Goal: Task Accomplishment & Management: Manage account settings

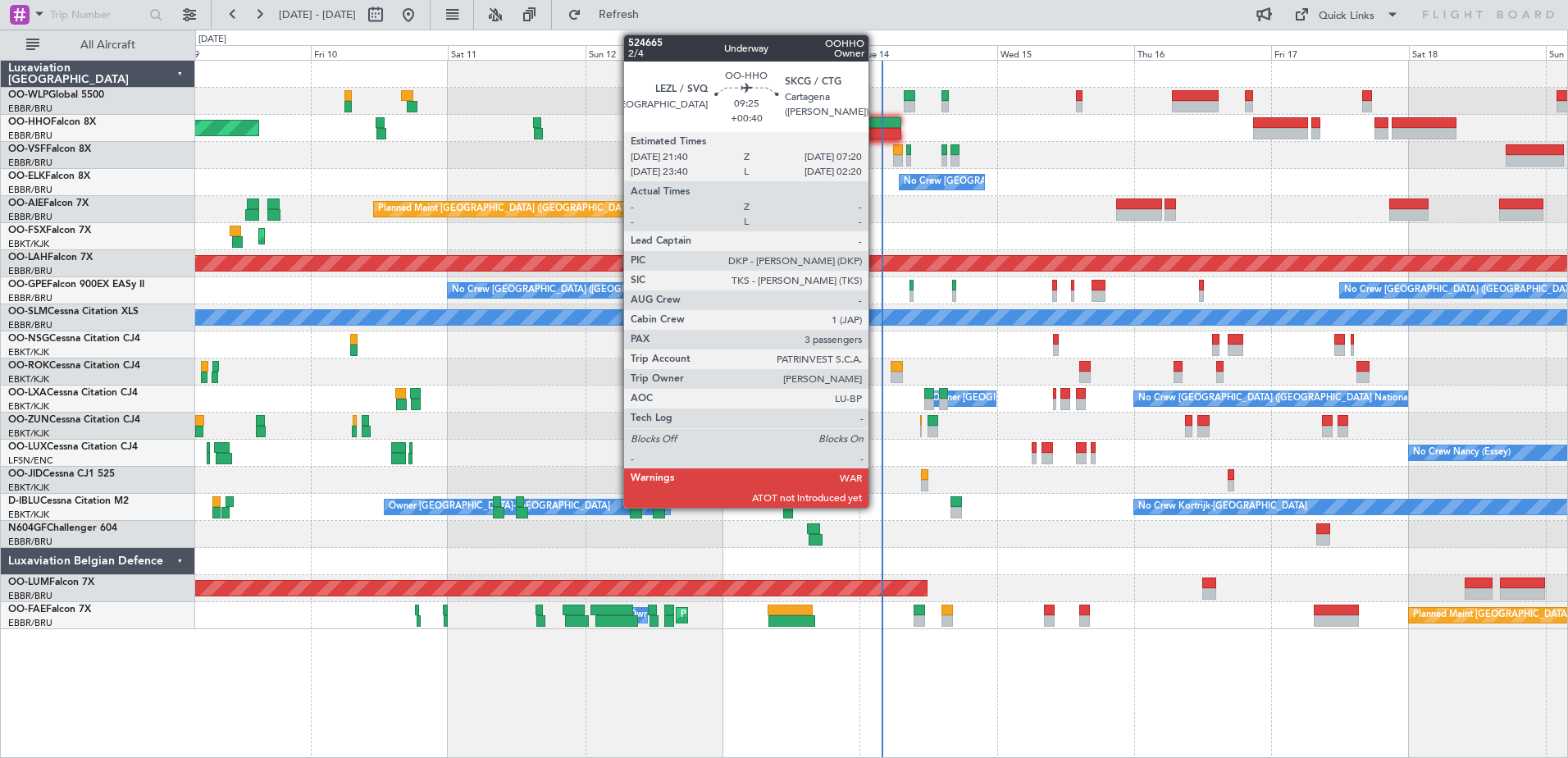
click at [876, 122] on div at bounding box center [874, 123] width 56 height 11
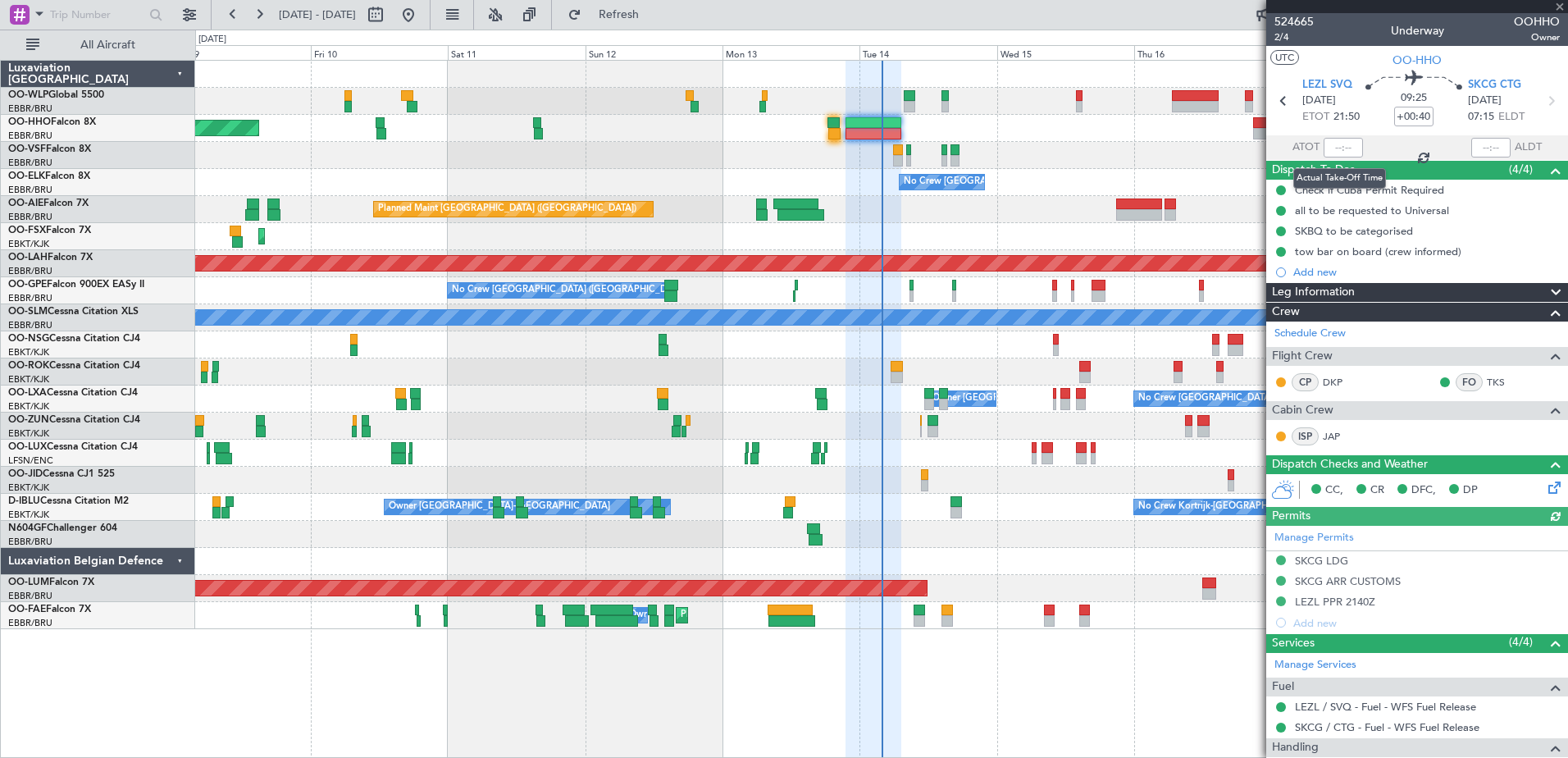
click at [1338, 145] on div at bounding box center [1343, 147] width 39 height 20
click at [1324, 144] on input "text" at bounding box center [1343, 147] width 39 height 20
type input "21:51"
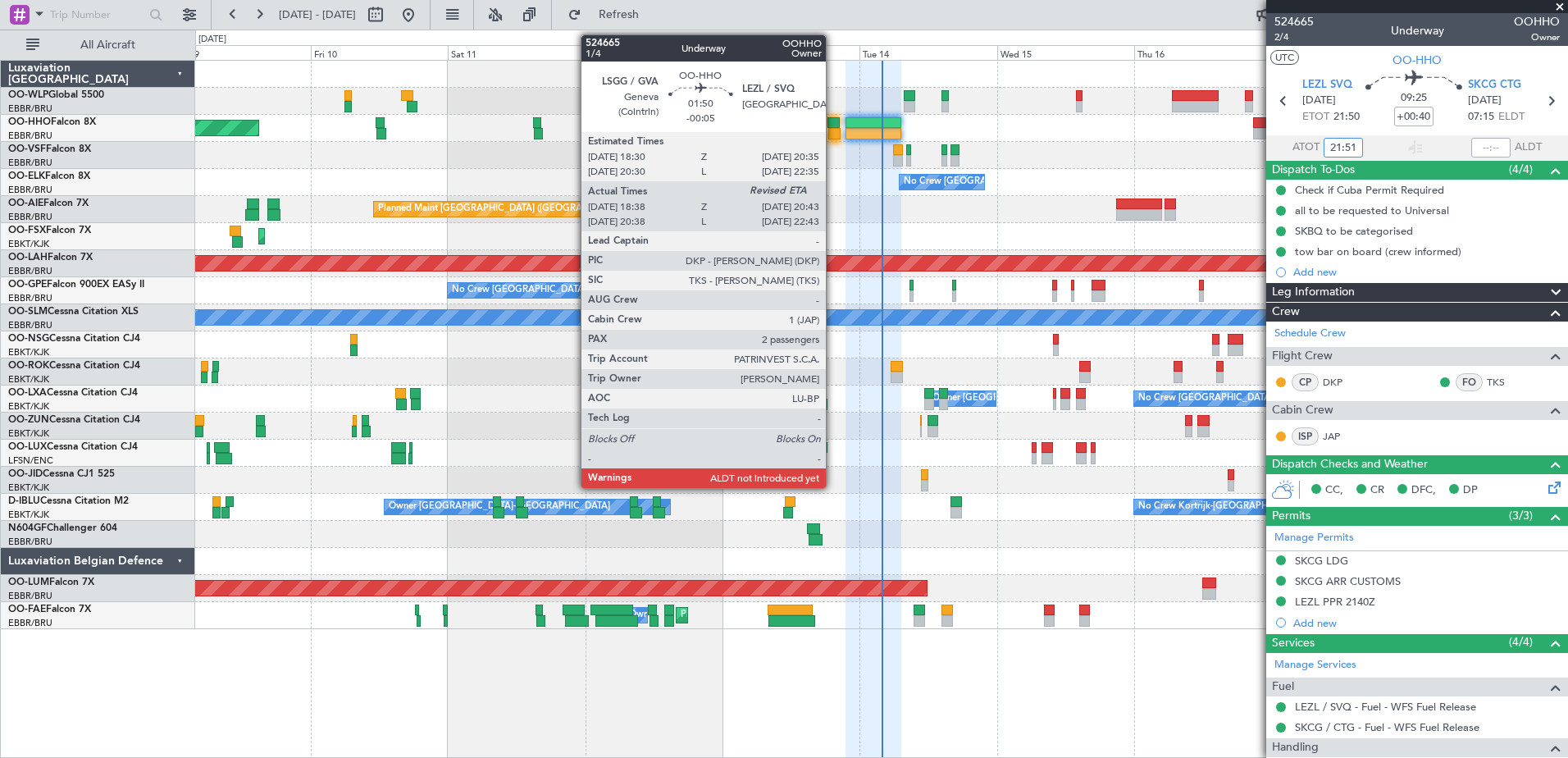
click at [834, 129] on div at bounding box center [834, 134] width 12 height 11
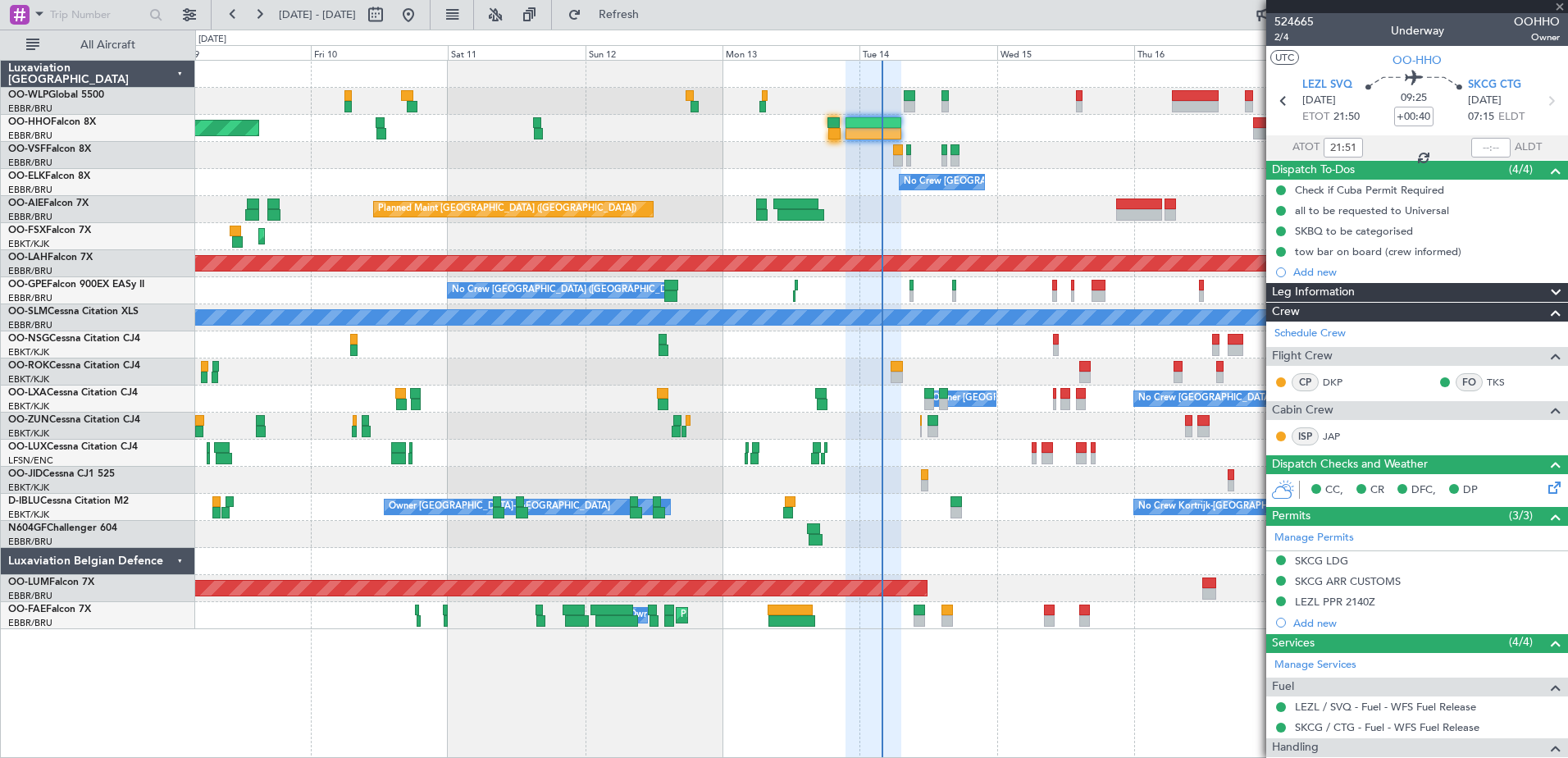
type input "-00:05"
type input "18:48"
type input "2"
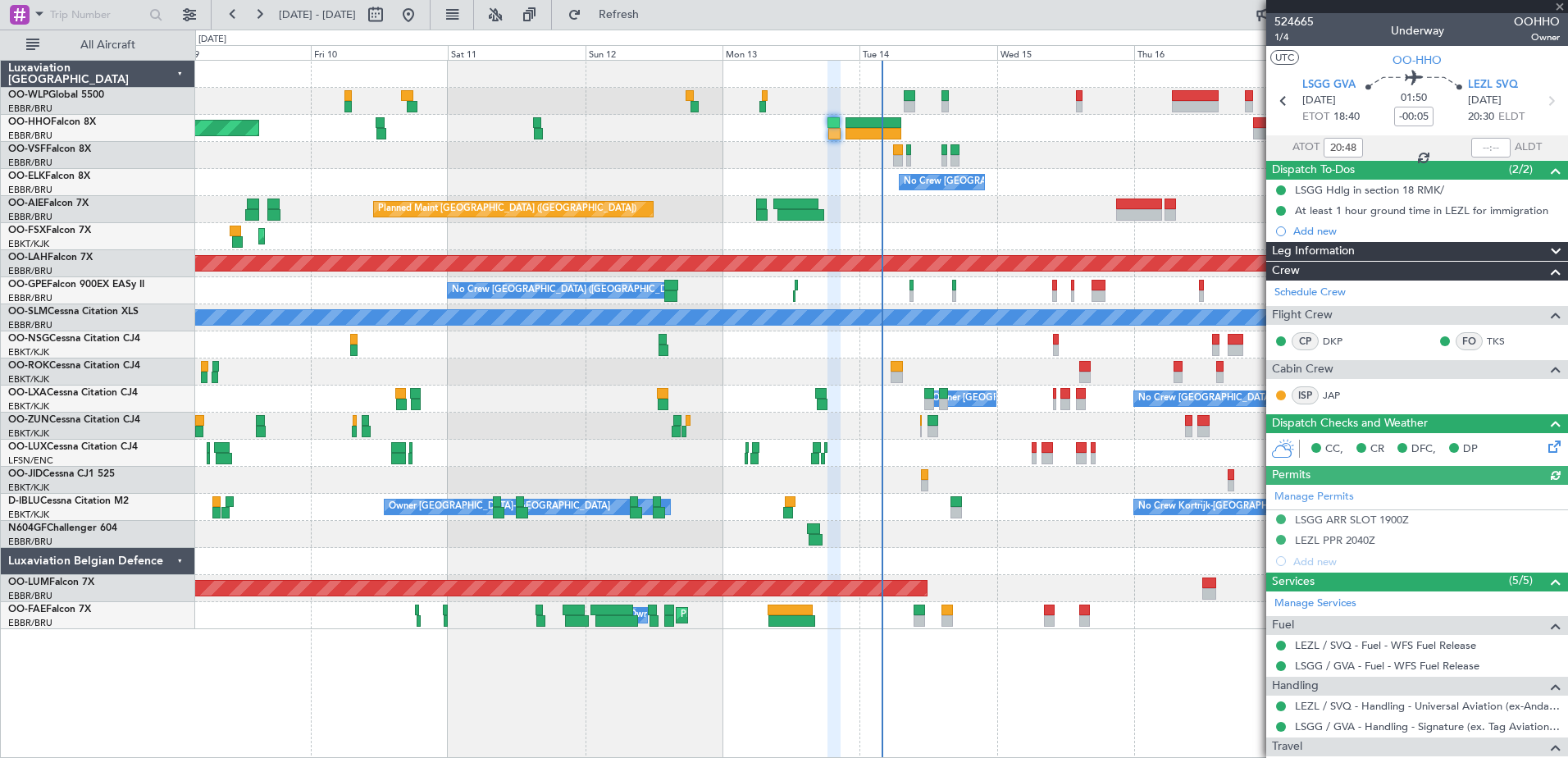
type input "18:48"
click at [1473, 141] on div at bounding box center [1491, 147] width 39 height 20
click at [1471, 148] on input "text" at bounding box center [1491, 147] width 39 height 20
type input "20:42"
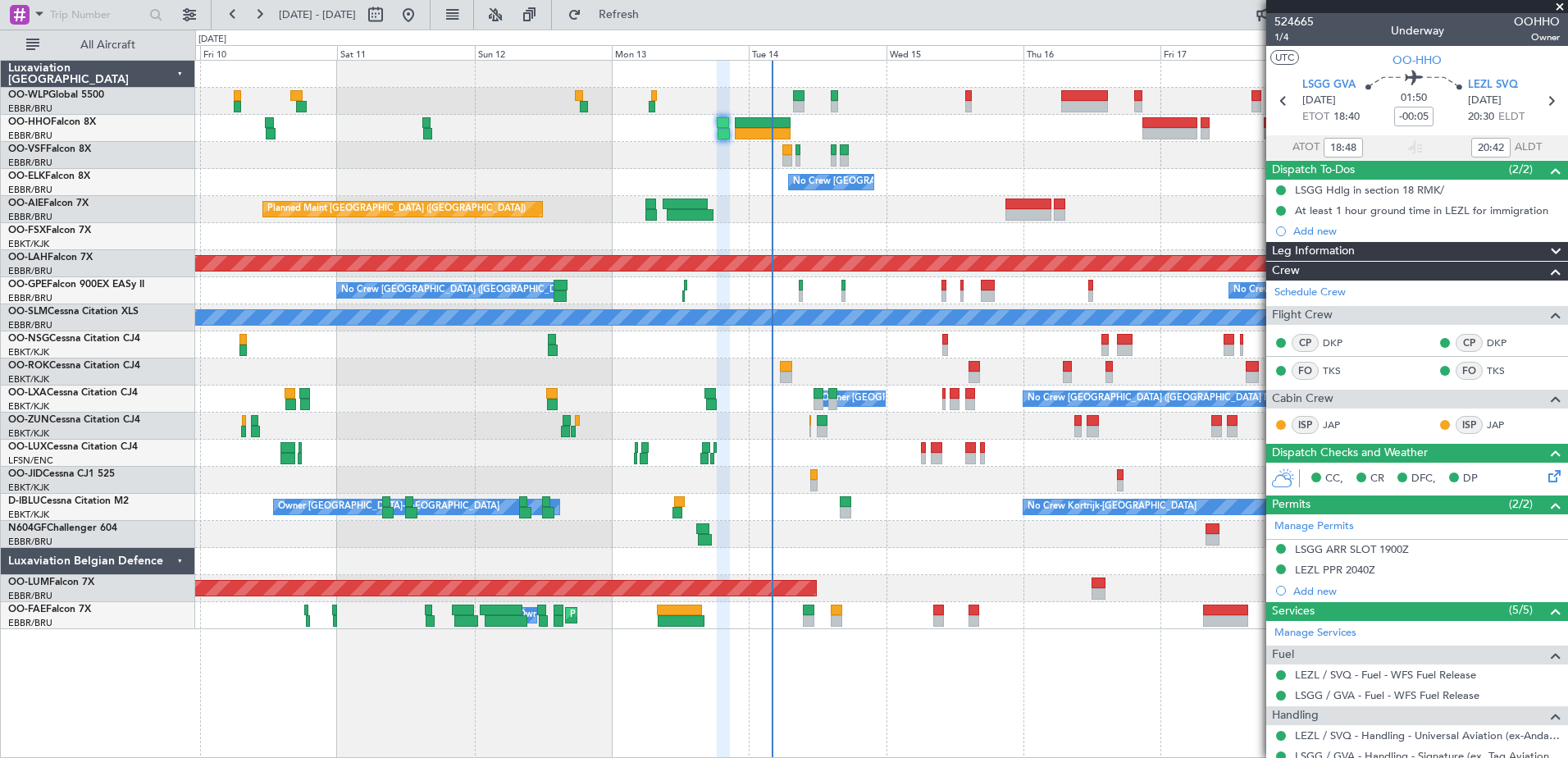
click at [835, 118] on div "Planned Maint Geneva (Cointrin)" at bounding box center [881, 128] width 1372 height 27
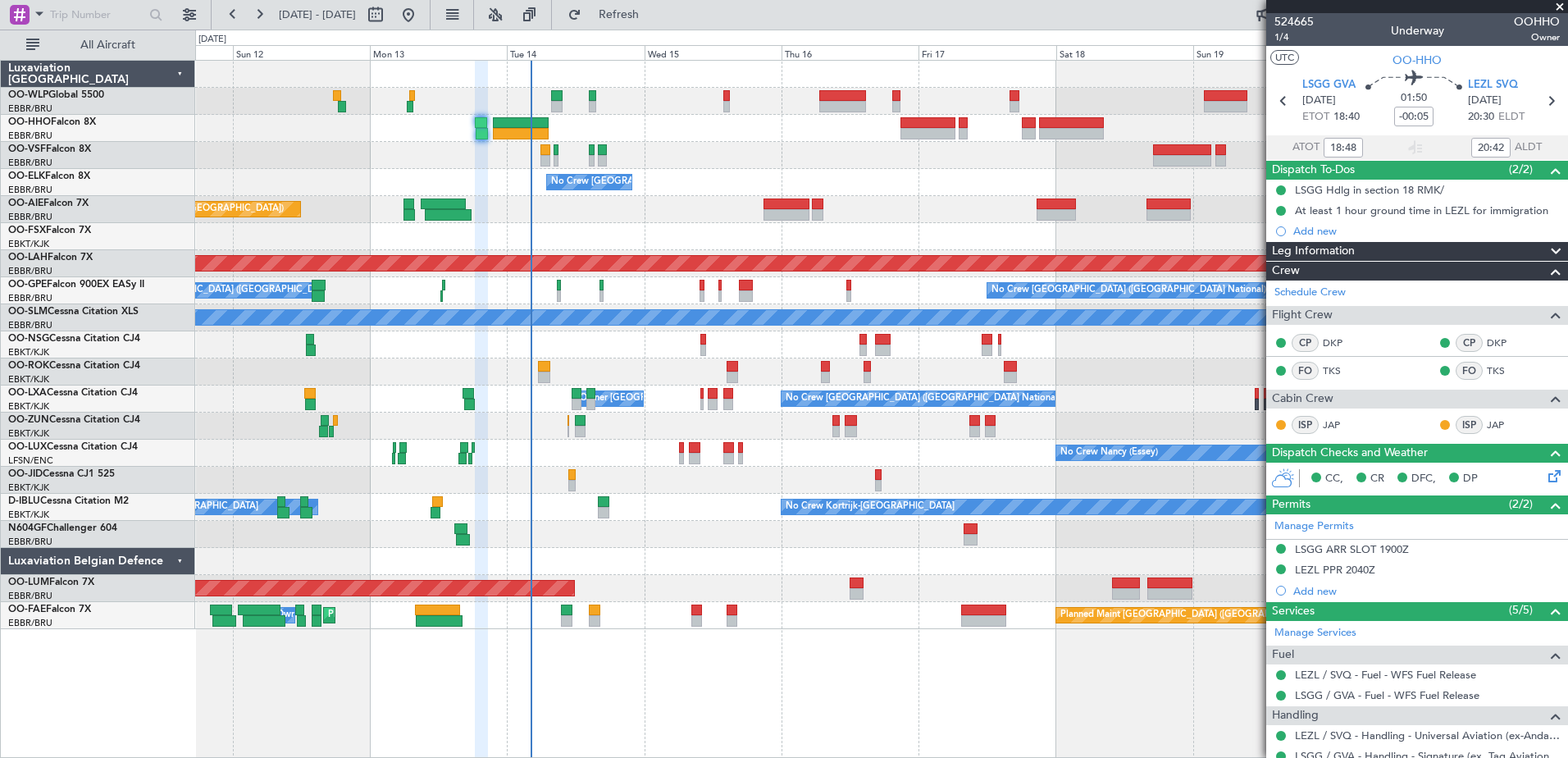
click at [629, 666] on div "Planned Maint Geneva (Cointrin) No Crew Brussels (Brussels National) Planned Ma…" at bounding box center [881, 410] width 1373 height 699
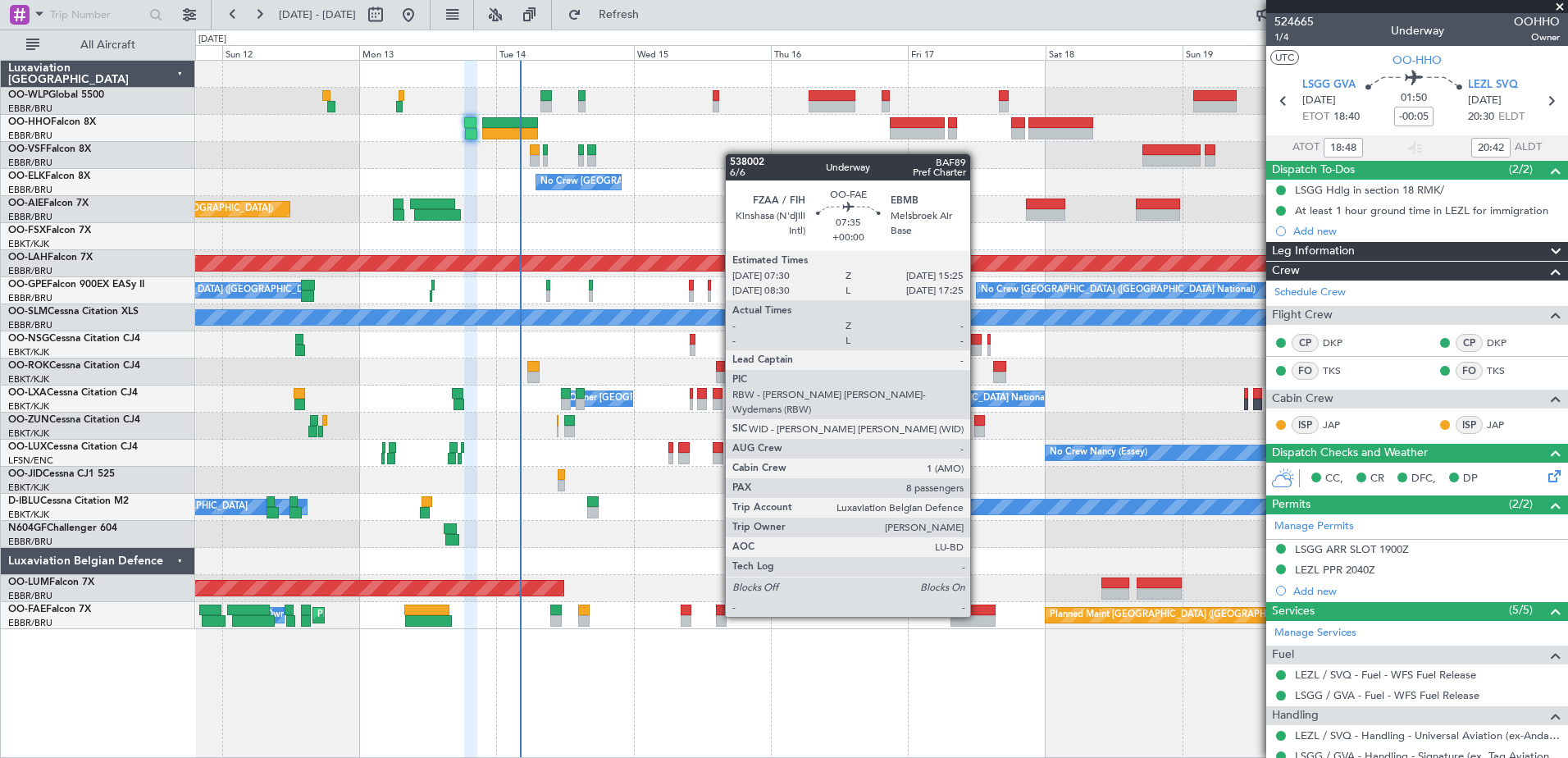
click at [978, 616] on div at bounding box center [973, 621] width 45 height 11
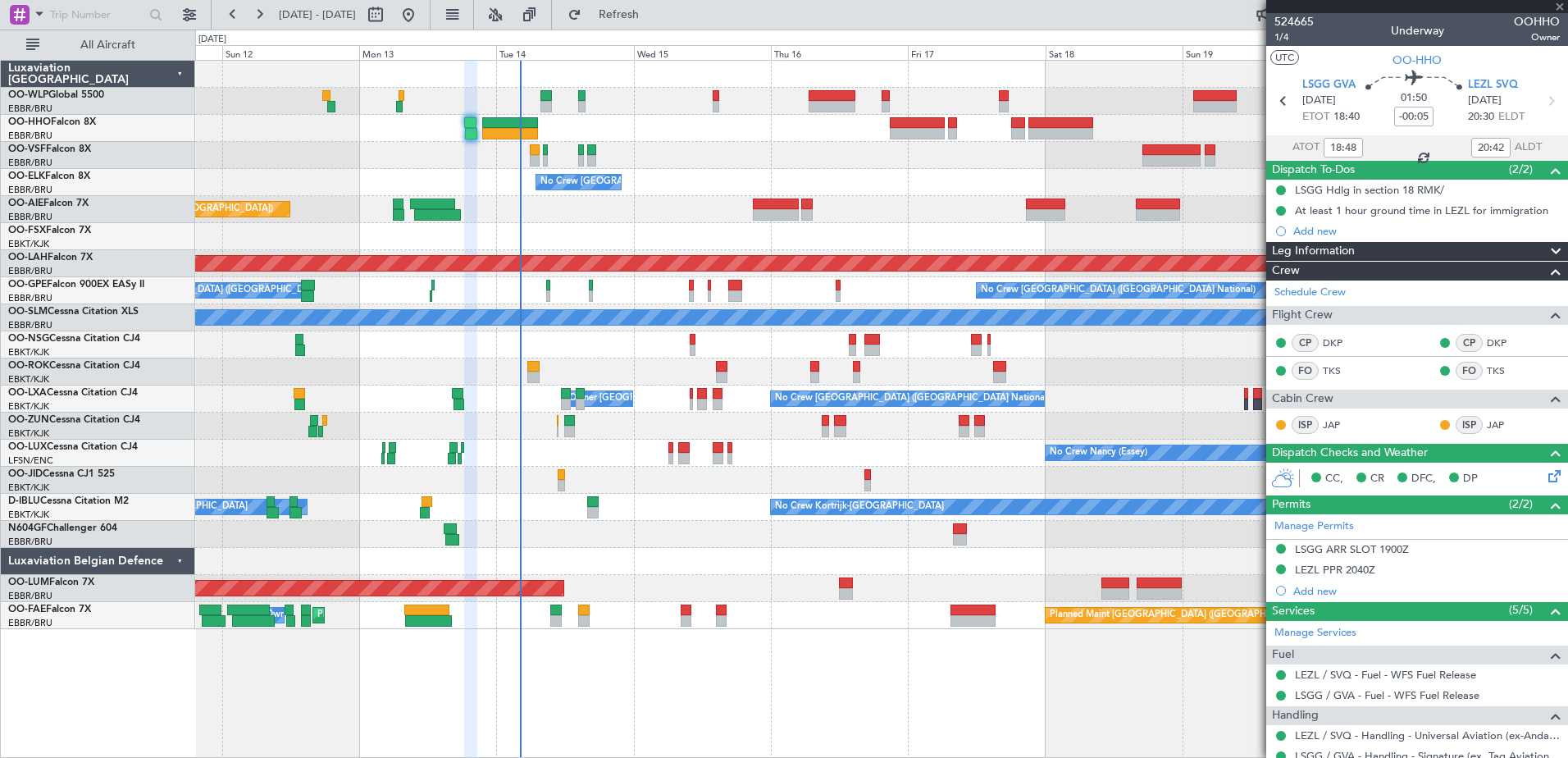
click at [978, 616] on div at bounding box center [973, 621] width 45 height 11
type input "8"
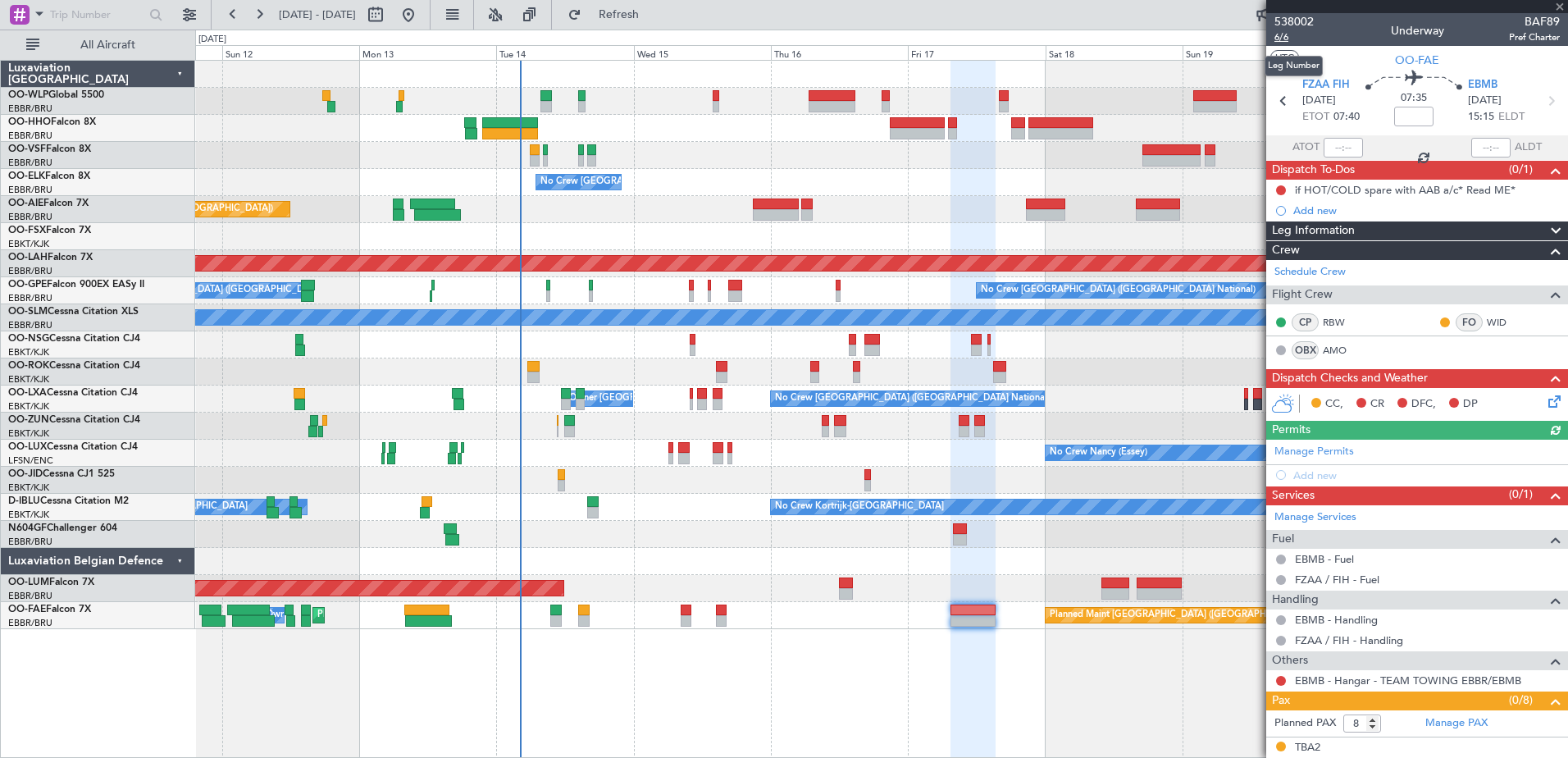
click at [1281, 32] on span "6/6" at bounding box center [1294, 37] width 39 height 14
click at [1277, 33] on span "6/6" at bounding box center [1294, 37] width 39 height 14
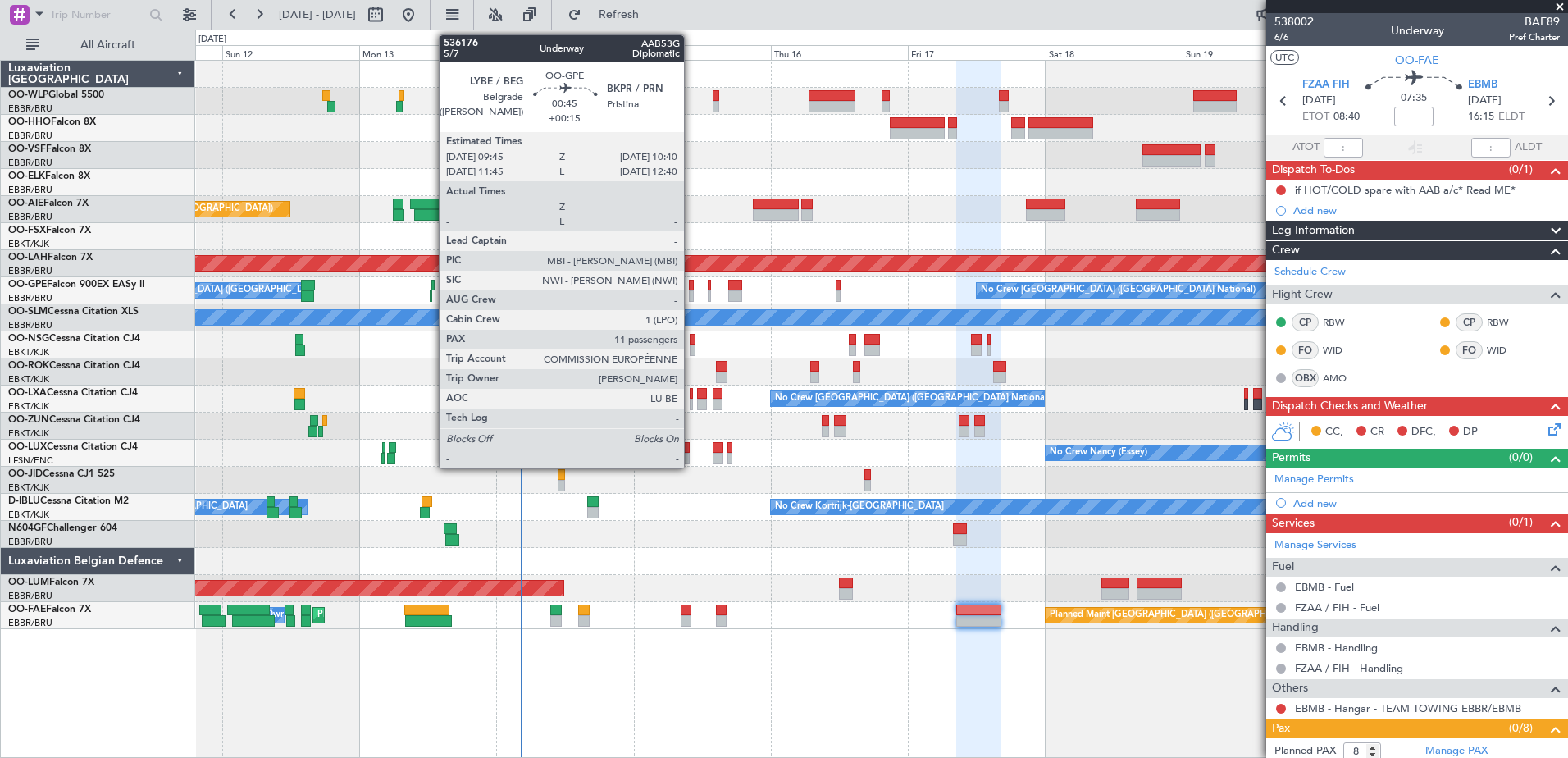
click at [692, 292] on div at bounding box center [692, 296] width 6 height 11
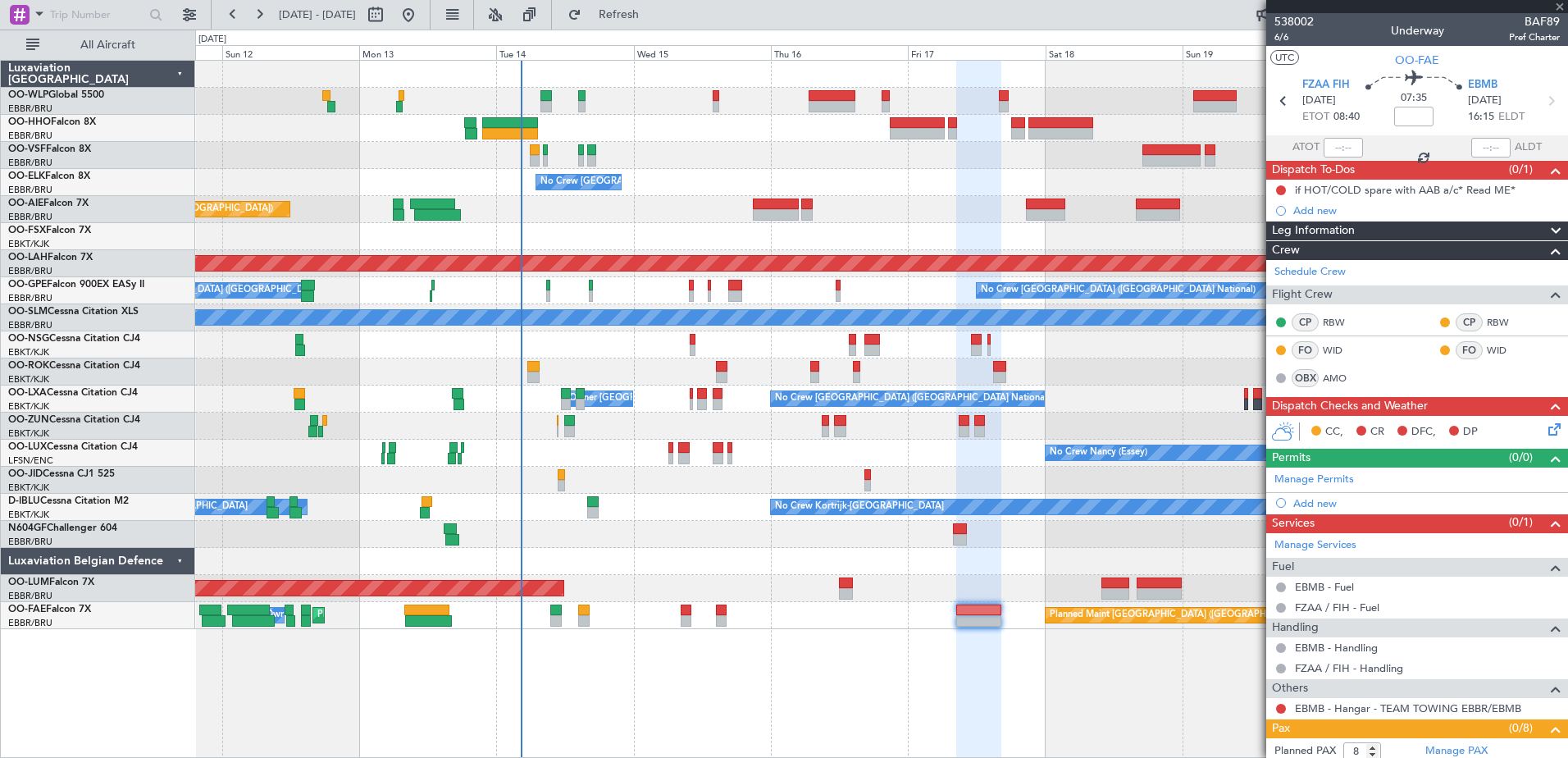
type input "+00:15"
type input "11"
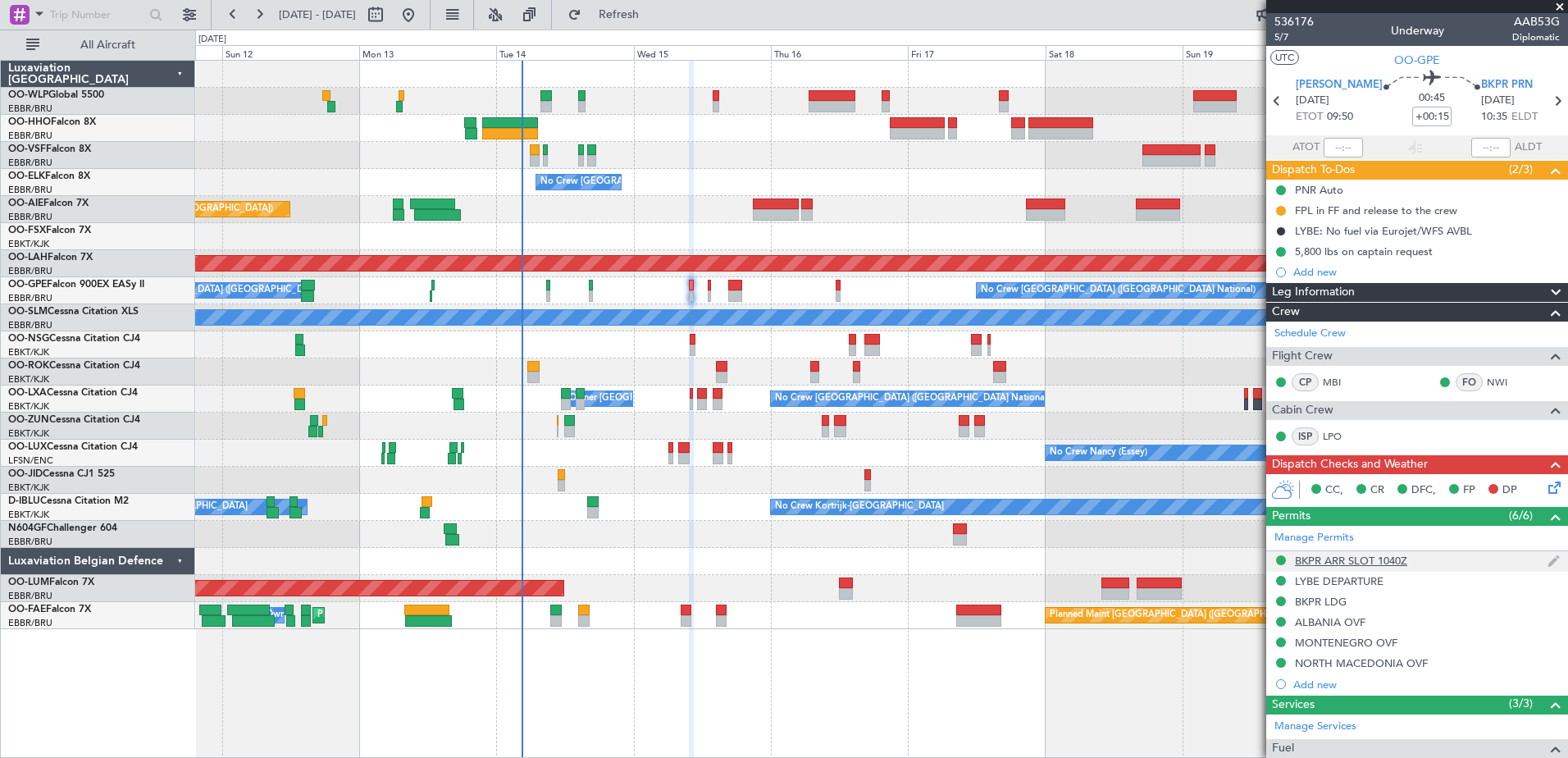
click at [1386, 560] on div "BKPR ARR SLOT 1040Z" at bounding box center [1351, 560] width 112 height 14
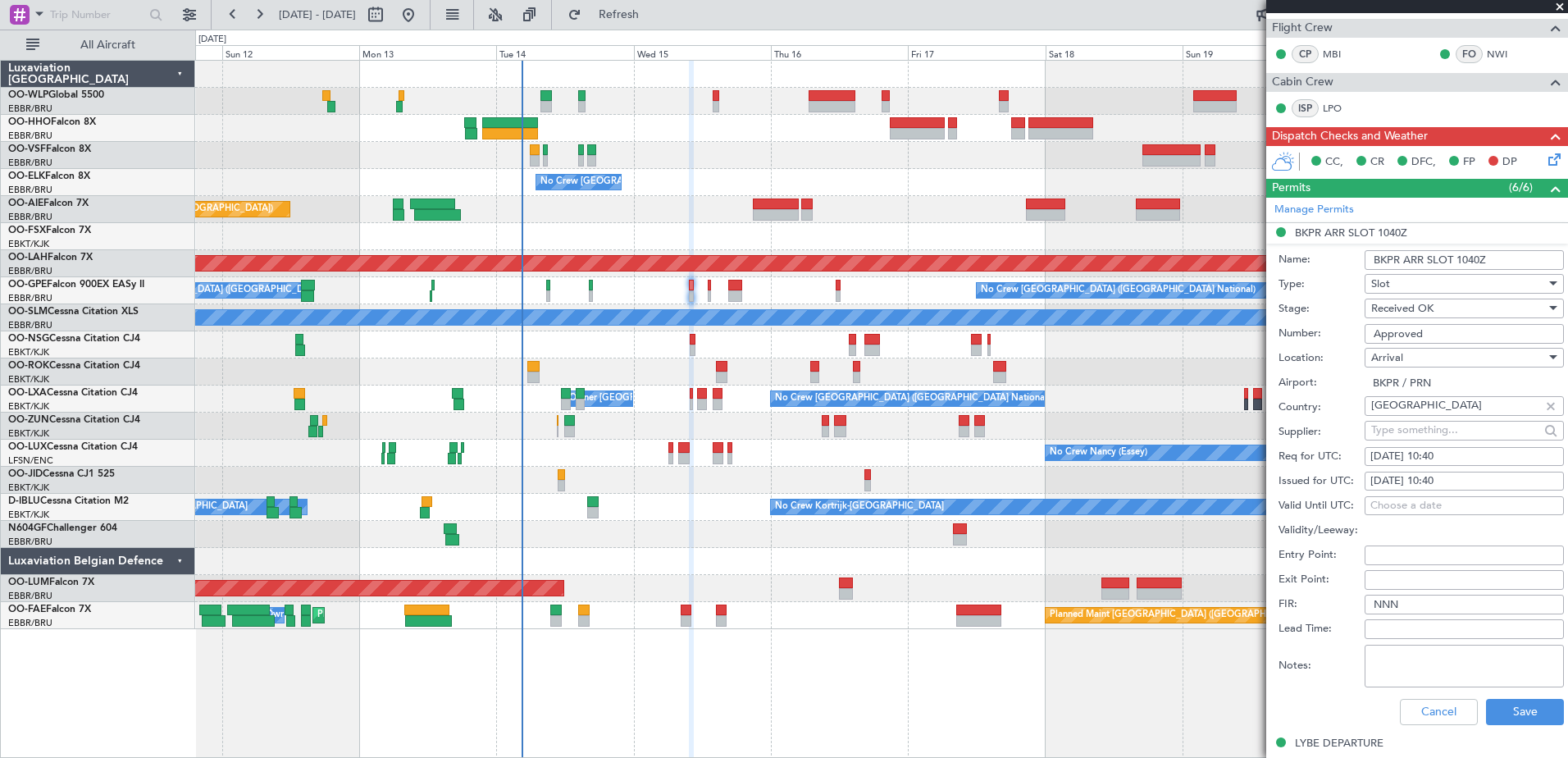
scroll to position [575, 0]
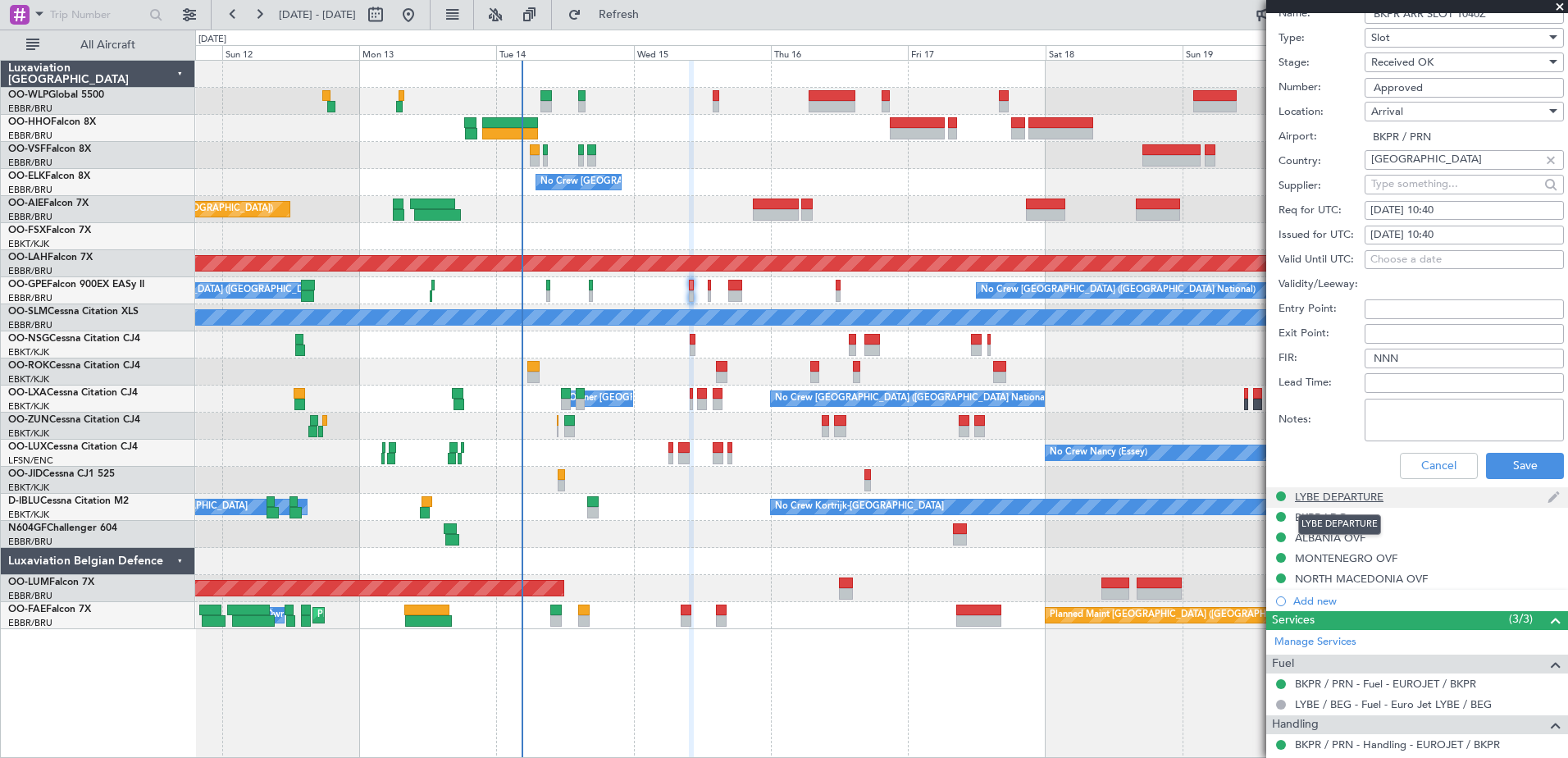
click at [1369, 500] on div "LYBE DEPARTURE" at bounding box center [1339, 497] width 88 height 14
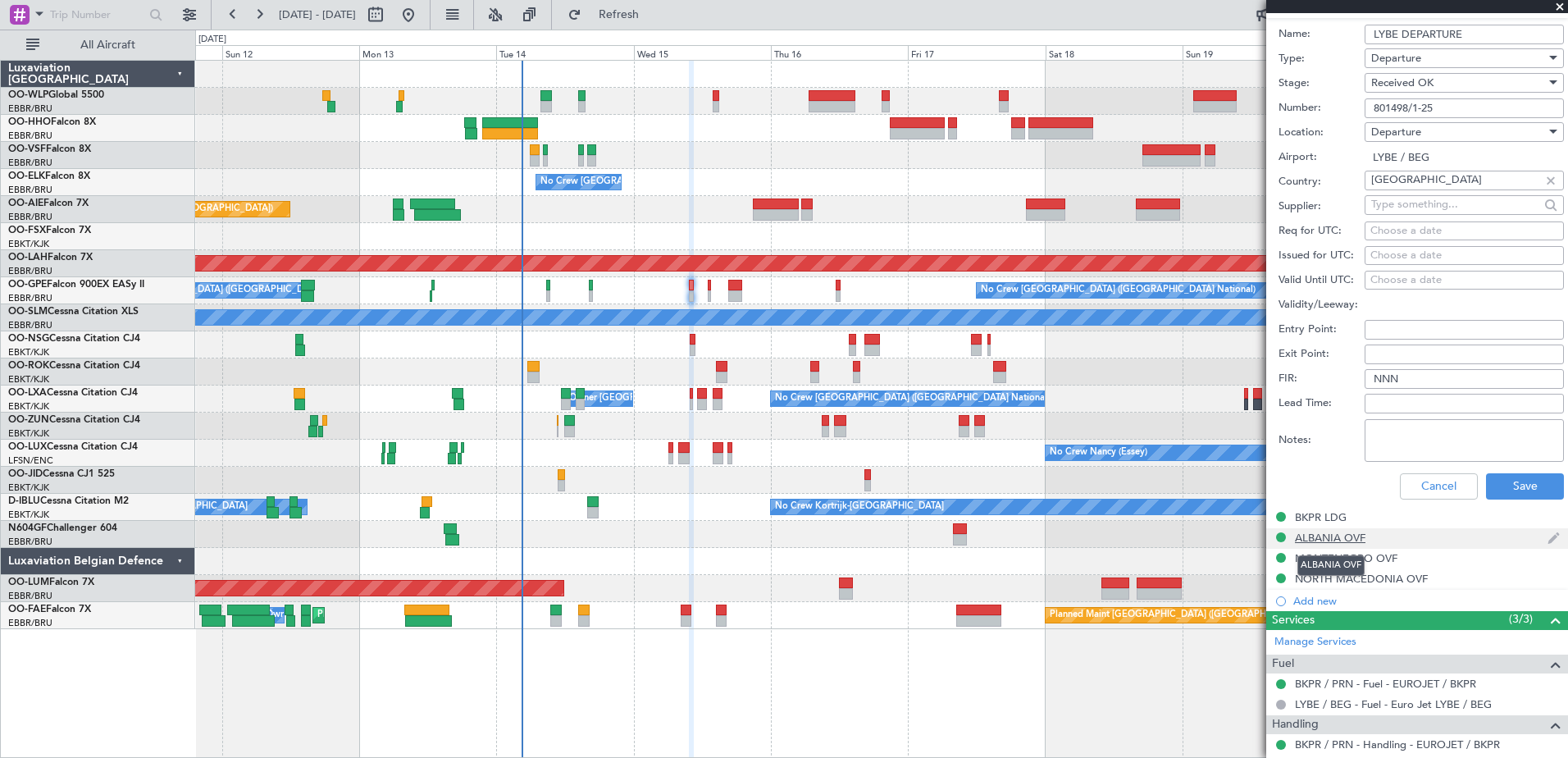
click at [1352, 540] on div "ALBANIA OVF" at bounding box center [1330, 538] width 71 height 14
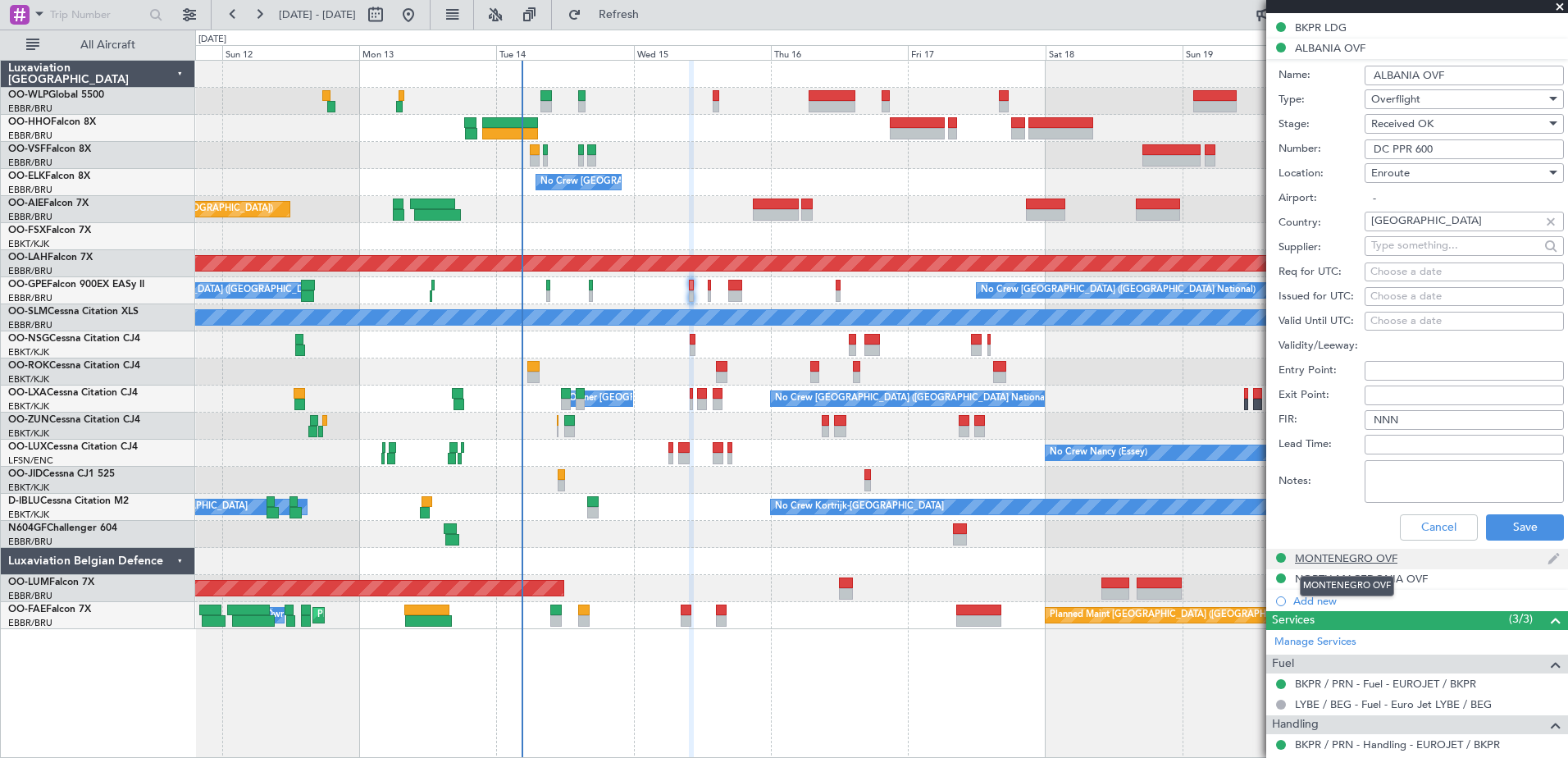
click at [1355, 560] on div "MONTENEGRO OVF" at bounding box center [1346, 558] width 102 height 14
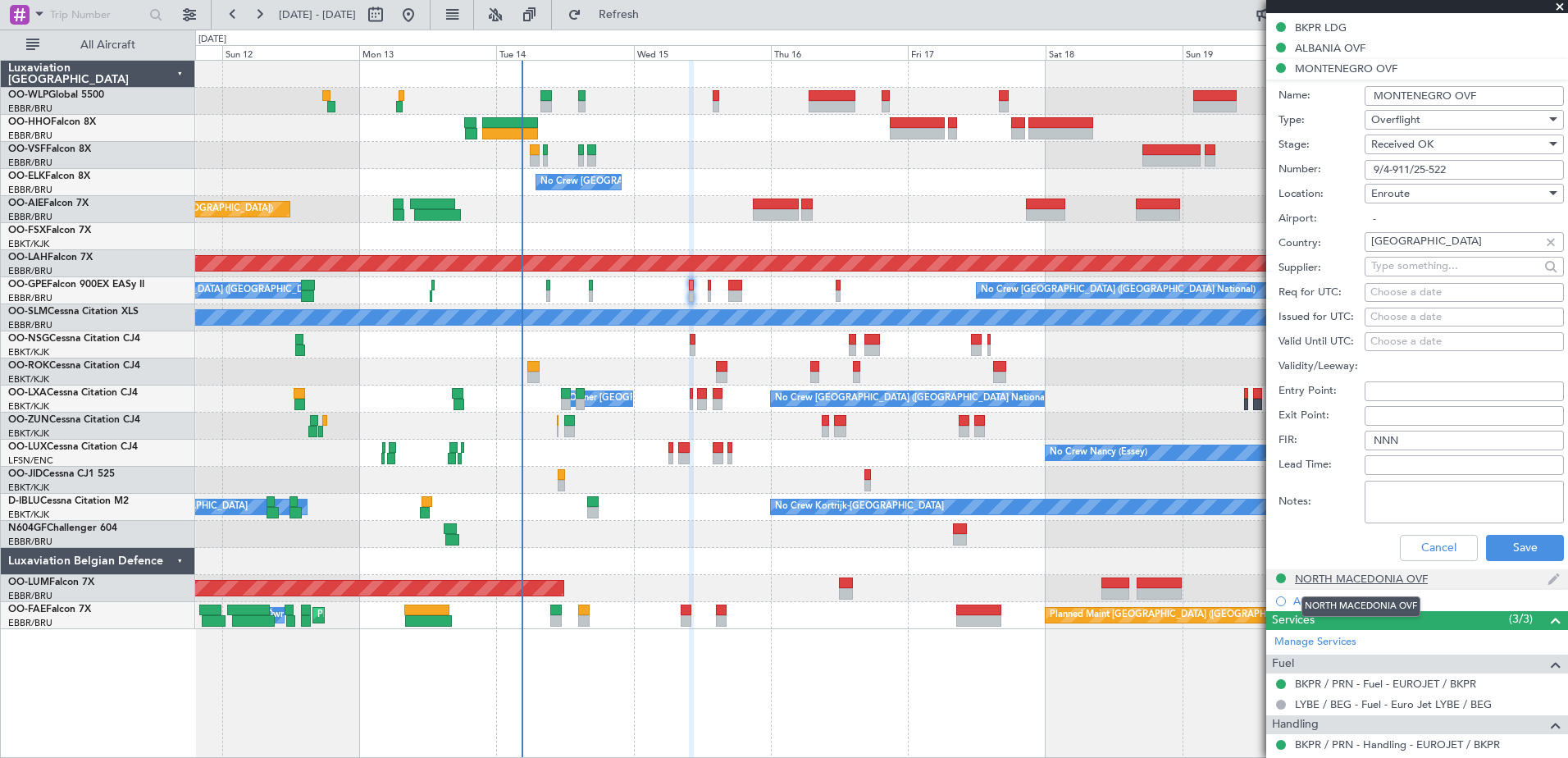
click at [1360, 578] on div "NORTH MACEDONIA OVF" at bounding box center [1361, 579] width 133 height 14
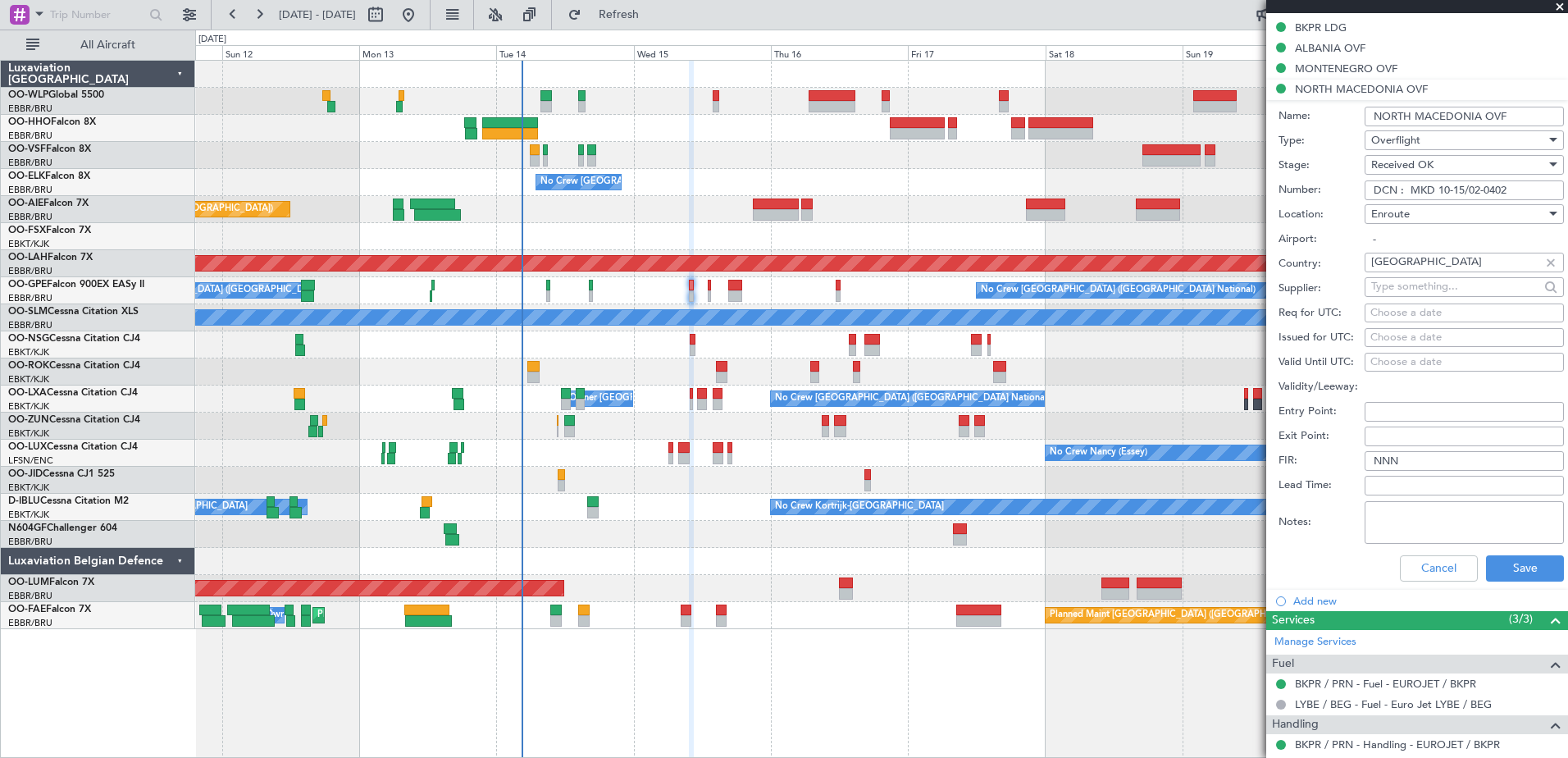
scroll to position [0, 0]
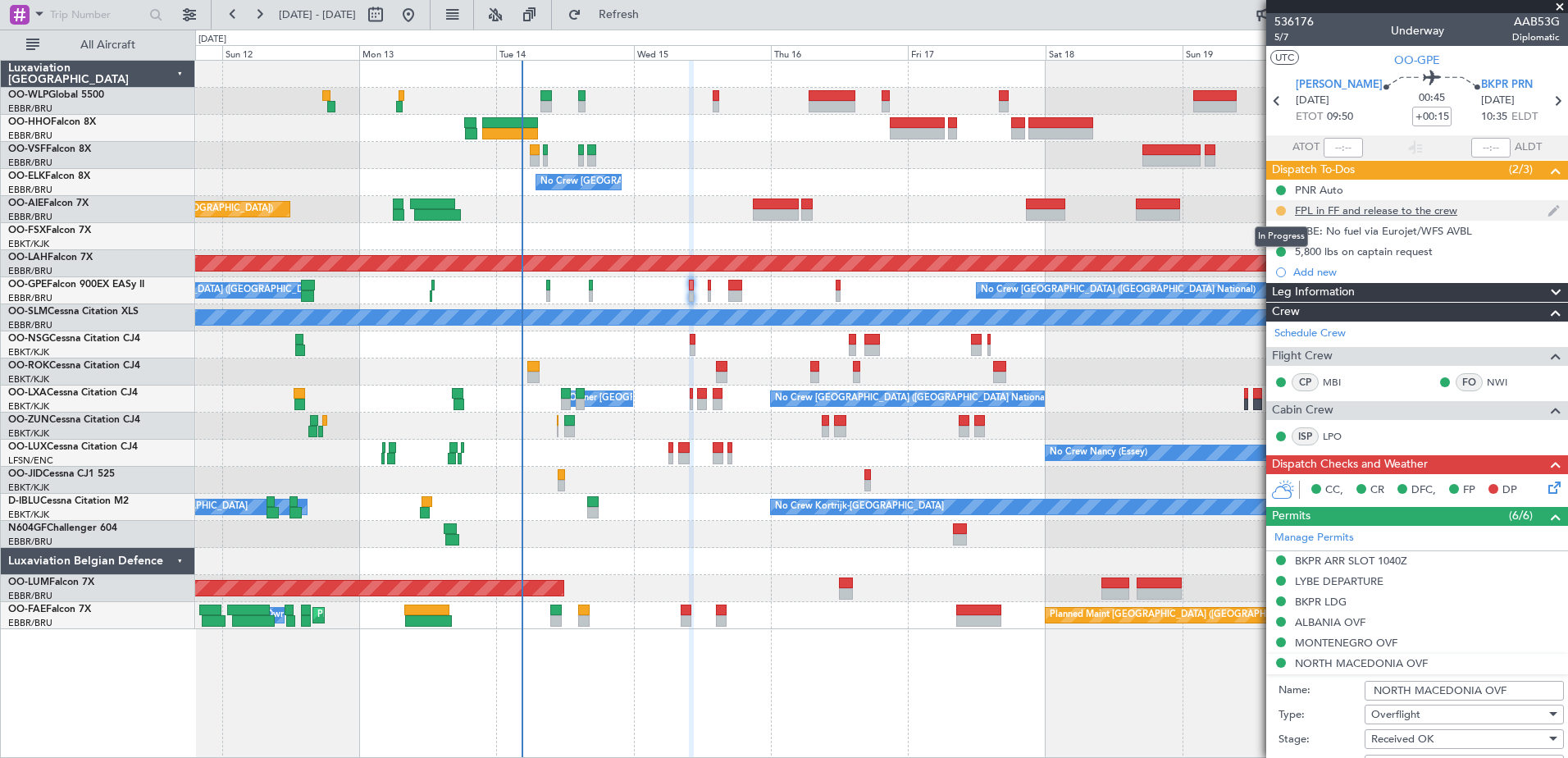
click at [1278, 211] on button at bounding box center [1281, 211] width 10 height 10
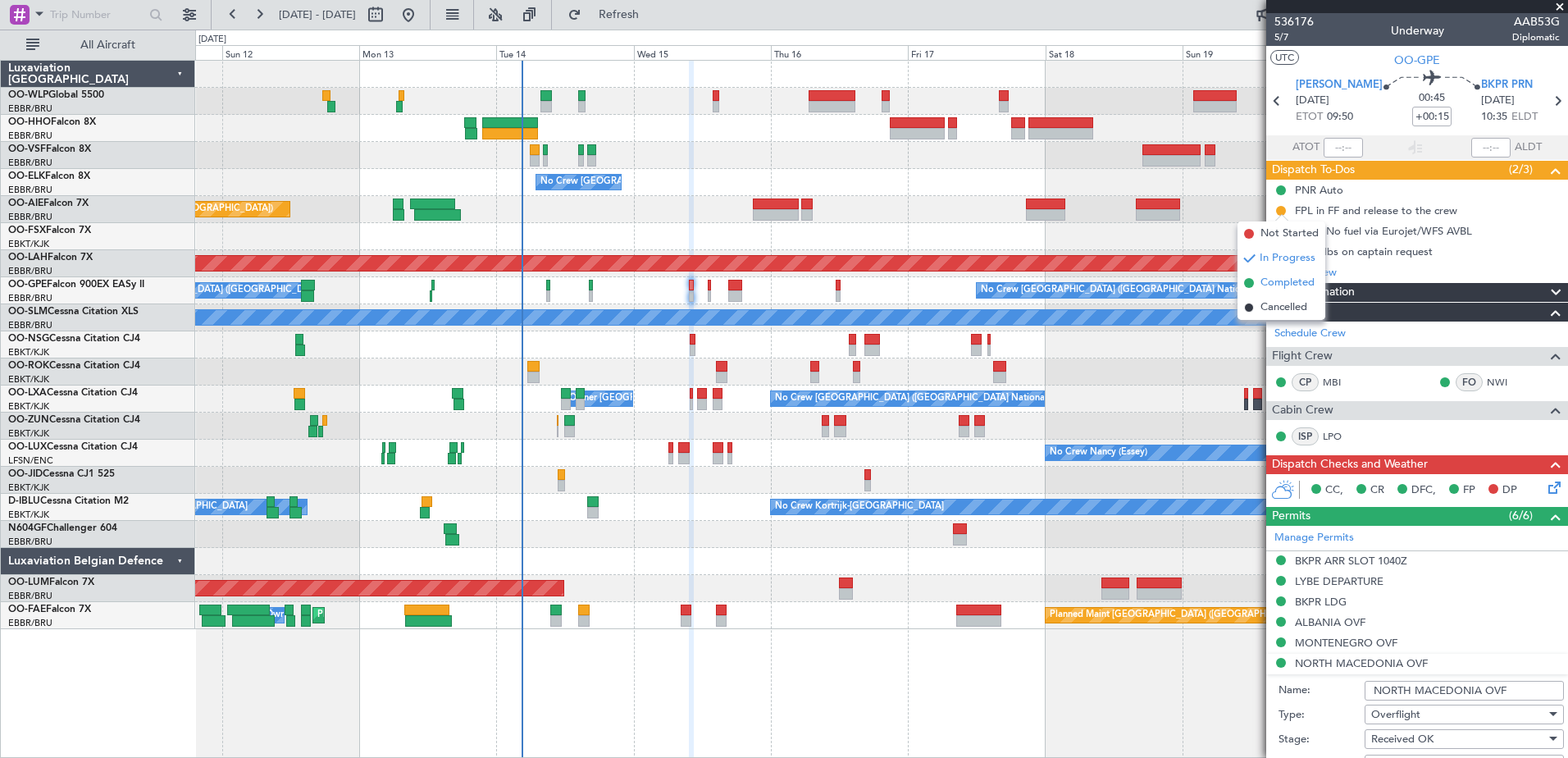
click at [1283, 282] on span "Completed" at bounding box center [1288, 283] width 54 height 17
click at [1546, 490] on icon at bounding box center [1552, 485] width 13 height 13
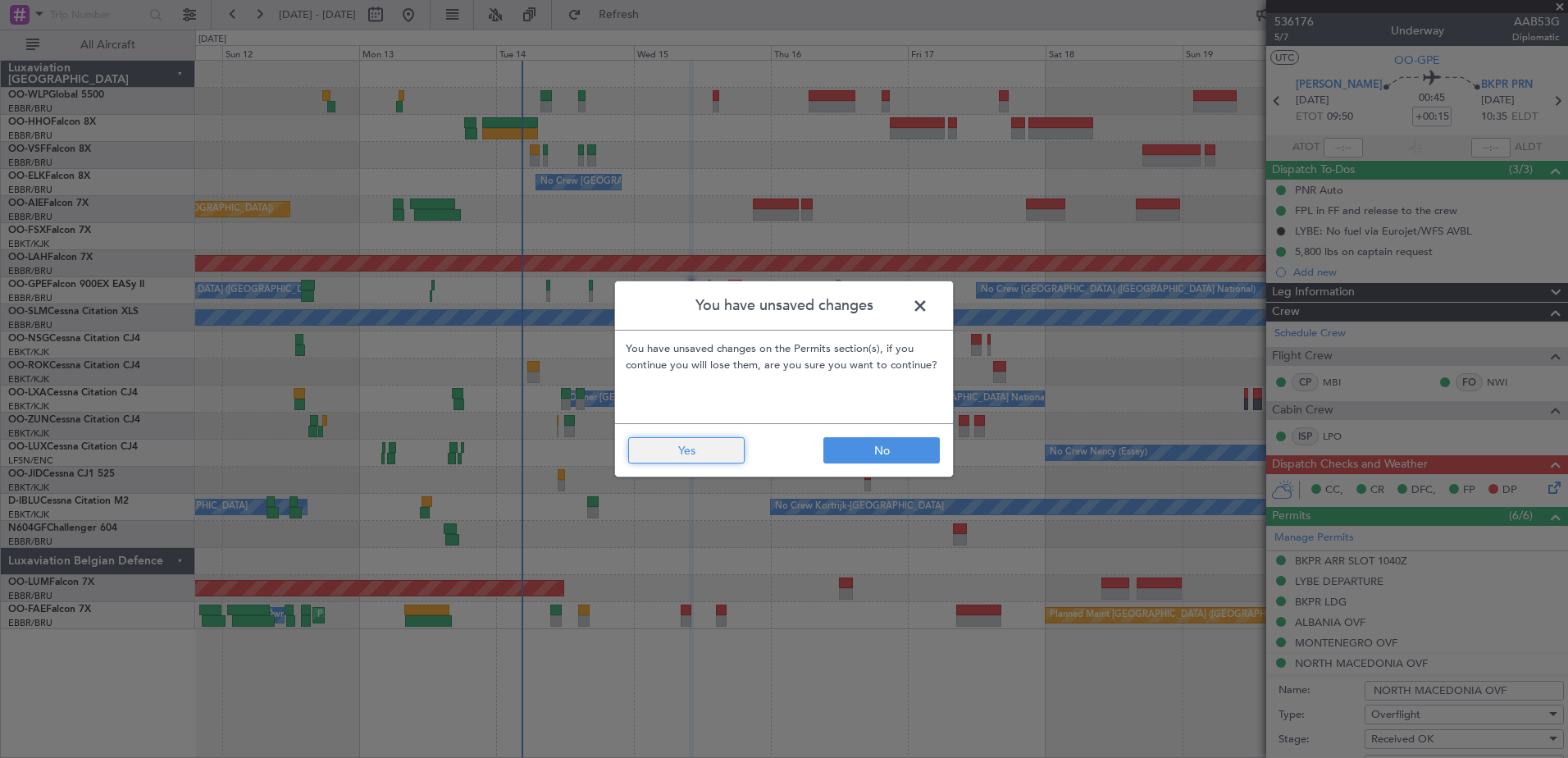
click at [674, 446] on button "Yes" at bounding box center [686, 451] width 116 height 26
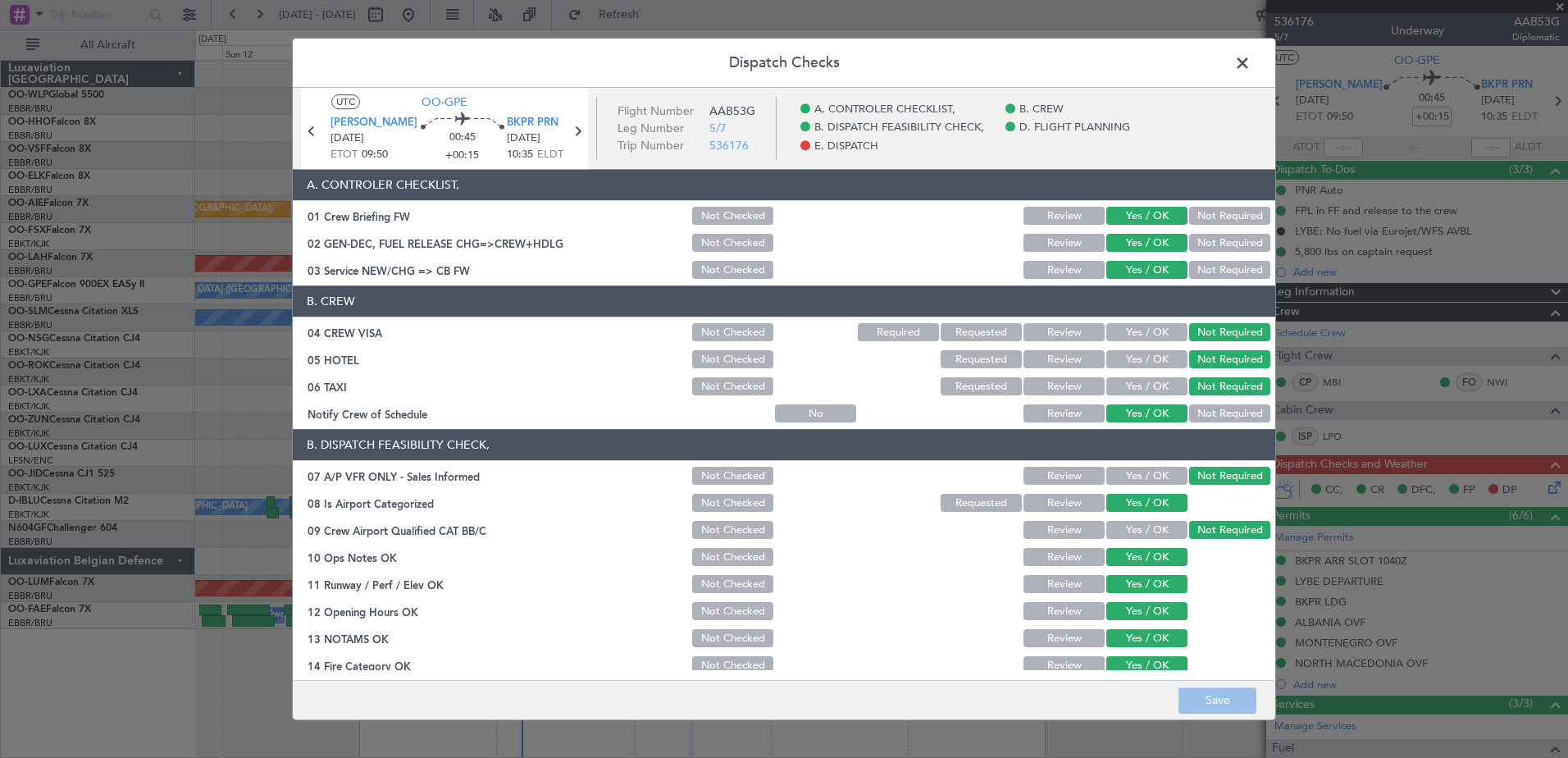
scroll to position [326, 0]
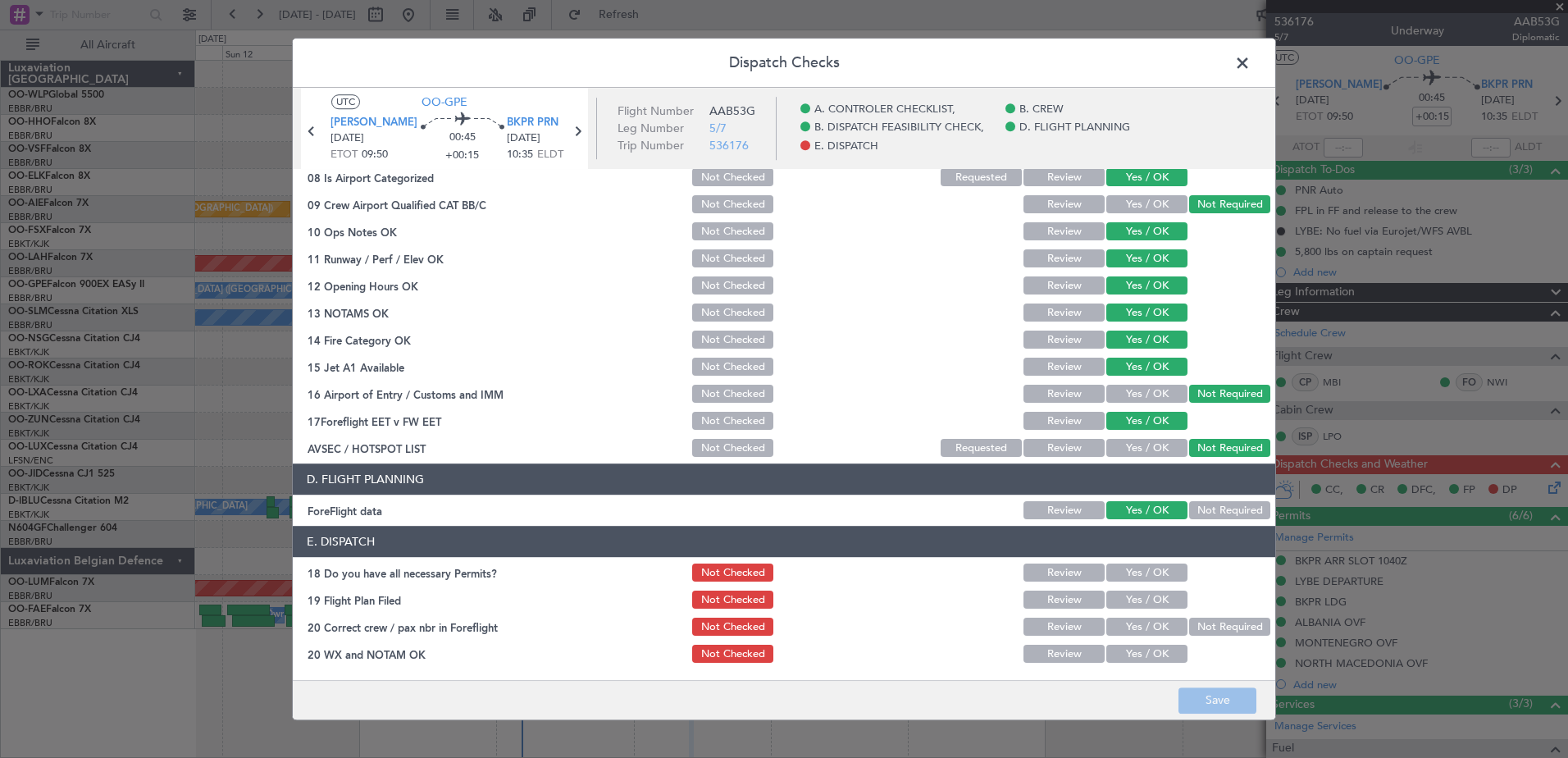
click at [1125, 575] on button "Yes / OK" at bounding box center [1147, 573] width 81 height 18
click at [1129, 595] on button "Yes / OK" at bounding box center [1147, 600] width 81 height 18
click at [1138, 623] on button "Yes / OK" at bounding box center [1147, 627] width 81 height 18
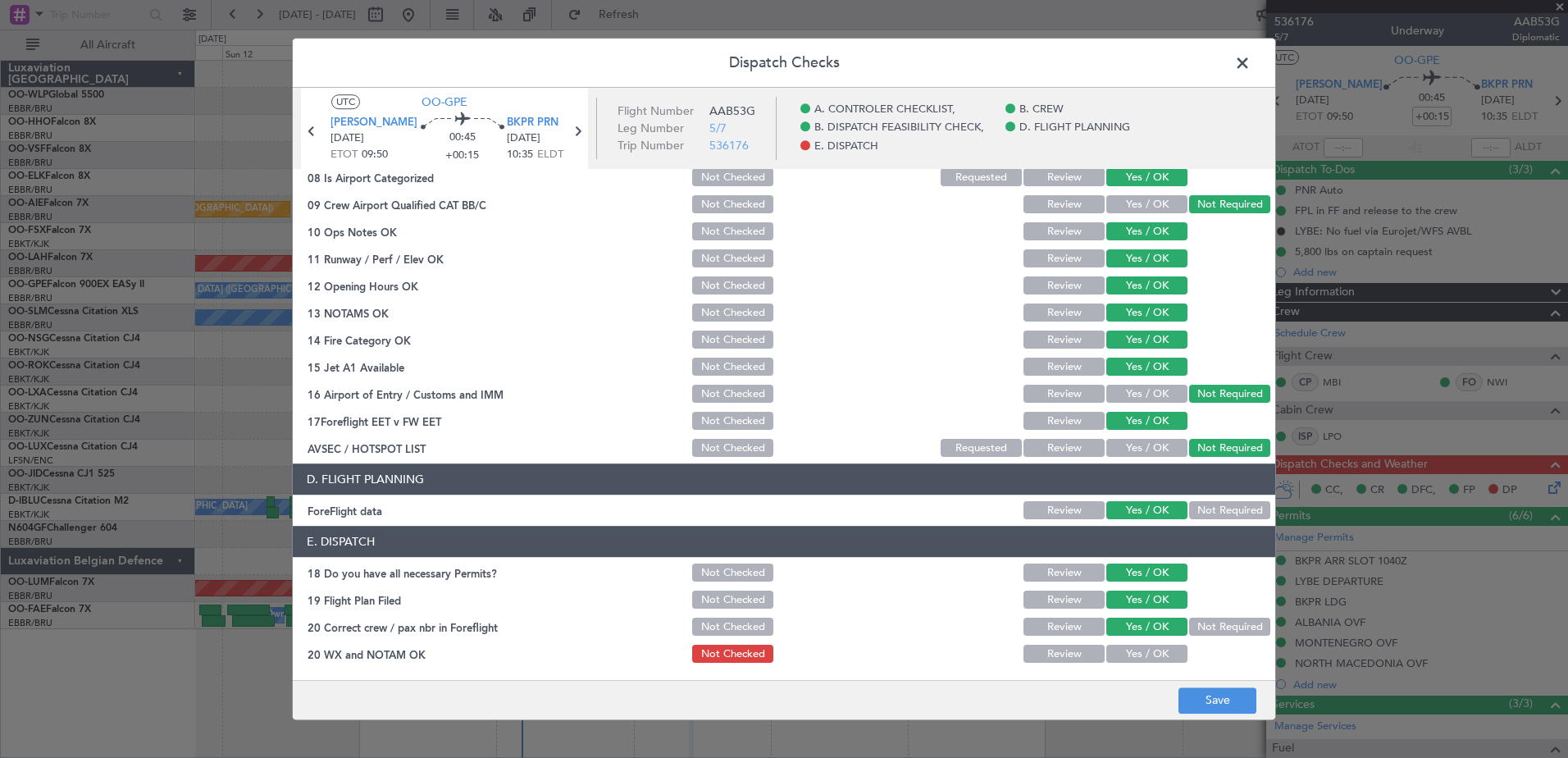
click at [1134, 647] on button "Yes / OK" at bounding box center [1147, 654] width 81 height 18
click at [1225, 715] on footer "Save" at bounding box center [784, 700] width 983 height 39
click at [1230, 699] on button "Save" at bounding box center [1218, 700] width 78 height 26
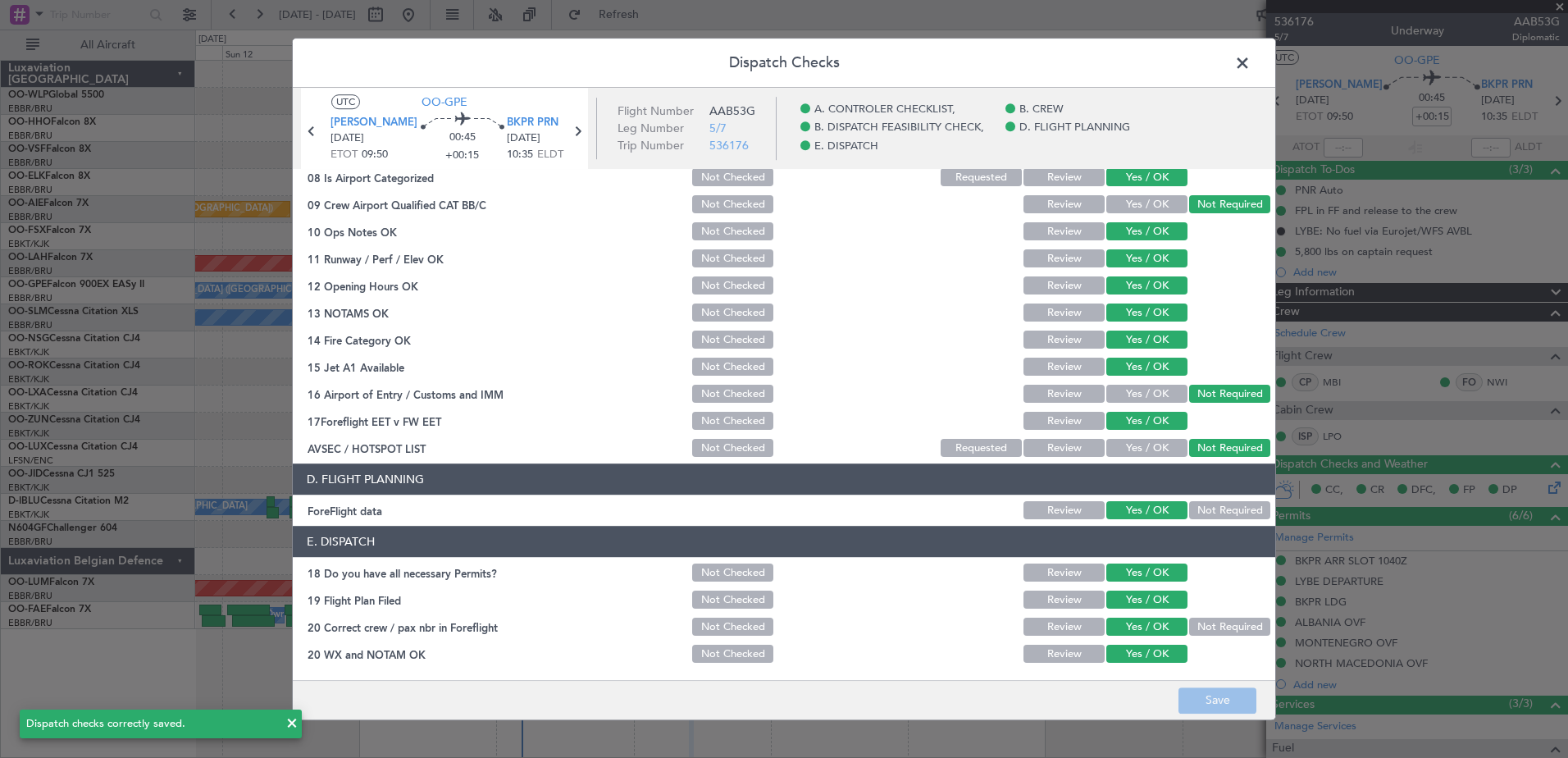
click at [1251, 64] on span at bounding box center [1251, 67] width 0 height 33
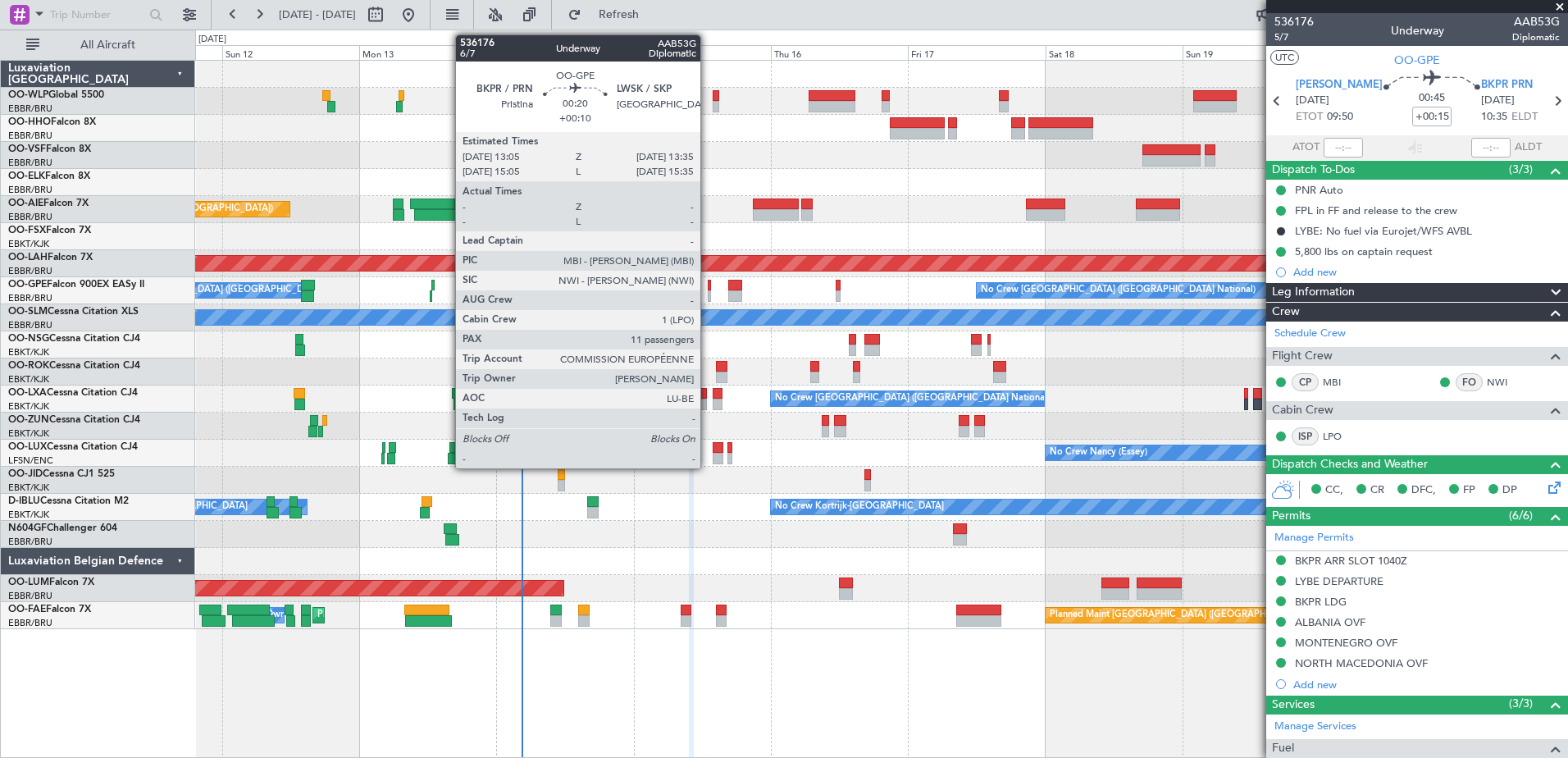
click at [708, 290] on div at bounding box center [710, 285] width 4 height 11
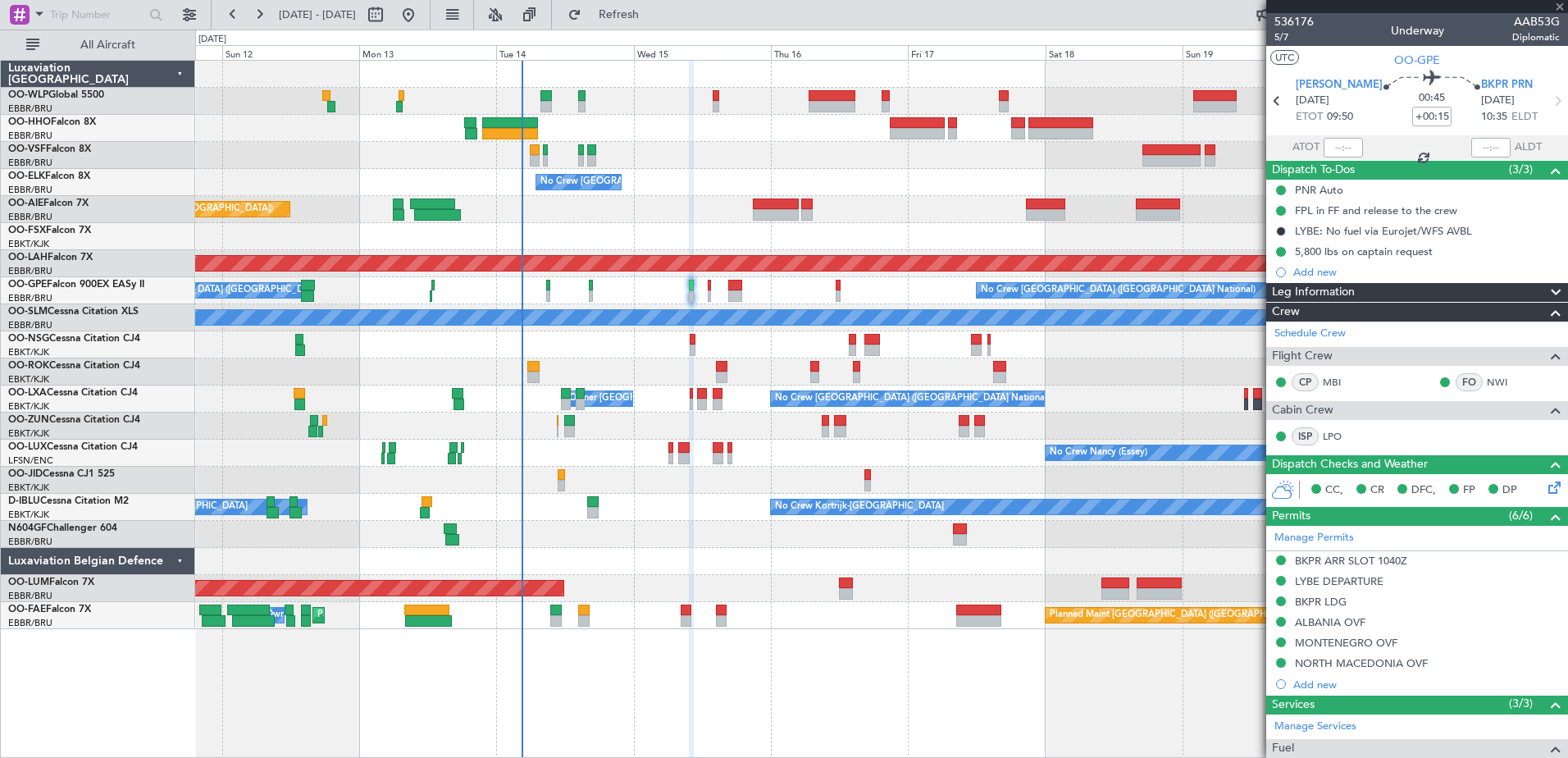
type input "+00:10"
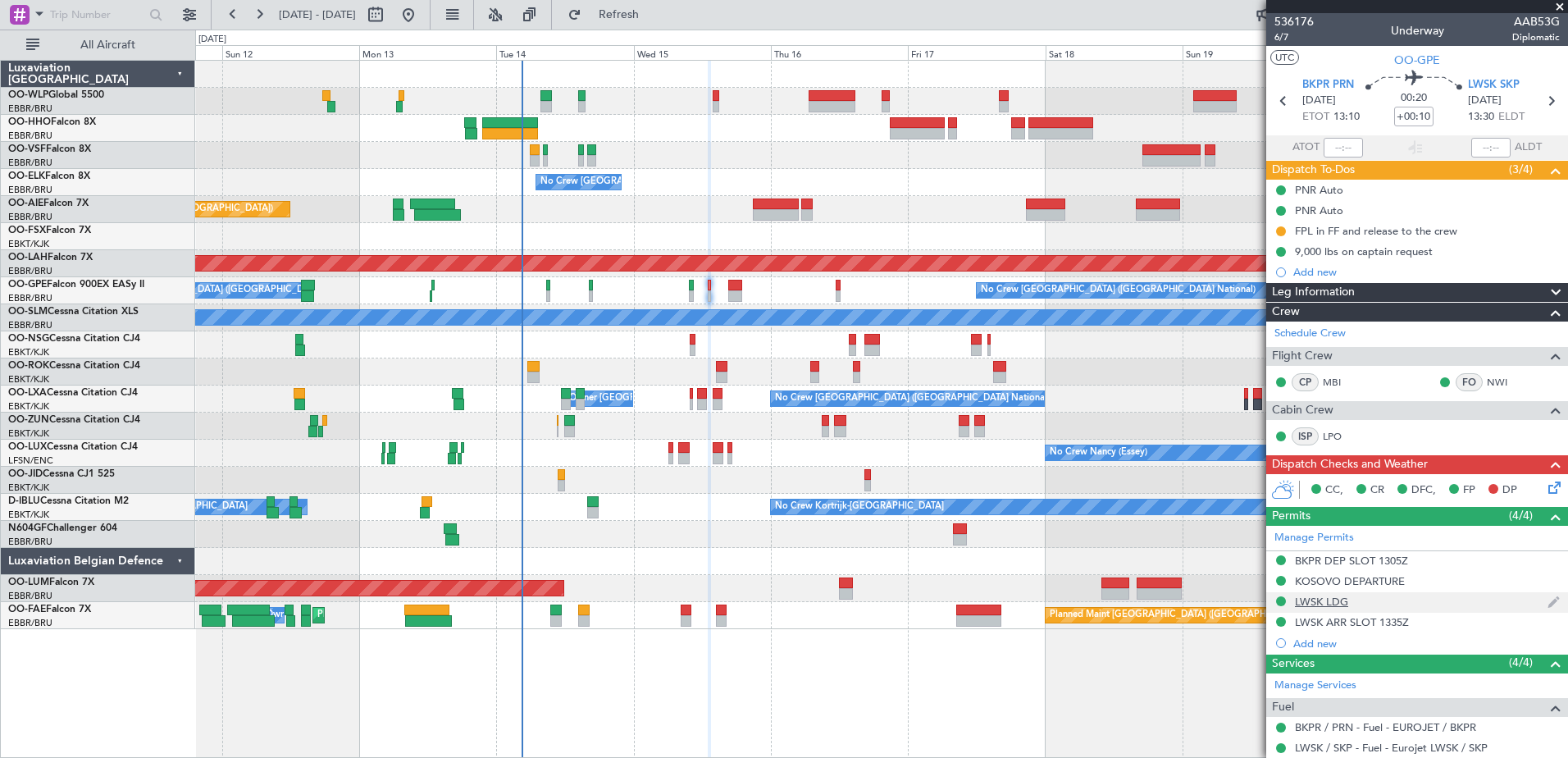
click at [1332, 606] on div "LWSK LDG" at bounding box center [1321, 602] width 53 height 14
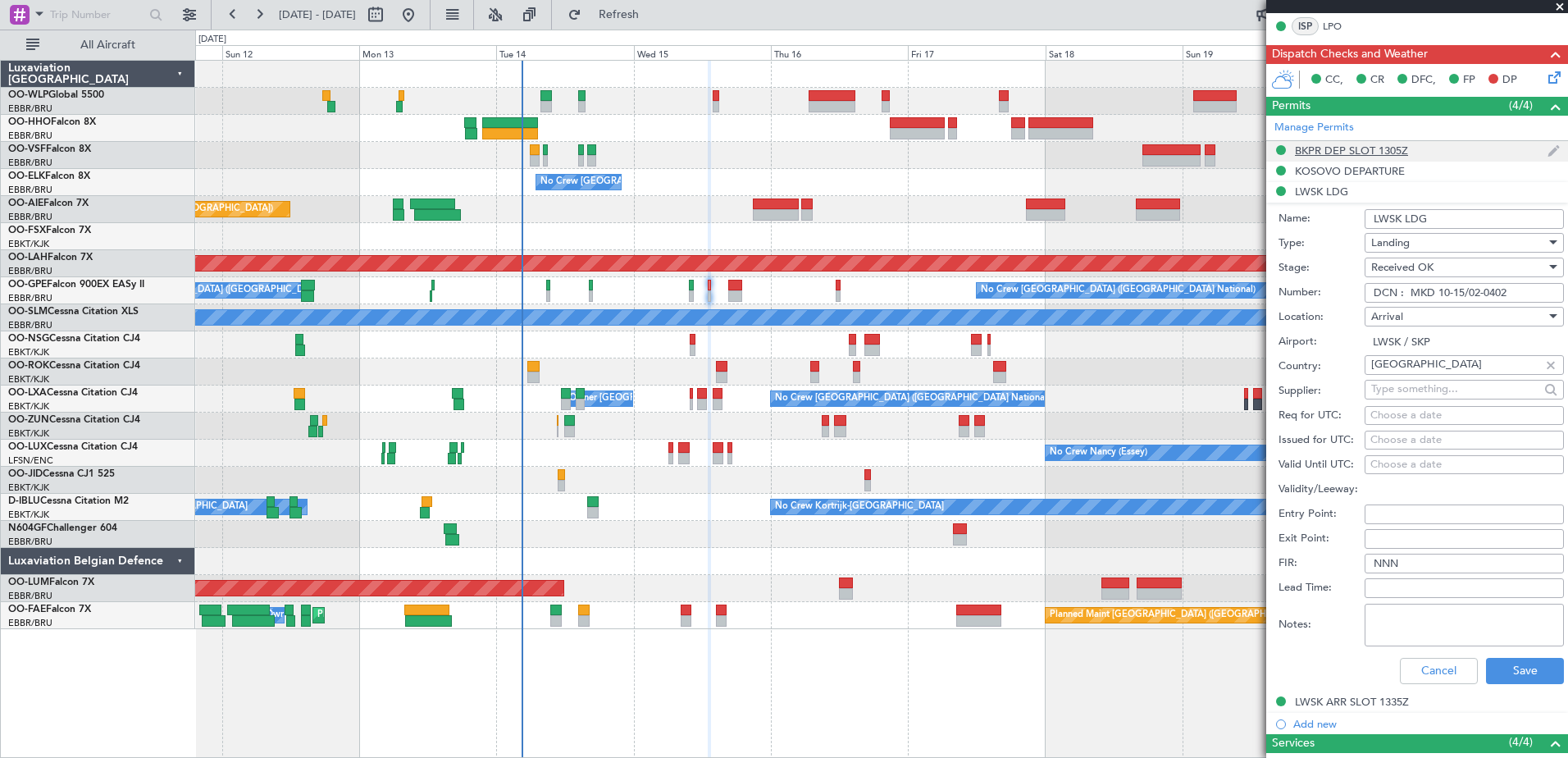
scroll to position [575, 0]
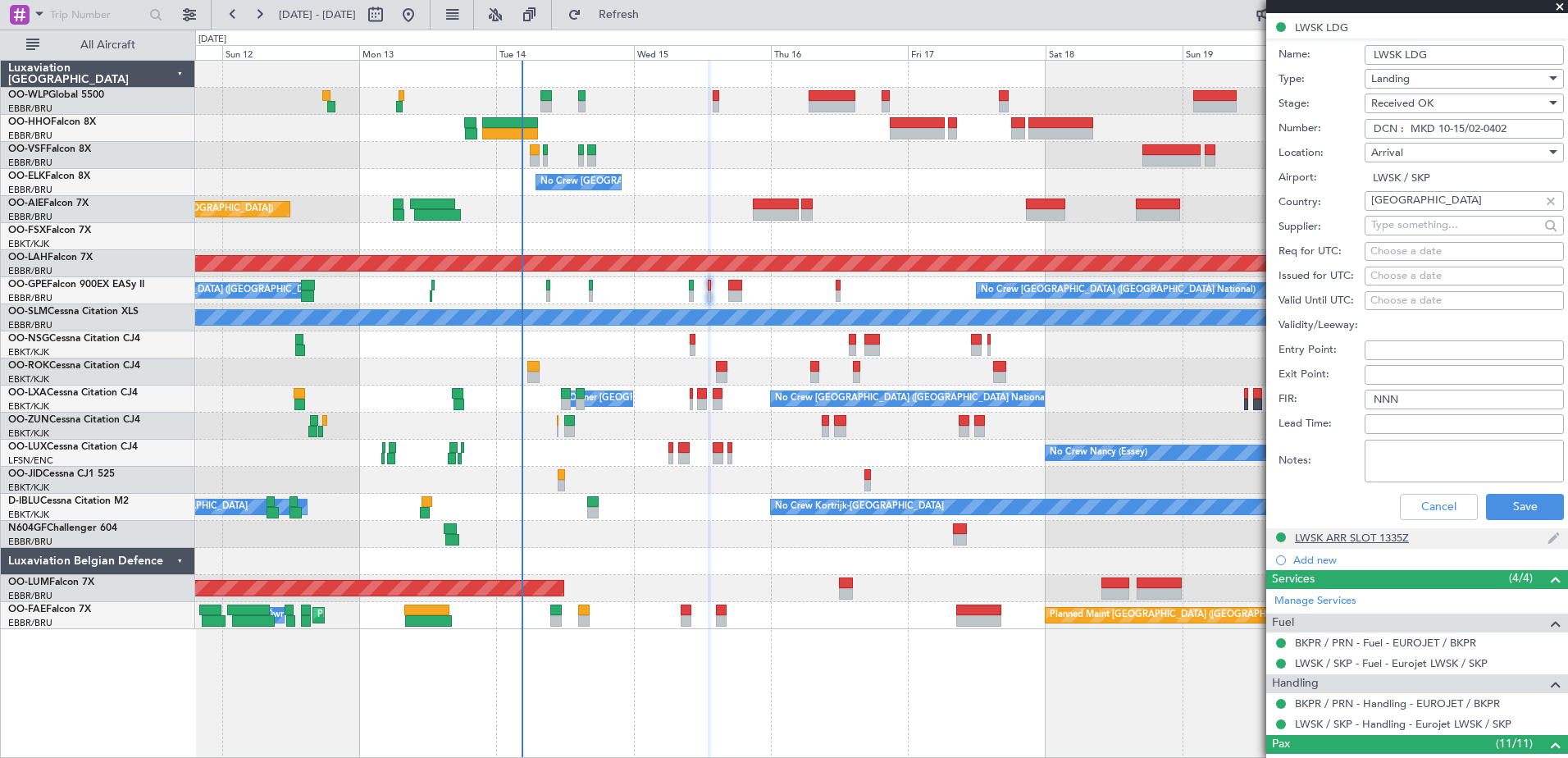
click at [1386, 533] on div "LWSK ARR SLOT 1335Z" at bounding box center [1352, 538] width 114 height 14
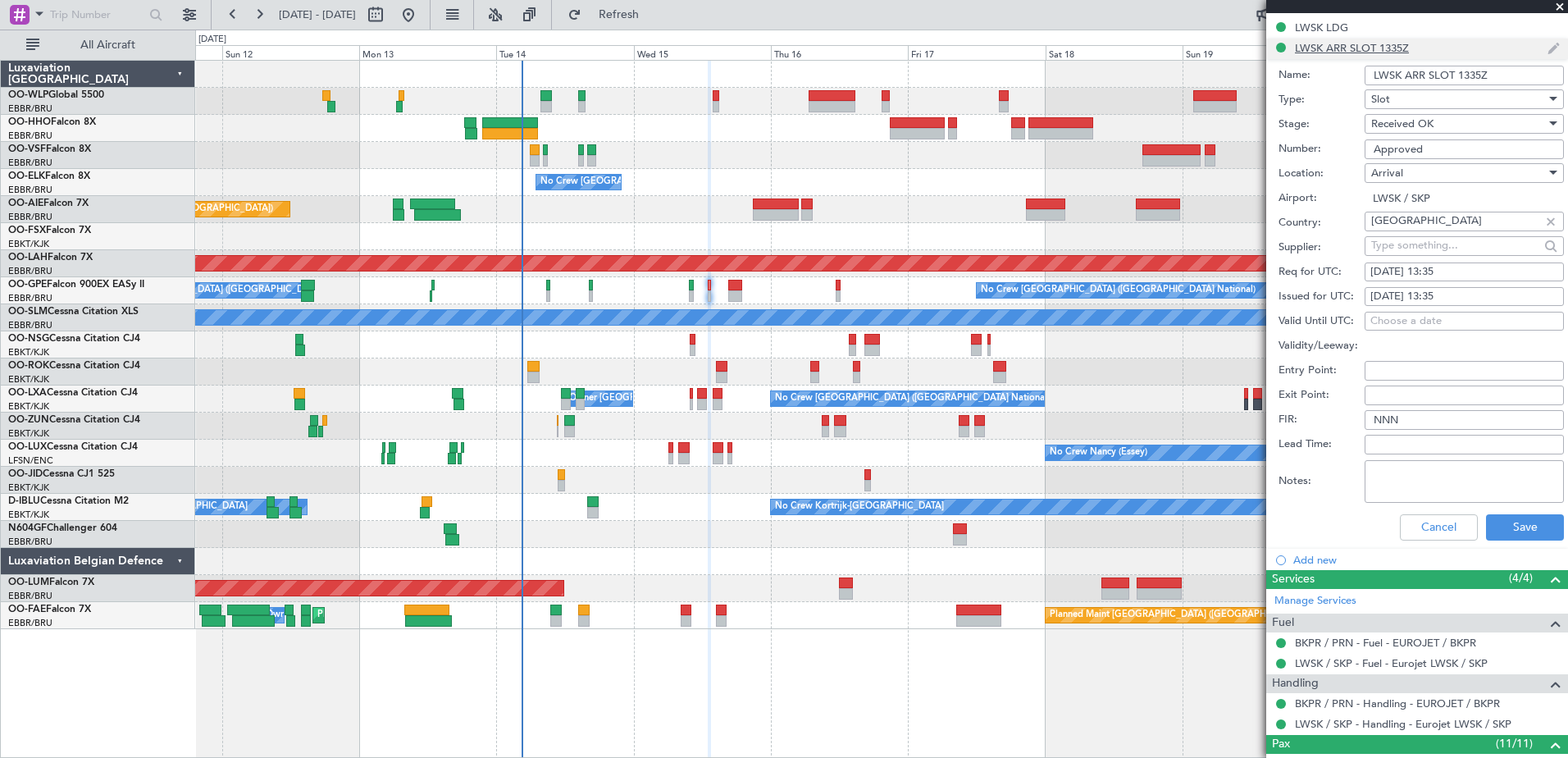
scroll to position [82, 0]
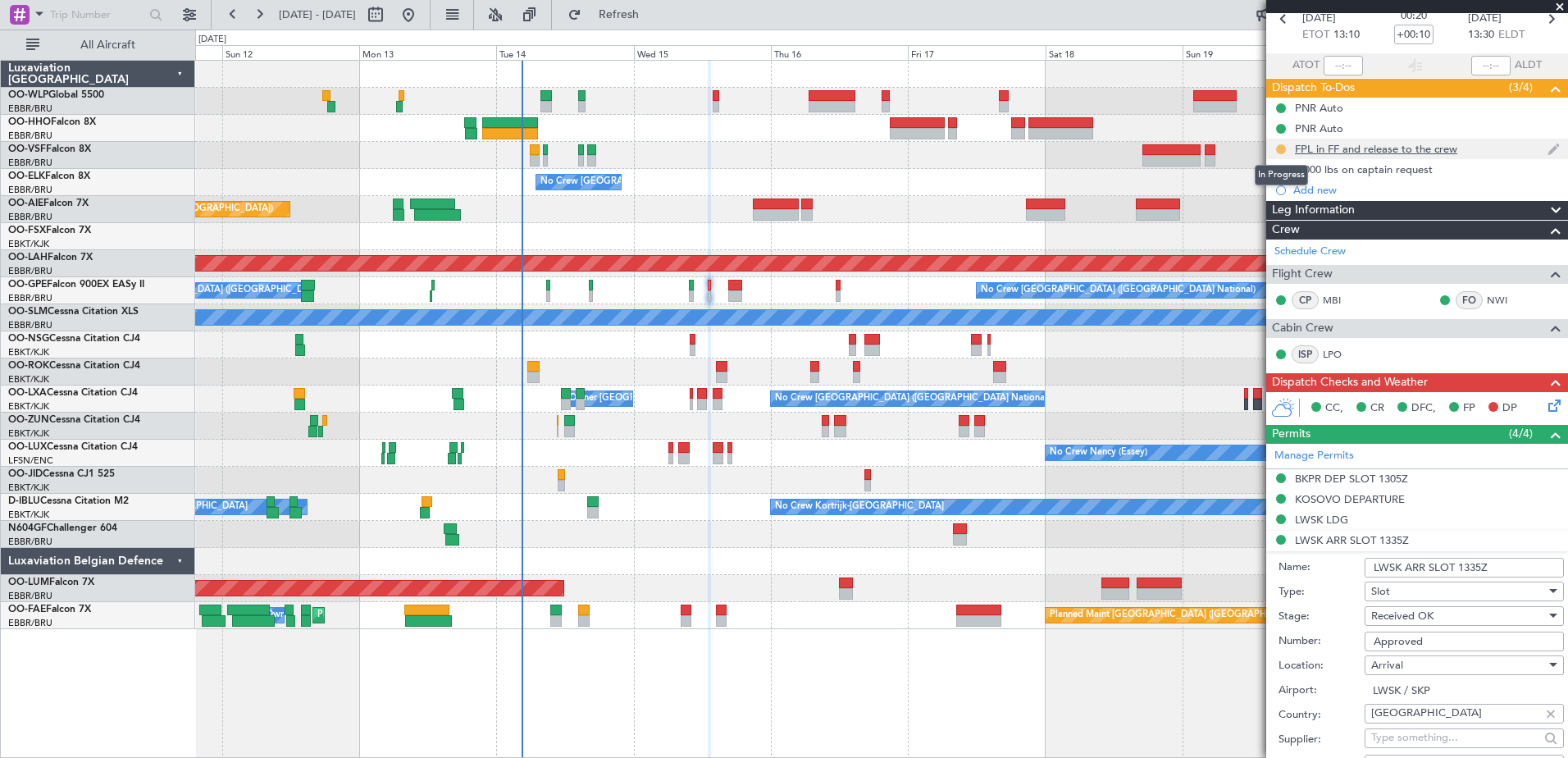
click at [1277, 147] on button at bounding box center [1281, 150] width 10 height 10
click at [1280, 222] on span "Completed" at bounding box center [1288, 222] width 54 height 17
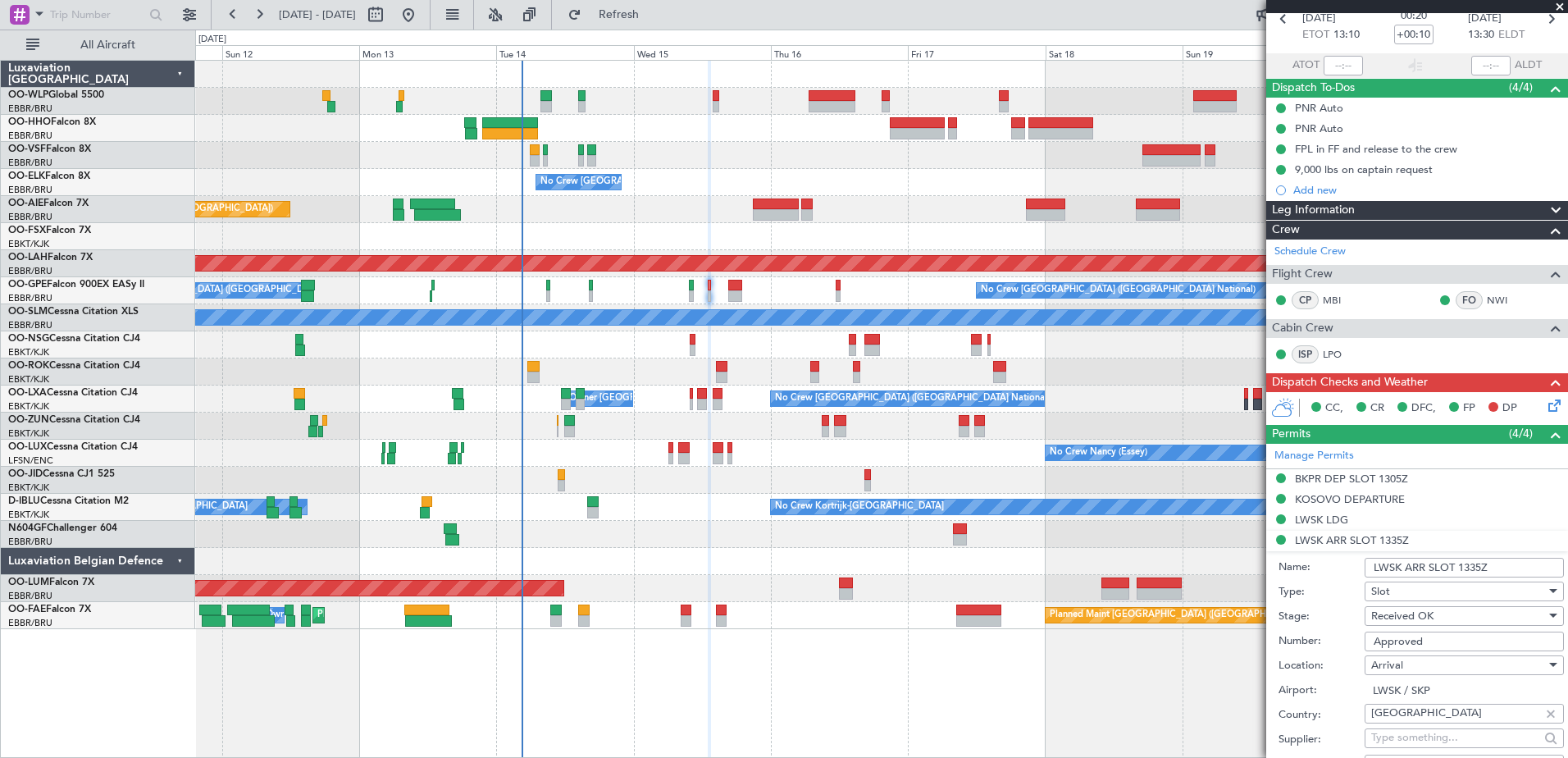
click at [1546, 402] on icon at bounding box center [1552, 403] width 13 height 13
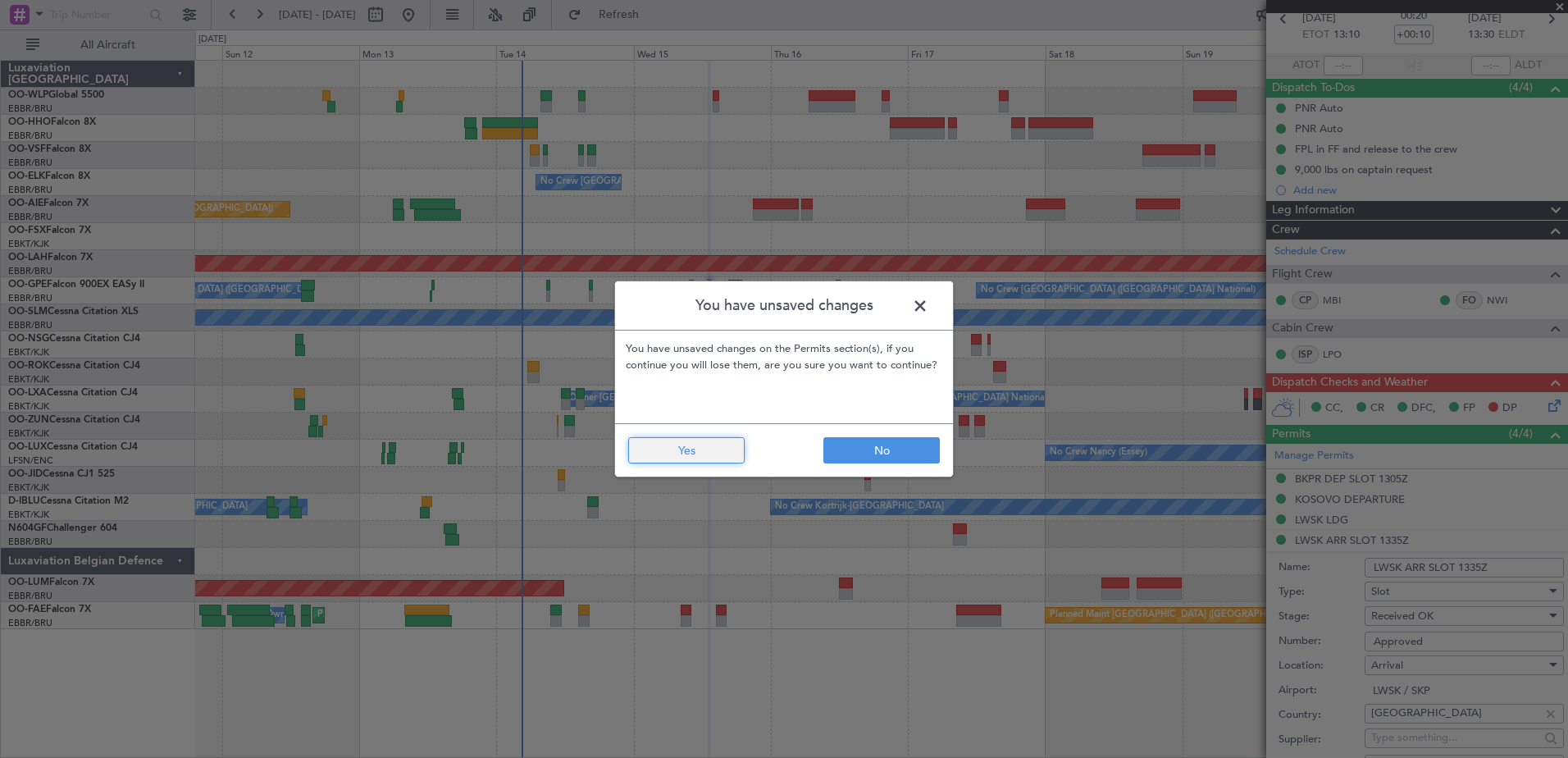
click at [674, 458] on button "Yes" at bounding box center [686, 451] width 116 height 26
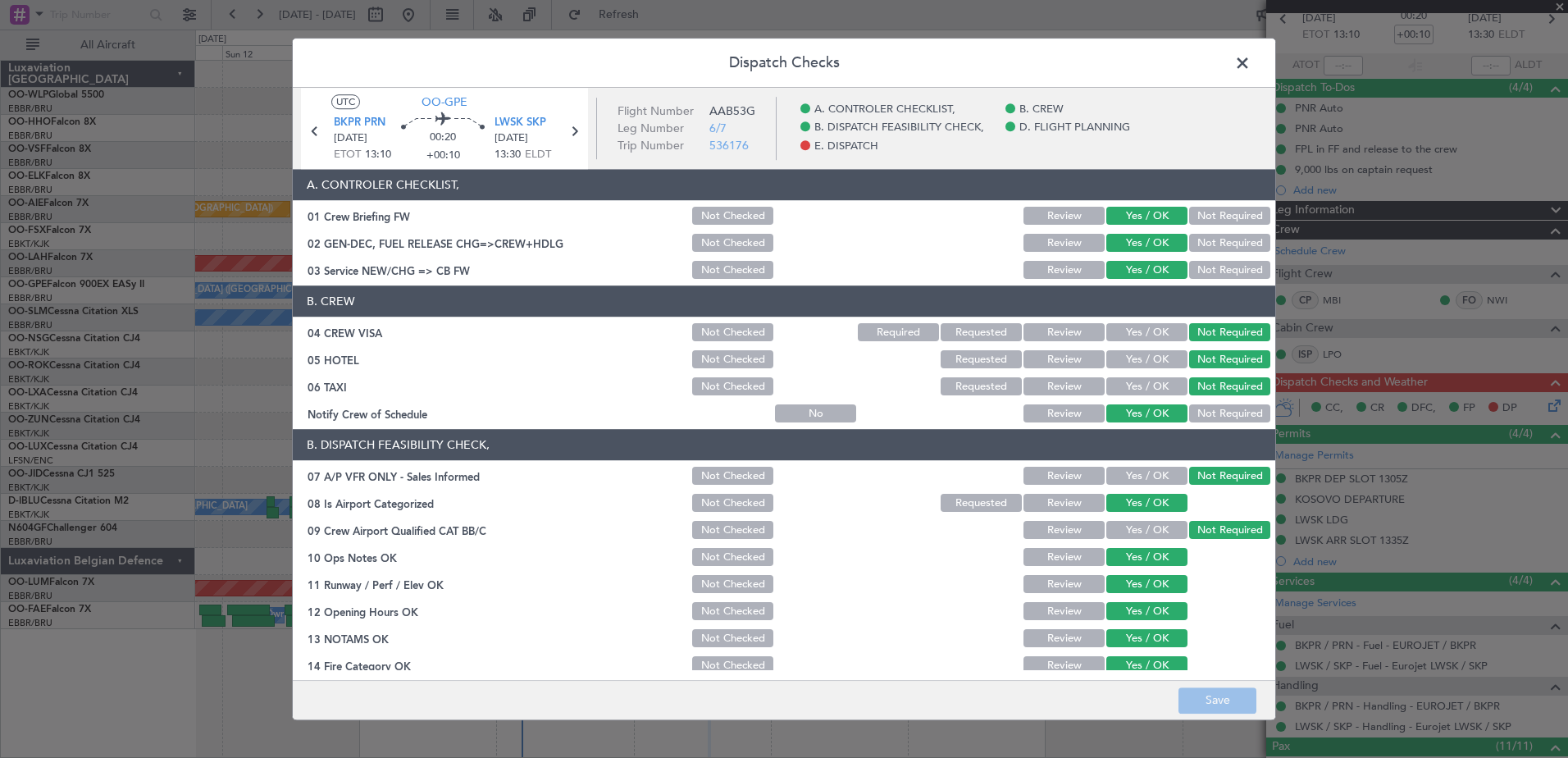
scroll to position [326, 0]
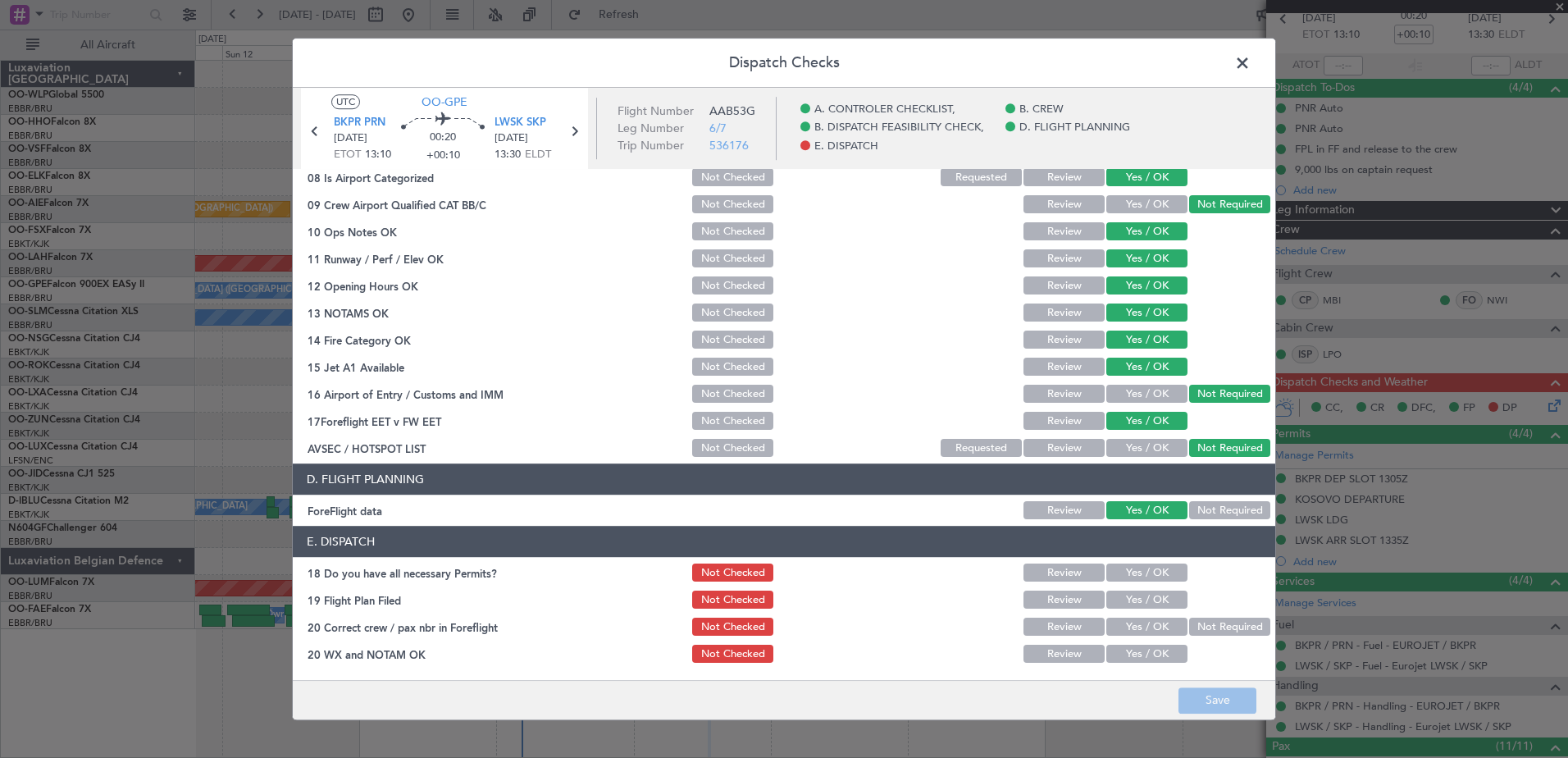
click at [1149, 583] on div "Yes / OK" at bounding box center [1145, 573] width 83 height 23
click at [1147, 597] on button "Yes / OK" at bounding box center [1147, 600] width 81 height 18
click at [1149, 568] on button "Yes / OK" at bounding box center [1147, 573] width 81 height 18
click at [1157, 622] on button "Yes / OK" at bounding box center [1147, 627] width 81 height 18
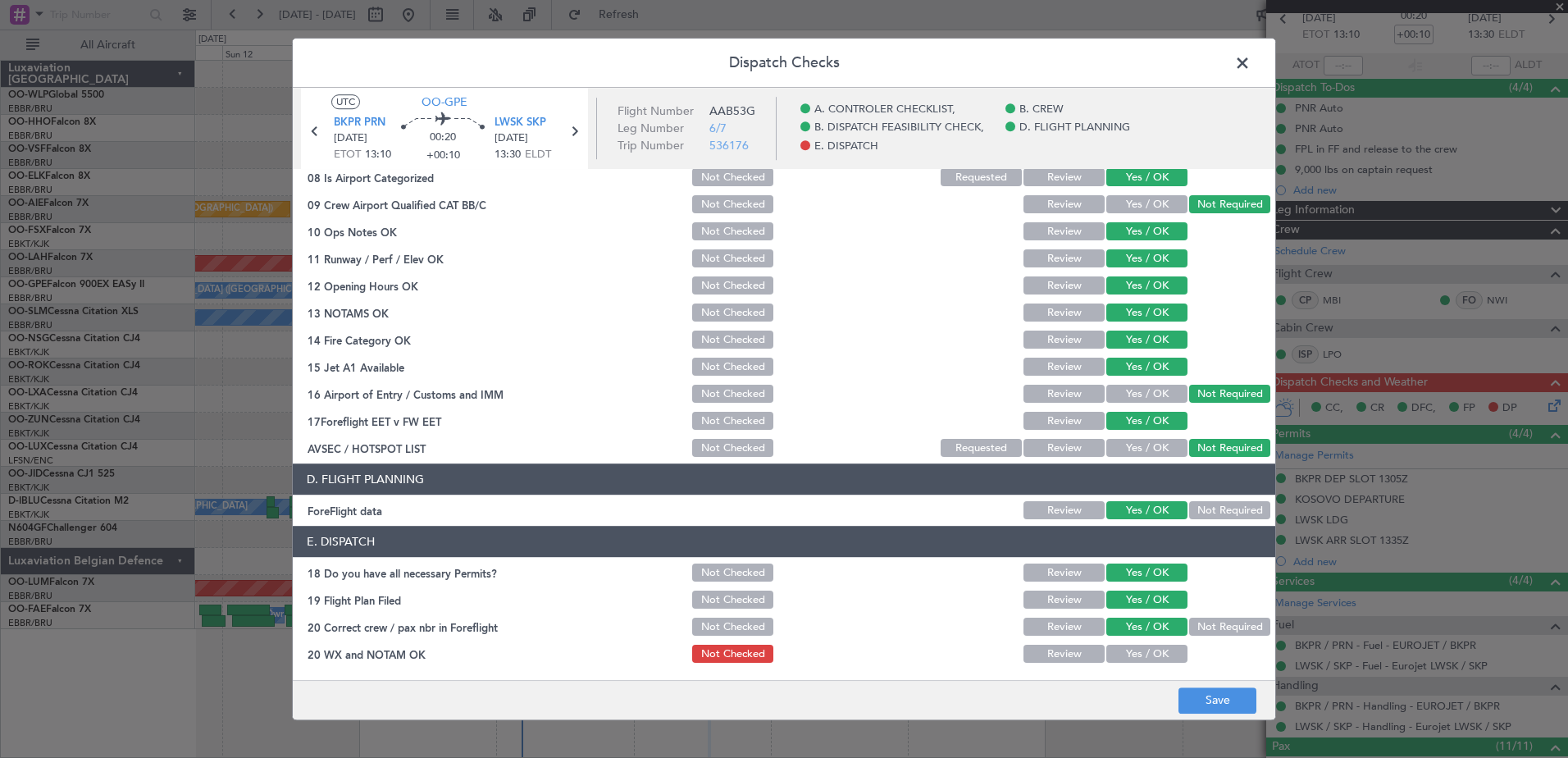
click at [1159, 652] on button "Yes / OK" at bounding box center [1147, 654] width 81 height 18
click at [1198, 696] on button "Save" at bounding box center [1218, 700] width 78 height 26
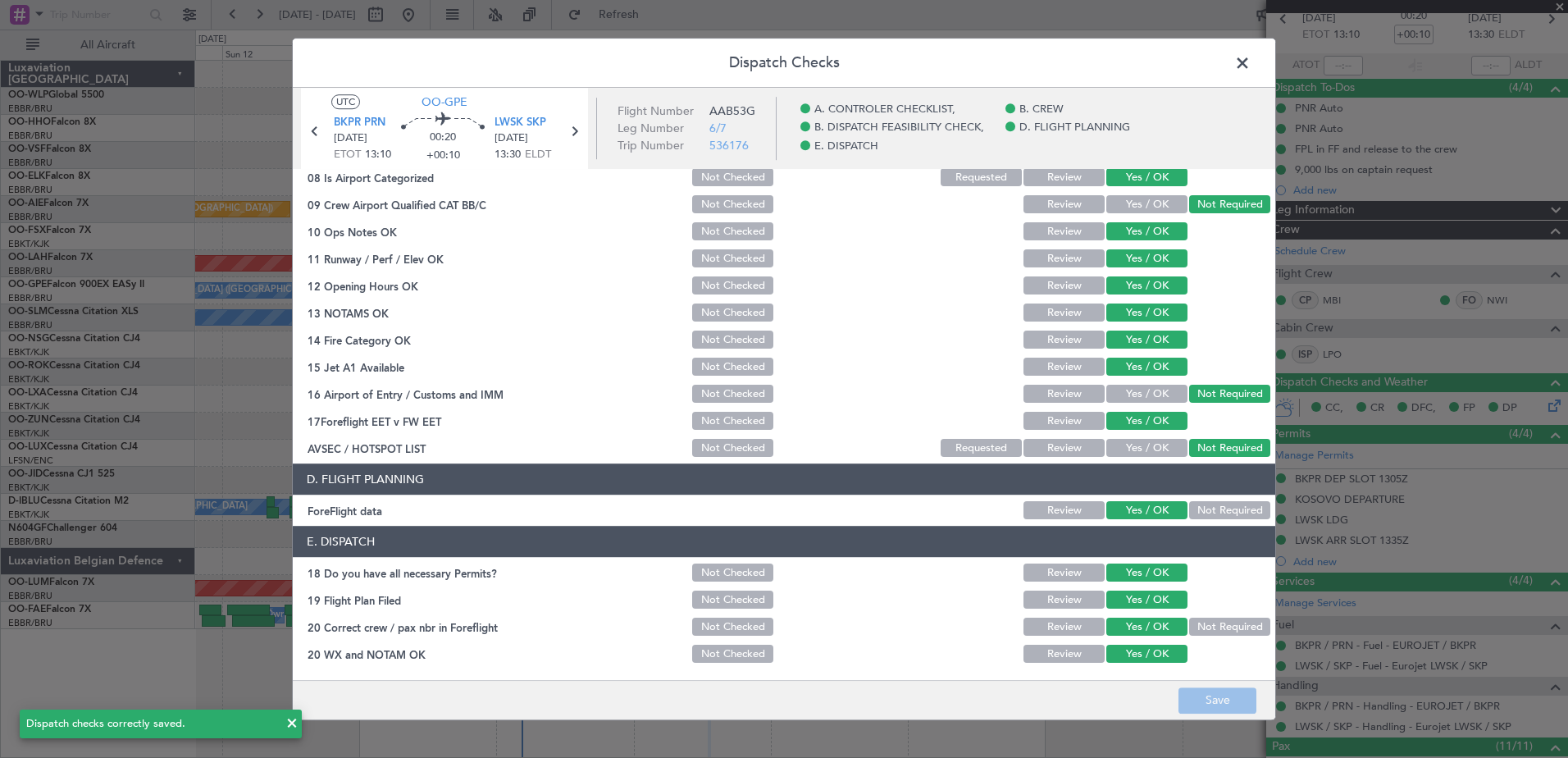
click at [1251, 62] on span at bounding box center [1251, 67] width 0 height 33
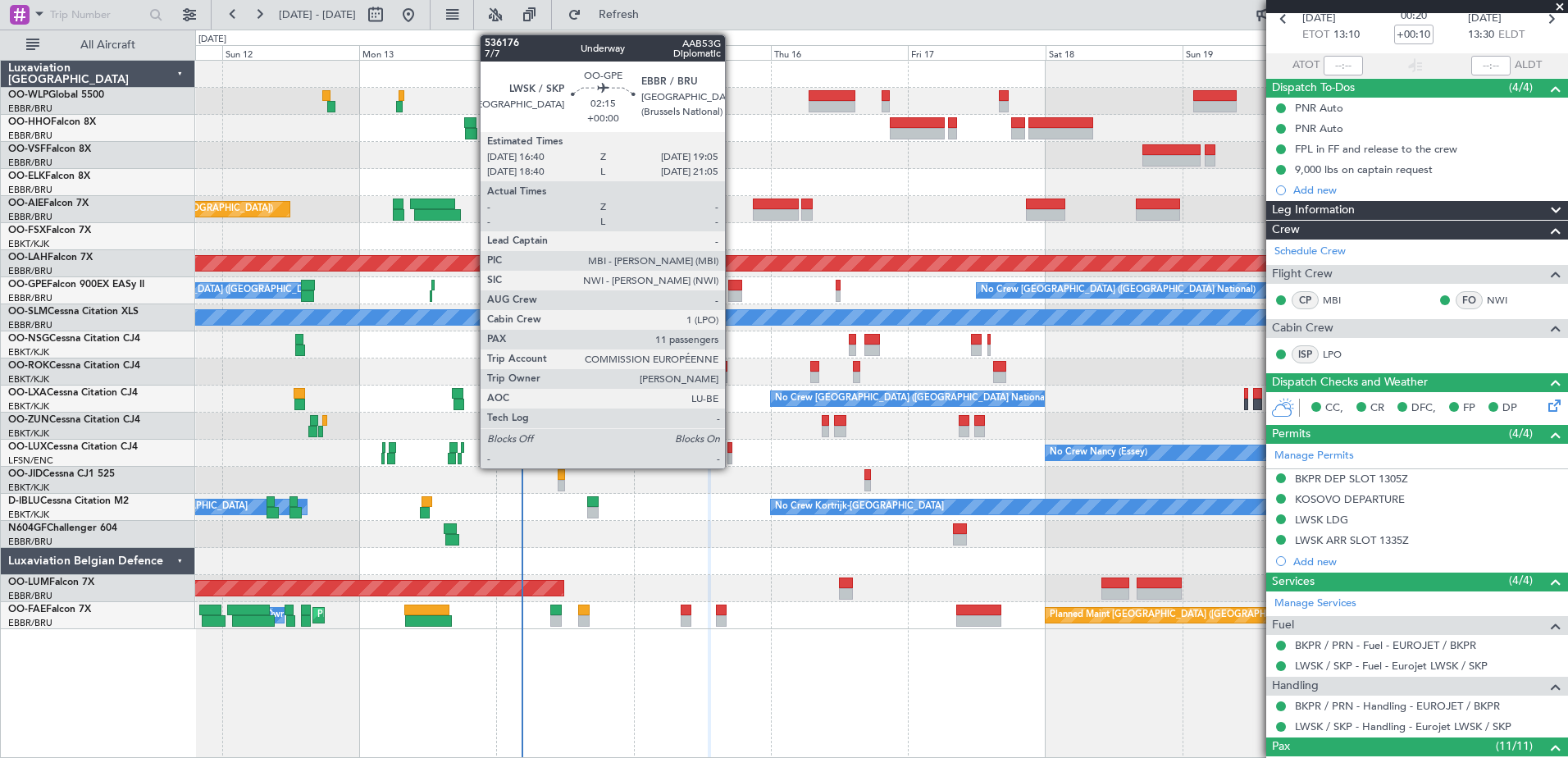
click at [733, 292] on div at bounding box center [735, 296] width 14 height 11
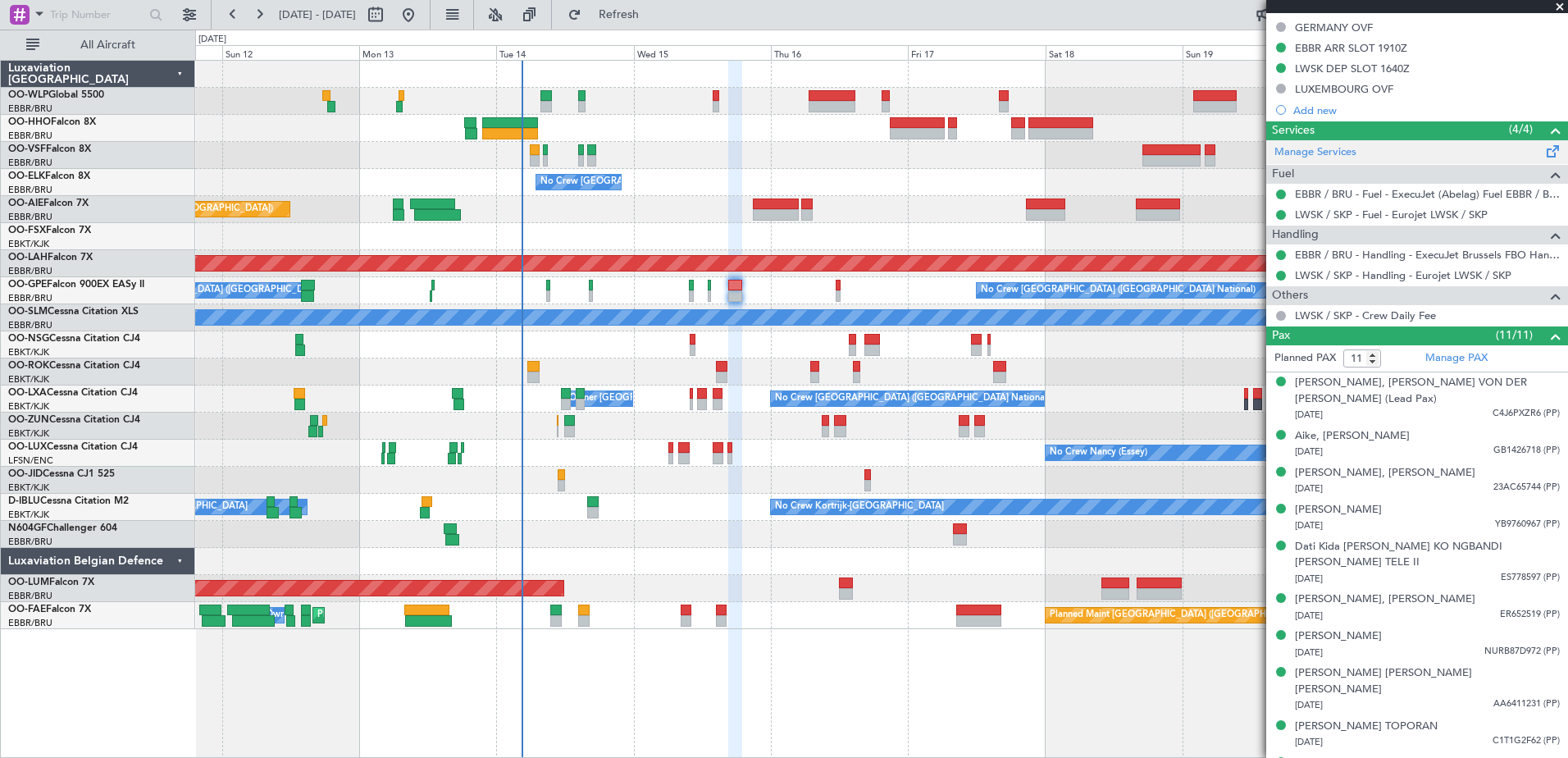
scroll to position [82, 0]
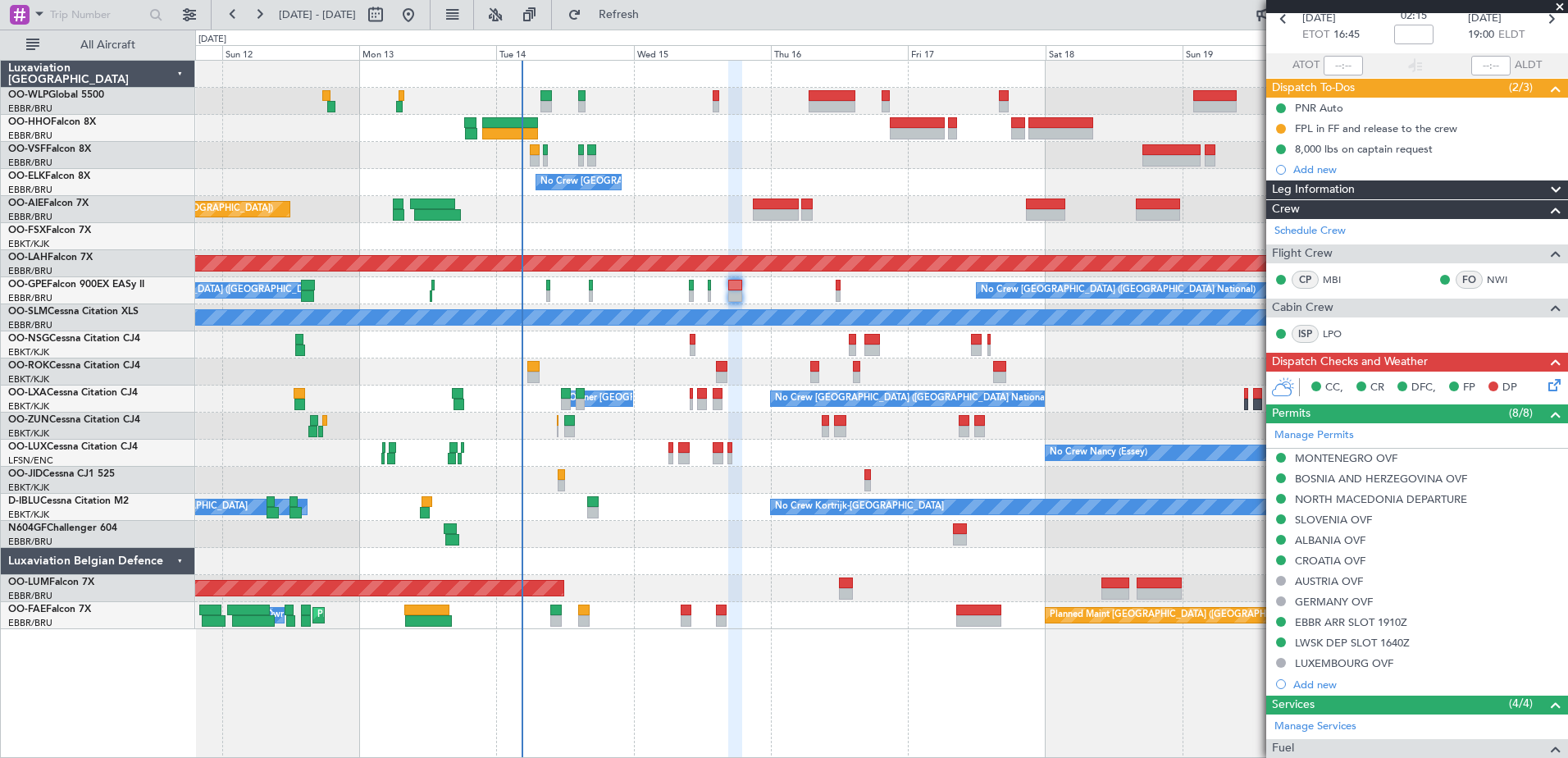
click at [1547, 386] on icon at bounding box center [1552, 383] width 13 height 13
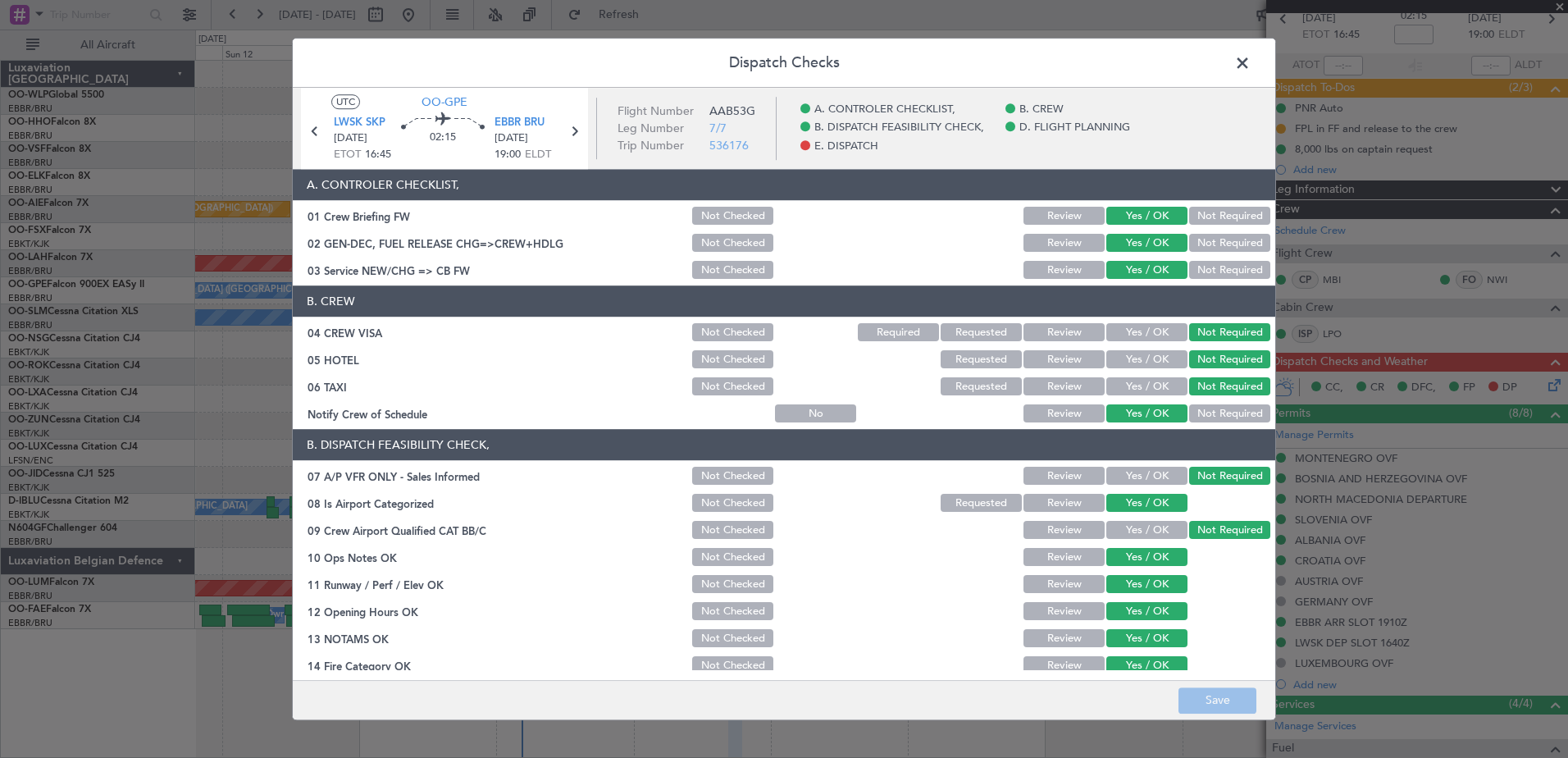
scroll to position [326, 0]
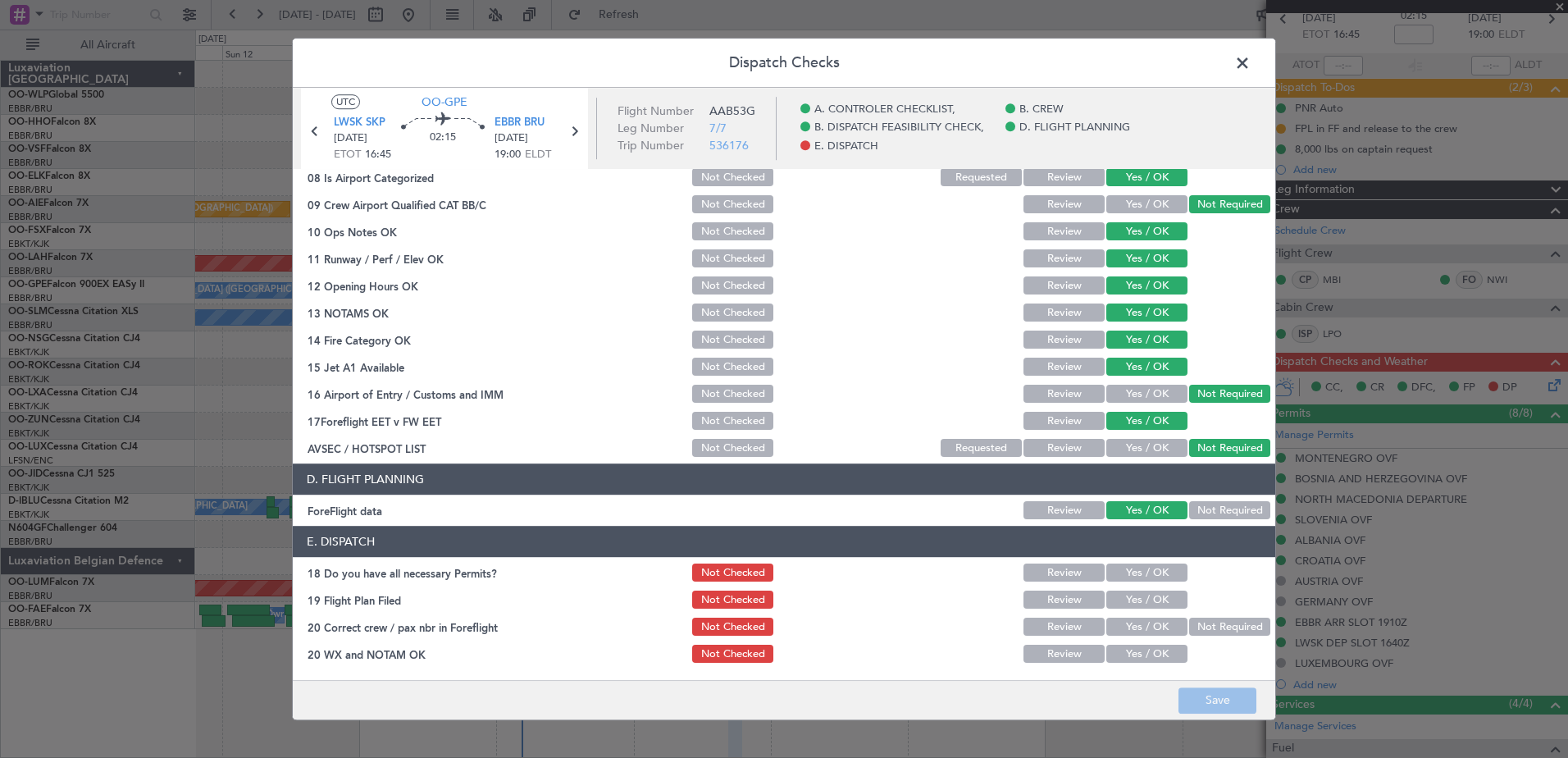
click at [1166, 568] on button "Yes / OK" at bounding box center [1147, 573] width 81 height 18
click at [1167, 608] on button "Yes / OK" at bounding box center [1147, 600] width 81 height 18
click at [1166, 627] on button "Yes / OK" at bounding box center [1147, 627] width 81 height 18
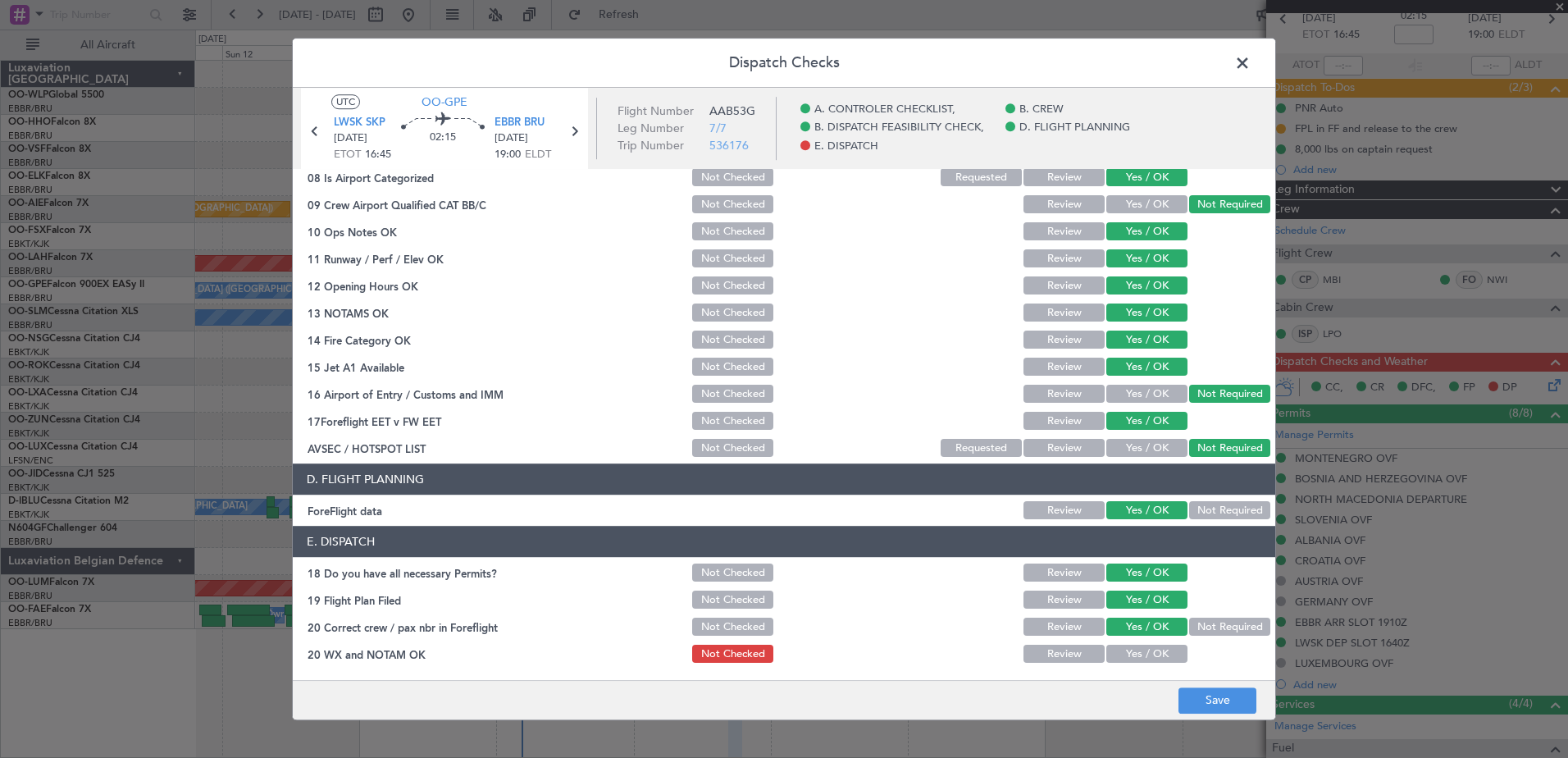
click at [1160, 650] on button "Yes / OK" at bounding box center [1147, 654] width 81 height 18
click at [1201, 698] on button "Save" at bounding box center [1218, 700] width 78 height 26
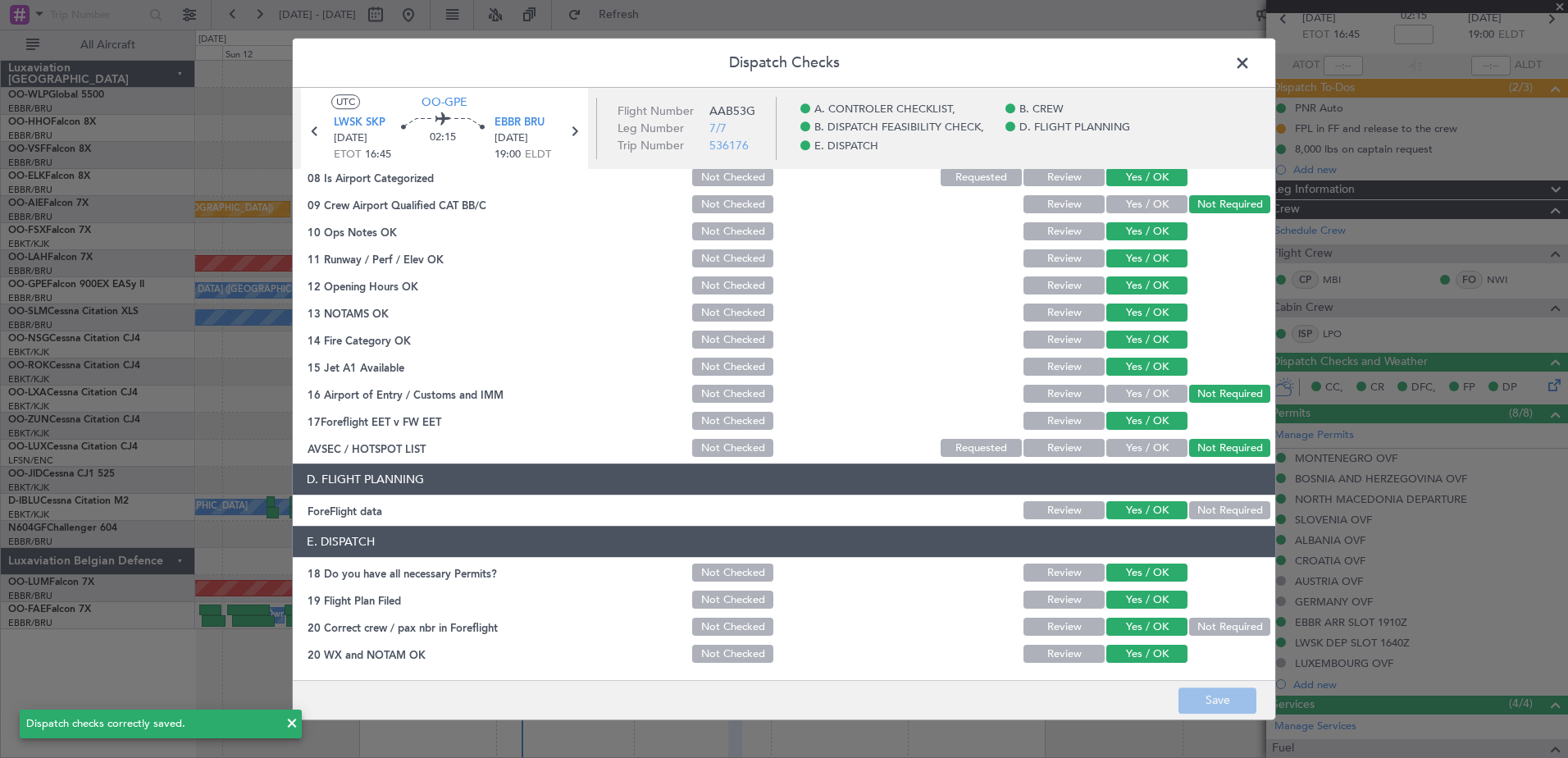
click at [1251, 60] on span at bounding box center [1251, 67] width 0 height 33
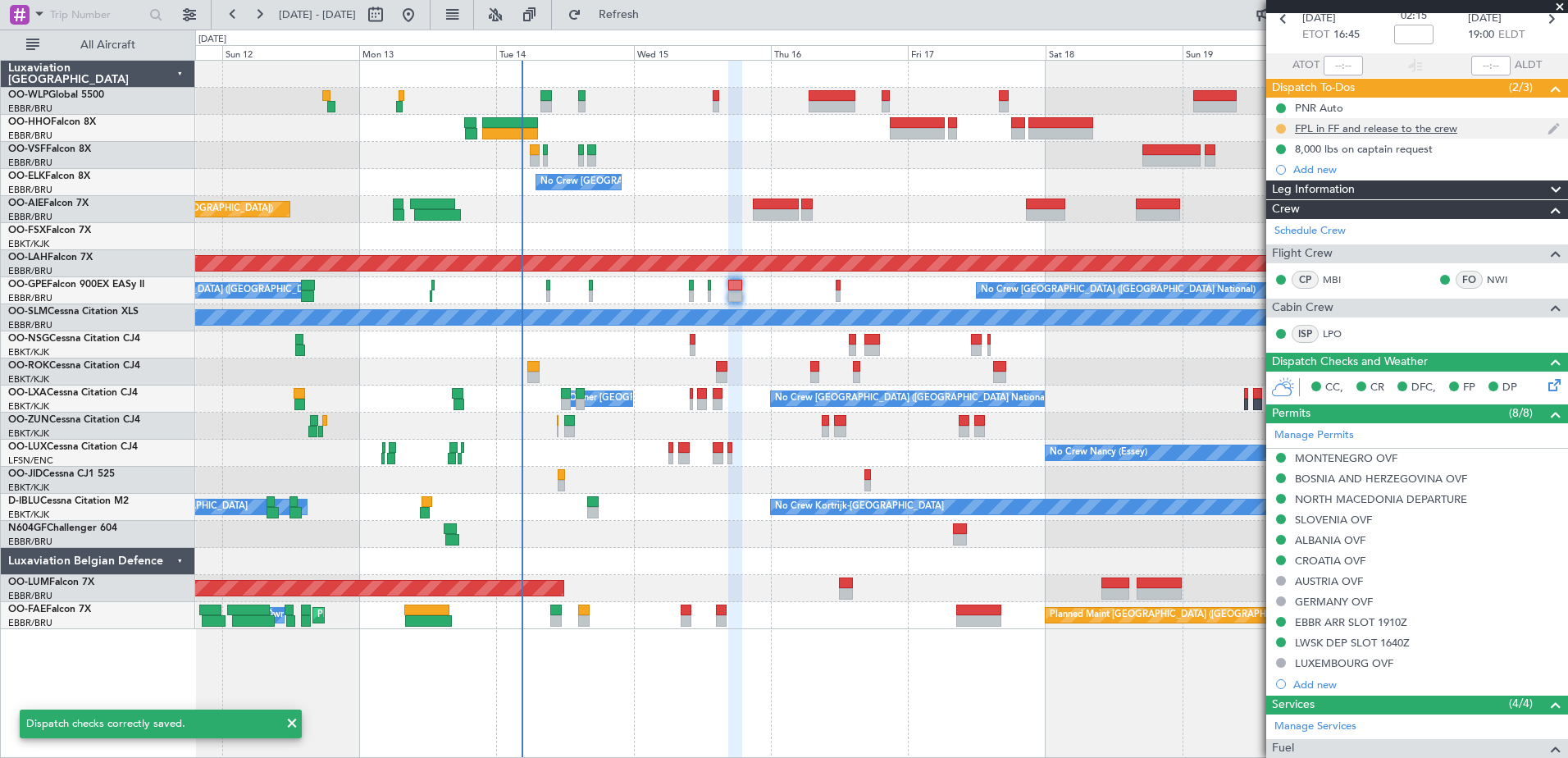
click at [1279, 124] on button at bounding box center [1281, 128] width 10 height 10
click at [1286, 197] on span "Completed" at bounding box center [1288, 202] width 54 height 17
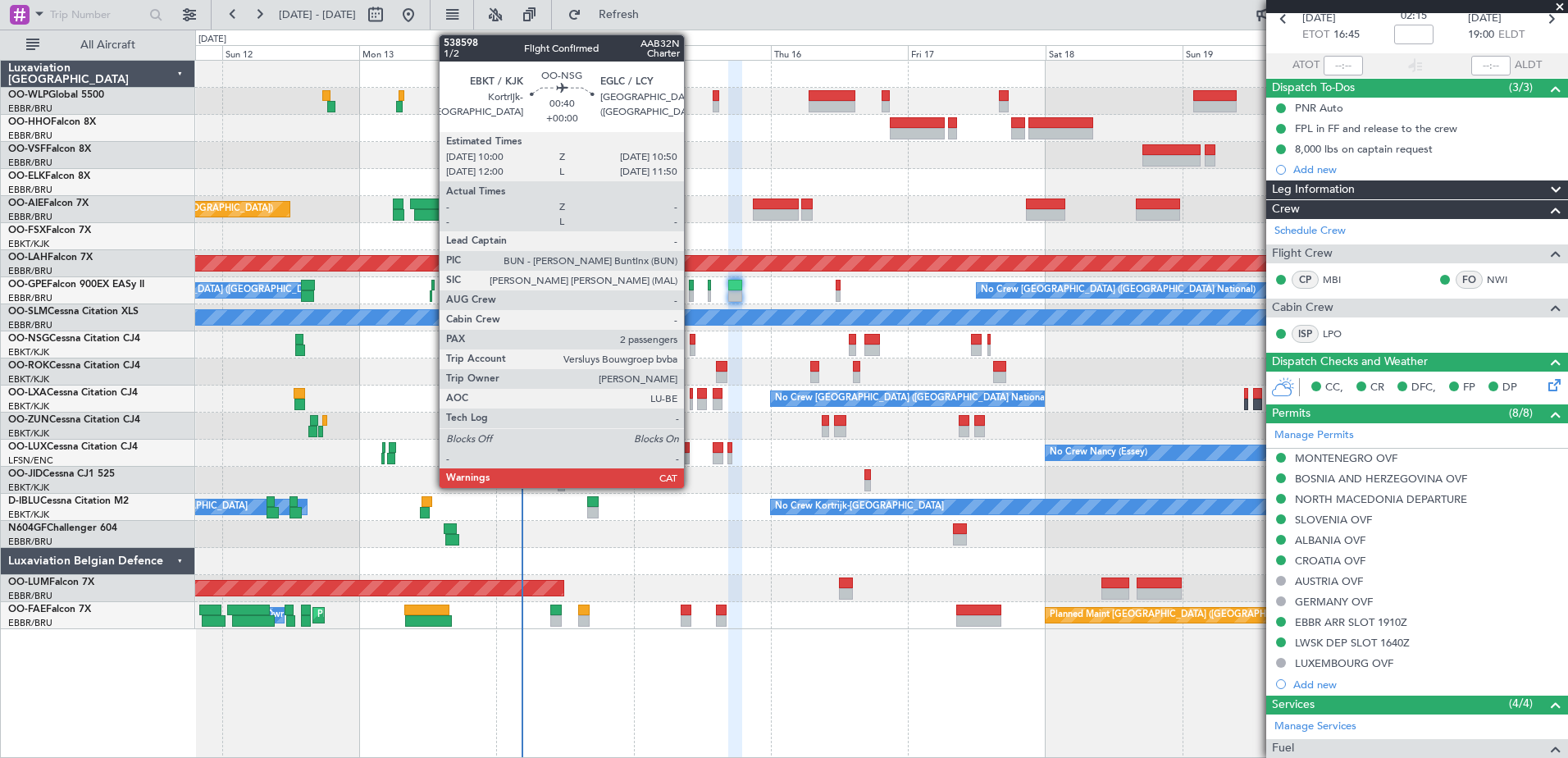
click at [692, 341] on div at bounding box center [692, 340] width 5 height 11
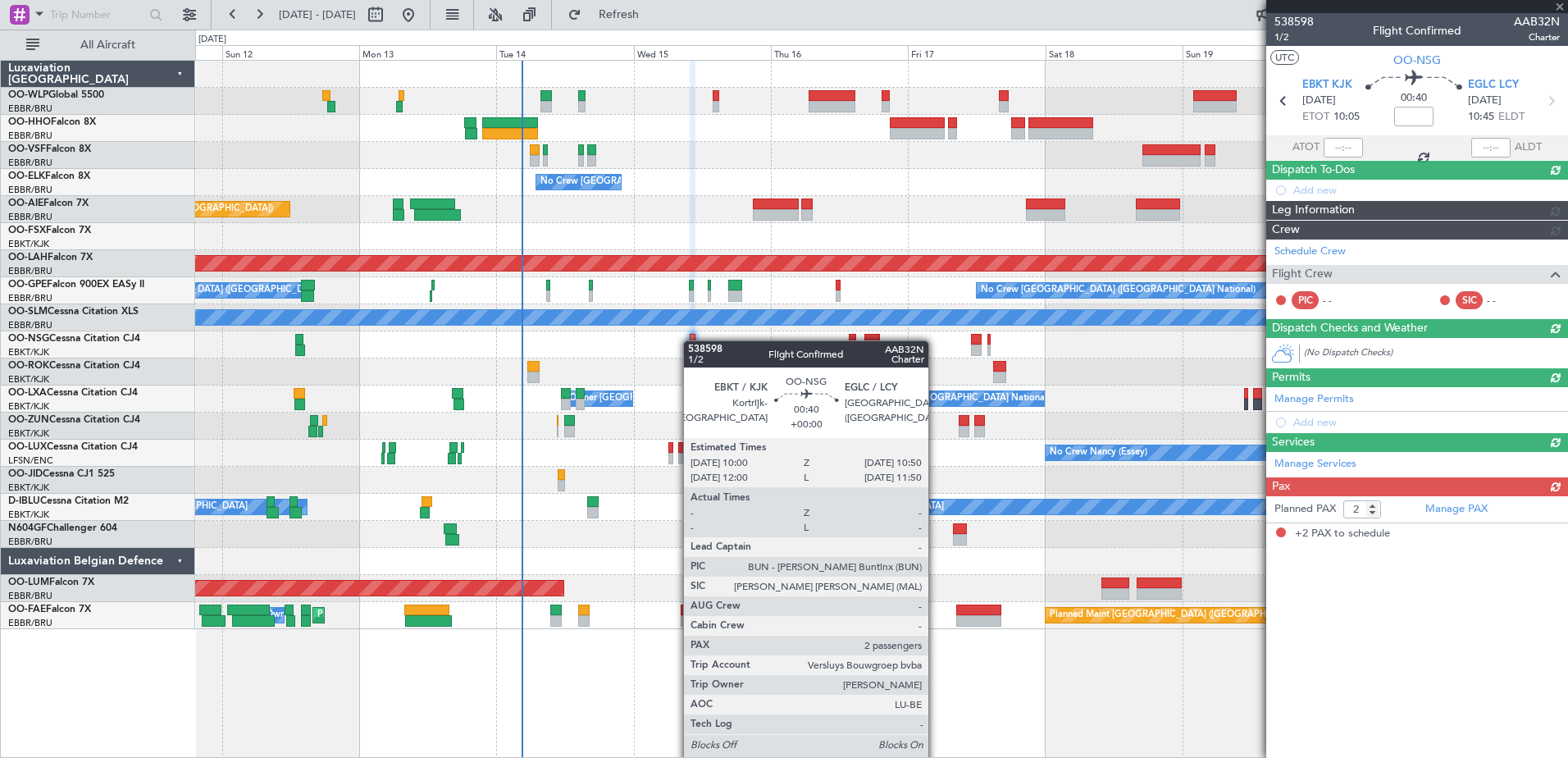
scroll to position [0, 0]
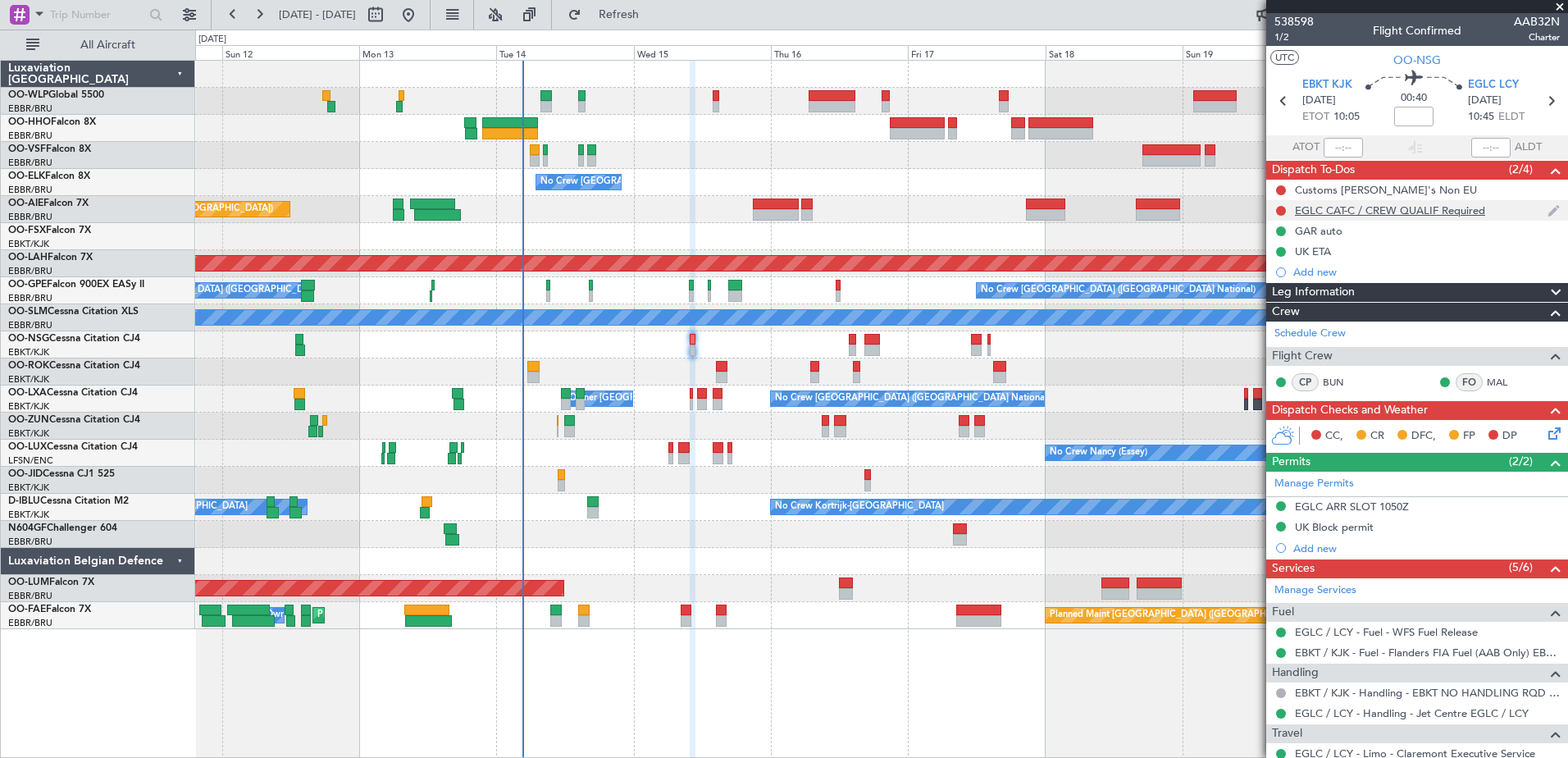
click at [1415, 207] on div "EGLC CAT-C / CREW QUALIF Required" at bounding box center [1390, 210] width 190 height 14
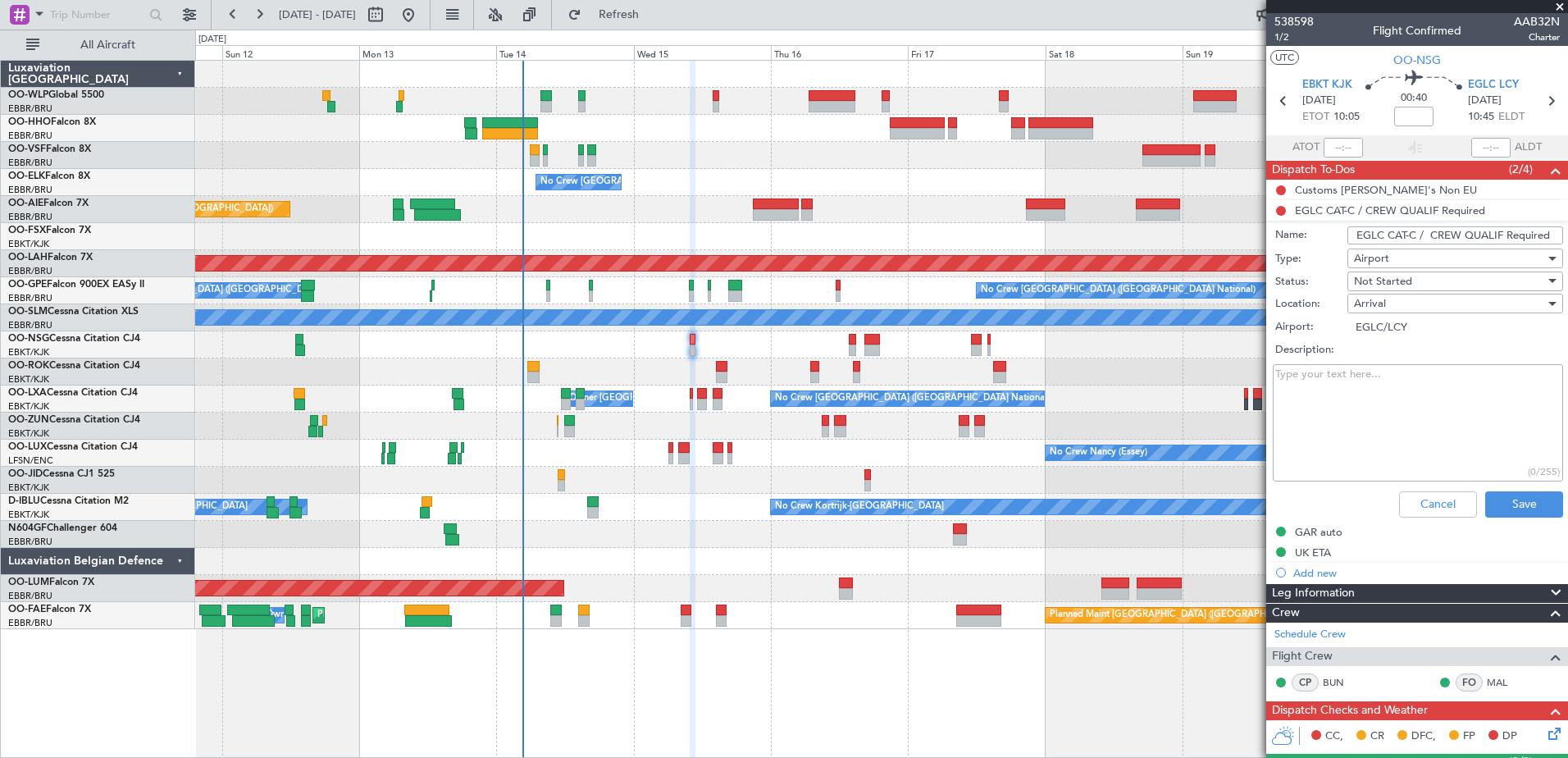
click at [1190, 199] on div "Planned Maint [GEOGRAPHIC_DATA] ([GEOGRAPHIC_DATA])" at bounding box center [881, 209] width 1372 height 27
click at [1426, 501] on button "Cancel" at bounding box center [1438, 504] width 78 height 26
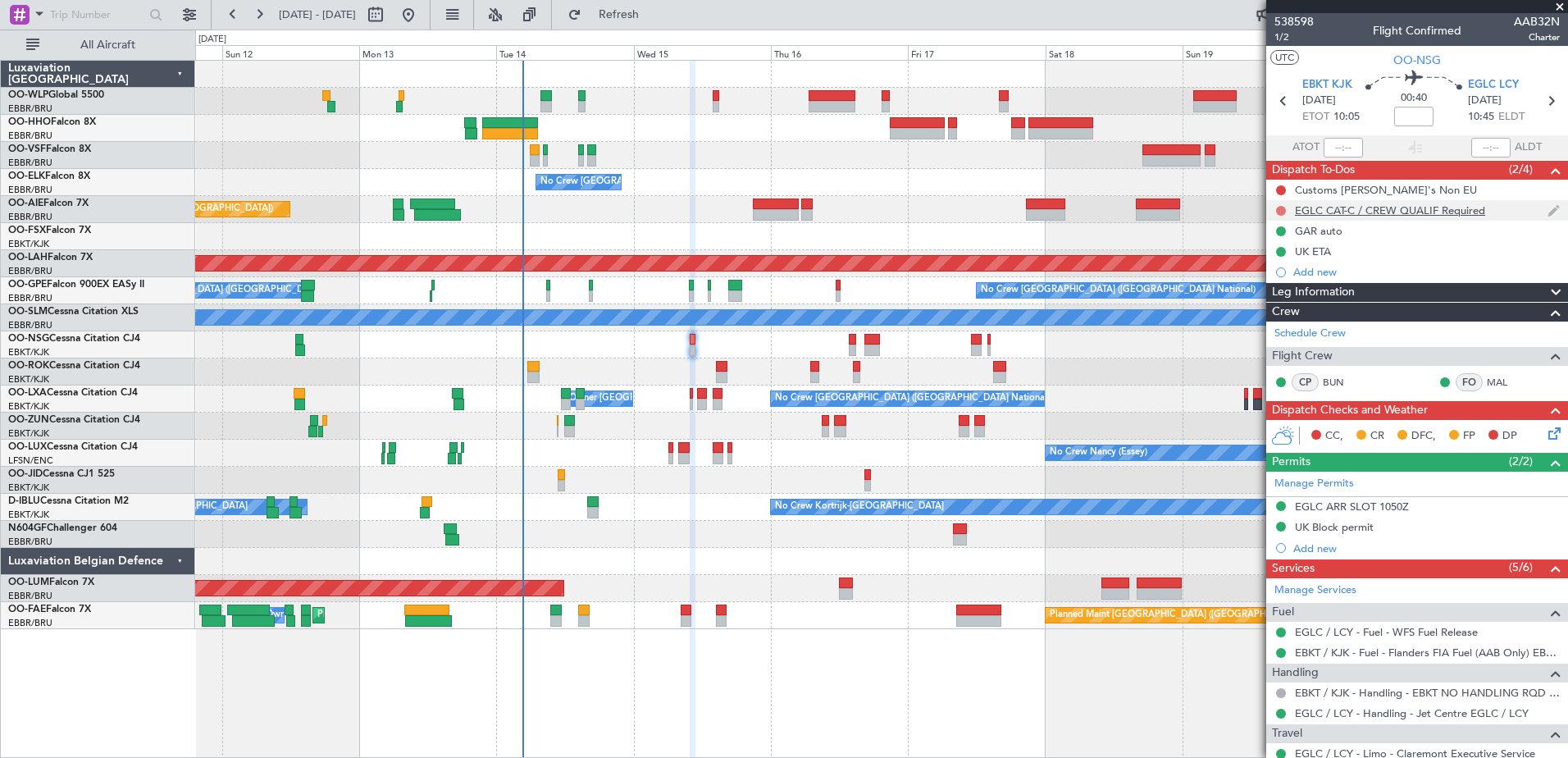
click at [1285, 208] on button at bounding box center [1281, 211] width 10 height 10
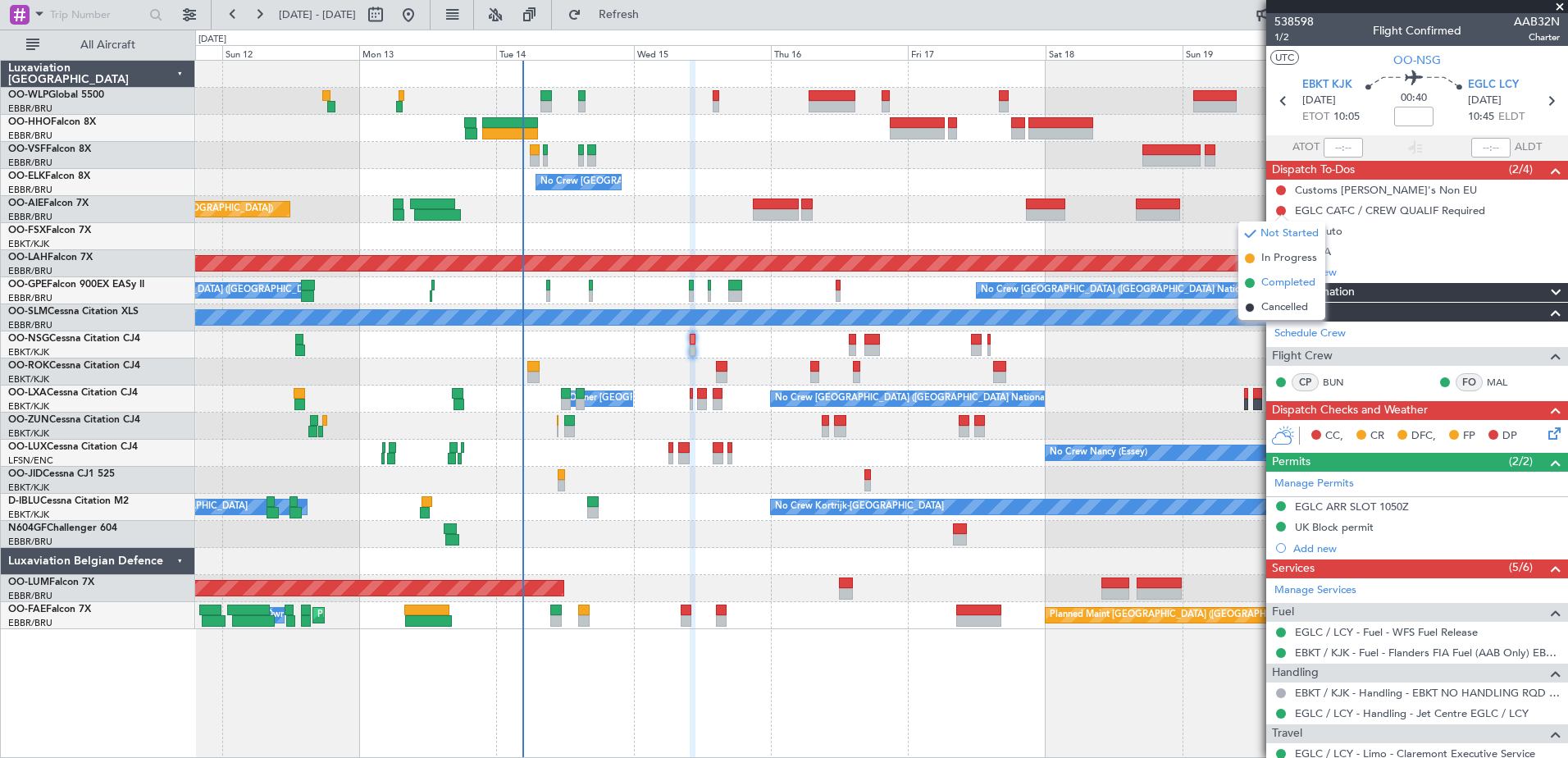
click at [1279, 285] on span "Completed" at bounding box center [1289, 283] width 54 height 17
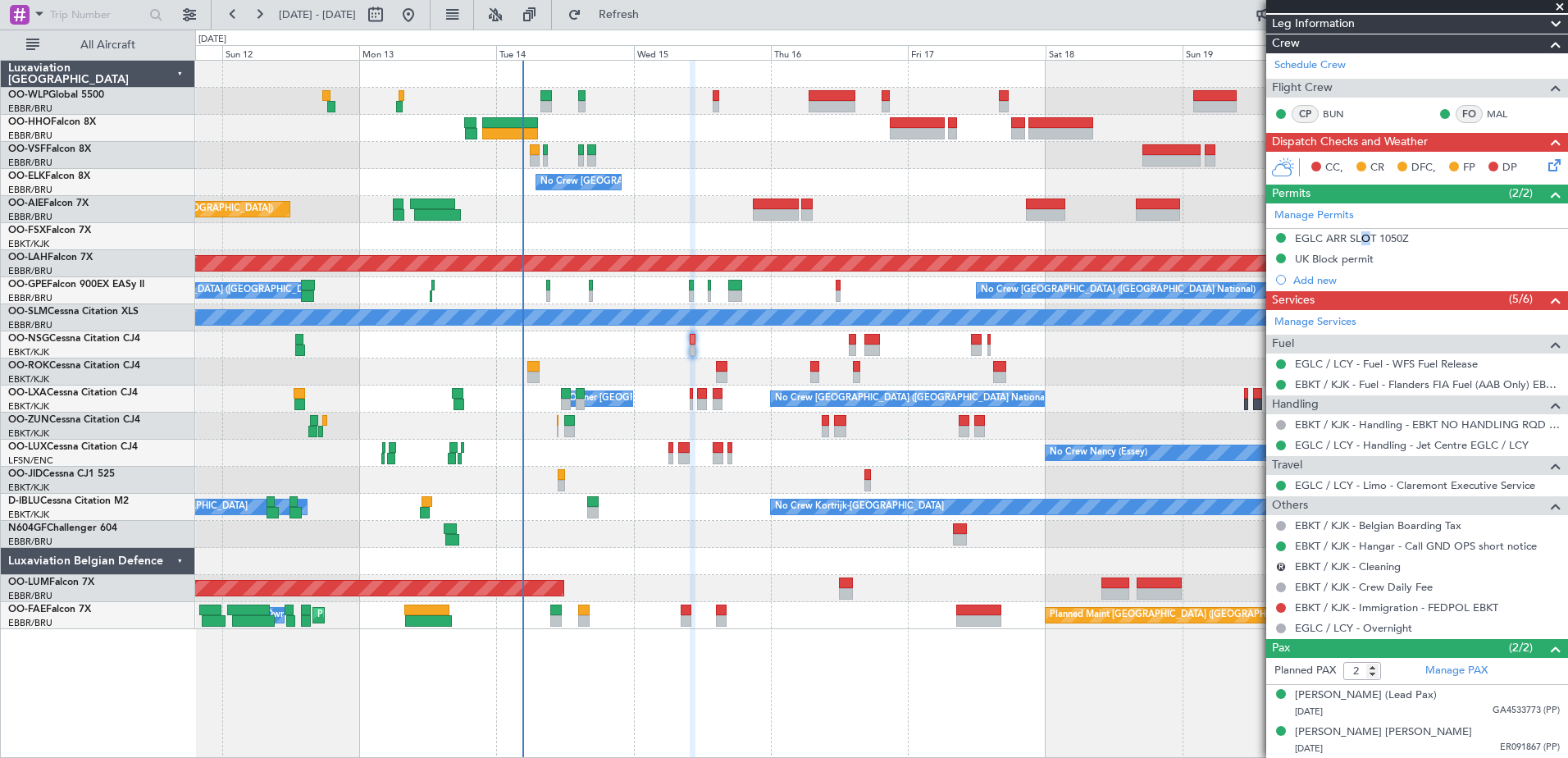
click at [1358, 236] on div "EGLC ARR SLOT 1050Z" at bounding box center [1352, 238] width 114 height 14
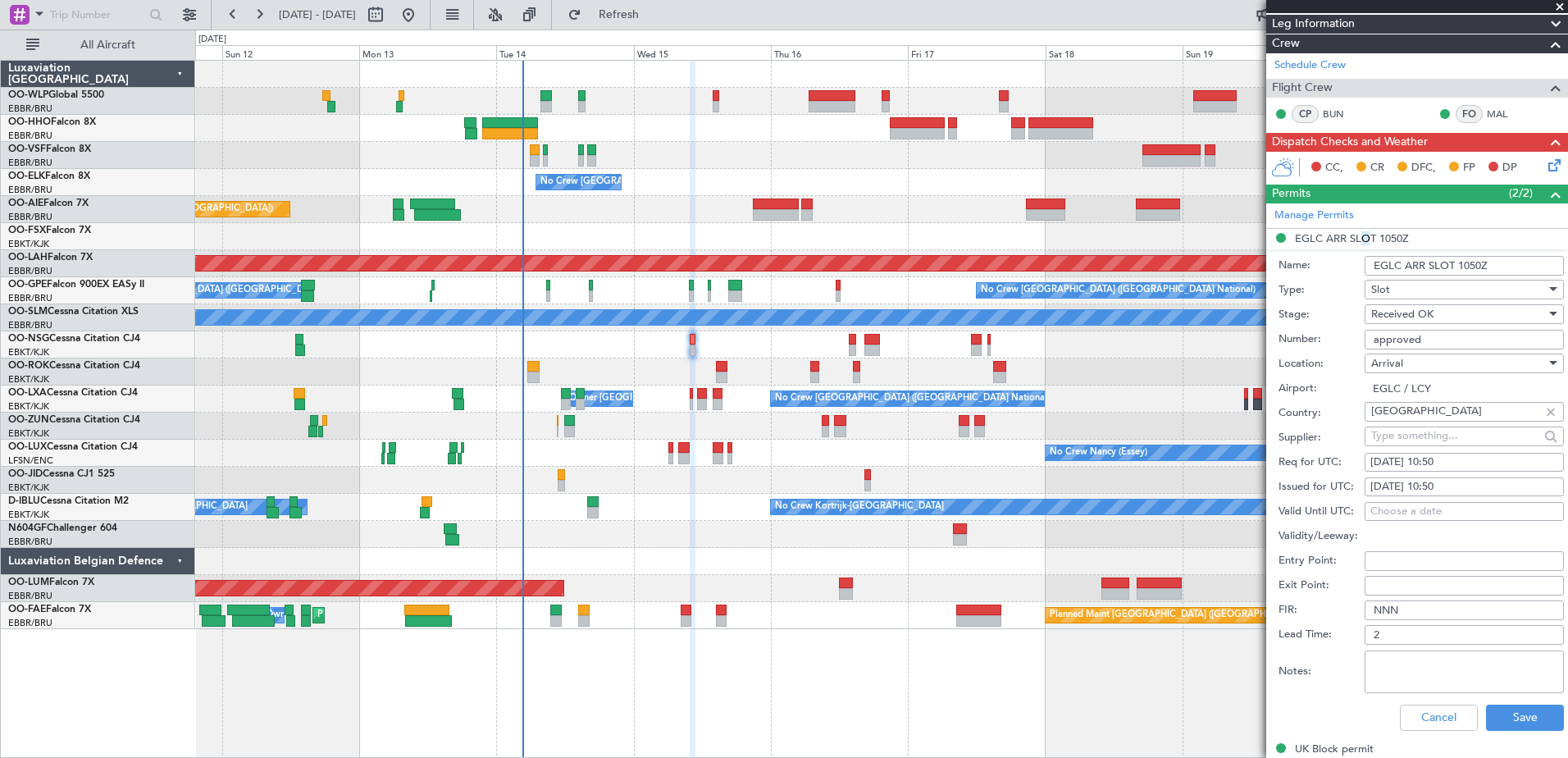
scroll to position [679, 0]
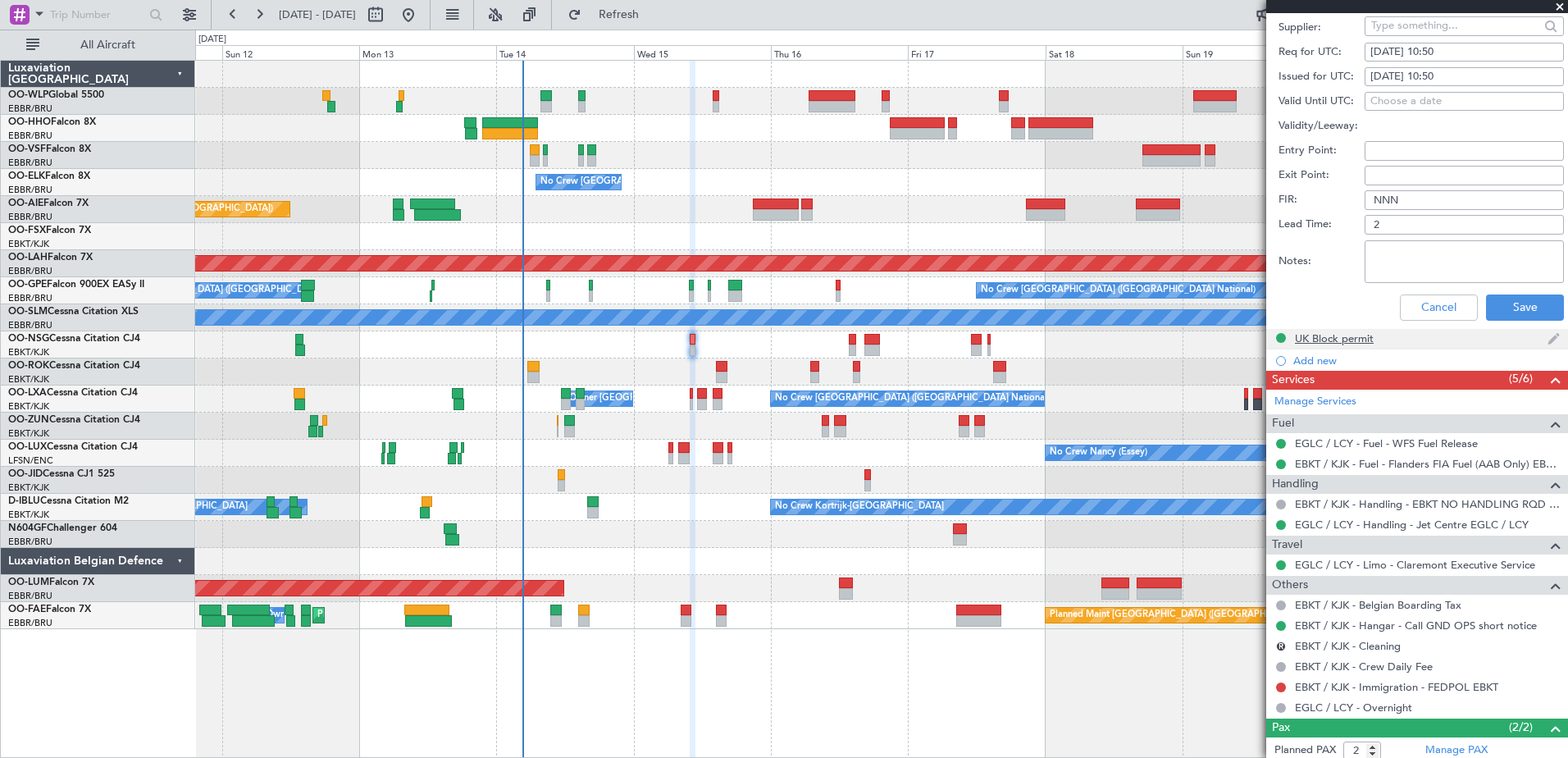
click at [1369, 335] on div "UK Block permit" at bounding box center [1334, 338] width 79 height 14
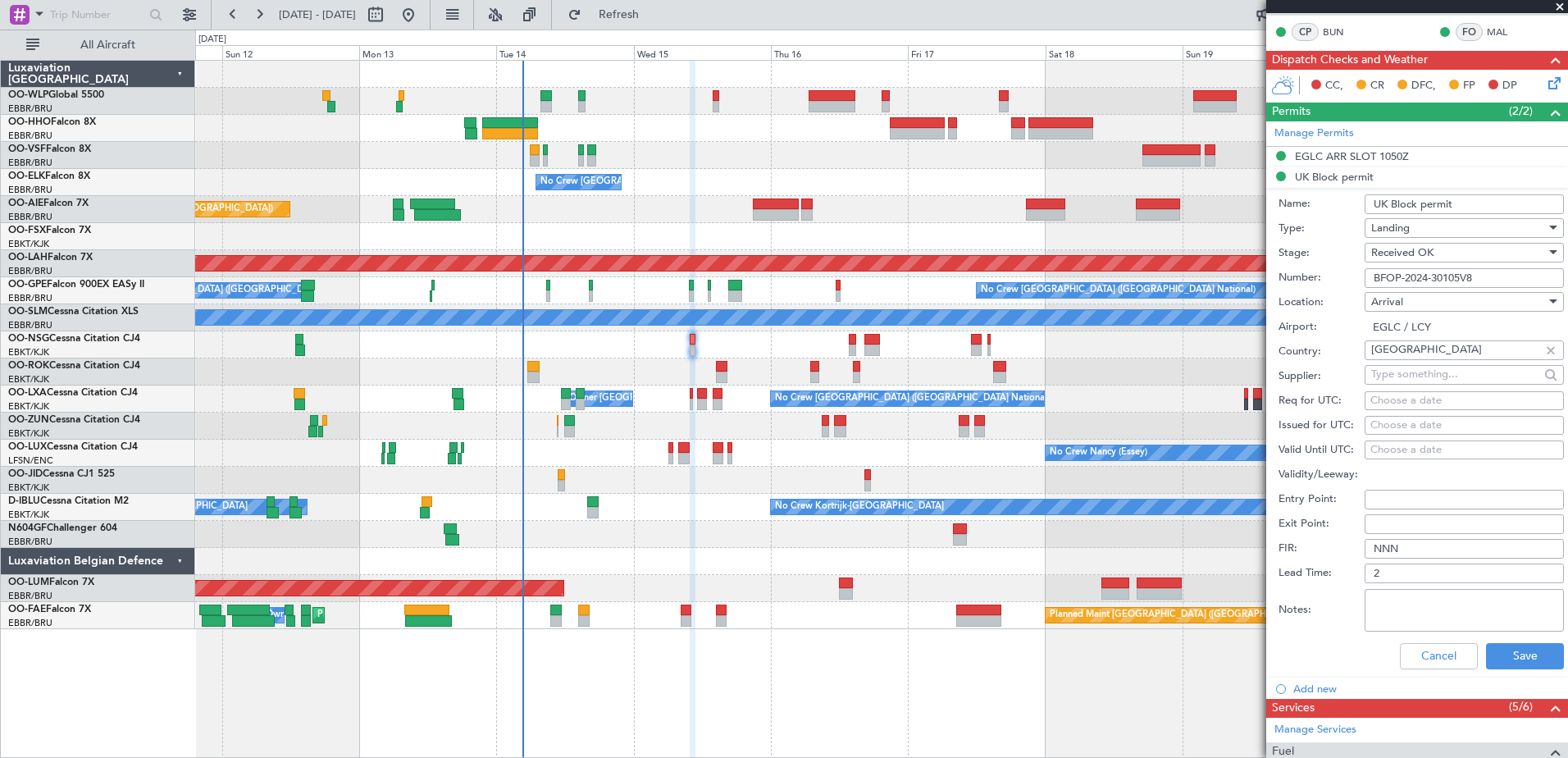
drag, startPoint x: 1480, startPoint y: 280, endPoint x: 1359, endPoint y: 277, distance: 121.0
click at [1359, 277] on div "Number: BFOP-2024-30105V8" at bounding box center [1421, 278] width 285 height 25
click at [1449, 653] on button "Cancel" at bounding box center [1439, 657] width 78 height 26
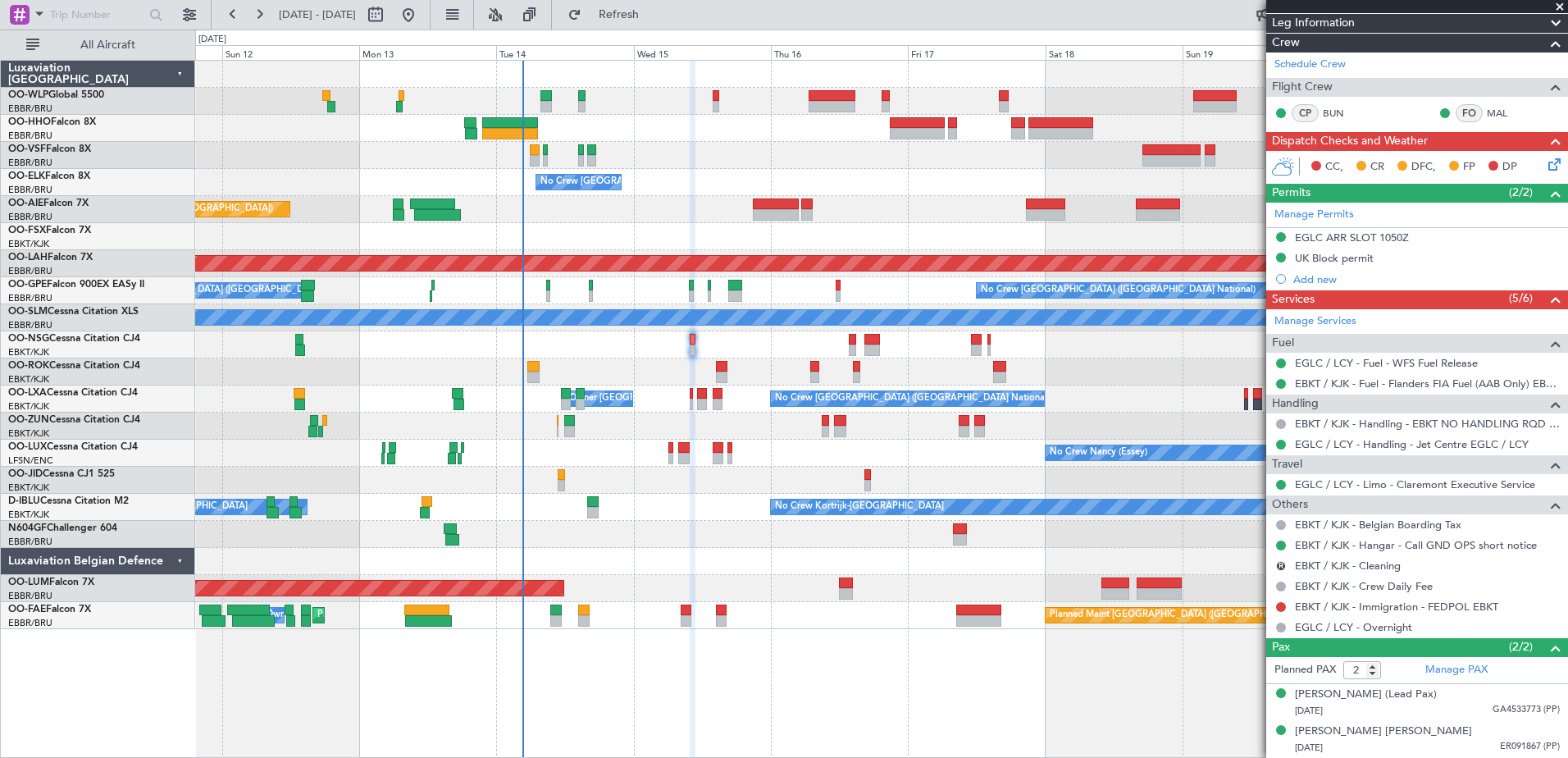
scroll to position [268, 0]
click at [1546, 161] on icon at bounding box center [1552, 163] width 13 height 13
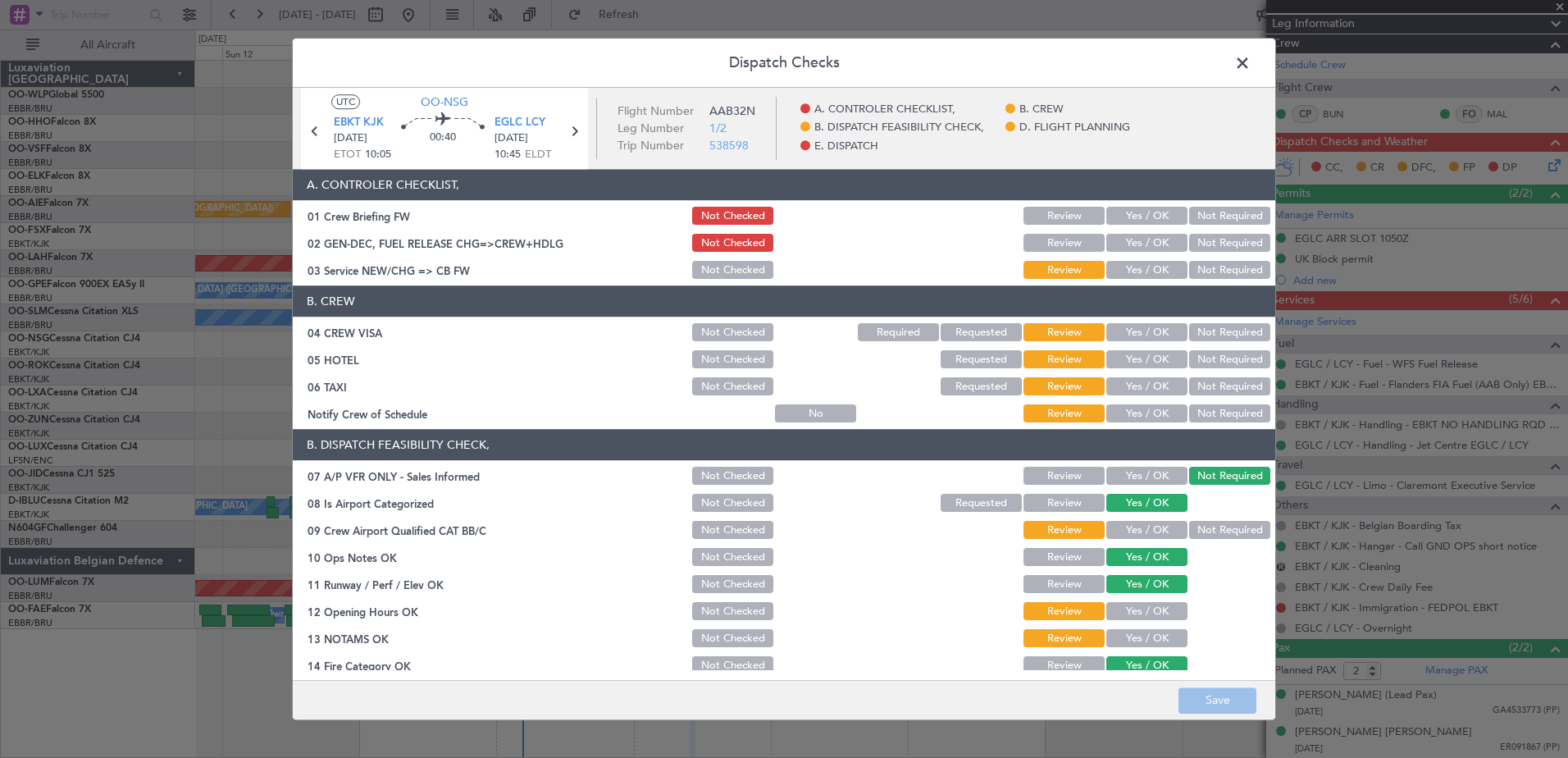
click at [1132, 412] on button "Yes / OK" at bounding box center [1147, 413] width 81 height 18
click at [1201, 379] on button "Not Required" at bounding box center [1229, 386] width 81 height 18
click at [1211, 351] on button "Not Required" at bounding box center [1229, 359] width 81 height 18
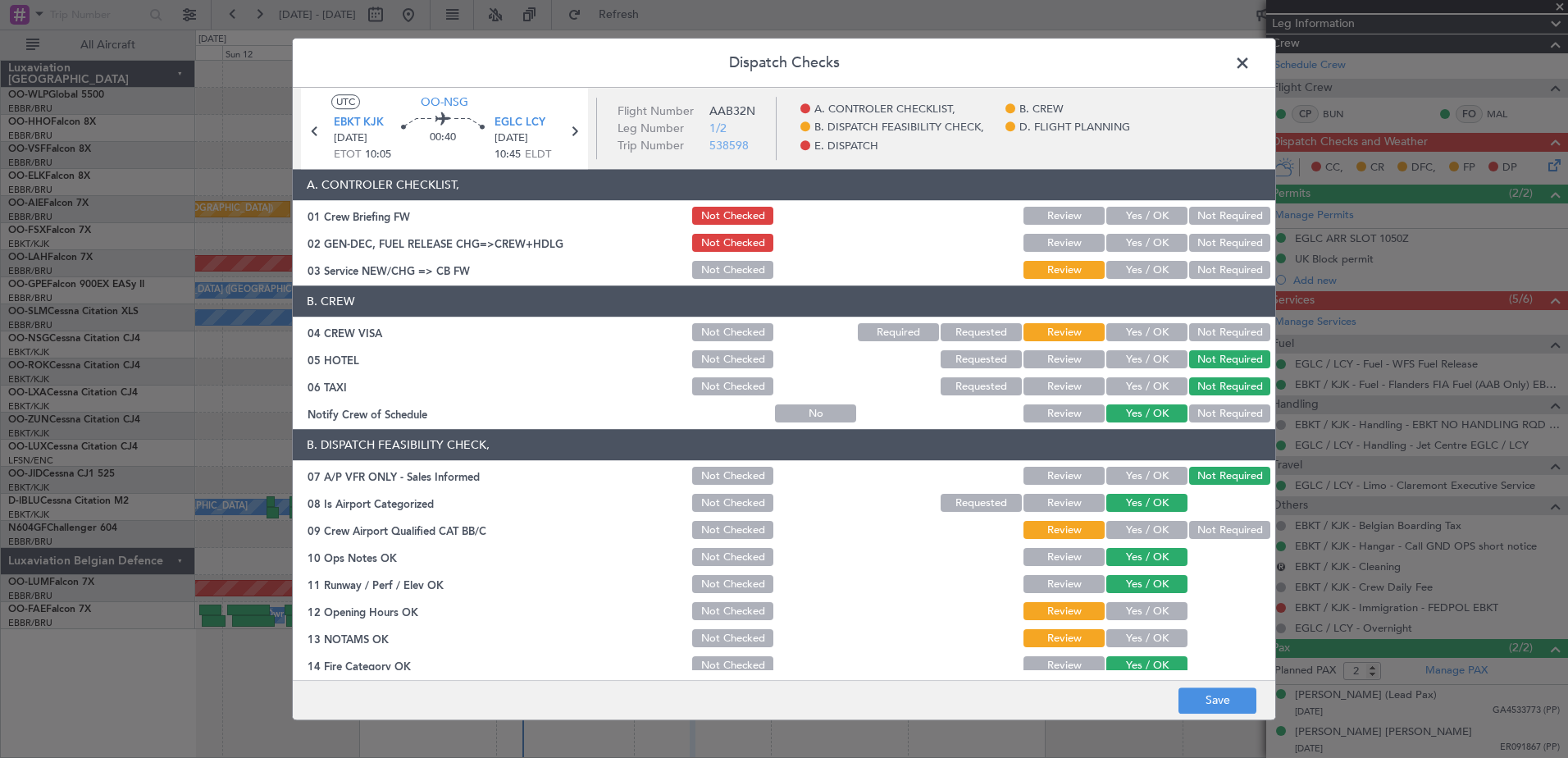
click at [1208, 322] on div "Not Required" at bounding box center [1228, 333] width 83 height 23
click at [1202, 333] on button "Not Required" at bounding box center [1229, 333] width 81 height 18
click at [1152, 276] on button "Yes / OK" at bounding box center [1147, 270] width 81 height 18
click at [1208, 529] on button "Not Required" at bounding box center [1229, 530] width 81 height 18
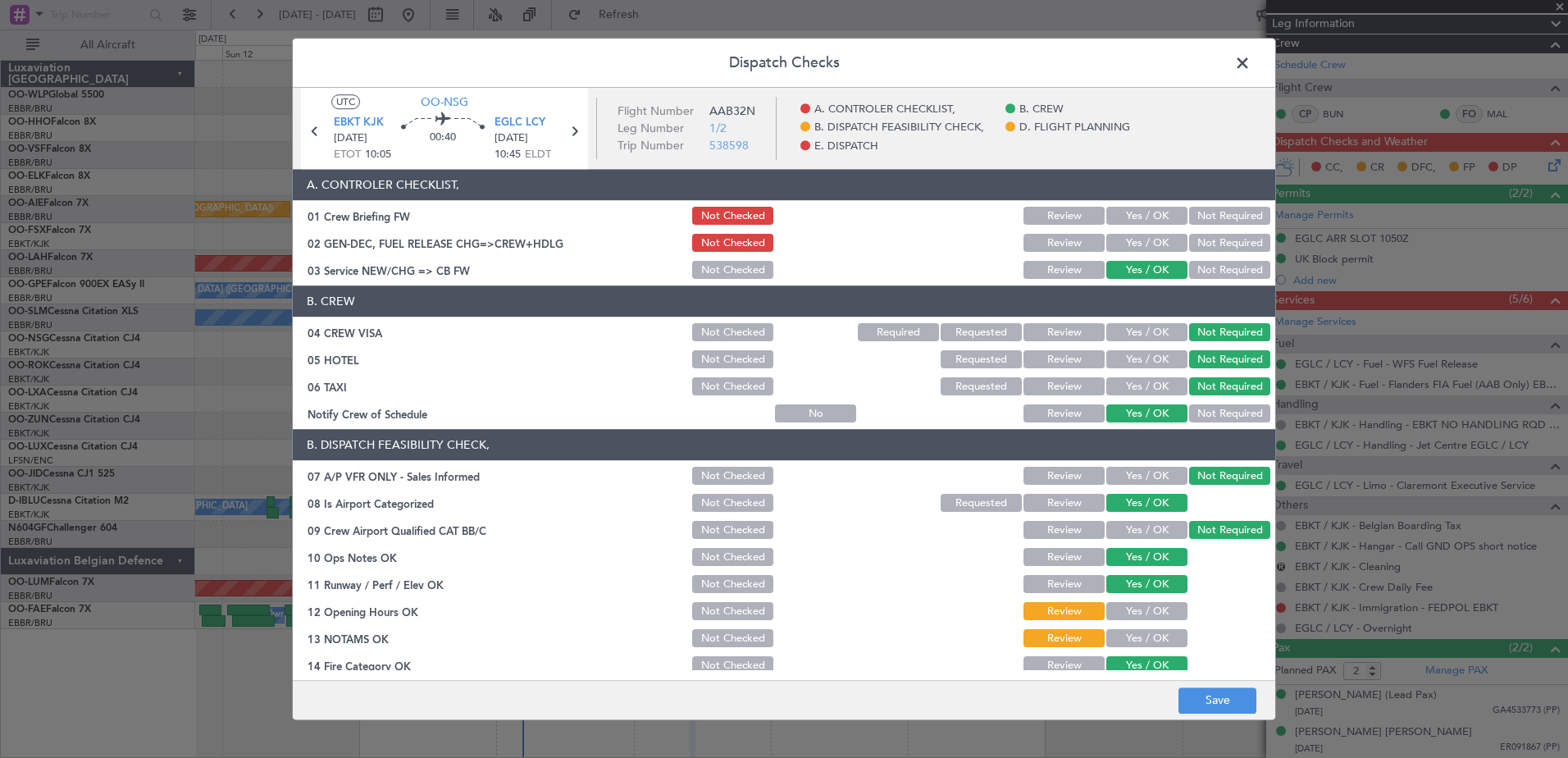
click at [1147, 613] on button "Yes / OK" at bounding box center [1147, 611] width 81 height 18
click at [1146, 628] on div "Yes / OK" at bounding box center [1145, 639] width 83 height 23
click at [1151, 639] on button "Yes / OK" at bounding box center [1147, 639] width 81 height 18
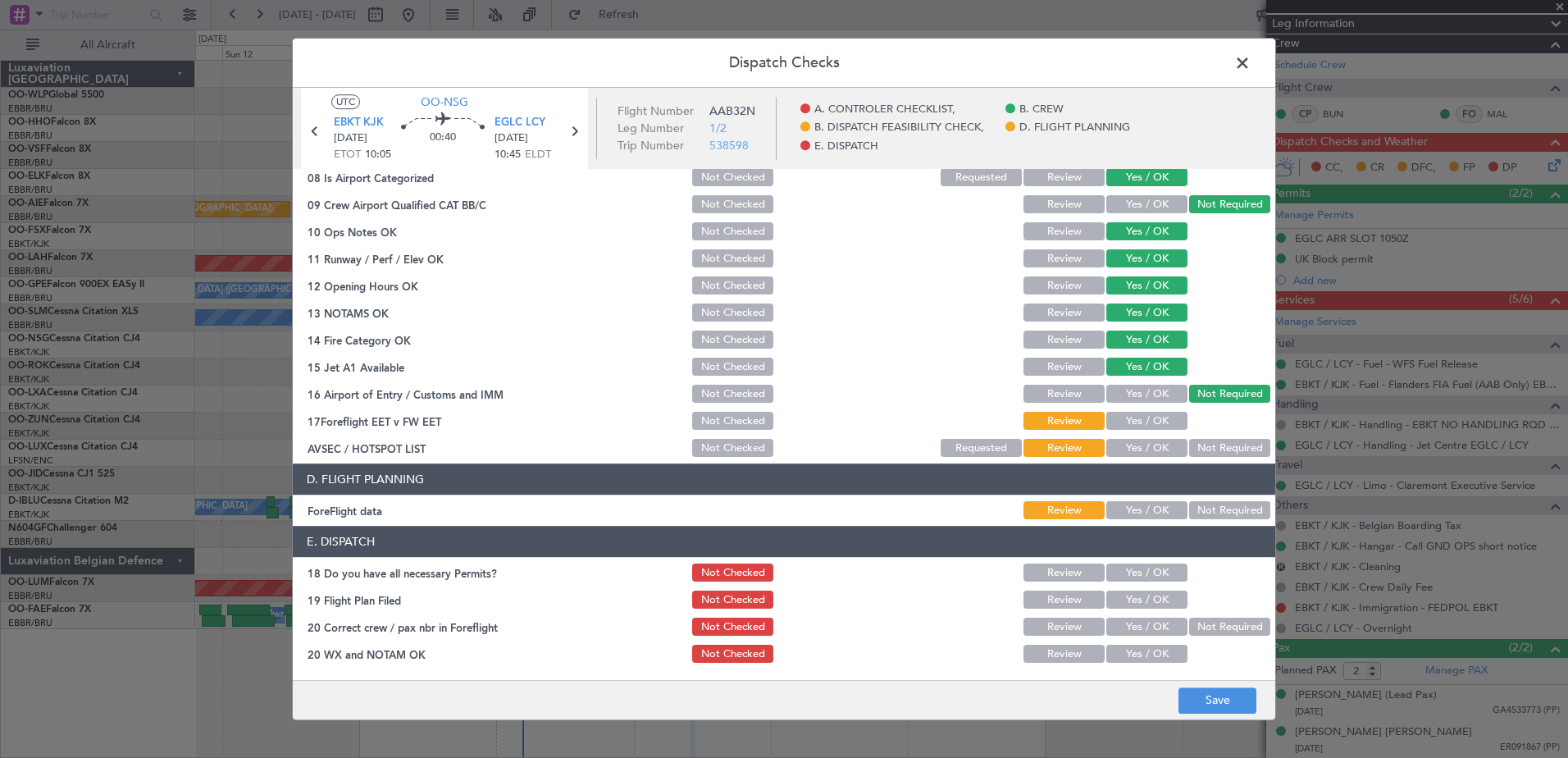
click at [1143, 431] on div "Yes / OK" at bounding box center [1145, 422] width 83 height 23
click at [1143, 424] on button "Yes / OK" at bounding box center [1147, 421] width 81 height 18
click at [1198, 444] on button "Not Required" at bounding box center [1229, 449] width 81 height 18
click at [1150, 509] on button "Yes / OK" at bounding box center [1147, 511] width 81 height 18
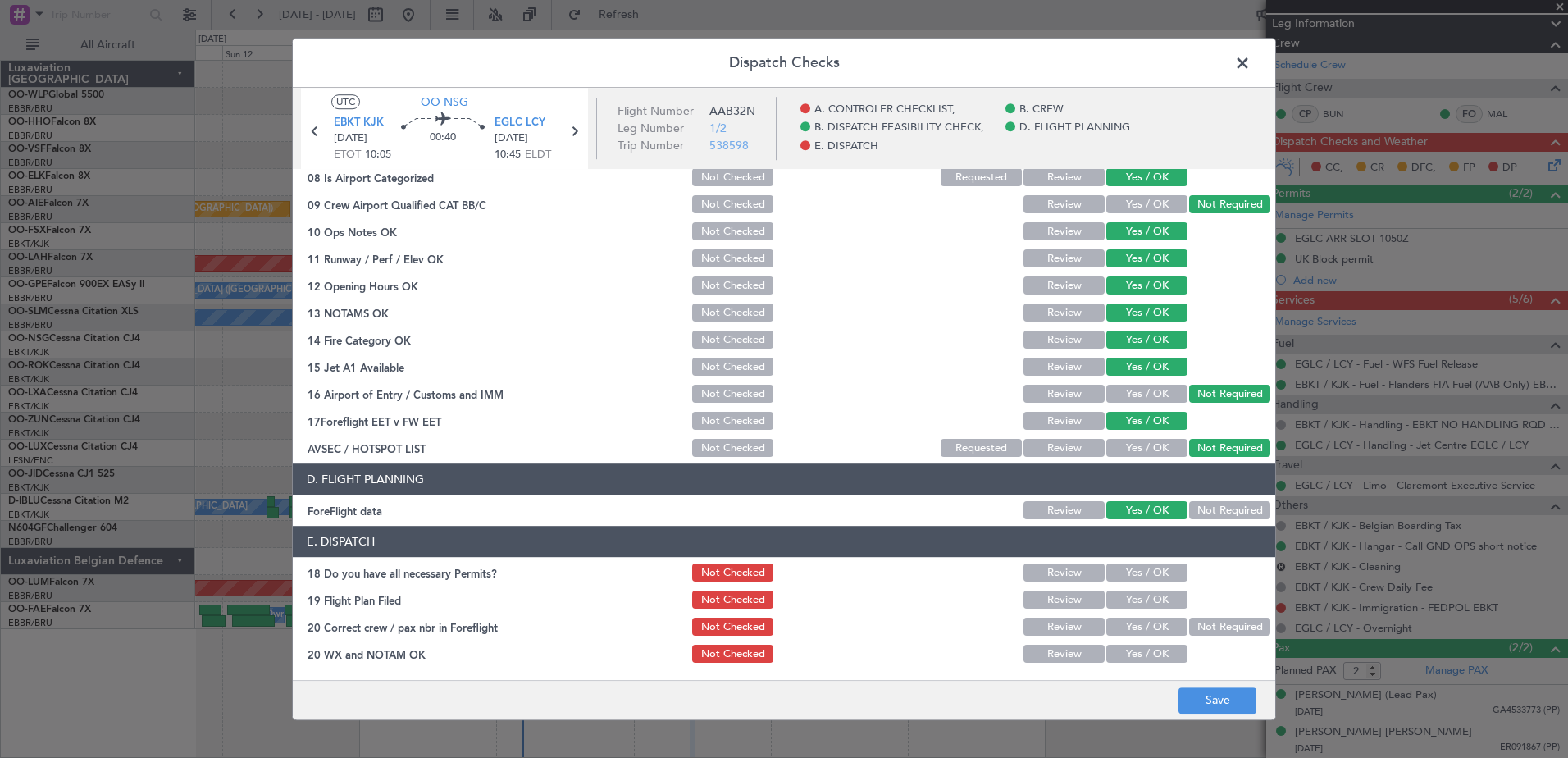
click at [1153, 575] on button "Yes / OK" at bounding box center [1147, 573] width 81 height 18
click at [1156, 598] on button "Yes / OK" at bounding box center [1147, 600] width 81 height 18
click at [1154, 626] on button "Yes / OK" at bounding box center [1147, 627] width 81 height 18
click at [1151, 656] on button "Yes / OK" at bounding box center [1147, 654] width 81 height 18
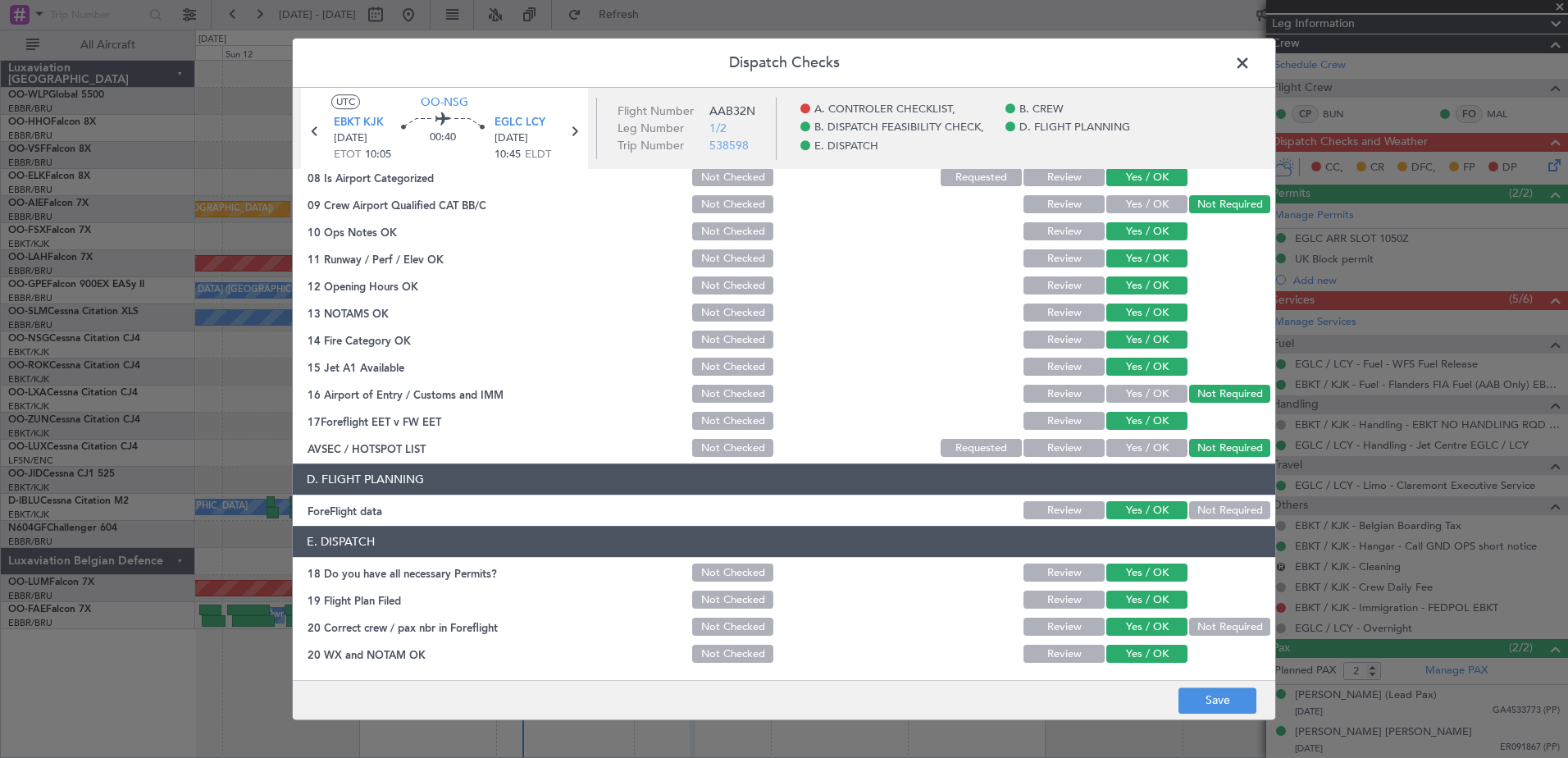
scroll to position [0, 0]
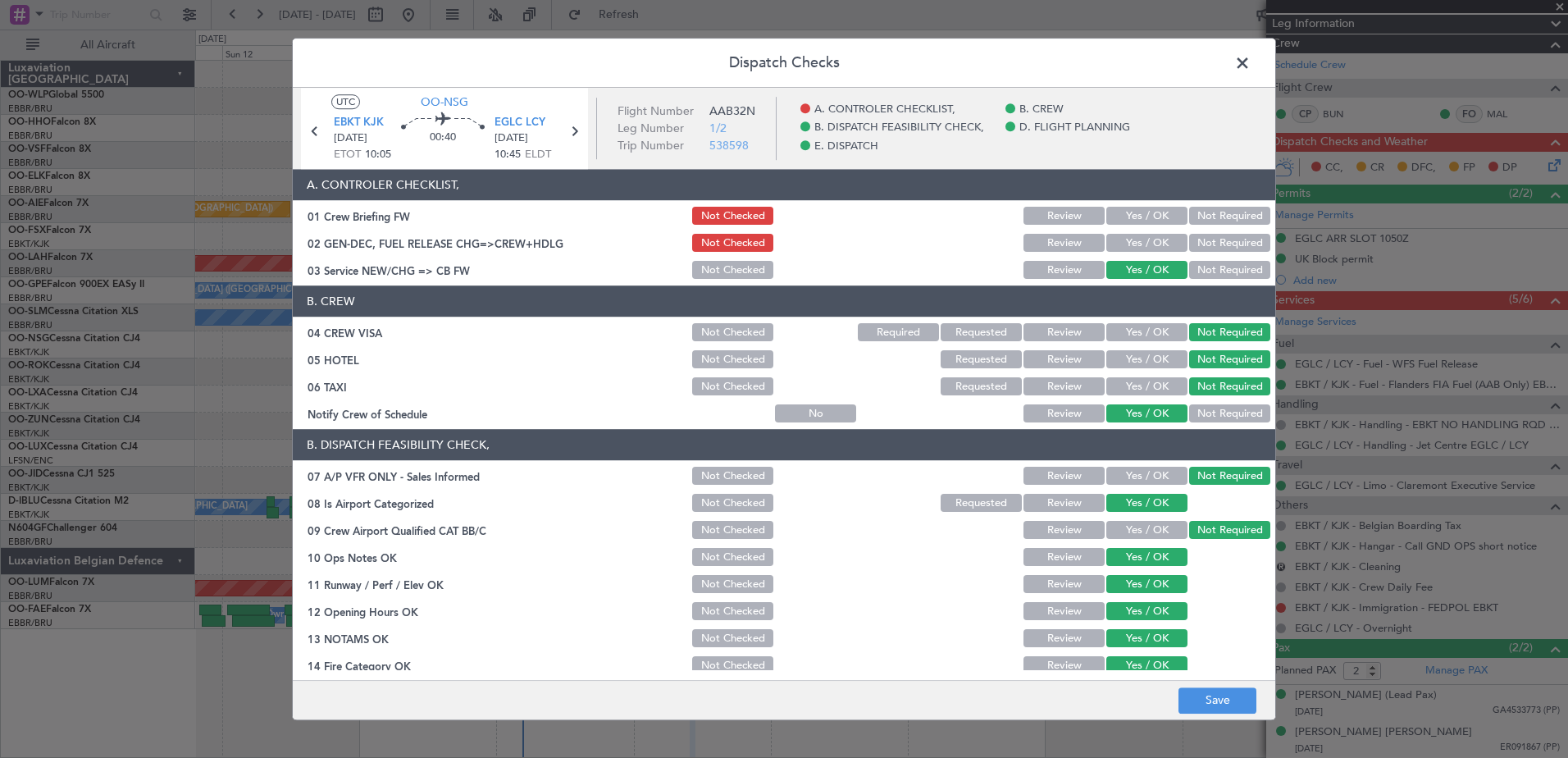
click at [1251, 60] on span at bounding box center [1251, 67] width 0 height 33
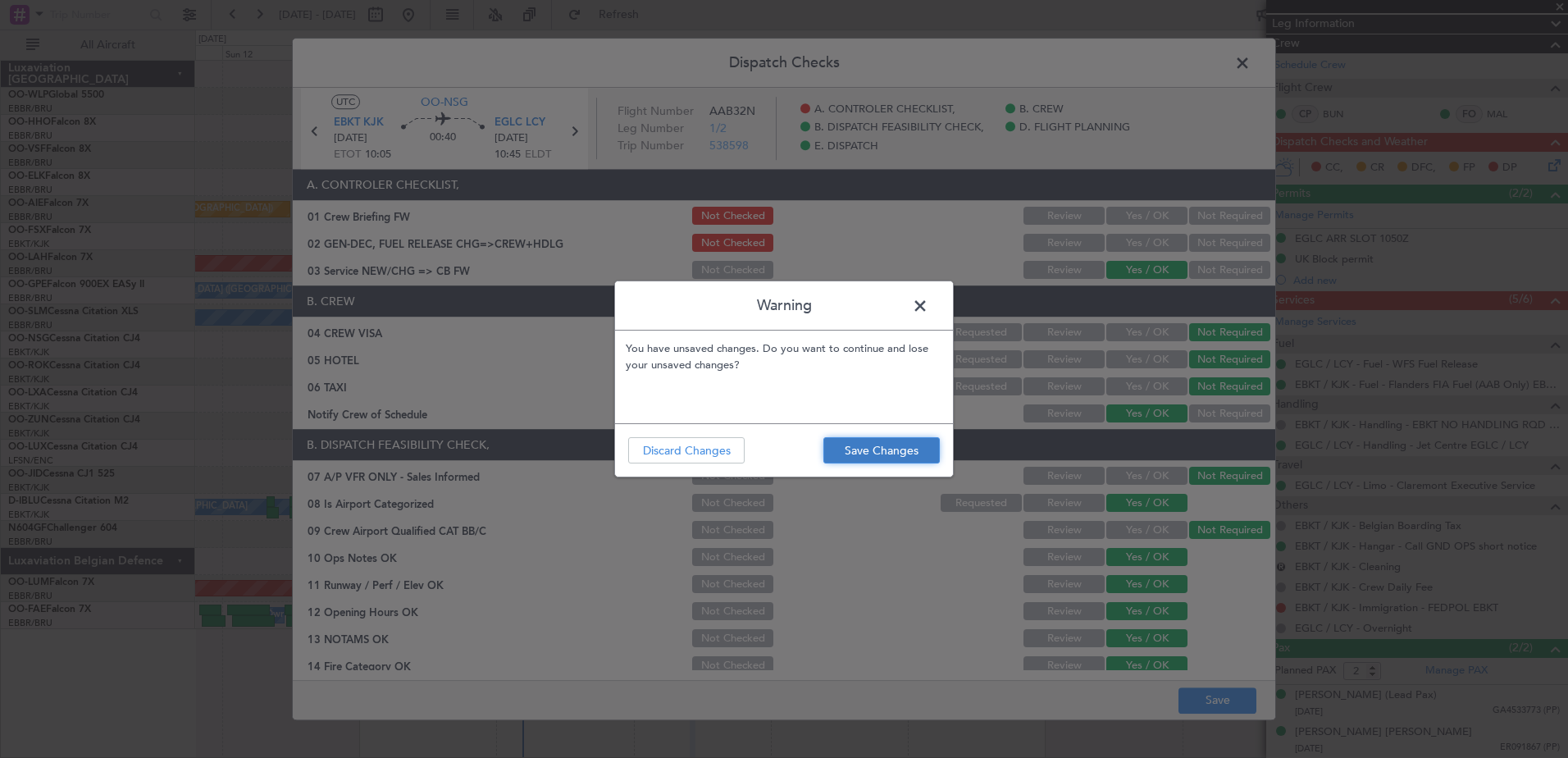
click at [926, 453] on button "Save Changes" at bounding box center [881, 451] width 116 height 26
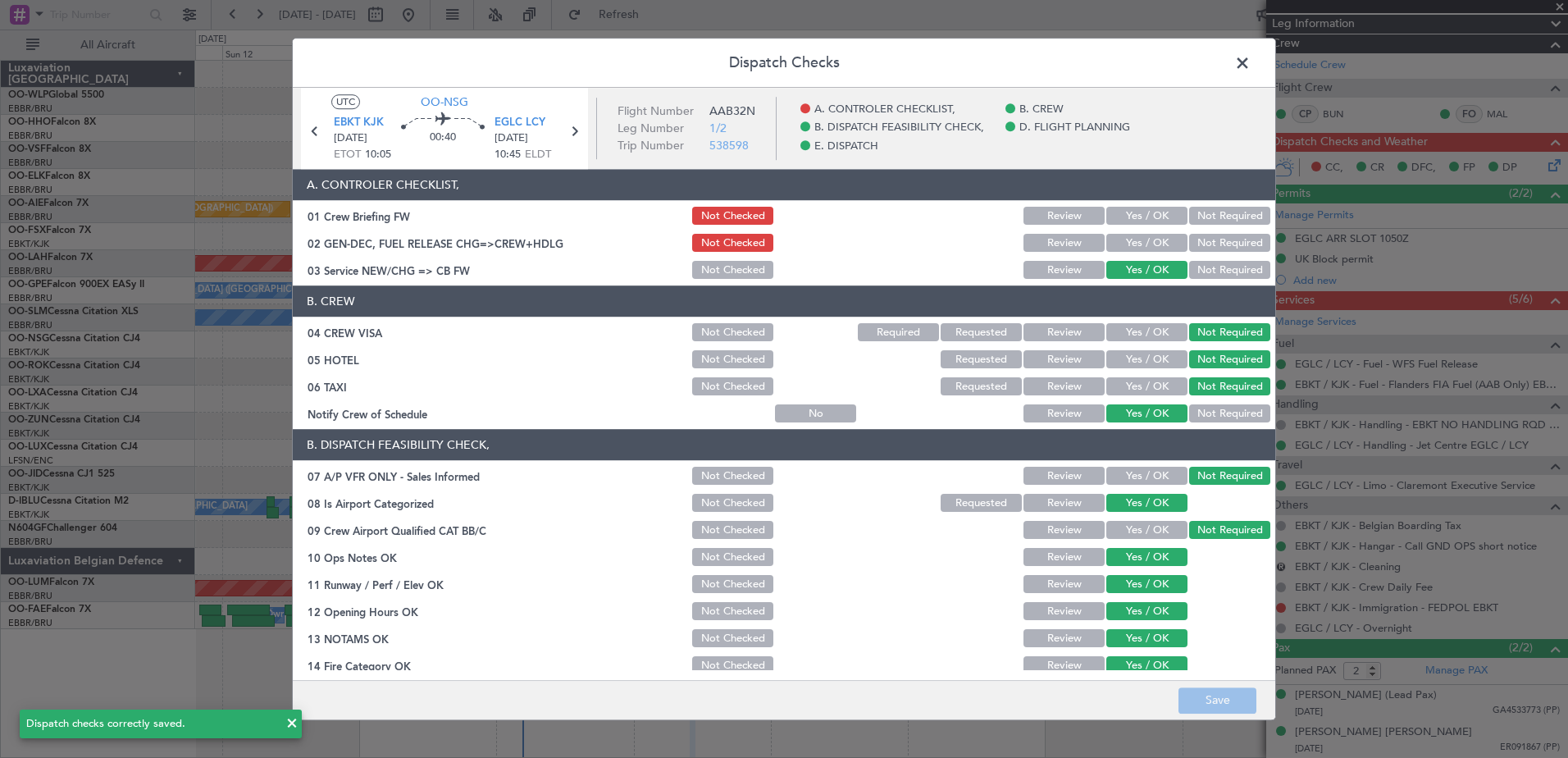
click at [1251, 70] on span at bounding box center [1251, 67] width 0 height 33
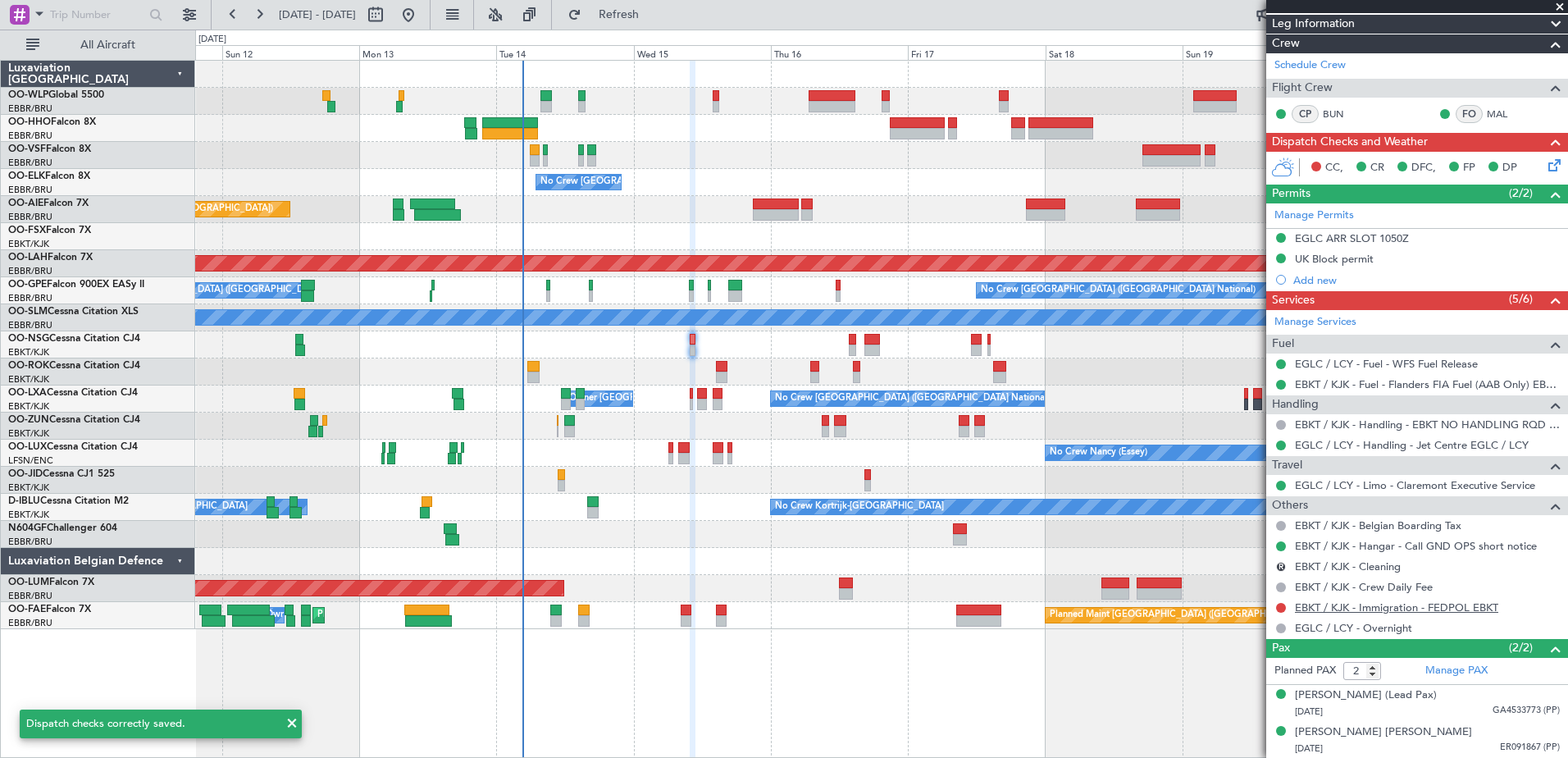
click at [1450, 601] on link "EBKT / KJK - Immigration - FEDPOL EBKT" at bounding box center [1396, 608] width 203 height 14
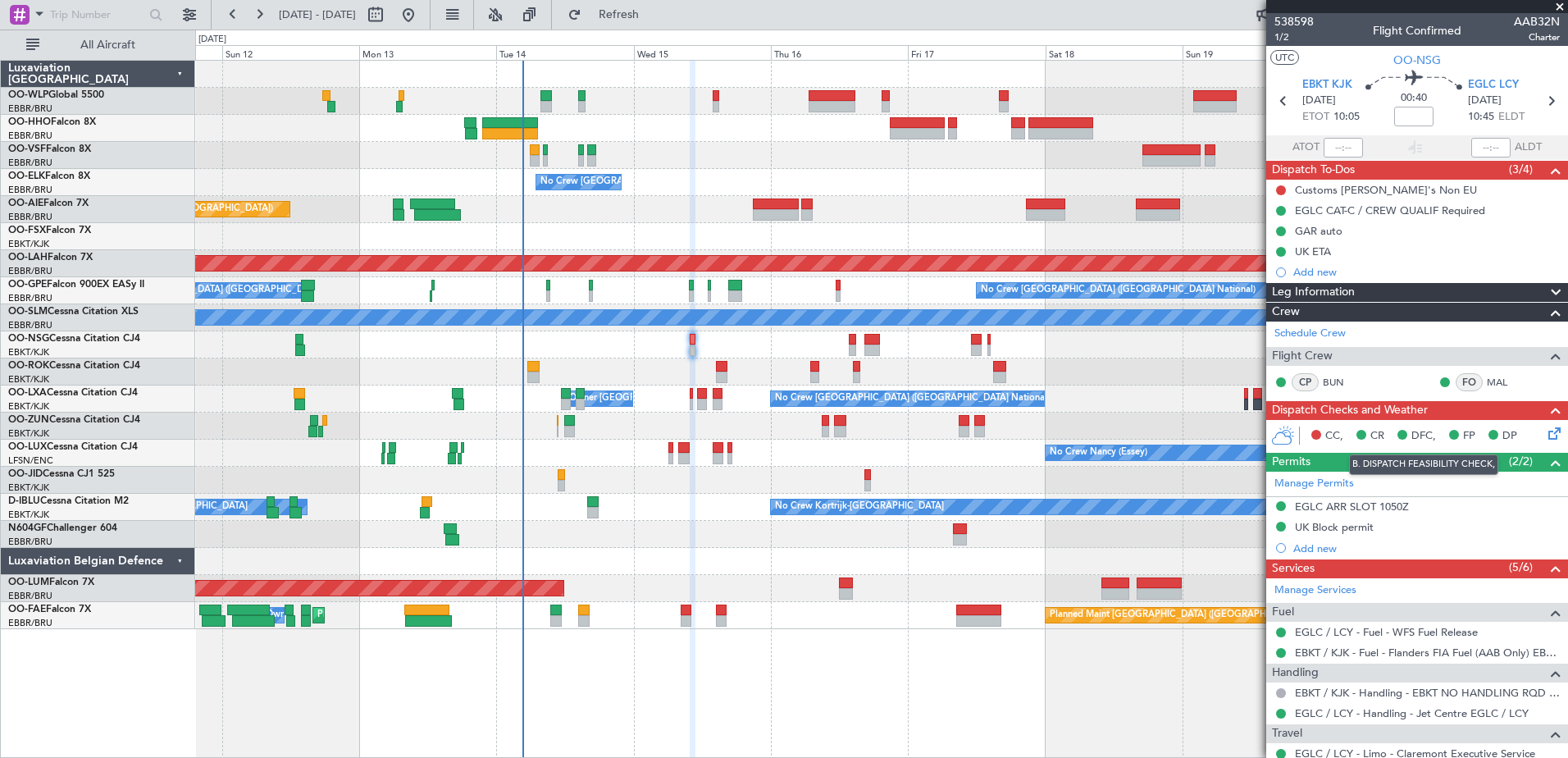
scroll to position [246, 0]
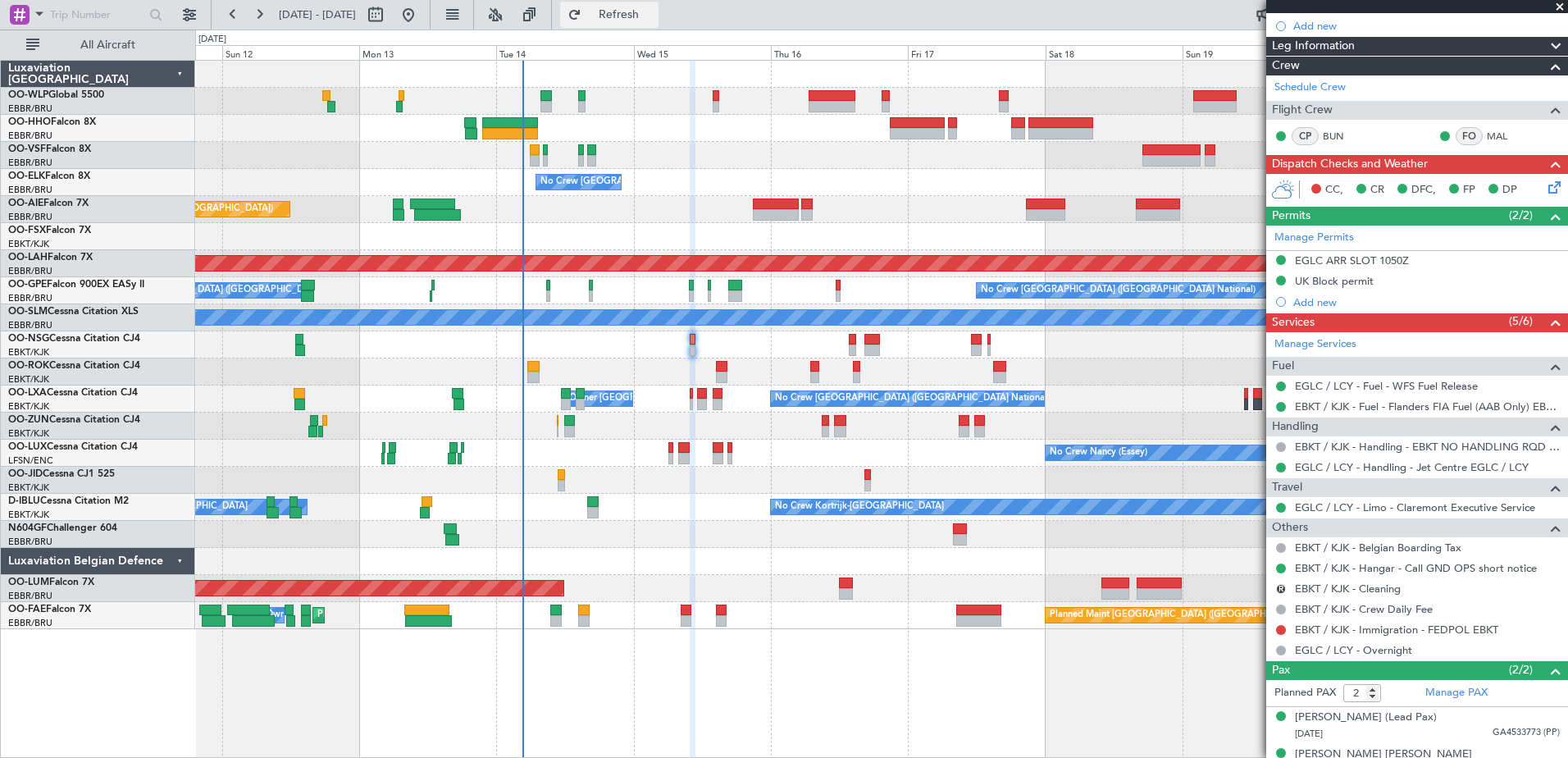
click at [654, 17] on span "Refresh" at bounding box center [619, 15] width 69 height 11
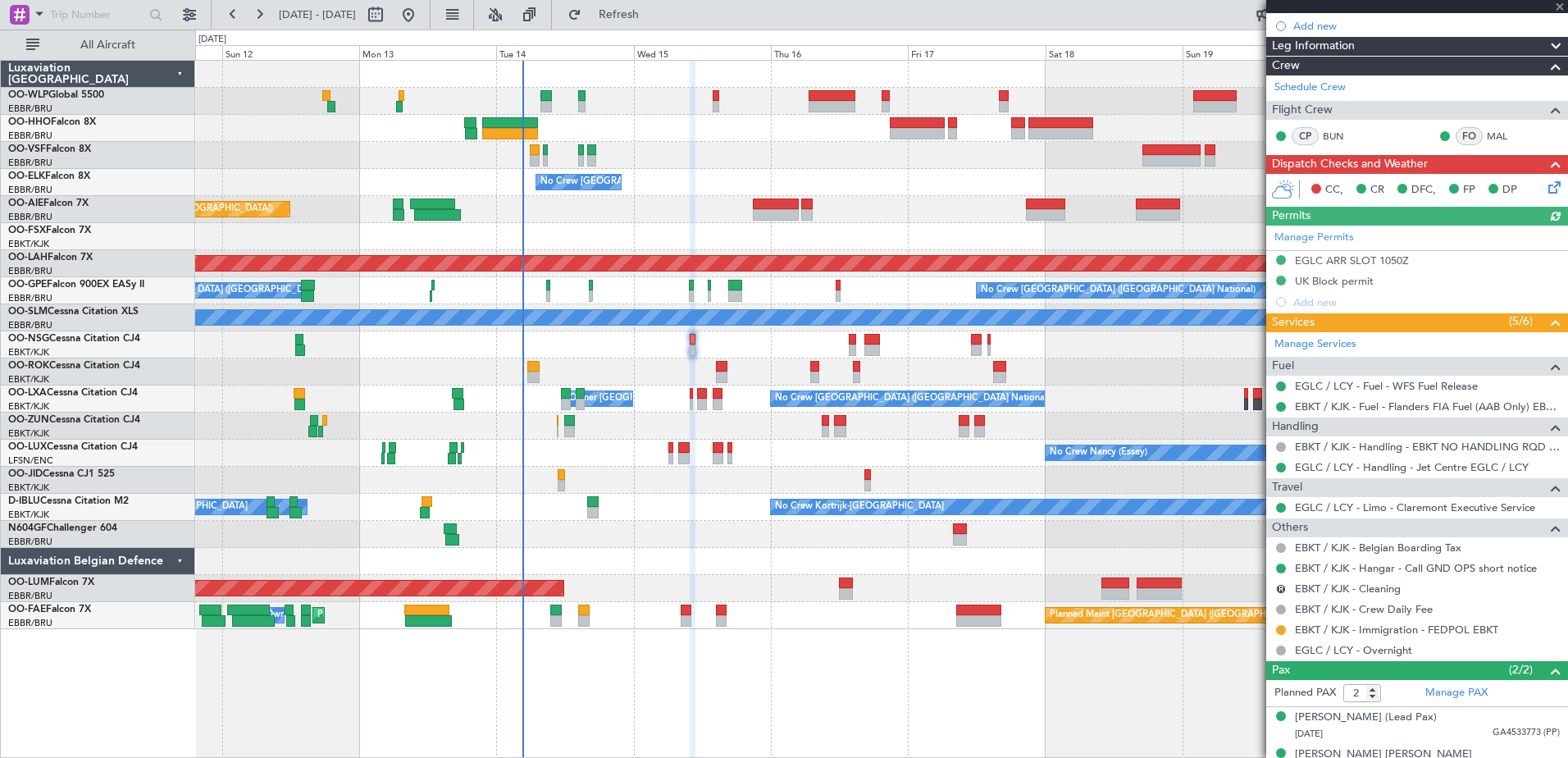
click at [1284, 627] on button at bounding box center [1281, 630] width 10 height 10
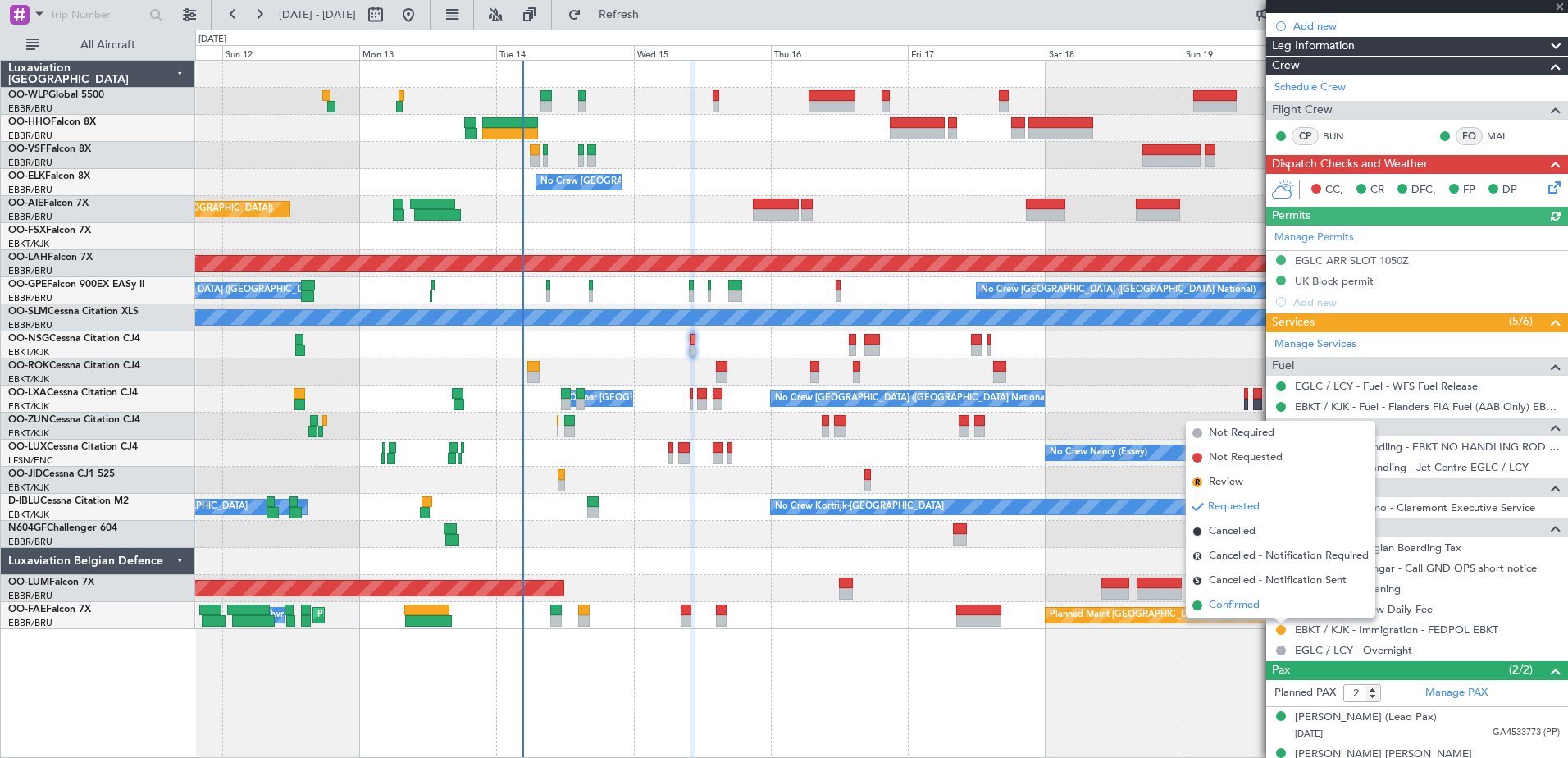
click at [1257, 610] on span "Confirmed" at bounding box center [1234, 606] width 51 height 17
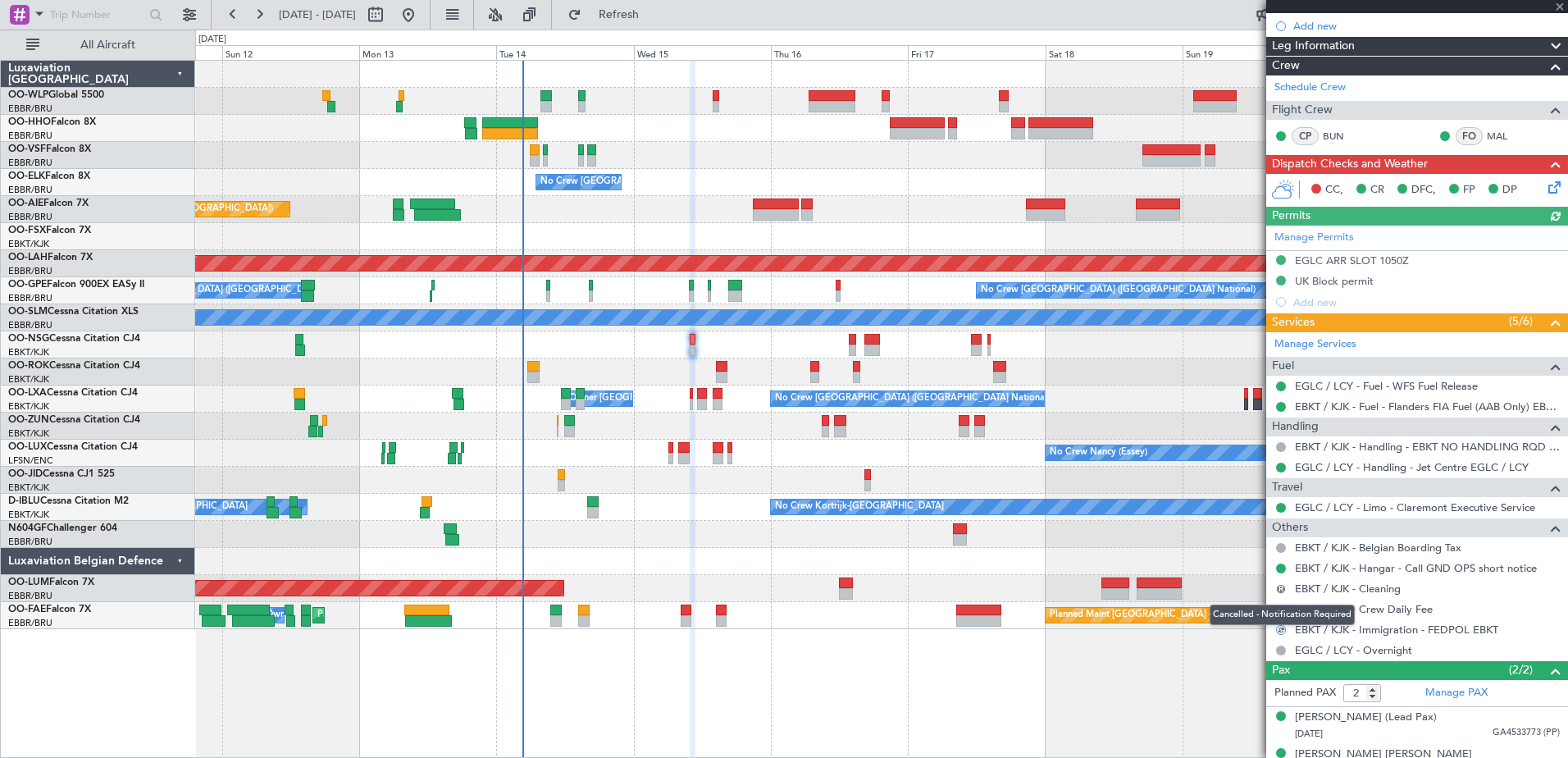
click at [1279, 590] on button "R" at bounding box center [1281, 589] width 10 height 10
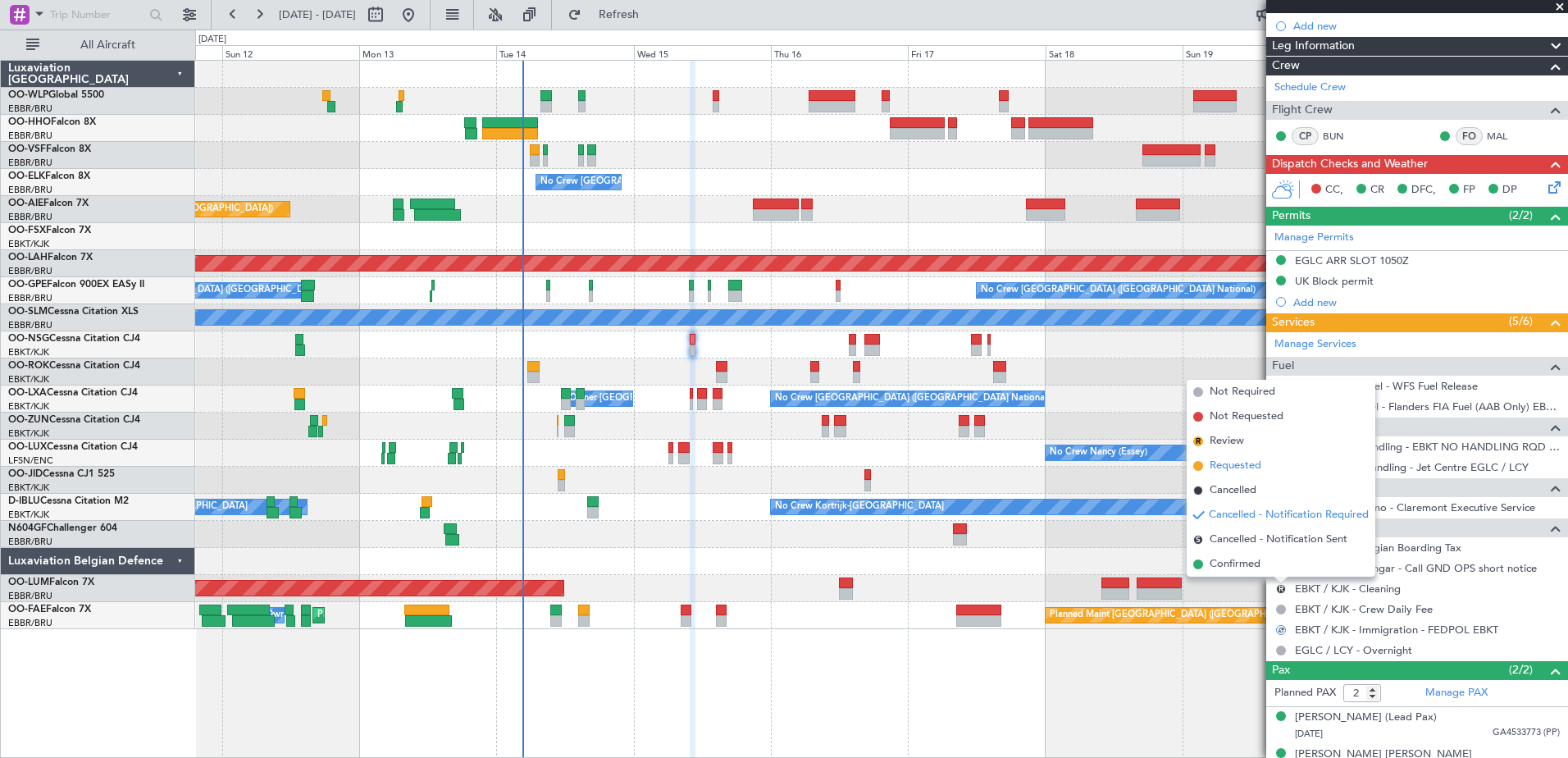
click at [1245, 469] on span "Requested" at bounding box center [1236, 466] width 52 height 17
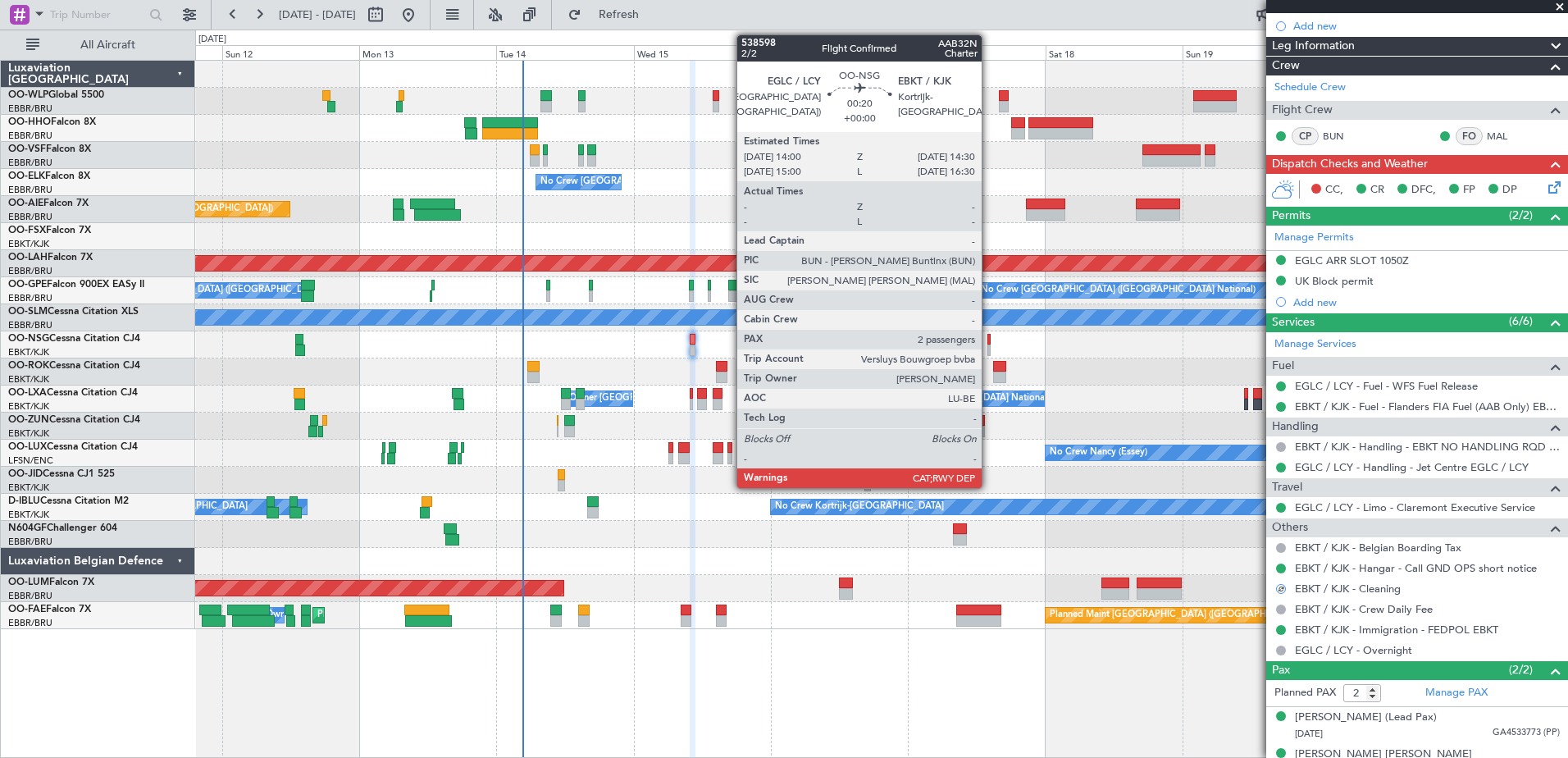
click at [990, 349] on div at bounding box center [990, 350] width 4 height 11
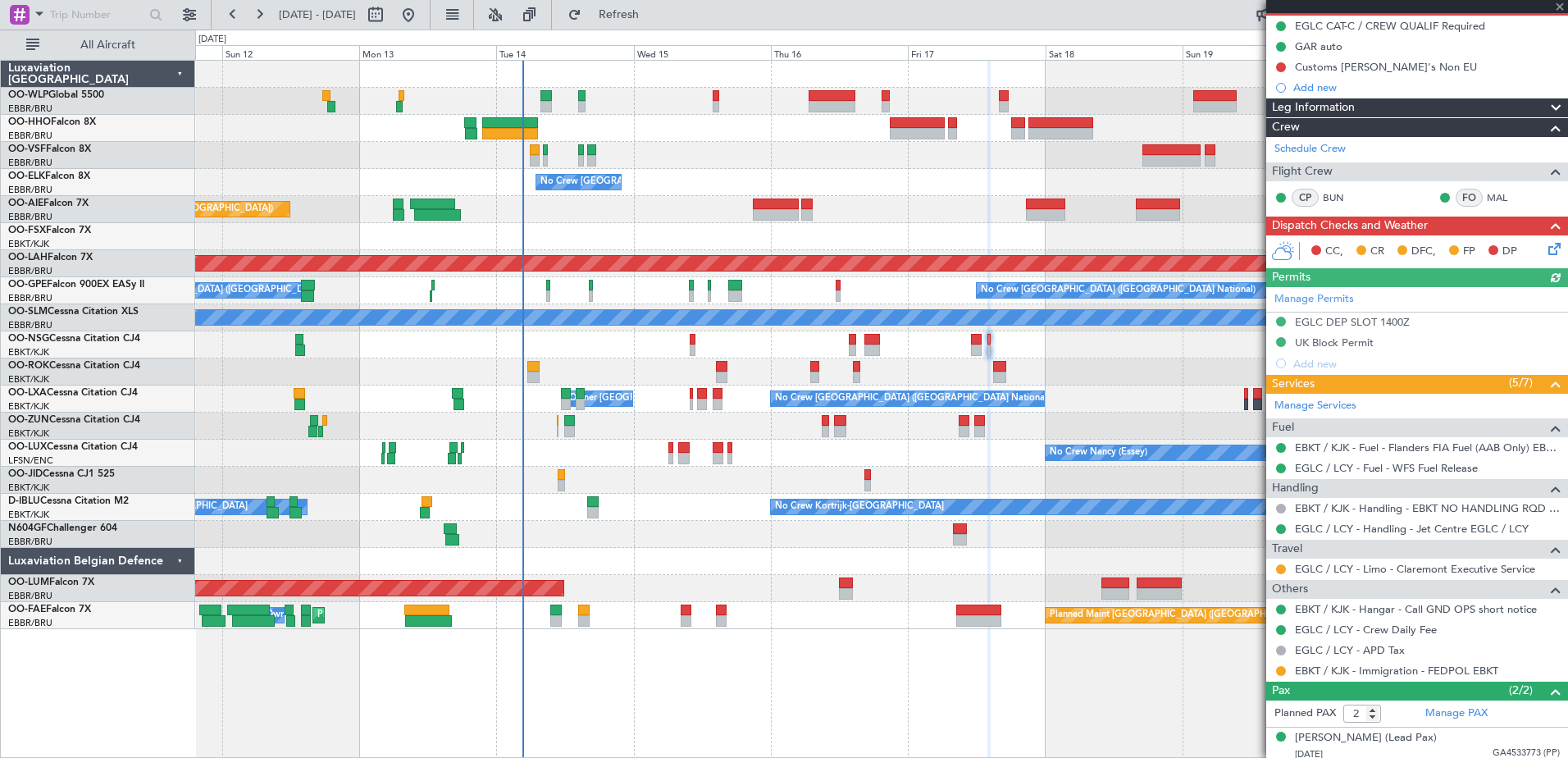
scroll to position [207, 0]
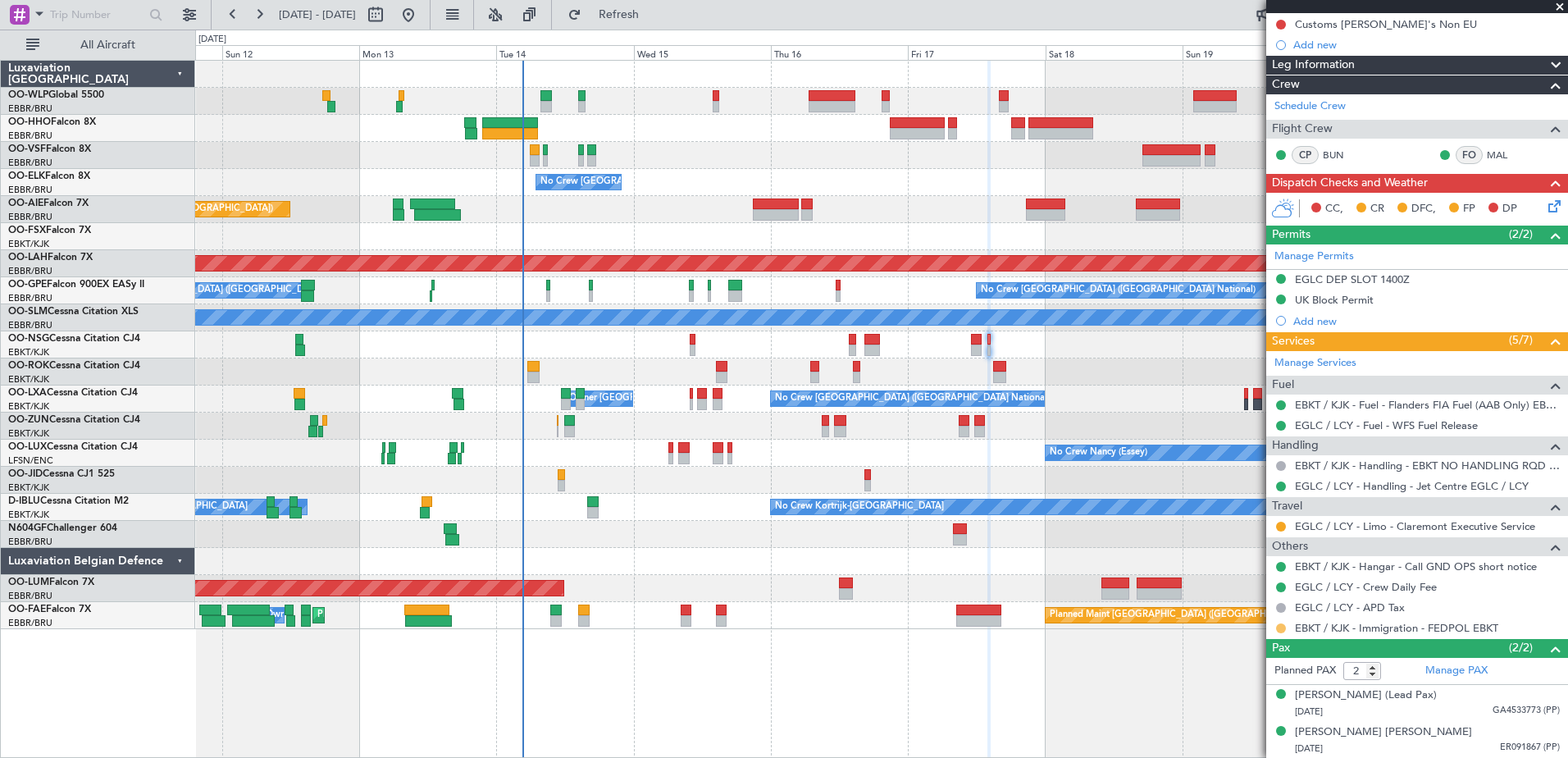
click at [1282, 631] on button at bounding box center [1281, 629] width 10 height 10
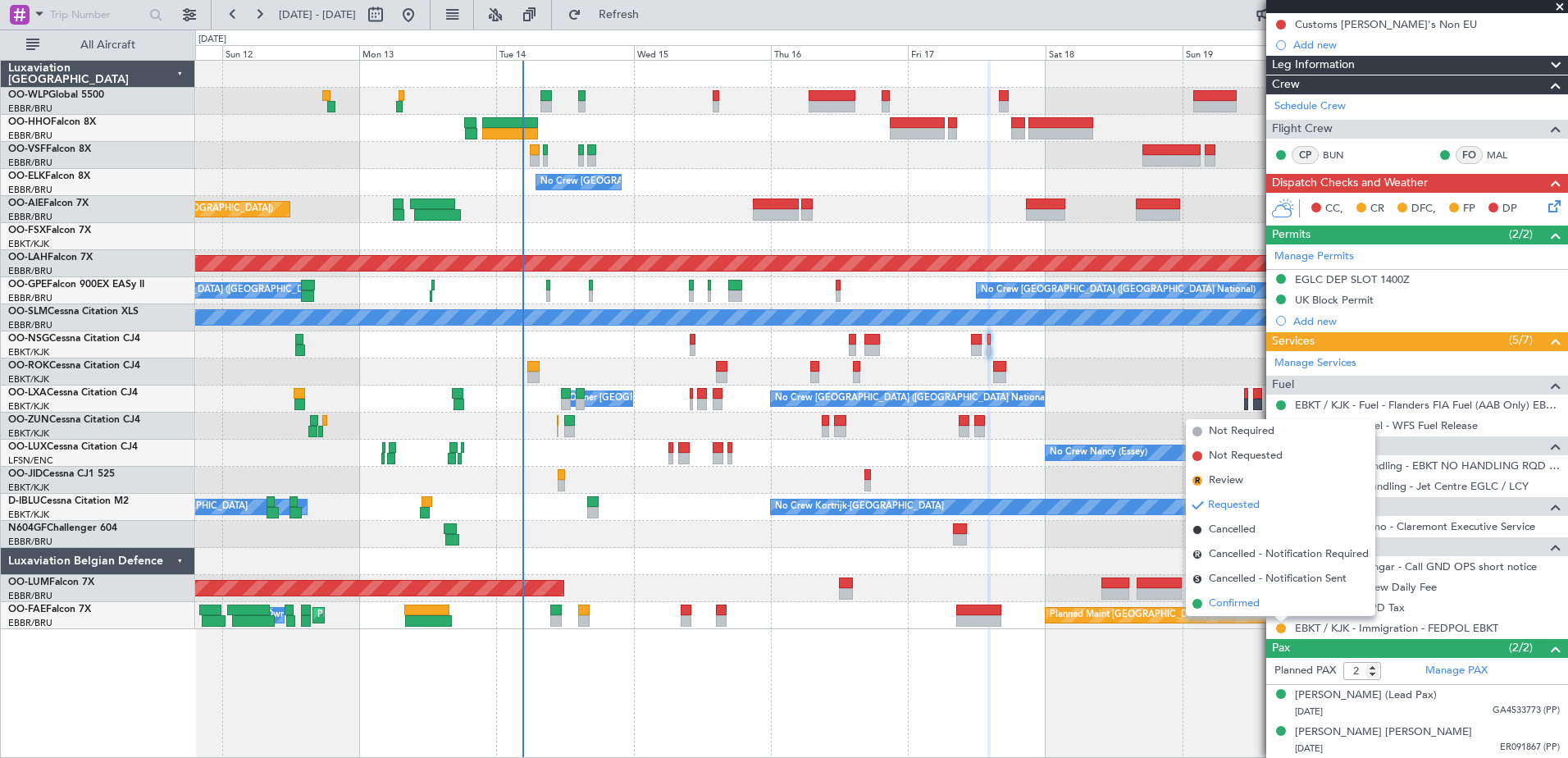
click at [1238, 607] on span "Confirmed" at bounding box center [1234, 604] width 51 height 17
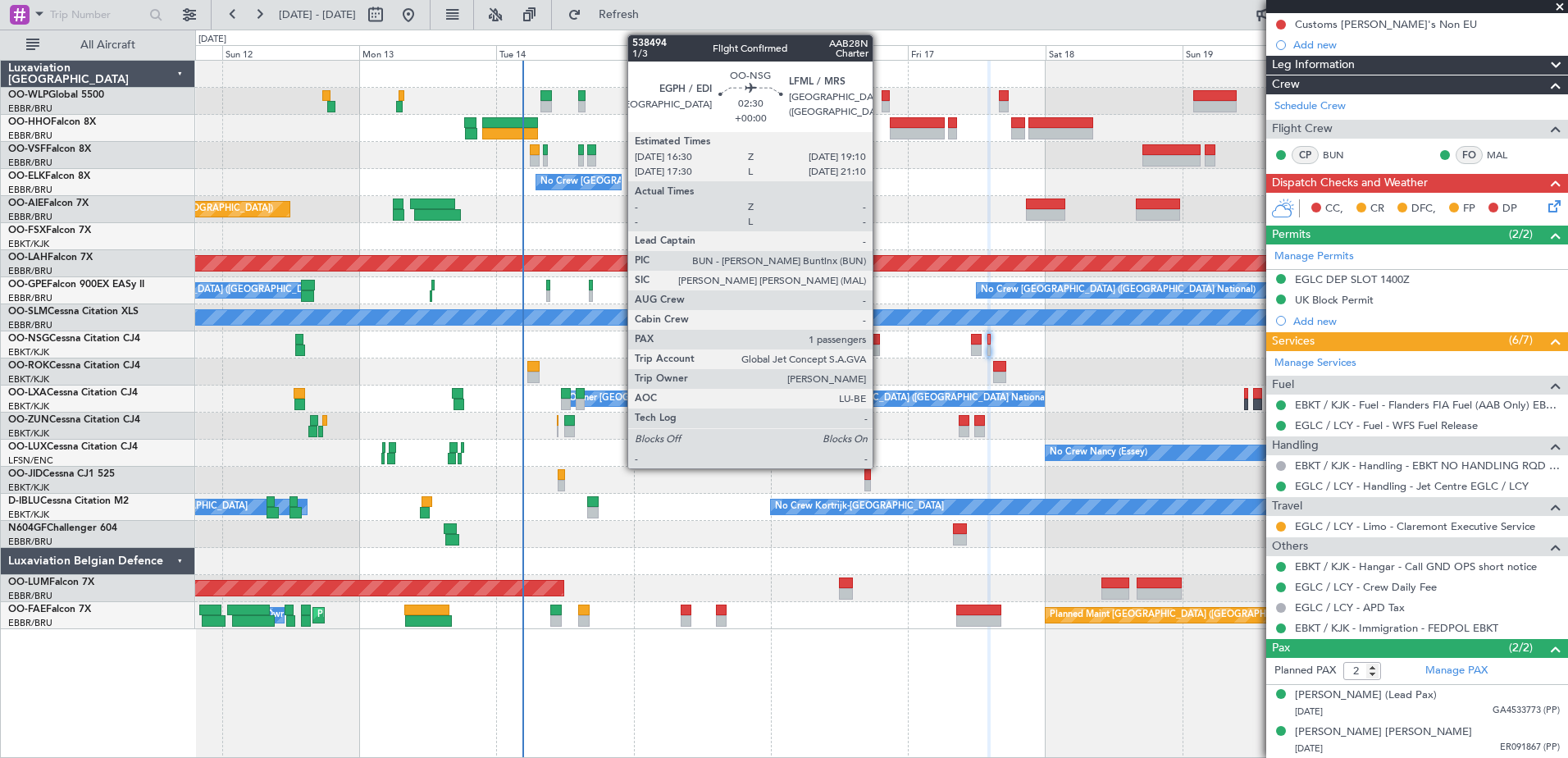
click at [880, 349] on div at bounding box center [872, 350] width 16 height 11
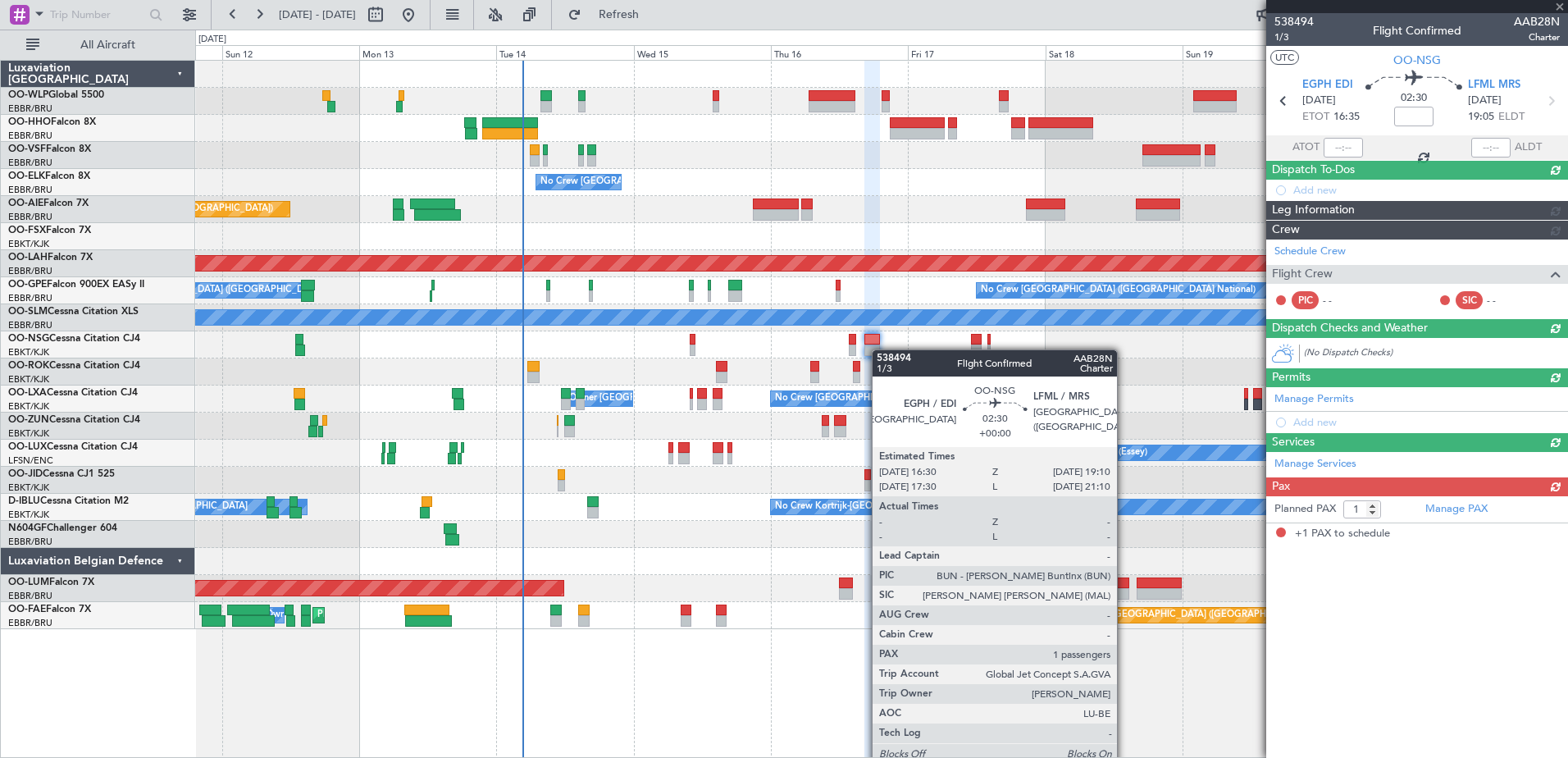
scroll to position [0, 0]
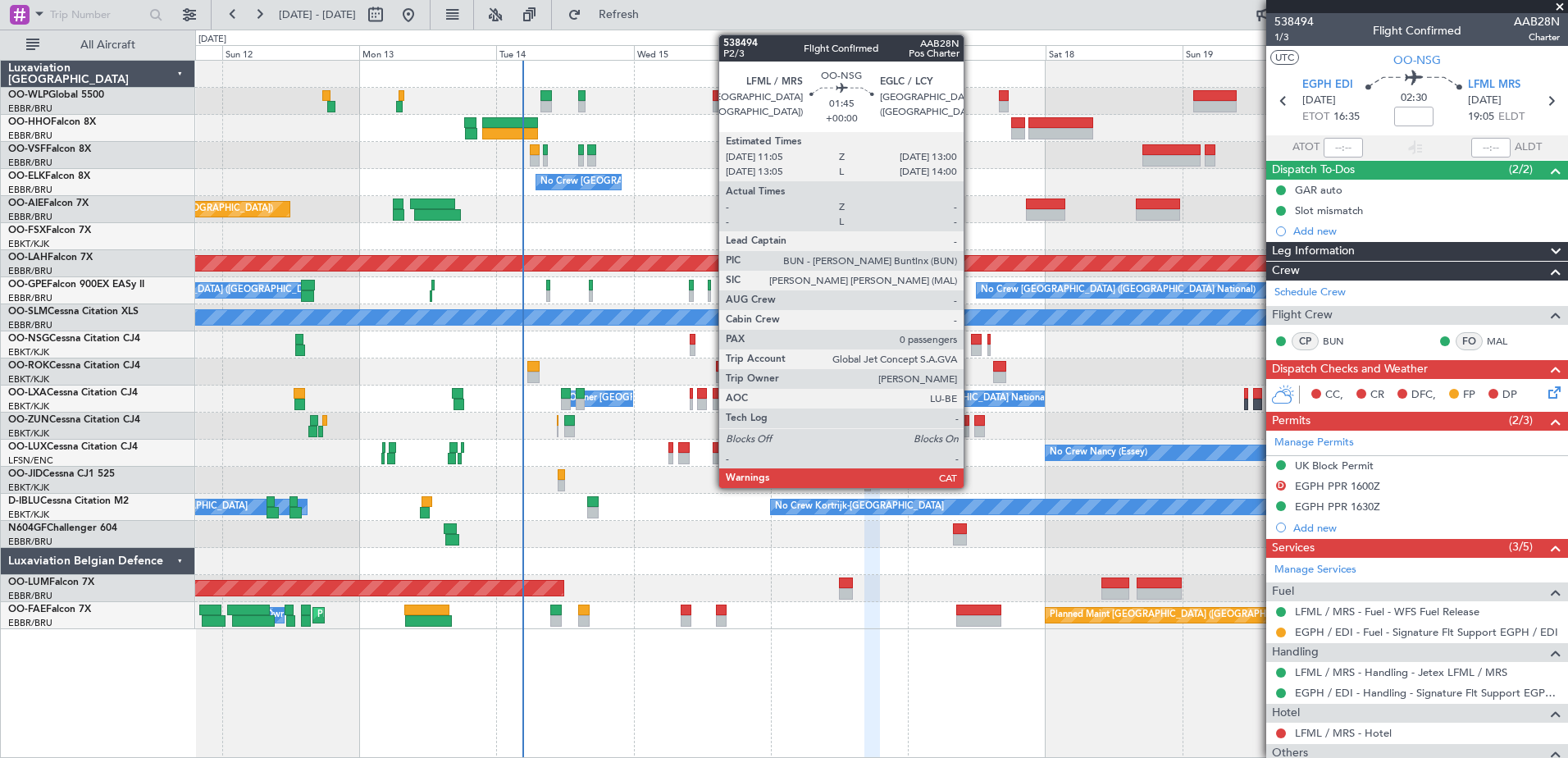
click at [971, 348] on div at bounding box center [977, 350] width 11 height 11
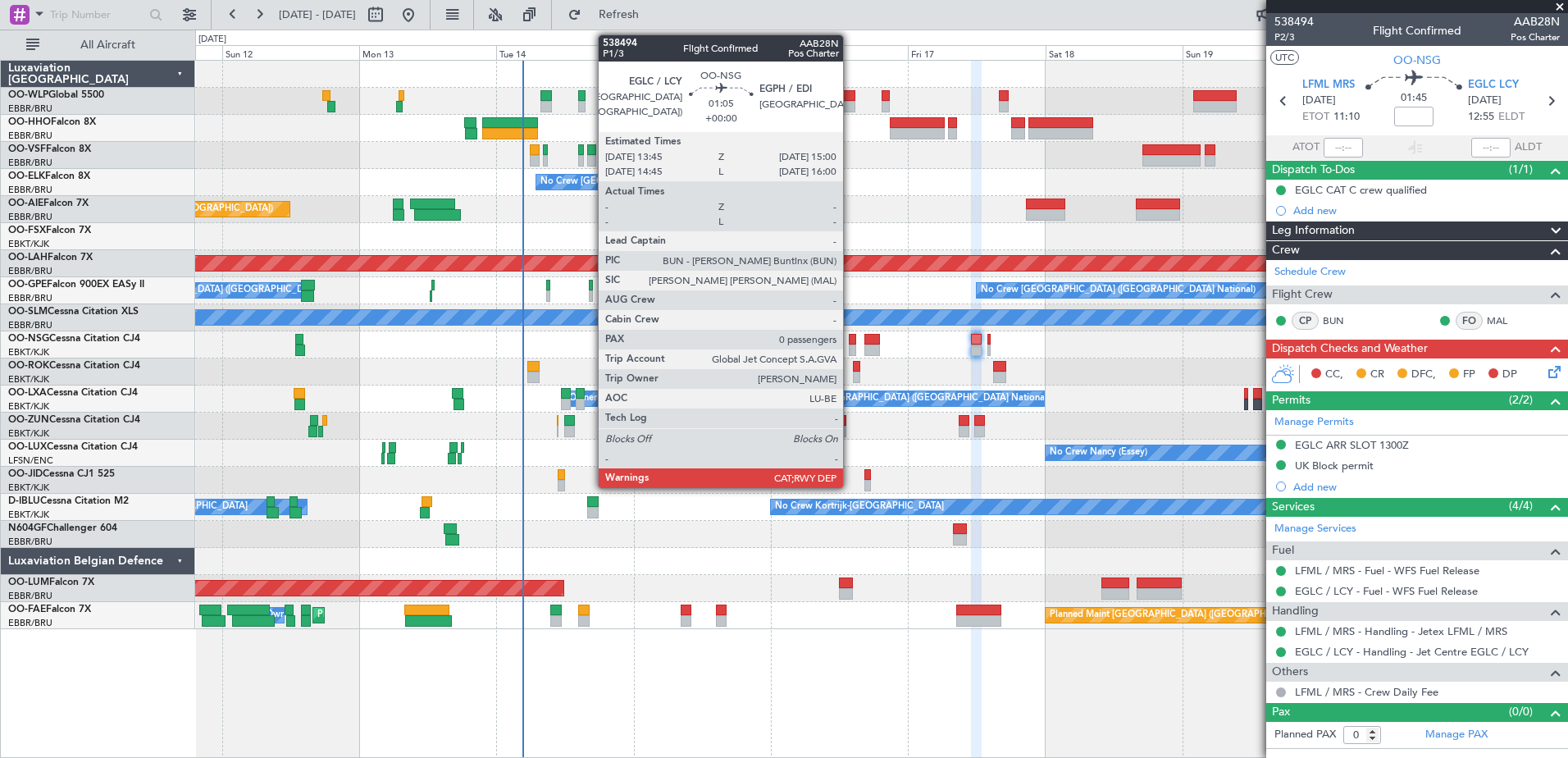
click at [850, 345] on div at bounding box center [853, 350] width 7 height 11
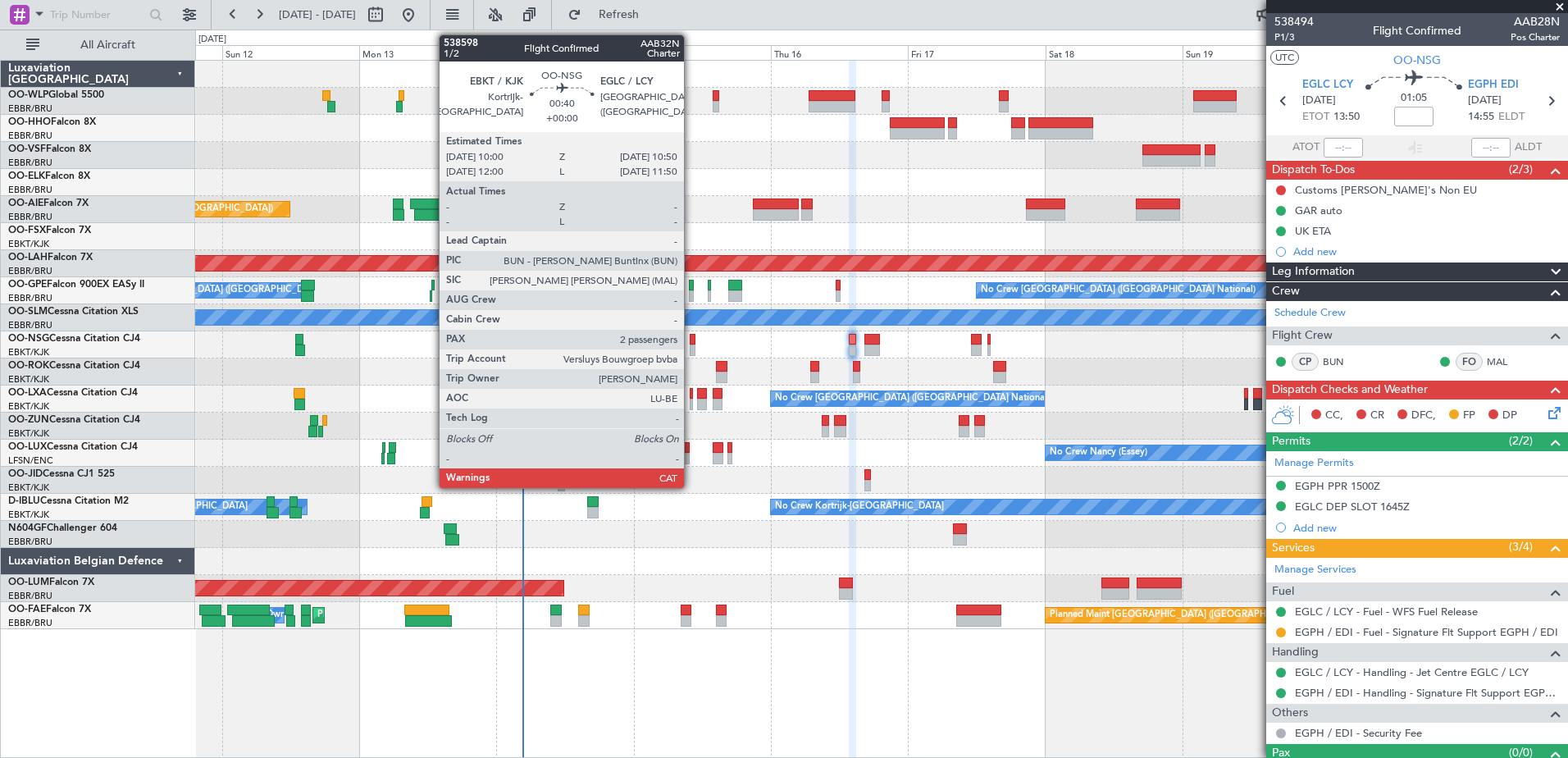
click at [692, 335] on div at bounding box center [692, 340] width 5 height 11
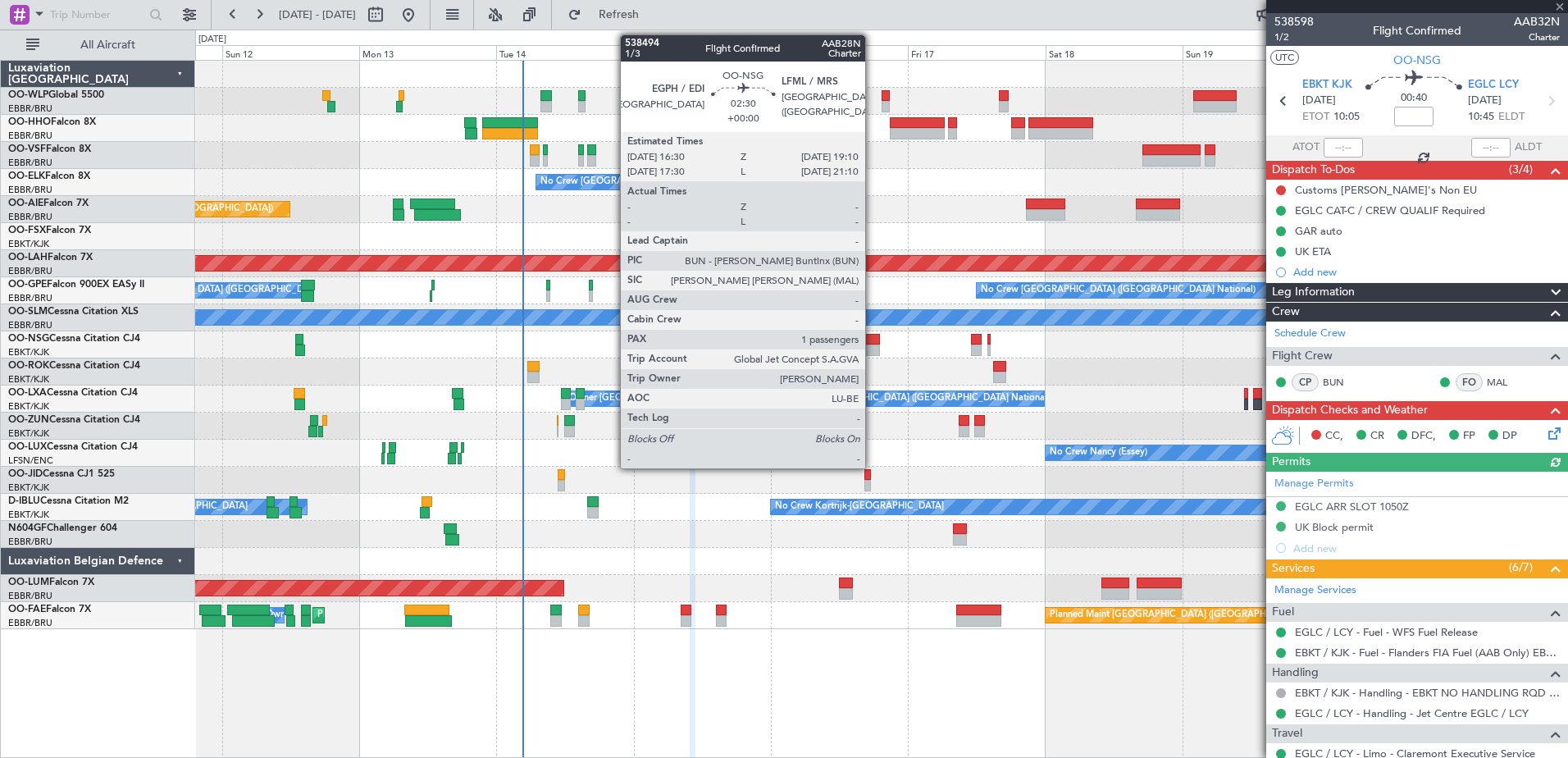
click at [873, 344] on div at bounding box center [872, 340] width 16 height 11
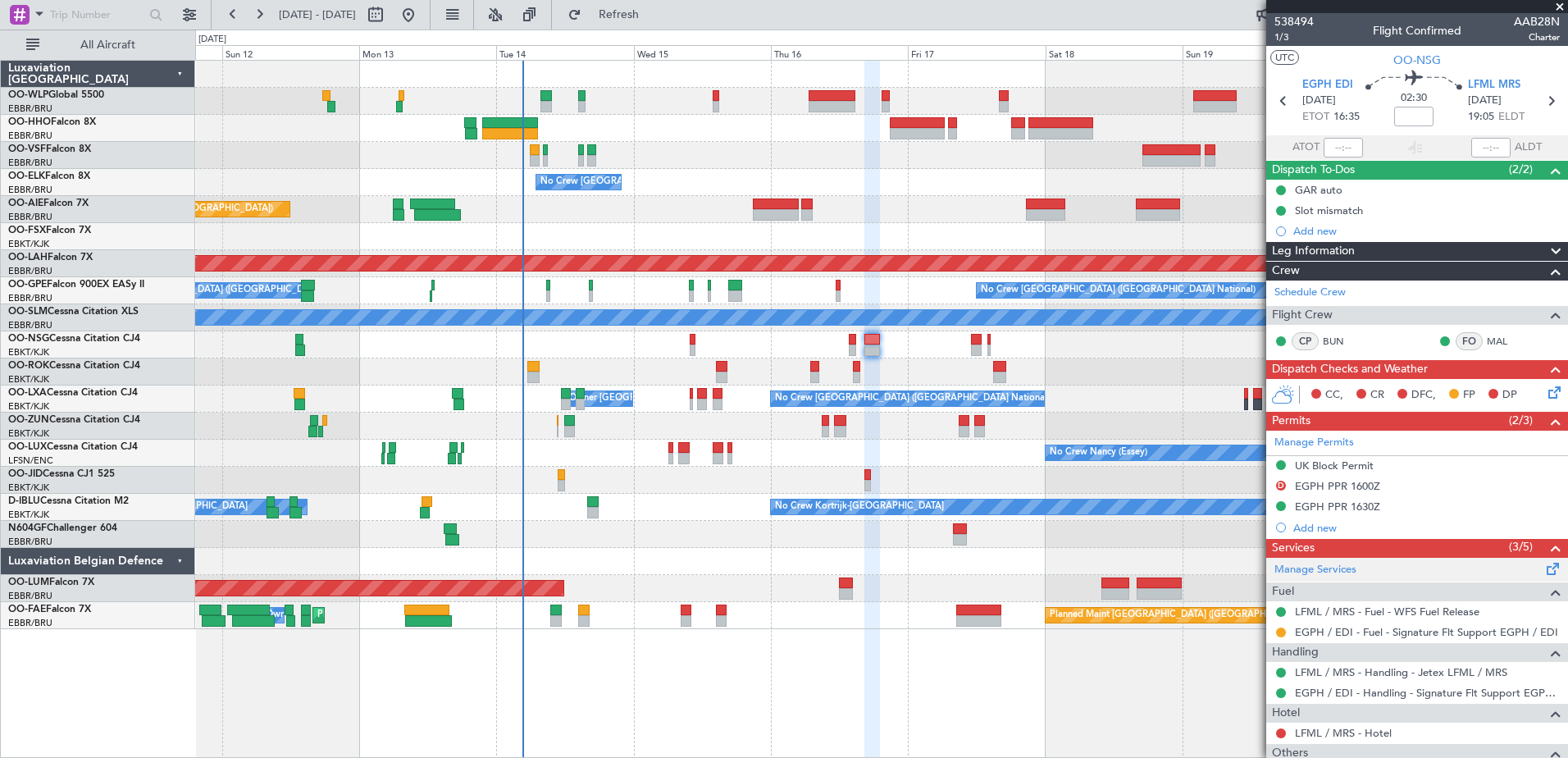
scroll to position [82, 0]
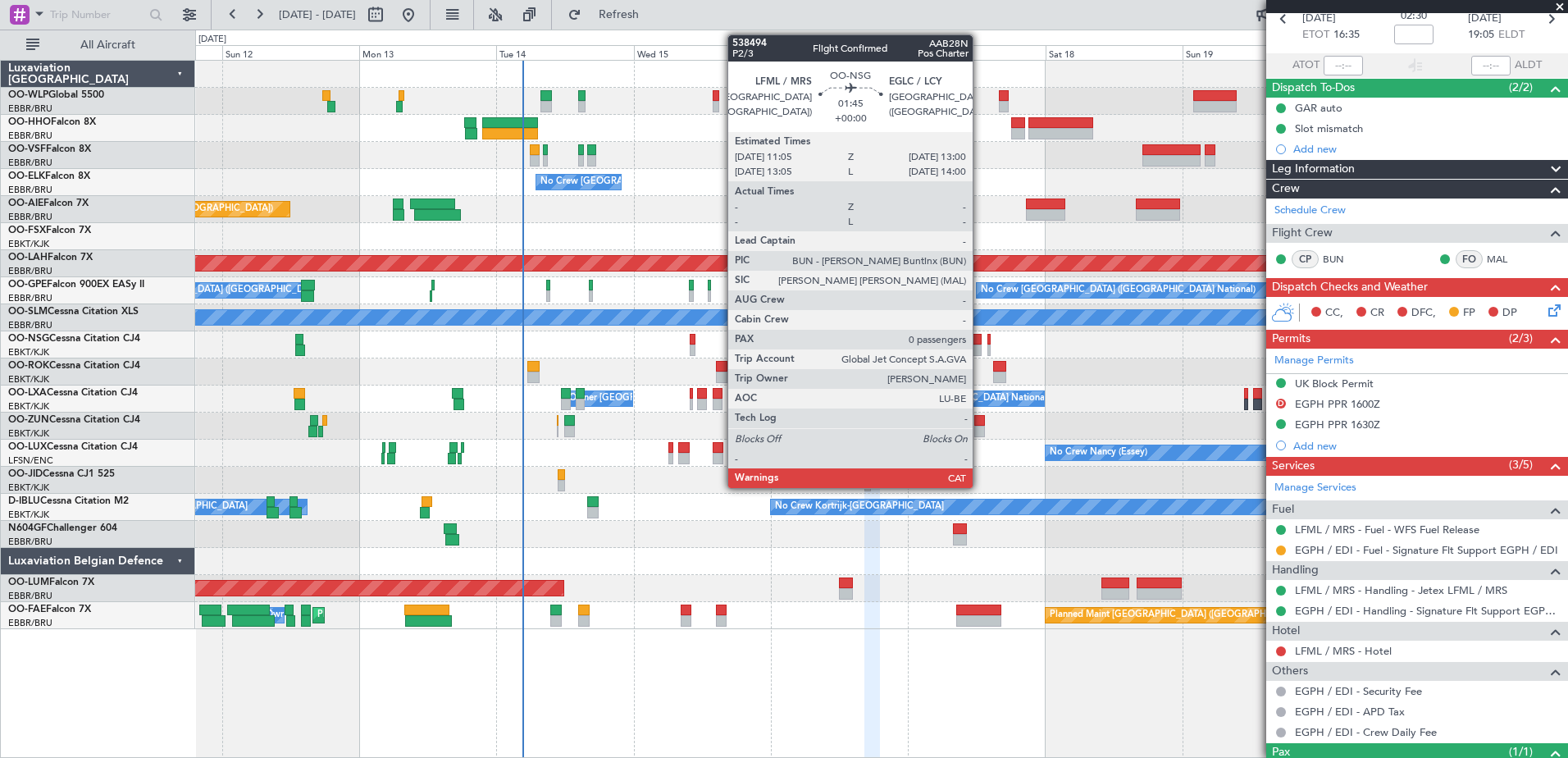
click at [980, 344] on div at bounding box center [977, 340] width 11 height 11
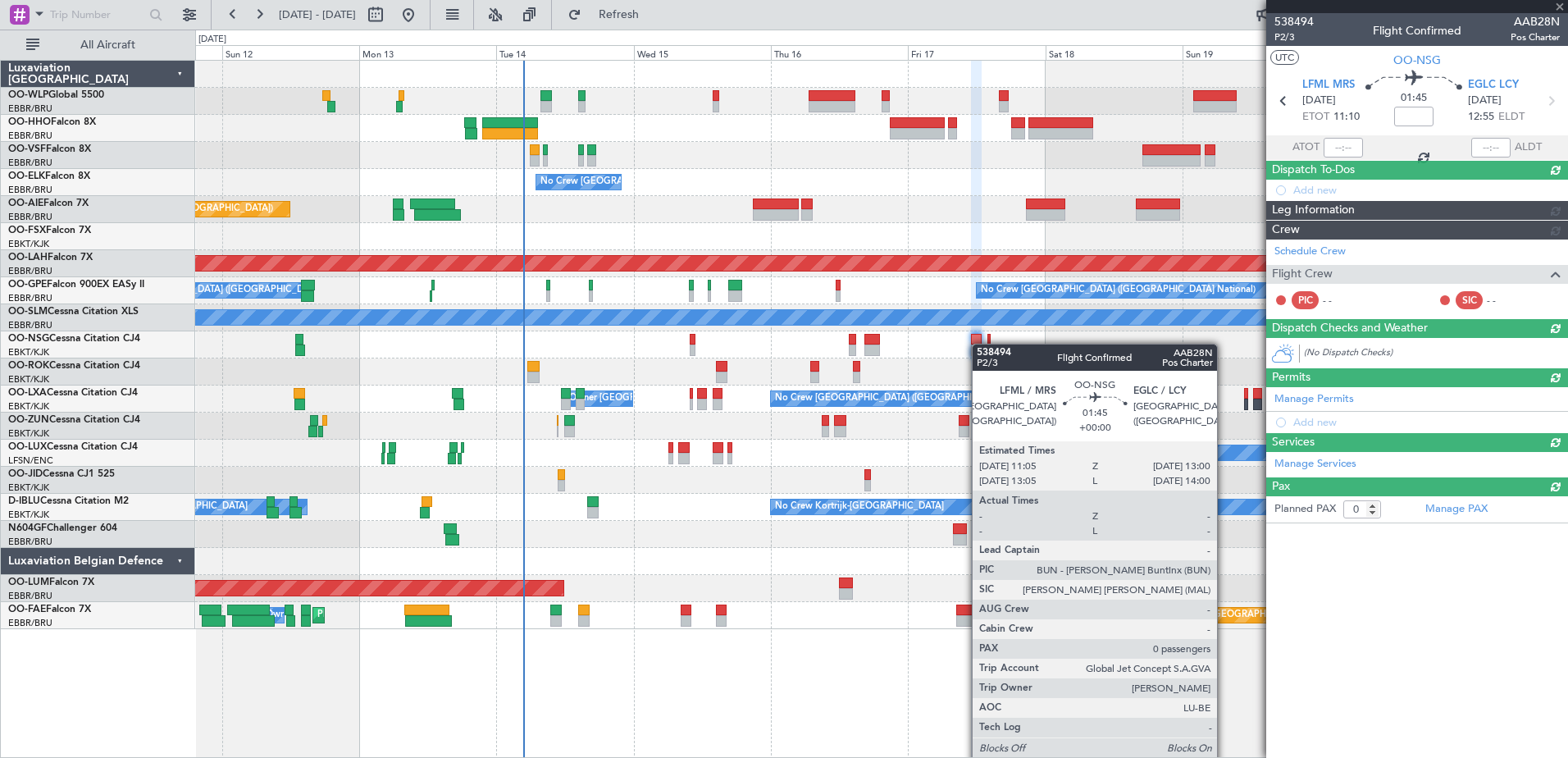
scroll to position [0, 0]
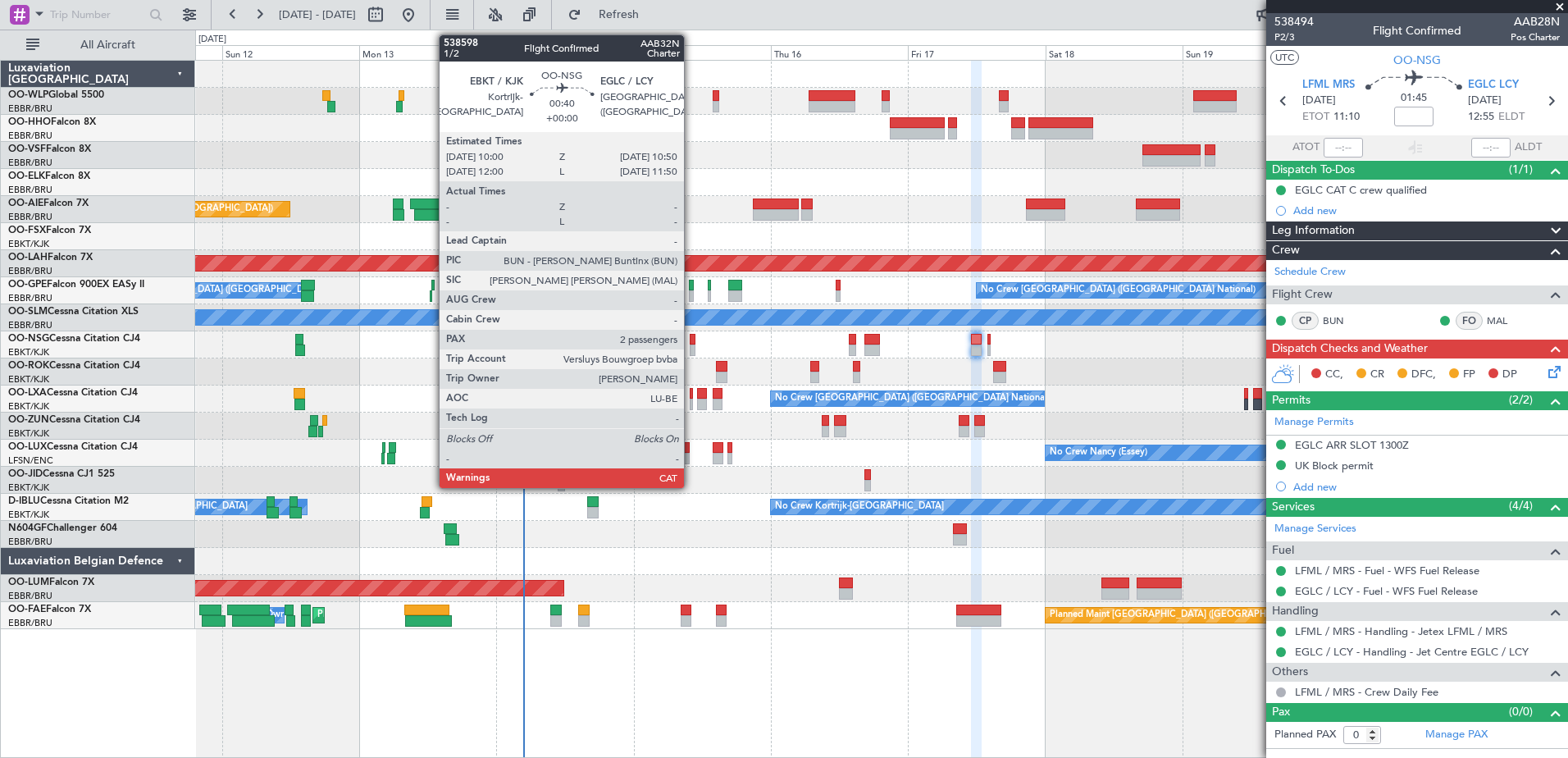
click at [692, 342] on div at bounding box center [692, 340] width 5 height 11
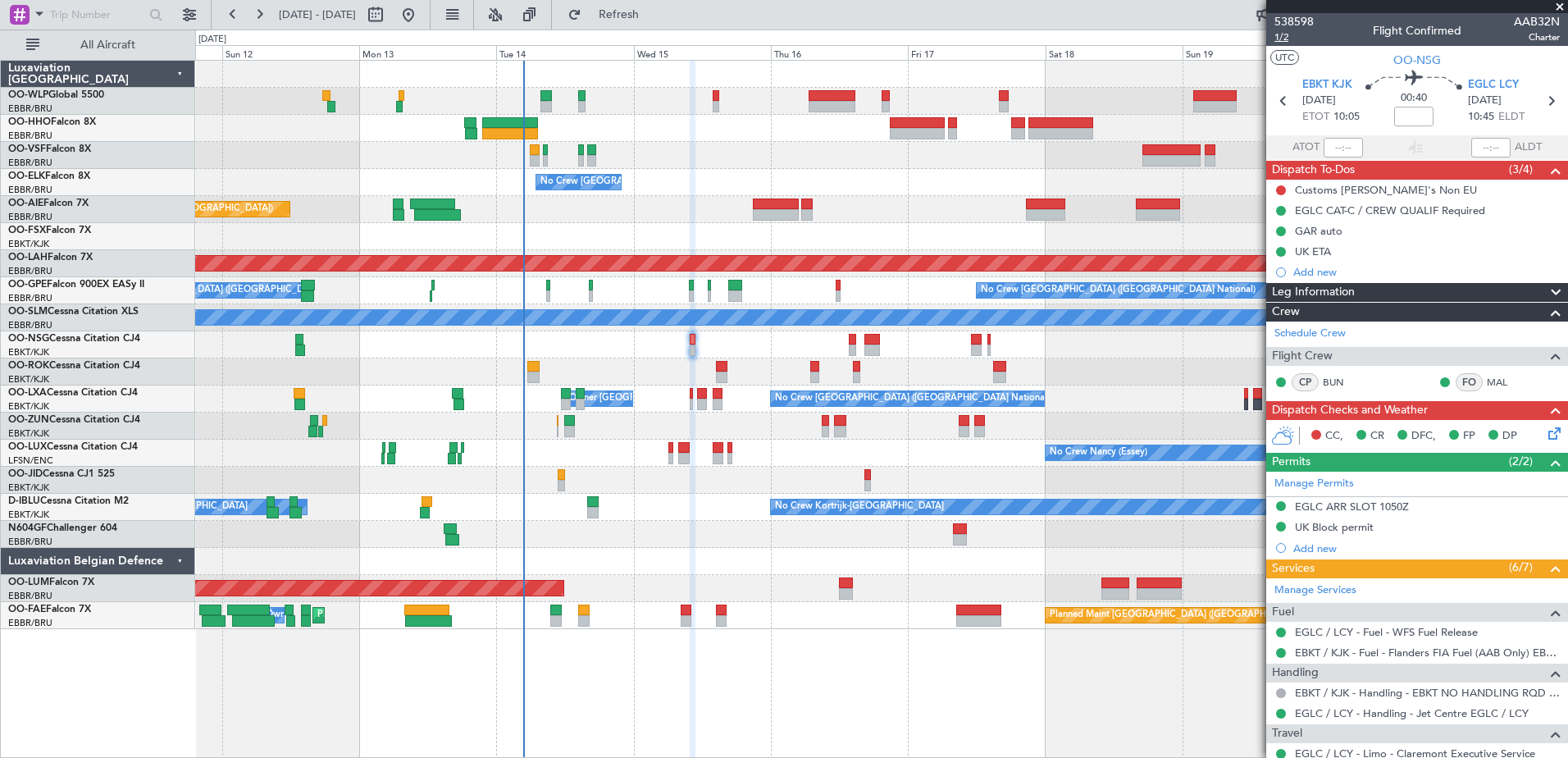
click at [1283, 33] on span "1/2" at bounding box center [1294, 37] width 39 height 14
click at [652, 361] on div at bounding box center [881, 372] width 1372 height 27
click at [1285, 189] on button at bounding box center [1281, 190] width 10 height 10
click at [1285, 256] on span "Completed" at bounding box center [1289, 263] width 54 height 17
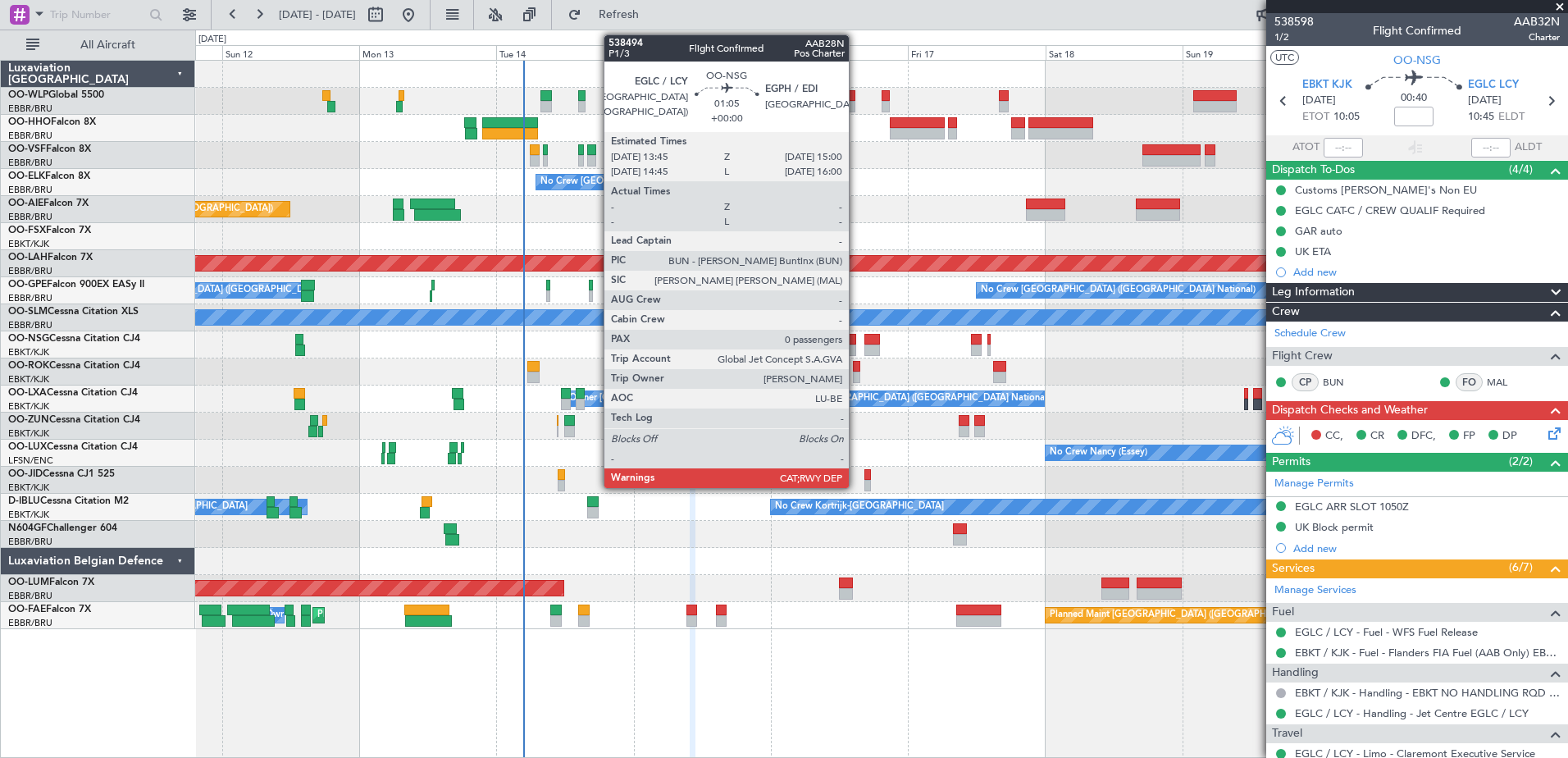
click at [856, 339] on div at bounding box center [853, 340] width 7 height 11
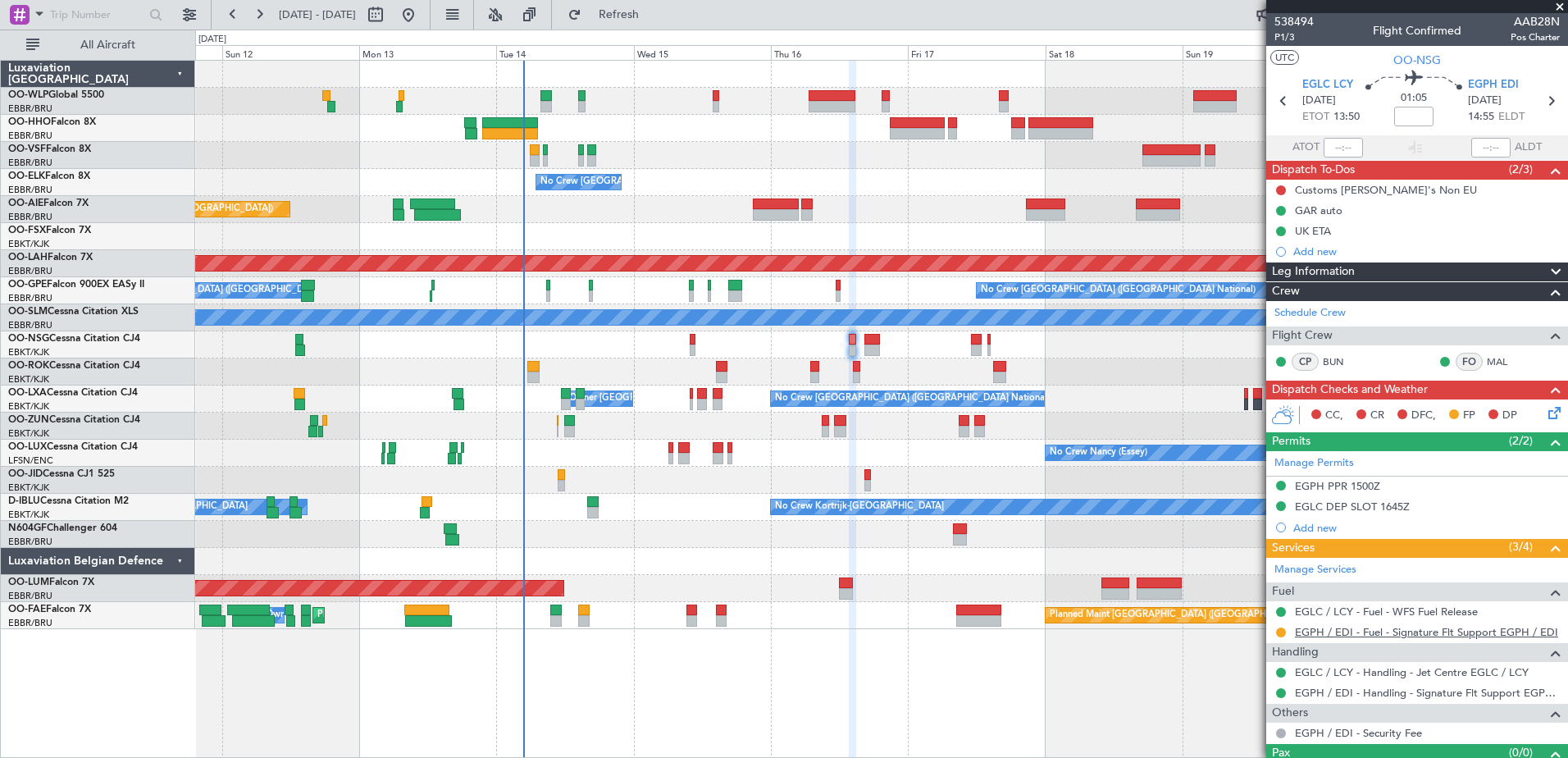
click at [1384, 634] on link "EGPH / EDI - Fuel - Signature Flt Support EGPH / EDI" at bounding box center [1427, 632] width 264 height 14
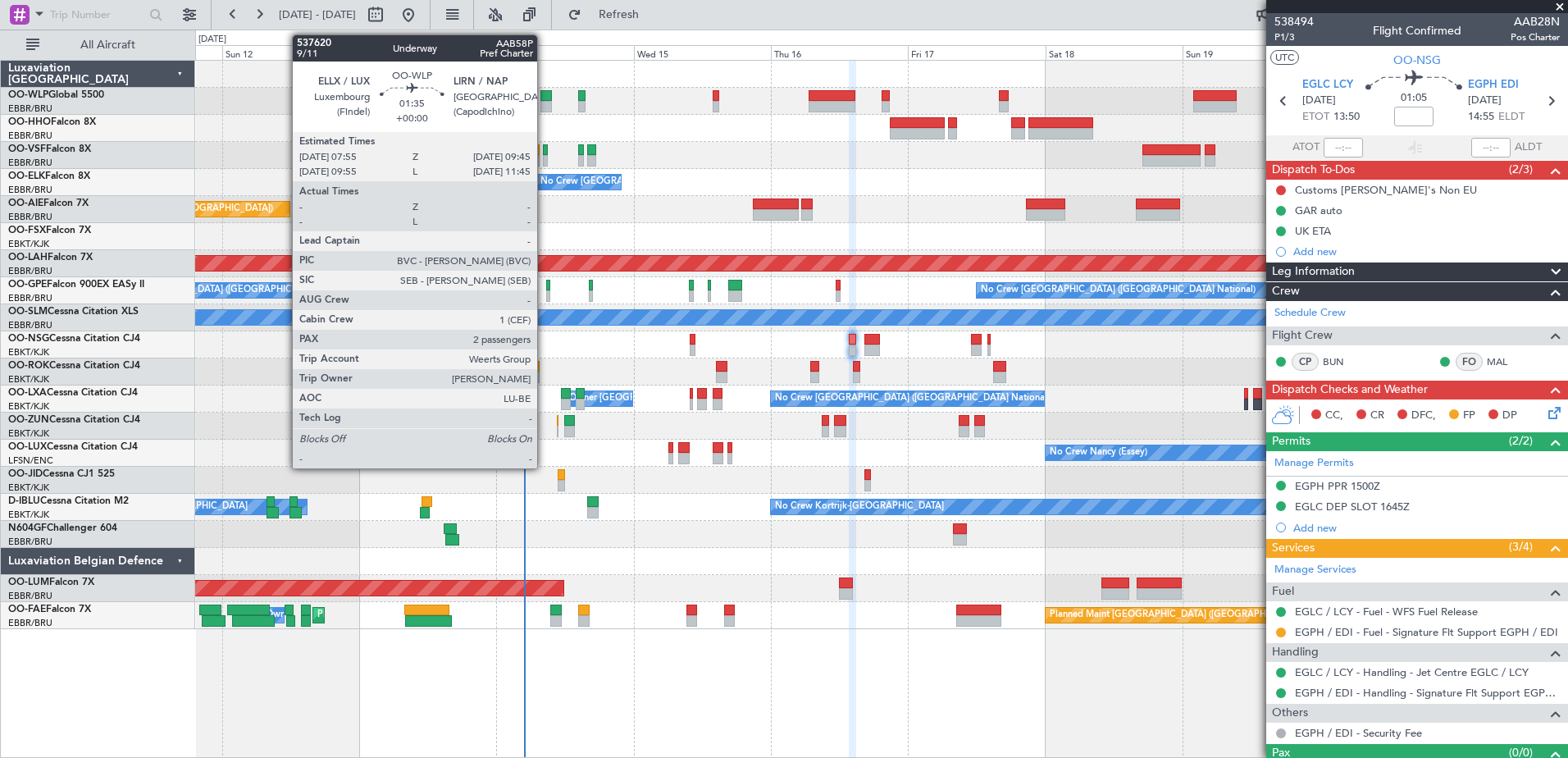
click at [545, 101] on div at bounding box center [545, 107] width 10 height 11
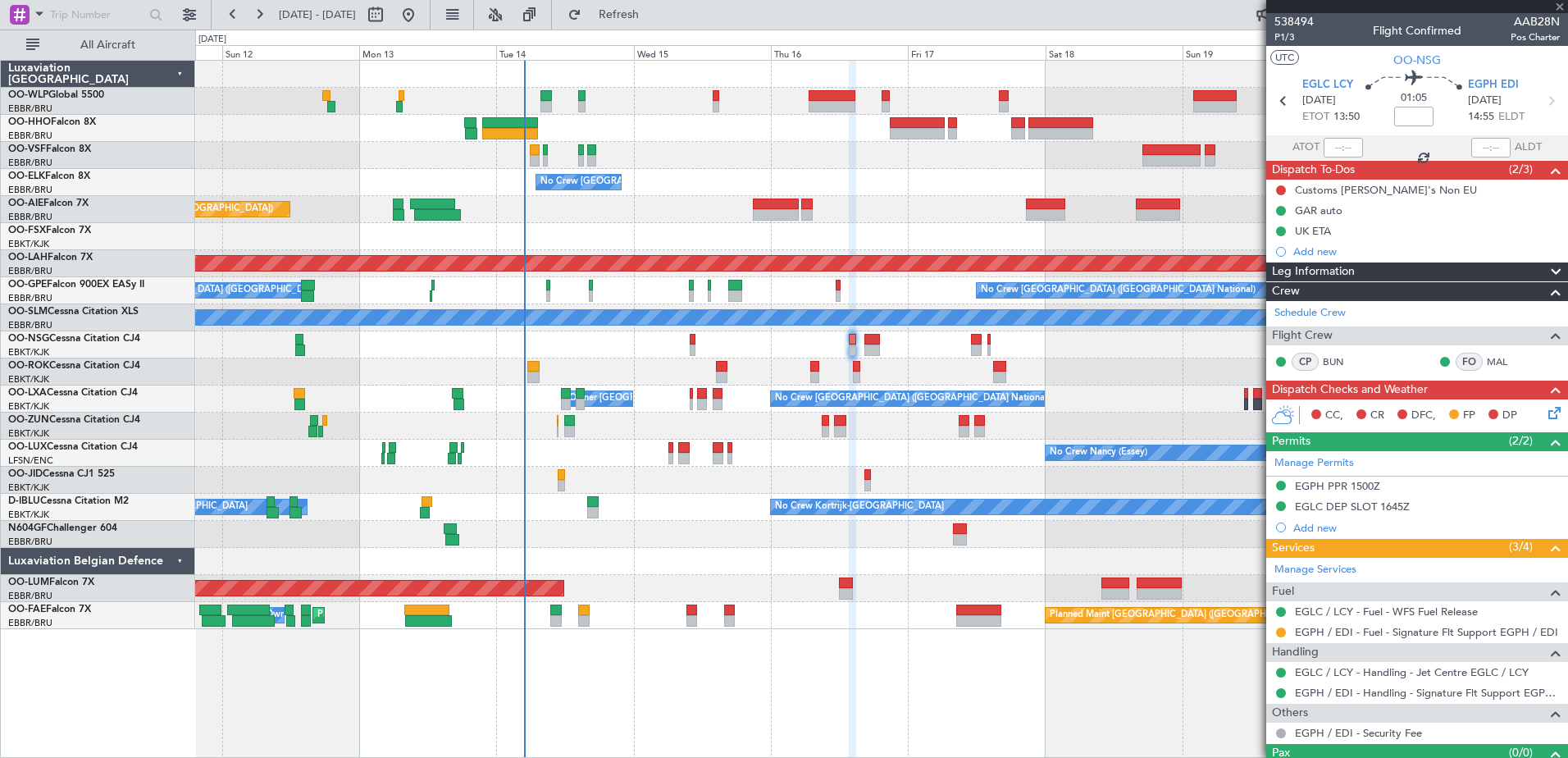
type input "2"
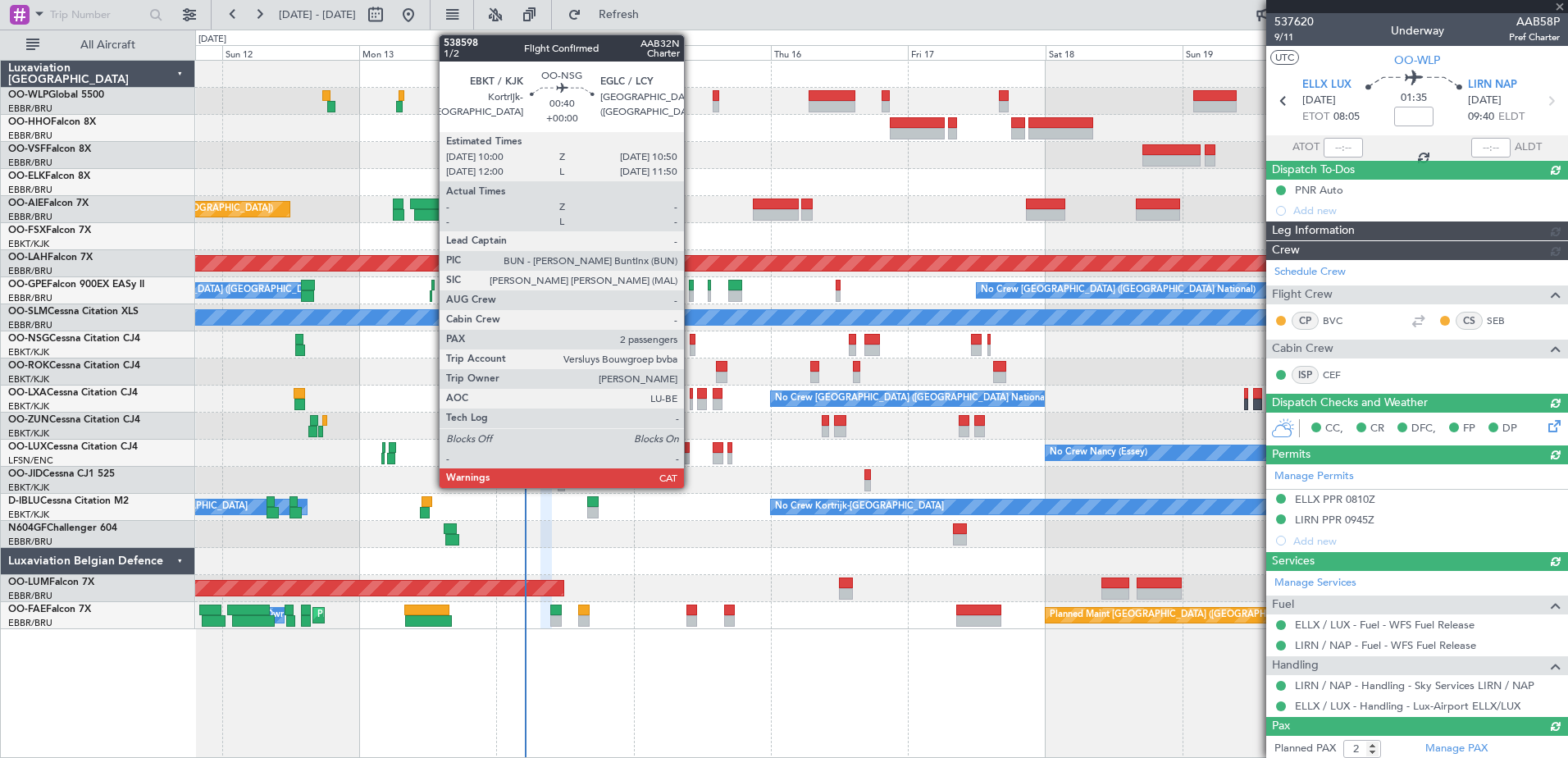
click at [692, 341] on div at bounding box center [692, 340] width 5 height 11
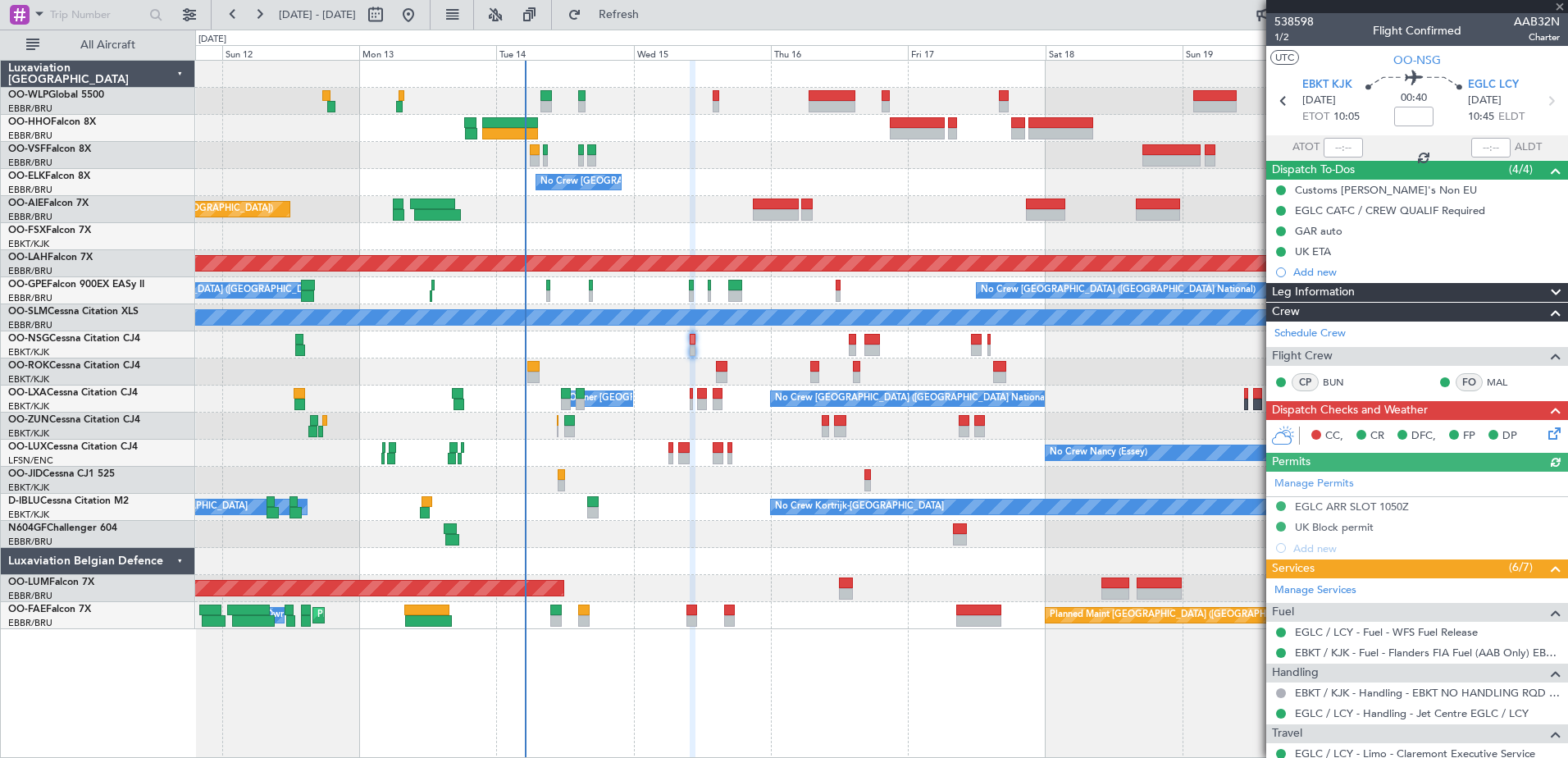
click at [1546, 435] on icon at bounding box center [1552, 431] width 13 height 13
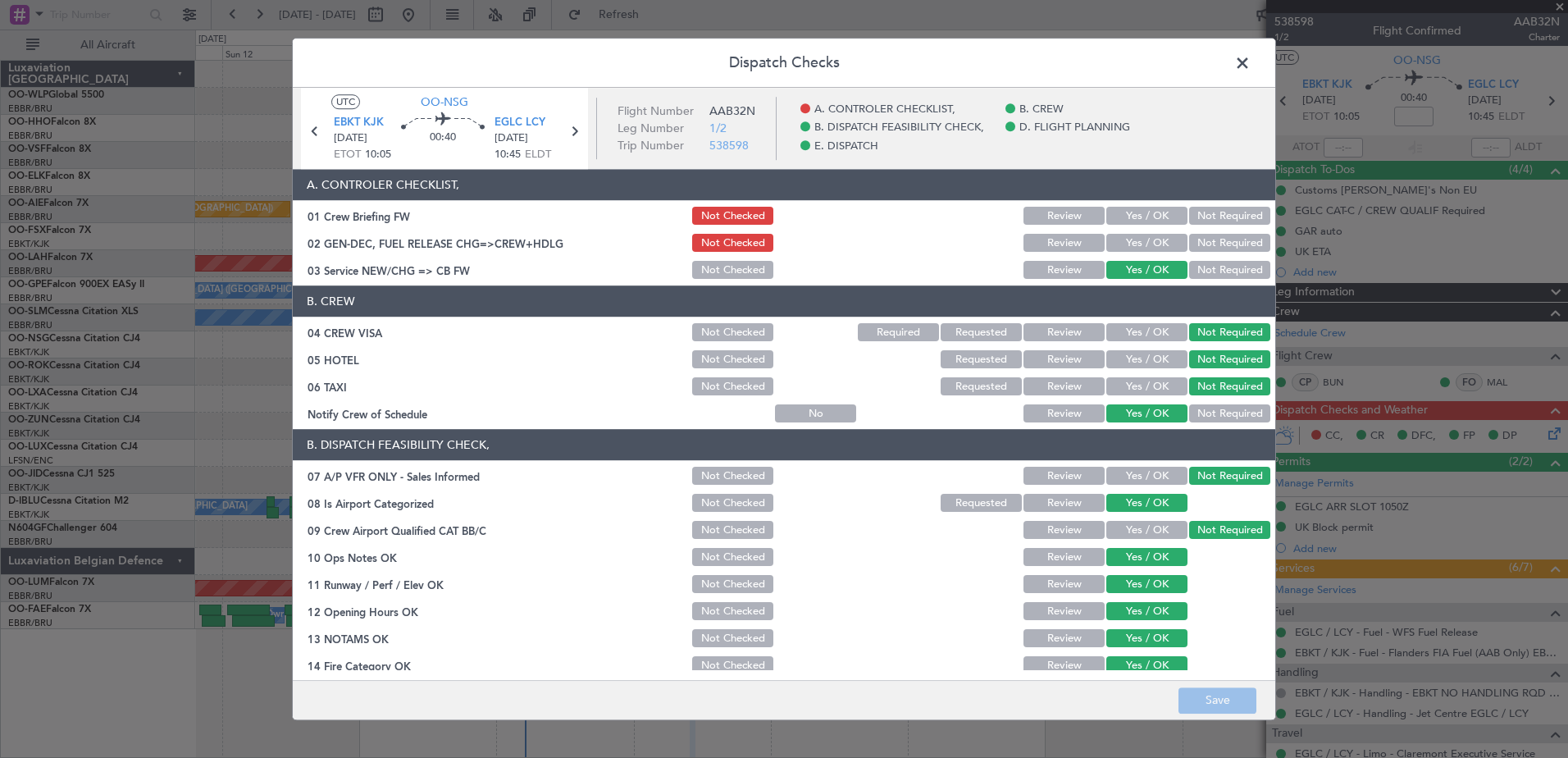
click at [1140, 240] on button "Yes / OK" at bounding box center [1147, 243] width 81 height 18
drag, startPoint x: 1147, startPoint y: 221, endPoint x: 1146, endPoint y: 239, distance: 18.0
click at [1146, 239] on section "A. CONTROLER CHECKLIST, 01 Crew Briefing FW Not Checked Review Yes / OK Not Req…" at bounding box center [784, 226] width 983 height 112
click at [1233, 697] on button "Save" at bounding box center [1218, 700] width 78 height 26
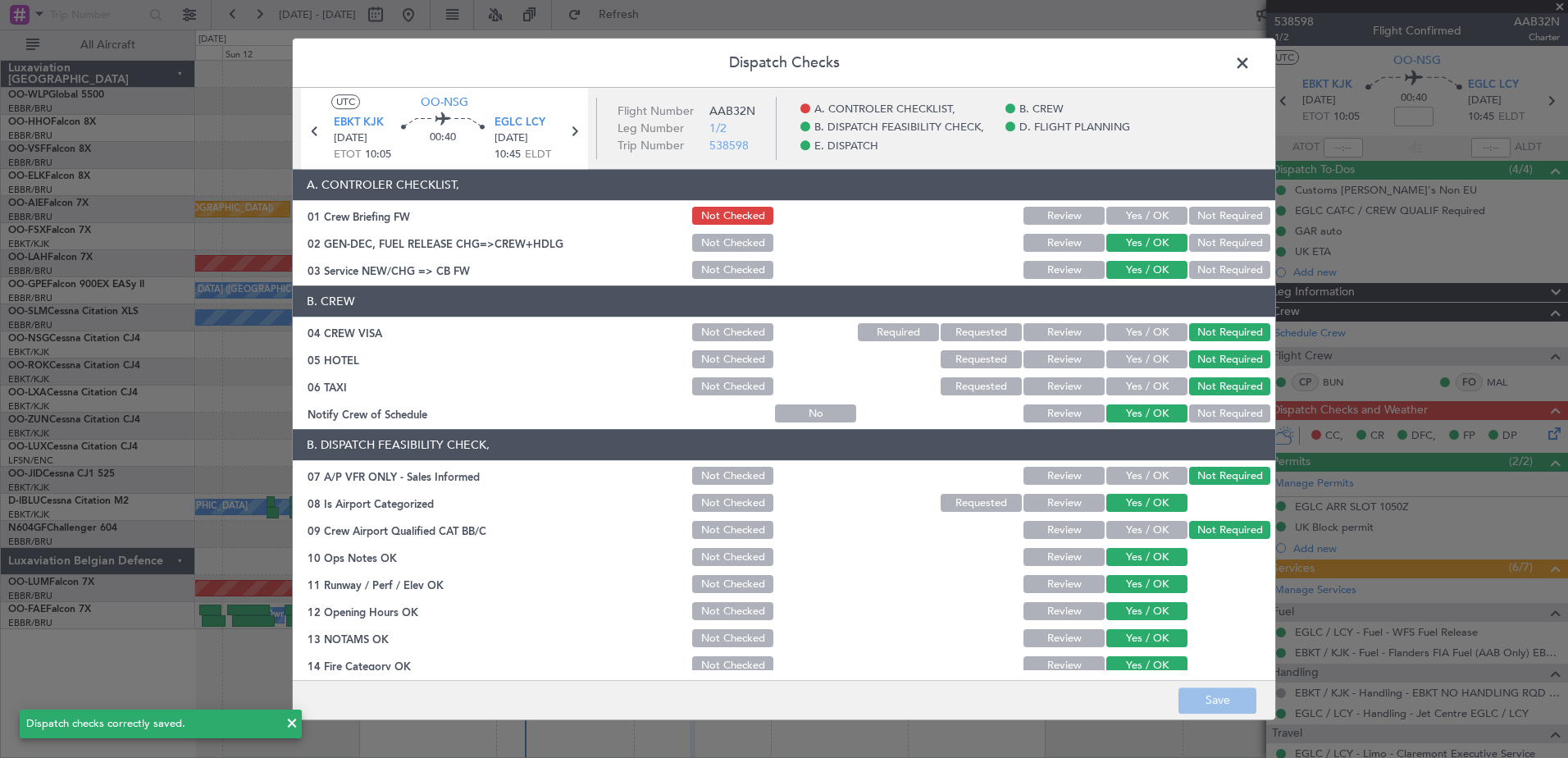
click at [1251, 63] on span at bounding box center [1251, 67] width 0 height 33
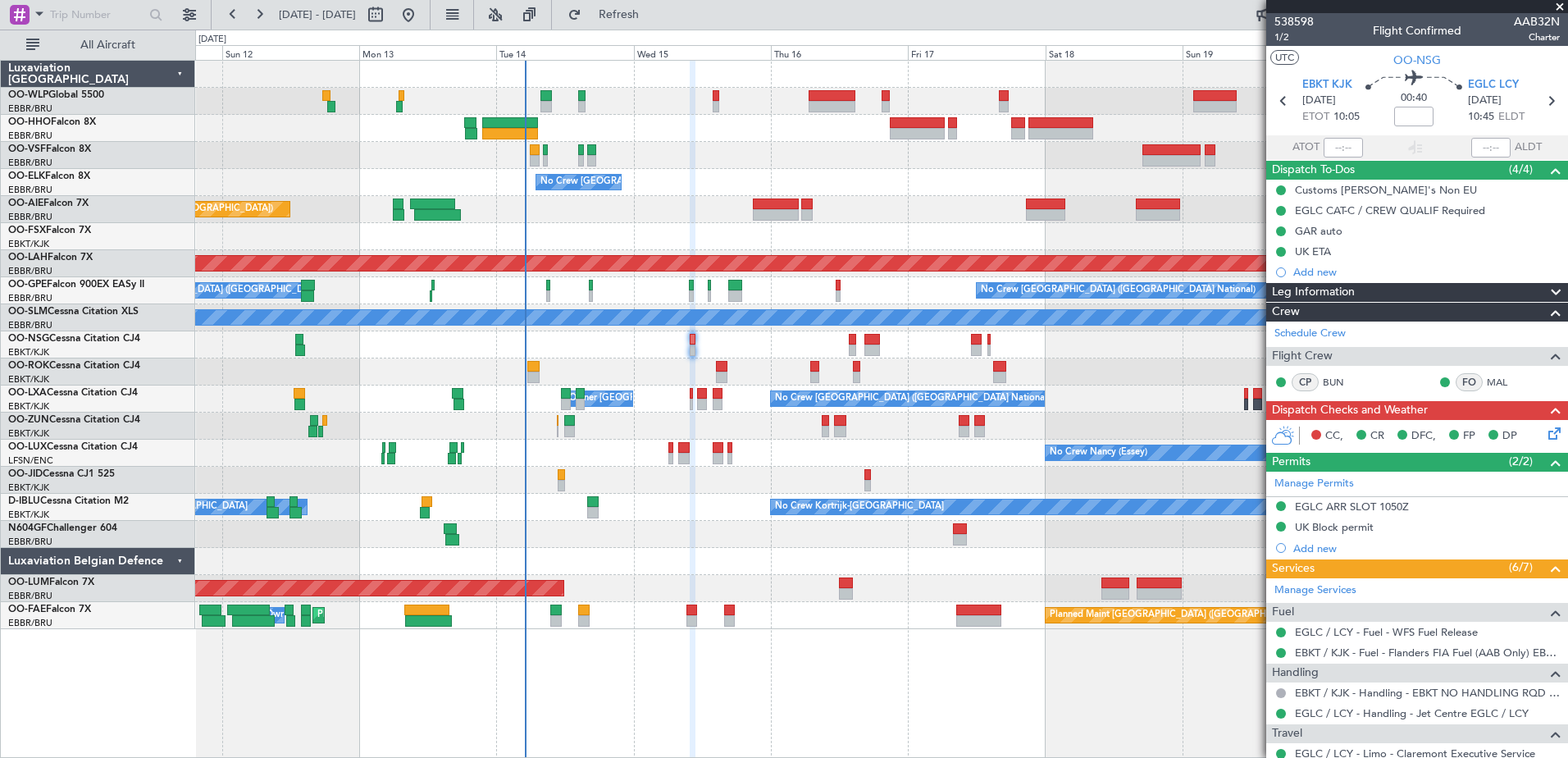
click at [1546, 434] on icon at bounding box center [1552, 431] width 13 height 13
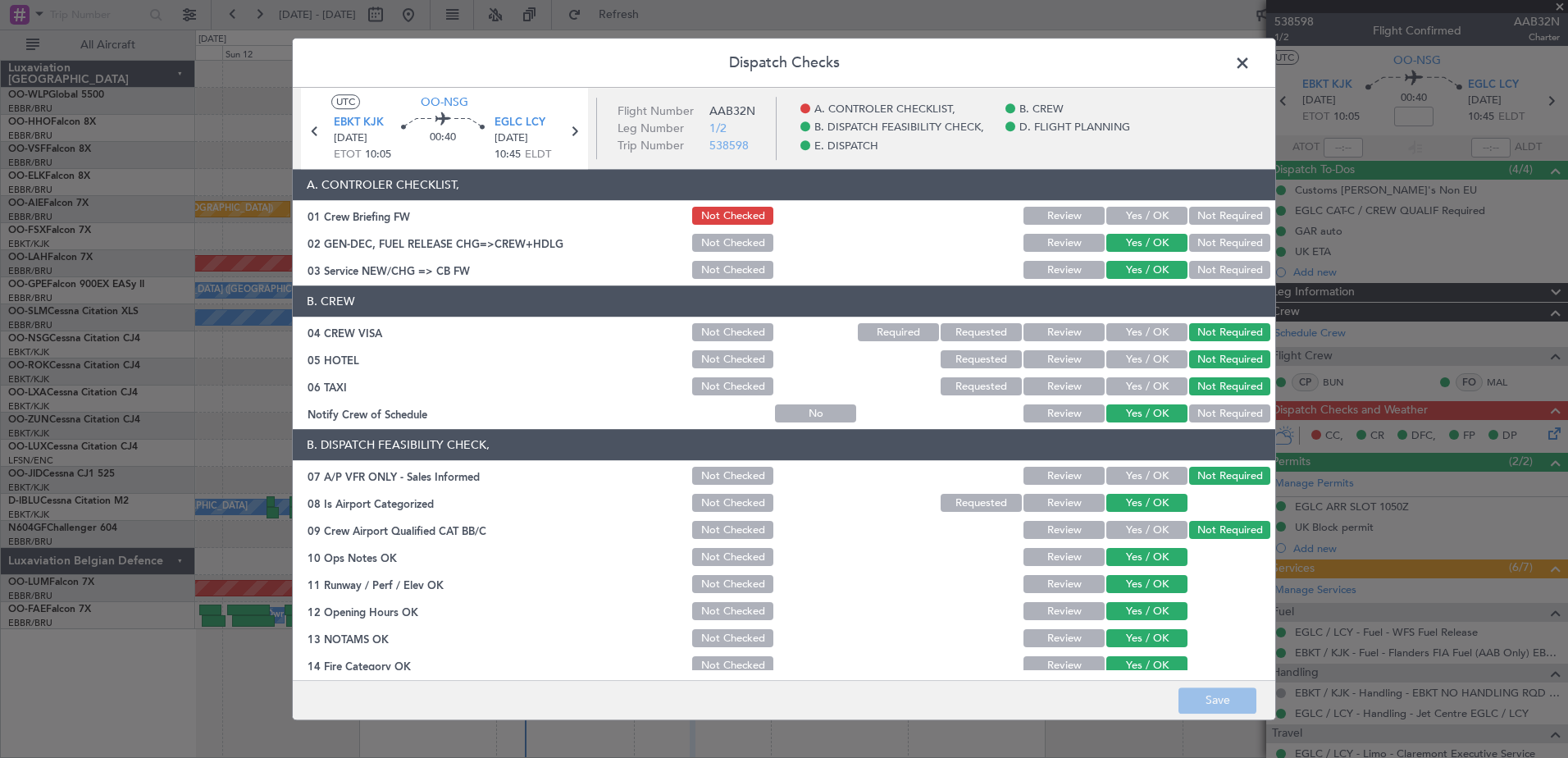
click at [1157, 205] on div "Yes / OK" at bounding box center [1145, 216] width 83 height 23
click at [1160, 218] on button "Yes / OK" at bounding box center [1147, 216] width 81 height 18
click at [1213, 701] on button "Save" at bounding box center [1218, 700] width 78 height 26
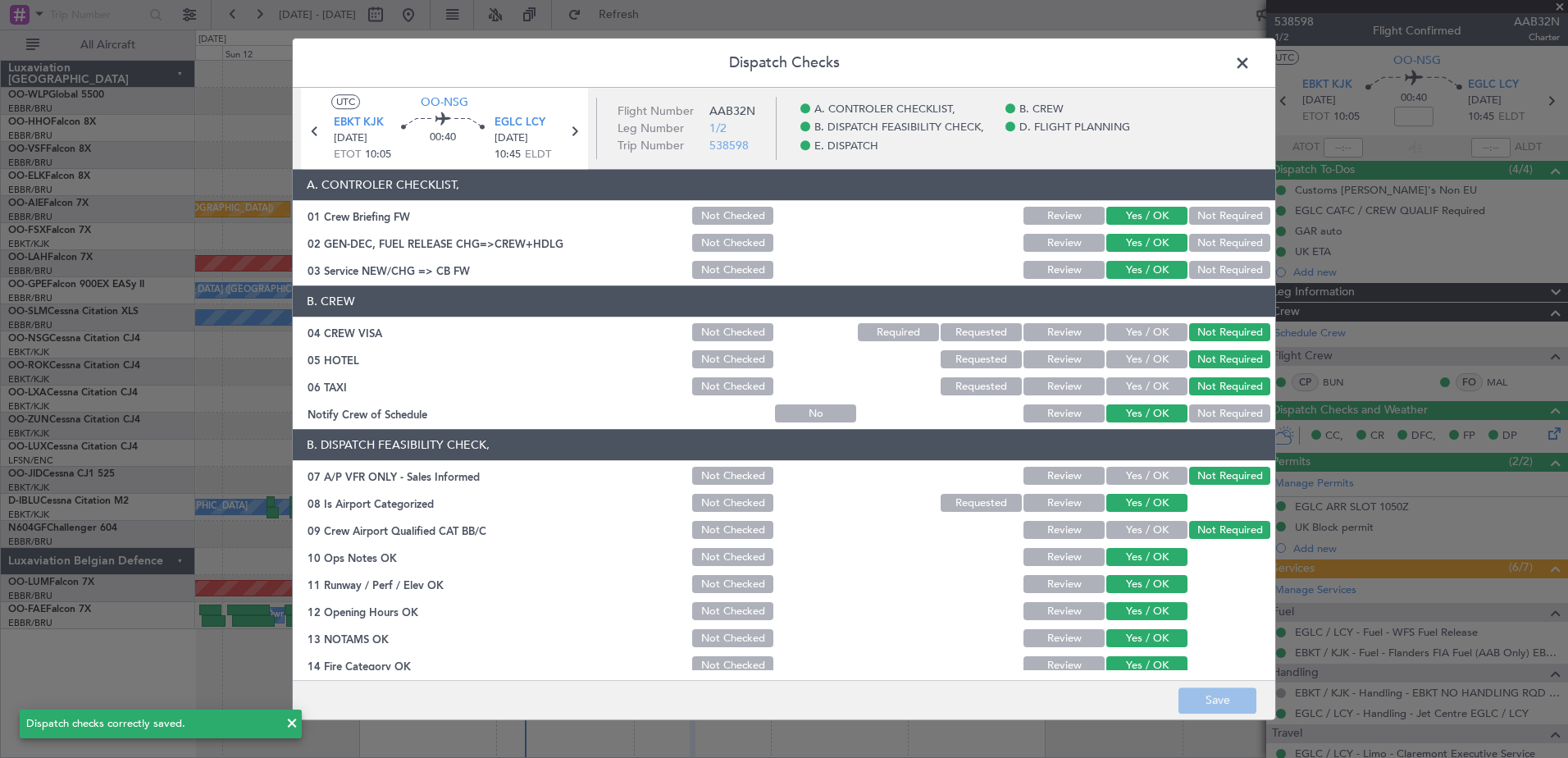
click at [1251, 67] on span at bounding box center [1251, 67] width 0 height 33
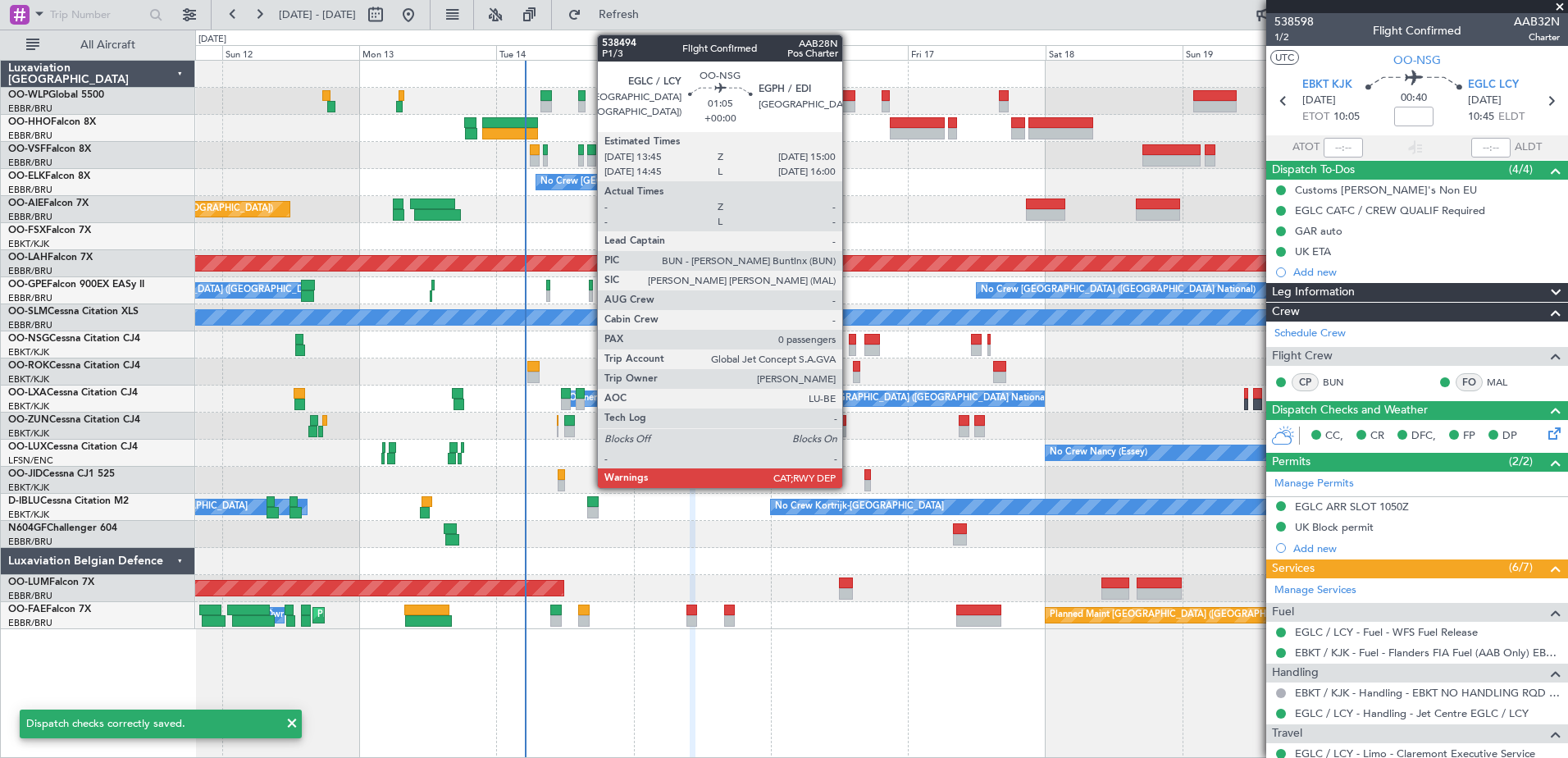
click at [849, 342] on div at bounding box center [853, 340] width 7 height 11
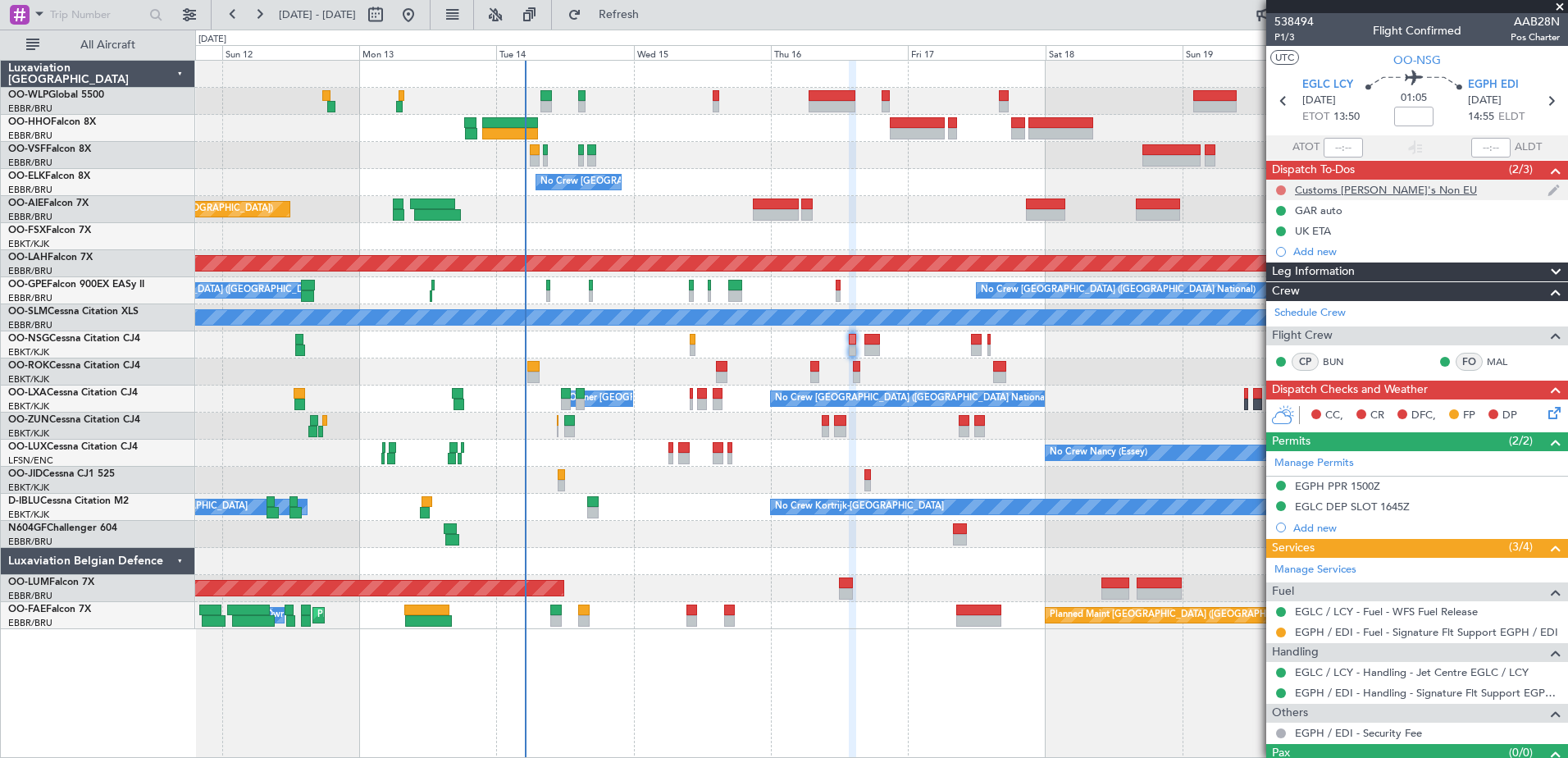
click at [1282, 189] on button at bounding box center [1281, 190] width 10 height 10
click at [1281, 282] on span "Cancelled" at bounding box center [1285, 287] width 46 height 17
click at [1546, 412] on icon at bounding box center [1552, 411] width 13 height 13
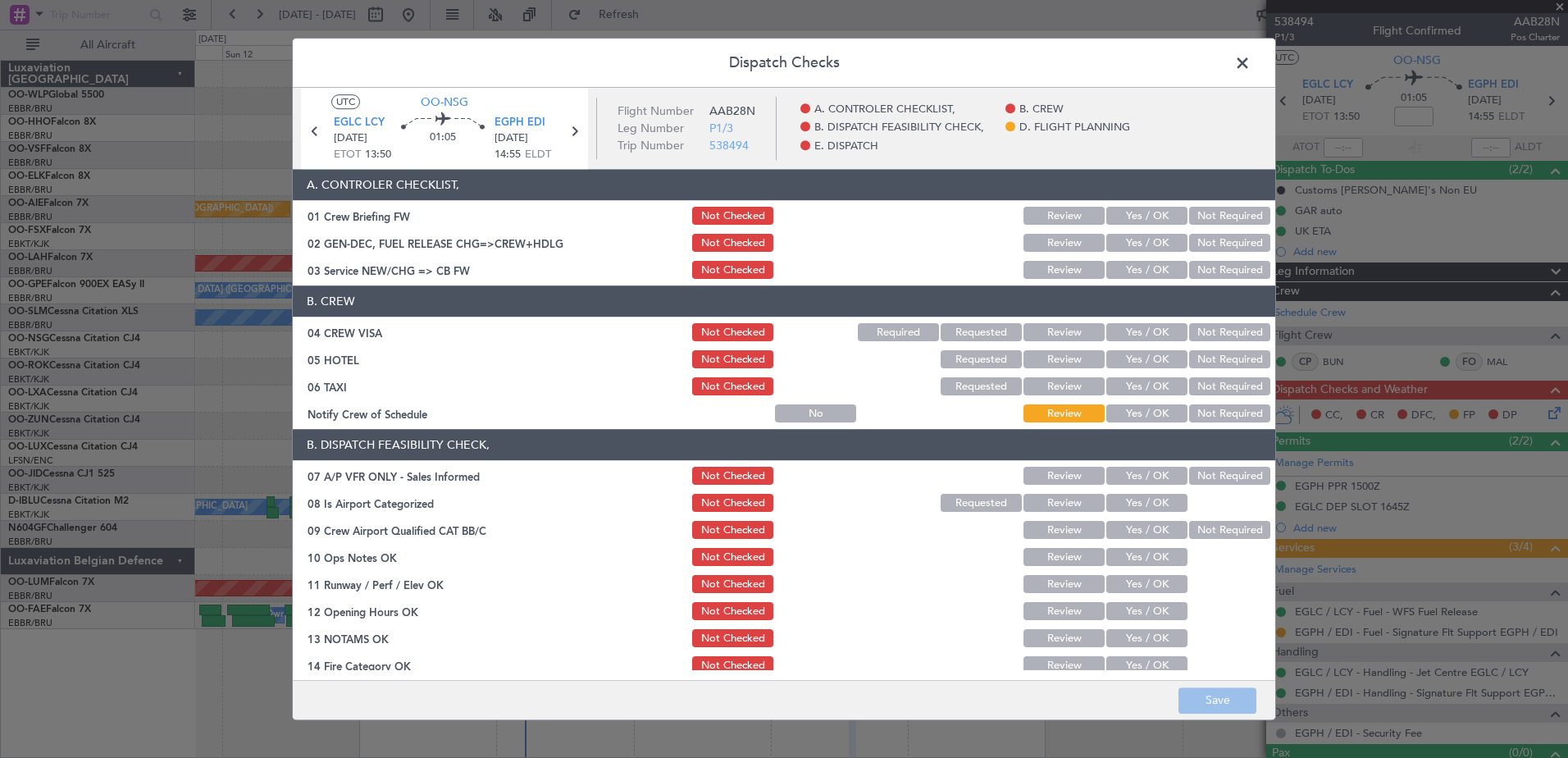
drag, startPoint x: 1147, startPoint y: 405, endPoint x: 1199, endPoint y: 391, distance: 53.9
click at [1149, 405] on button "Yes / OK" at bounding box center [1147, 413] width 81 height 18
click at [1201, 389] on button "Not Required" at bounding box center [1229, 386] width 81 height 18
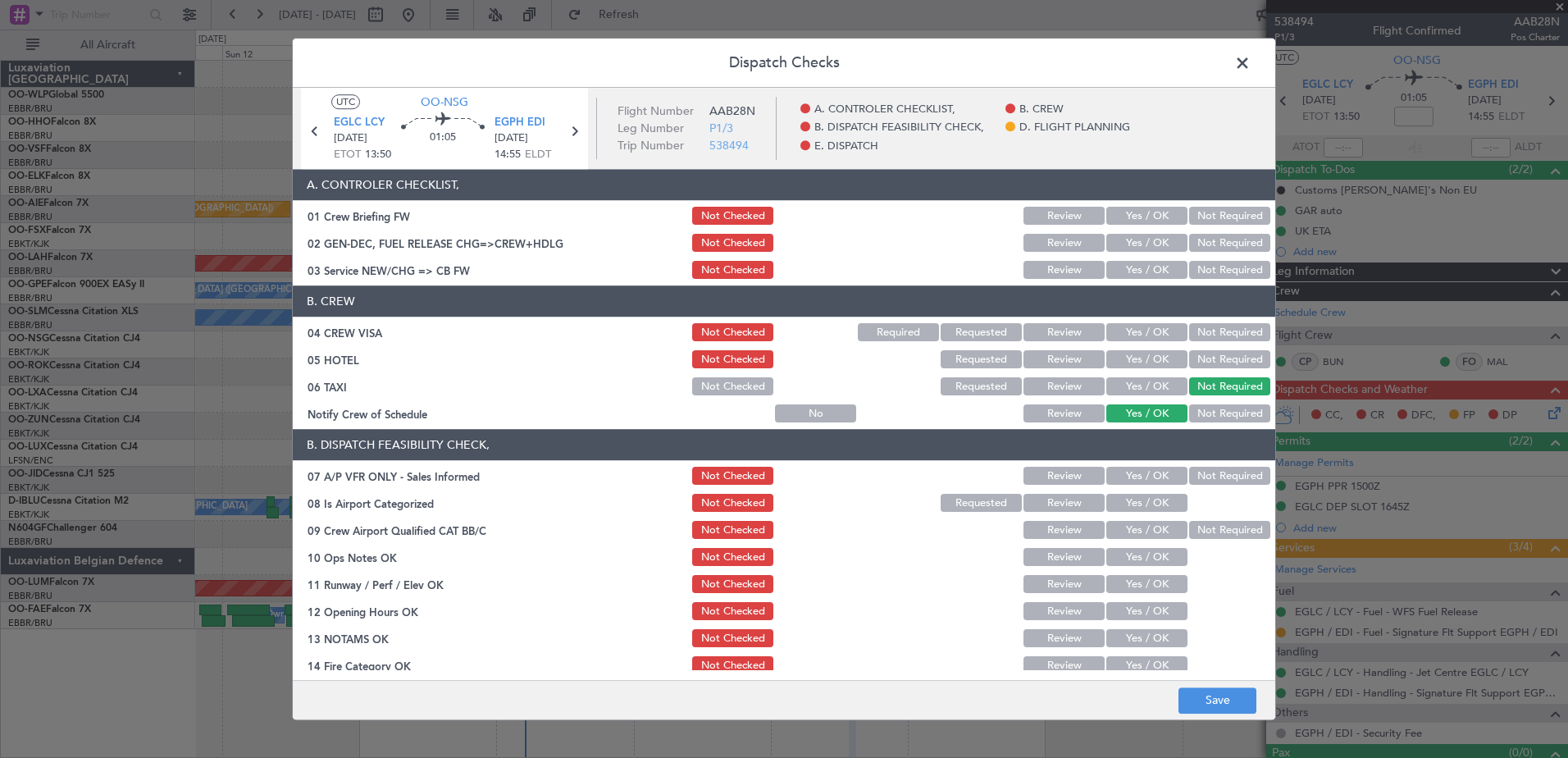
click at [1217, 362] on button "Not Required" at bounding box center [1229, 359] width 81 height 18
click at [1220, 340] on button "Not Required" at bounding box center [1229, 333] width 81 height 18
click at [1137, 267] on button "Yes / OK" at bounding box center [1147, 270] width 81 height 18
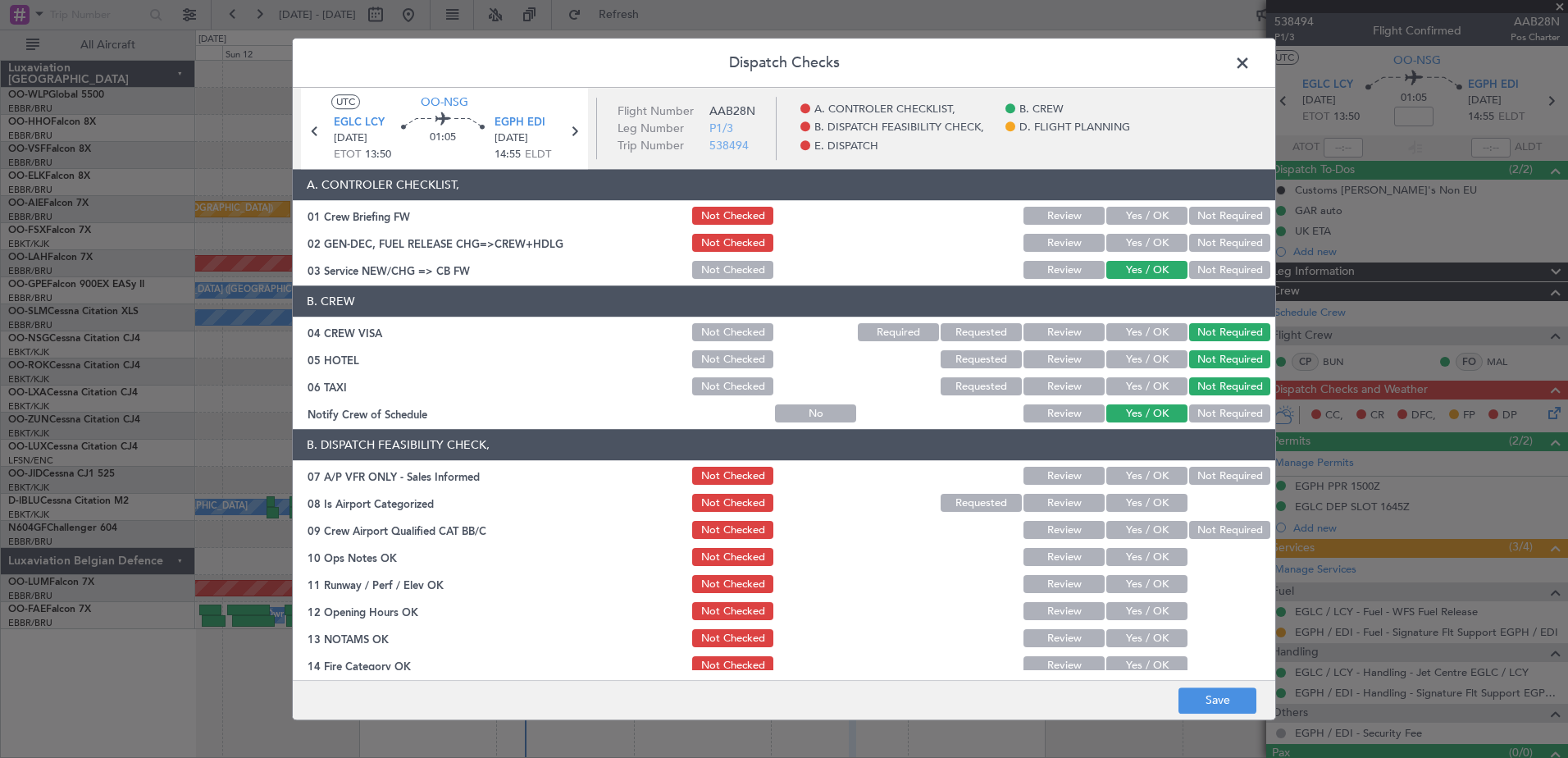
click at [1154, 233] on div "Yes / OK" at bounding box center [1145, 243] width 83 height 23
click at [1157, 216] on button "Yes / OK" at bounding box center [1147, 216] width 81 height 18
click at [1243, 698] on button "Save" at bounding box center [1218, 700] width 78 height 26
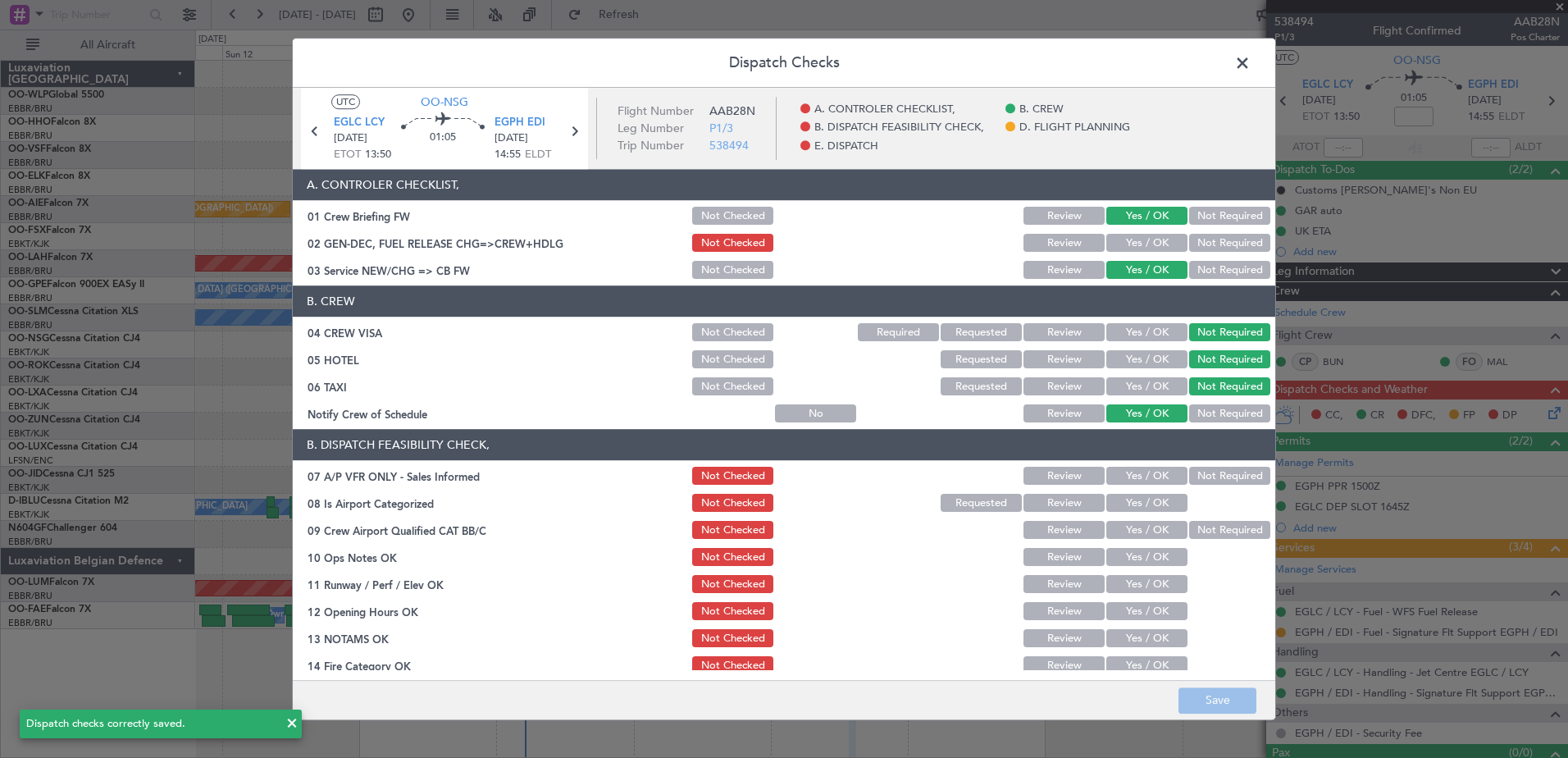
click at [1251, 65] on span at bounding box center [1251, 67] width 0 height 33
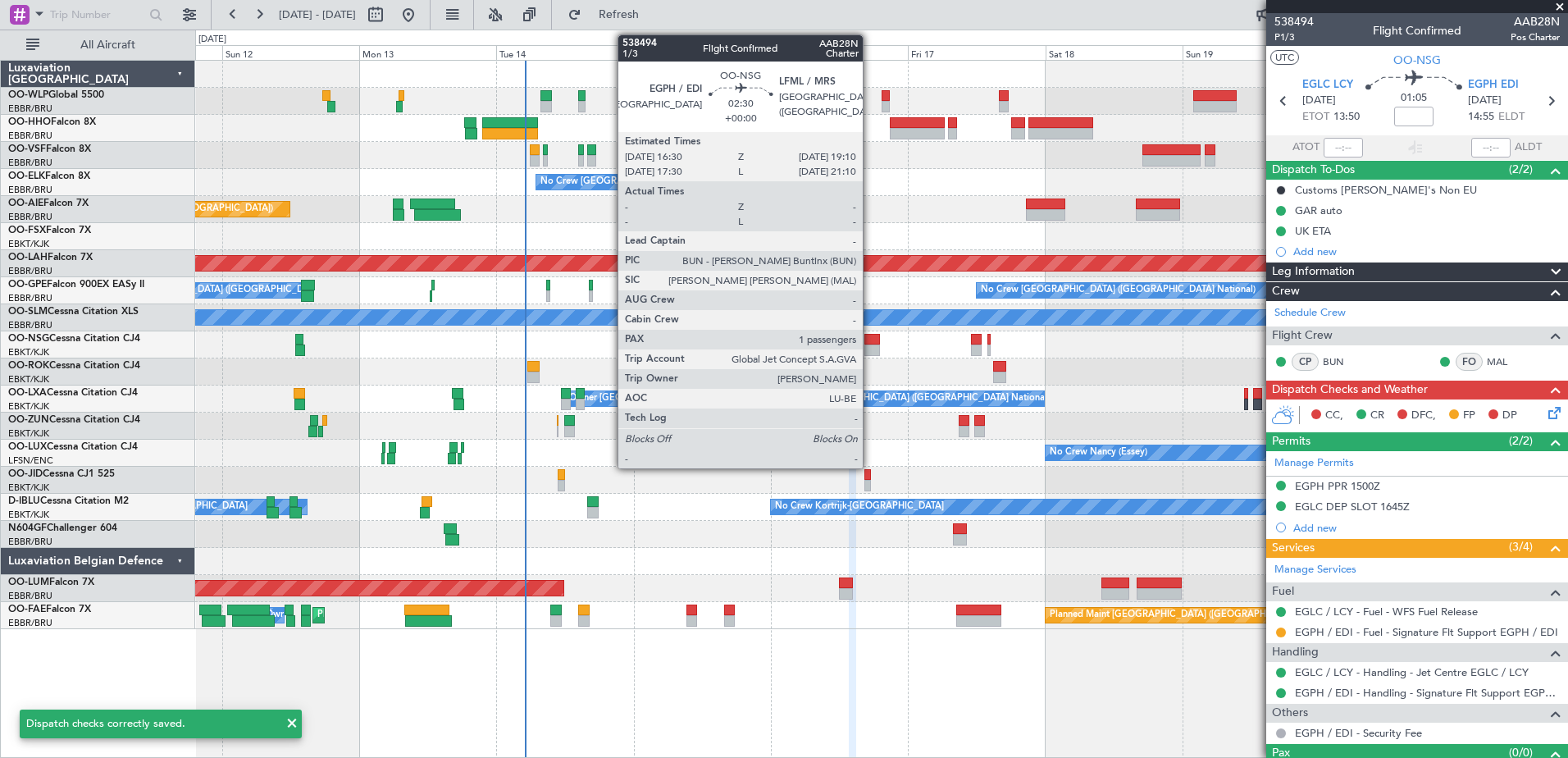
click at [870, 345] on div at bounding box center [872, 350] width 16 height 11
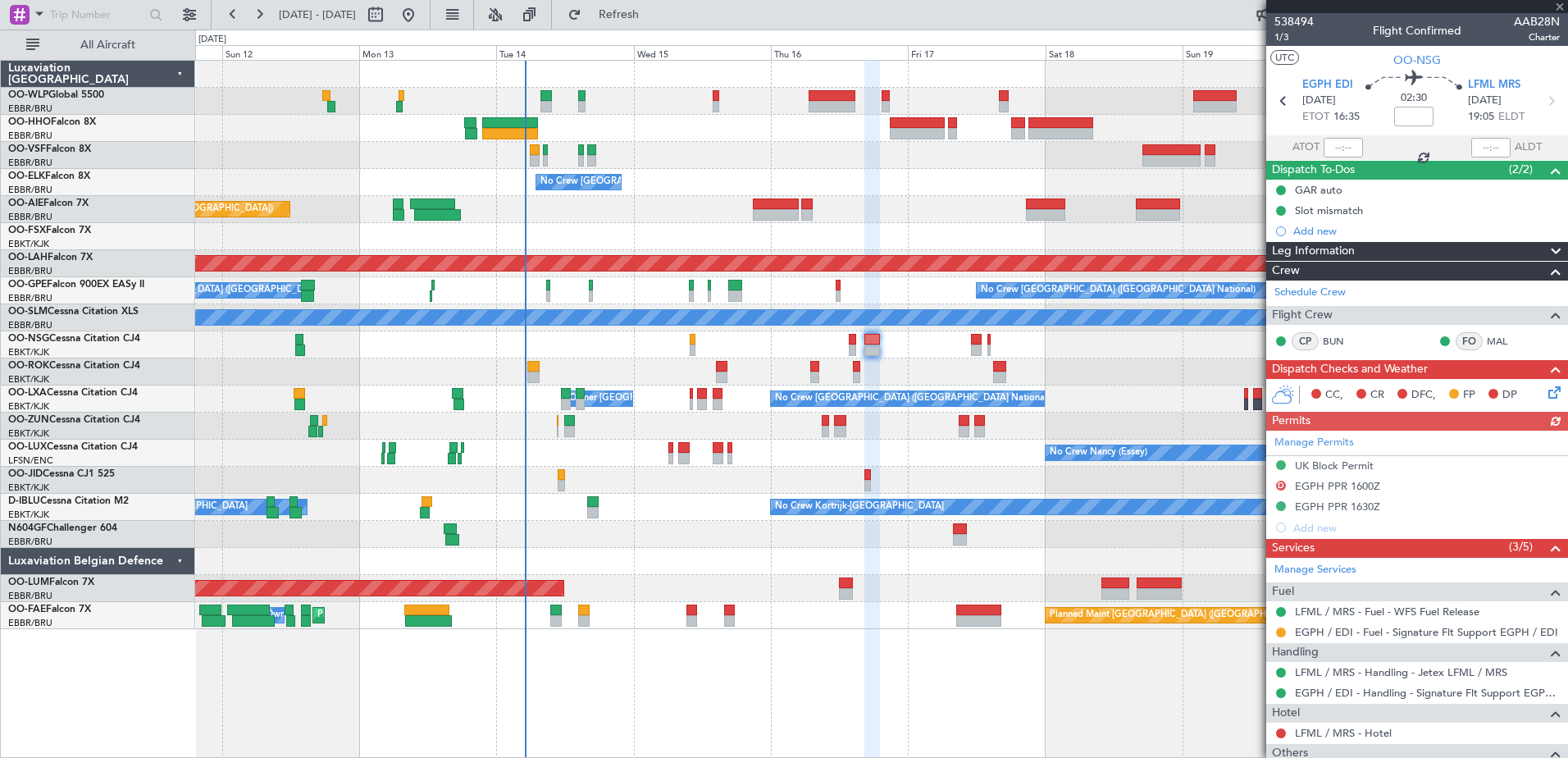
click at [1546, 396] on icon at bounding box center [1552, 390] width 13 height 13
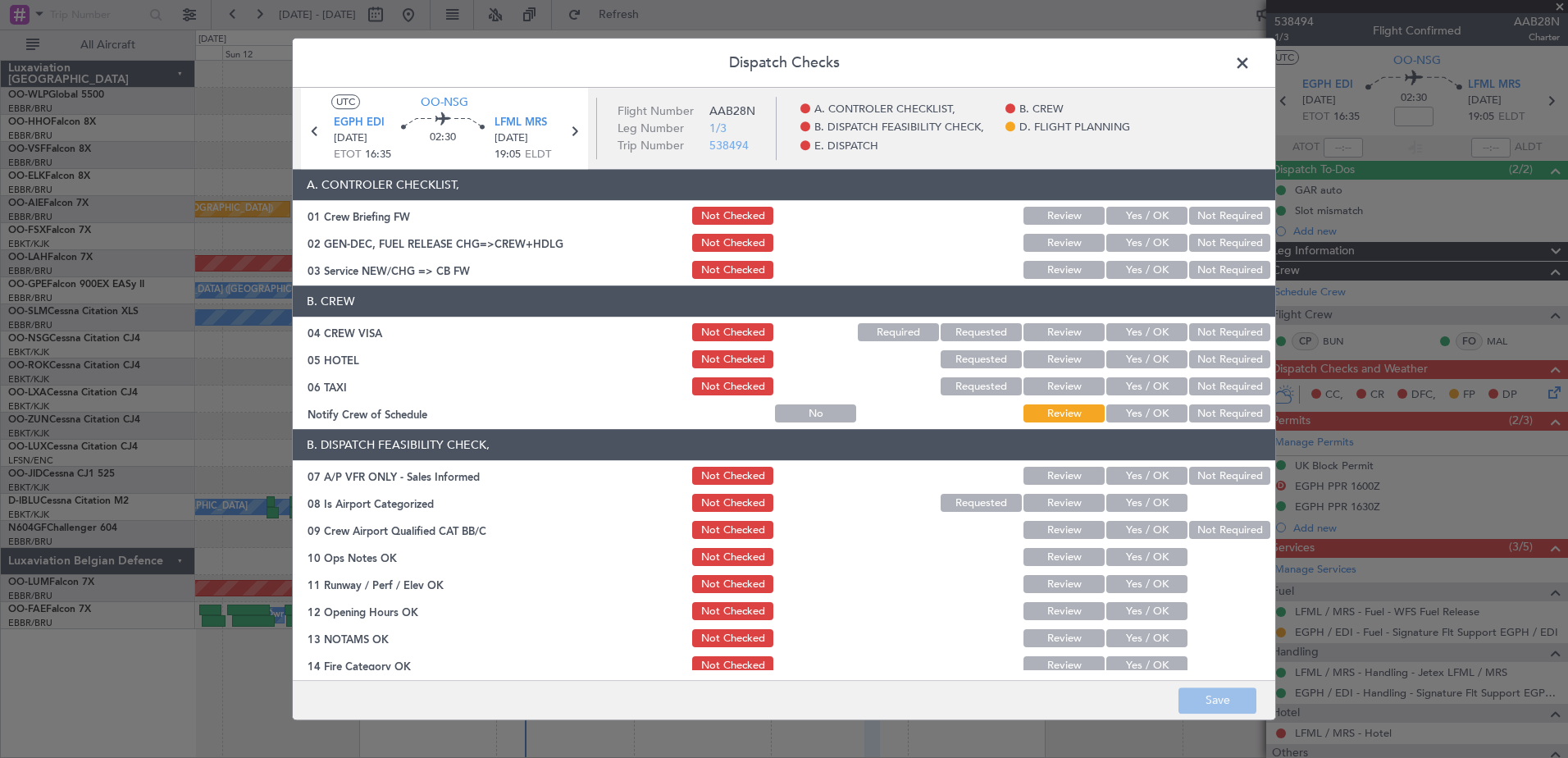
drag, startPoint x: 1146, startPoint y: 412, endPoint x: 1189, endPoint y: 372, distance: 58.7
click at [1147, 412] on button "Yes / OK" at bounding box center [1147, 413] width 81 height 18
click at [1201, 378] on button "Not Required" at bounding box center [1229, 386] width 81 height 18
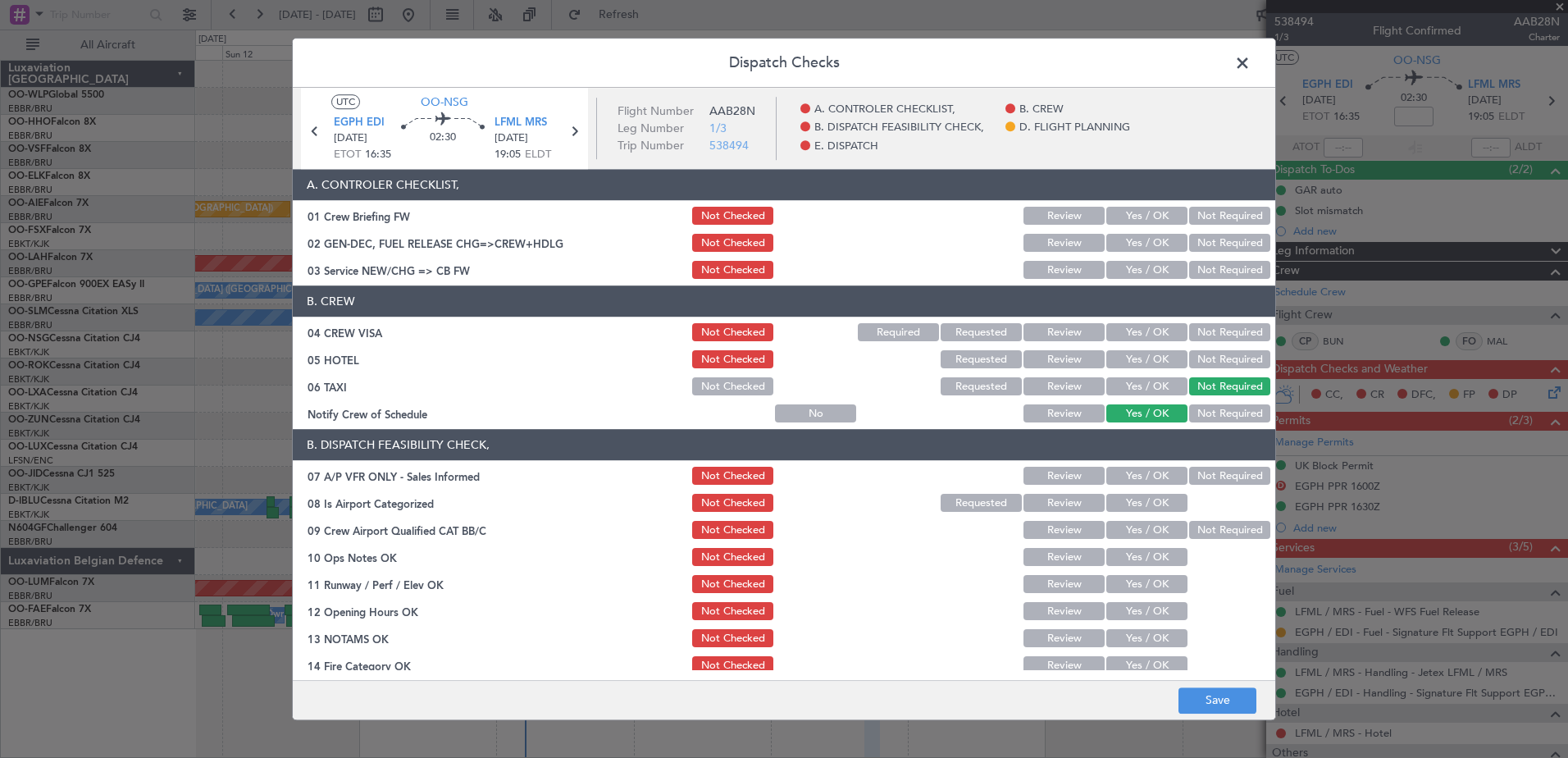
click at [1216, 359] on button "Not Required" at bounding box center [1229, 359] width 81 height 18
click at [1216, 335] on button "Not Required" at bounding box center [1229, 333] width 81 height 18
click at [1166, 274] on button "Yes / OK" at bounding box center [1147, 270] width 81 height 18
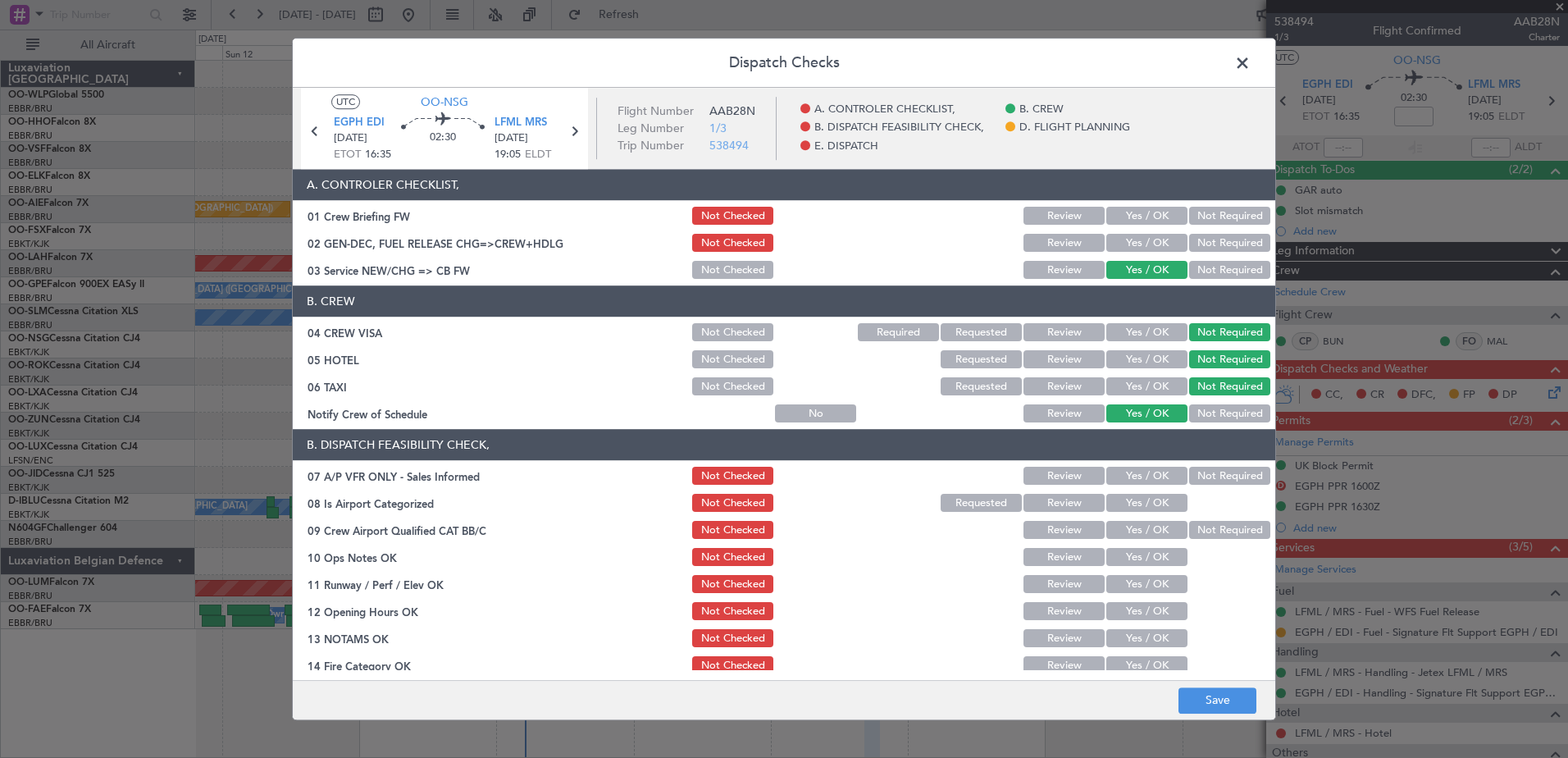
click at [1152, 214] on button "Yes / OK" at bounding box center [1147, 216] width 81 height 18
click at [1230, 683] on footer "Save" at bounding box center [784, 700] width 983 height 39
click at [1228, 695] on button "Save" at bounding box center [1218, 700] width 78 height 26
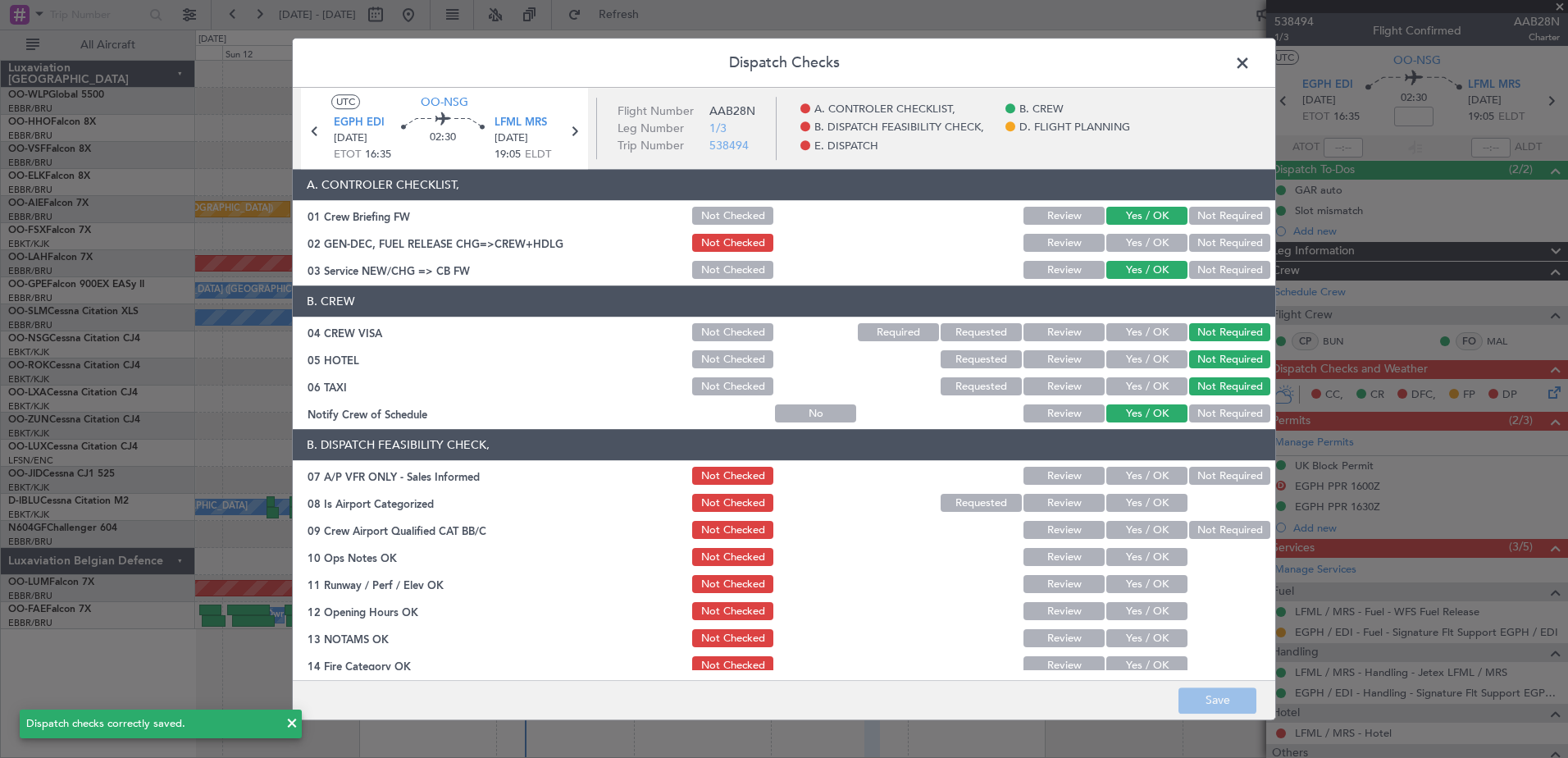
click at [1251, 64] on span at bounding box center [1251, 67] width 0 height 33
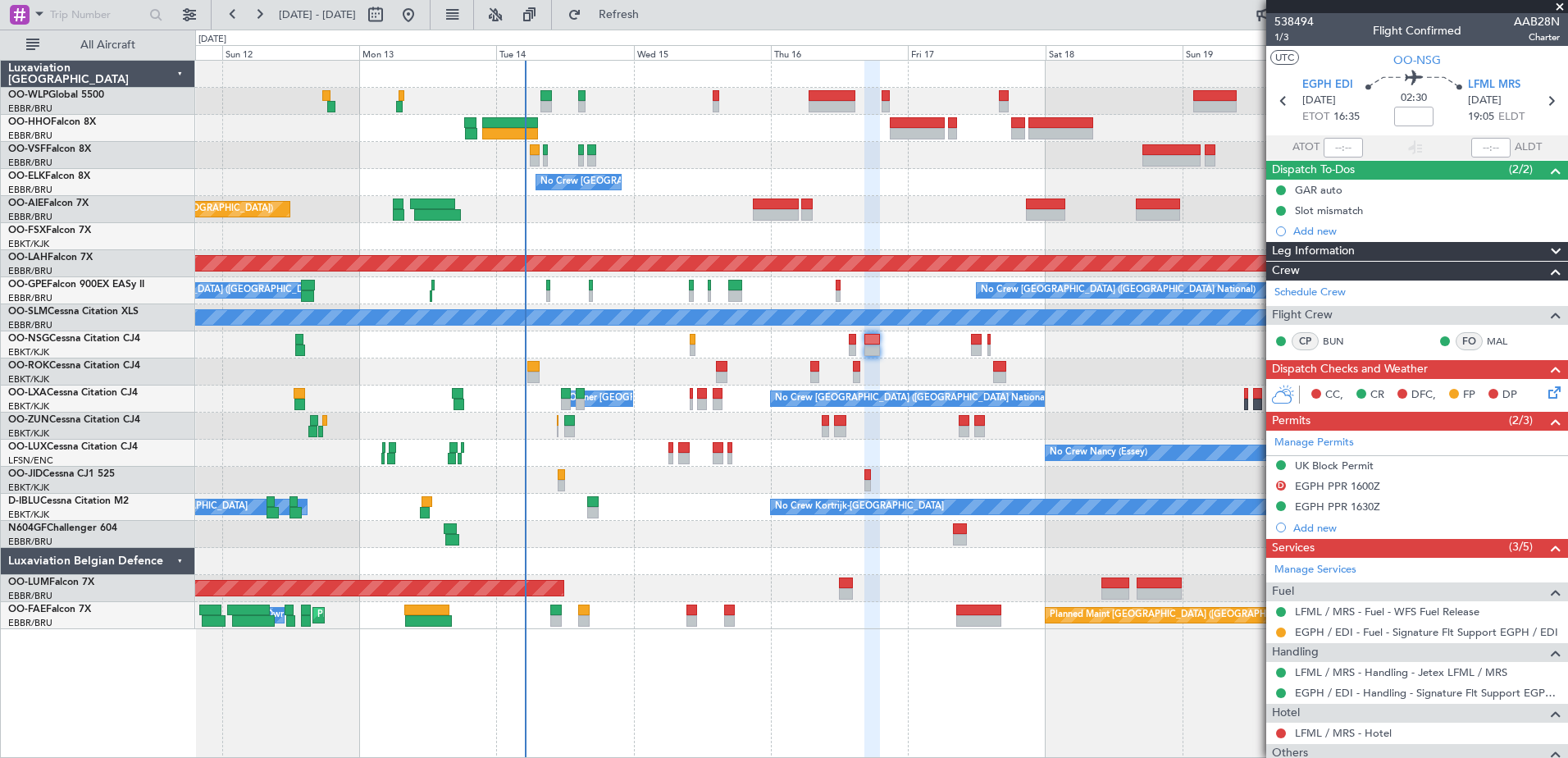
click at [969, 349] on div at bounding box center [881, 345] width 1372 height 27
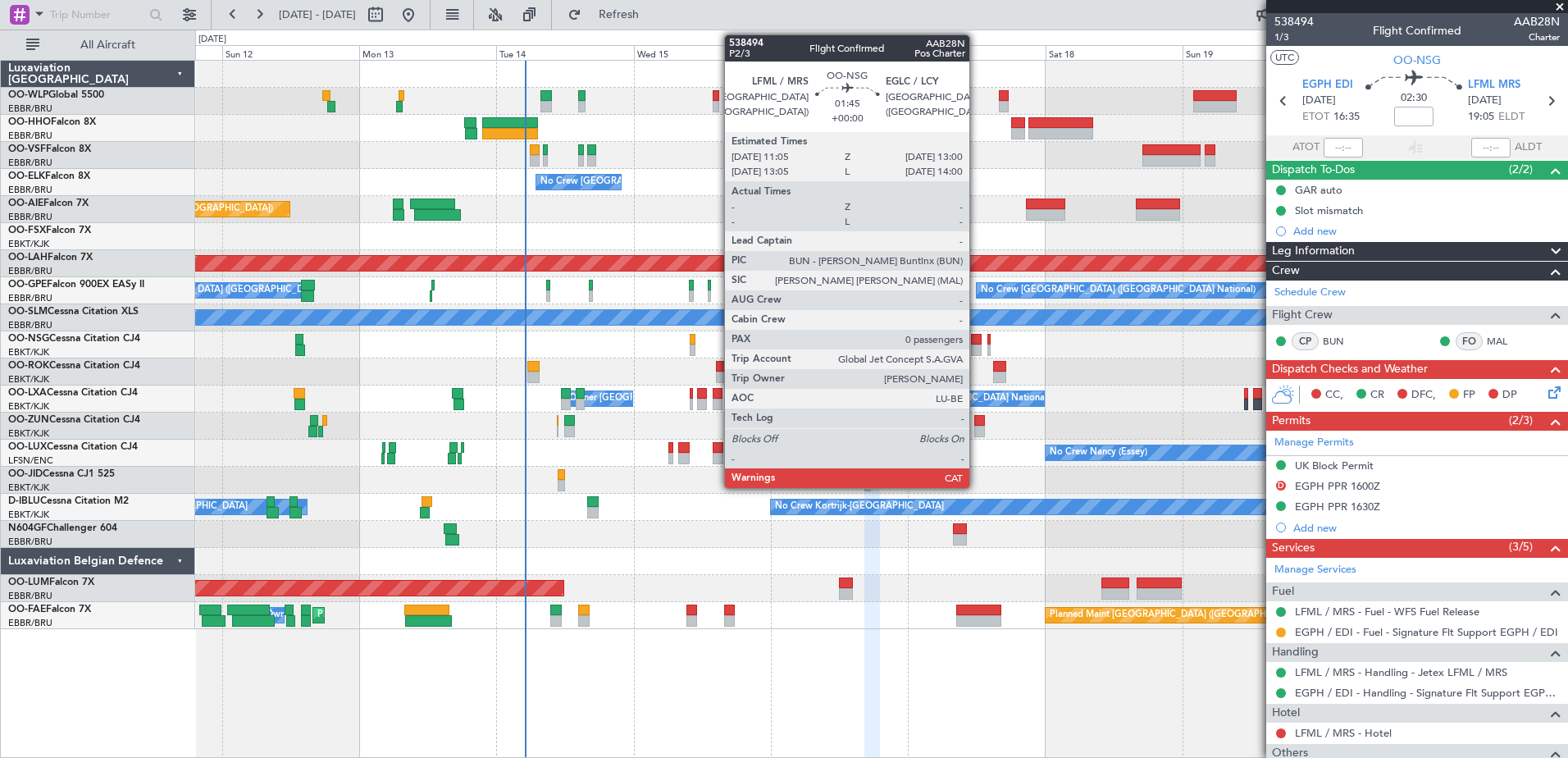
click at [977, 349] on div at bounding box center [977, 350] width 11 height 11
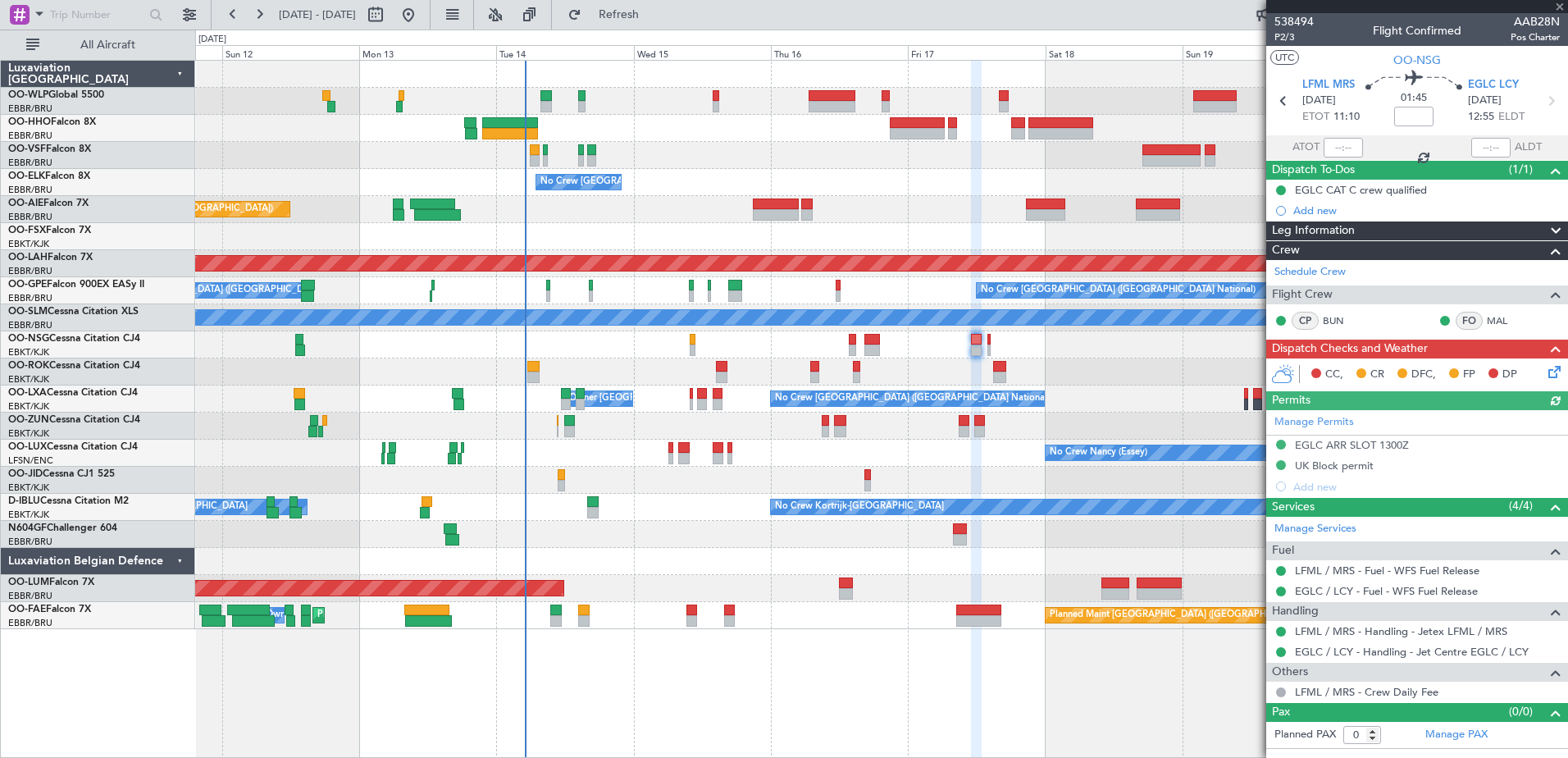
click at [1549, 371] on icon at bounding box center [1552, 370] width 13 height 13
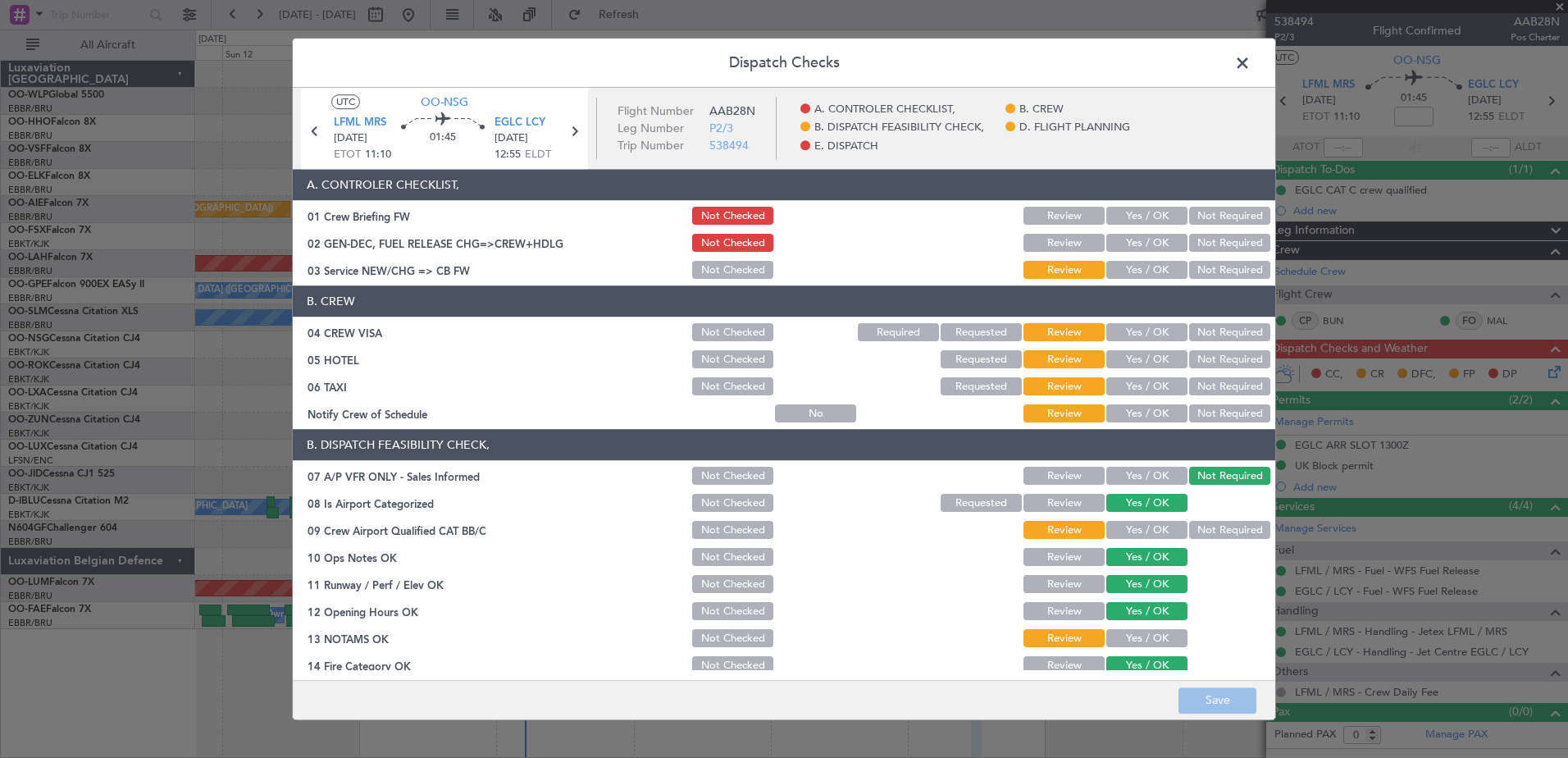
click at [1167, 416] on button "Yes / OK" at bounding box center [1147, 413] width 81 height 18
click at [1195, 385] on button "Not Required" at bounding box center [1229, 386] width 81 height 18
click at [1201, 356] on button "Not Required" at bounding box center [1229, 359] width 81 height 18
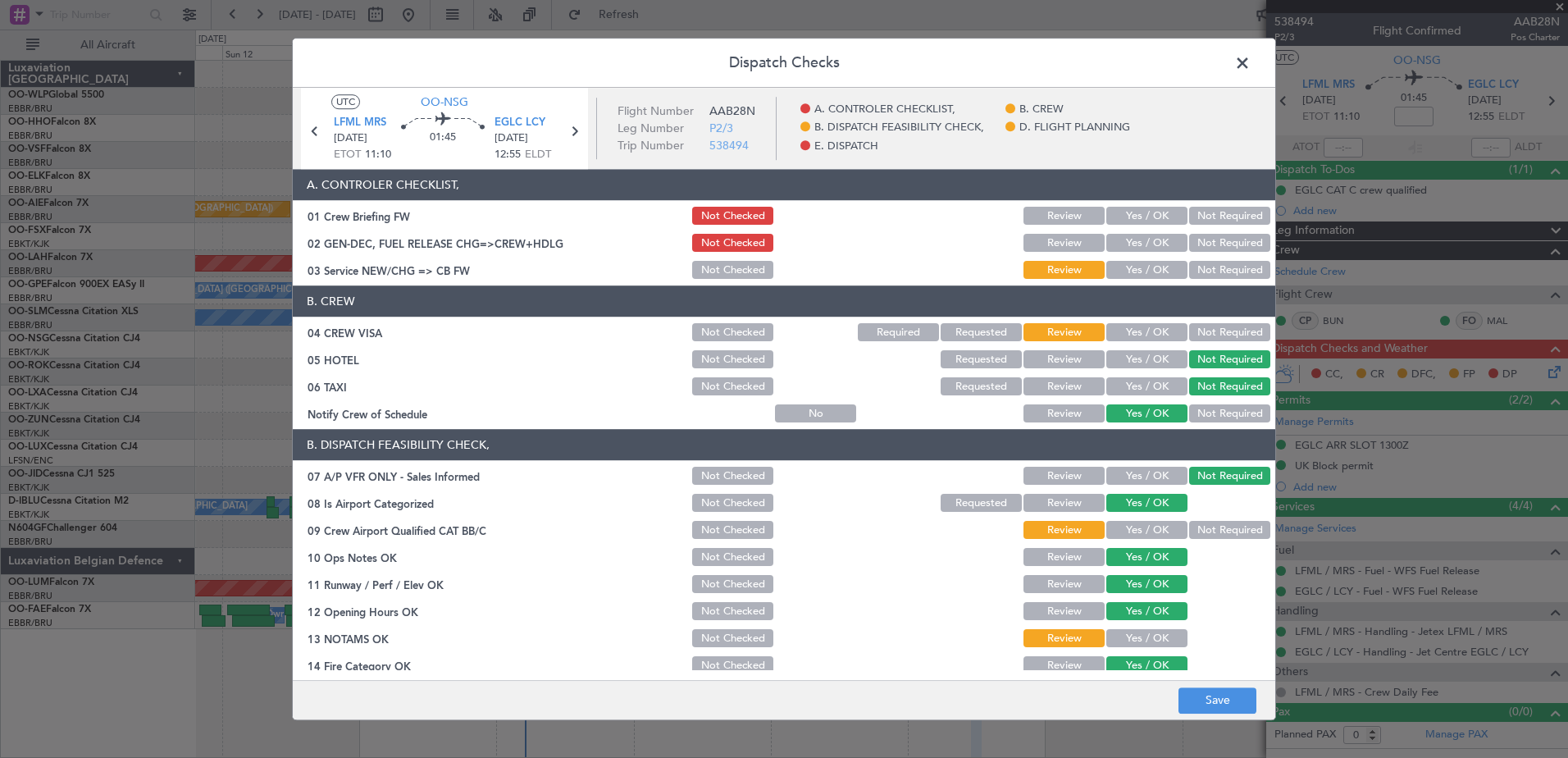
click at [1202, 330] on button "Not Required" at bounding box center [1229, 333] width 81 height 18
drag, startPoint x: 1143, startPoint y: 276, endPoint x: 1139, endPoint y: 254, distance: 22.4
click at [1143, 272] on button "Yes / OK" at bounding box center [1147, 270] width 81 height 18
click at [1139, 246] on button "Yes / OK" at bounding box center [1147, 243] width 81 height 18
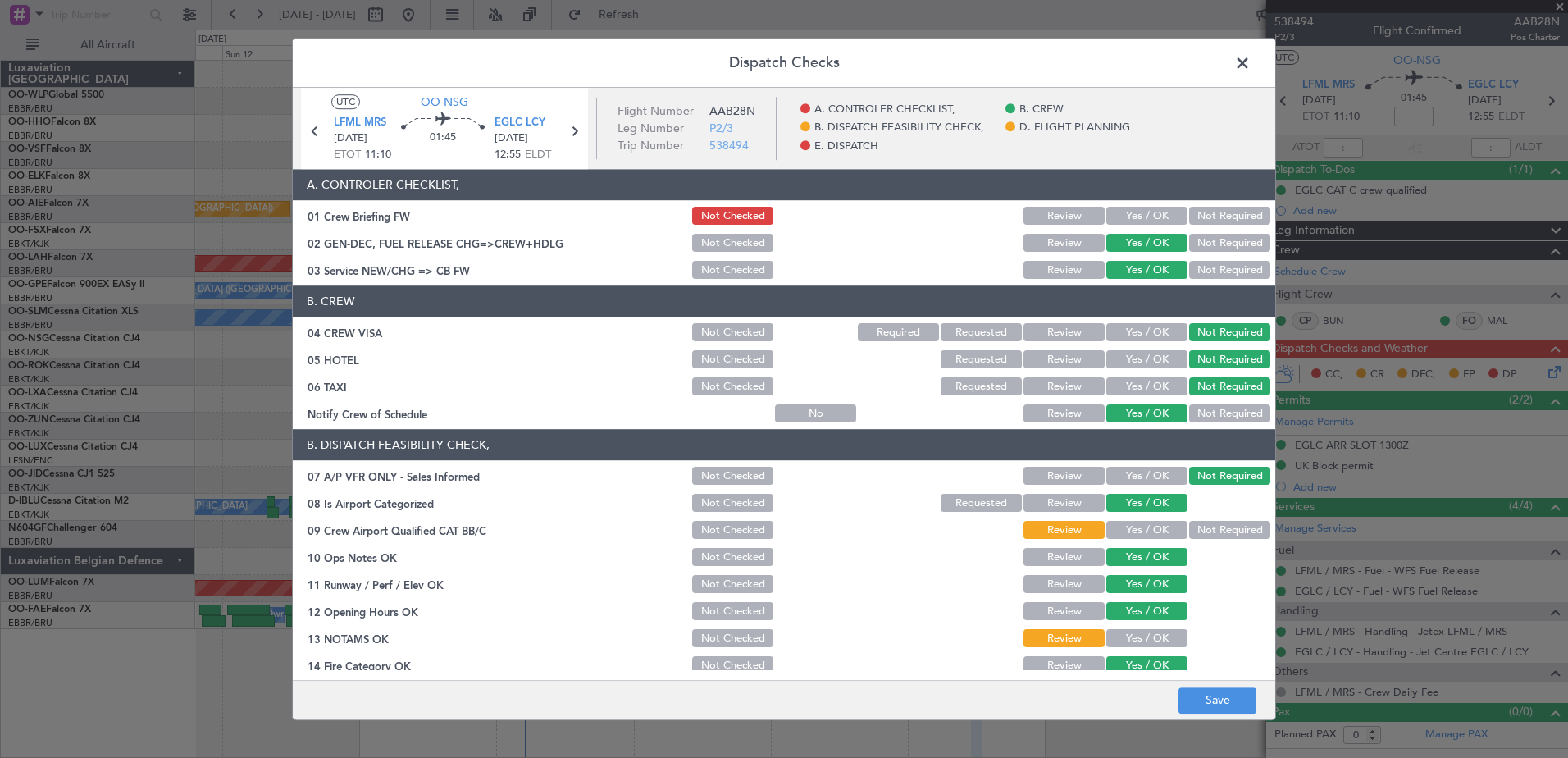
click at [1144, 219] on button "Yes / OK" at bounding box center [1147, 216] width 81 height 18
click at [1229, 687] on footer "Save" at bounding box center [784, 700] width 983 height 39
click at [1231, 698] on button "Save" at bounding box center [1218, 700] width 78 height 26
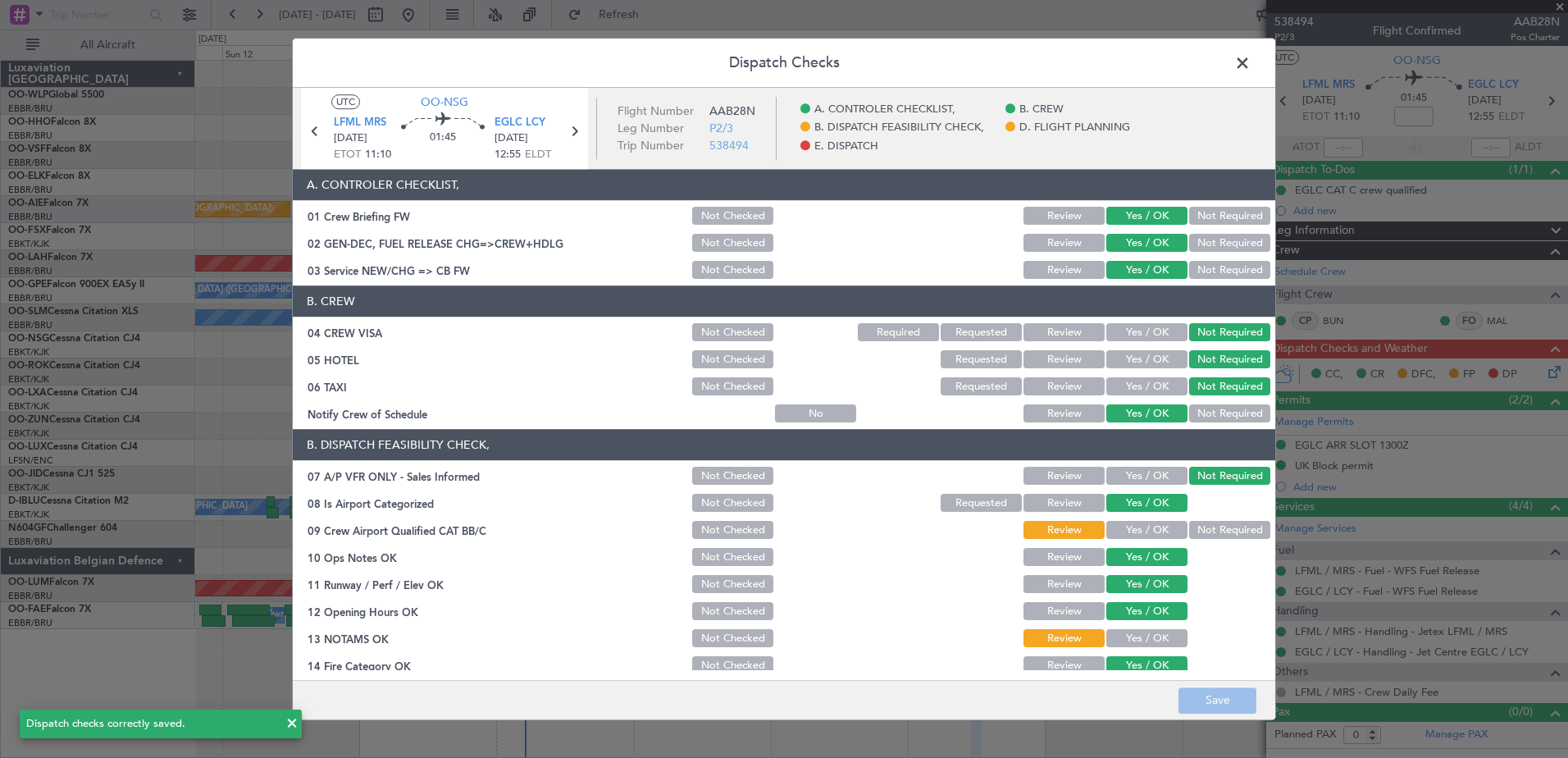
click at [1251, 61] on span at bounding box center [1251, 67] width 0 height 33
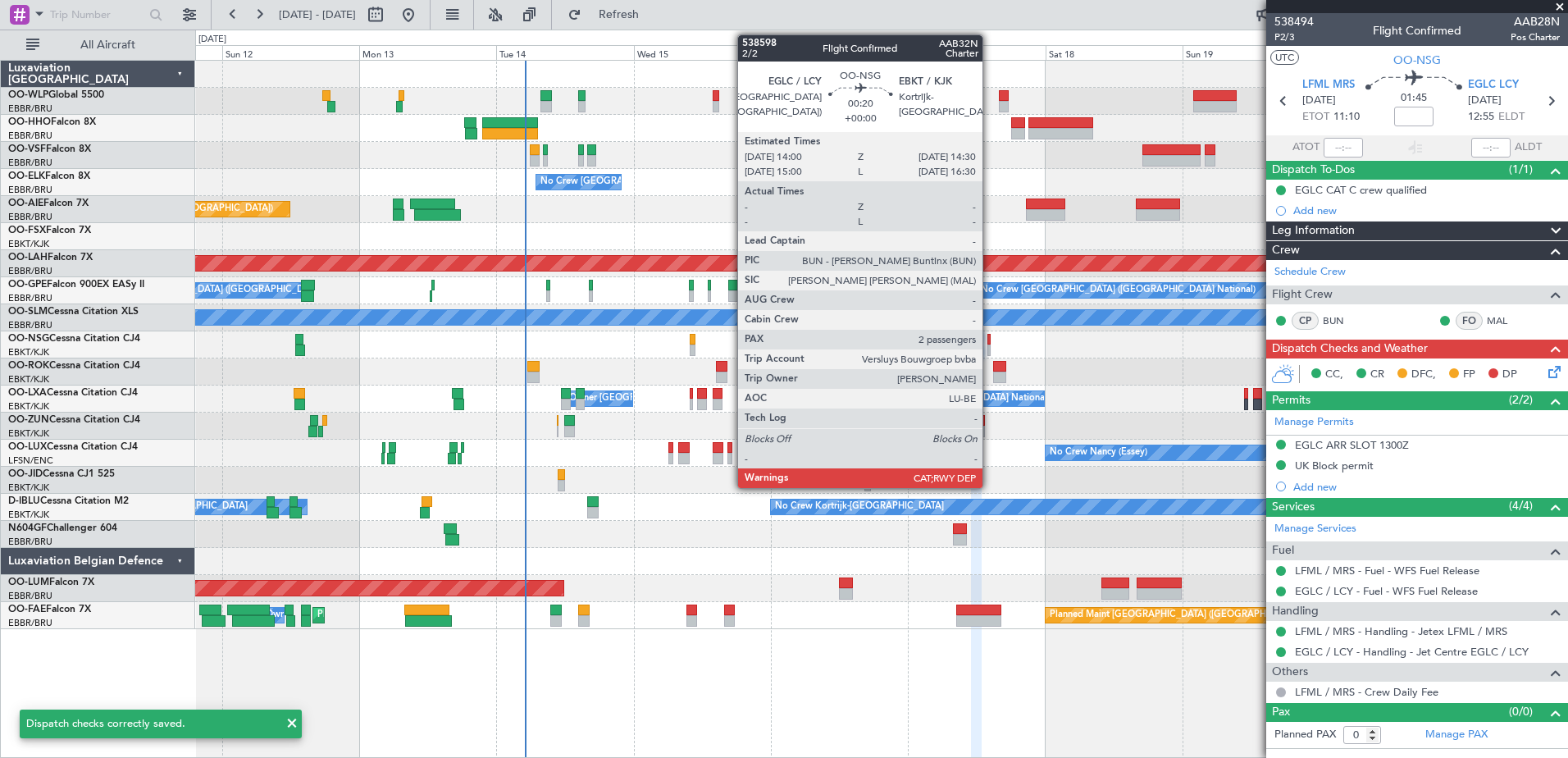
click at [991, 343] on div at bounding box center [990, 340] width 4 height 11
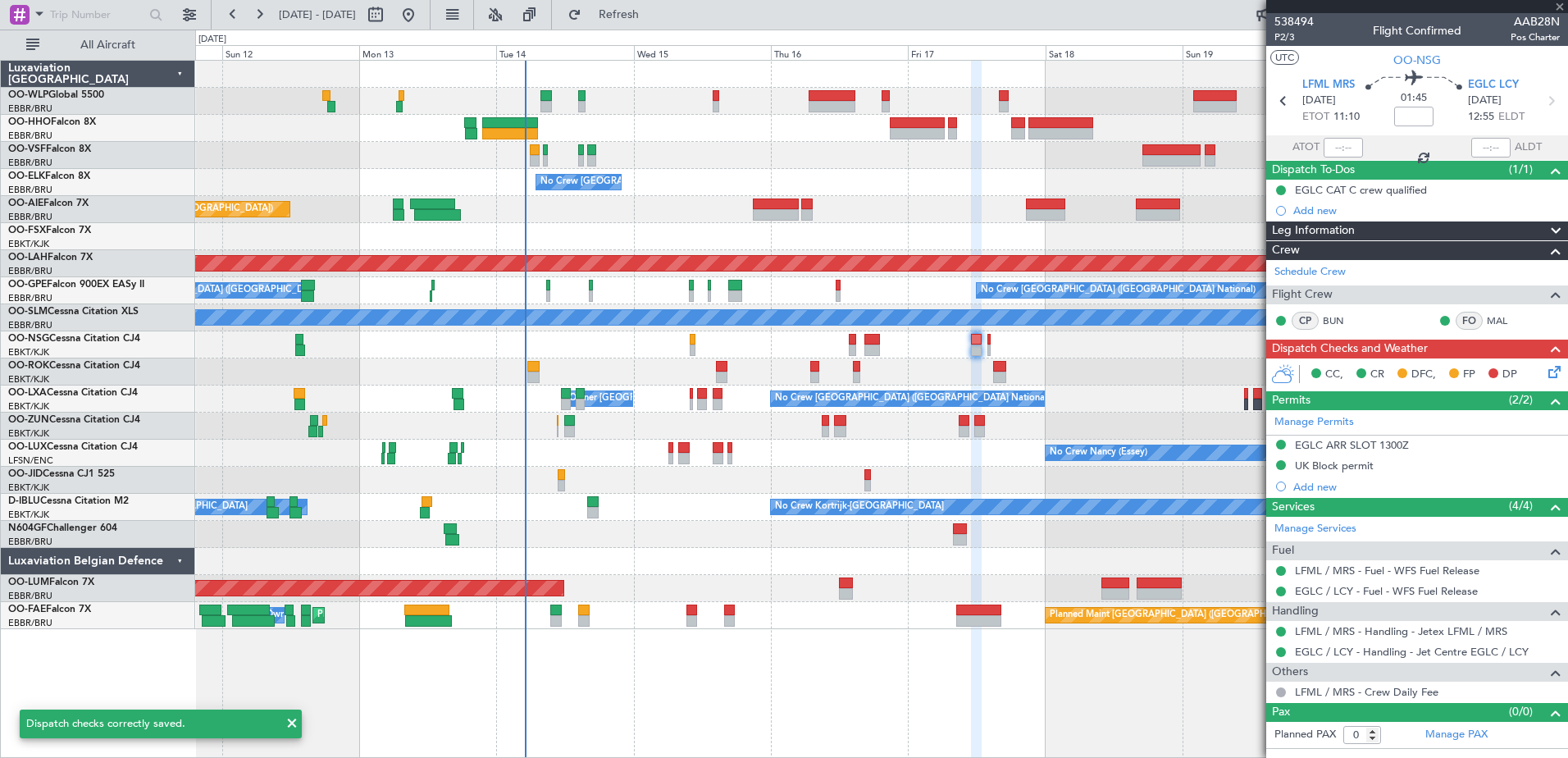
type input "2"
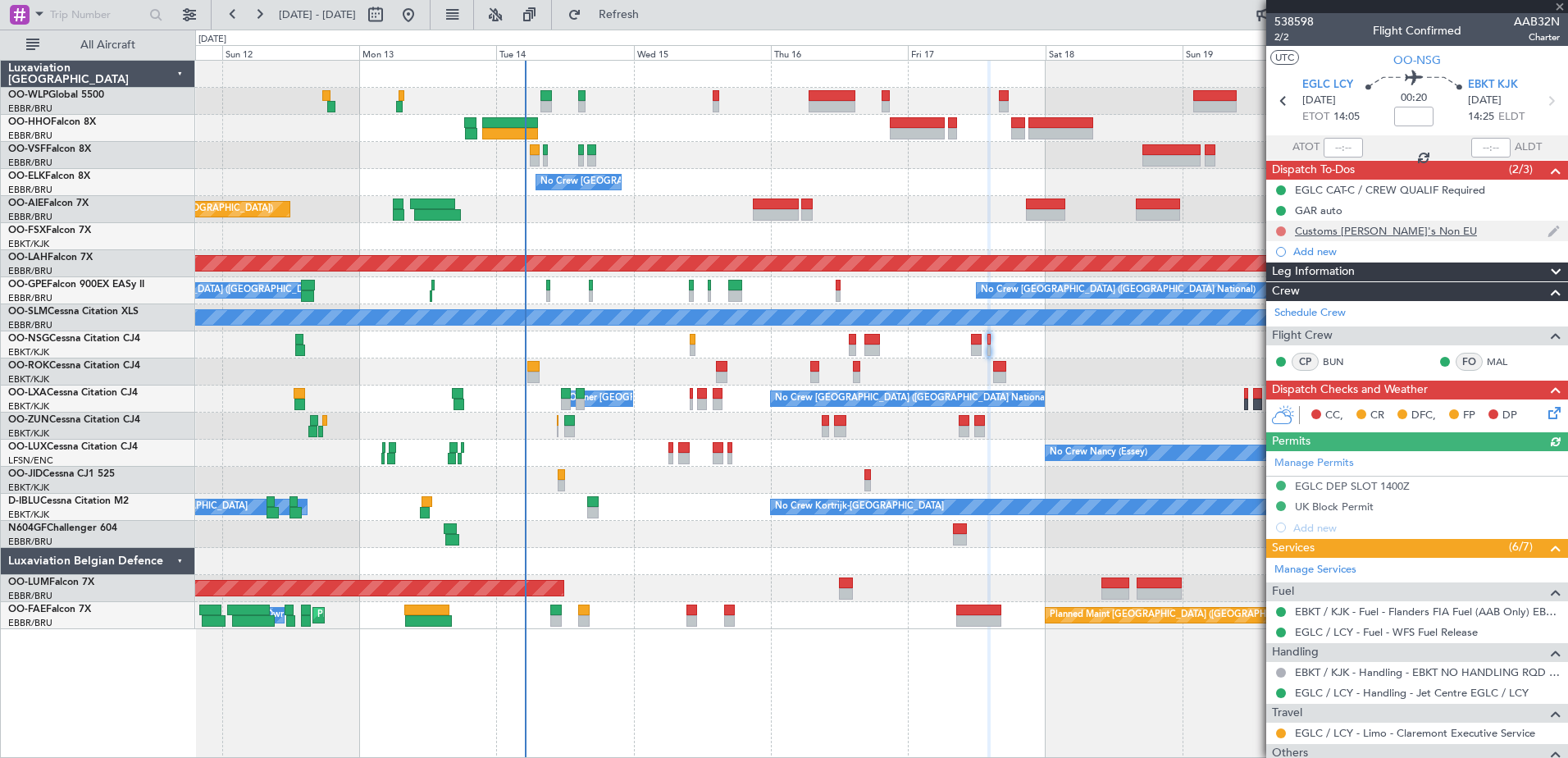
click at [1280, 234] on button at bounding box center [1281, 231] width 10 height 10
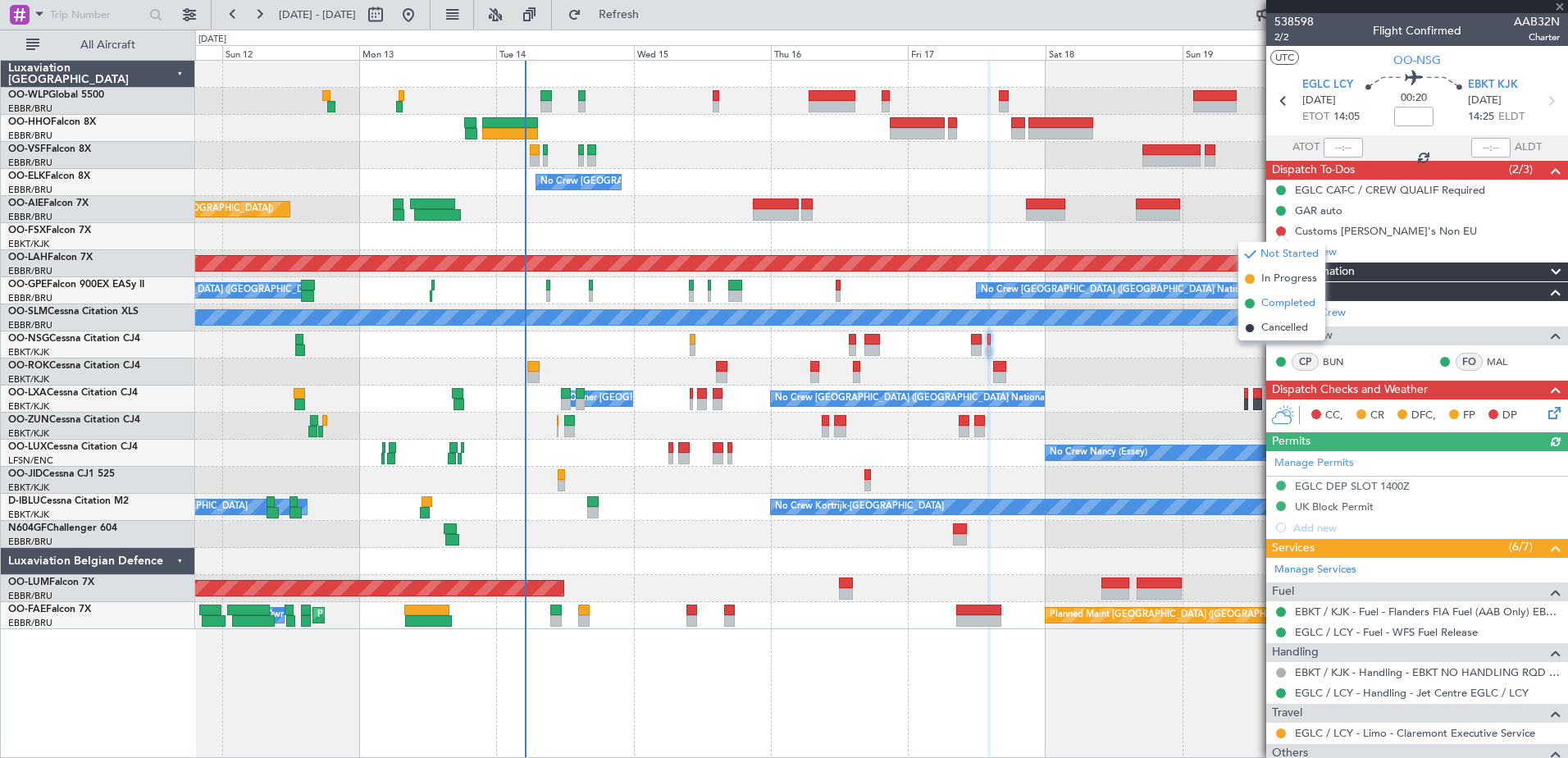
click at [1290, 302] on span "Completed" at bounding box center [1289, 304] width 54 height 17
click at [1547, 408] on icon at bounding box center [1552, 411] width 13 height 13
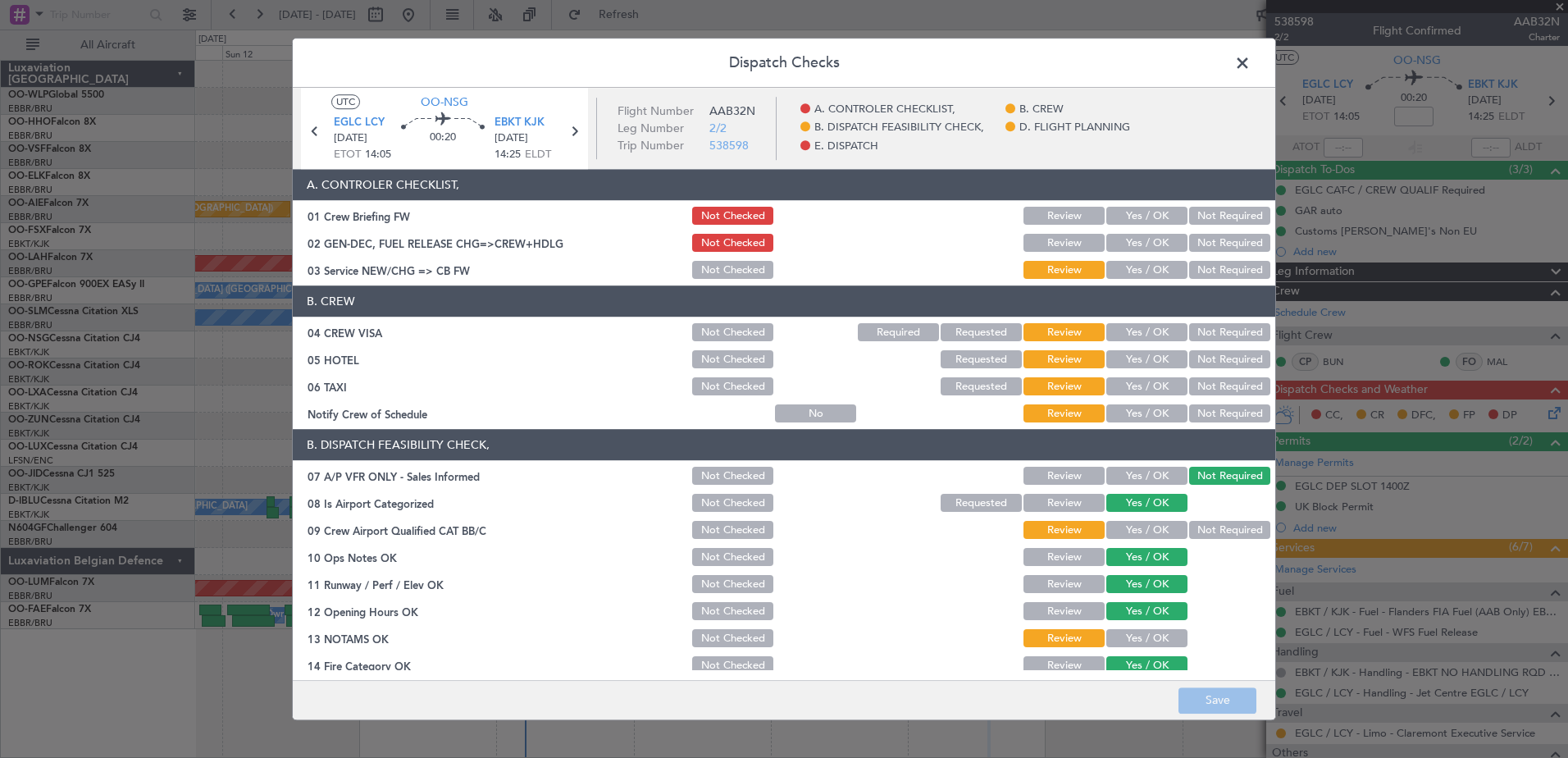
click at [1163, 412] on button "Yes / OK" at bounding box center [1147, 413] width 81 height 18
click at [1189, 380] on button "Not Required" at bounding box center [1229, 386] width 81 height 18
click at [1199, 362] on button "Not Required" at bounding box center [1229, 359] width 81 height 18
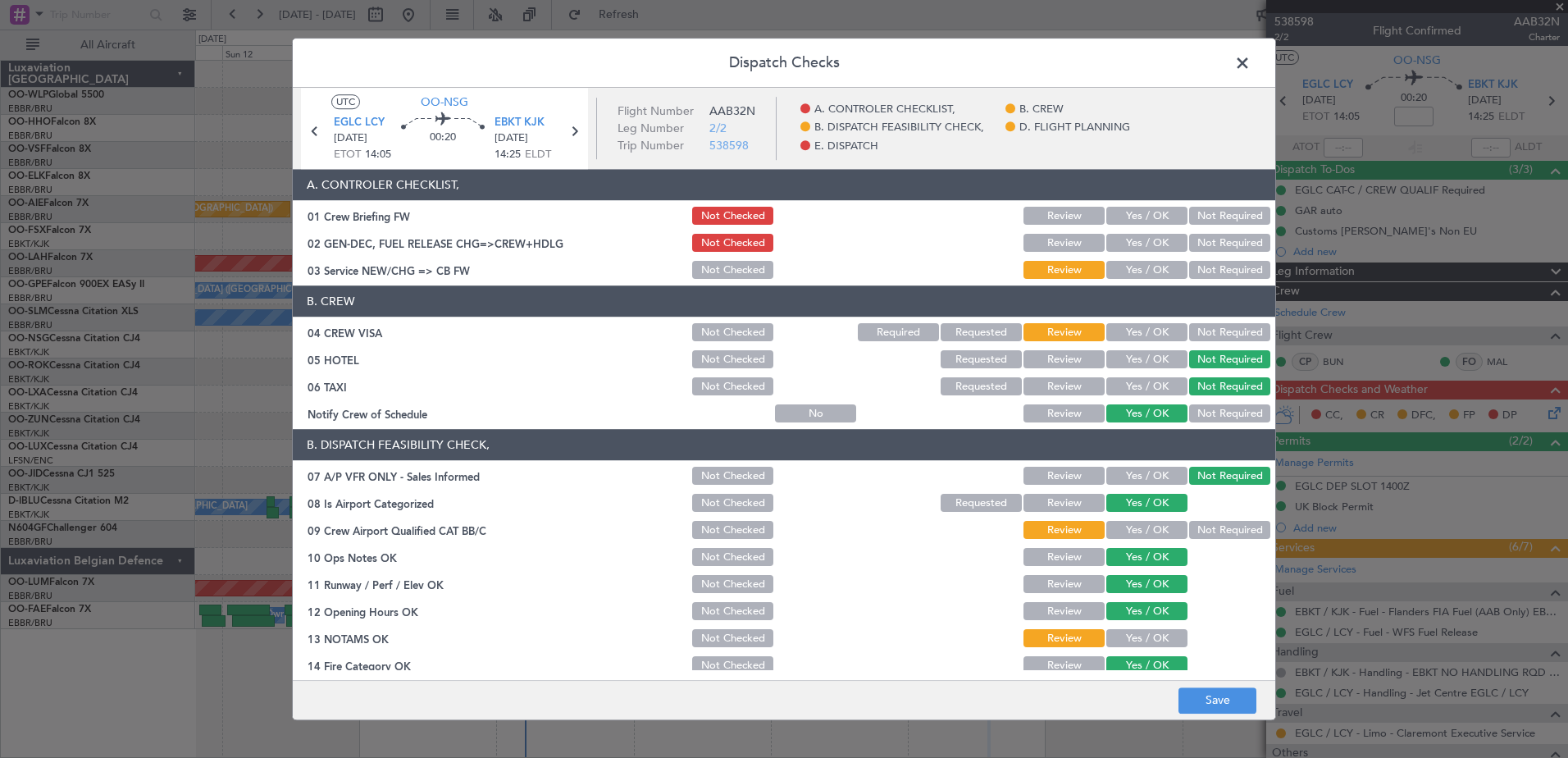
click at [1200, 329] on button "Not Required" at bounding box center [1229, 333] width 81 height 18
click at [1142, 268] on button "Yes / OK" at bounding box center [1147, 270] width 81 height 18
click at [1144, 241] on button "Yes / OK" at bounding box center [1147, 243] width 81 height 18
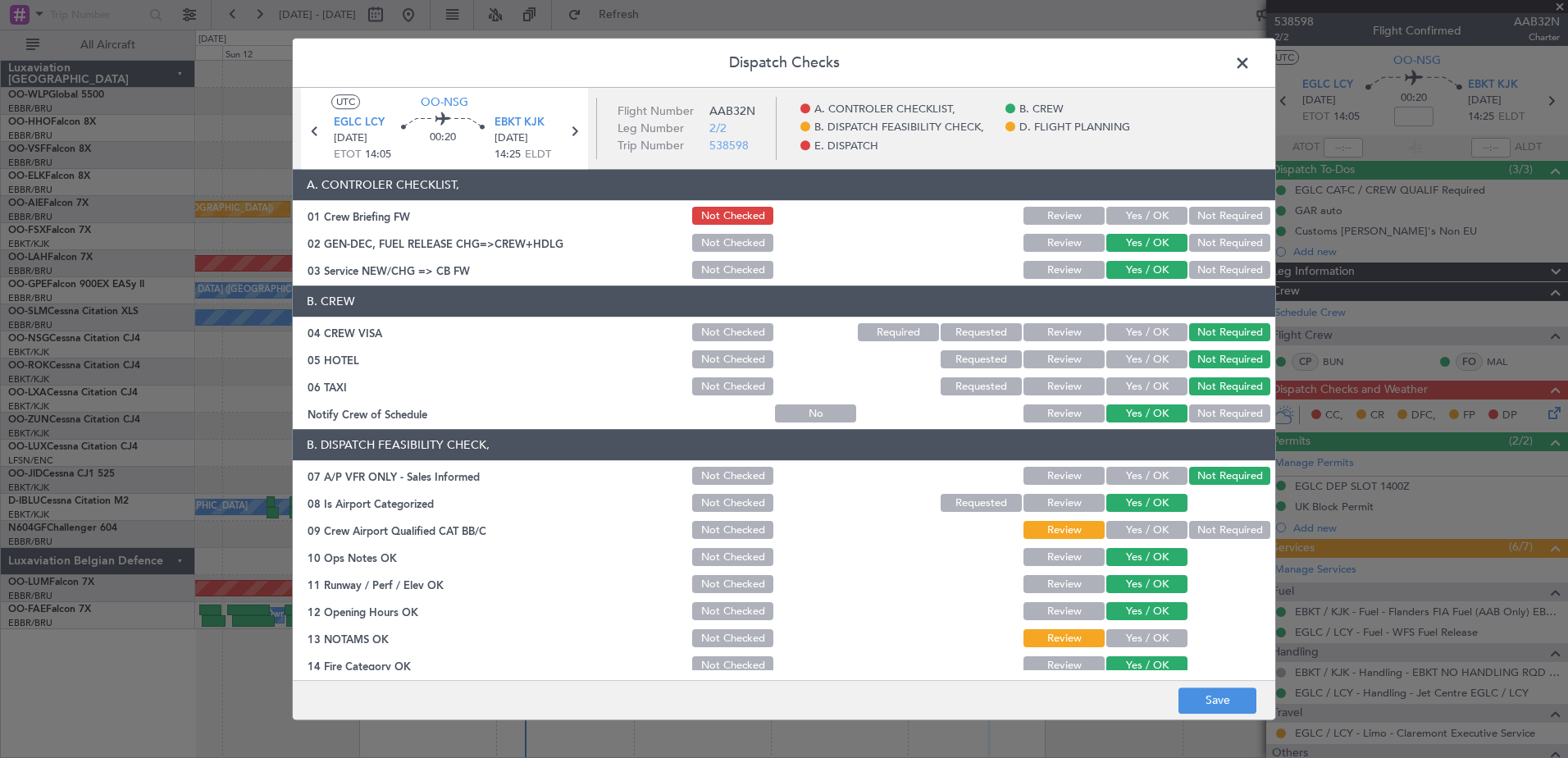
click at [1152, 217] on button "Yes / OK" at bounding box center [1147, 216] width 81 height 18
click at [1231, 697] on button "Save" at bounding box center [1218, 700] width 78 height 26
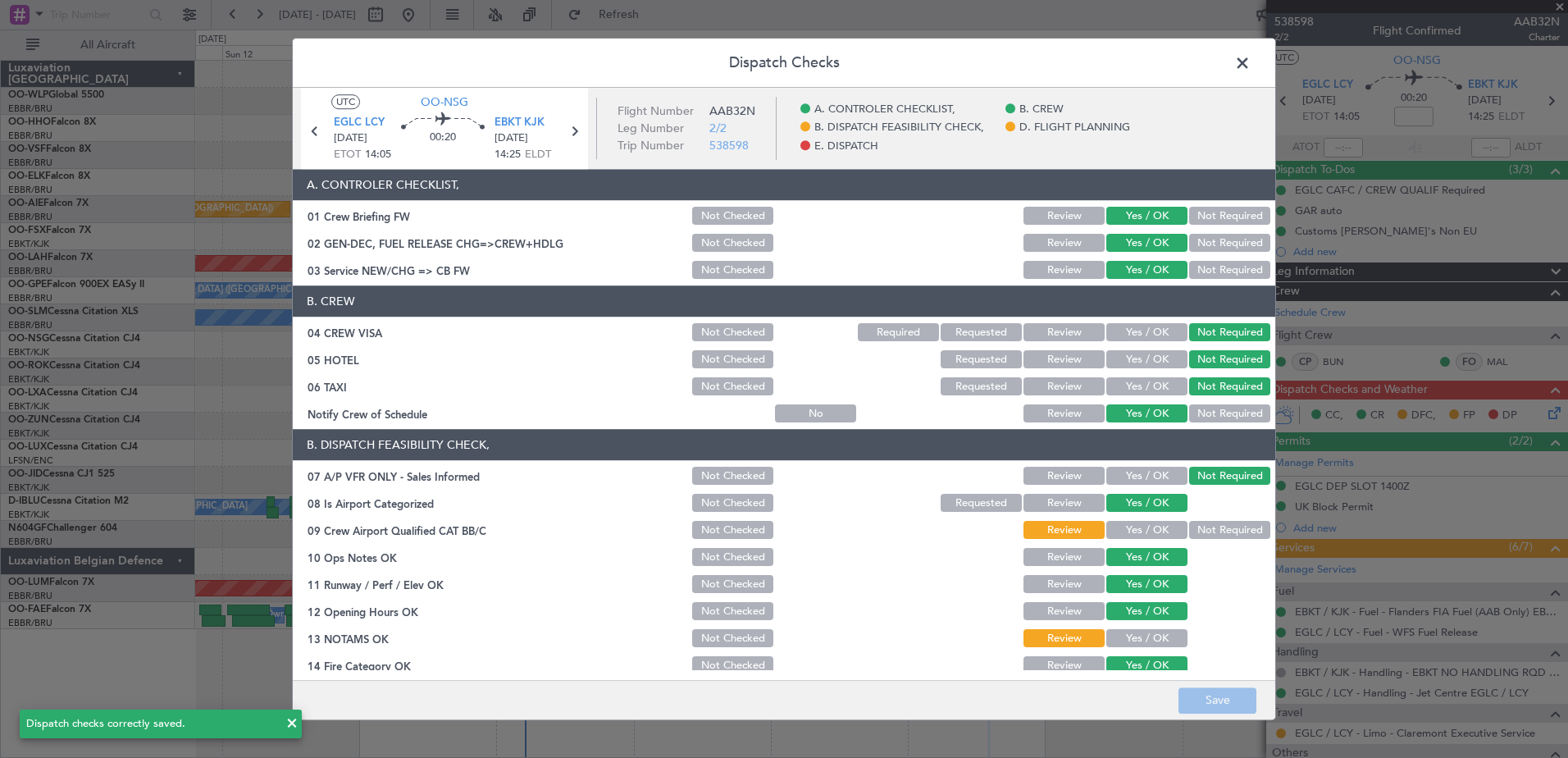
click at [1251, 58] on span at bounding box center [1251, 67] width 0 height 33
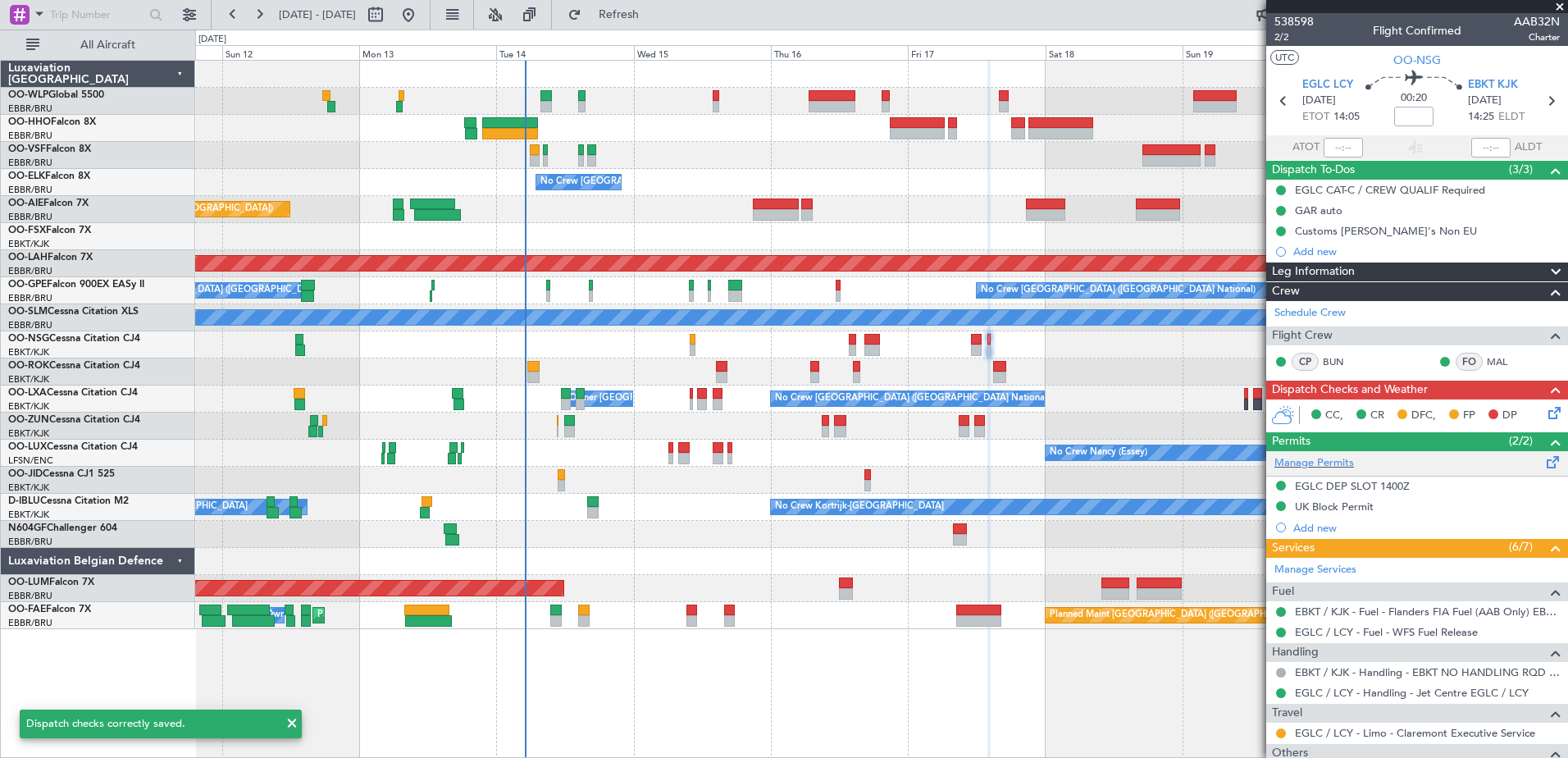
scroll to position [207, 0]
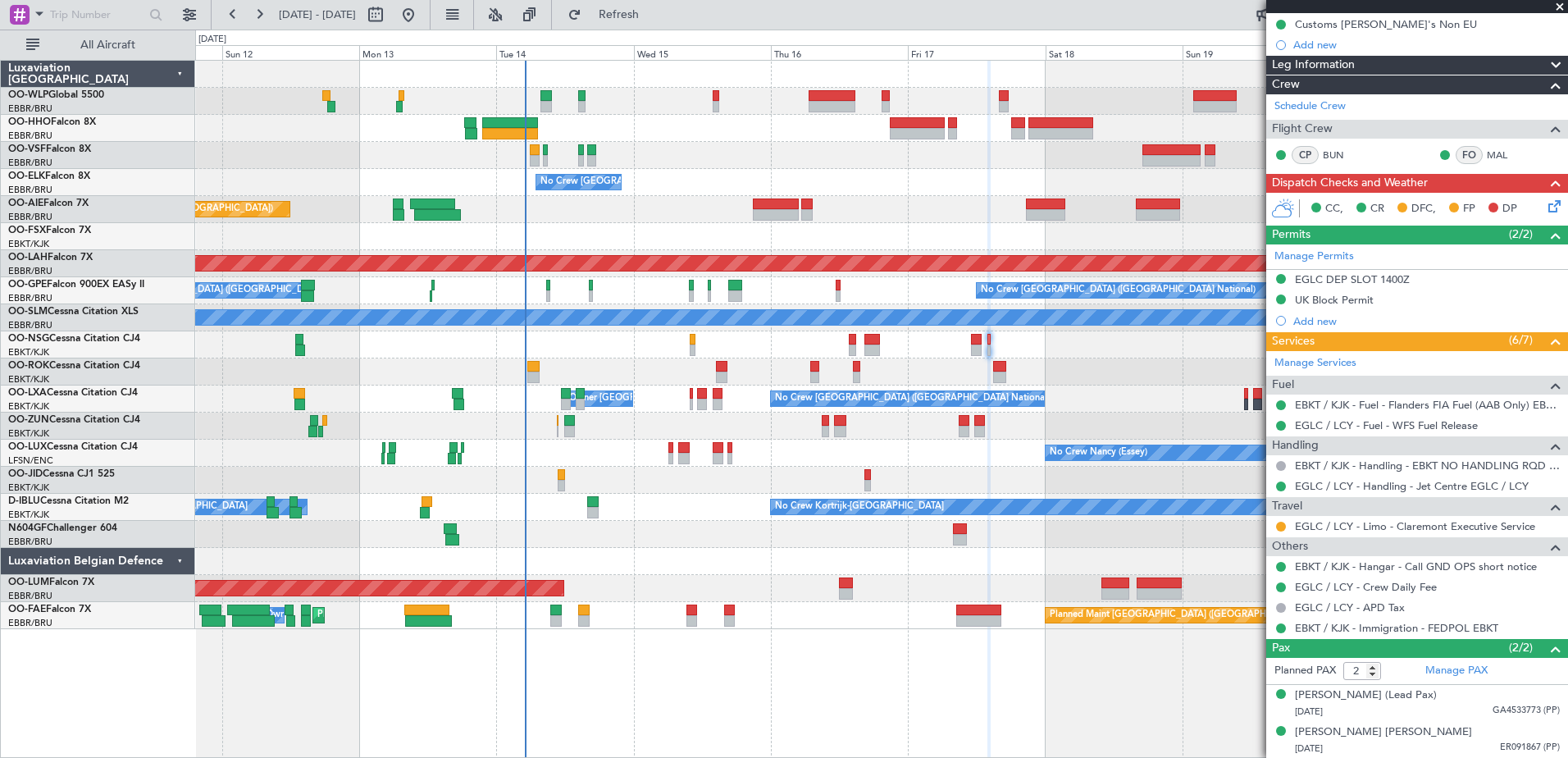
click at [1485, 537] on div "Others EBKT / KJK - Hangar - Call GND OPS short notice EGLC / LCY - Crew Daily …" at bounding box center [1417, 588] width 302 height 102
click at [1488, 530] on link "EGLC / LCY - Limo - Claremont Executive Service" at bounding box center [1415, 526] width 240 height 14
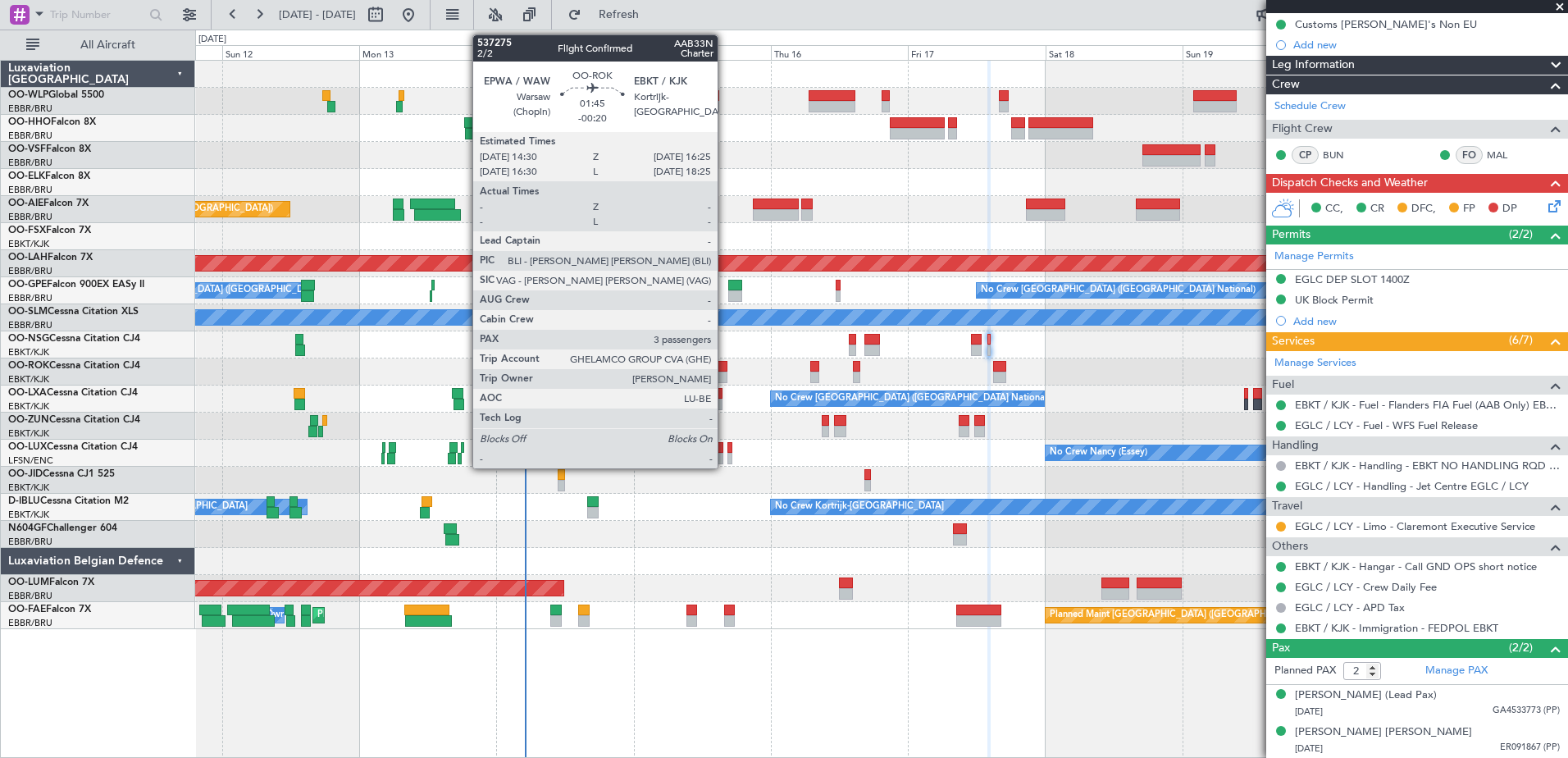
click at [725, 364] on div at bounding box center [721, 367] width 11 height 11
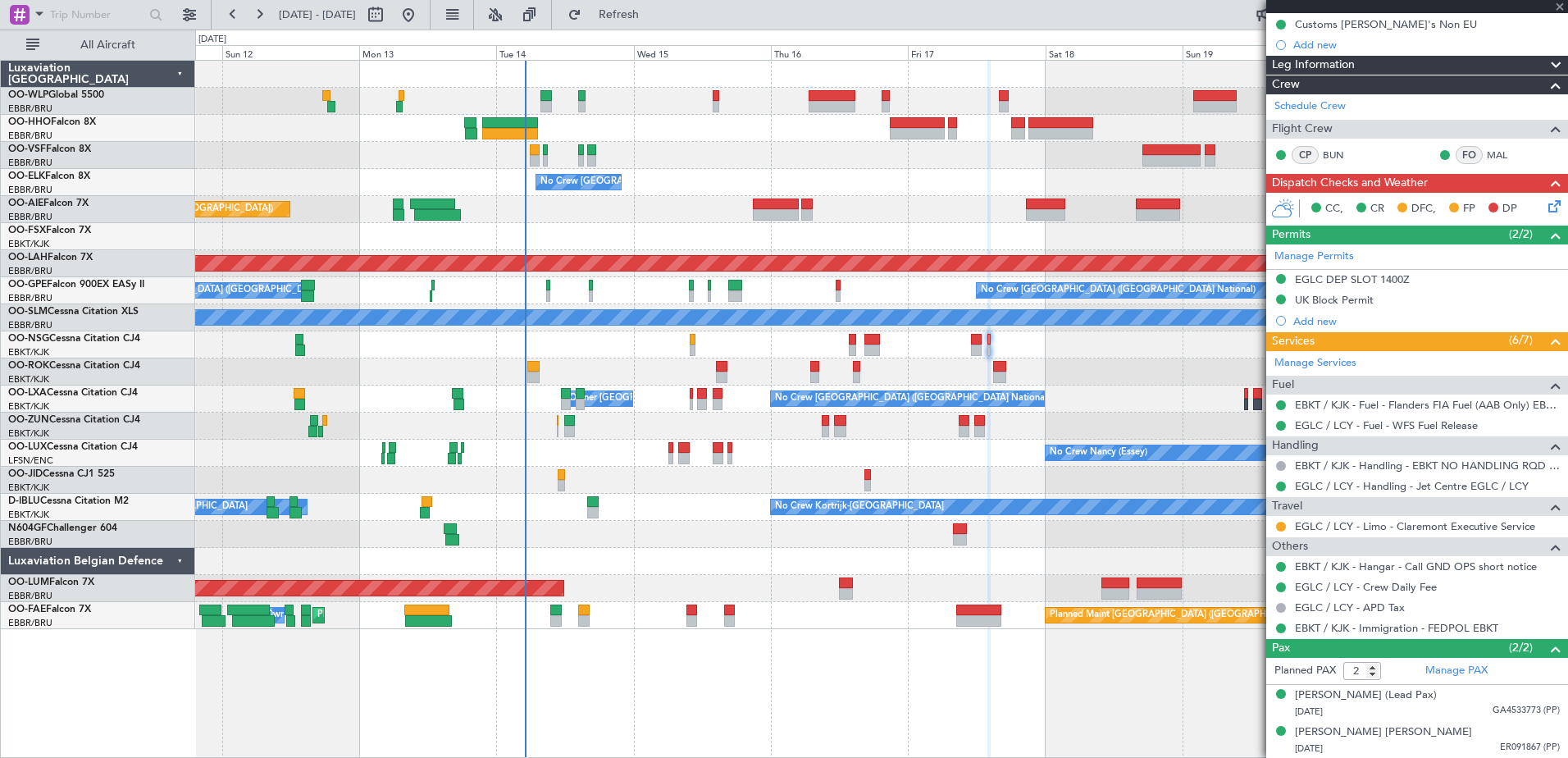
type input "-00:20"
type input "3"
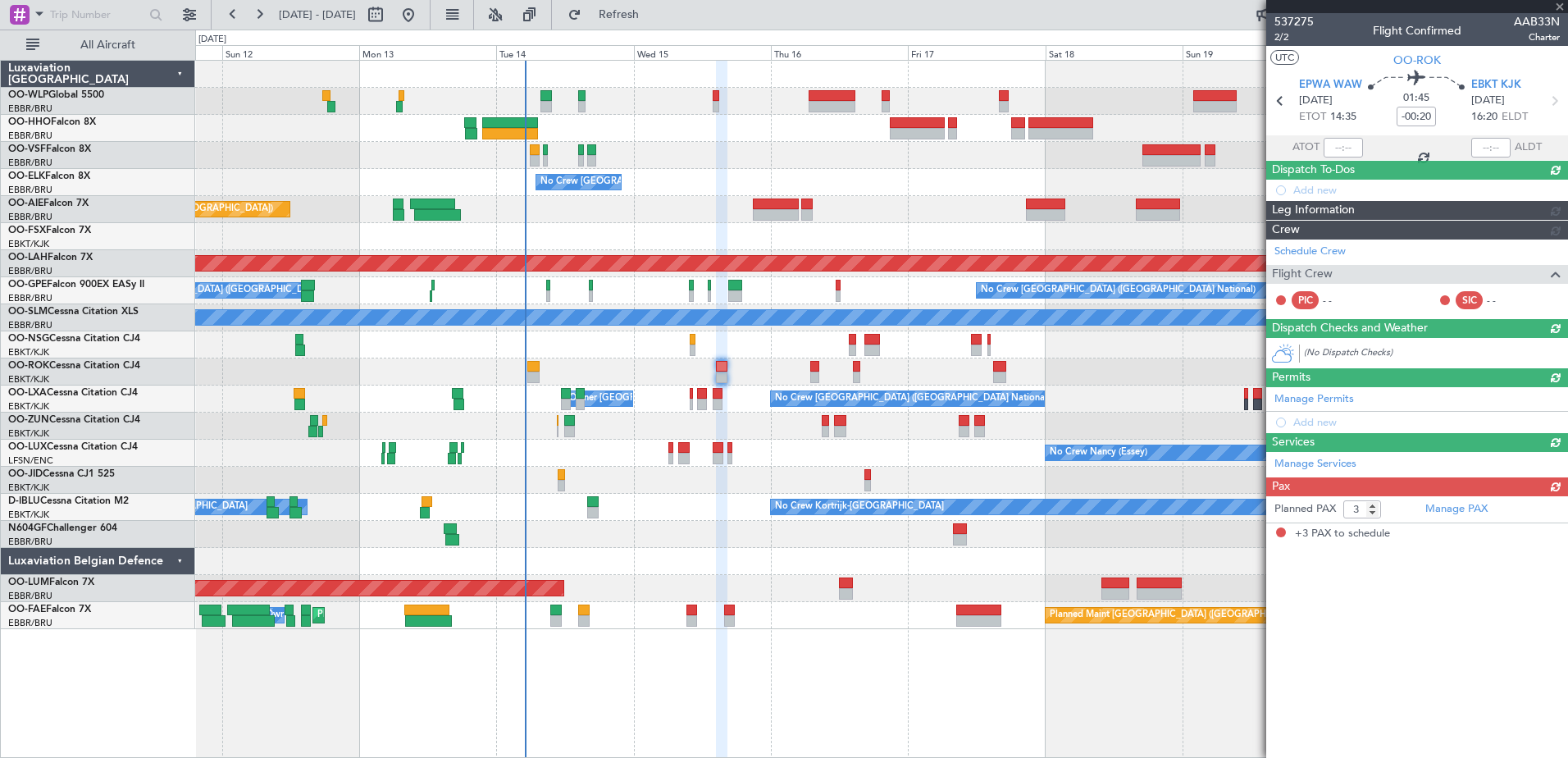
scroll to position [0, 0]
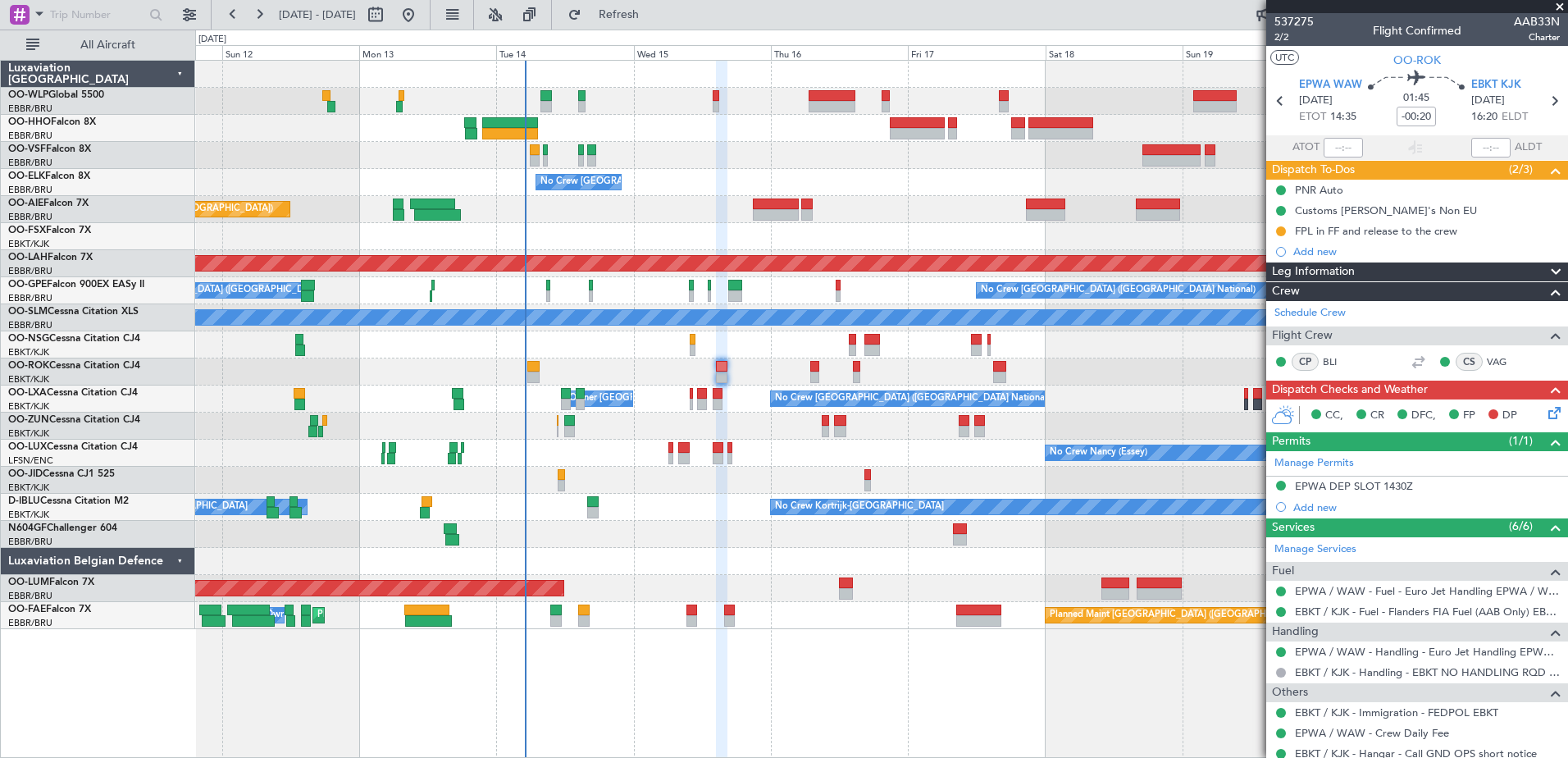
click at [1546, 411] on icon at bounding box center [1552, 411] width 13 height 13
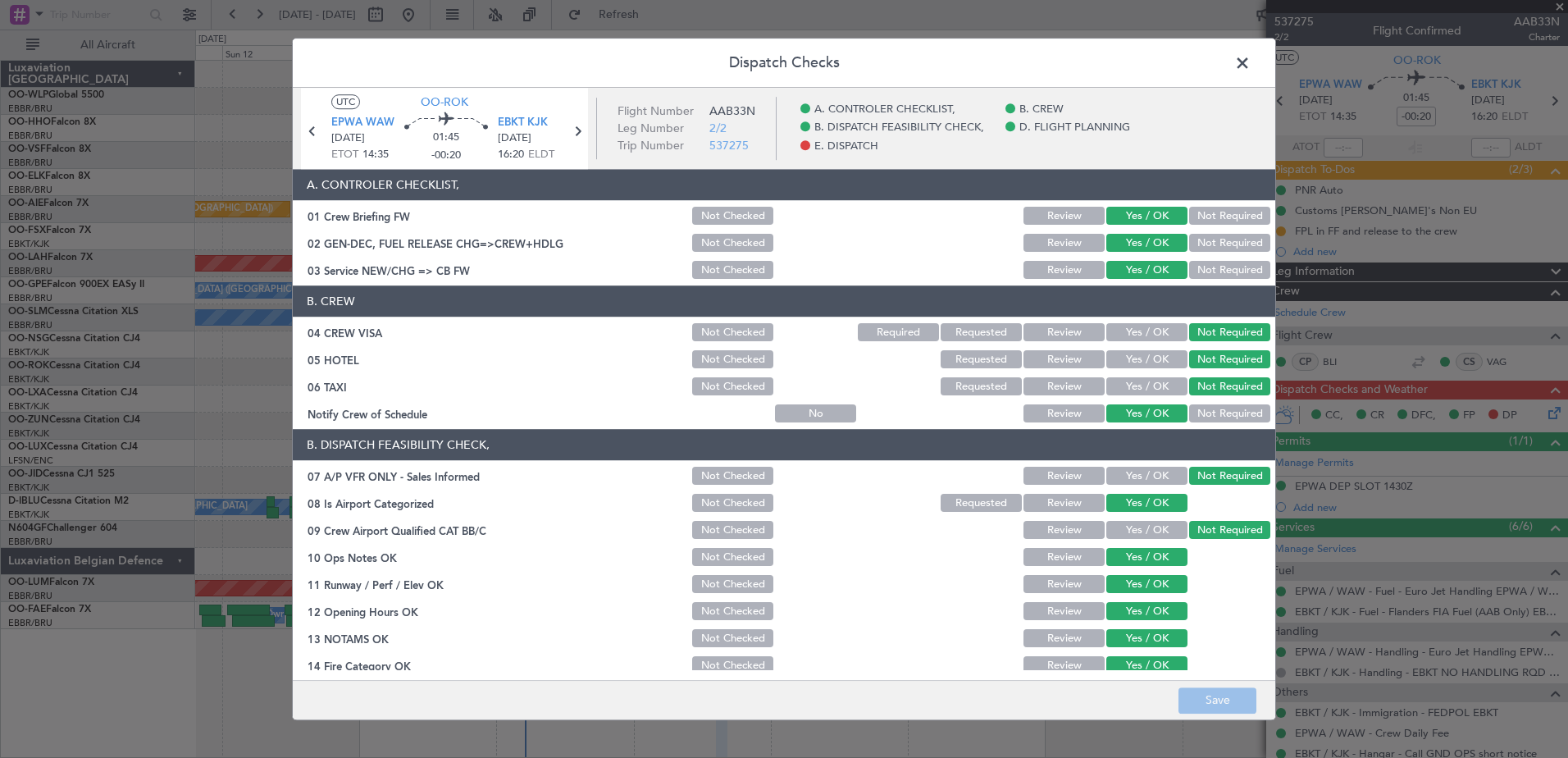
scroll to position [326, 0]
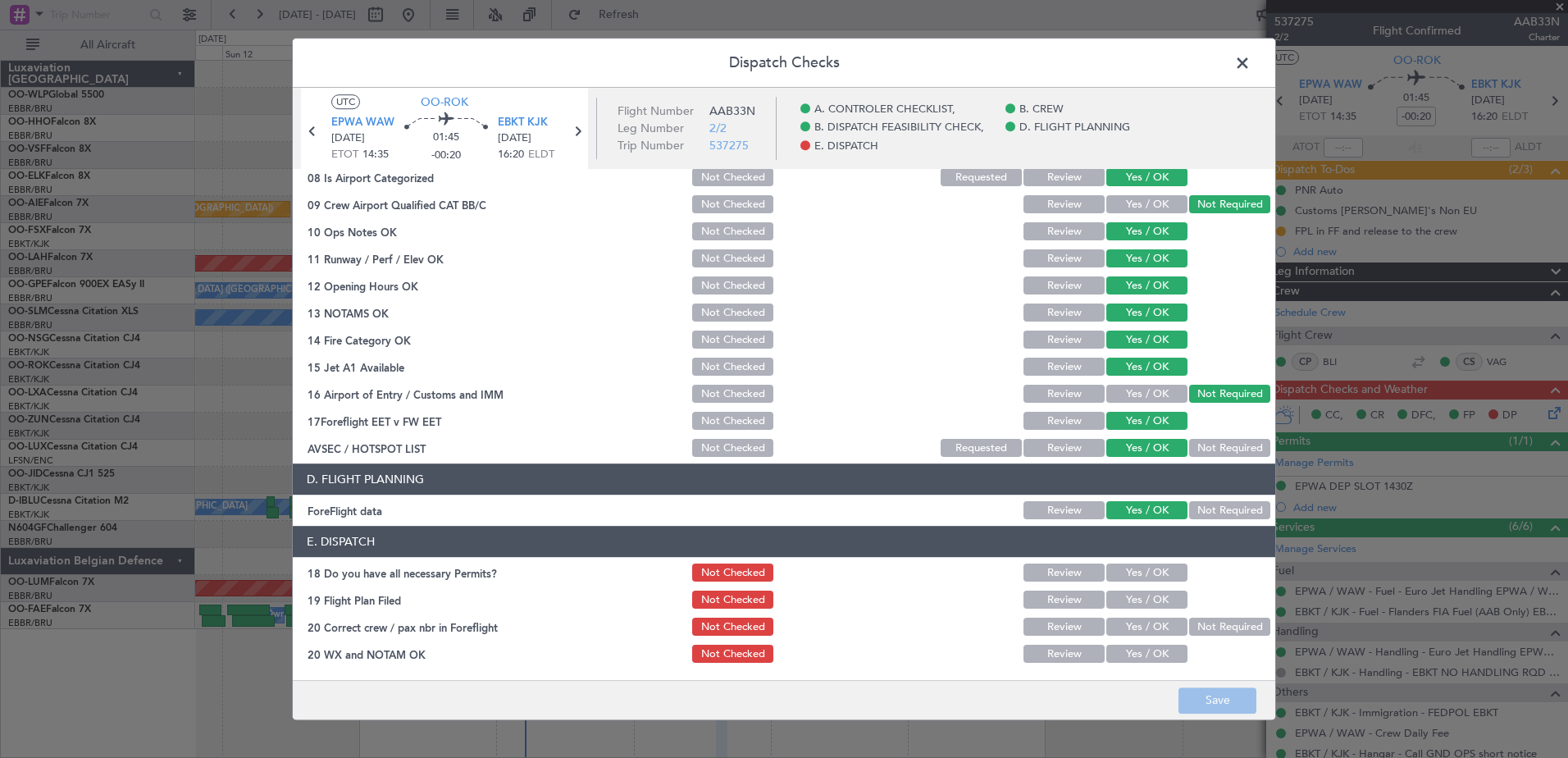
click at [1149, 568] on button "Yes / OK" at bounding box center [1147, 573] width 81 height 18
drag, startPoint x: 1146, startPoint y: 595, endPoint x: 1147, endPoint y: 616, distance: 21.0
click at [1146, 596] on button "Yes / OK" at bounding box center [1147, 600] width 81 height 18
click at [1147, 630] on button "Yes / OK" at bounding box center [1147, 627] width 81 height 18
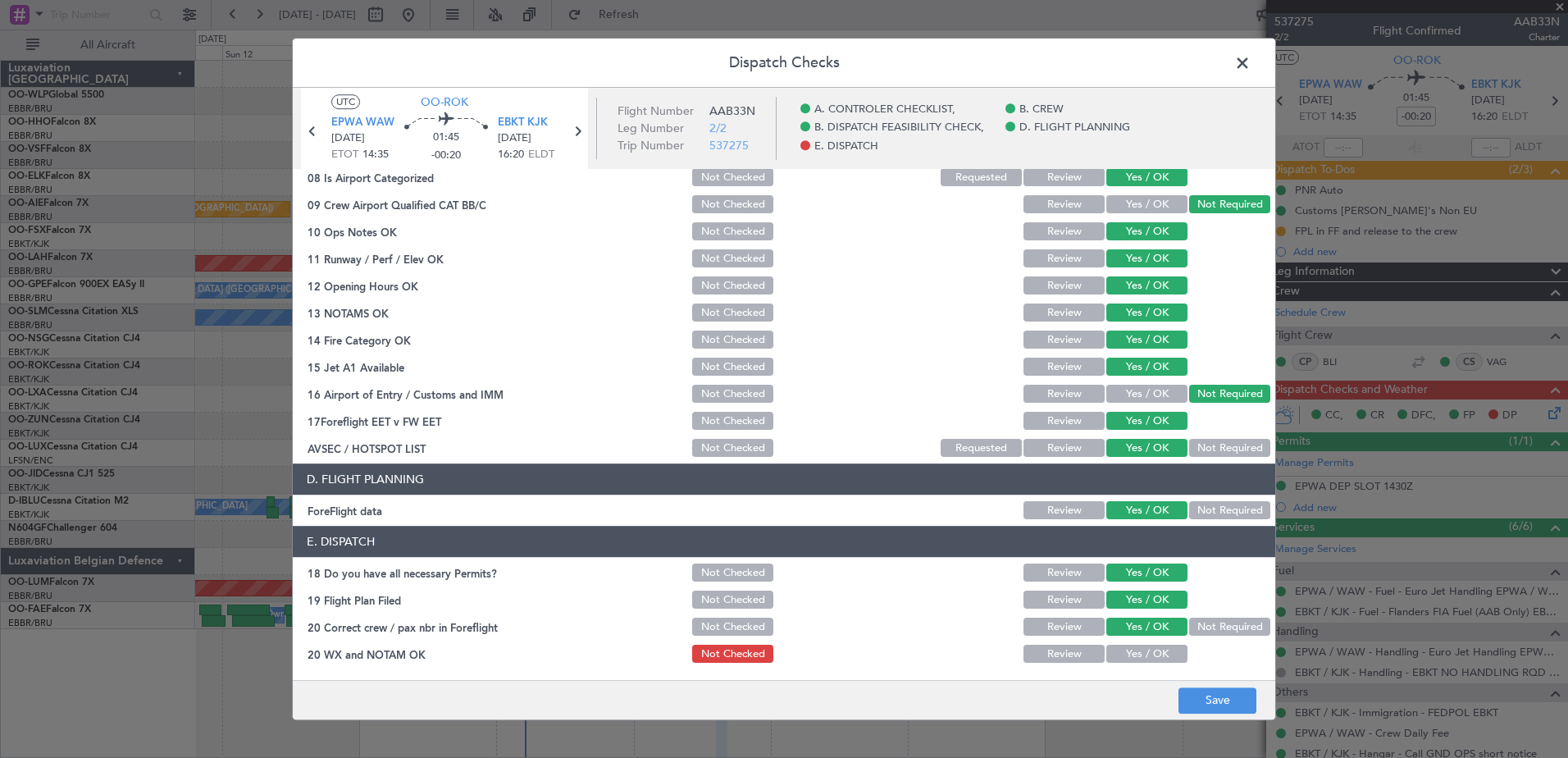
click at [1149, 647] on button "Yes / OK" at bounding box center [1147, 654] width 81 height 18
click at [1220, 699] on button "Save" at bounding box center [1218, 700] width 78 height 26
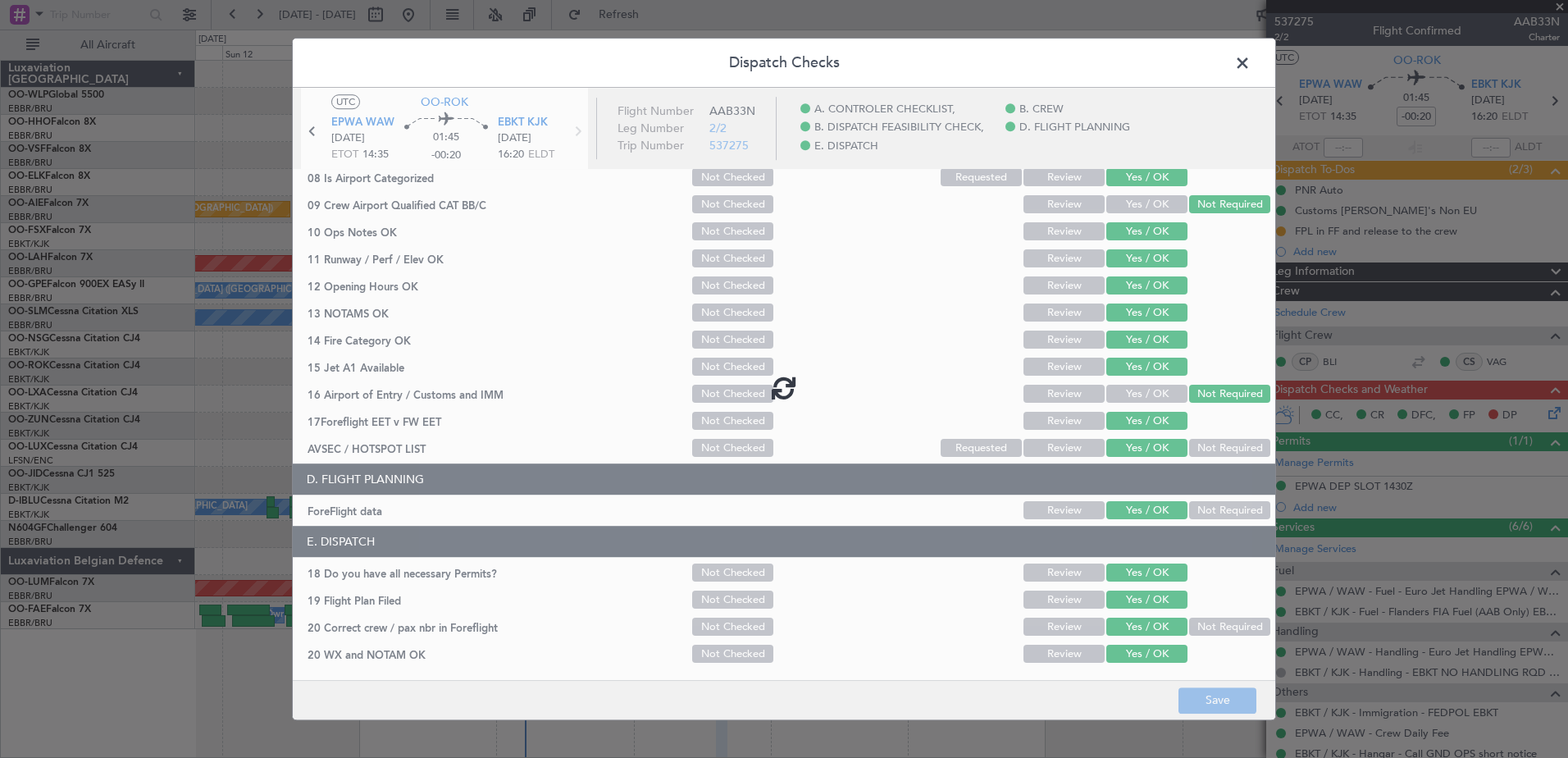
click at [1251, 69] on span at bounding box center [1251, 67] width 0 height 33
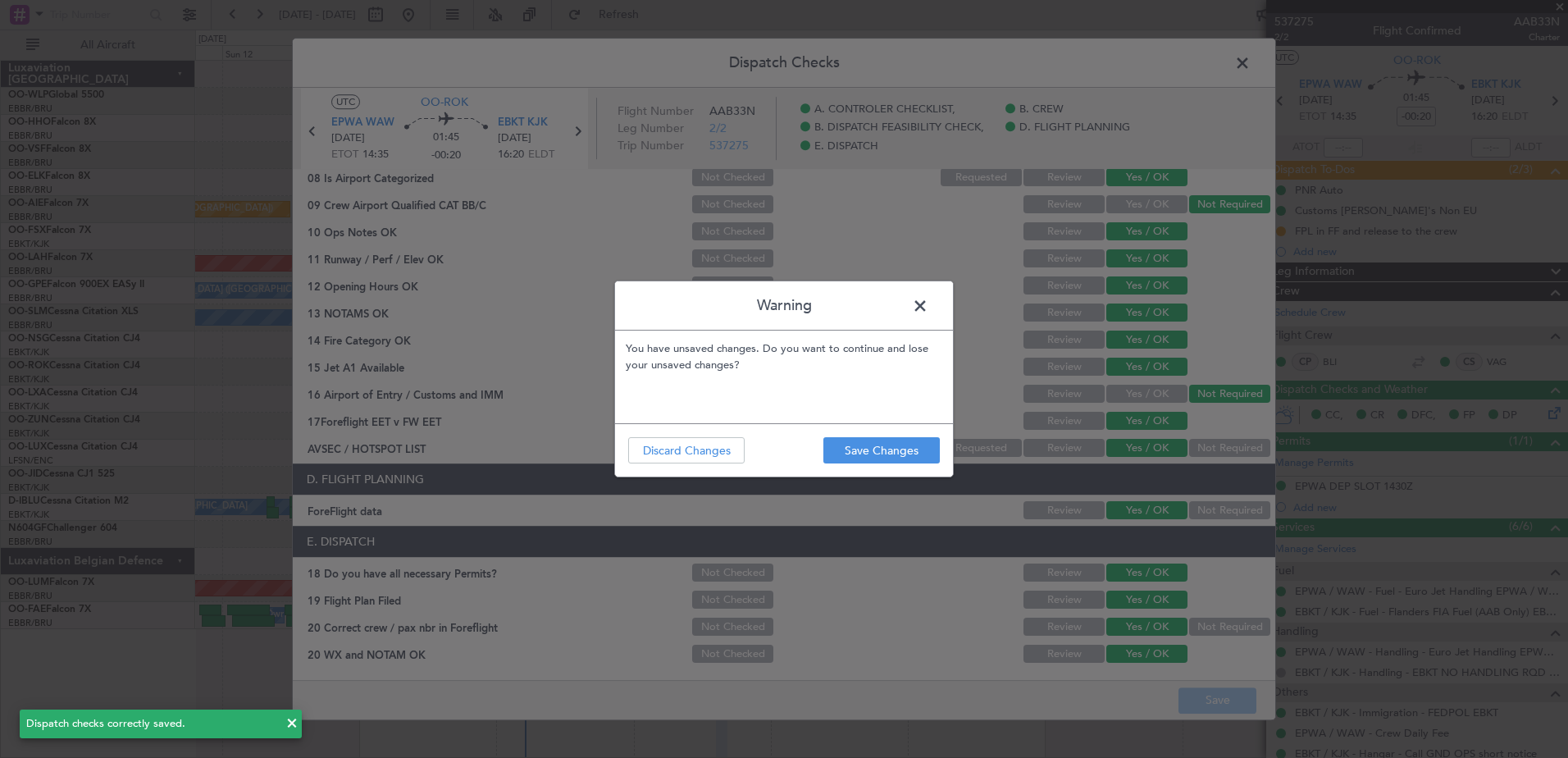
click at [928, 309] on span at bounding box center [928, 309] width 0 height 33
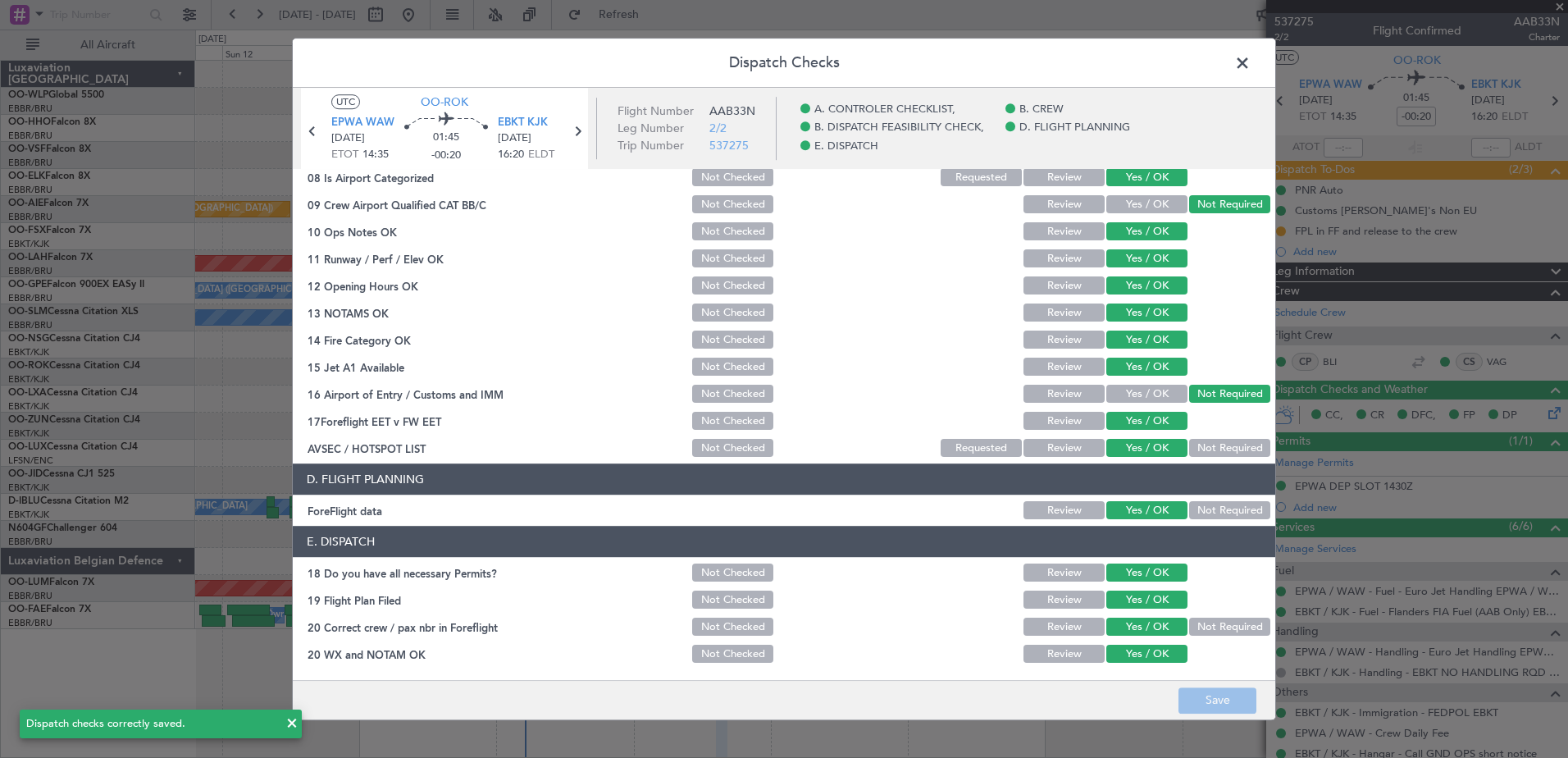
click at [1251, 60] on span at bounding box center [1251, 67] width 0 height 33
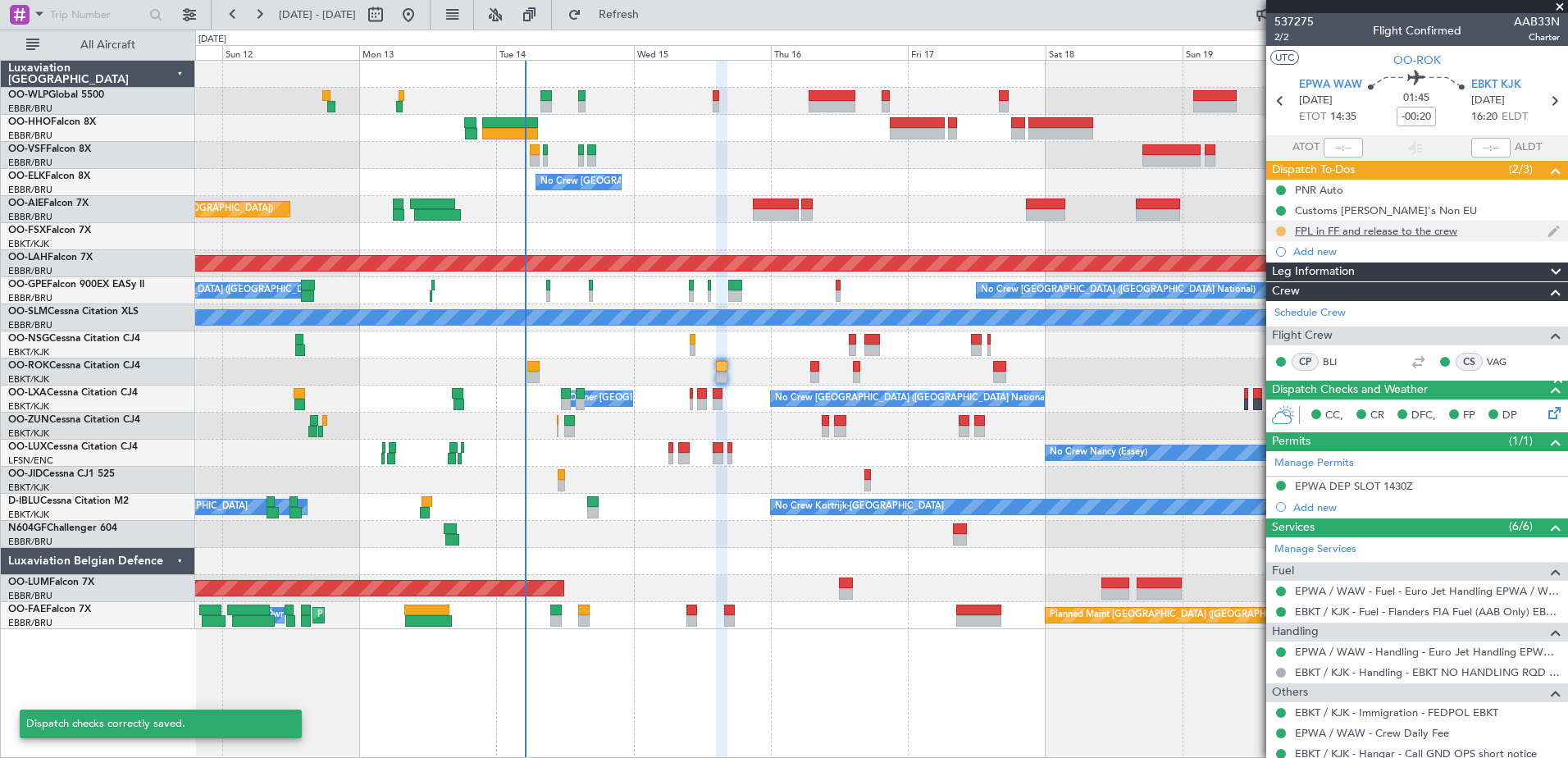
click at [1281, 230] on button at bounding box center [1281, 231] width 10 height 10
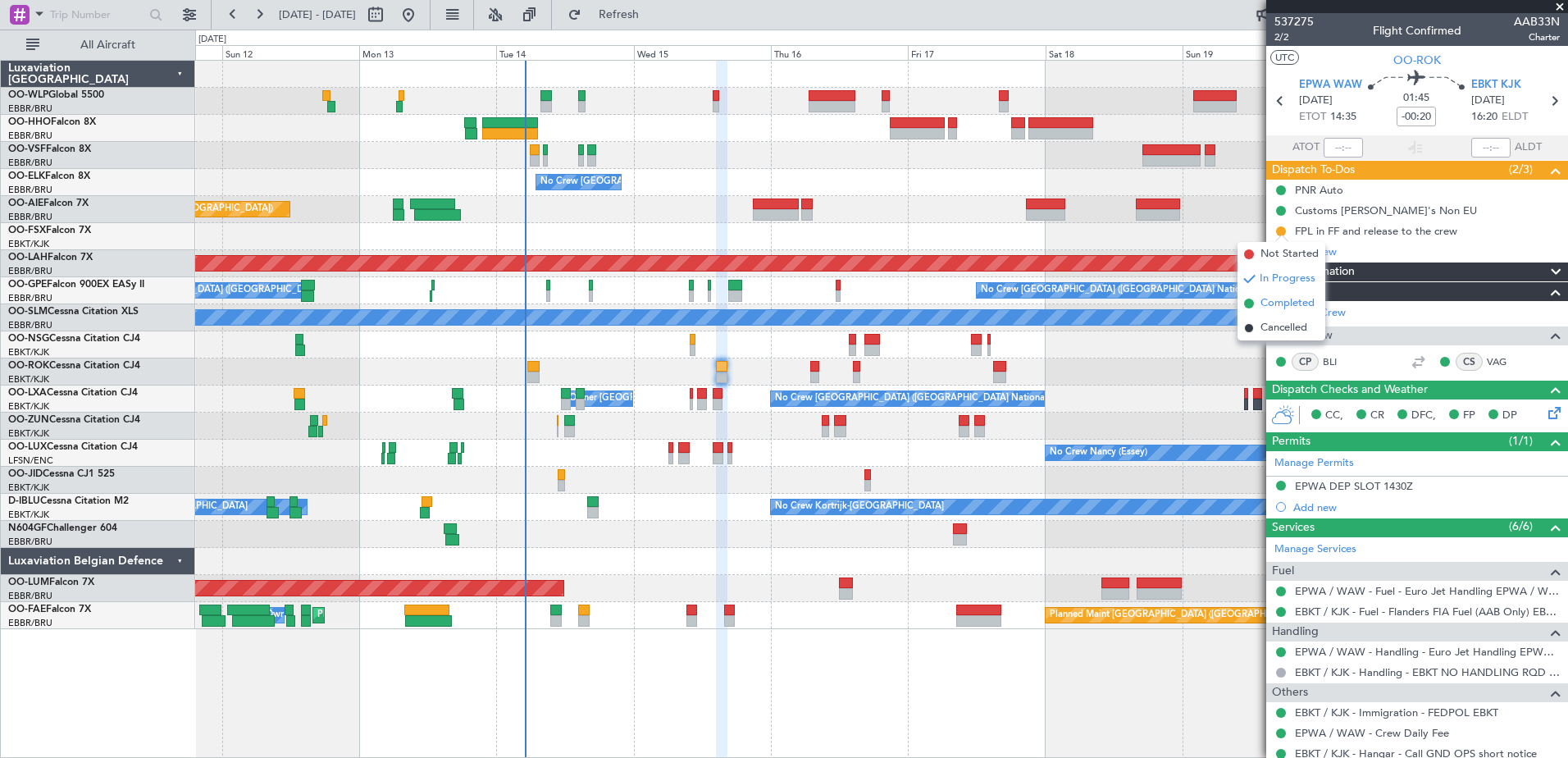
click at [1269, 300] on span "Completed" at bounding box center [1288, 304] width 54 height 17
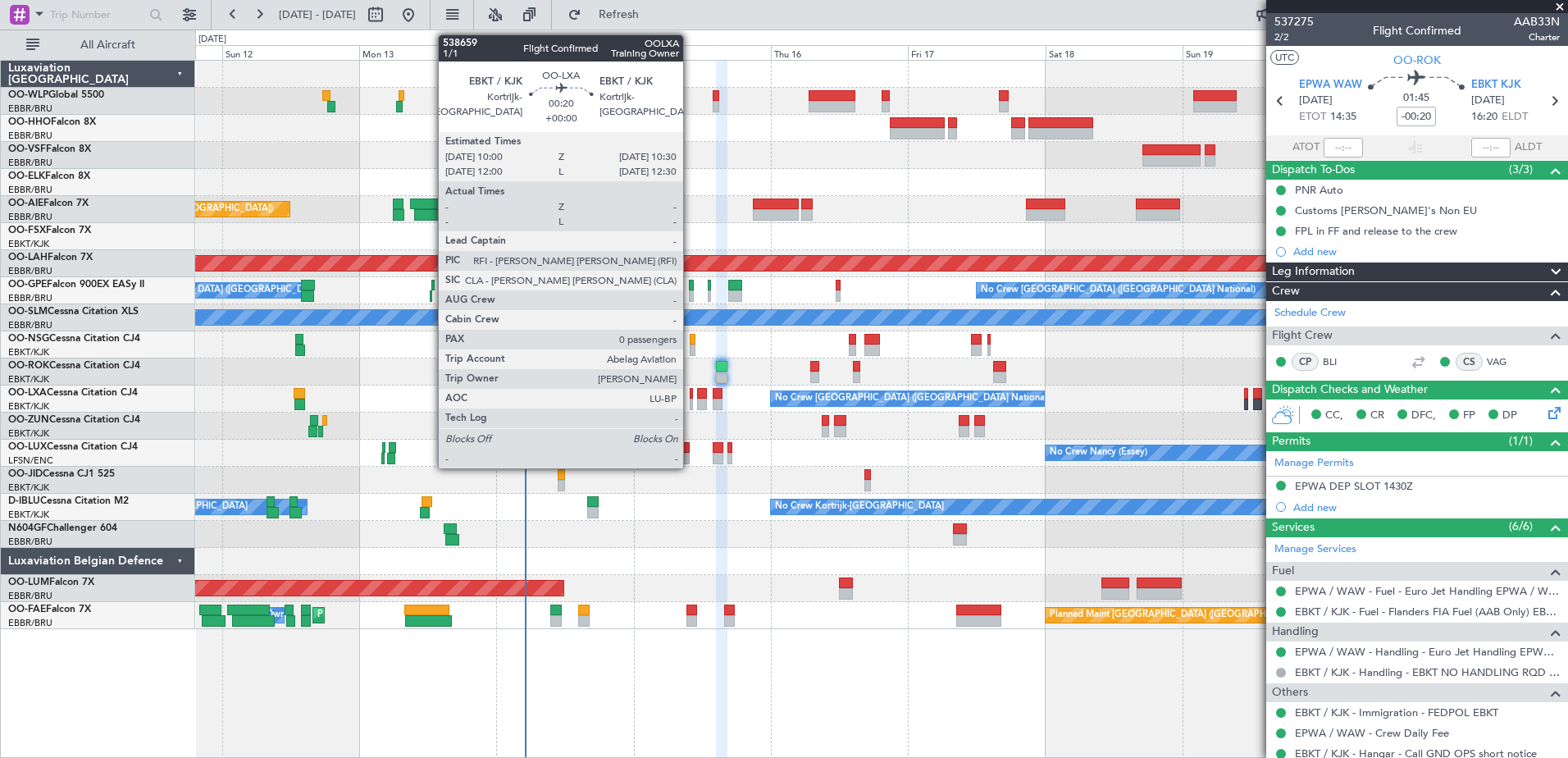
click at [691, 402] on div at bounding box center [692, 404] width 4 height 11
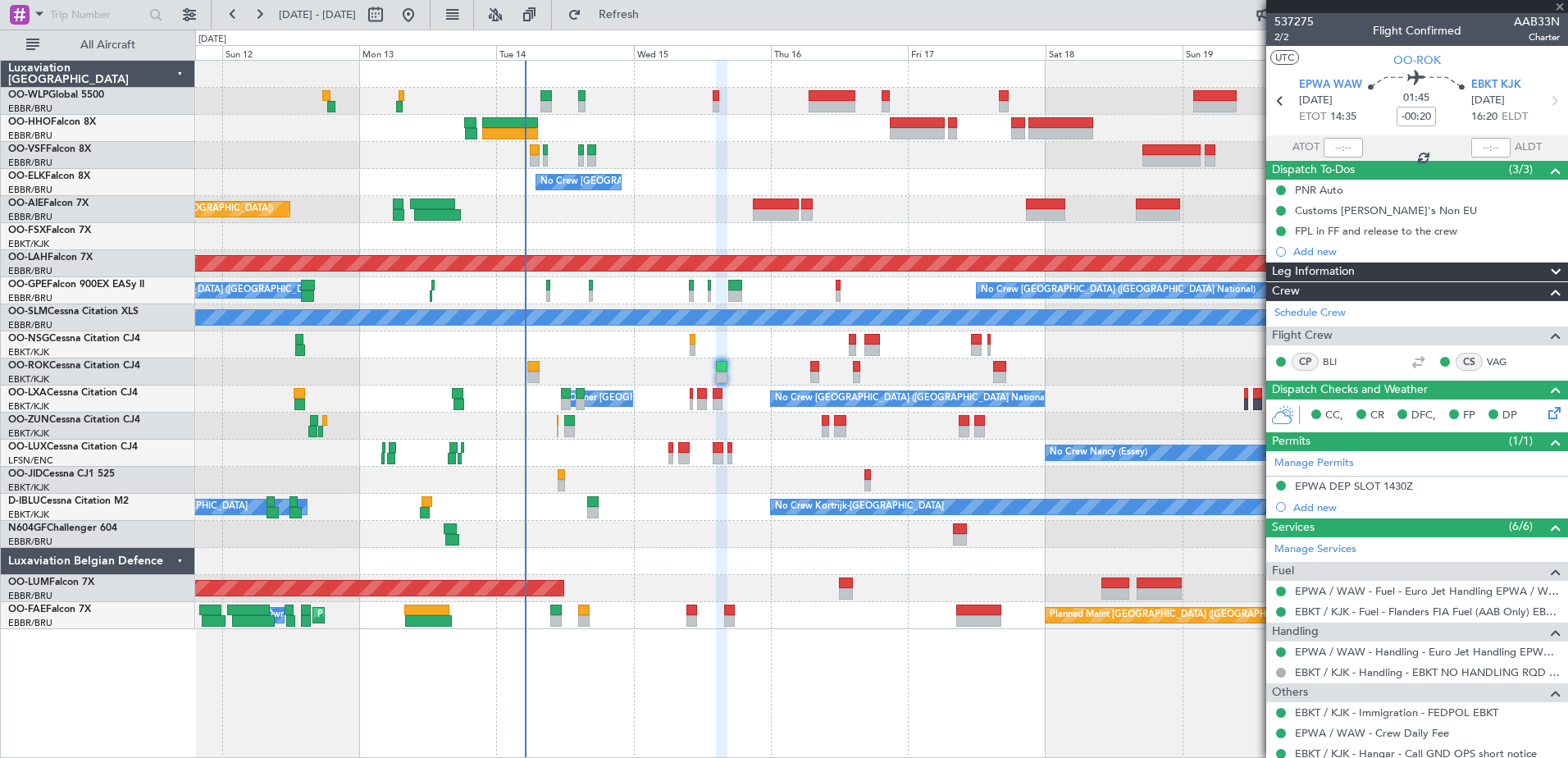
type input "0"
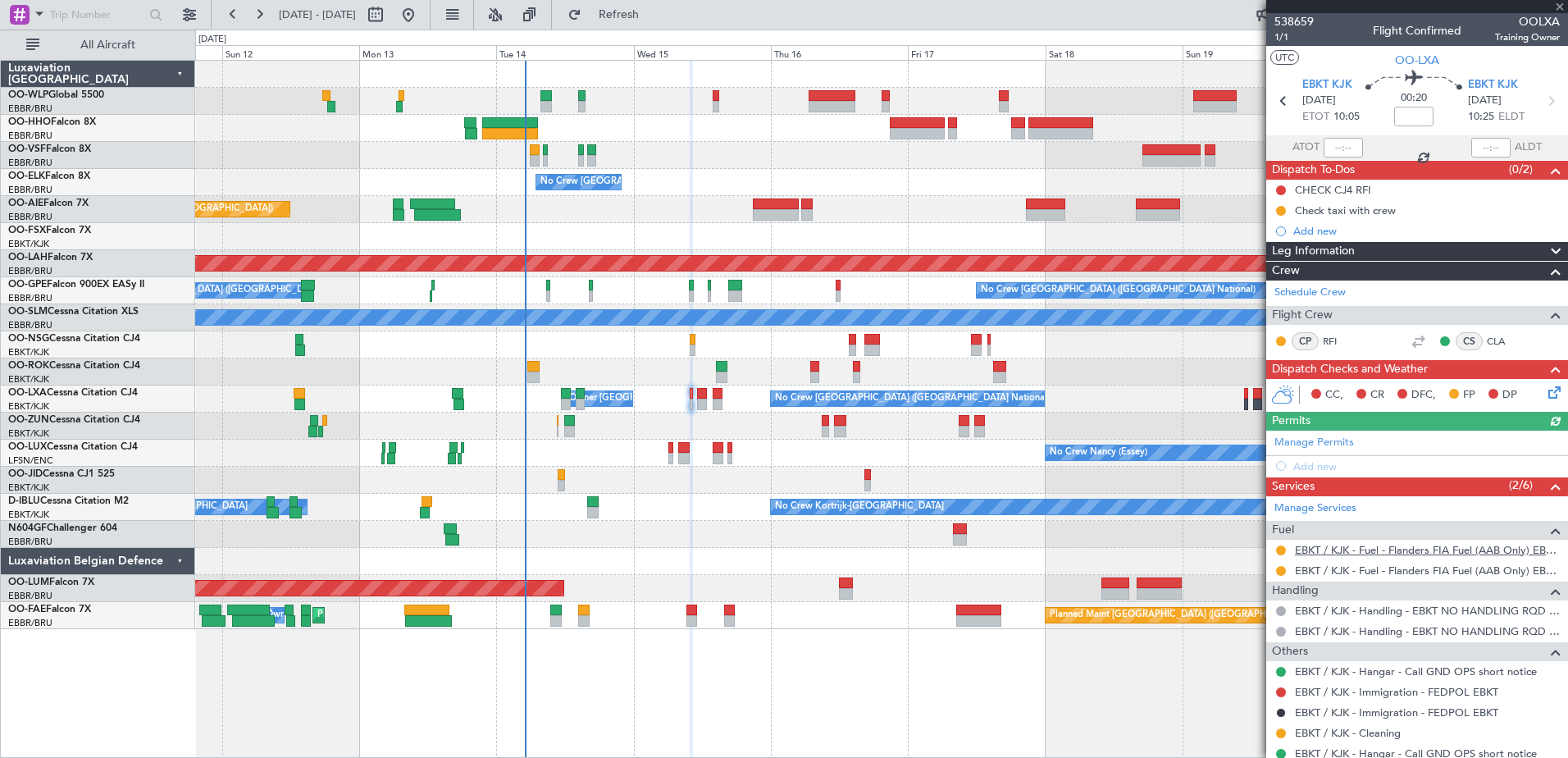
scroll to position [52, 0]
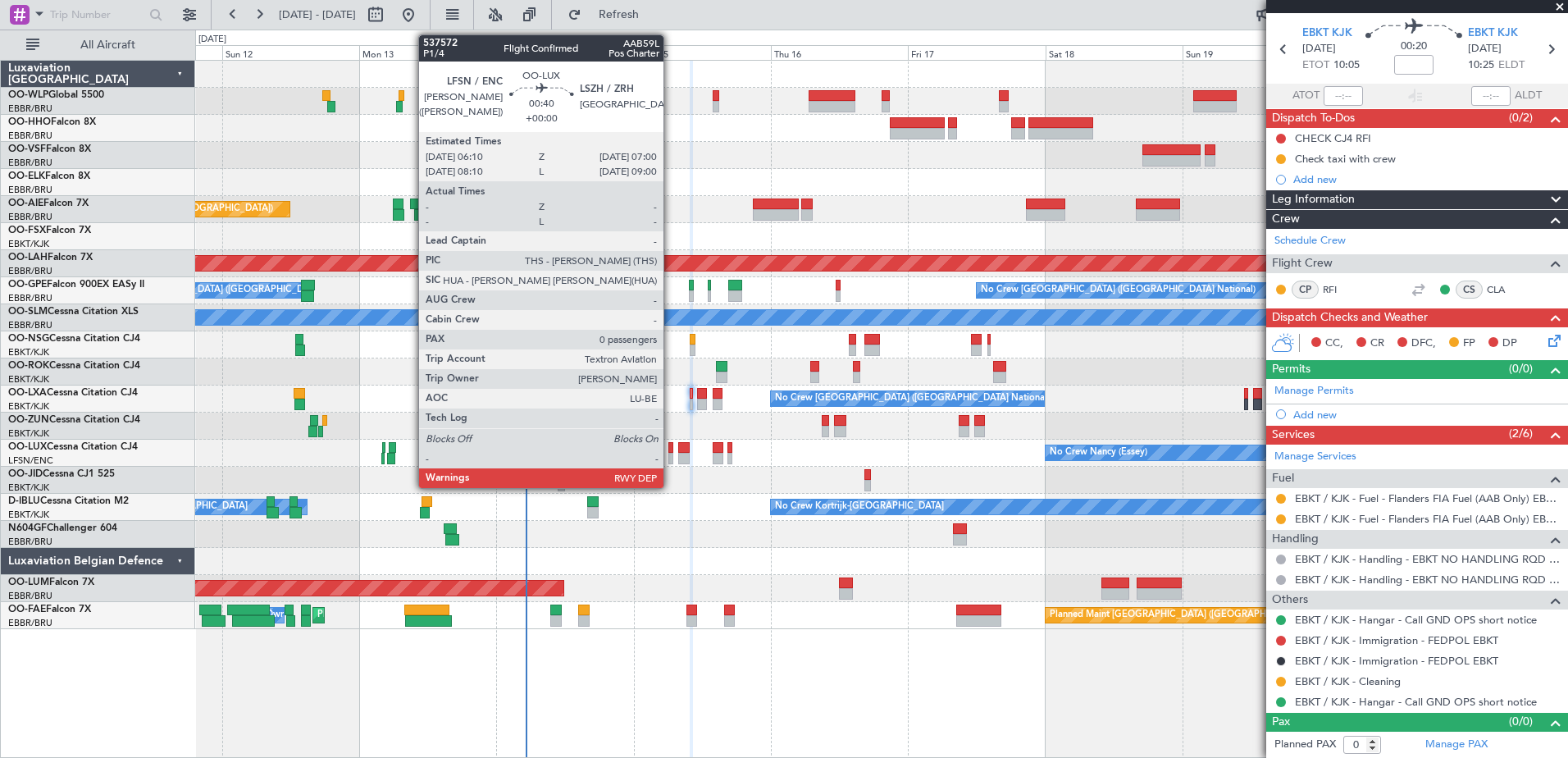
click at [671, 448] on div at bounding box center [670, 448] width 5 height 11
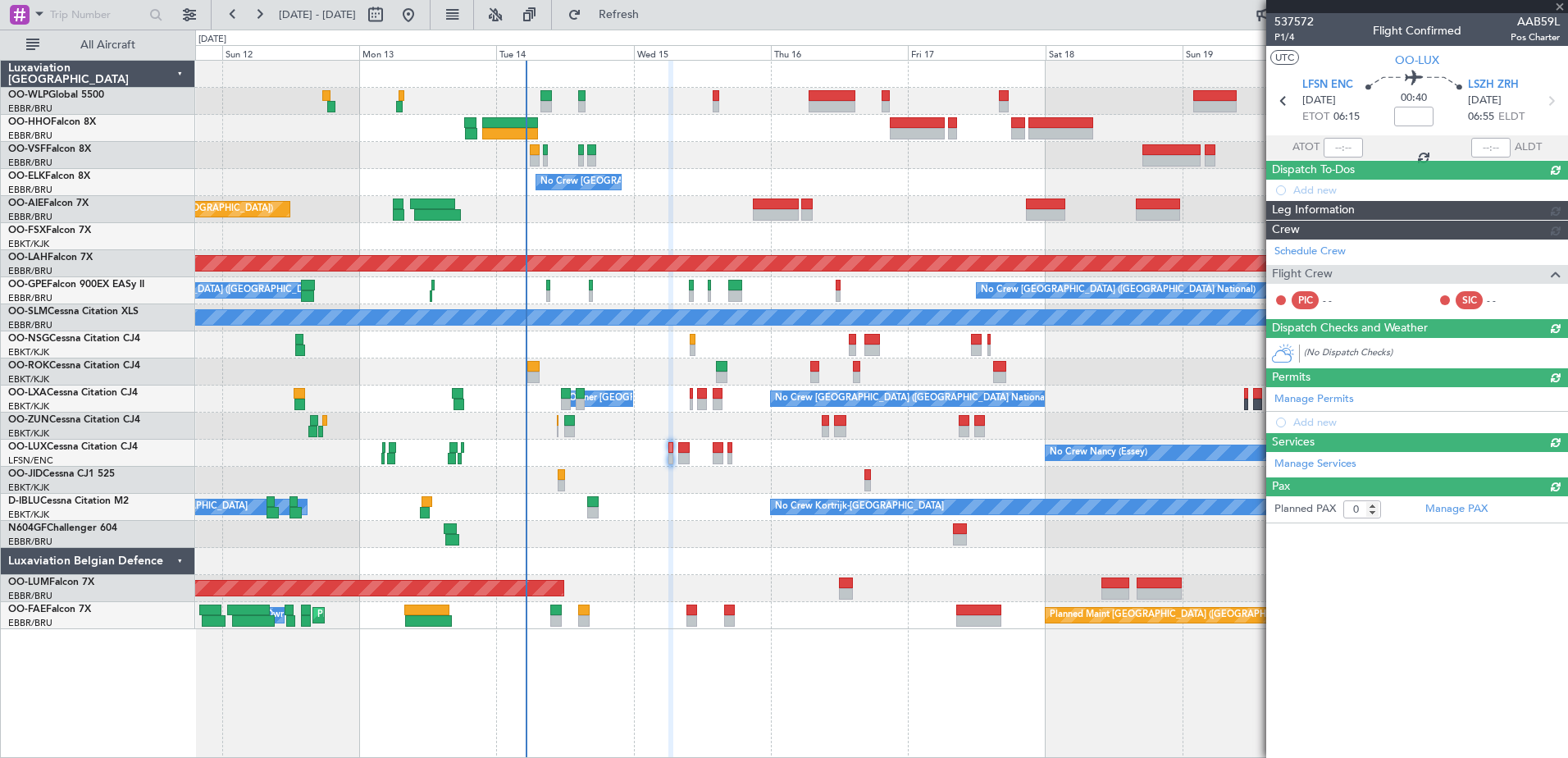
scroll to position [0, 0]
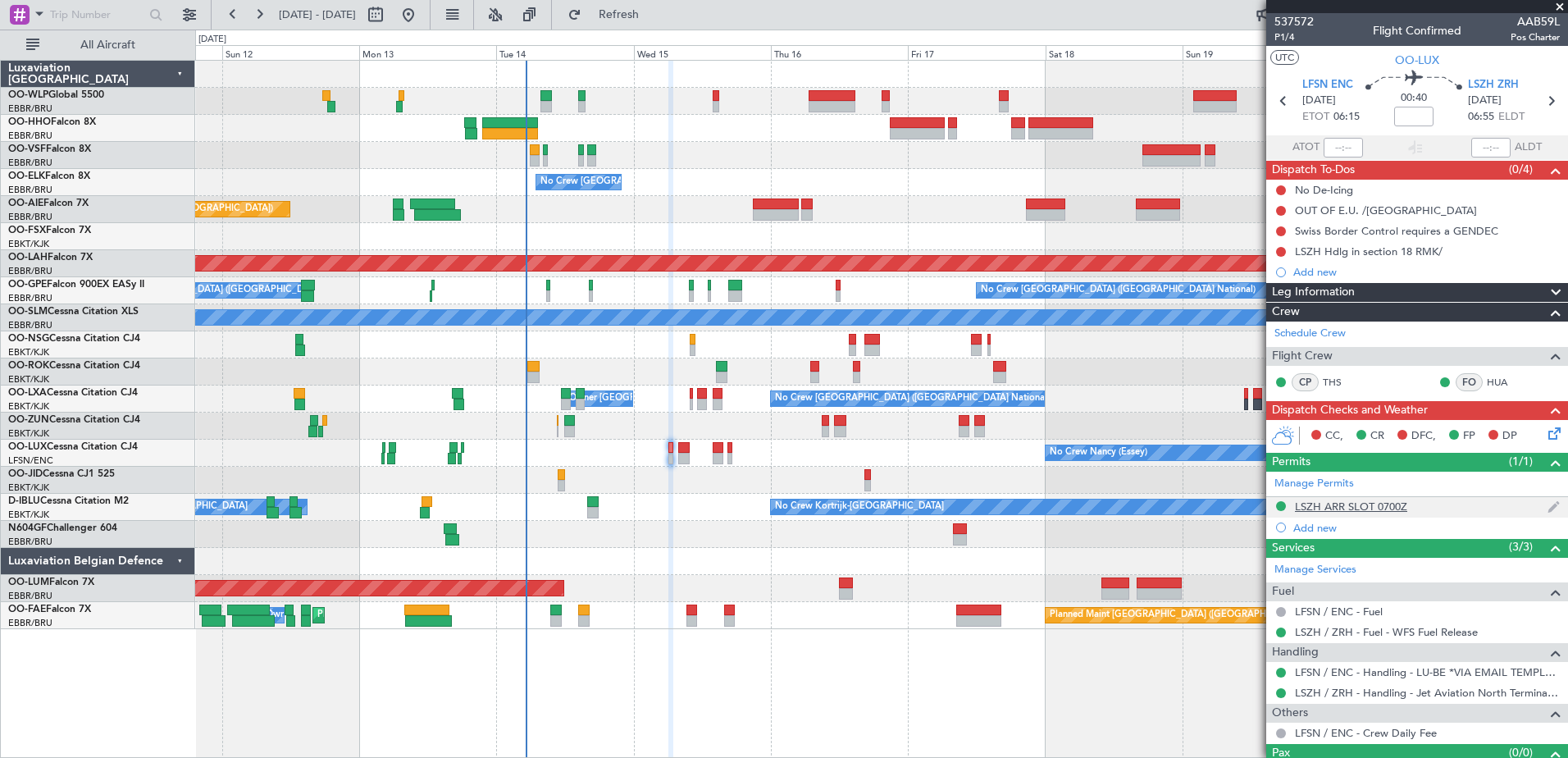
click at [1356, 508] on div "LSZH ARR SLOT 0700Z" at bounding box center [1351, 506] width 112 height 14
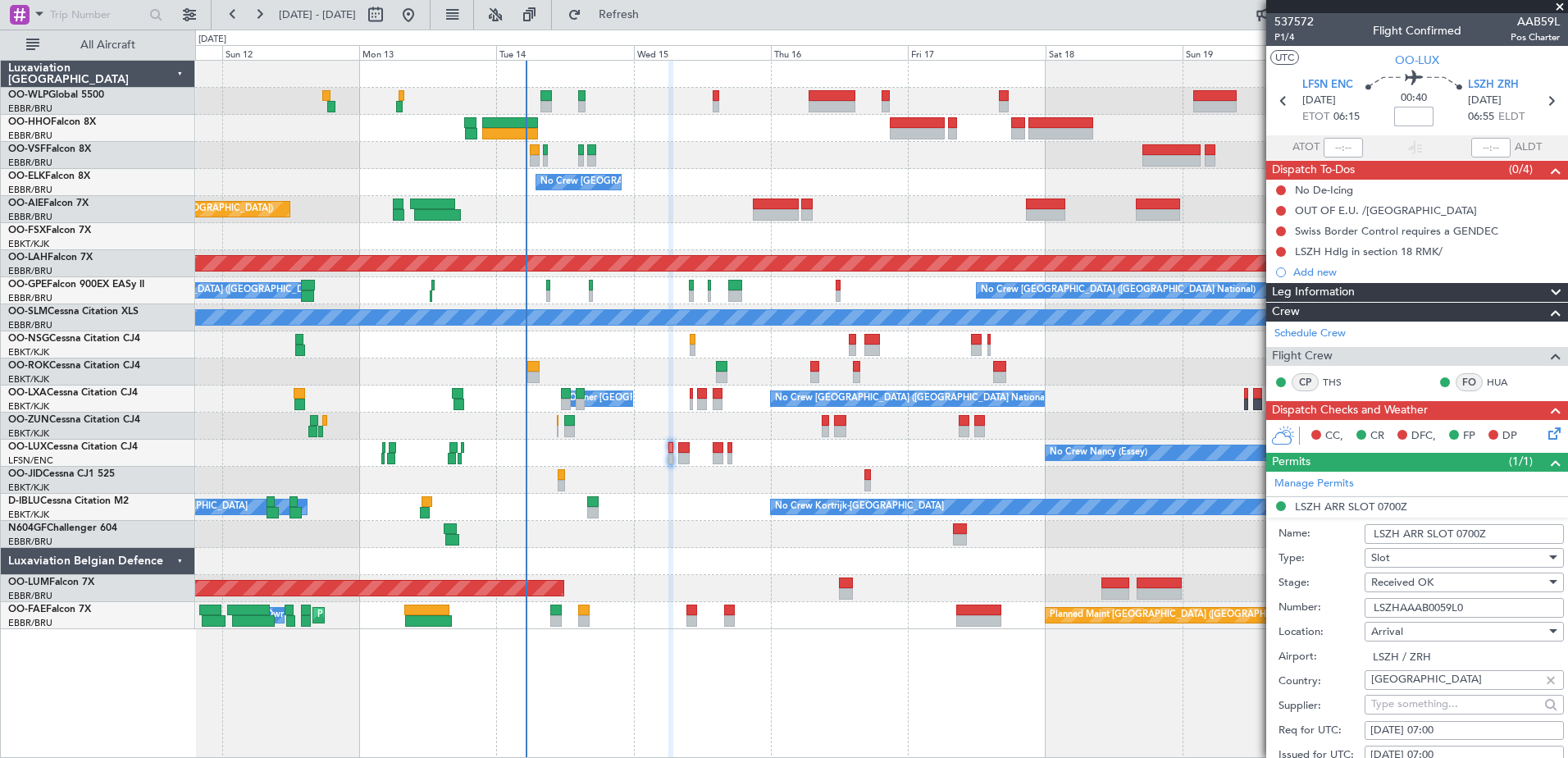
click at [1411, 119] on input at bounding box center [1414, 116] width 39 height 20
click at [664, 585] on div "AOG Maint [GEOGRAPHIC_DATA]" at bounding box center [881, 588] width 1372 height 27
click at [1289, 35] on span "P1/4" at bounding box center [1294, 37] width 39 height 14
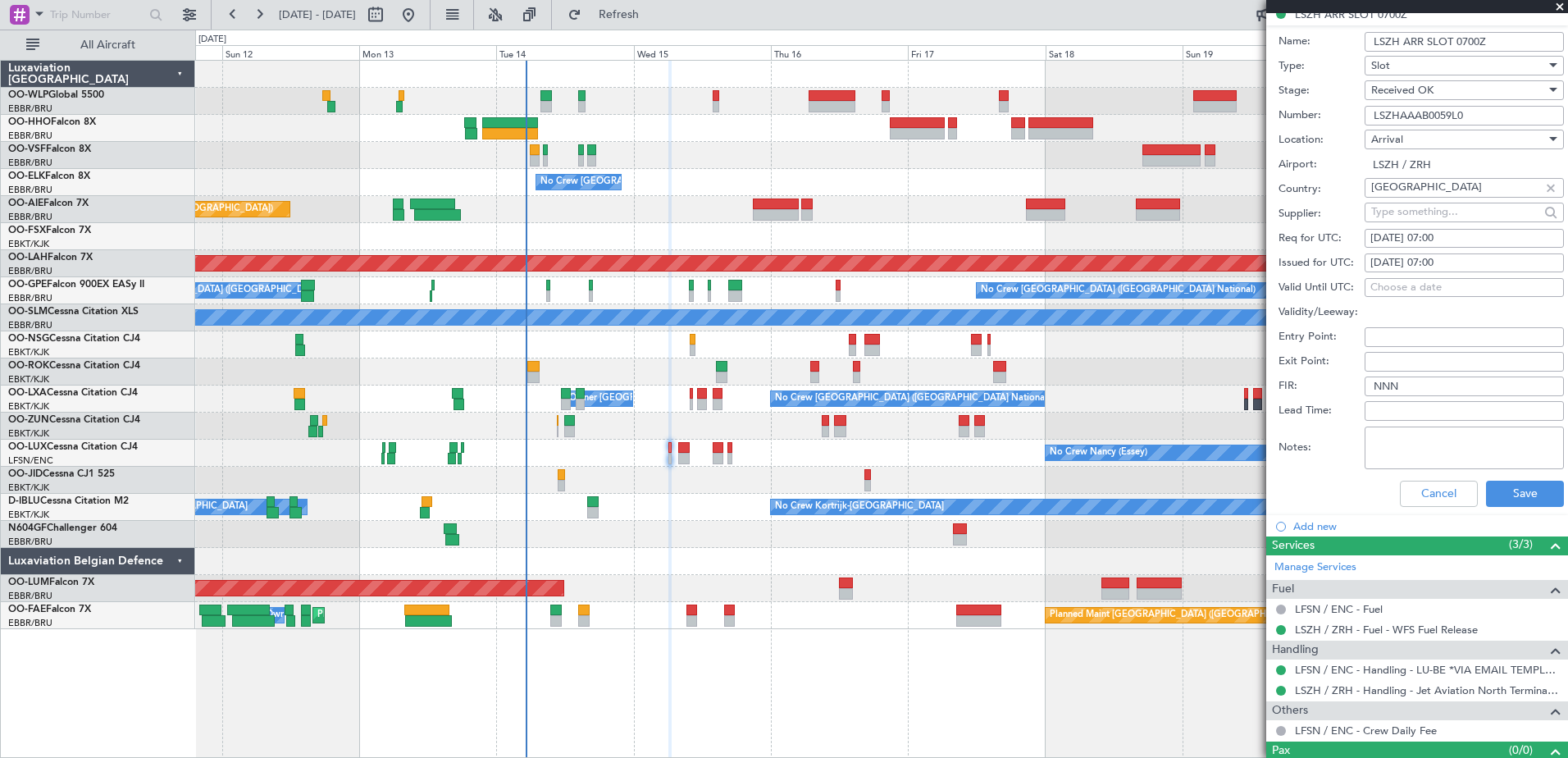
scroll to position [82, 0]
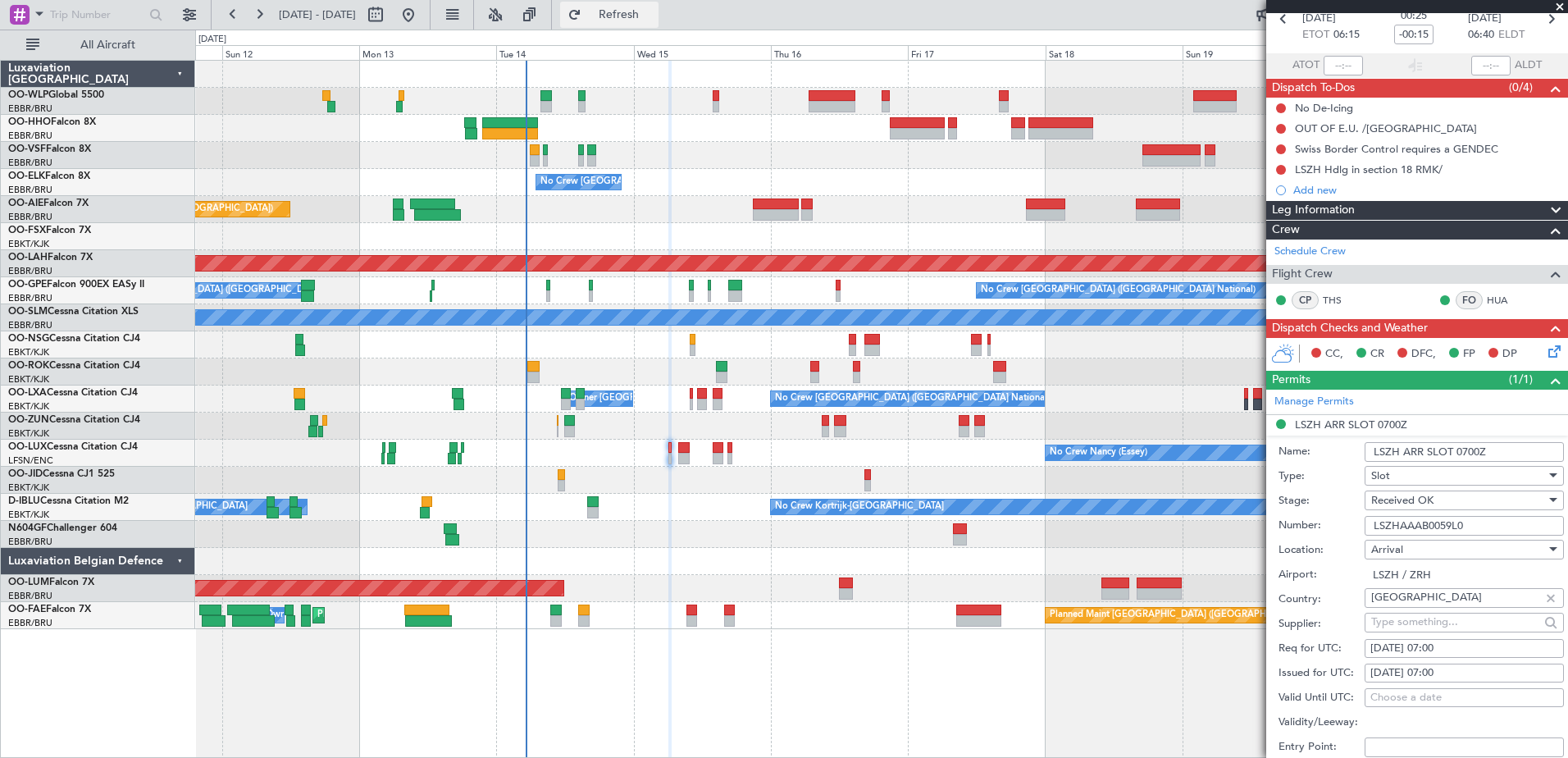
click at [654, 17] on span "Refresh" at bounding box center [619, 15] width 69 height 11
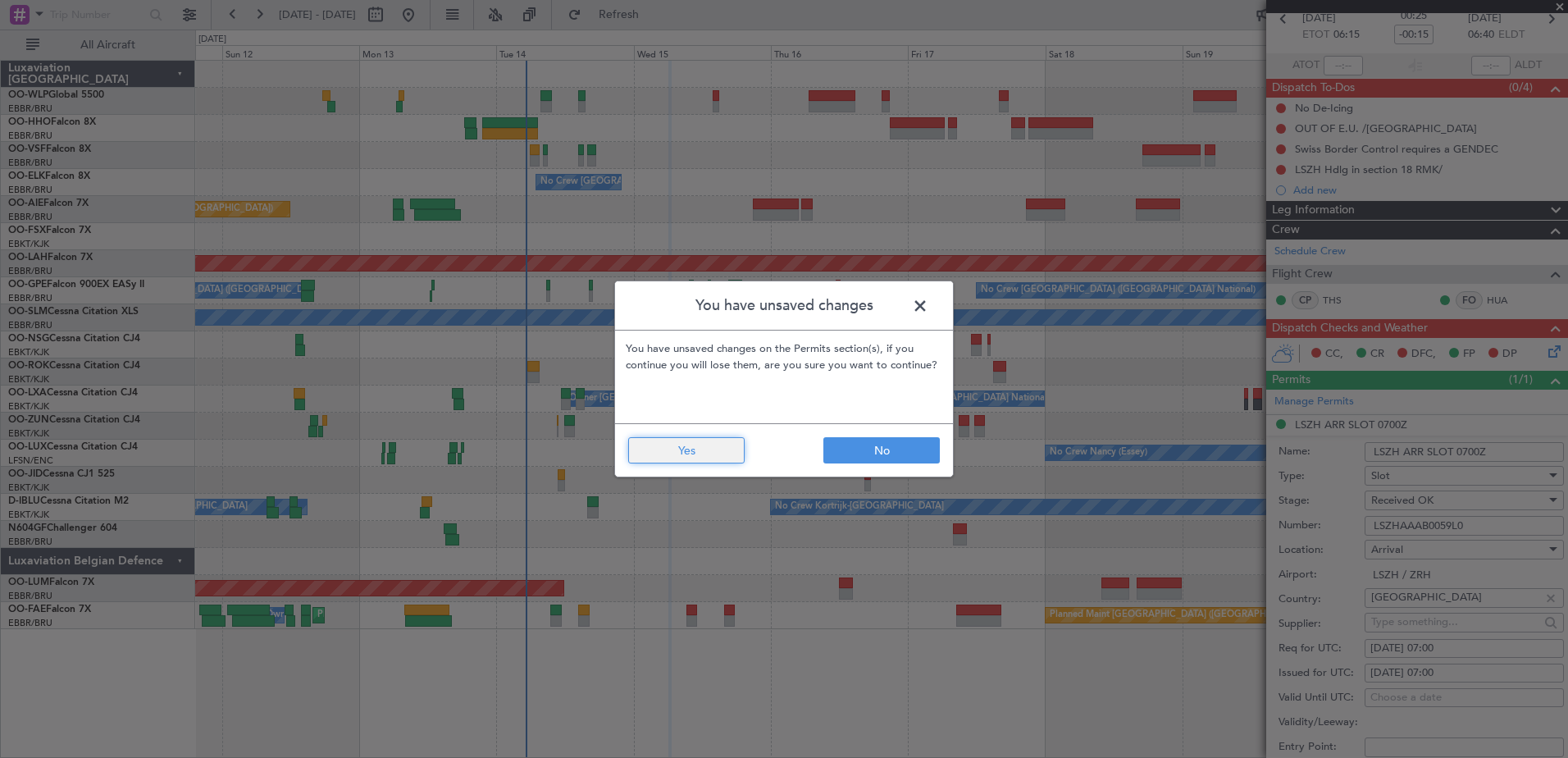
click at [687, 447] on button "Yes" at bounding box center [686, 451] width 116 height 26
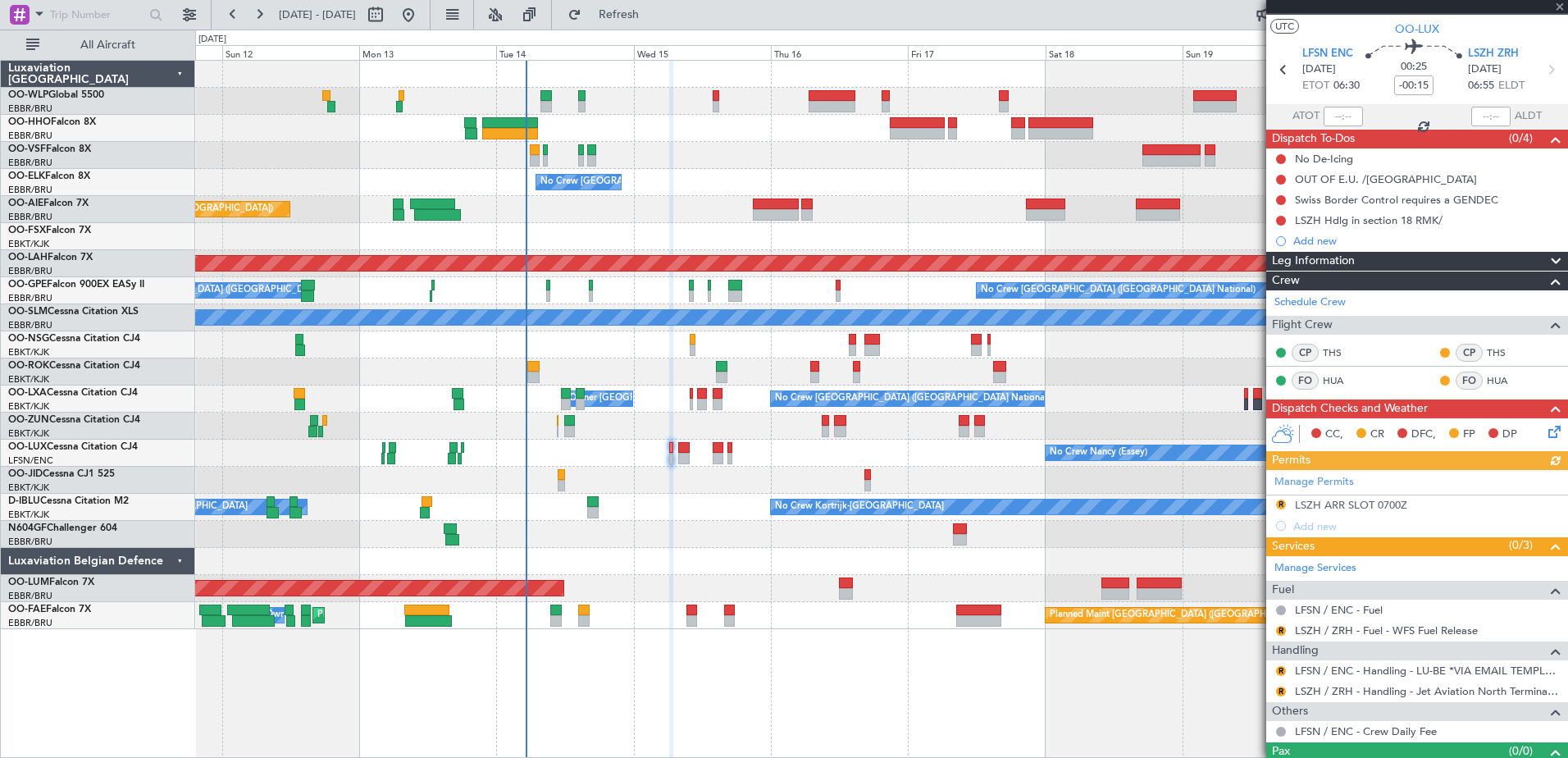
scroll to position [60, 0]
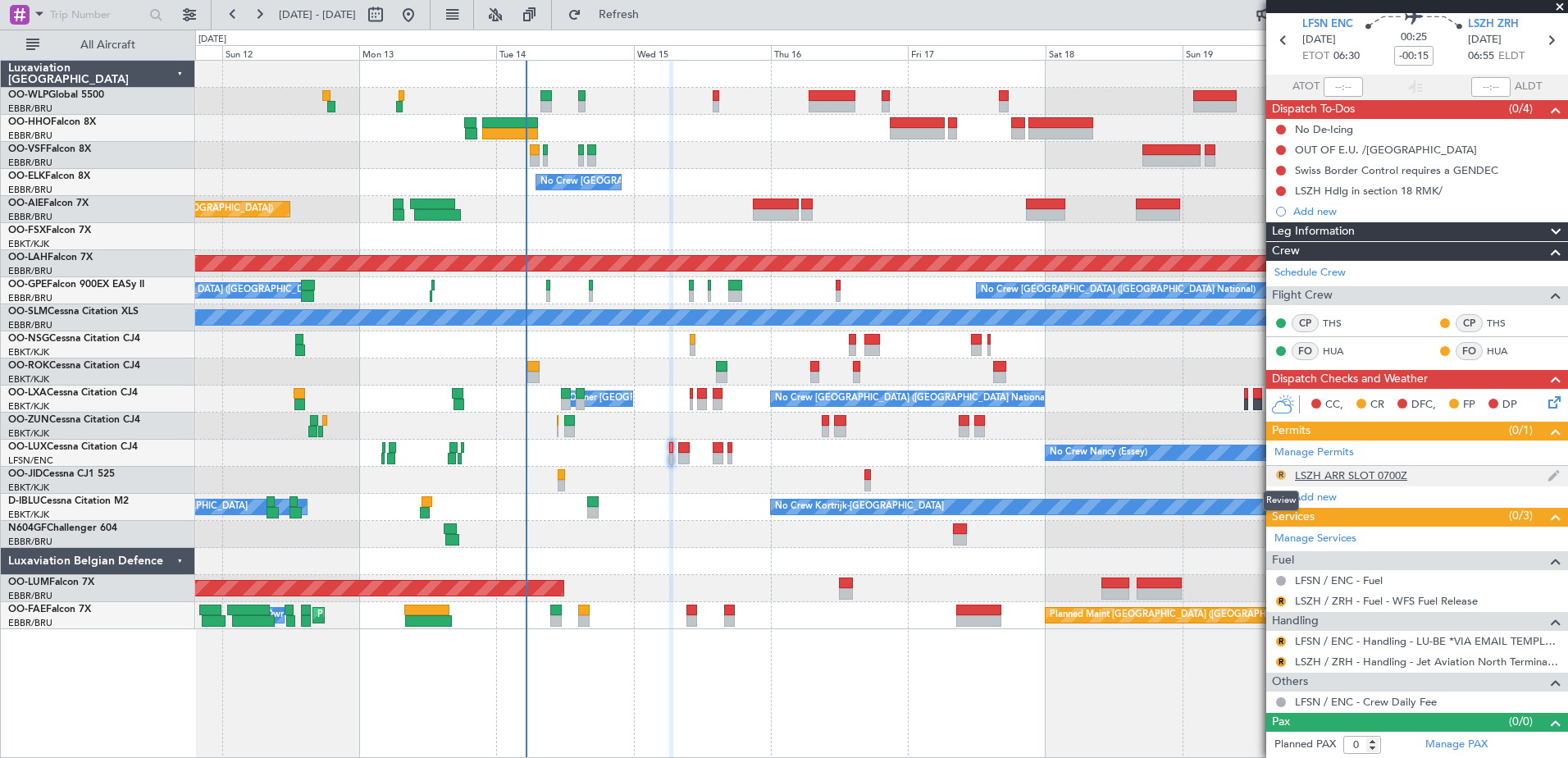
click at [1279, 477] on button "R" at bounding box center [1281, 475] width 10 height 10
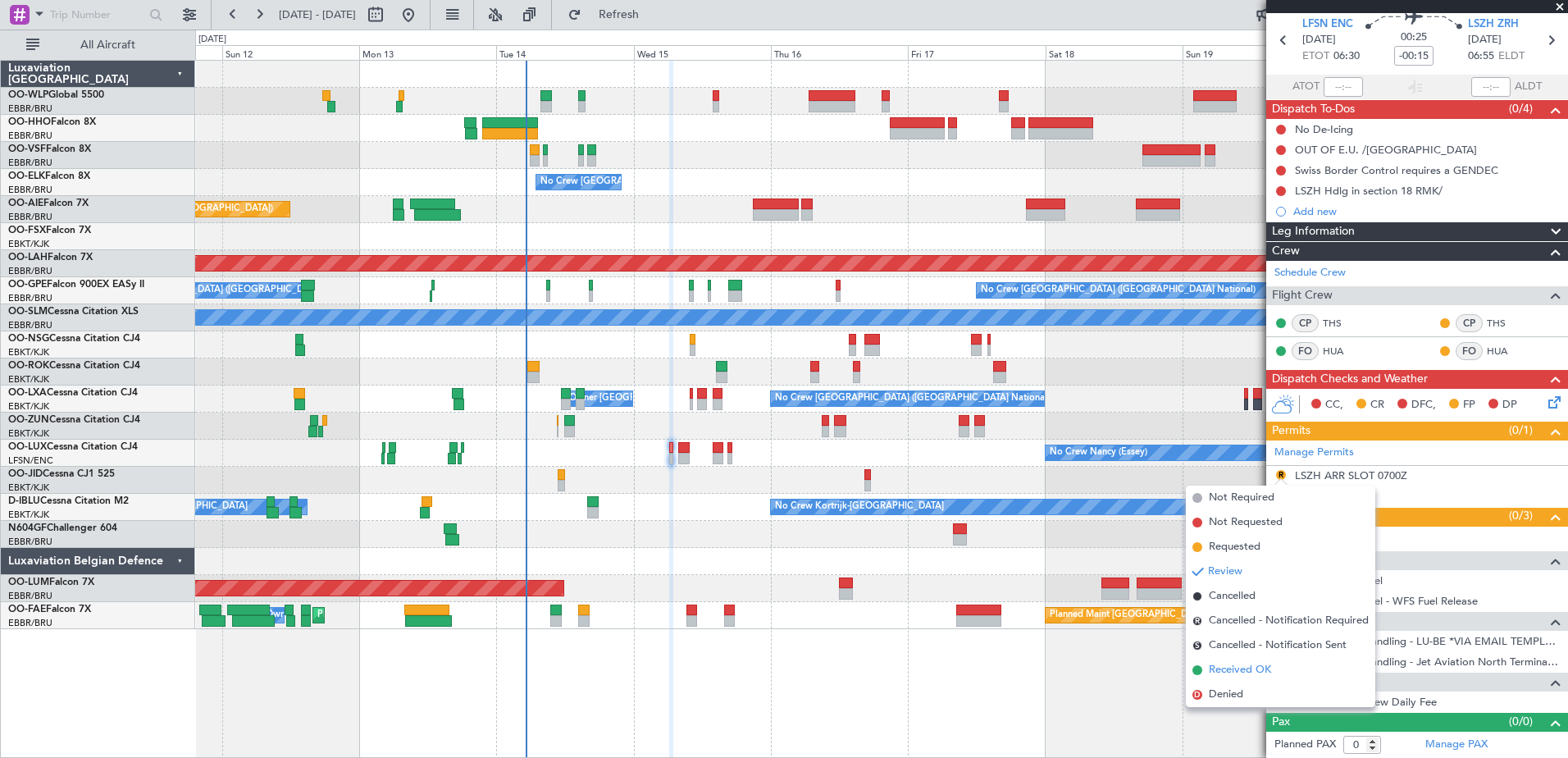
click at [1245, 669] on span "Received OK" at bounding box center [1239, 671] width 62 height 17
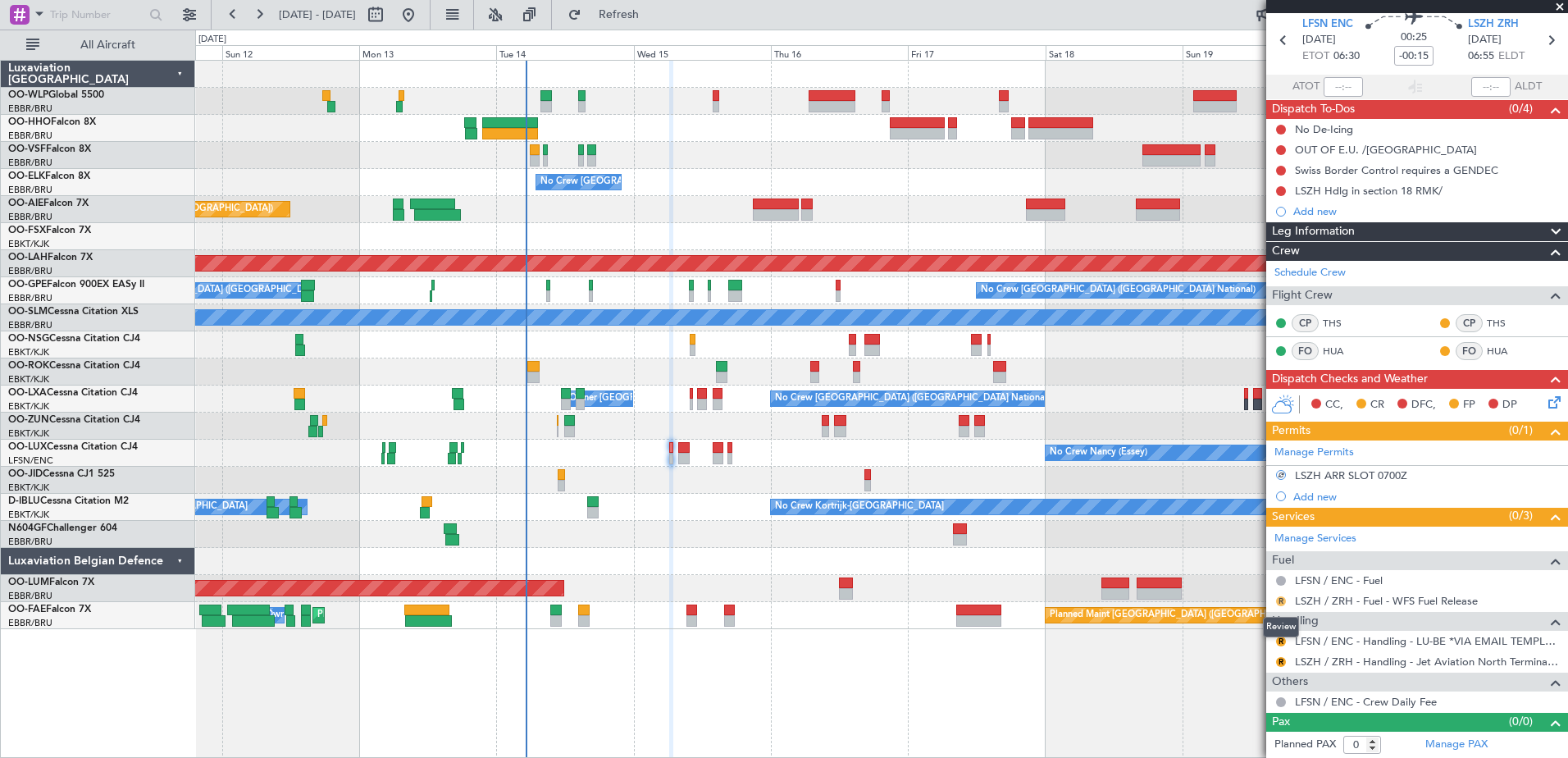
click at [1282, 601] on button "R" at bounding box center [1281, 601] width 10 height 10
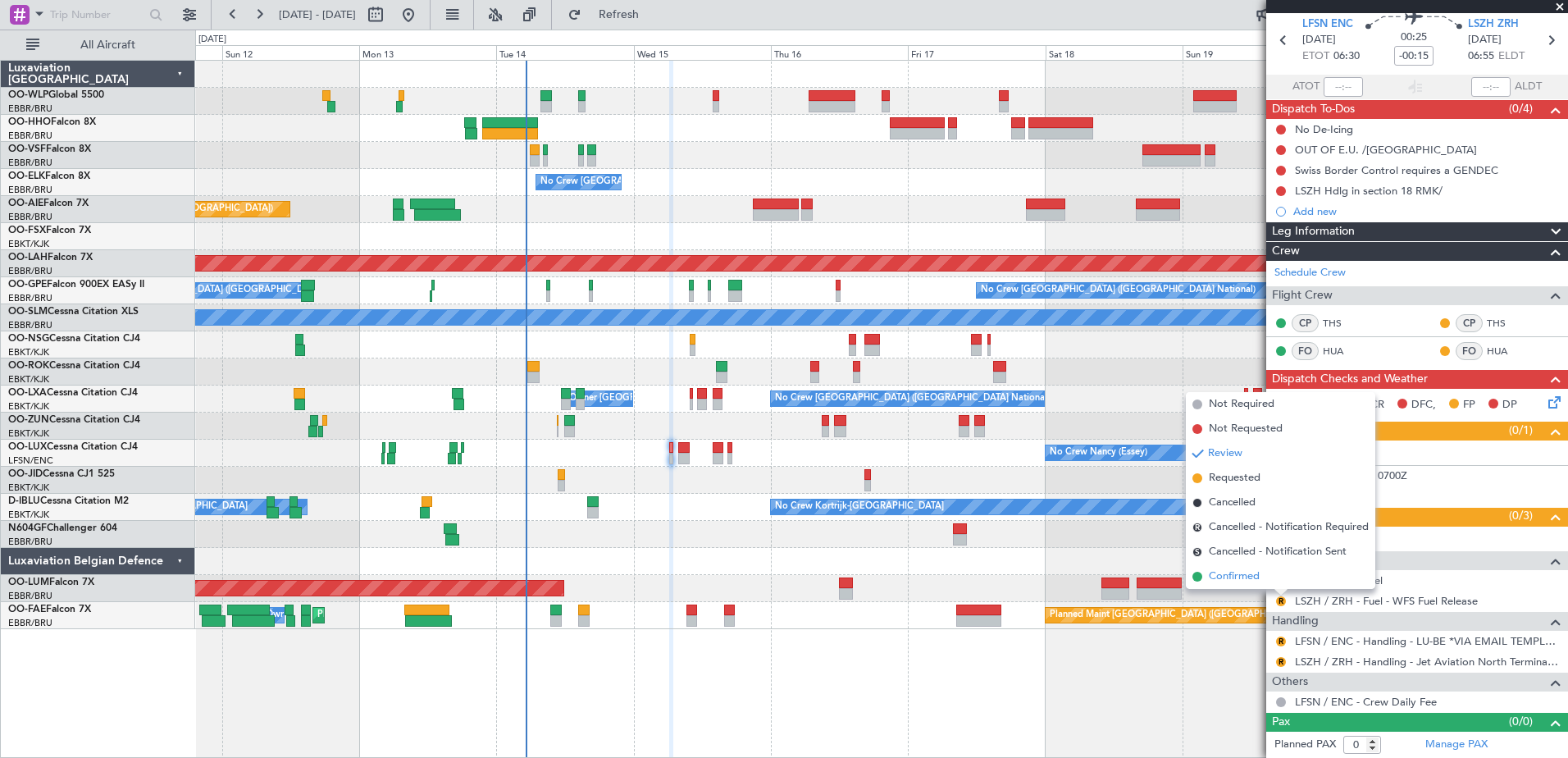
click at [1241, 578] on span "Confirmed" at bounding box center [1234, 577] width 51 height 17
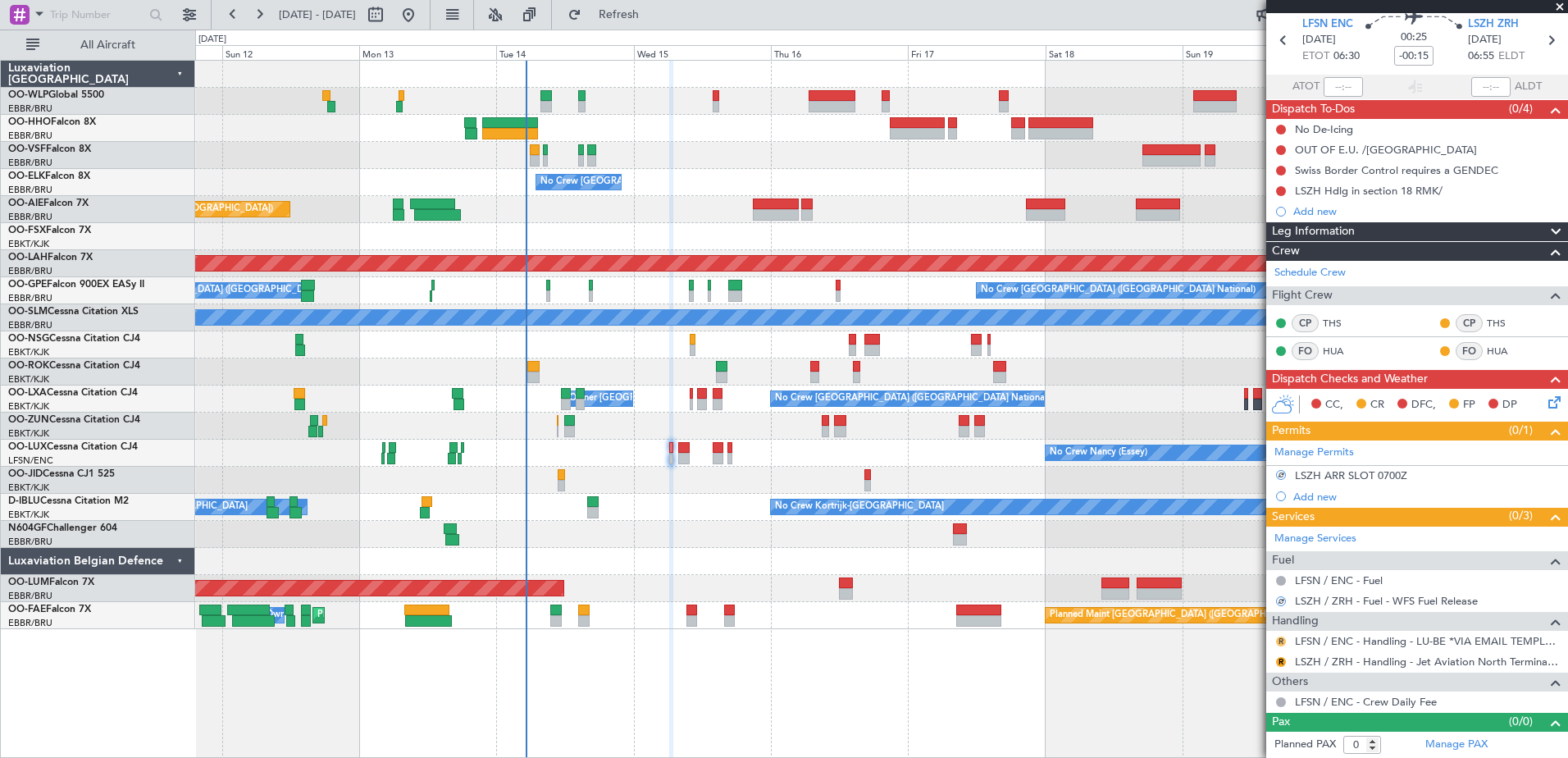
click at [1283, 638] on button "R" at bounding box center [1281, 642] width 10 height 10
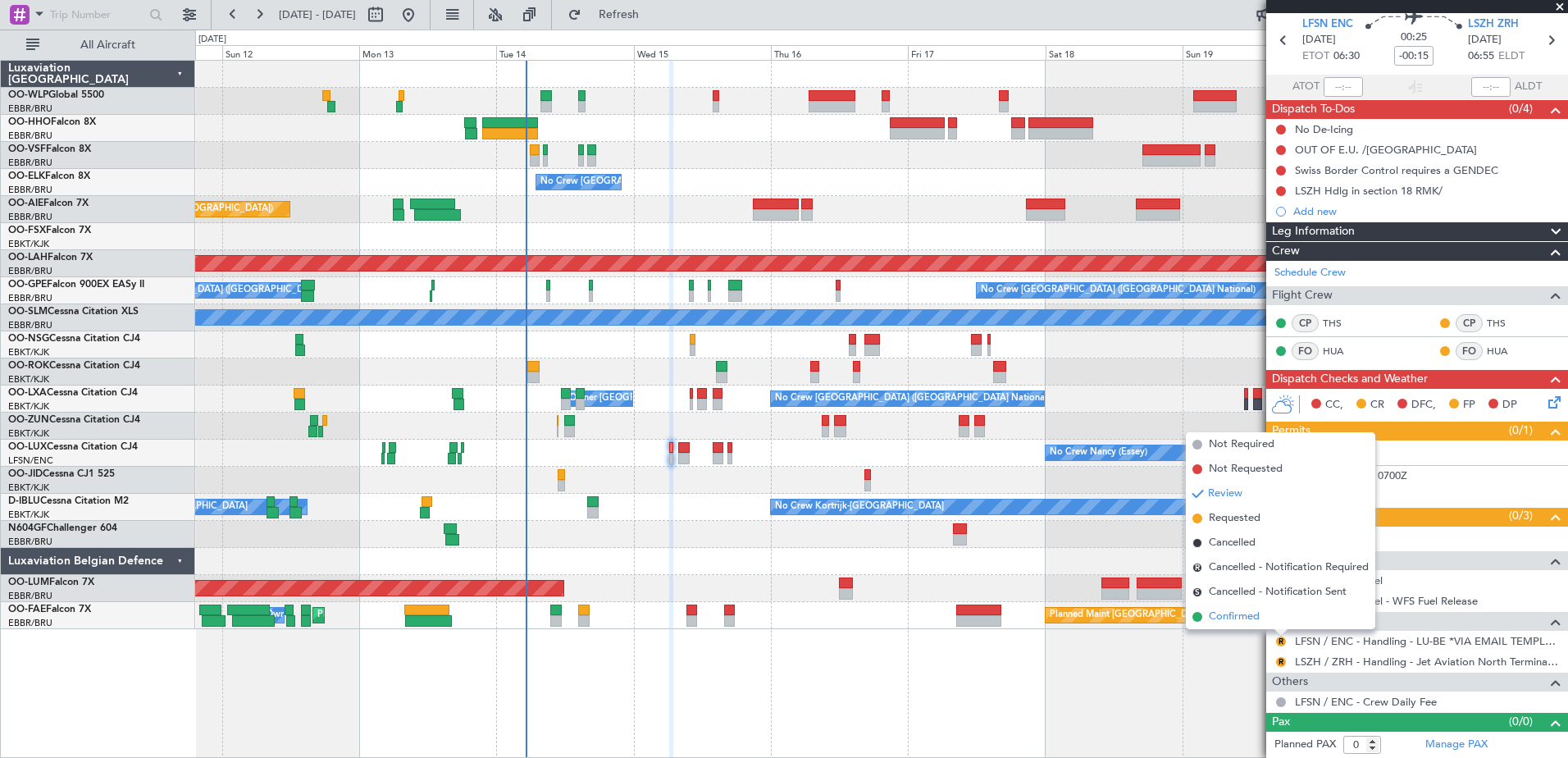
click at [1237, 613] on span "Confirmed" at bounding box center [1234, 618] width 51 height 17
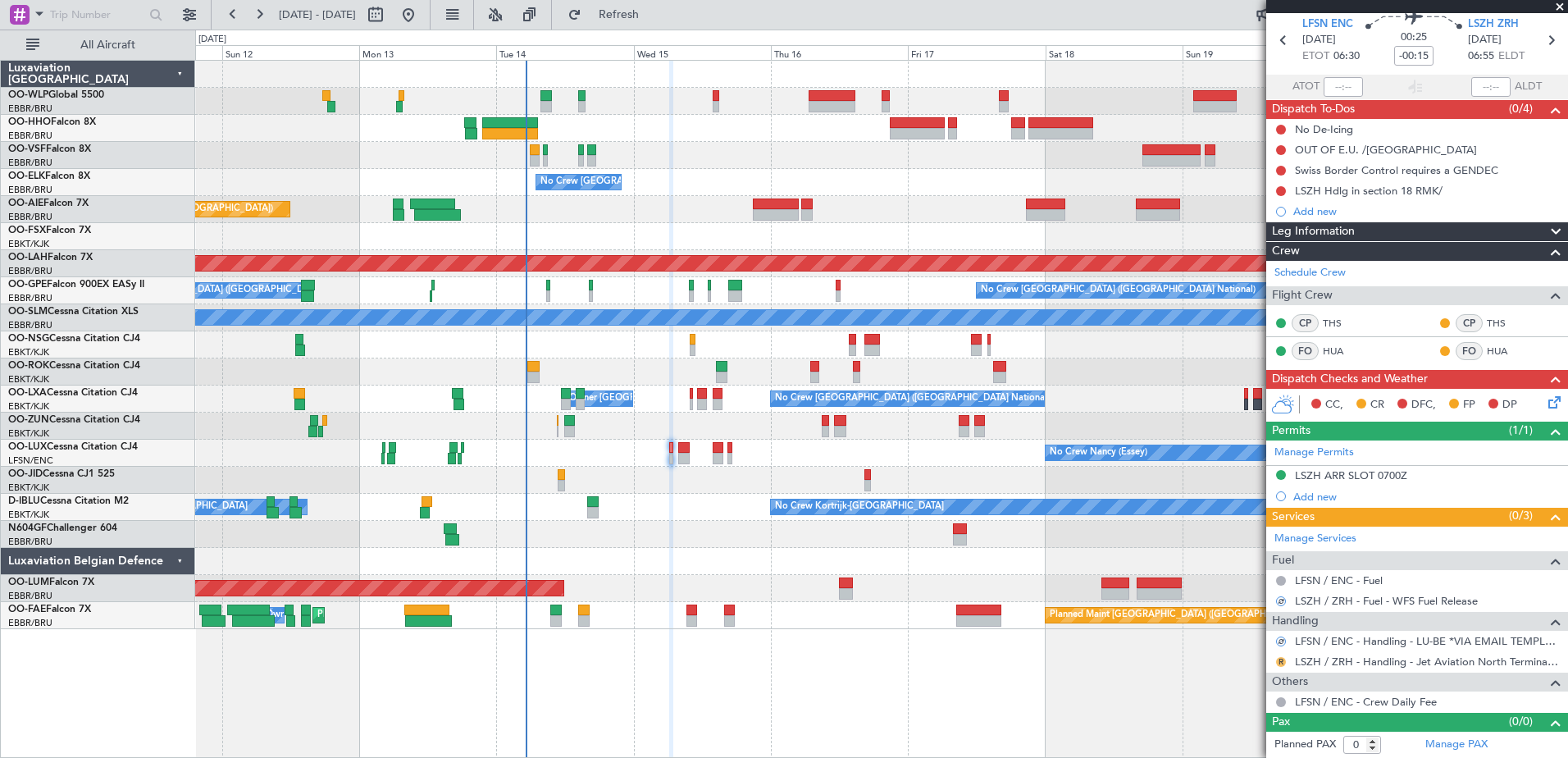
click at [1279, 660] on button "R" at bounding box center [1281, 662] width 10 height 10
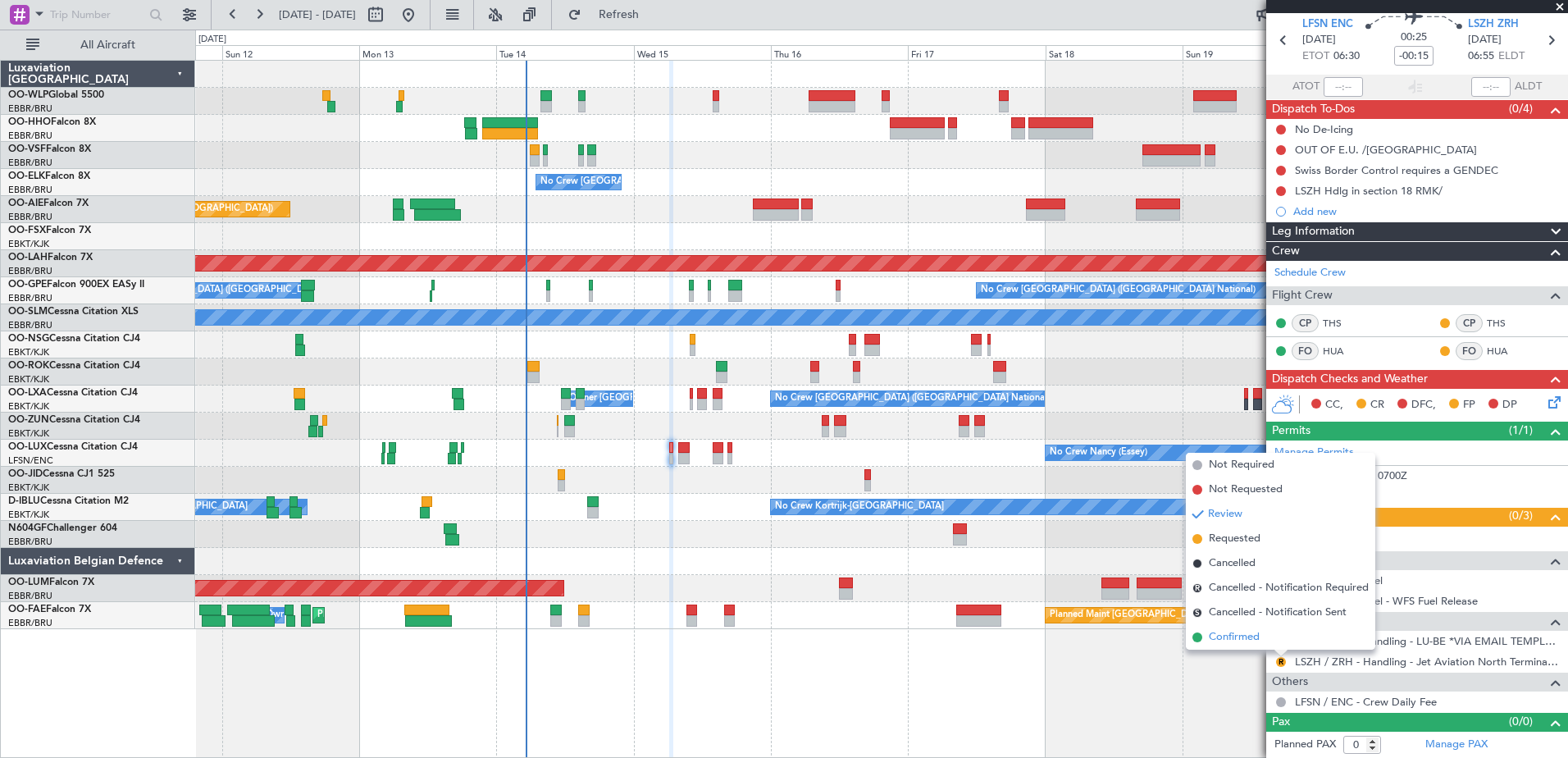
click at [1235, 644] on span "Confirmed" at bounding box center [1234, 638] width 51 height 17
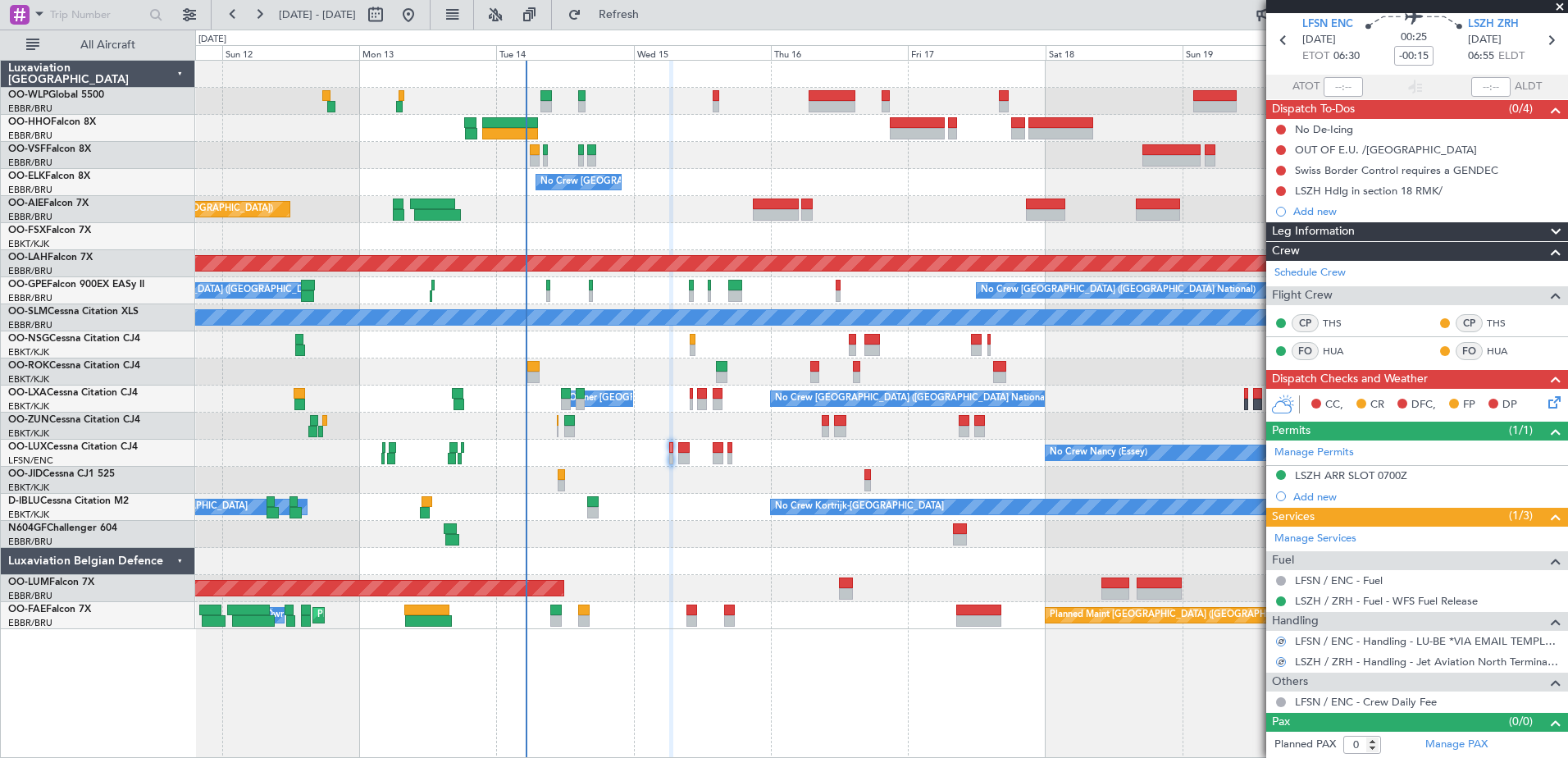
click at [1546, 399] on icon at bounding box center [1552, 399] width 13 height 13
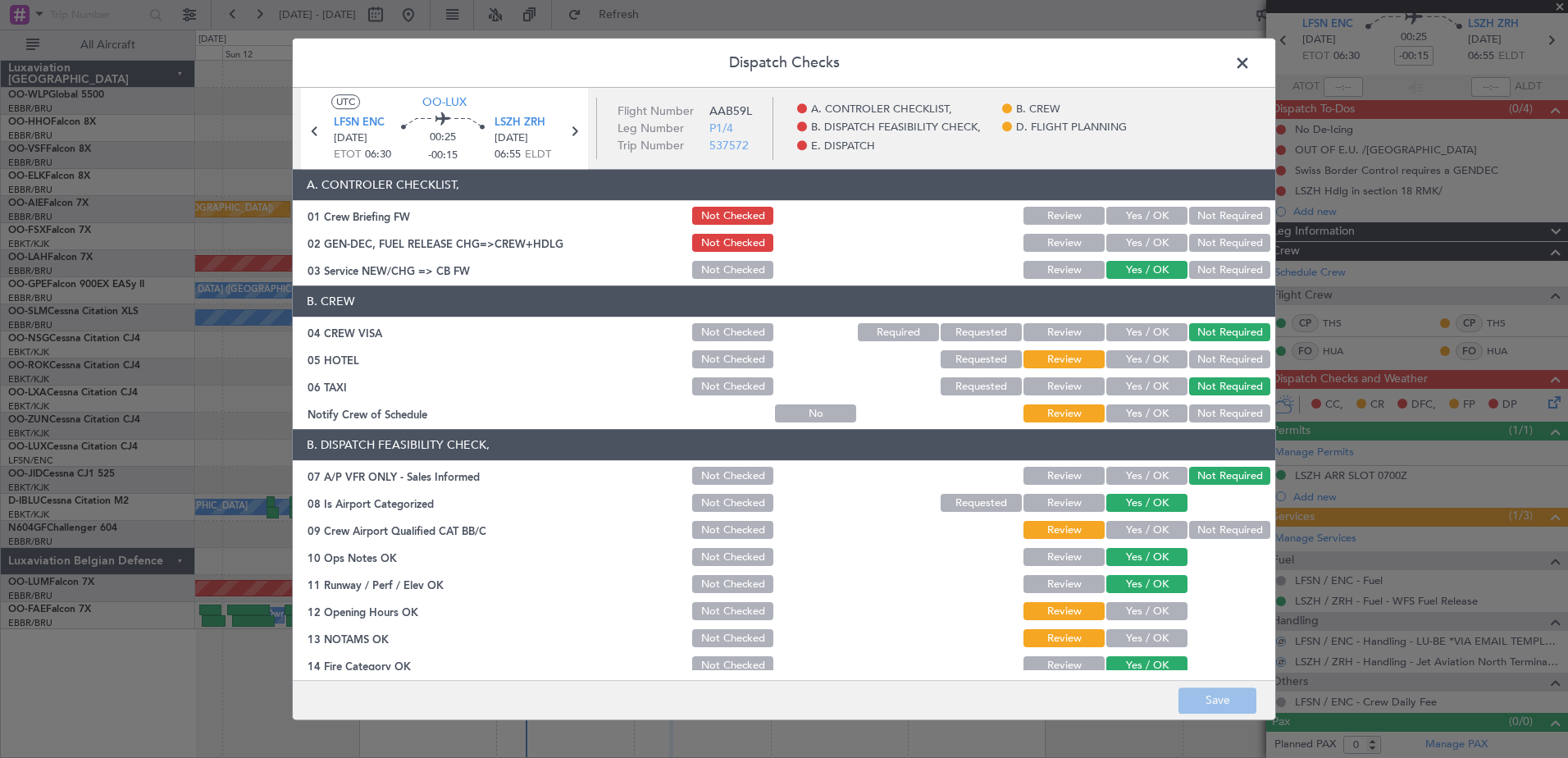
click at [1139, 404] on div "Yes / OK" at bounding box center [1145, 414] width 83 height 23
click at [1149, 412] on button "Yes / OK" at bounding box center [1147, 413] width 81 height 18
click at [1209, 346] on section "B. CREW 04 CREW VISA Not Checked Required Requested Review Yes / OK Not Require…" at bounding box center [784, 356] width 983 height 139
click at [1210, 357] on button "Not Required" at bounding box center [1229, 359] width 81 height 18
click at [1221, 526] on button "Not Required" at bounding box center [1229, 530] width 81 height 18
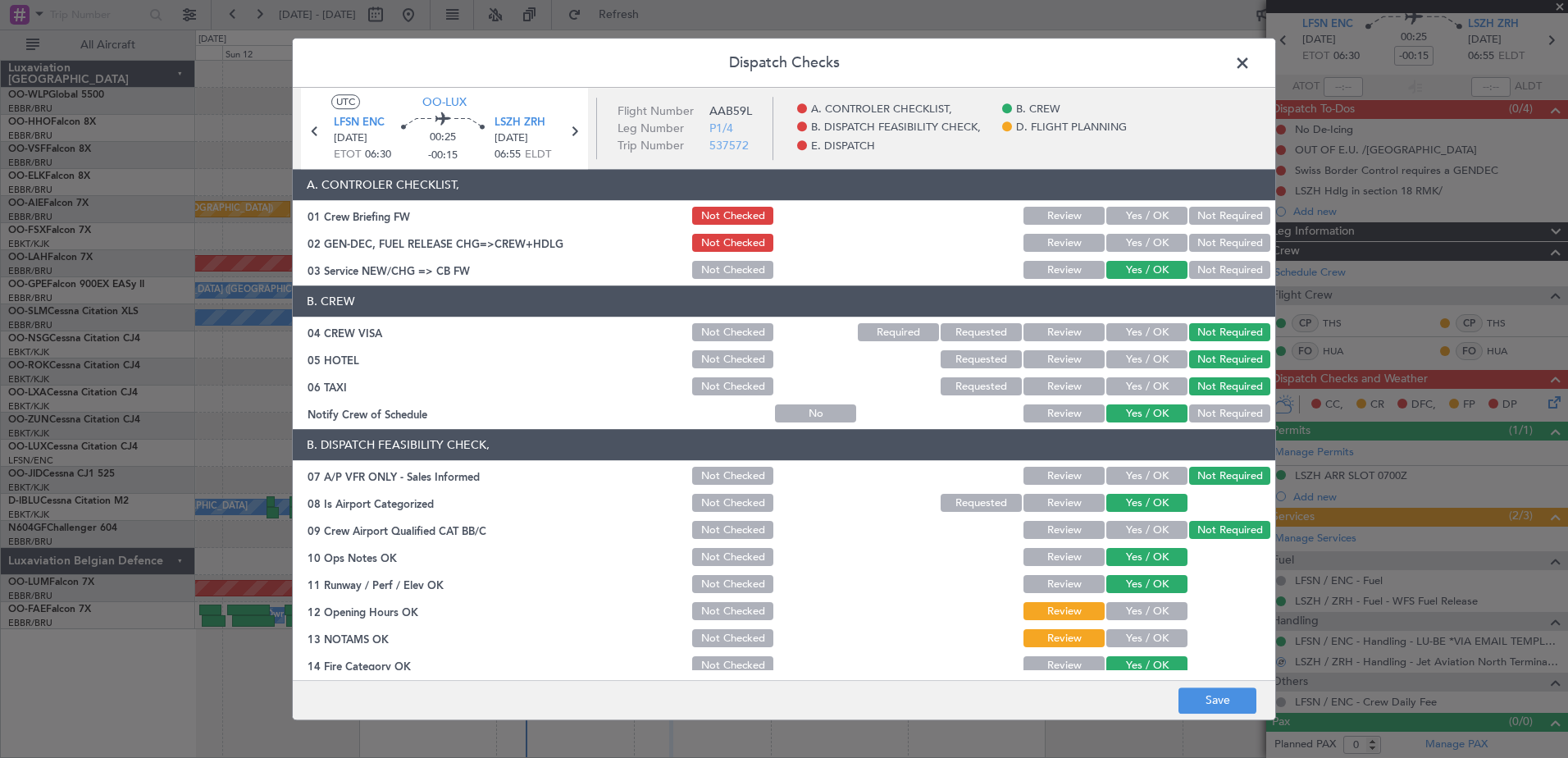
click at [1146, 611] on button "Yes / OK" at bounding box center [1147, 611] width 81 height 18
click at [1144, 628] on div "Yes / OK" at bounding box center [1145, 639] width 83 height 23
click at [1144, 637] on button "Yes / OK" at bounding box center [1147, 639] width 81 height 18
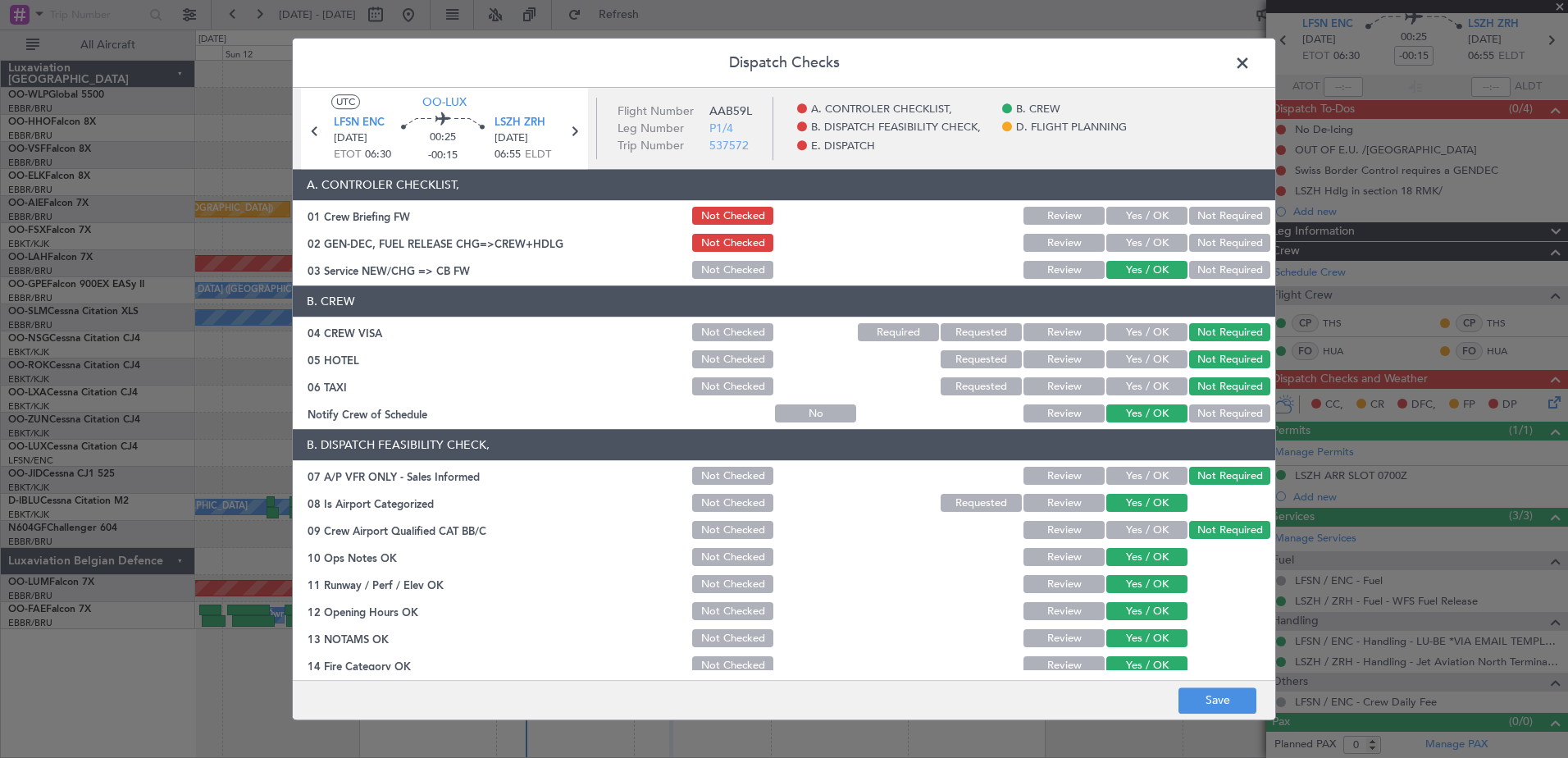
scroll to position [326, 0]
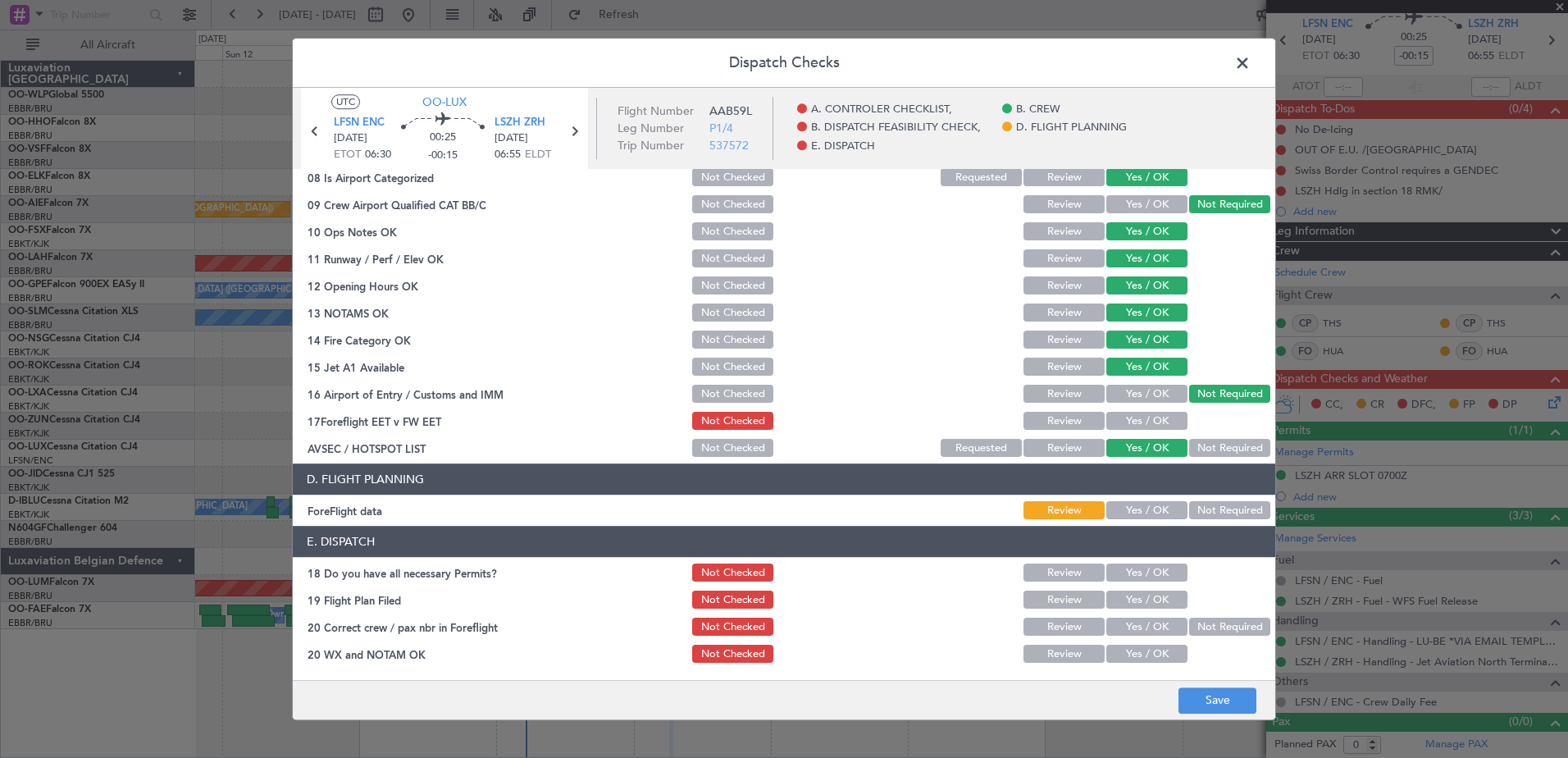
click at [1147, 428] on button "Yes / OK" at bounding box center [1147, 421] width 81 height 18
click at [1161, 511] on button "Yes / OK" at bounding box center [1147, 511] width 81 height 18
drag, startPoint x: 1216, startPoint y: 695, endPoint x: 1007, endPoint y: 363, distance: 392.3
click at [1007, 363] on div "Dispatch Checks UTC OO-LUX LFSN ENC 15/10/2025 ETOT 06:30 00:25 -00:15 LSZH ZRH…" at bounding box center [784, 379] width 984 height 683
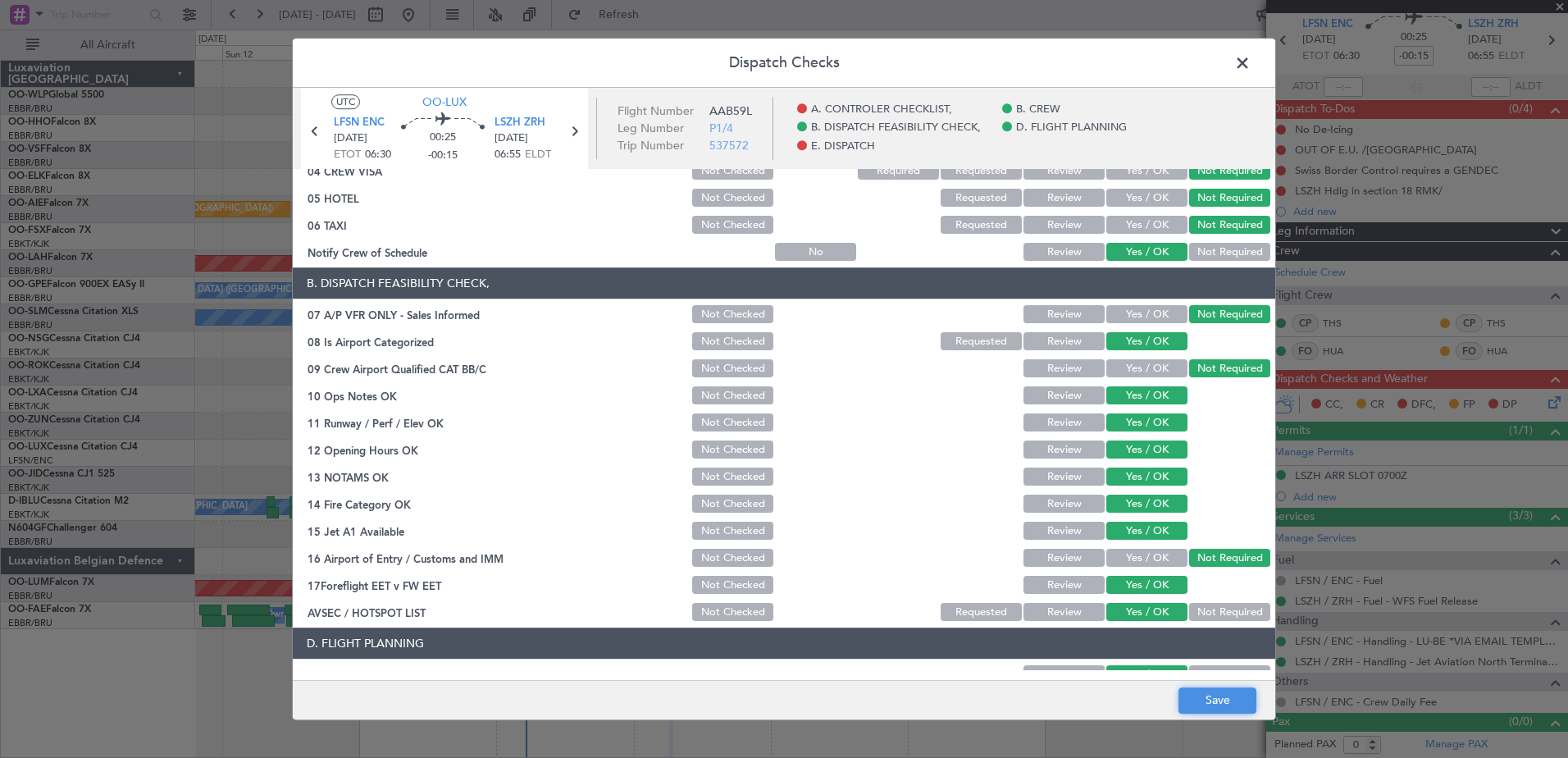
scroll to position [80, 0]
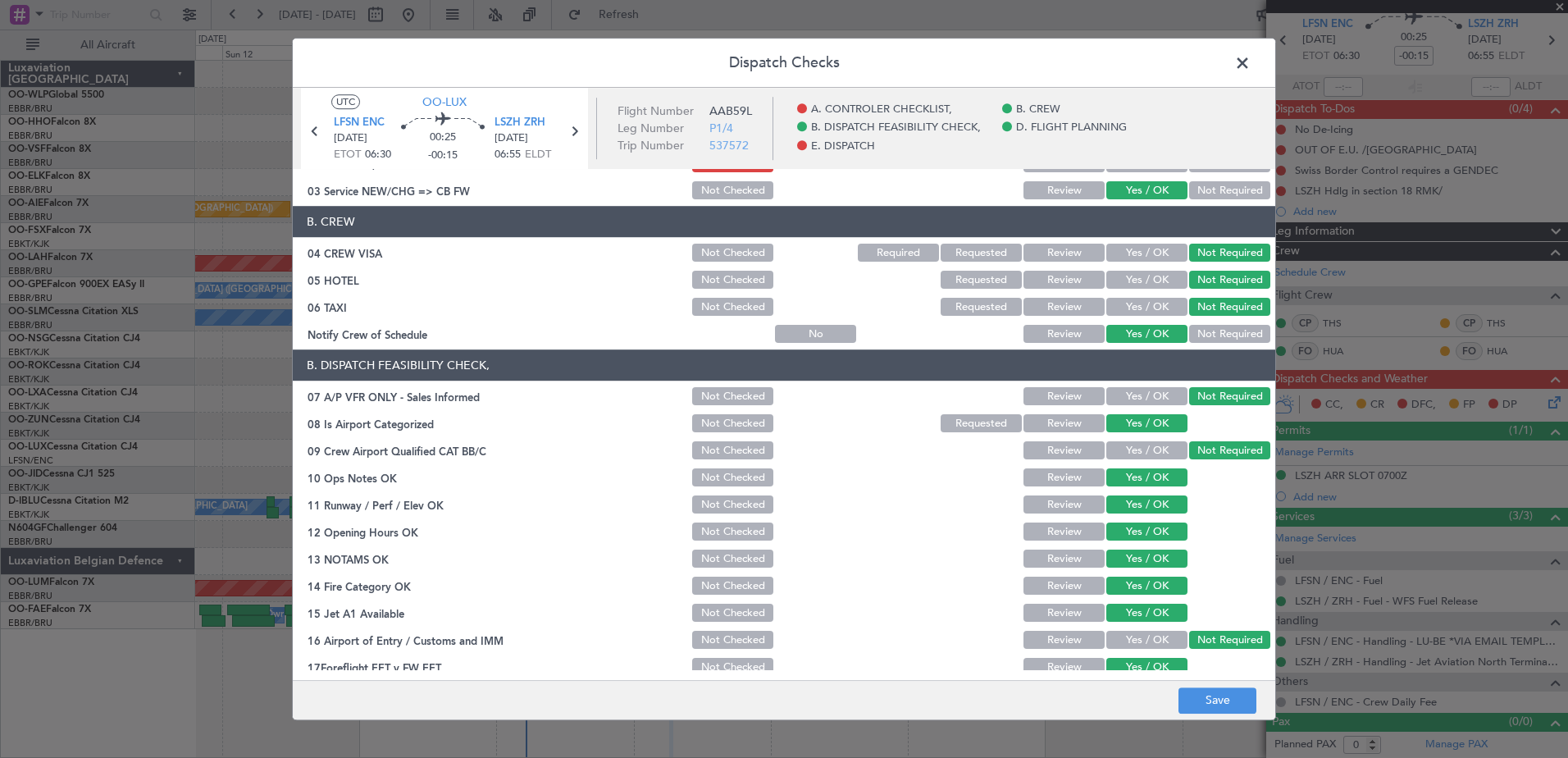
click at [1214, 340] on button "Not Required" at bounding box center [1229, 334] width 81 height 18
click at [1219, 715] on footer "Save" at bounding box center [784, 700] width 983 height 39
click at [1226, 701] on button "Save" at bounding box center [1218, 700] width 78 height 26
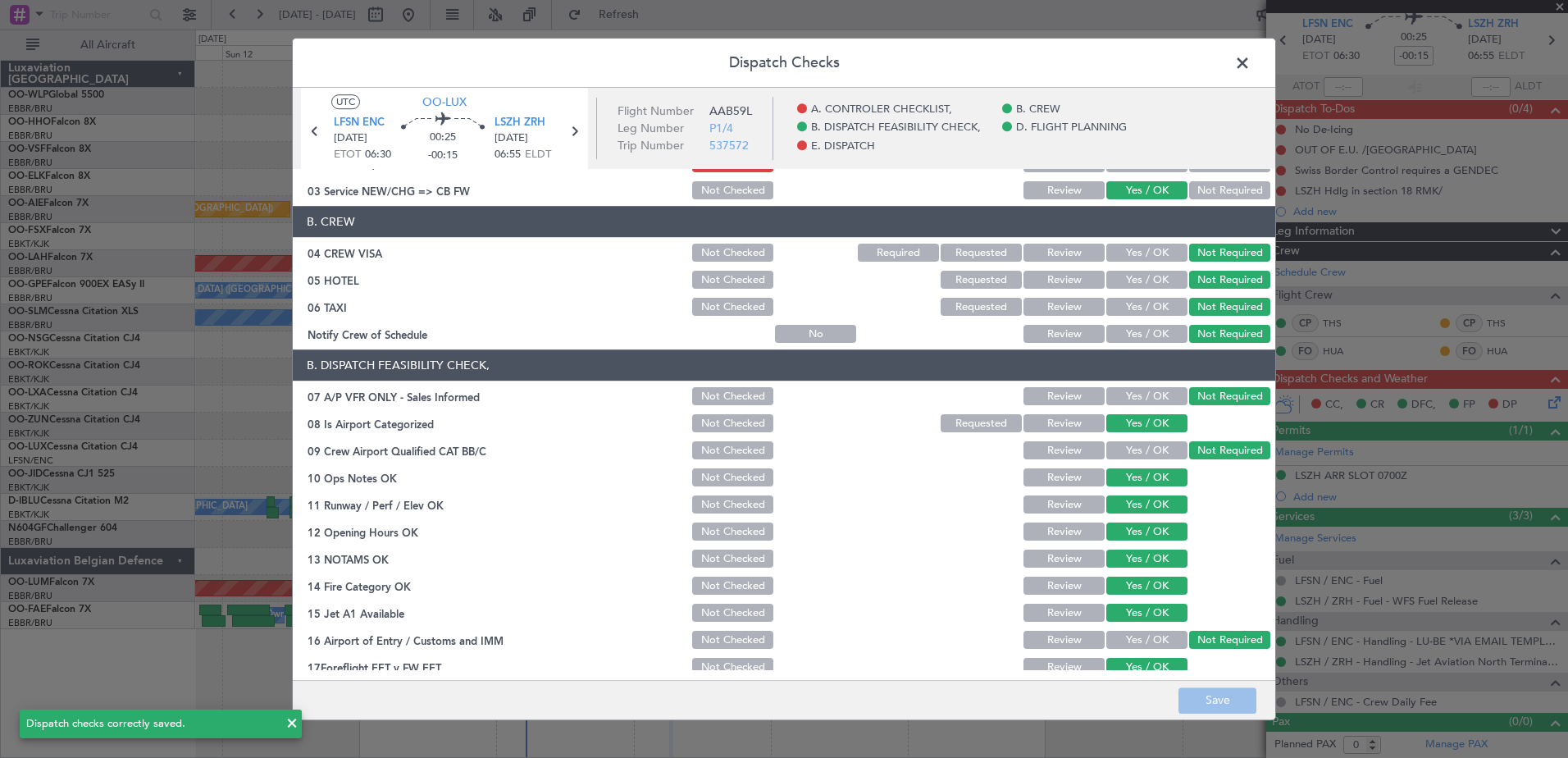
click at [1251, 62] on span at bounding box center [1251, 67] width 0 height 33
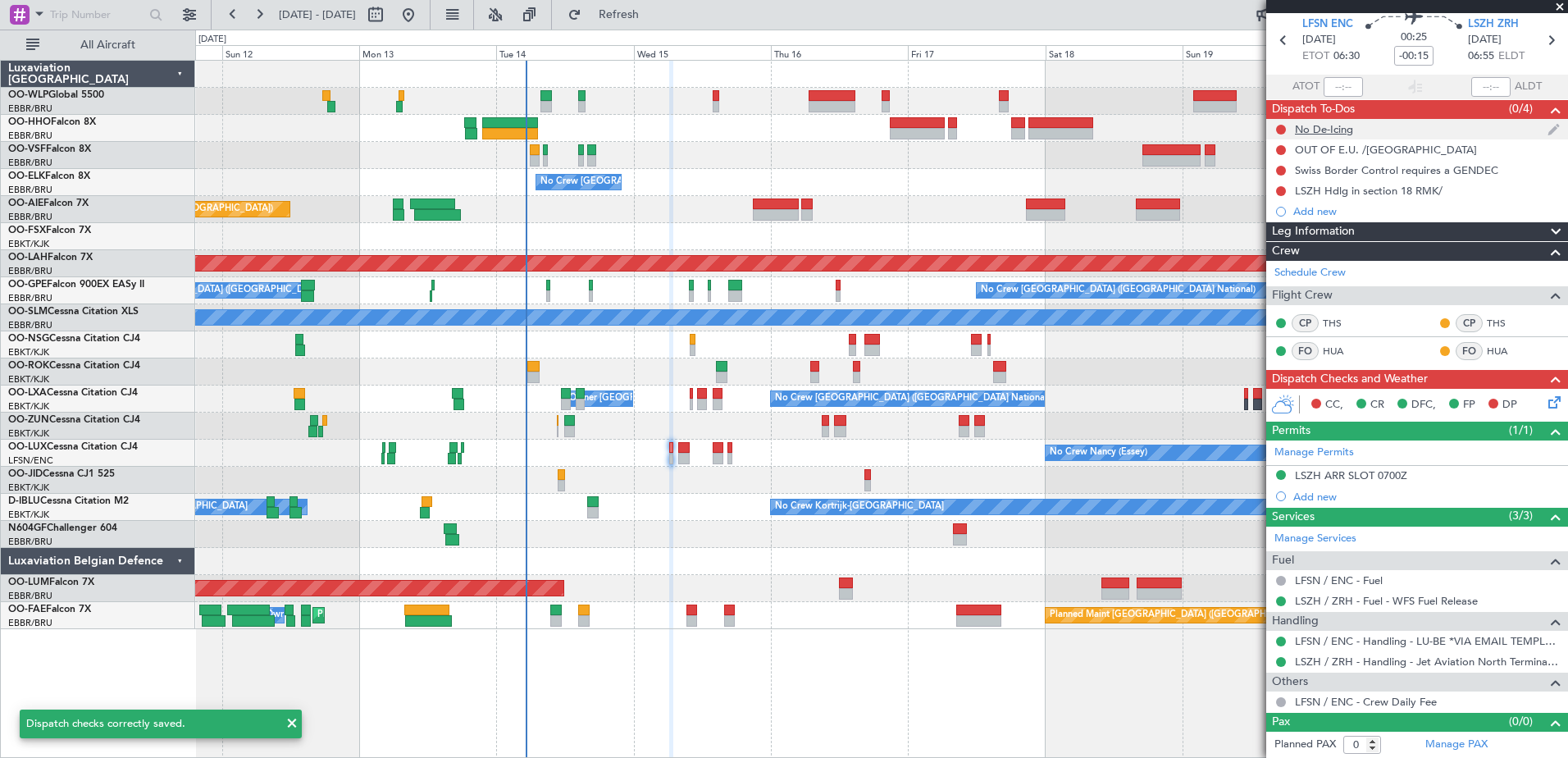
click at [1276, 128] on div at bounding box center [1281, 130] width 13 height 13
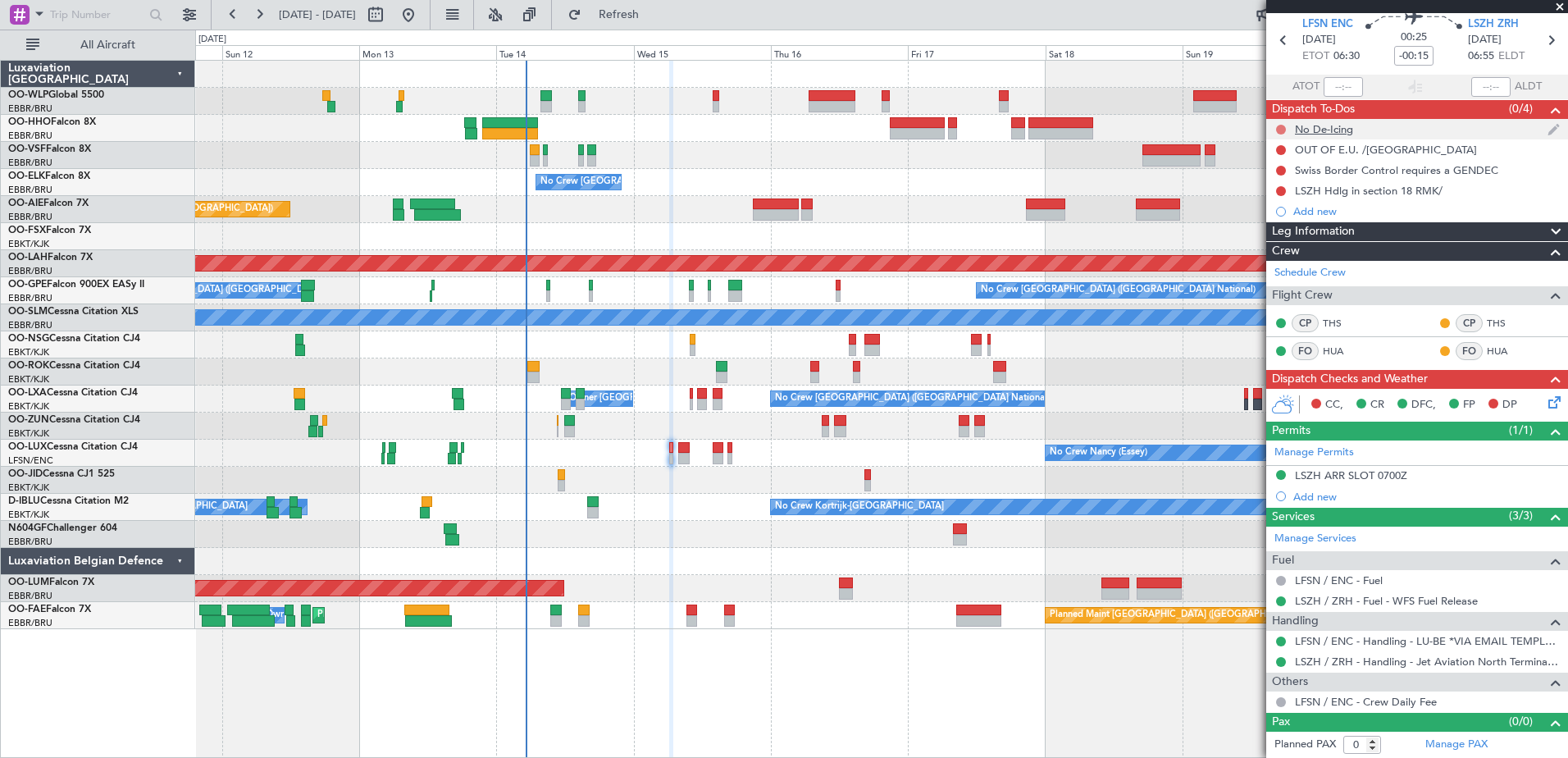
click at [1279, 129] on button at bounding box center [1281, 129] width 10 height 10
click at [1276, 194] on span "Completed" at bounding box center [1289, 203] width 54 height 17
click at [1280, 145] on button at bounding box center [1281, 150] width 10 height 10
click at [1281, 216] on span "Completed" at bounding box center [1289, 223] width 54 height 17
click at [1372, 476] on div "LSZH ARR SLOT 0700Z" at bounding box center [1351, 476] width 112 height 14
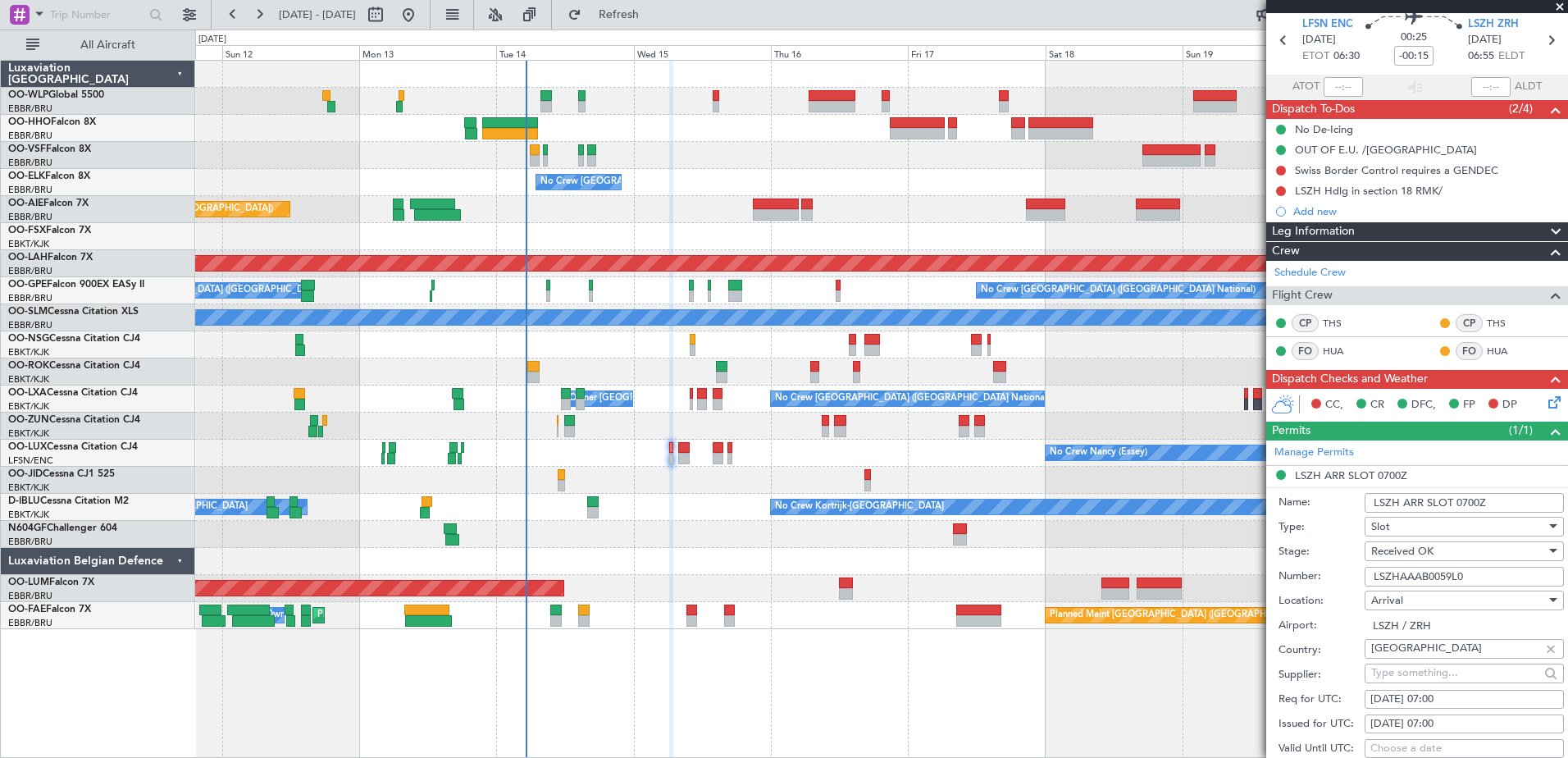
drag, startPoint x: 1475, startPoint y: 576, endPoint x: 1344, endPoint y: 573, distance: 131.0
click at [1344, 573] on div "Number: LSZHAAAB0059L0" at bounding box center [1421, 577] width 285 height 25
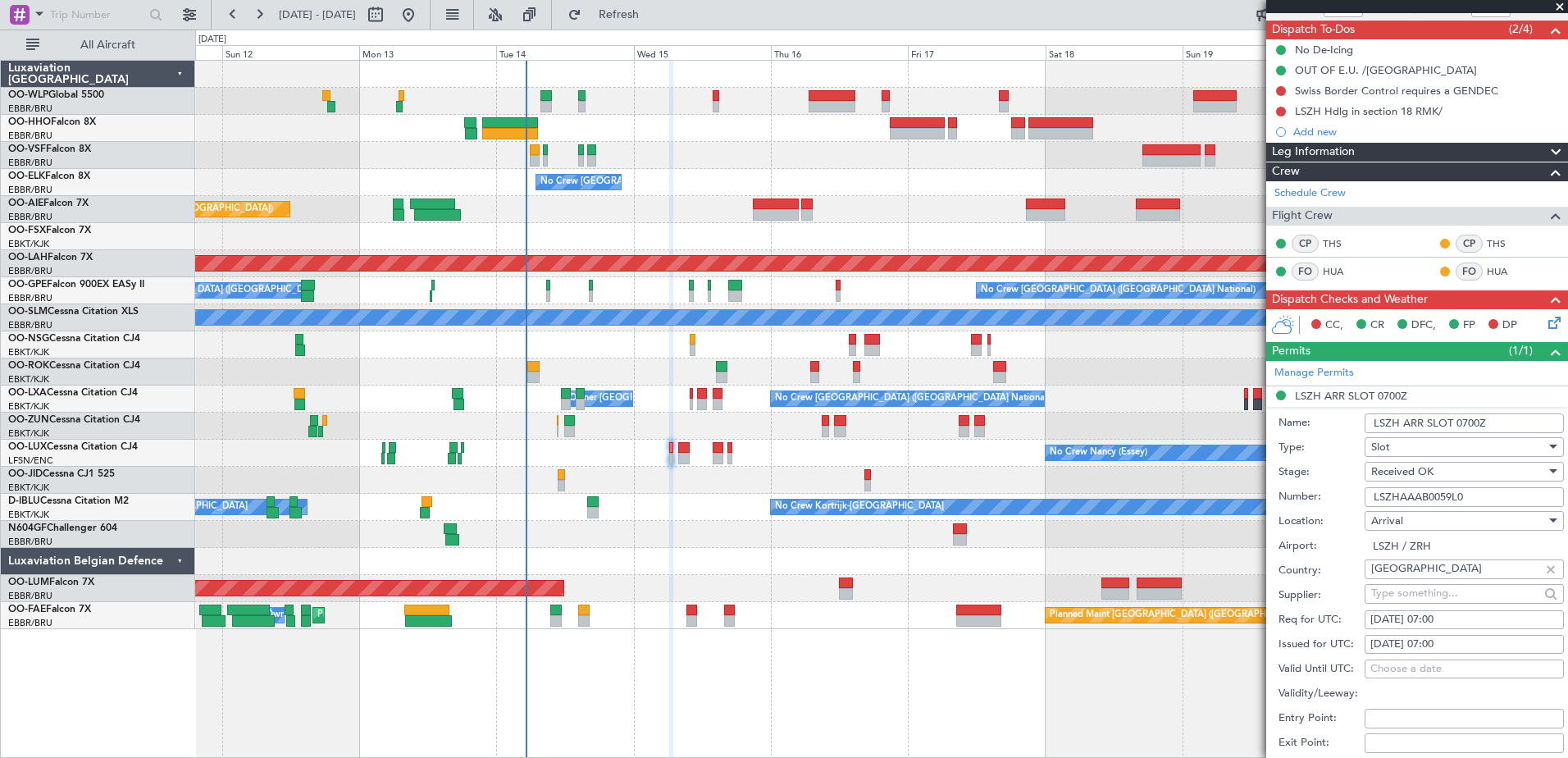
scroll to position [0, 0]
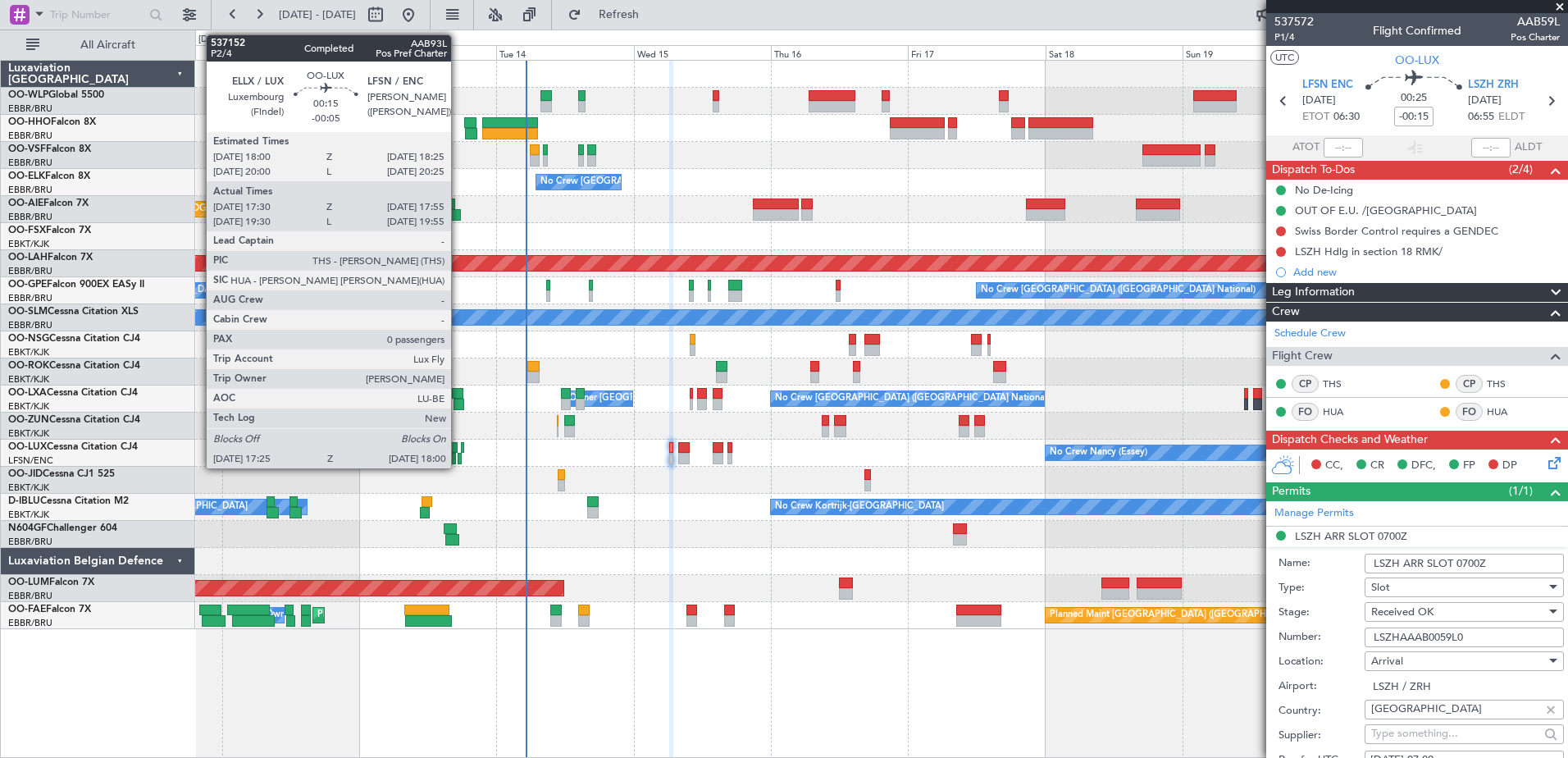
click at [459, 456] on div at bounding box center [460, 459] width 4 height 11
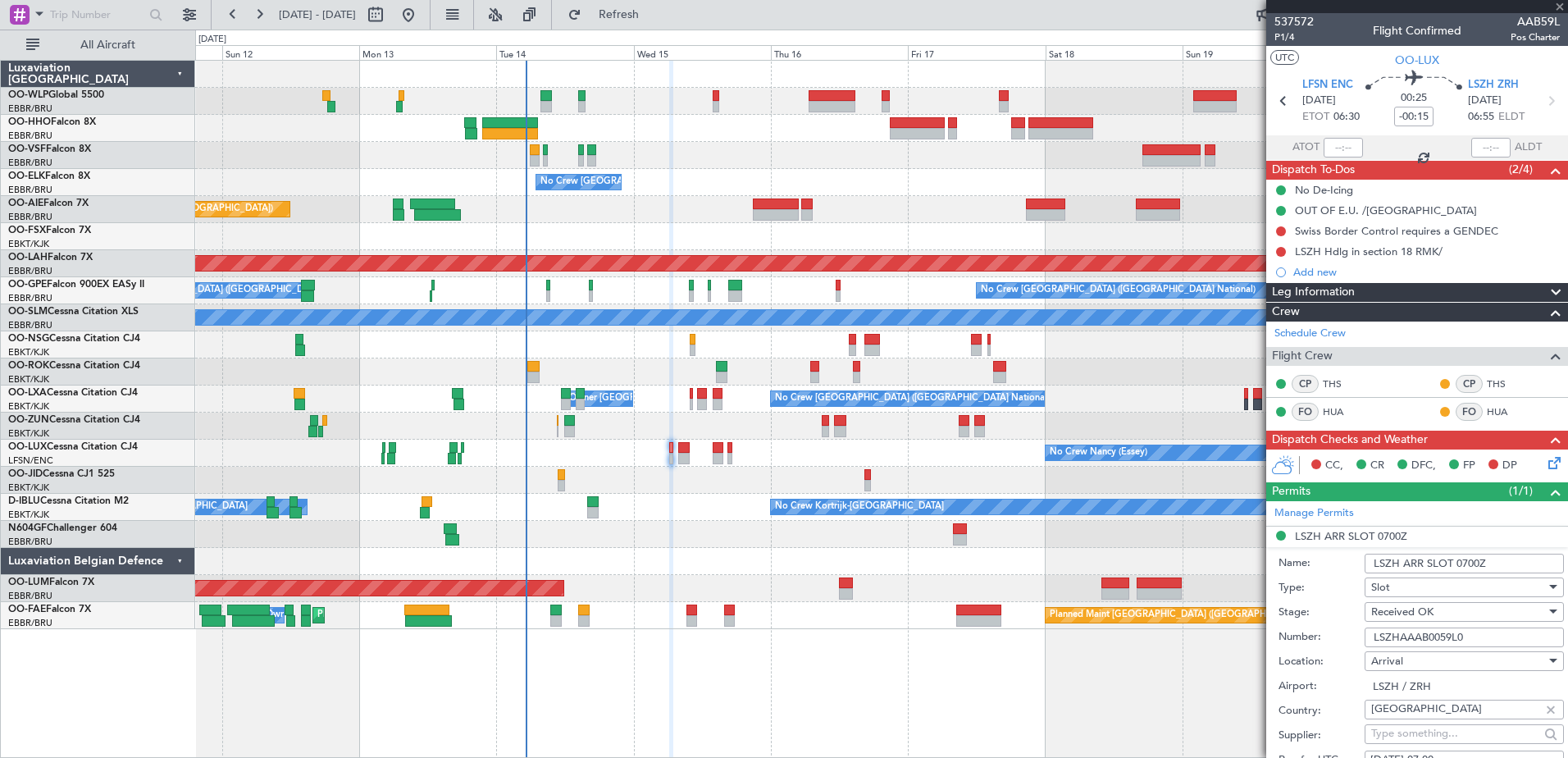
type input "-00:05"
type input "17:35"
type input "17:50"
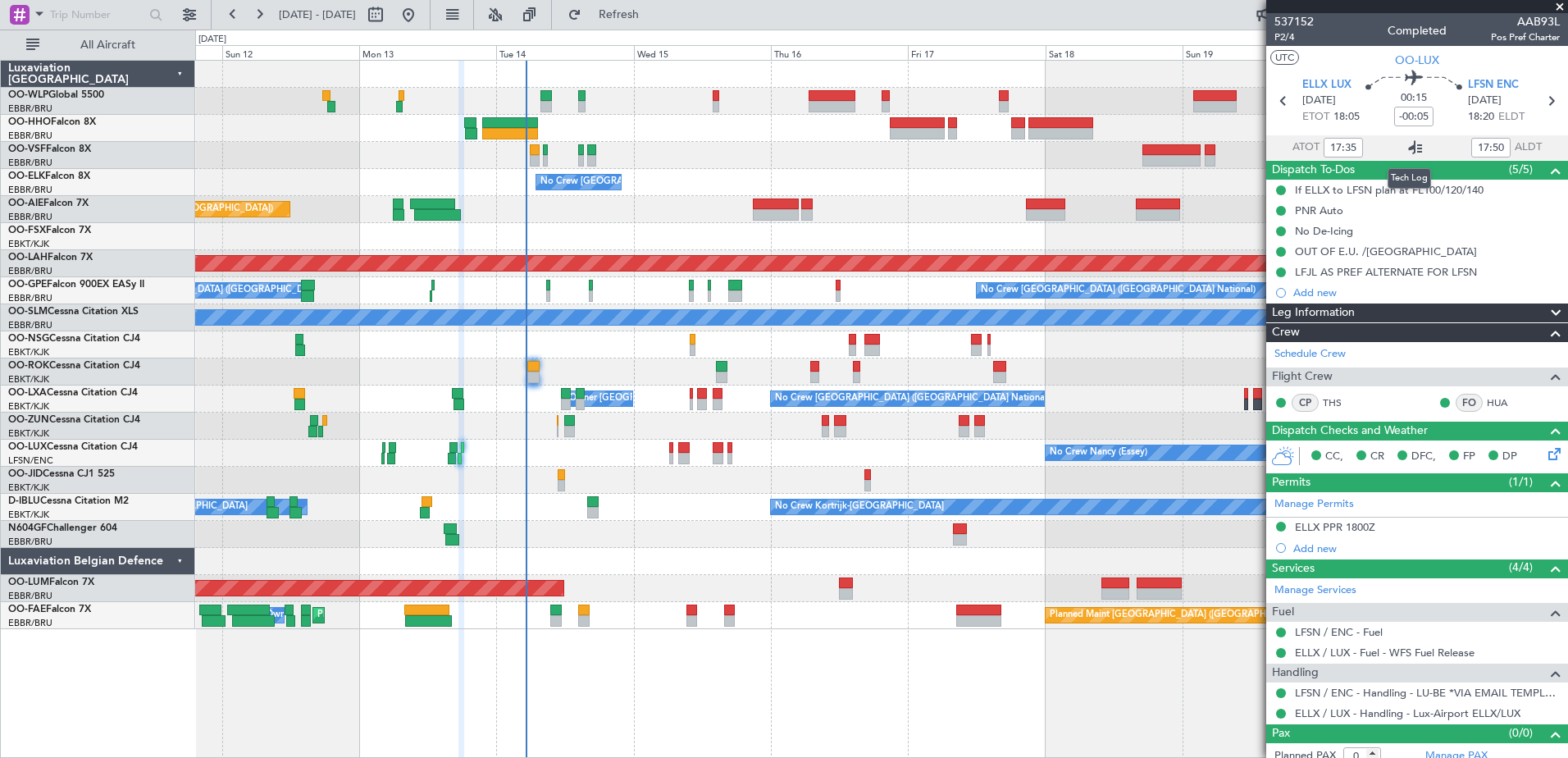
click at [1414, 145] on icon at bounding box center [1415, 147] width 19 height 20
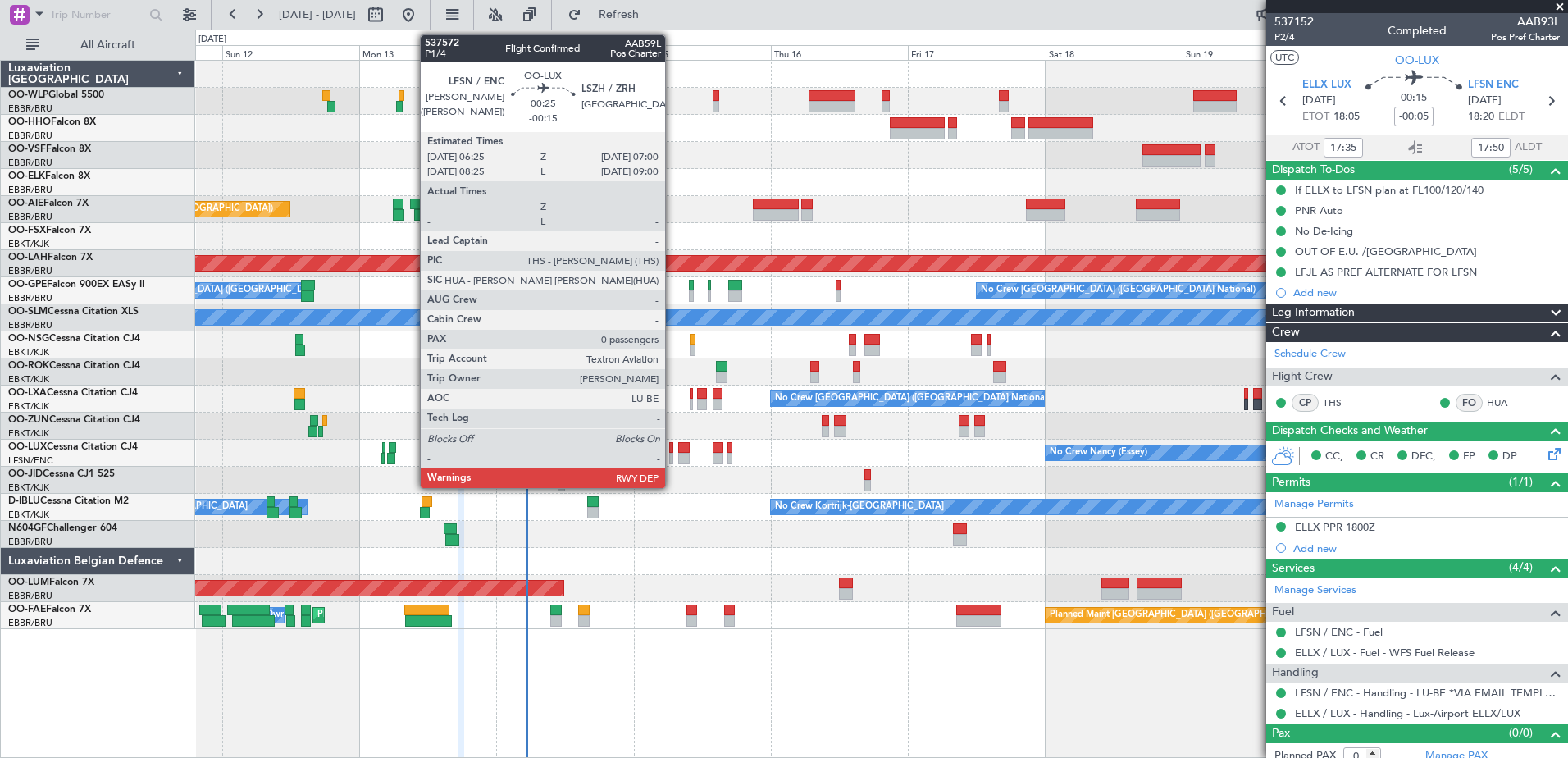
click at [673, 455] on div at bounding box center [671, 459] width 4 height 11
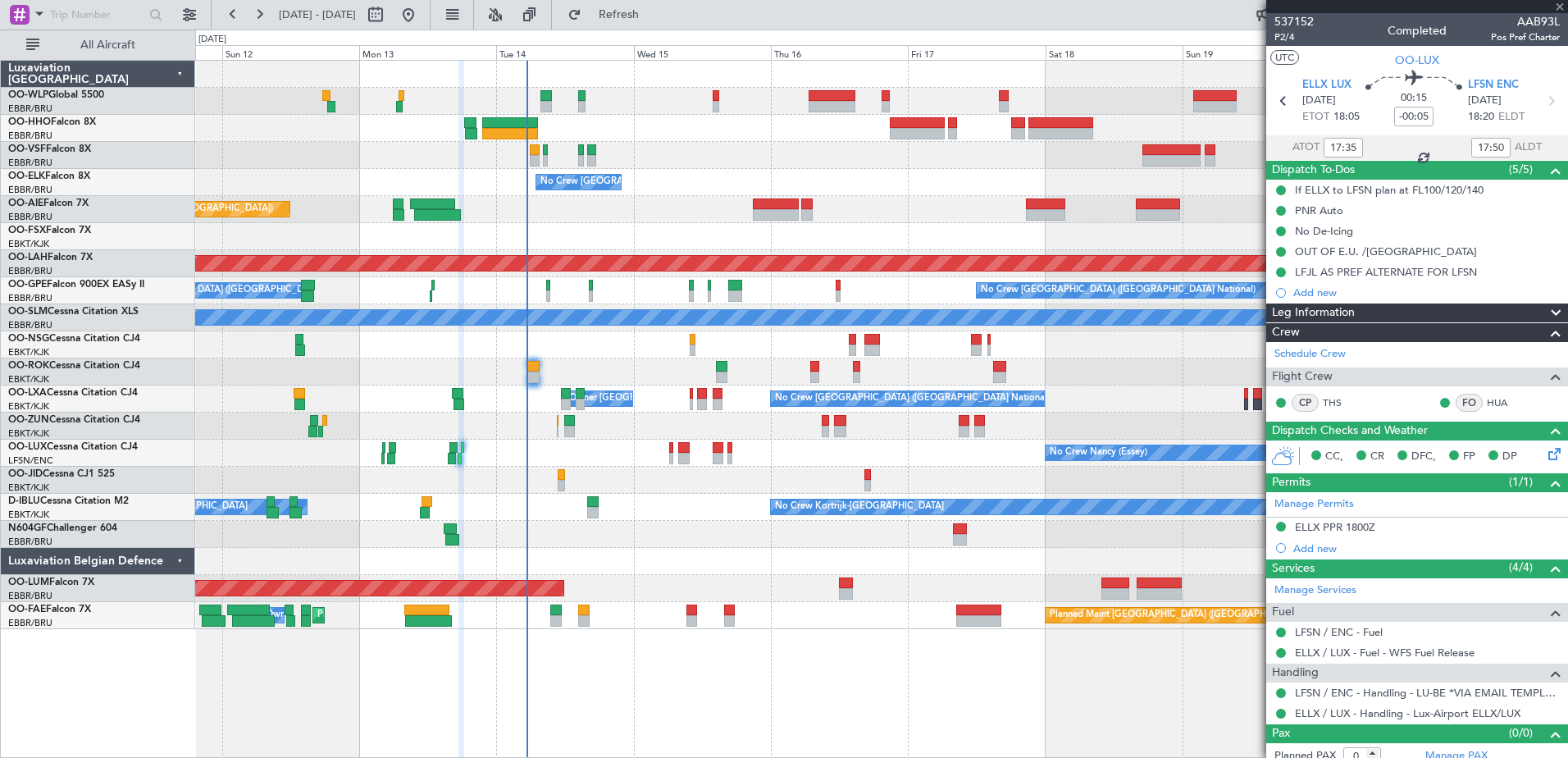
type input "-00:15"
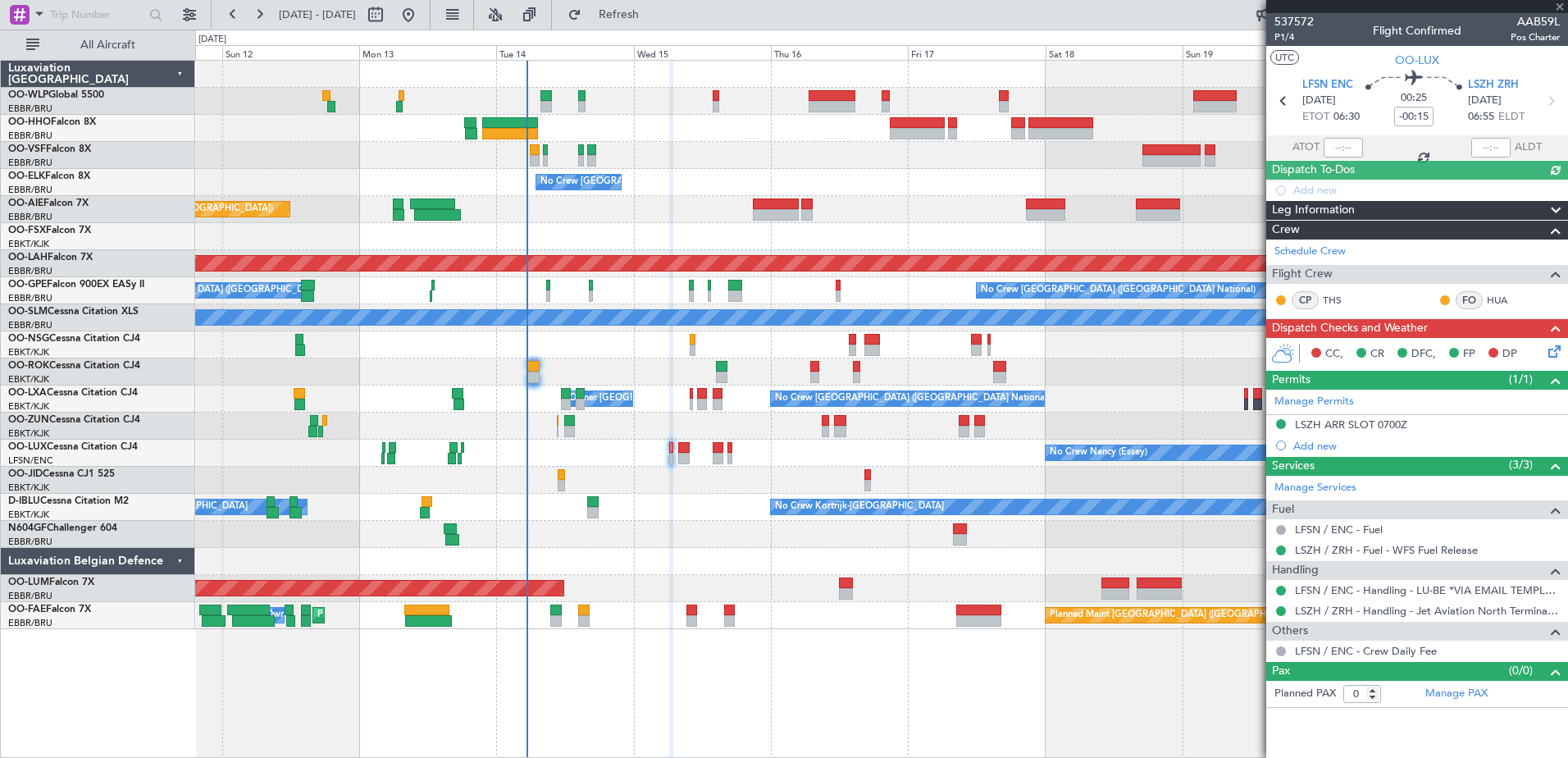
click at [1552, 349] on icon at bounding box center [1552, 348] width 13 height 13
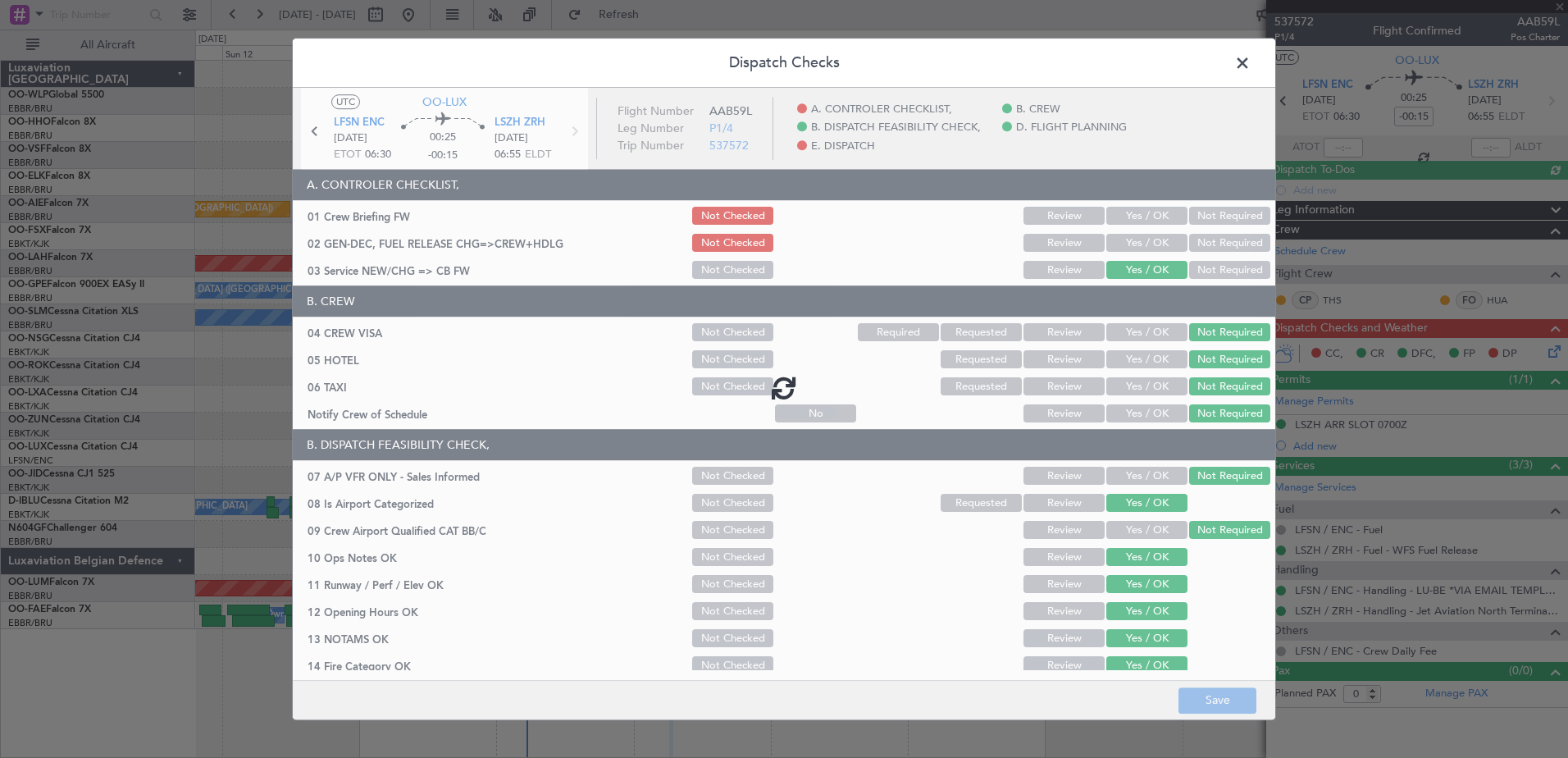
click at [1251, 60] on span at bounding box center [1251, 67] width 0 height 33
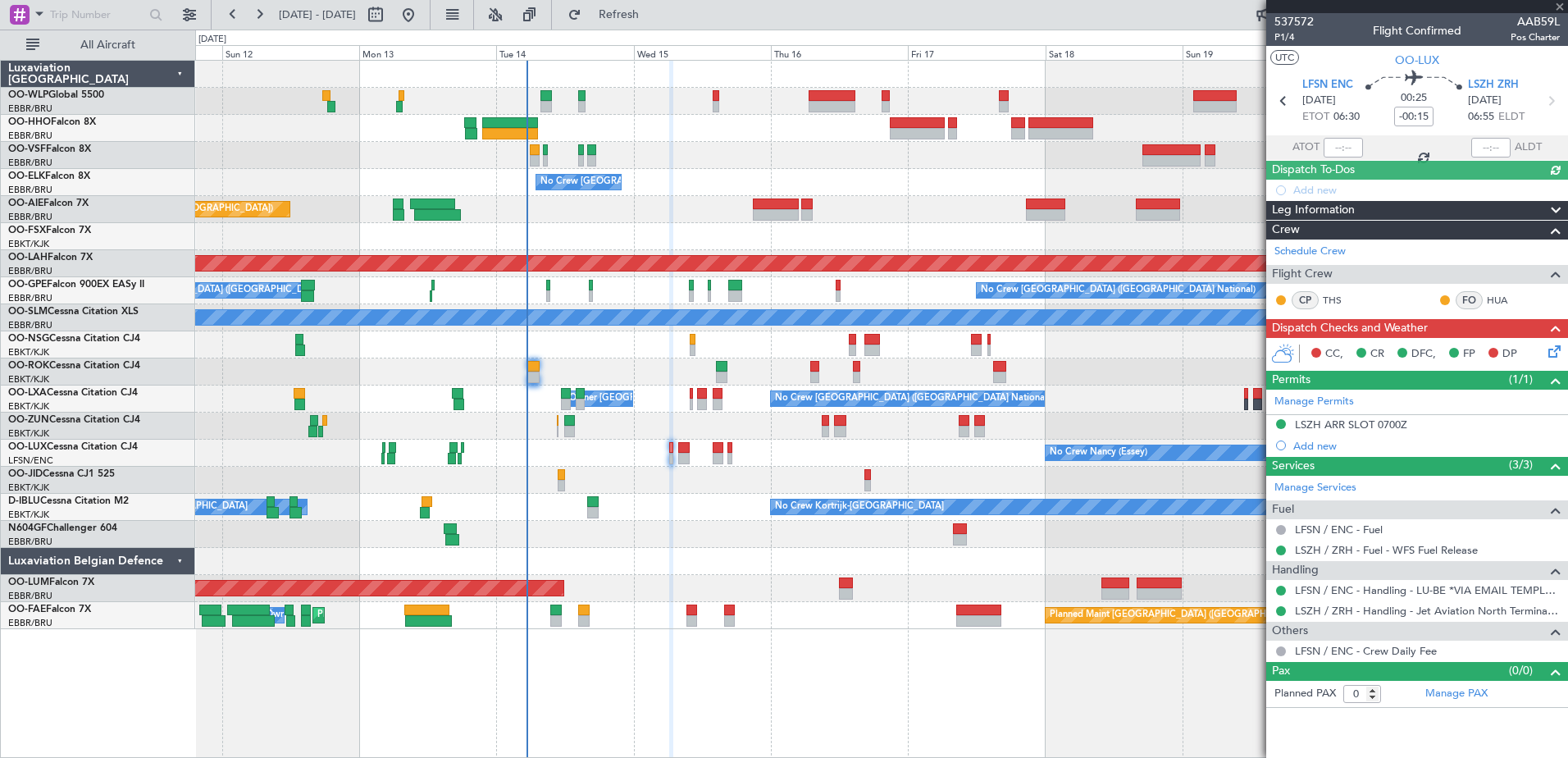
click at [1554, 350] on icon at bounding box center [1552, 348] width 13 height 13
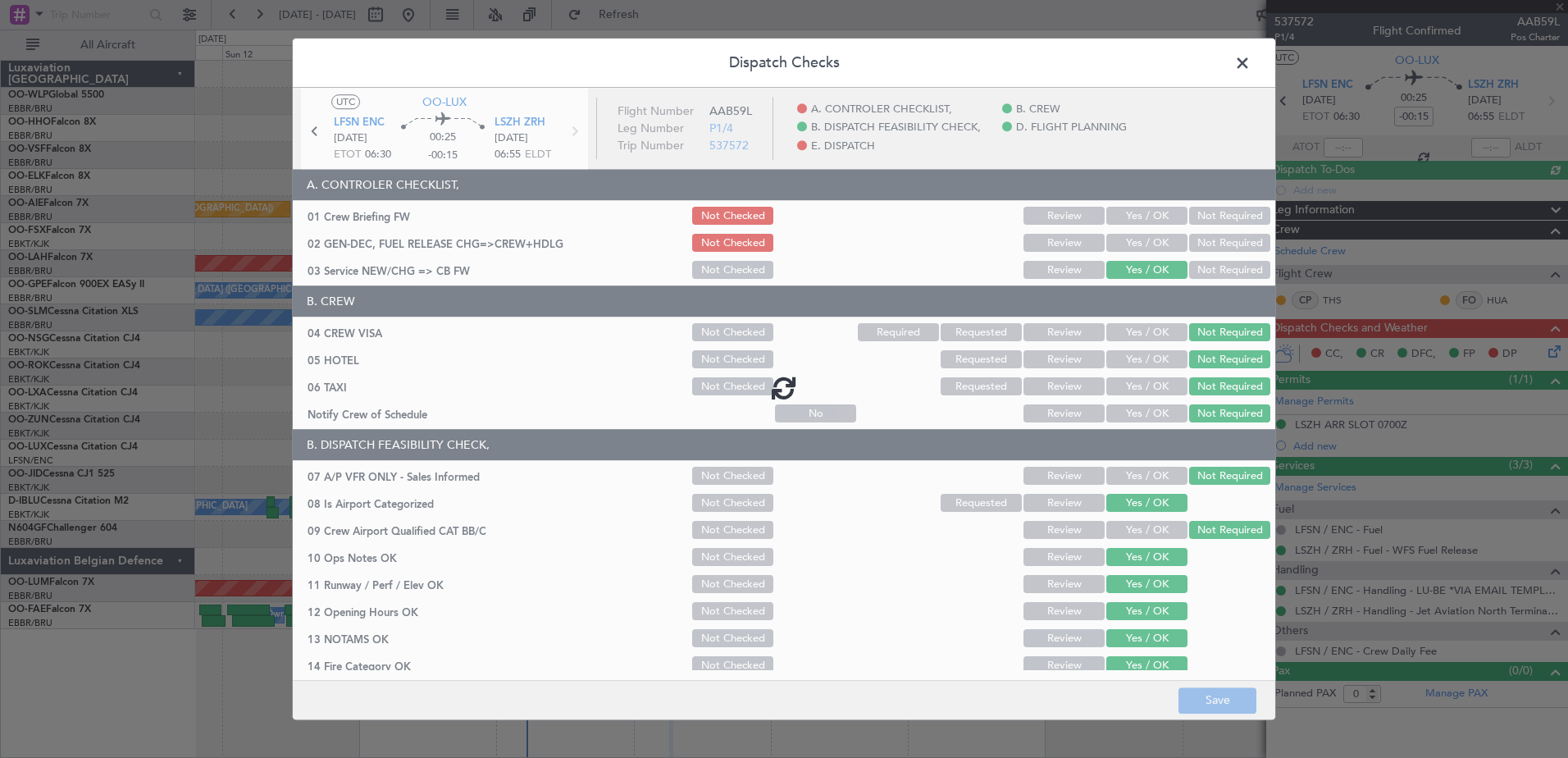
click at [1251, 57] on span at bounding box center [1251, 67] width 0 height 33
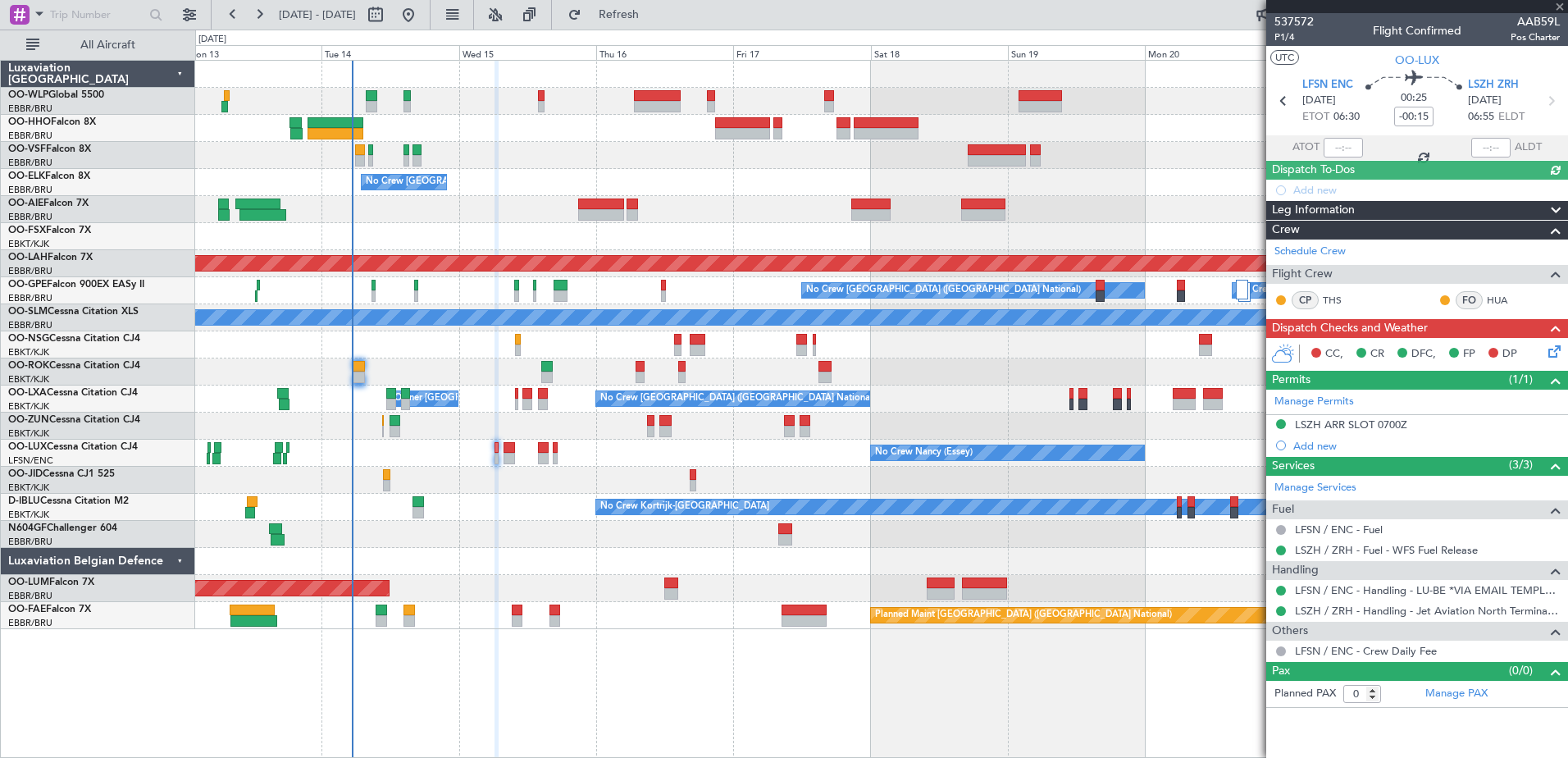
click at [780, 474] on div "No Crew" at bounding box center [881, 480] width 1372 height 27
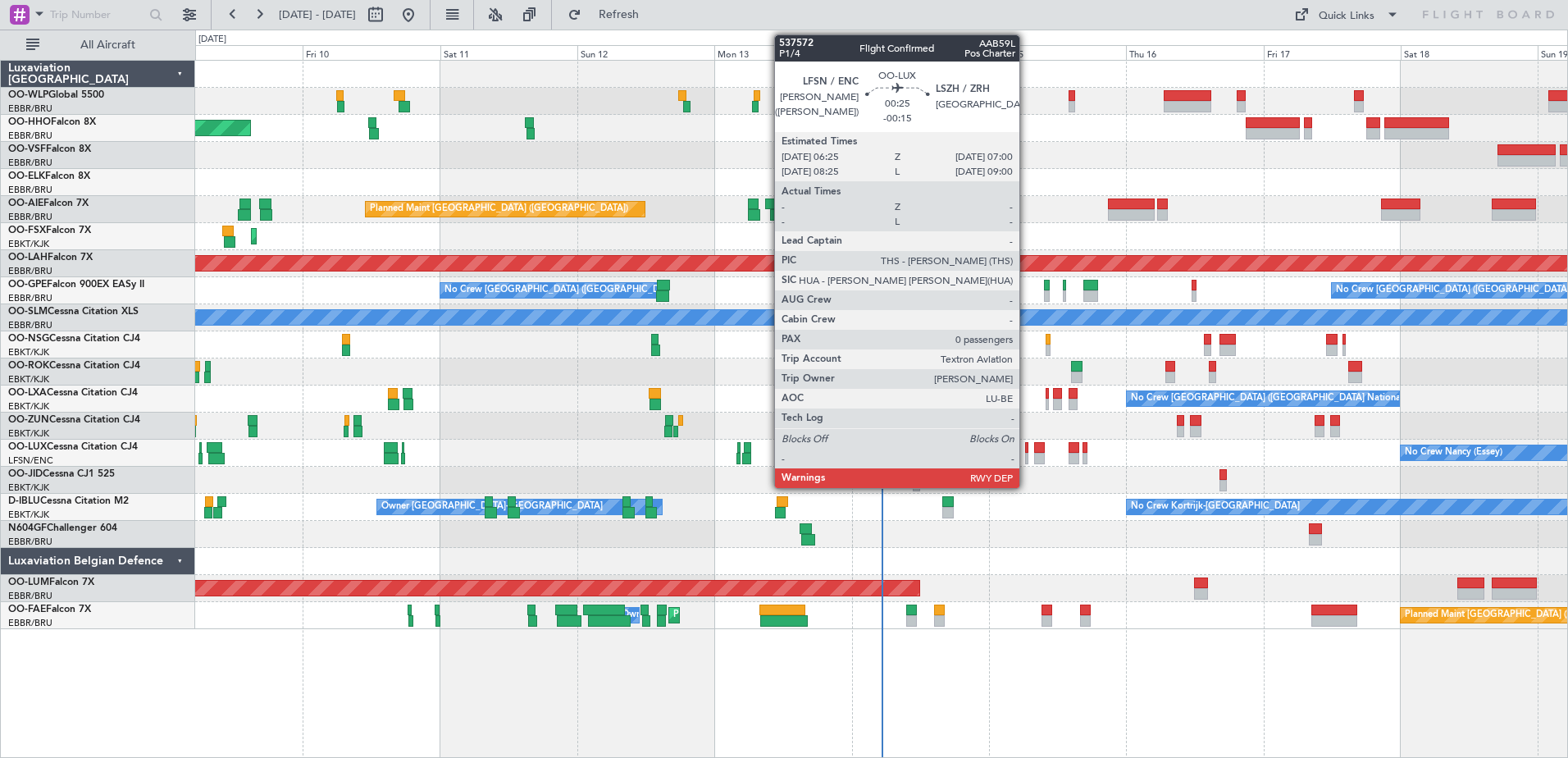
click at [1027, 442] on div at bounding box center [1027, 448] width 4 height 11
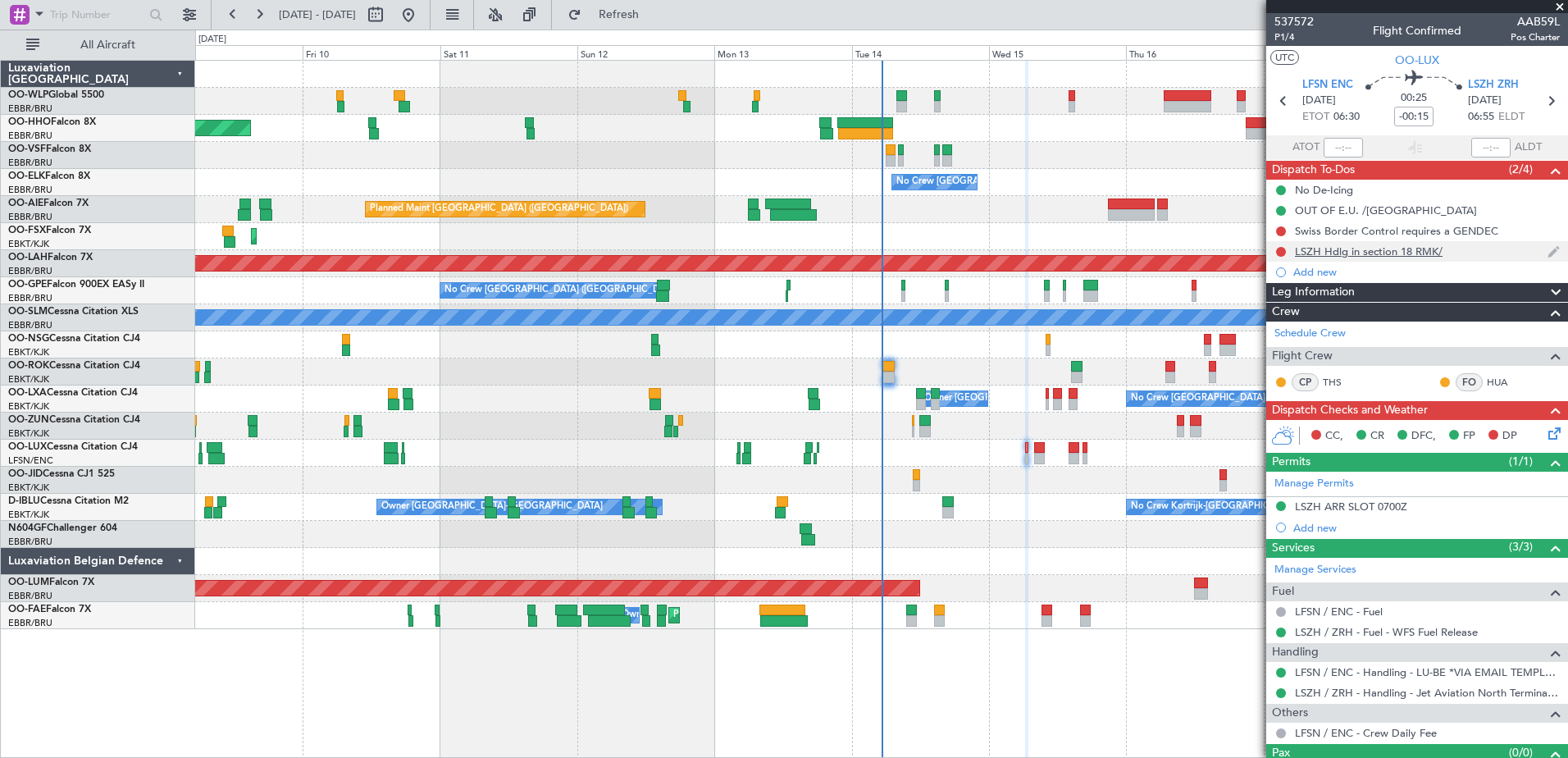
click at [1276, 251] on div at bounding box center [1281, 252] width 13 height 13
click at [1289, 246] on div "LSZH Hdlg in section 18 RMK/" at bounding box center [1417, 252] width 302 height 20
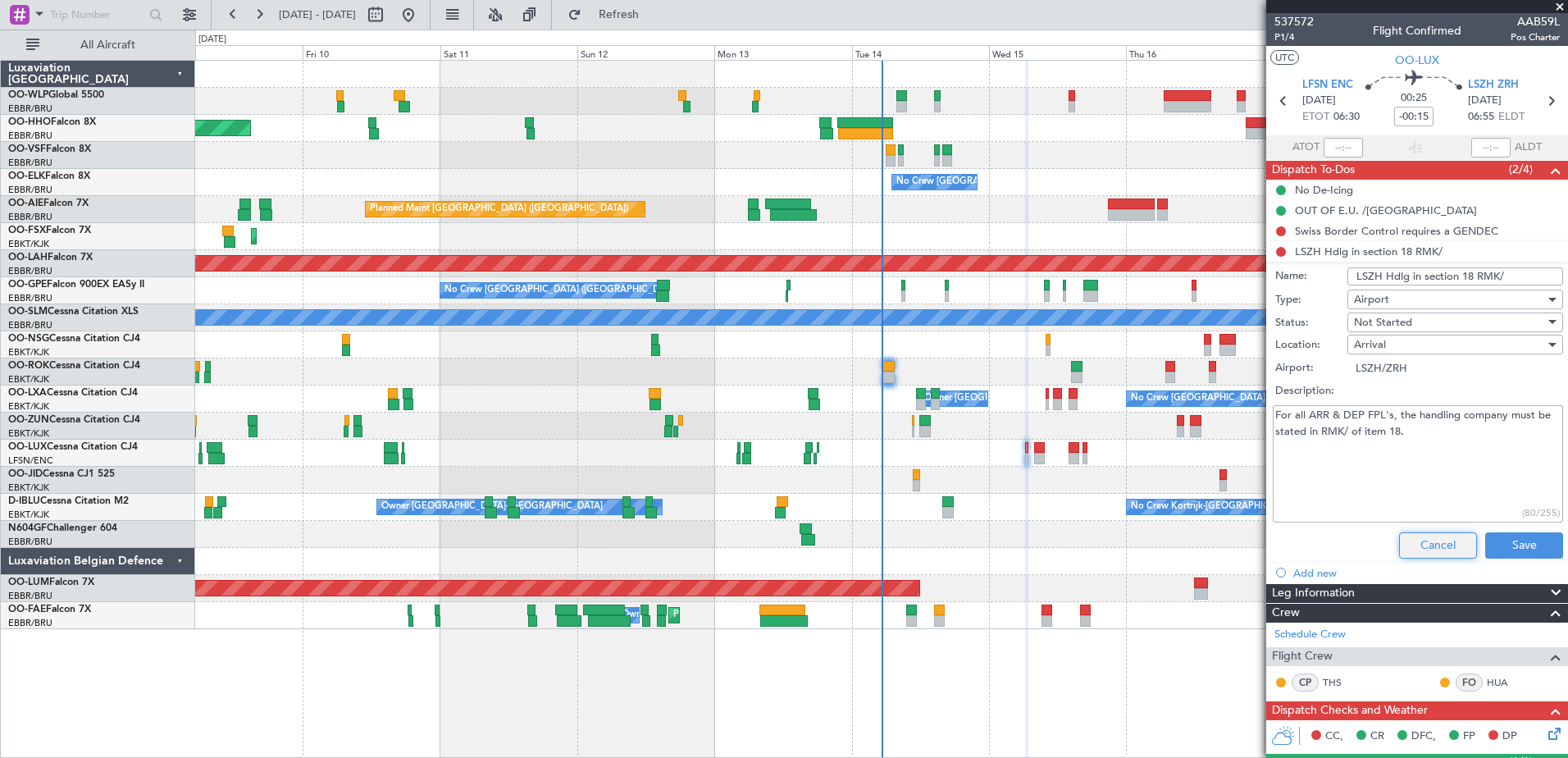
click at [1424, 544] on button "Cancel" at bounding box center [1438, 545] width 78 height 26
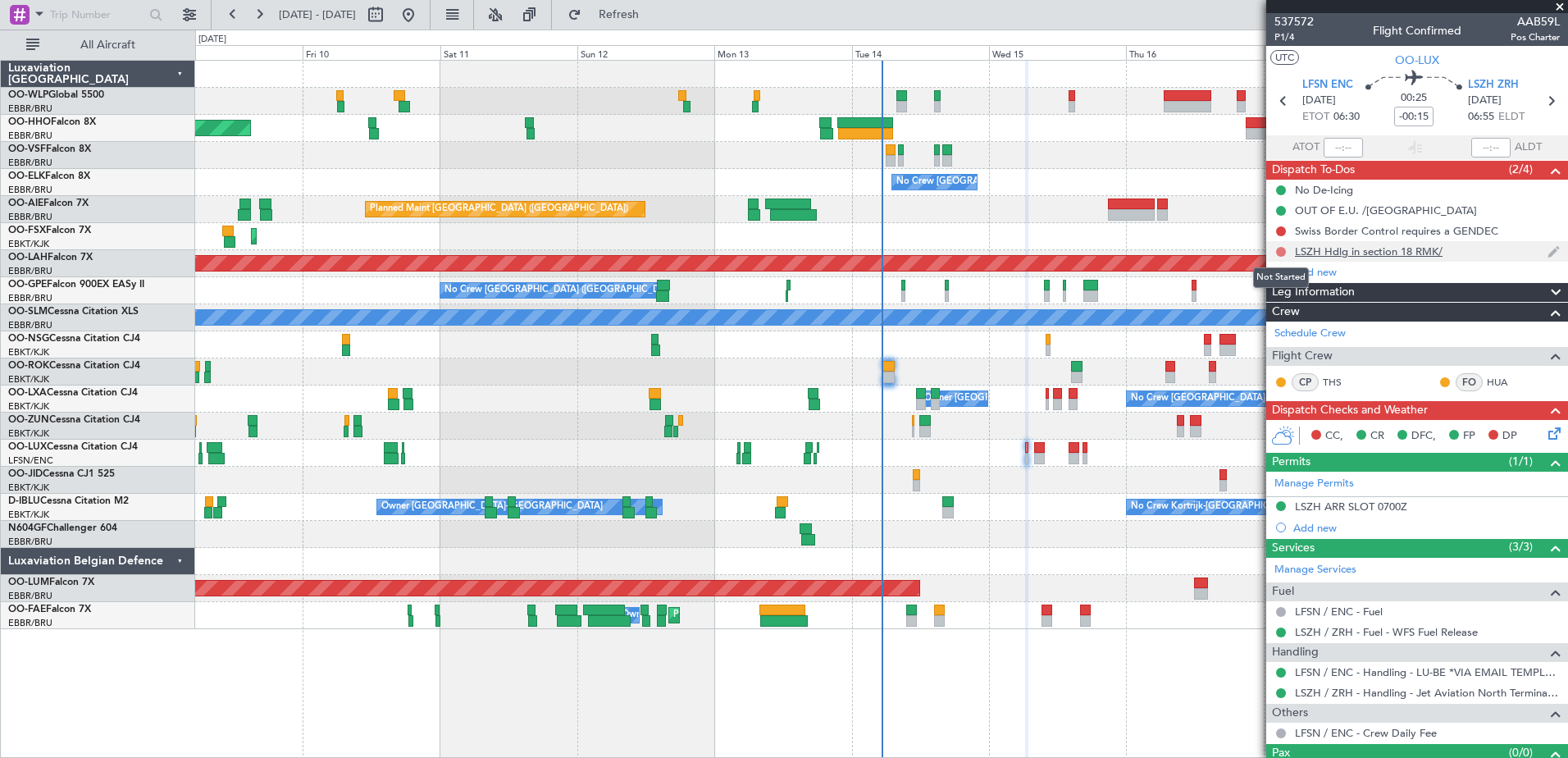
click at [1276, 254] on button at bounding box center [1281, 252] width 10 height 10
click at [1294, 320] on span "Completed" at bounding box center [1289, 324] width 54 height 17
click at [1547, 437] on icon at bounding box center [1552, 431] width 13 height 13
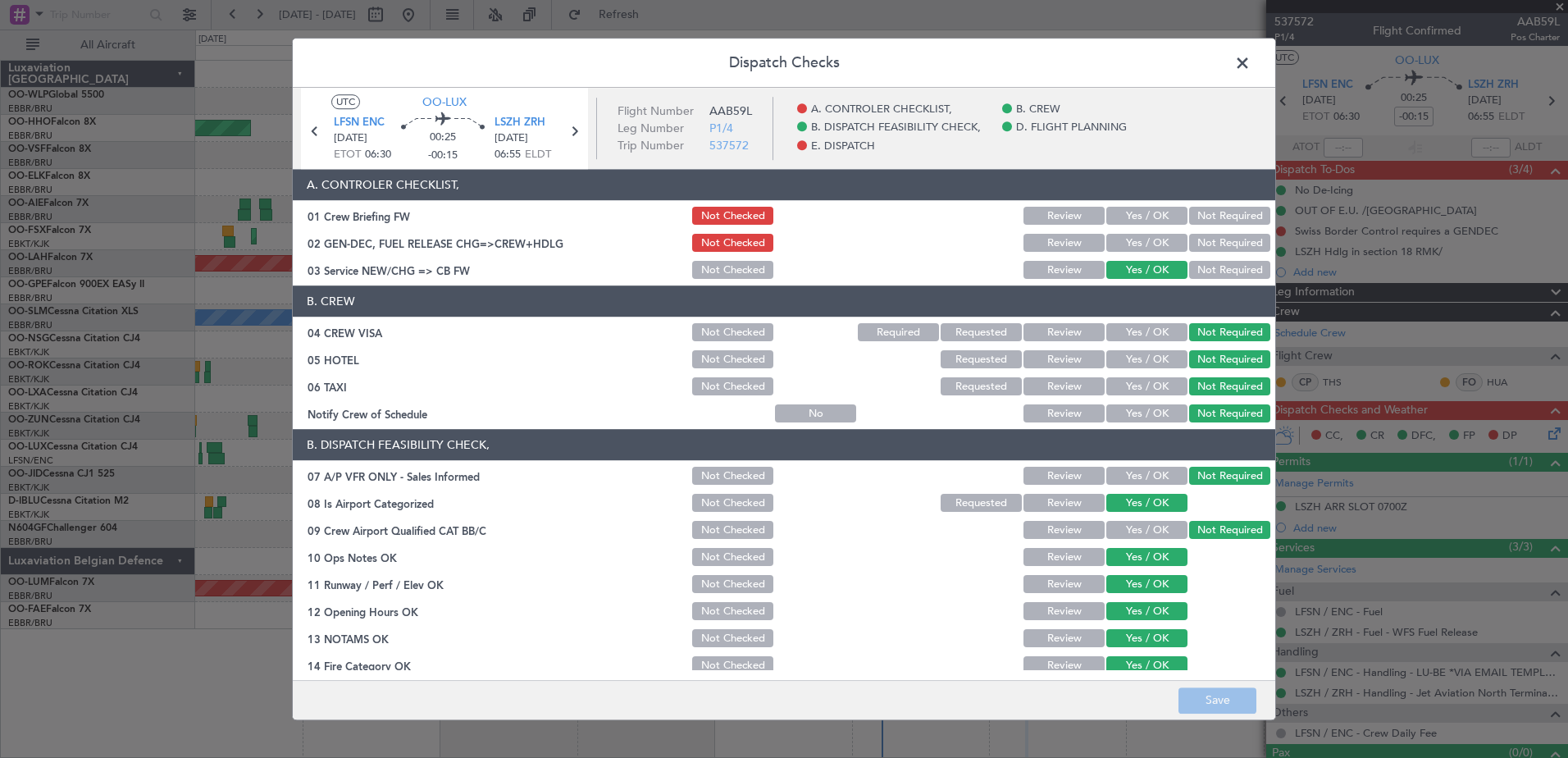
scroll to position [326, 0]
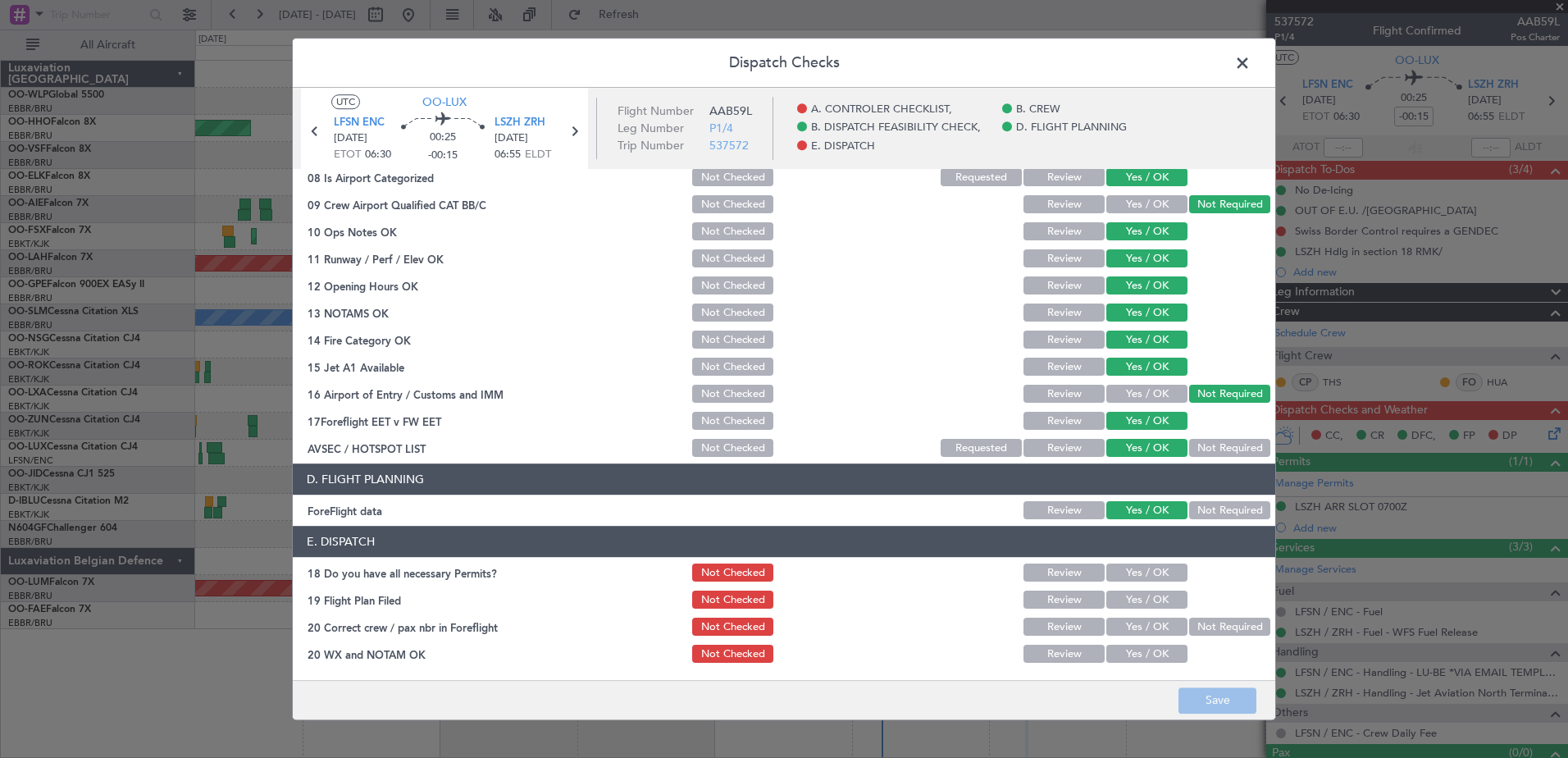
click at [1145, 572] on button "Yes / OK" at bounding box center [1147, 573] width 81 height 18
click at [1145, 595] on button "Yes / OK" at bounding box center [1147, 600] width 81 height 18
click at [1147, 629] on button "Yes / OK" at bounding box center [1147, 627] width 81 height 18
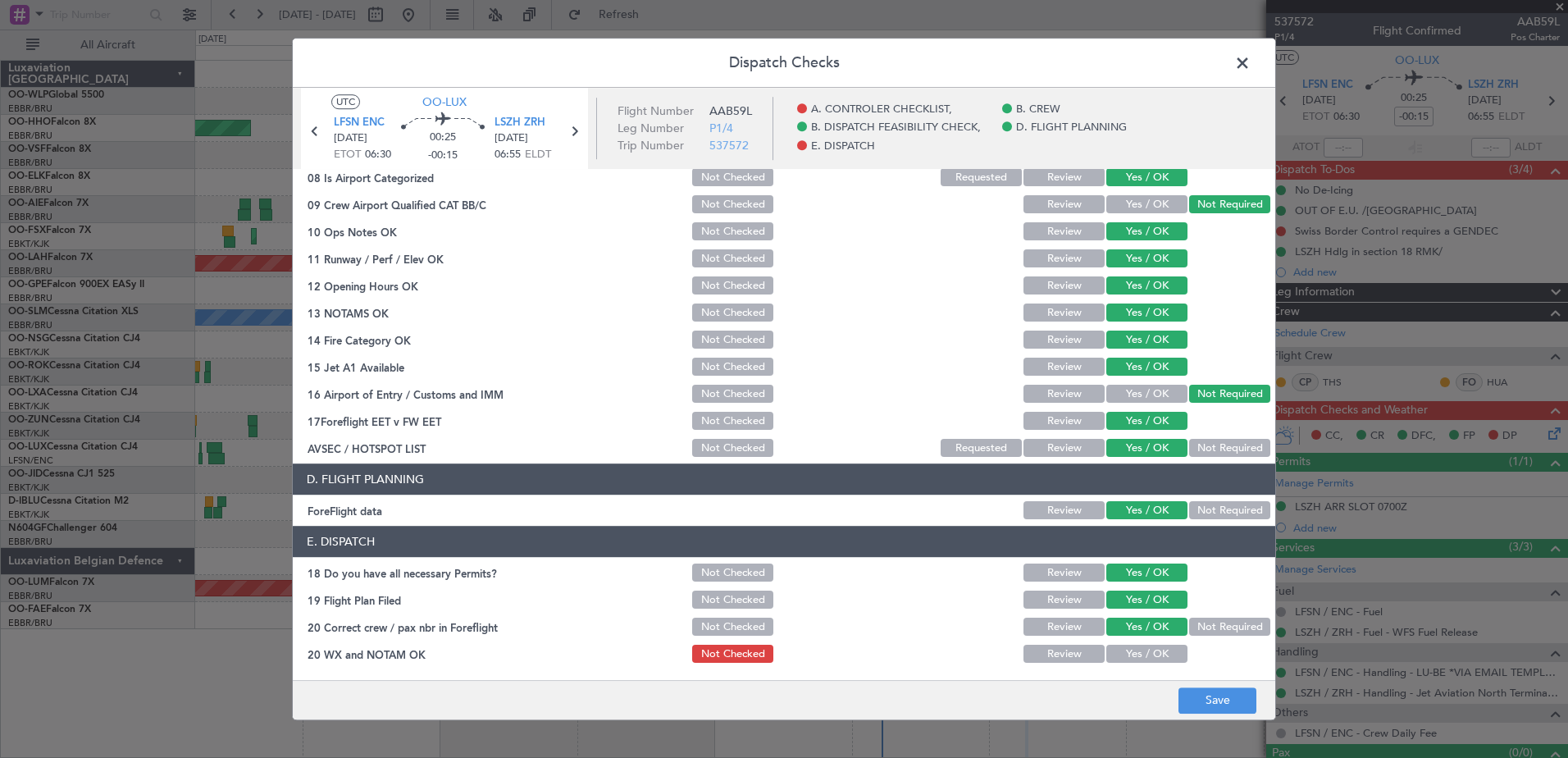
click at [1149, 656] on button "Yes / OK" at bounding box center [1147, 654] width 81 height 18
click at [1206, 696] on button "Save" at bounding box center [1218, 700] width 78 height 26
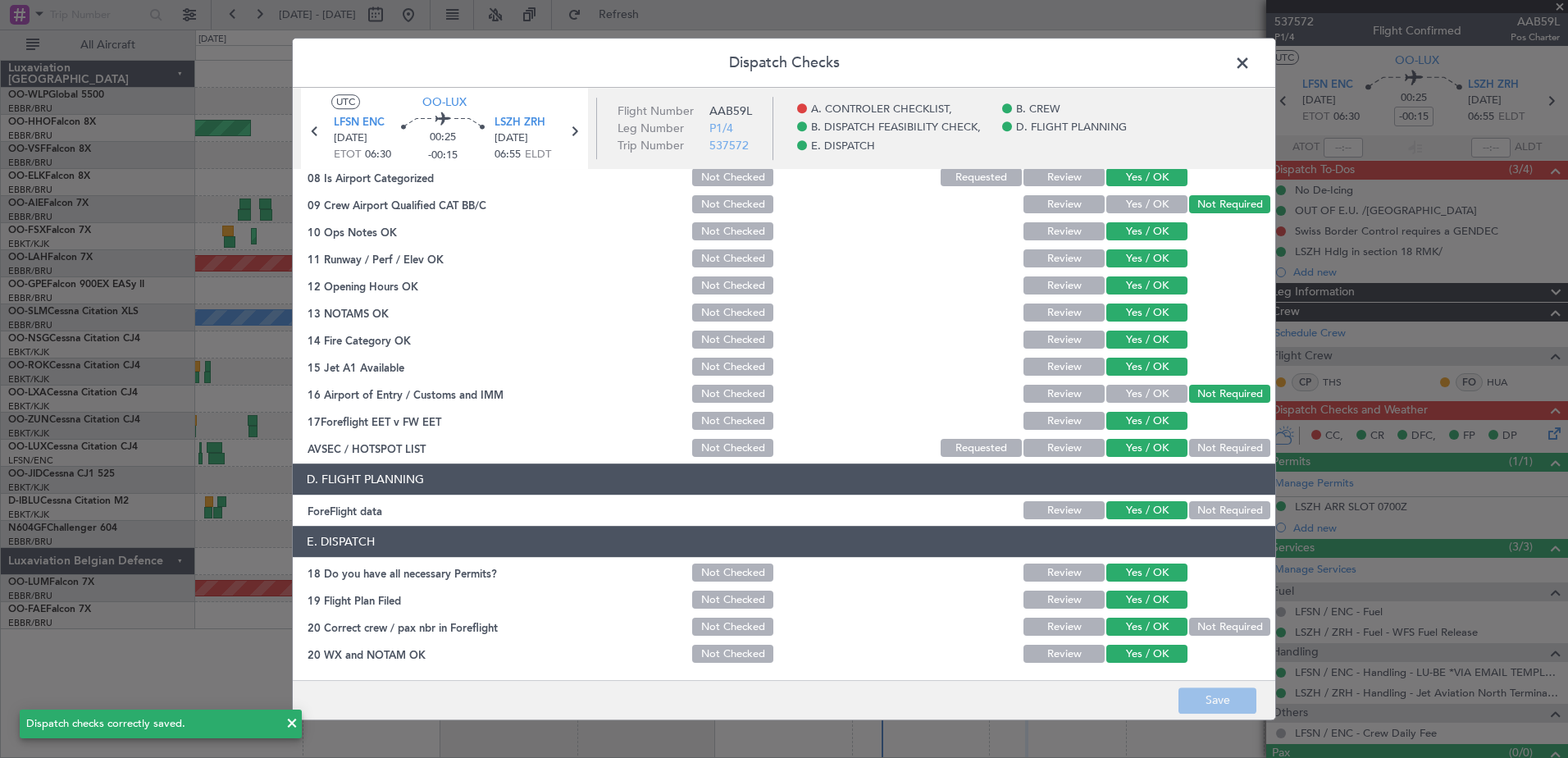
click at [1251, 55] on span at bounding box center [1251, 67] width 0 height 33
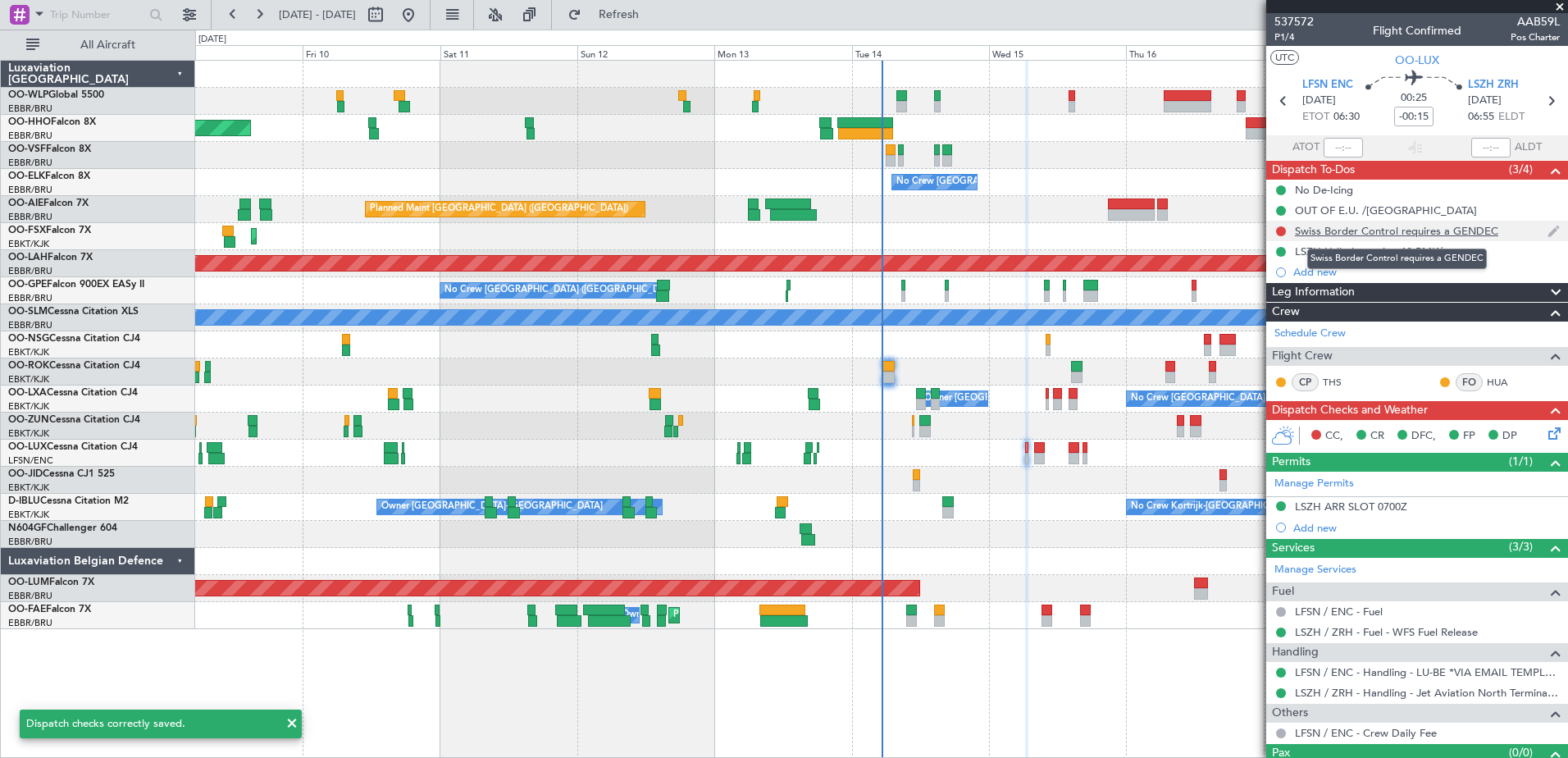
click at [1352, 246] on mat-tooltip-component "Swiss Border Control requires a GENDEC" at bounding box center [1397, 258] width 202 height 44
click at [1352, 257] on div "Swiss Border Control requires a GENDEC" at bounding box center [1397, 259] width 180 height 20
click at [1338, 255] on div "LSZH Hdlg in section 18 RMK/" at bounding box center [1368, 251] width 148 height 14
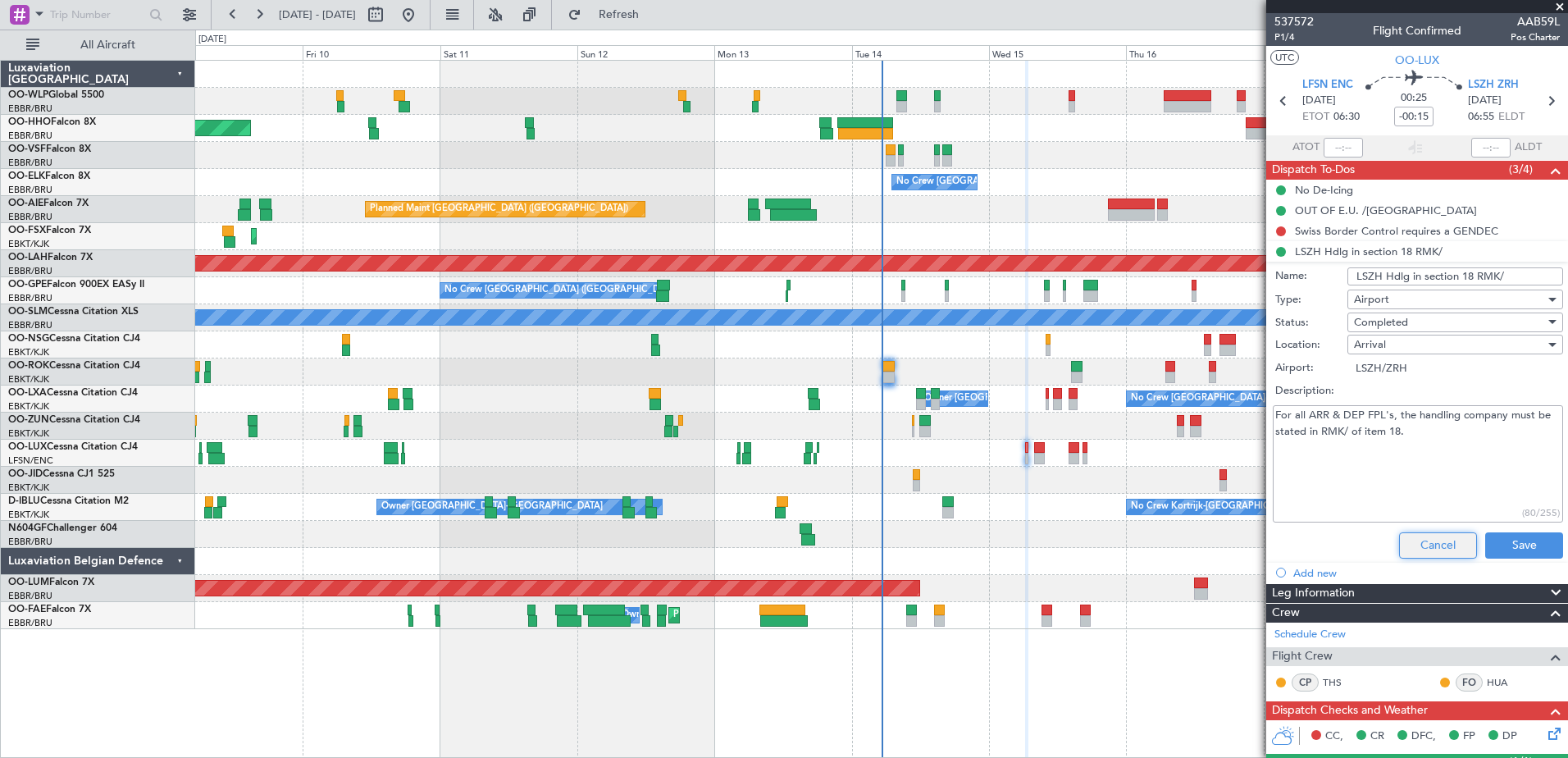
click at [1444, 534] on button "Cancel" at bounding box center [1438, 545] width 78 height 26
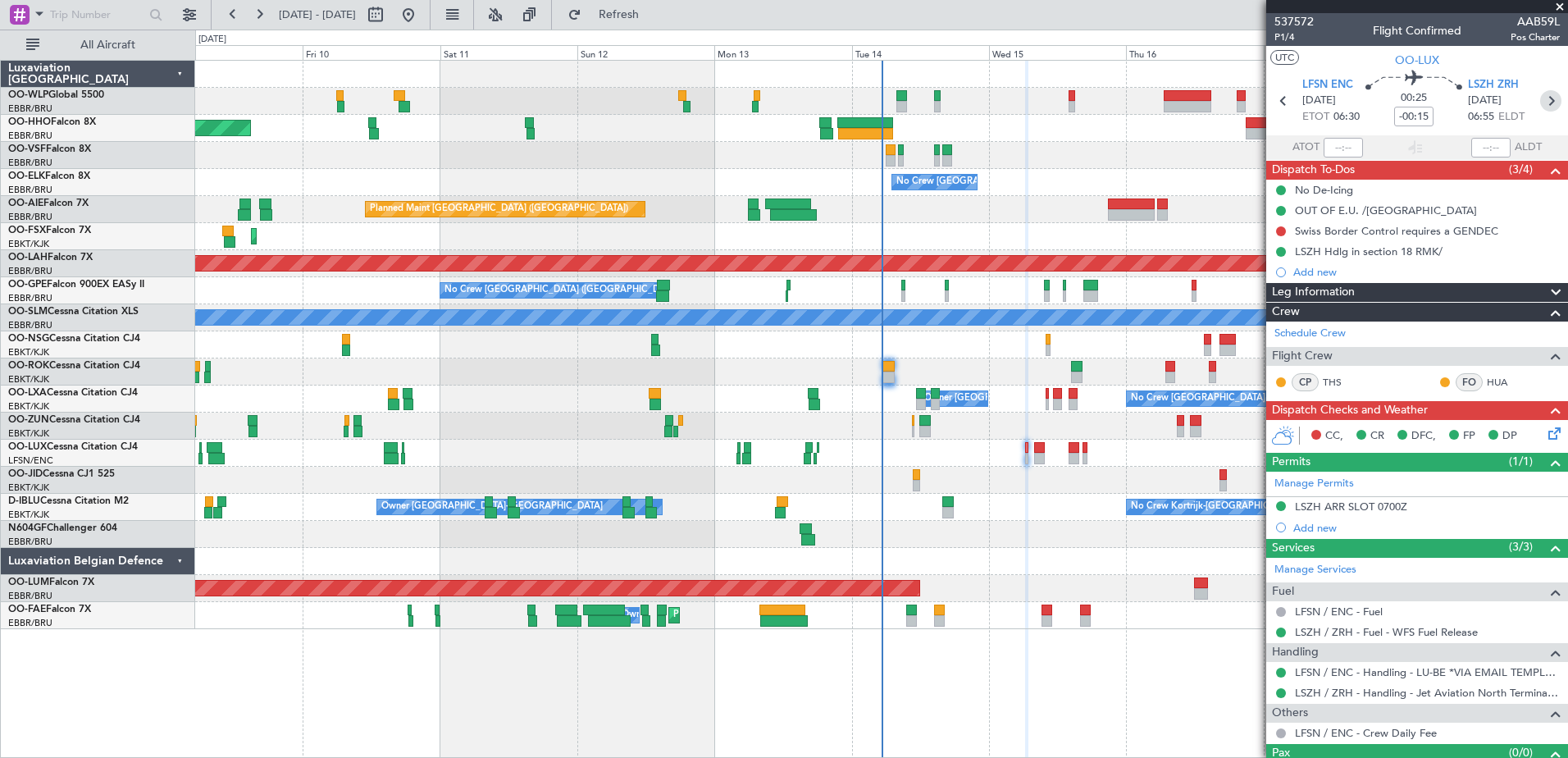
click at [1547, 103] on icon at bounding box center [1550, 100] width 21 height 21
type input "3"
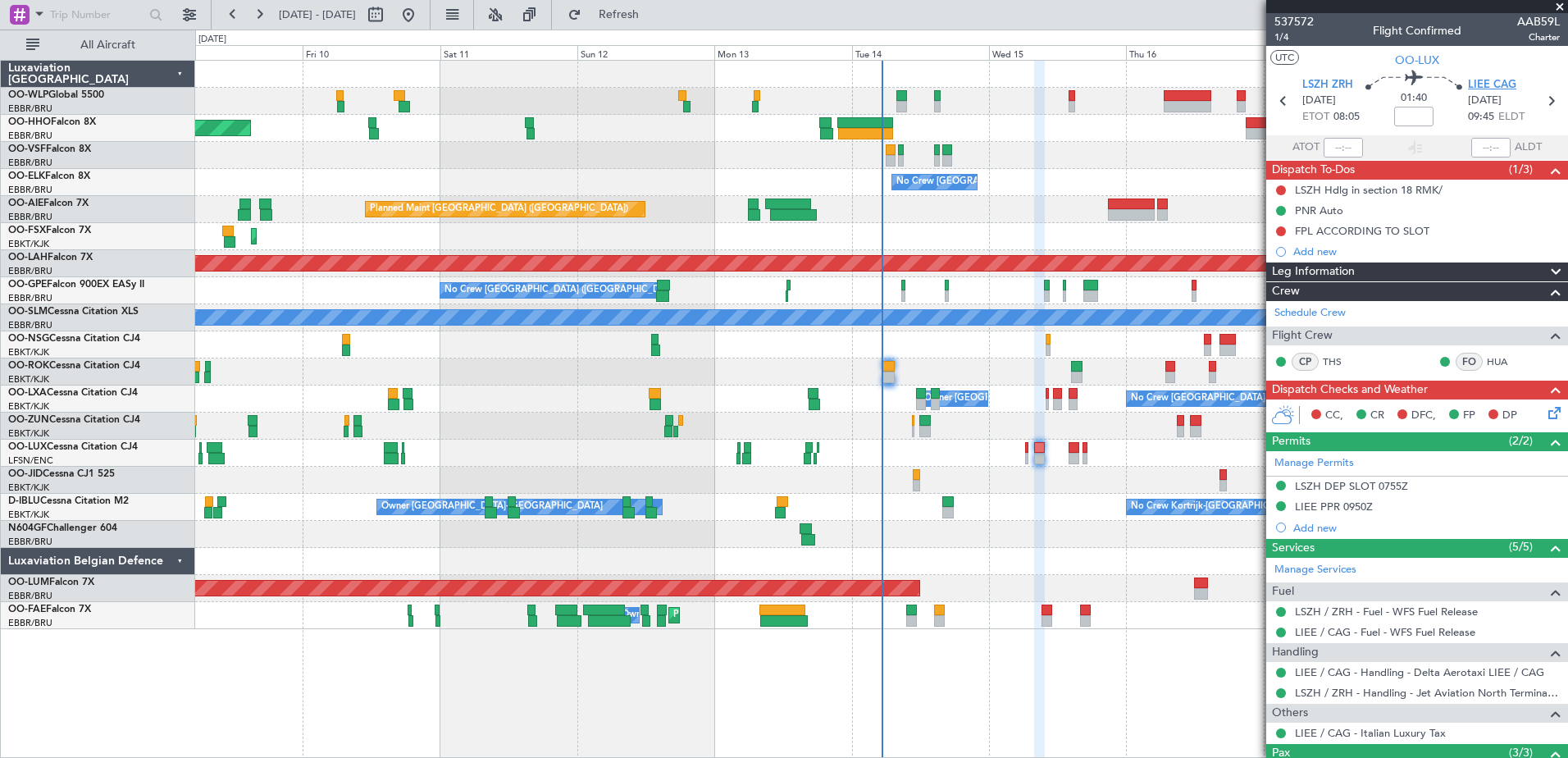
click at [1476, 85] on span "LIEE CAG" at bounding box center [1493, 85] width 48 height 17
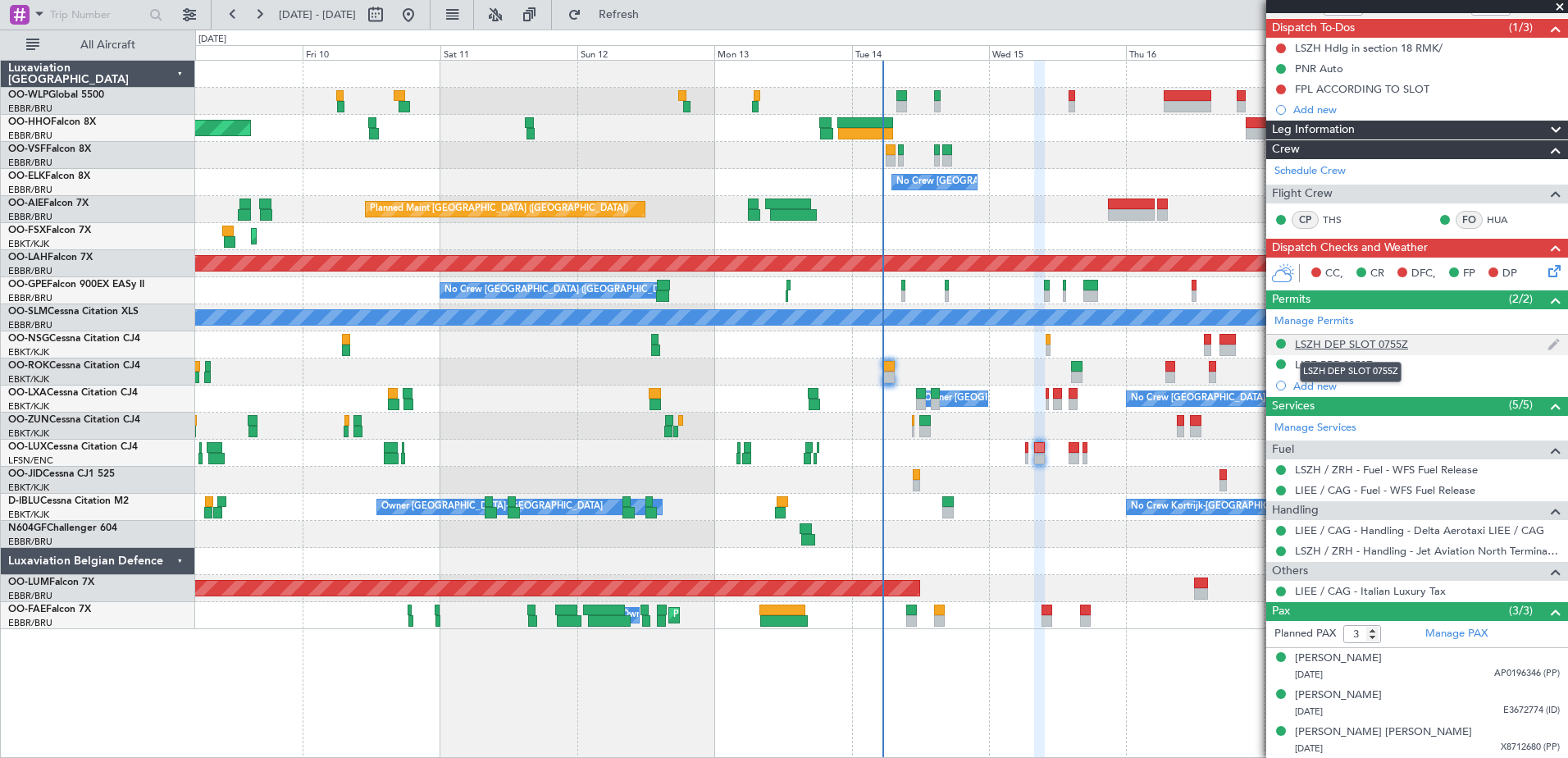
click at [1389, 346] on div "LSZH DEP SLOT 0755Z" at bounding box center [1352, 344] width 113 height 14
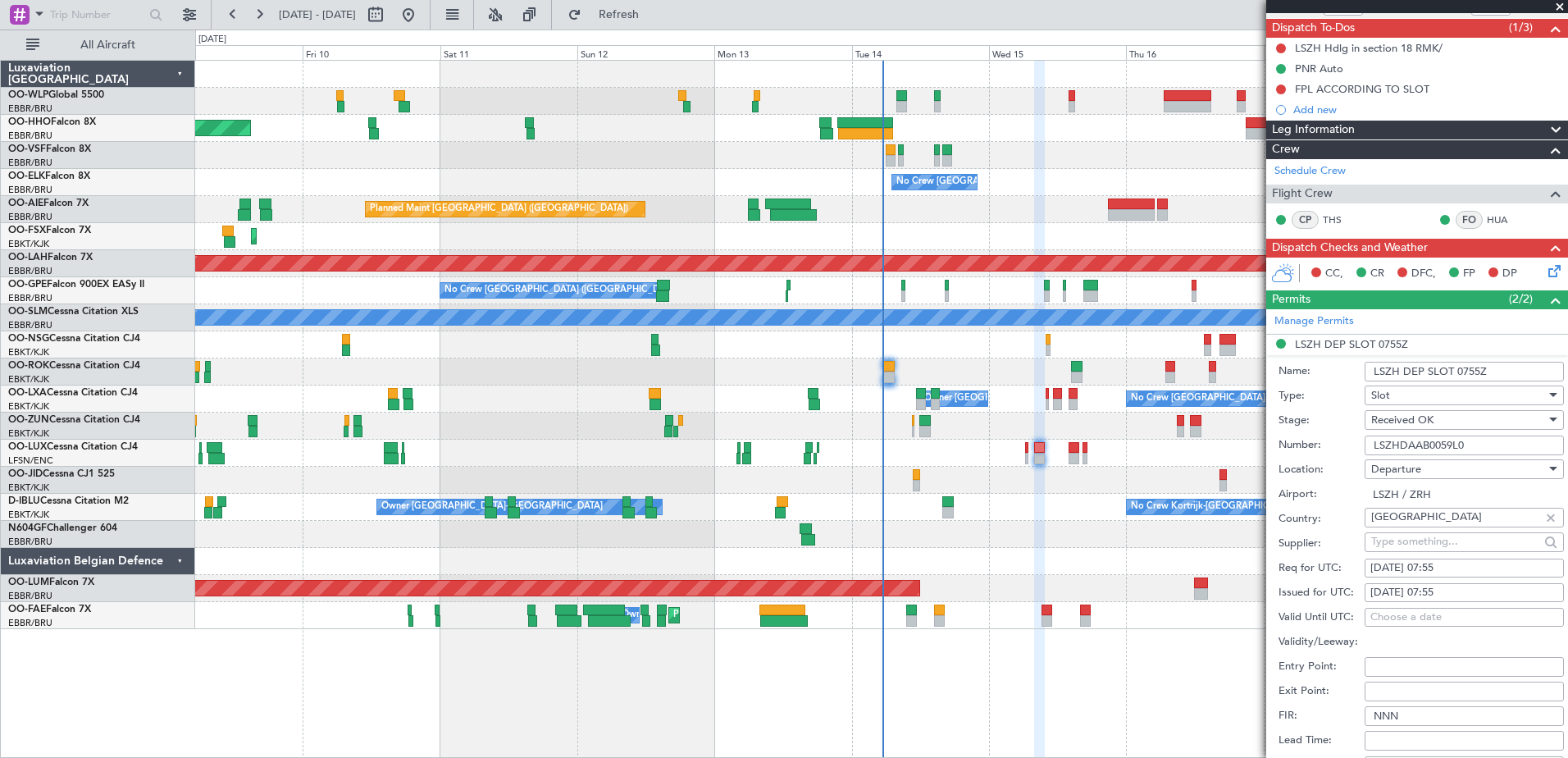
drag, startPoint x: 1481, startPoint y: 445, endPoint x: 1354, endPoint y: 448, distance: 127.0
click at [1354, 448] on div "Number: LSZHDAAB0059L0" at bounding box center [1421, 446] width 285 height 25
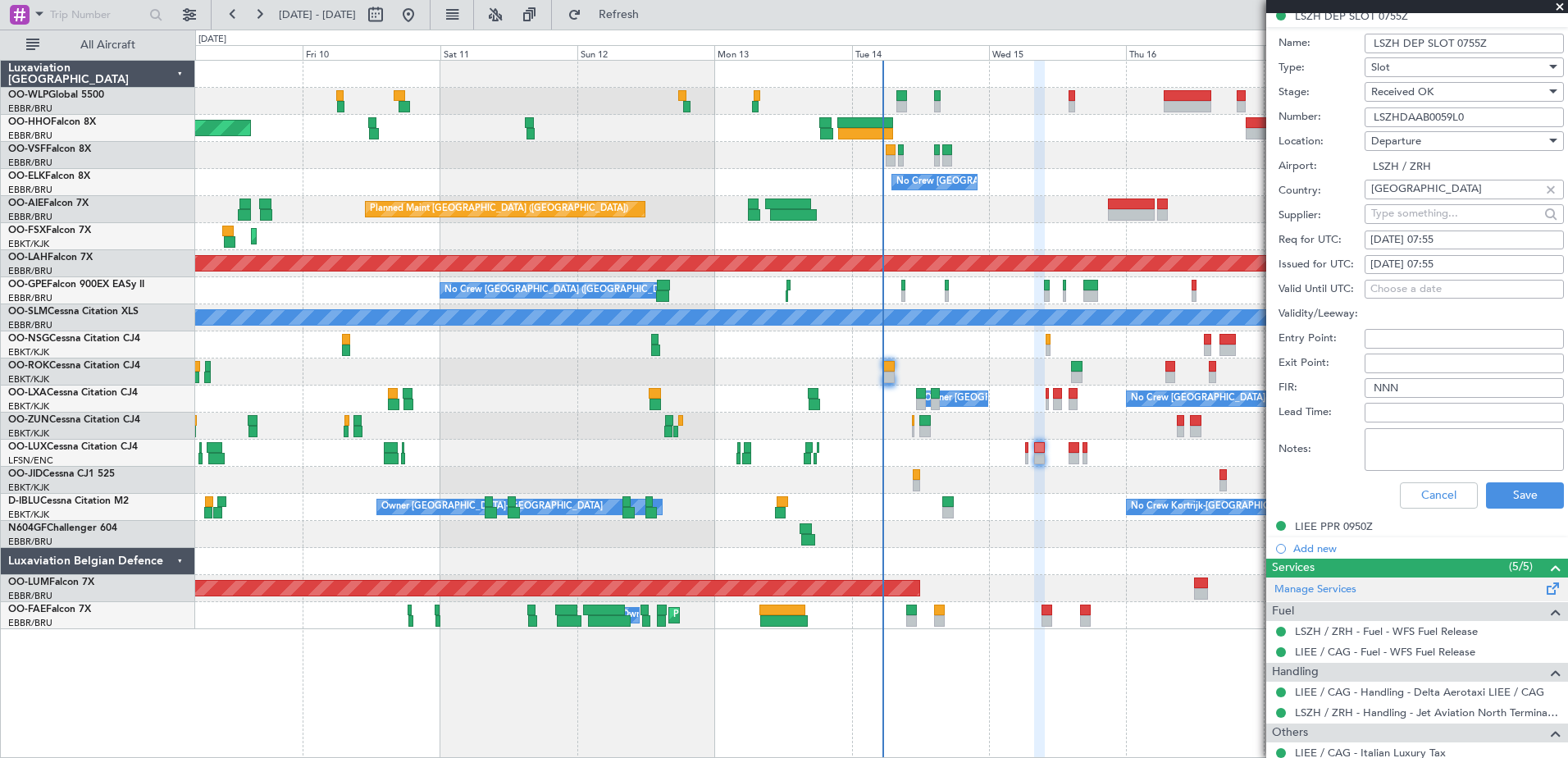
scroll to position [553, 0]
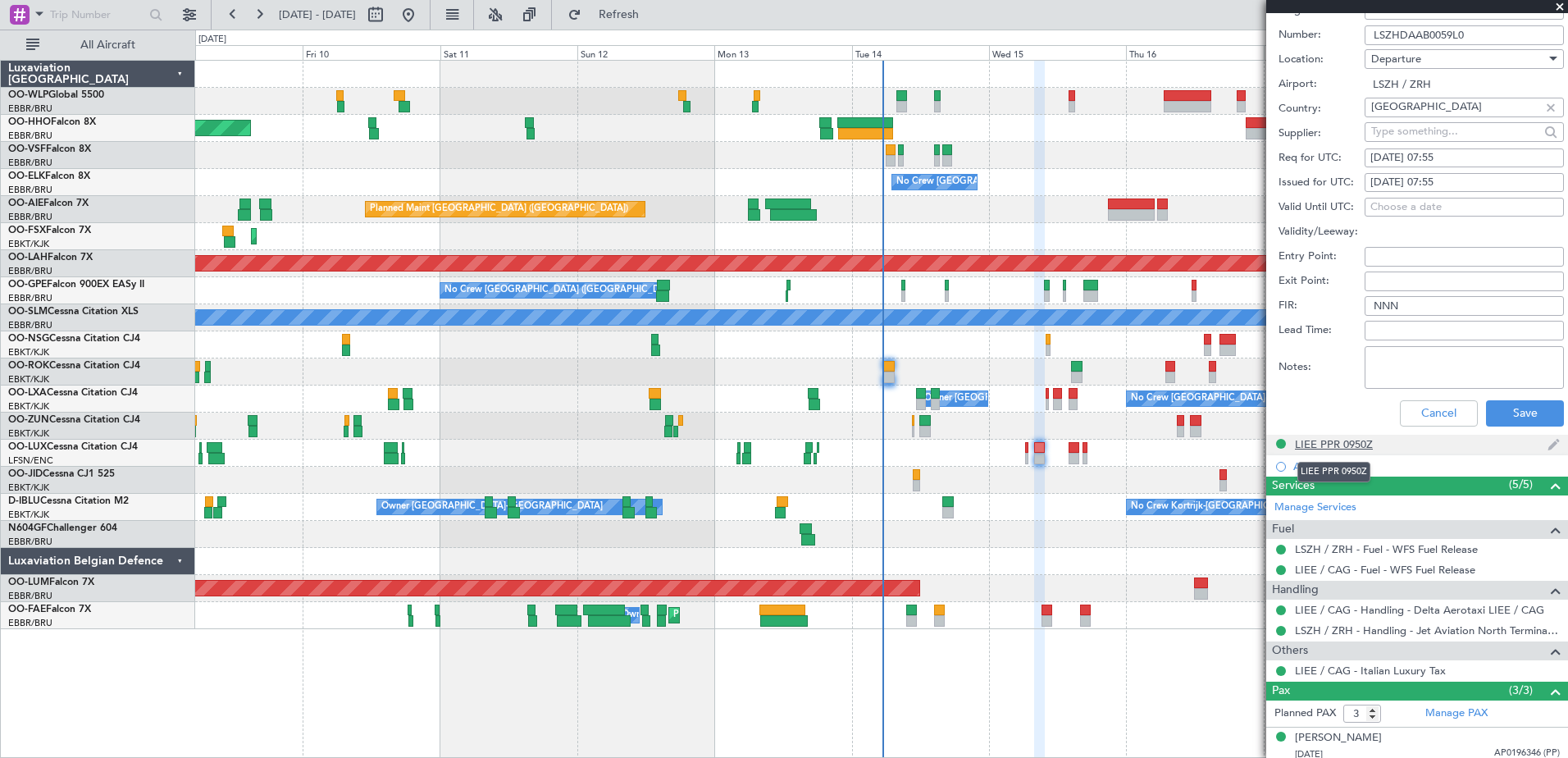
click at [1327, 448] on div "LIEE PPR 0950Z" at bounding box center [1334, 444] width 78 height 14
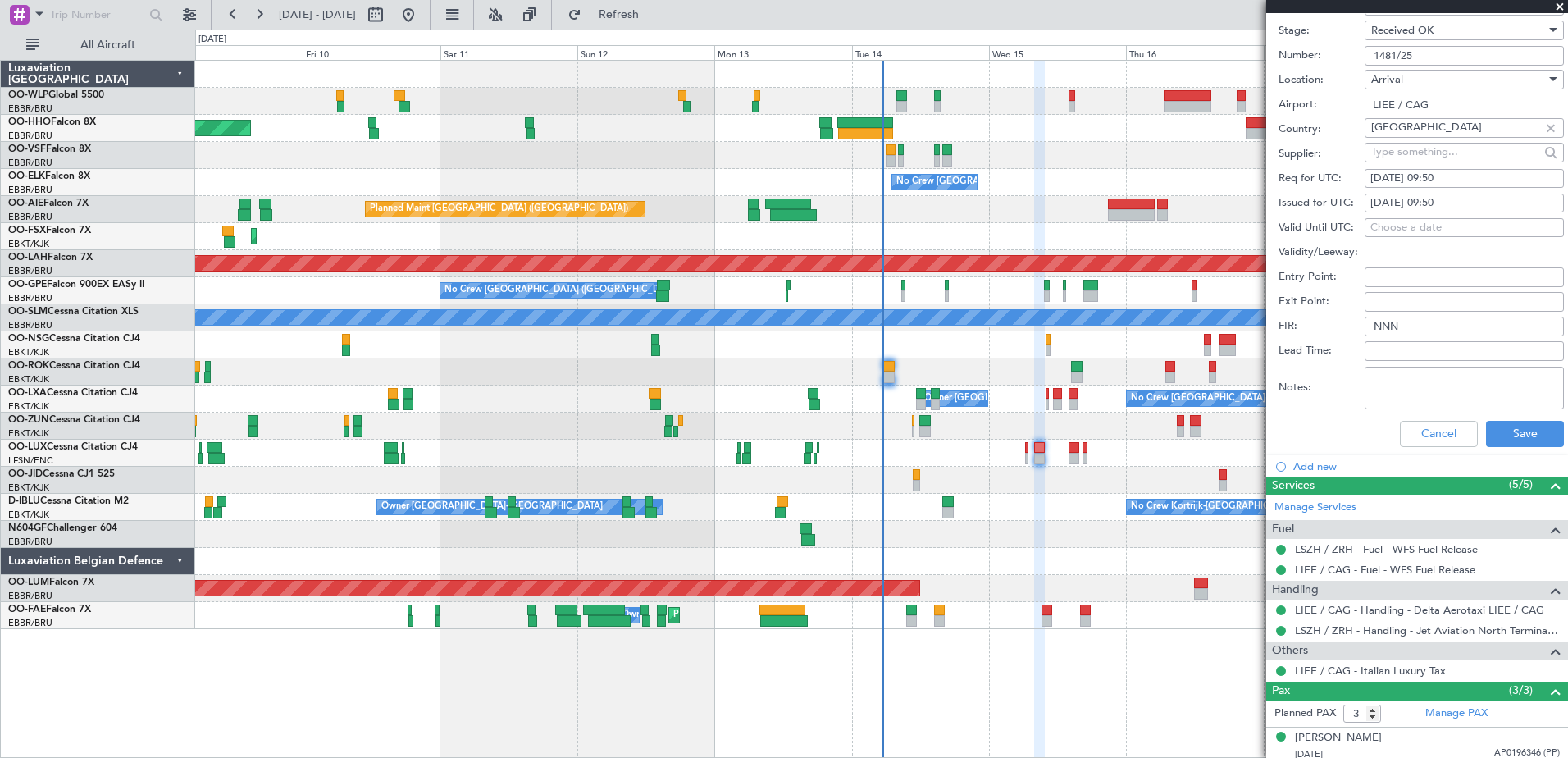
scroll to position [388, 0]
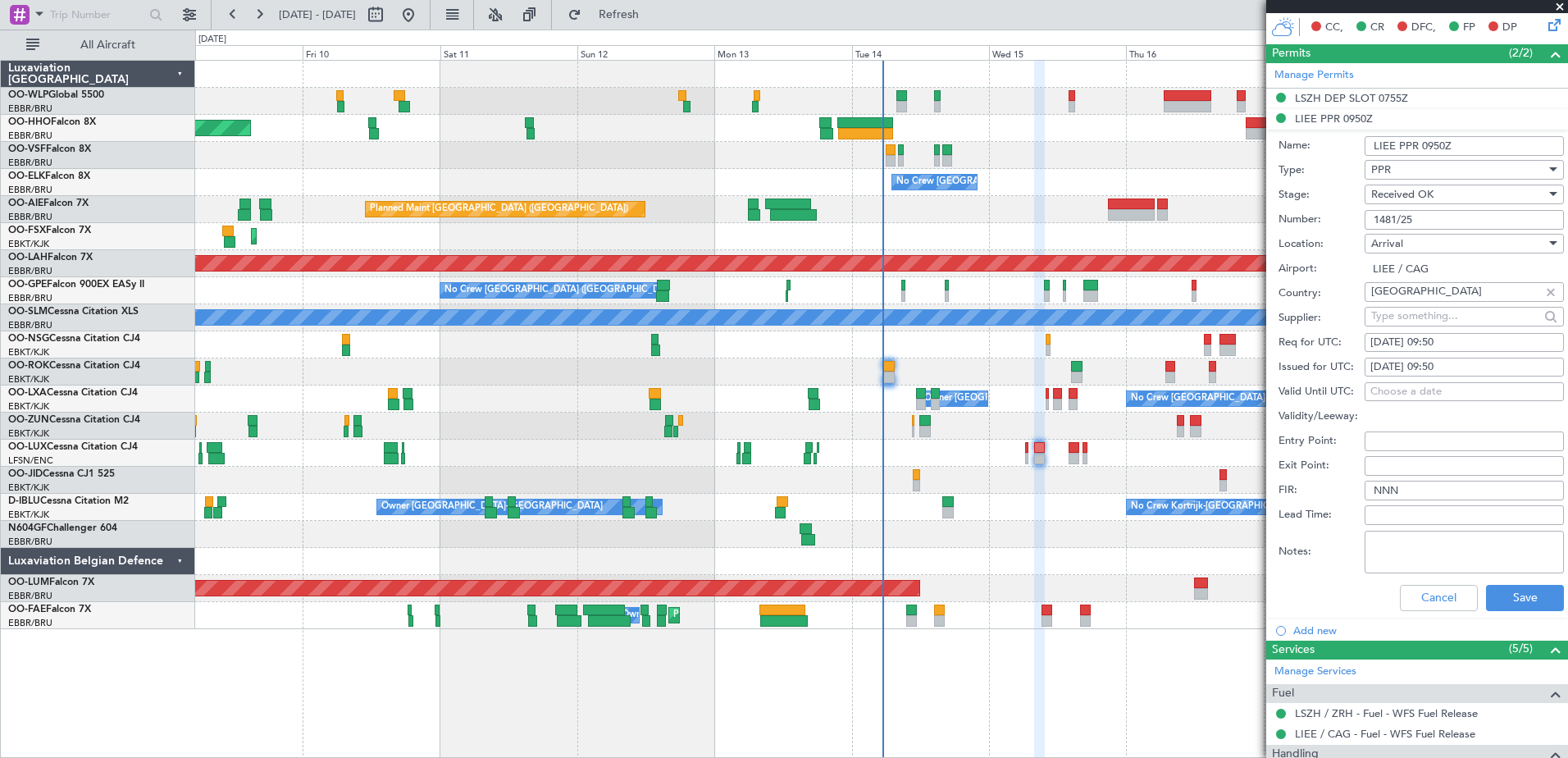
drag, startPoint x: 1420, startPoint y: 213, endPoint x: 1362, endPoint y: 221, distance: 58.5
click at [1362, 221] on div "Number: 1481/25" at bounding box center [1421, 220] width 285 height 25
click at [1436, 595] on button "Cancel" at bounding box center [1439, 598] width 78 height 26
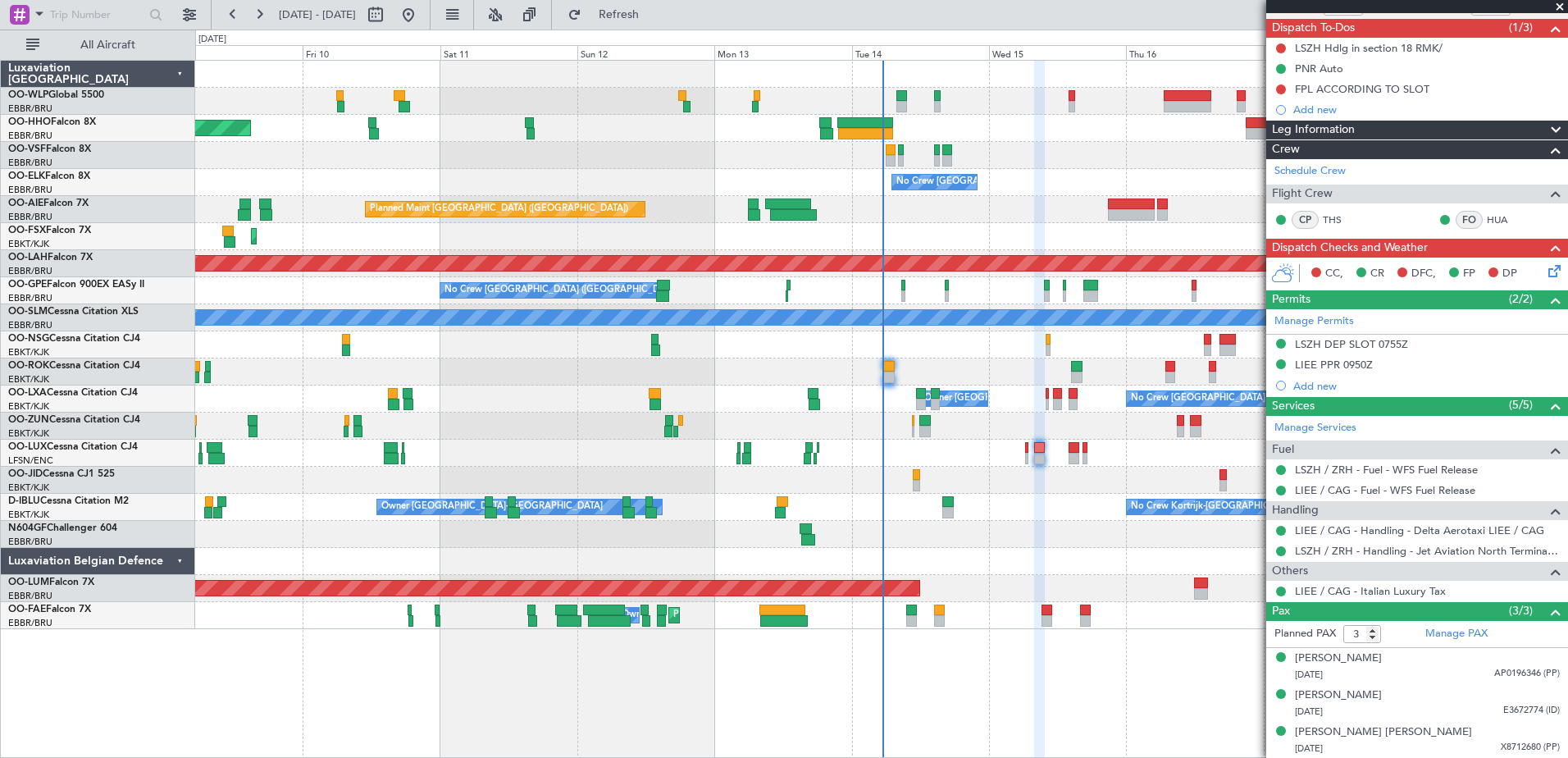
click at [1546, 274] on icon at bounding box center [1552, 268] width 13 height 13
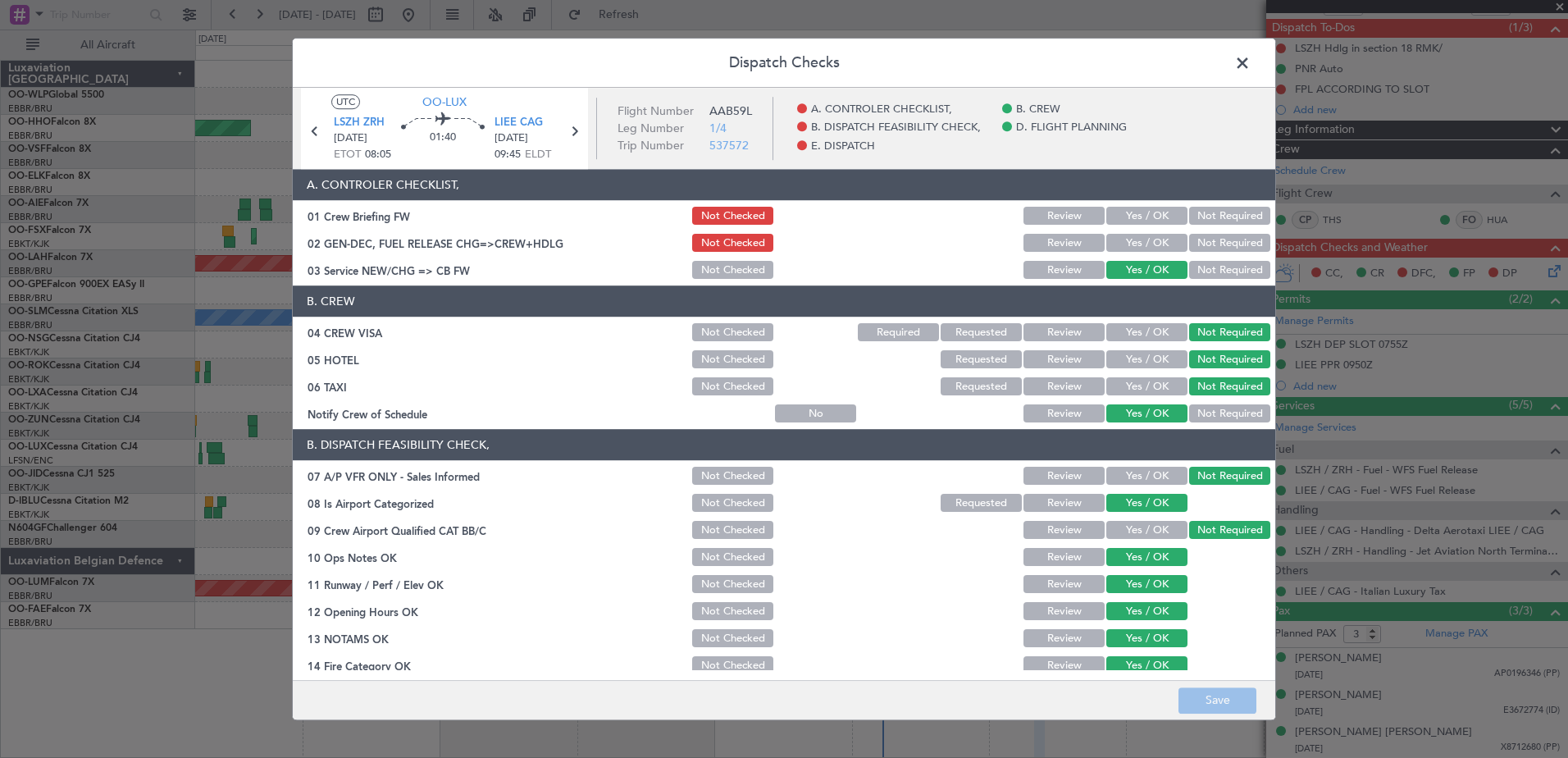
scroll to position [326, 0]
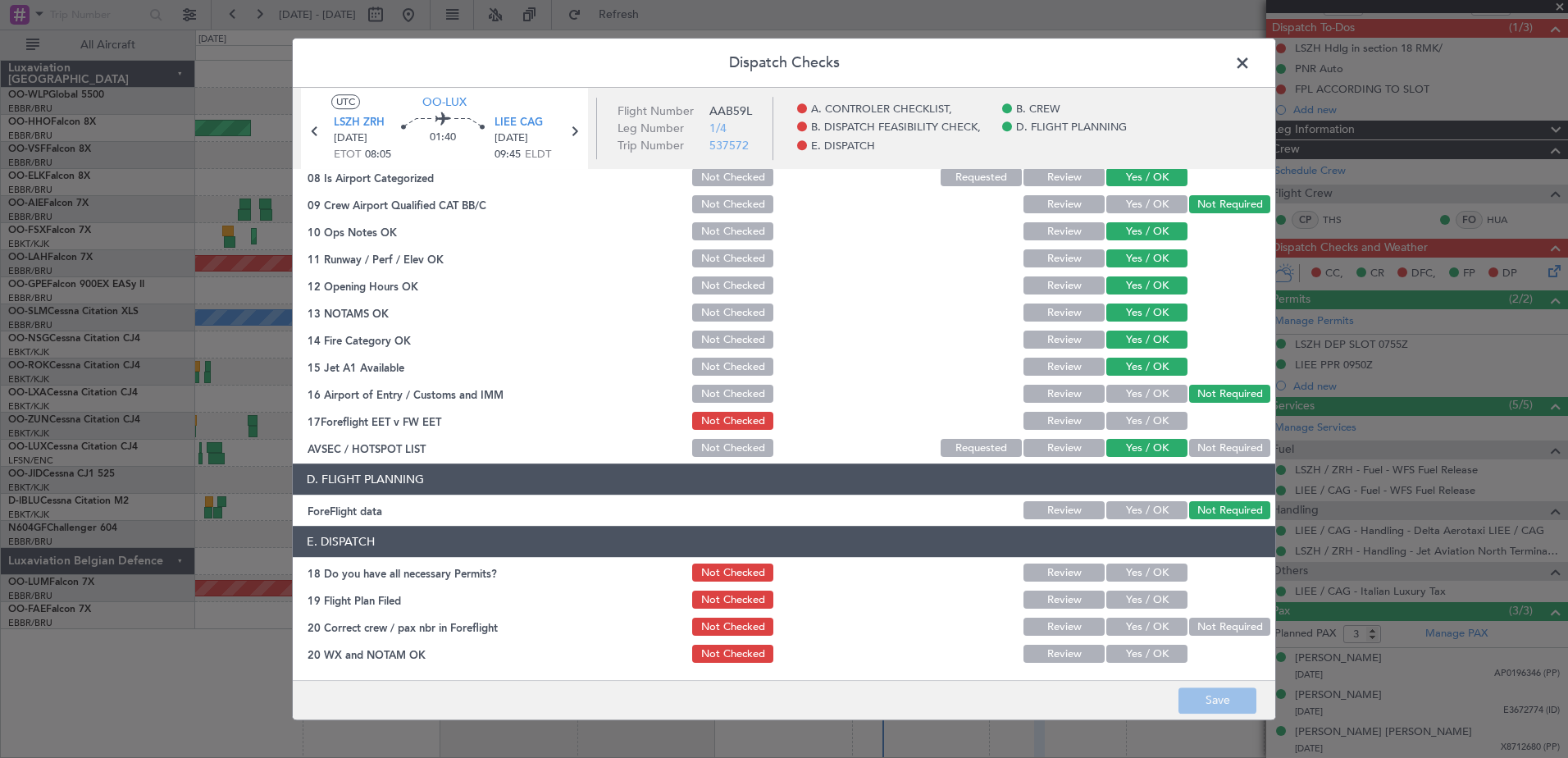
click at [1148, 577] on button "Yes / OK" at bounding box center [1147, 573] width 81 height 18
click at [1149, 594] on button "Yes / OK" at bounding box center [1147, 600] width 81 height 18
click at [1152, 630] on button "Yes / OK" at bounding box center [1147, 627] width 81 height 18
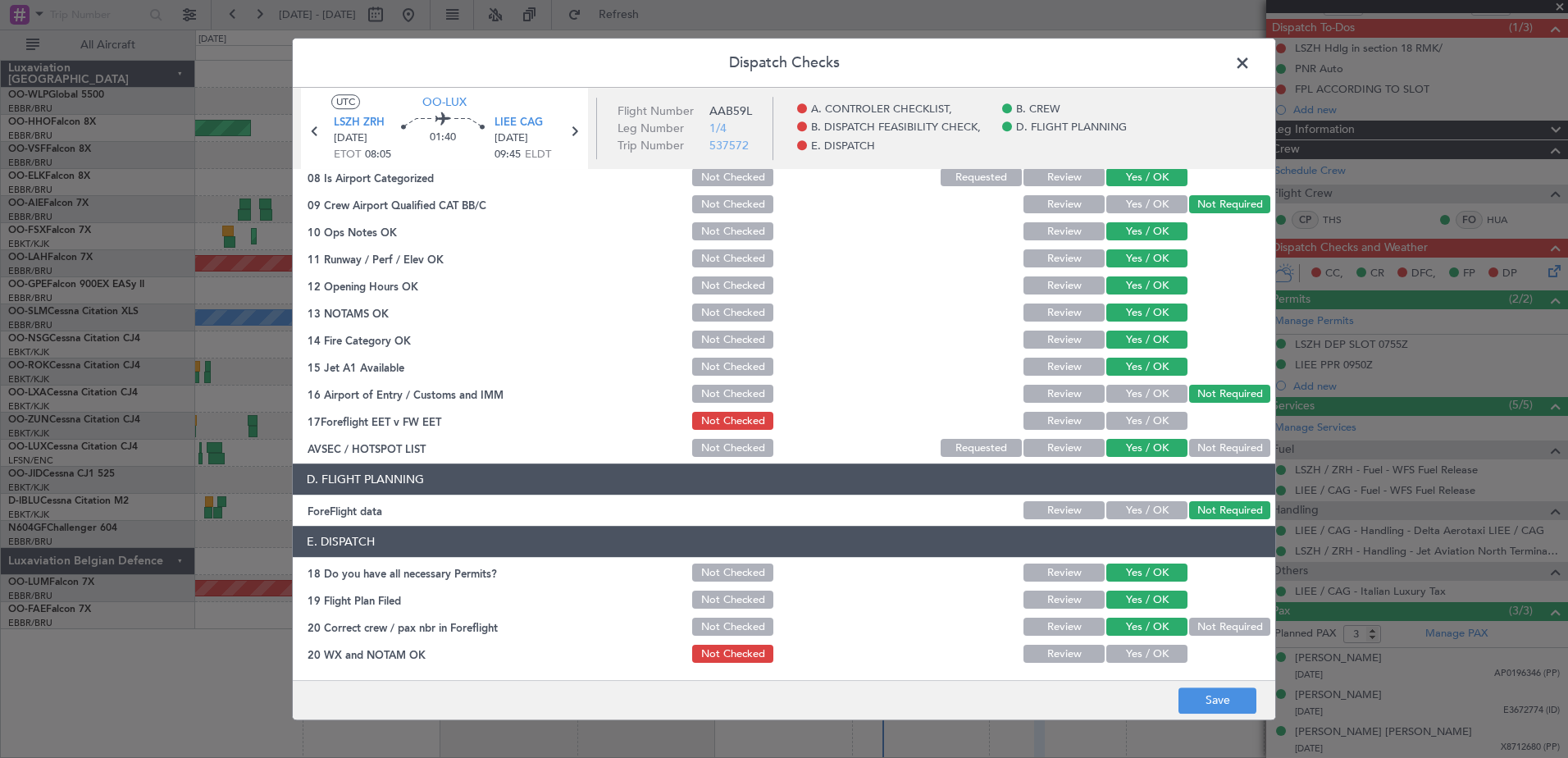
click at [1155, 653] on button "Yes / OK" at bounding box center [1147, 654] width 81 height 18
click at [1115, 406] on section "B. DISPATCH FEASIBILITY CHECK, 07 A/P VFR ONLY - Sales Informed Not Checked Rev…" at bounding box center [784, 281] width 983 height 356
click at [1121, 427] on button "Yes / OK" at bounding box center [1147, 421] width 81 height 18
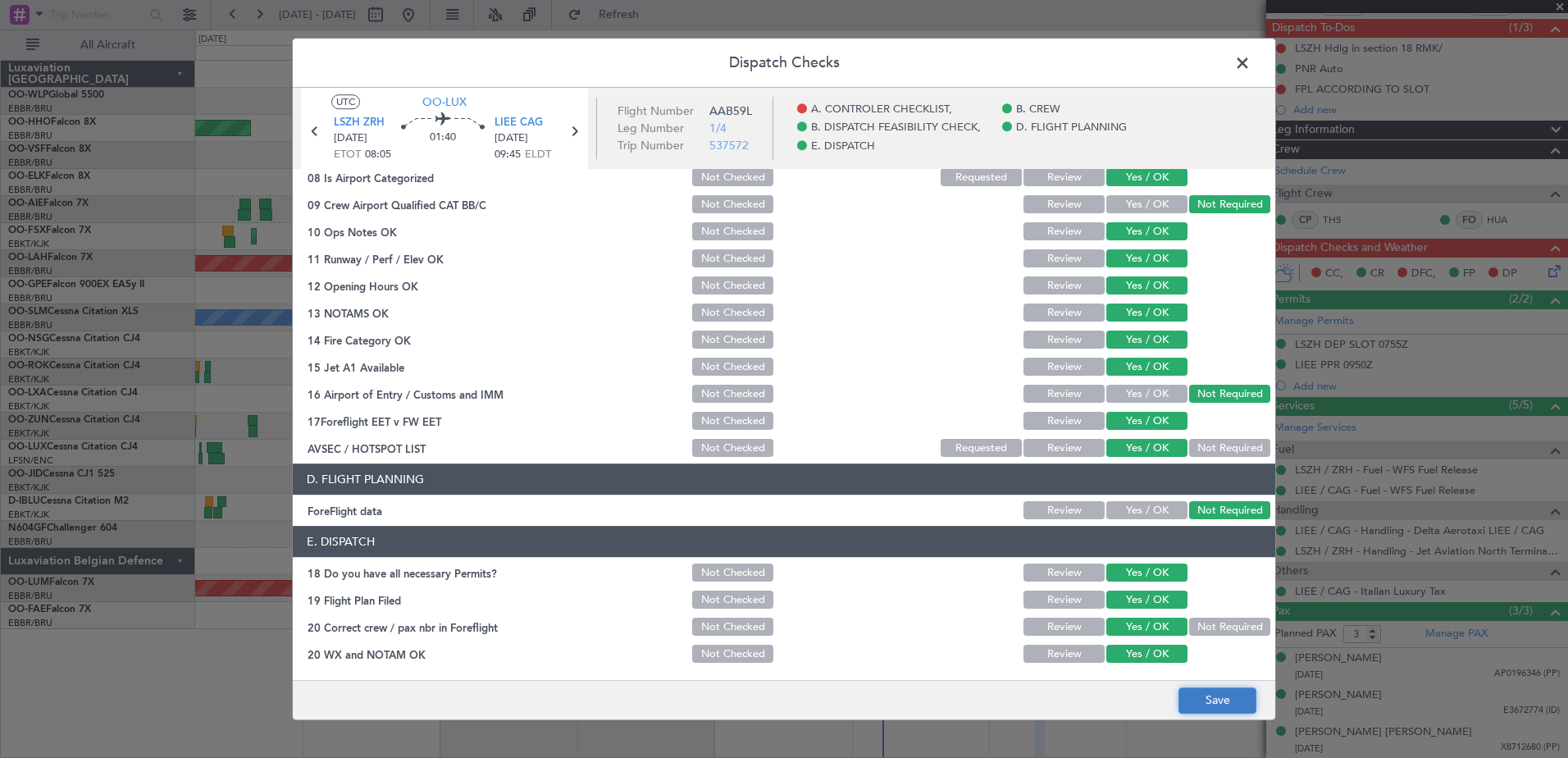
click at [1243, 707] on button "Save" at bounding box center [1218, 700] width 78 height 26
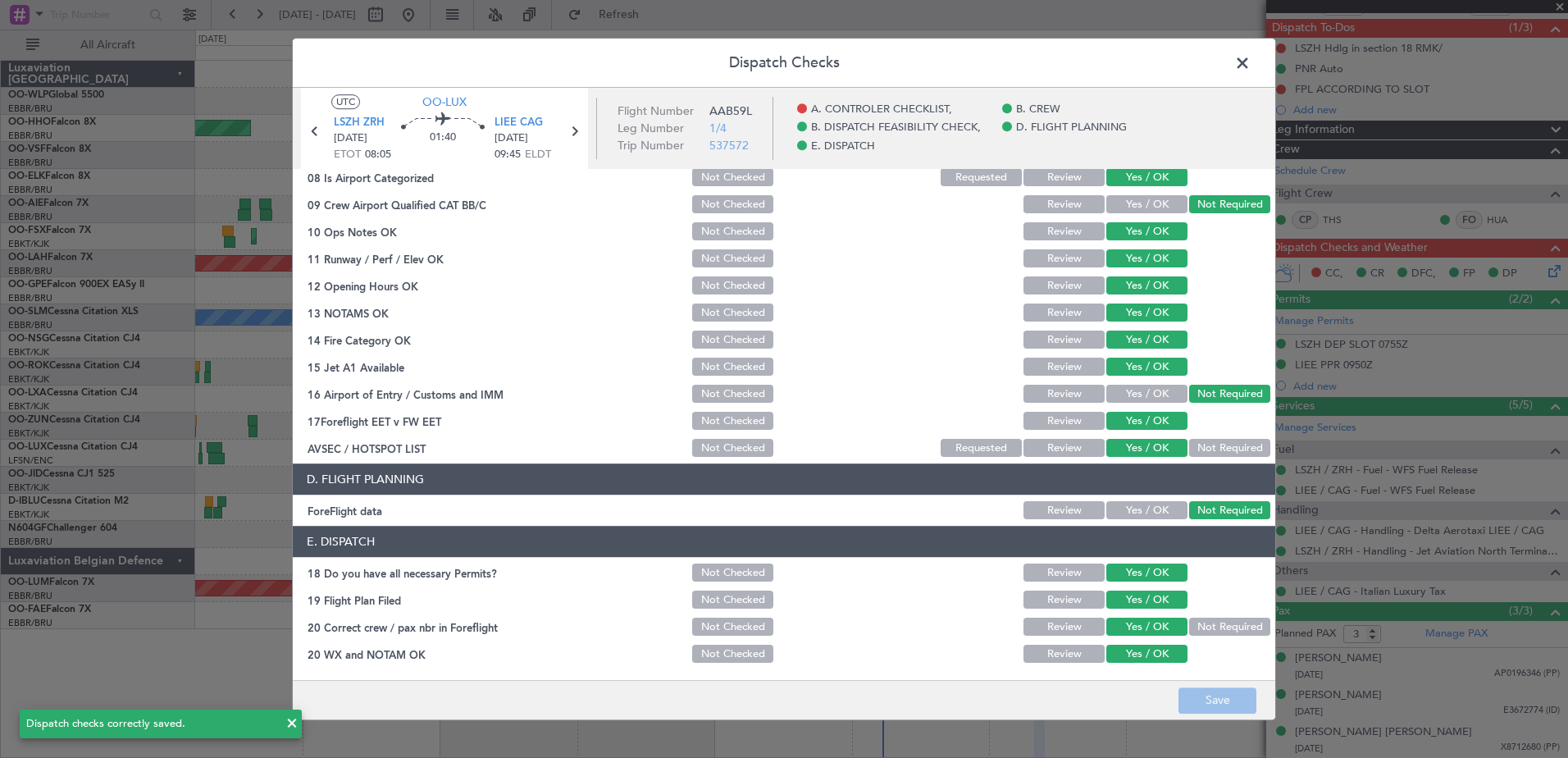
click at [1251, 66] on span at bounding box center [1251, 67] width 0 height 33
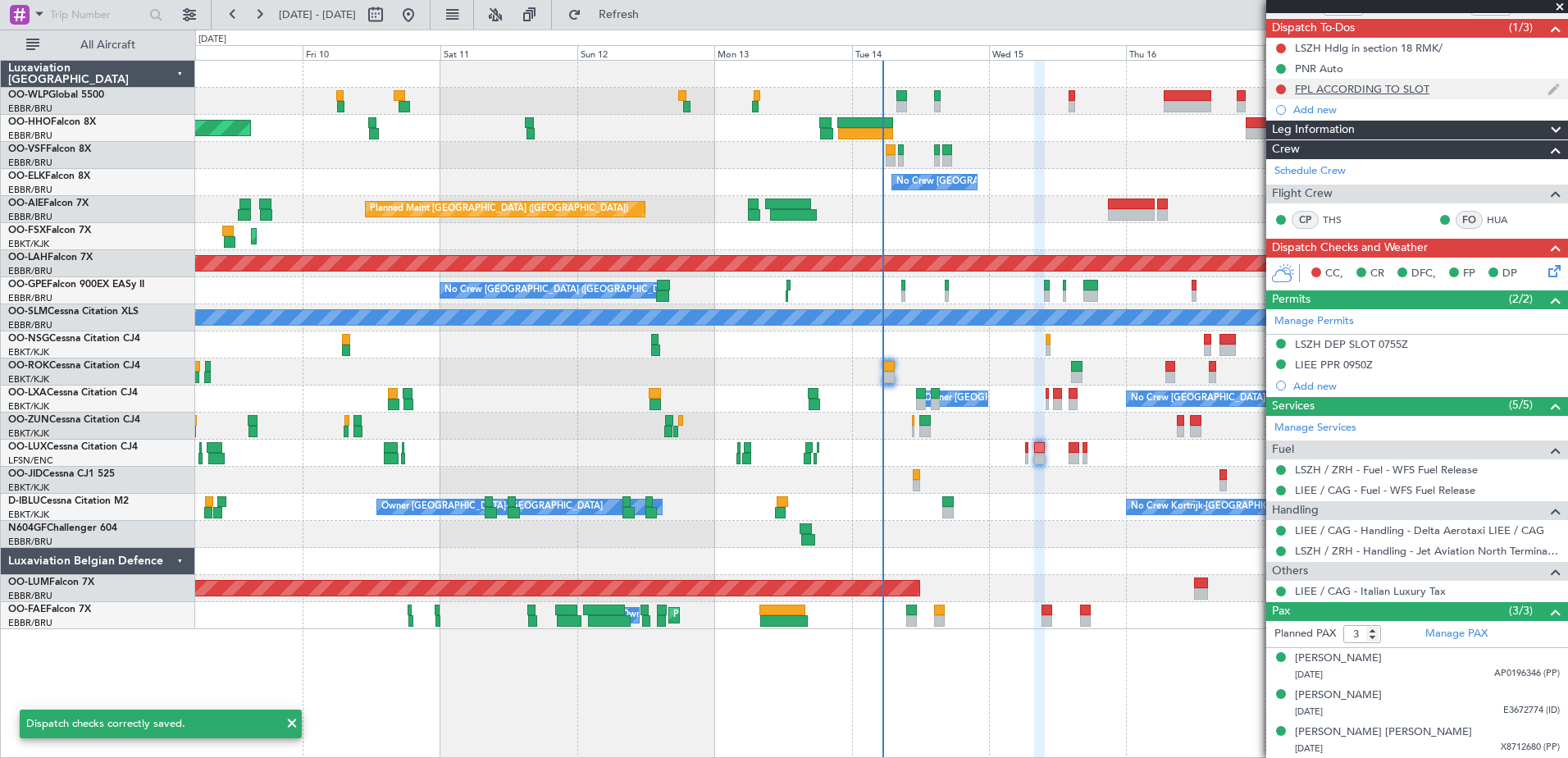
scroll to position [0, 0]
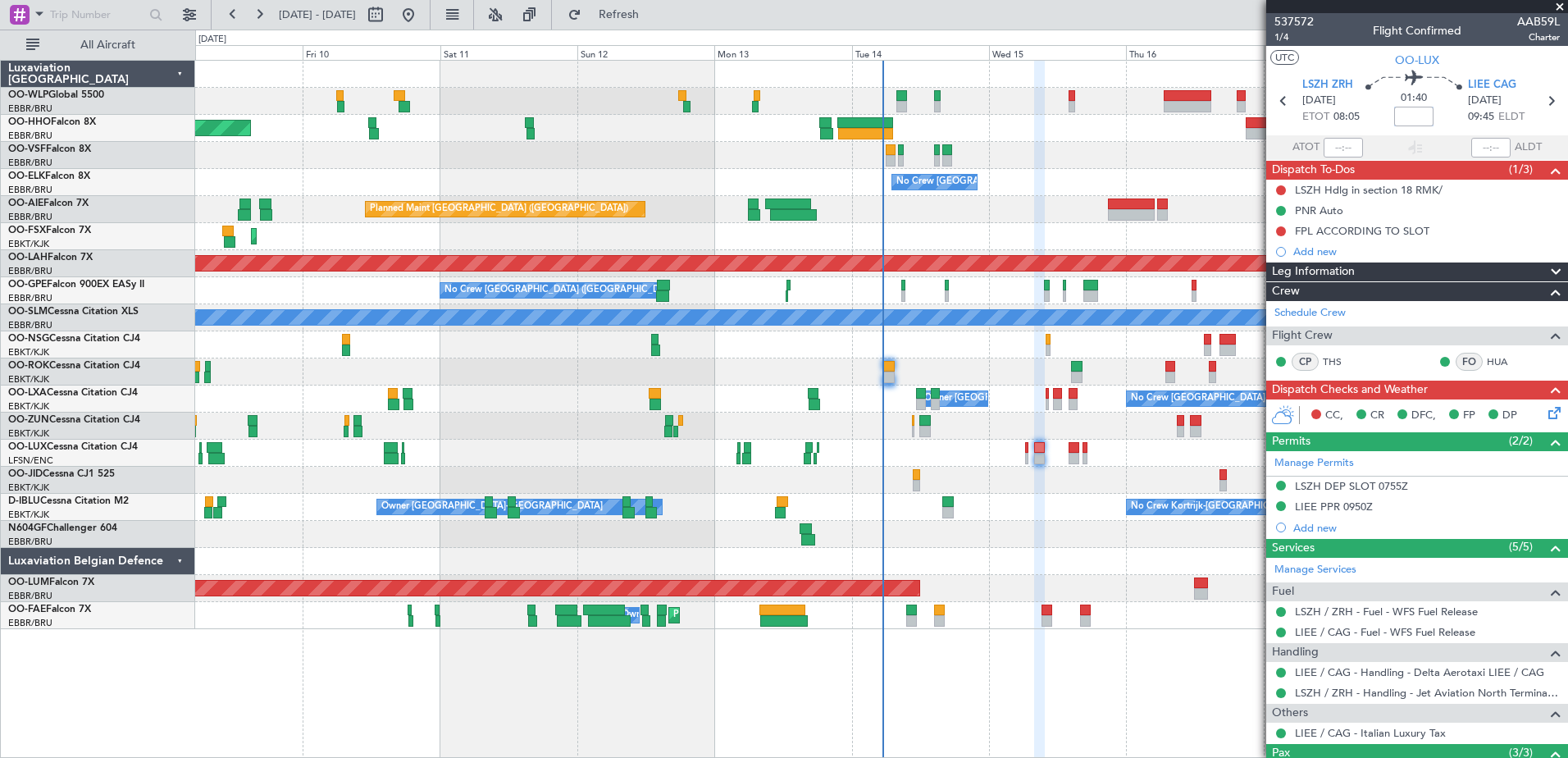
click at [1404, 118] on input at bounding box center [1414, 116] width 39 height 20
type input "-00:10"
click at [1279, 190] on button at bounding box center [1281, 190] width 10 height 10
click at [1289, 258] on span "Completed" at bounding box center [1289, 263] width 54 height 17
click at [1284, 233] on button at bounding box center [1281, 231] width 10 height 10
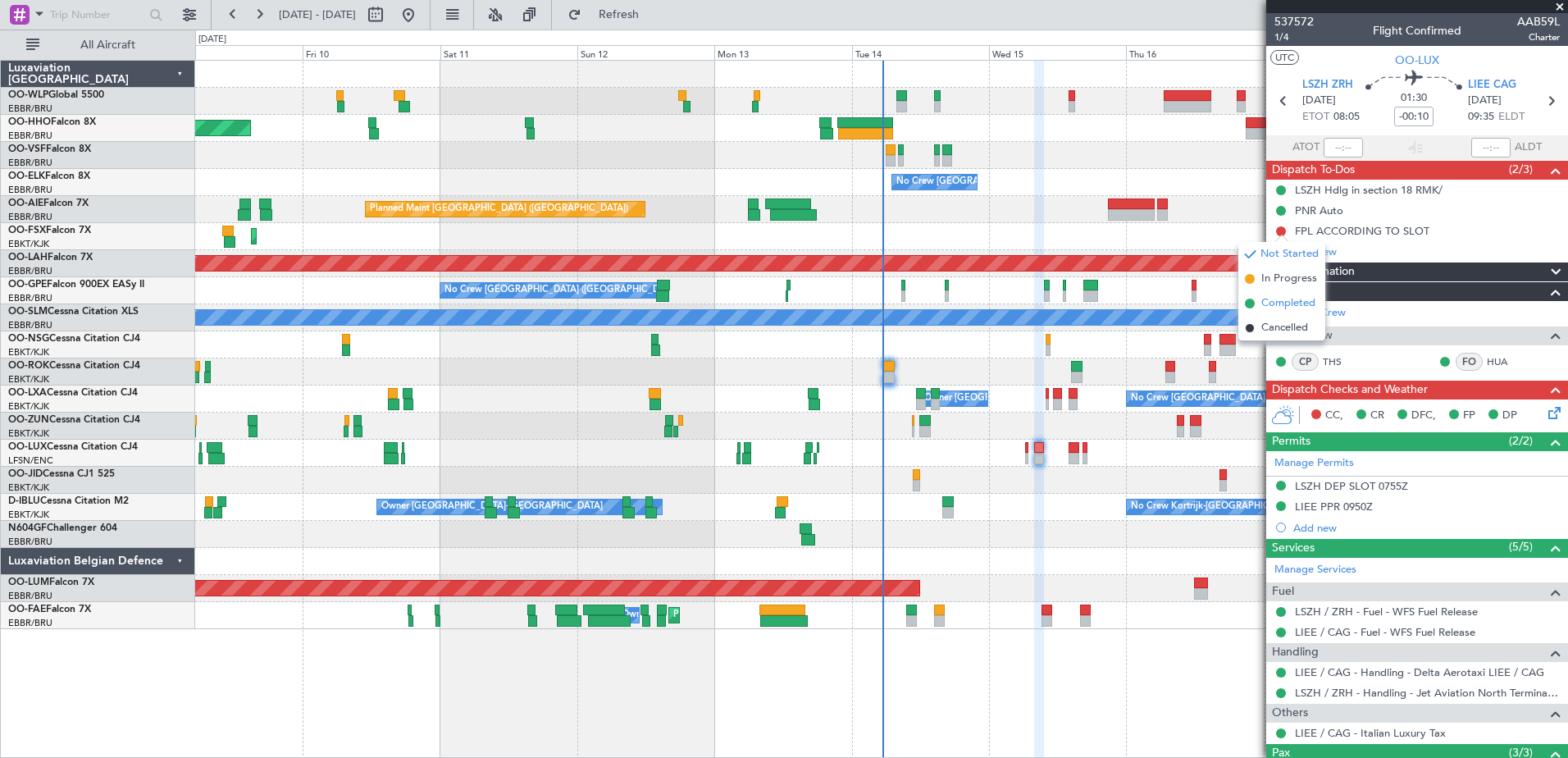
click at [1267, 306] on span "Completed" at bounding box center [1289, 304] width 54 height 17
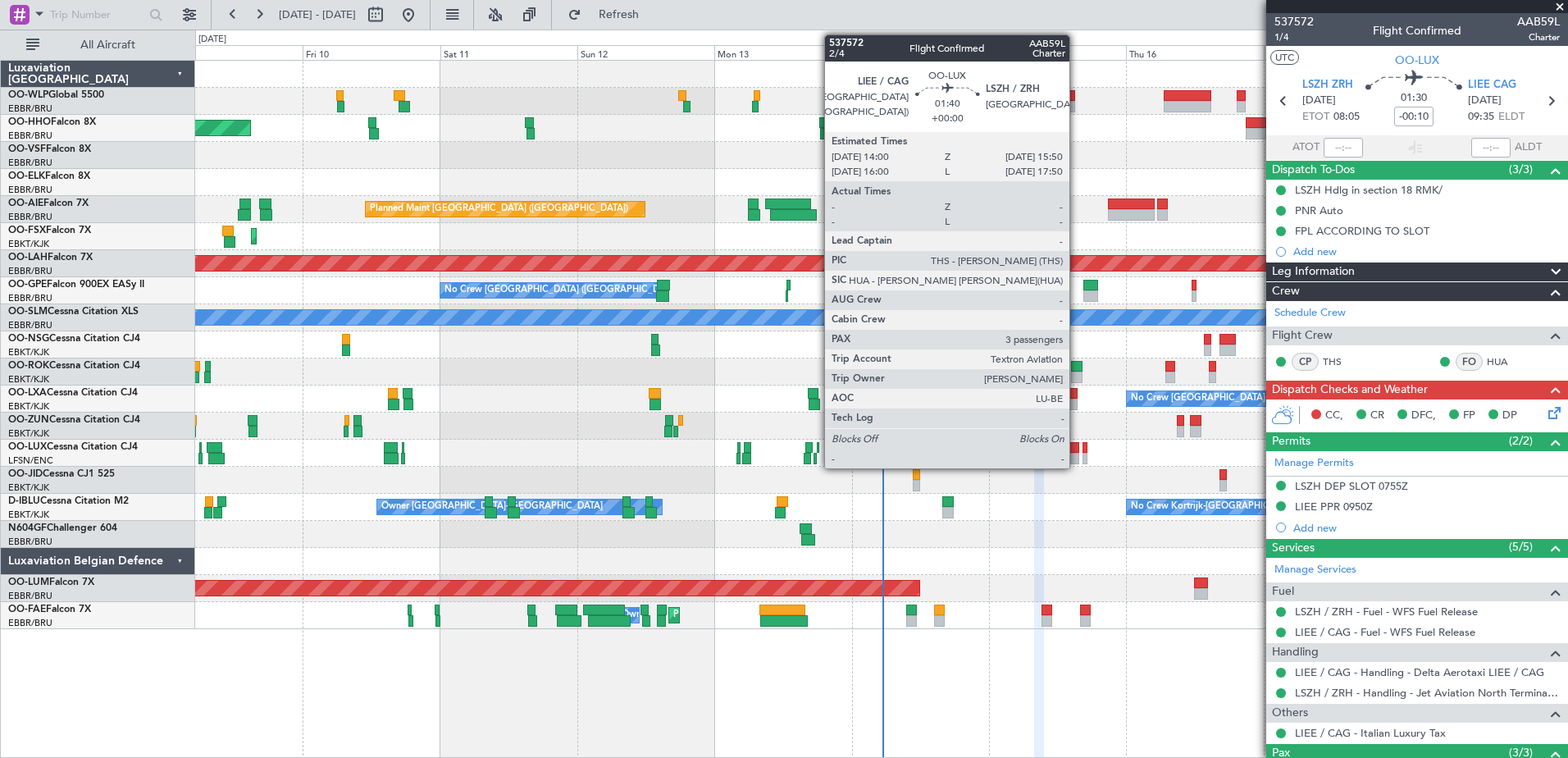
click at [1077, 451] on div at bounding box center [1073, 448] width 10 height 11
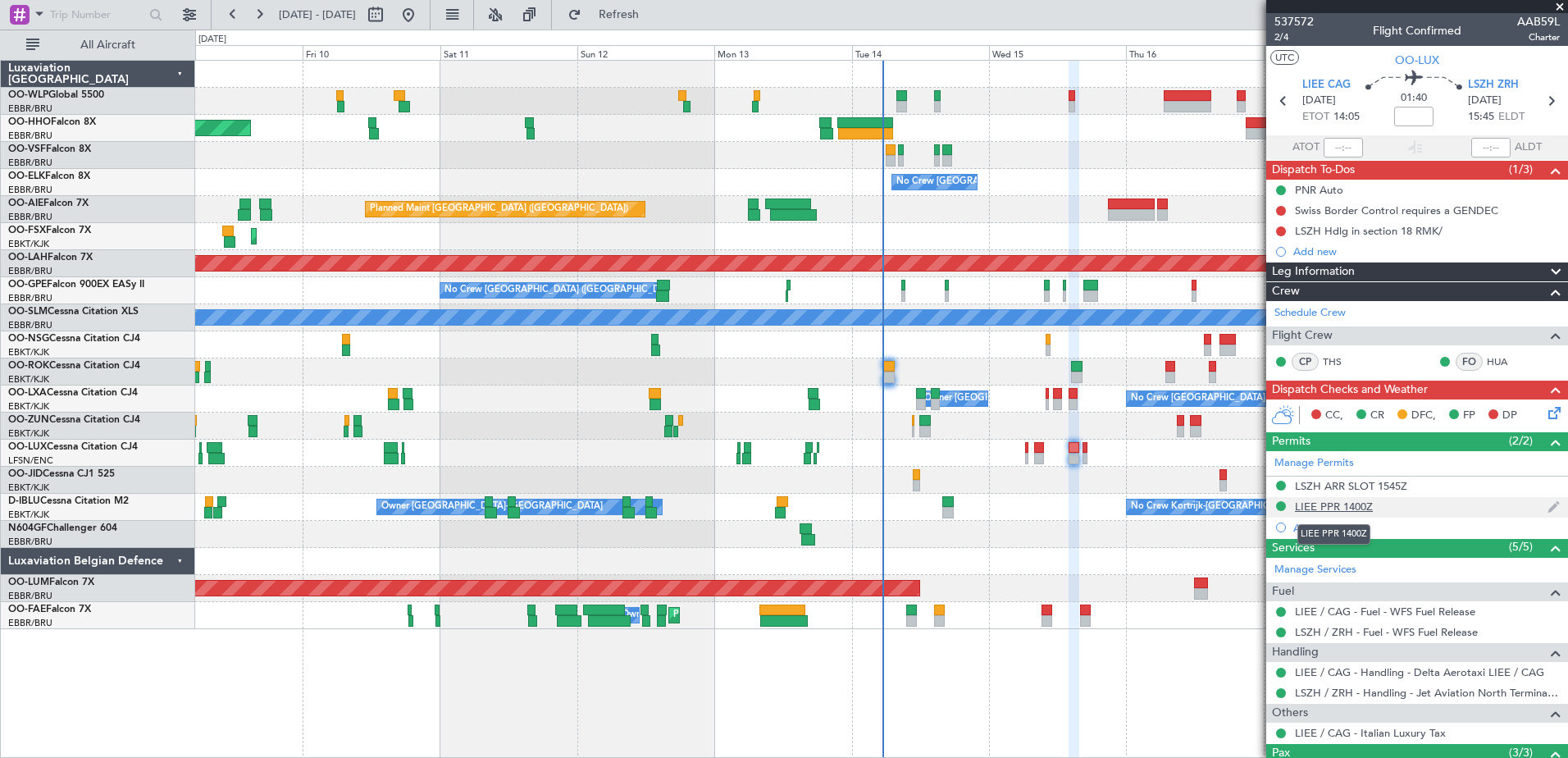
click at [1336, 503] on div "LIEE PPR 1400Z" at bounding box center [1334, 506] width 78 height 14
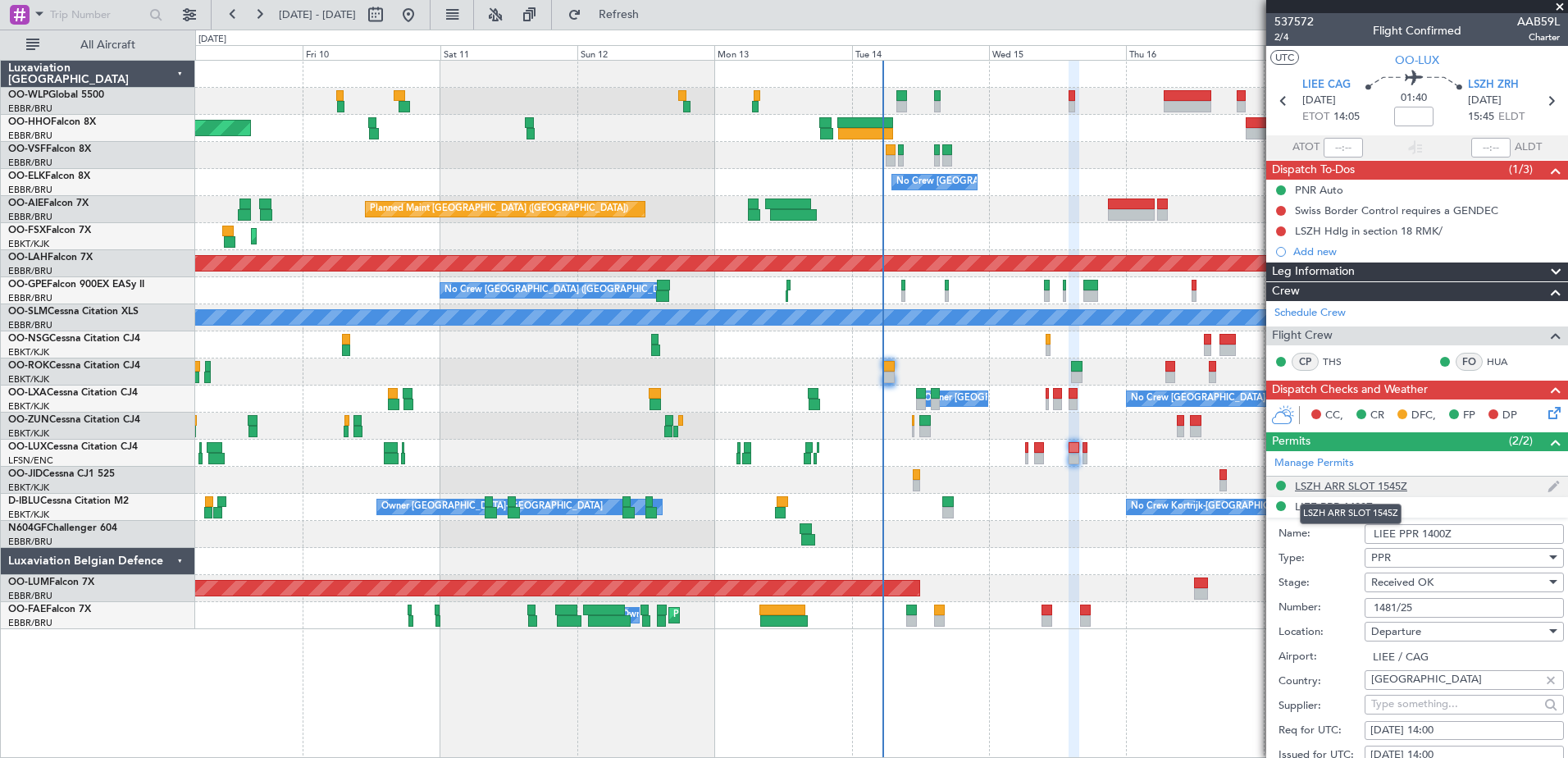
click at [1361, 483] on div "LSZH ARR SLOT 1545Z" at bounding box center [1351, 486] width 112 height 14
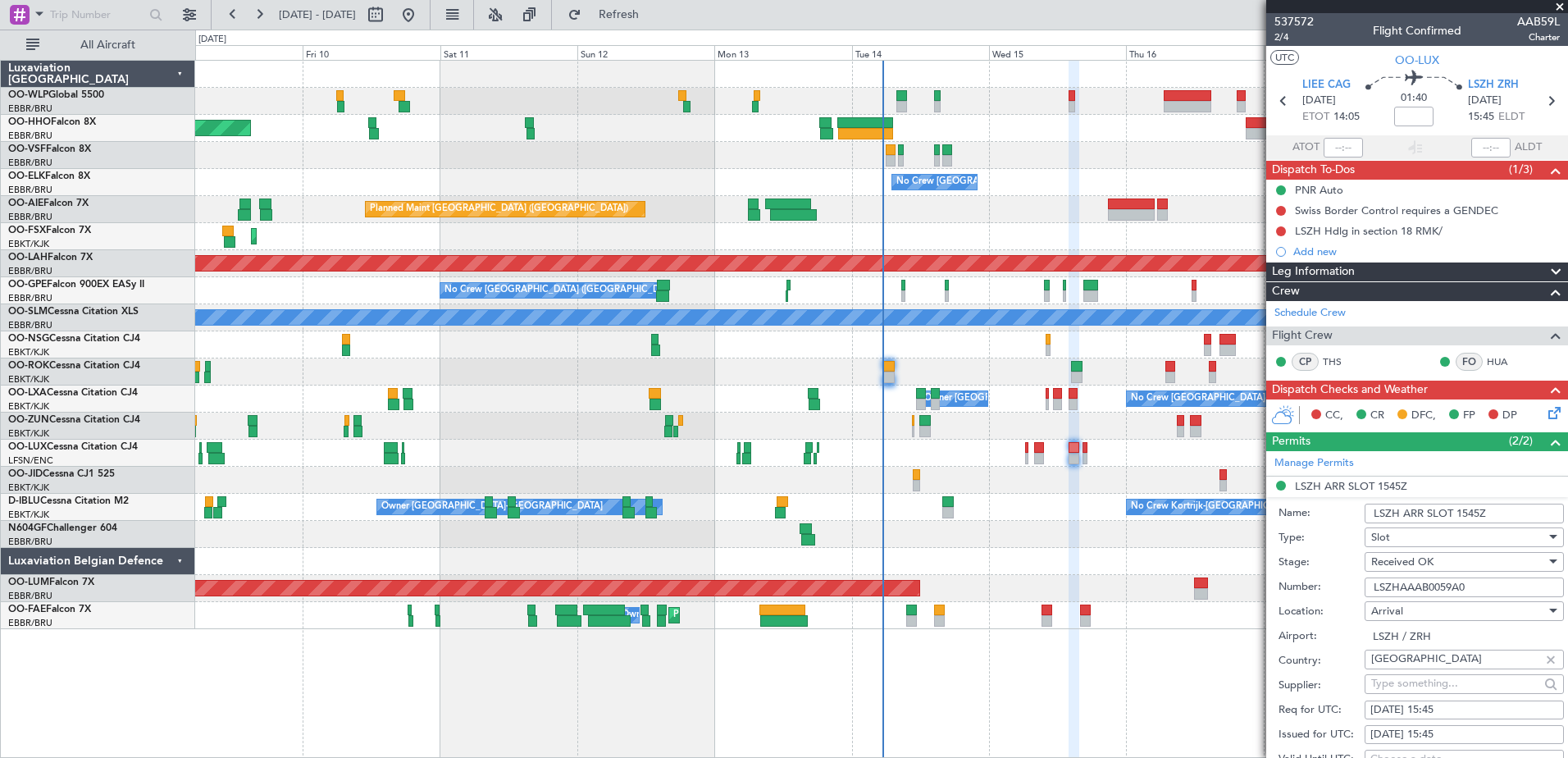
drag, startPoint x: 1471, startPoint y: 582, endPoint x: 1367, endPoint y: 589, distance: 104.2
click at [1367, 589] on input "LSZHAAAB0059A0" at bounding box center [1464, 587] width 200 height 20
click at [1280, 230] on button at bounding box center [1281, 231] width 10 height 10
click at [1301, 304] on span "Completed" at bounding box center [1289, 304] width 54 height 17
click at [1412, 129] on nimbus-time-variation at bounding box center [1414, 119] width 39 height 25
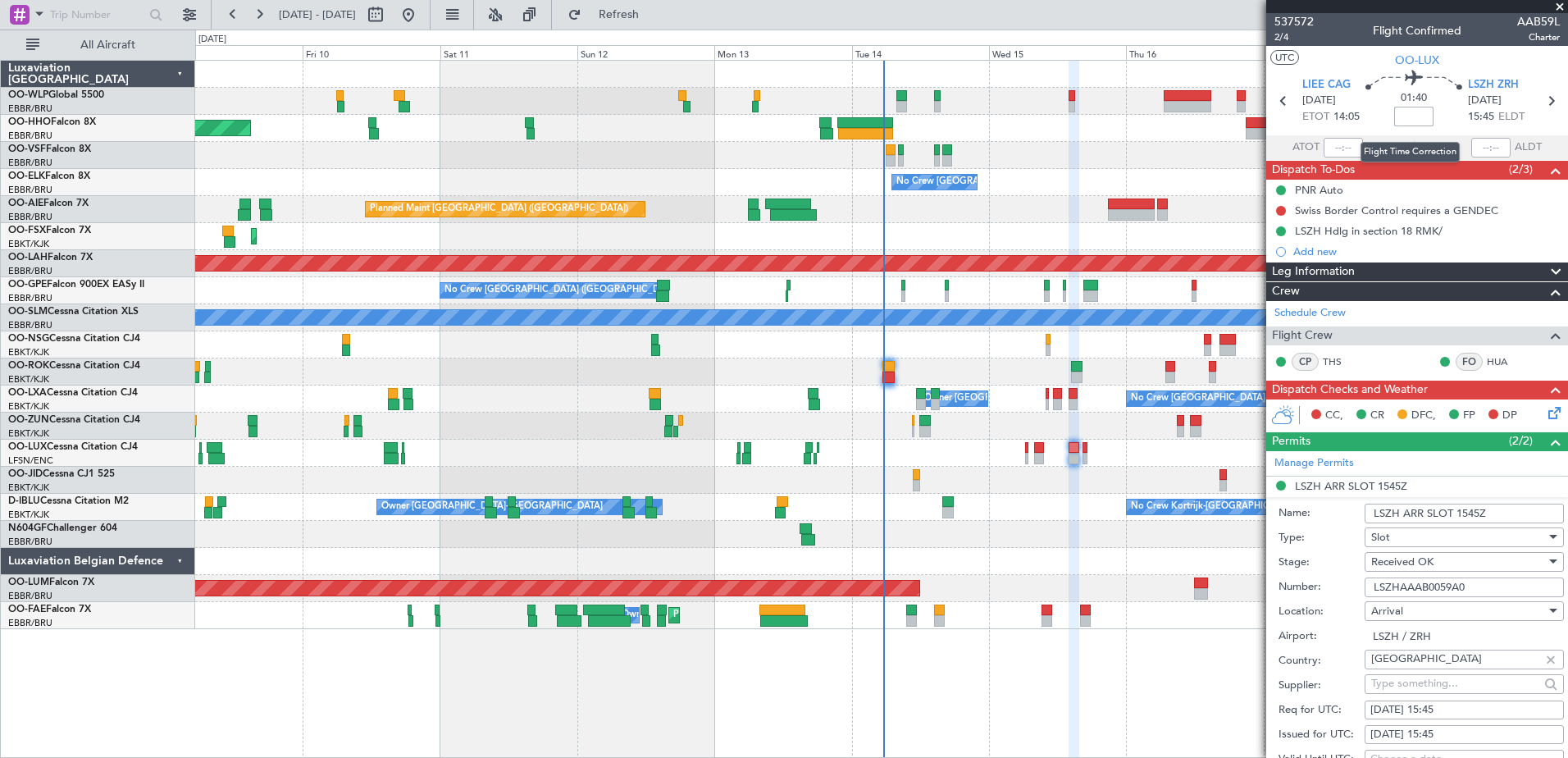
click at [1415, 116] on input at bounding box center [1414, 116] width 39 height 20
type input "-00:10"
click at [1546, 405] on icon at bounding box center [1552, 411] width 13 height 13
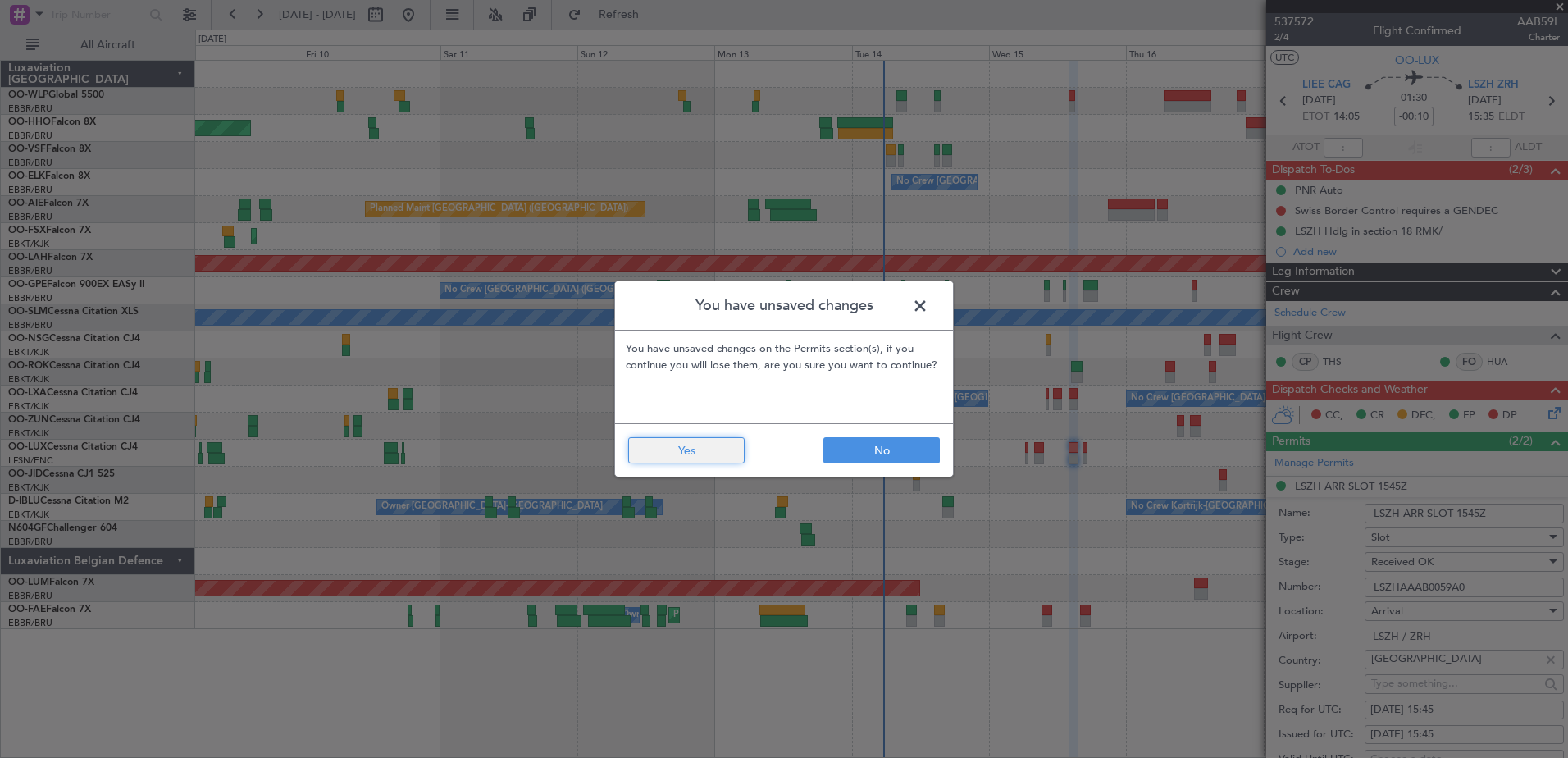
click at [721, 455] on button "Yes" at bounding box center [686, 451] width 116 height 26
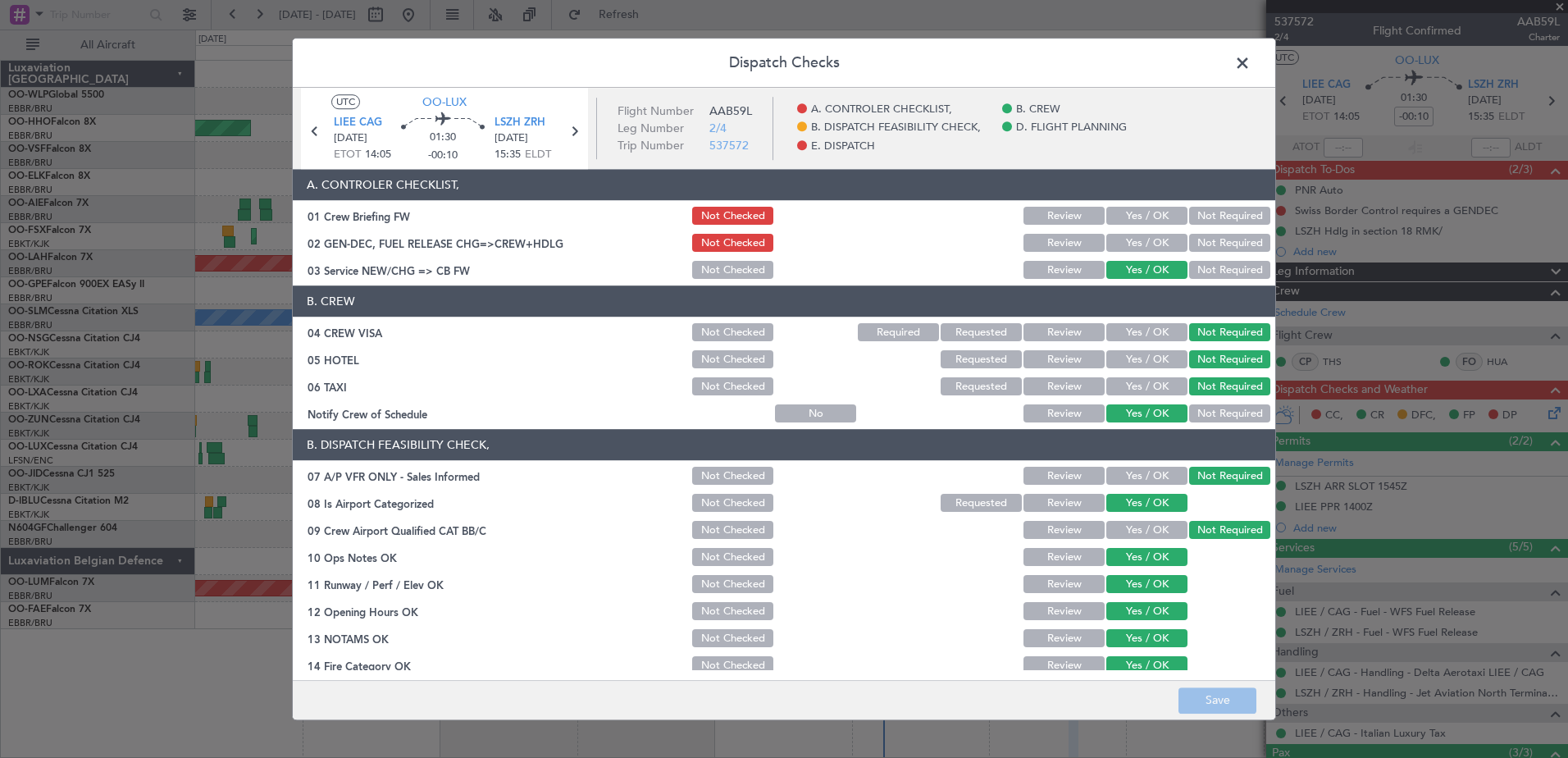
scroll to position [326, 0]
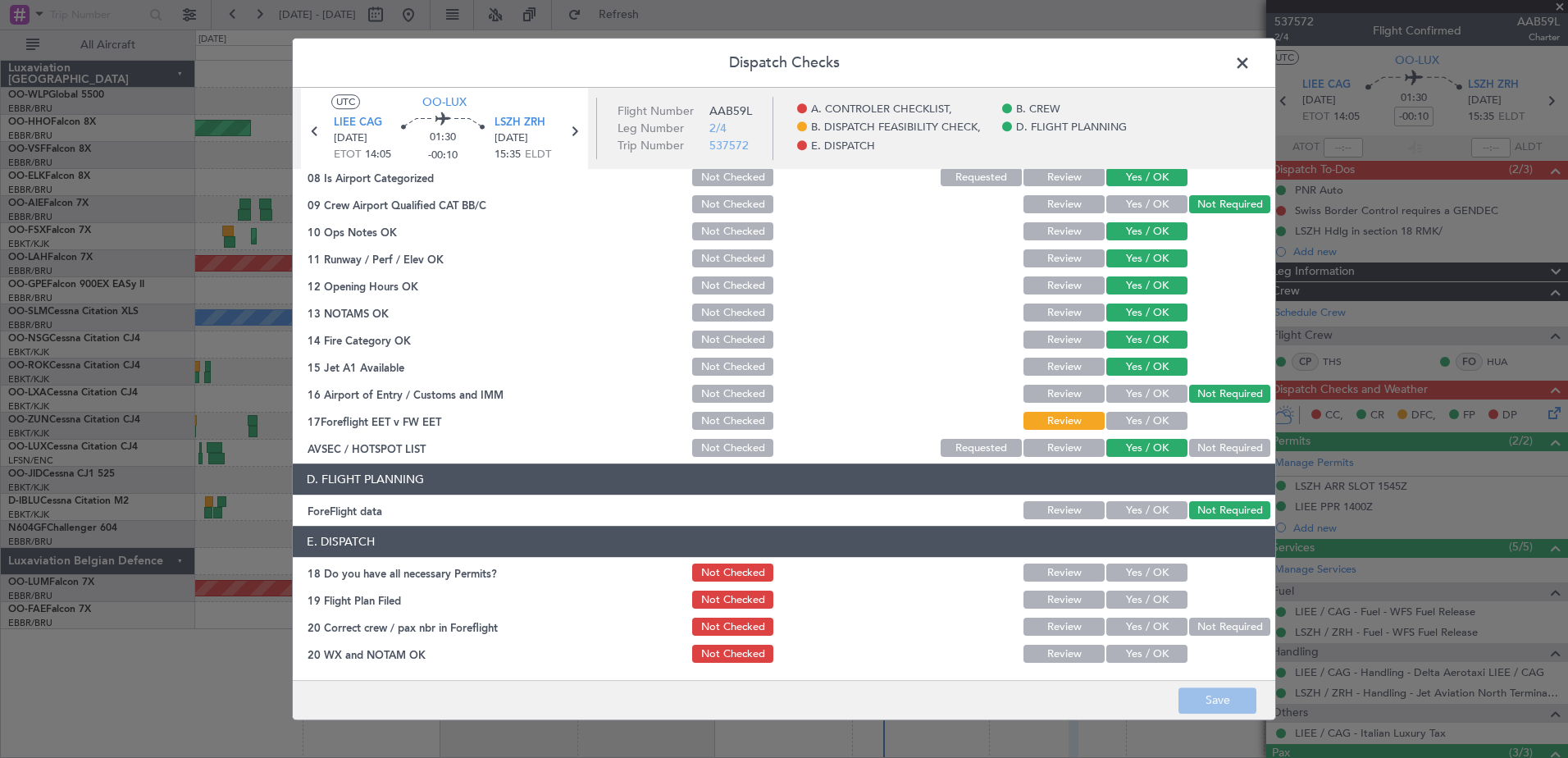
drag, startPoint x: 1121, startPoint y: 410, endPoint x: 1128, endPoint y: 420, distance: 12.2
click at [1122, 411] on div "Yes / OK" at bounding box center [1145, 422] width 83 height 23
click at [1128, 420] on button "Yes / OK" at bounding box center [1147, 421] width 81 height 18
click at [1141, 562] on div "Yes / OK" at bounding box center [1145, 573] width 83 height 23
click at [1148, 579] on button "Yes / OK" at bounding box center [1147, 573] width 81 height 18
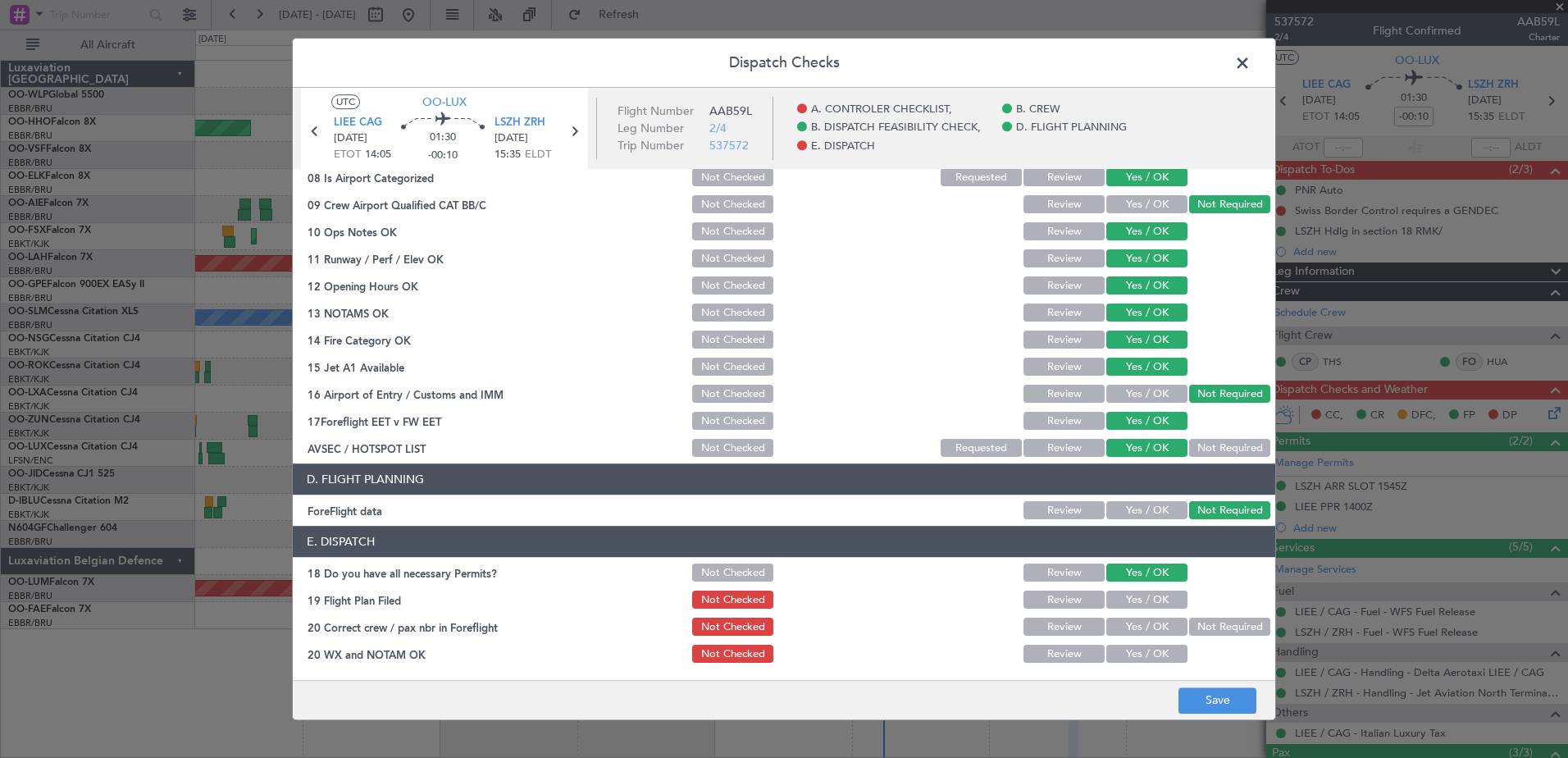
click at [1146, 596] on button "Yes / OK" at bounding box center [1147, 600] width 81 height 18
click at [1147, 626] on button "Yes / OK" at bounding box center [1147, 627] width 81 height 18
click at [1143, 650] on button "Yes / OK" at bounding box center [1147, 654] width 81 height 18
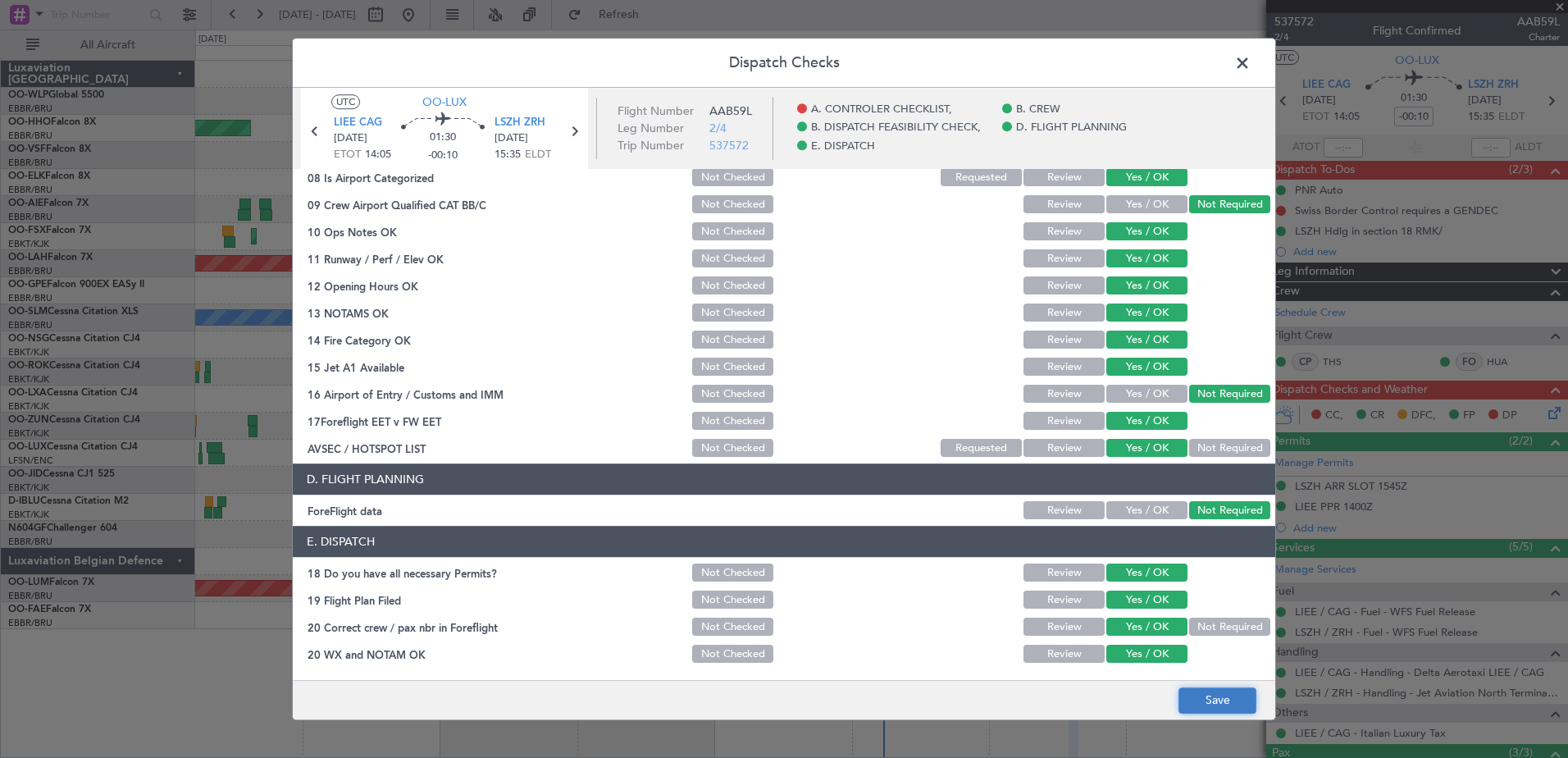
click at [1225, 688] on button "Save" at bounding box center [1218, 700] width 78 height 26
click at [1251, 60] on span at bounding box center [1251, 67] width 0 height 33
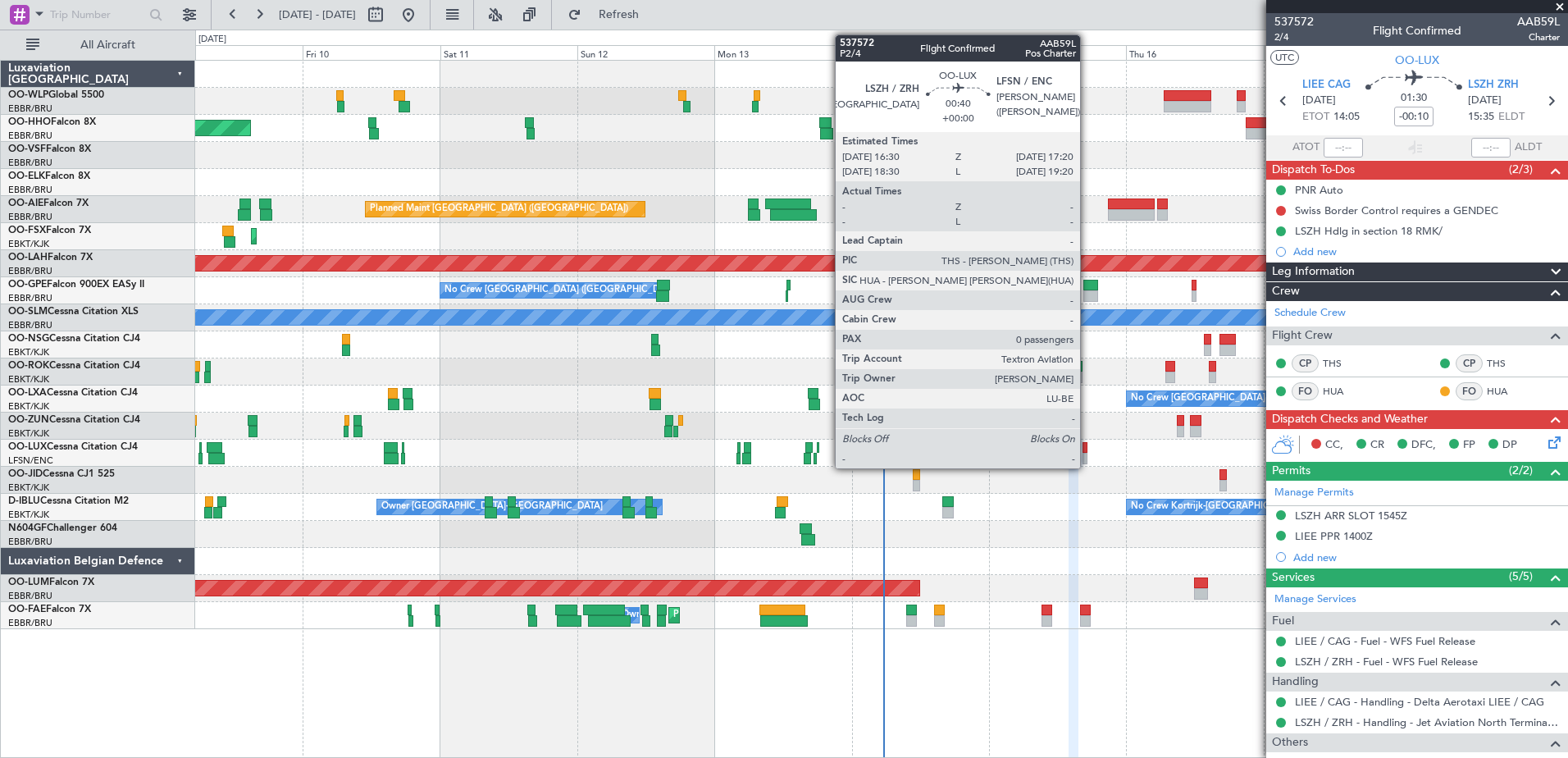
click at [1088, 460] on div at bounding box center [1084, 459] width 5 height 11
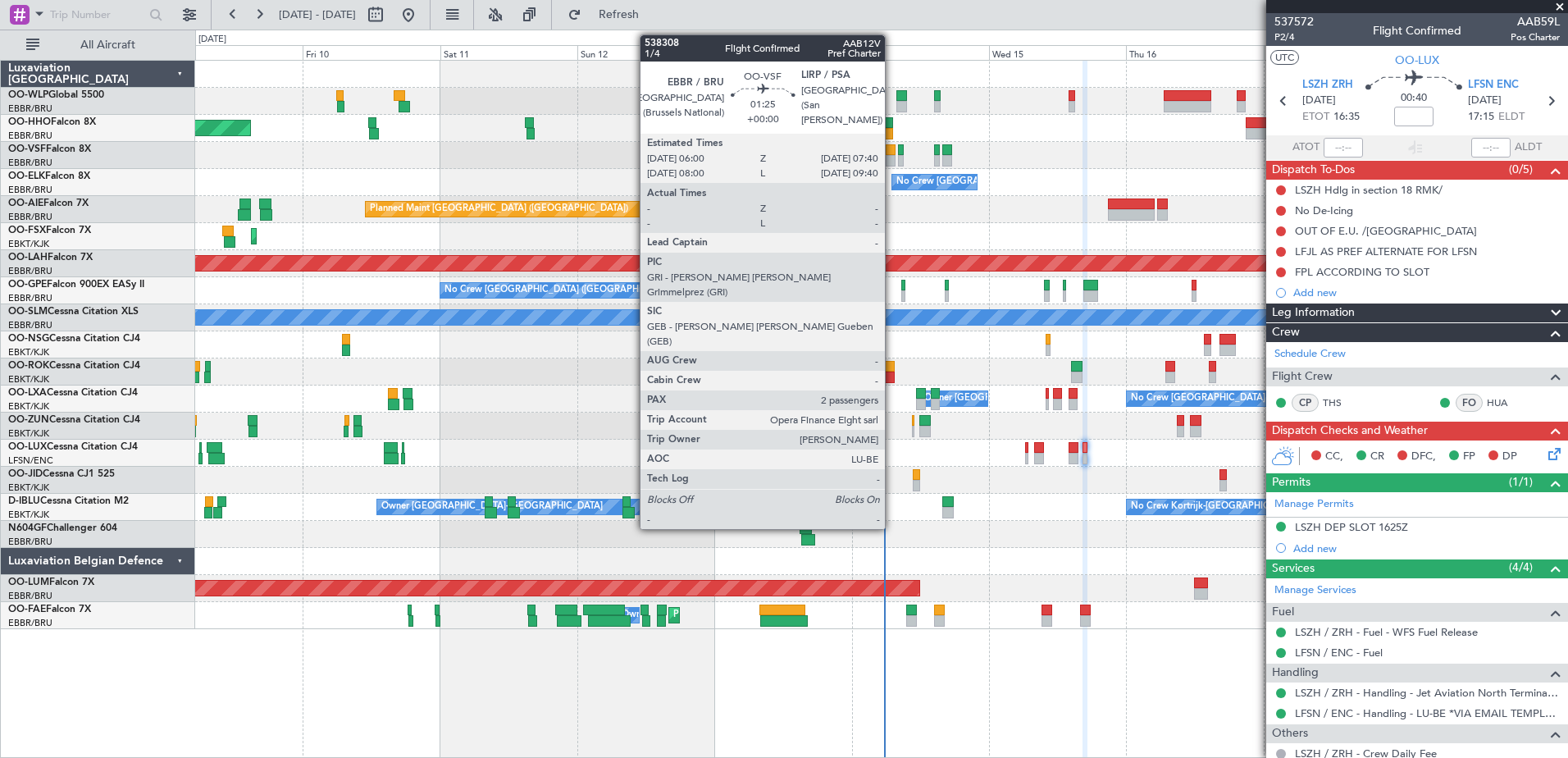
click at [892, 158] on div at bounding box center [890, 161] width 10 height 11
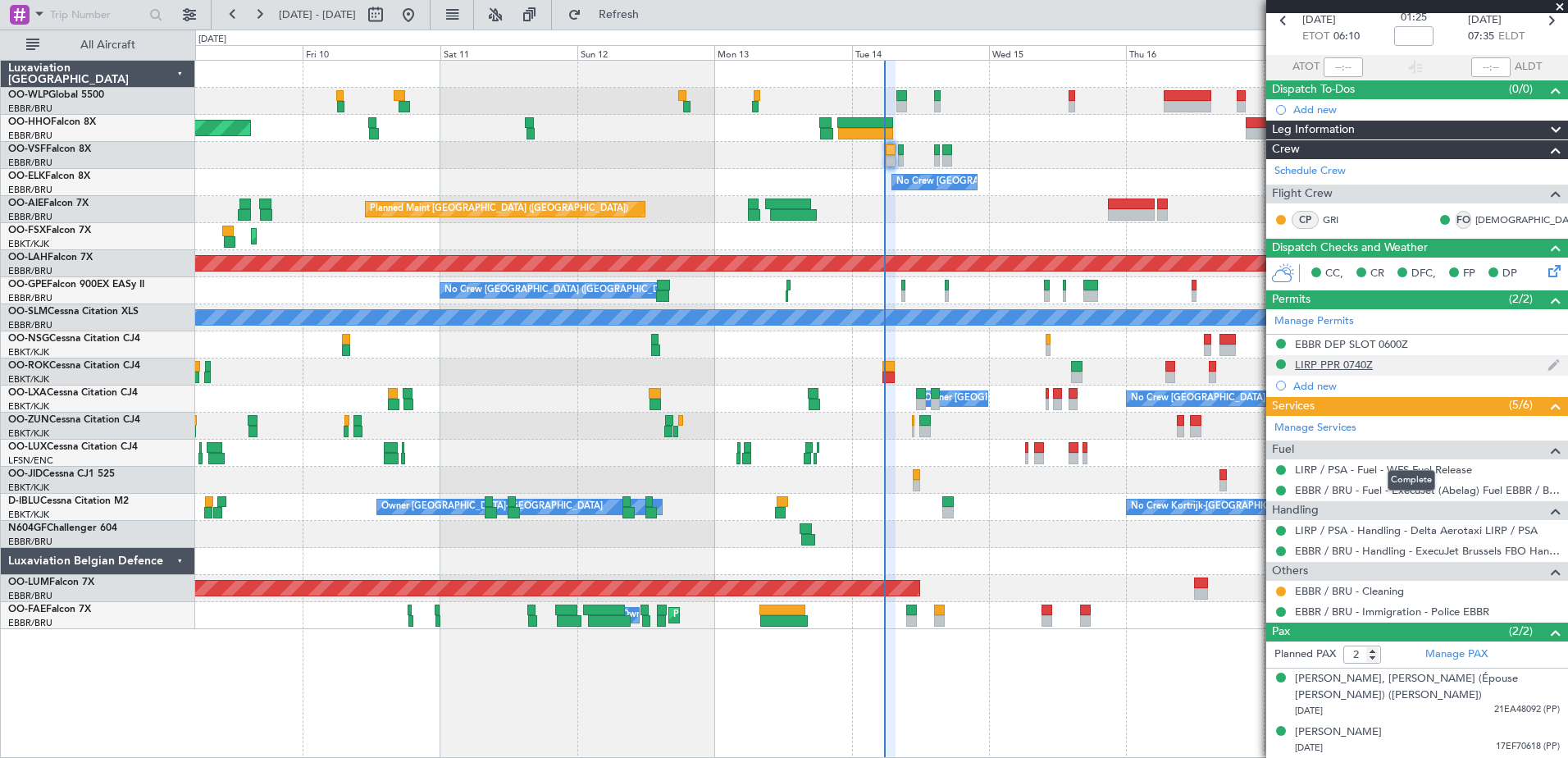
scroll to position [0, 0]
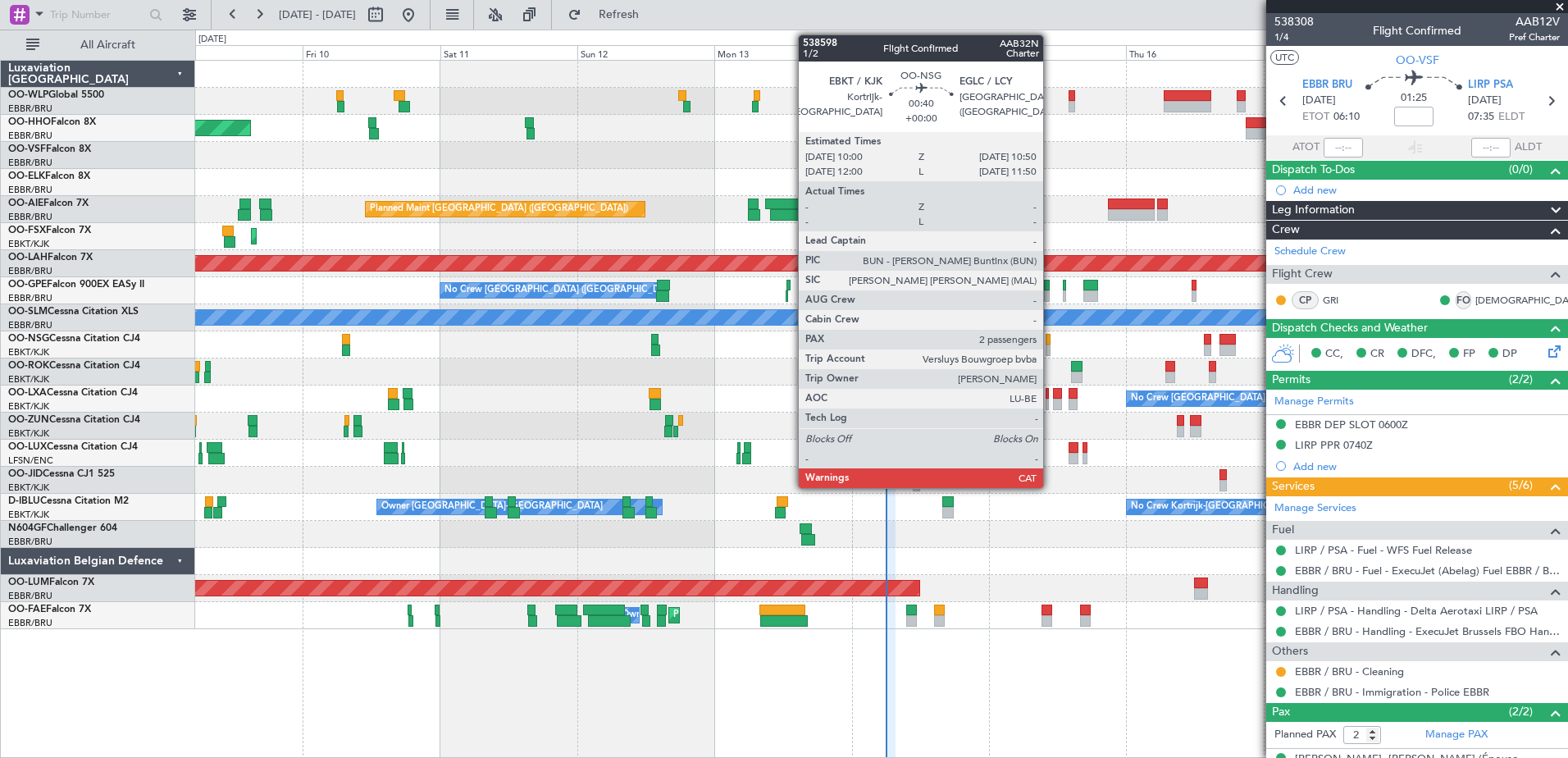
click at [1051, 346] on div at bounding box center [1048, 350] width 5 height 11
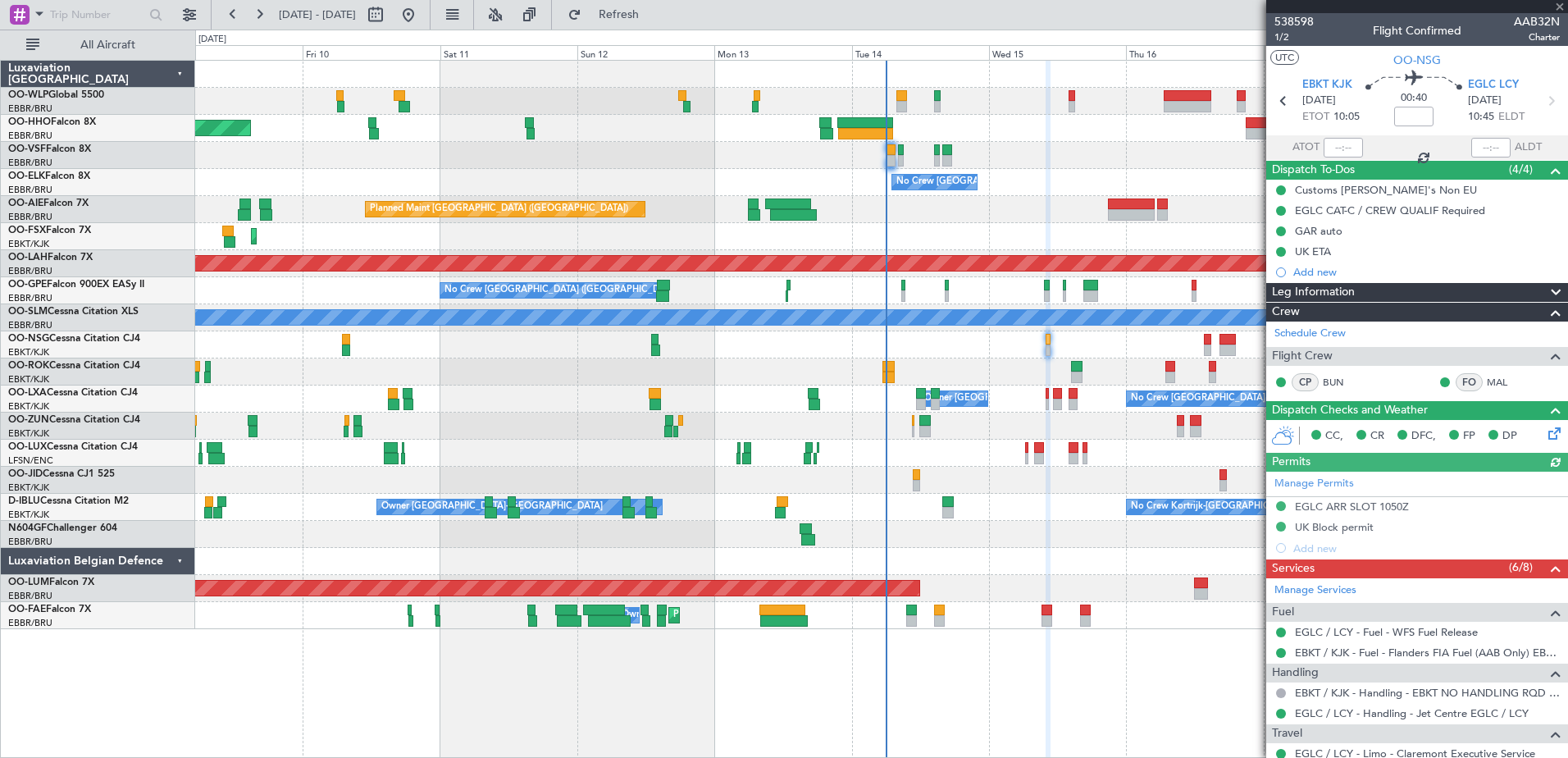
scroll to position [289, 0]
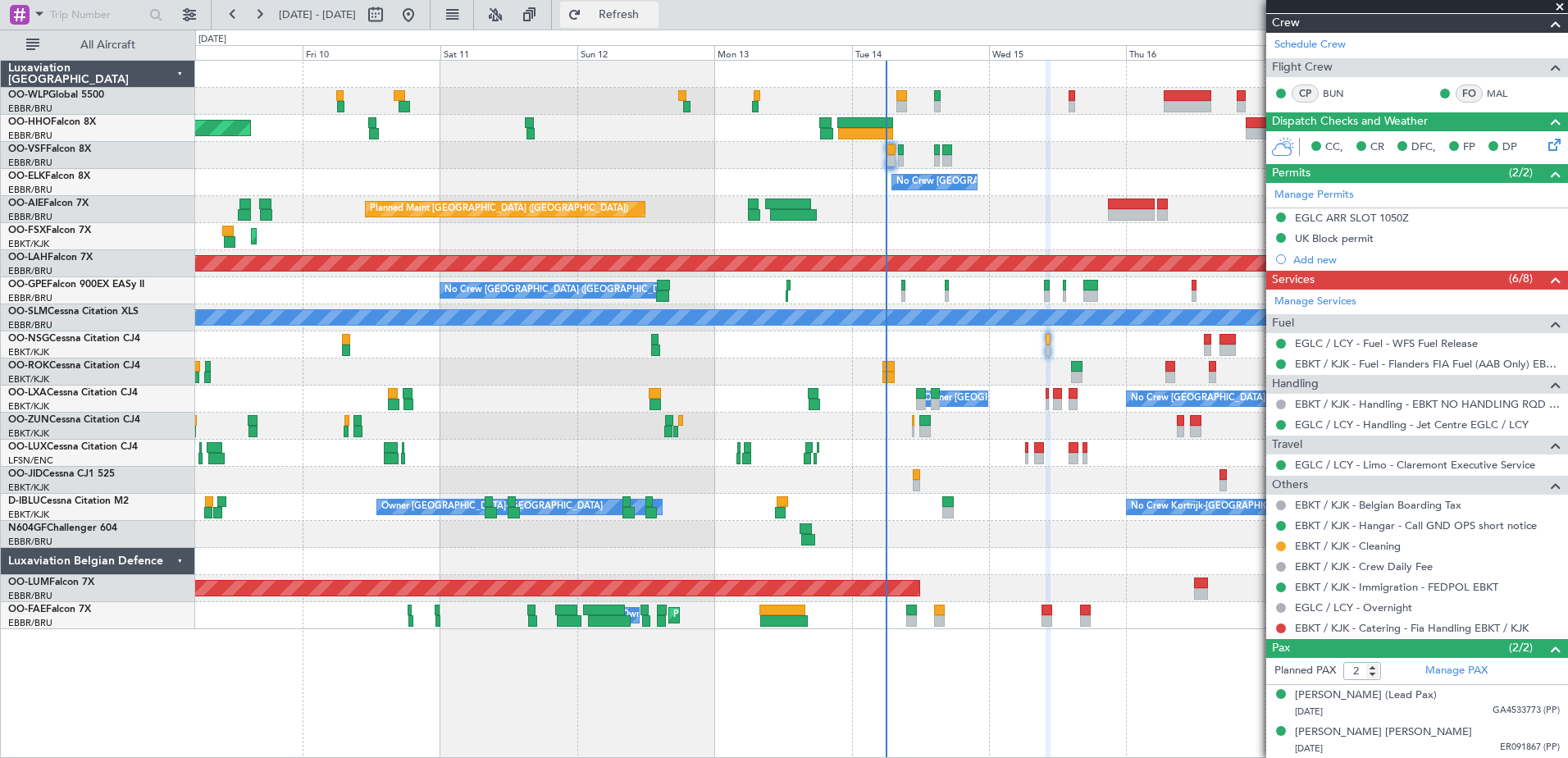
click at [654, 20] on span "Refresh" at bounding box center [619, 15] width 69 height 11
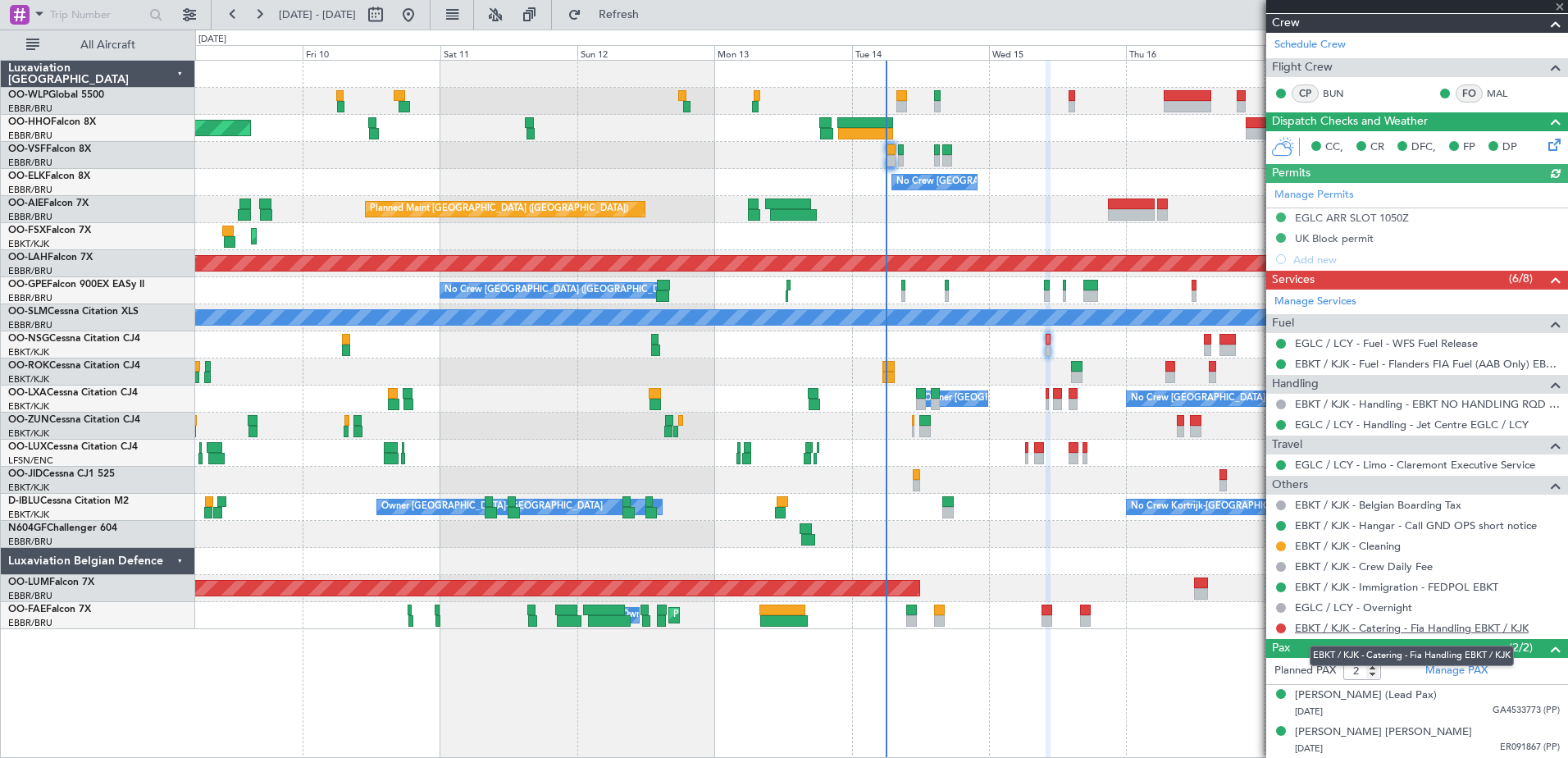
click at [1437, 623] on link "EBKT / KJK - Catering - Fia Handling EBKT / KJK" at bounding box center [1412, 628] width 234 height 14
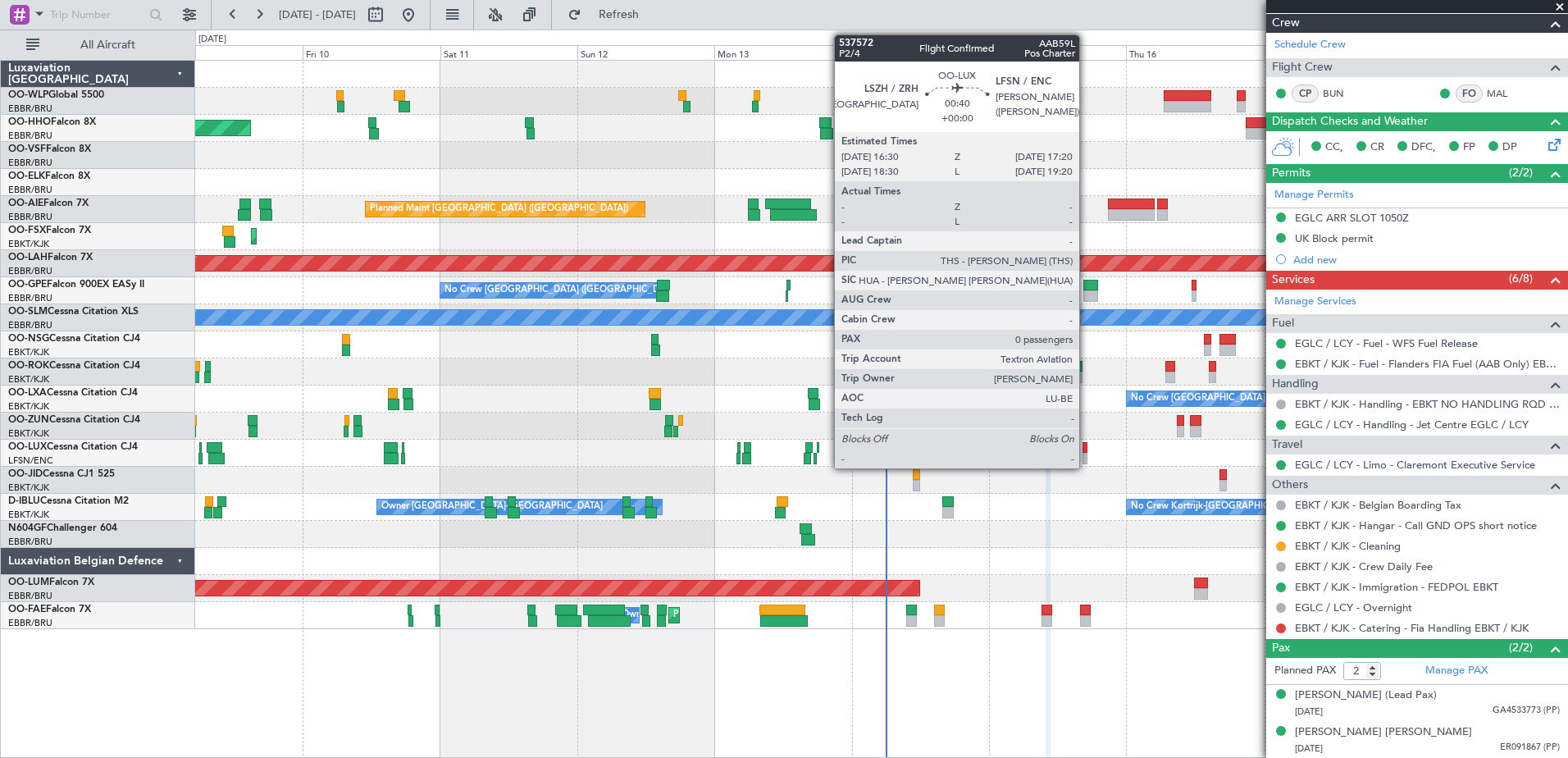
click at [1087, 452] on div at bounding box center [1084, 448] width 5 height 11
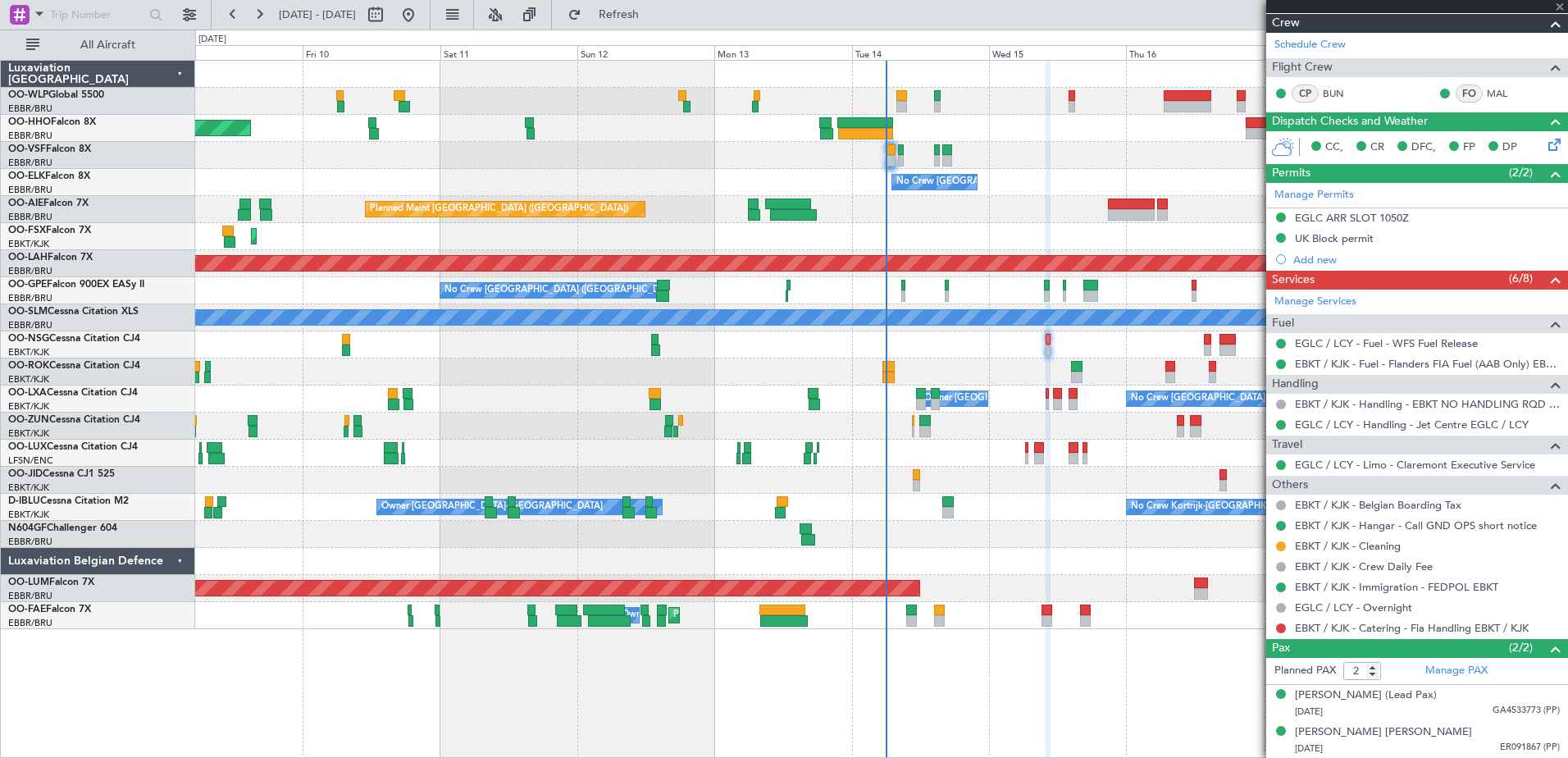
type input "0"
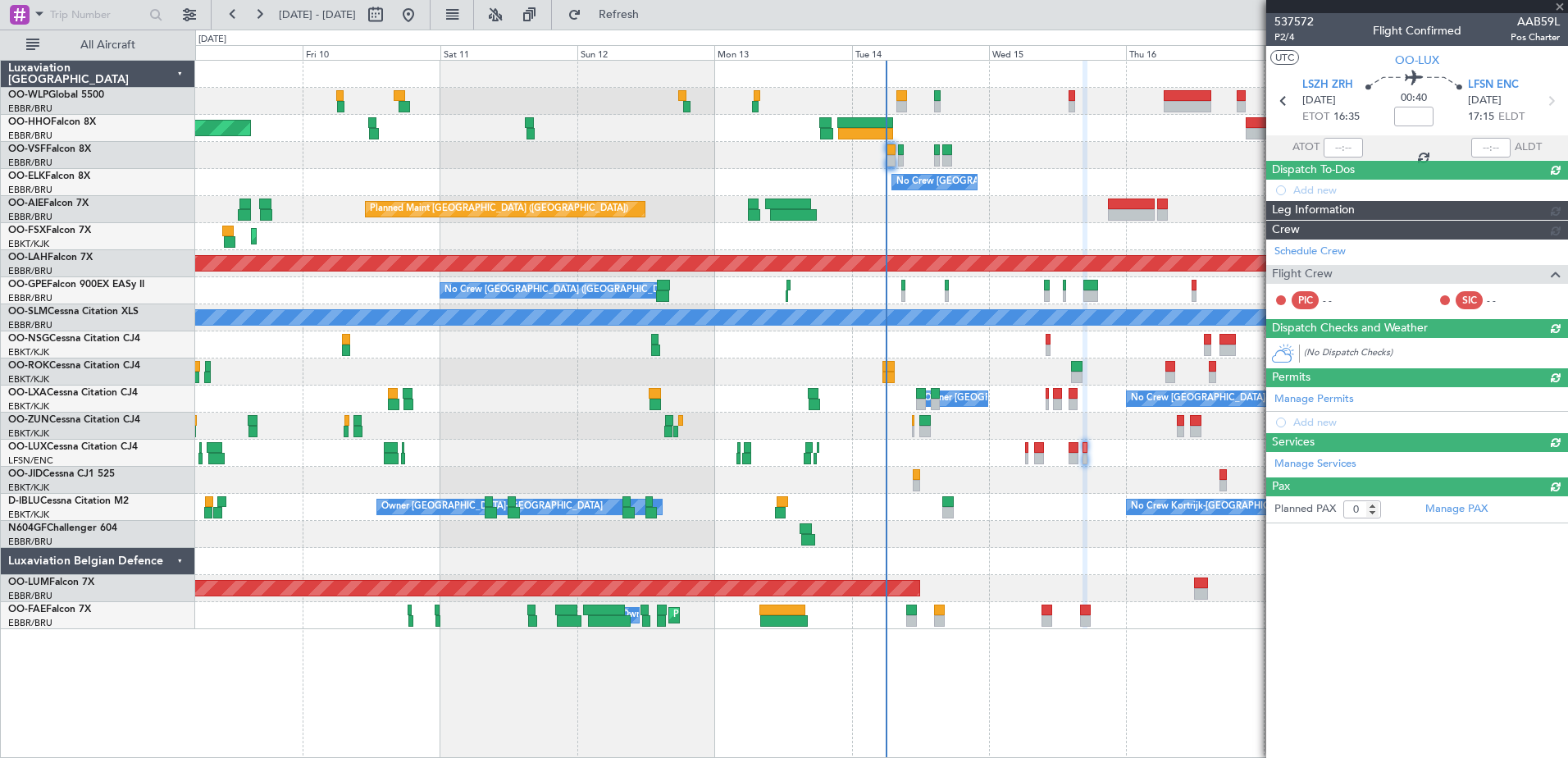
scroll to position [0, 0]
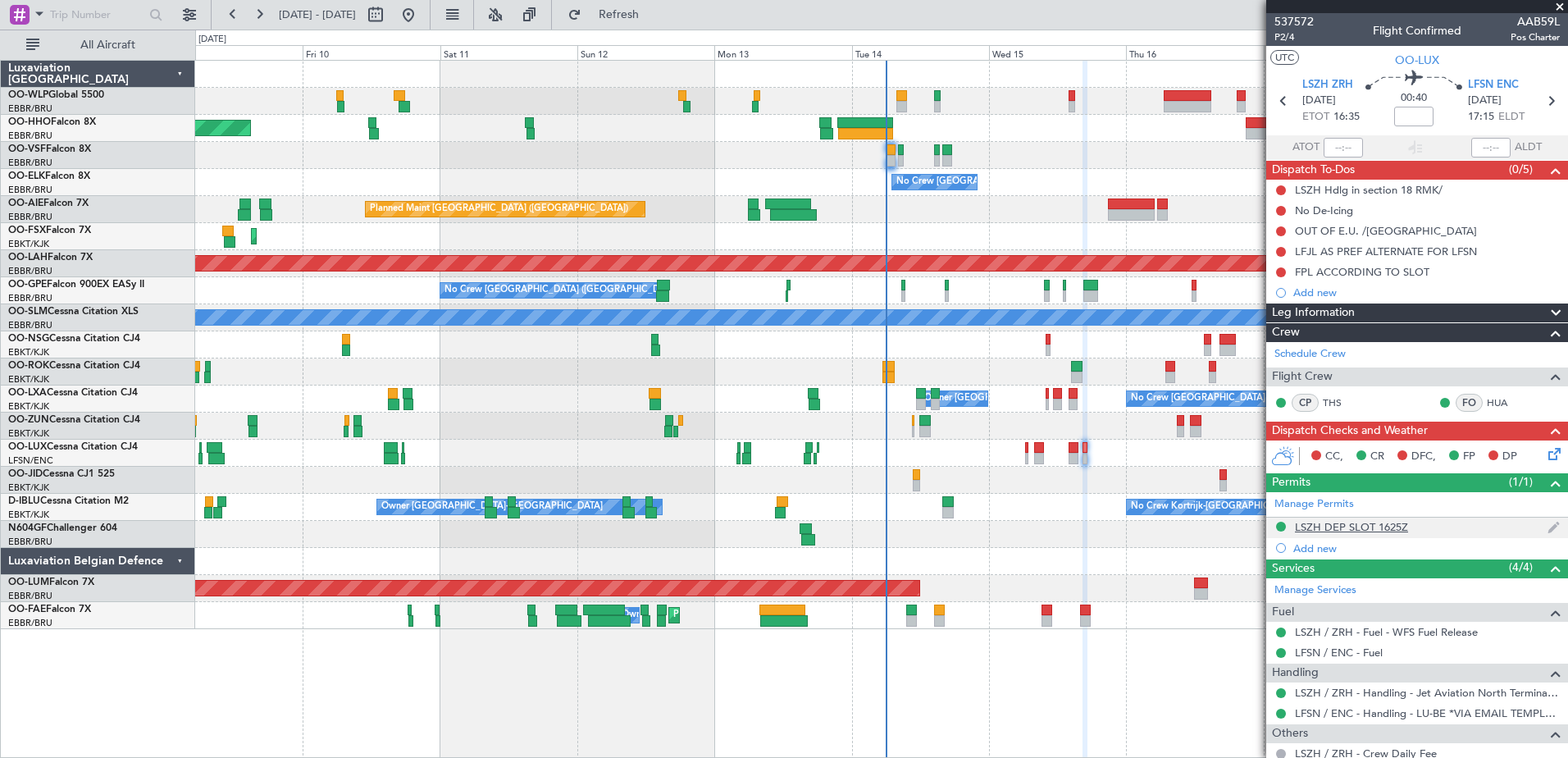
click at [1381, 529] on div "LSZH DEP SLOT 1625Z" at bounding box center [1352, 527] width 113 height 14
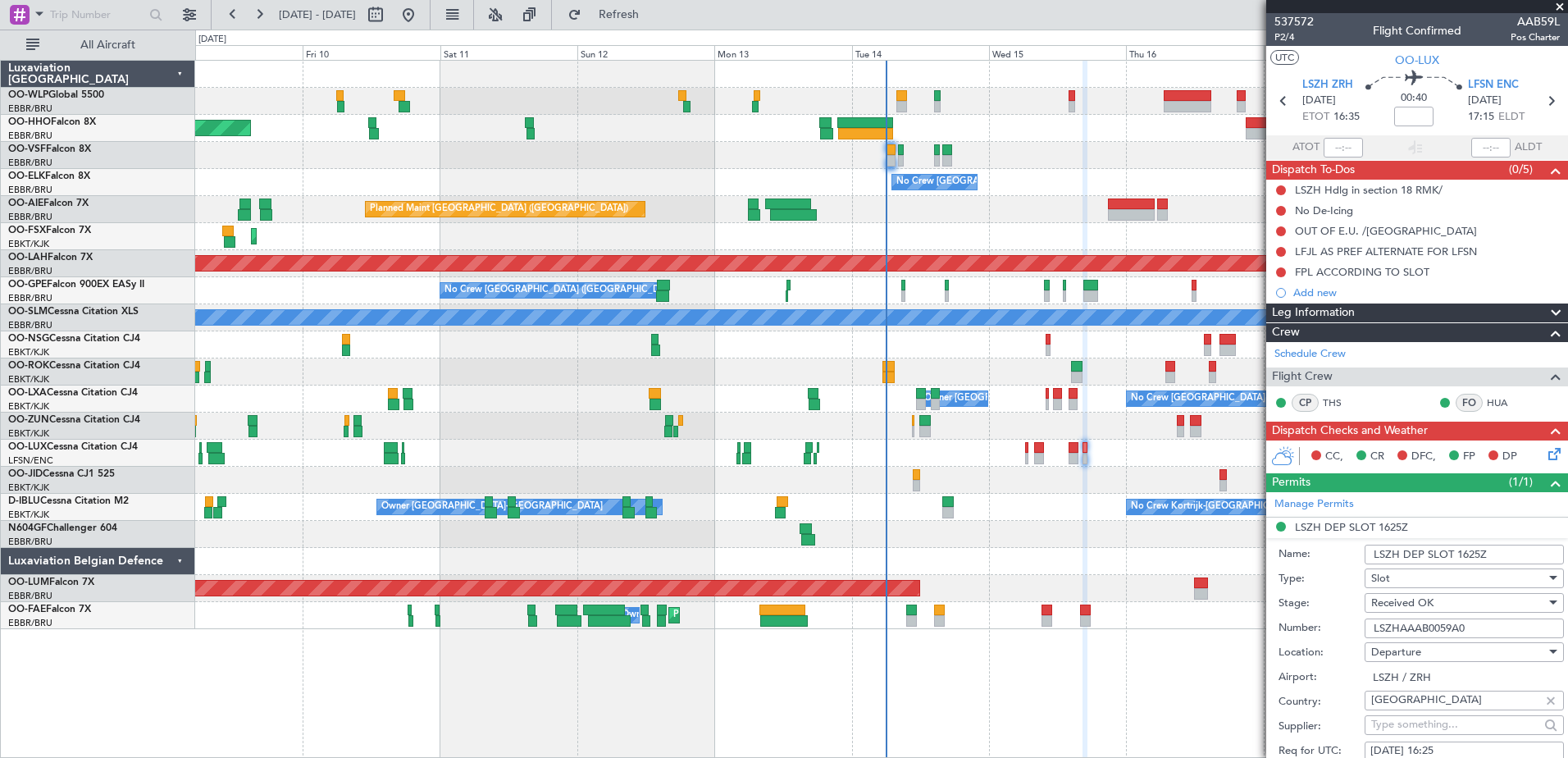
drag, startPoint x: 1470, startPoint y: 628, endPoint x: 1365, endPoint y: 632, distance: 105.1
click at [1365, 632] on input "LSZHAAAB0059A0" at bounding box center [1464, 628] width 200 height 20
click at [1546, 451] on icon at bounding box center [1552, 451] width 13 height 13
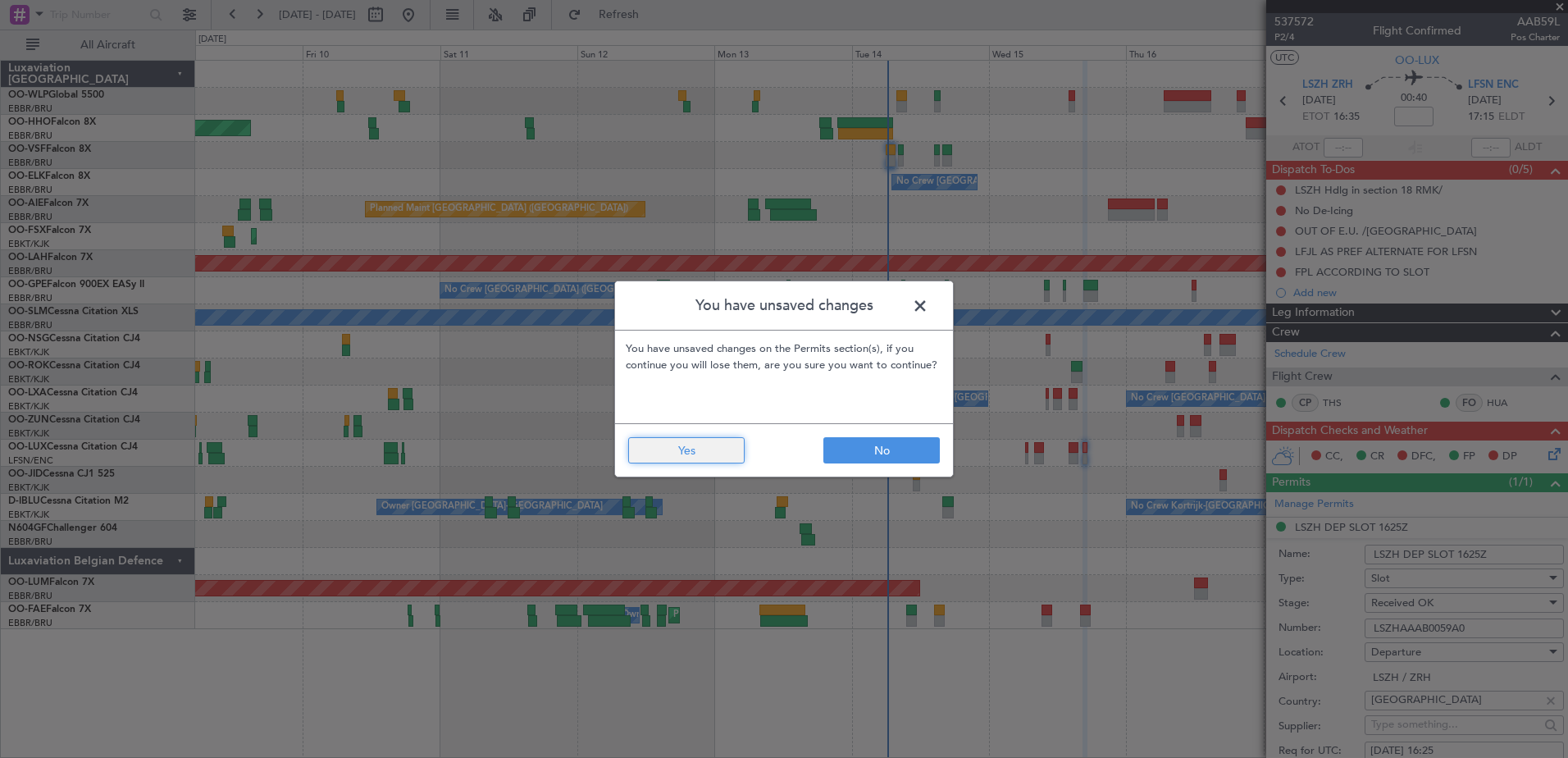
click at [679, 459] on button "Yes" at bounding box center [686, 451] width 116 height 26
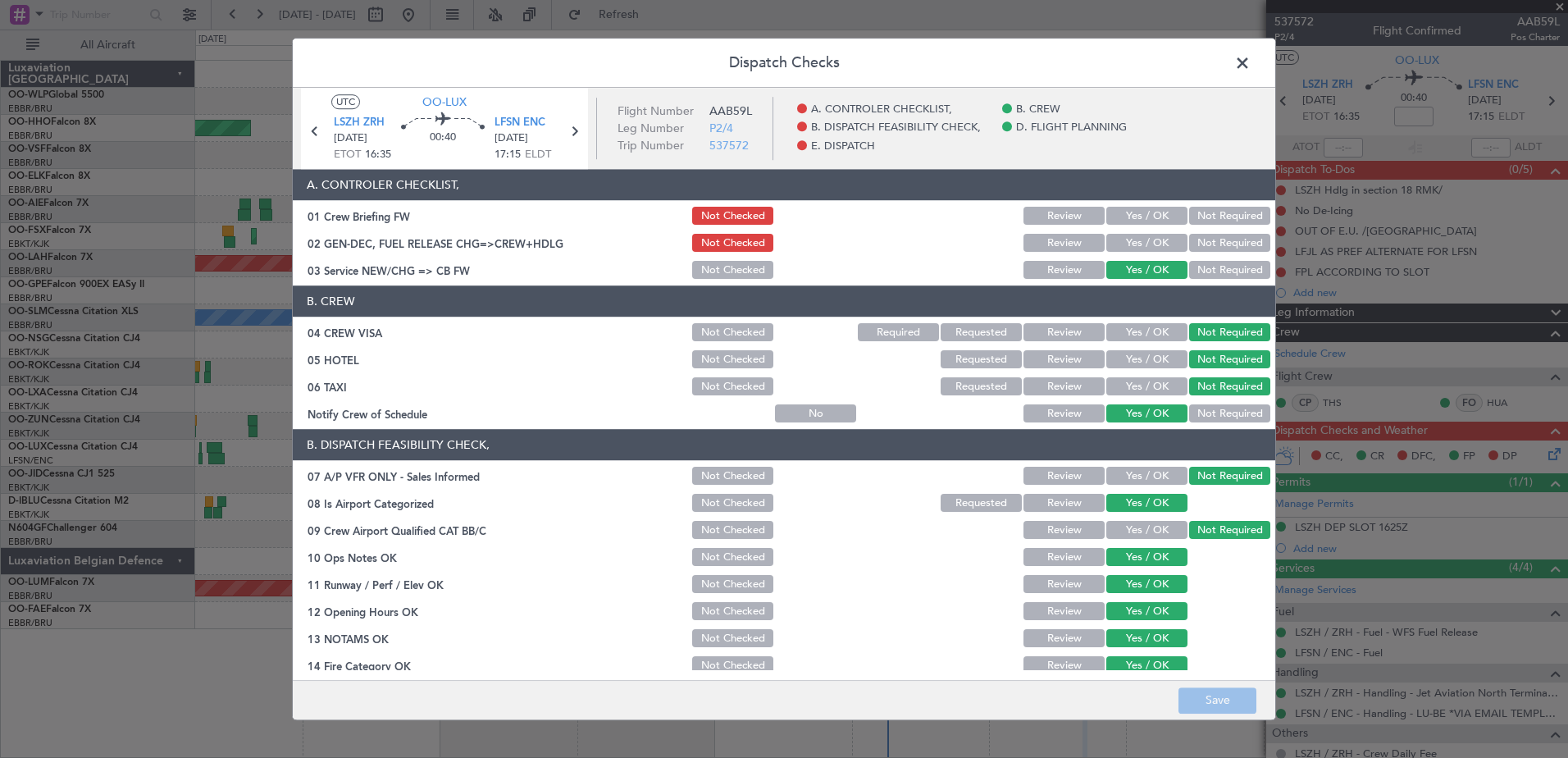
scroll to position [326, 0]
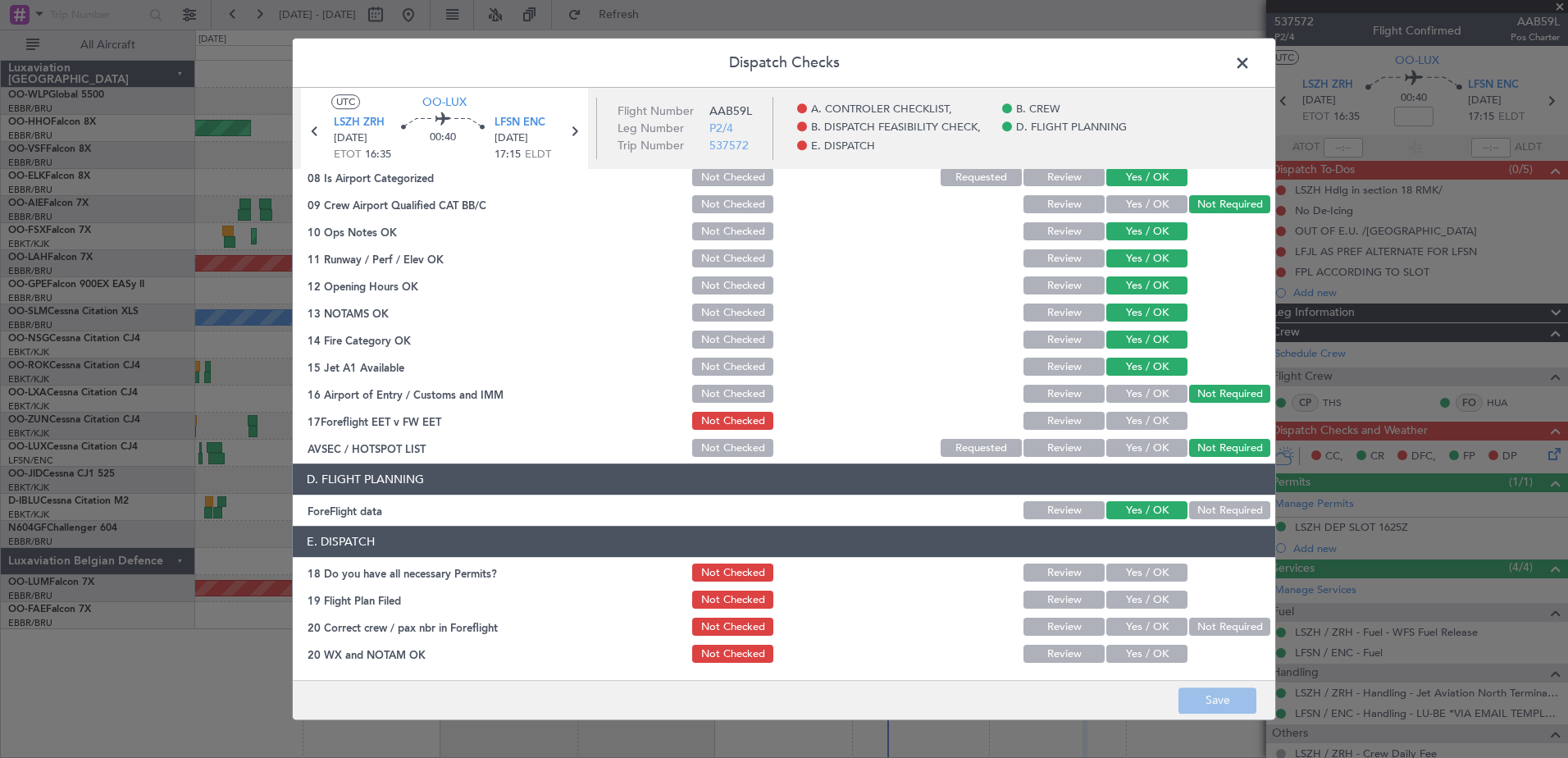
click at [1157, 424] on button "Yes / OK" at bounding box center [1147, 421] width 81 height 18
click at [1163, 574] on button "Yes / OK" at bounding box center [1147, 573] width 81 height 18
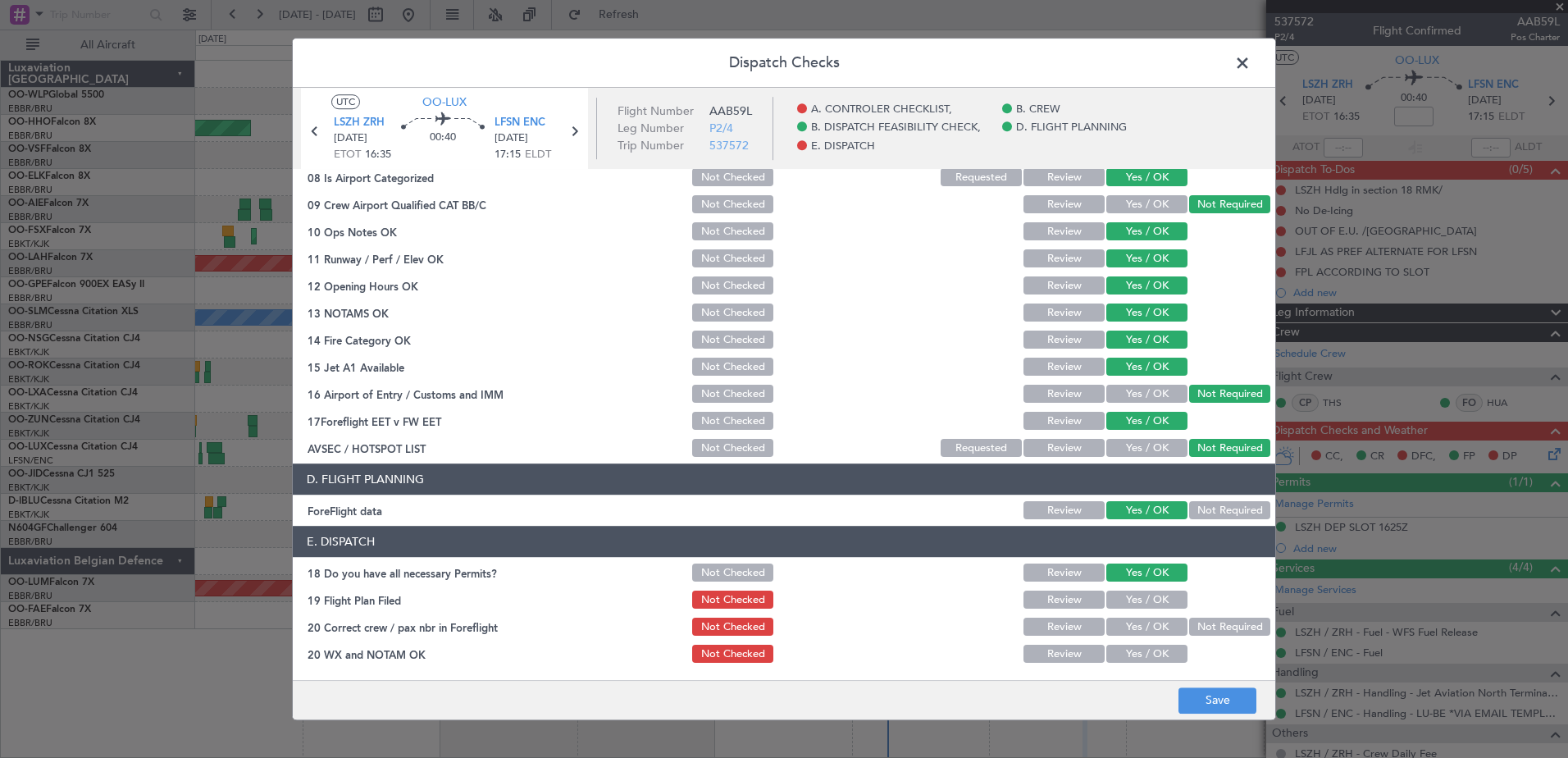
click at [1161, 608] on button "Yes / OK" at bounding box center [1147, 600] width 81 height 18
click at [1168, 625] on button "Yes / OK" at bounding box center [1147, 627] width 81 height 18
click at [1162, 656] on button "Yes / OK" at bounding box center [1147, 654] width 81 height 18
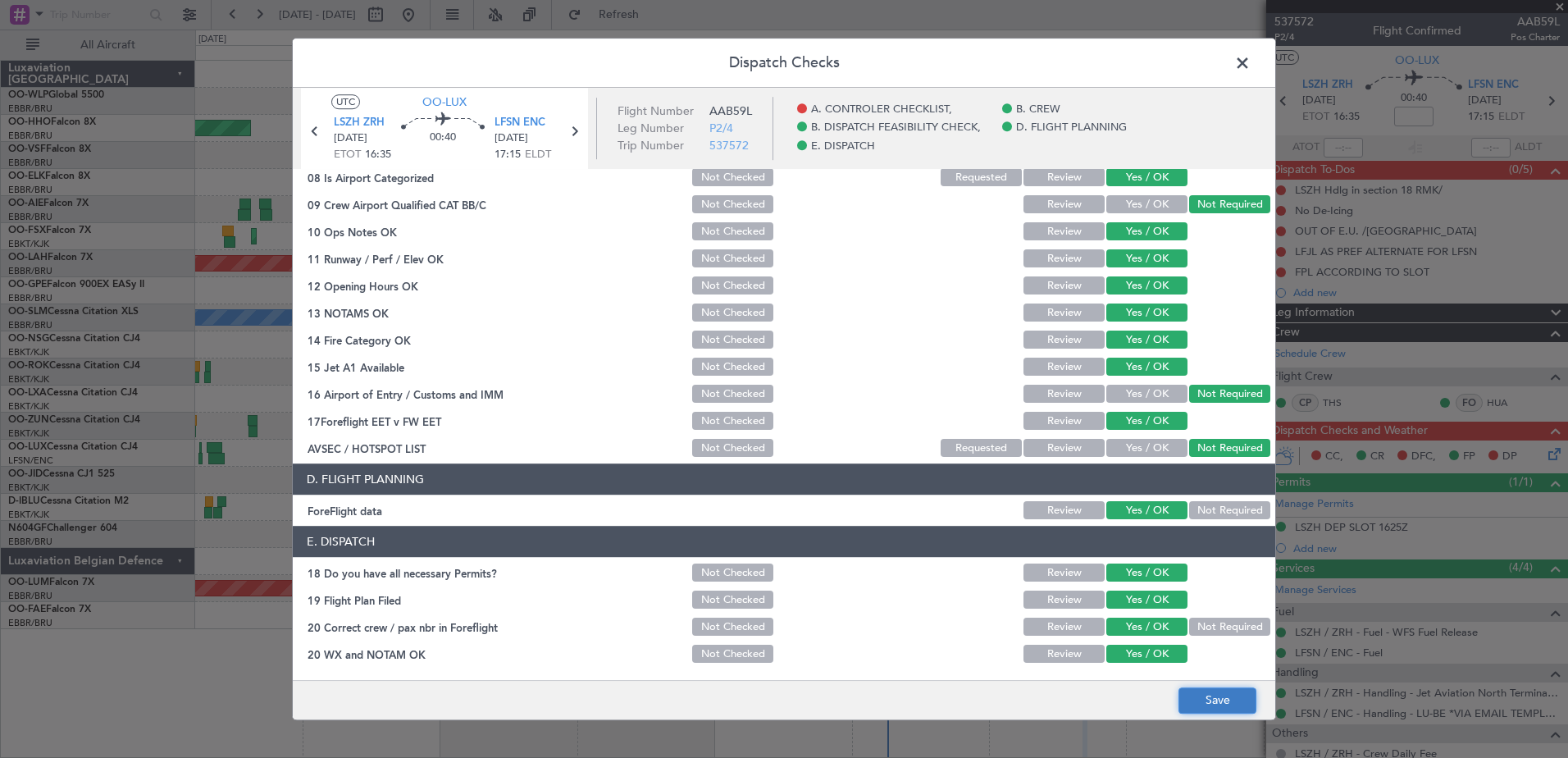
click at [1228, 713] on button "Save" at bounding box center [1218, 700] width 78 height 26
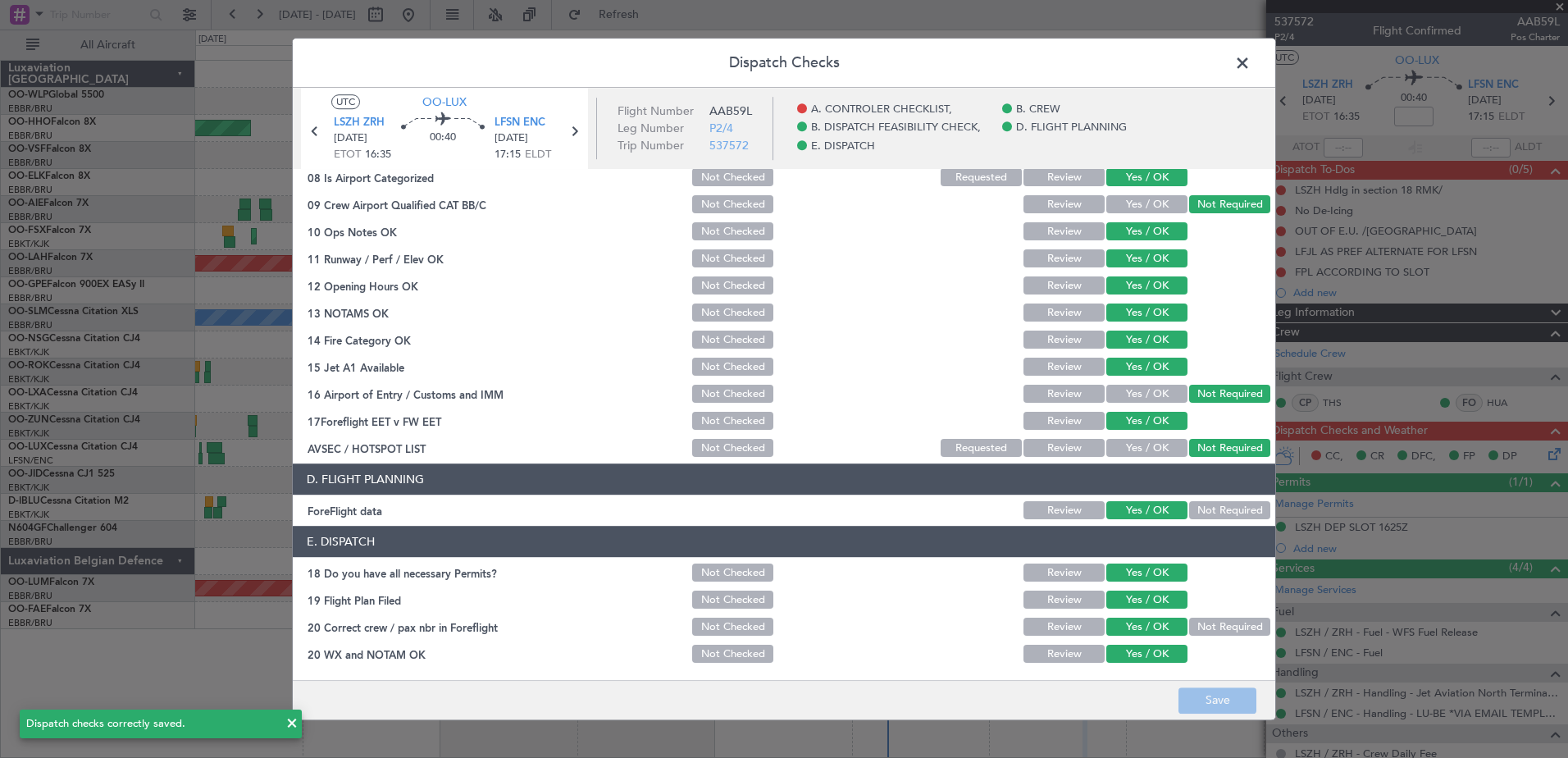
click at [1251, 70] on span at bounding box center [1251, 67] width 0 height 33
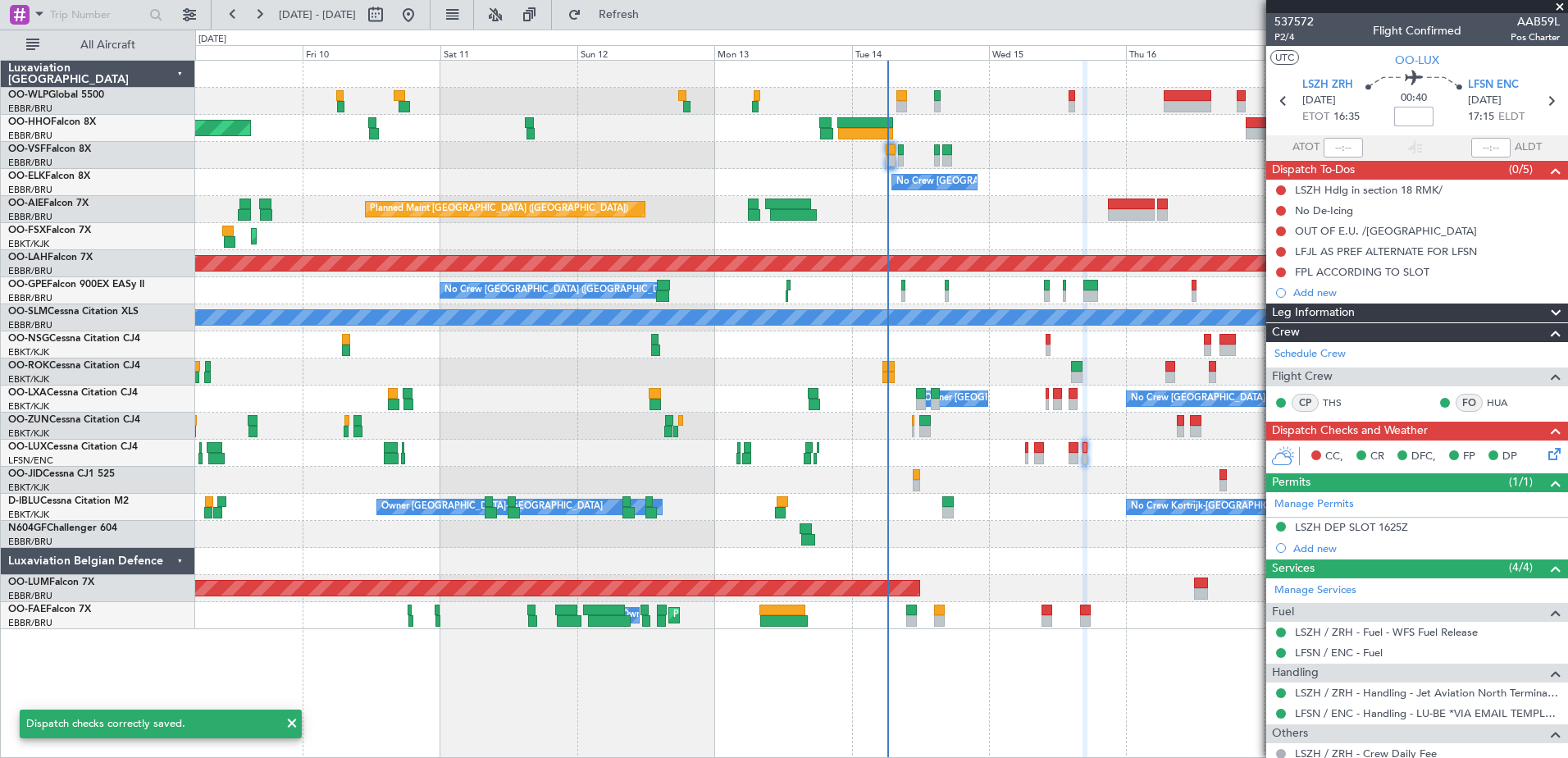
click at [1415, 122] on input at bounding box center [1414, 116] width 39 height 20
type input "-00:10"
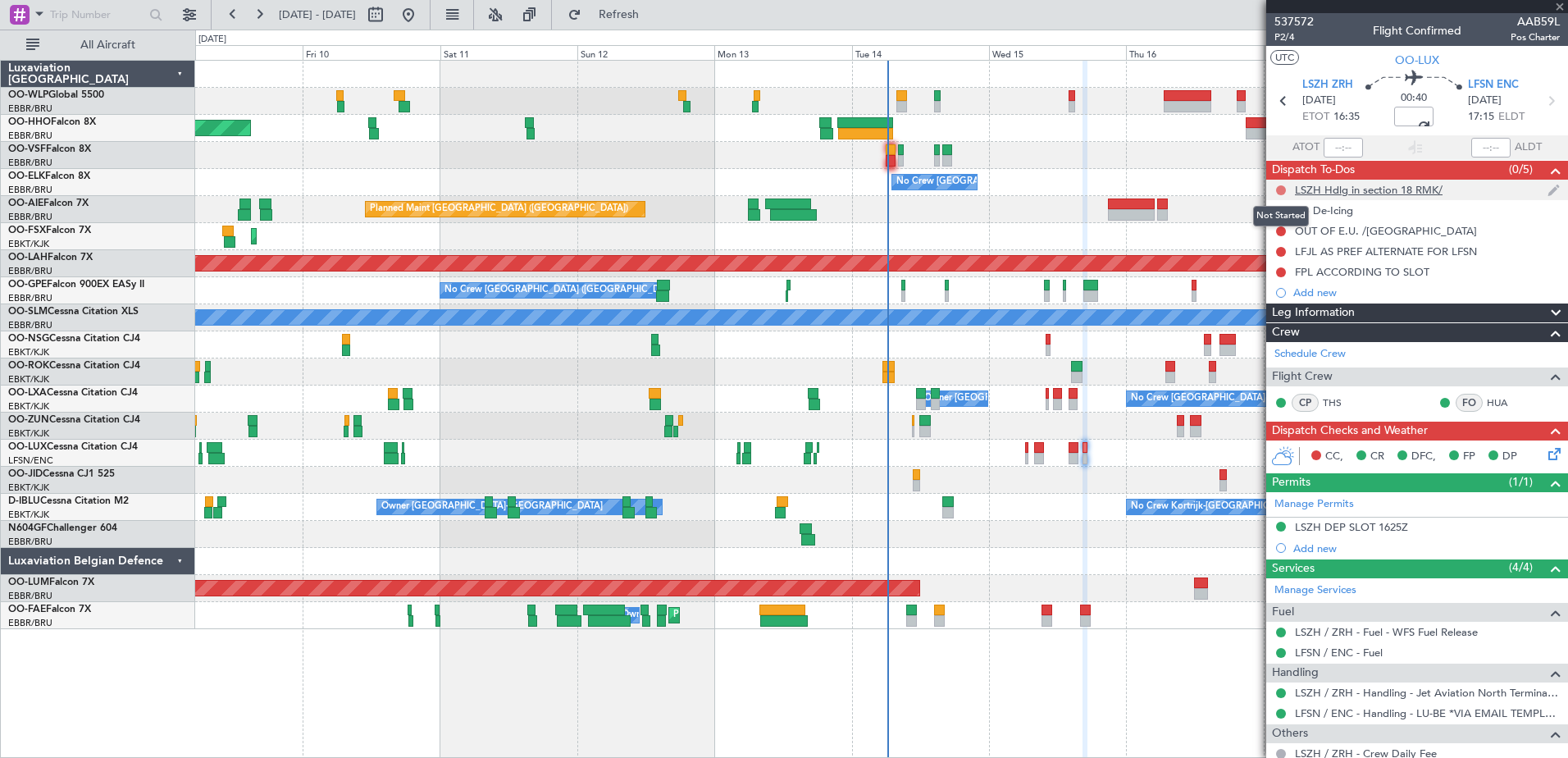
click at [1286, 187] on button at bounding box center [1281, 190] width 10 height 10
click at [1274, 258] on span "Completed" at bounding box center [1289, 263] width 54 height 17
click at [1286, 215] on div at bounding box center [1281, 211] width 13 height 13
click at [1277, 208] on button at bounding box center [1281, 211] width 10 height 10
click at [1272, 285] on span "Completed" at bounding box center [1289, 283] width 54 height 17
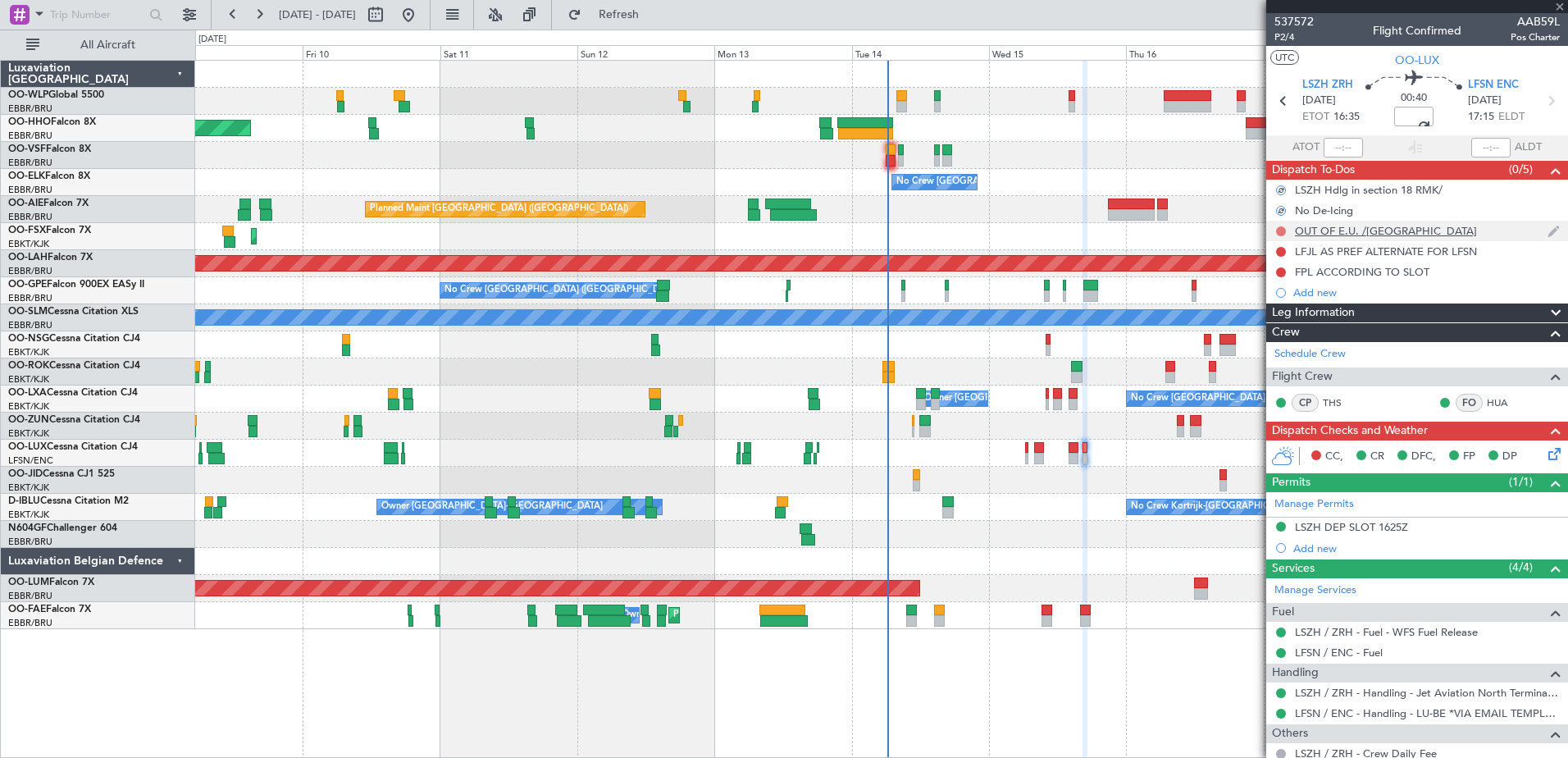
click at [1279, 229] on button at bounding box center [1281, 231] width 10 height 10
click at [1279, 307] on span "Completed" at bounding box center [1289, 304] width 54 height 17
click at [1279, 253] on button at bounding box center [1281, 252] width 10 height 10
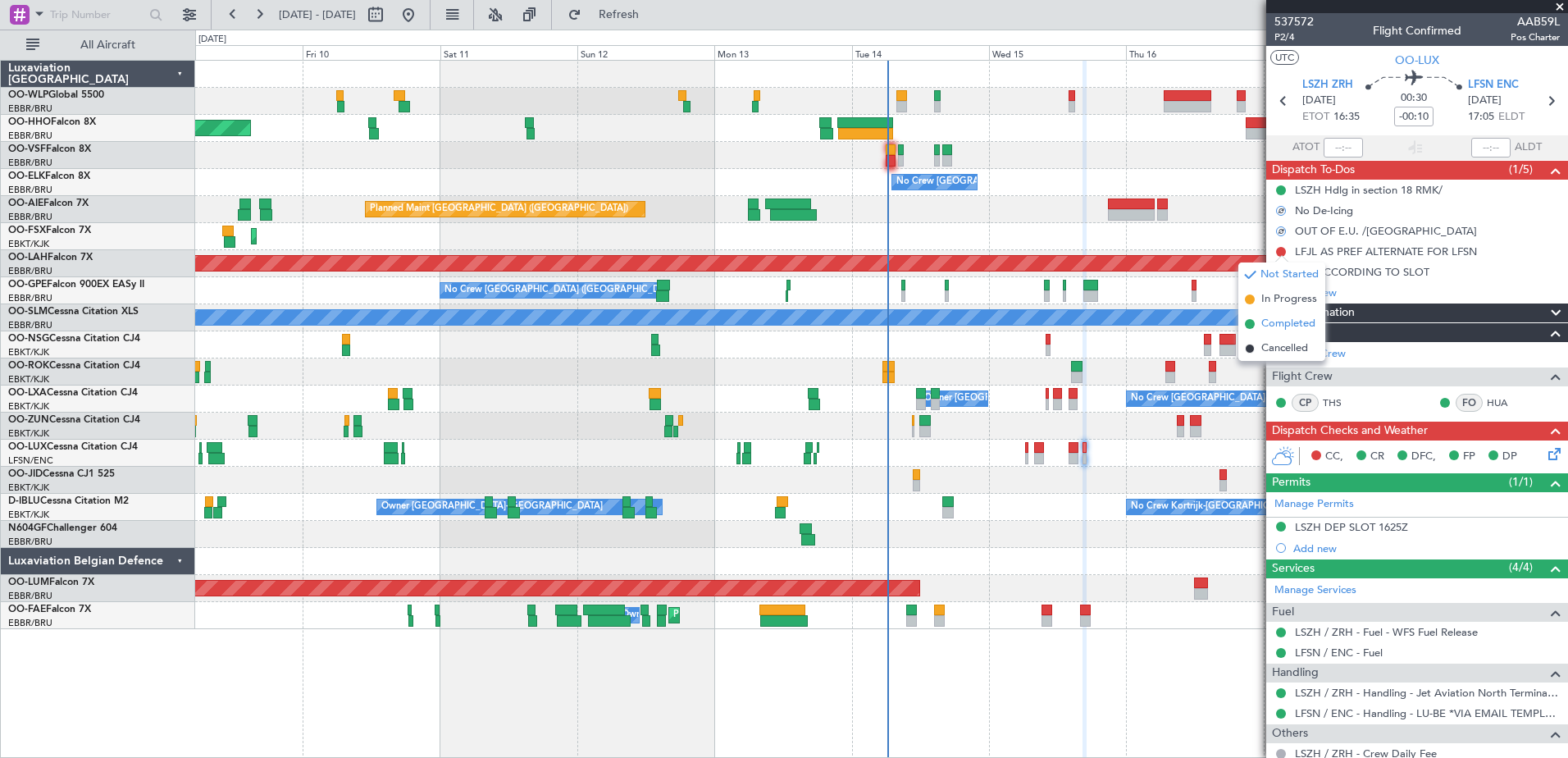
click at [1276, 327] on span "Completed" at bounding box center [1289, 324] width 54 height 17
click at [1278, 268] on button at bounding box center [1281, 272] width 10 height 10
click at [1292, 345] on span "Completed" at bounding box center [1289, 345] width 54 height 17
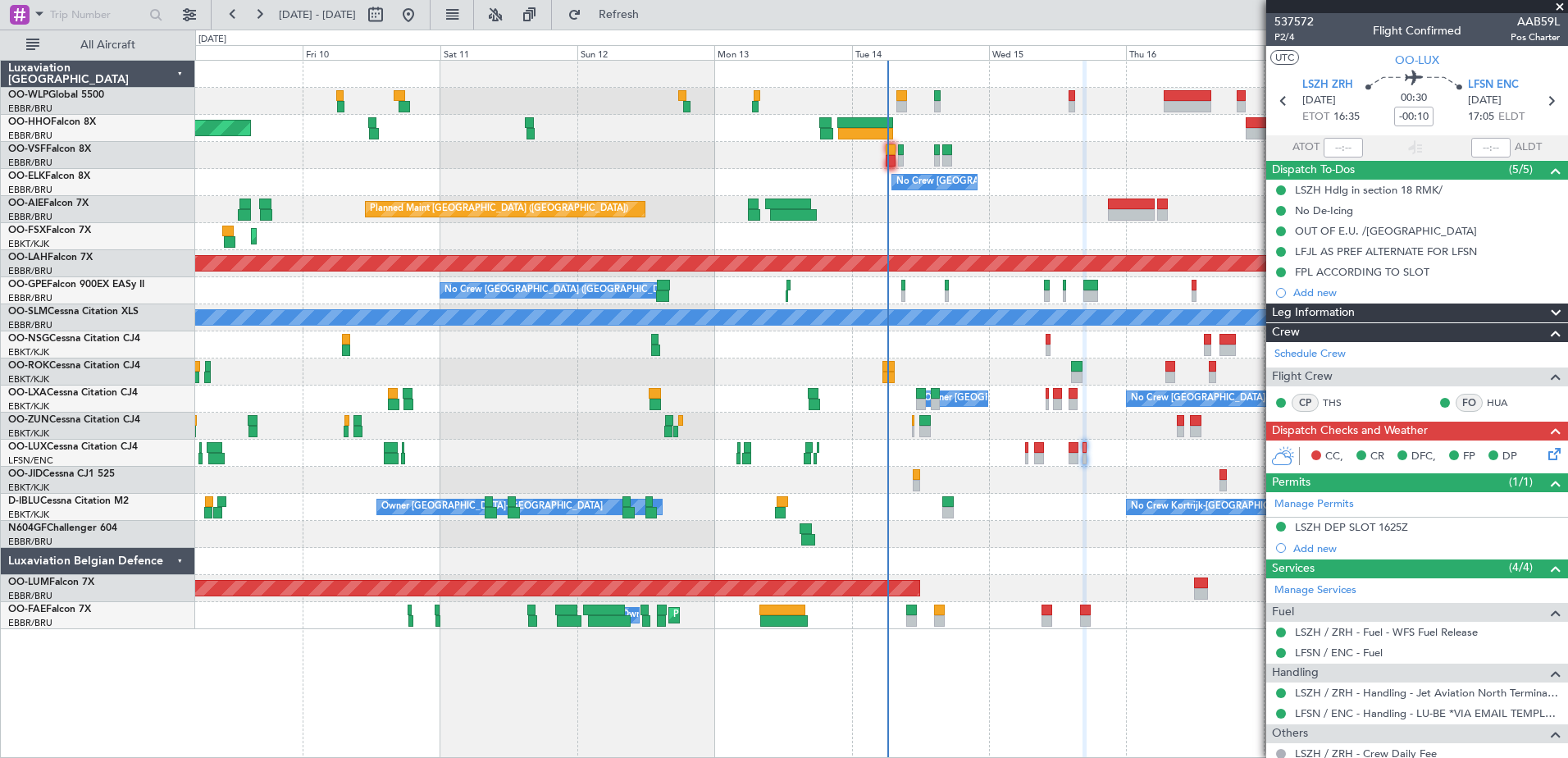
scroll to position [52, 0]
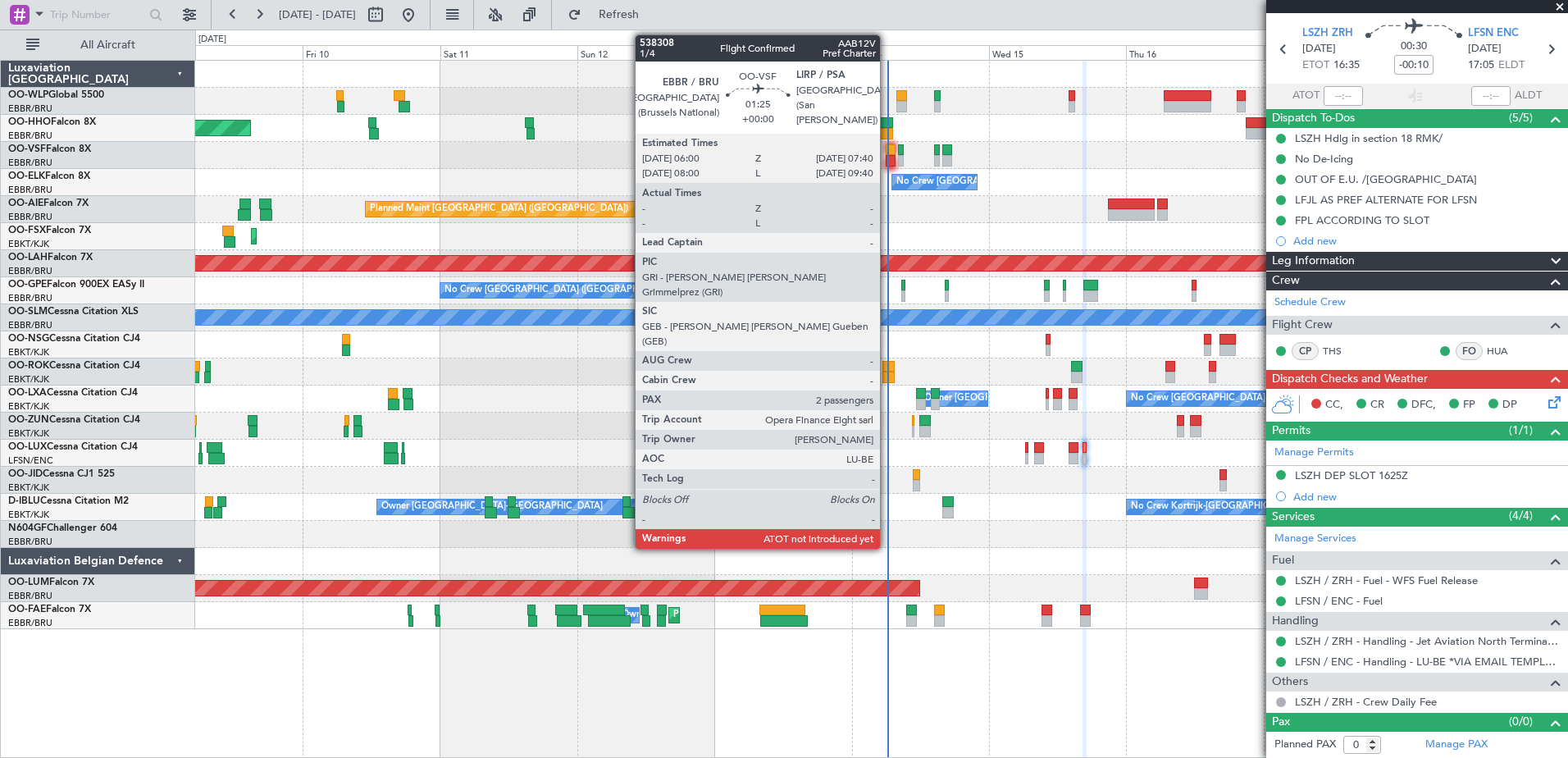
click at [888, 154] on div at bounding box center [890, 150] width 10 height 11
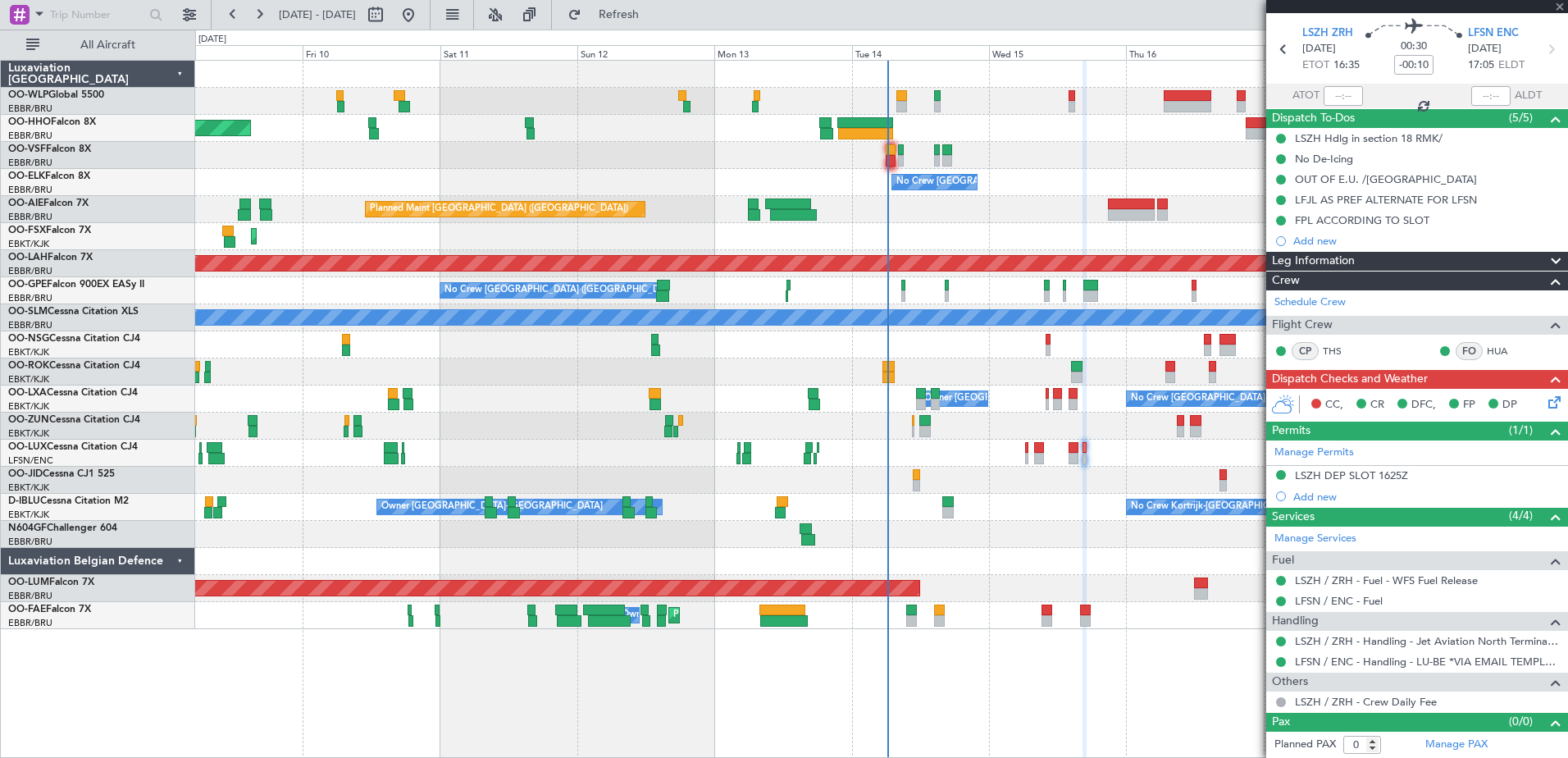
type input "2"
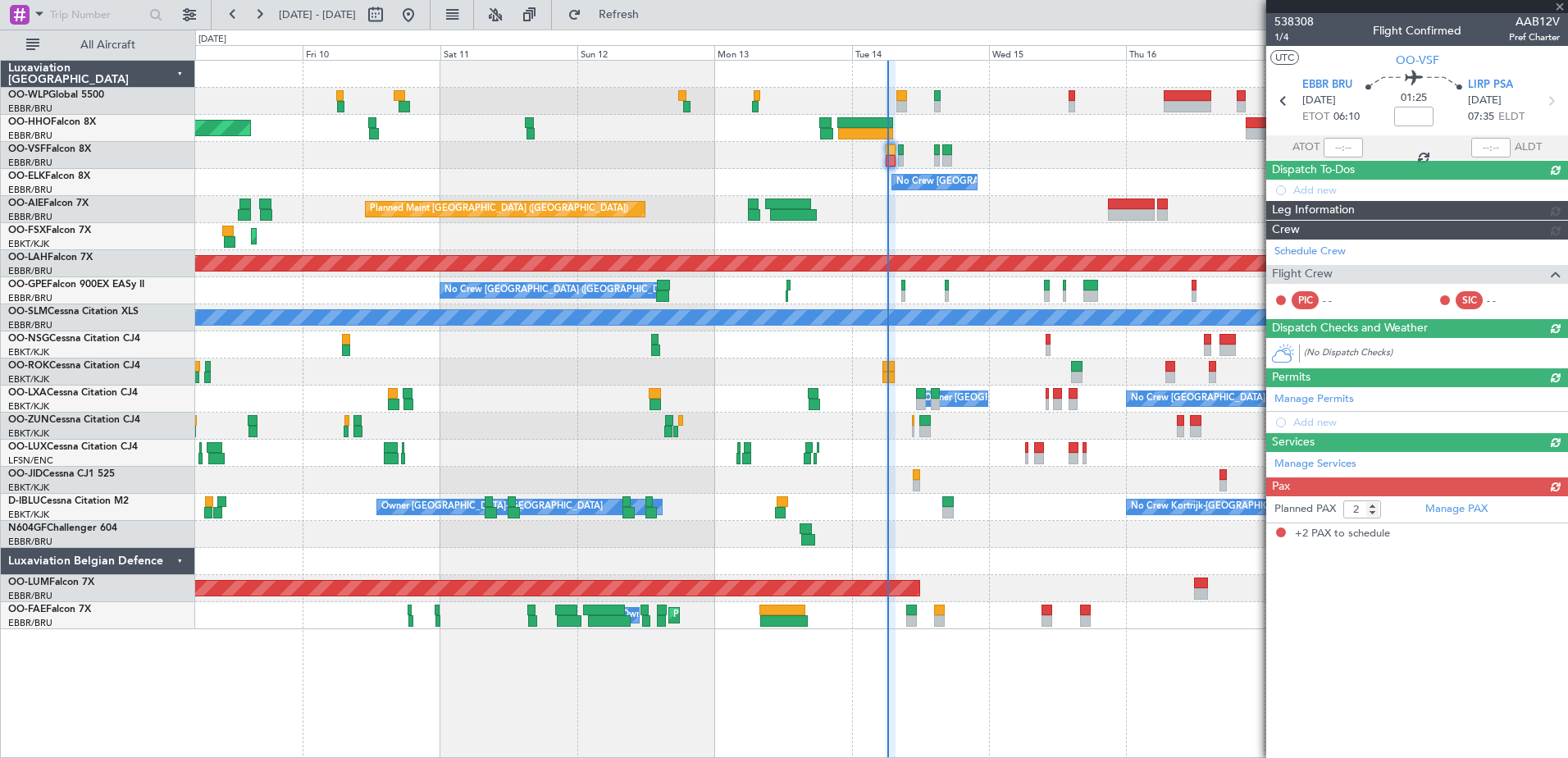
scroll to position [0, 0]
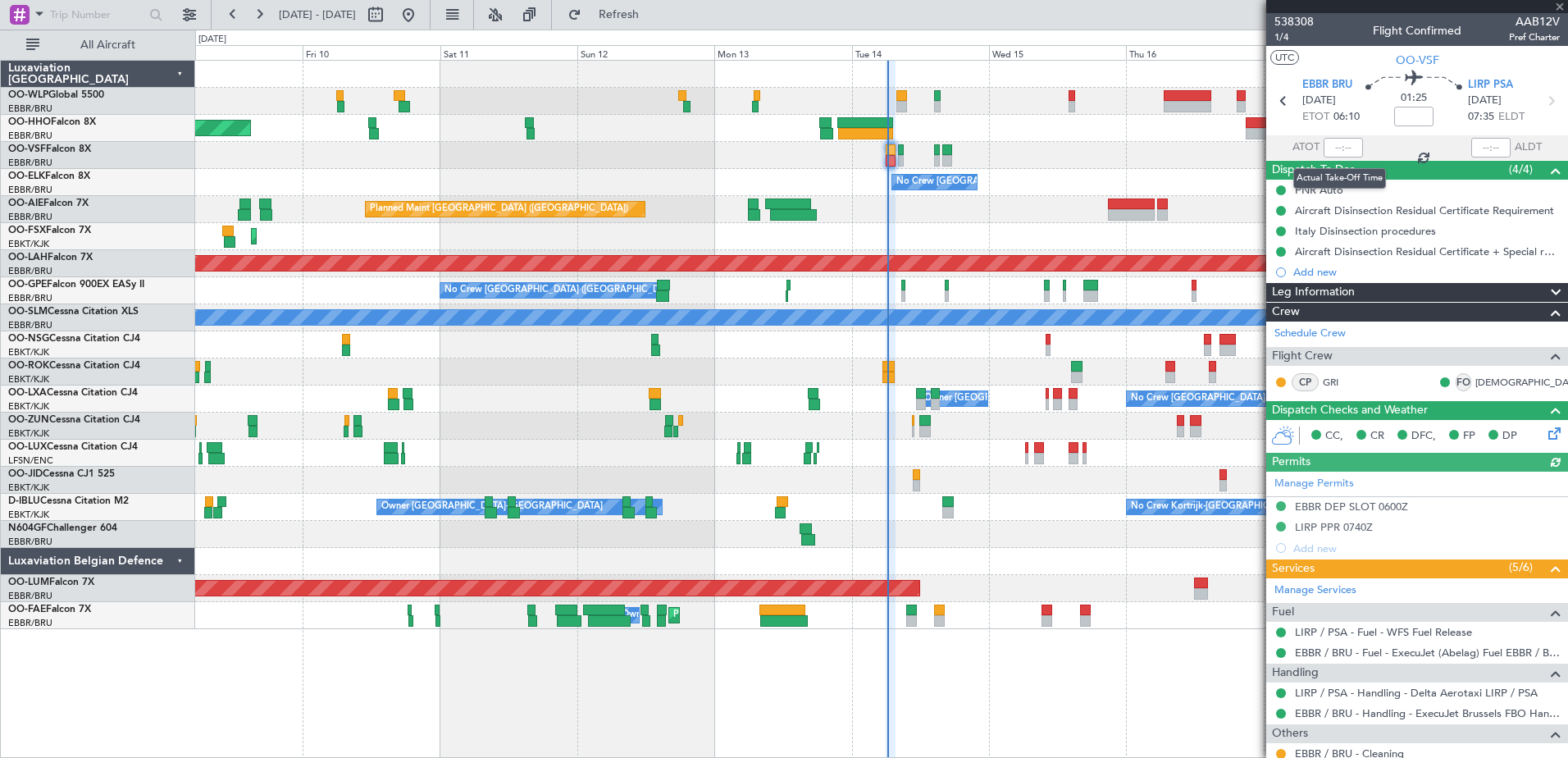
click at [1341, 149] on div at bounding box center [1343, 147] width 39 height 20
click at [1329, 145] on input "text" at bounding box center [1343, 147] width 39 height 20
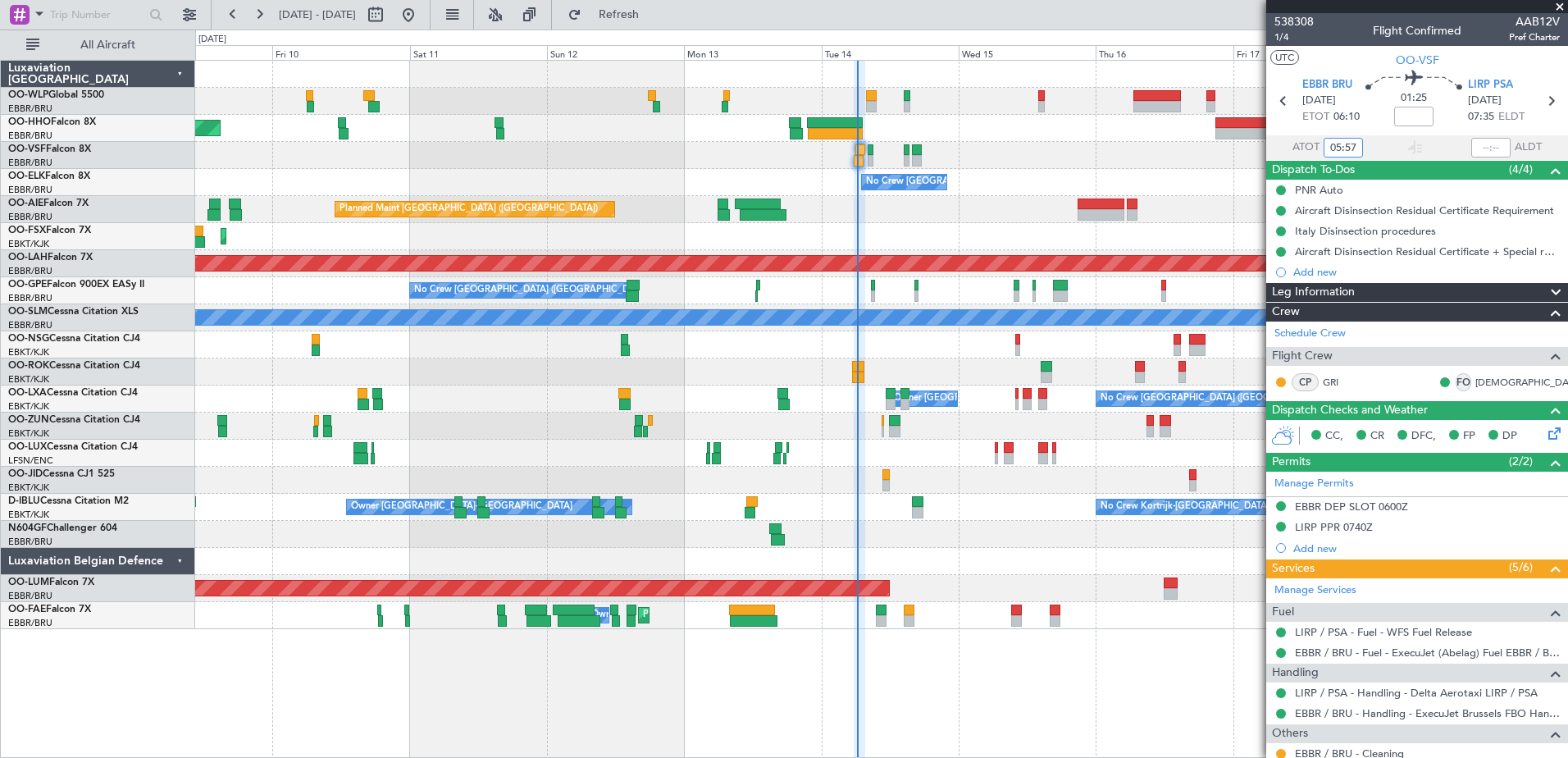
click at [1119, 464] on div "No Crew Nancy (Essey) No Crew Nancy (Essey)" at bounding box center [881, 453] width 1372 height 27
type input "05:57"
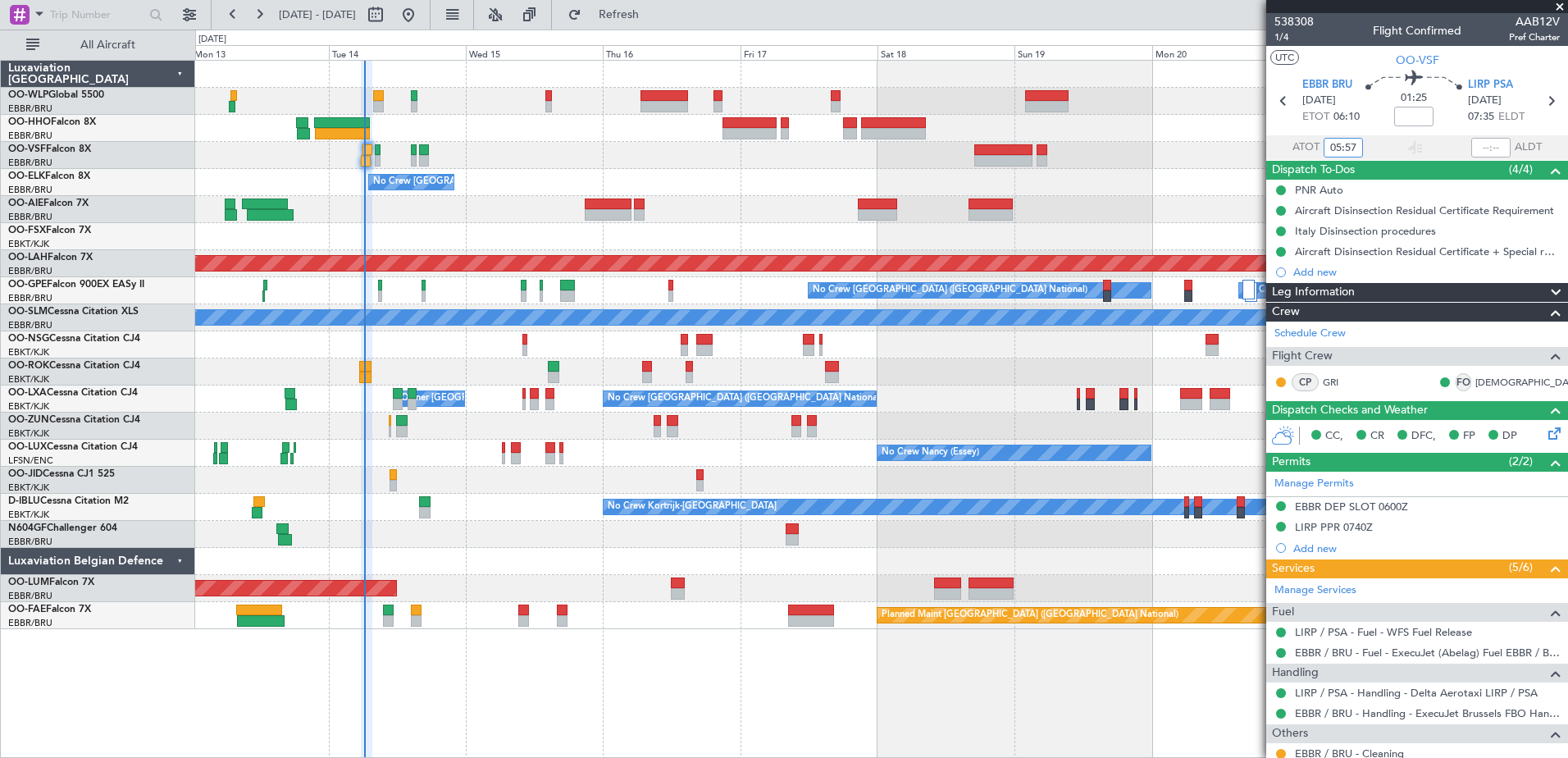
click at [650, 115] on div "No Crew Brussels (Brussels National) Planned Maint London (Farnborough) Planned…" at bounding box center [881, 345] width 1372 height 568
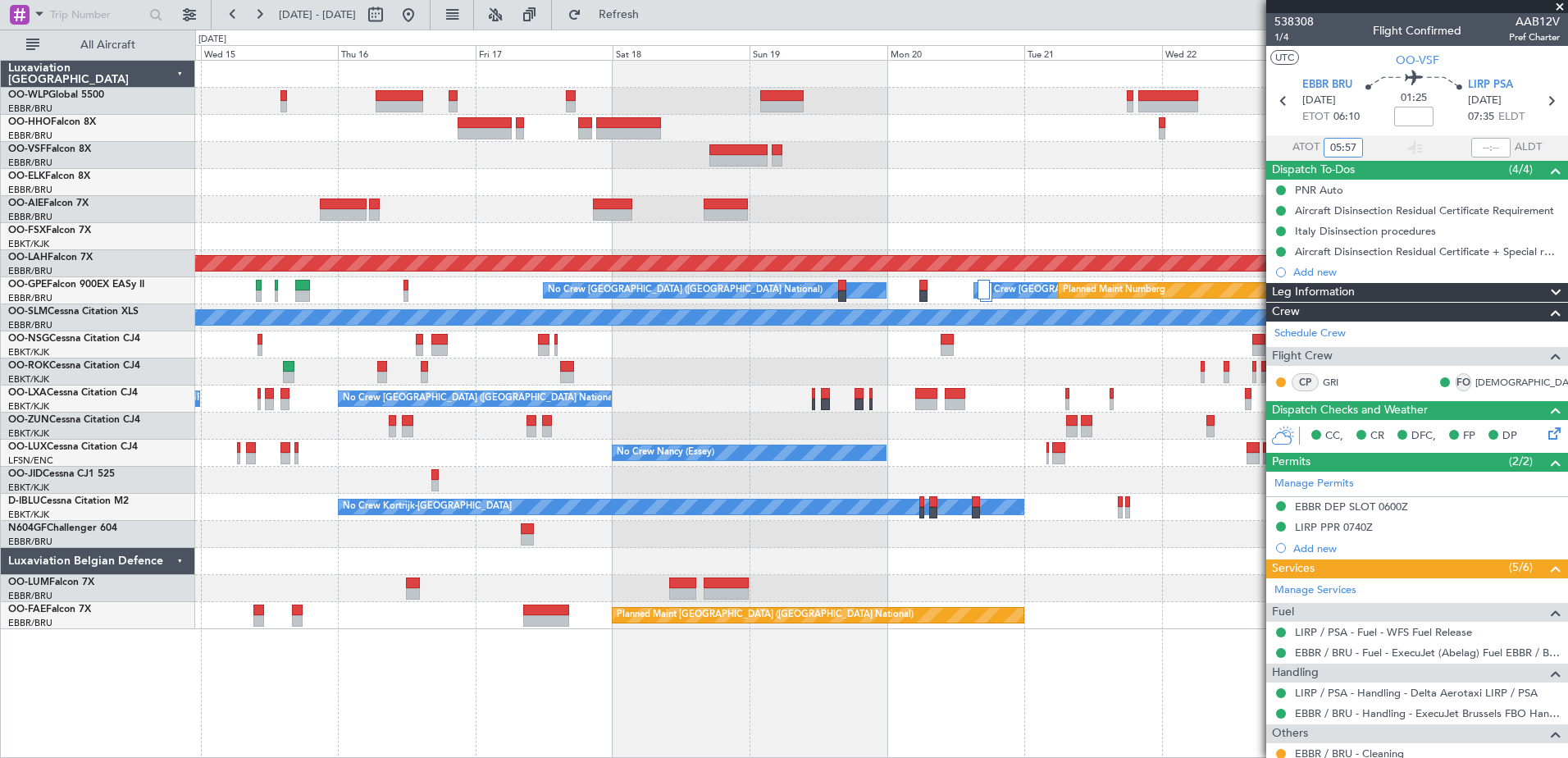
click at [821, 119] on div "No Crew Brussels (Brussels National) Planned Maint London (Farnborough) Planned…" at bounding box center [881, 345] width 1372 height 568
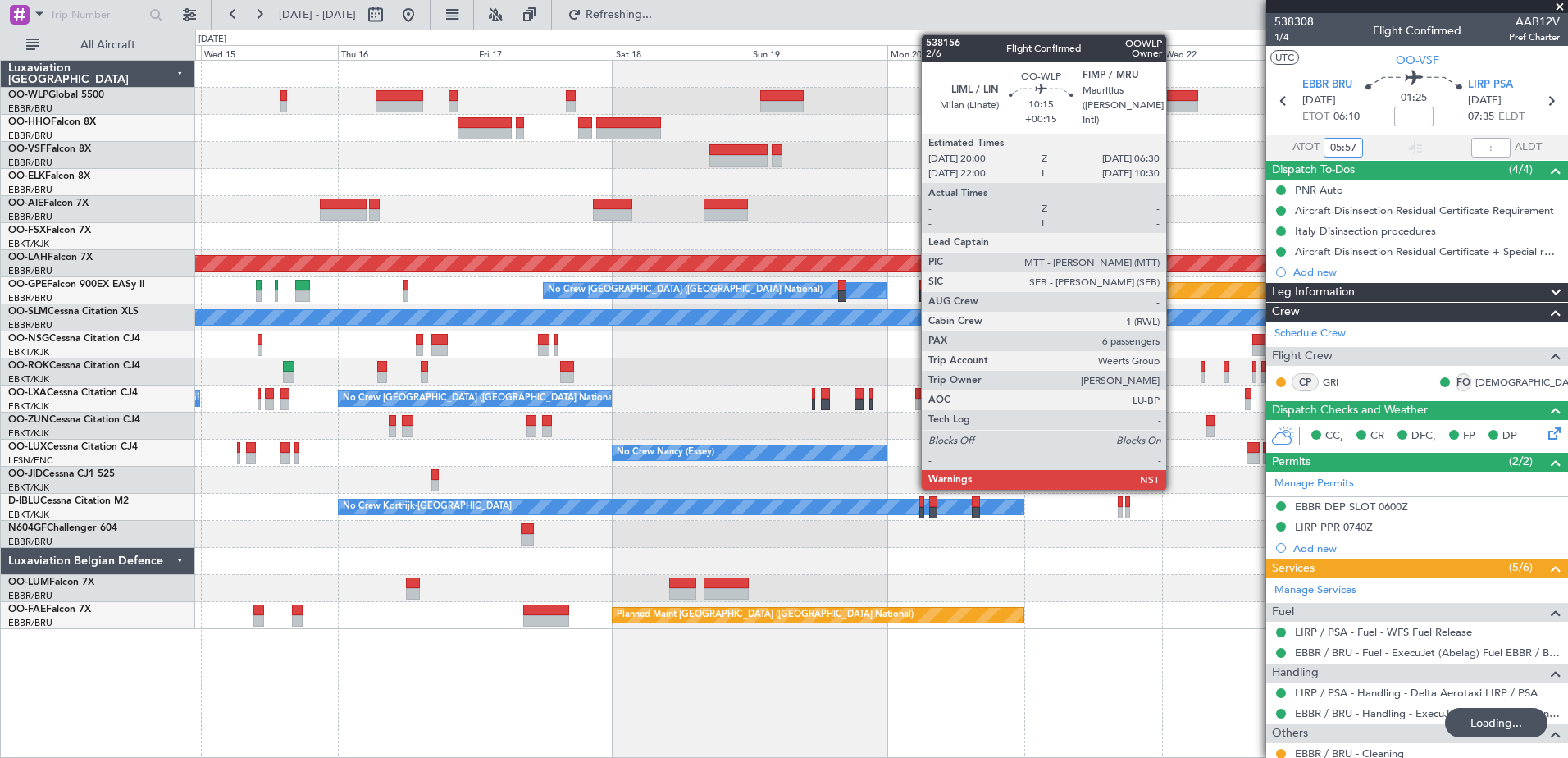
click at [1173, 99] on div at bounding box center [1168, 96] width 60 height 11
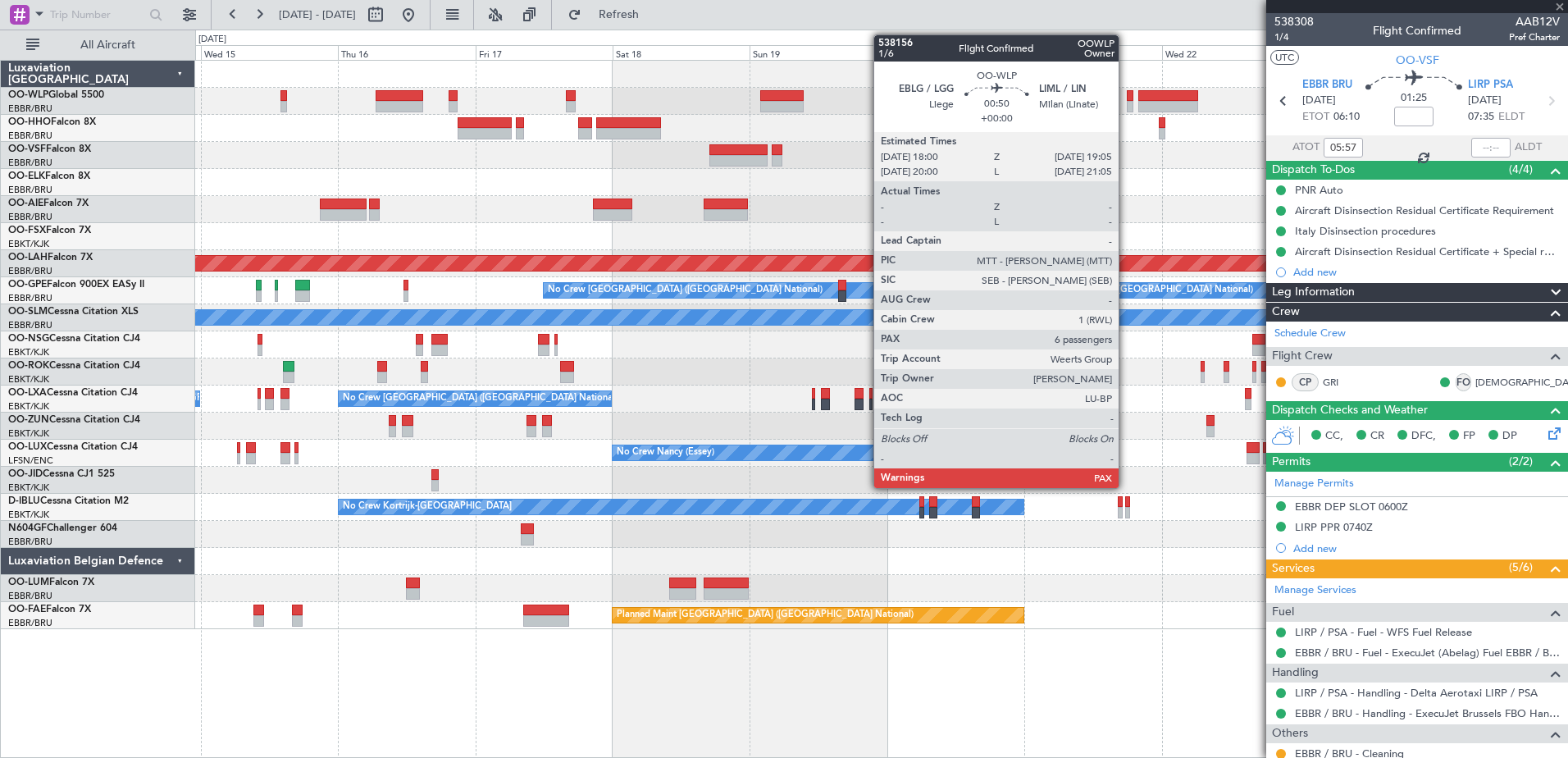
type input "+00:15"
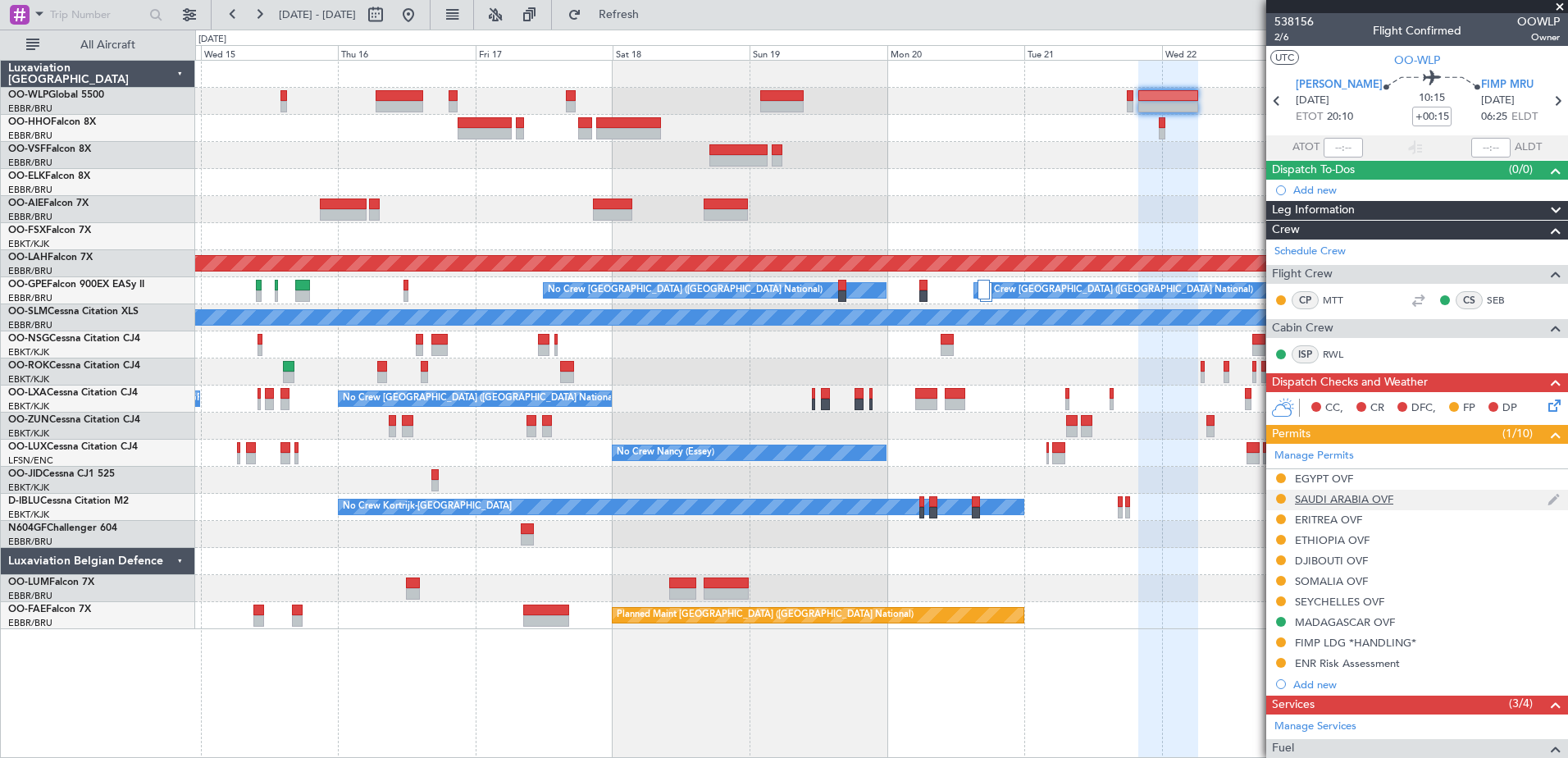
scroll to position [410, 0]
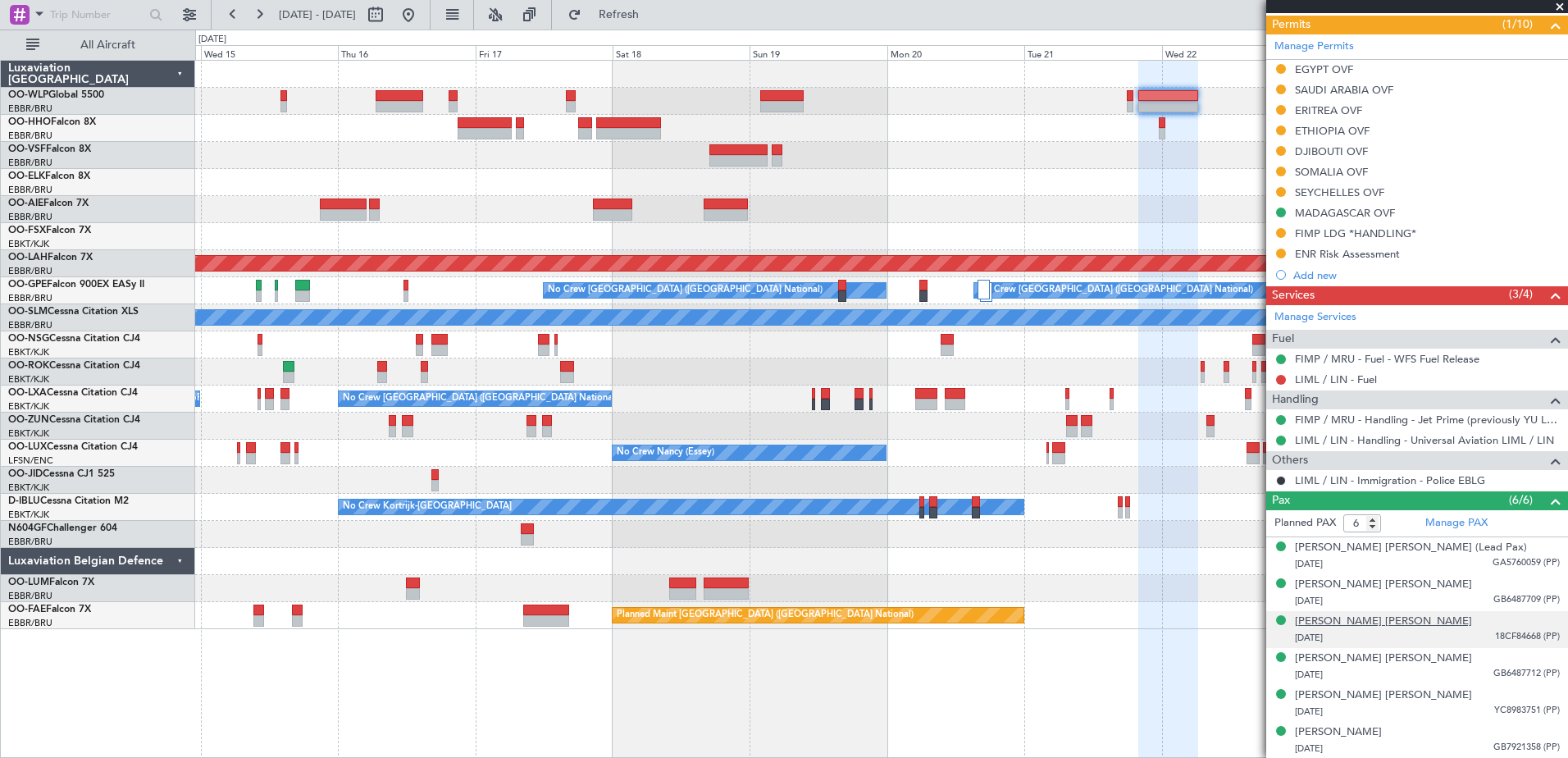
click at [1432, 617] on div "Anne Gaelle Catherine Dumouchel" at bounding box center [1383, 622] width 177 height 17
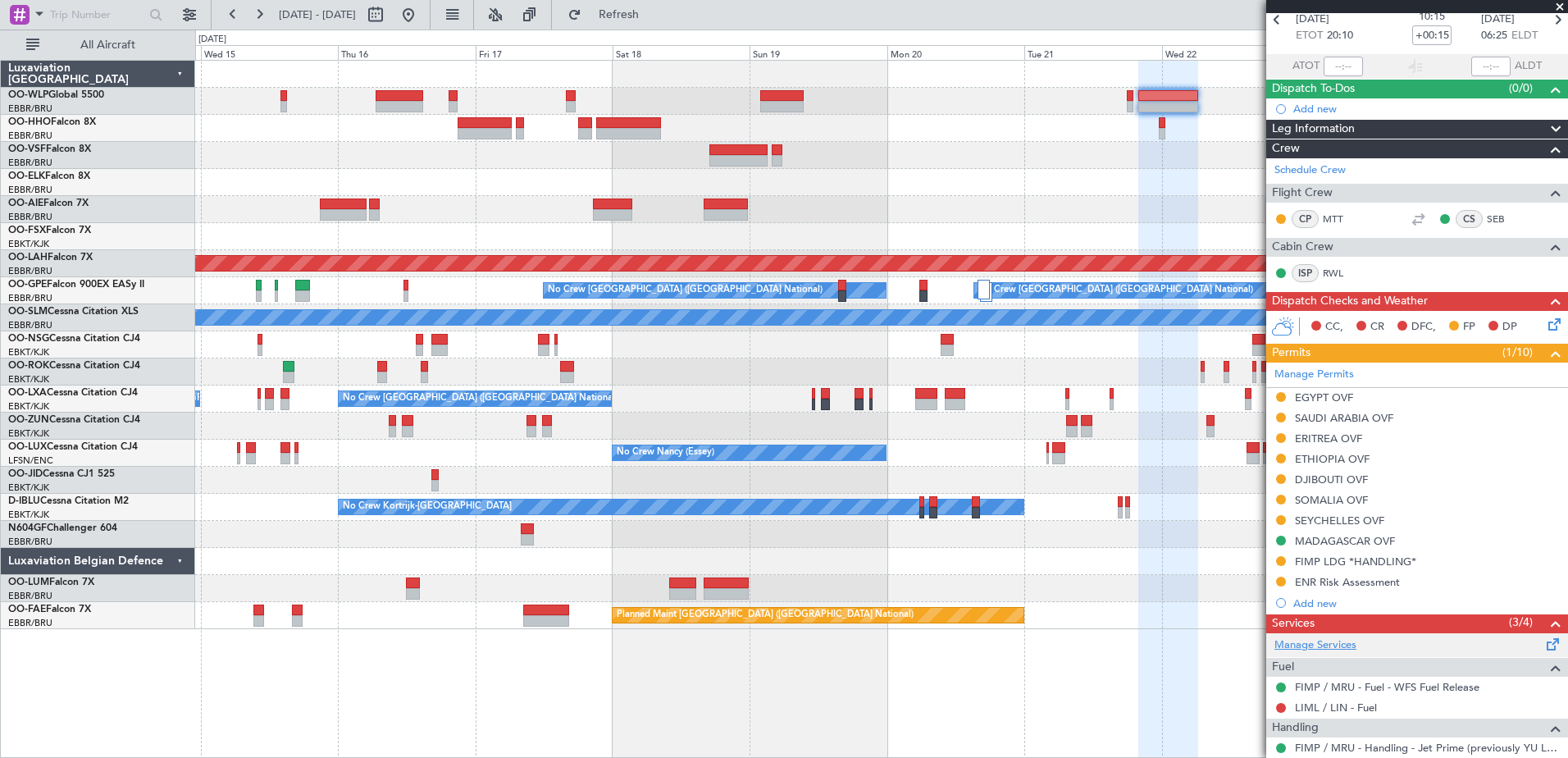
scroll to position [0, 0]
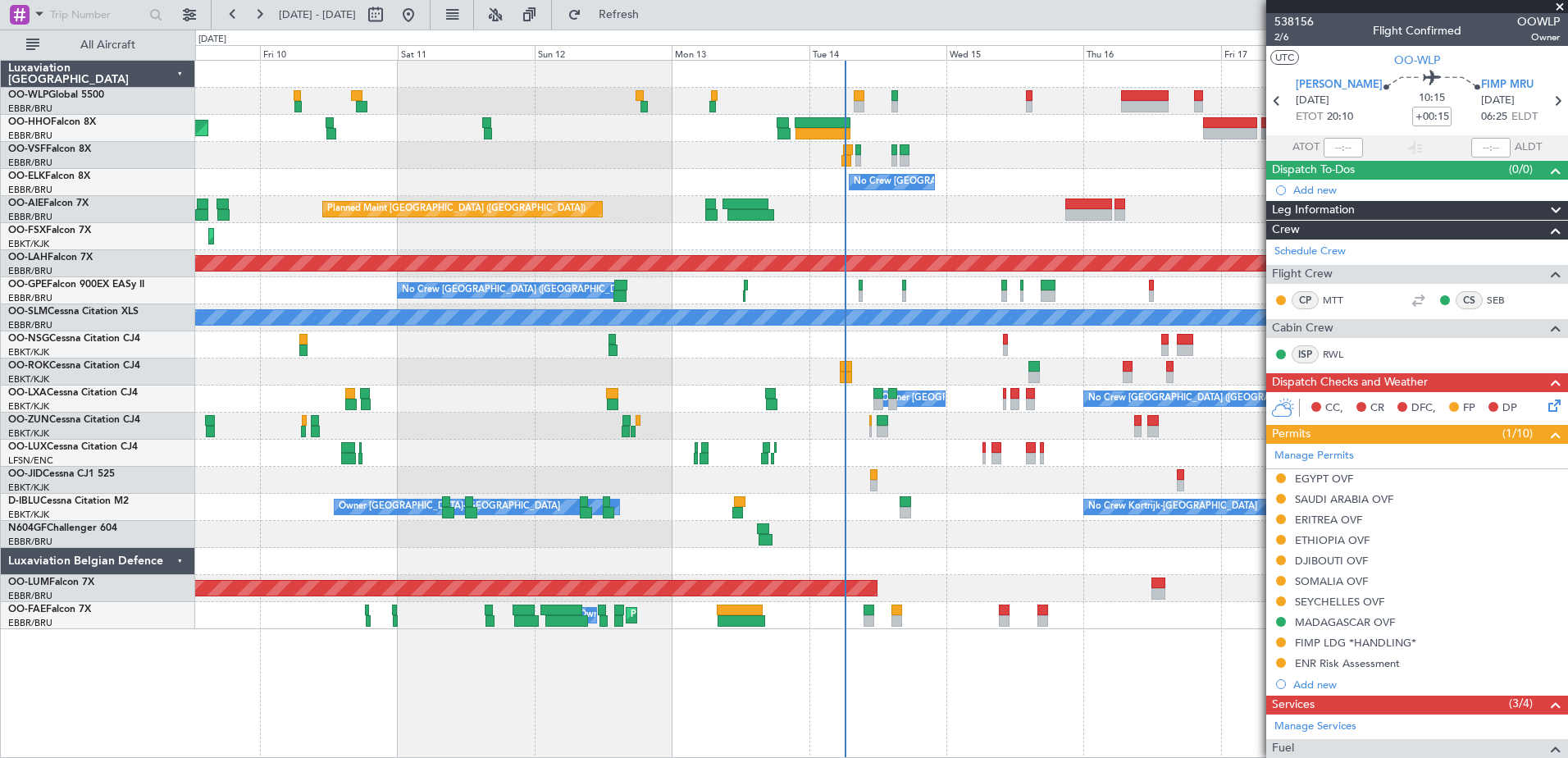
click at [1202, 221] on div "Planned Maint Geneva (Cointrin) No Crew Brussels (Brussels National) Planned Ma…" at bounding box center [881, 345] width 1372 height 568
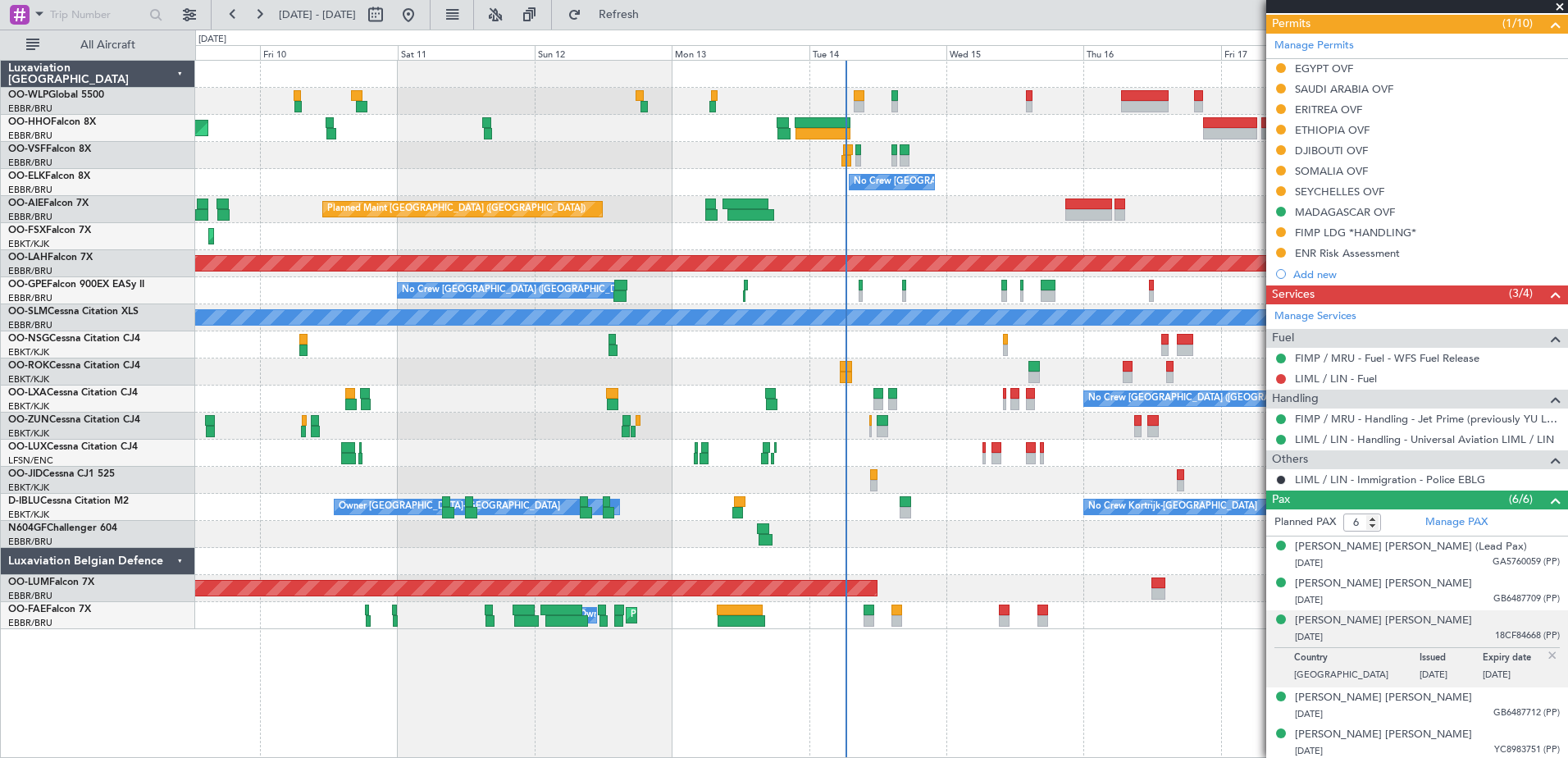
scroll to position [450, 0]
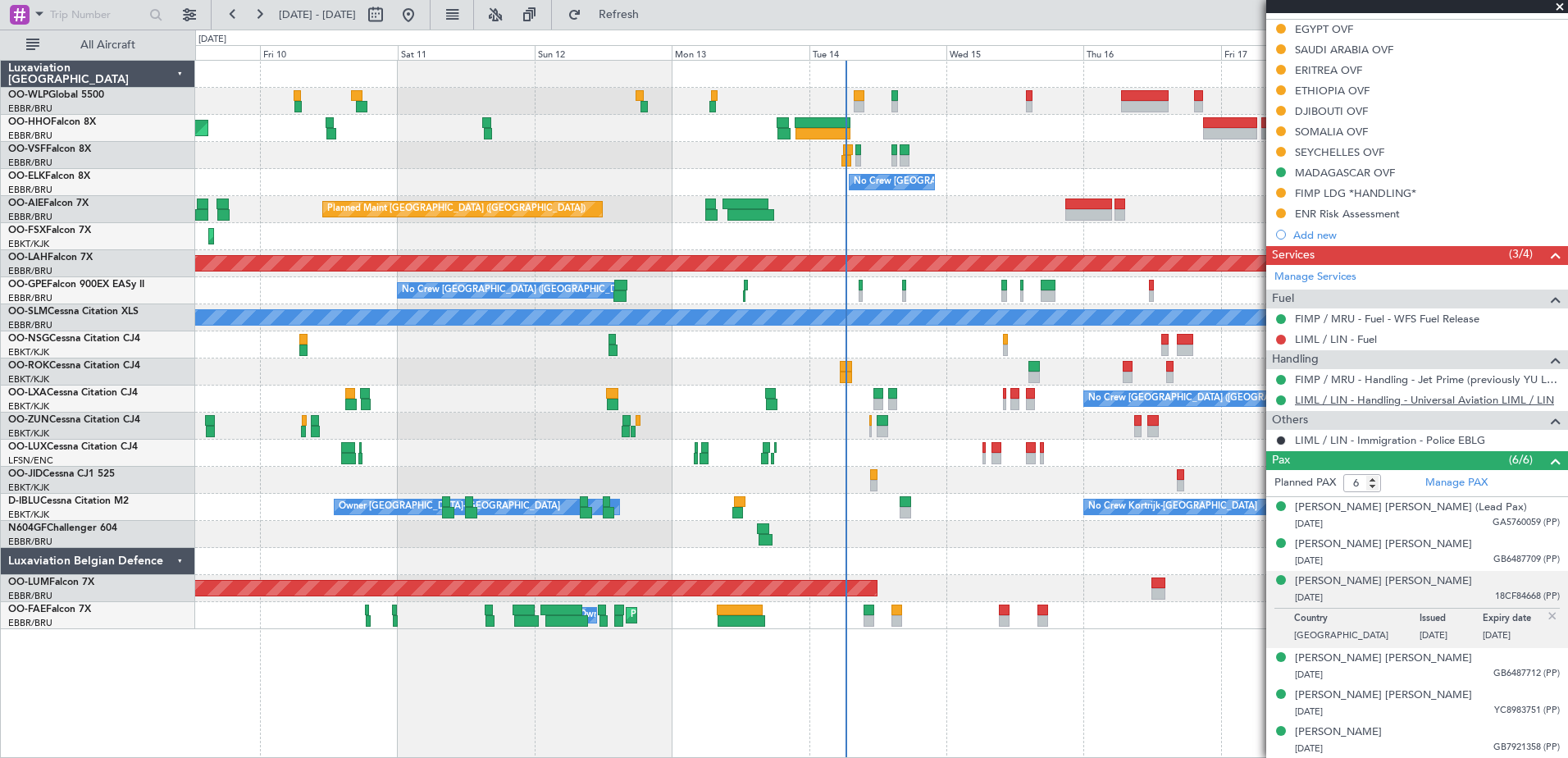
click at [1368, 403] on link "LIML / LIN - Handling - Universal Aviation LIML / LIN" at bounding box center [1424, 399] width 259 height 14
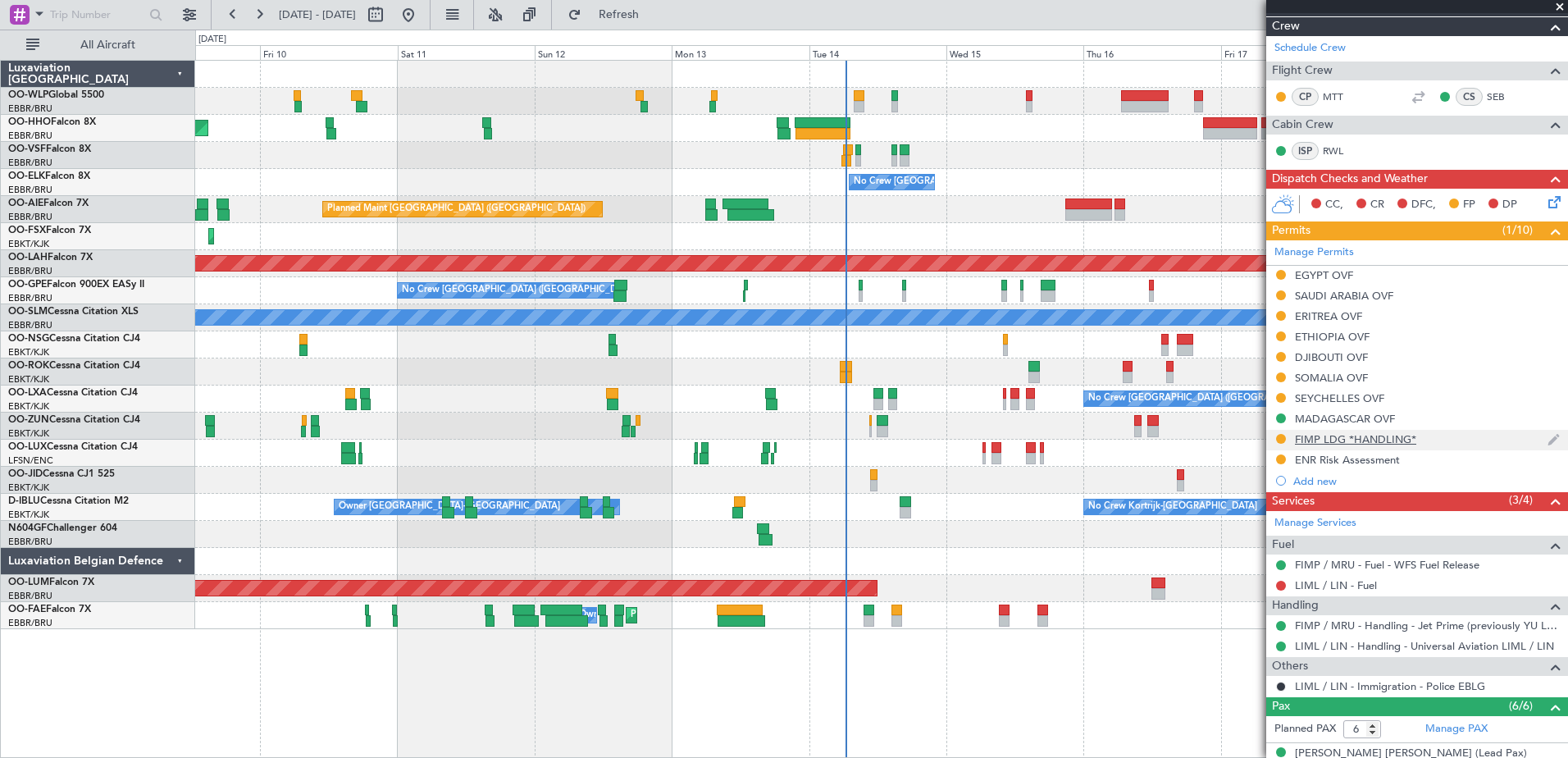
scroll to position [39, 0]
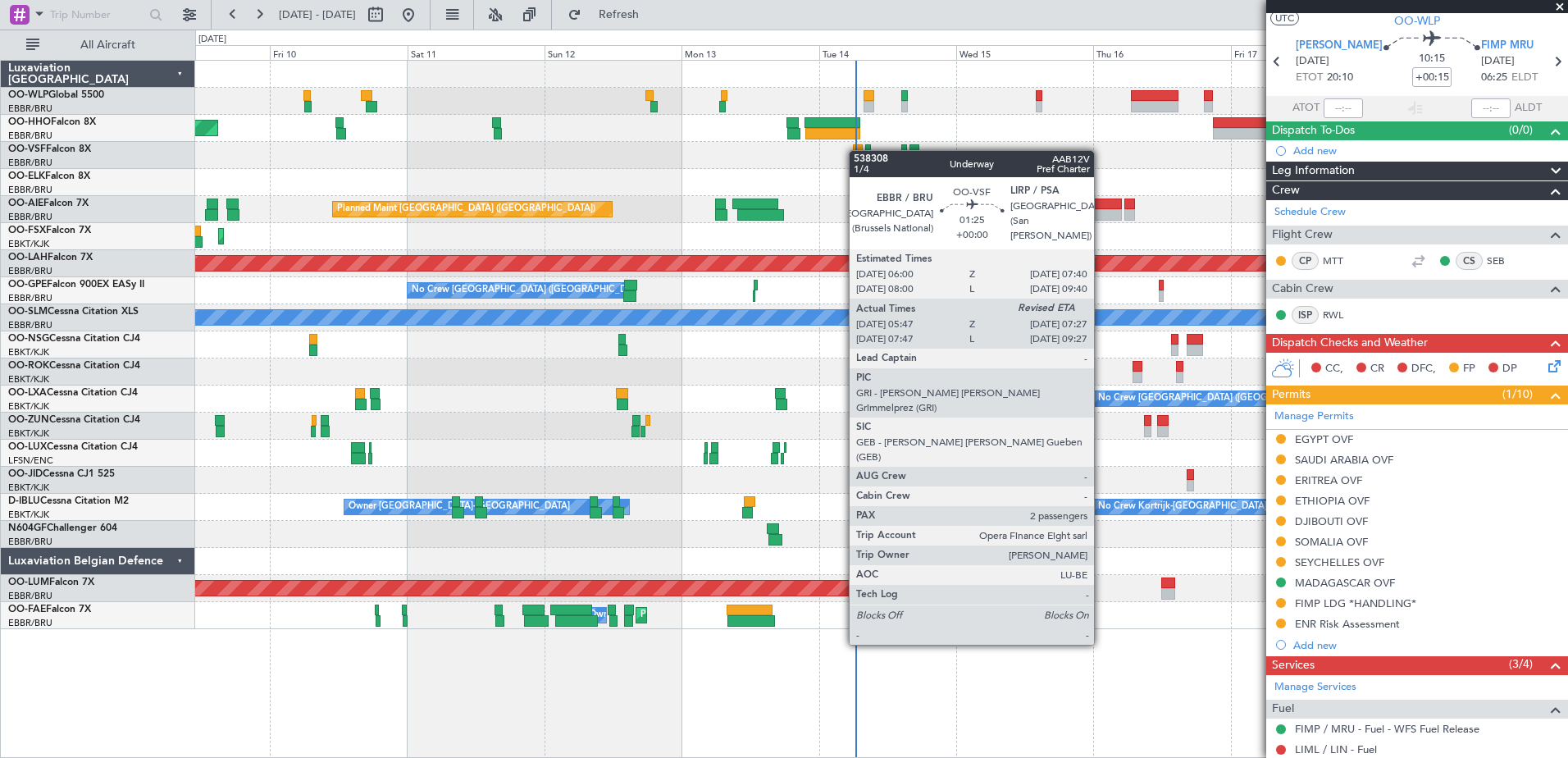
click at [857, 150] on div at bounding box center [881, 155] width 1372 height 27
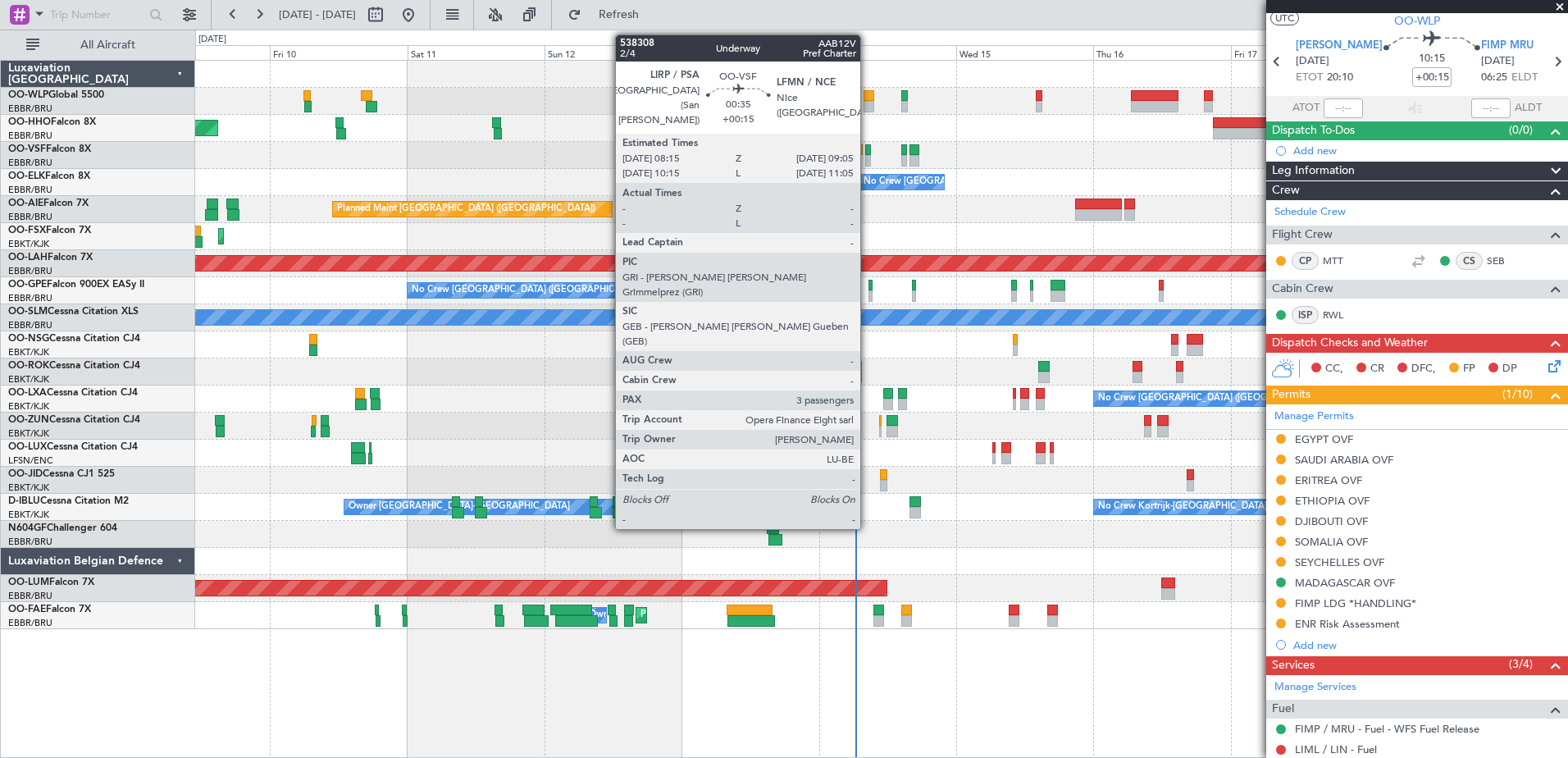
click at [868, 150] on div at bounding box center [867, 150] width 5 height 11
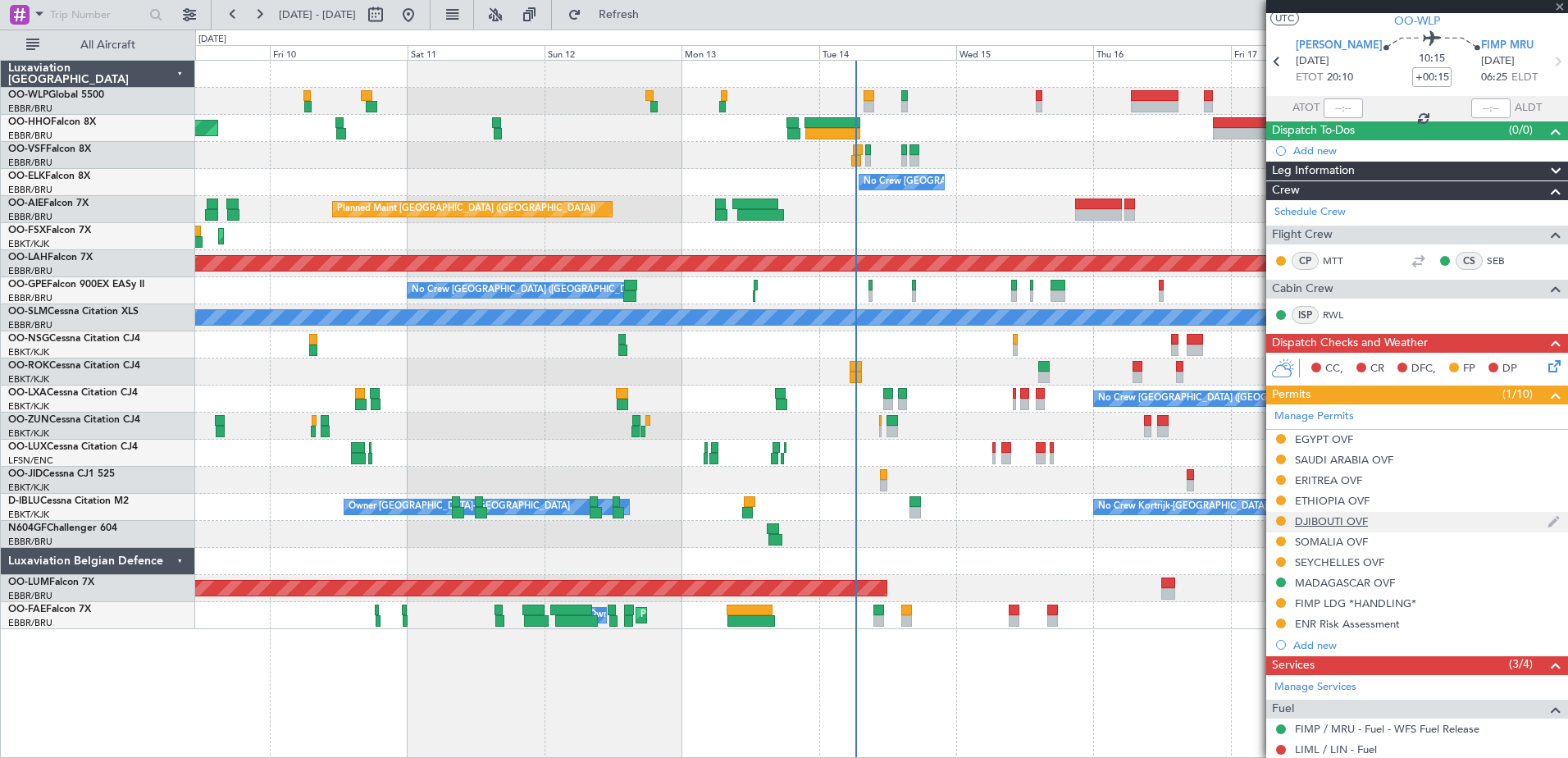
type input "3"
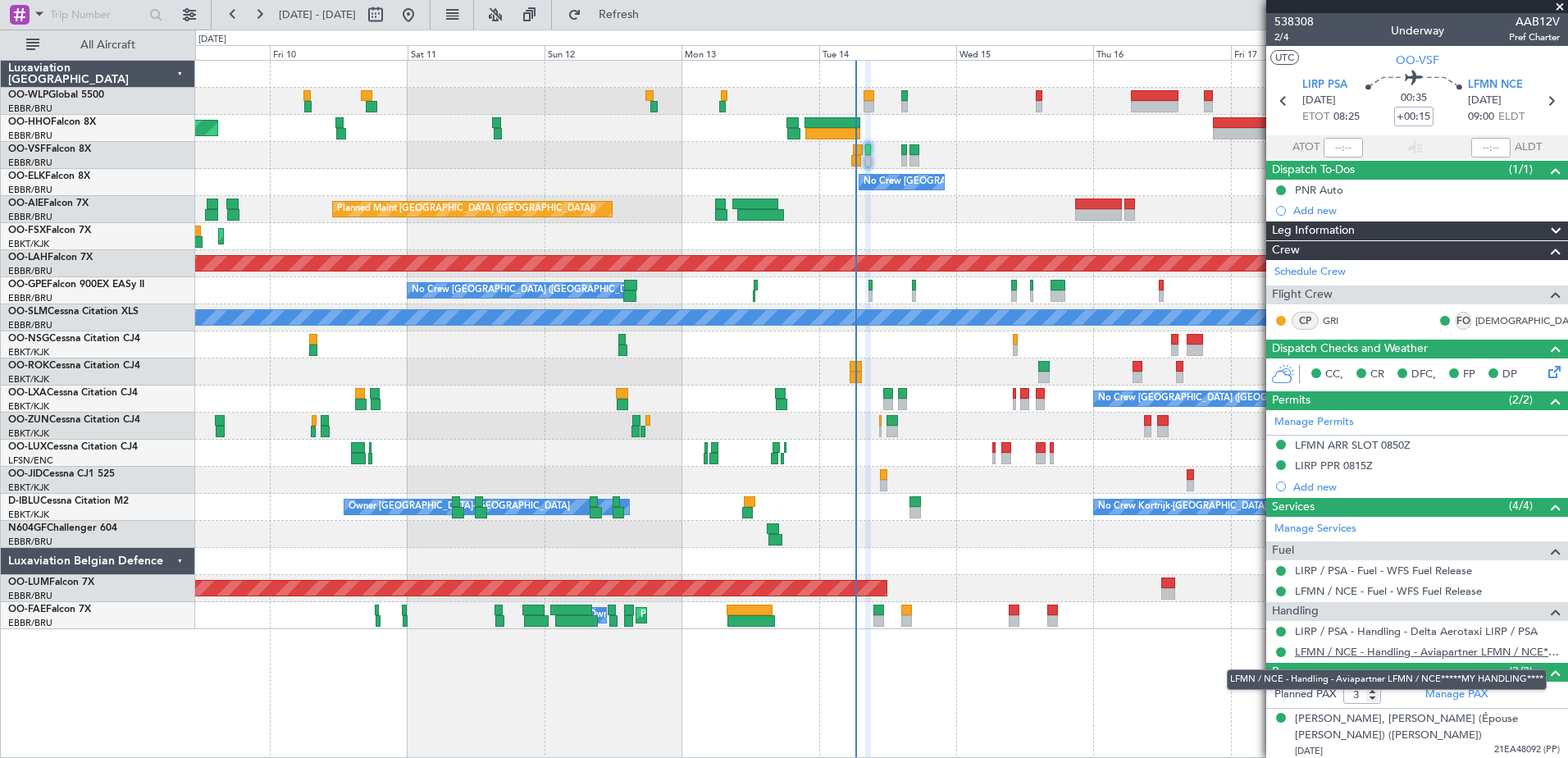
click at [1373, 655] on link "LFMN / NCE - Handling - Aviapartner LFMN / NCE*****MY HANDLING****" at bounding box center [1427, 652] width 265 height 14
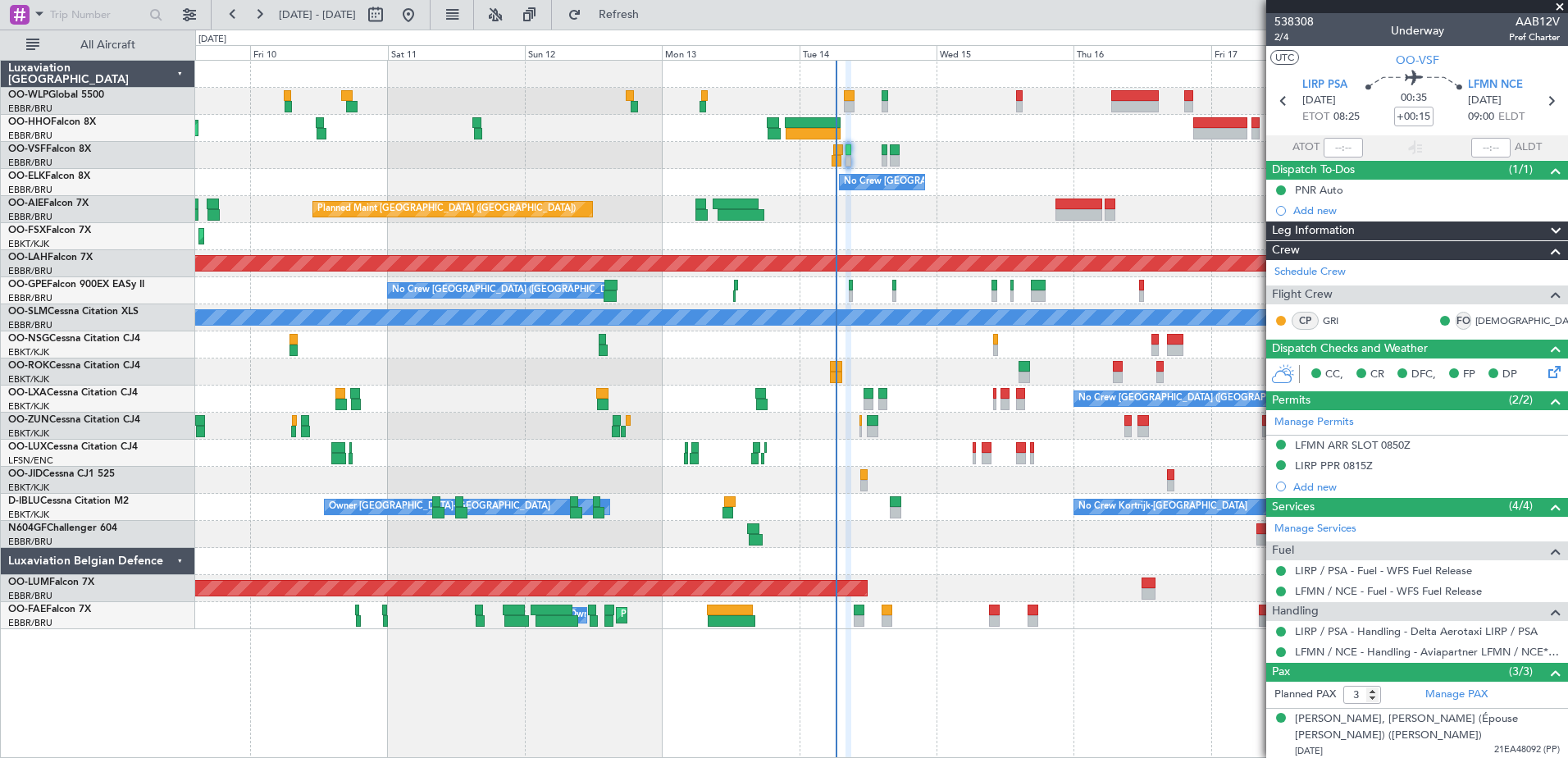
click at [972, 169] on div "Planned Maint Geneva (Cointrin) No Crew Brussels (Brussels National) Planned Ma…" at bounding box center [881, 345] width 1372 height 568
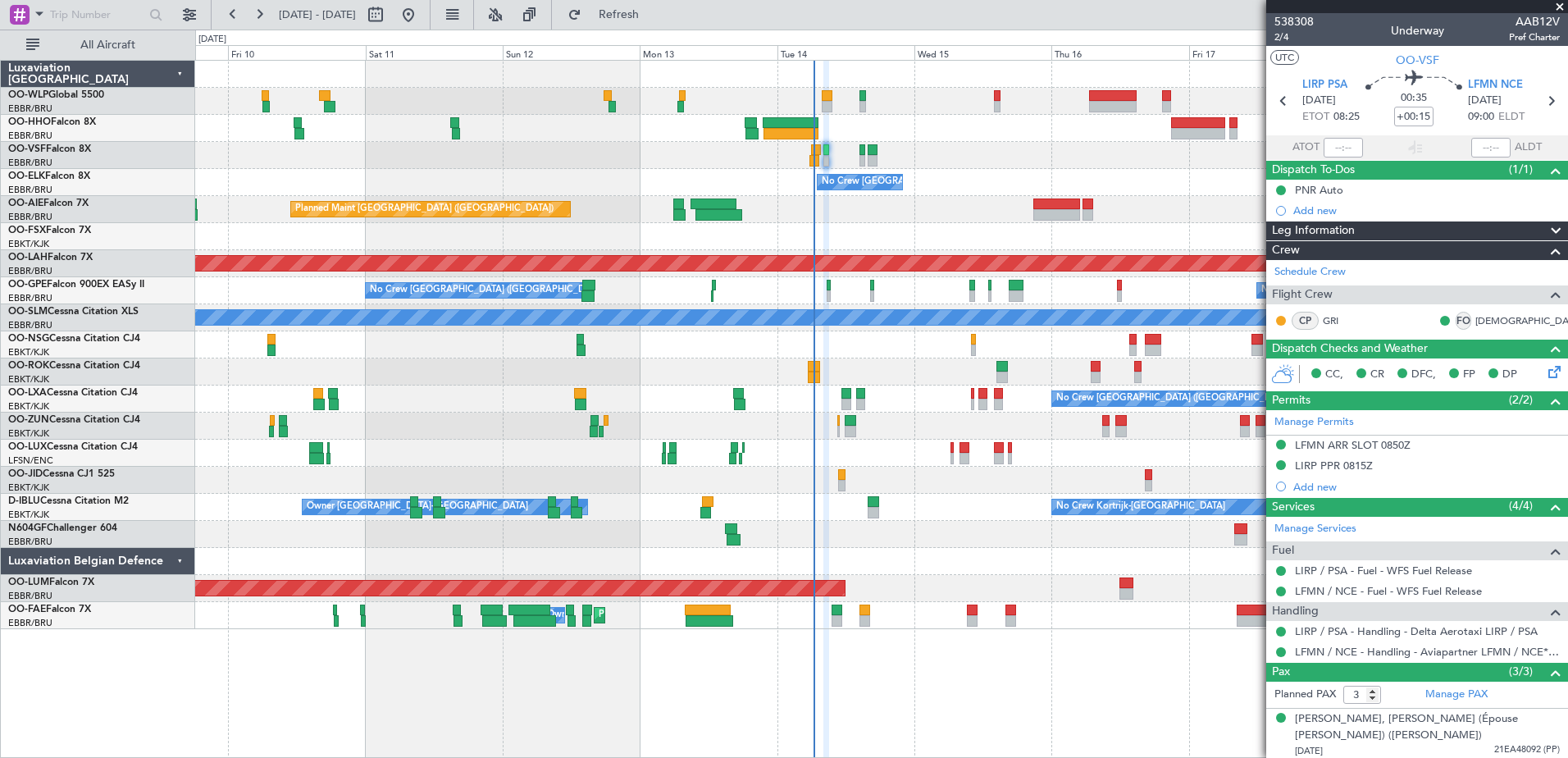
click at [941, 227] on div "Planned Maint Geneva (Cointrin) No Crew Brussels (Brussels National) Planned Ma…" at bounding box center [881, 345] width 1372 height 568
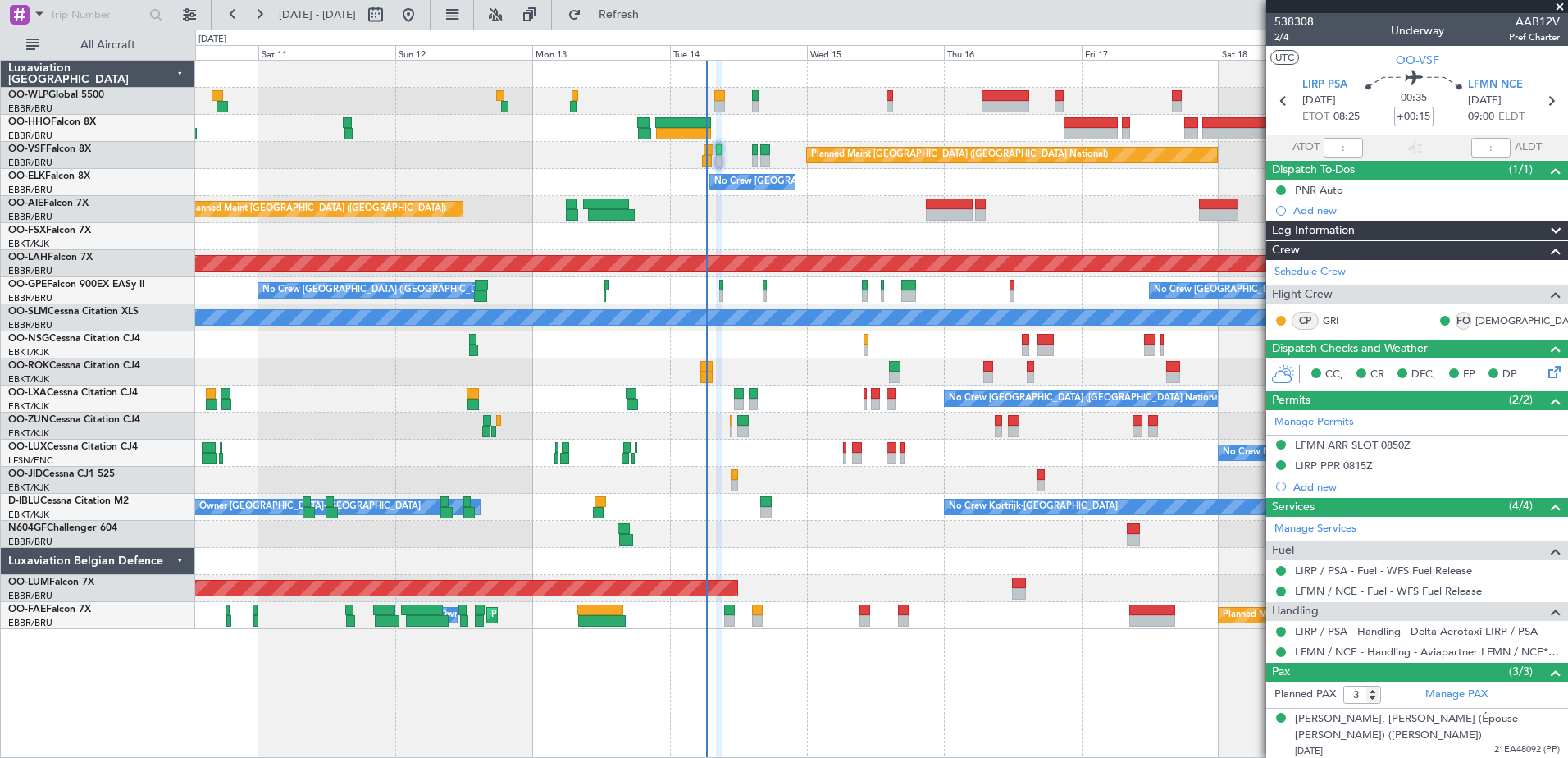
click at [931, 359] on div "Planned Maint Geneva (Cointrin) Planned Maint Brussels (Brussels National) No C…" at bounding box center [881, 345] width 1372 height 568
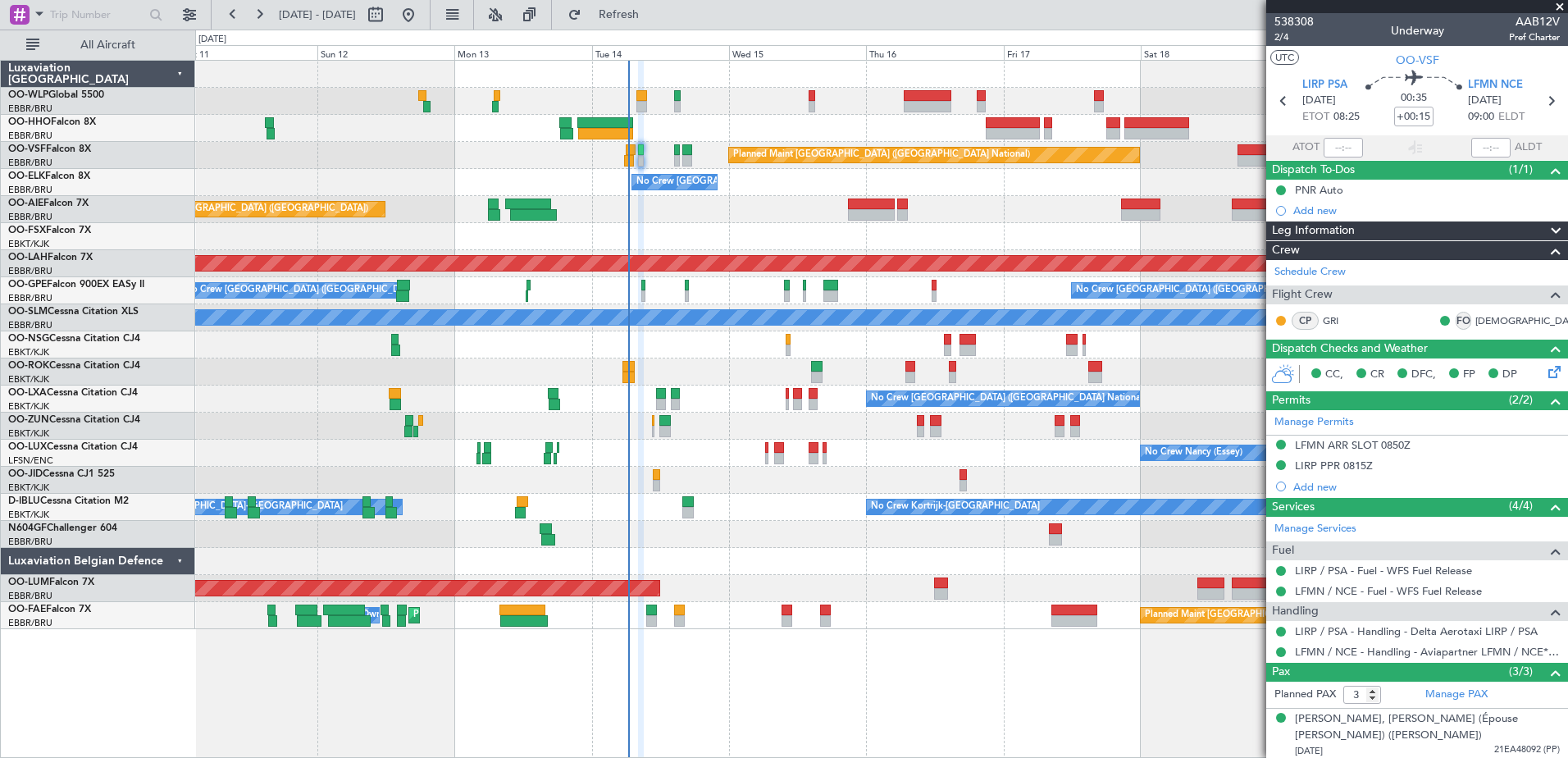
click at [992, 375] on div at bounding box center [881, 372] width 1372 height 27
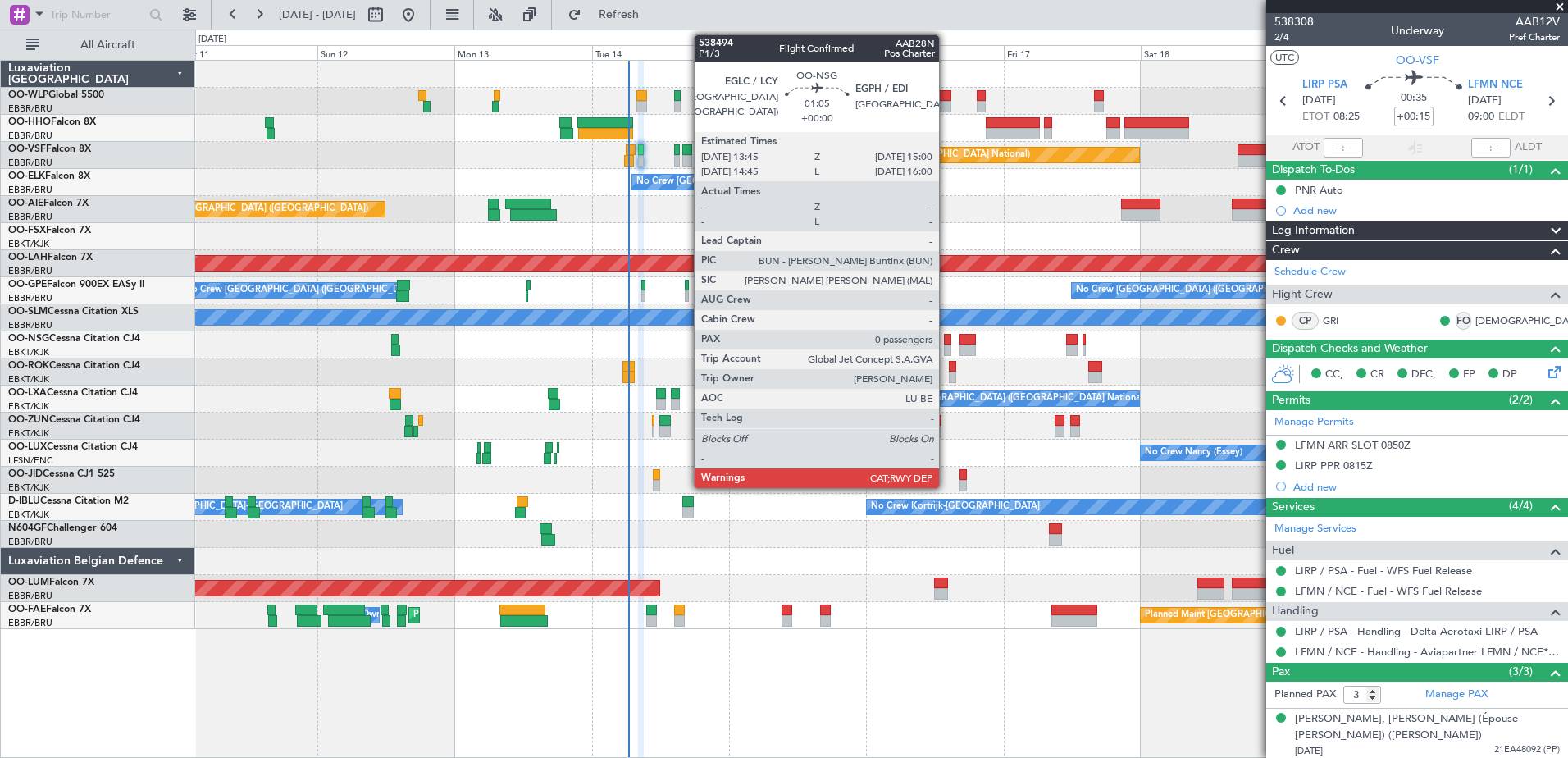
click at [947, 349] on div at bounding box center [948, 350] width 7 height 11
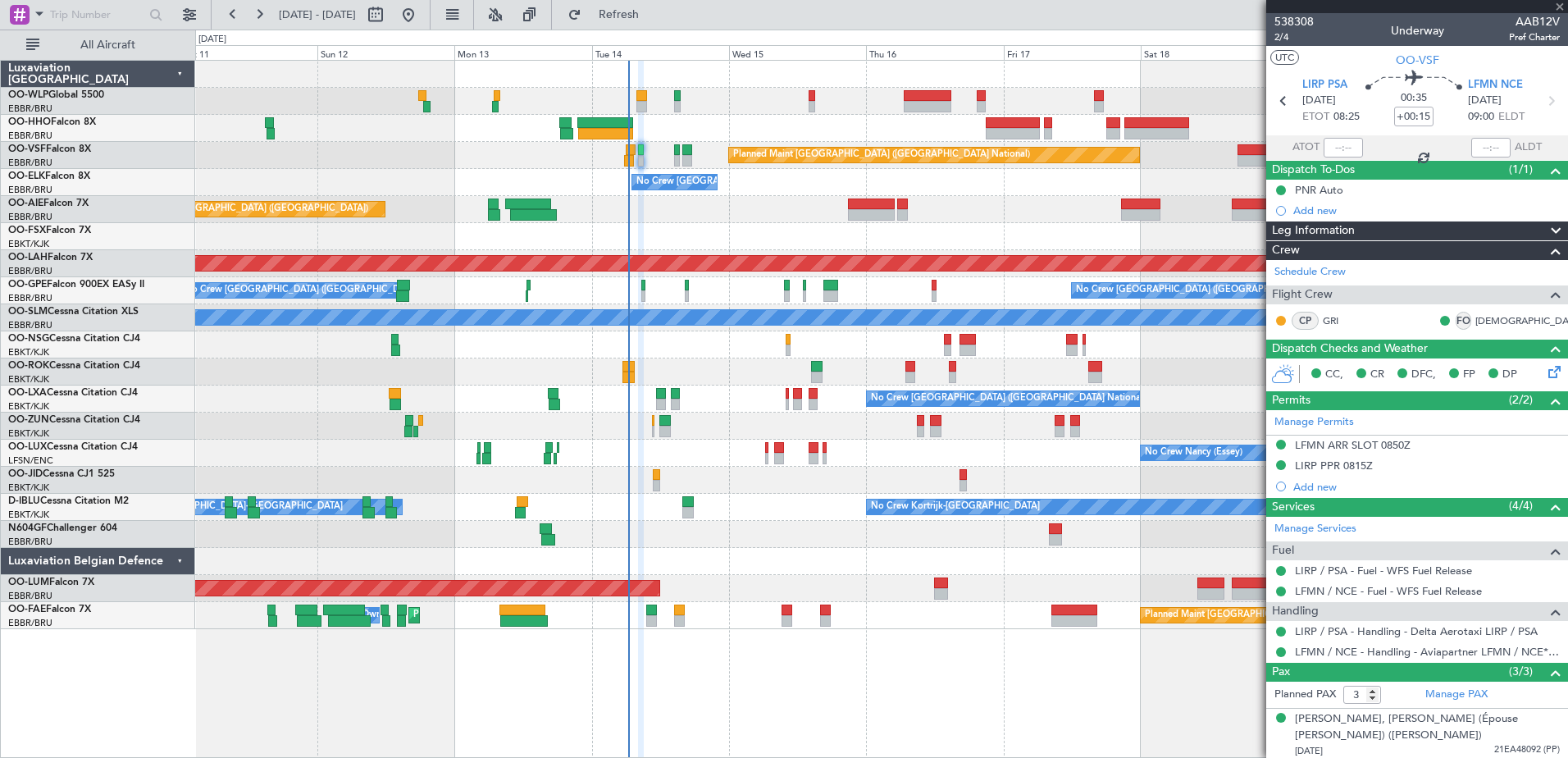
type input "0"
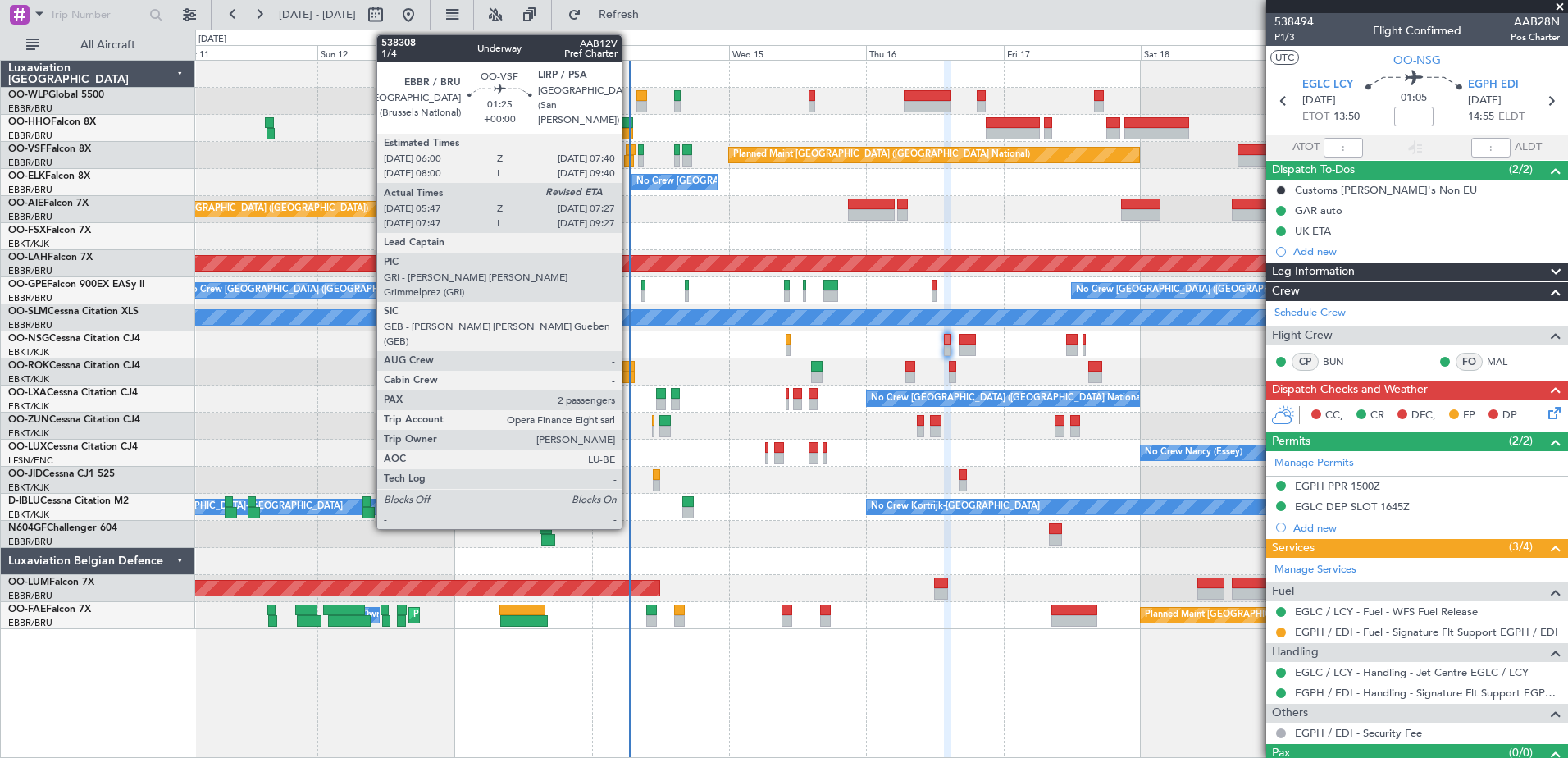
click at [629, 157] on div at bounding box center [628, 161] width 10 height 11
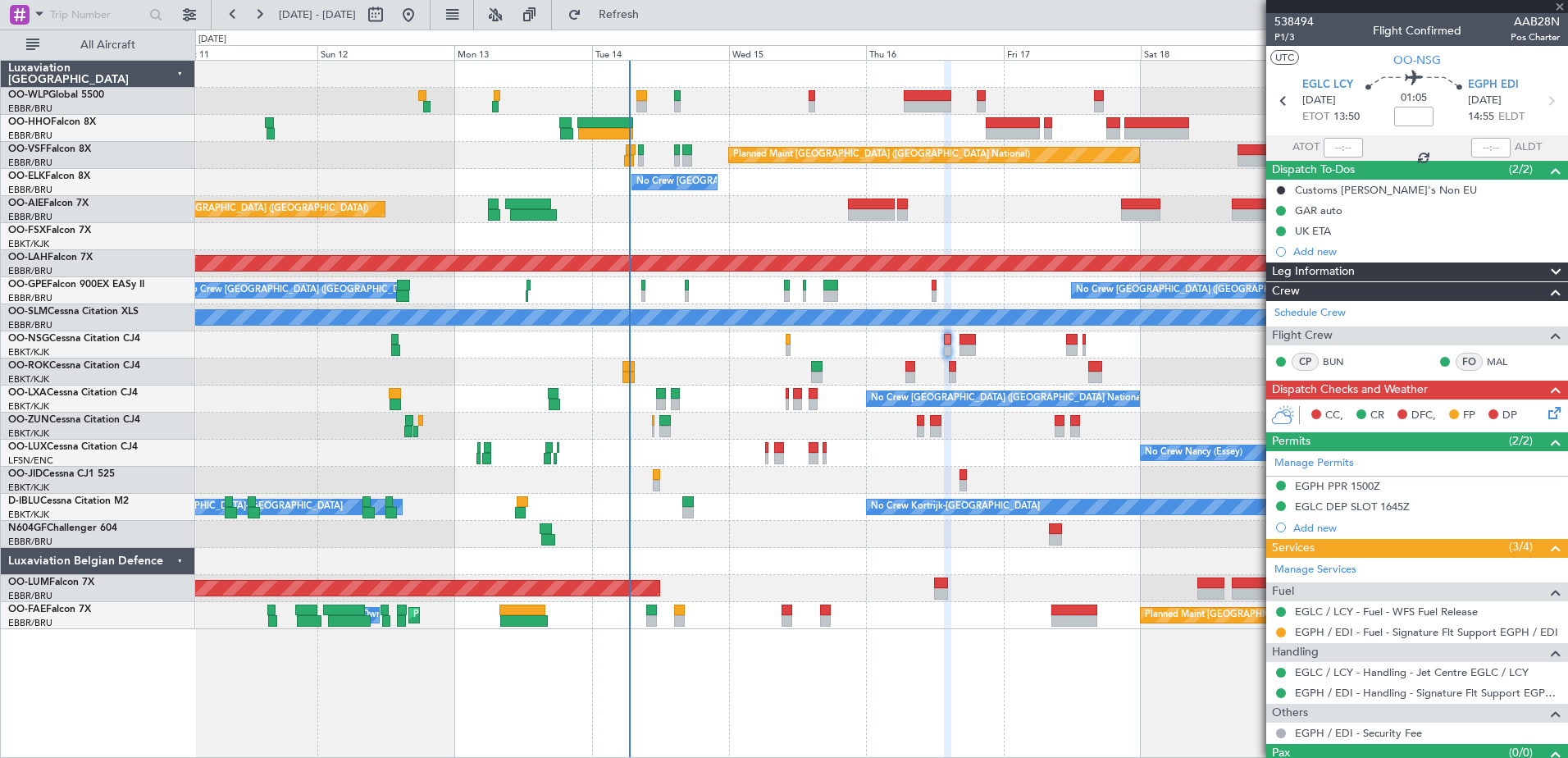
type input "05:57"
type input "2"
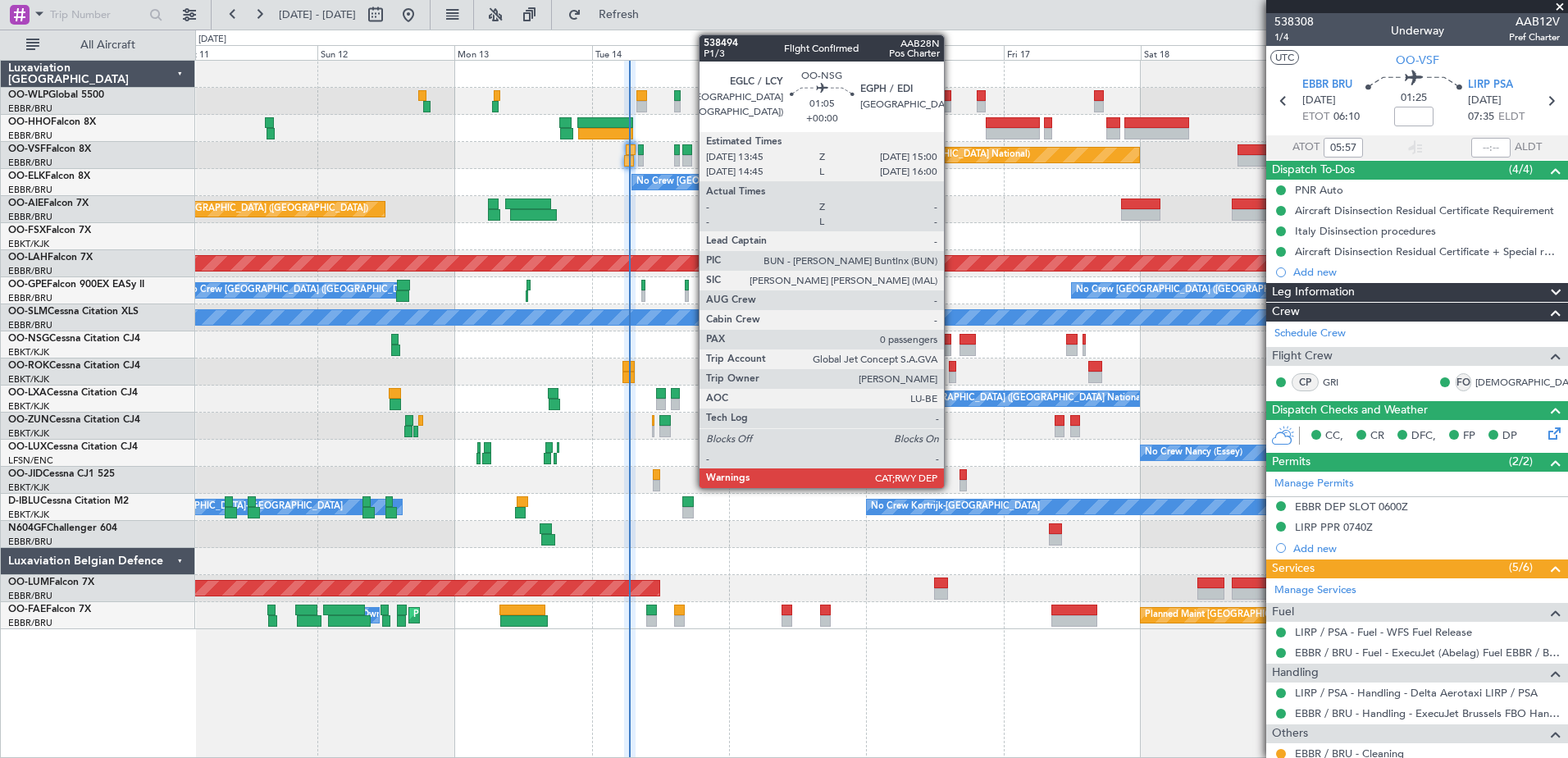
click at [952, 347] on div at bounding box center [948, 350] width 7 height 11
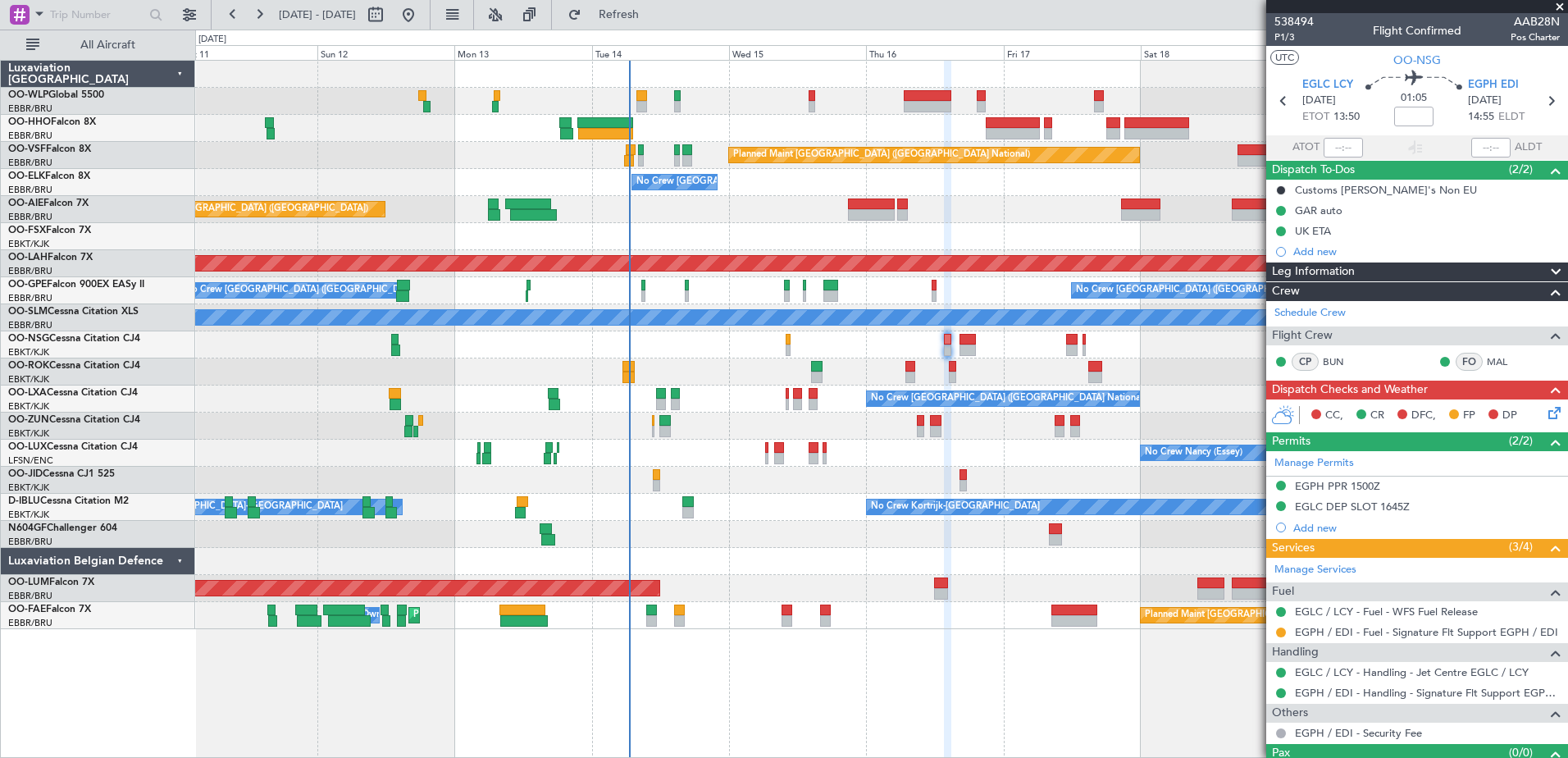
click at [1546, 412] on icon at bounding box center [1552, 411] width 13 height 13
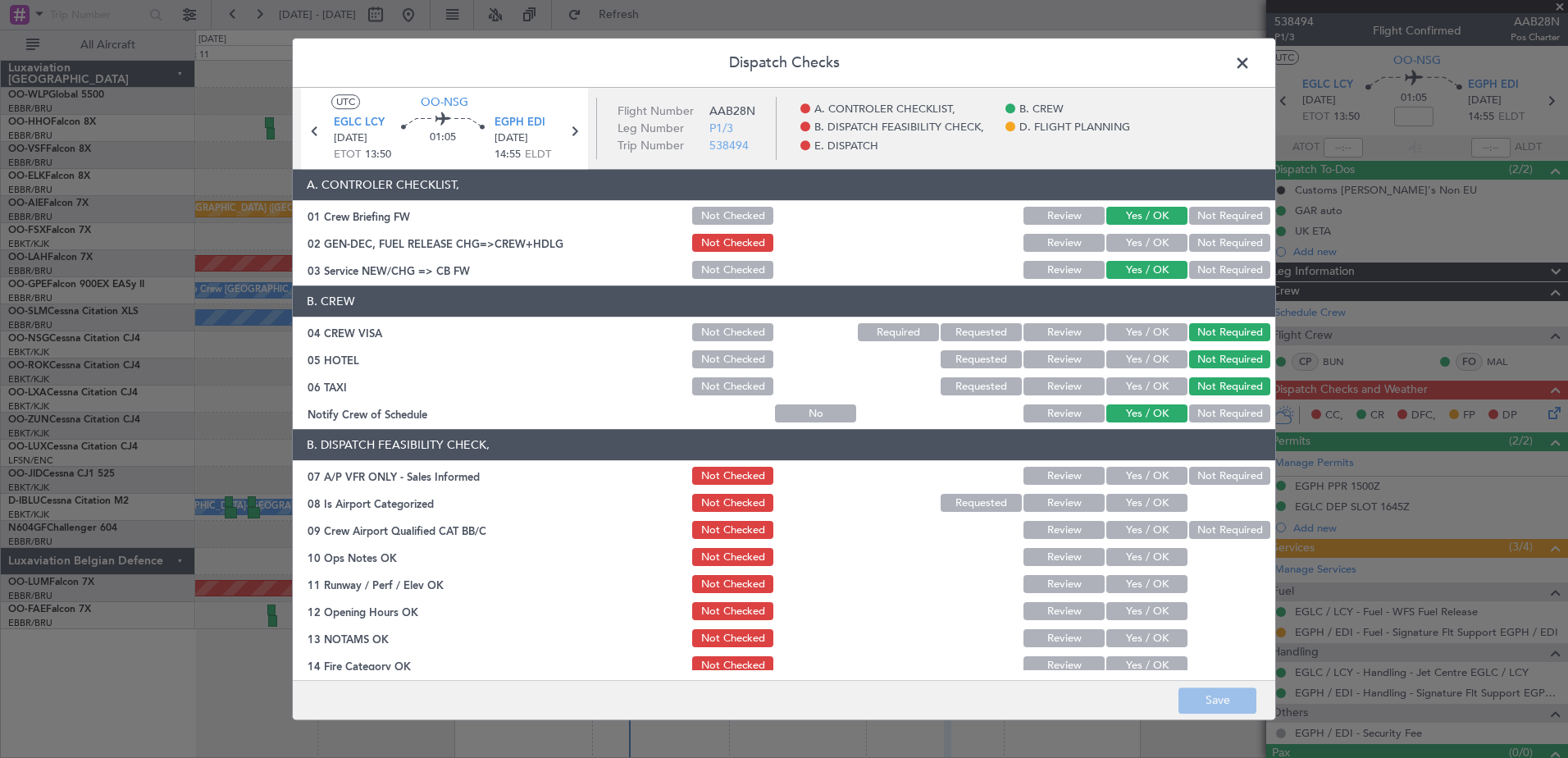
click at [1144, 240] on button "Yes / OK" at bounding box center [1147, 243] width 81 height 18
click at [1222, 697] on button "Save" at bounding box center [1218, 700] width 78 height 26
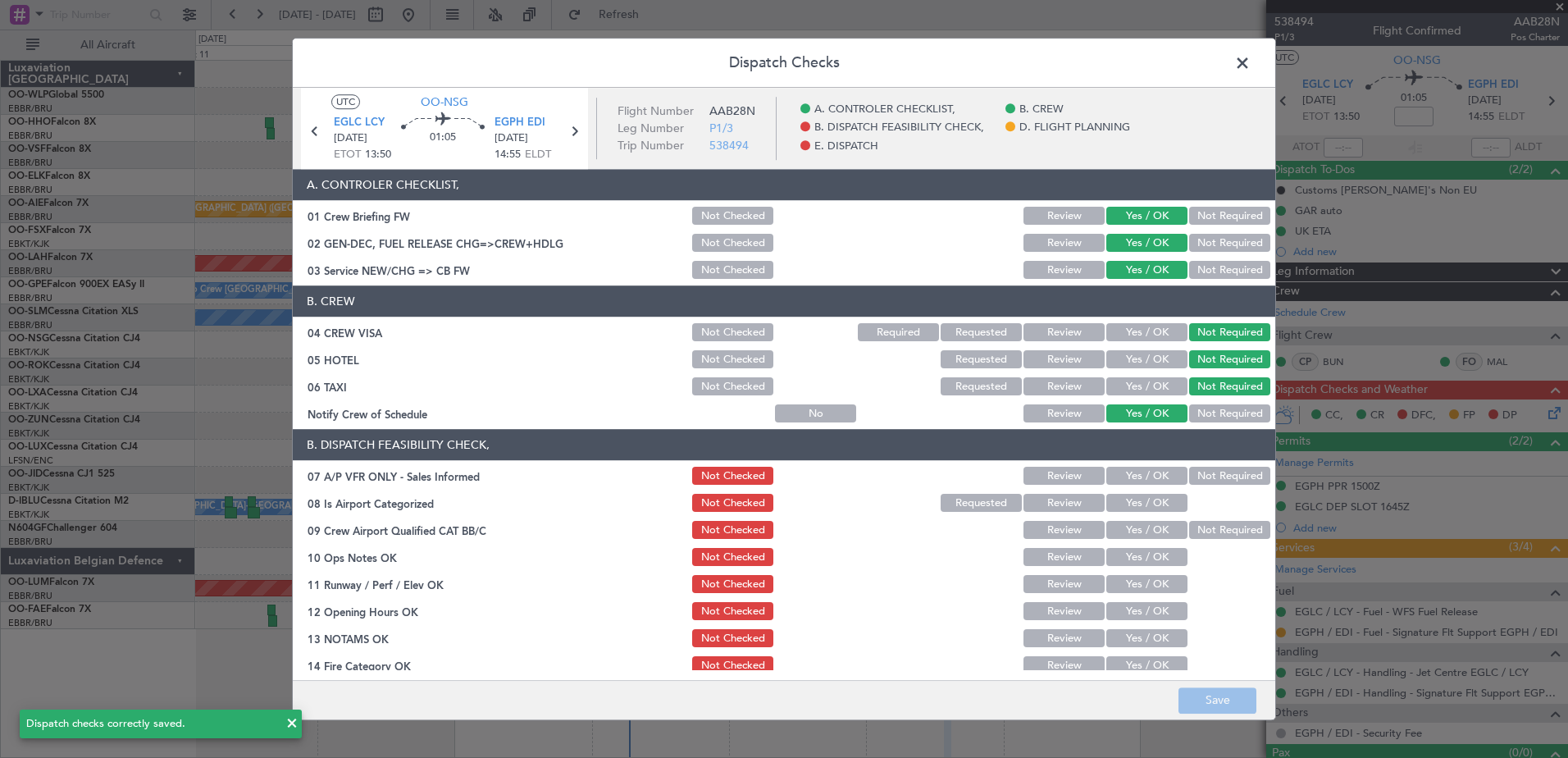
click at [1251, 65] on span at bounding box center [1251, 67] width 0 height 33
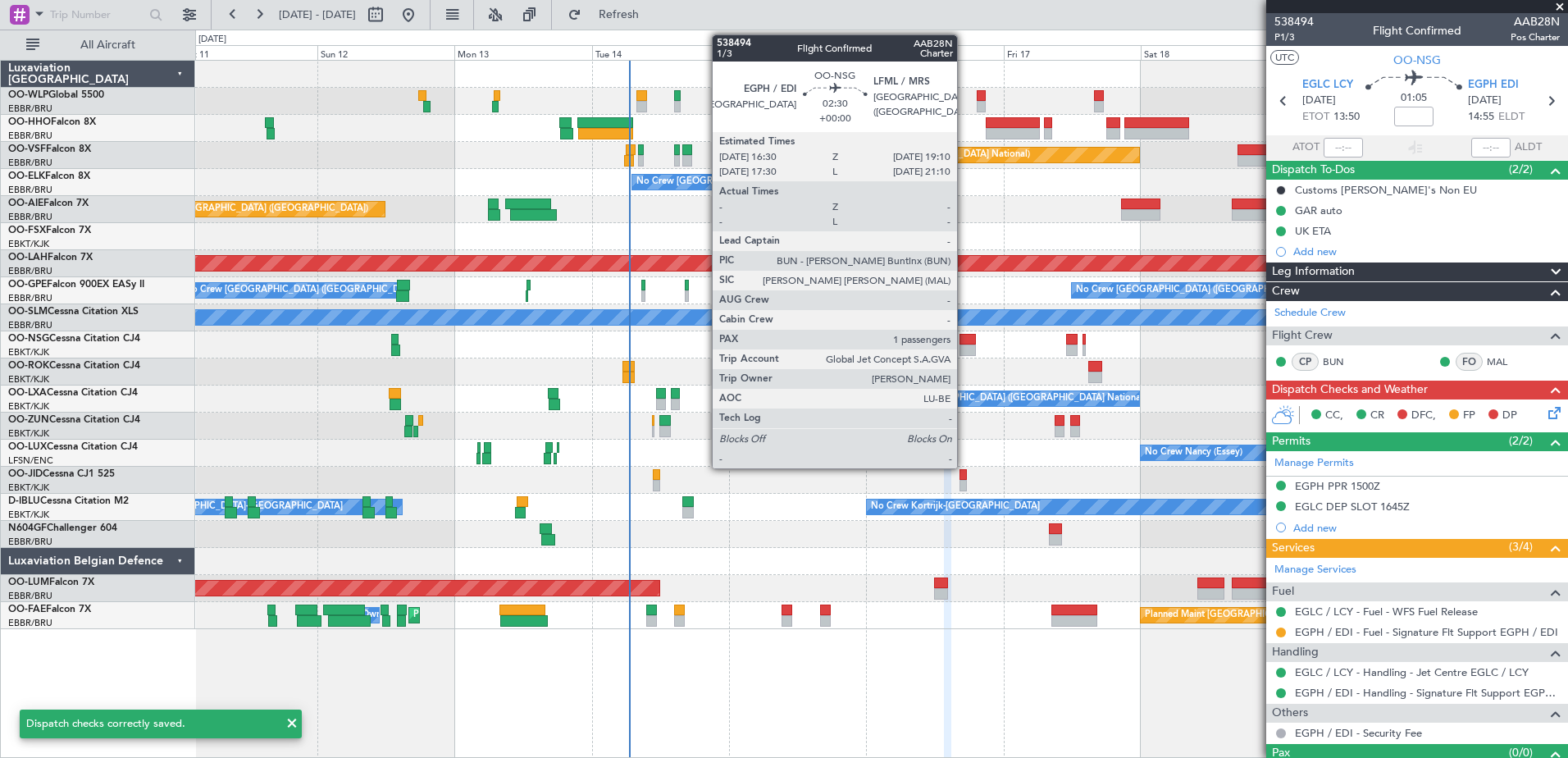
click at [965, 334] on div at bounding box center [967, 340] width 16 height 11
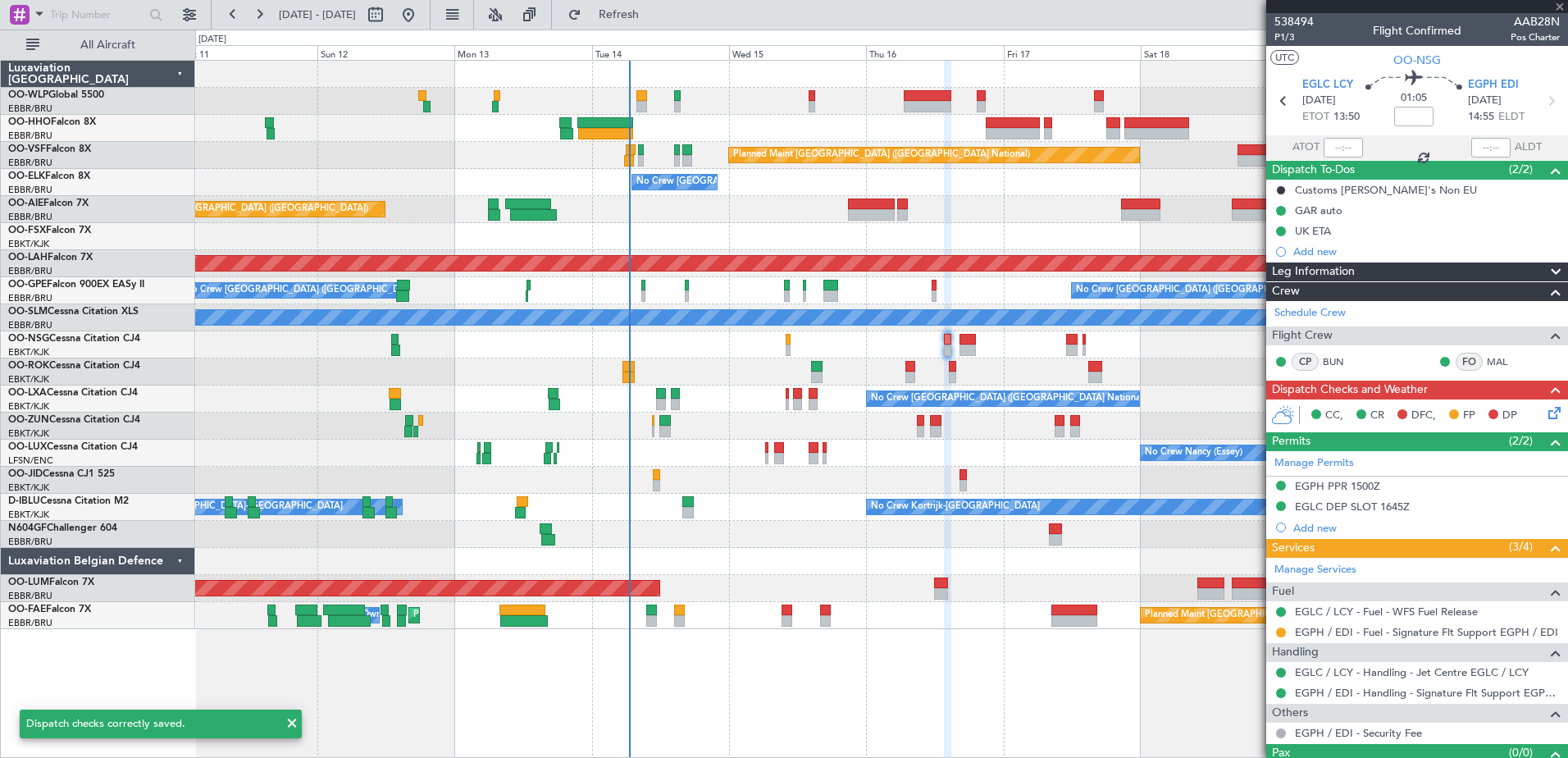
type input "1"
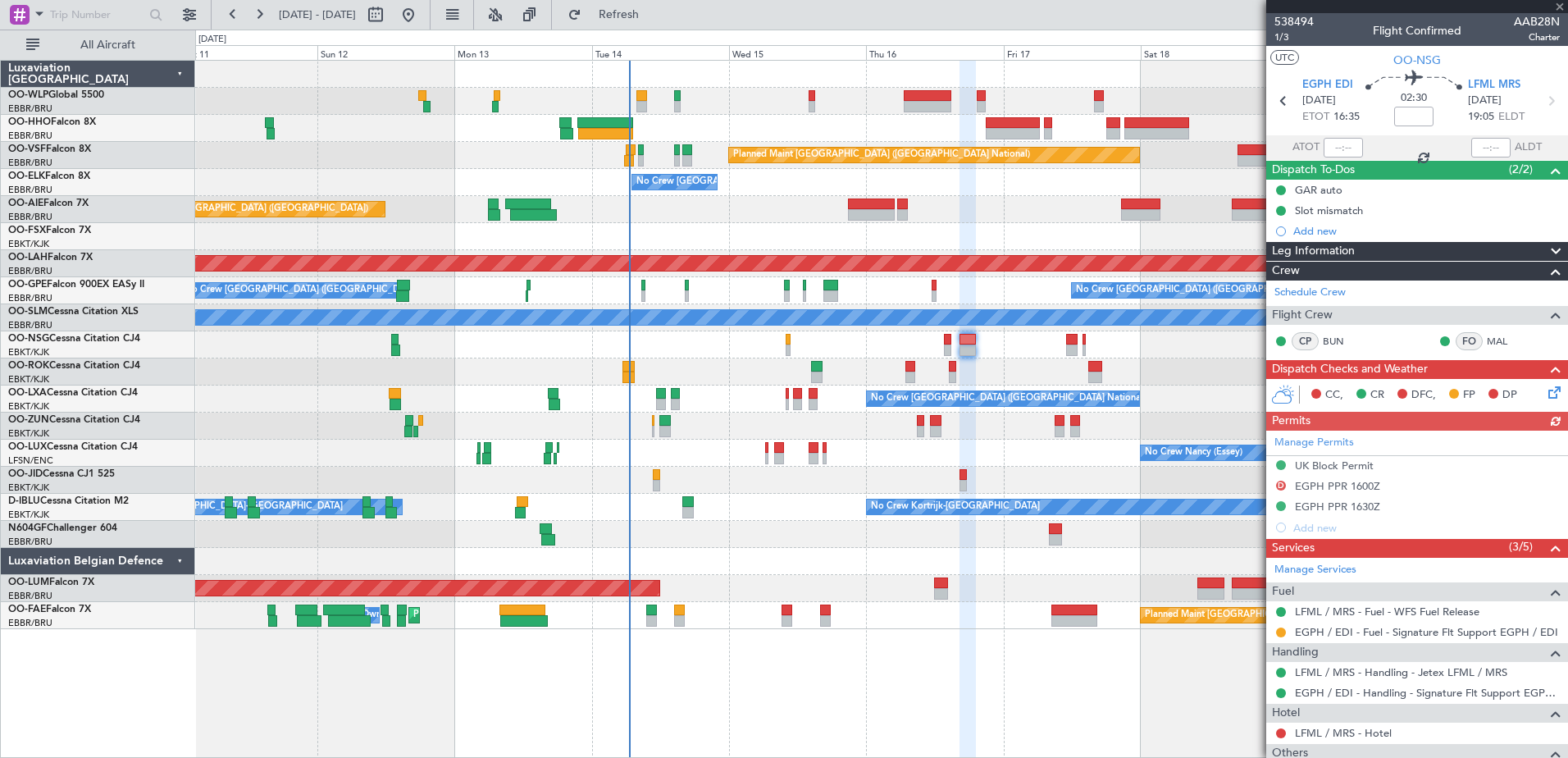
click at [1546, 394] on icon at bounding box center [1552, 390] width 13 height 13
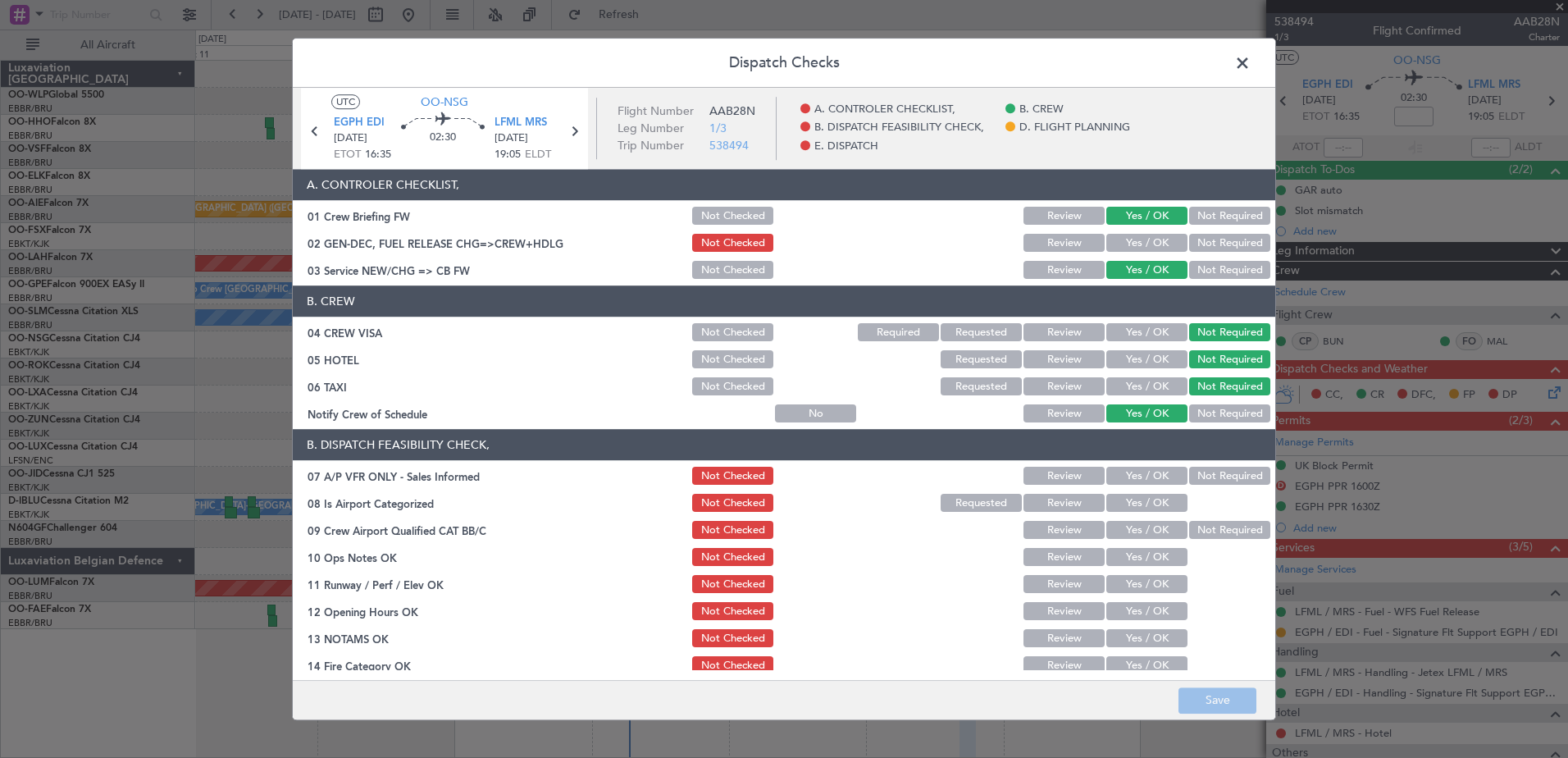
click at [1138, 245] on button "Yes / OK" at bounding box center [1147, 243] width 81 height 18
click at [1240, 699] on button "Save" at bounding box center [1218, 700] width 78 height 26
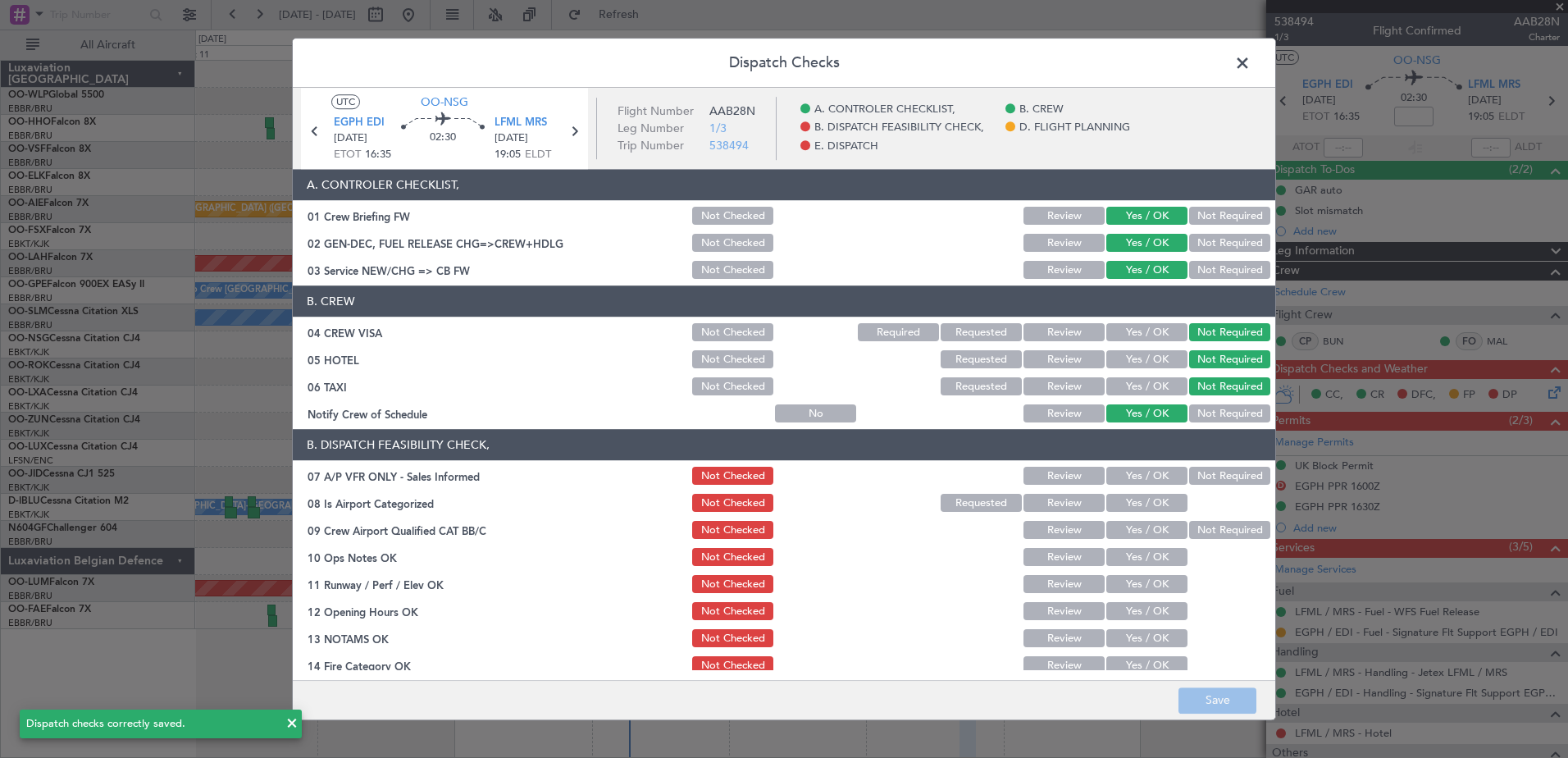
click at [1251, 57] on span at bounding box center [1251, 67] width 0 height 33
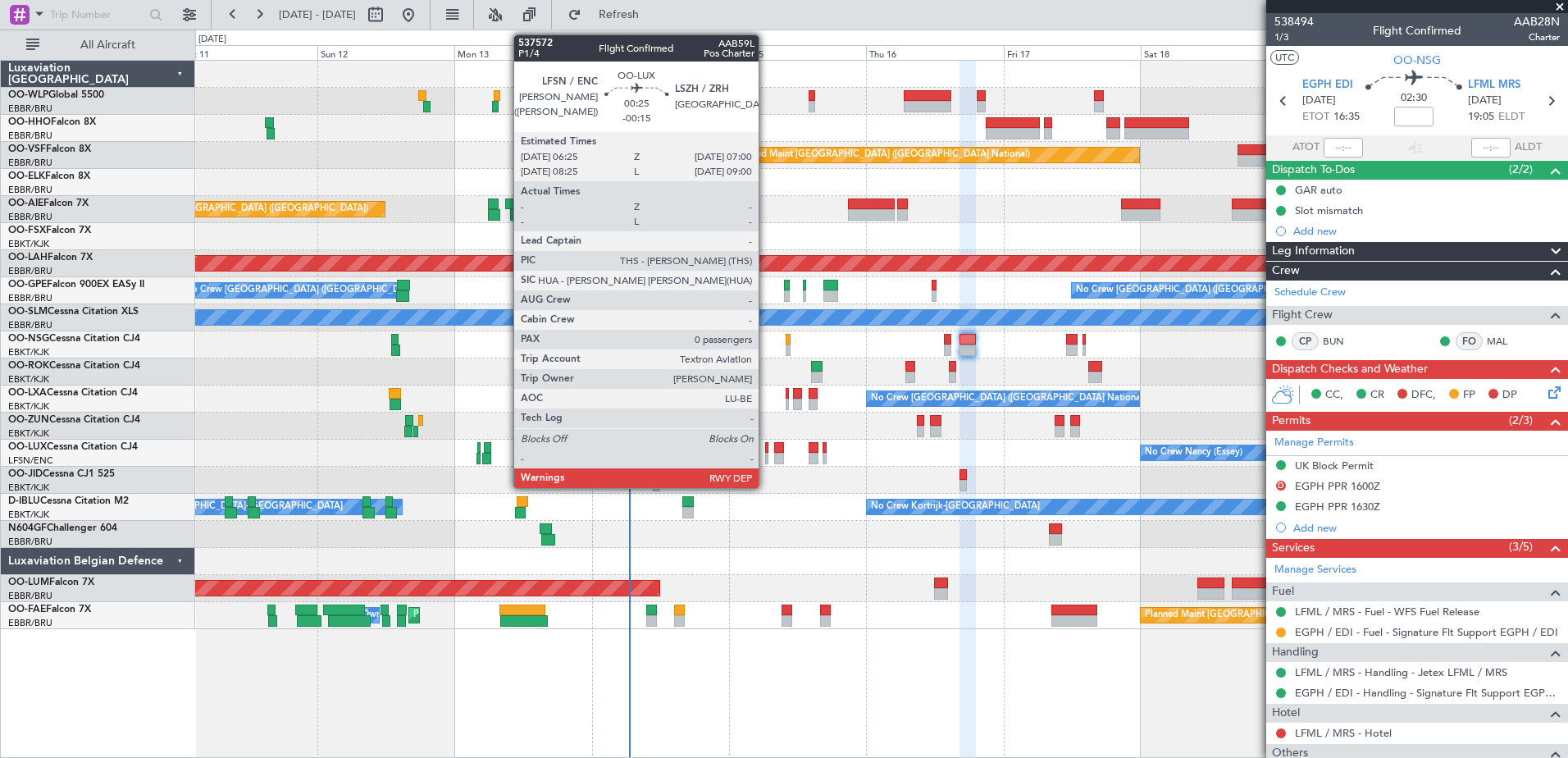
click at [766, 453] on div at bounding box center [767, 459] width 4 height 11
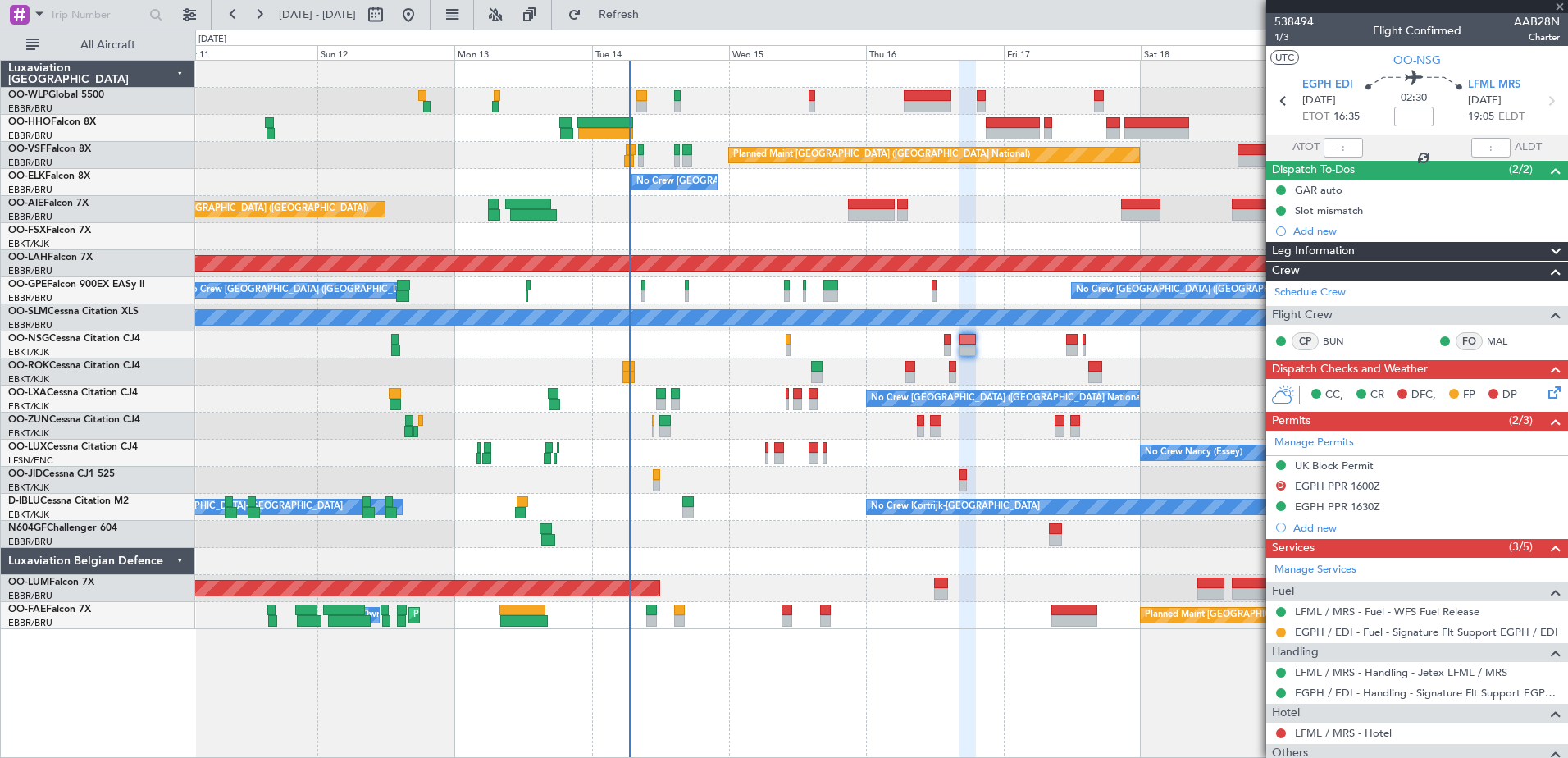
type input "-00:15"
type input "0"
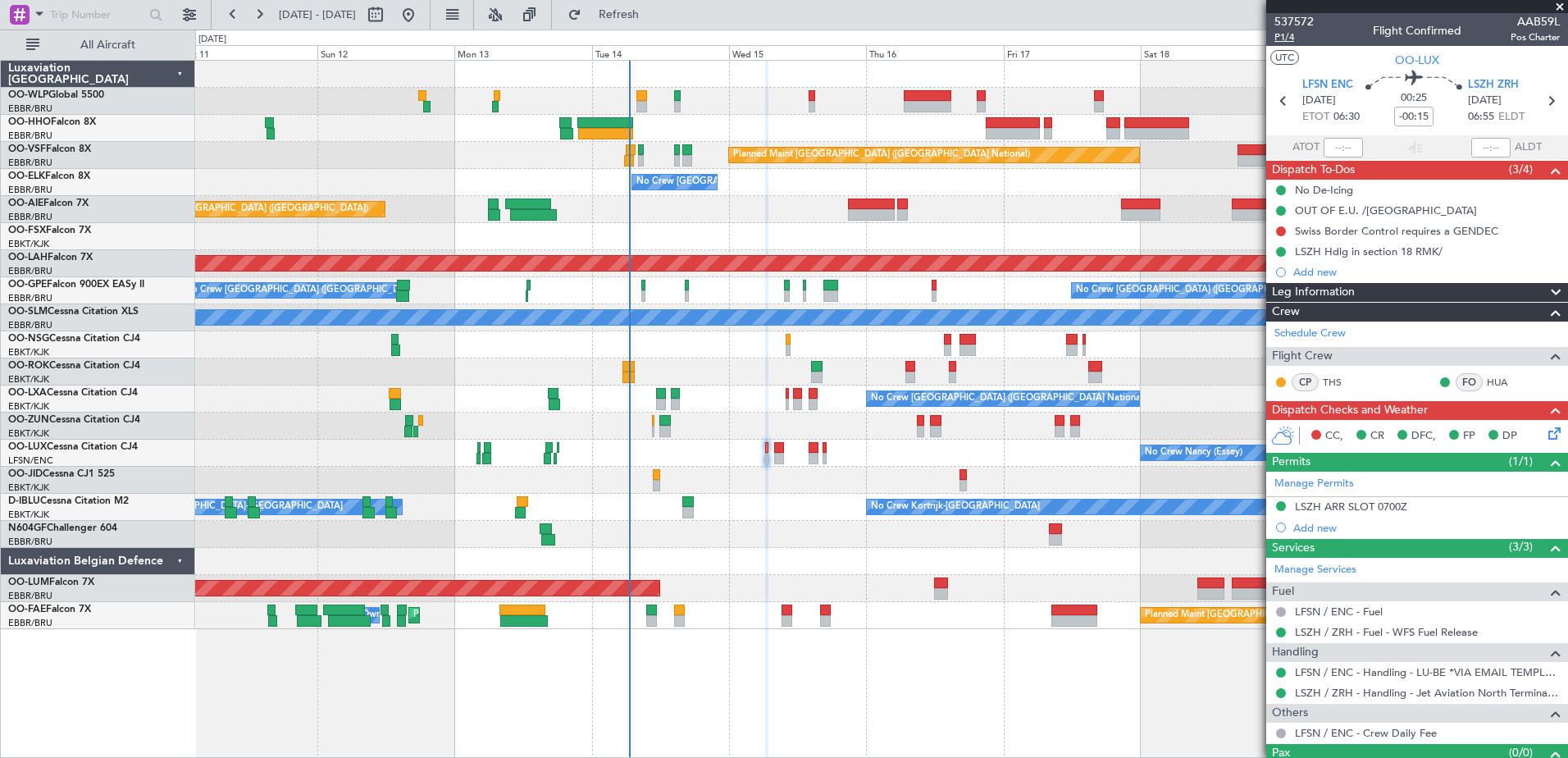
click at [1293, 41] on span "P1/4" at bounding box center [1294, 37] width 39 height 14
click at [1315, 225] on div "Swiss Border Control requires a GENDEC" at bounding box center [1396, 230] width 203 height 14
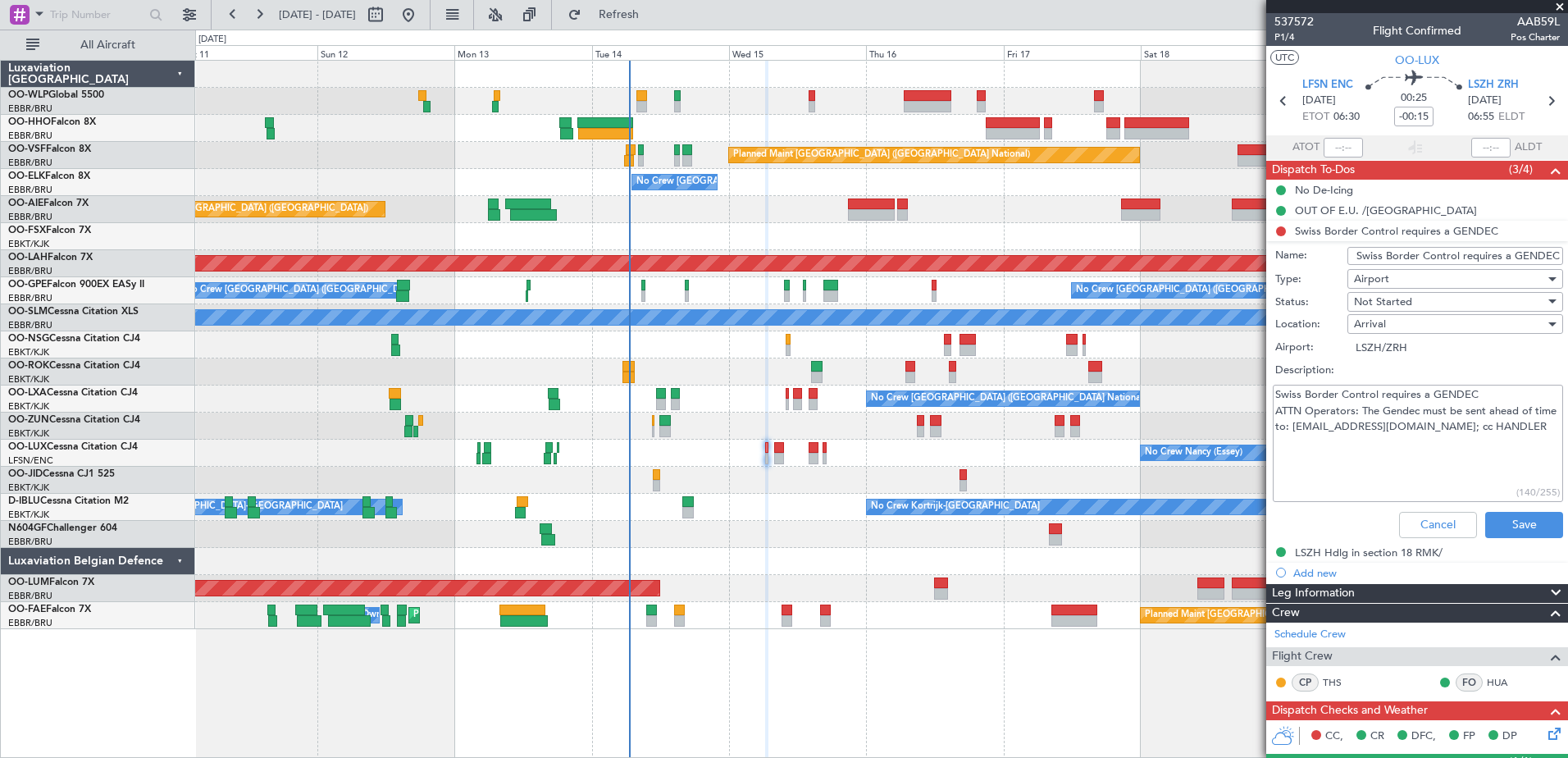
drag, startPoint x: 1315, startPoint y: 430, endPoint x: 1476, endPoint y: 428, distance: 161.0
click at [1476, 428] on textarea "Swiss Border Control requires a GENDEC ATTN Operators: The Gendec must be sent …" at bounding box center [1418, 443] width 291 height 117
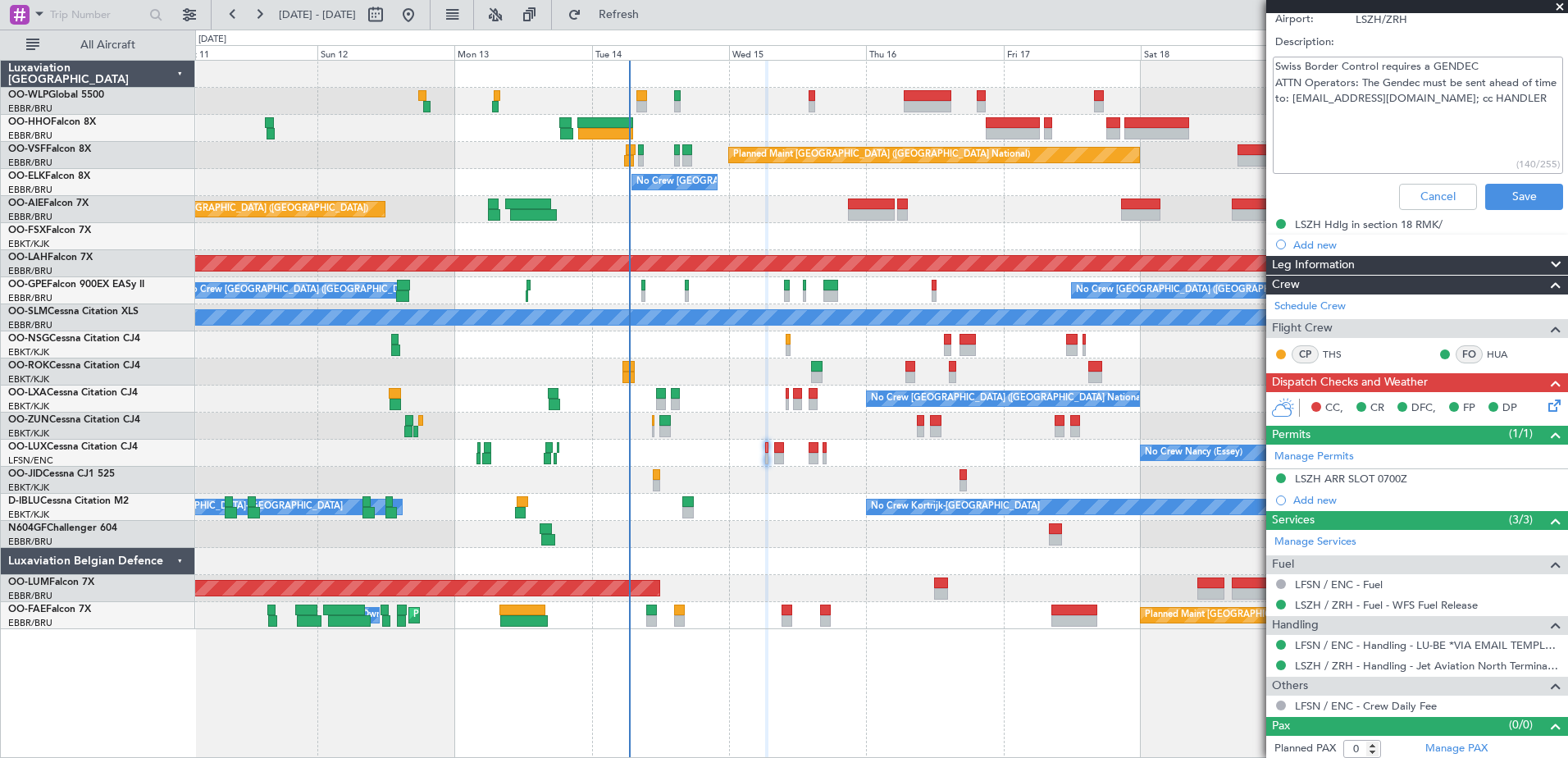
scroll to position [333, 0]
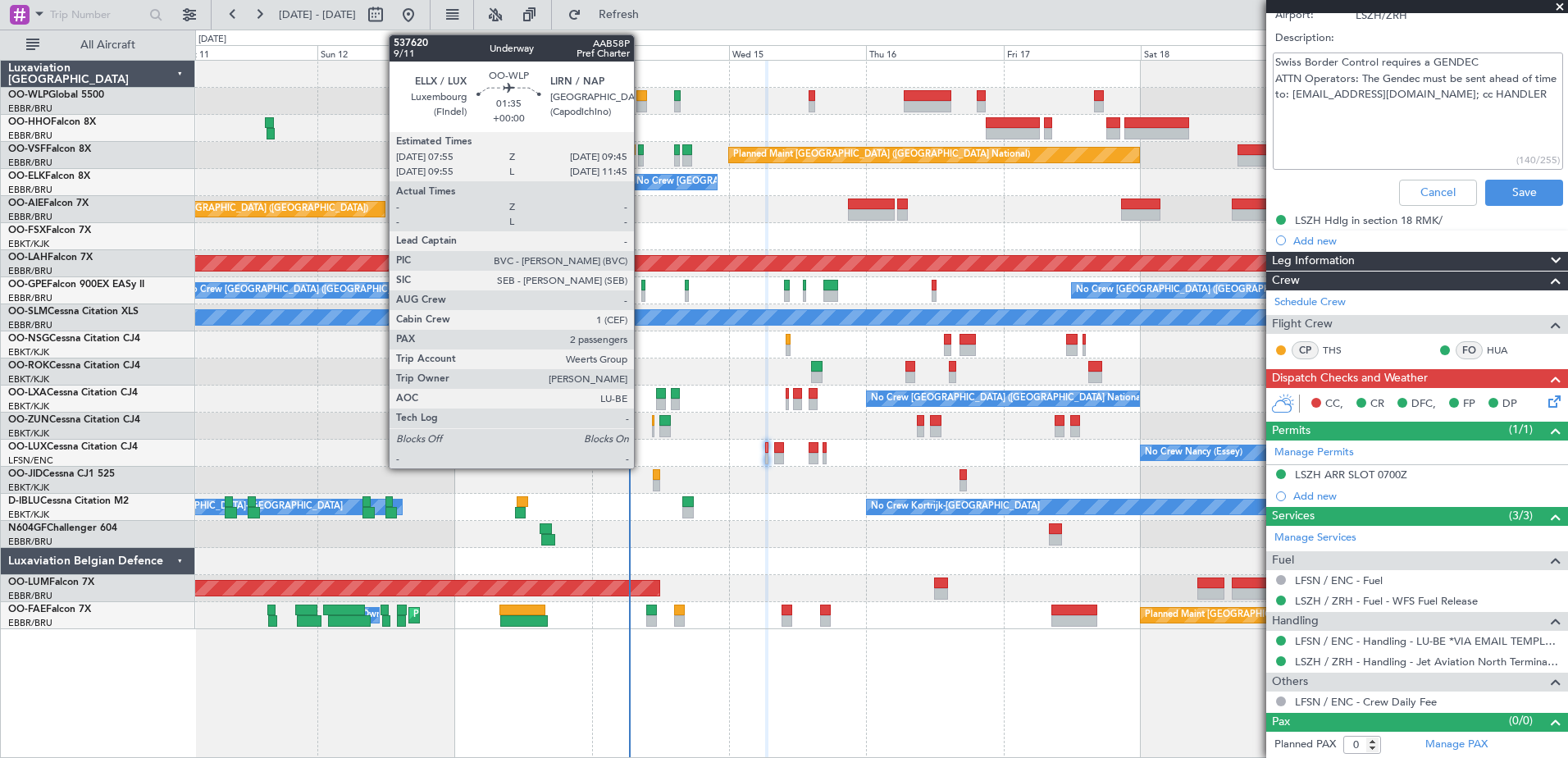
click at [641, 109] on div at bounding box center [641, 107] width 10 height 11
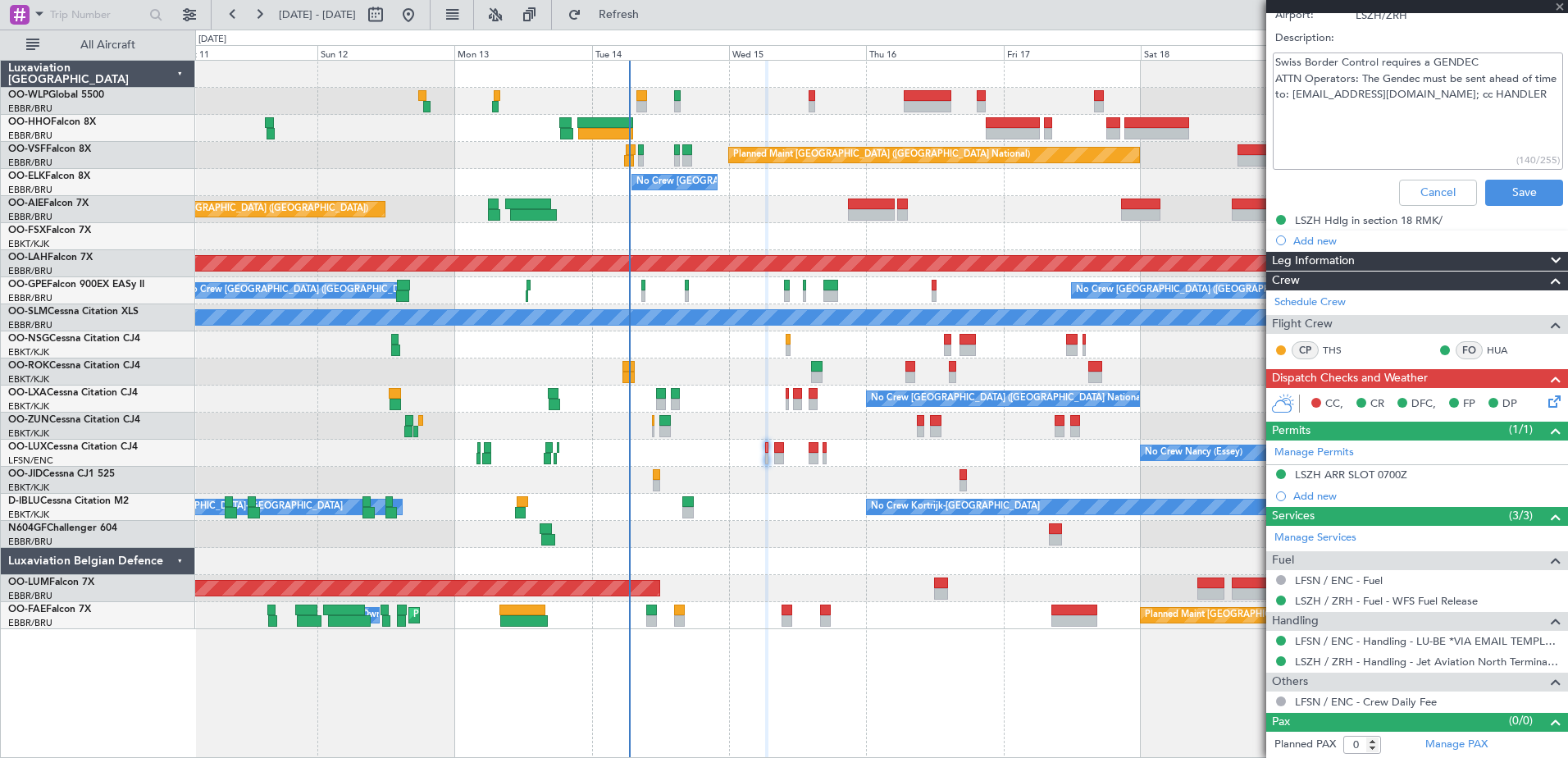
type input "2"
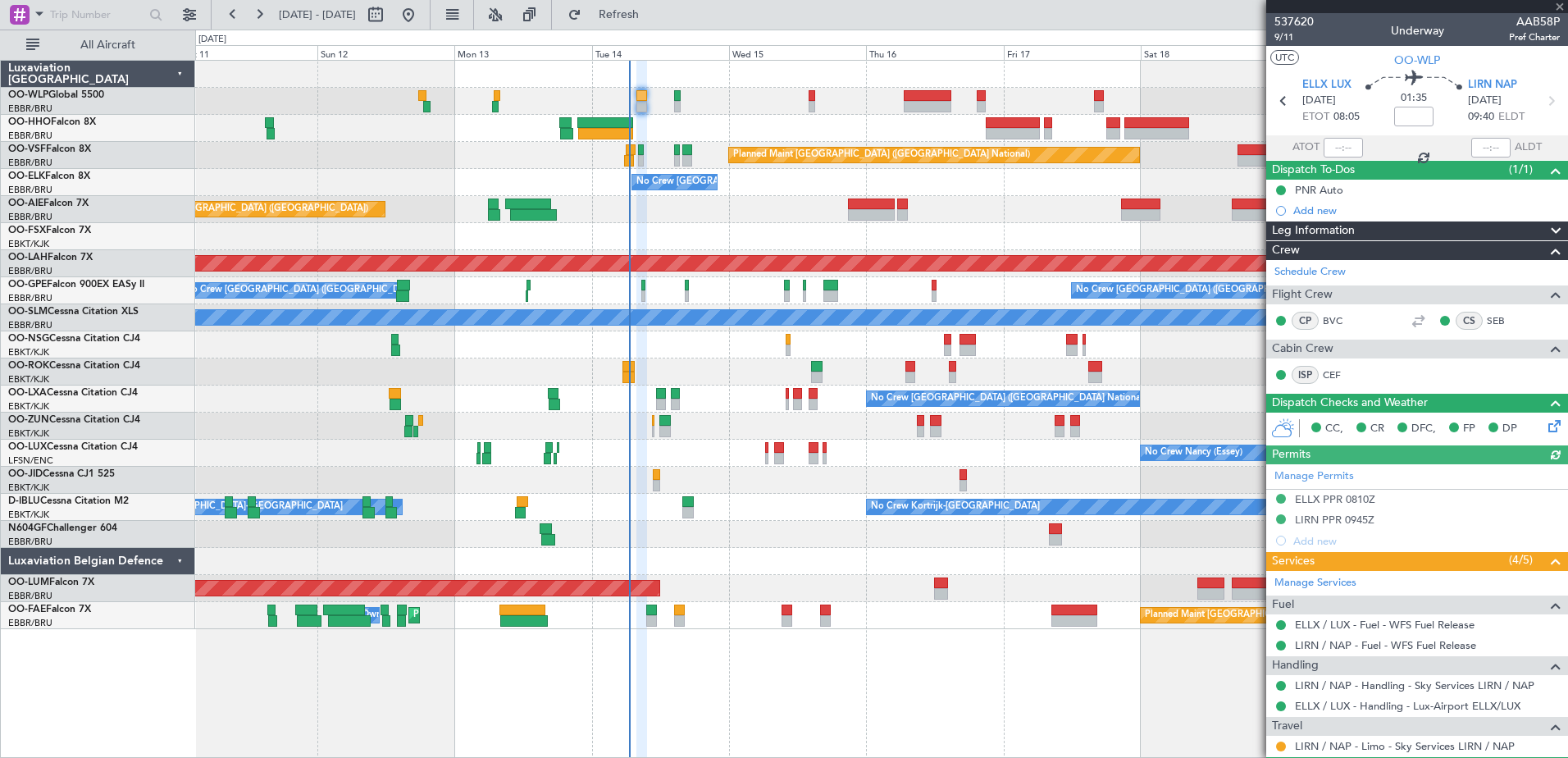
scroll to position [118, 0]
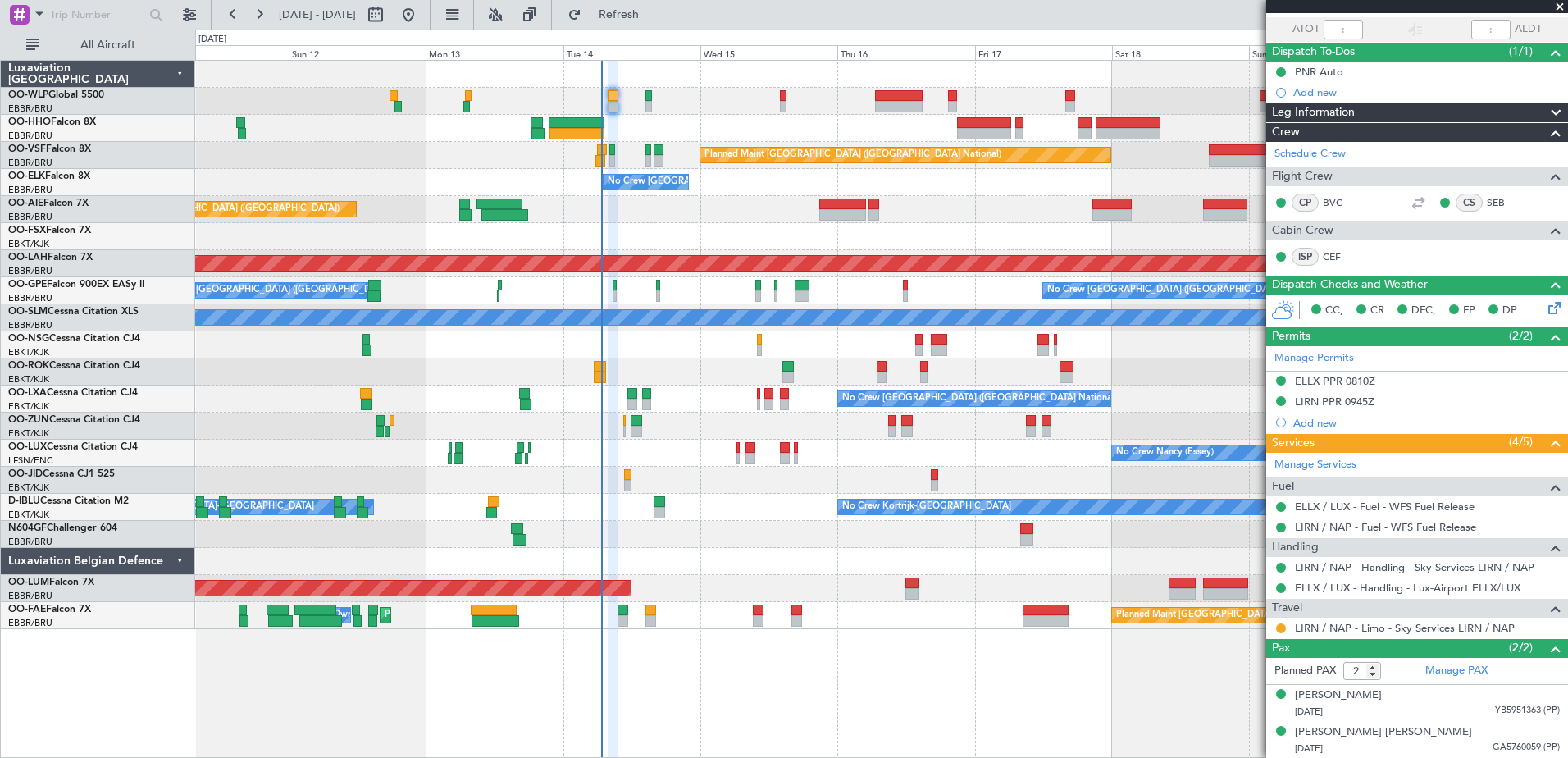
click at [629, 127] on div "Planned Maint Geneva (Cointrin)" at bounding box center [881, 128] width 1372 height 27
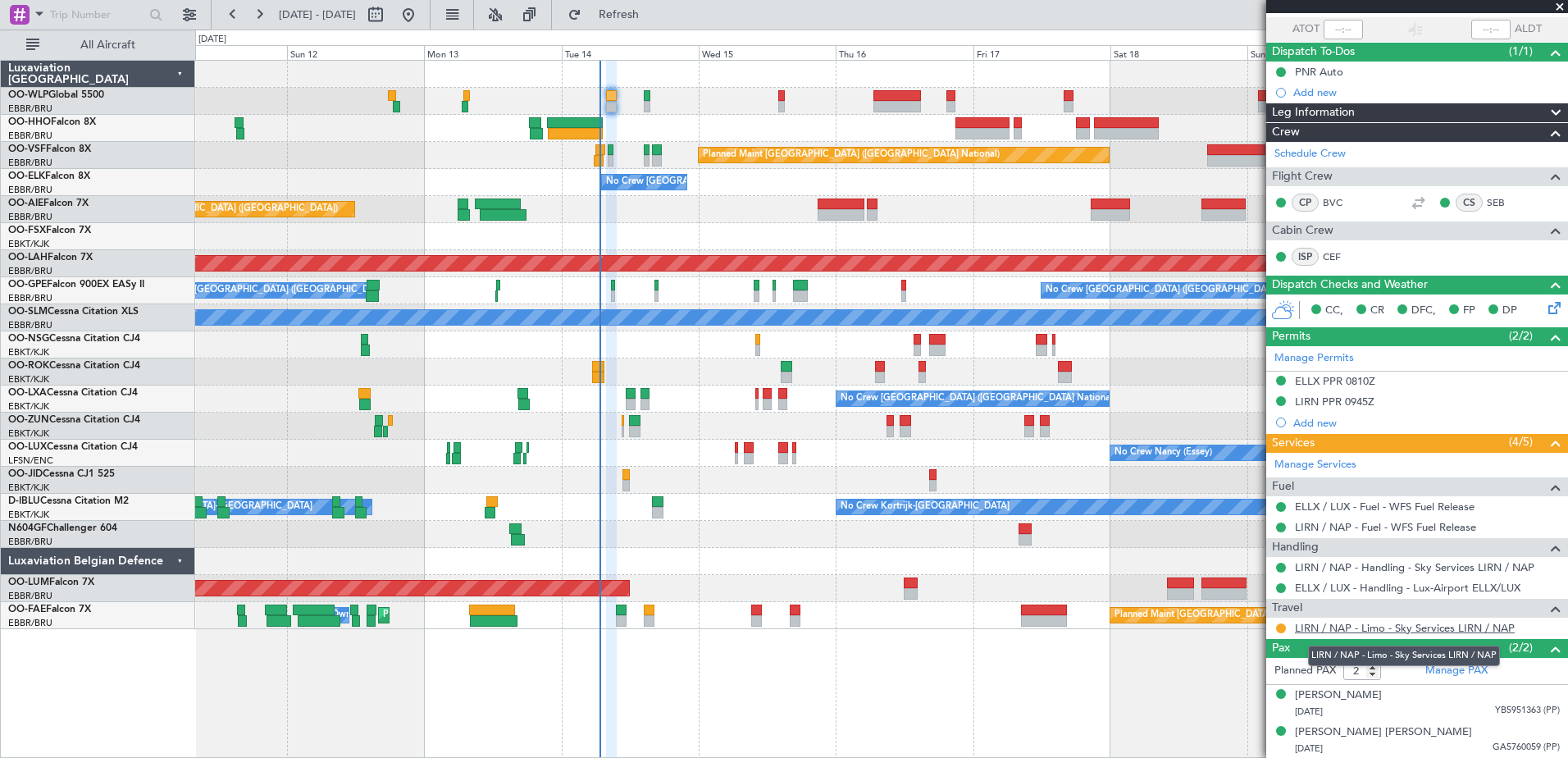
click at [1450, 624] on link "LIRN / NAP - Limo - Sky Services LIRN / NAP" at bounding box center [1405, 628] width 220 height 14
click at [1380, 624] on link "LIRN / NAP - Limo - Sky Services LIRN / NAP" at bounding box center [1405, 628] width 220 height 14
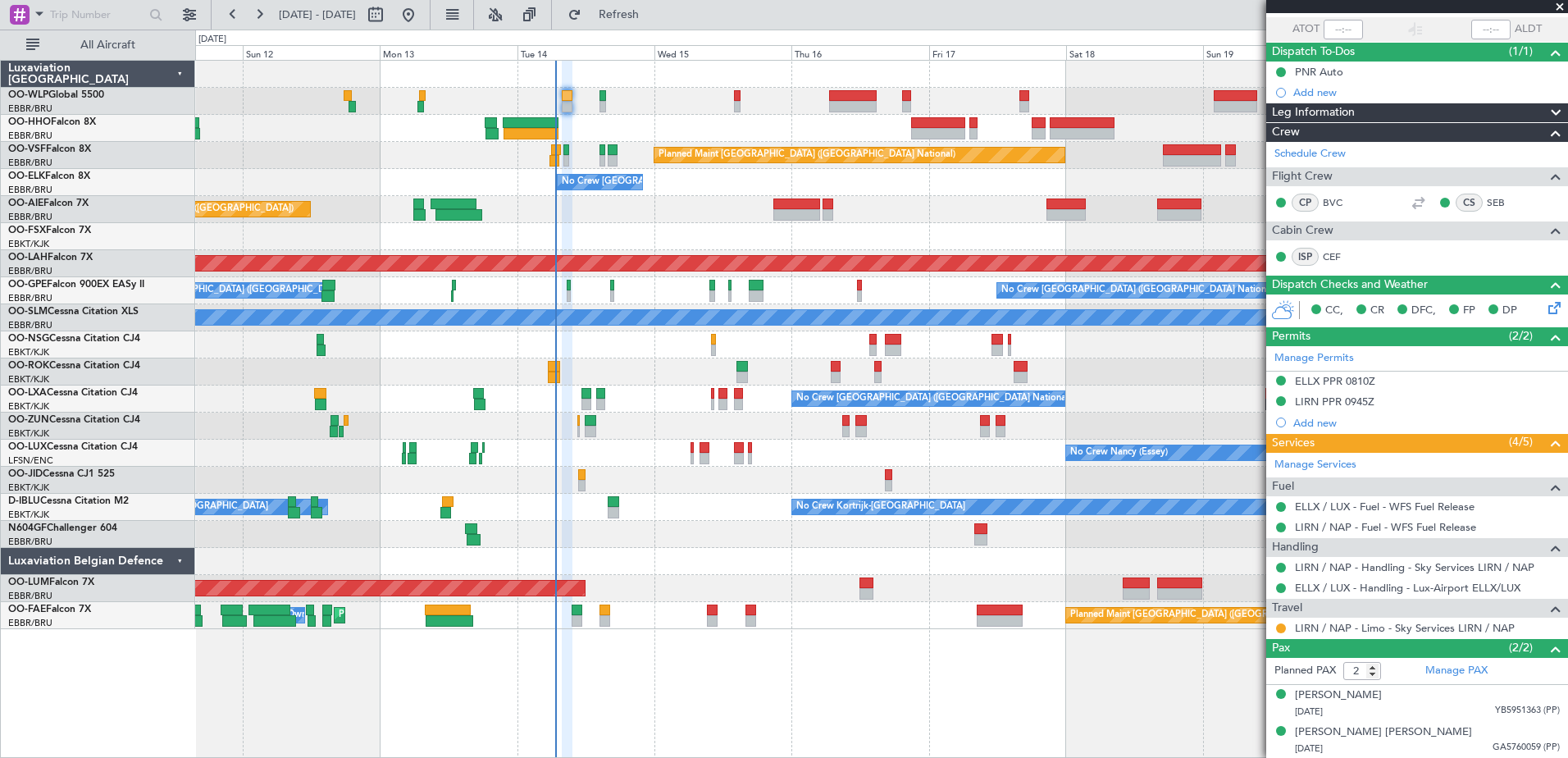
click at [677, 236] on div "Planned Maint Kortrijk-[GEOGRAPHIC_DATA]" at bounding box center [881, 236] width 1372 height 27
click at [1448, 632] on link "LIRN / NAP - Limo - Sky Services LIRN / NAP" at bounding box center [1405, 628] width 220 height 14
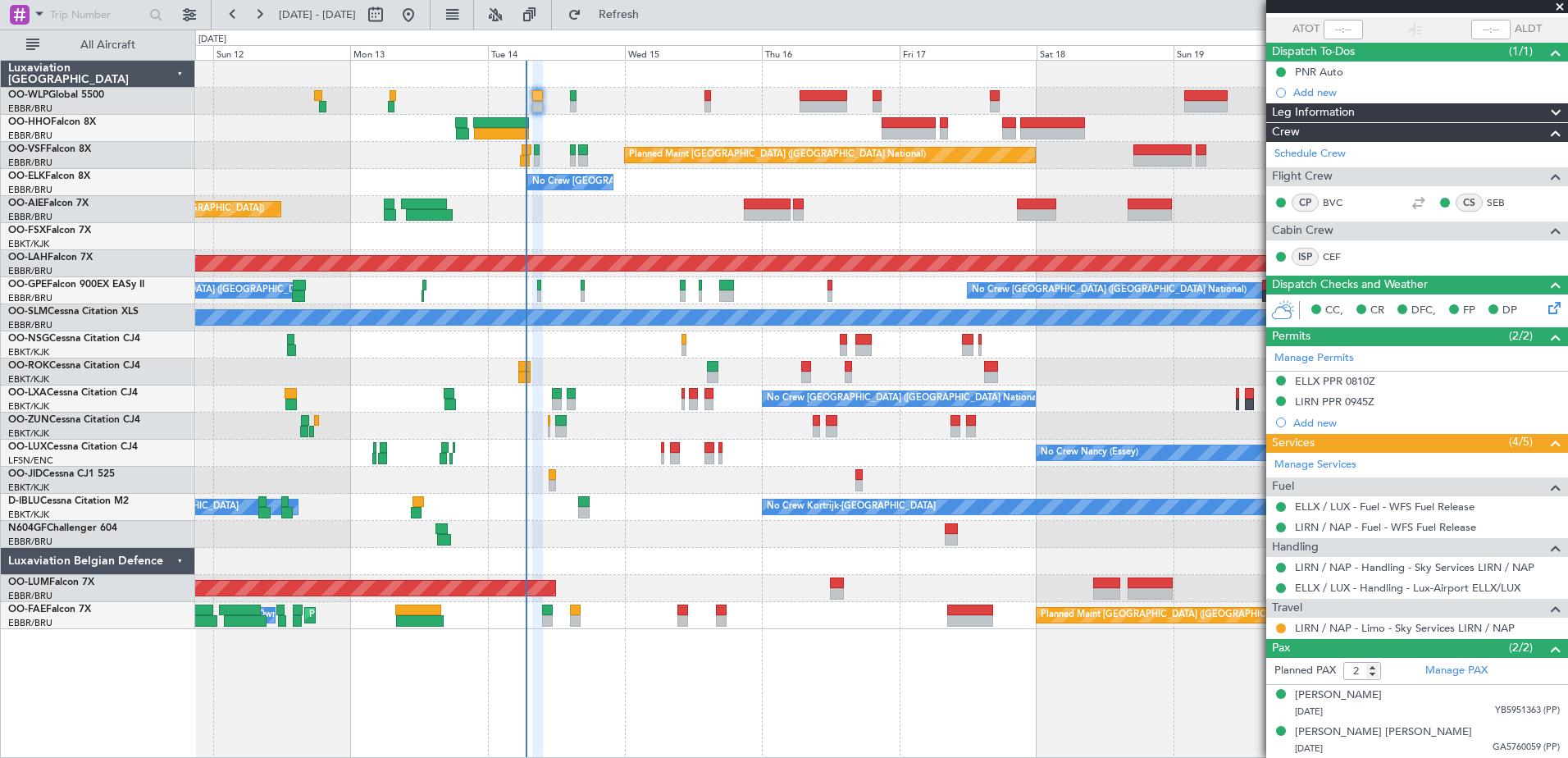
click at [572, 222] on div "Planned Maint [GEOGRAPHIC_DATA] ([GEOGRAPHIC_DATA])" at bounding box center [881, 209] width 1372 height 27
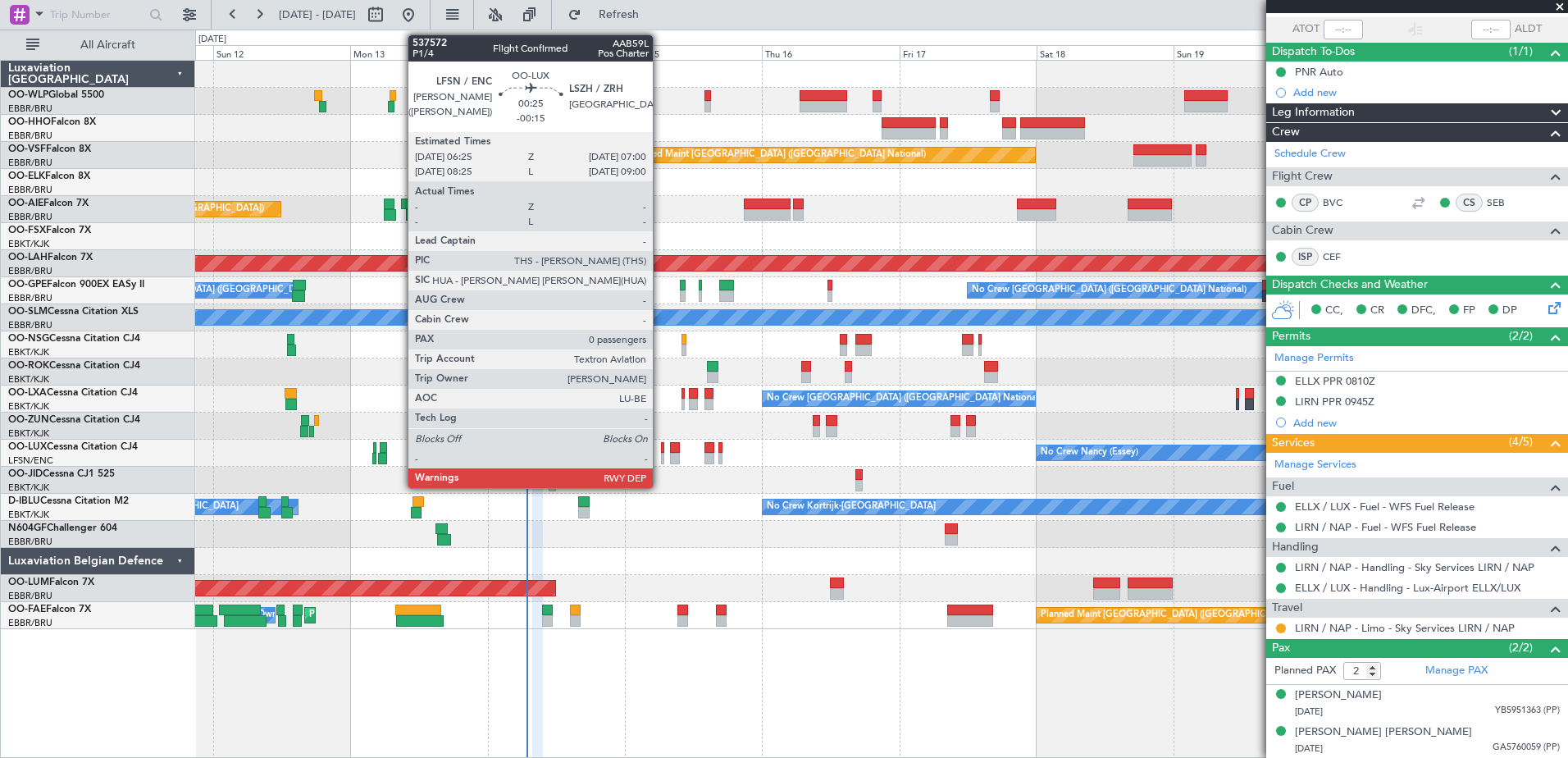
click at [661, 454] on div at bounding box center [663, 459] width 4 height 11
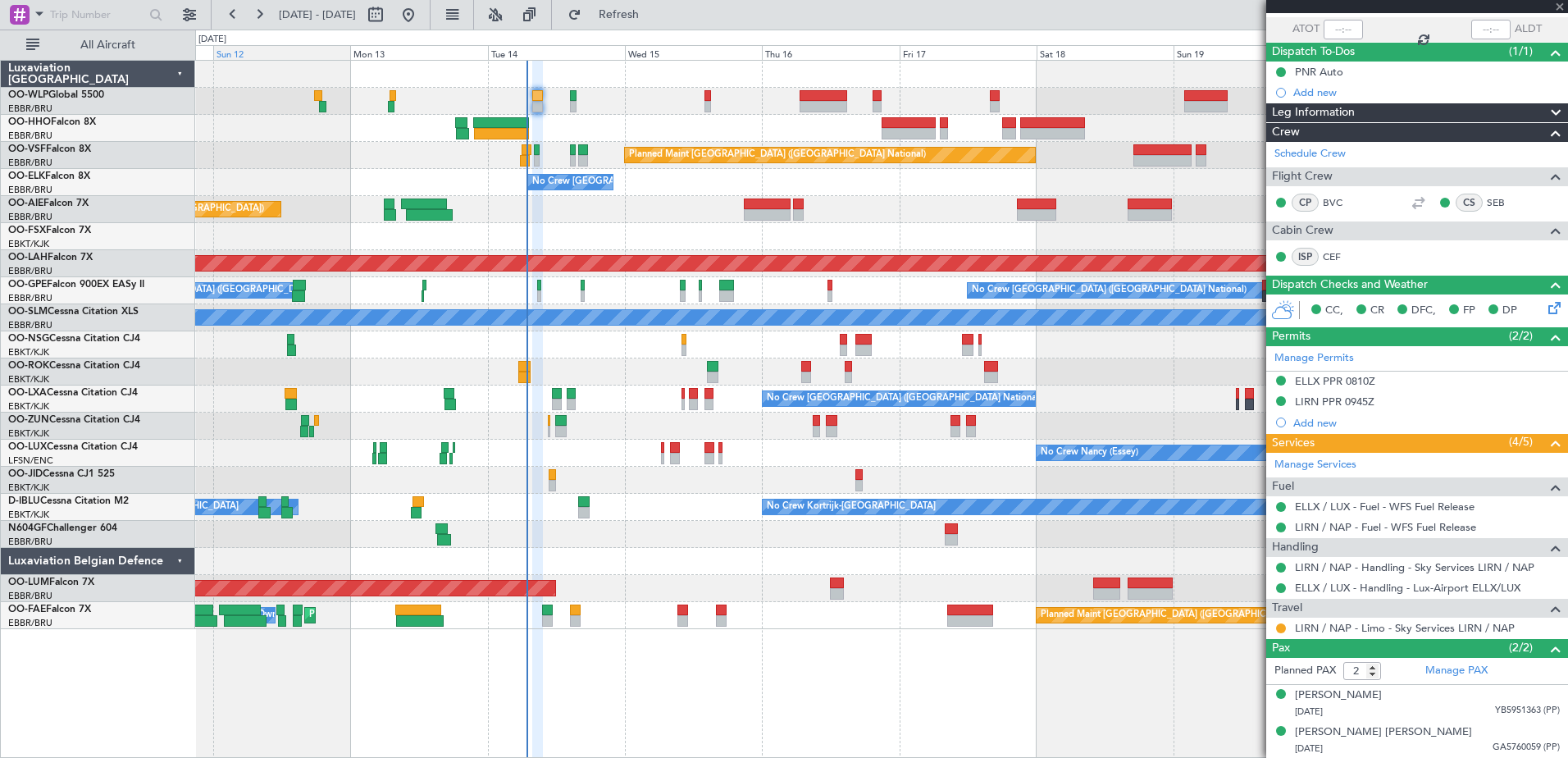
type input "-00:15"
type input "0"
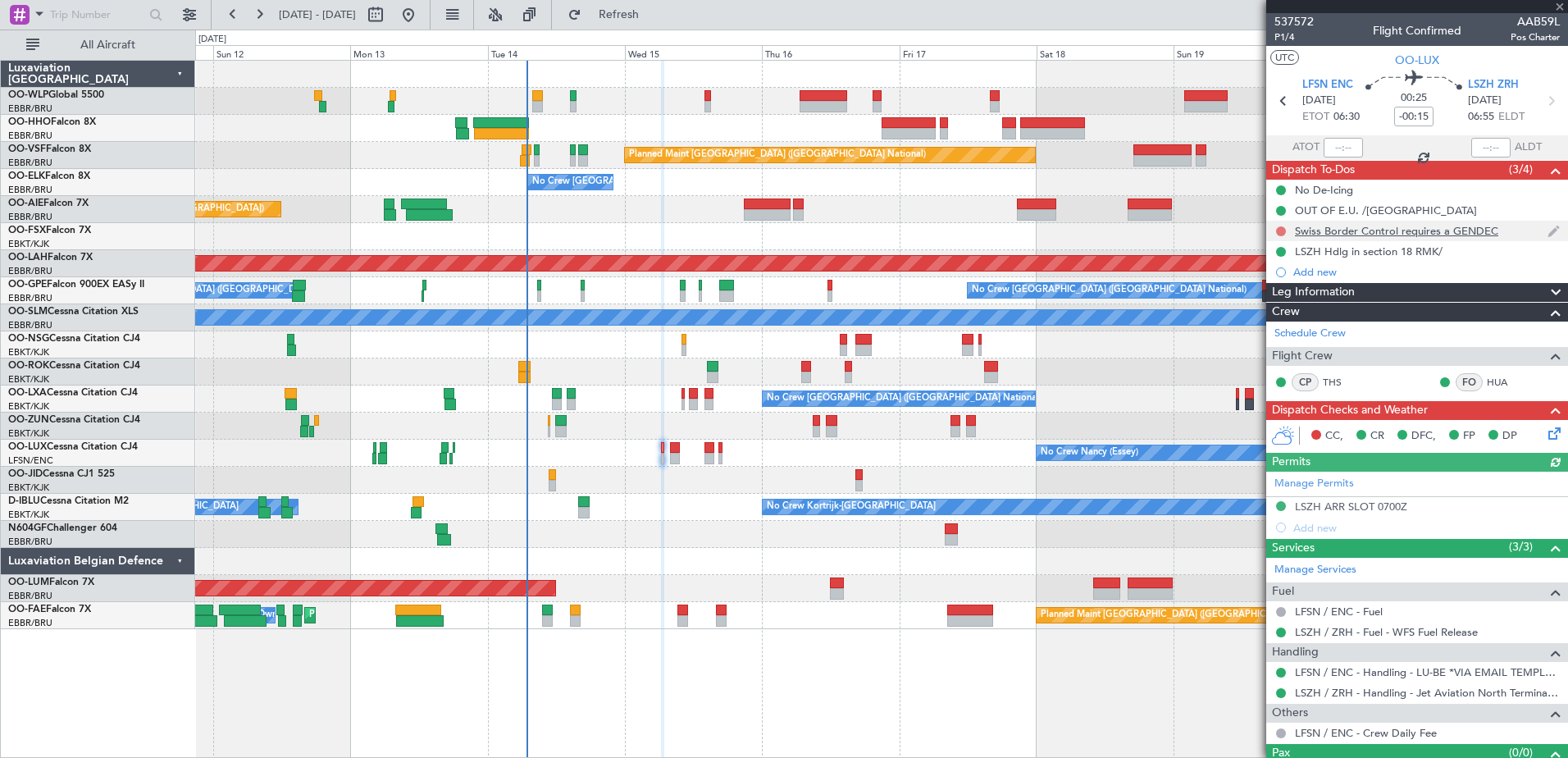
click at [1286, 233] on button at bounding box center [1281, 231] width 10 height 10
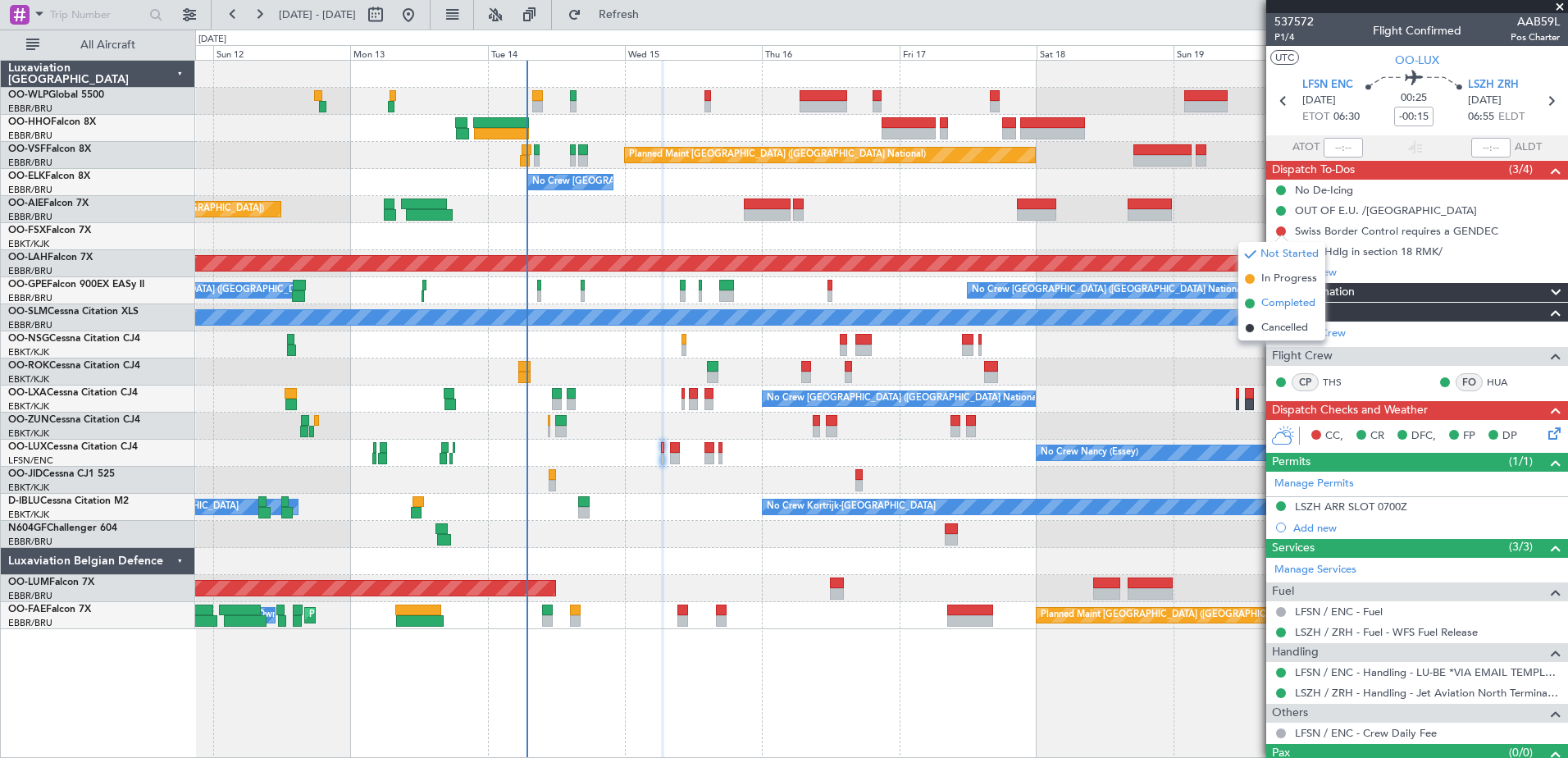
click at [1292, 304] on span "Completed" at bounding box center [1289, 304] width 54 height 17
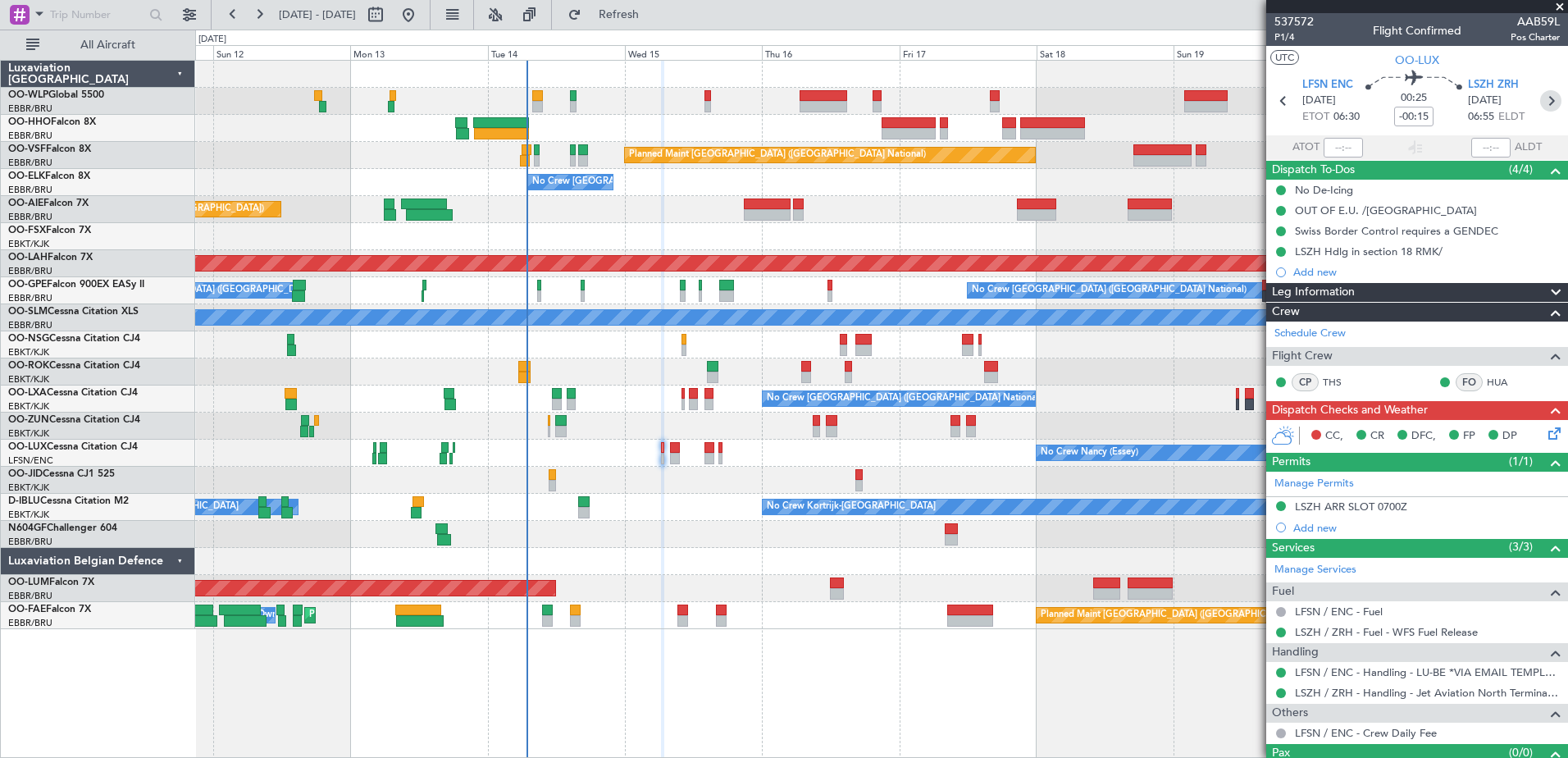
click at [1540, 102] on icon at bounding box center [1550, 100] width 21 height 21
type input "-00:10"
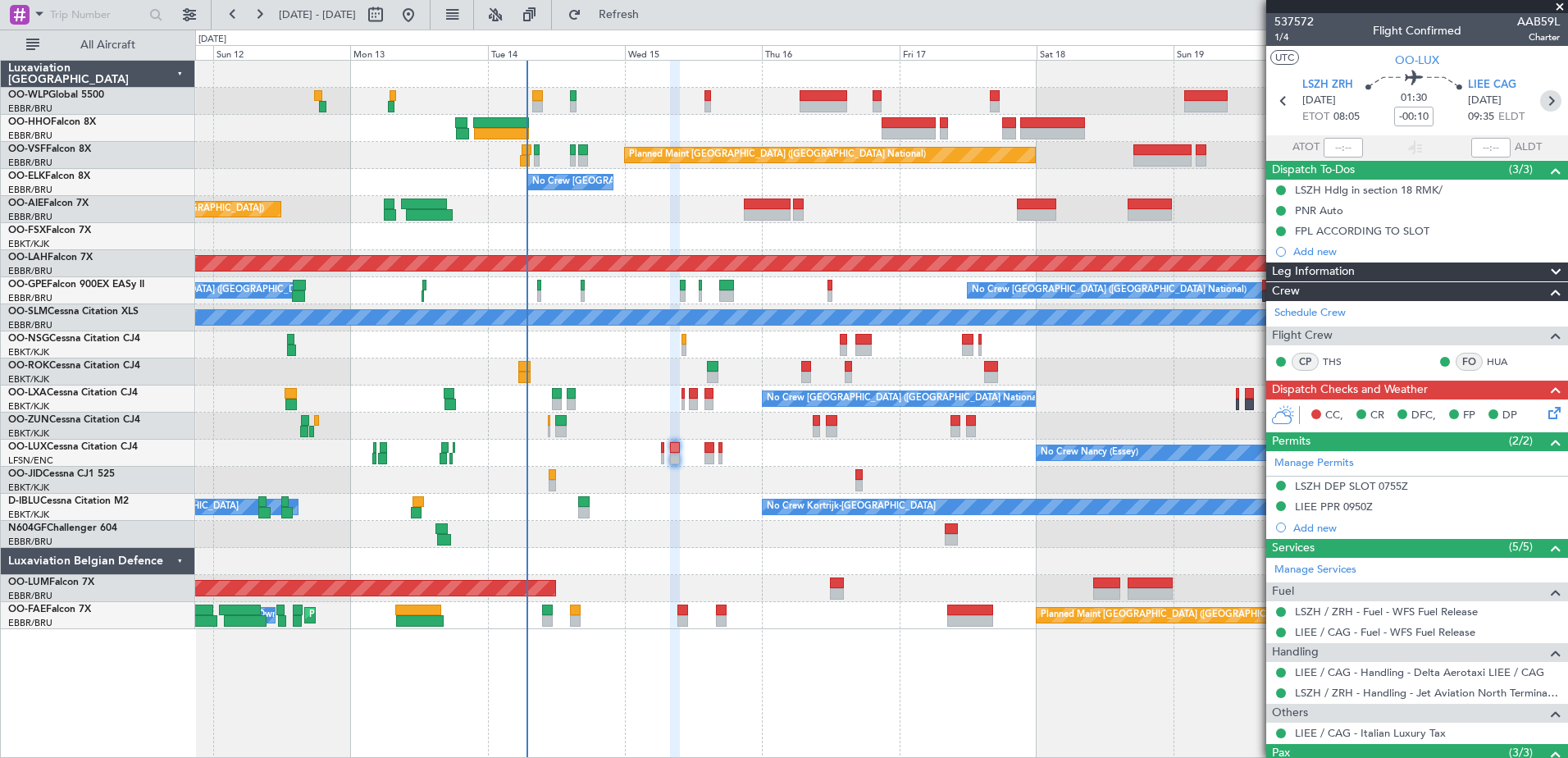
click at [1540, 102] on icon at bounding box center [1550, 100] width 21 height 21
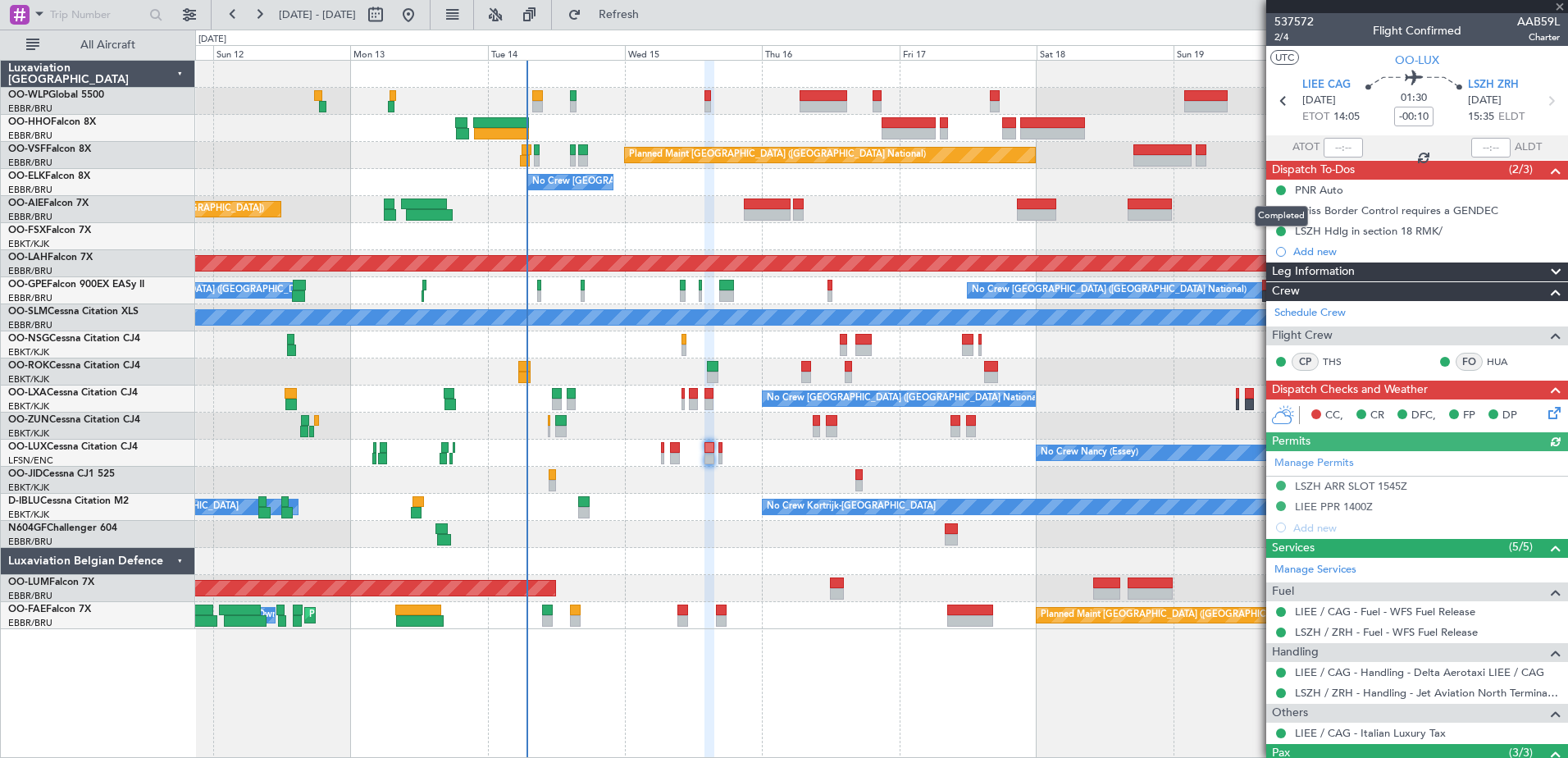
click at [1279, 213] on div "Completed" at bounding box center [1281, 216] width 53 height 20
click at [1279, 208] on button at bounding box center [1281, 211] width 10 height 10
click at [1286, 284] on span "Completed" at bounding box center [1289, 283] width 54 height 17
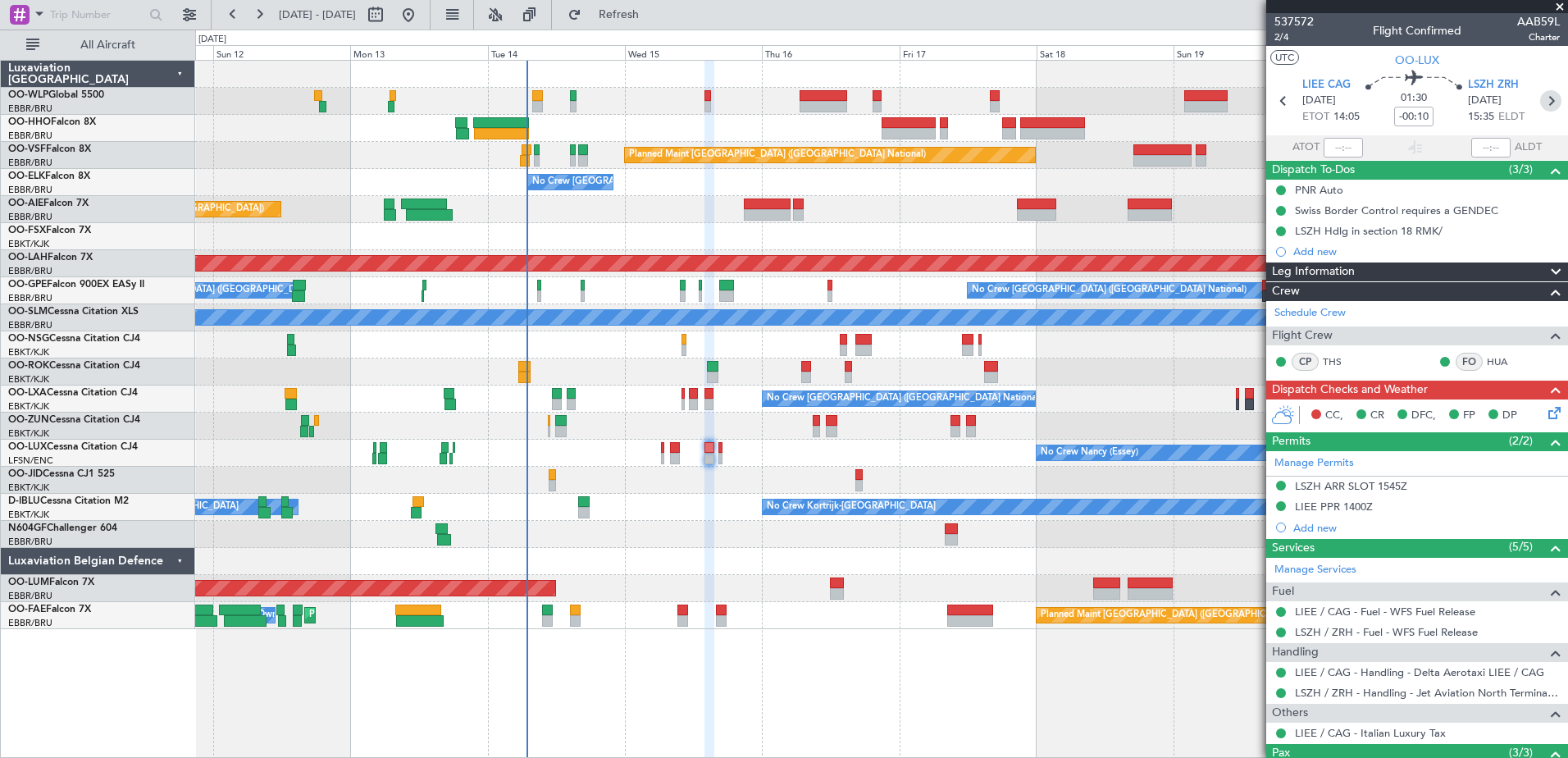
click at [1543, 98] on icon at bounding box center [1550, 100] width 21 height 21
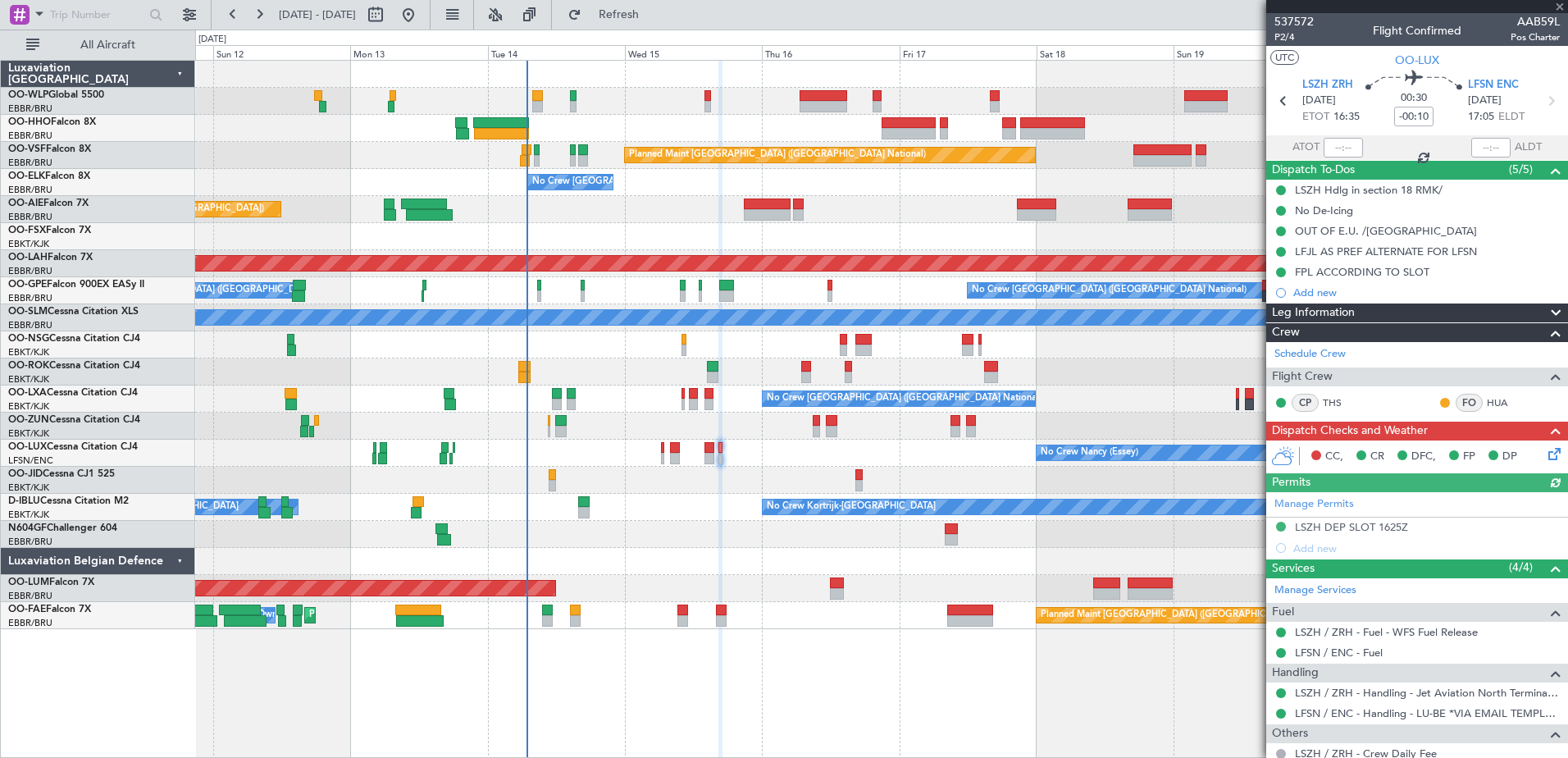
scroll to position [52, 0]
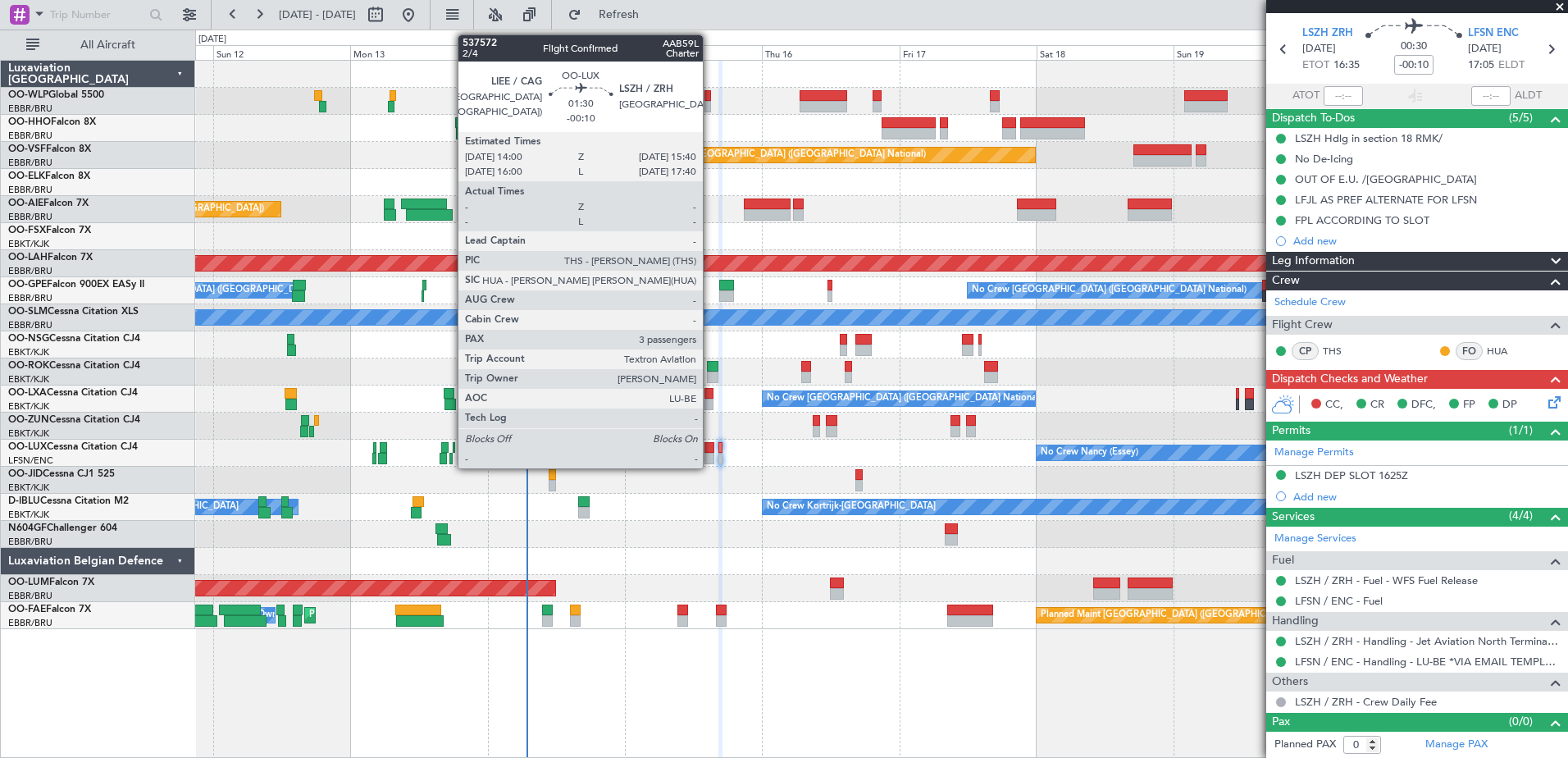
click at [710, 455] on div at bounding box center [709, 459] width 10 height 11
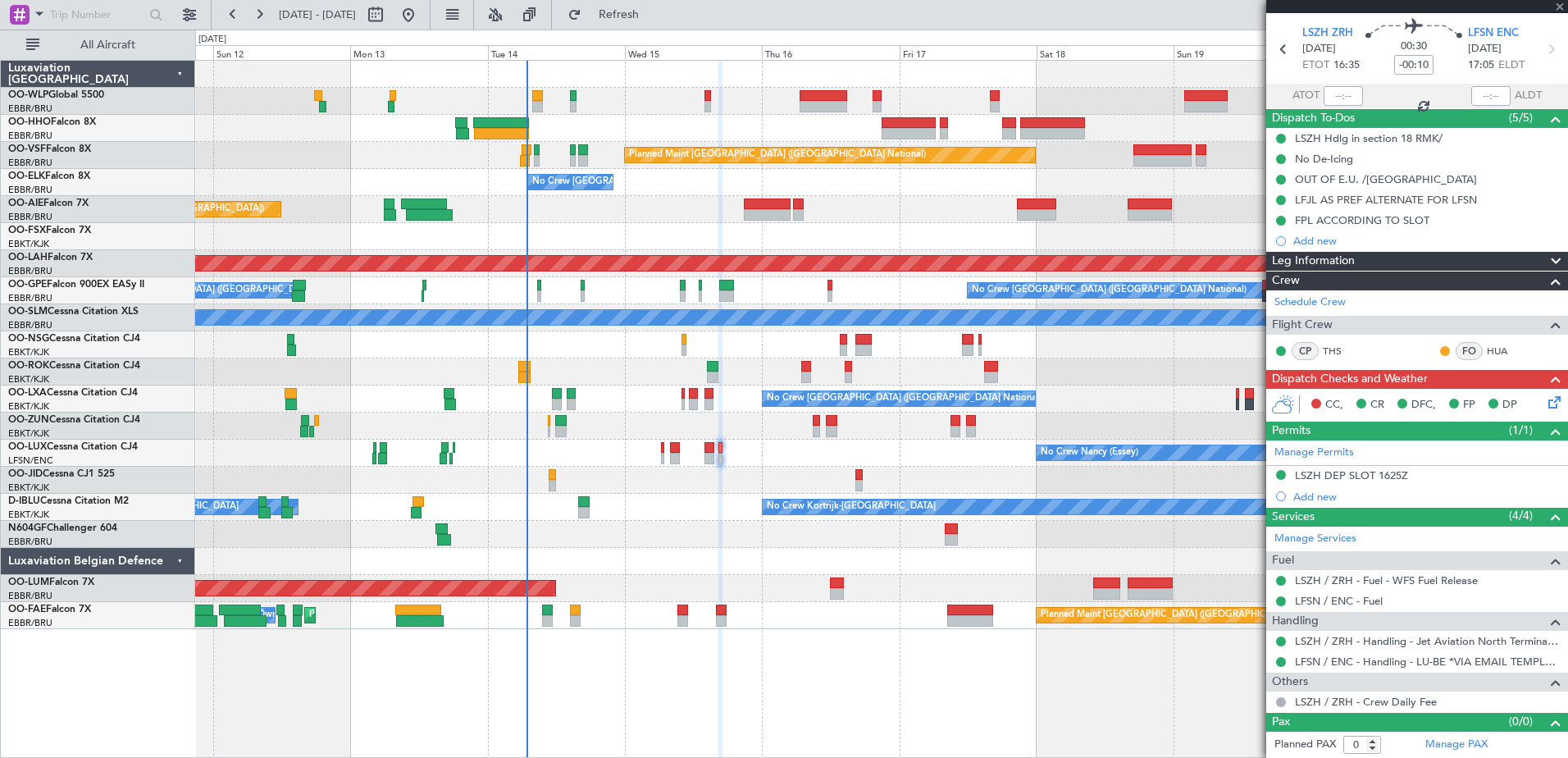
type input "3"
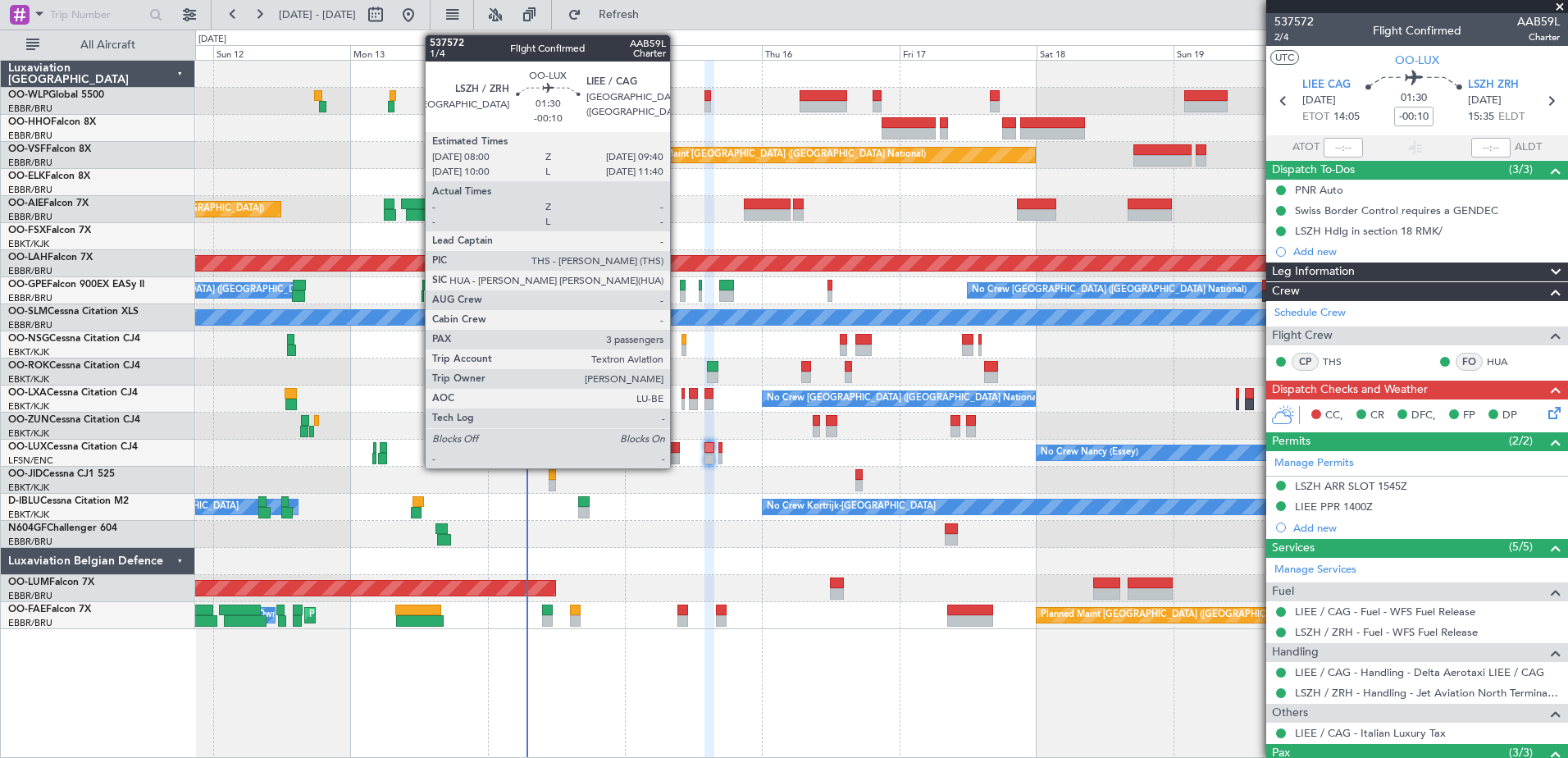
click at [678, 460] on div at bounding box center [675, 459] width 10 height 11
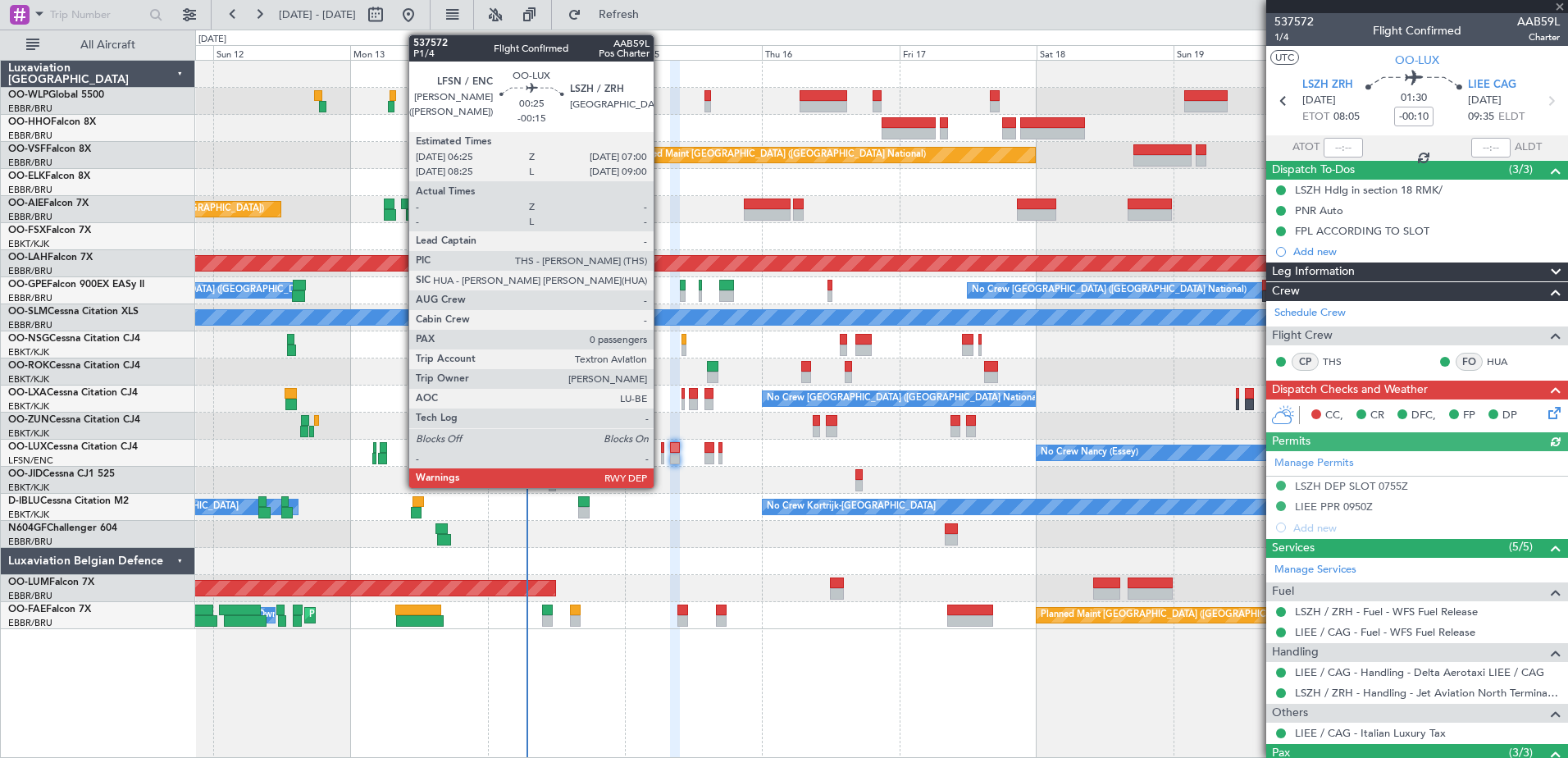
click at [661, 454] on div at bounding box center [663, 459] width 4 height 11
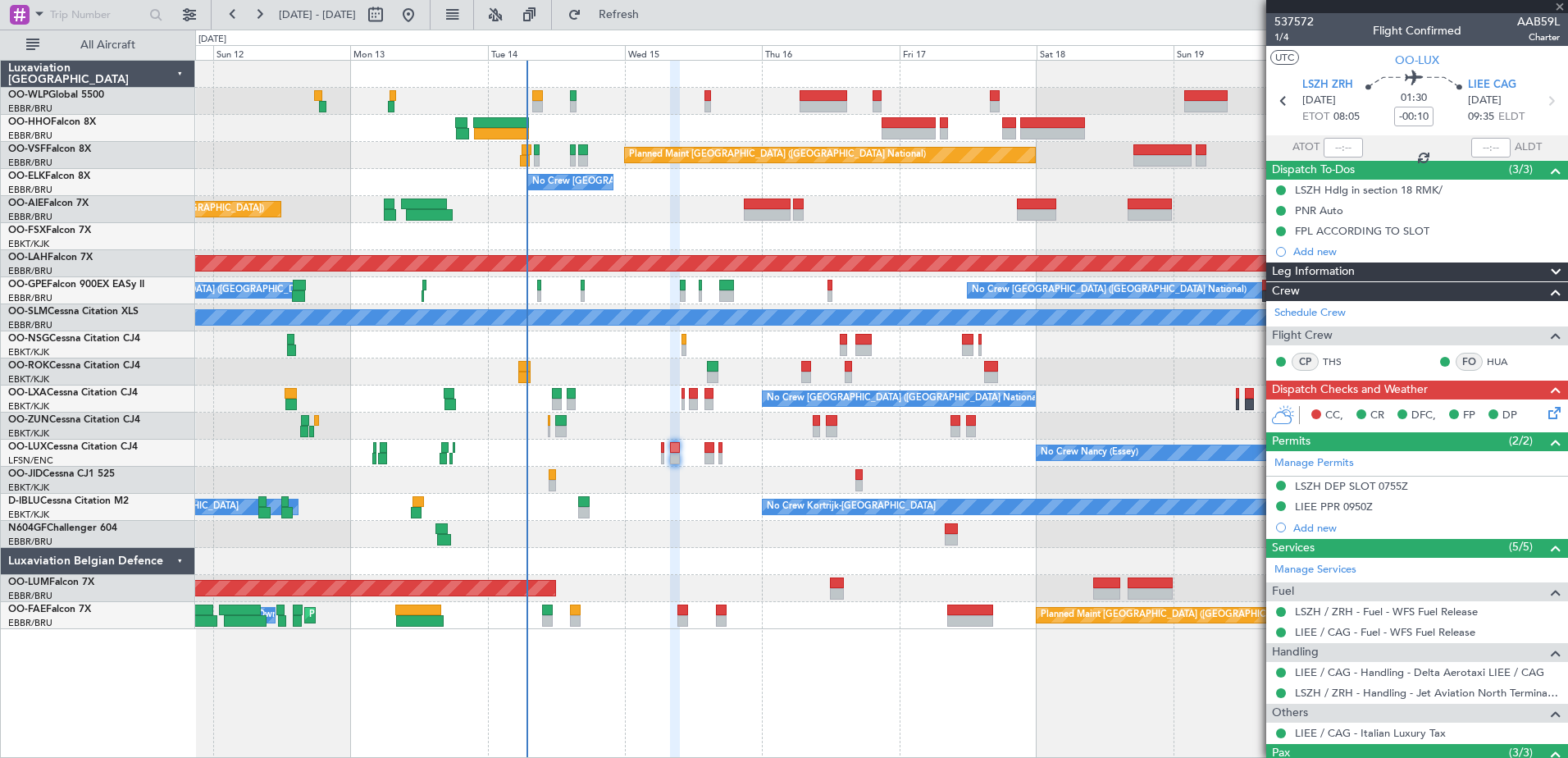
type input "-00:15"
type input "0"
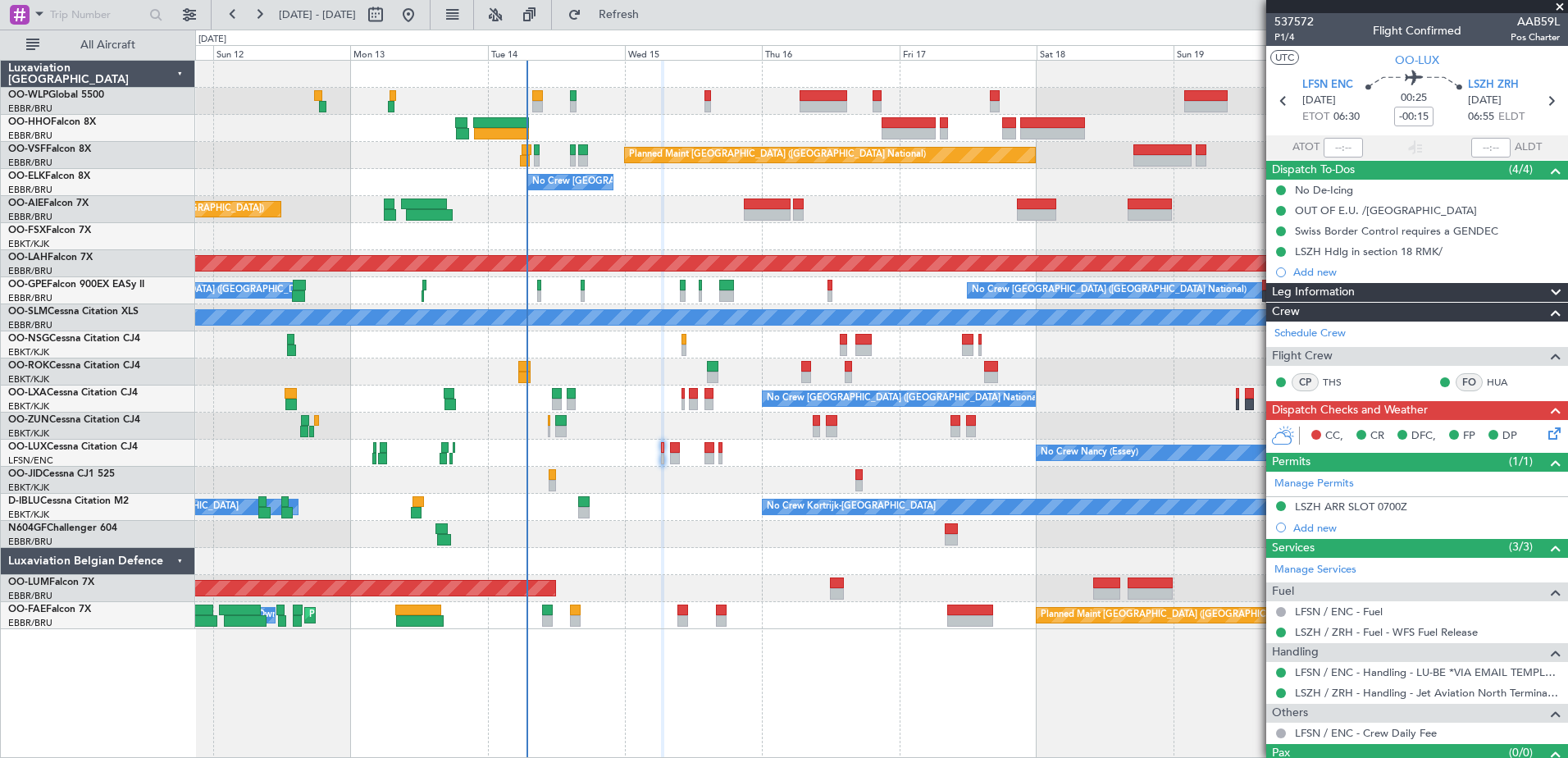
click at [1546, 430] on icon at bounding box center [1552, 431] width 13 height 13
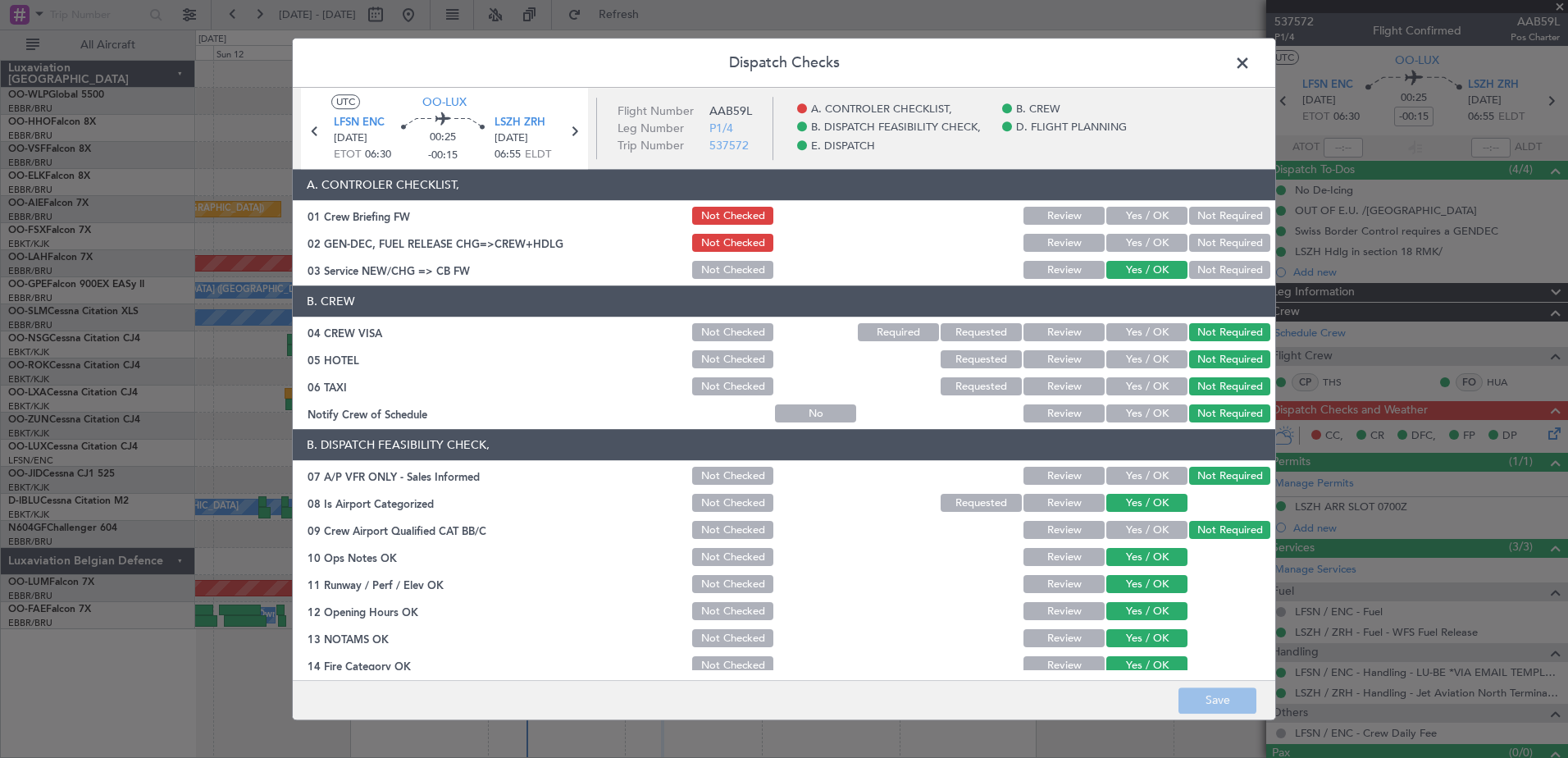
click at [1132, 239] on button "Yes / OK" at bounding box center [1147, 243] width 81 height 18
click at [1137, 222] on button "Yes / OK" at bounding box center [1147, 216] width 81 height 18
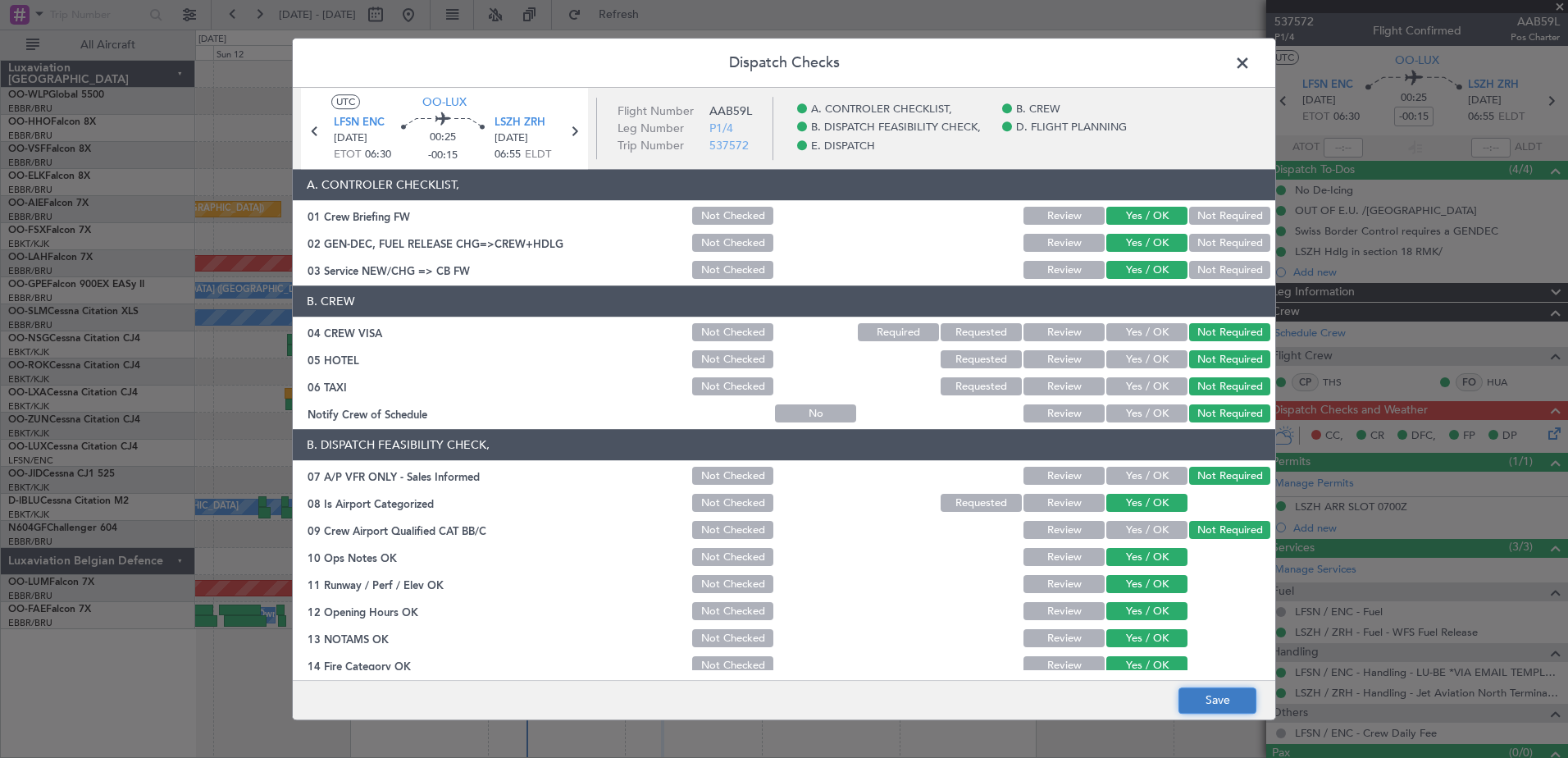
click at [1233, 706] on button "Save" at bounding box center [1218, 700] width 78 height 26
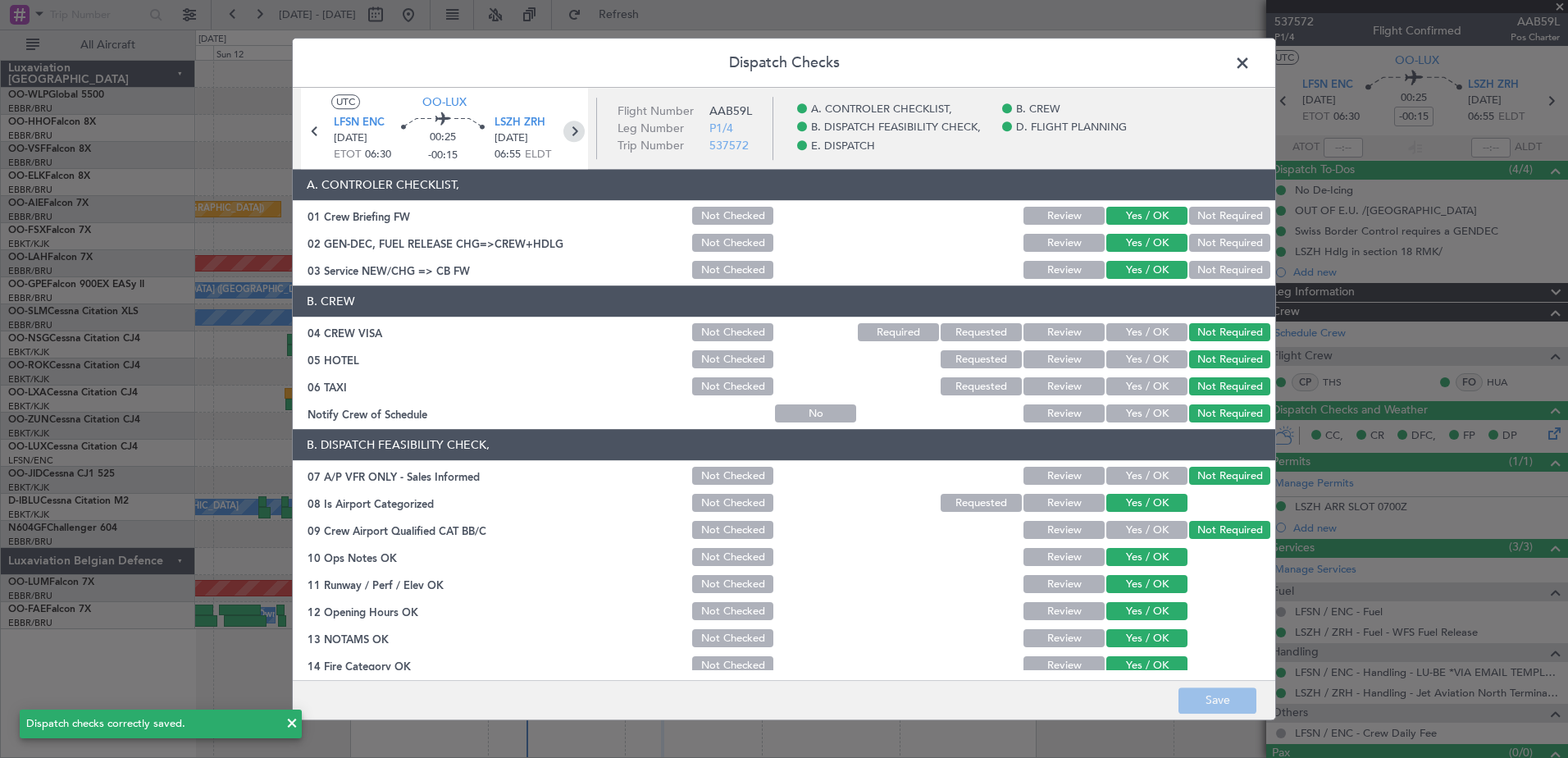
click at [576, 127] on icon at bounding box center [574, 131] width 21 height 21
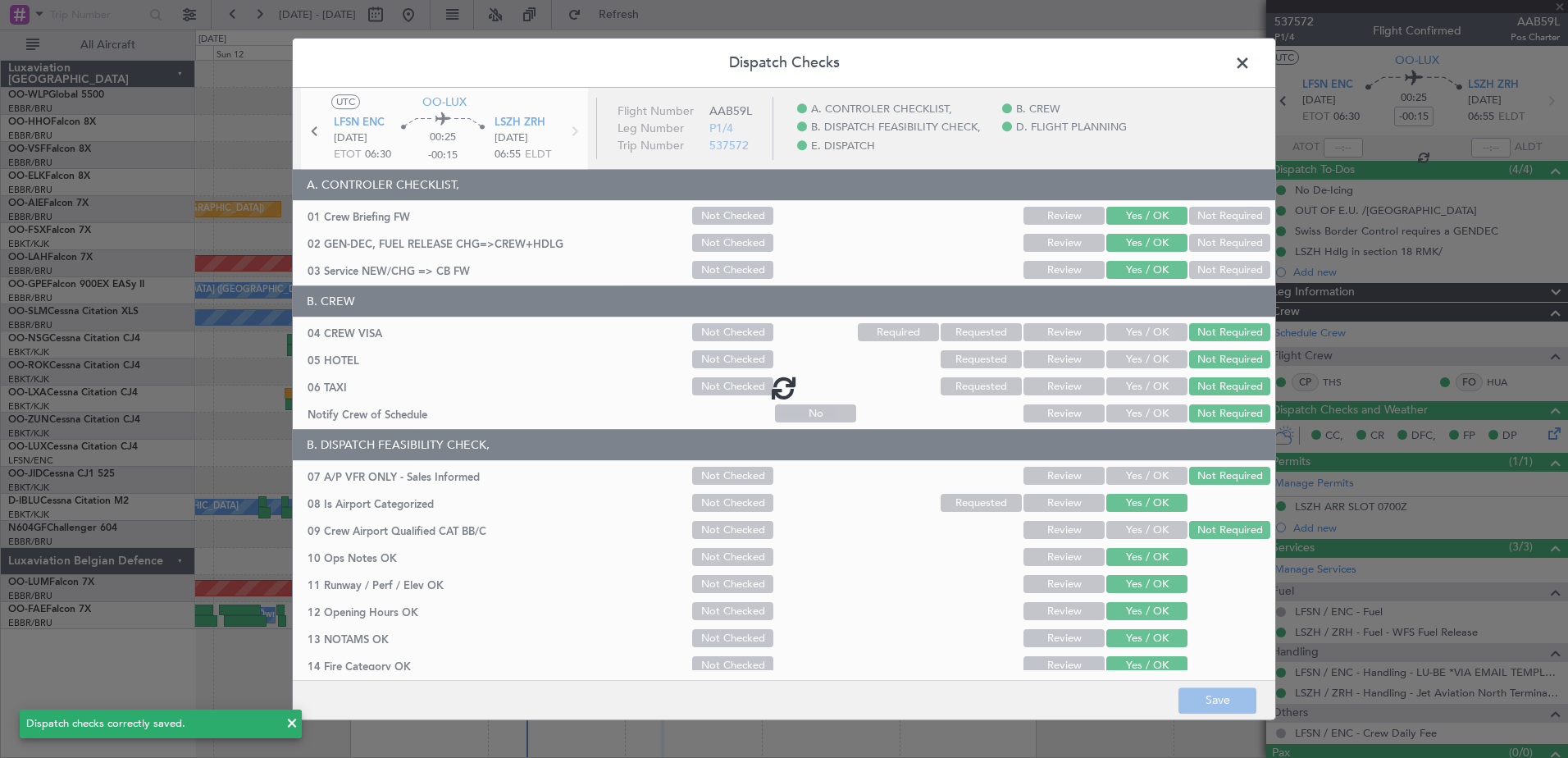
type input "-00:10"
type input "3"
type input "-00:10"
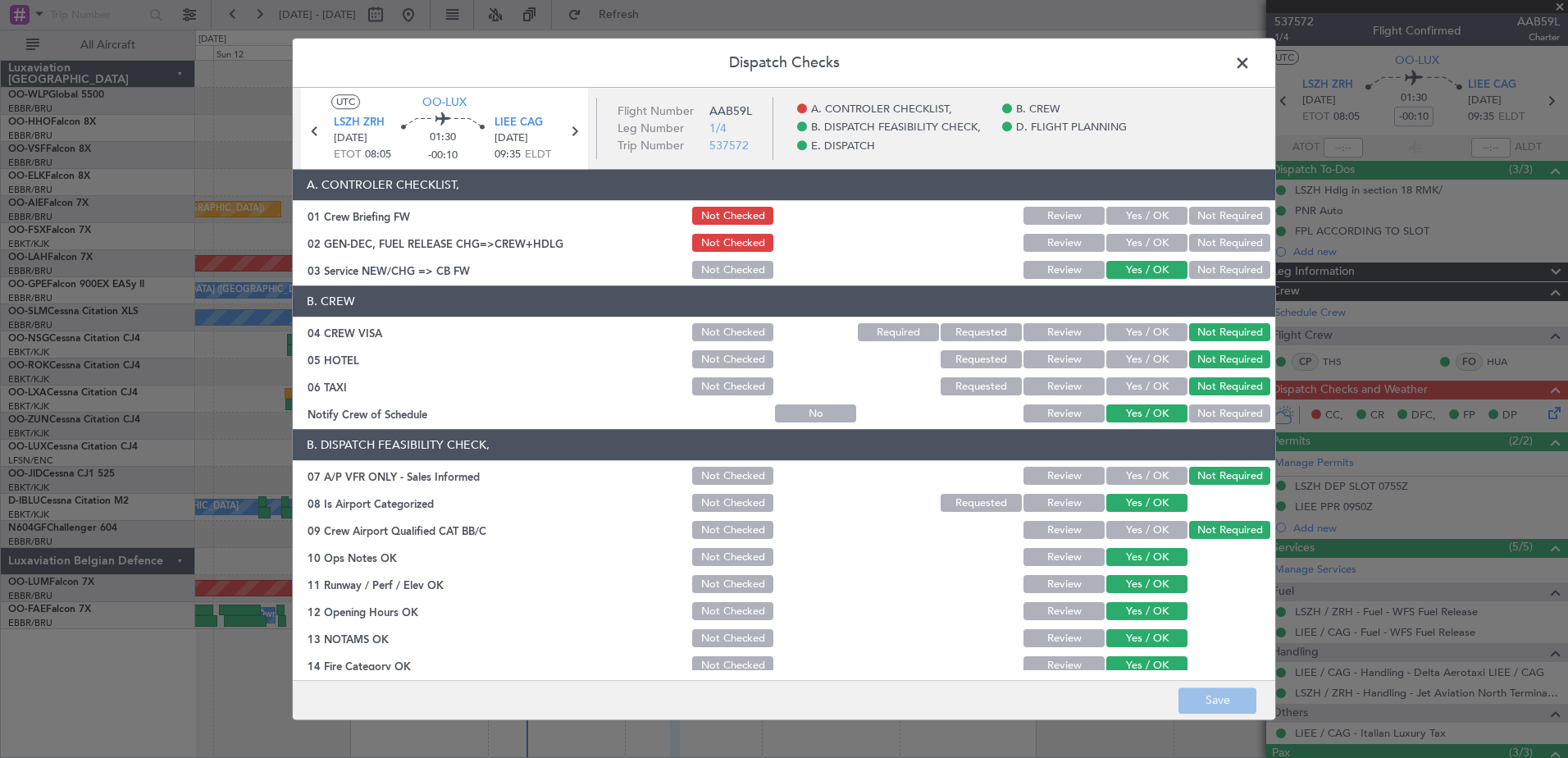
drag, startPoint x: 1131, startPoint y: 239, endPoint x: 1131, endPoint y: 218, distance: 21.0
click at [1131, 237] on button "Yes / OK" at bounding box center [1147, 243] width 81 height 18
click at [1131, 218] on button "Yes / OK" at bounding box center [1147, 216] width 81 height 18
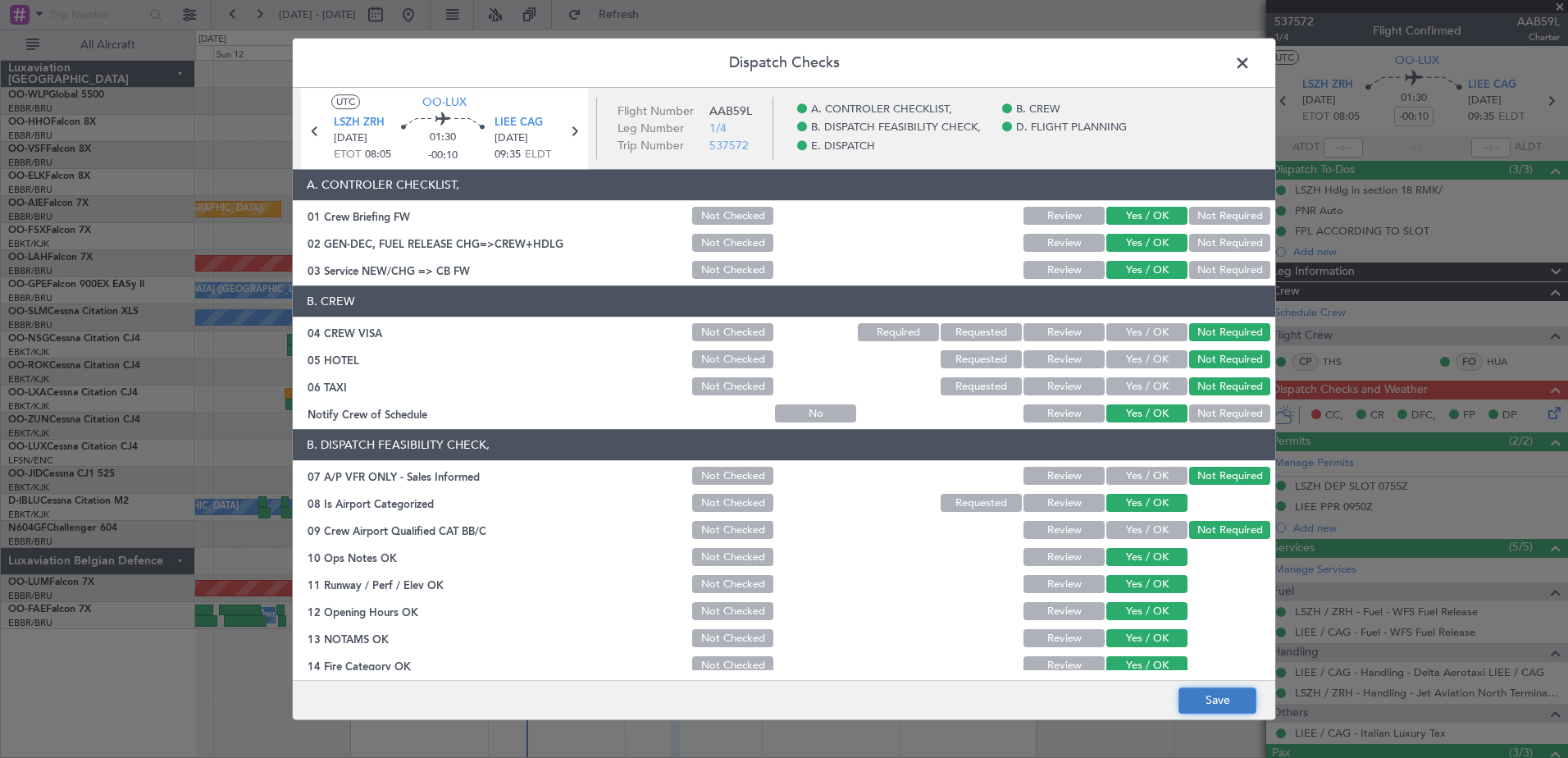
click at [1233, 694] on button "Save" at bounding box center [1218, 700] width 78 height 26
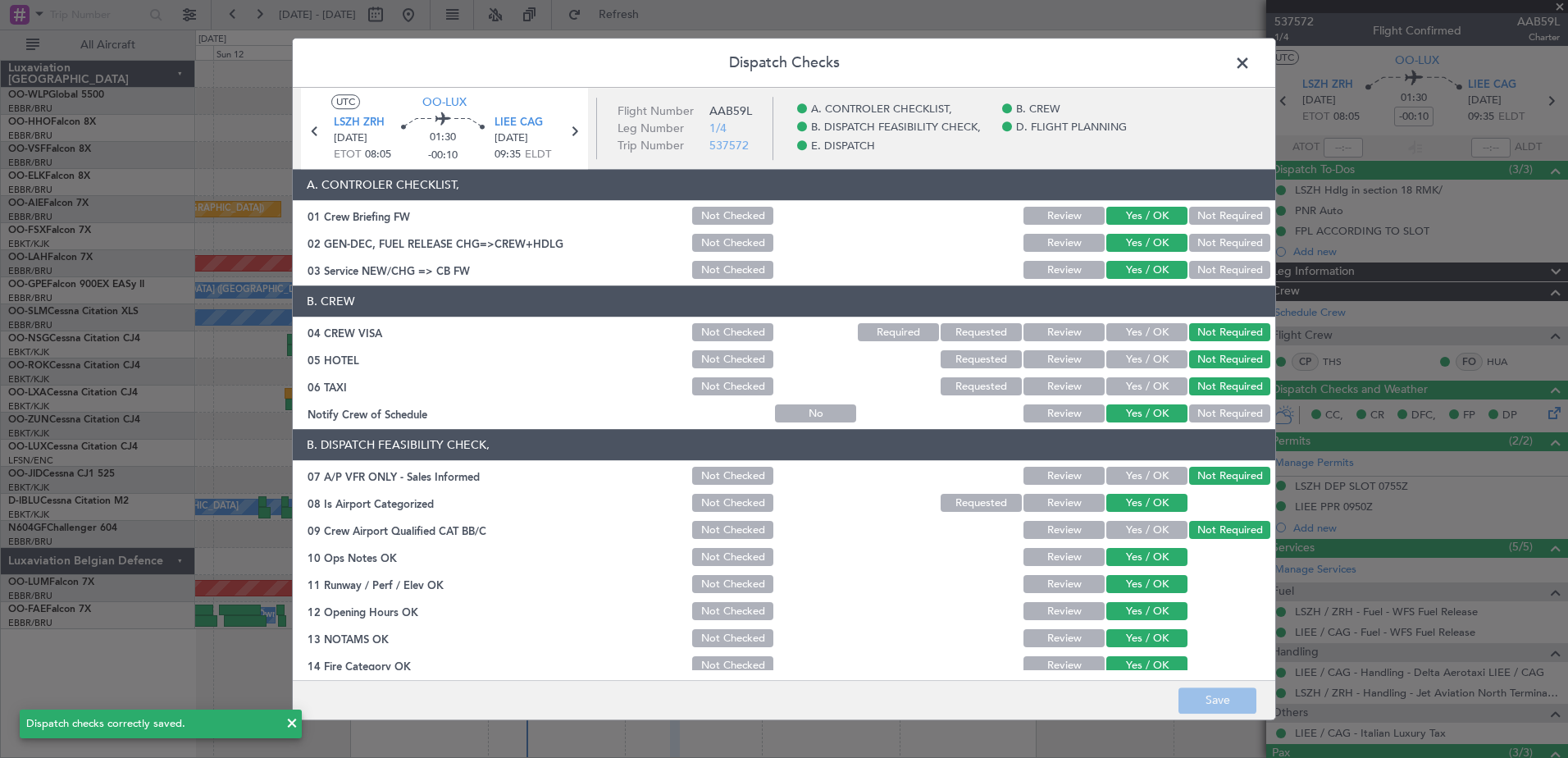
click at [578, 129] on icon at bounding box center [574, 131] width 21 height 21
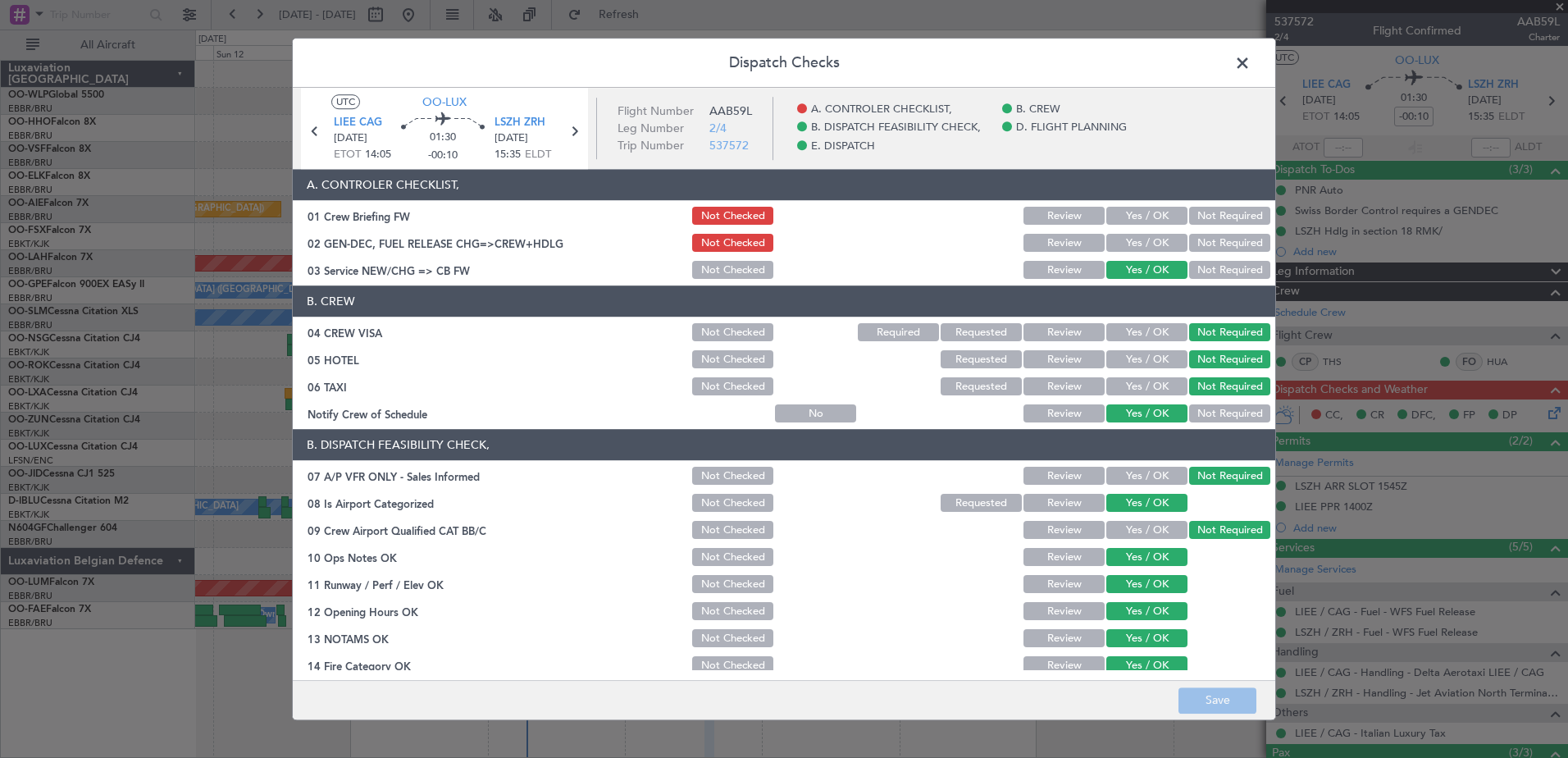
click at [1161, 240] on button "Yes / OK" at bounding box center [1147, 243] width 81 height 18
click at [1158, 220] on button "Yes / OK" at bounding box center [1147, 216] width 81 height 18
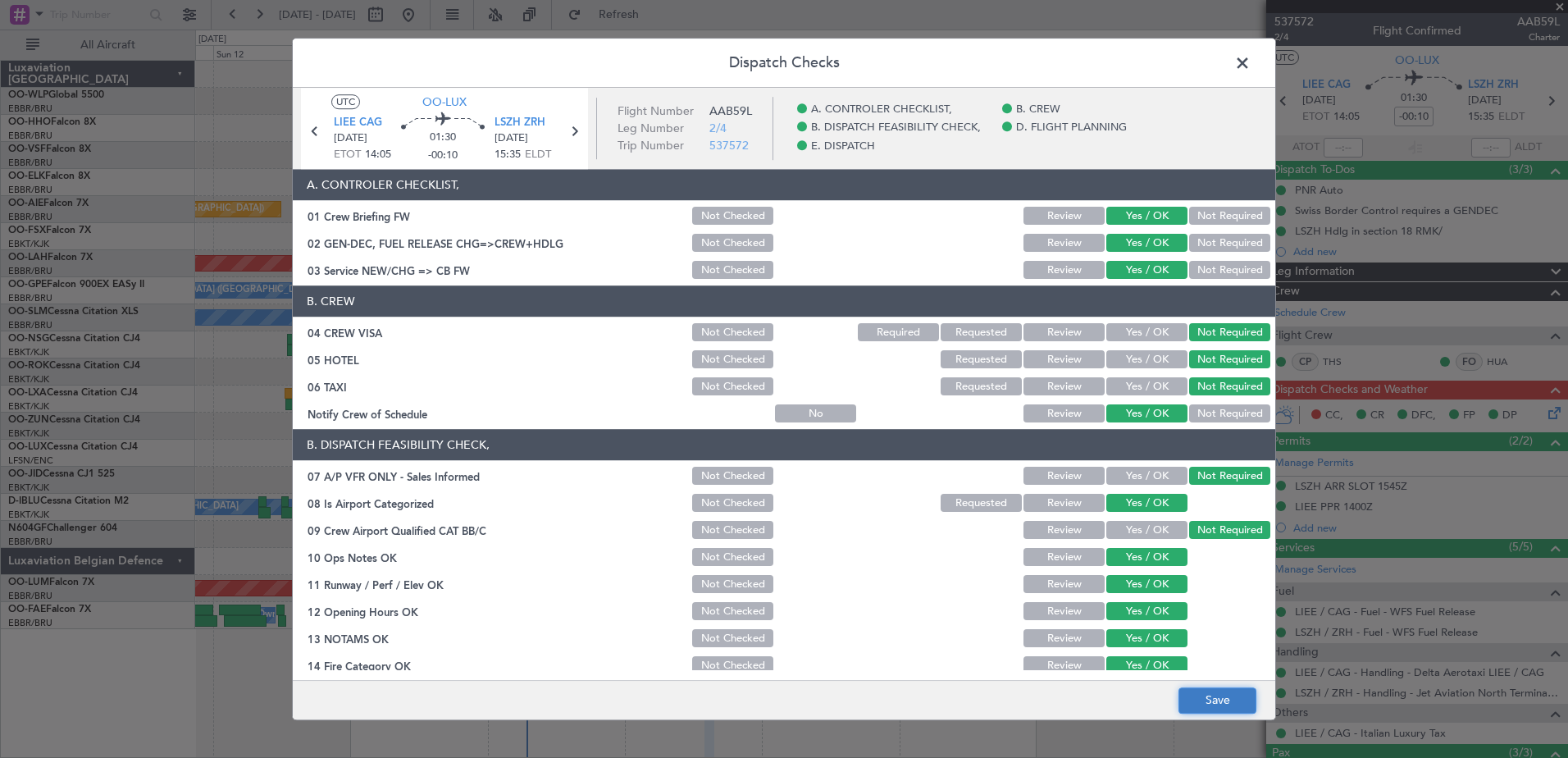
click at [1213, 701] on button "Save" at bounding box center [1218, 700] width 78 height 26
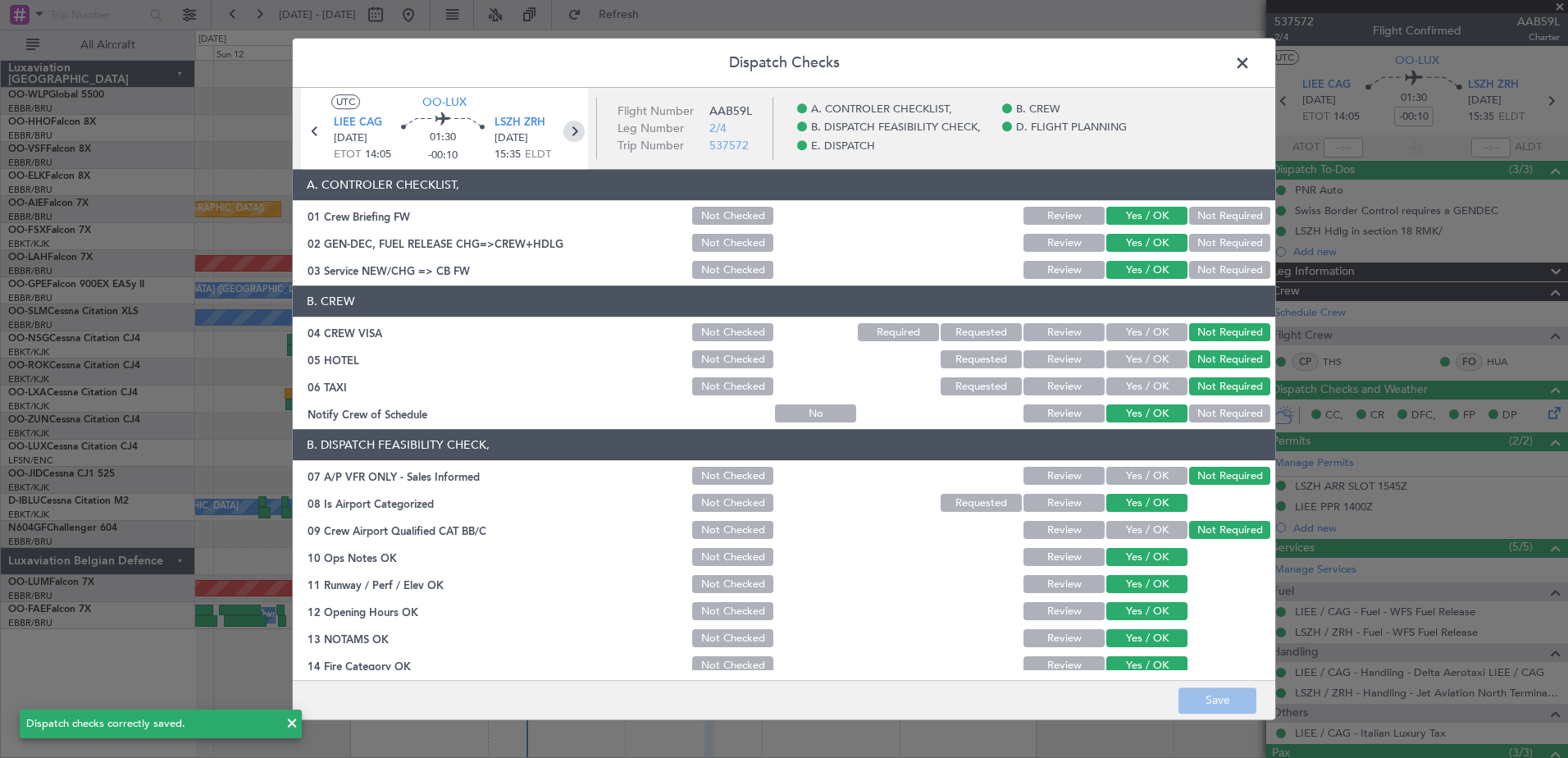
click at [576, 131] on icon at bounding box center [574, 131] width 21 height 21
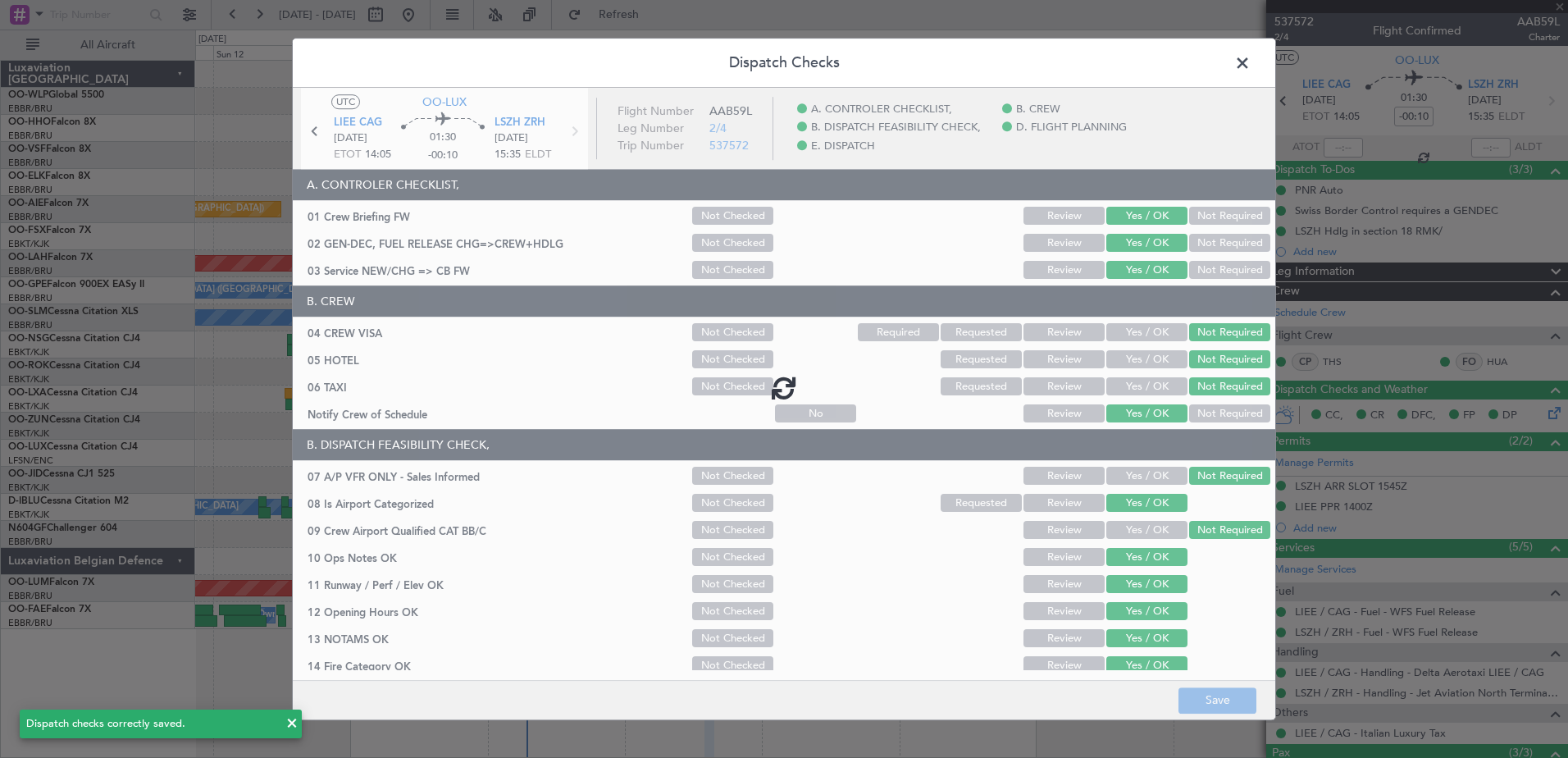
type input "0"
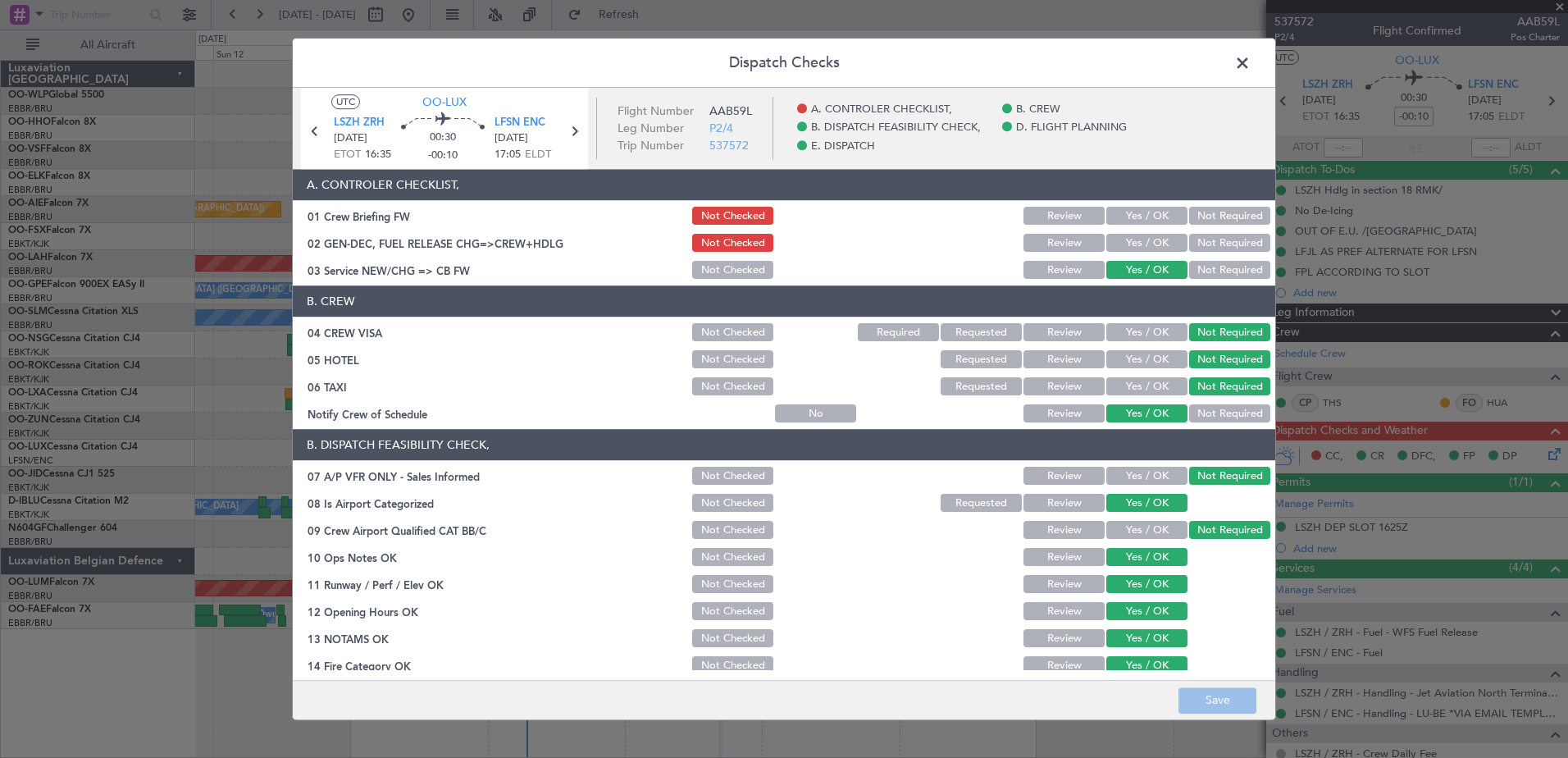
click at [1138, 242] on button "Yes / OK" at bounding box center [1147, 243] width 81 height 18
click at [1145, 222] on button "Yes / OK" at bounding box center [1147, 216] width 81 height 18
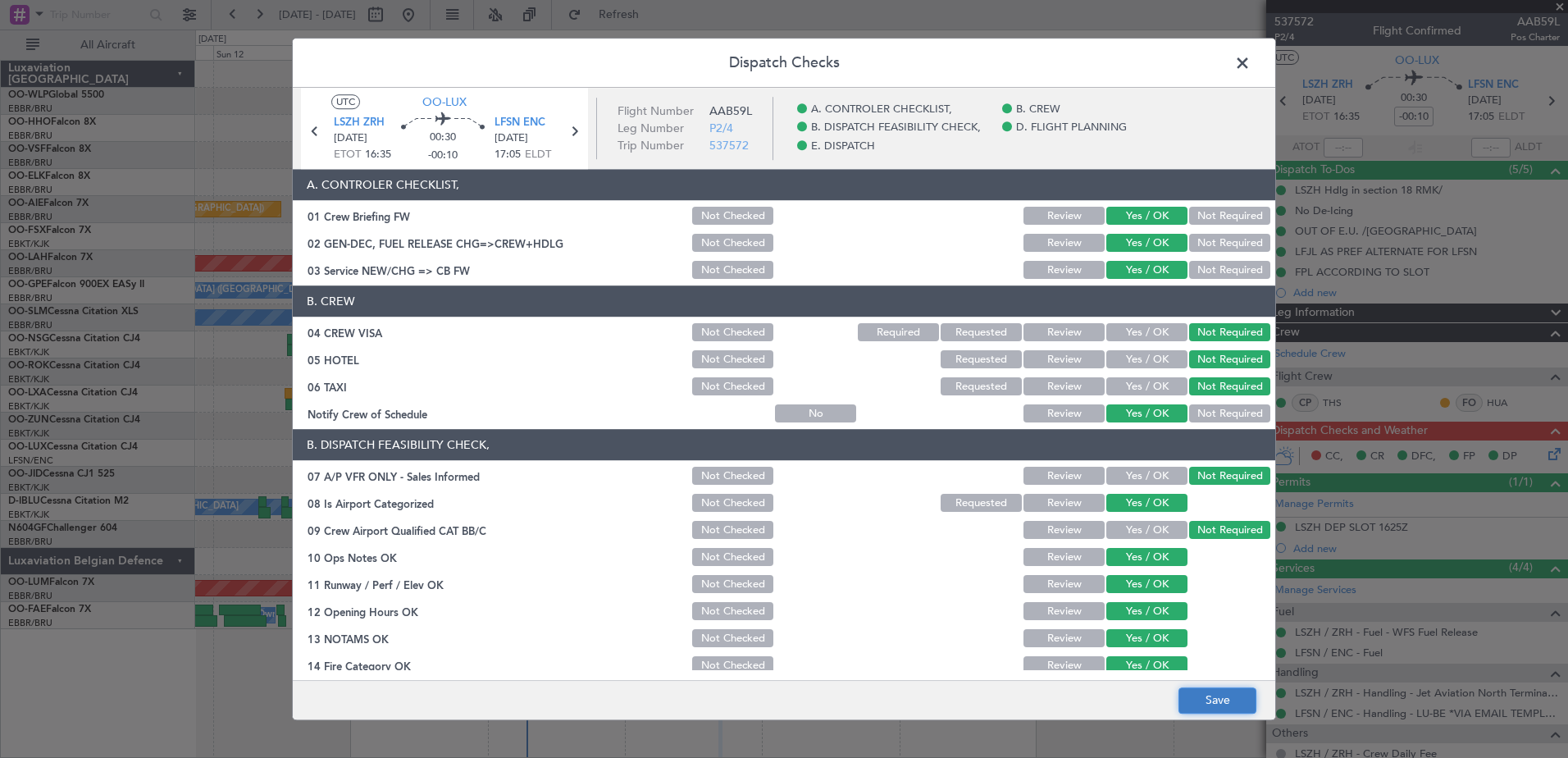
click at [1226, 695] on button "Save" at bounding box center [1218, 700] width 78 height 26
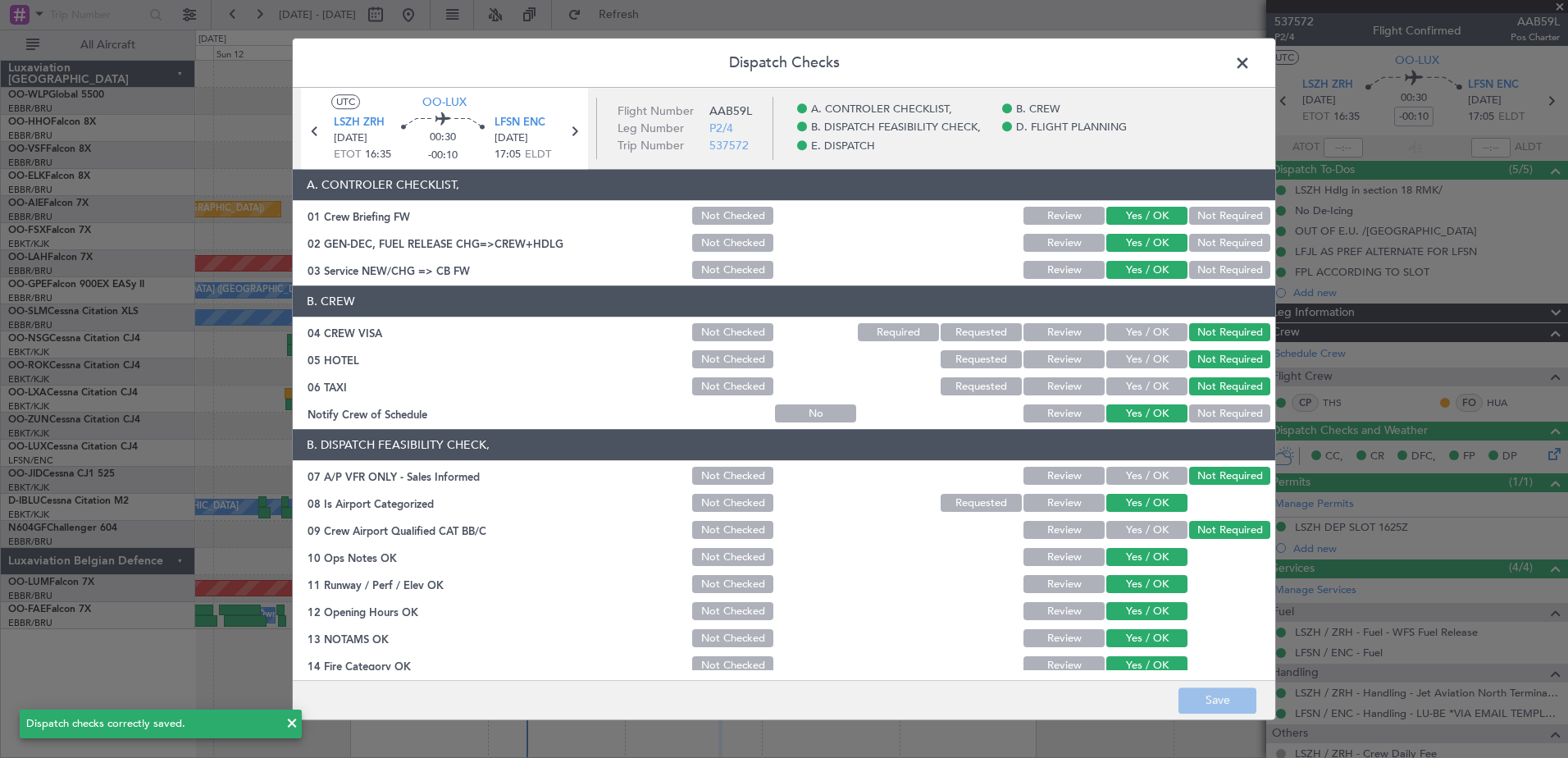
click at [1251, 58] on span at bounding box center [1251, 67] width 0 height 33
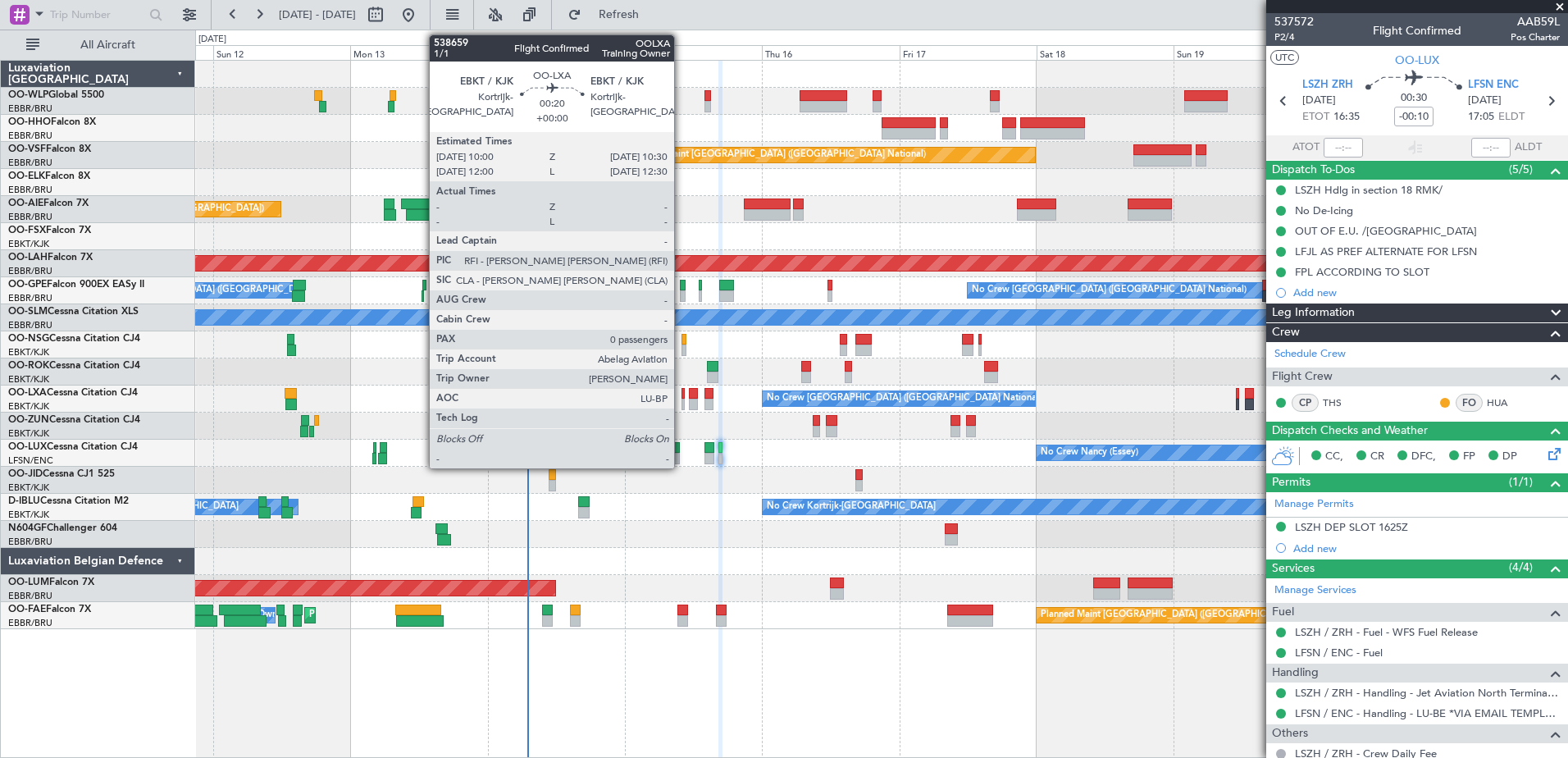
click at [681, 398] on div at bounding box center [683, 394] width 4 height 11
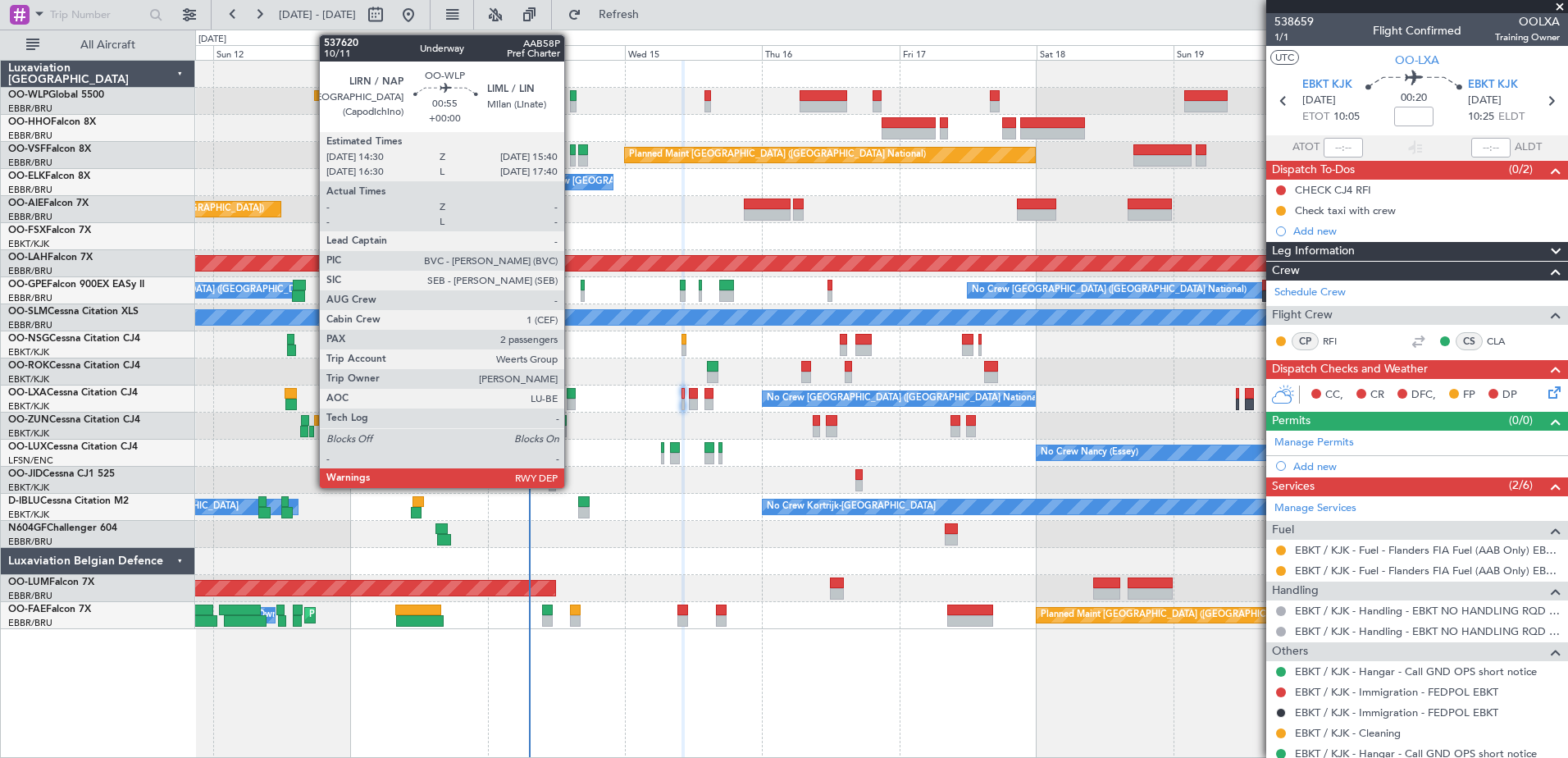
click at [572, 105] on div at bounding box center [574, 107] width 7 height 11
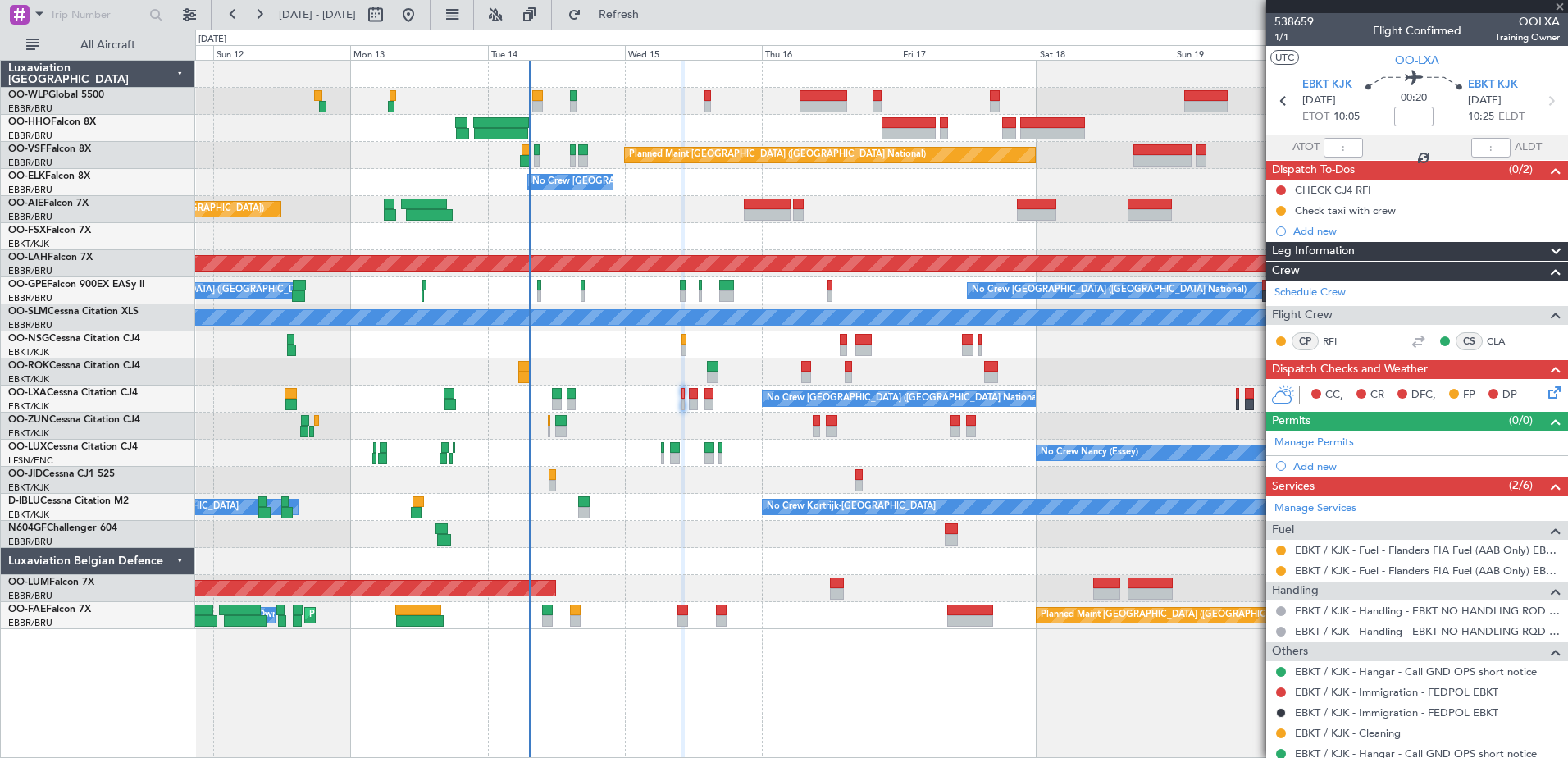
type input "2"
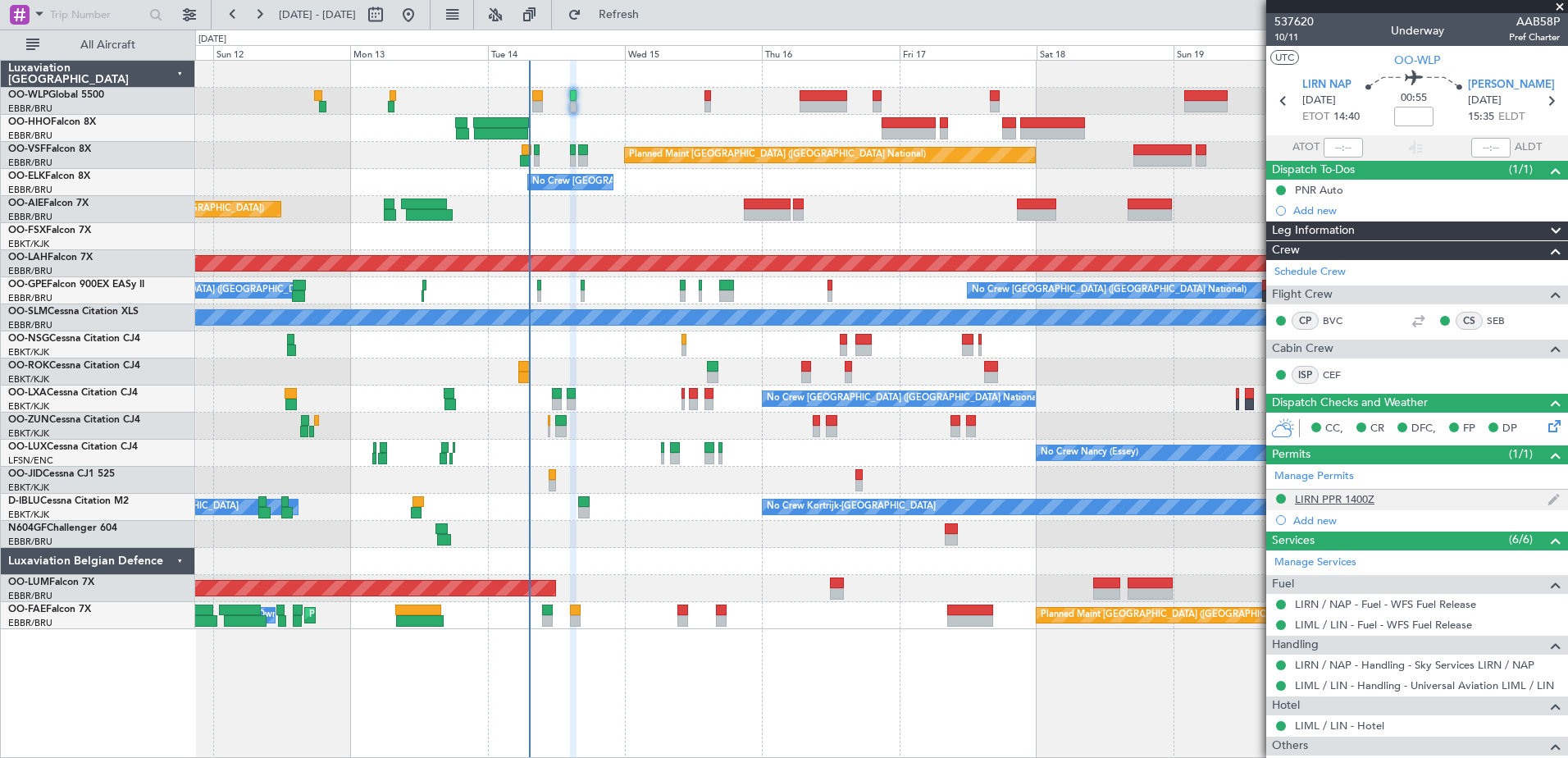
click at [1343, 497] on div "LIRN PPR 1400Z" at bounding box center [1335, 499] width 80 height 14
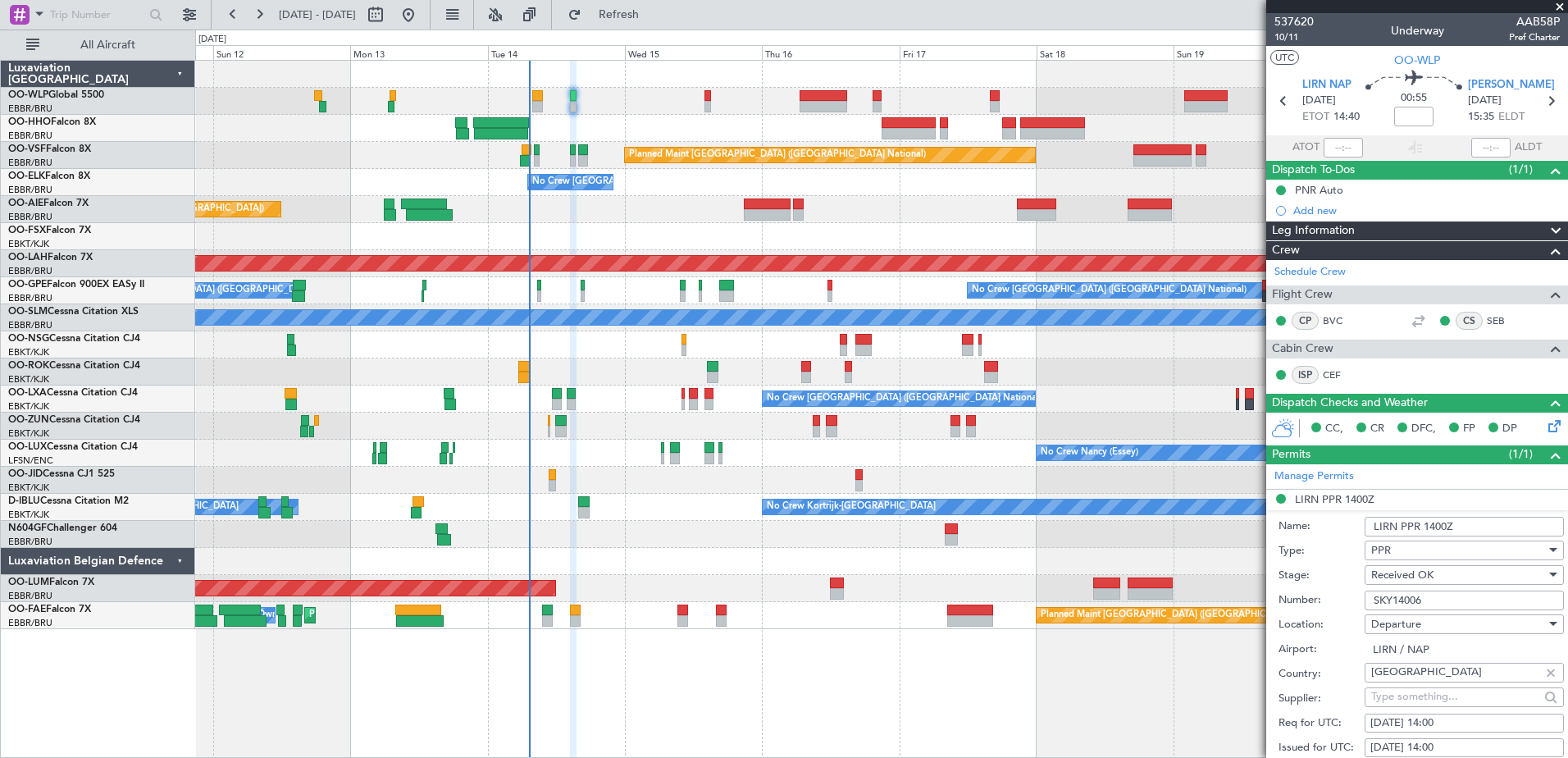
scroll to position [246, 0]
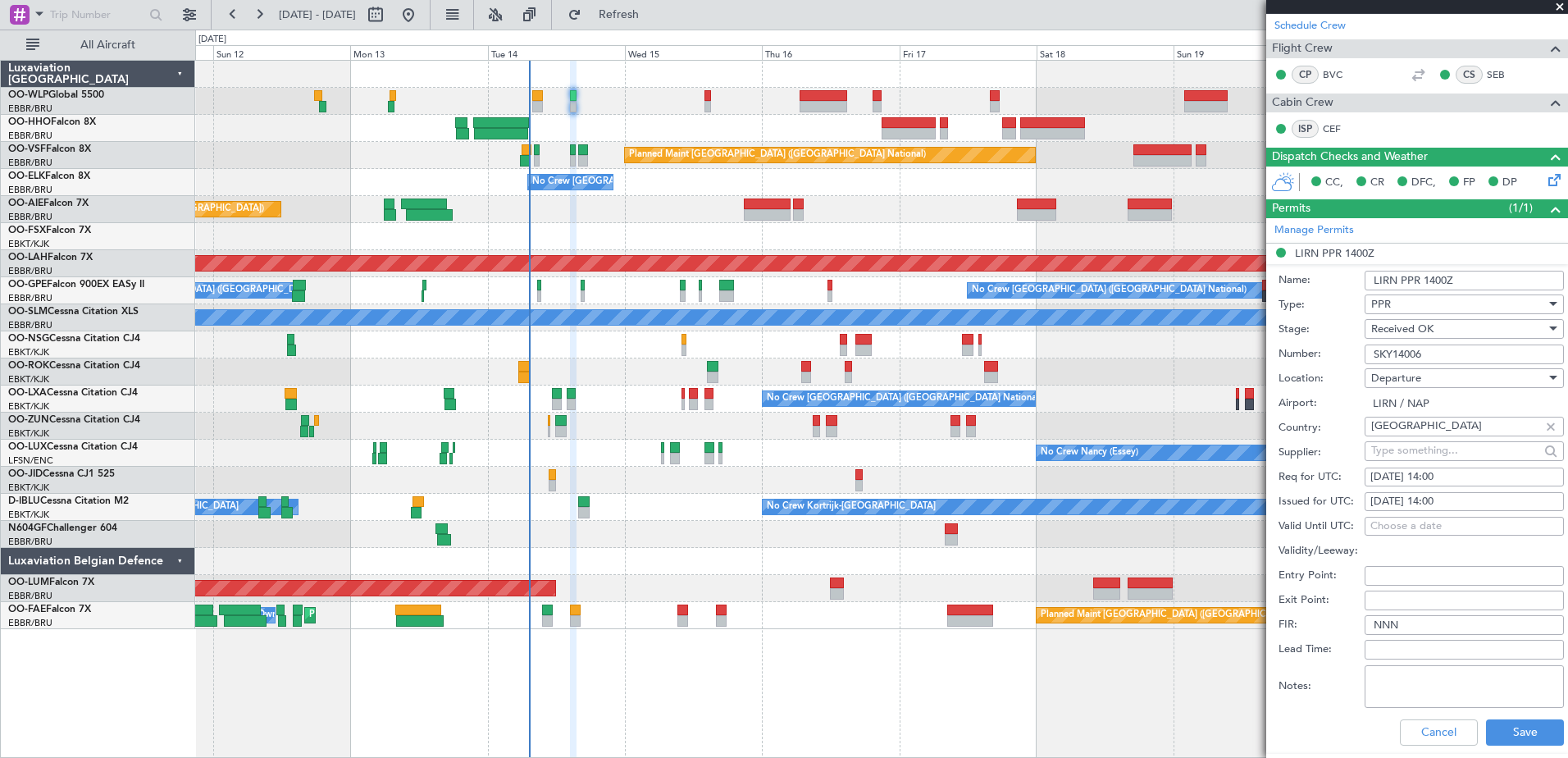
click at [1461, 479] on div "[DATE] 14:00" at bounding box center [1464, 477] width 188 height 17
select select "10"
select select "2025"
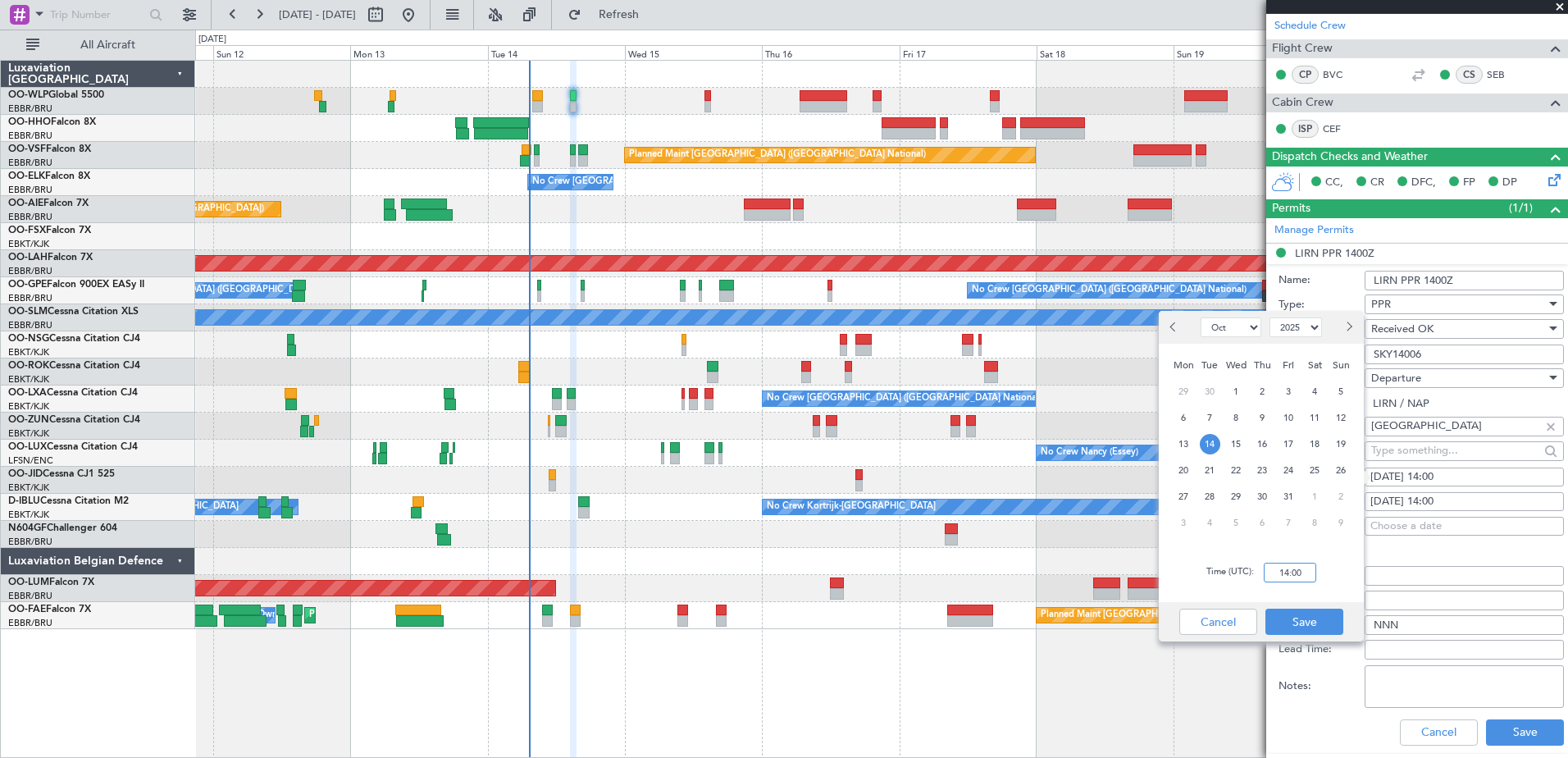
click at [1301, 573] on input "14:00" at bounding box center [1290, 572] width 53 height 20
type input "14:30"
click at [1310, 630] on button "Save" at bounding box center [1304, 622] width 78 height 26
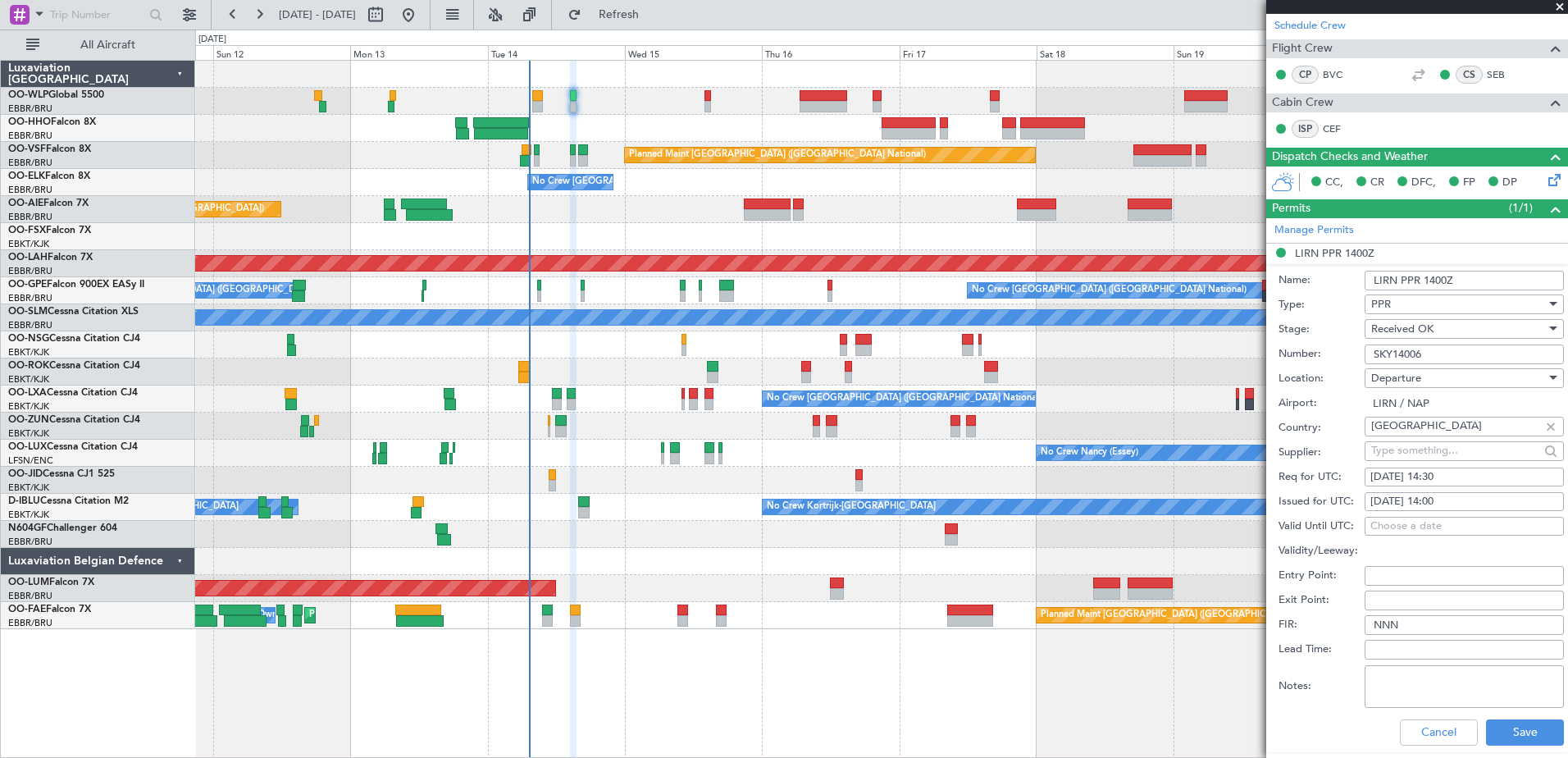
click at [1458, 497] on div "[DATE] 14:00" at bounding box center [1464, 503] width 188 height 17
select select "10"
select select "2025"
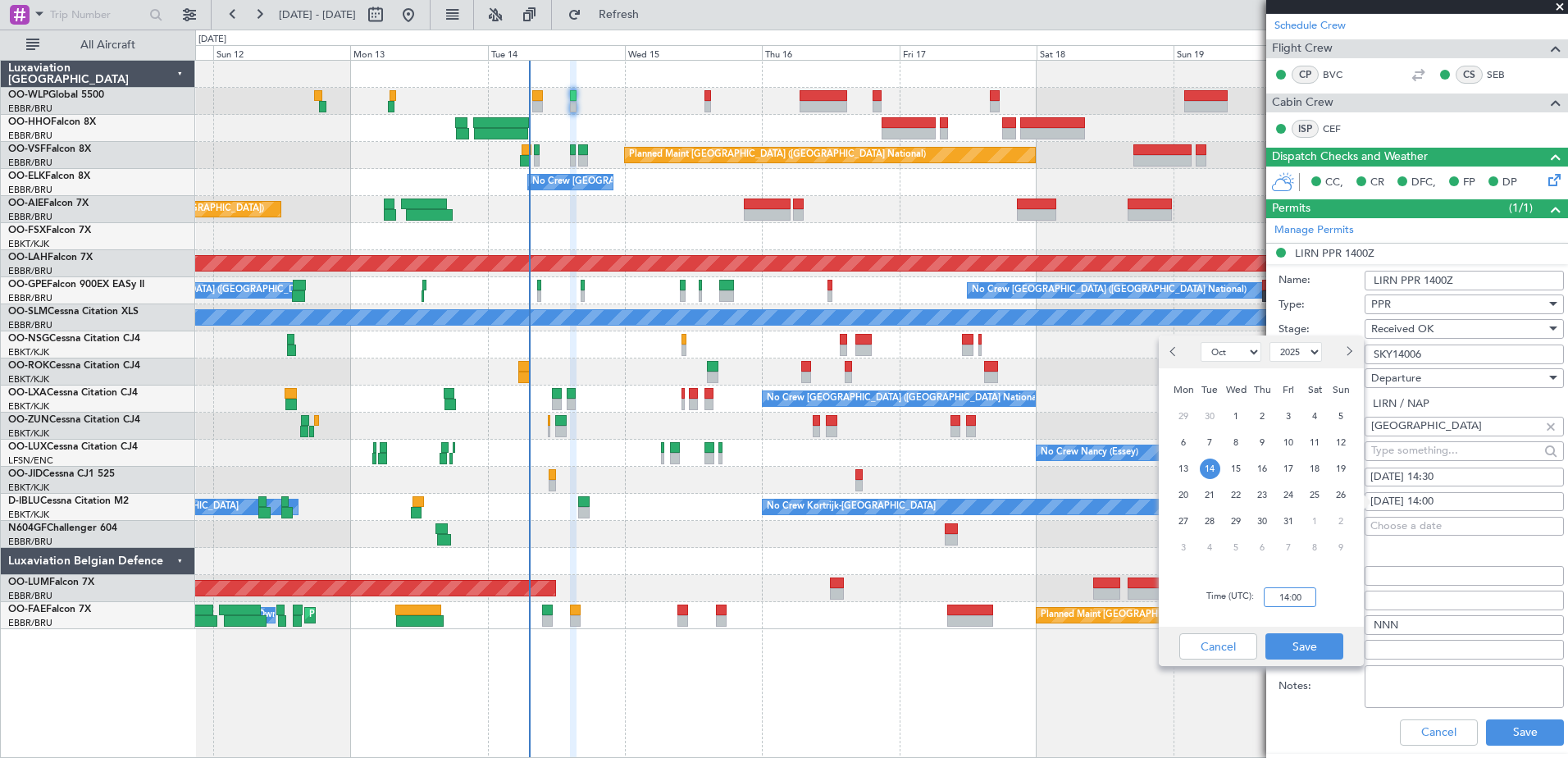
click at [1301, 598] on input "14:00" at bounding box center [1290, 597] width 53 height 20
type input "14:30"
click at [1324, 645] on button "Save" at bounding box center [1304, 647] width 78 height 26
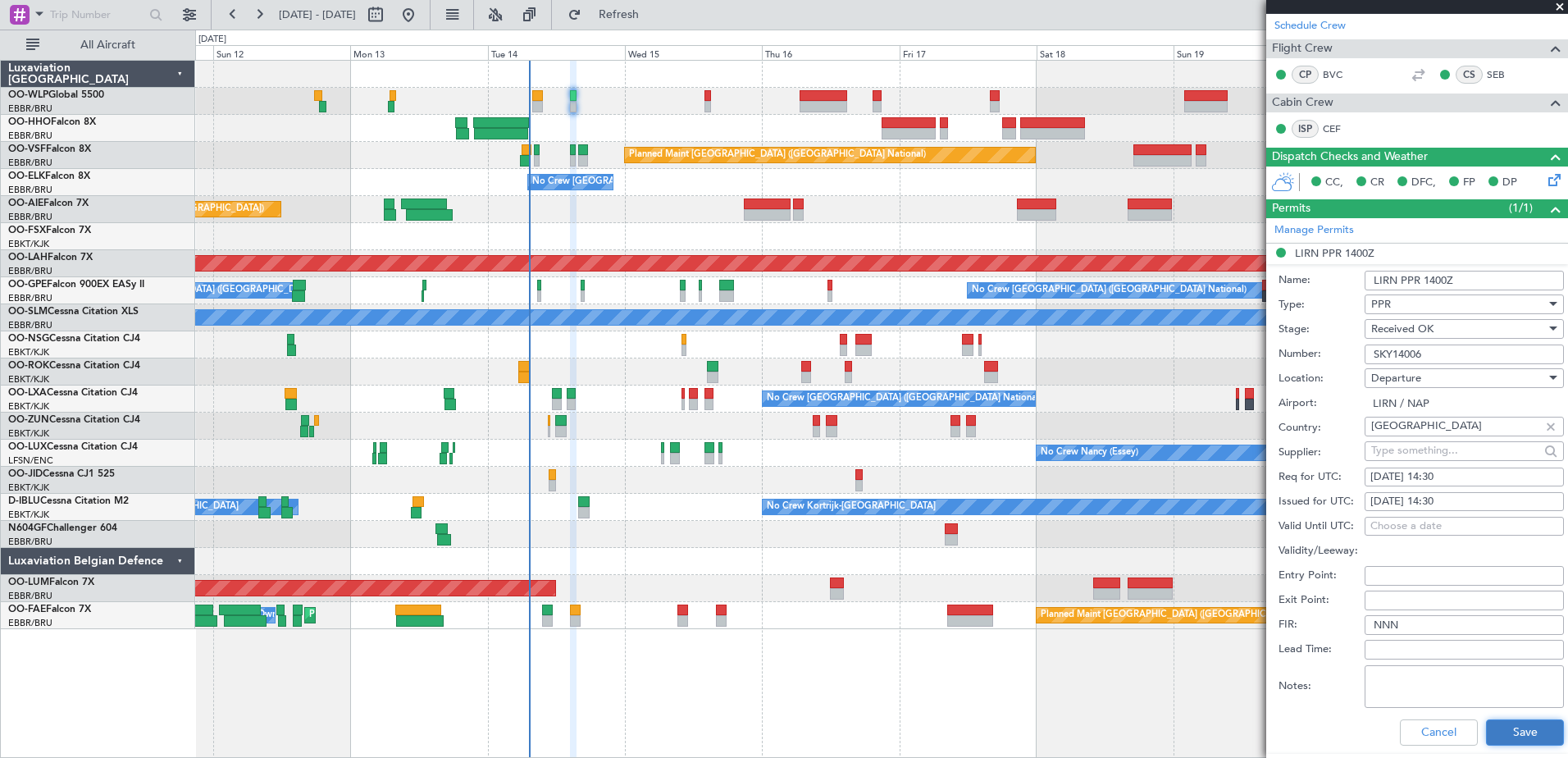
click at [1524, 725] on button "Save" at bounding box center [1525, 733] width 78 height 26
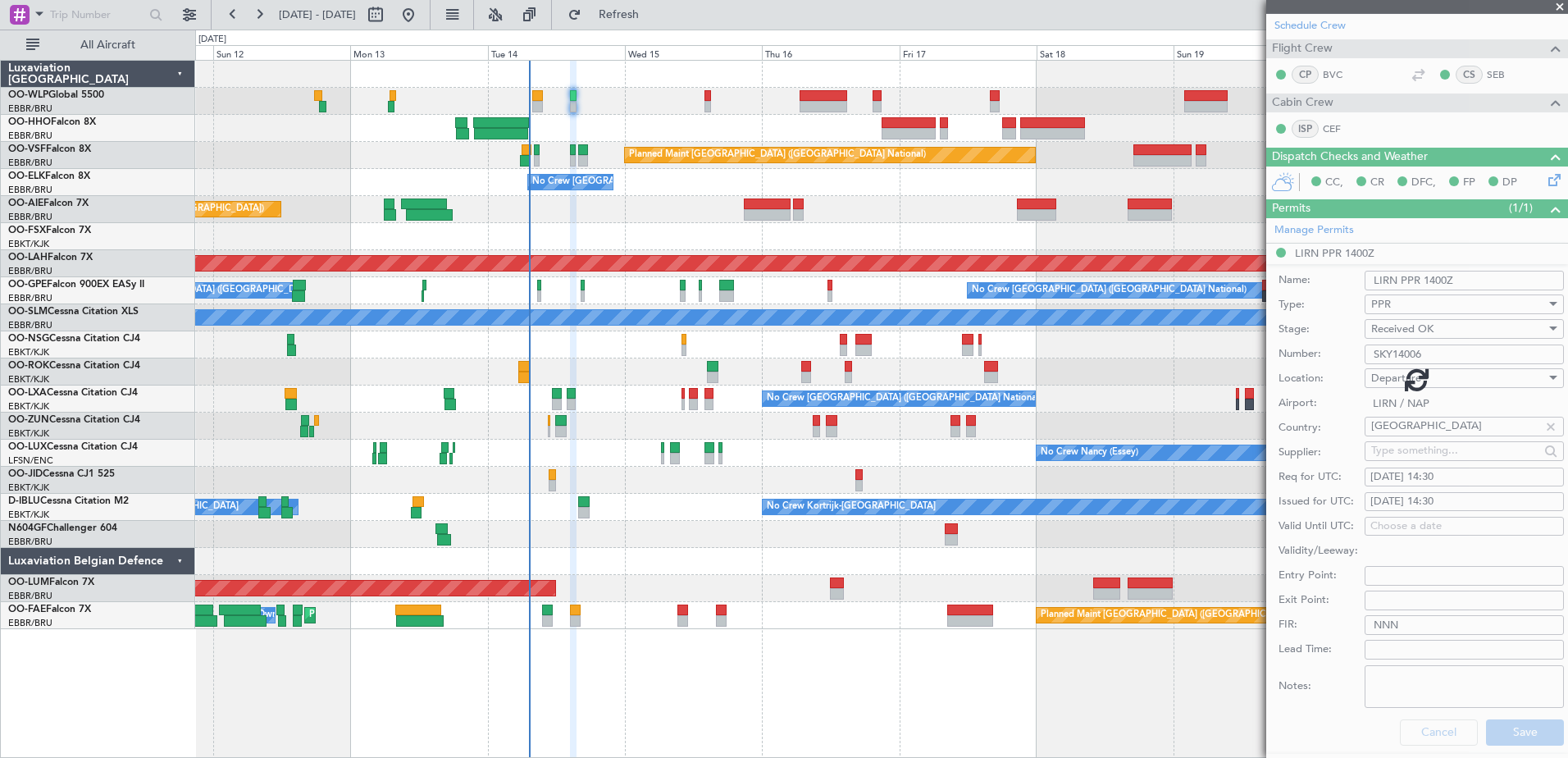
scroll to position [137, 0]
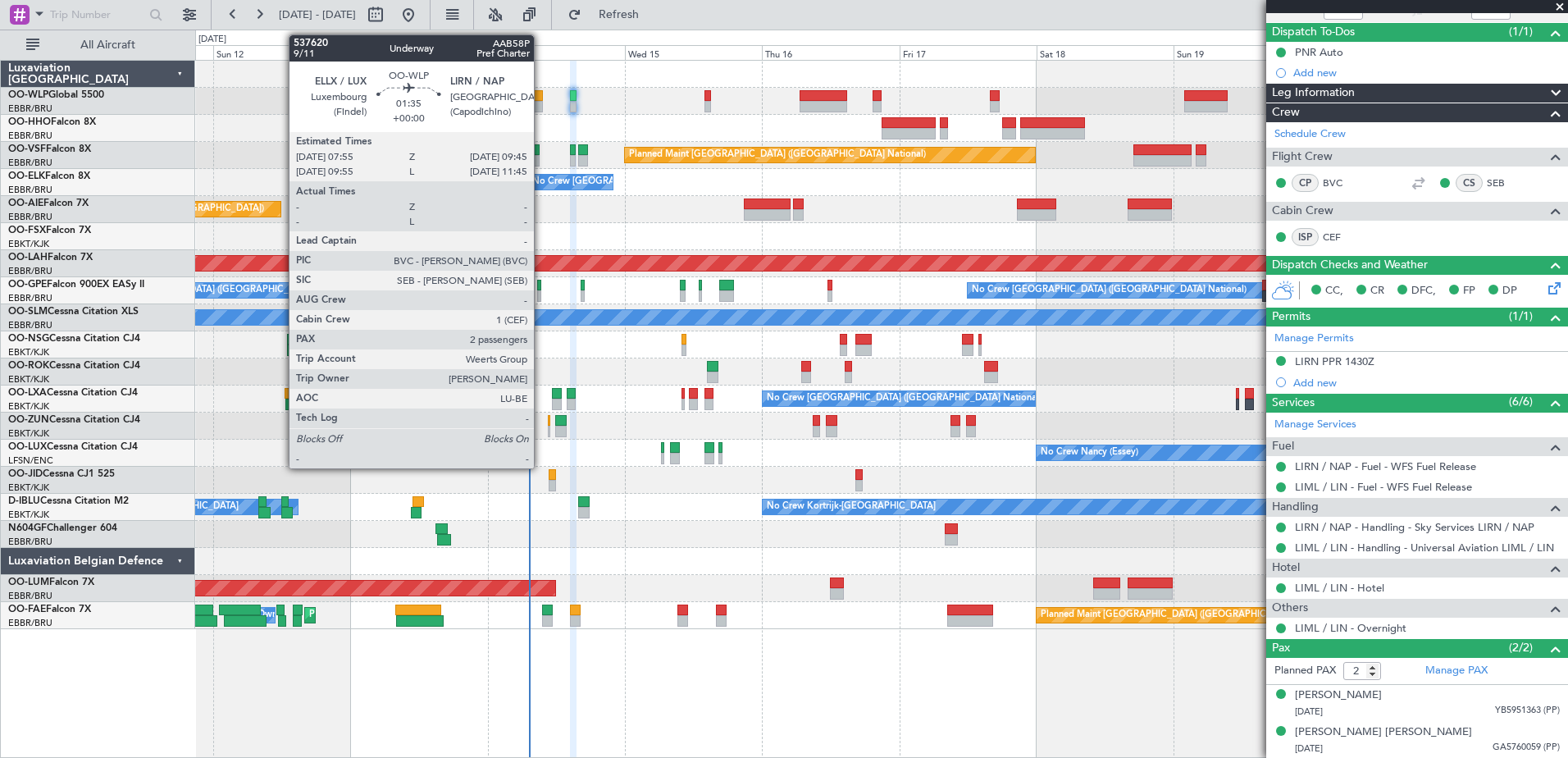
click at [541, 105] on div at bounding box center [537, 107] width 10 height 11
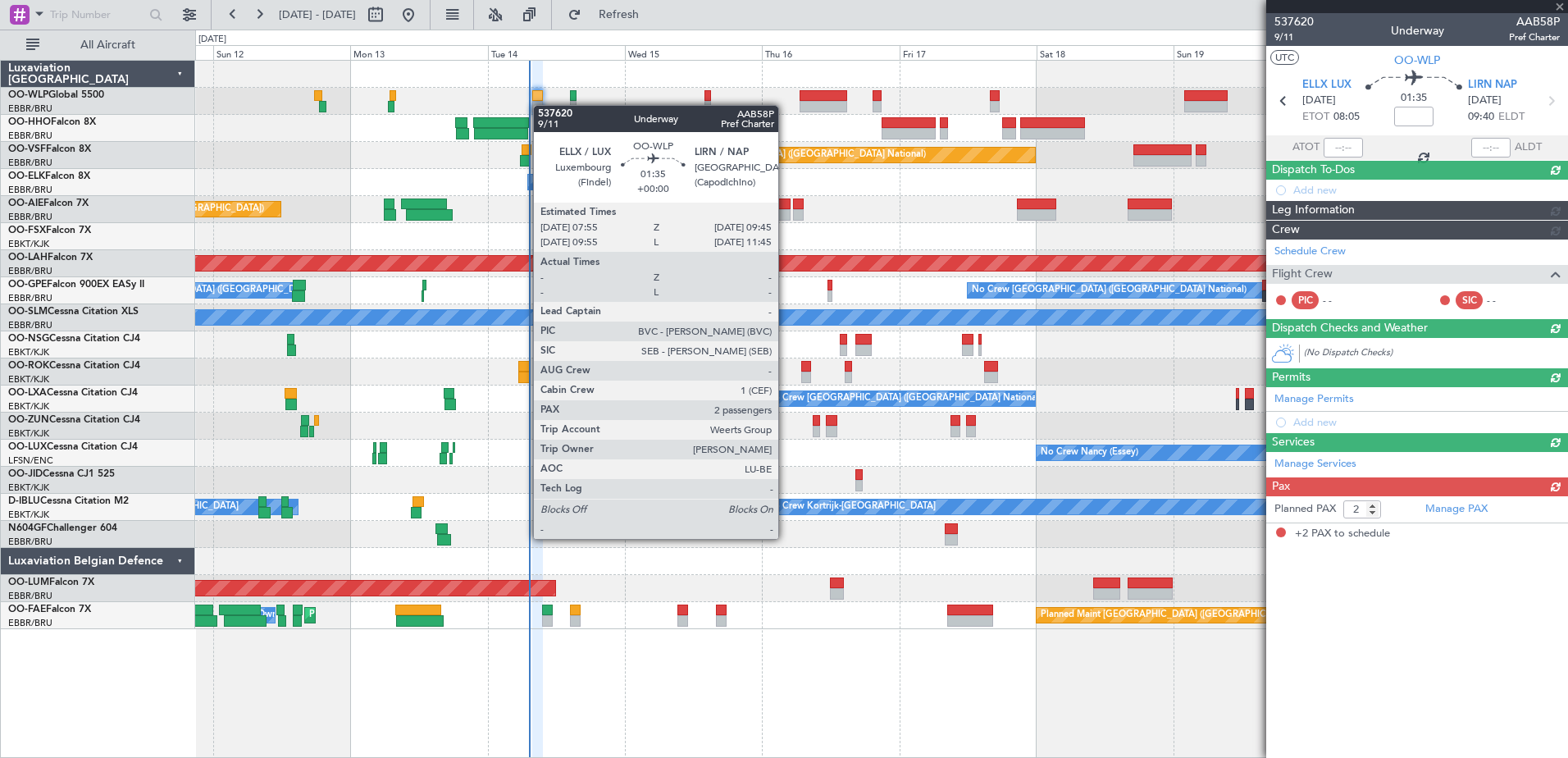
scroll to position [0, 0]
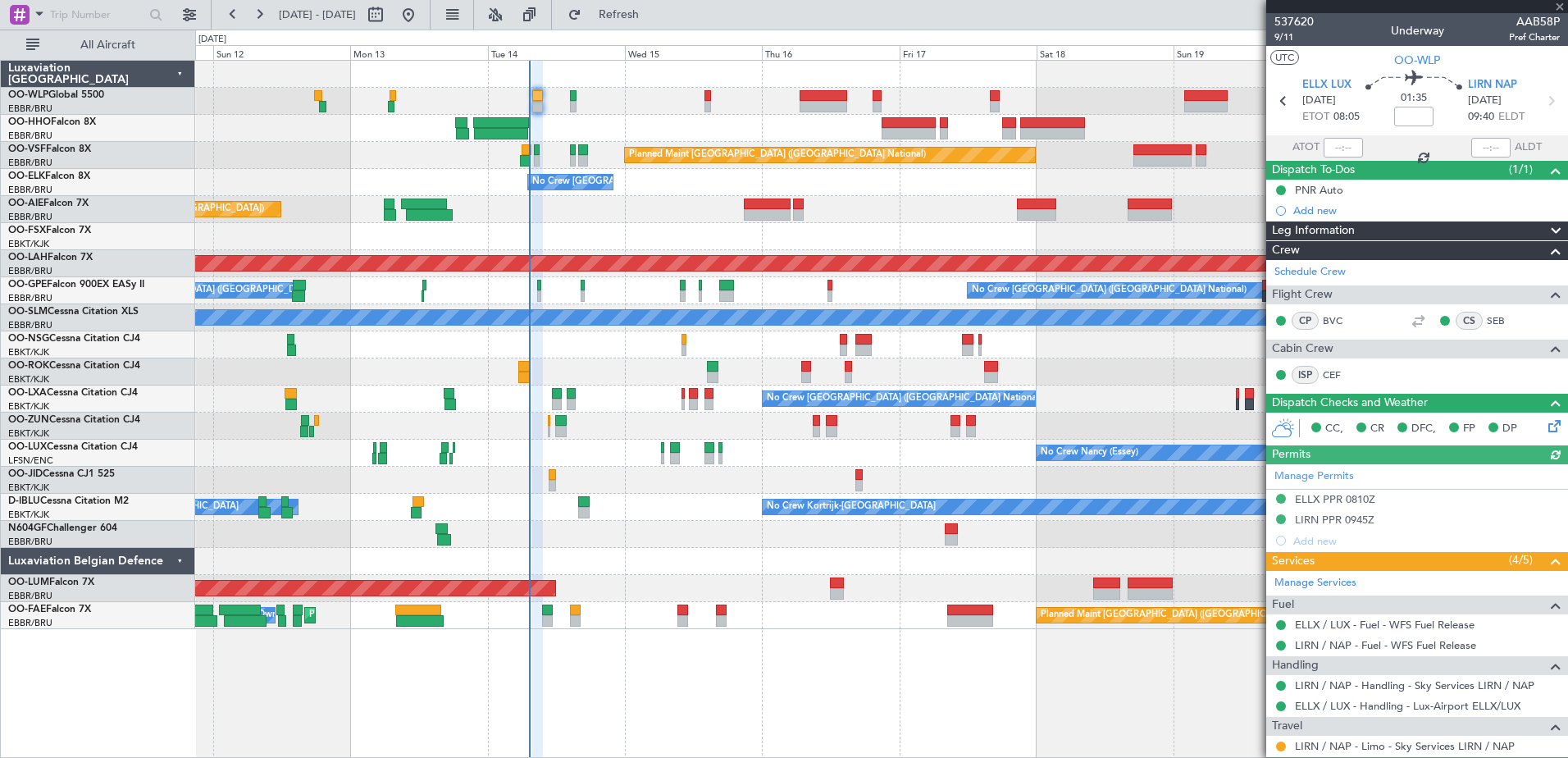
click at [1356, 521] on div "Manage Permits ELLX PPR 0810Z LIRN PPR 0945Z Add new" at bounding box center [1417, 508] width 302 height 87
click at [1309, 520] on div "LIRN PPR 0945Z" at bounding box center [1335, 519] width 80 height 14
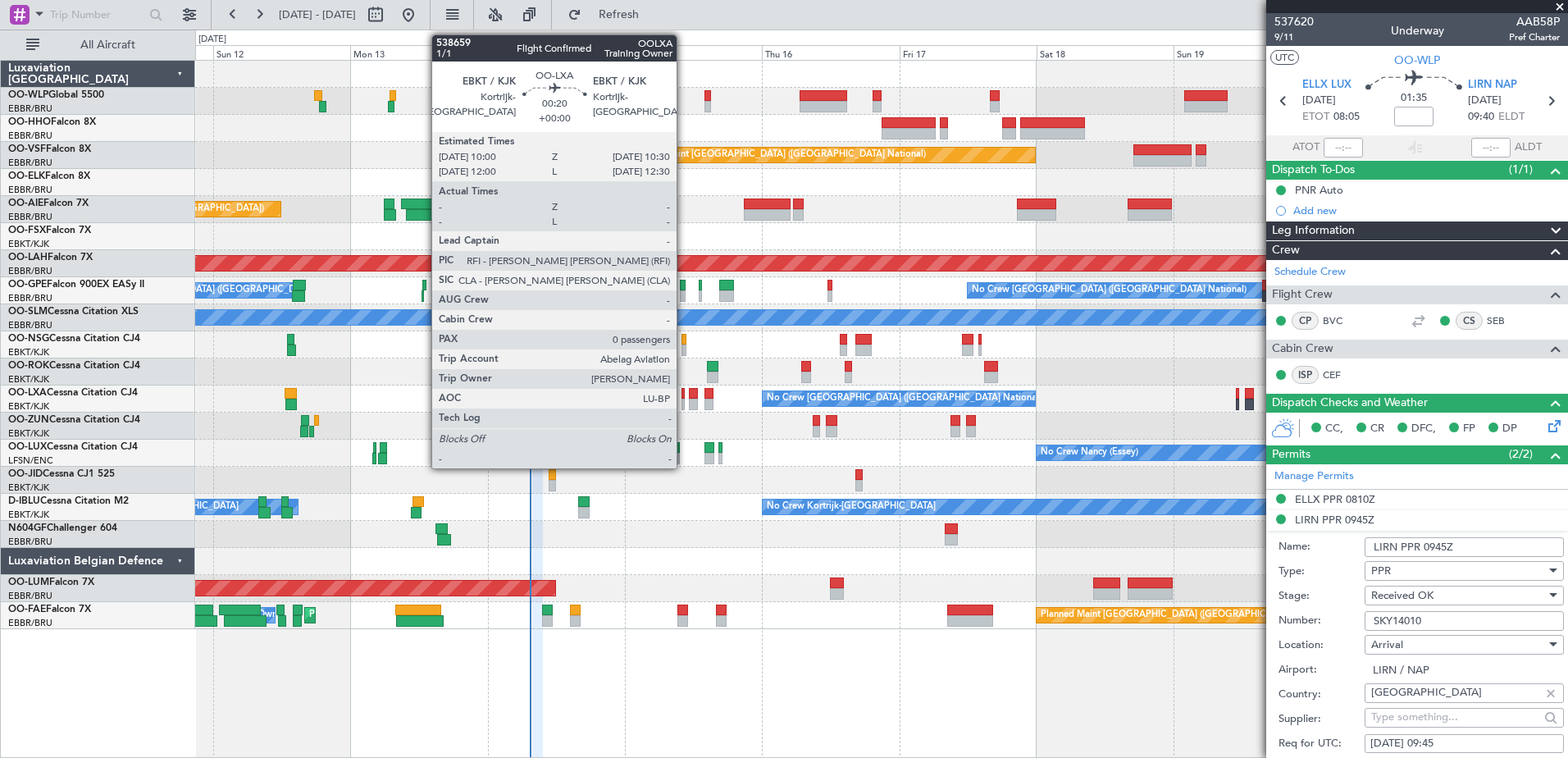
click at [684, 395] on div at bounding box center [683, 394] width 4 height 11
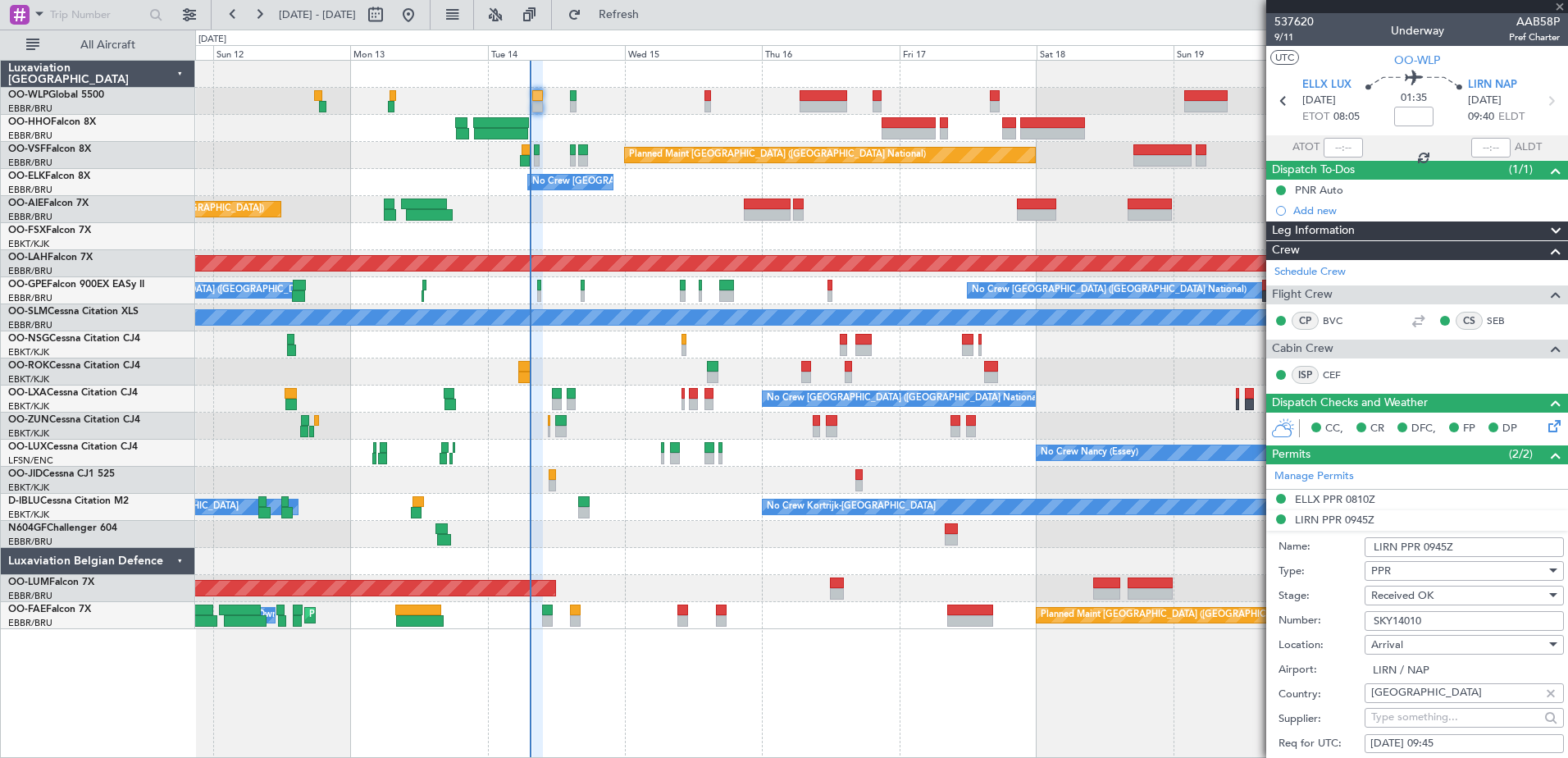
type input "0"
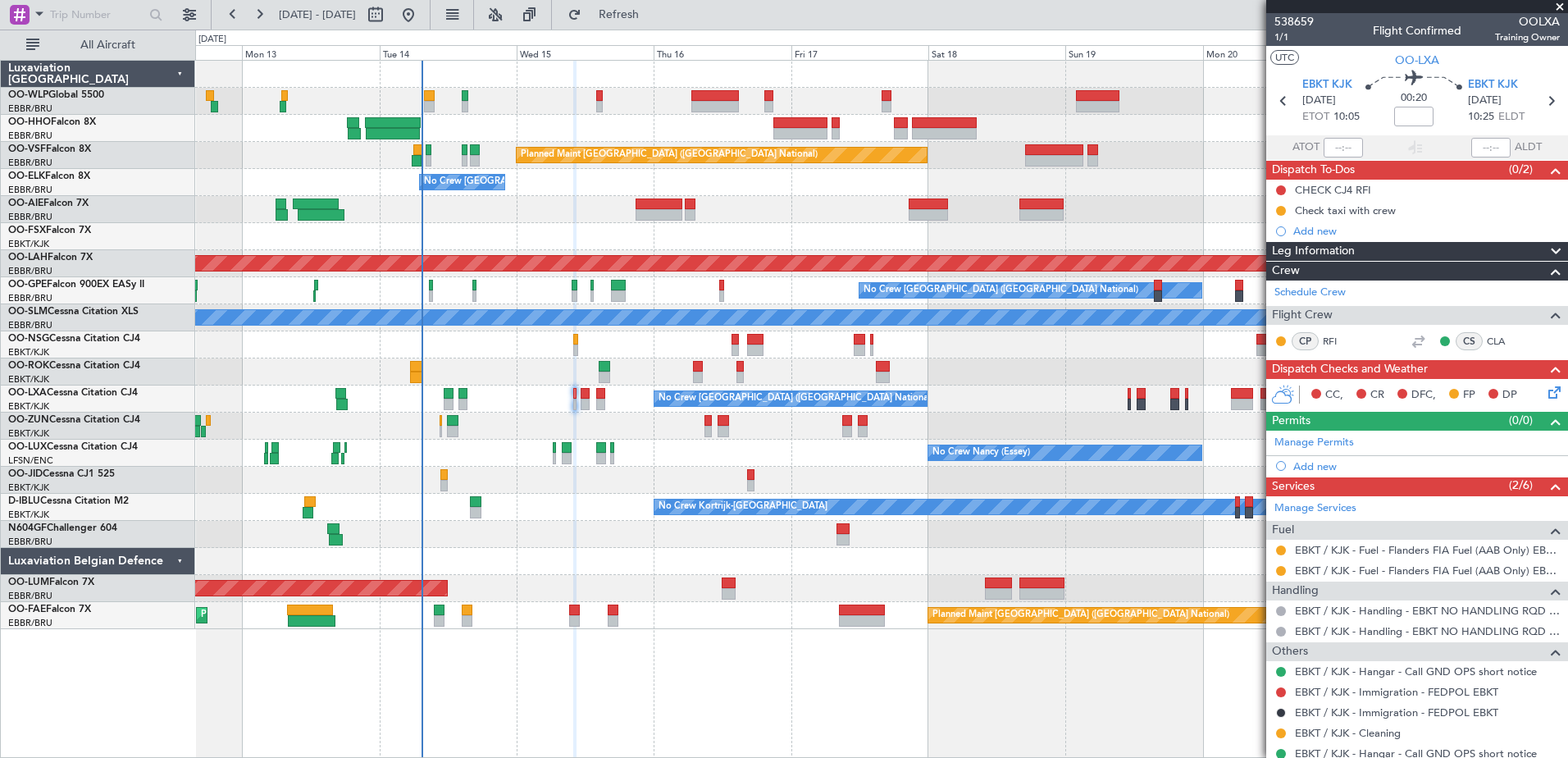
click at [549, 229] on div "Planned Maint [GEOGRAPHIC_DATA] ([GEOGRAPHIC_DATA] National) No Crew [GEOGRAPHI…" at bounding box center [881, 345] width 1372 height 568
click at [1278, 552] on button at bounding box center [1281, 551] width 10 height 10
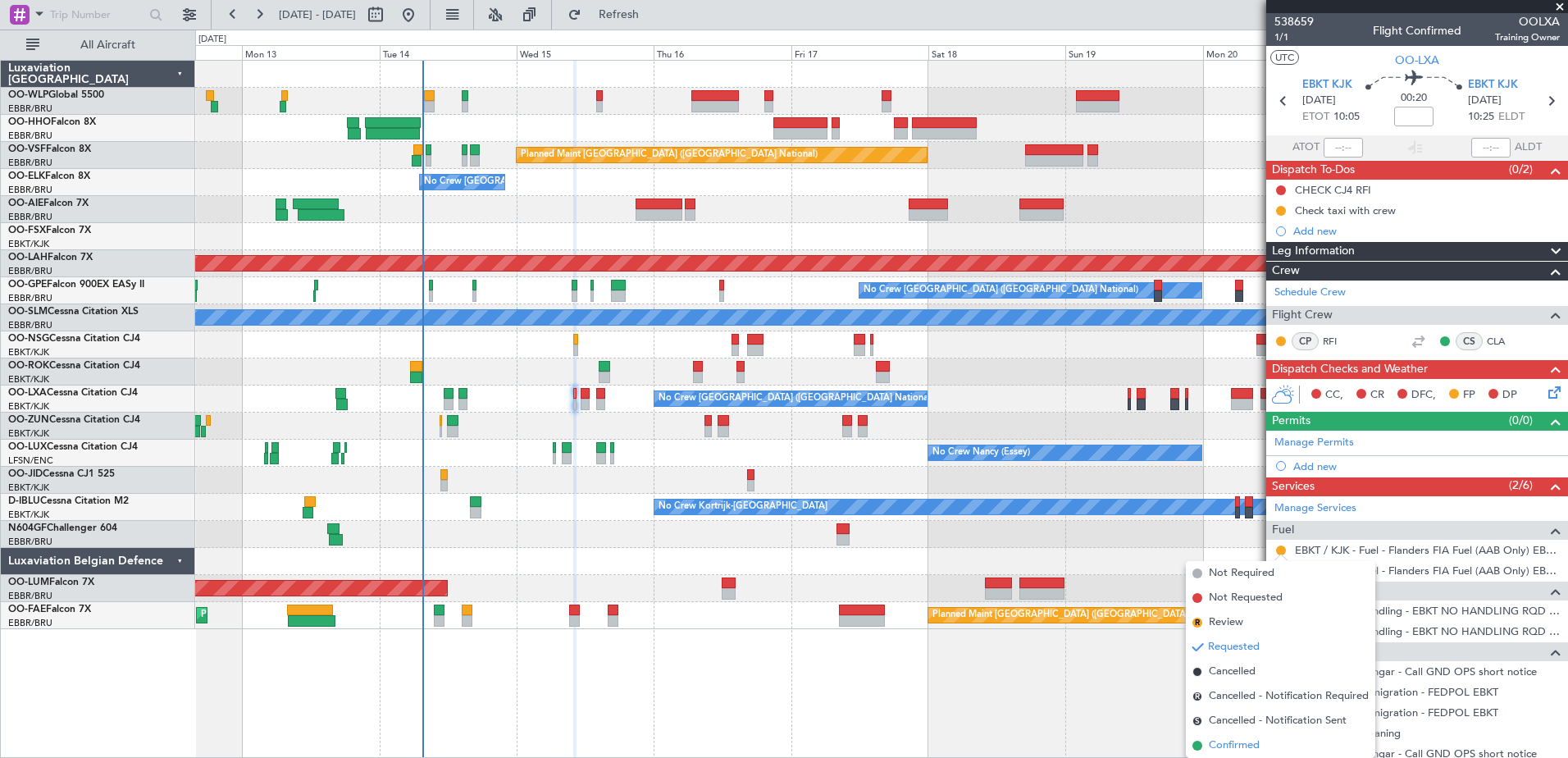
click at [1244, 749] on span "Confirmed" at bounding box center [1234, 746] width 51 height 17
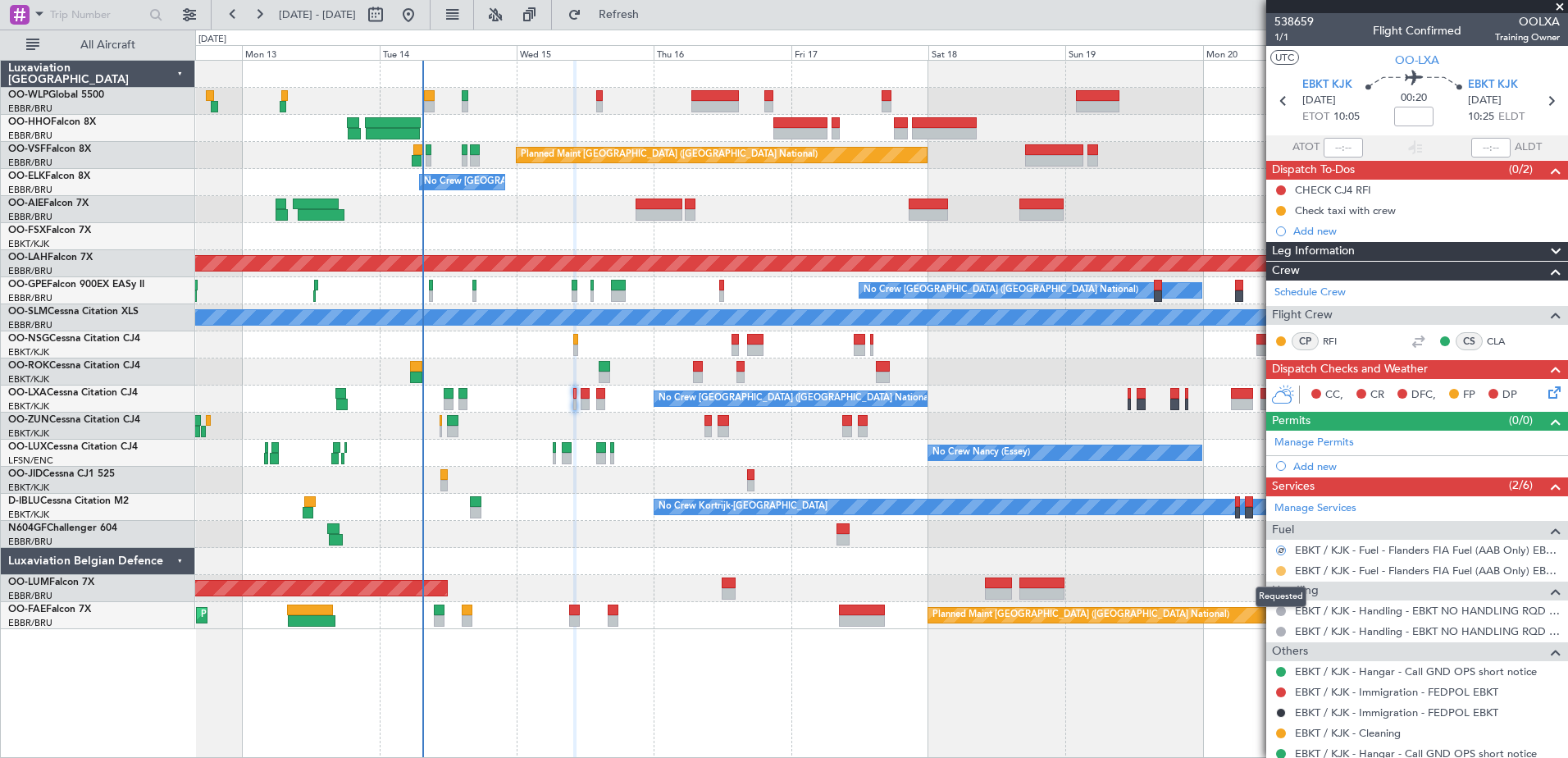
click at [1285, 573] on button at bounding box center [1281, 571] width 10 height 10
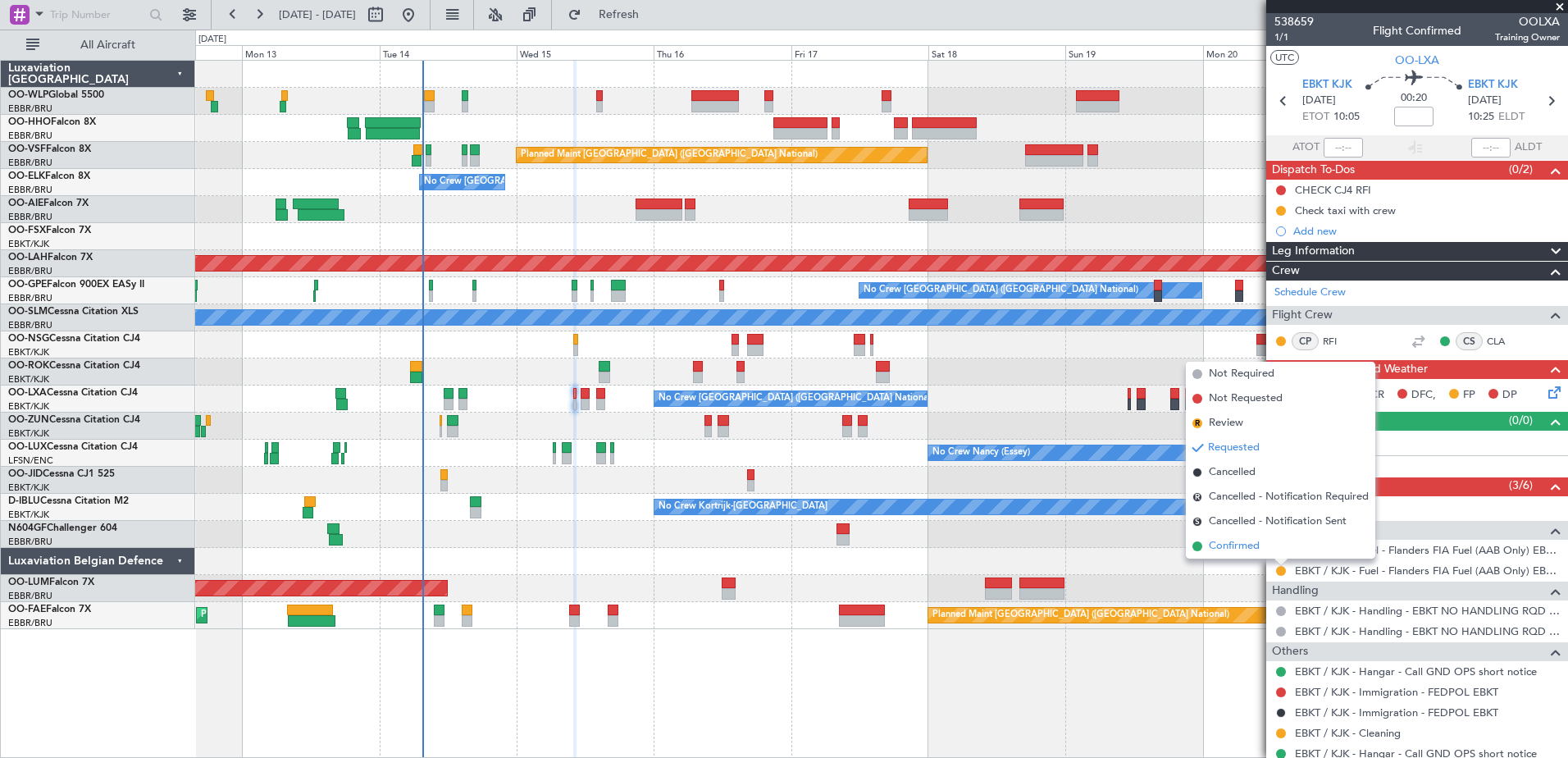
click at [1238, 550] on span "Confirmed" at bounding box center [1234, 547] width 51 height 17
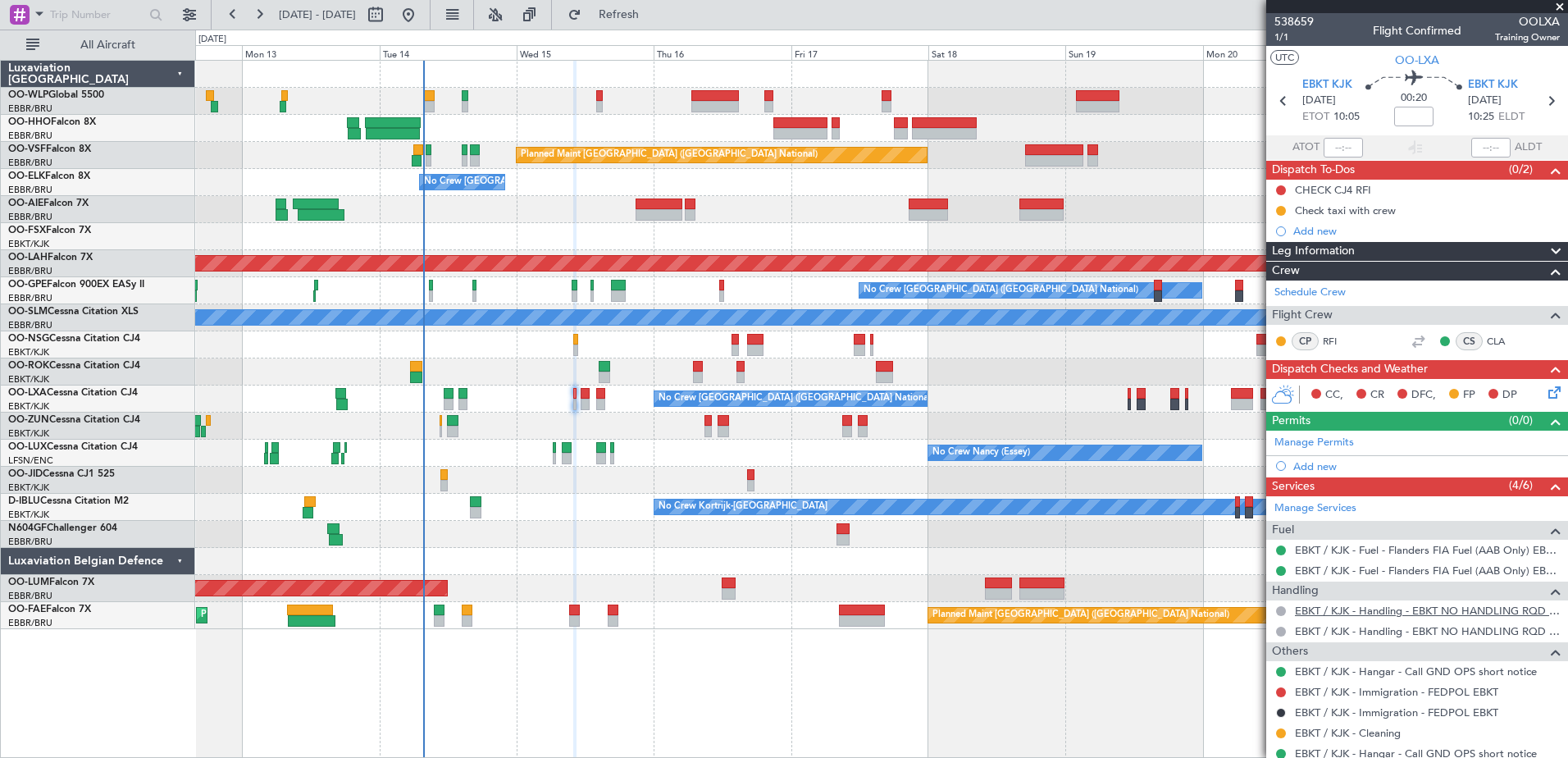
click at [1360, 612] on link "EBKT / KJK - Handling - EBKT NO HANDLING RQD FOR CJ" at bounding box center [1427, 610] width 265 height 14
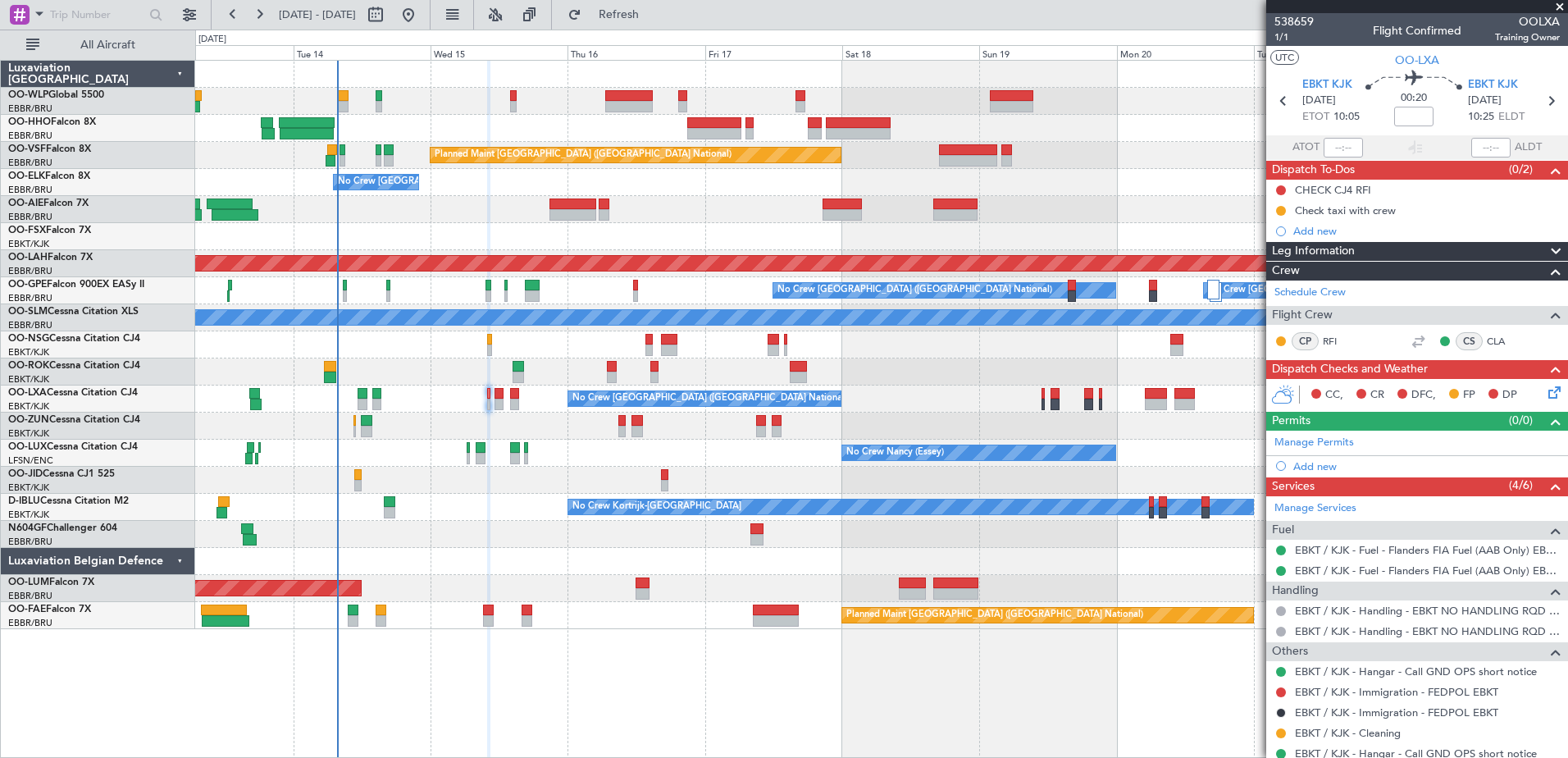
click at [715, 587] on div "AOG Maint [GEOGRAPHIC_DATA]" at bounding box center [881, 588] width 1372 height 27
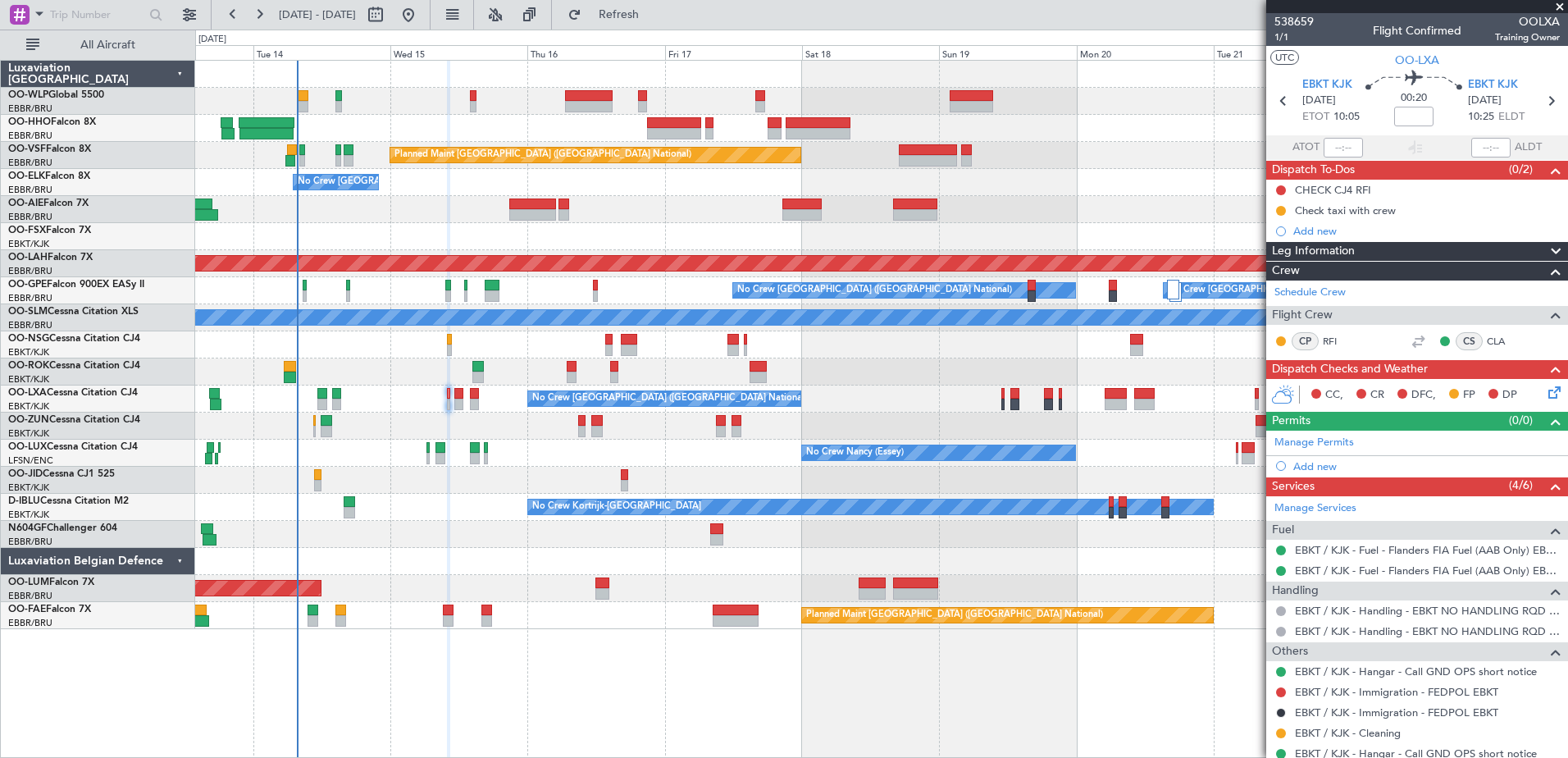
click at [460, 579] on div "Planned Maint [GEOGRAPHIC_DATA] ([GEOGRAPHIC_DATA] National) No Crew [GEOGRAPHI…" at bounding box center [881, 345] width 1372 height 568
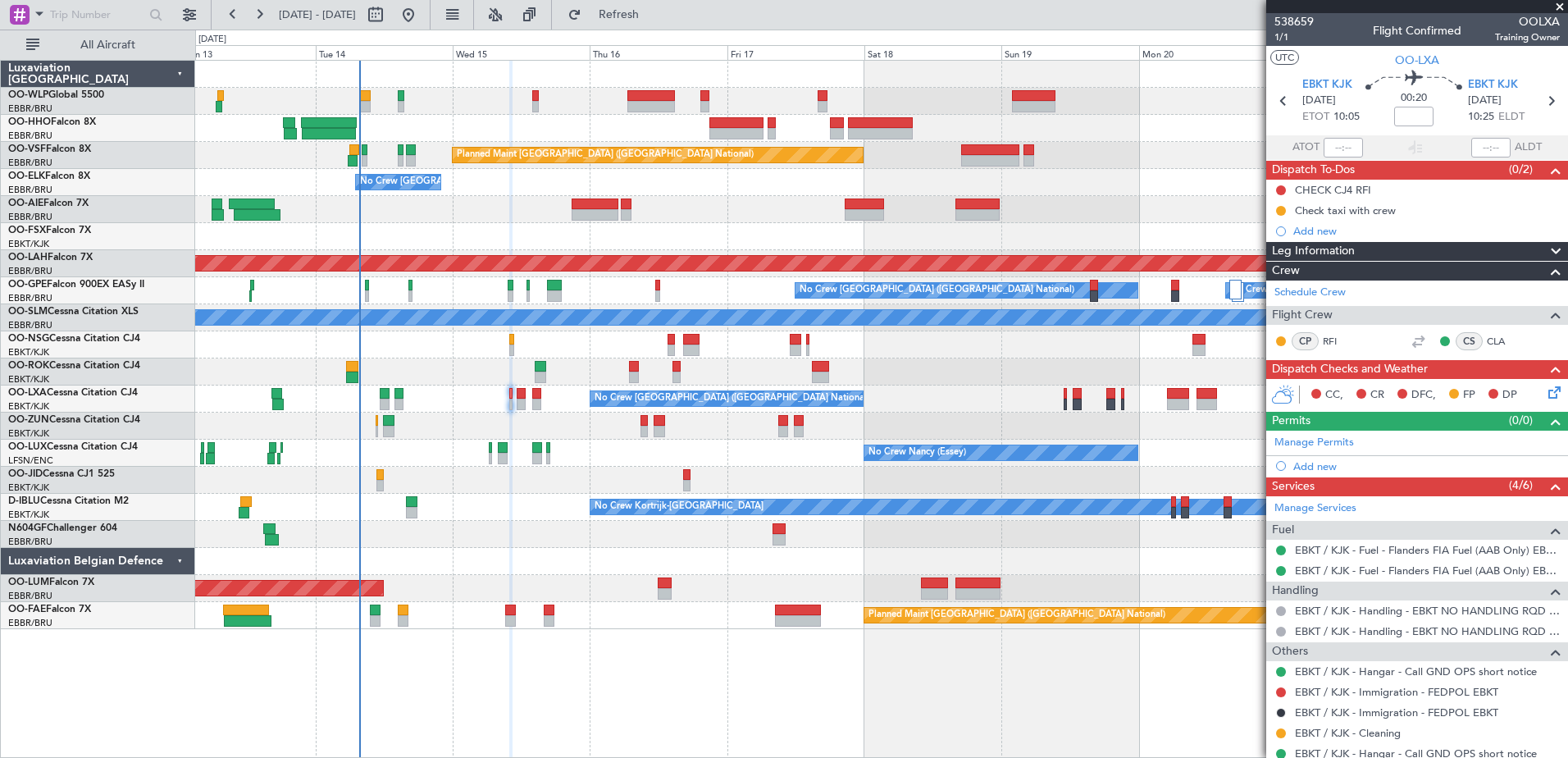
click at [503, 660] on div "Planned Maint [GEOGRAPHIC_DATA] ([GEOGRAPHIC_DATA] National) No Crew [GEOGRAPHI…" at bounding box center [881, 410] width 1373 height 699
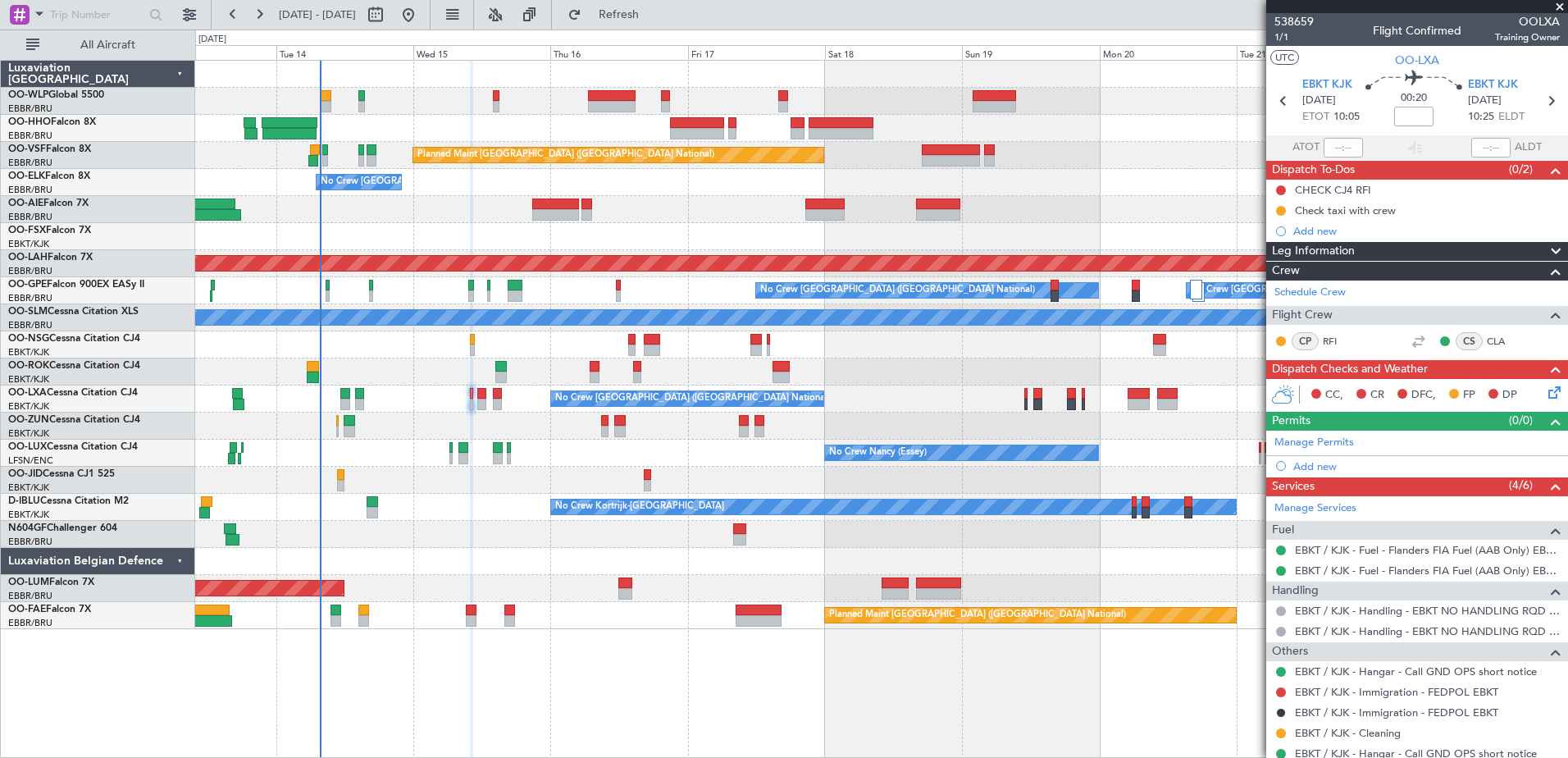
click at [481, 582] on div "AOG Maint [GEOGRAPHIC_DATA]" at bounding box center [881, 588] width 1372 height 27
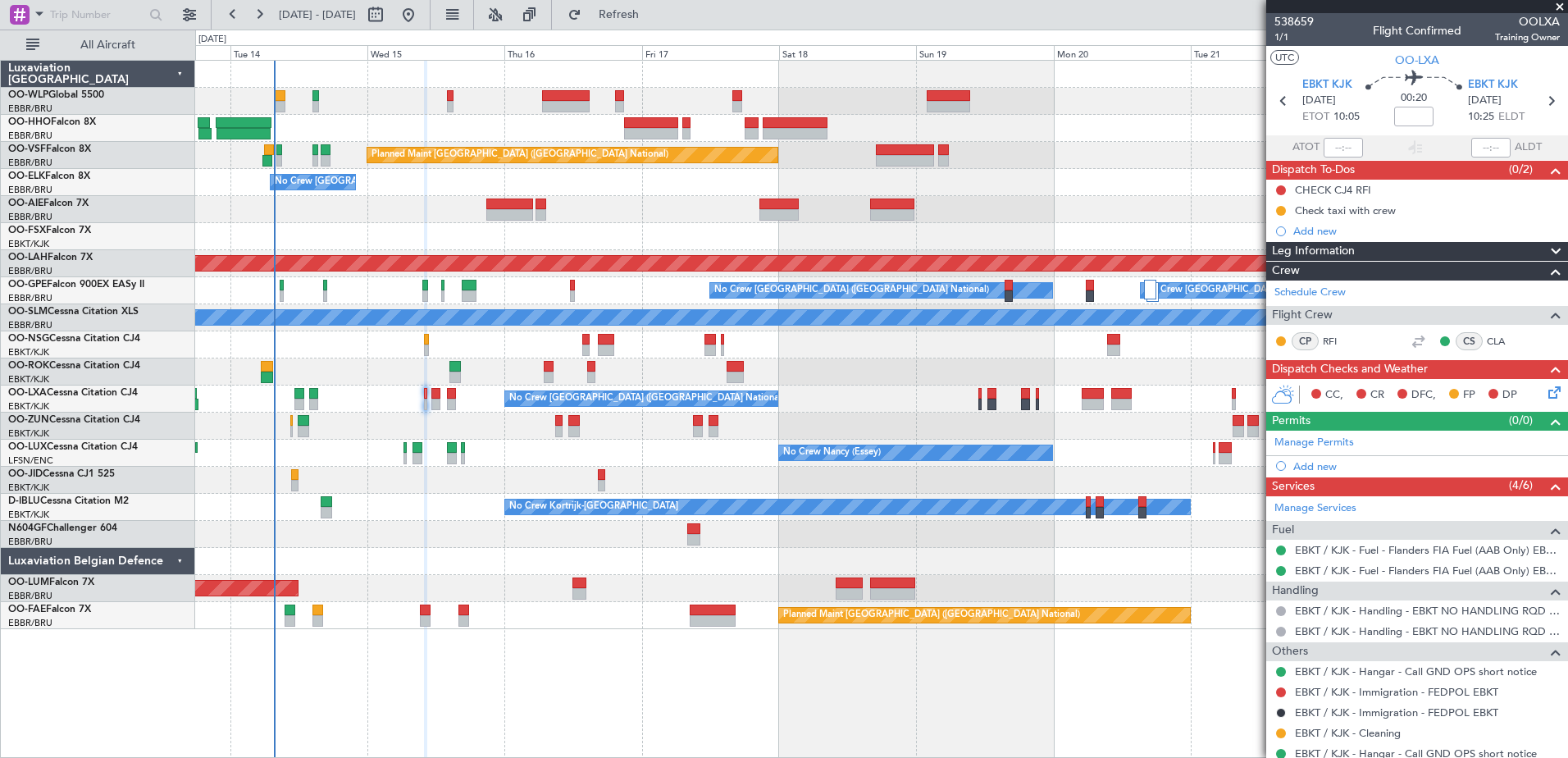
click at [420, 588] on div "AOG Maint [GEOGRAPHIC_DATA] Owner [GEOGRAPHIC_DATA]" at bounding box center [881, 588] width 1372 height 27
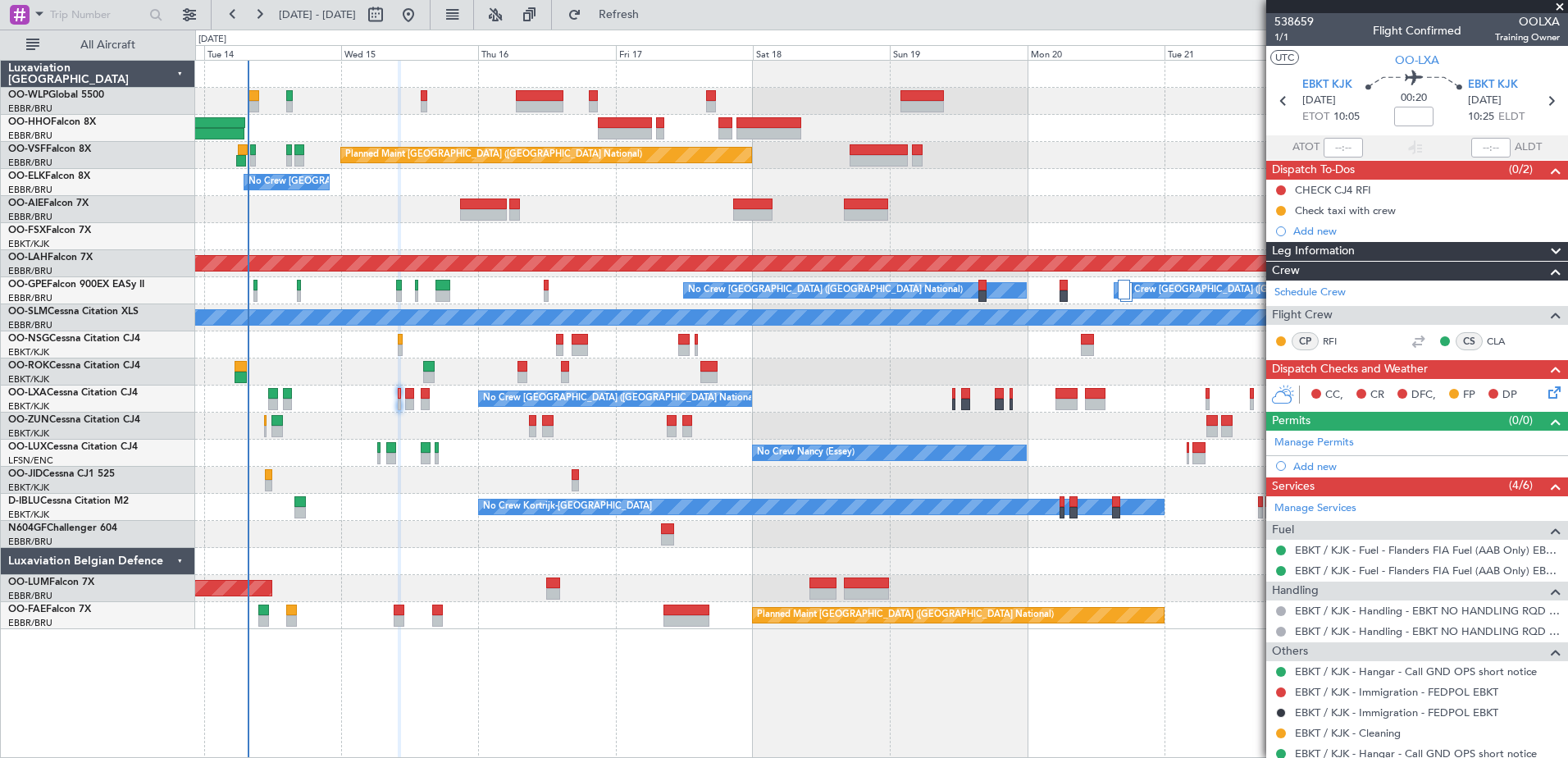
click at [445, 579] on div "AOG Maint [GEOGRAPHIC_DATA] Owner [GEOGRAPHIC_DATA]" at bounding box center [881, 588] width 1372 height 27
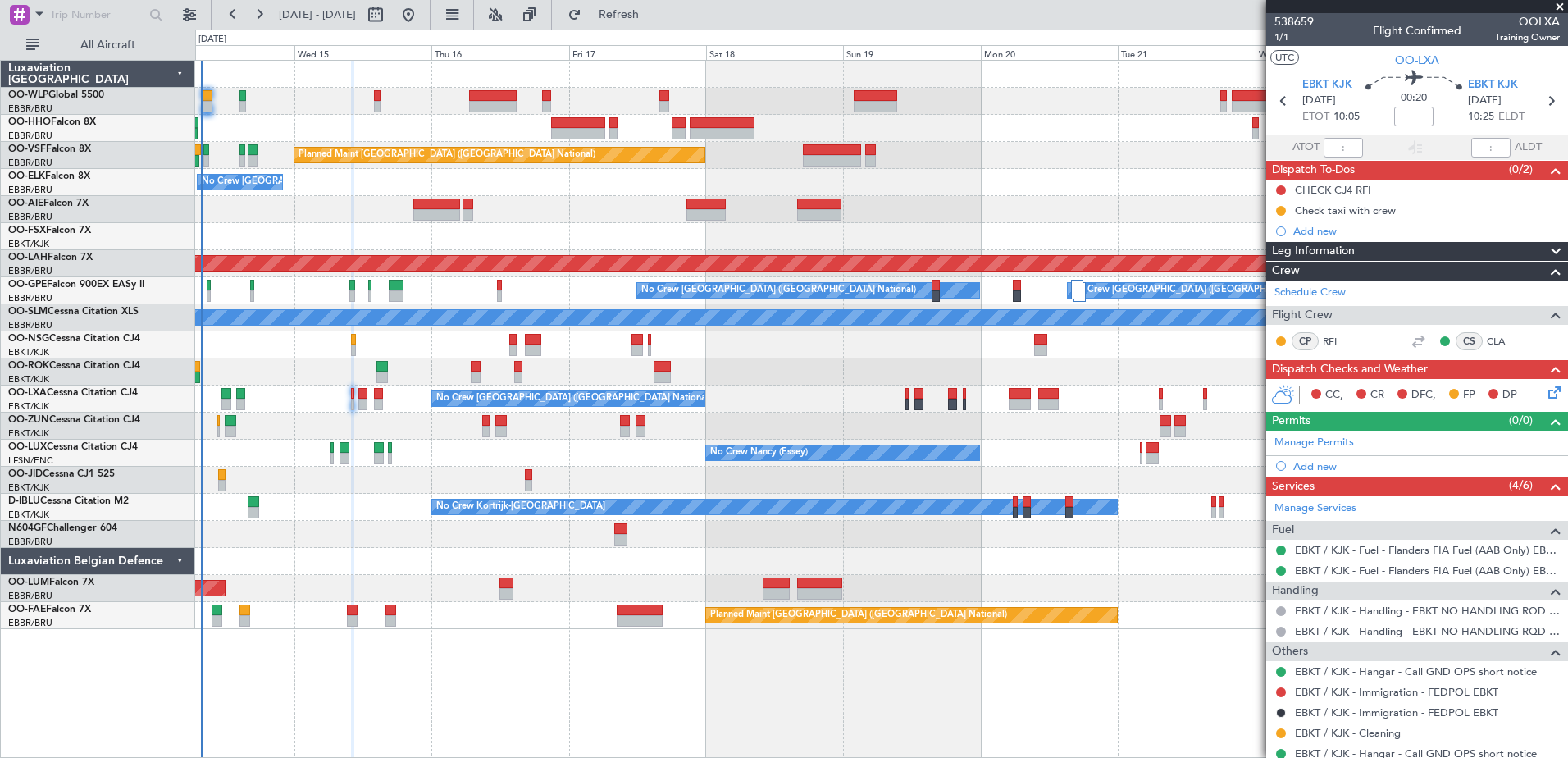
click at [586, 182] on div "Planned Maint [GEOGRAPHIC_DATA] ([GEOGRAPHIC_DATA] National) No Crew [GEOGRAPHI…" at bounding box center [881, 345] width 1372 height 568
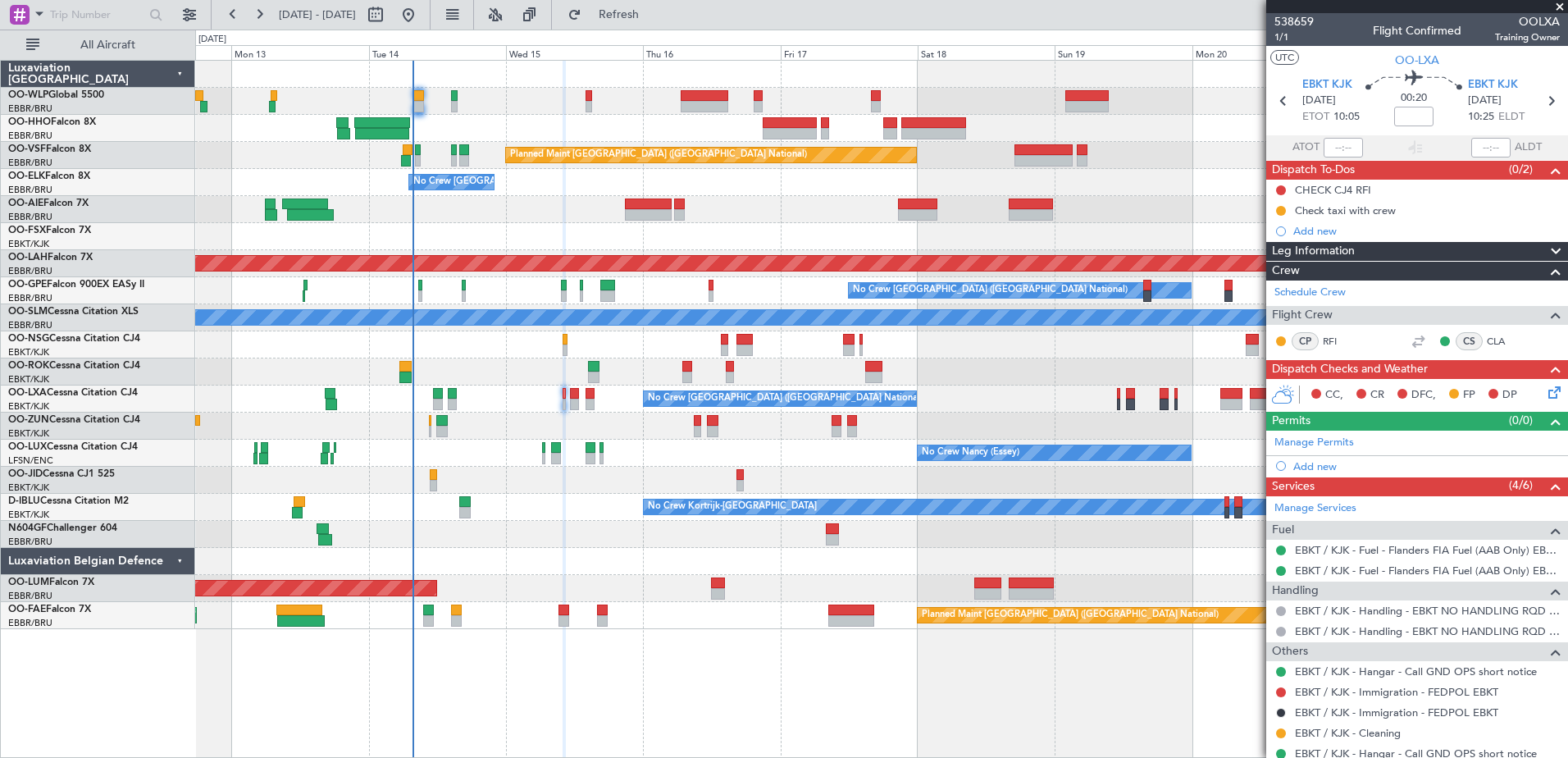
click at [1548, 392] on icon at bounding box center [1552, 390] width 13 height 13
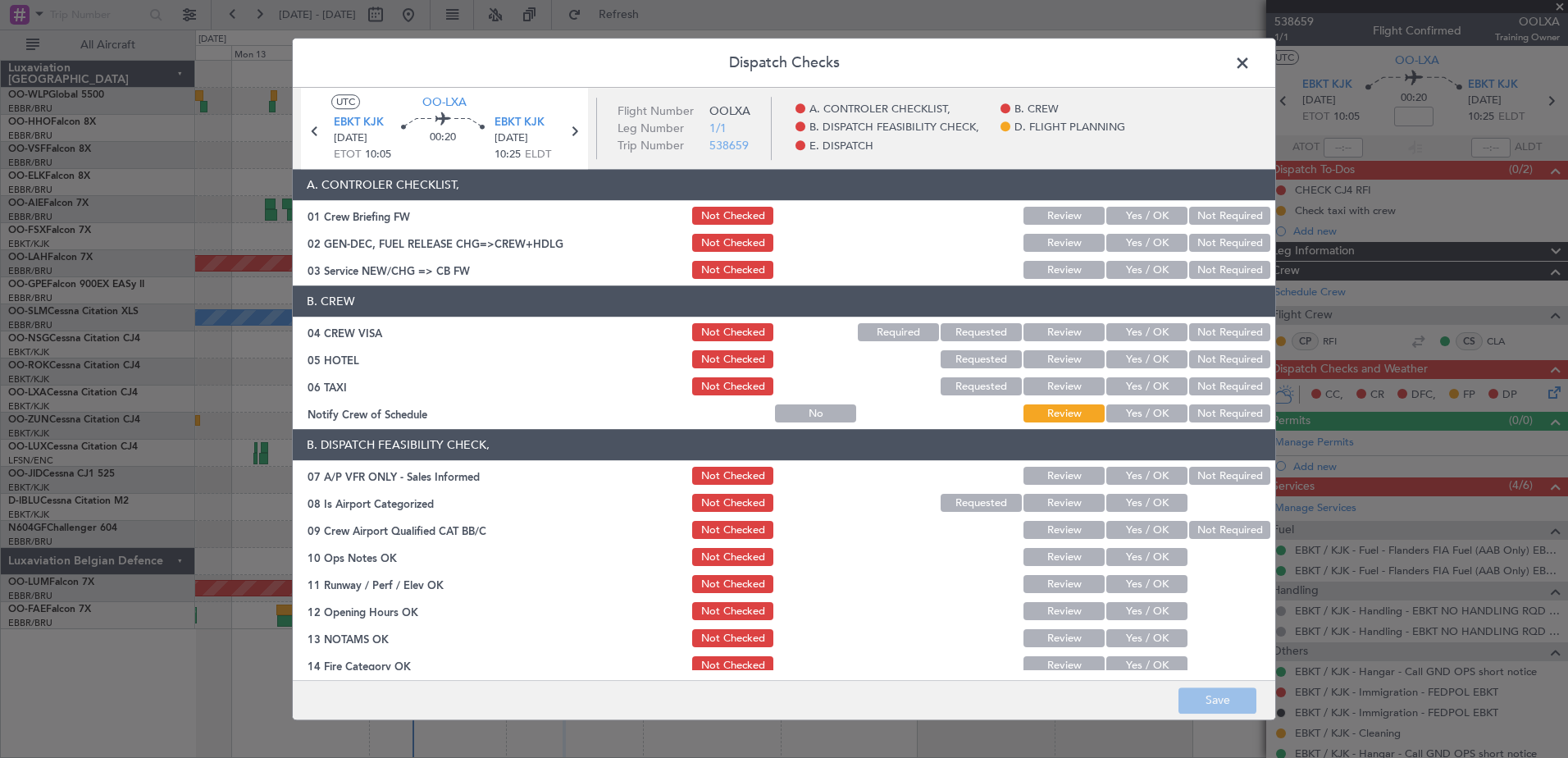
click at [1158, 409] on button "Yes / OK" at bounding box center [1147, 413] width 81 height 18
click at [1198, 386] on button "Not Required" at bounding box center [1229, 386] width 81 height 18
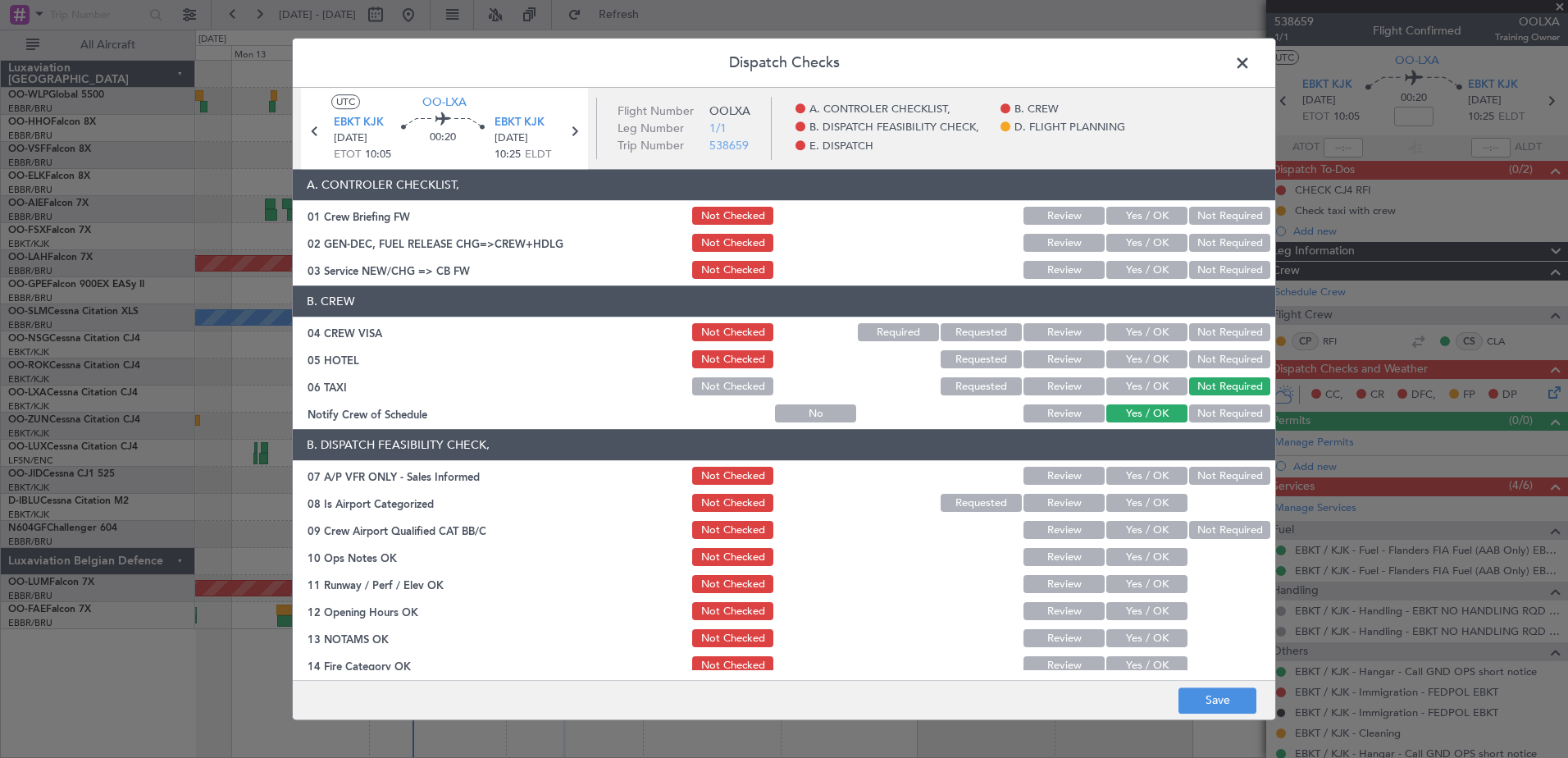
click at [1205, 360] on button "Not Required" at bounding box center [1229, 359] width 81 height 18
click at [1202, 326] on button "Not Required" at bounding box center [1229, 333] width 81 height 18
click at [1151, 268] on button "Yes / OK" at bounding box center [1147, 270] width 81 height 18
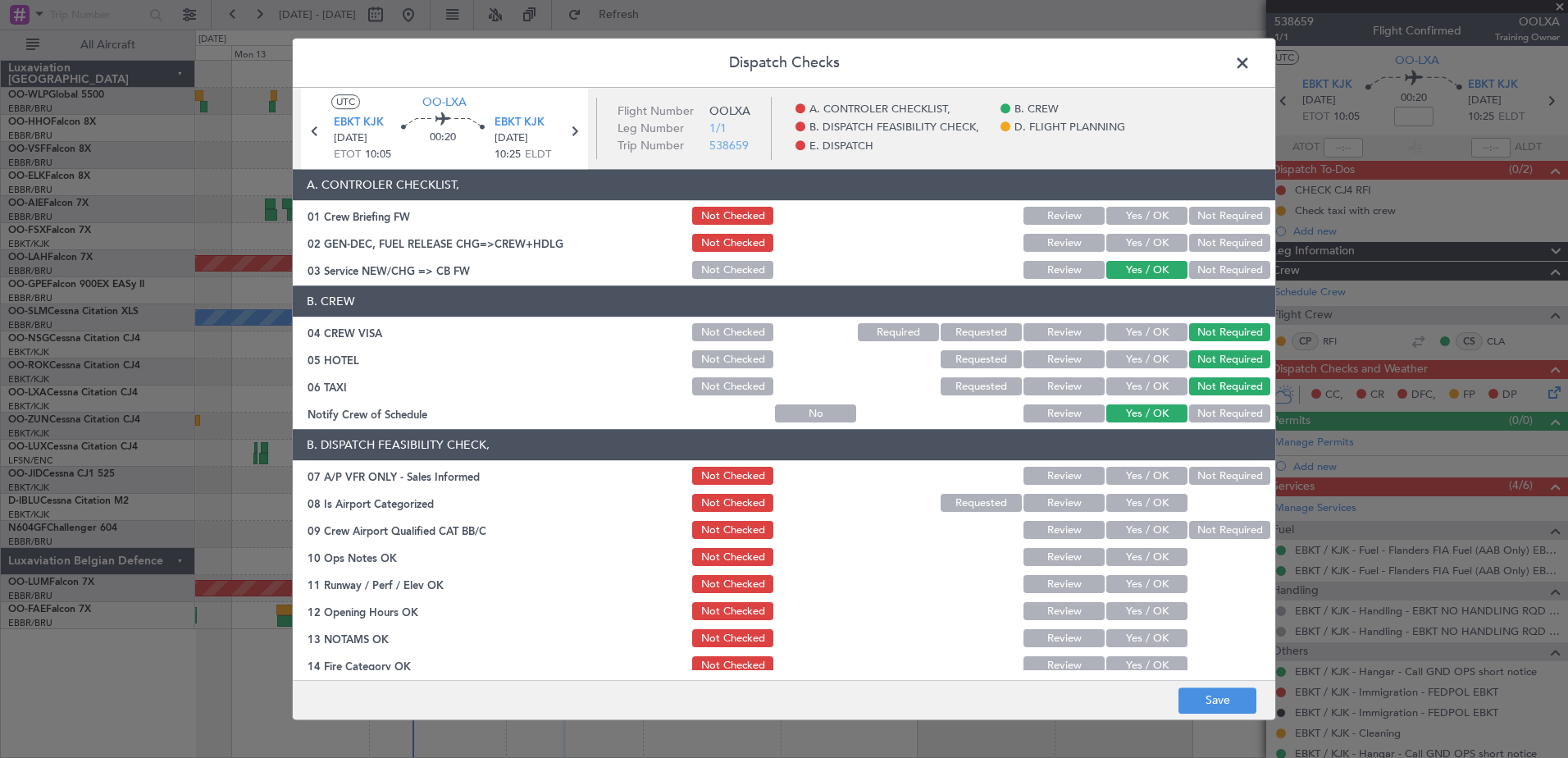
click at [1209, 245] on button "Not Required" at bounding box center [1229, 243] width 81 height 18
click at [1206, 473] on button "Not Required" at bounding box center [1229, 477] width 81 height 18
click at [1160, 500] on button "Yes / OK" at bounding box center [1147, 503] width 81 height 18
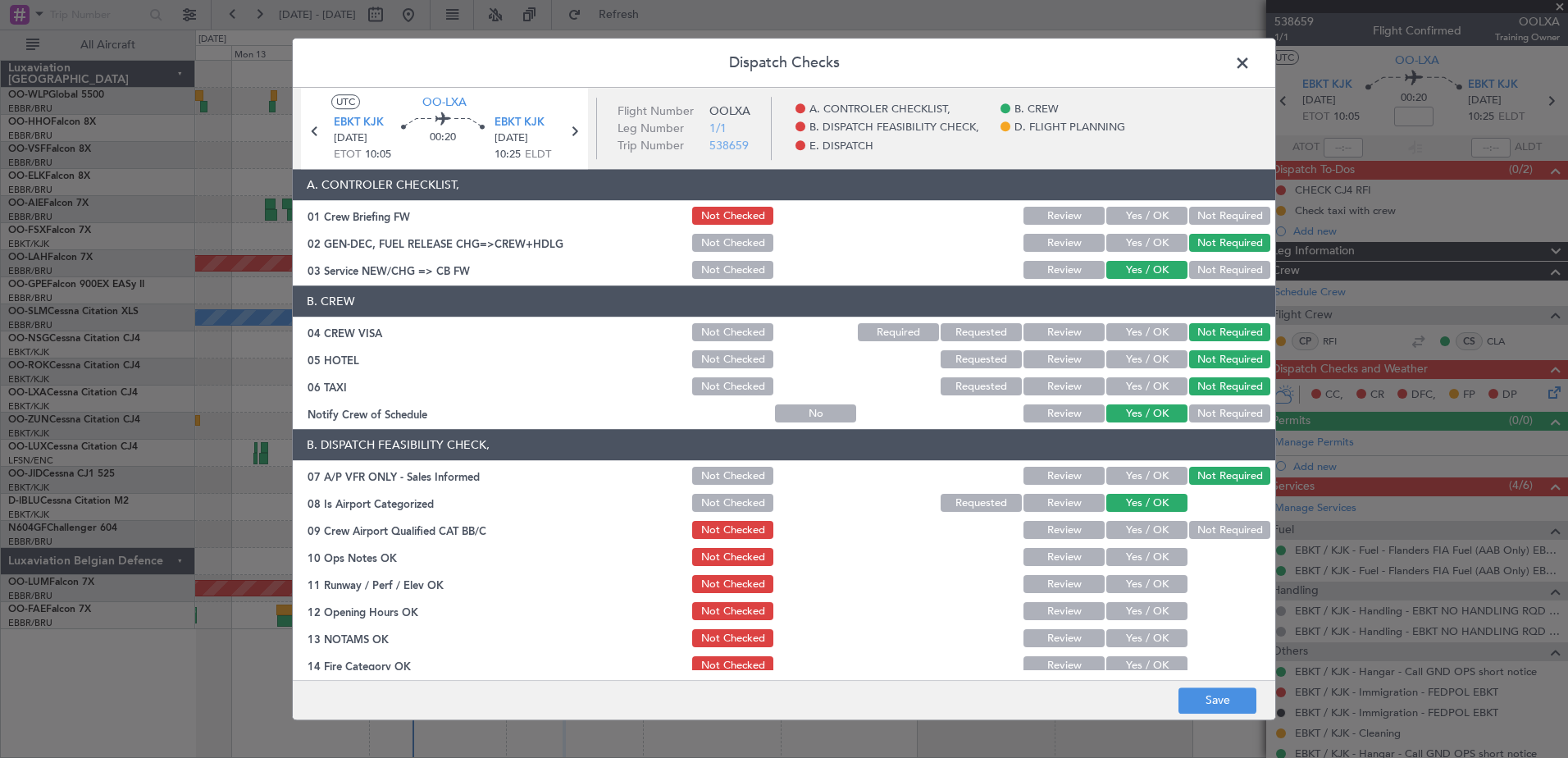
click at [1191, 531] on button "Not Required" at bounding box center [1229, 530] width 81 height 18
click at [1165, 554] on button "Yes / OK" at bounding box center [1147, 557] width 81 height 18
click at [1157, 582] on button "Yes / OK" at bounding box center [1147, 584] width 81 height 18
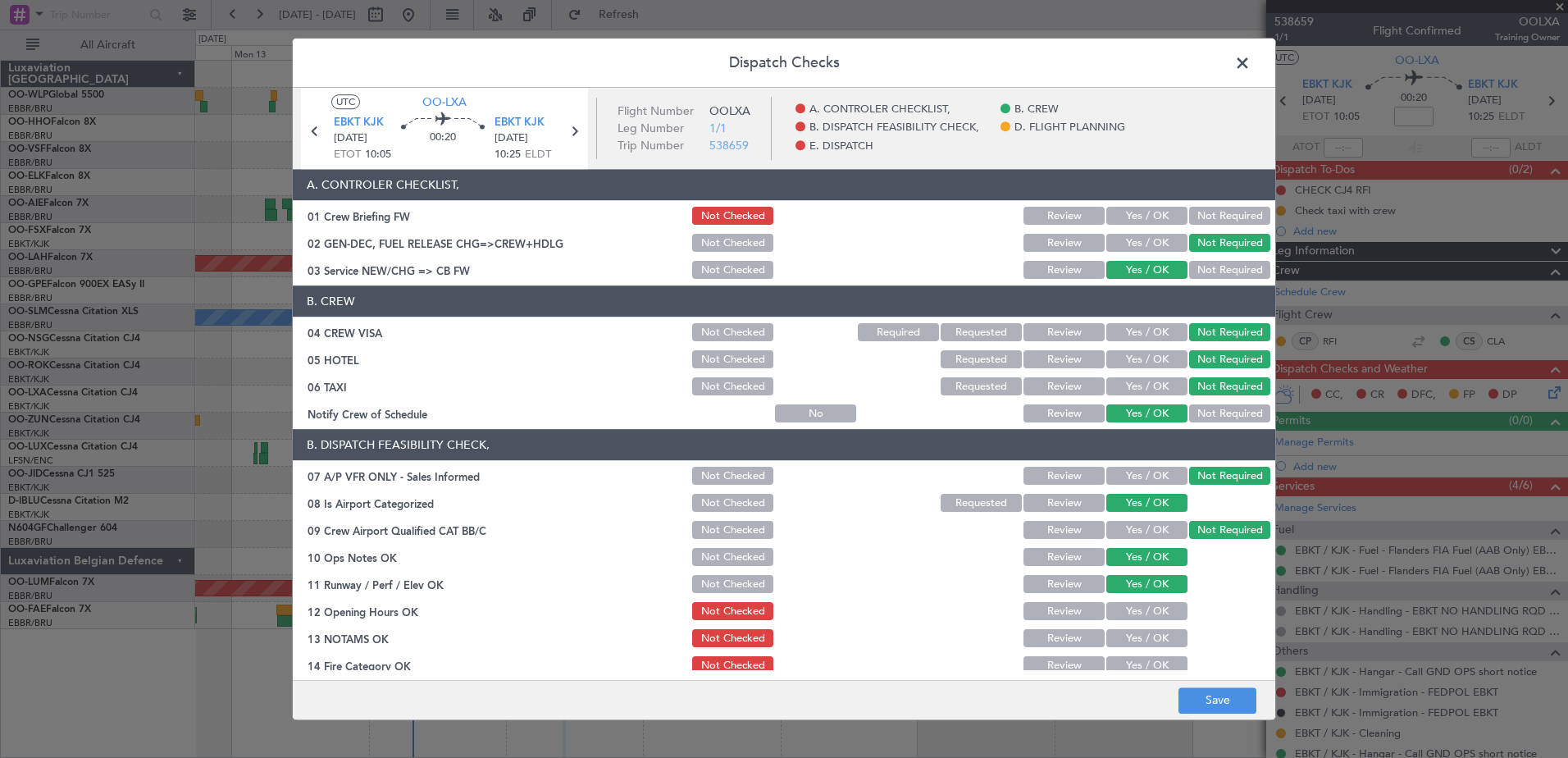
click at [1160, 610] on button "Yes / OK" at bounding box center [1147, 611] width 81 height 18
click at [1120, 637] on button "Yes / OK" at bounding box center [1147, 639] width 81 height 18
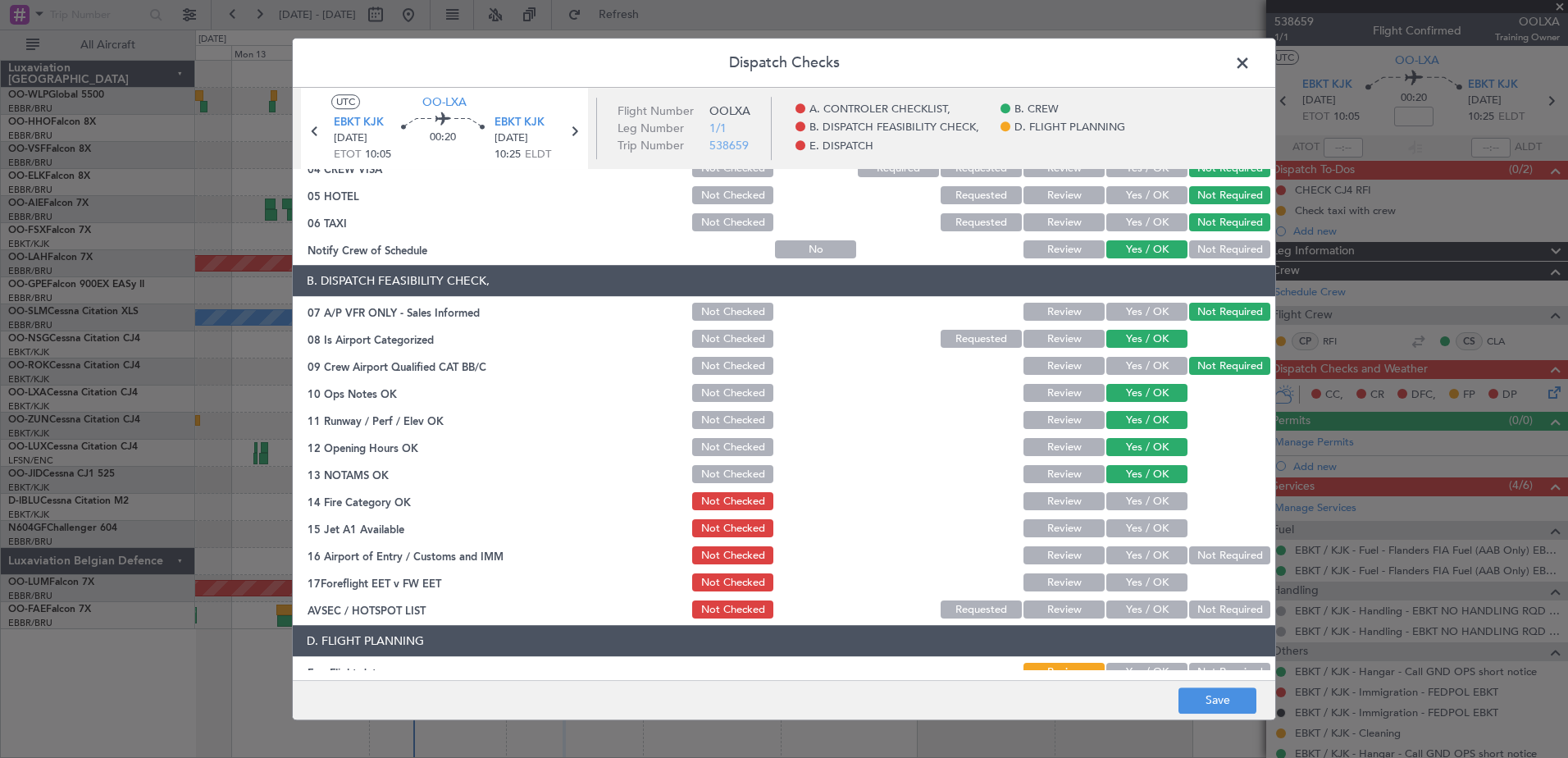
click at [1154, 498] on button "Yes / OK" at bounding box center [1147, 502] width 81 height 18
click at [1159, 526] on button "Yes / OK" at bounding box center [1147, 529] width 81 height 18
click at [1159, 555] on button "Yes / OK" at bounding box center [1147, 555] width 81 height 18
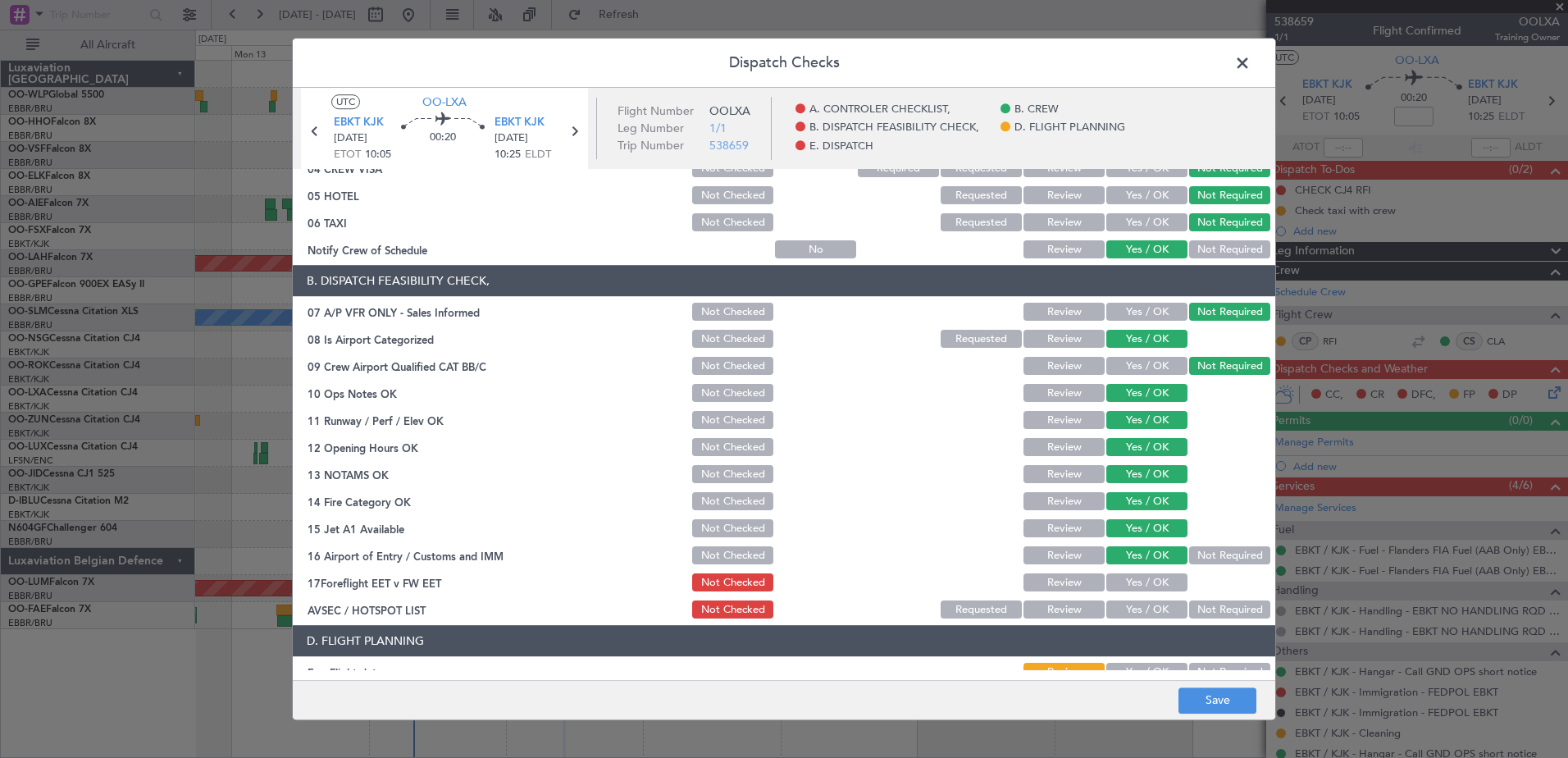
click at [1159, 589] on button "Yes / OK" at bounding box center [1147, 583] width 81 height 18
click at [1158, 607] on button "Yes / OK" at bounding box center [1147, 610] width 81 height 18
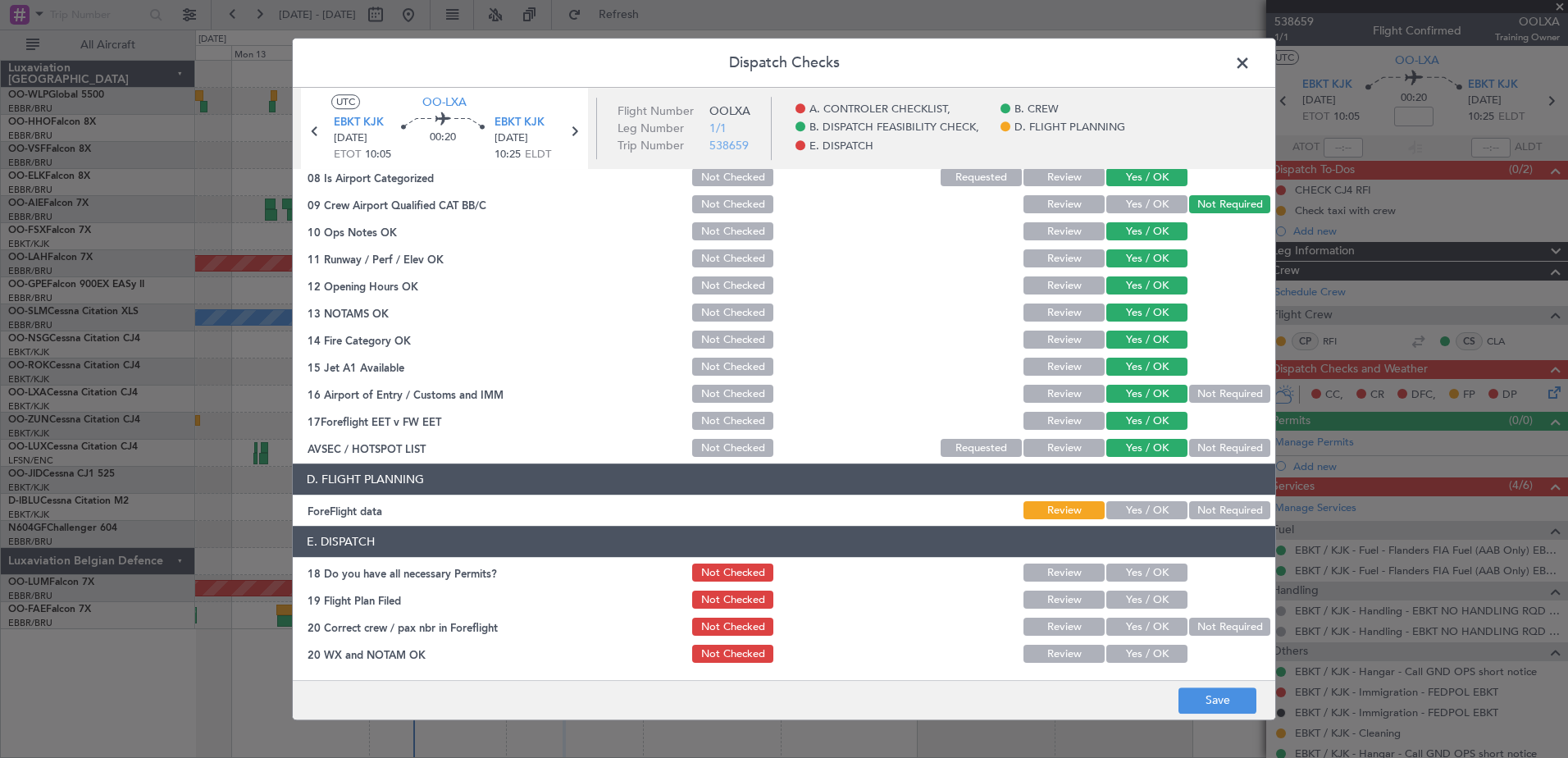
click at [1148, 519] on button "Yes / OK" at bounding box center [1147, 511] width 81 height 18
click at [1160, 589] on div "Yes / OK" at bounding box center [1145, 600] width 83 height 23
click at [1159, 574] on button "Yes / OK" at bounding box center [1147, 573] width 81 height 18
click at [1160, 595] on button "Yes / OK" at bounding box center [1147, 600] width 81 height 18
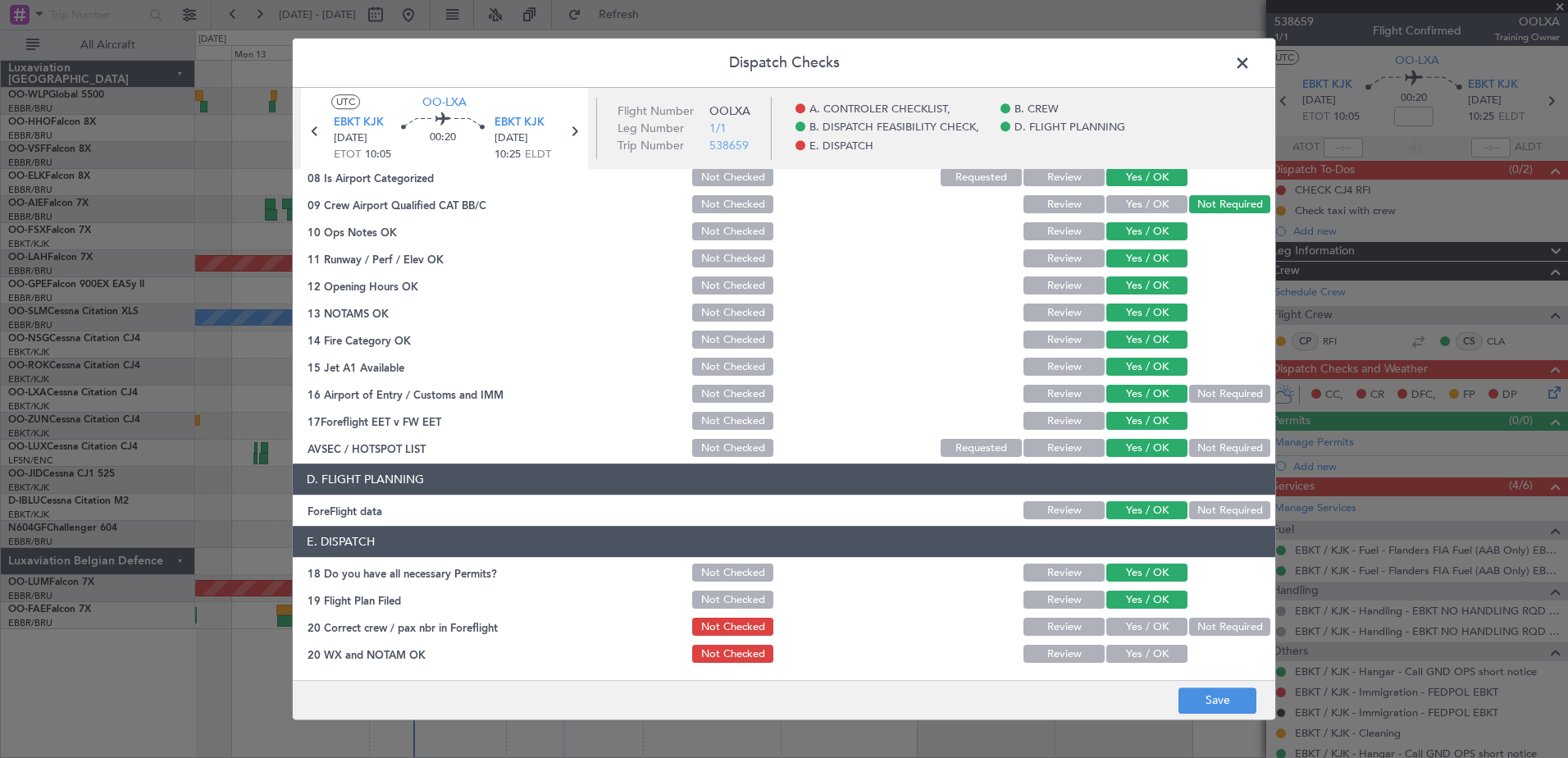
click at [1153, 621] on button "Yes / OK" at bounding box center [1147, 627] width 81 height 18
click at [1148, 652] on button "Yes / OK" at bounding box center [1147, 654] width 81 height 18
click at [1213, 691] on button "Save" at bounding box center [1218, 700] width 78 height 26
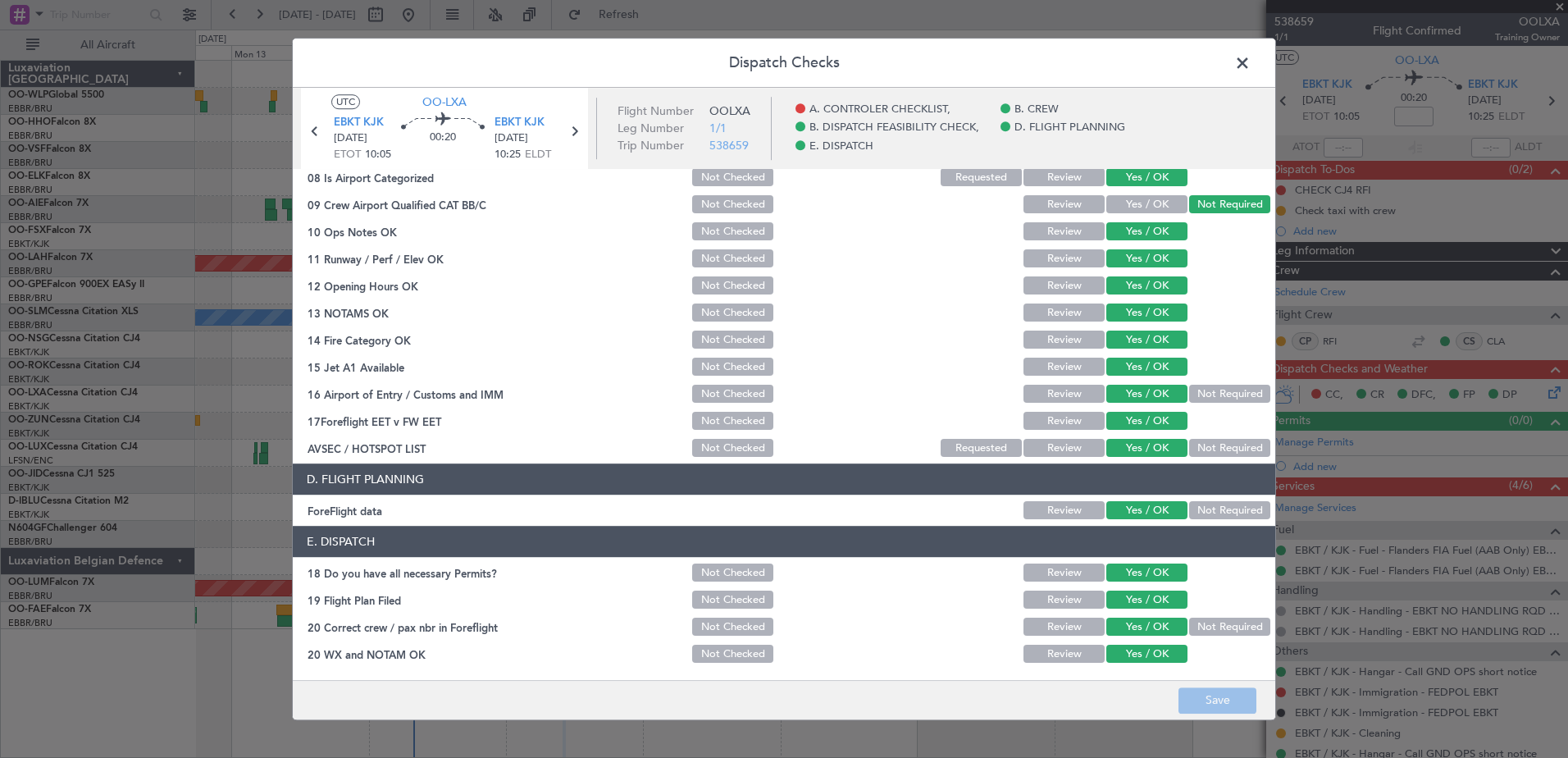
click at [1251, 59] on span at bounding box center [1251, 67] width 0 height 33
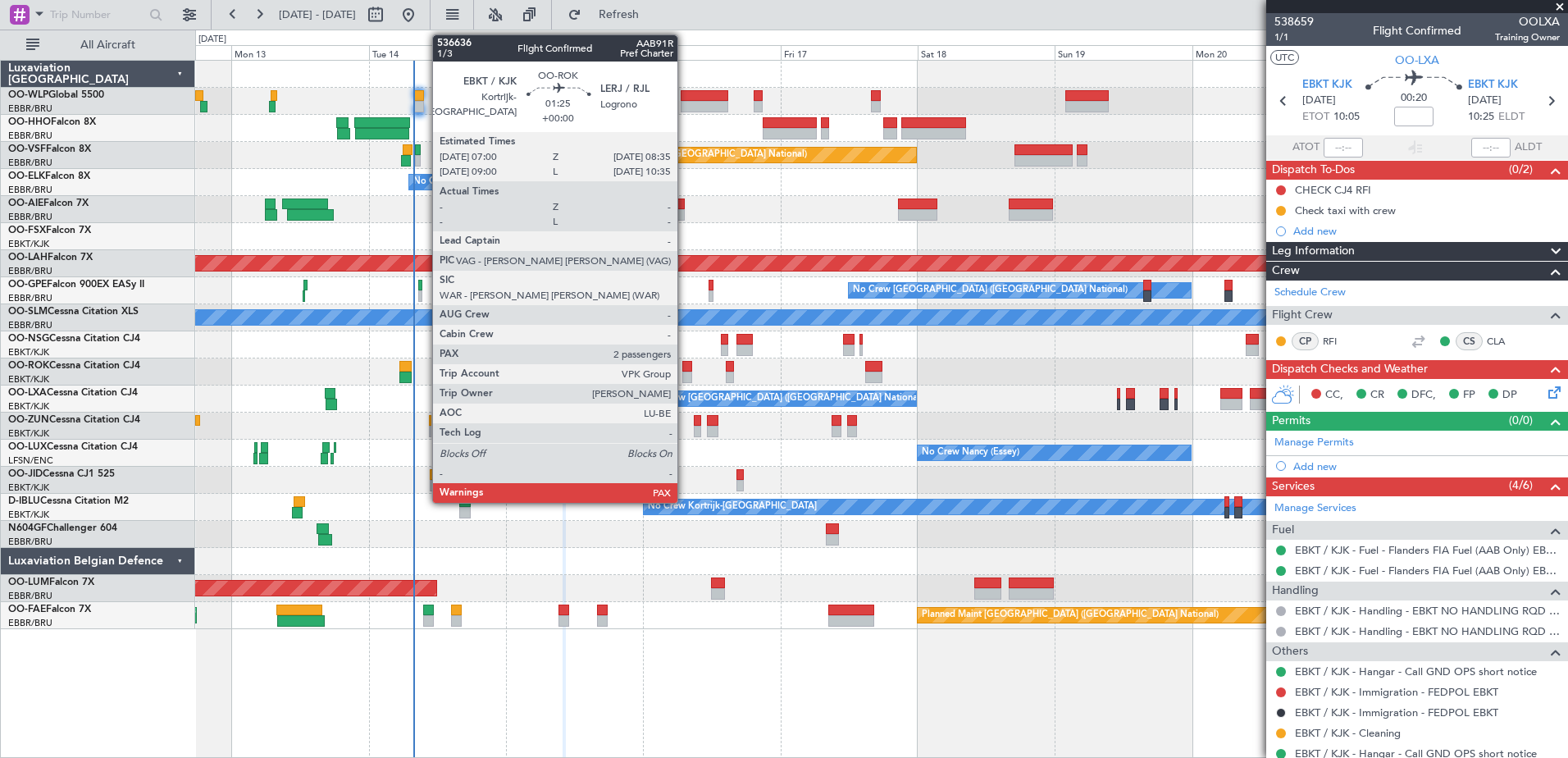
click at [685, 380] on div at bounding box center [687, 377] width 10 height 11
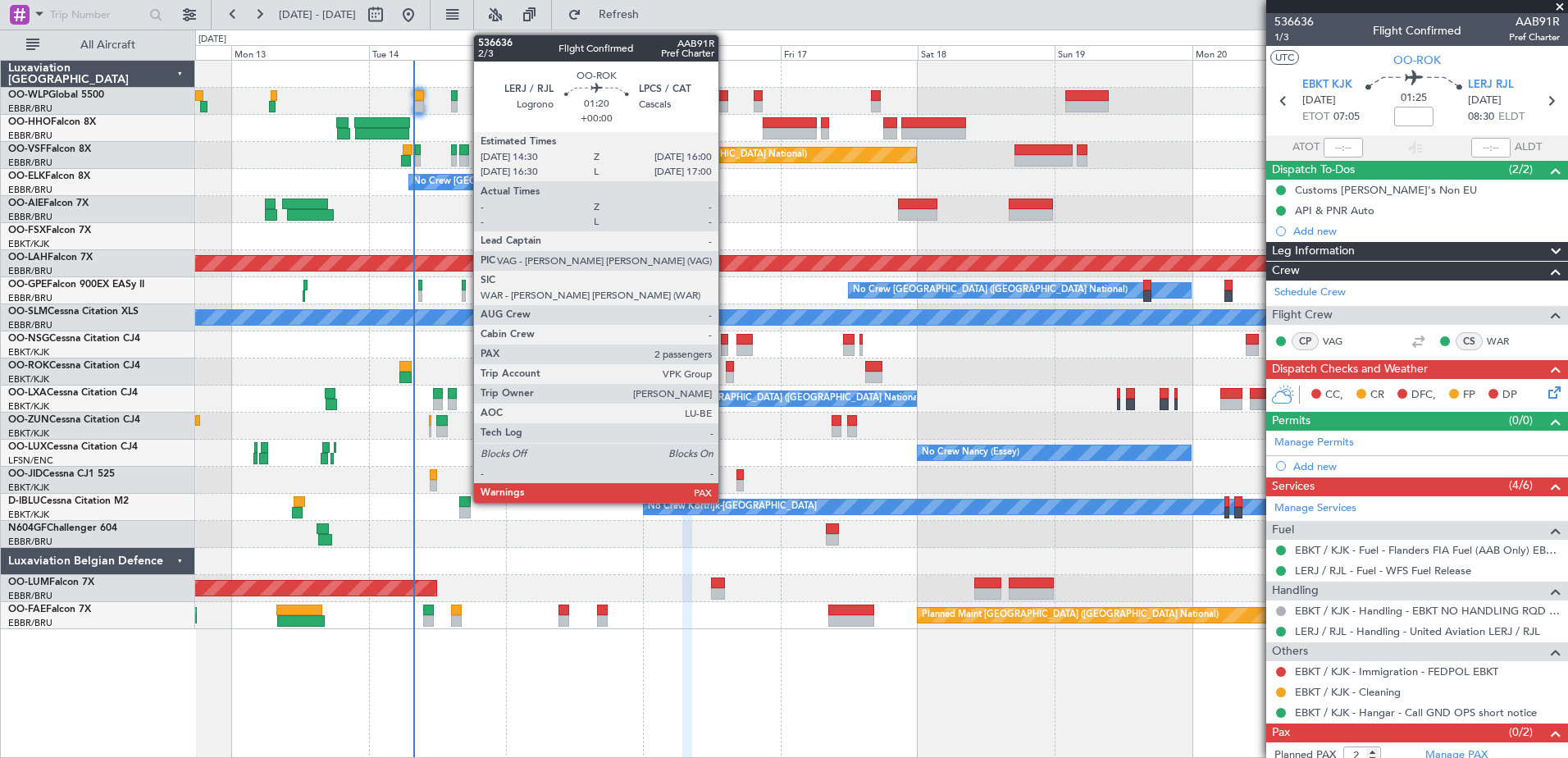
click at [726, 376] on div at bounding box center [731, 377] width 9 height 11
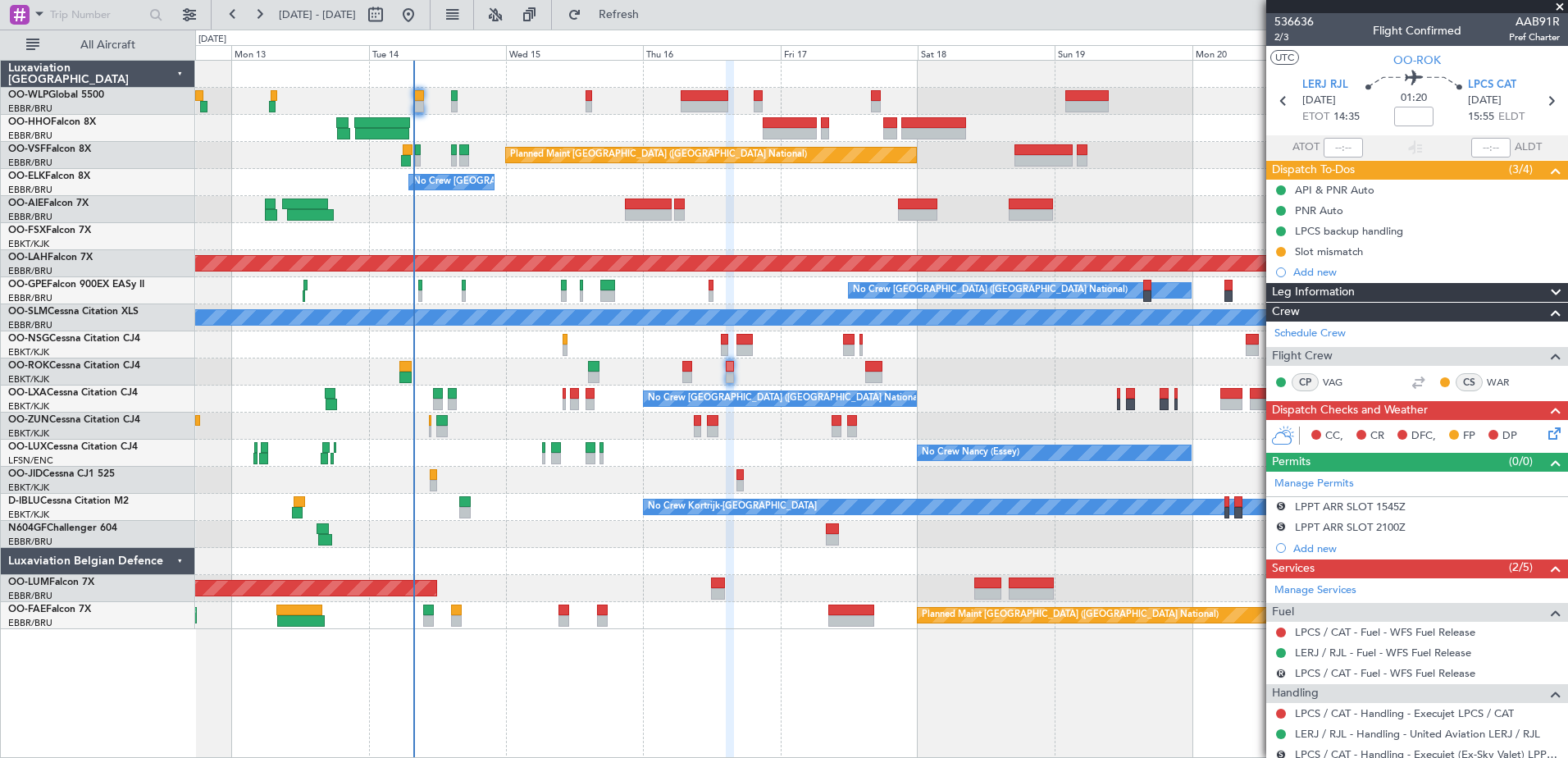
scroll to position [114, 0]
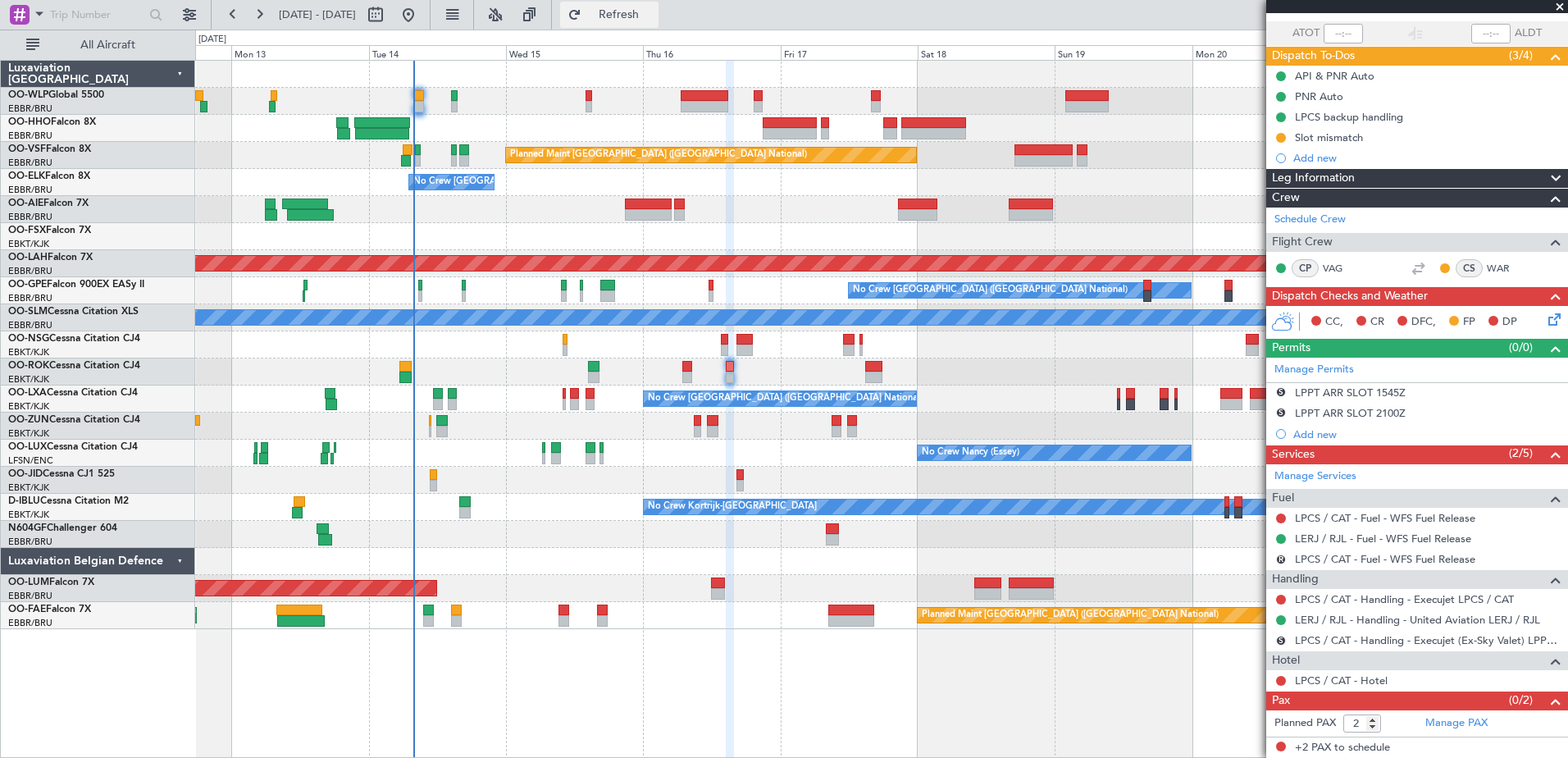
click at [654, 15] on span "Refresh" at bounding box center [619, 15] width 69 height 11
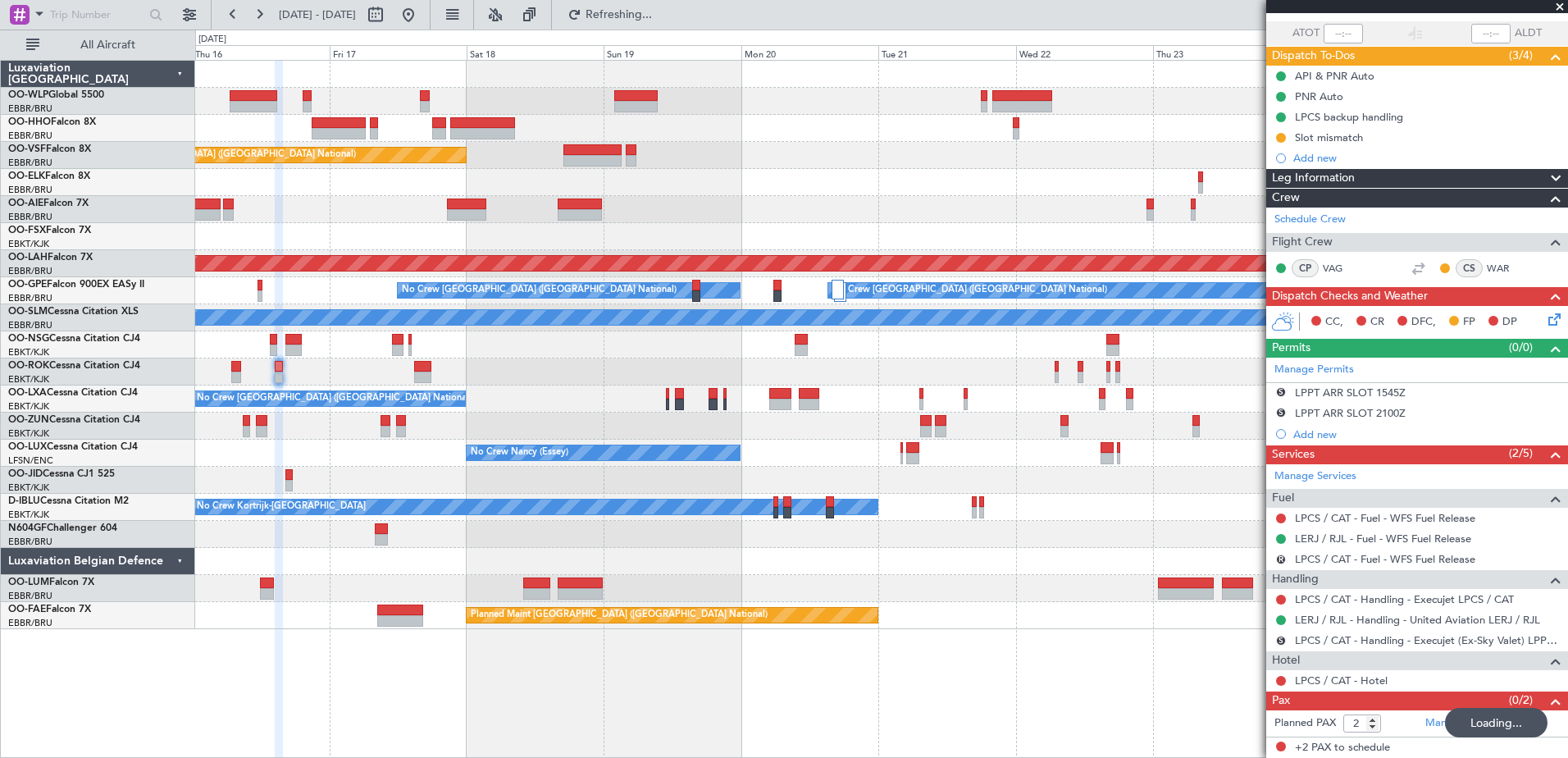
click at [651, 206] on div "Planned Maint Brussels (Brussels National) No Crew Brussels (Brussels National)…" at bounding box center [881, 345] width 1372 height 568
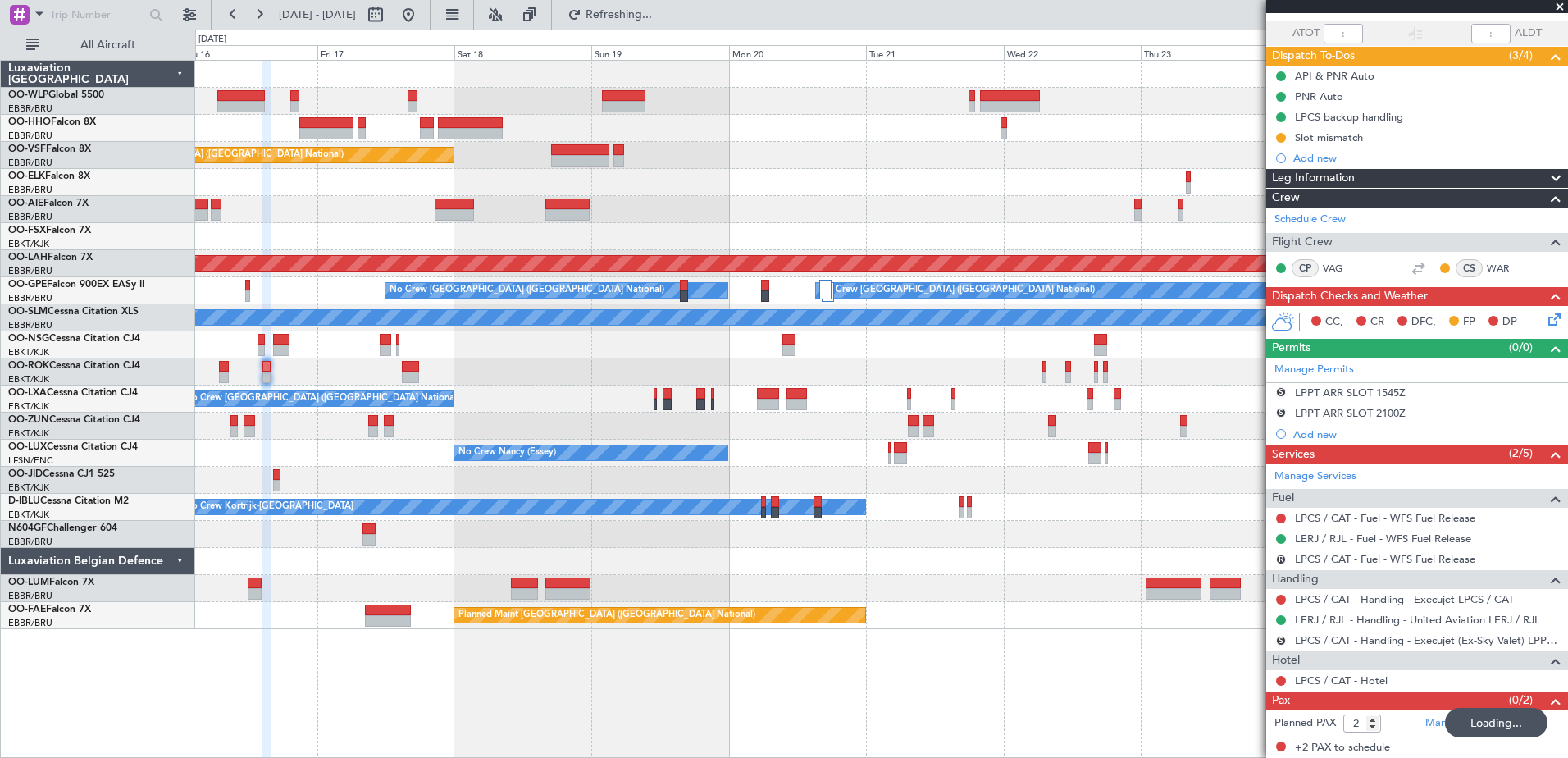
type input "1"
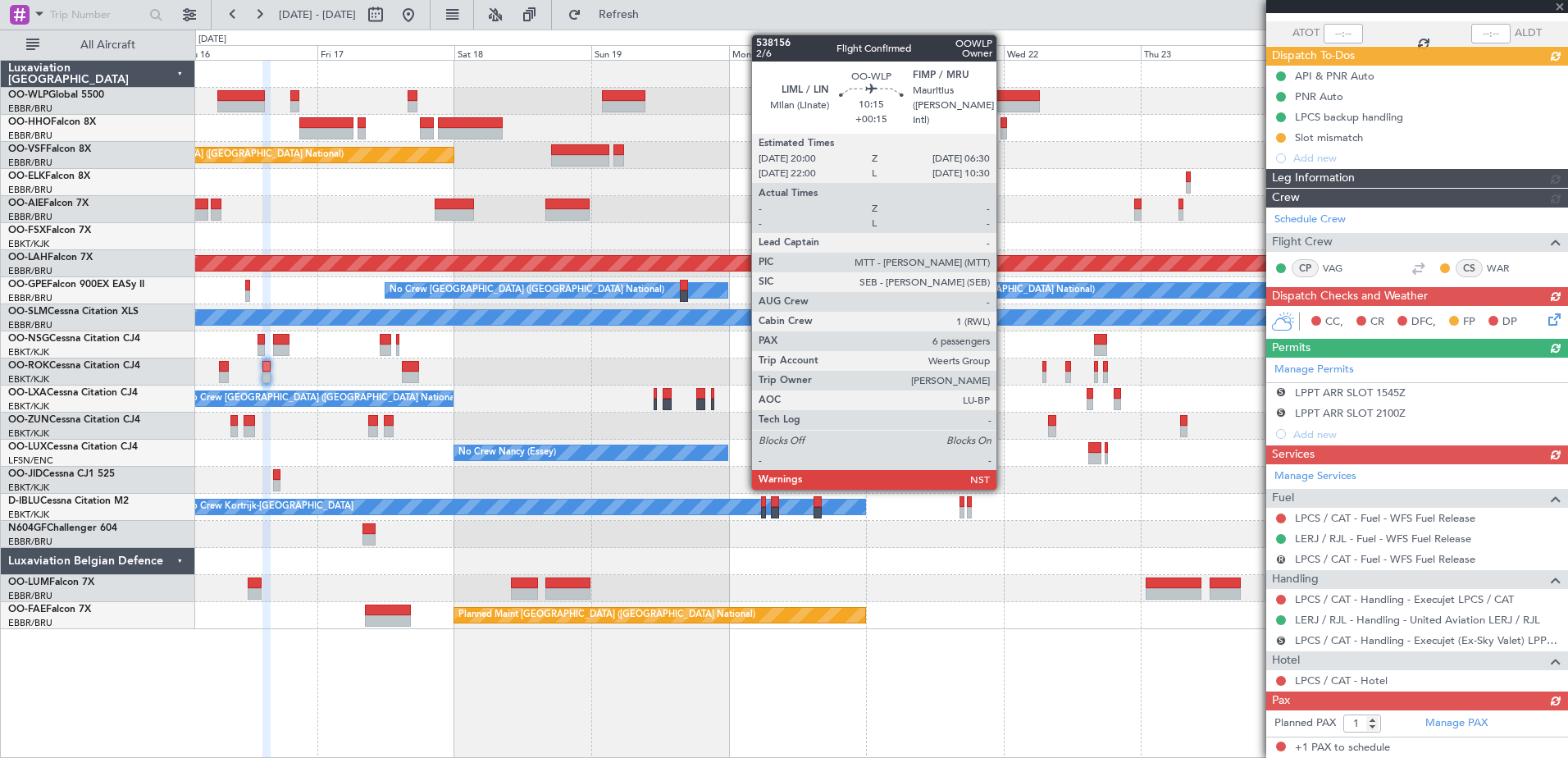
click at [1004, 107] on div at bounding box center [1010, 107] width 60 height 11
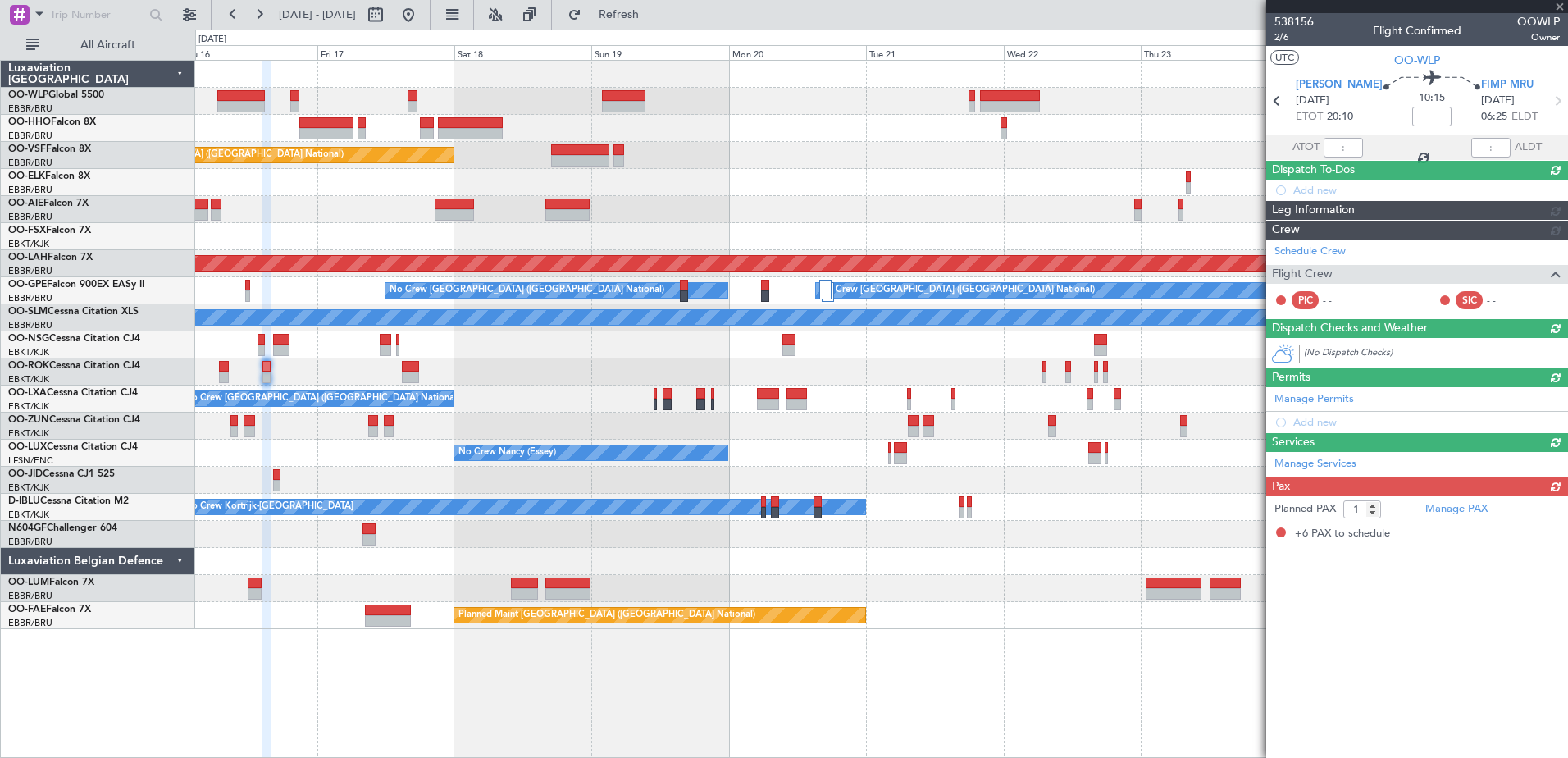
type input "+00:15"
type input "6"
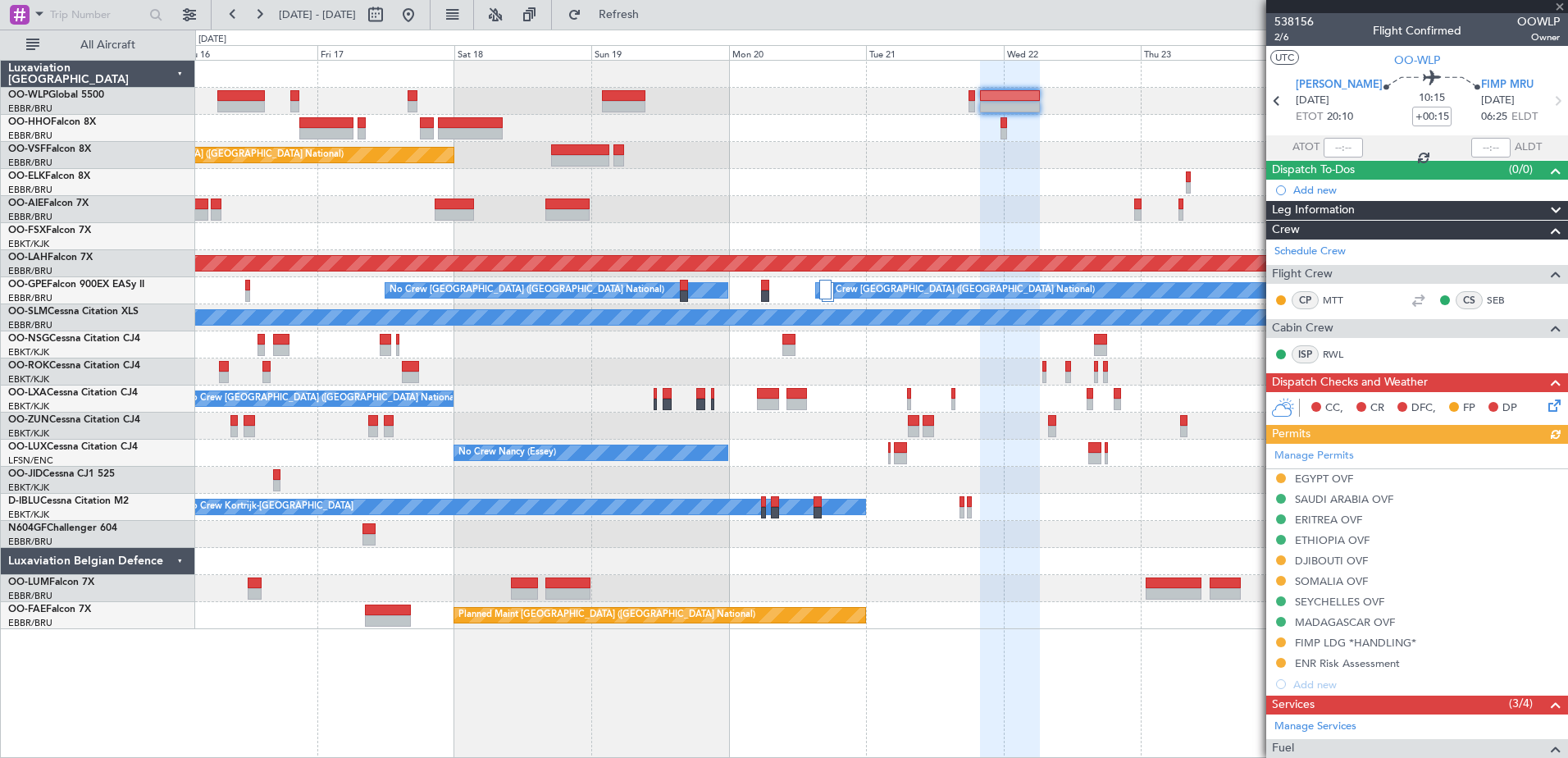
scroll to position [450, 0]
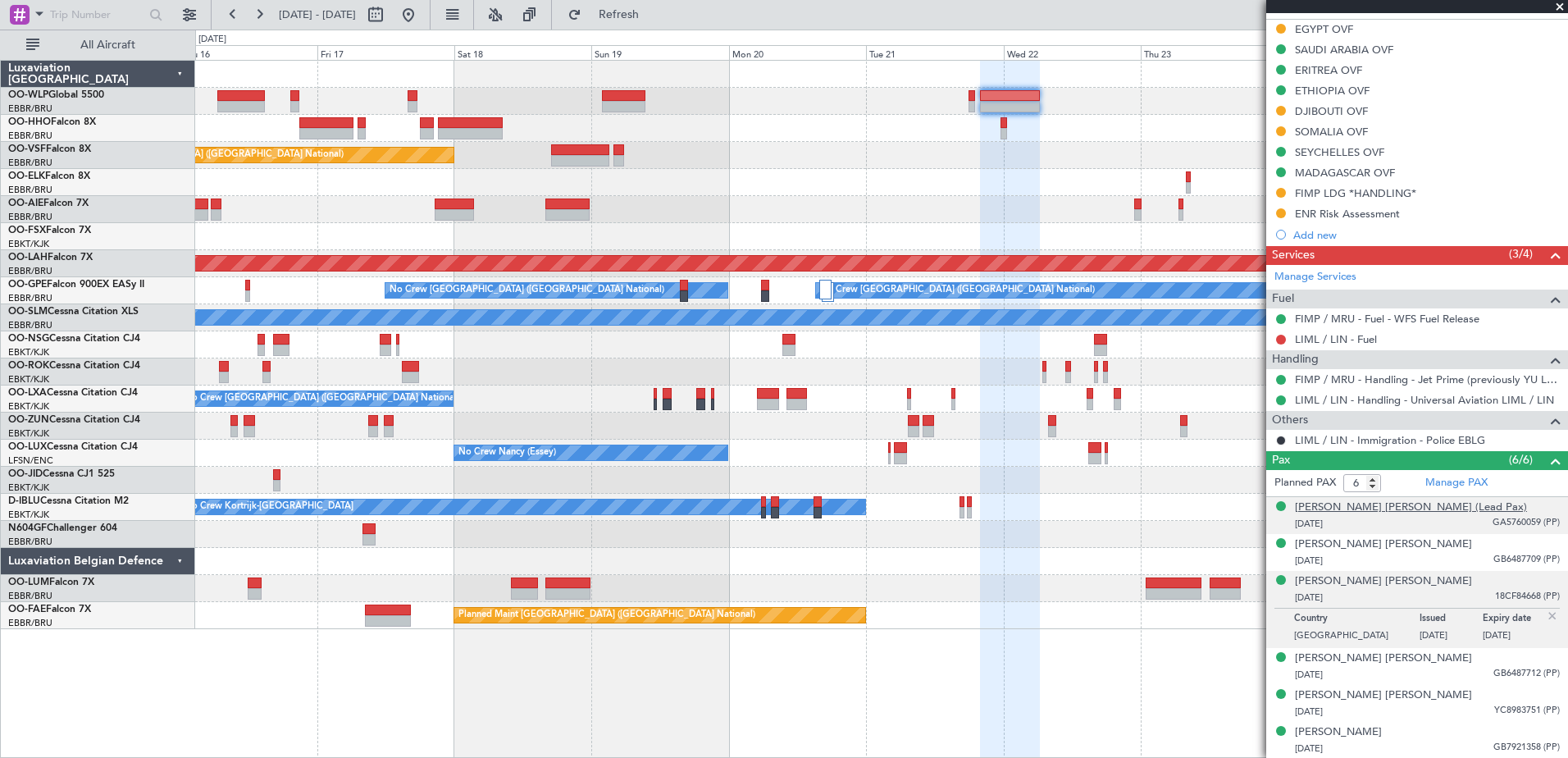
click at [1318, 504] on div "Yves Léa Joseph Weerts (Lead Pax)" at bounding box center [1411, 508] width 232 height 17
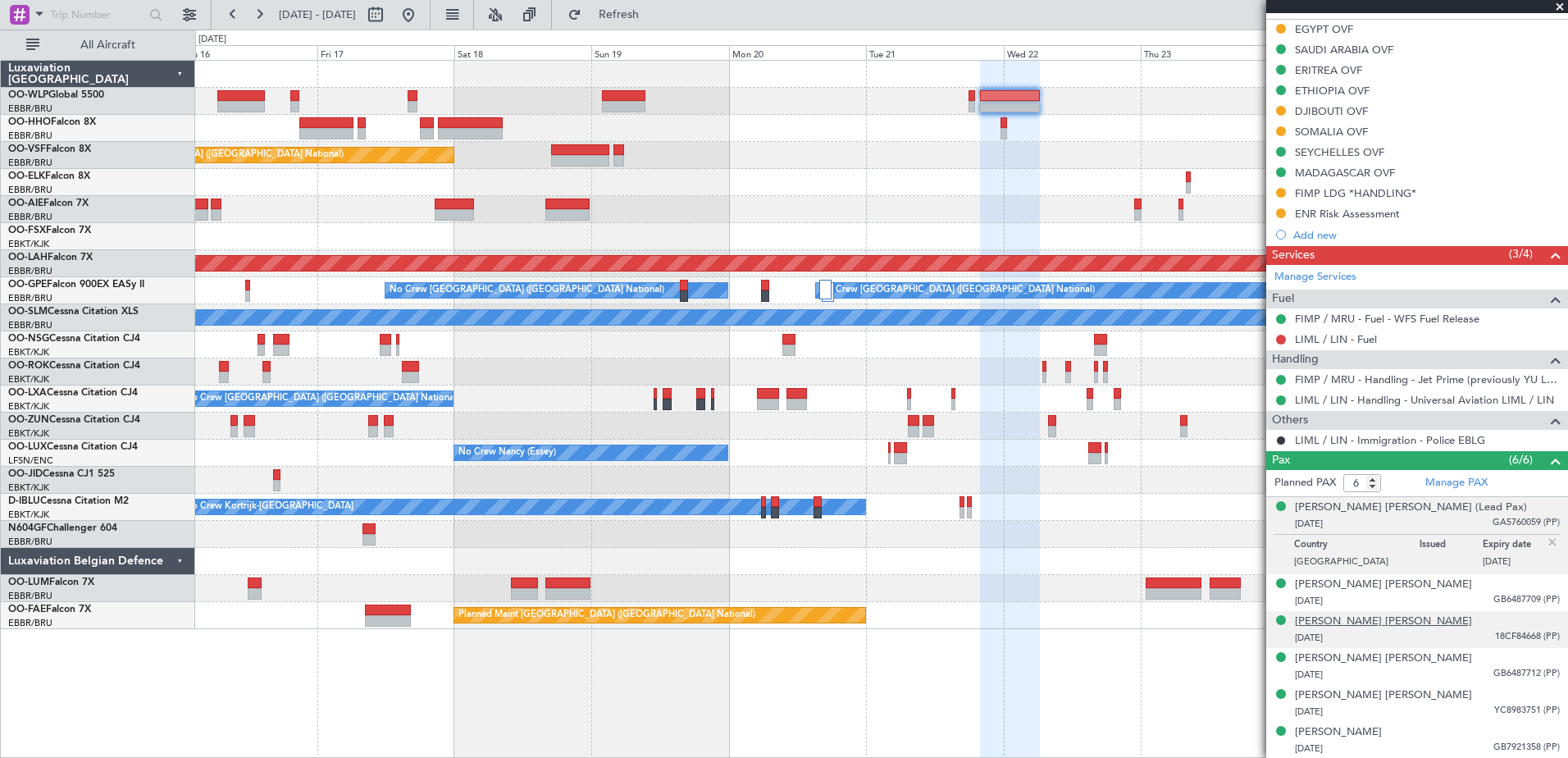
click at [1397, 623] on div "Anne Gaelle Catherine Dumouchel" at bounding box center [1383, 622] width 177 height 17
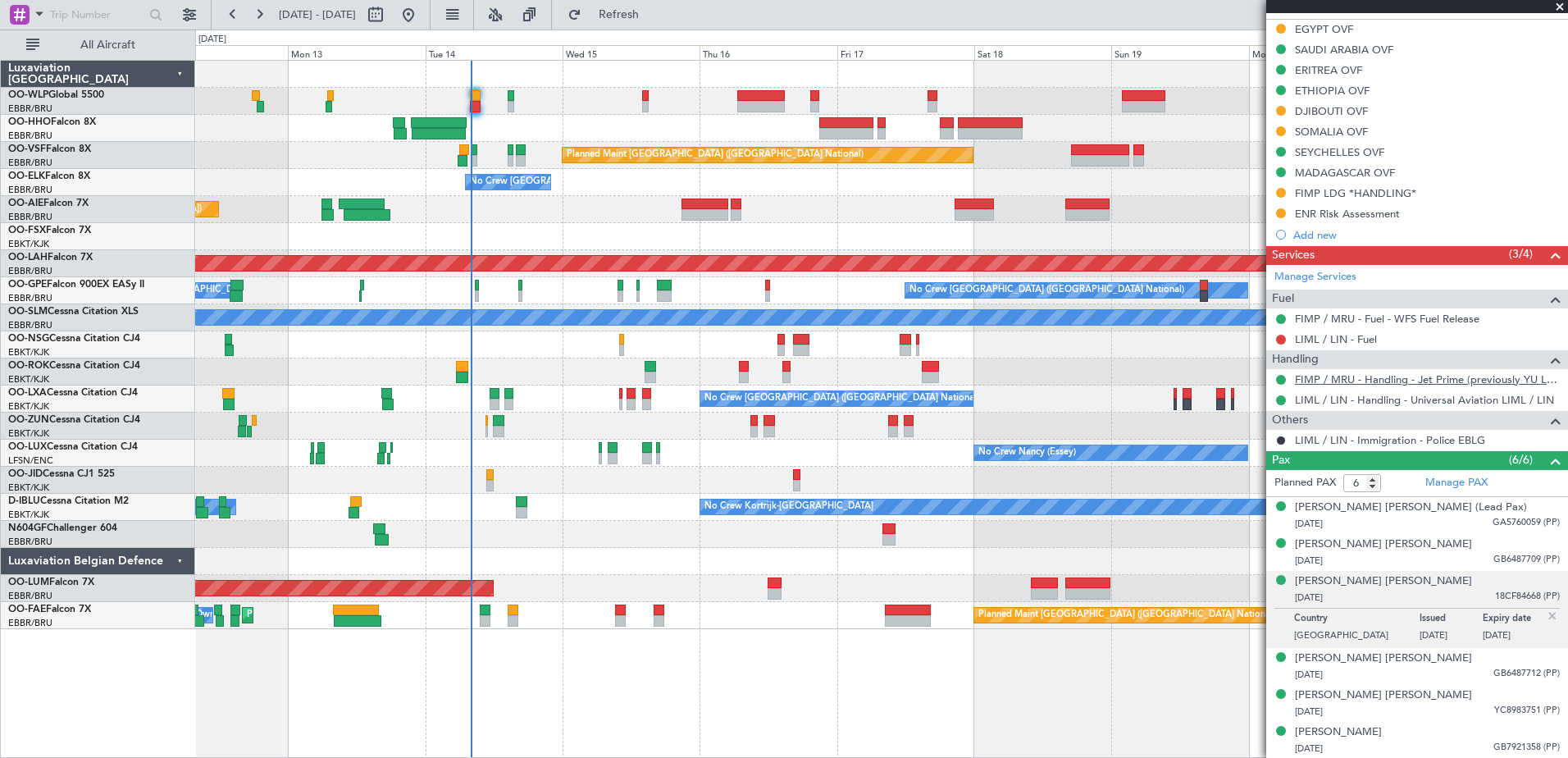
click at [1354, 375] on link "FIMP / MRU - Handling - Jet Prime (previously YU Lounge)) Ltd FIMP / MRU" at bounding box center [1427, 379] width 265 height 14
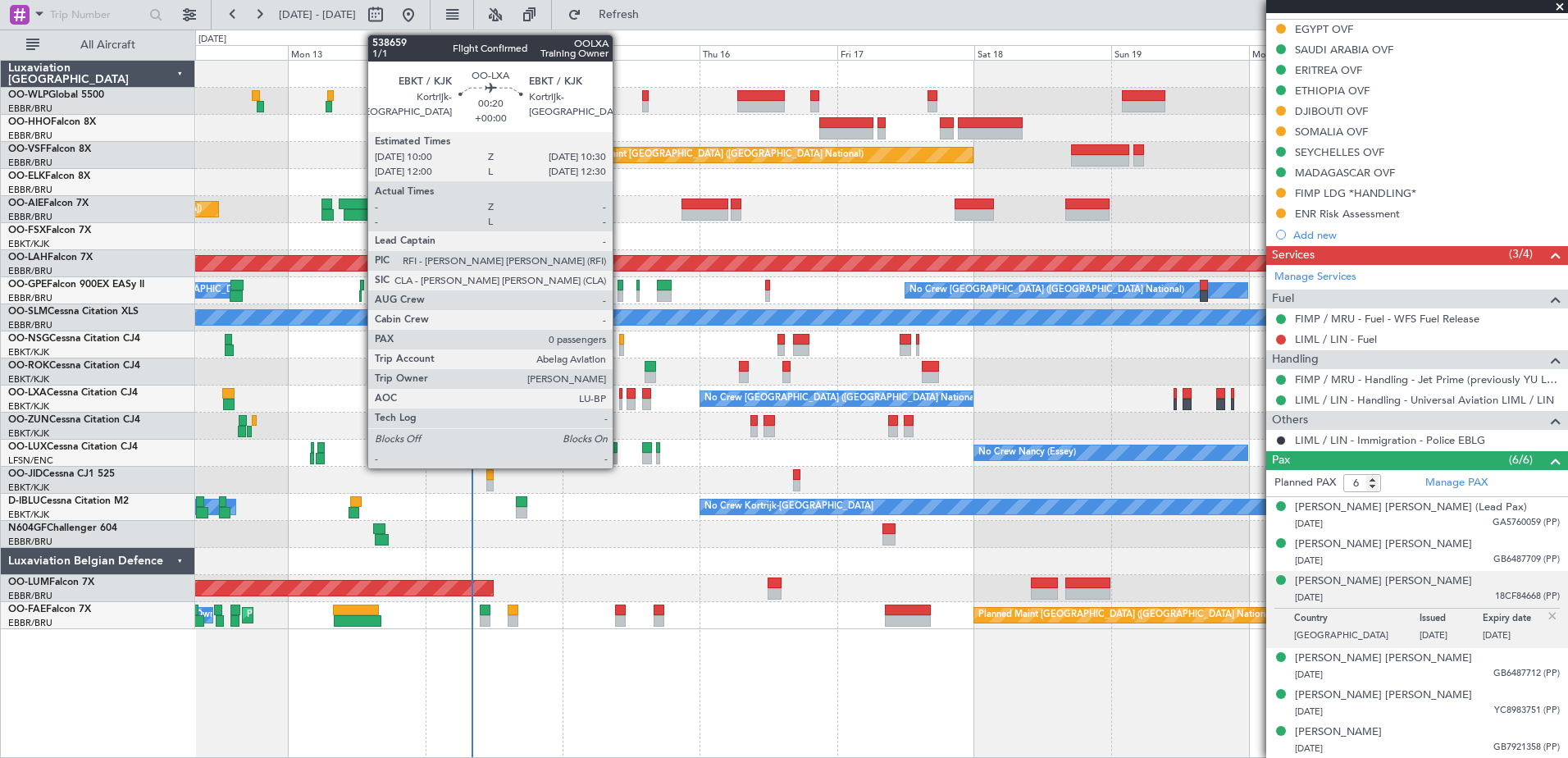
click at [620, 402] on div at bounding box center [621, 404] width 4 height 11
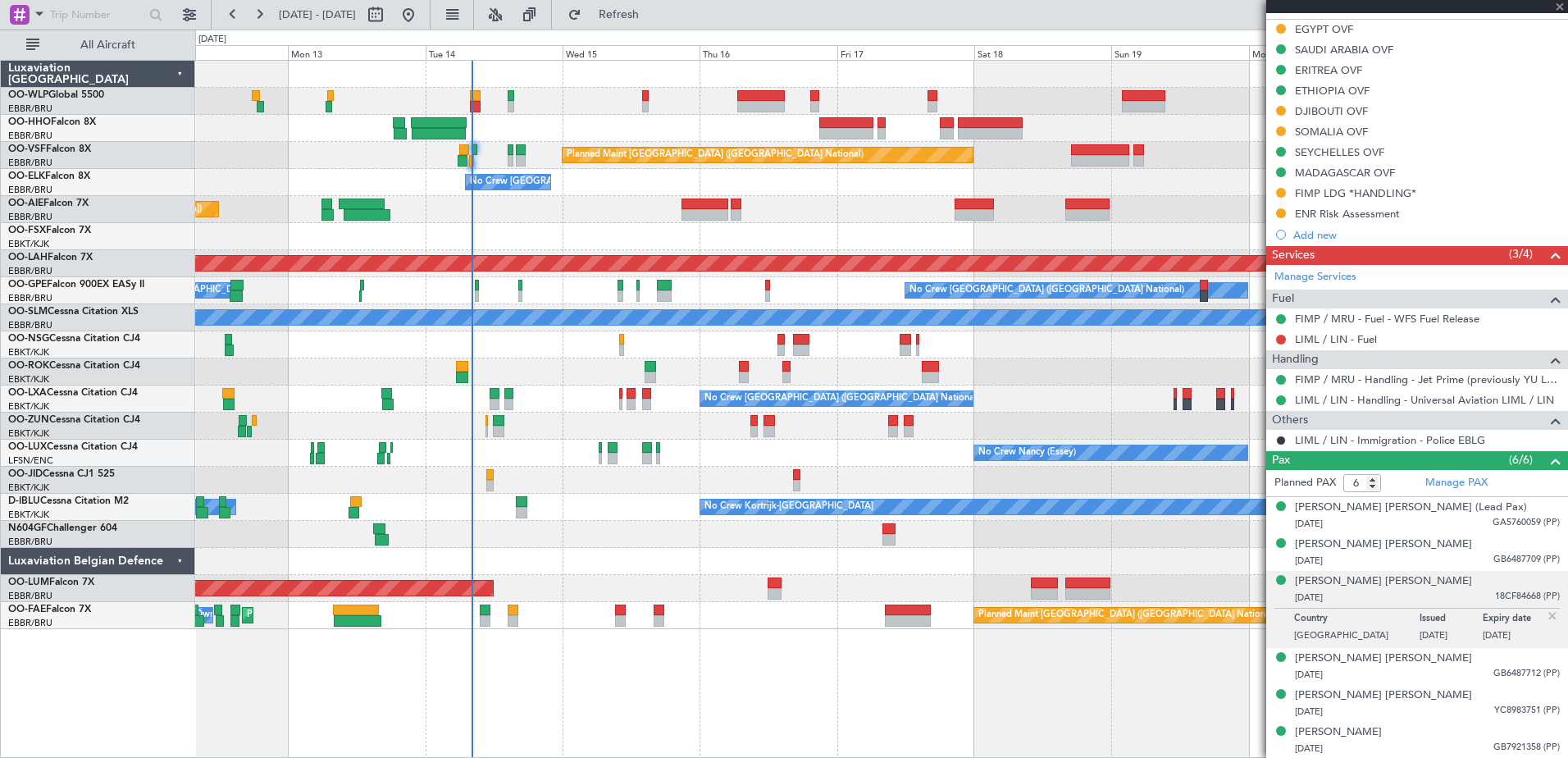
type input "0"
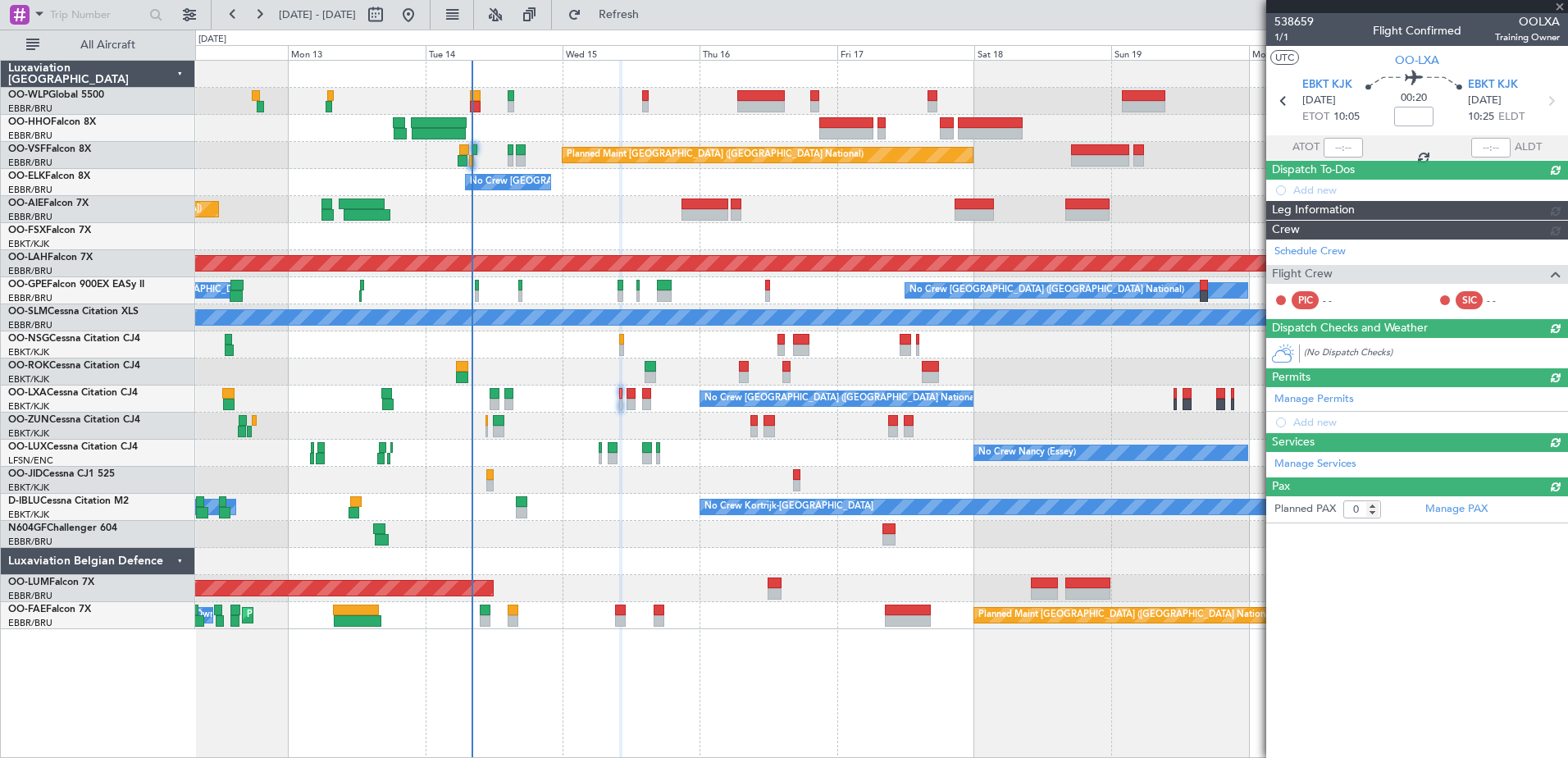
scroll to position [0, 0]
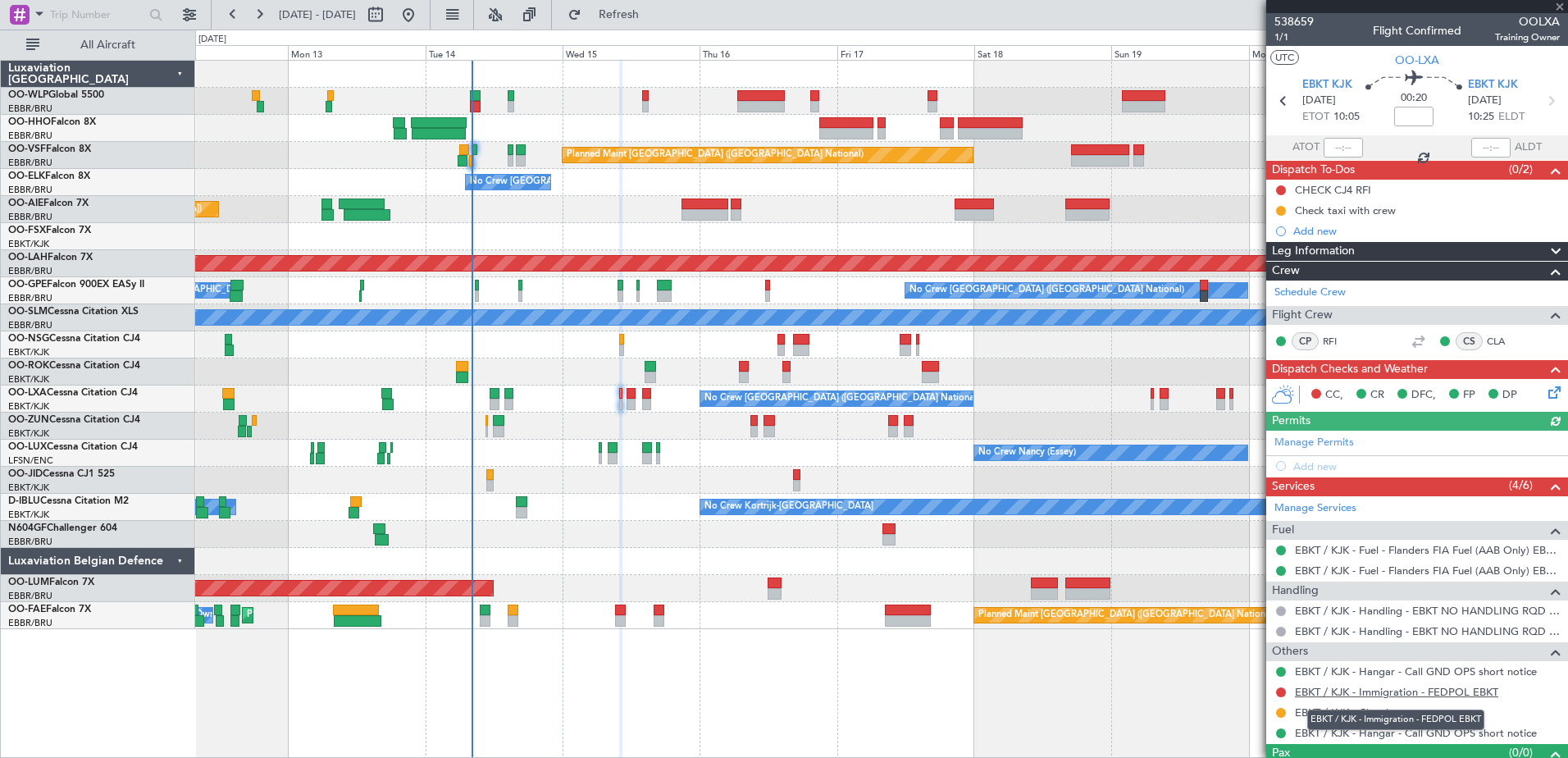
click at [1378, 687] on link "EBKT / KJK - Immigration - FEDPOL EBKT" at bounding box center [1396, 692] width 203 height 14
click at [654, 10] on span "Refresh" at bounding box center [619, 15] width 69 height 11
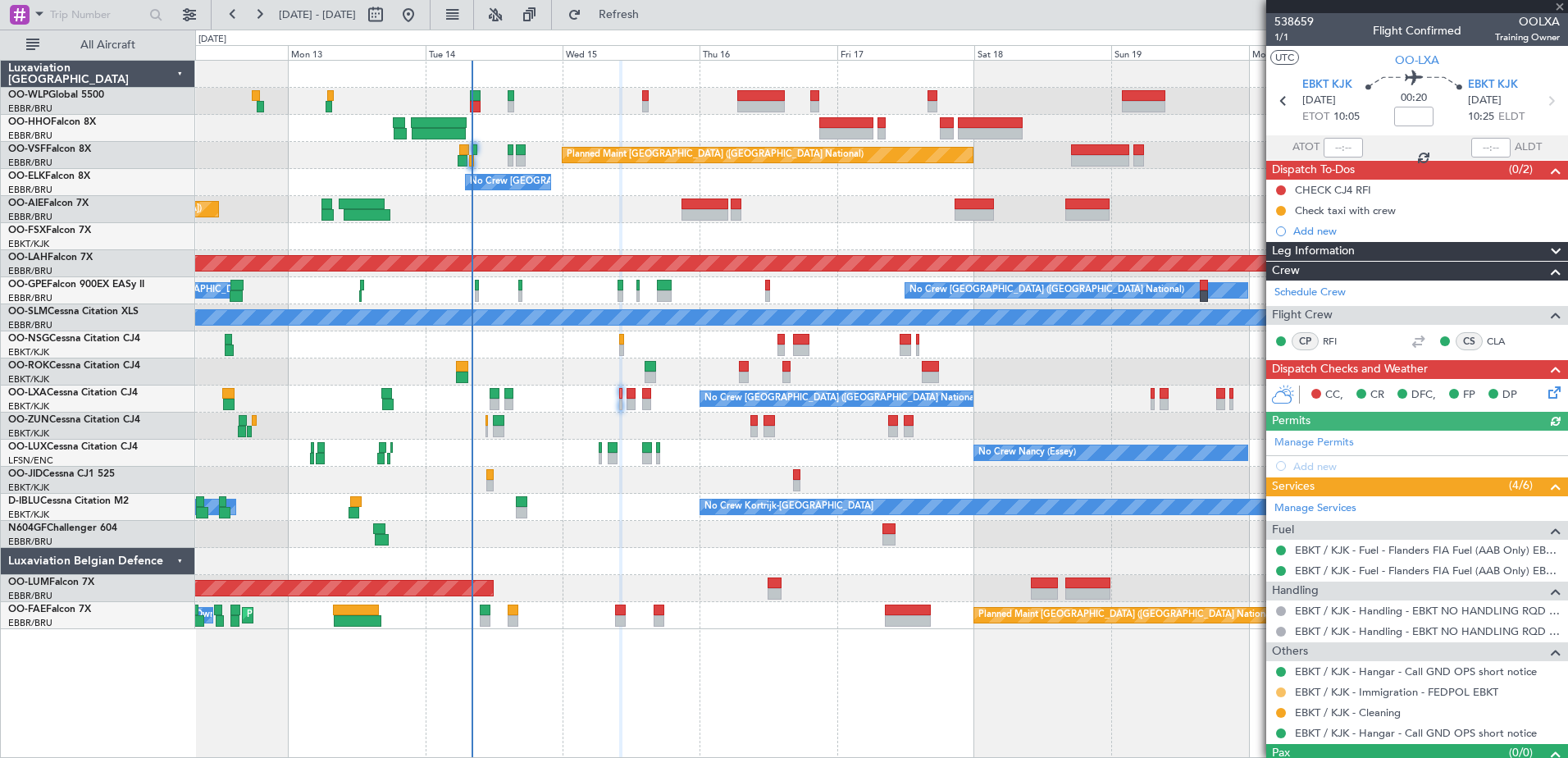
click at [1285, 693] on button at bounding box center [1281, 692] width 10 height 10
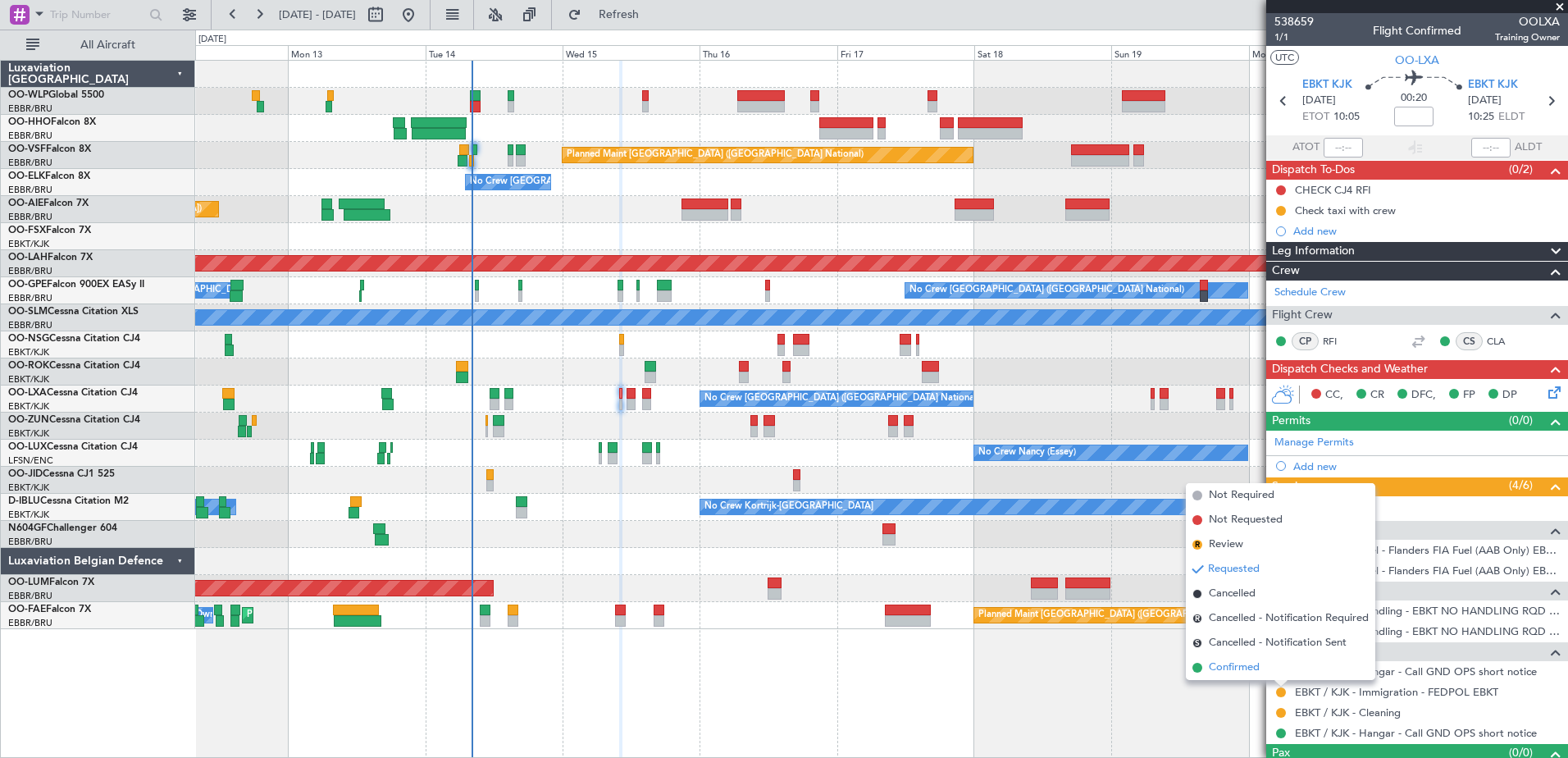
click at [1228, 668] on span "Confirmed" at bounding box center [1234, 668] width 51 height 17
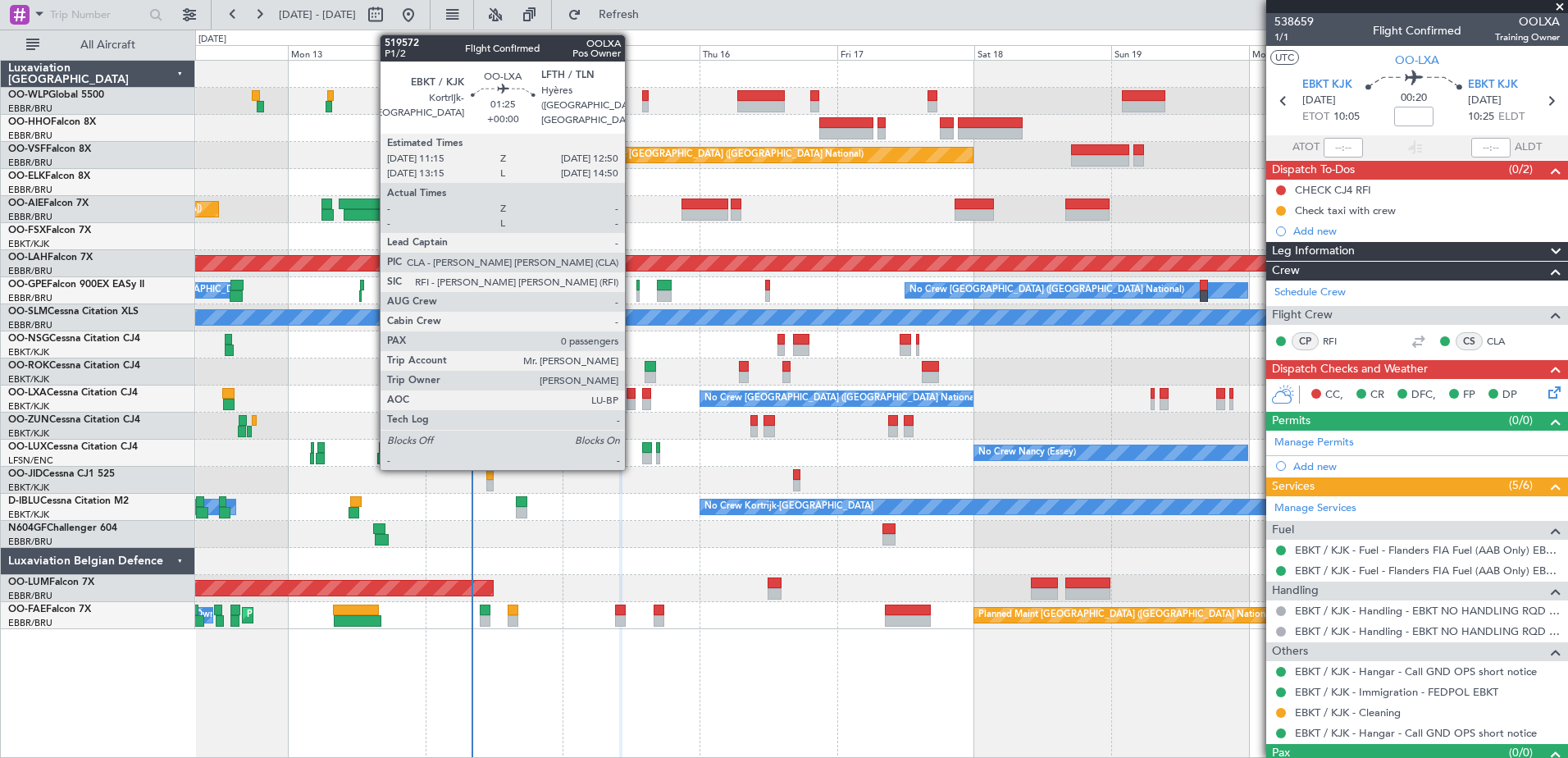
click at [632, 403] on div at bounding box center [631, 404] width 10 height 11
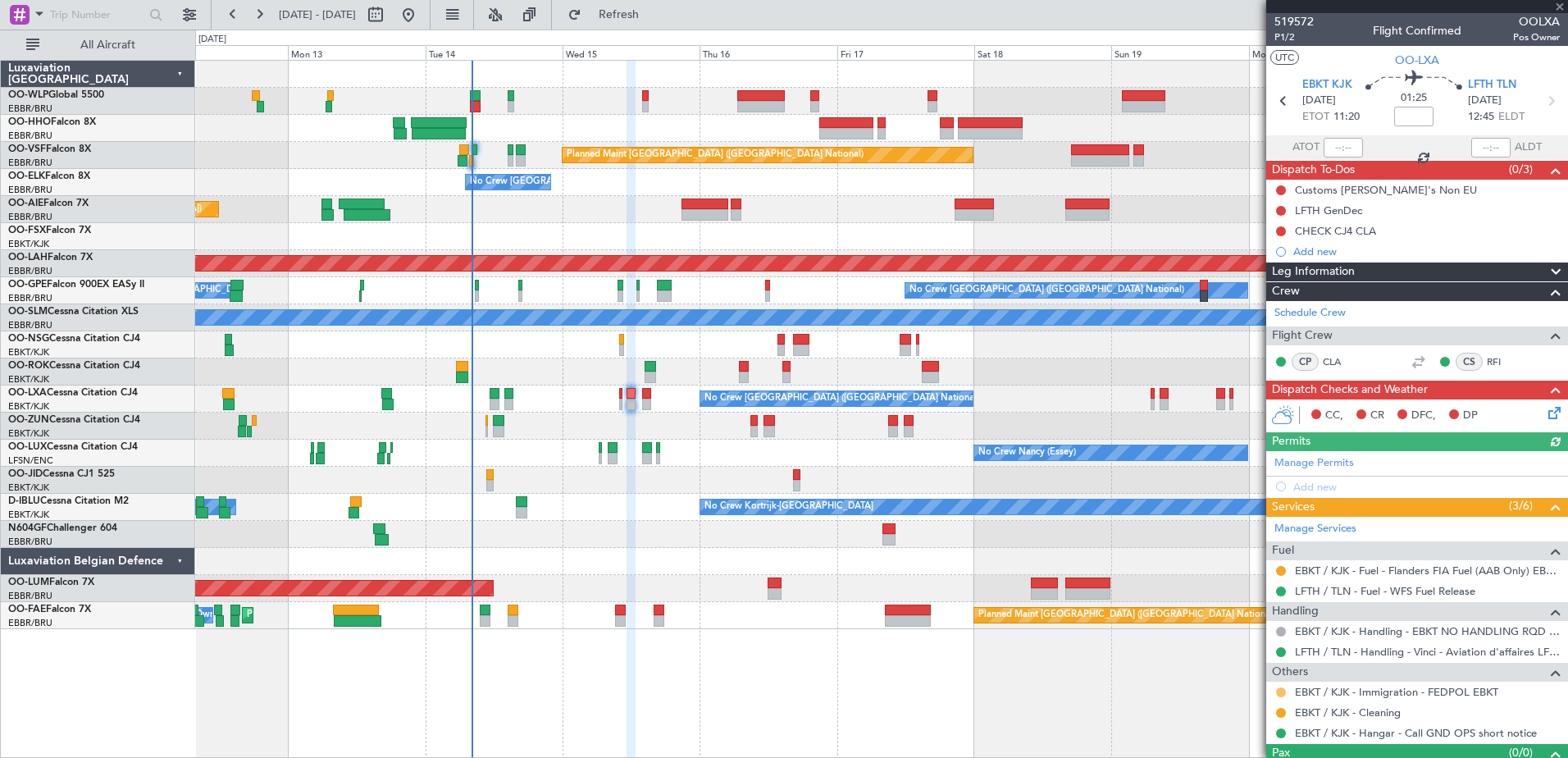
click at [1281, 691] on button at bounding box center [1281, 692] width 10 height 10
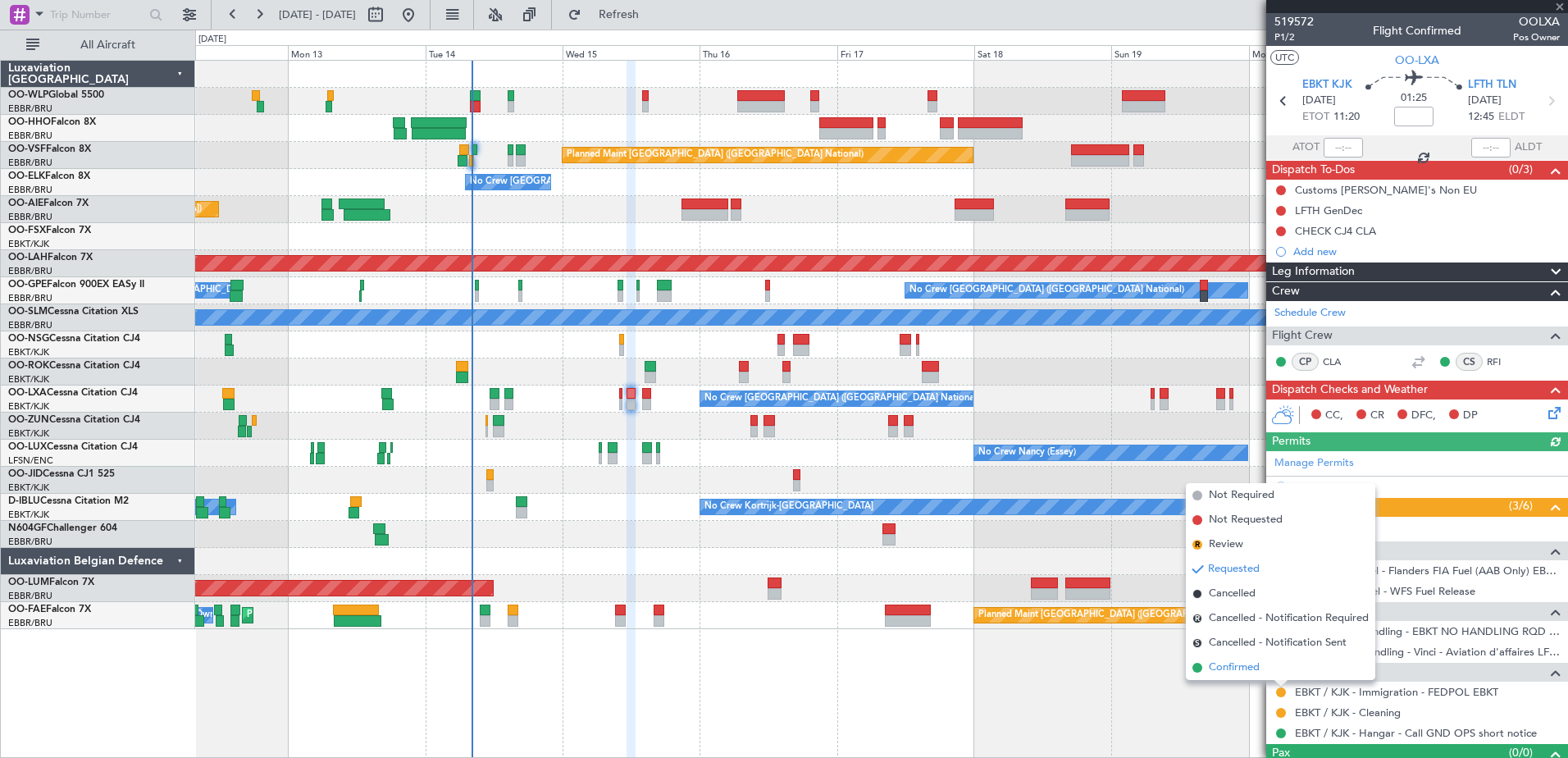
click at [1234, 671] on span "Confirmed" at bounding box center [1234, 668] width 51 height 17
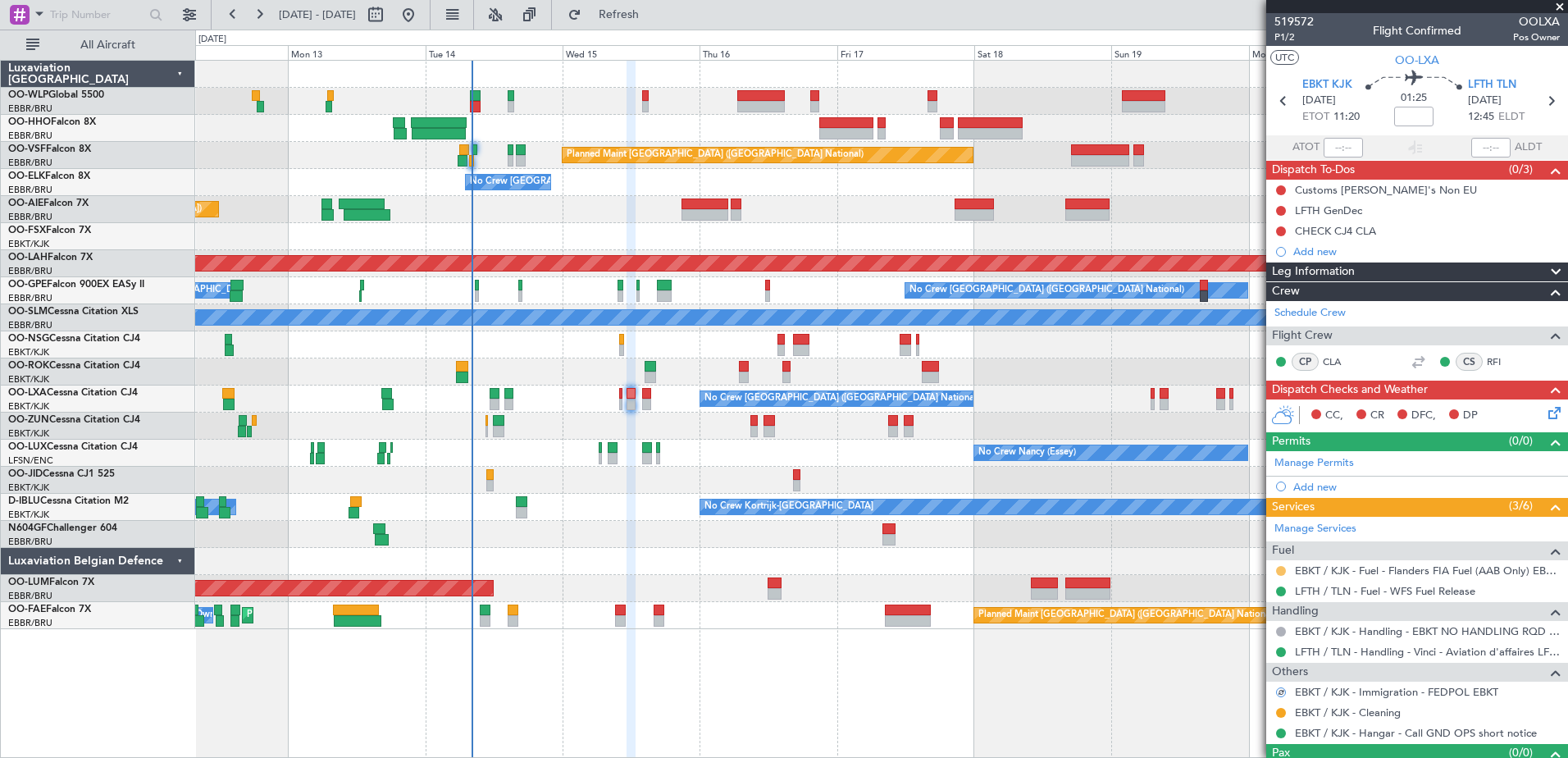
click at [1279, 568] on button at bounding box center [1281, 571] width 10 height 10
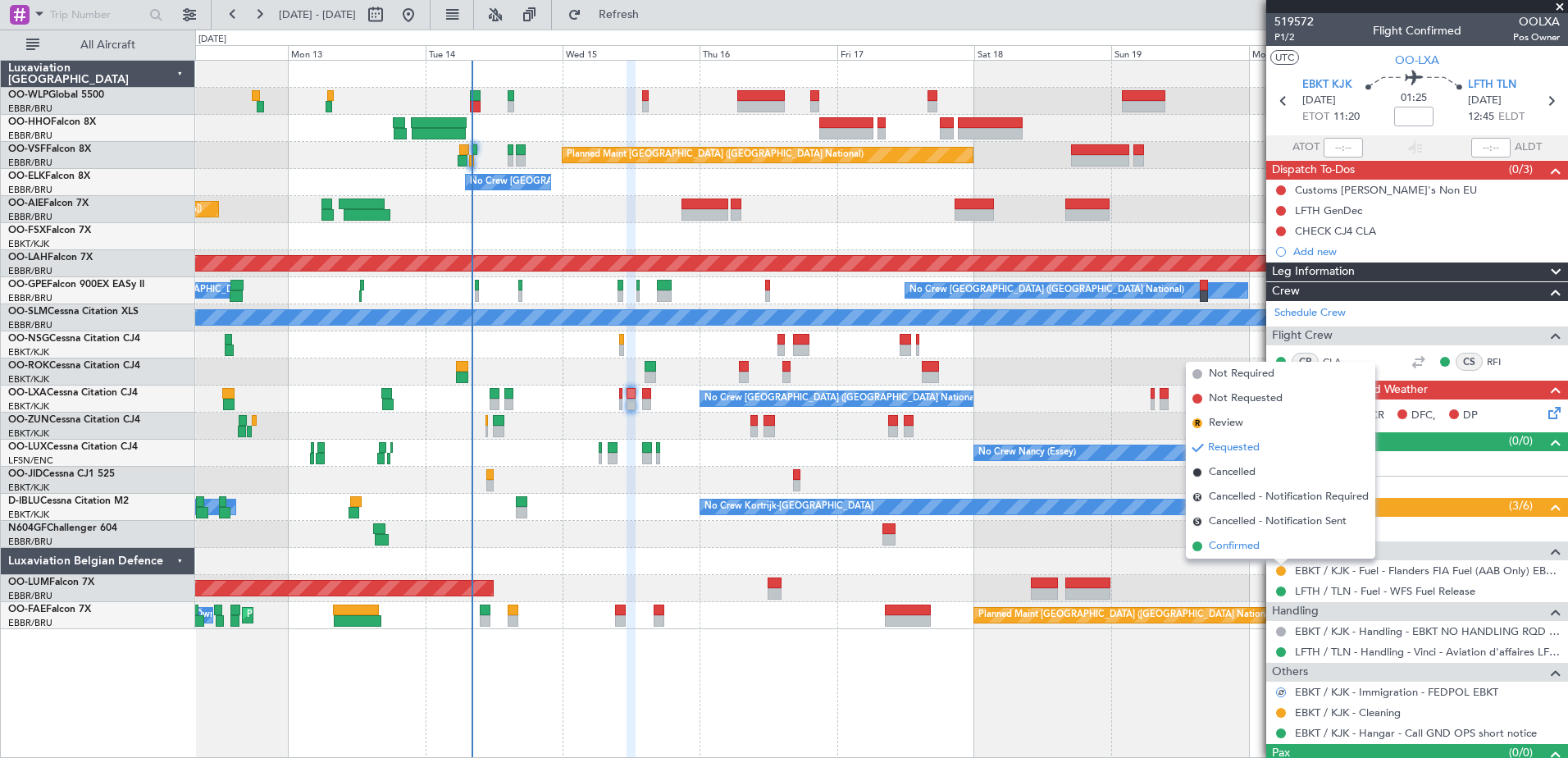
click at [1249, 547] on span "Confirmed" at bounding box center [1234, 547] width 51 height 17
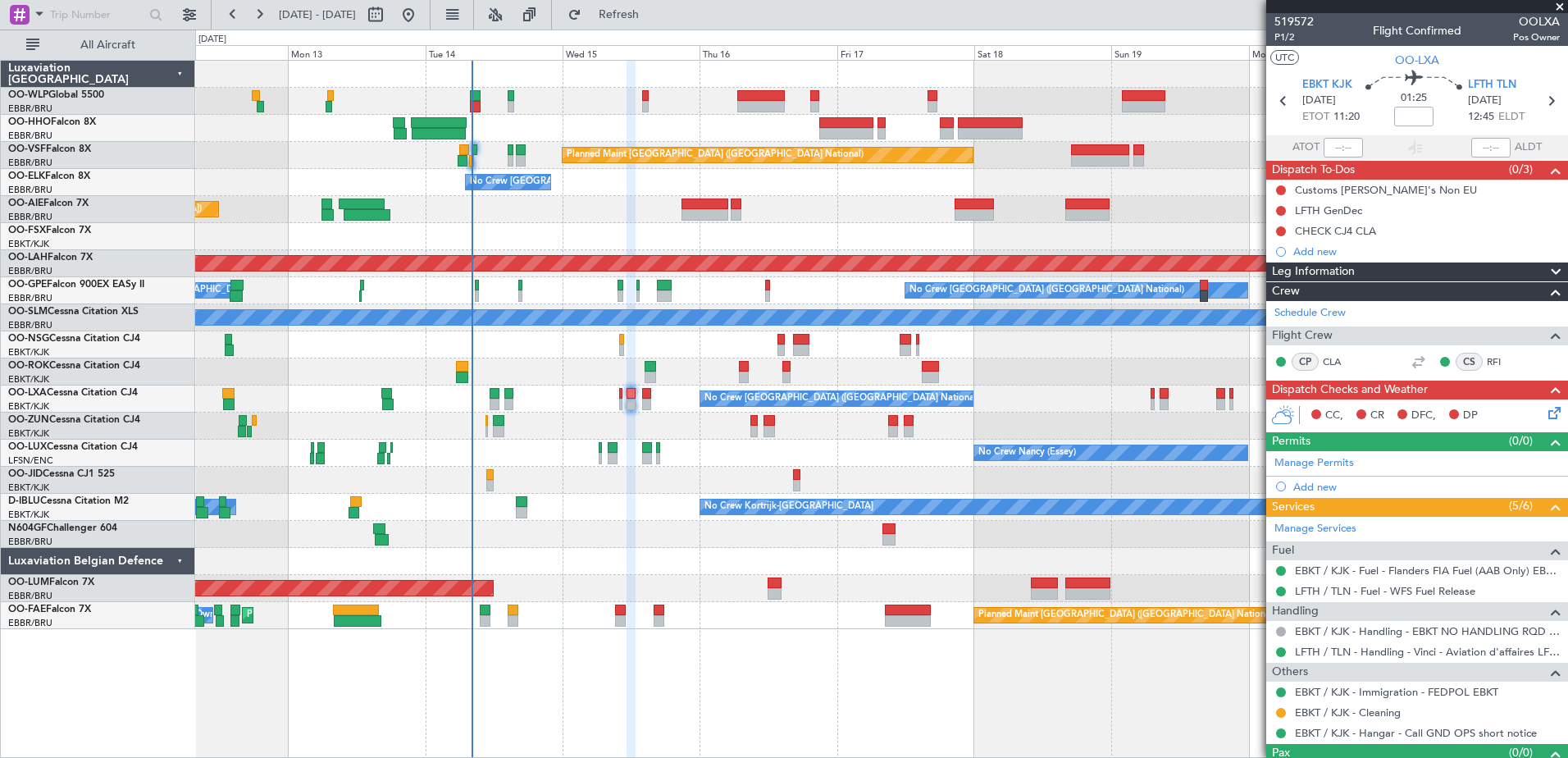
click at [1550, 411] on icon at bounding box center [1552, 411] width 13 height 13
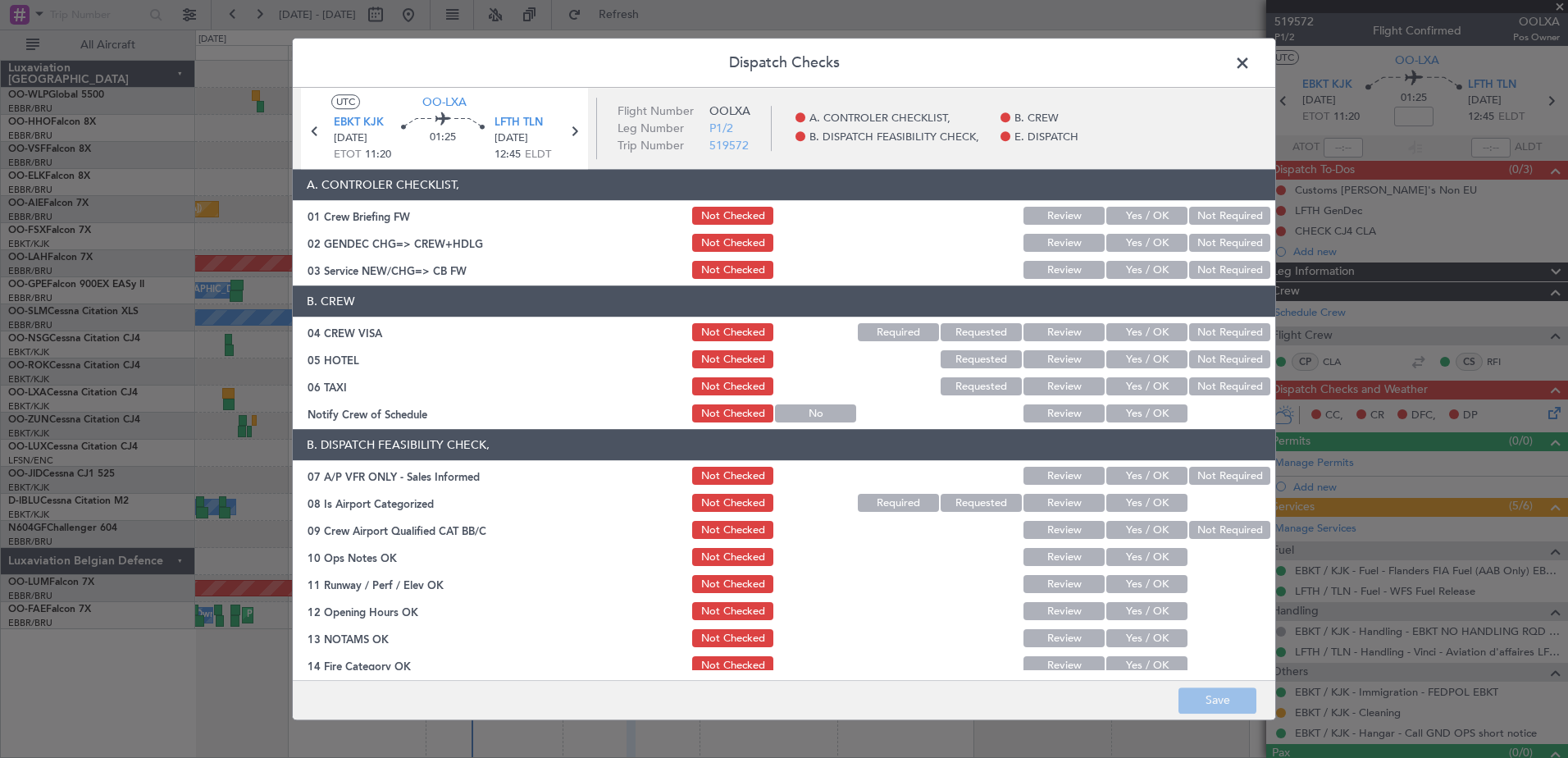
click at [1251, 59] on span at bounding box center [1251, 67] width 0 height 33
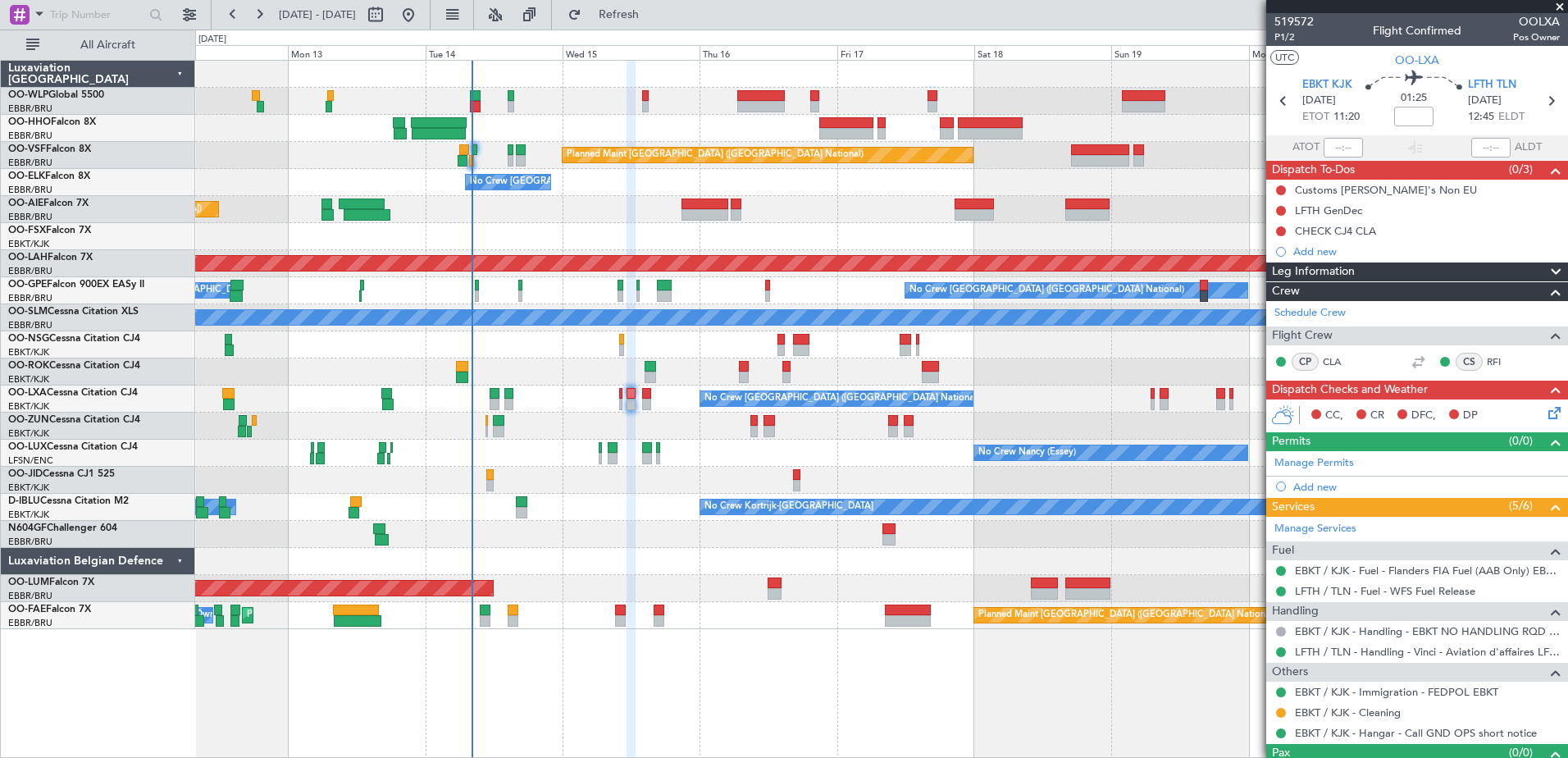
scroll to position [32, 0]
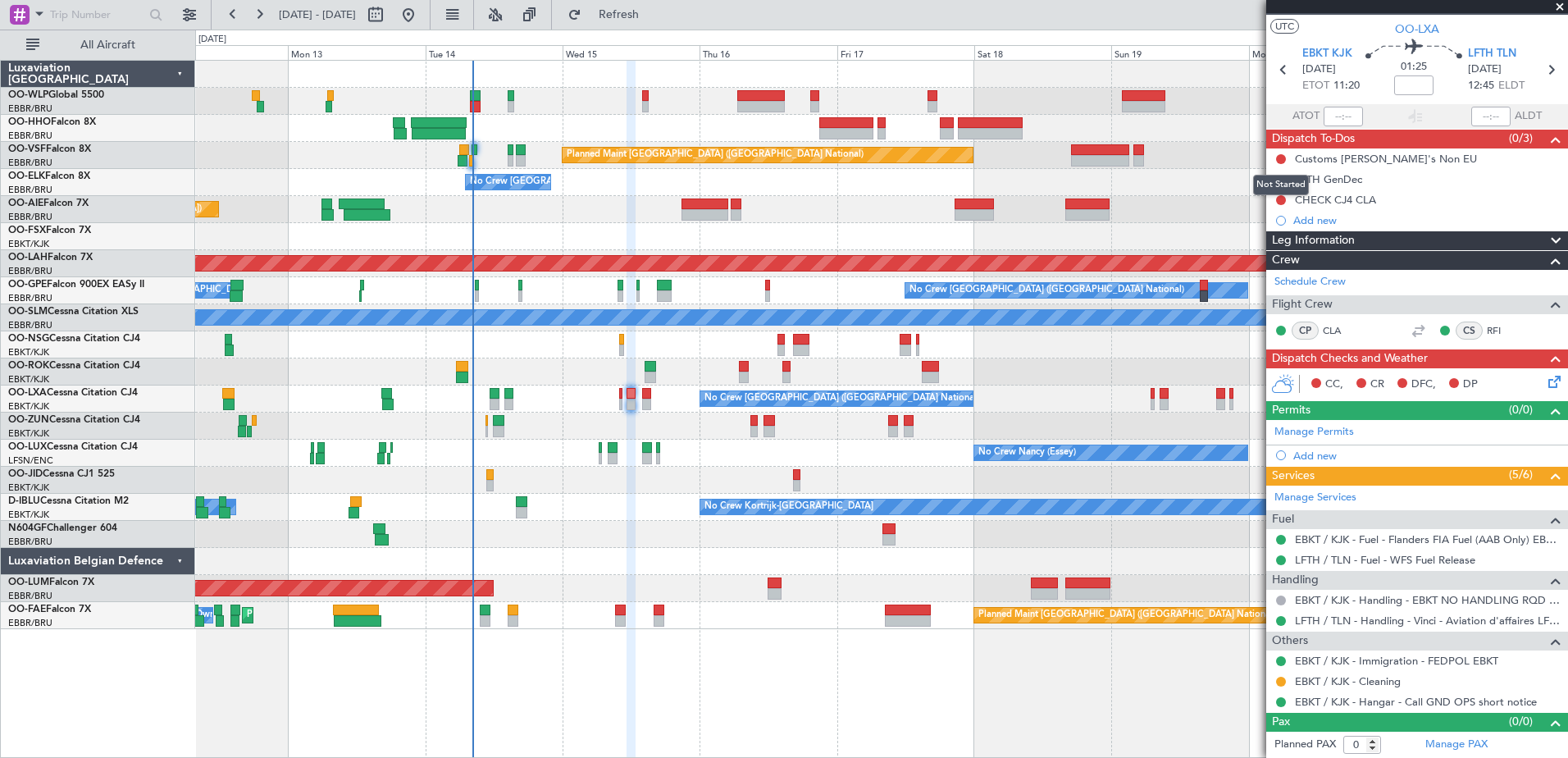
click at [1281, 160] on button at bounding box center [1281, 159] width 10 height 10
click at [1283, 252] on span "Cancelled" at bounding box center [1285, 256] width 46 height 17
click at [1546, 376] on icon at bounding box center [1552, 379] width 13 height 13
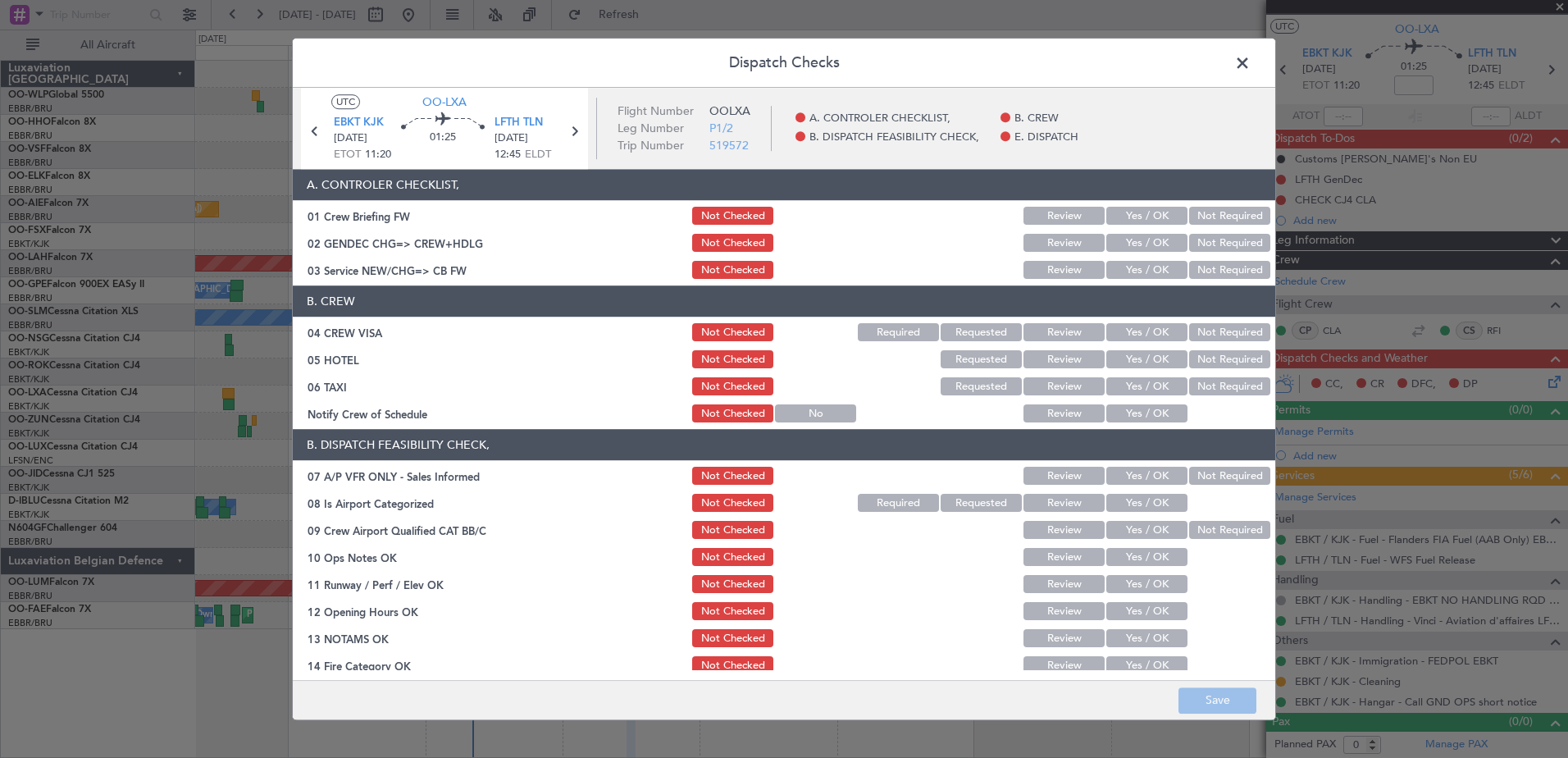
click at [1155, 410] on button "Yes / OK" at bounding box center [1147, 413] width 81 height 18
click at [1201, 388] on button "Not Required" at bounding box center [1229, 386] width 81 height 18
click at [1209, 366] on button "Not Required" at bounding box center [1229, 359] width 81 height 18
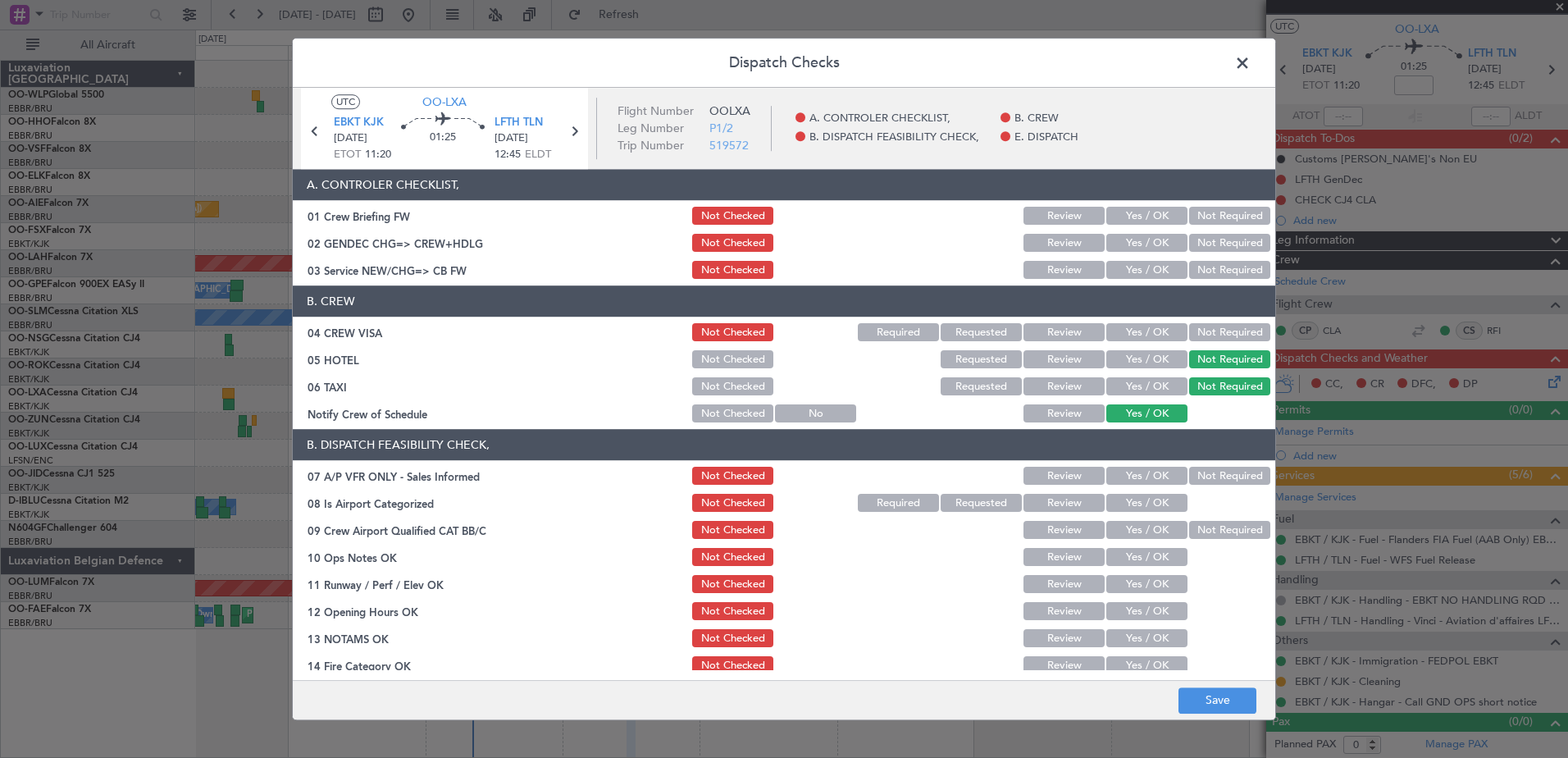
click at [1208, 335] on button "Not Required" at bounding box center [1229, 333] width 81 height 18
click at [1152, 280] on div "Yes / OK" at bounding box center [1145, 270] width 83 height 23
click at [1154, 274] on button "Yes / OK" at bounding box center [1147, 270] width 81 height 18
click at [1207, 474] on button "Not Required" at bounding box center [1229, 477] width 81 height 18
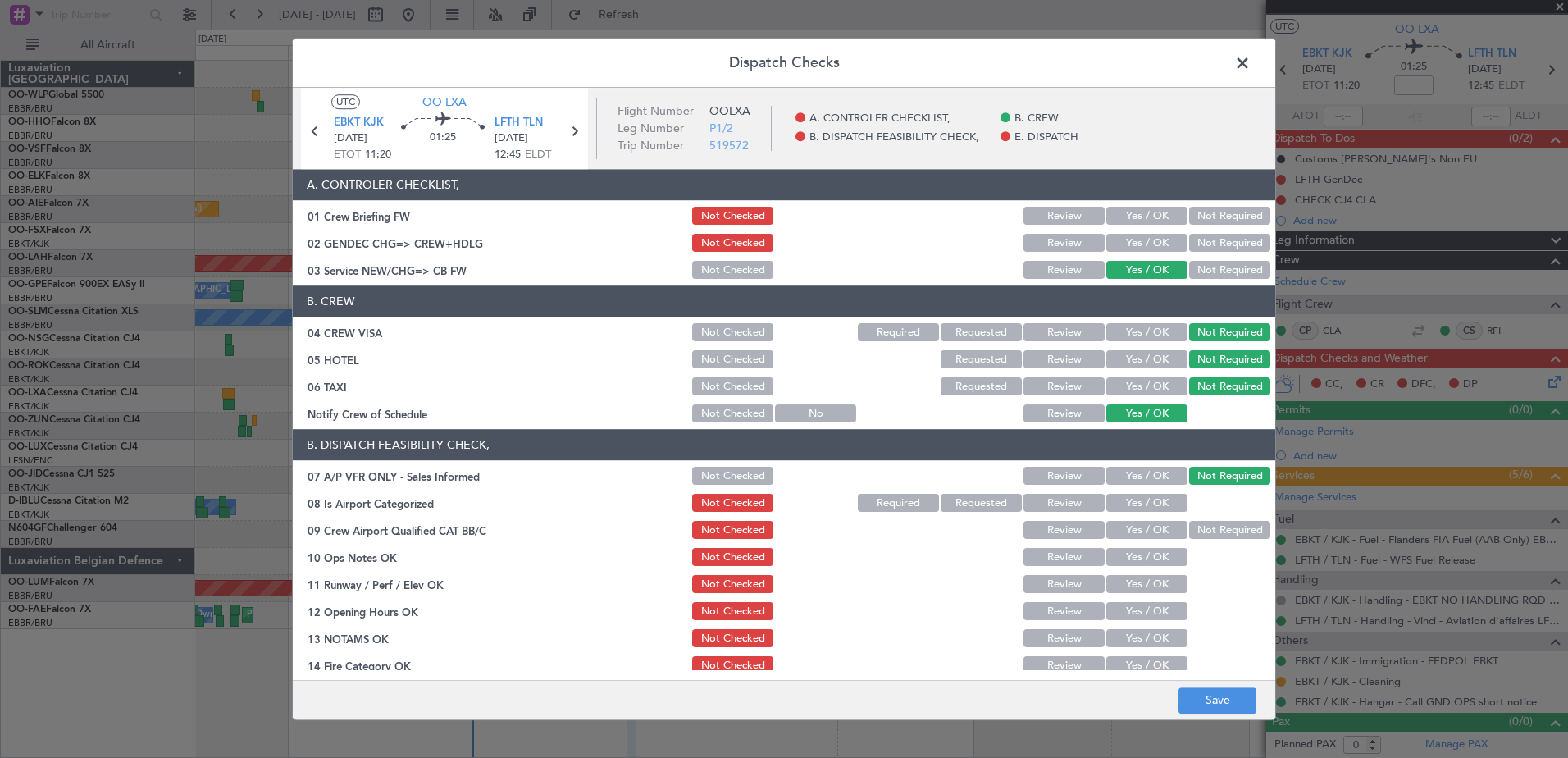
click at [1156, 502] on button "Yes / OK" at bounding box center [1147, 503] width 81 height 18
click at [1206, 528] on button "Not Required" at bounding box center [1229, 530] width 81 height 18
click at [1150, 558] on button "Yes / OK" at bounding box center [1147, 557] width 81 height 18
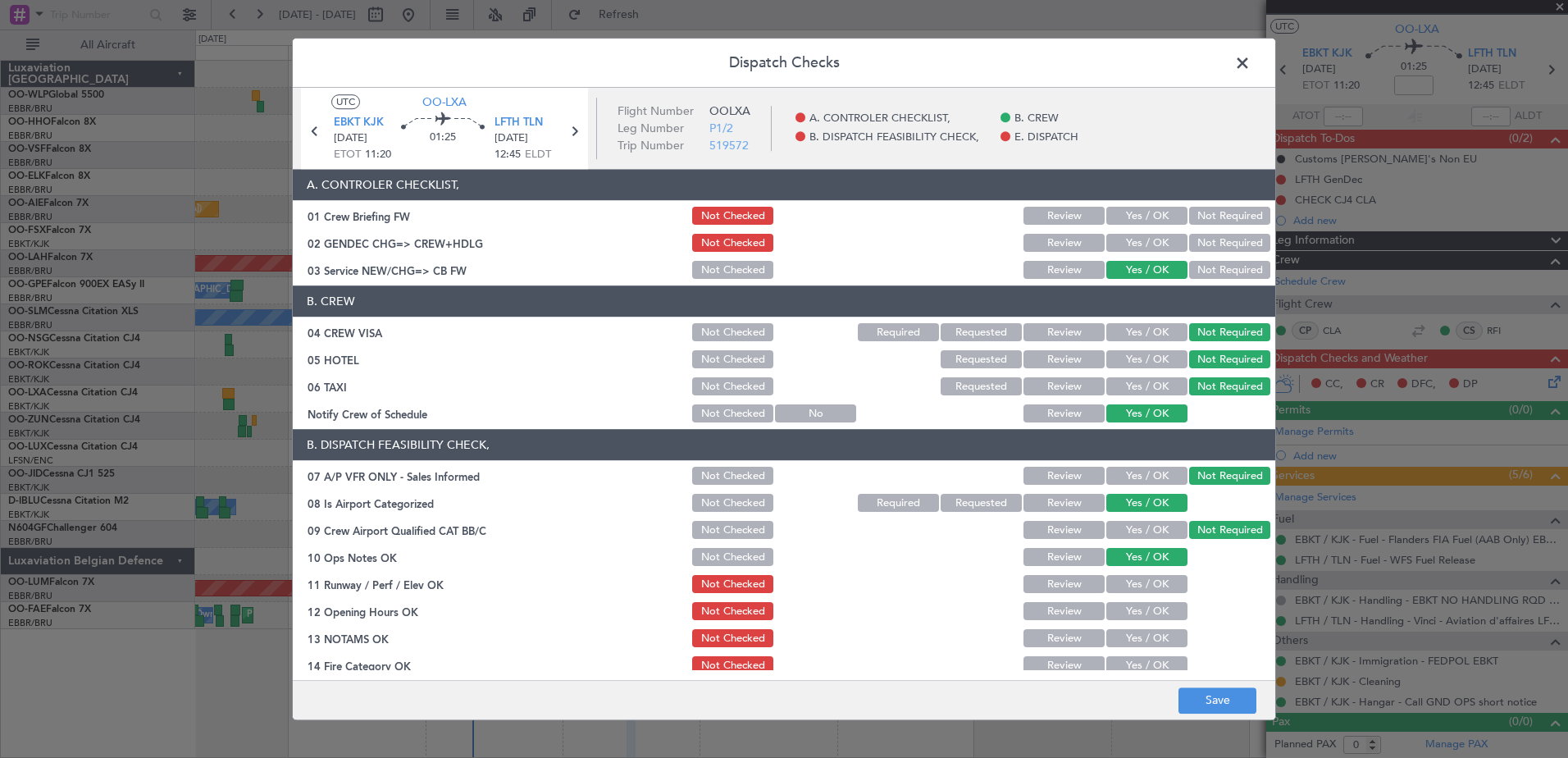
click at [1148, 584] on button "Yes / OK" at bounding box center [1147, 584] width 81 height 18
click at [1146, 609] on button "Yes / OK" at bounding box center [1147, 611] width 81 height 18
click at [1148, 642] on button "Yes / OK" at bounding box center [1147, 639] width 81 height 18
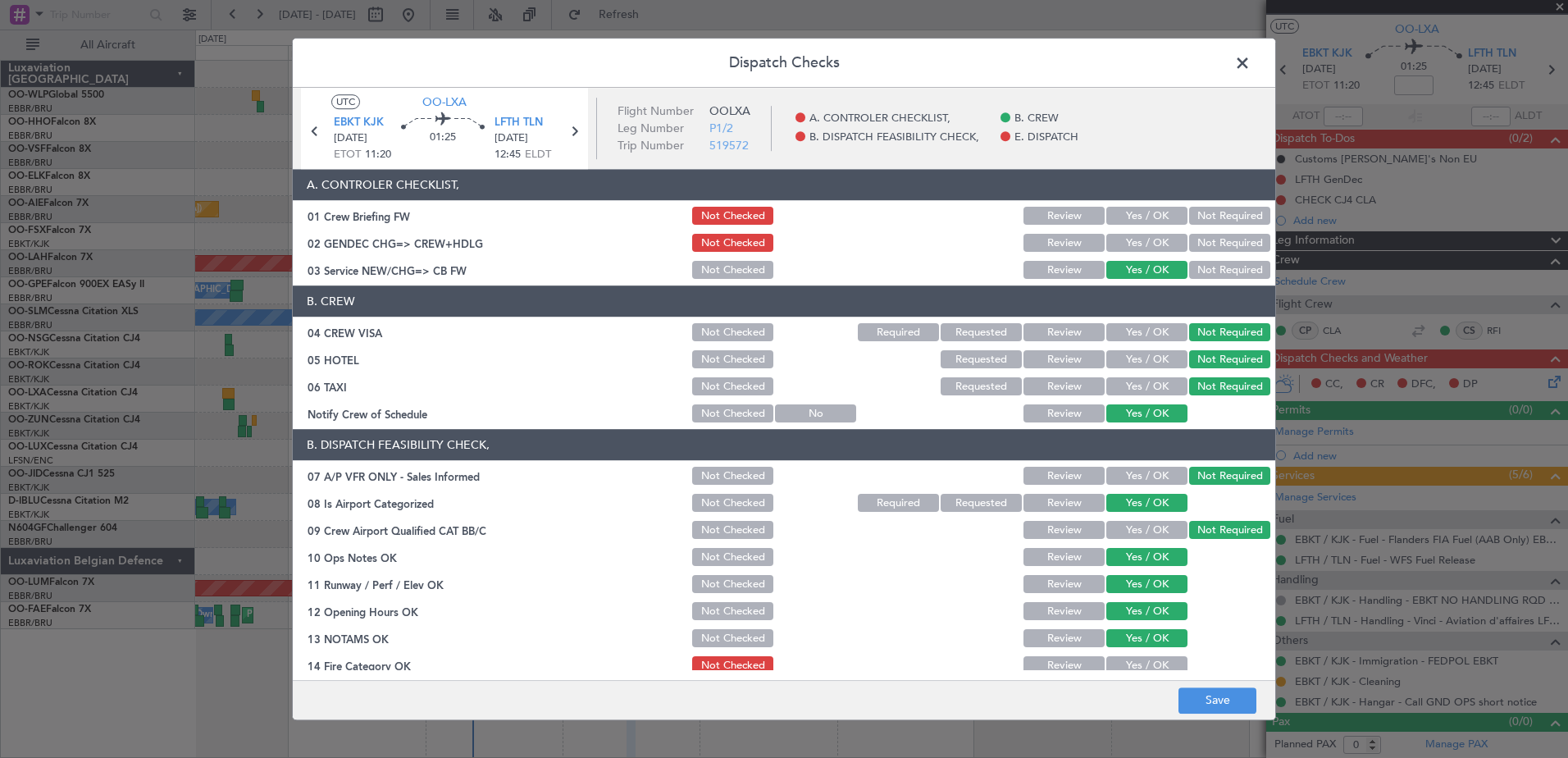
click at [1149, 663] on button "Yes / OK" at bounding box center [1147, 666] width 81 height 18
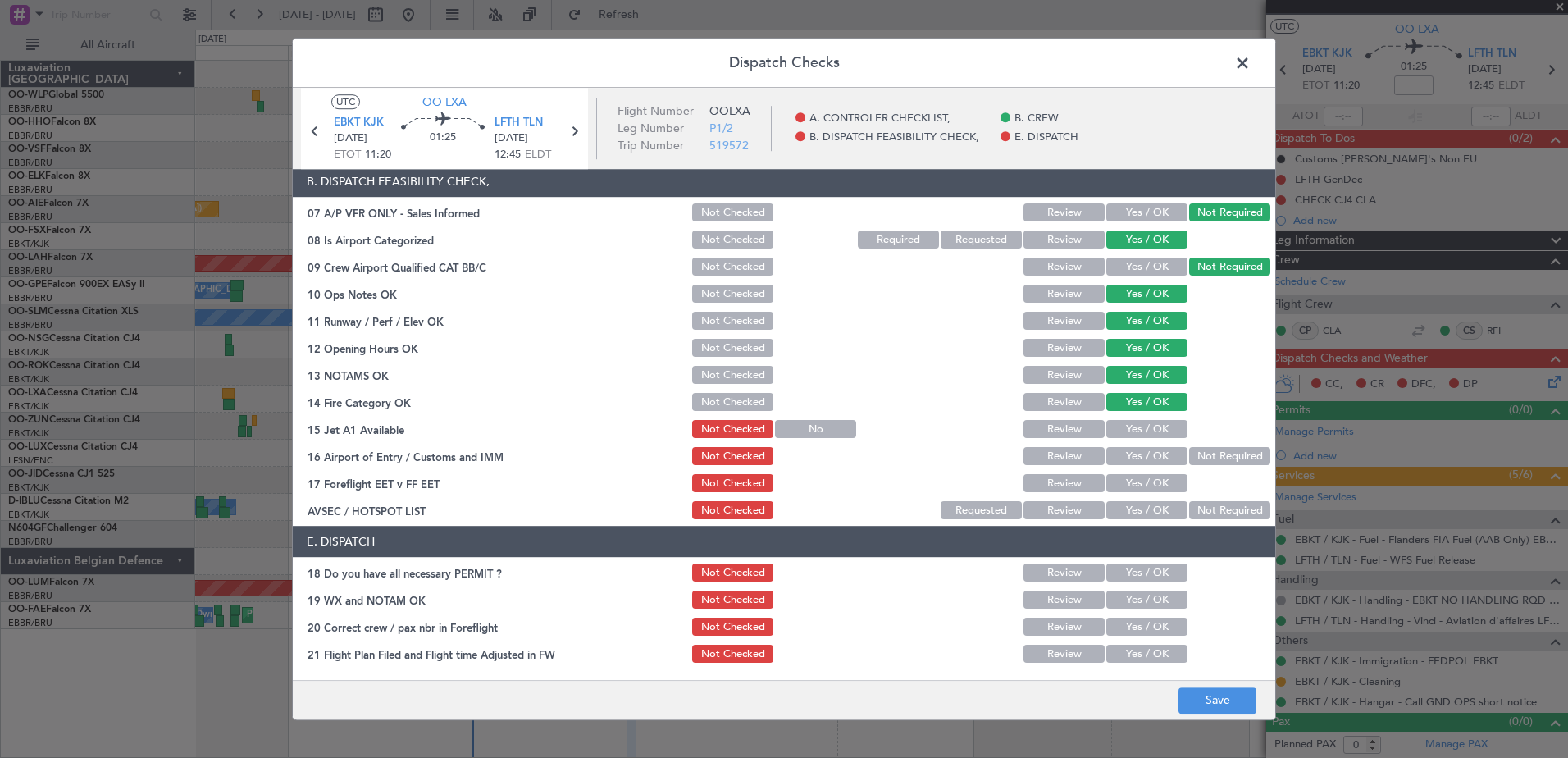
click at [1159, 430] on button "Yes / OK" at bounding box center [1147, 429] width 81 height 18
click at [1156, 453] on button "Yes / OK" at bounding box center [1147, 456] width 81 height 18
click at [1156, 485] on button "Yes / OK" at bounding box center [1147, 484] width 81 height 18
click at [1162, 511] on button "Yes / OK" at bounding box center [1147, 511] width 81 height 18
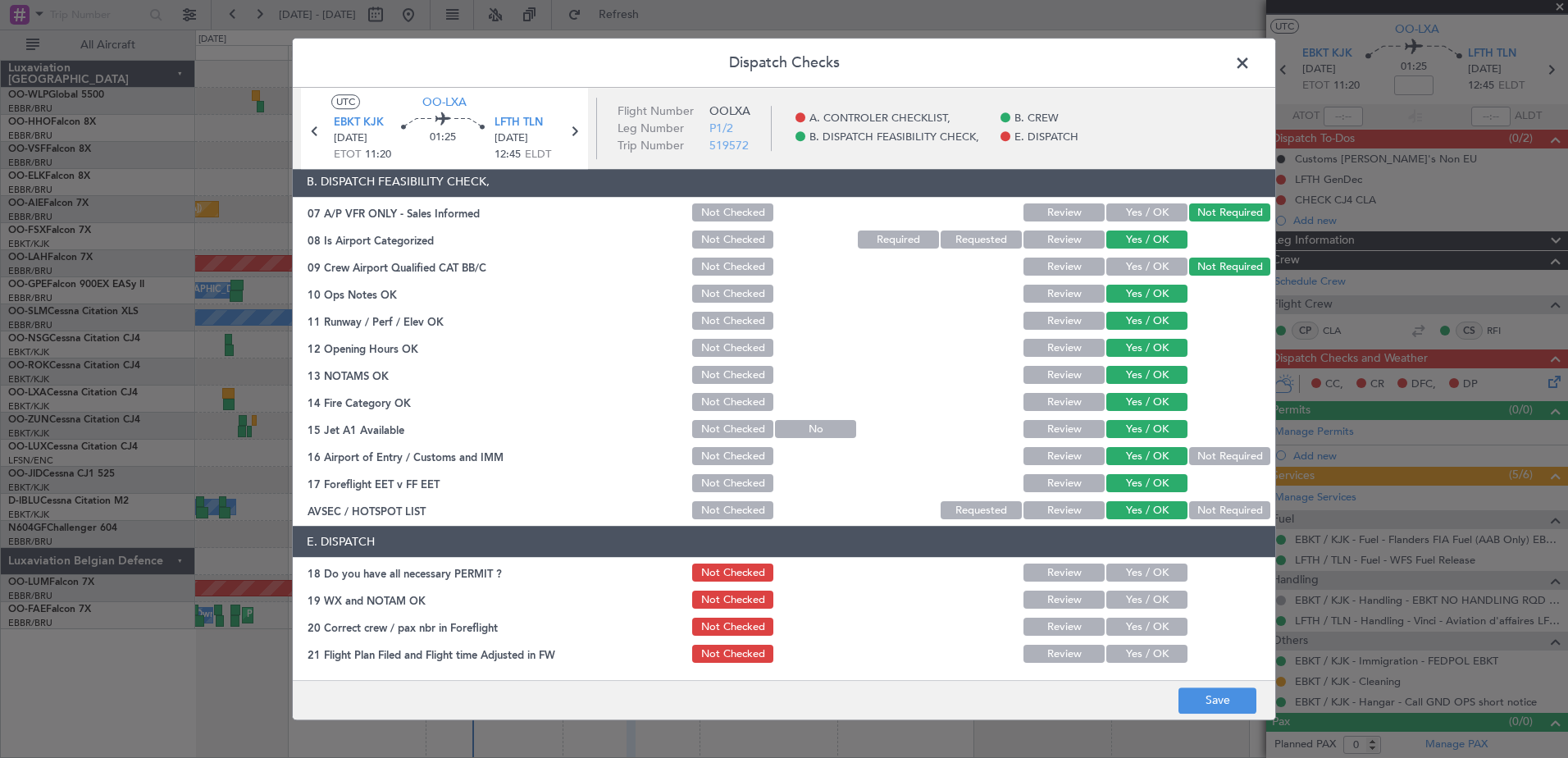
click at [1156, 568] on button "Yes / OK" at bounding box center [1147, 573] width 81 height 18
click at [1154, 601] on button "Yes / OK" at bounding box center [1147, 600] width 81 height 18
click at [1155, 627] on button "Yes / OK" at bounding box center [1147, 627] width 81 height 18
click at [1150, 647] on button "Yes / OK" at bounding box center [1147, 654] width 81 height 18
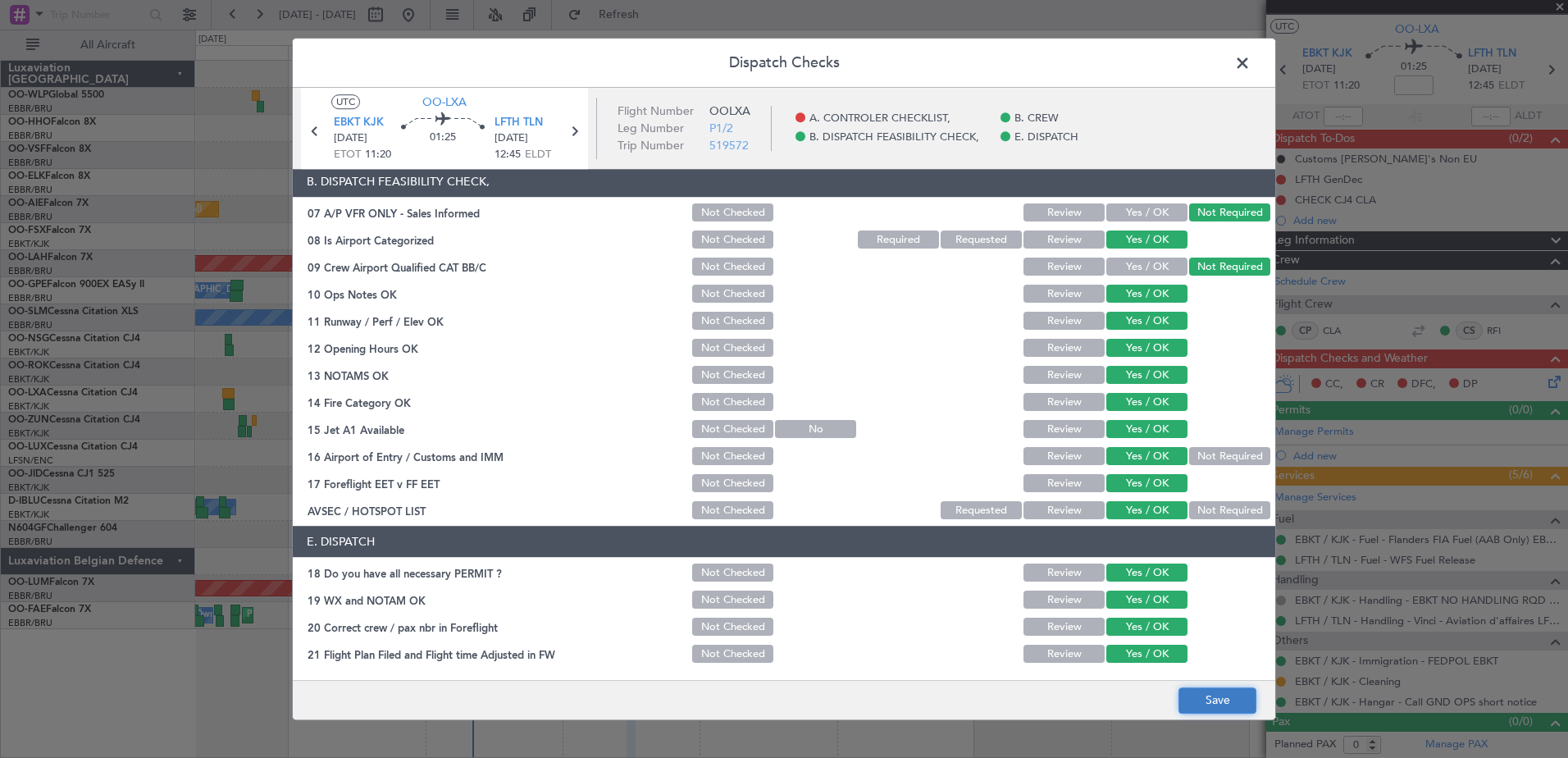
click at [1221, 709] on button "Save" at bounding box center [1218, 700] width 78 height 26
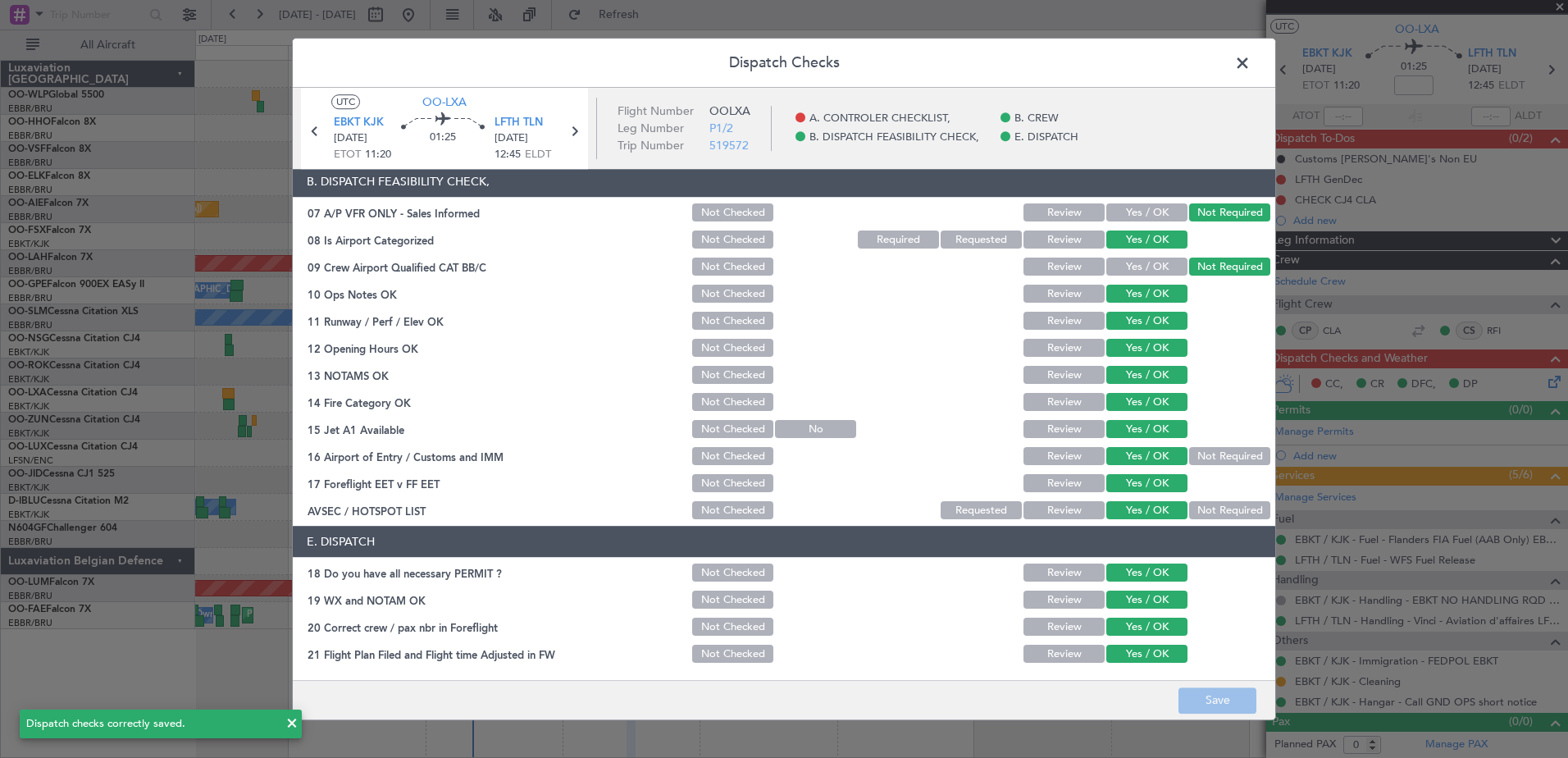
click at [1251, 65] on span at bounding box center [1251, 67] width 0 height 33
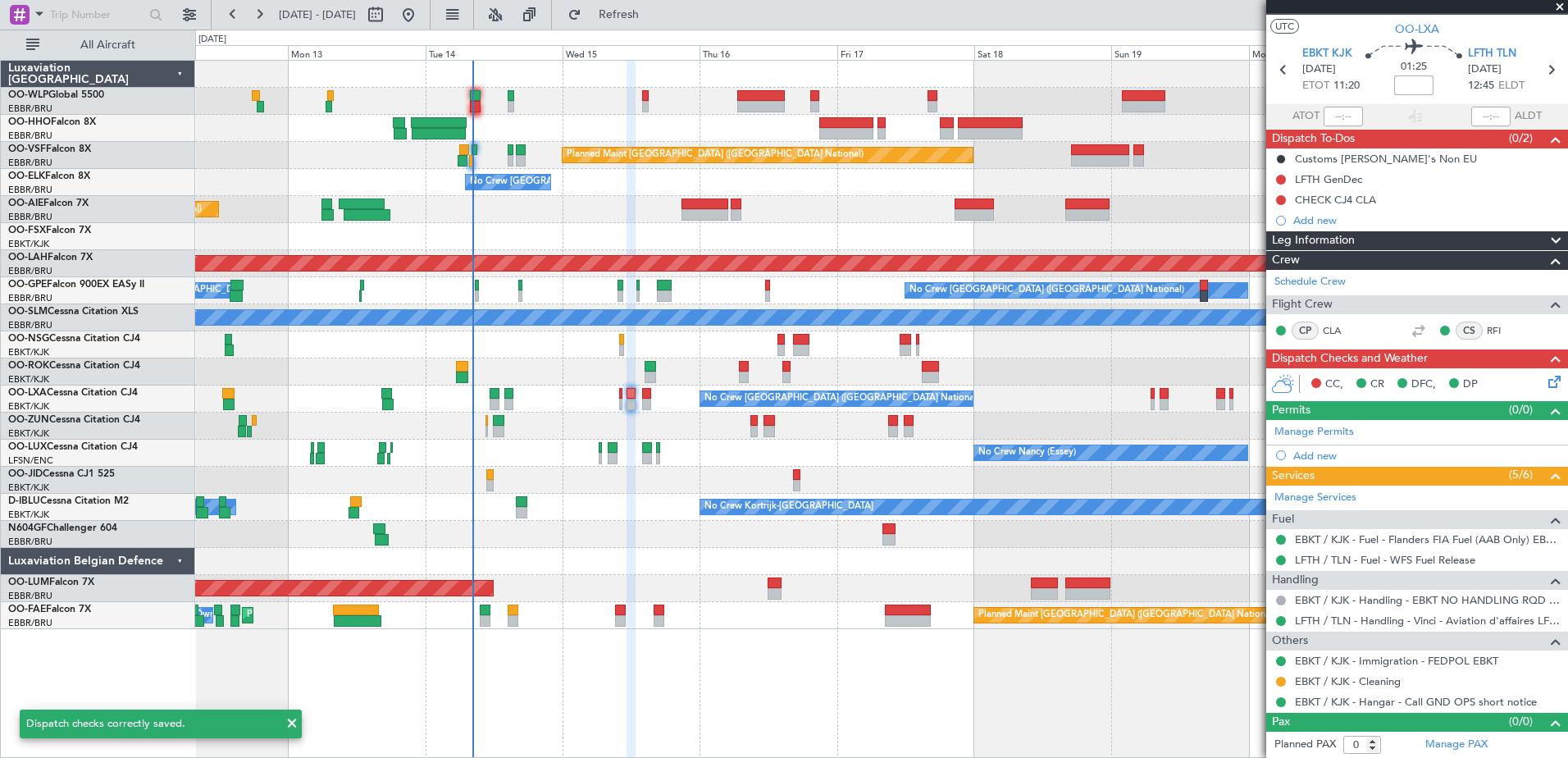
click at [1415, 85] on input at bounding box center [1414, 85] width 39 height 20
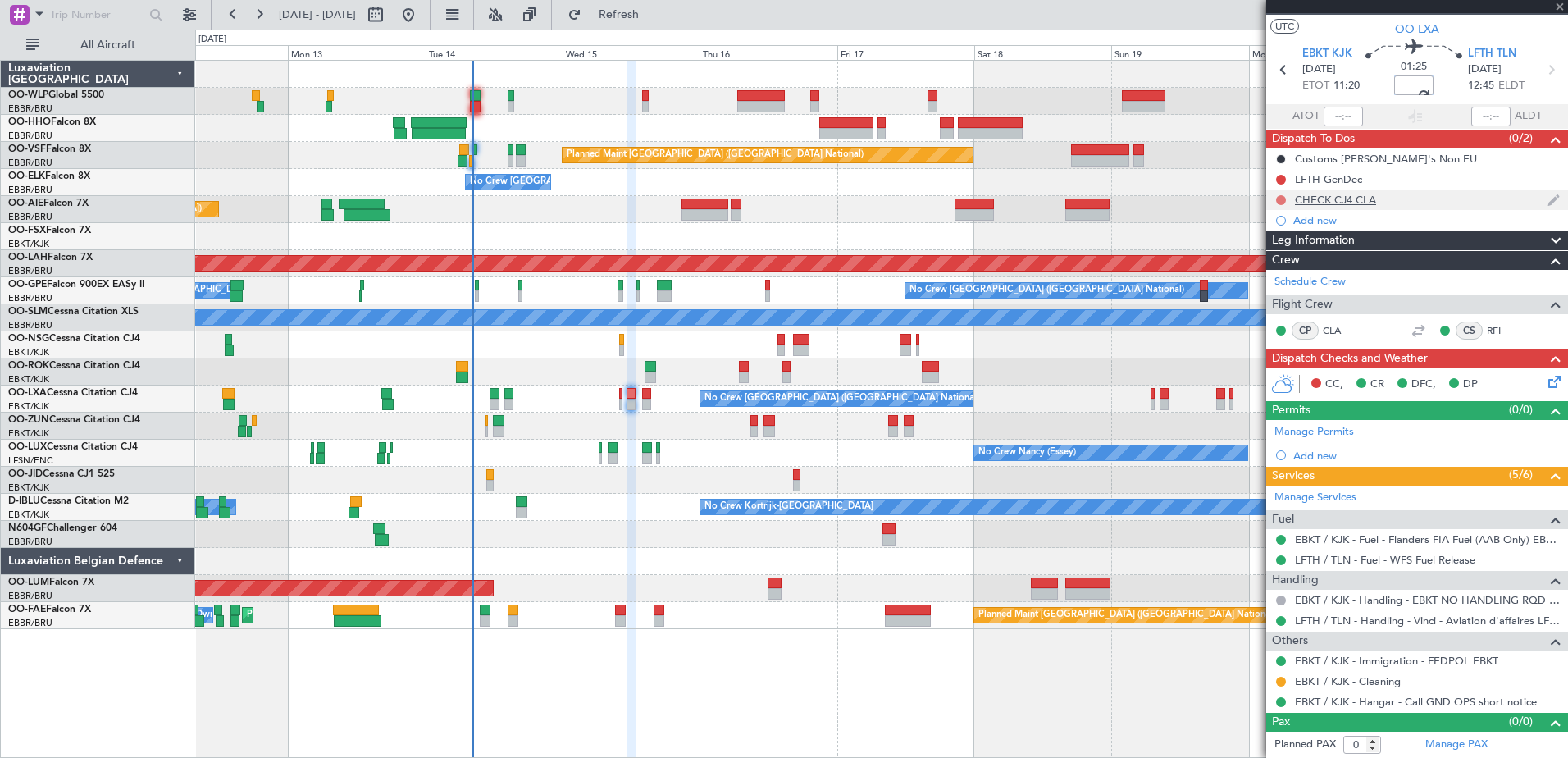
type input "+00:05"
click at [1282, 199] on button at bounding box center [1281, 200] width 10 height 10
click at [1283, 271] on span "Completed" at bounding box center [1289, 273] width 54 height 17
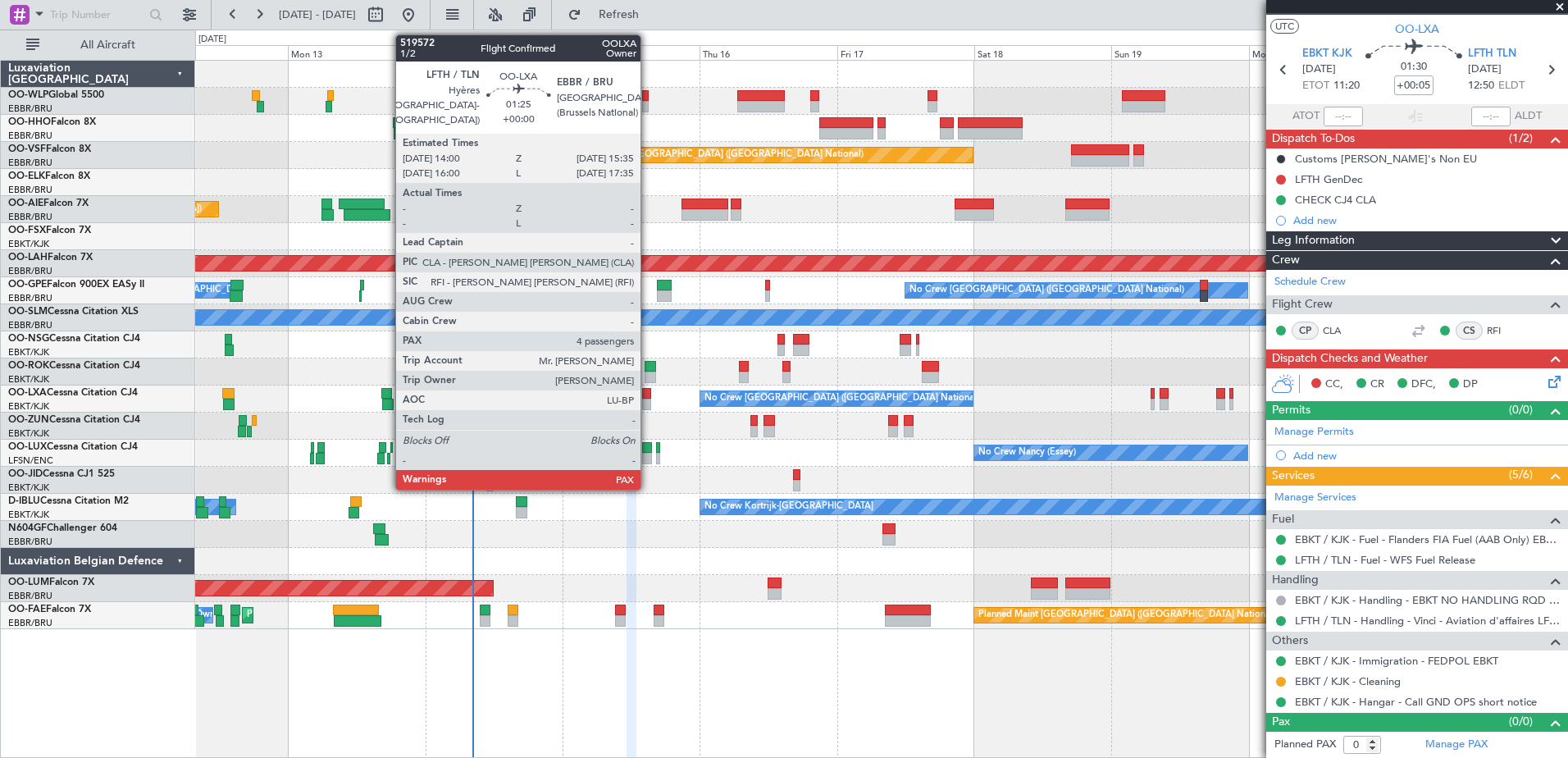
click at [648, 391] on div at bounding box center [647, 394] width 10 height 11
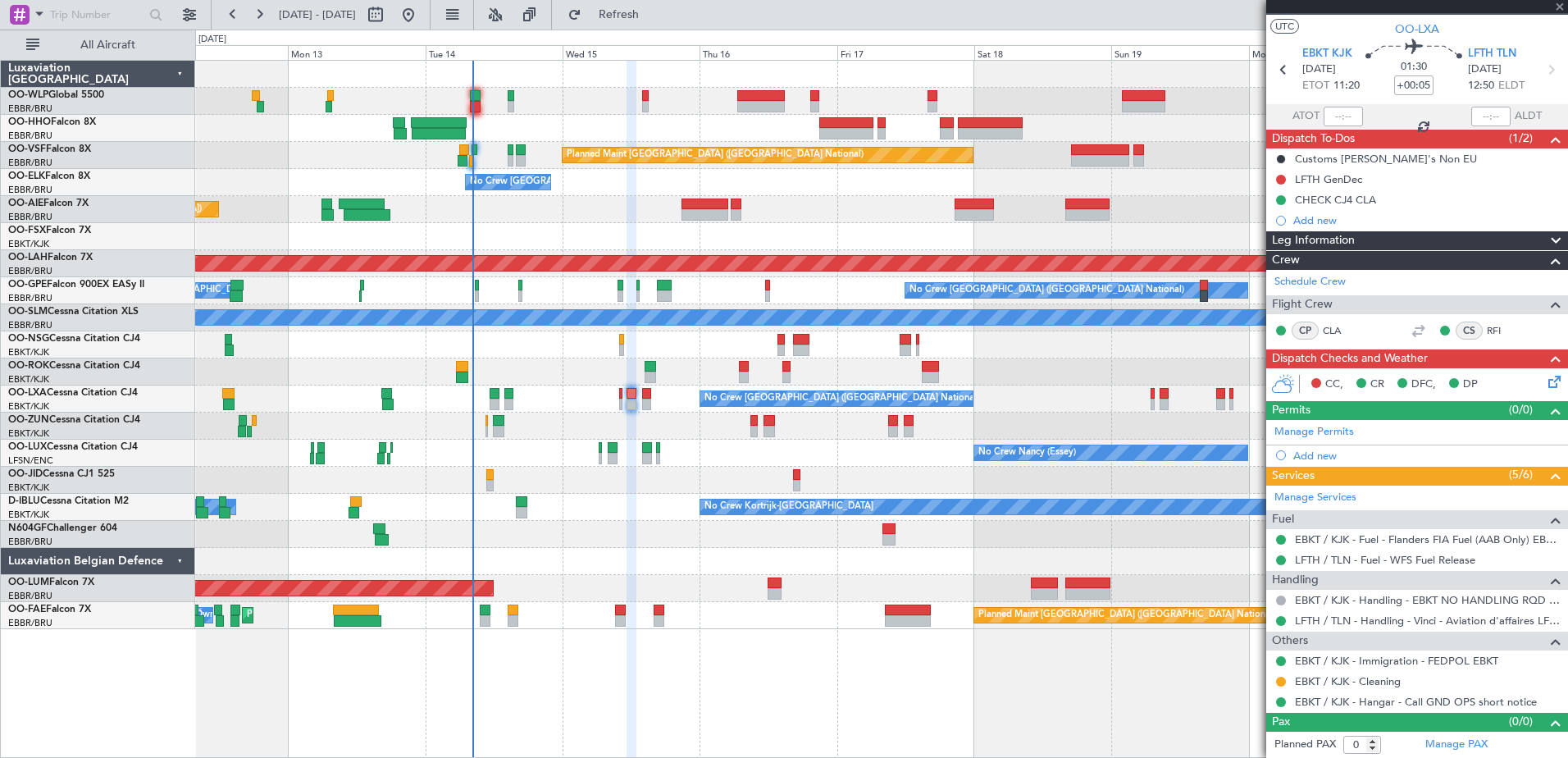
type input "4"
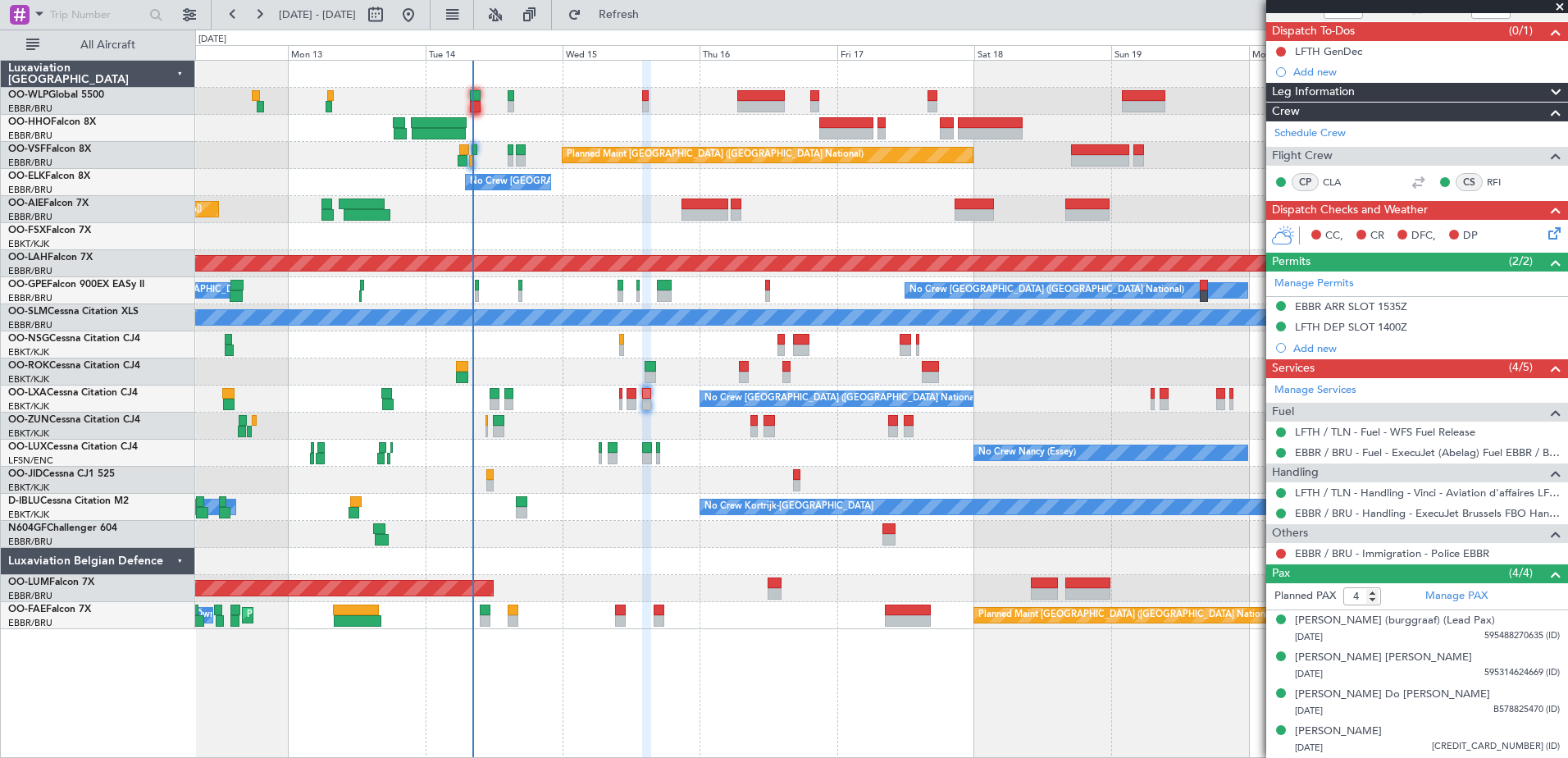
scroll to position [0, 0]
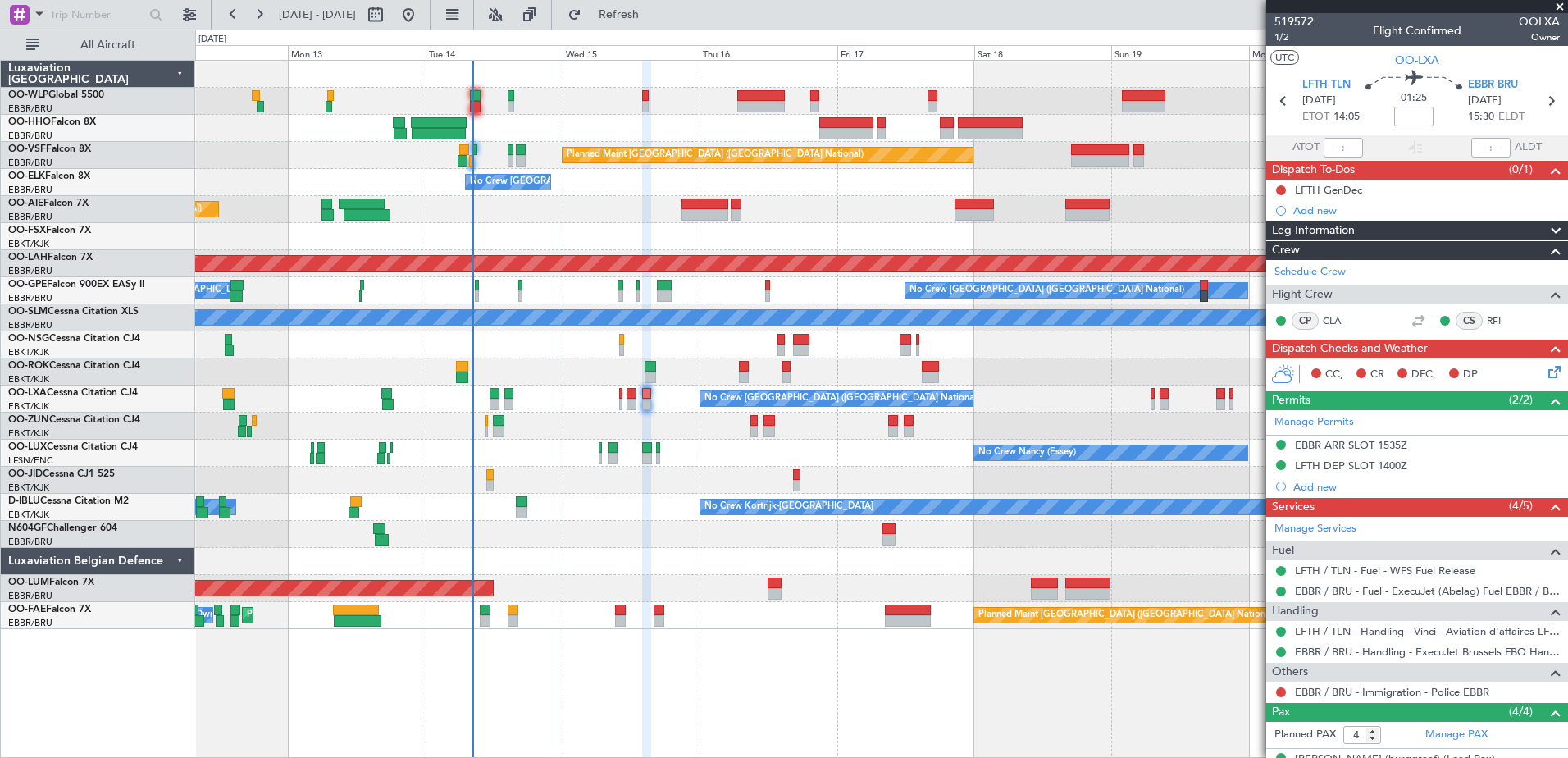
click at [1546, 373] on icon at bounding box center [1552, 370] width 13 height 13
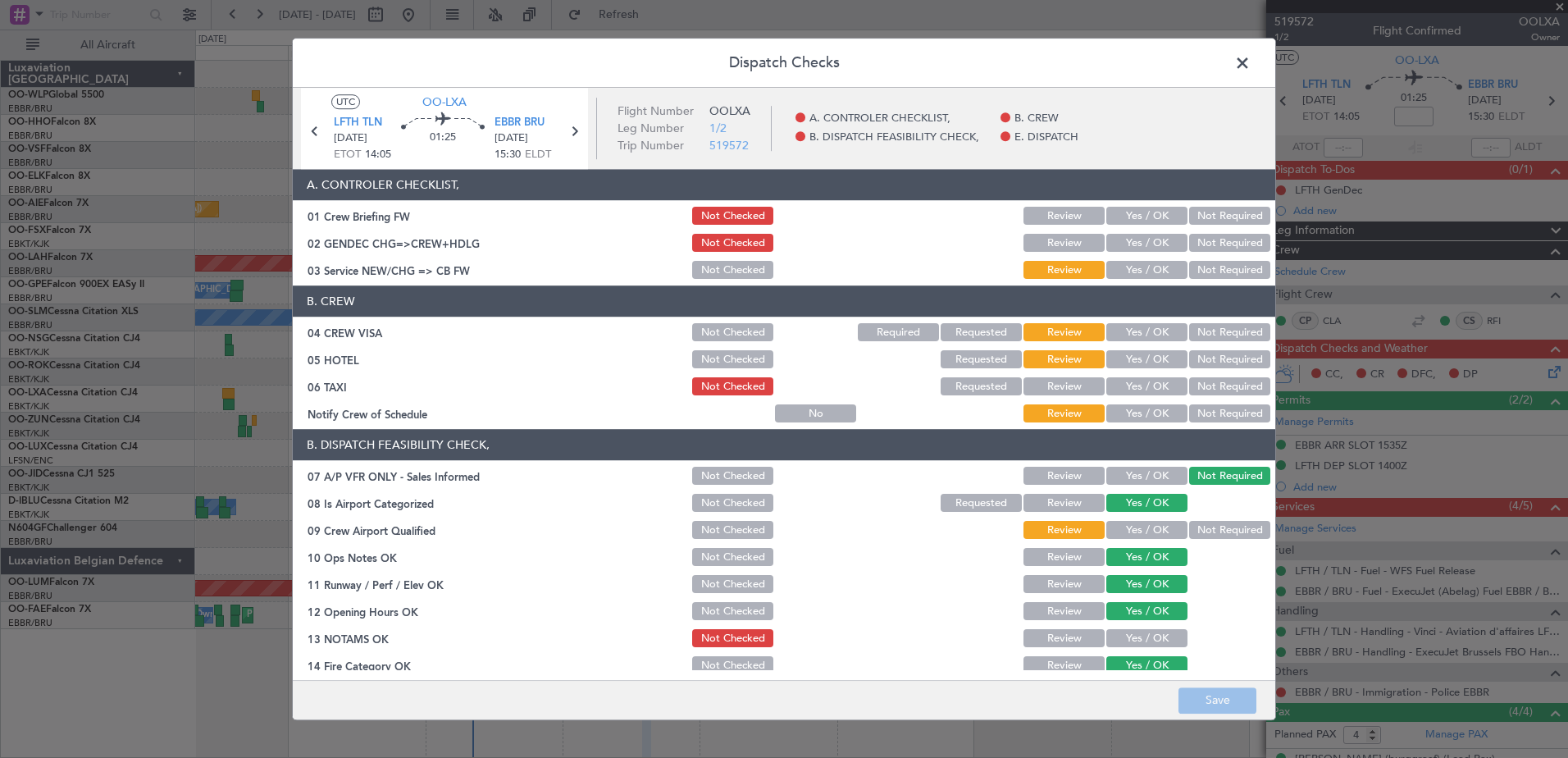
click at [1157, 406] on button "Yes / OK" at bounding box center [1147, 413] width 81 height 18
click at [1208, 396] on button "Not Required" at bounding box center [1229, 386] width 81 height 18
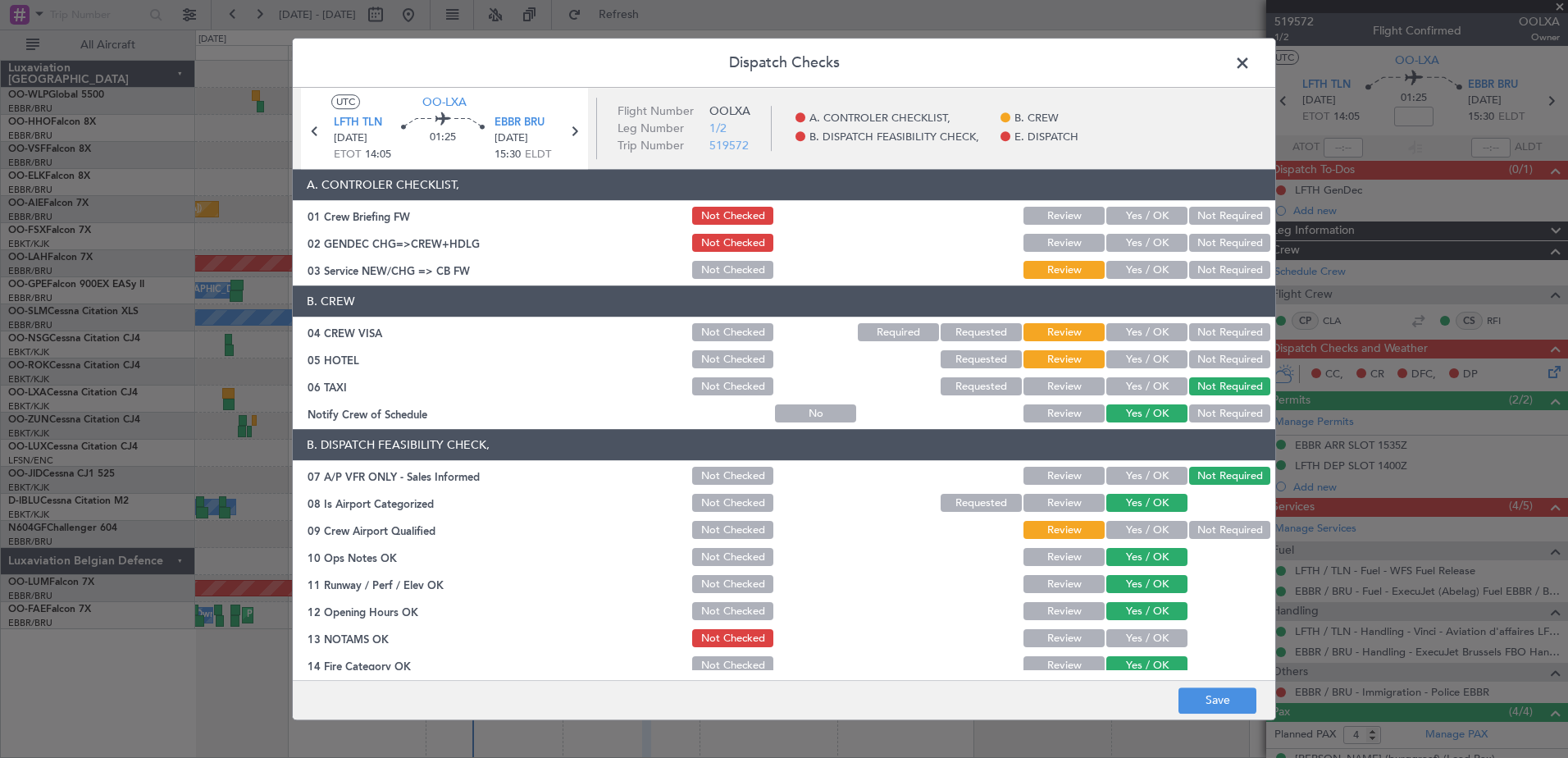
click at [1212, 357] on button "Not Required" at bounding box center [1229, 359] width 81 height 18
click at [1212, 337] on button "Not Required" at bounding box center [1229, 333] width 81 height 18
click at [1150, 269] on button "Yes / OK" at bounding box center [1147, 270] width 81 height 18
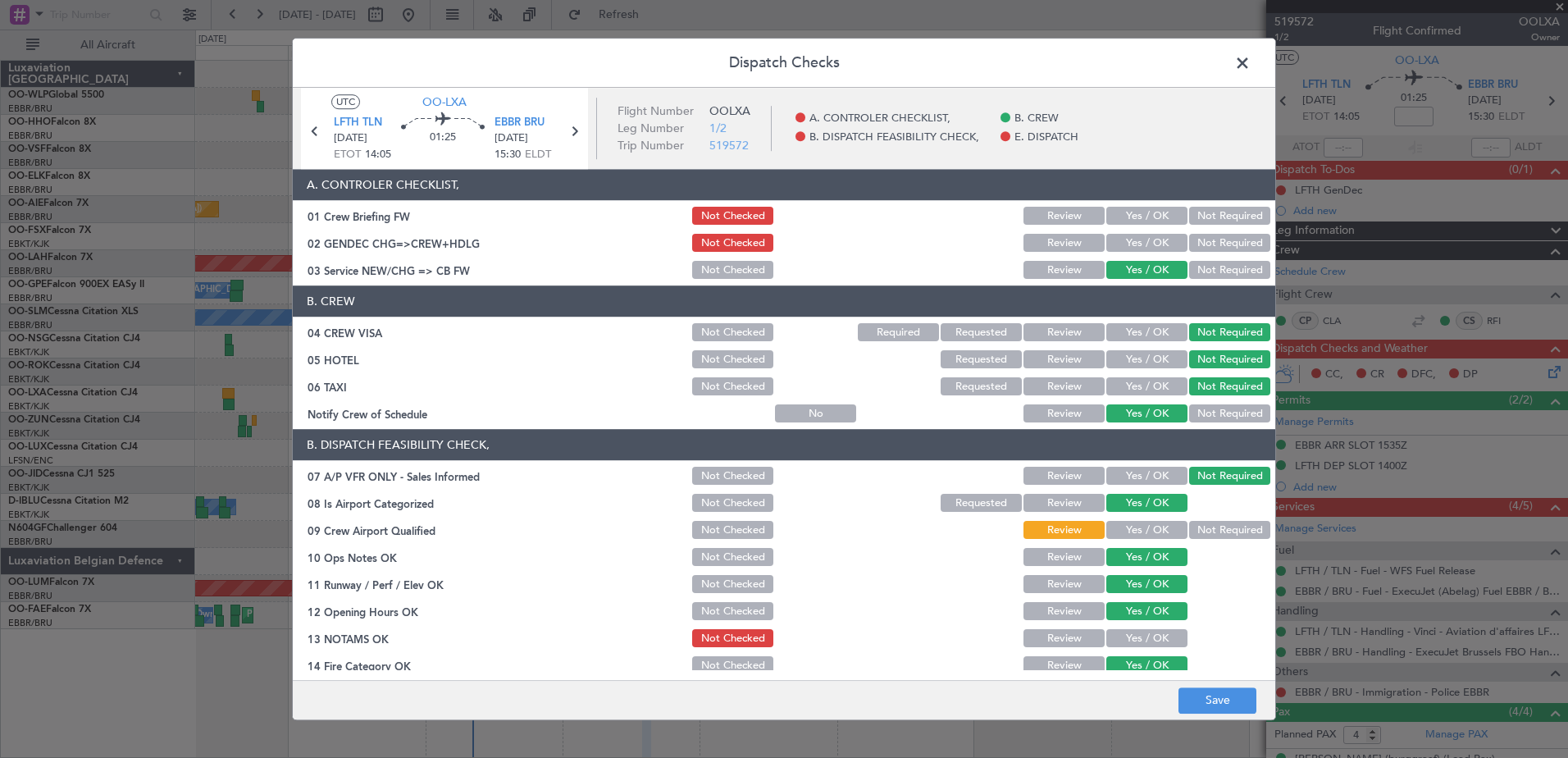
click at [1189, 249] on button "Not Required" at bounding box center [1229, 243] width 81 height 18
click at [1207, 526] on button "Not Required" at bounding box center [1229, 530] width 81 height 18
click at [1145, 640] on button "Yes / OK" at bounding box center [1147, 639] width 81 height 18
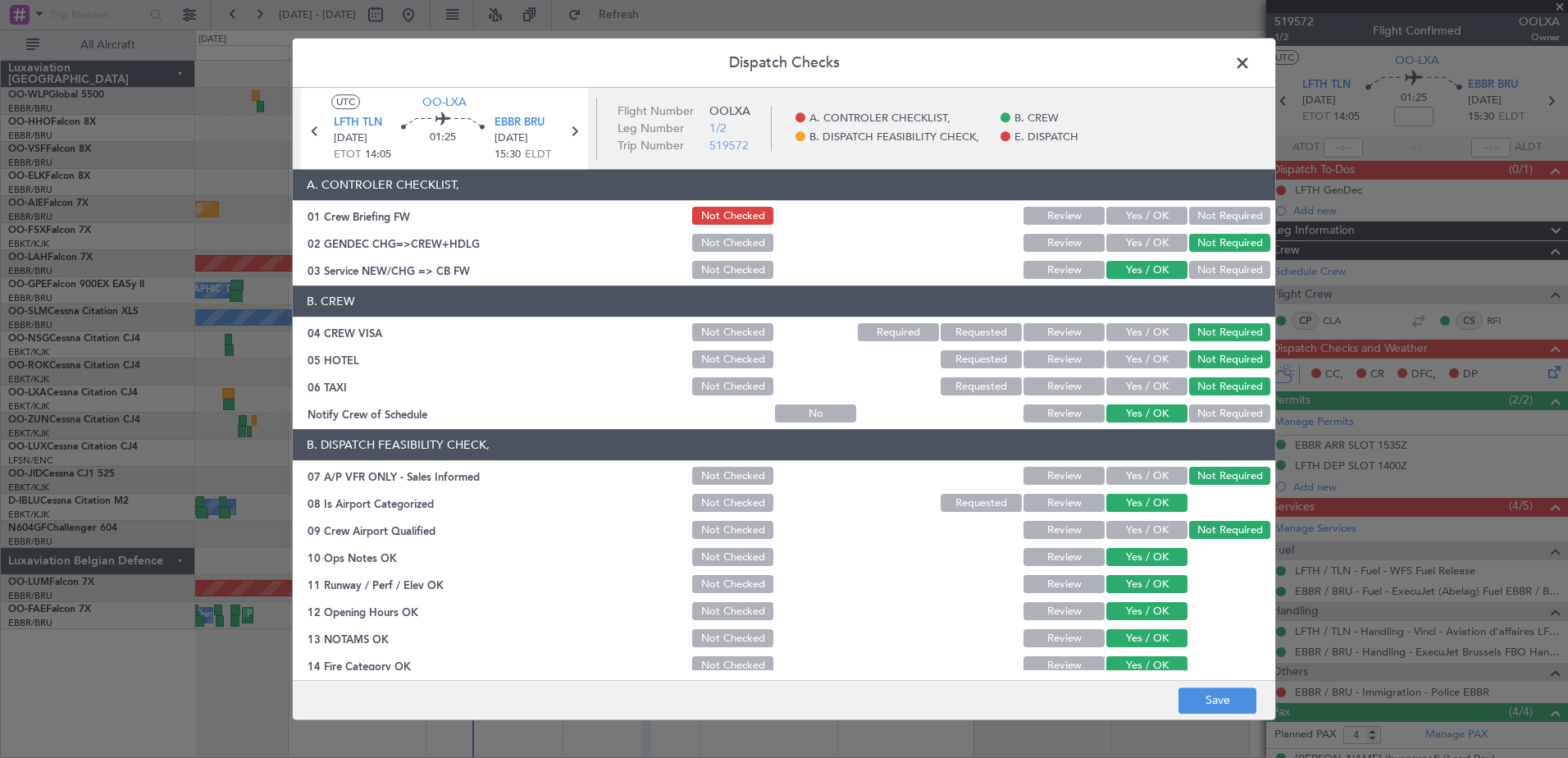
scroll to position [264, 0]
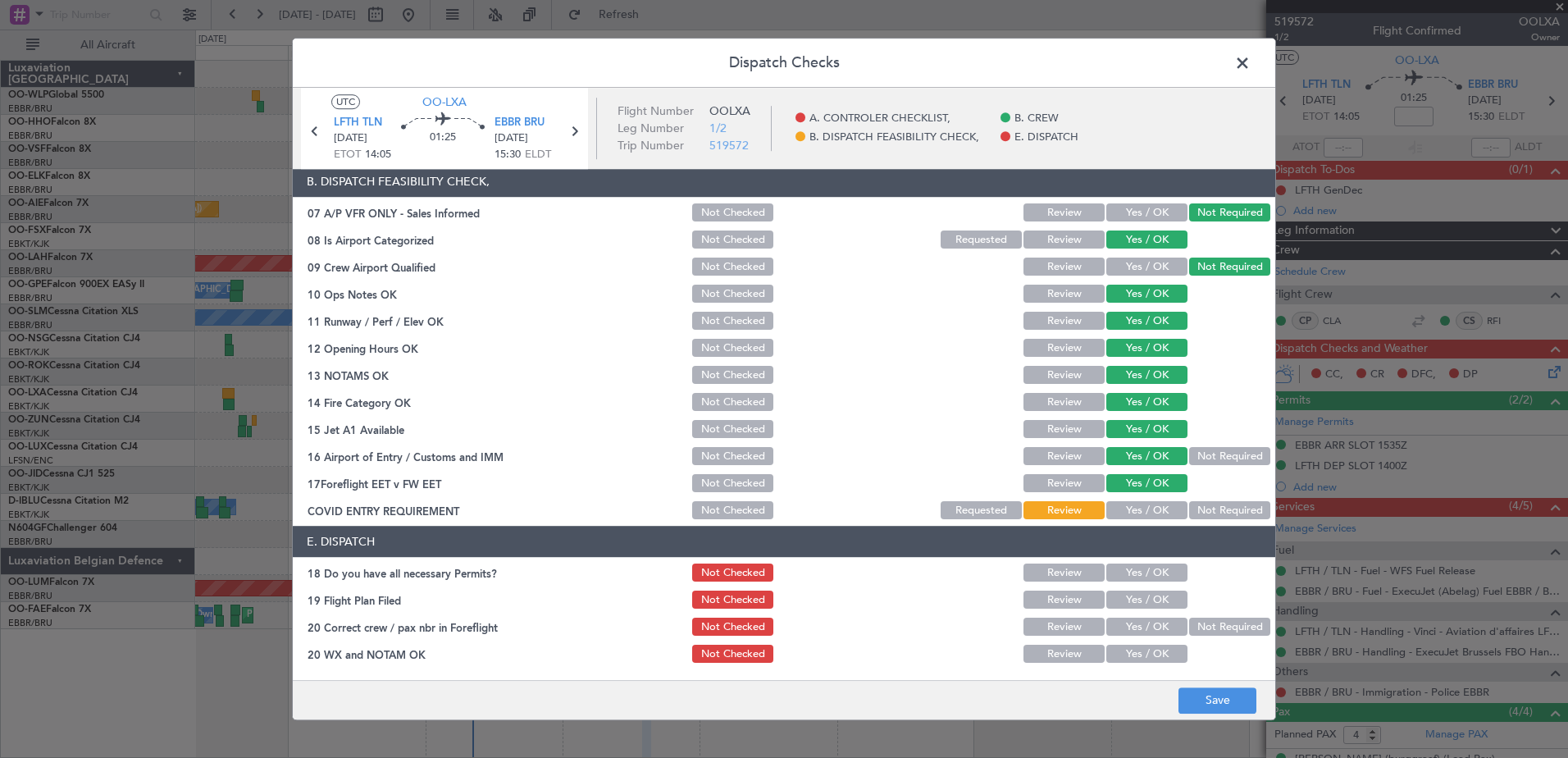
click at [1201, 508] on button "Not Required" at bounding box center [1229, 511] width 81 height 18
click at [1149, 562] on div "Yes / OK" at bounding box center [1145, 573] width 83 height 23
click at [1155, 582] on div "Yes / OK" at bounding box center [1145, 573] width 83 height 23
click at [1157, 595] on button "Yes / OK" at bounding box center [1147, 600] width 81 height 18
click at [1157, 569] on button "Yes / OK" at bounding box center [1147, 573] width 81 height 18
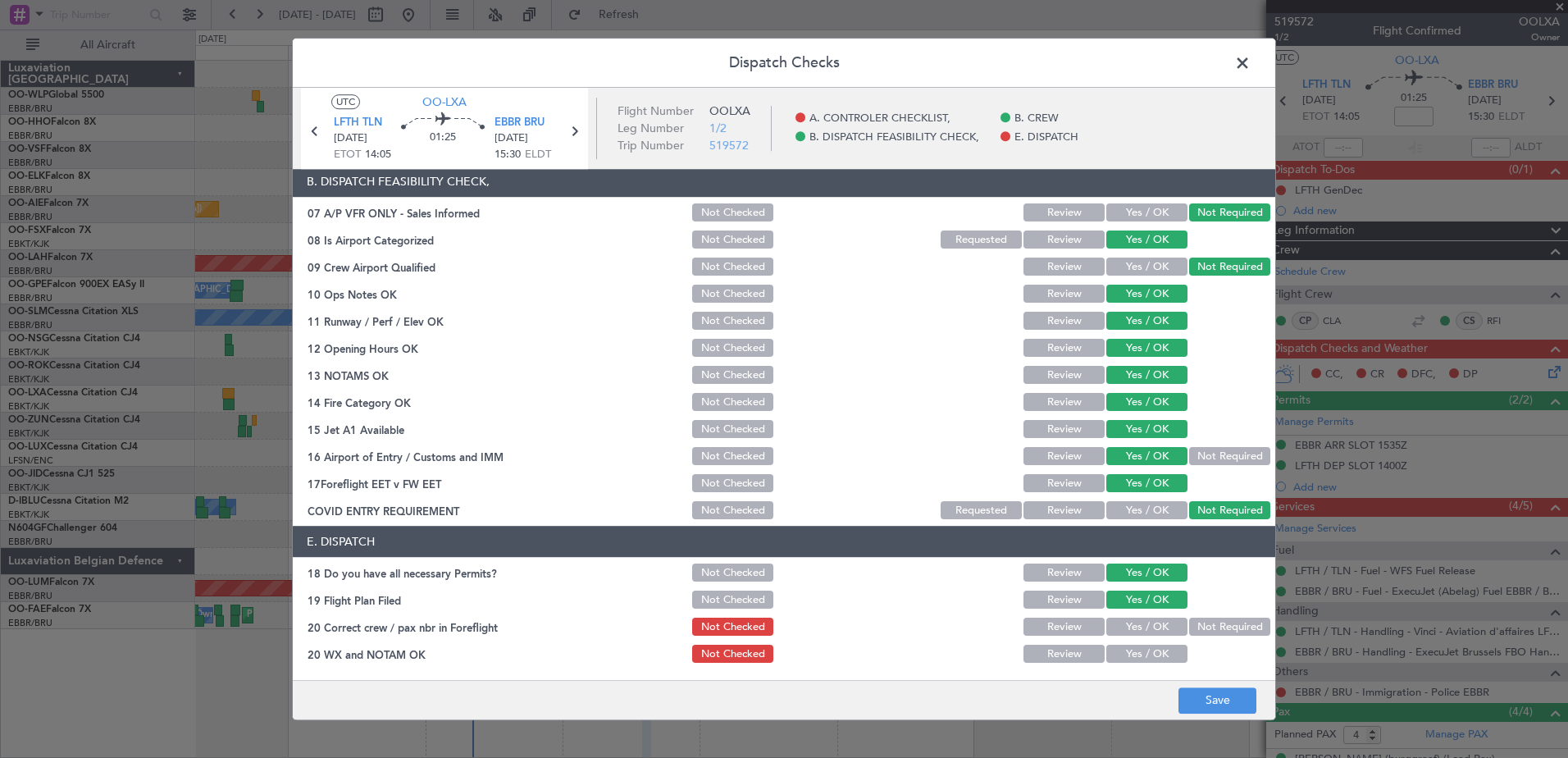
click at [1160, 628] on button "Yes / OK" at bounding box center [1147, 627] width 81 height 18
click at [1157, 657] on button "Yes / OK" at bounding box center [1147, 654] width 81 height 18
click at [1215, 700] on button "Save" at bounding box center [1218, 700] width 78 height 26
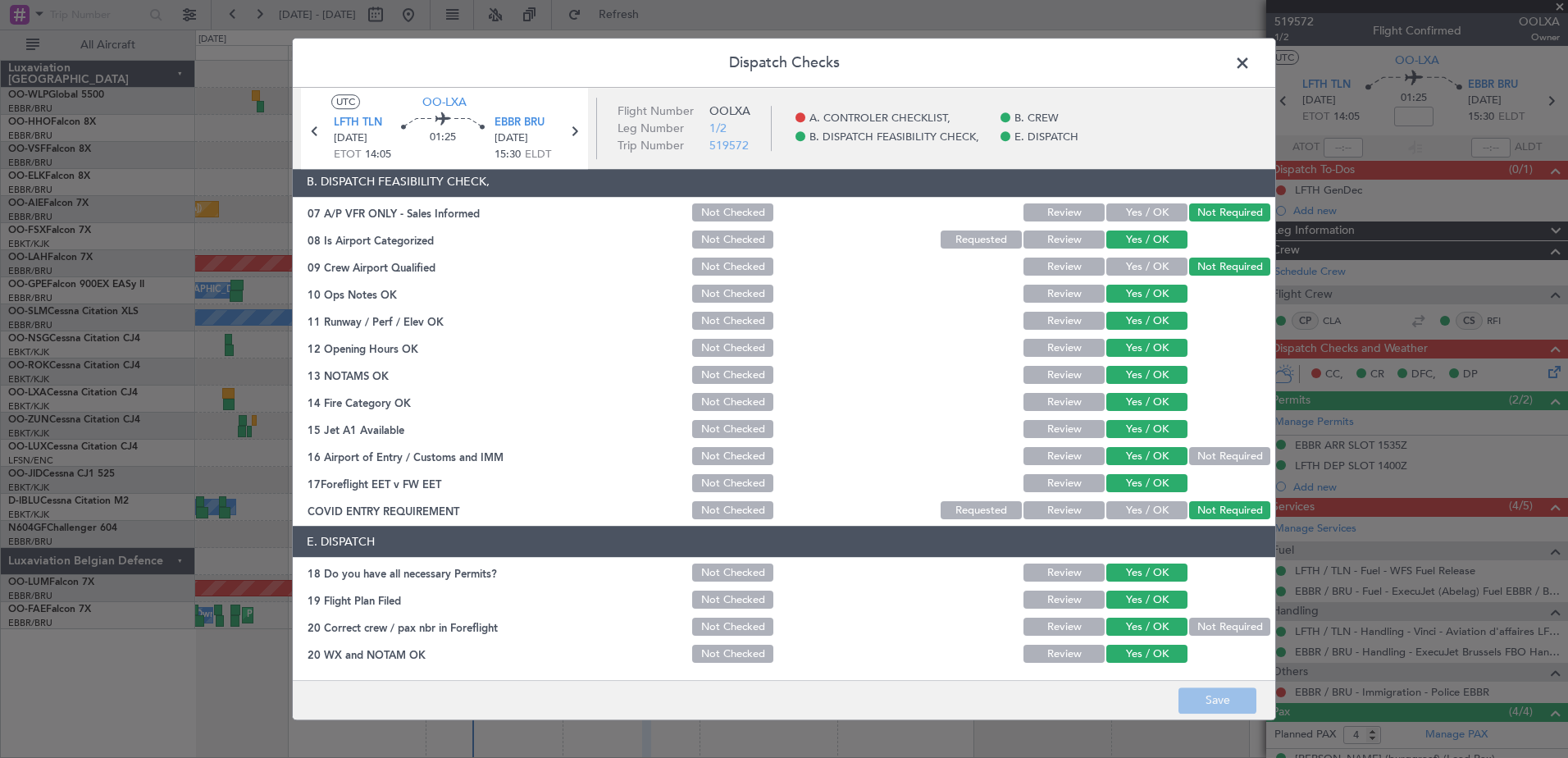
click at [1251, 59] on span at bounding box center [1251, 67] width 0 height 33
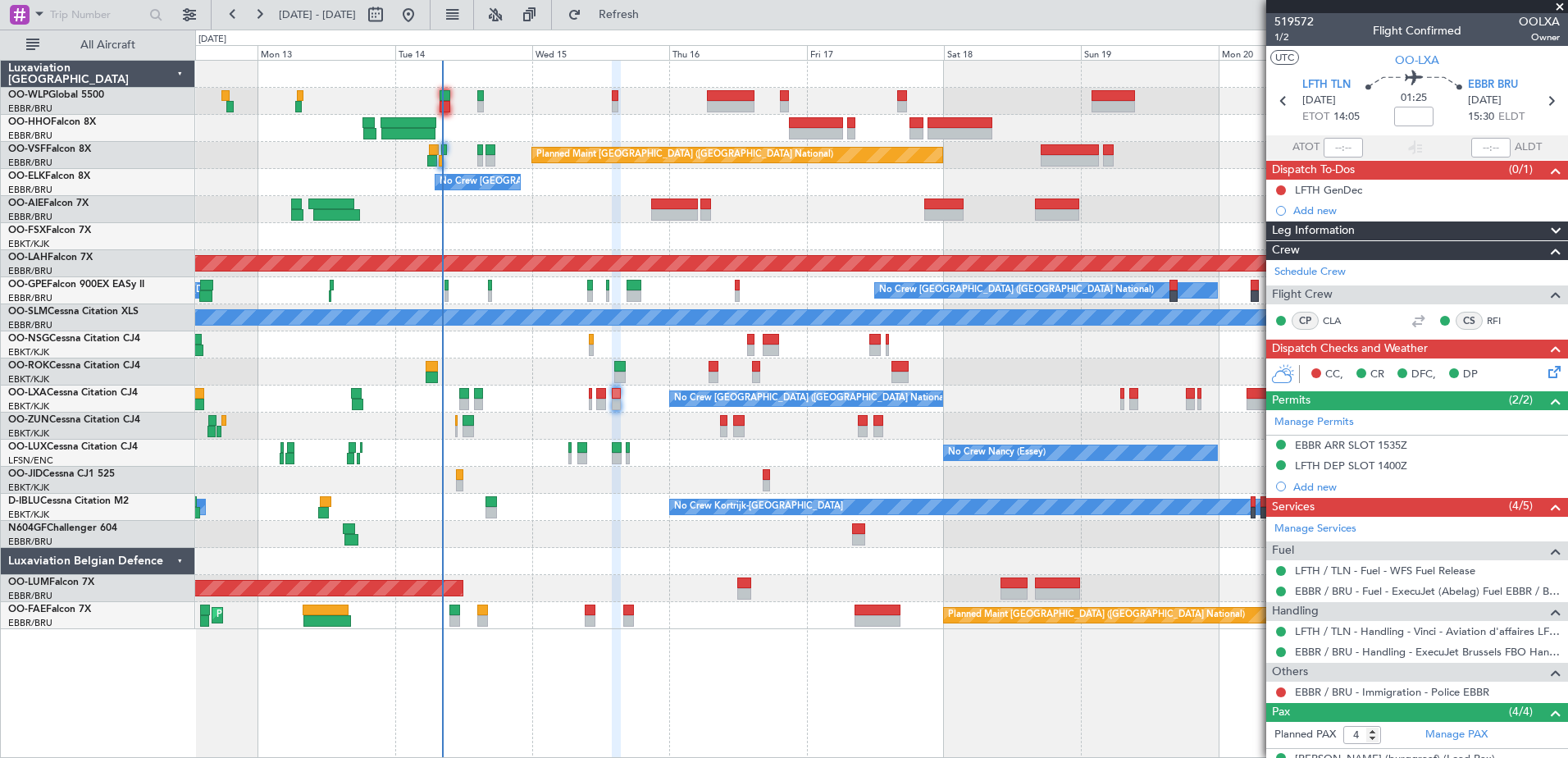
click at [598, 514] on div "No Crew Kortrijk-Wevelgem Owner Kortrijk-Wevelgem No Crew" at bounding box center [881, 507] width 1372 height 27
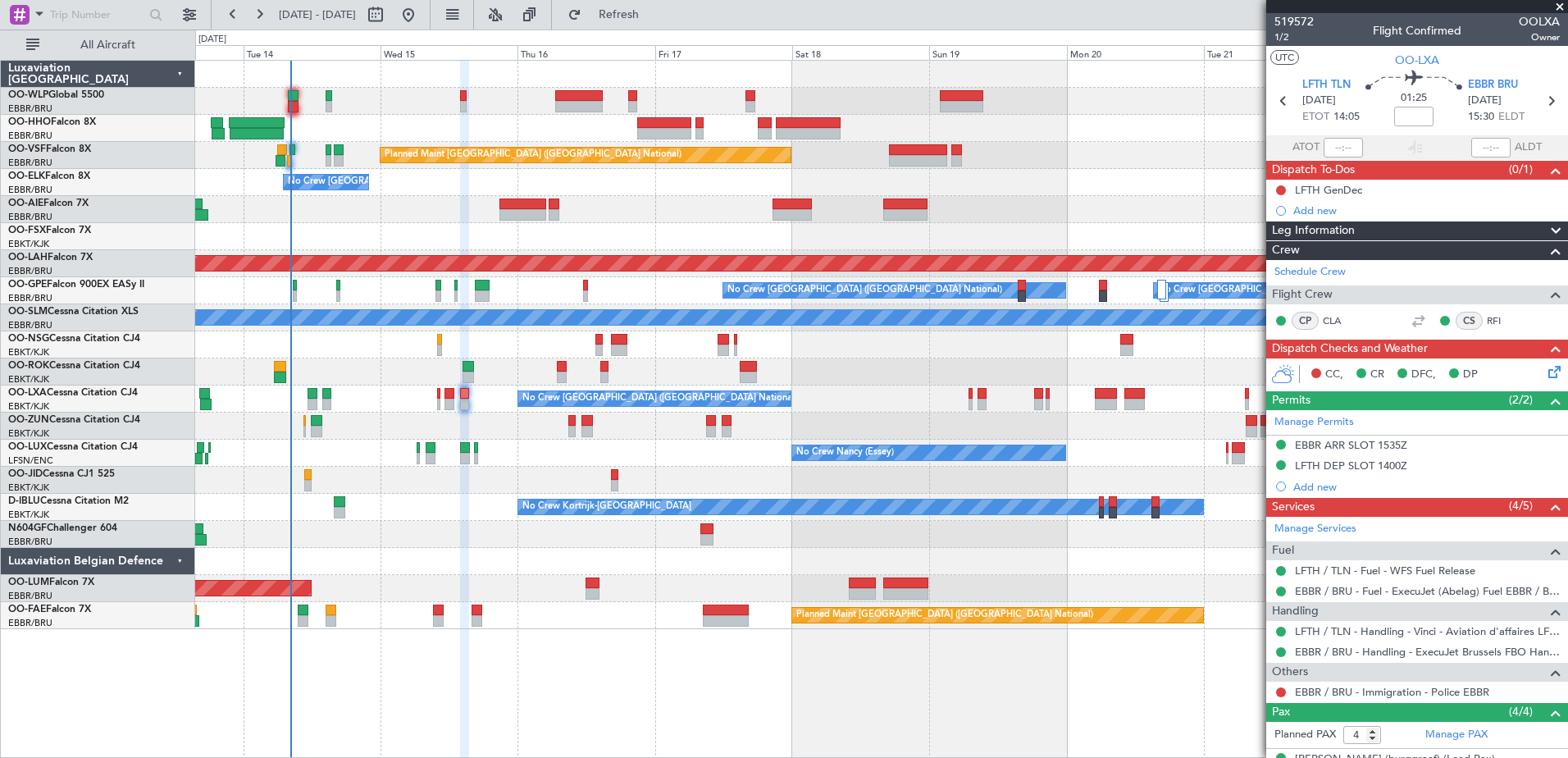
click at [722, 673] on div "Planned Maint Brussels (Brussels National) No Crew Brussels (Brussels National)…" at bounding box center [881, 410] width 1373 height 699
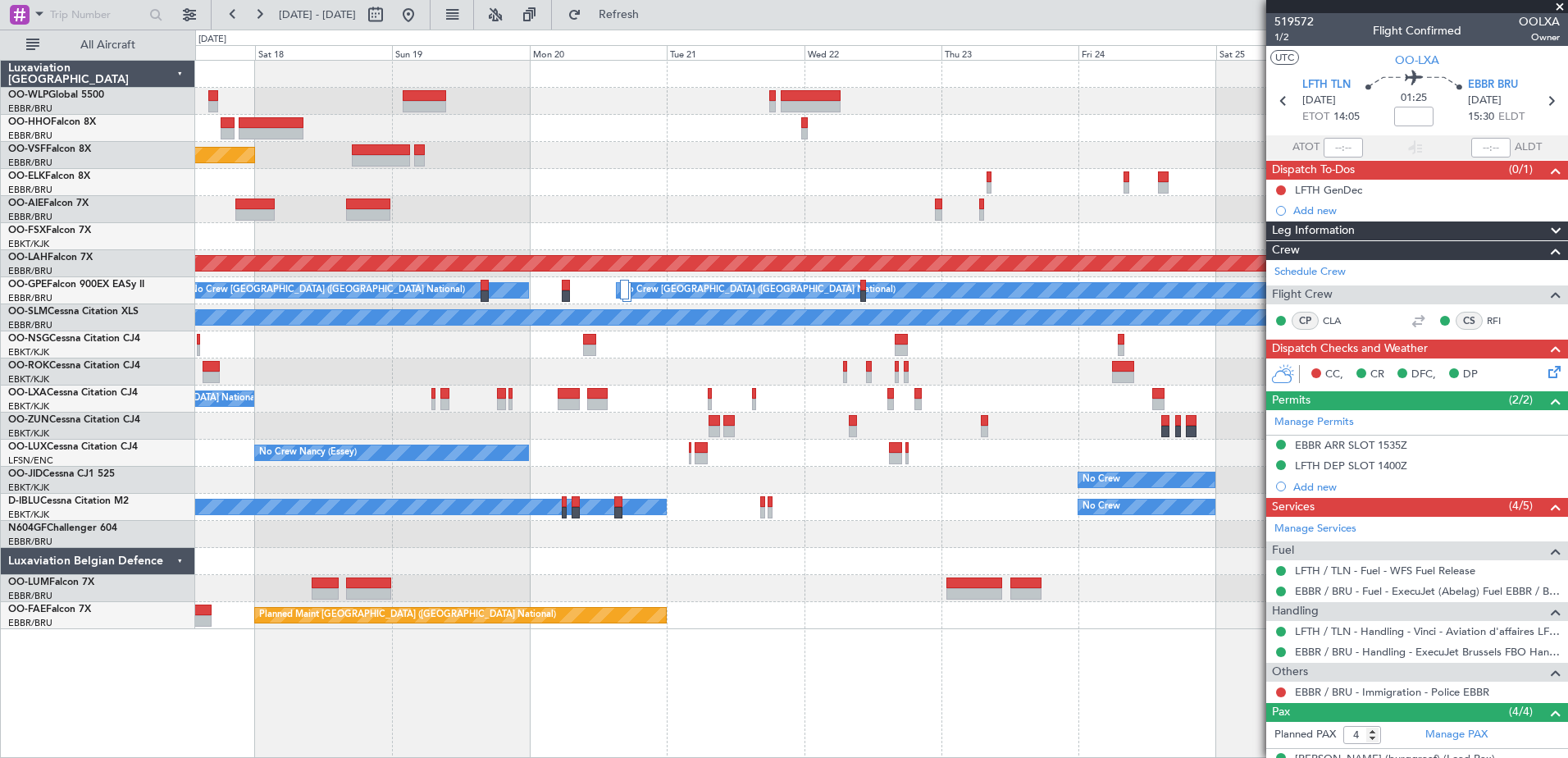
click at [525, 482] on div "Planned Maint Brussels (Brussels National) Planned Maint Alton-st Louis (St Lou…" at bounding box center [881, 345] width 1372 height 568
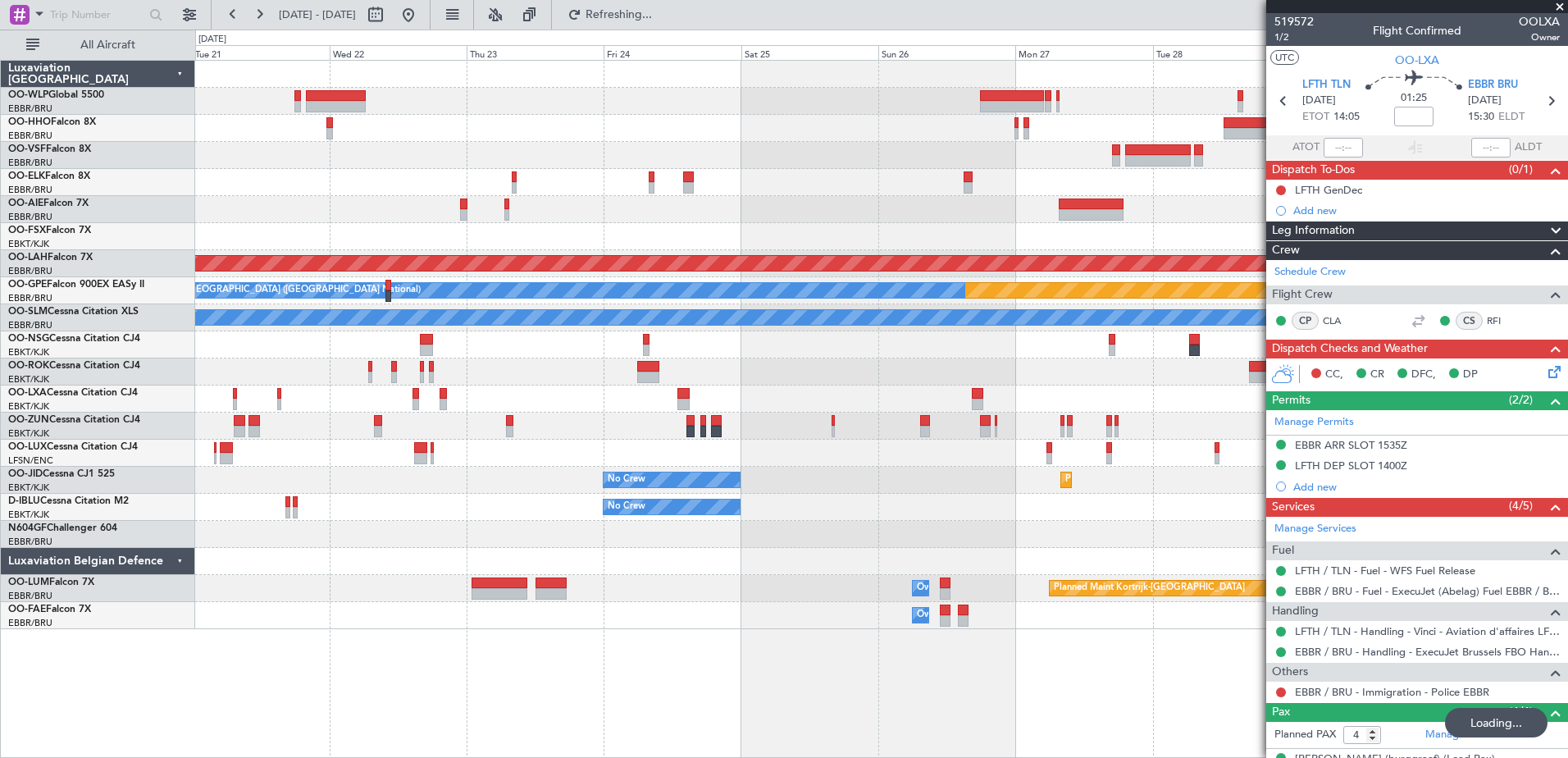
click at [406, 615] on div "Planned Maint Alton-st Louis (St Louis Regl) Planned Maint Nurnberg No Crew Bru…" at bounding box center [881, 410] width 1373 height 699
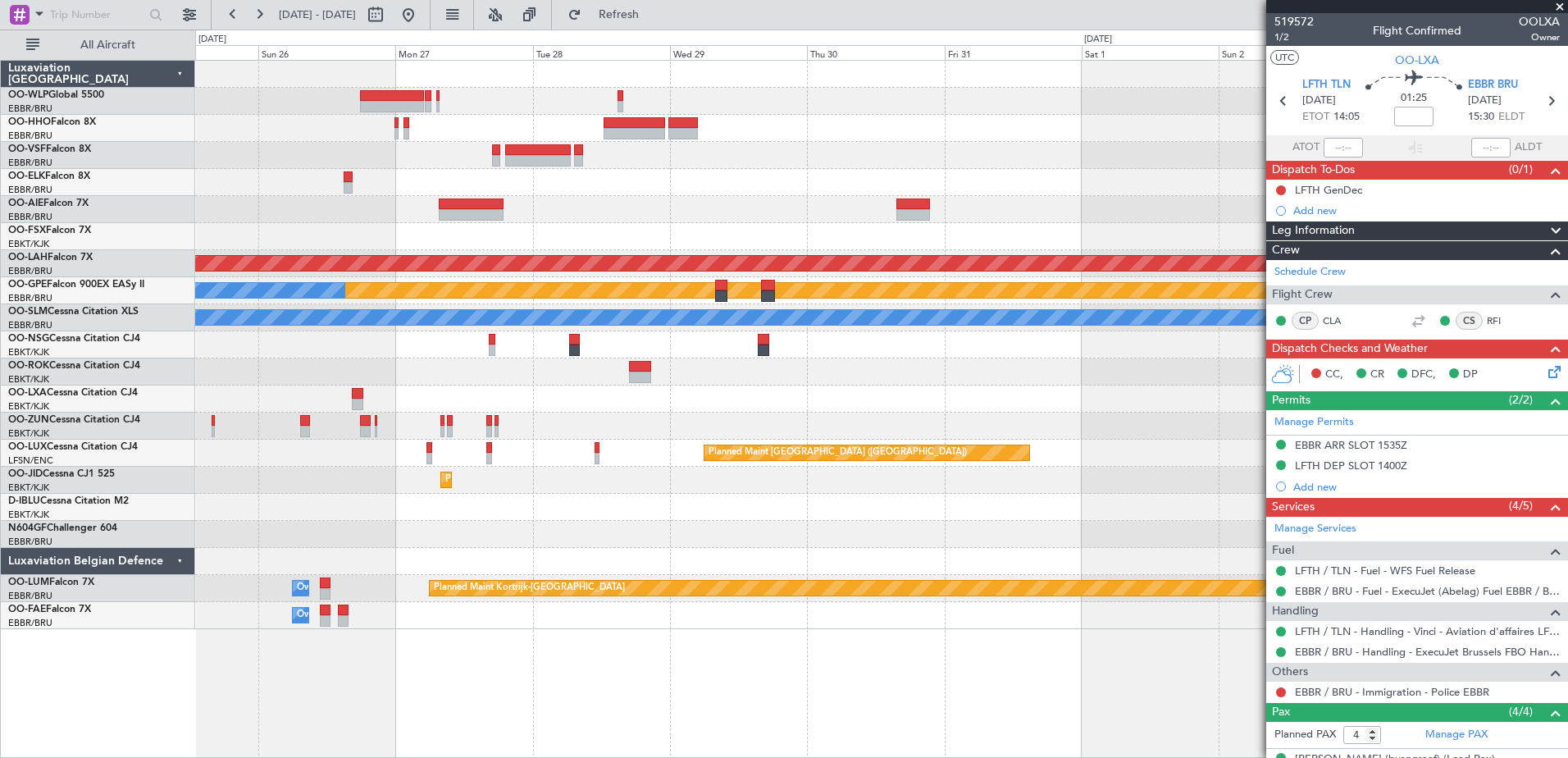
click at [459, 610] on div "Planned Maint Alton-st Louis (St Louis Regl) Planned Maint Nurnberg No Crew Bru…" at bounding box center [881, 410] width 1373 height 699
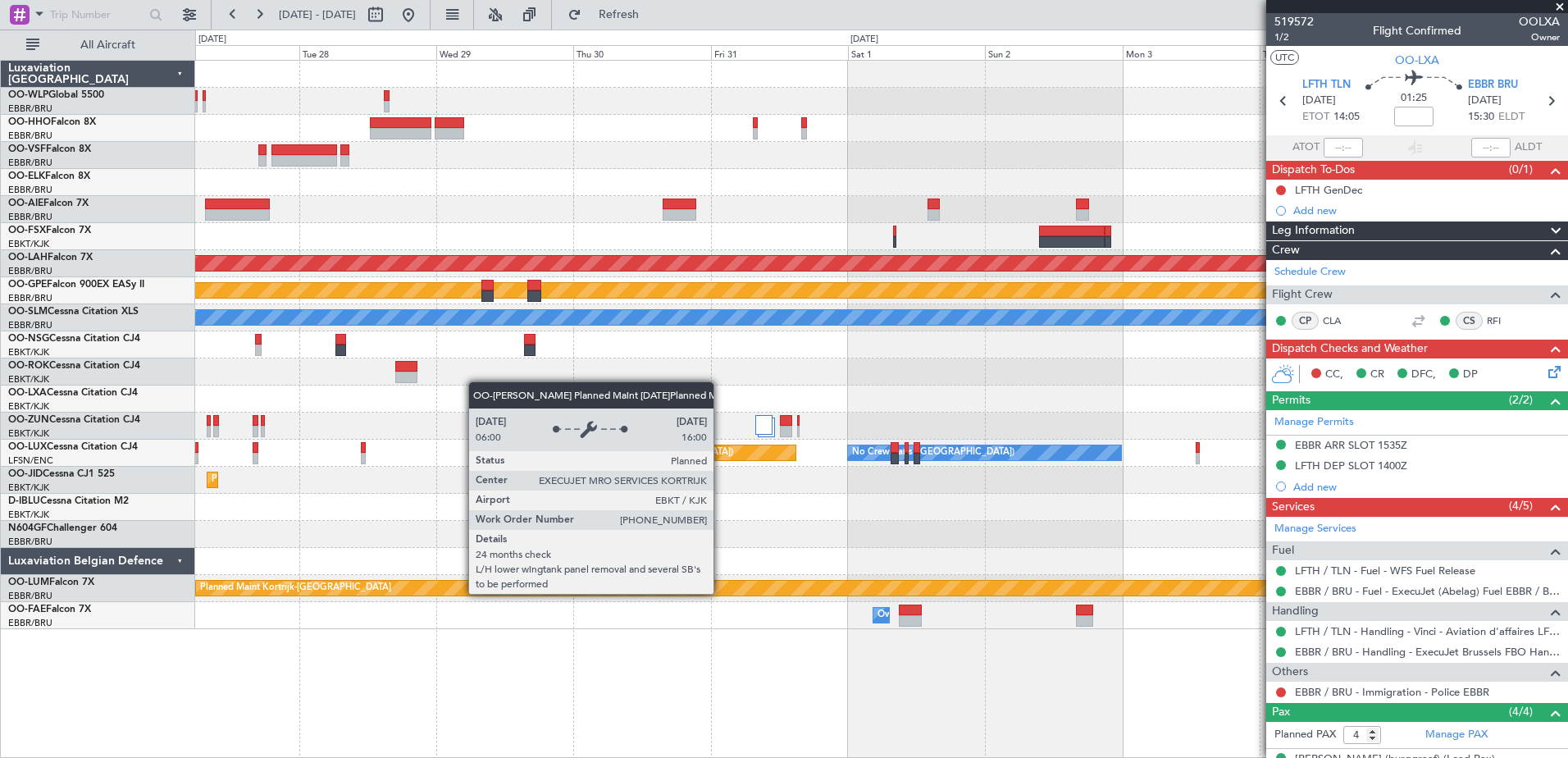
click at [862, 654] on div "Planned Maint Alton-st Louis (St Louis Regl) Planned Maint Nurnberg No Crew Bru…" at bounding box center [881, 410] width 1373 height 699
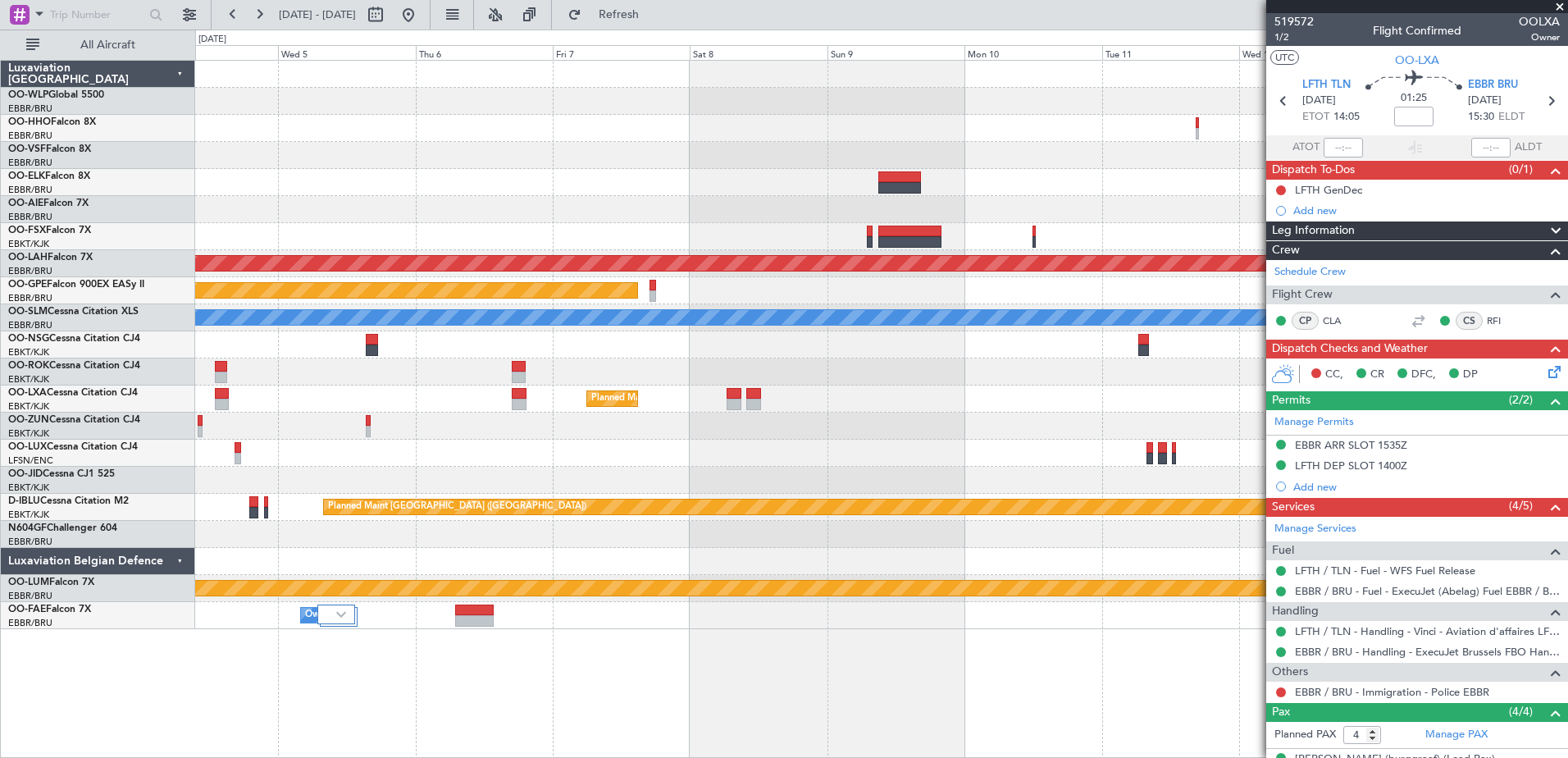
click at [214, 555] on div "Planned Maint Alton-st Louis (St Louis Regl) Planned Maint Nurnberg A/C Unavail…" at bounding box center [881, 410] width 1373 height 699
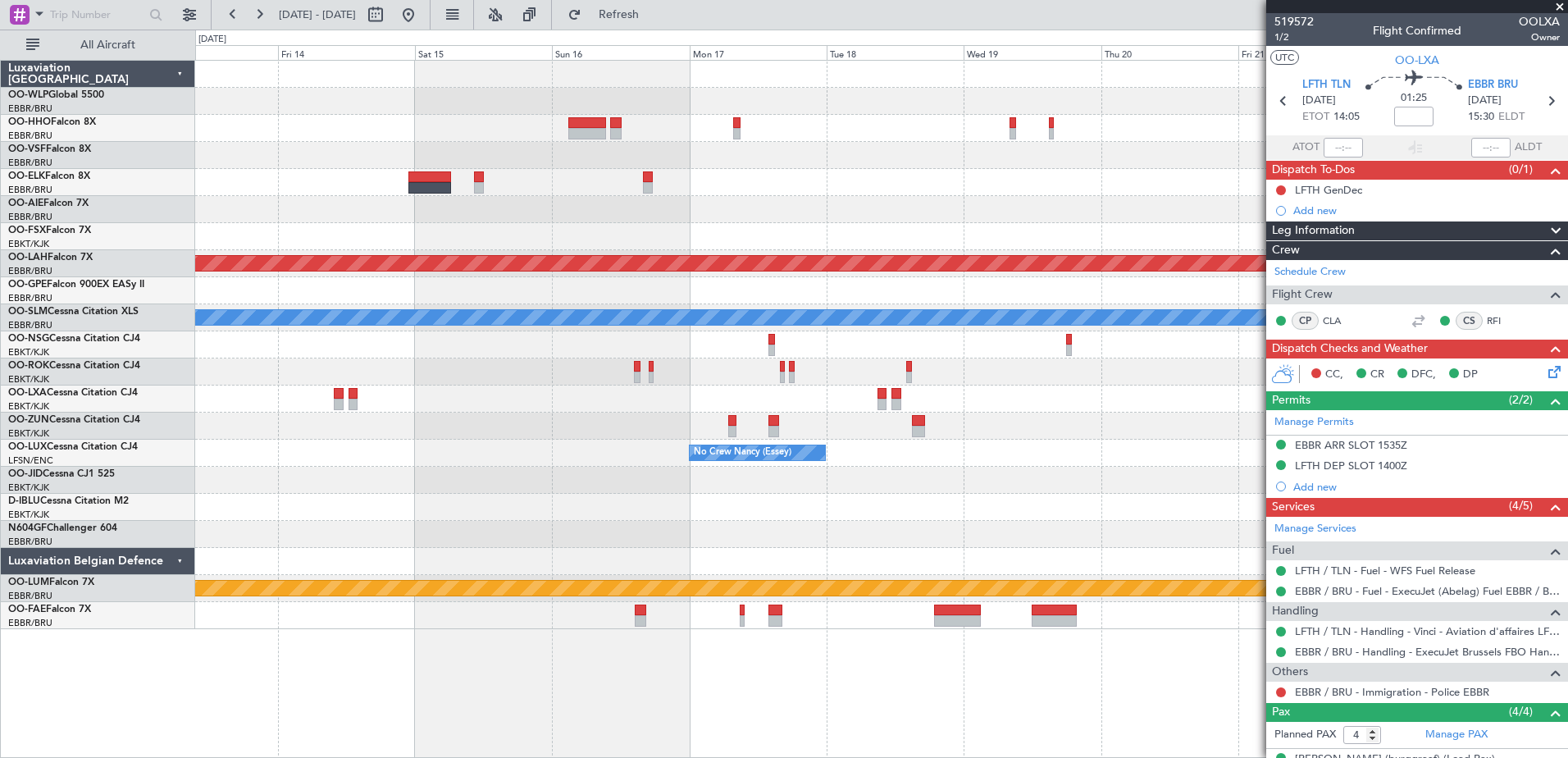
click at [83, 560] on div "Planned Maint Alton-st Louis (St Louis Regl) A/C Unavailable Monchengladbach No…" at bounding box center [784, 394] width 1568 height 729
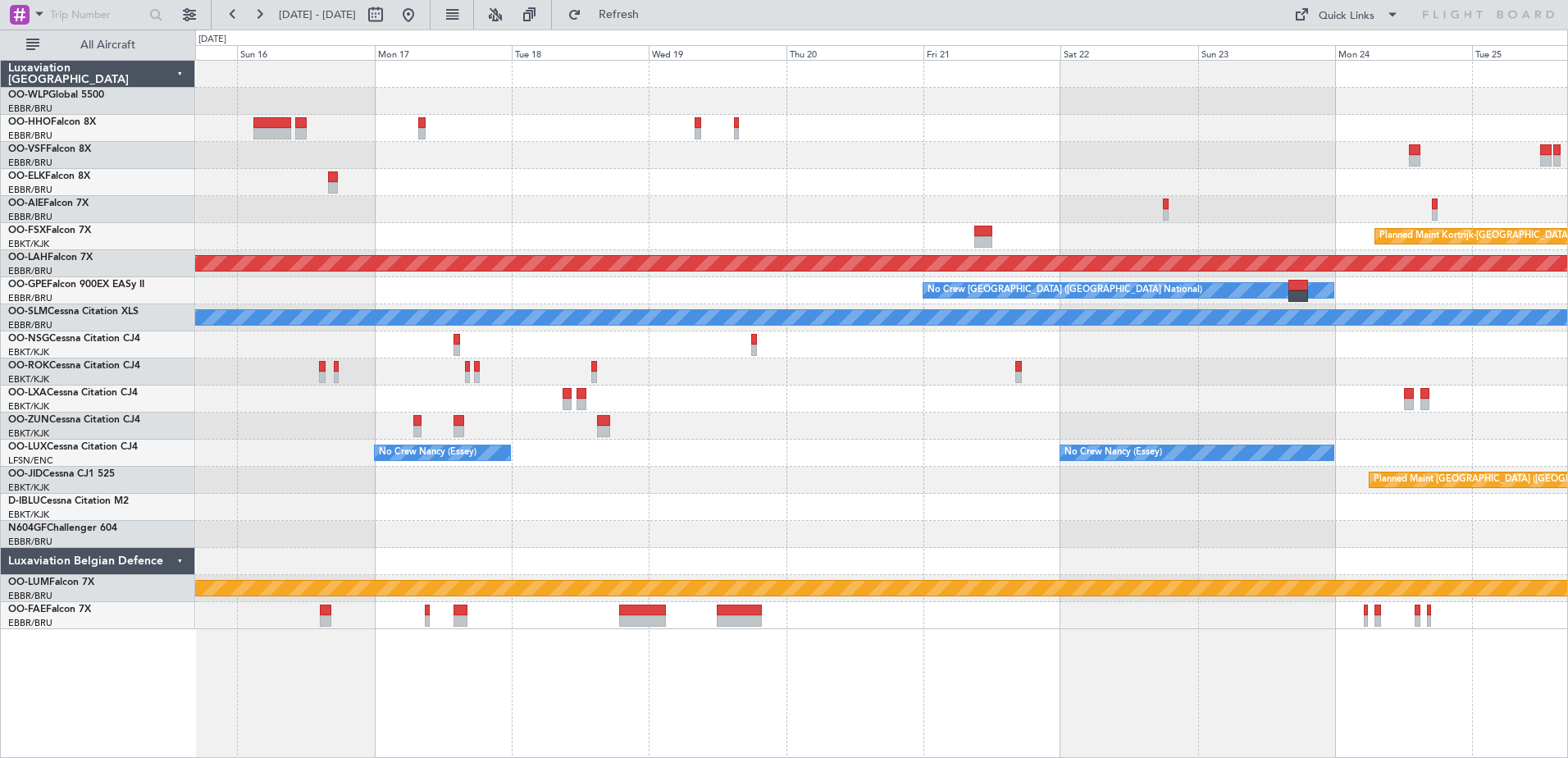
click at [515, 611] on div at bounding box center [881, 616] width 1372 height 27
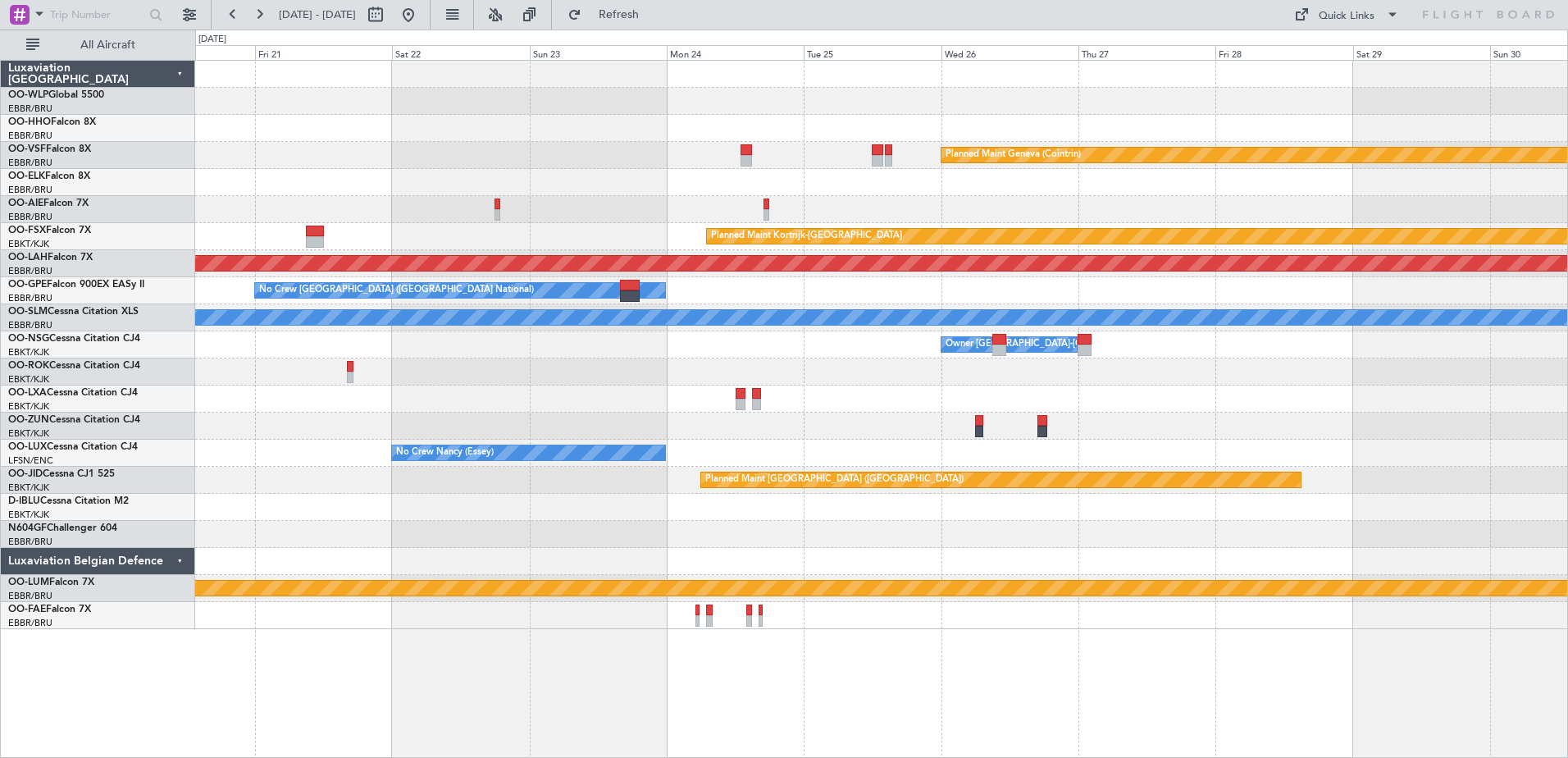
click at [546, 572] on div "Planned Maint Geneva (Cointrin) Planned Maint Kortrijk-Wevelgem Planned Maint A…" at bounding box center [881, 410] width 1373 height 699
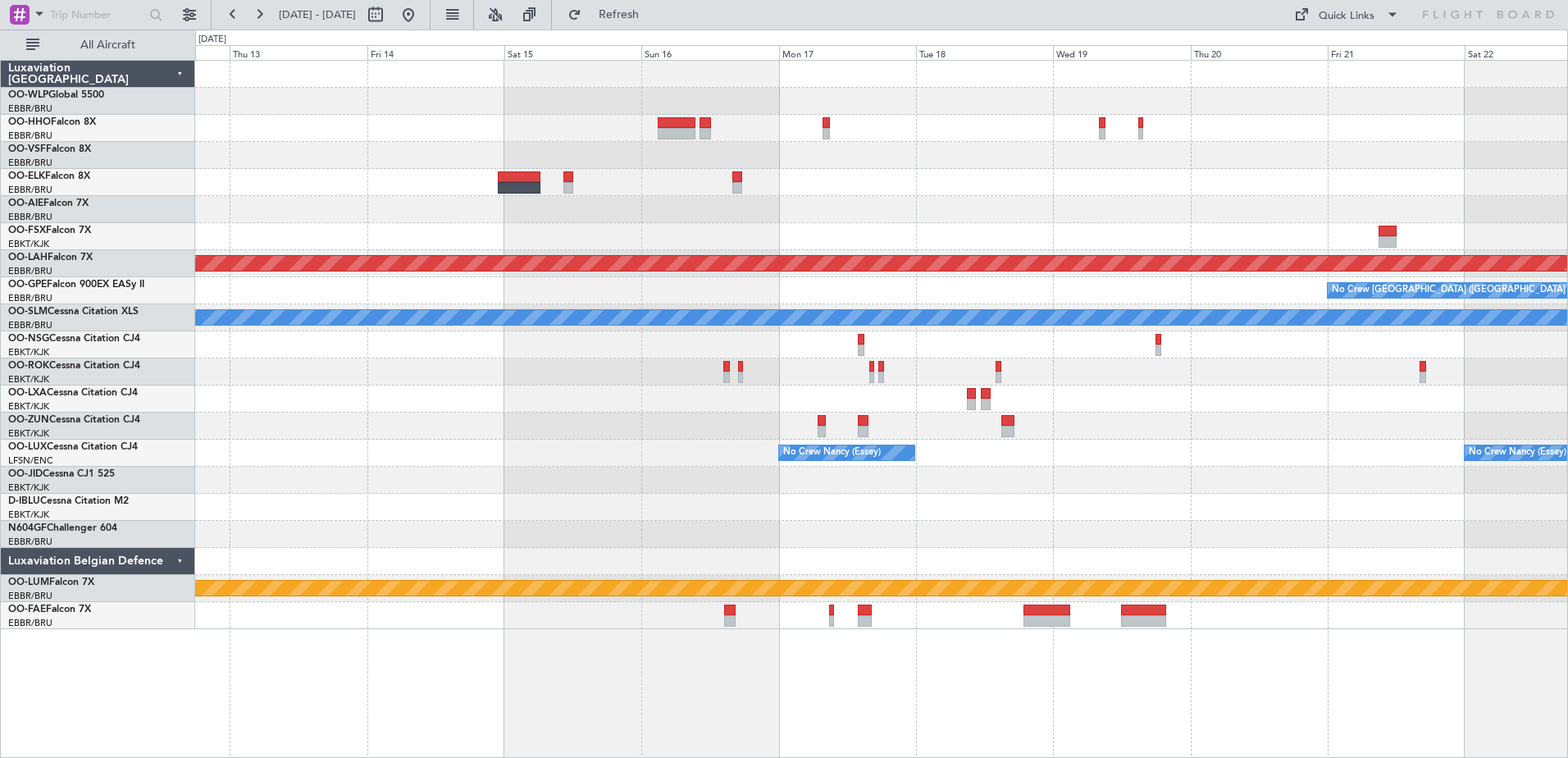
click at [1505, 687] on div "Planned Maint Kortrijk-Wevelgem Planned Maint Alton-st Louis (St Louis Regl) No…" at bounding box center [881, 410] width 1373 height 699
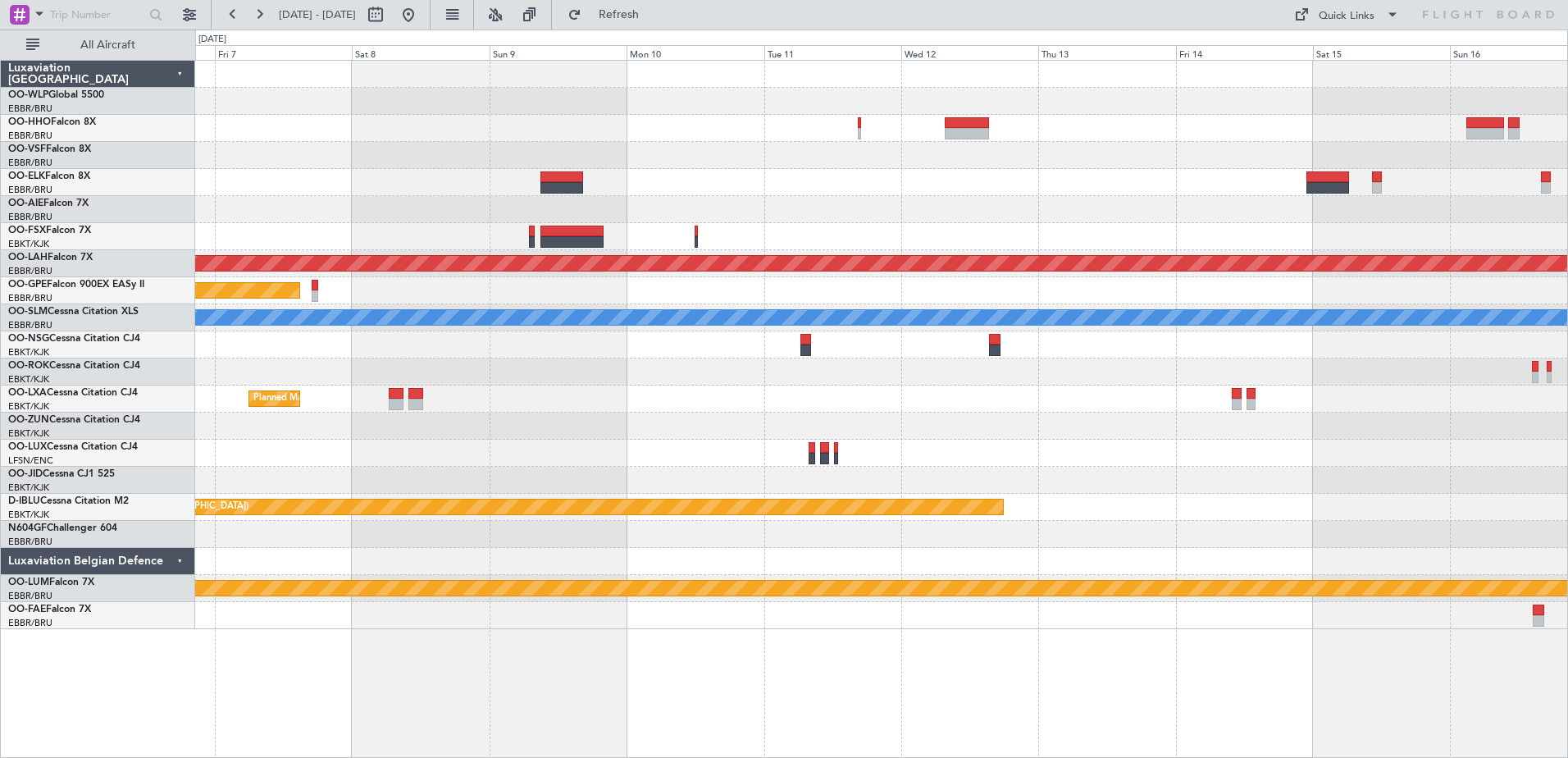
click at [1458, 615] on div "Planned Maint Alton-st Louis (St Louis Regl) Planned Maint Nurnberg A/C Unavail…" at bounding box center [881, 410] width 1373 height 699
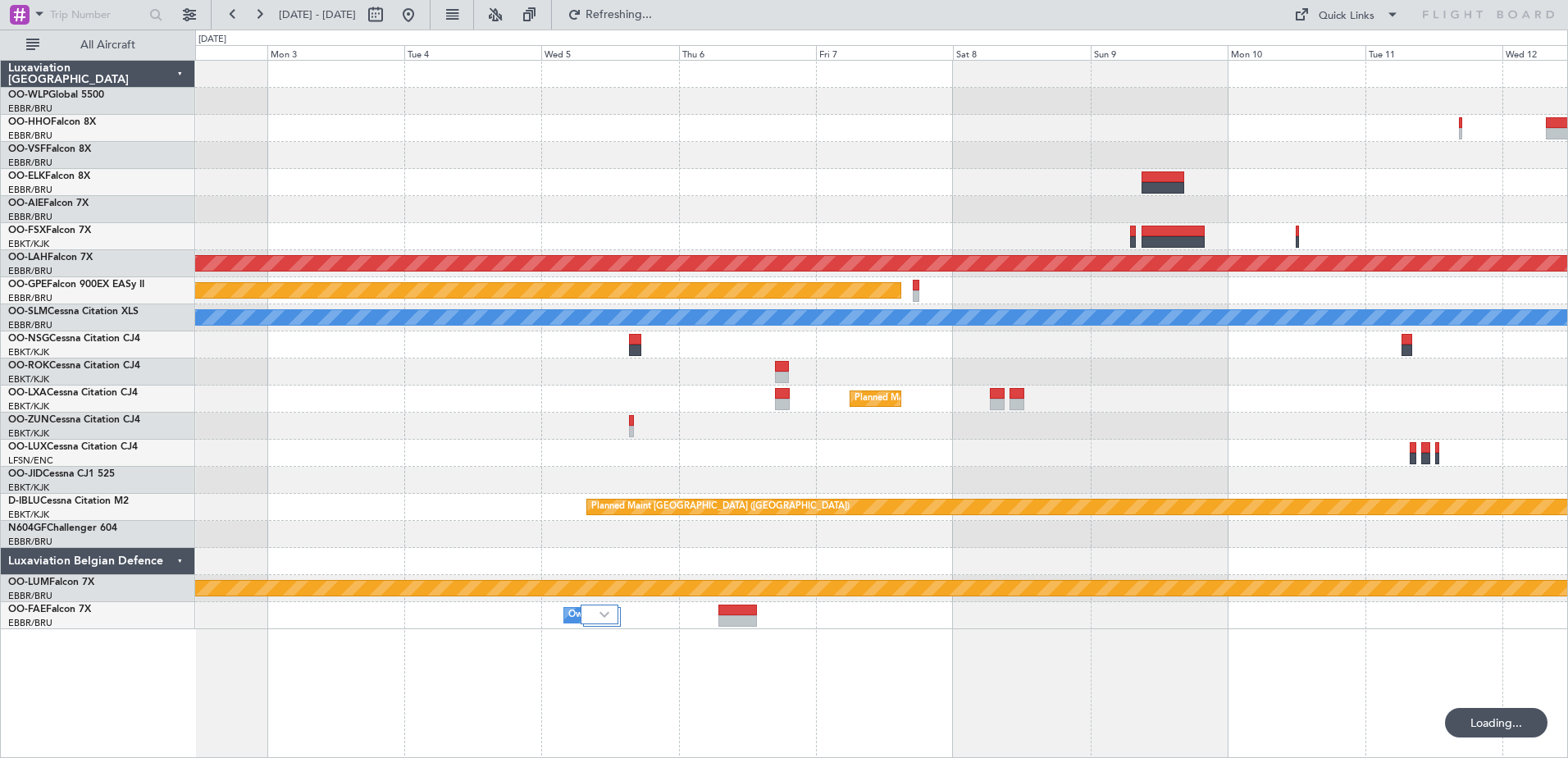
click at [1493, 622] on div "Planned Maint Alton-st Louis (St Louis Regl) Planned Maint Nurnberg A/C Unavail…" at bounding box center [881, 410] width 1373 height 699
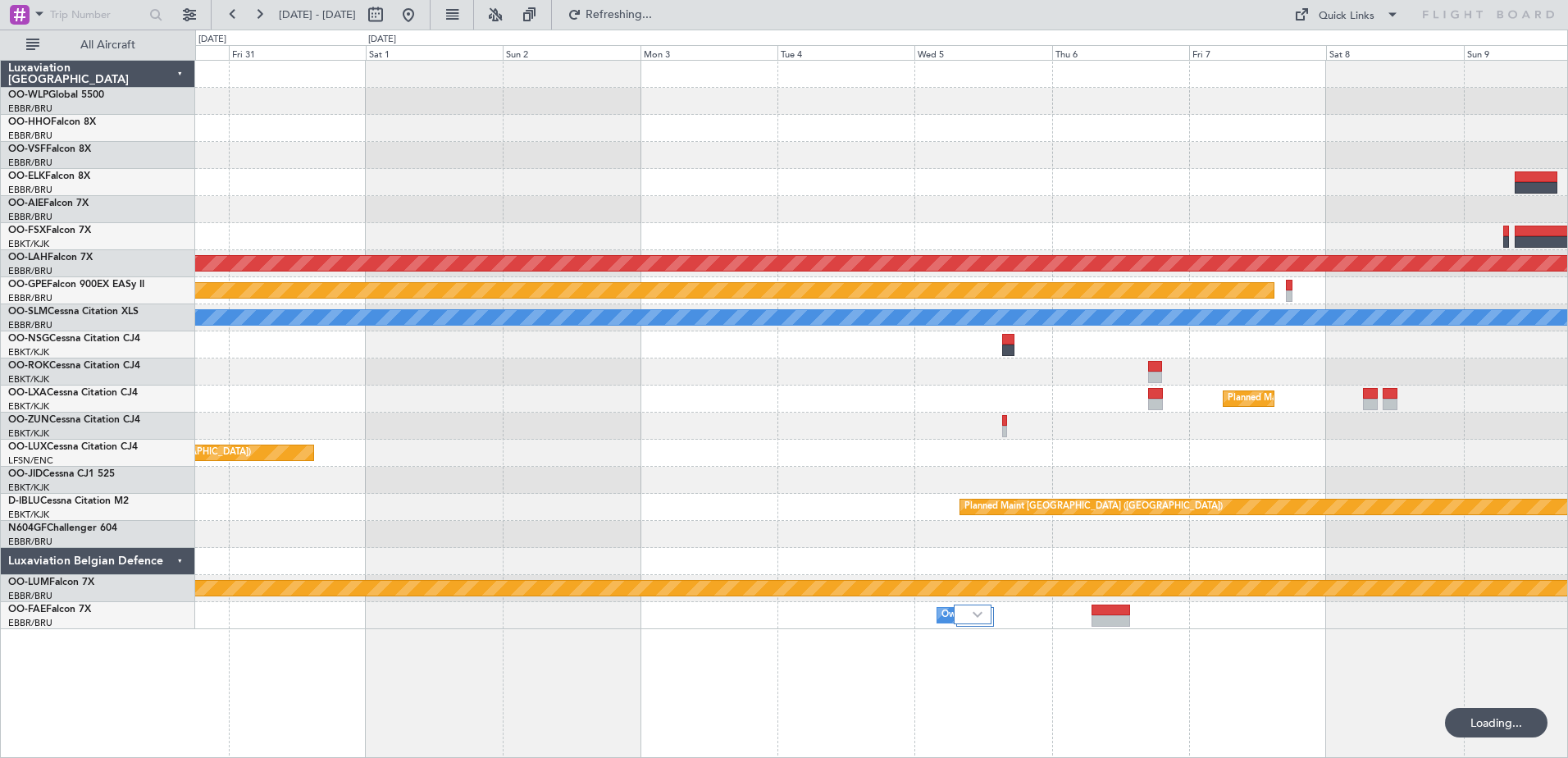
click at [1096, 668] on div "Planned Maint Alton-st Louis (St Louis Regl) Planned Maint Nurnberg A/C Unavail…" at bounding box center [881, 410] width 1373 height 699
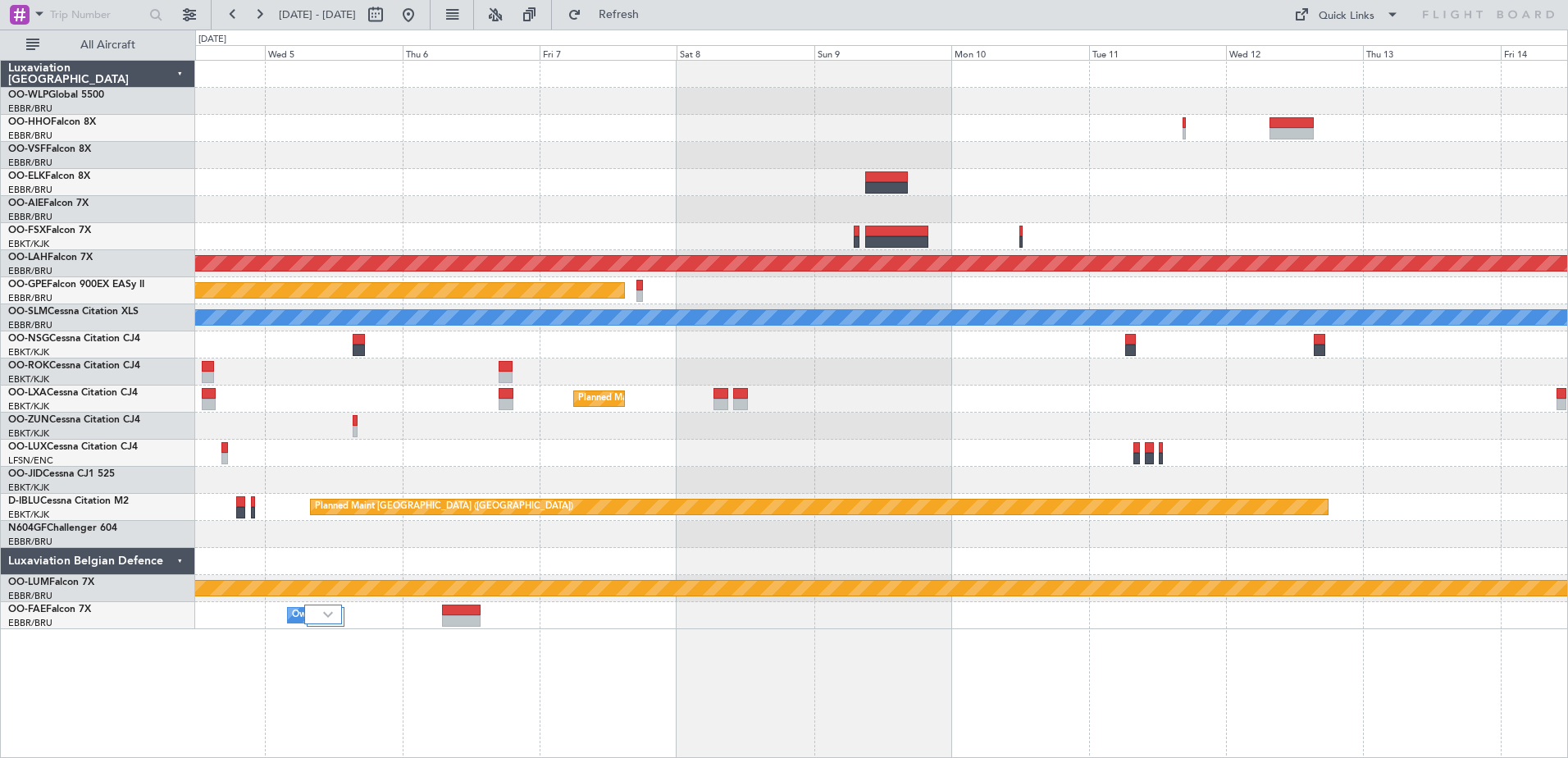
click at [461, 532] on div "Planned Maint Alton-st Louis (St Louis Regl) Planned Maint Nurnberg A/C Unavail…" at bounding box center [881, 410] width 1373 height 699
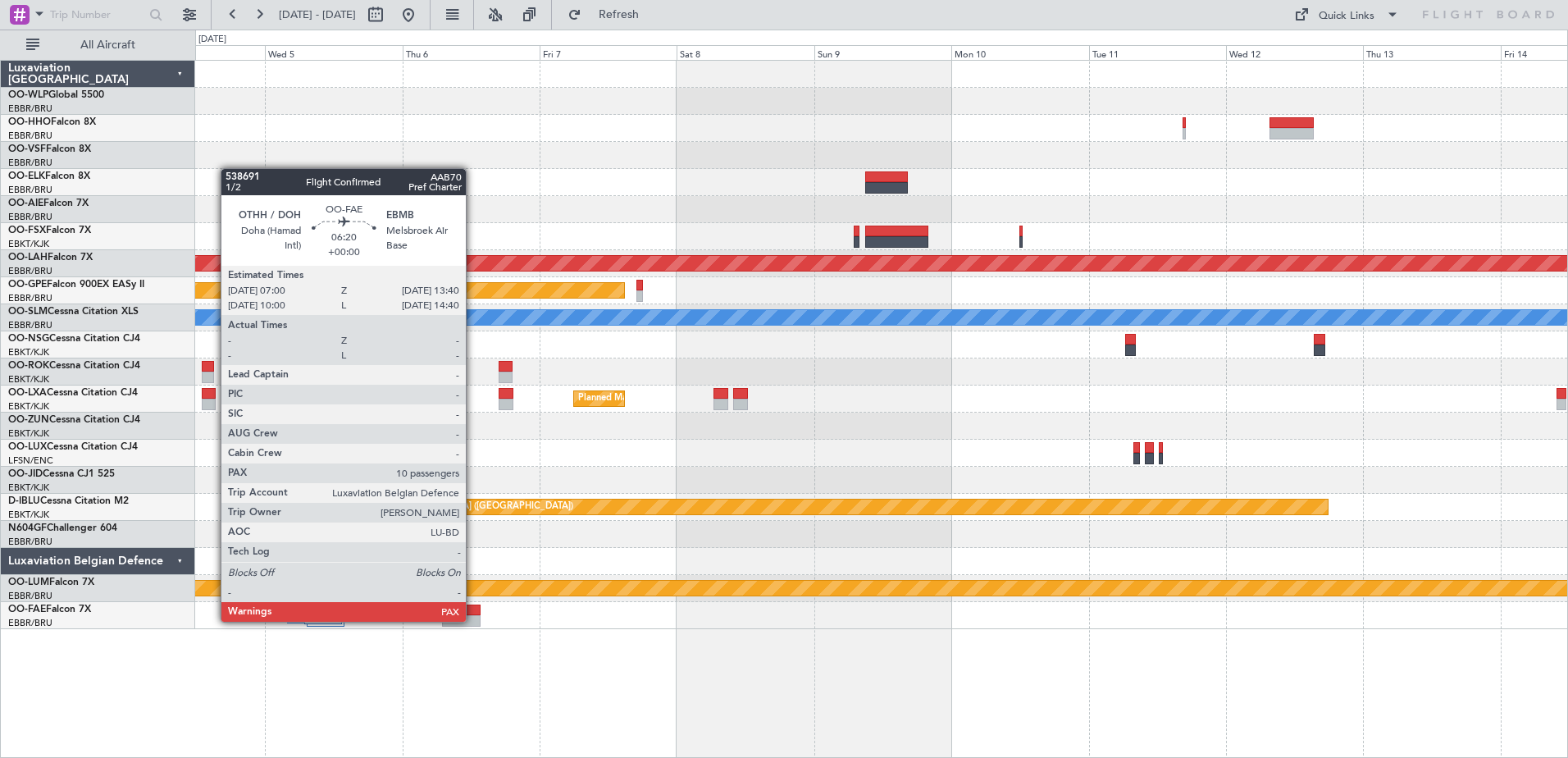
click at [473, 621] on div at bounding box center [461, 621] width 39 height 11
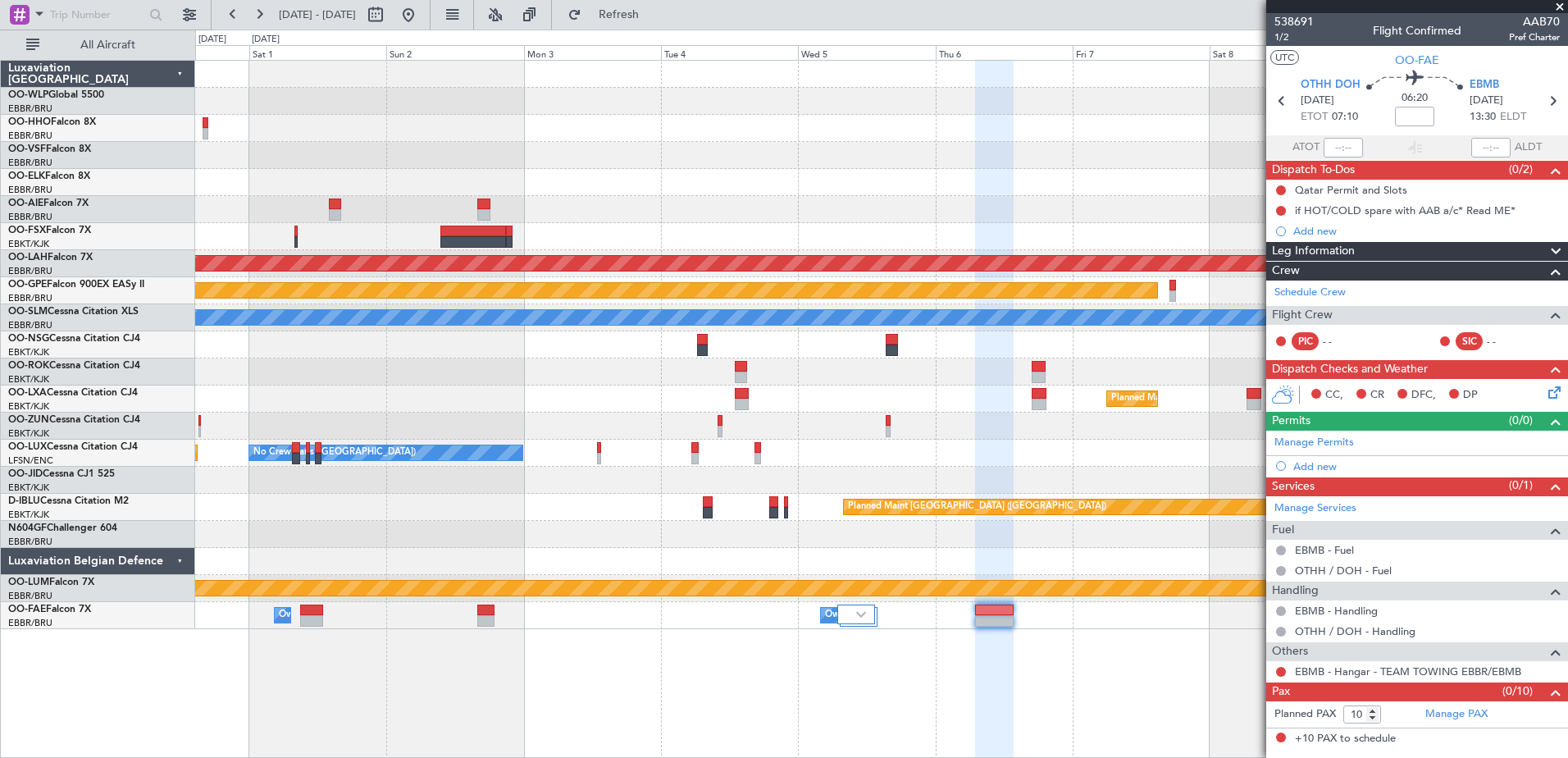
click at [1055, 452] on div "No Crew Paris ([GEOGRAPHIC_DATA]) Planned Maint [GEOGRAPHIC_DATA] ([GEOGRAPHIC_…" at bounding box center [881, 453] width 1372 height 27
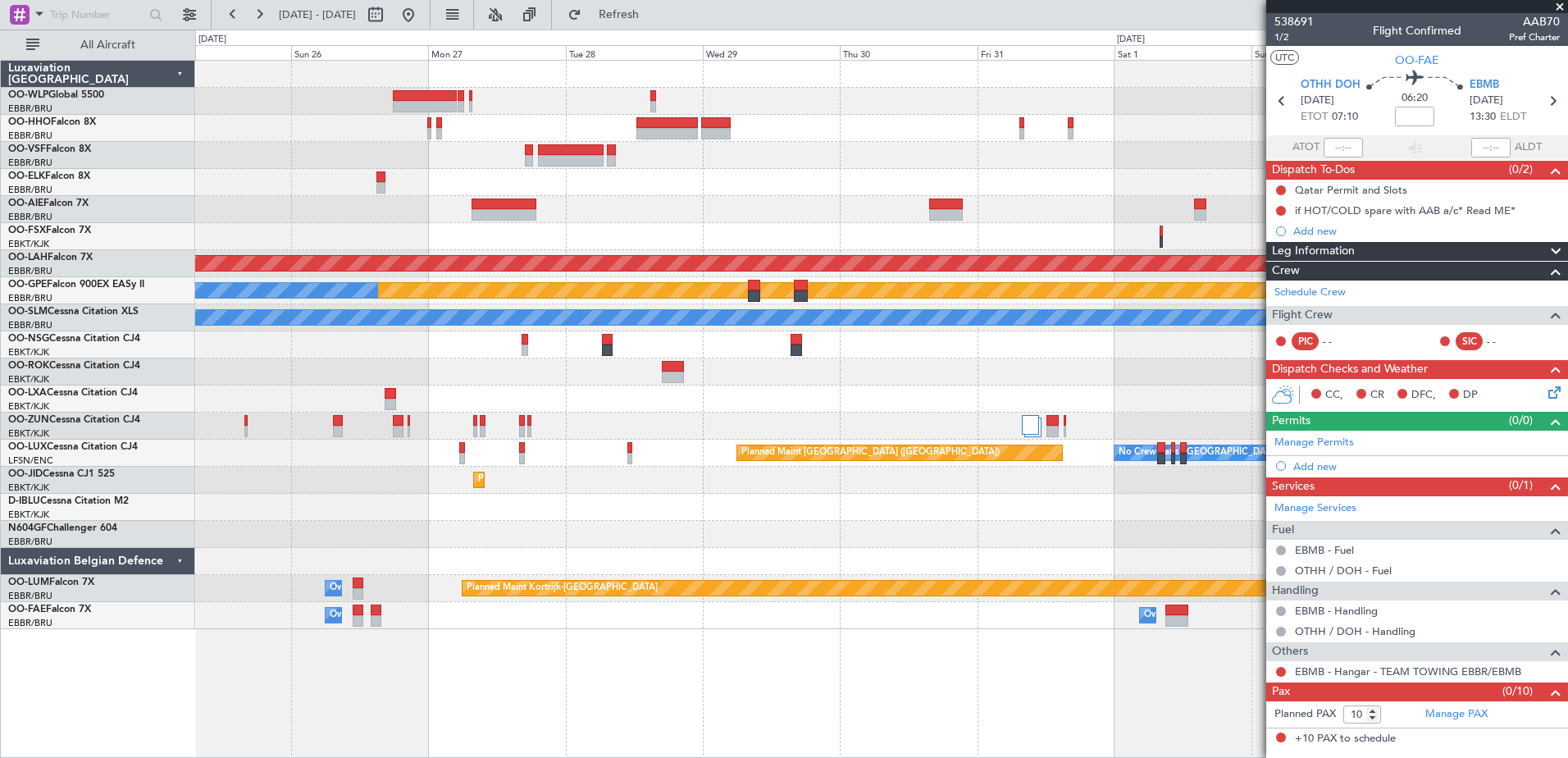
click at [1251, 541] on div at bounding box center [881, 534] width 1372 height 27
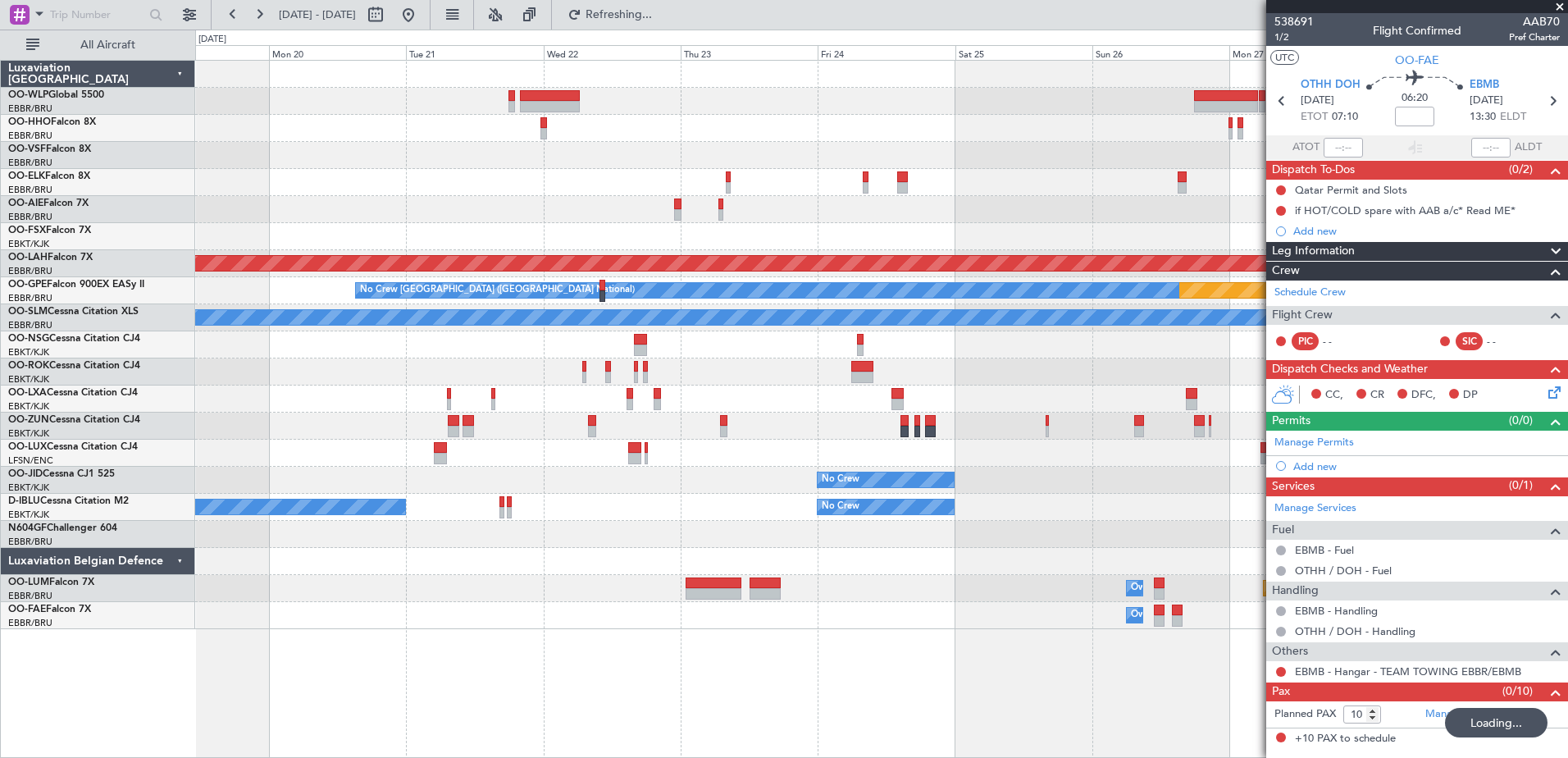
click at [1203, 665] on div "Planned Maint [GEOGRAPHIC_DATA] ([GEOGRAPHIC_DATA] National) Planned [GEOGRAPHI…" at bounding box center [881, 410] width 1373 height 699
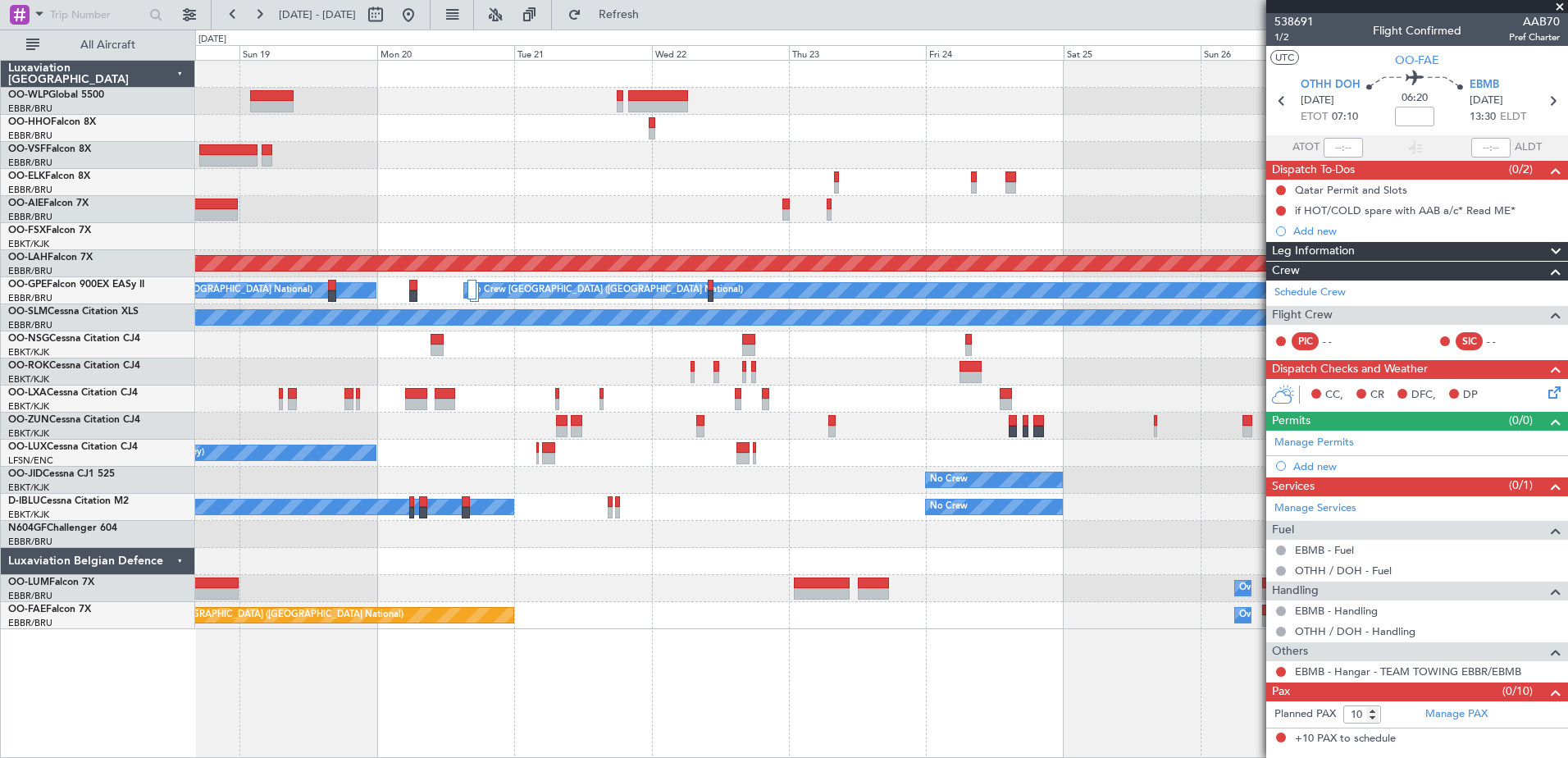
click at [836, 652] on div "Planned Maint [GEOGRAPHIC_DATA] ([GEOGRAPHIC_DATA] National) Planned [GEOGRAPHI…" at bounding box center [881, 410] width 1373 height 699
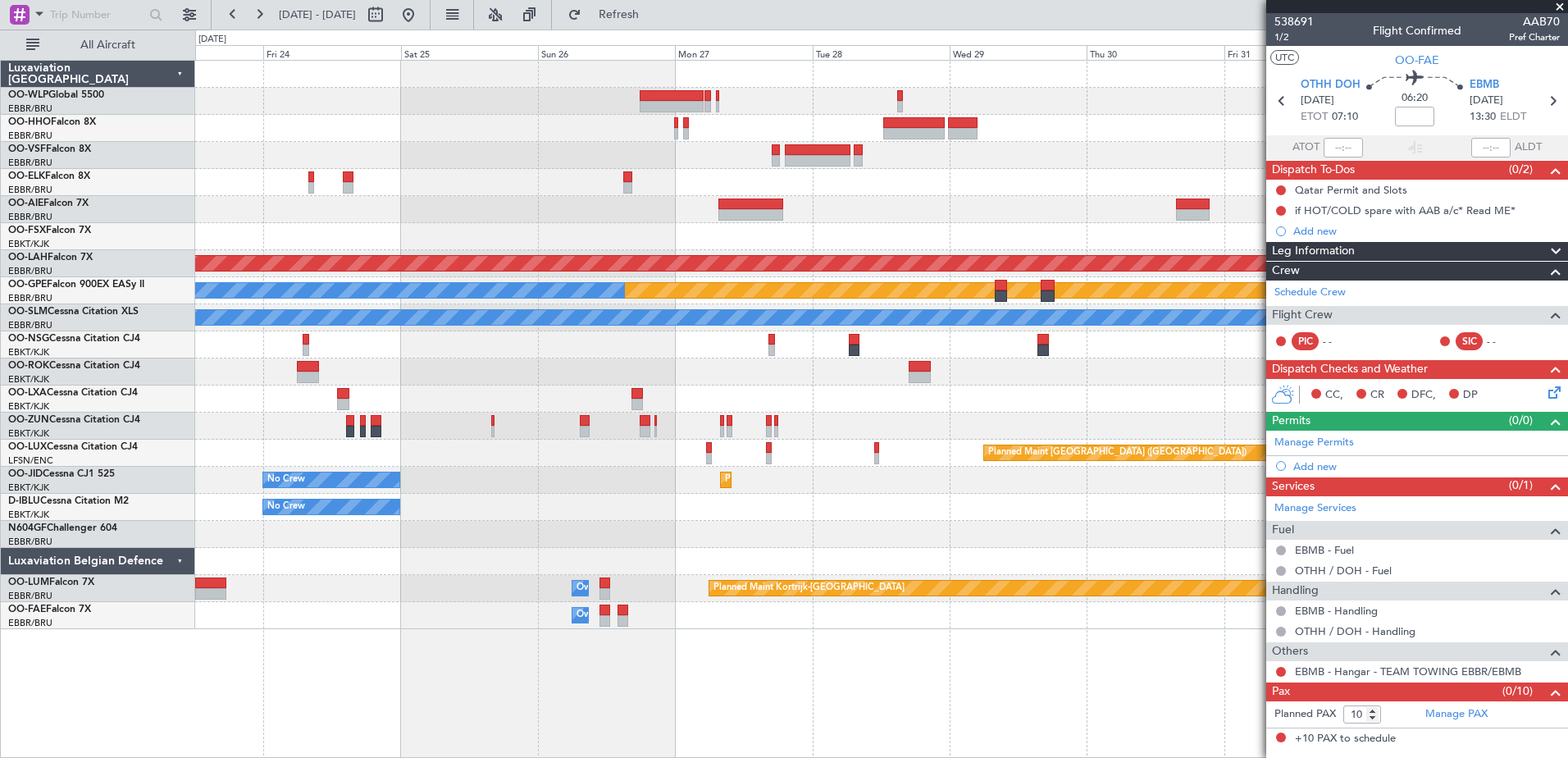
click at [369, 644] on div "Planned Maint [PERSON_NAME]-[GEOGRAPHIC_DATA][PERSON_NAME] ([GEOGRAPHIC_DATA][P…" at bounding box center [881, 410] width 1373 height 699
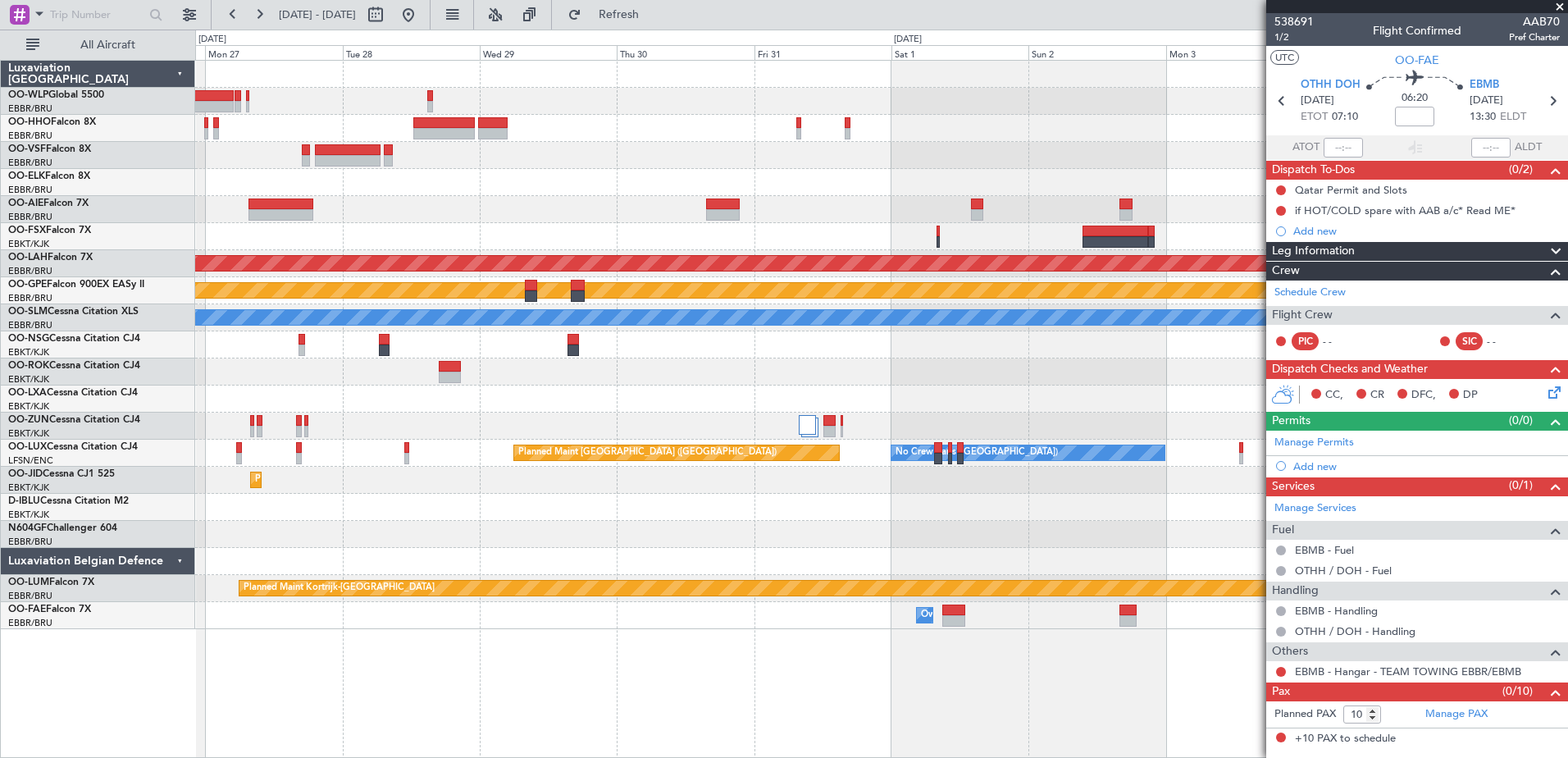
click at [461, 604] on div "Planned Maint [PERSON_NAME]-[GEOGRAPHIC_DATA][PERSON_NAME] ([GEOGRAPHIC_DATA][P…" at bounding box center [881, 410] width 1373 height 699
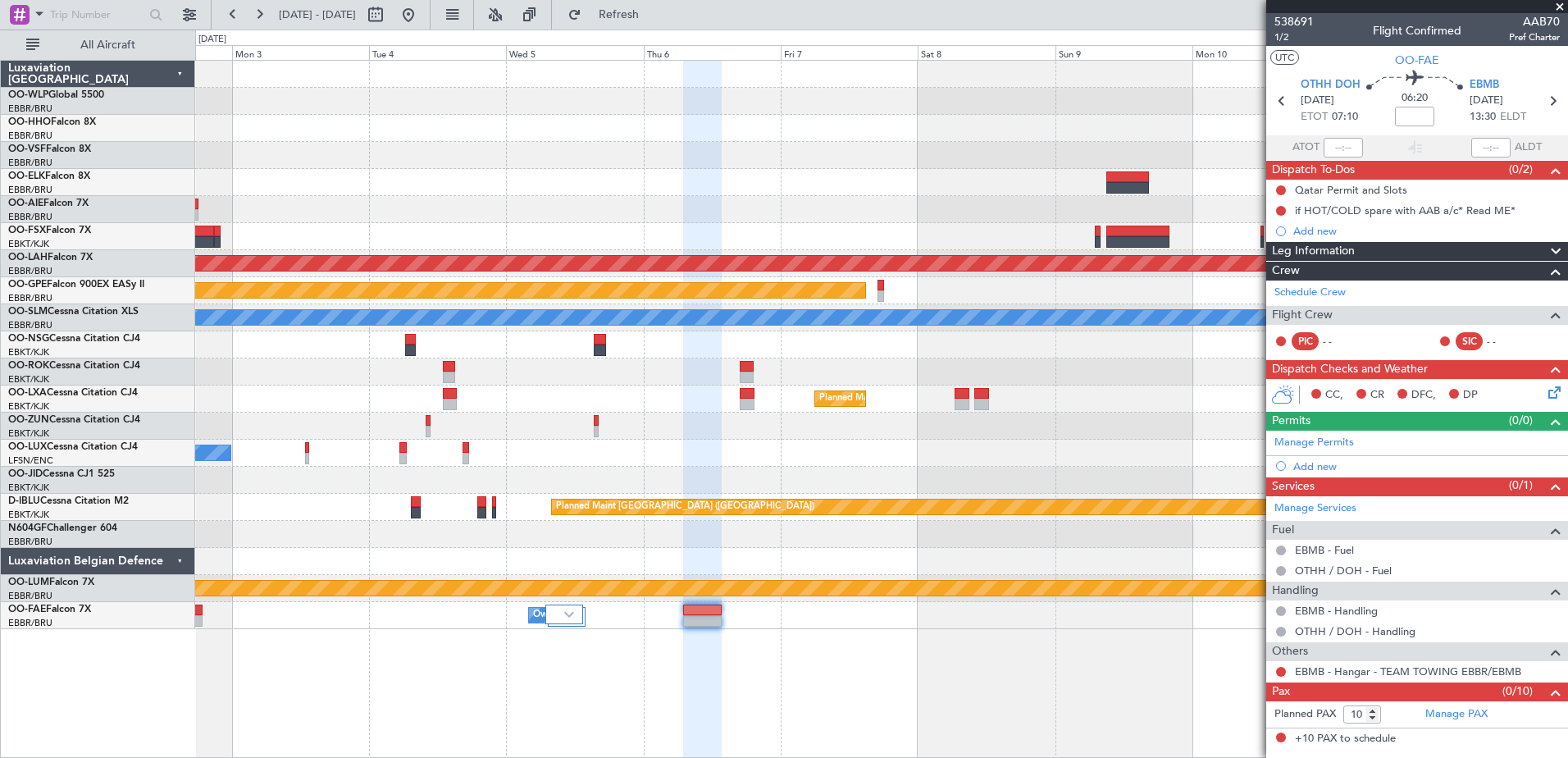
click at [745, 474] on div "Planned Maint [PERSON_NAME]-[GEOGRAPHIC_DATA][PERSON_NAME] ([GEOGRAPHIC_DATA][P…" at bounding box center [881, 345] width 1372 height 568
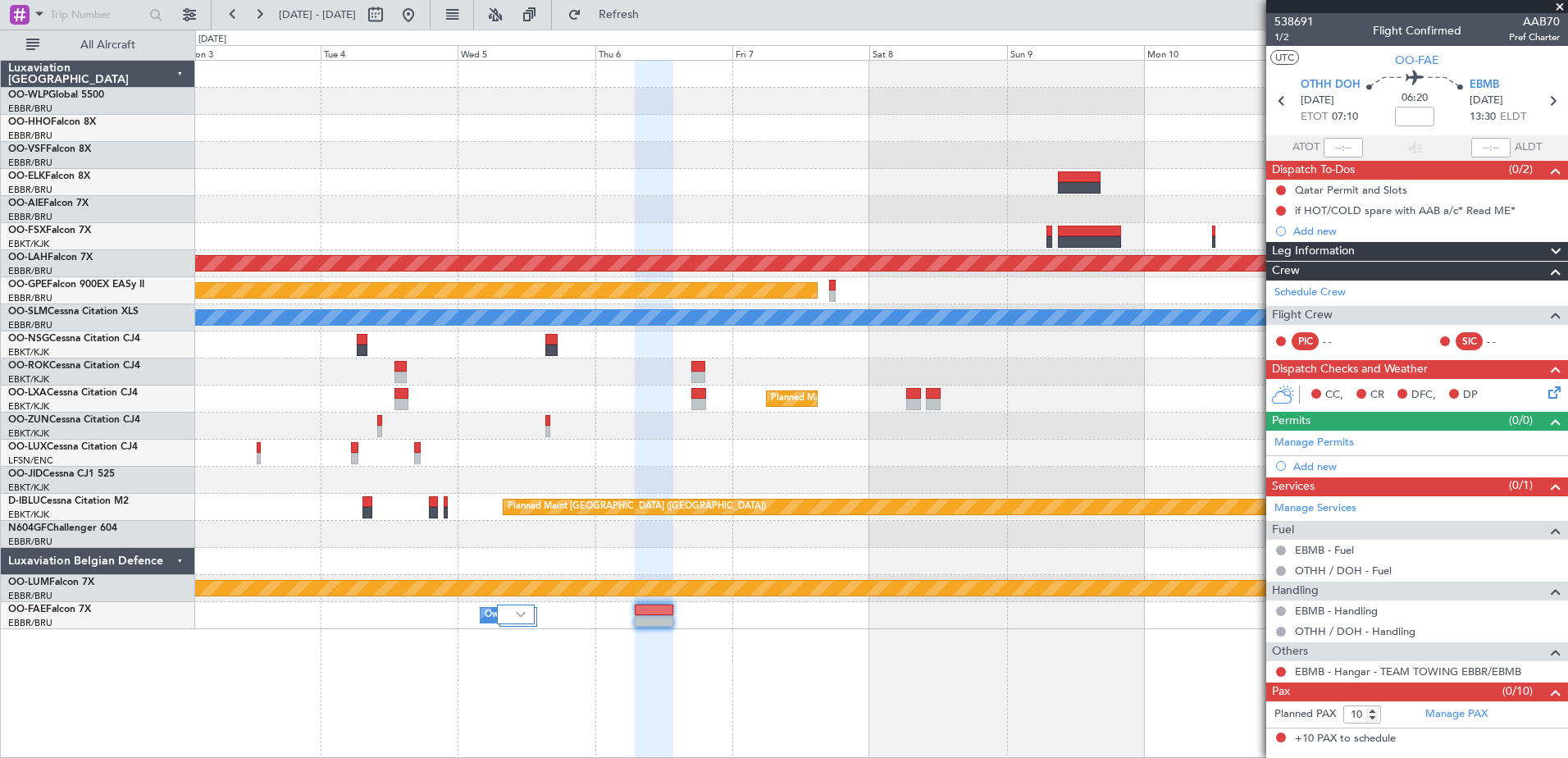
click at [689, 660] on div "Planned Maint [PERSON_NAME]-[GEOGRAPHIC_DATA][PERSON_NAME] ([GEOGRAPHIC_DATA][P…" at bounding box center [881, 410] width 1373 height 699
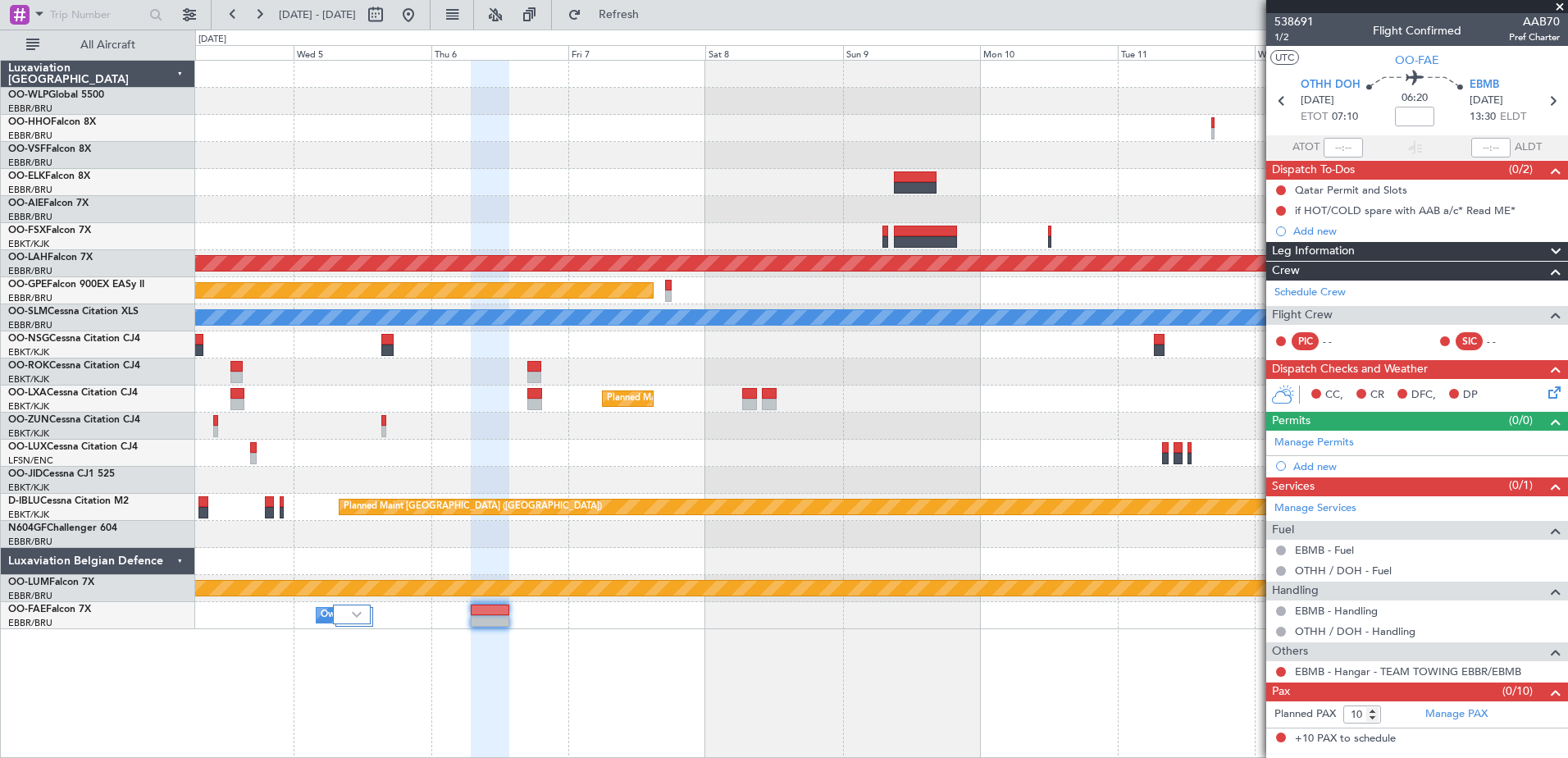
click at [676, 644] on div "Planned Maint [PERSON_NAME]-[GEOGRAPHIC_DATA][PERSON_NAME] ([GEOGRAPHIC_DATA][P…" at bounding box center [881, 410] width 1373 height 699
click at [421, 18] on button at bounding box center [408, 15] width 26 height 26
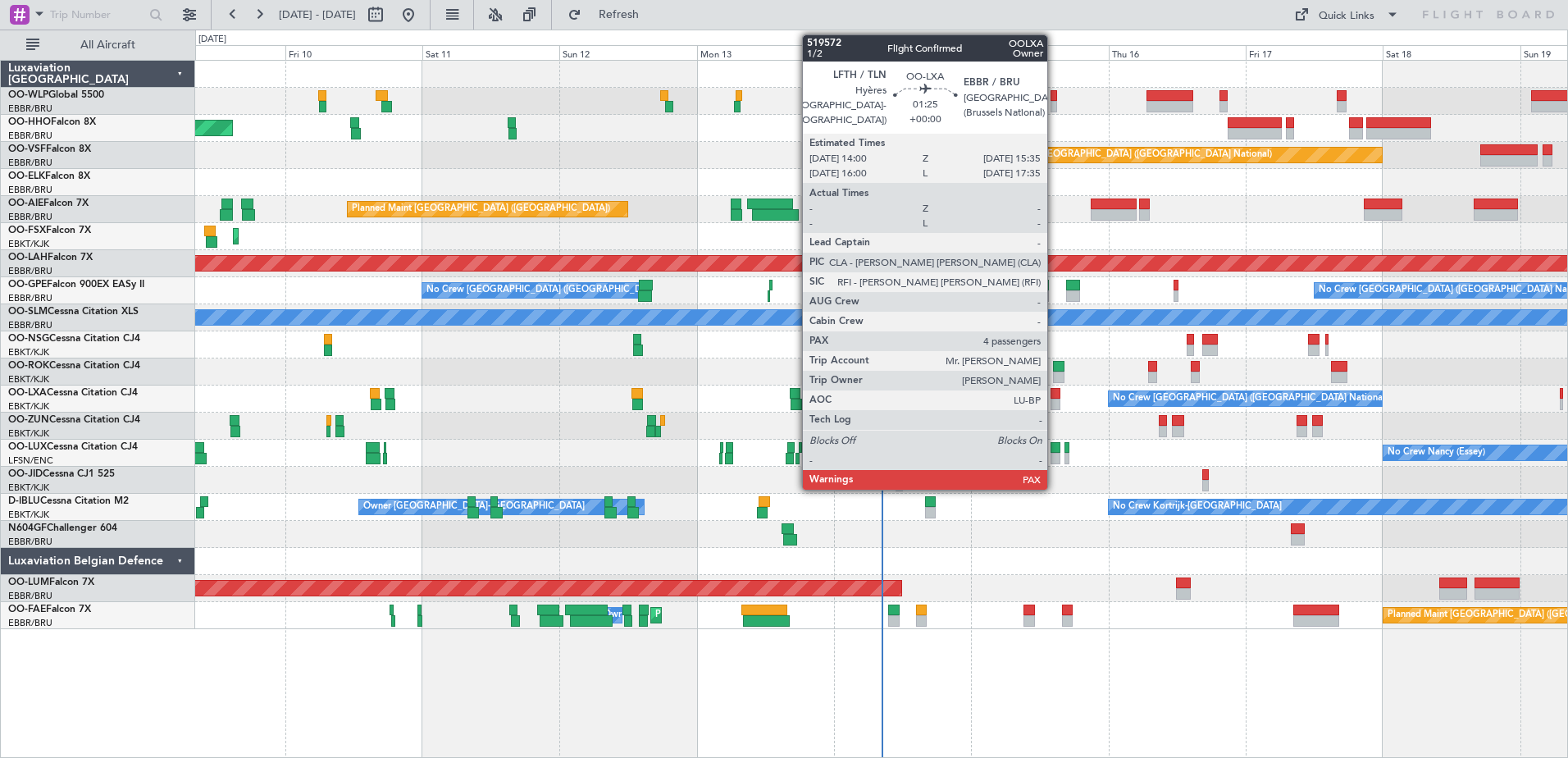
click at [1055, 395] on div at bounding box center [1056, 394] width 10 height 11
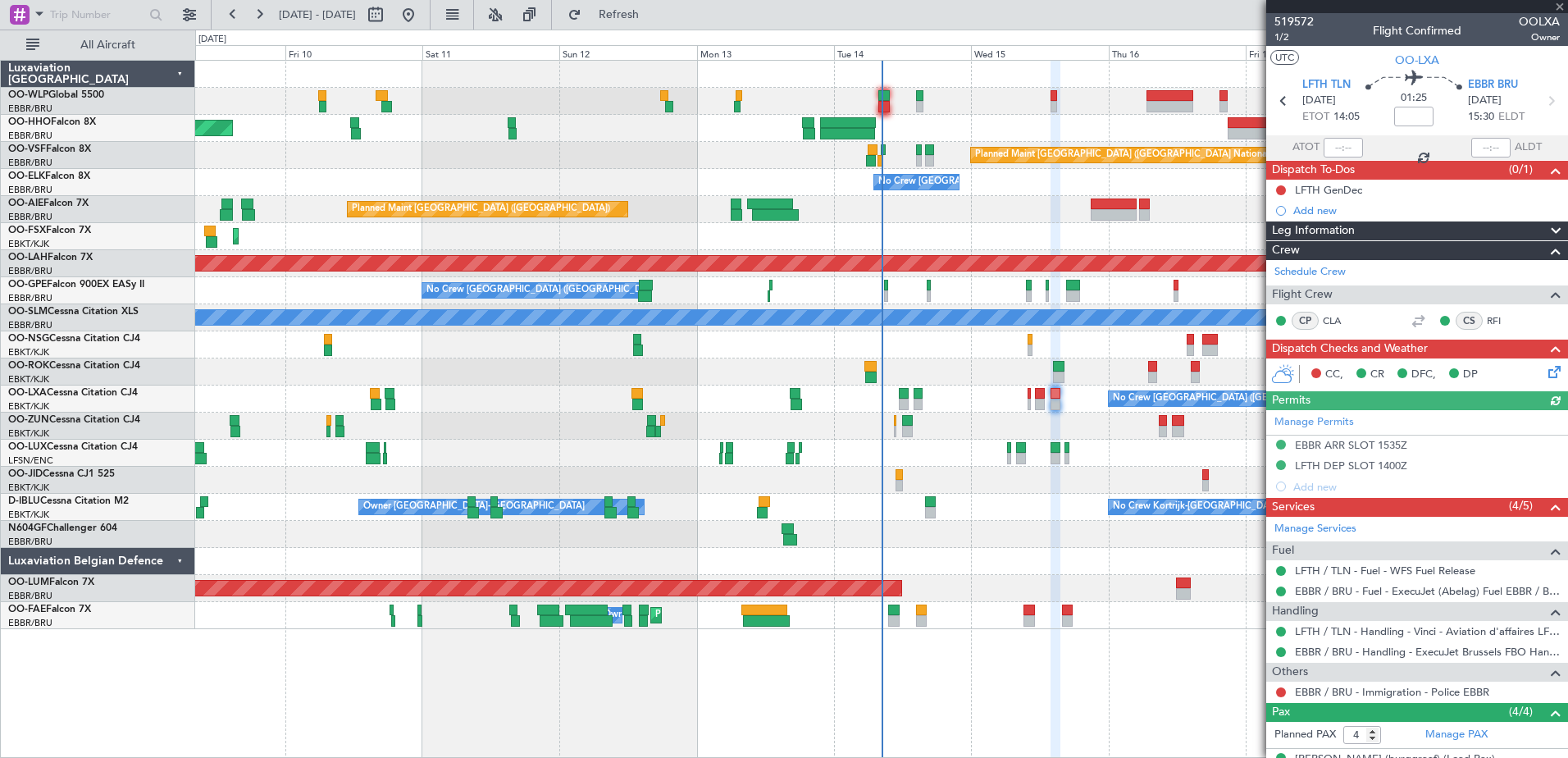
scroll to position [154, 0]
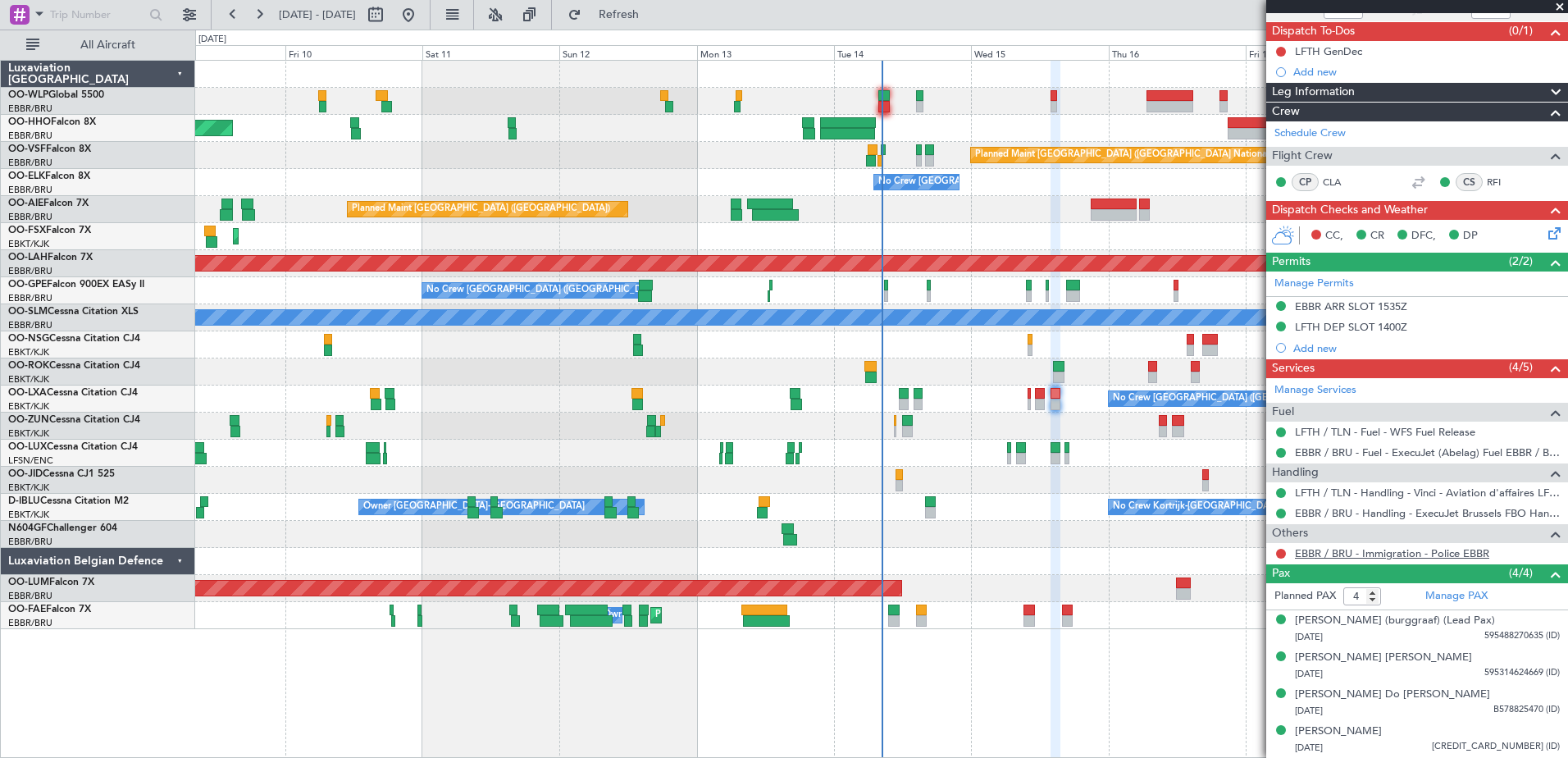
click at [1391, 546] on link "EBBR / BRU - Immigration - Police EBBR" at bounding box center [1392, 553] width 194 height 14
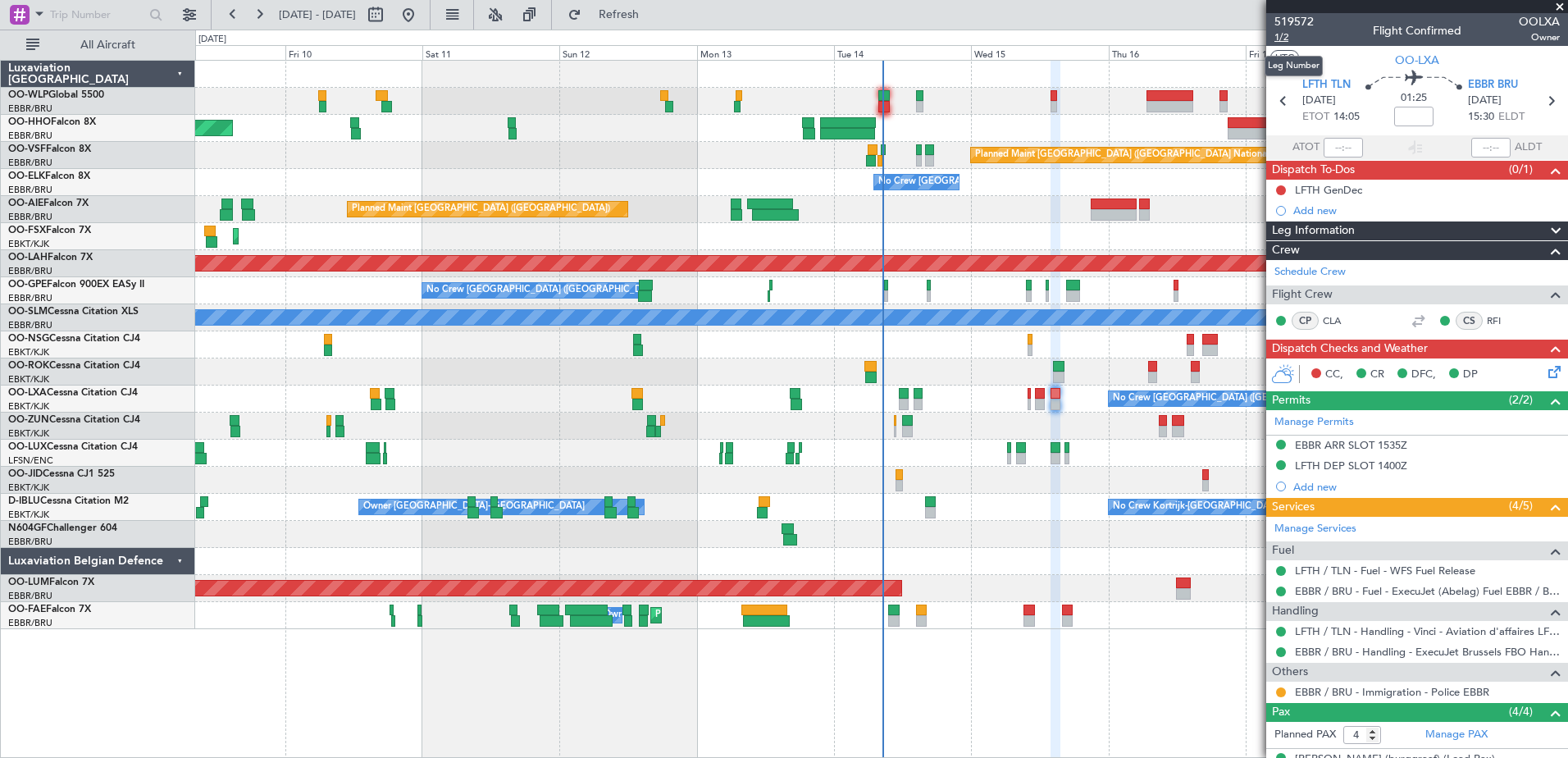
click at [1282, 33] on span "1/2" at bounding box center [1294, 37] width 39 height 14
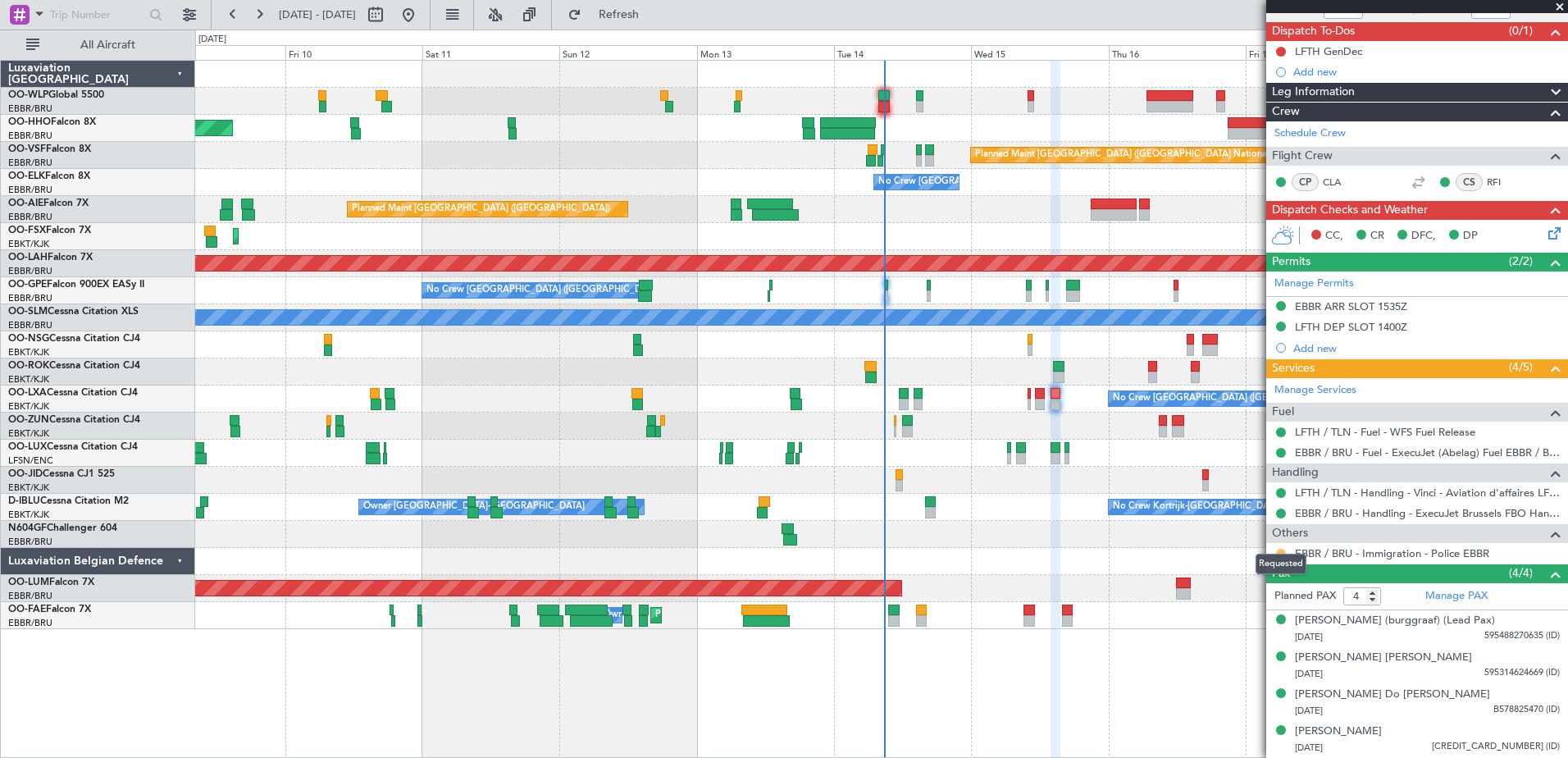
click at [1281, 549] on button at bounding box center [1281, 554] width 10 height 10
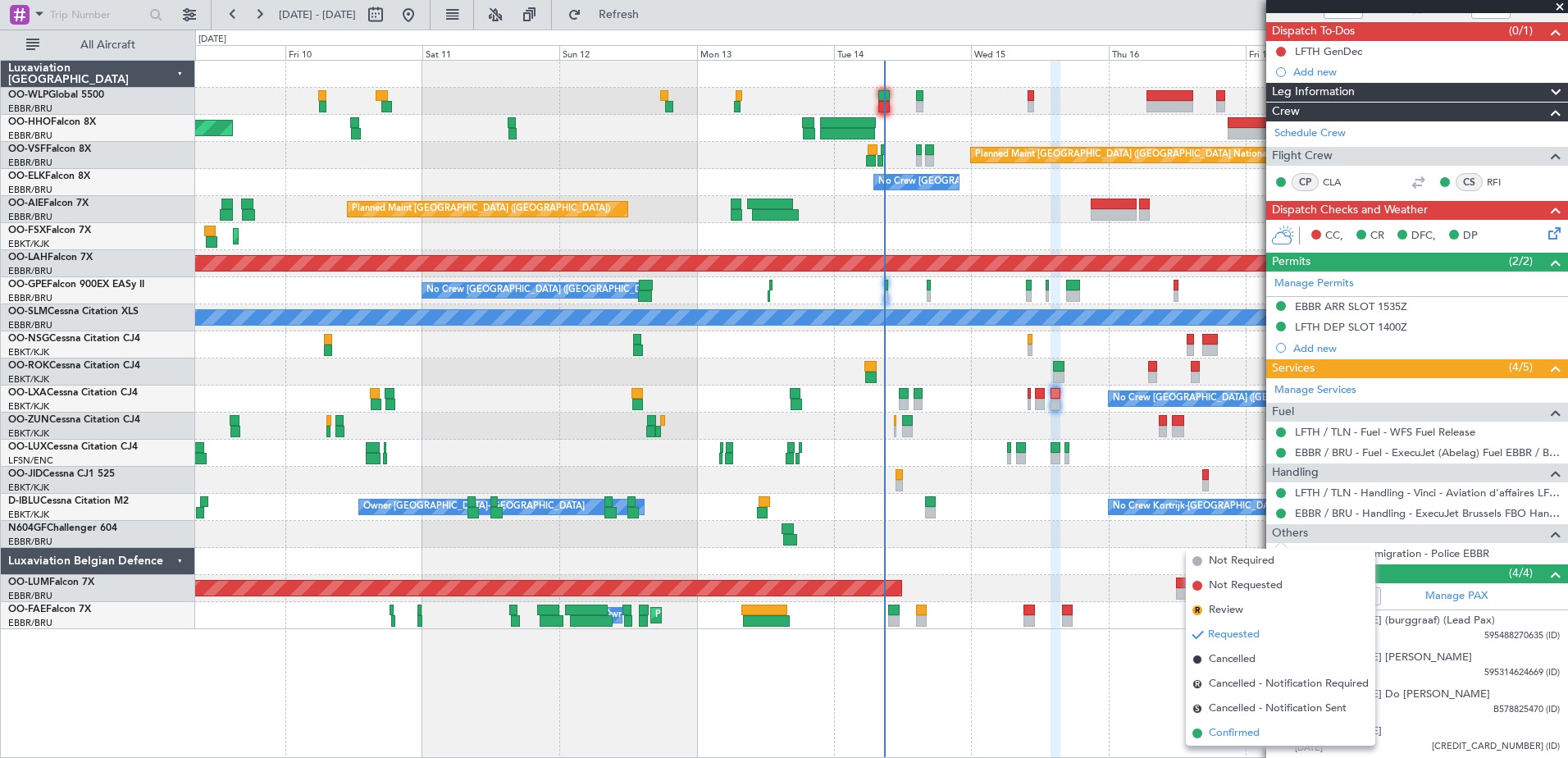
click at [1239, 731] on span "Confirmed" at bounding box center [1234, 734] width 51 height 17
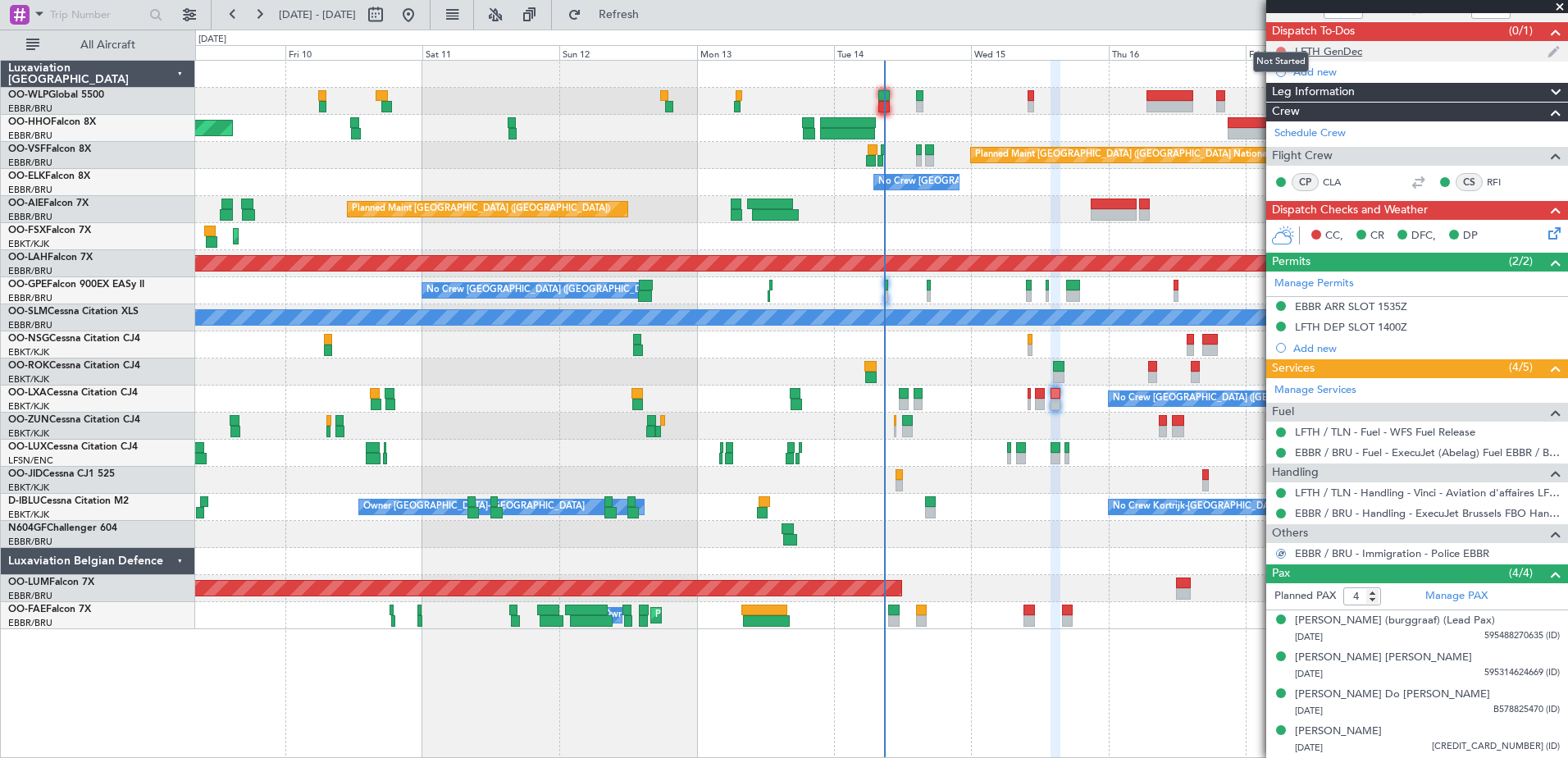
click at [1278, 46] on button at bounding box center [1281, 51] width 10 height 10
click at [1284, 105] on span "Completed" at bounding box center [1289, 109] width 54 height 17
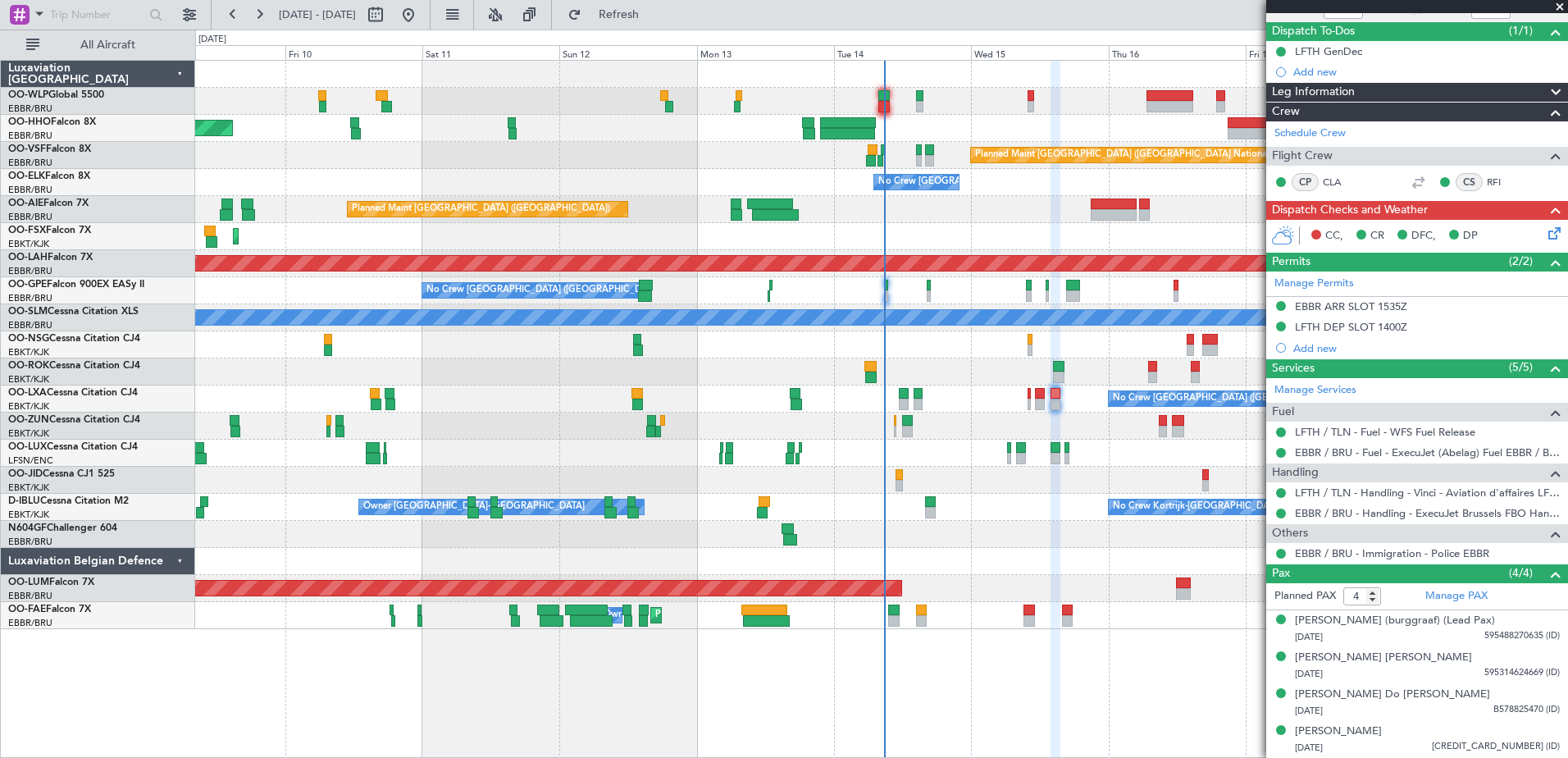
scroll to position [0, 0]
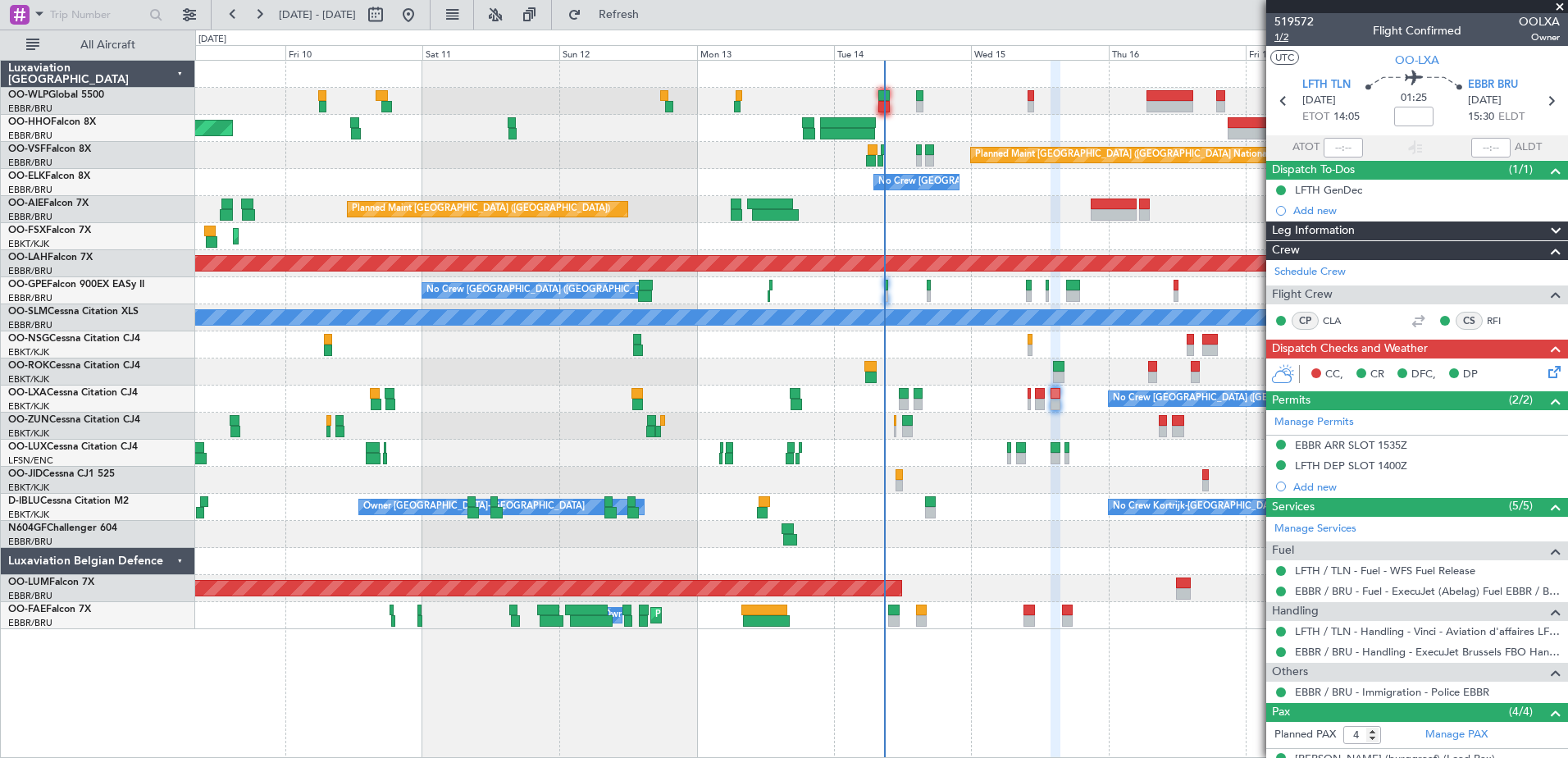
click at [1286, 32] on span "1/2" at bounding box center [1294, 37] width 39 height 14
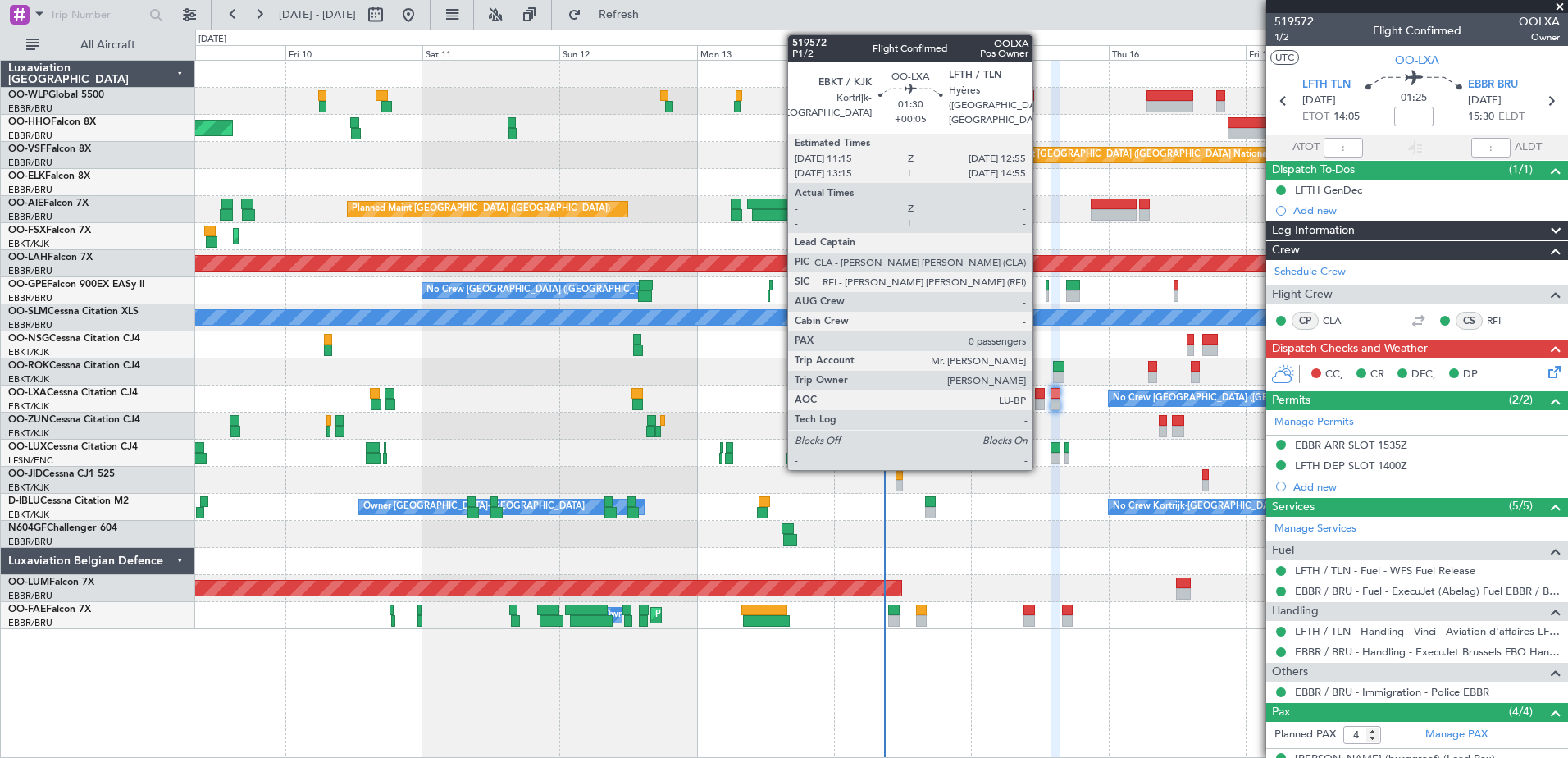
click at [1040, 395] on div at bounding box center [1040, 394] width 10 height 11
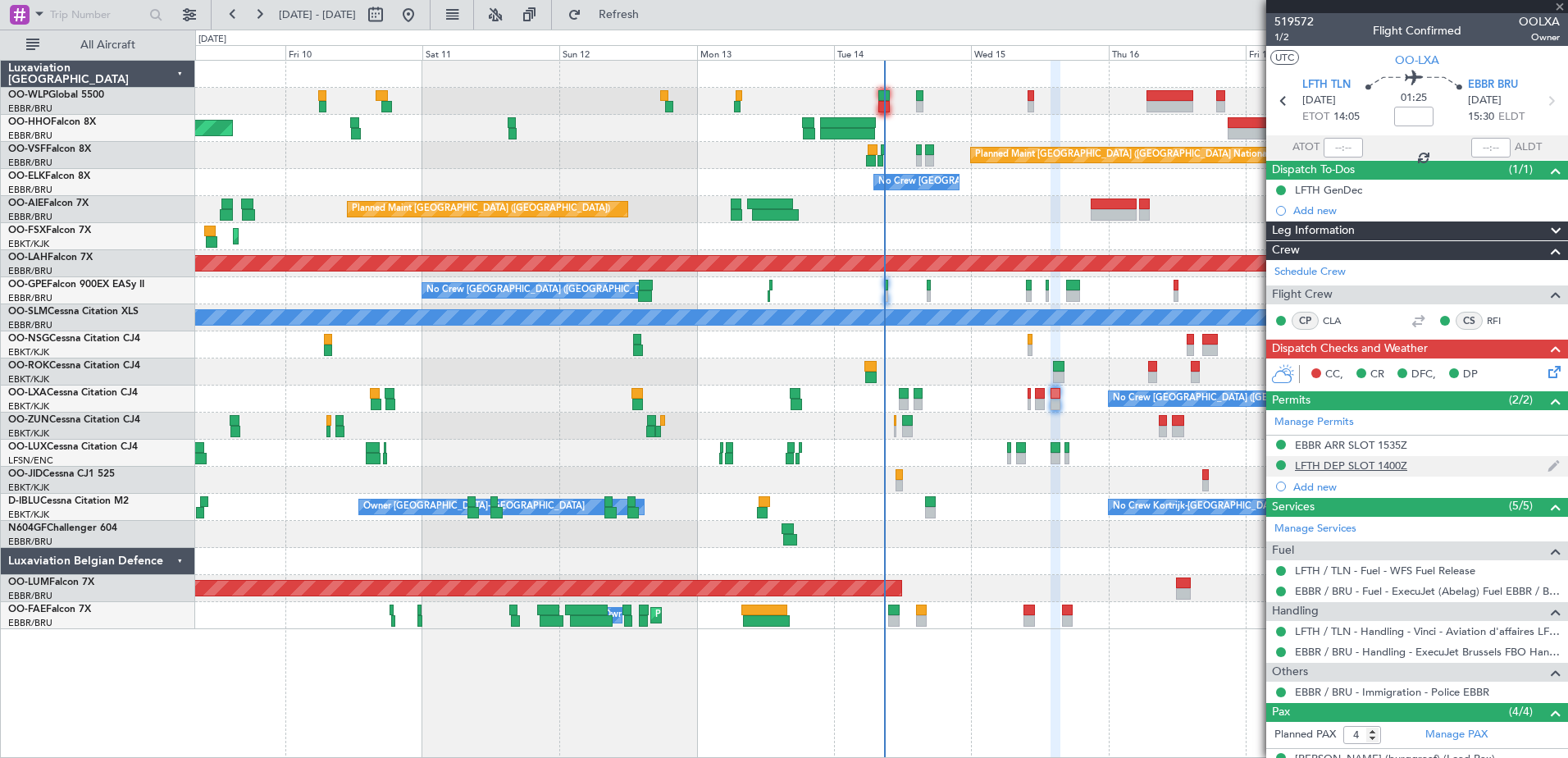
type input "+00:05"
type input "0"
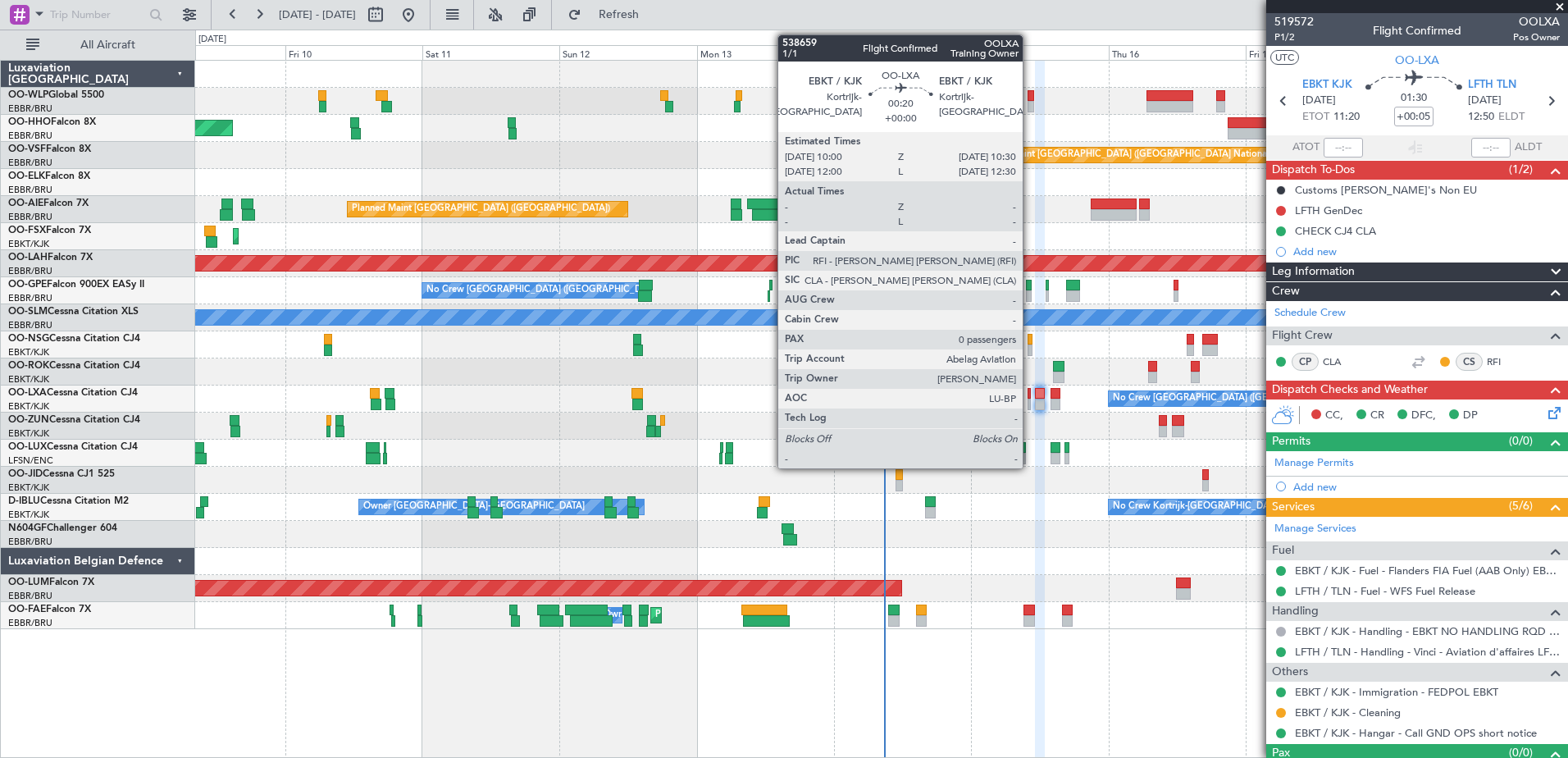
click at [1030, 399] on div at bounding box center [1030, 394] width 4 height 11
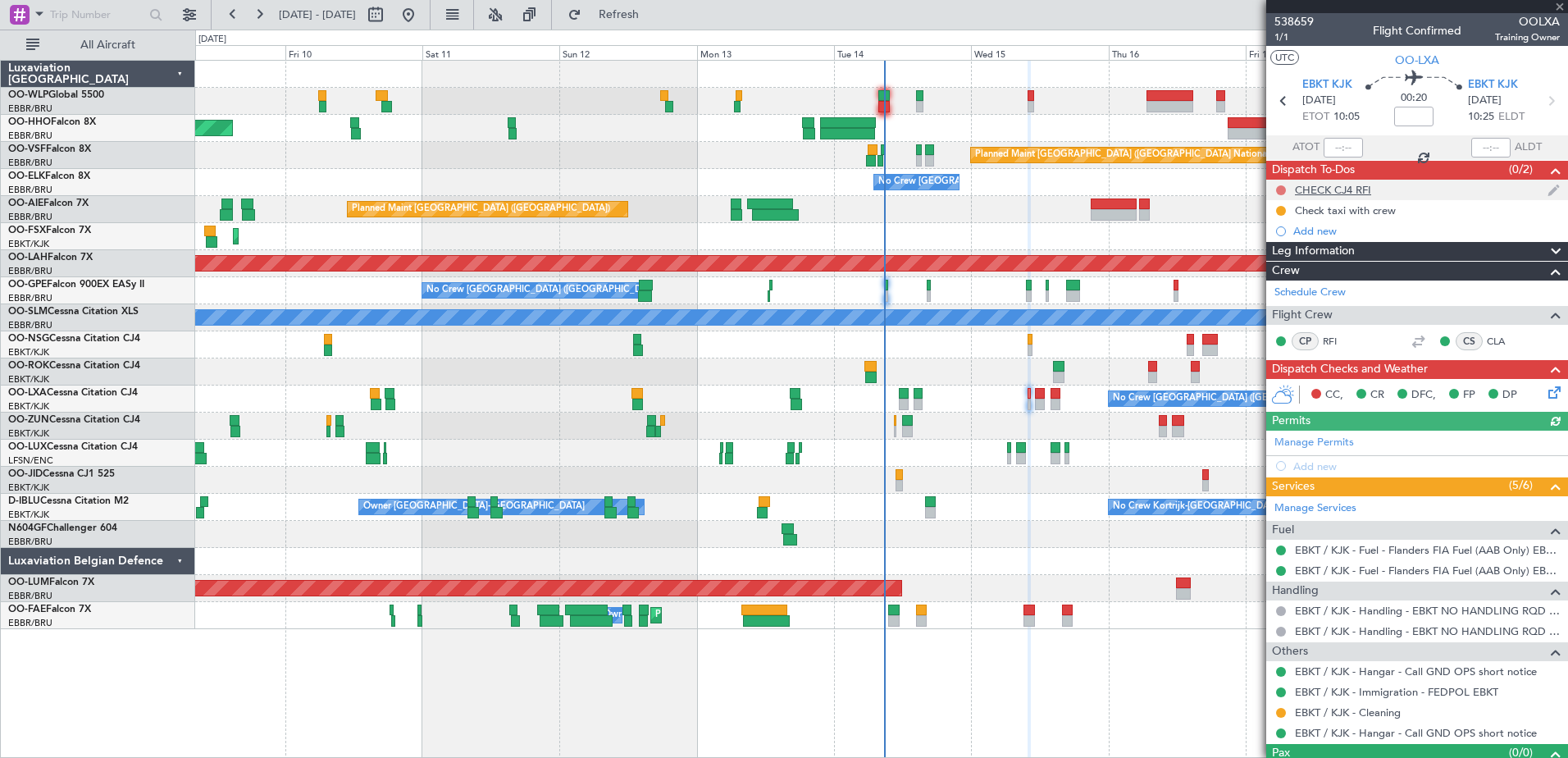
click at [1277, 190] on button at bounding box center [1281, 190] width 10 height 10
click at [1277, 264] on span "Completed" at bounding box center [1289, 263] width 54 height 17
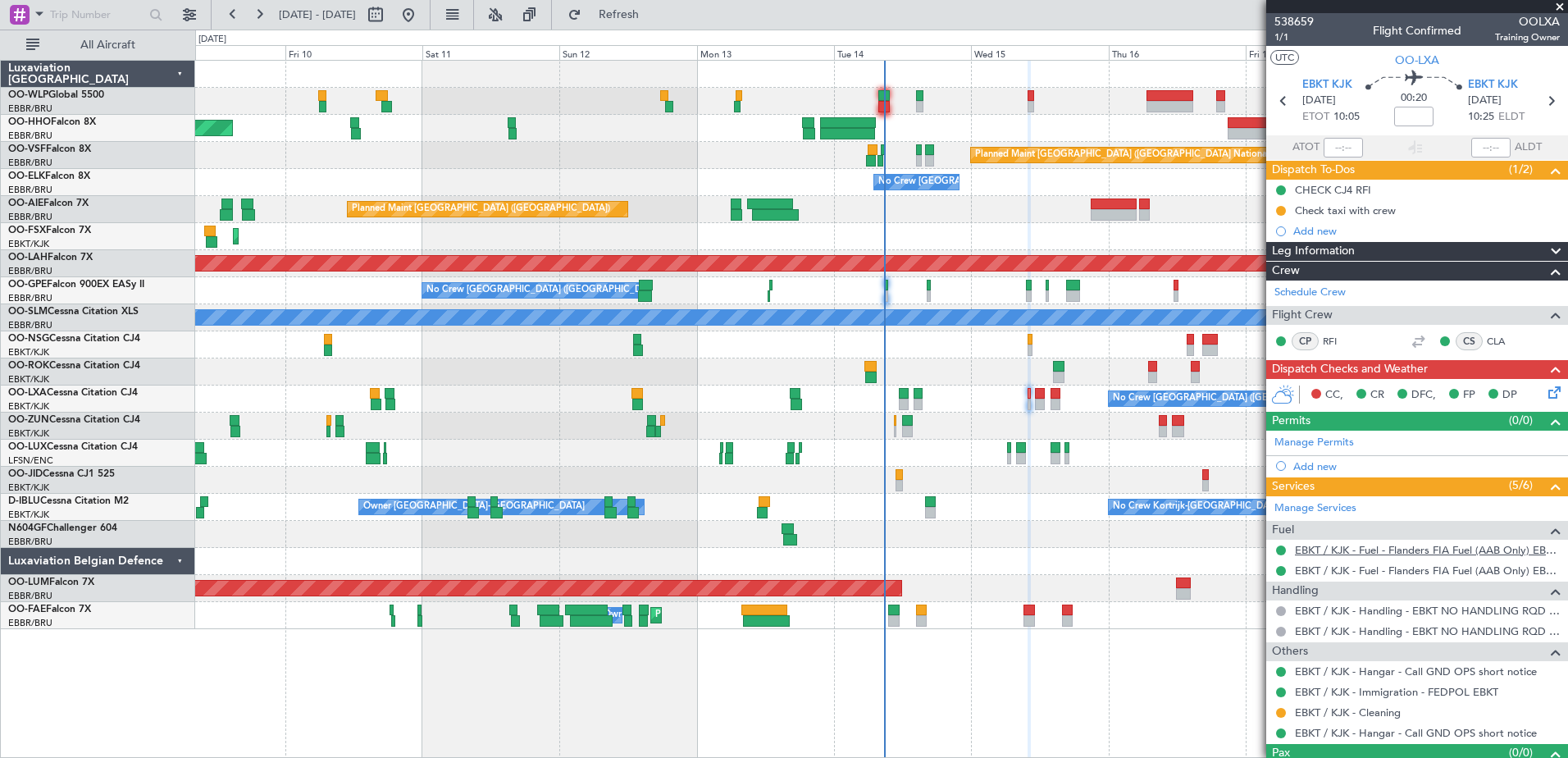
scroll to position [32, 0]
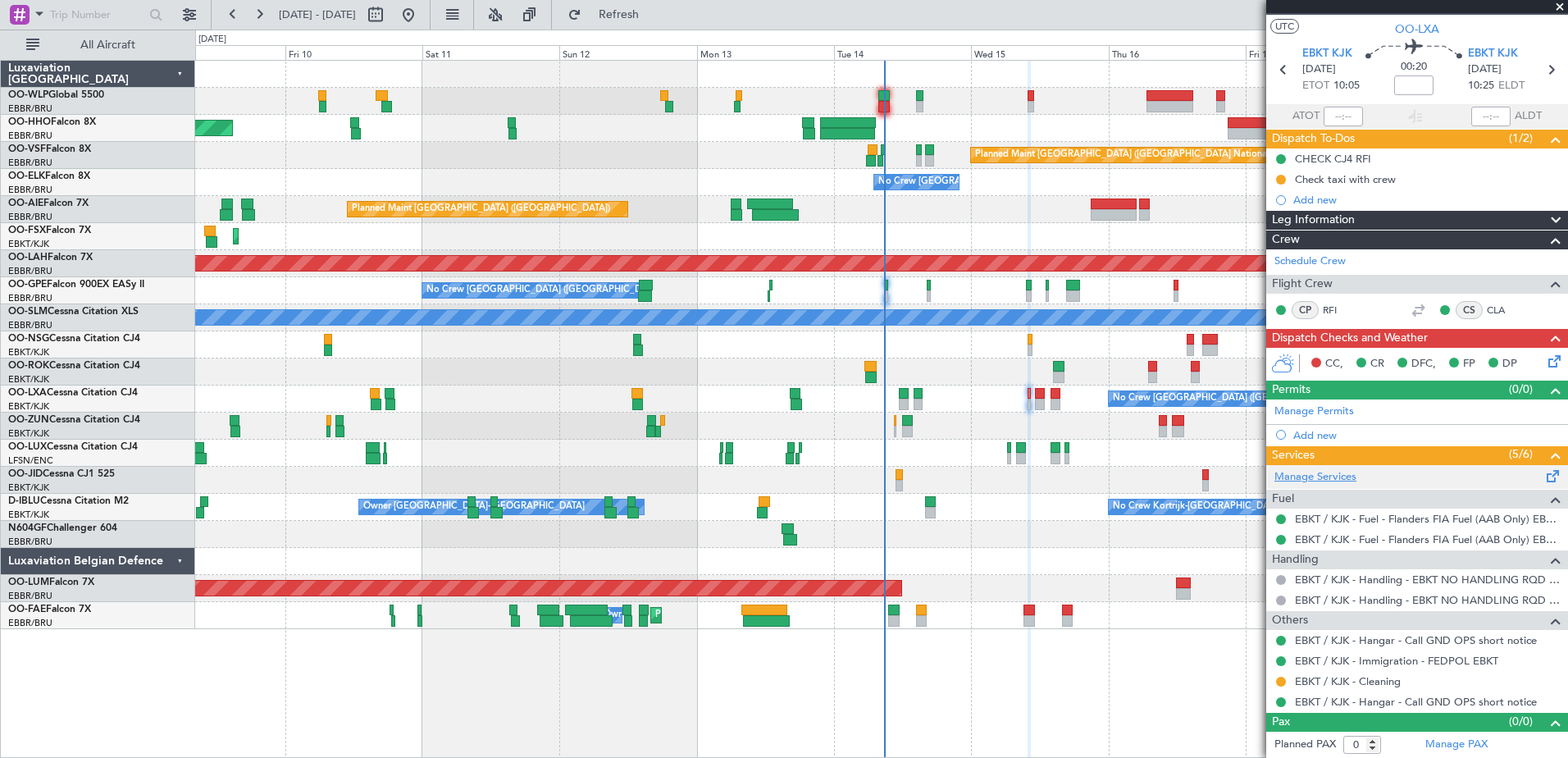
click at [1321, 479] on link "Manage Services" at bounding box center [1315, 477] width 82 height 17
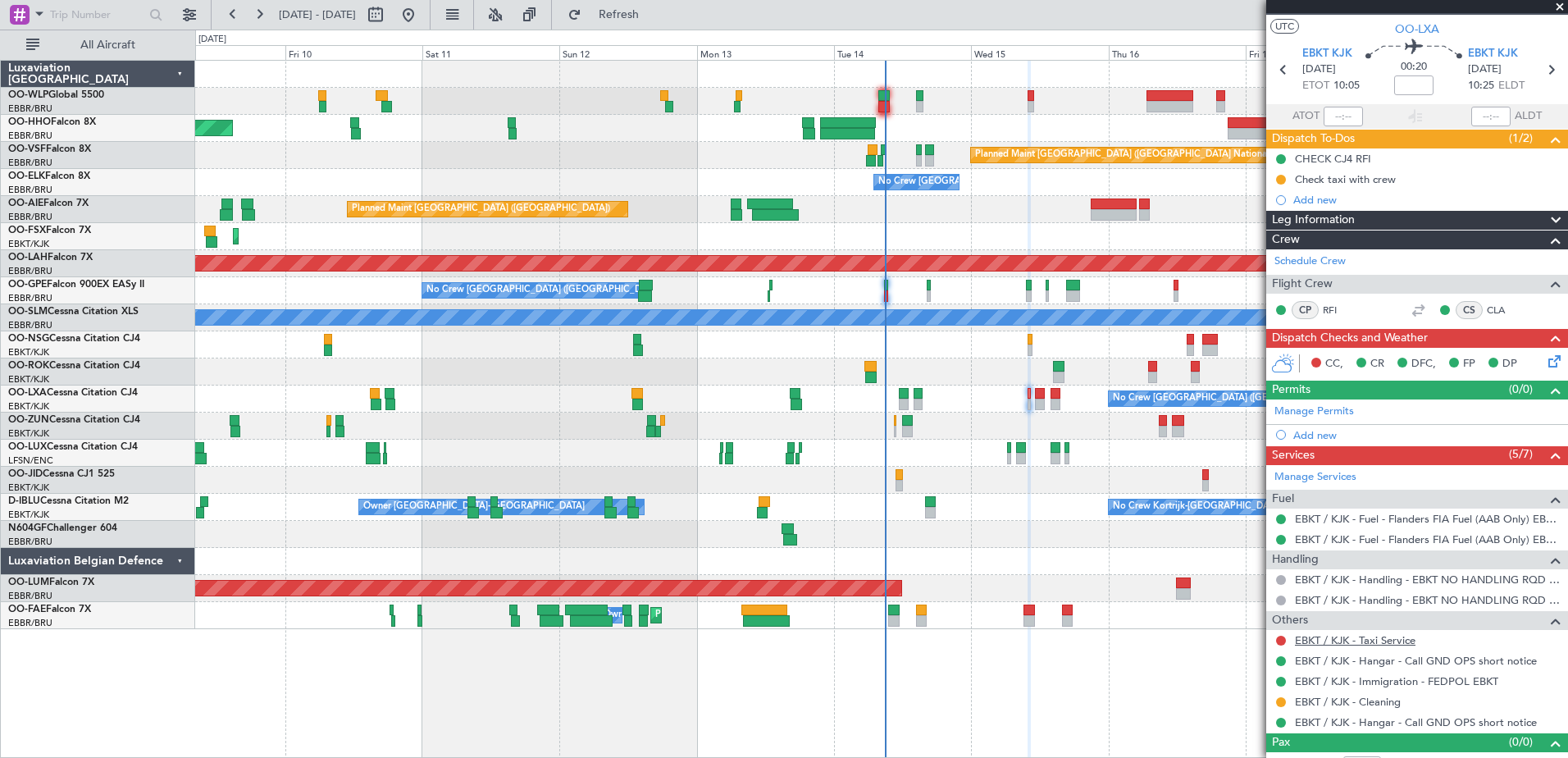
click at [1349, 643] on link "EBKT / KJK - Taxi Service" at bounding box center [1355, 640] width 121 height 14
click at [654, 12] on span "Refresh" at bounding box center [619, 15] width 69 height 11
click at [1279, 639] on button at bounding box center [1281, 641] width 10 height 10
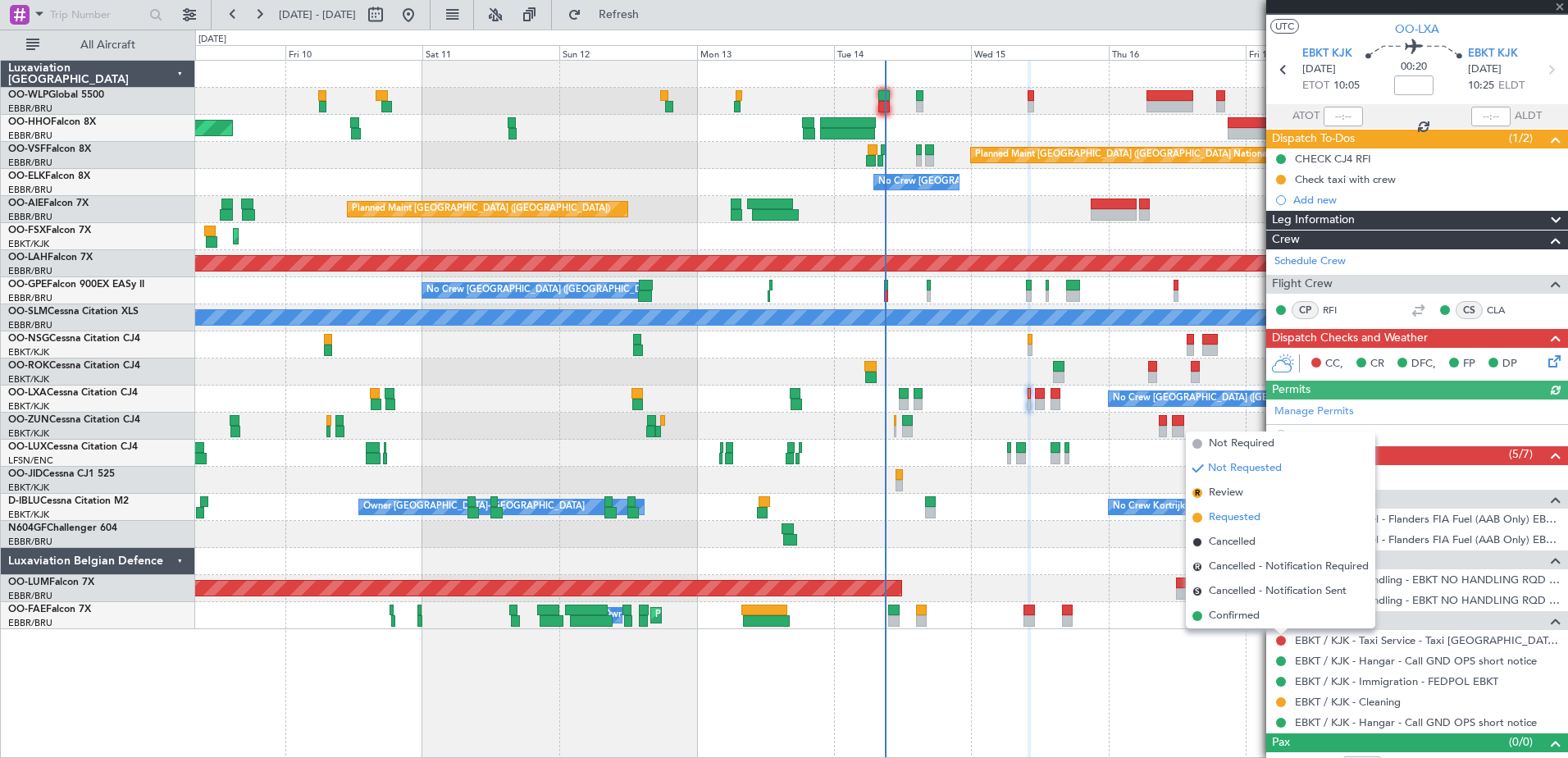
click at [1239, 524] on span "Requested" at bounding box center [1235, 518] width 52 height 17
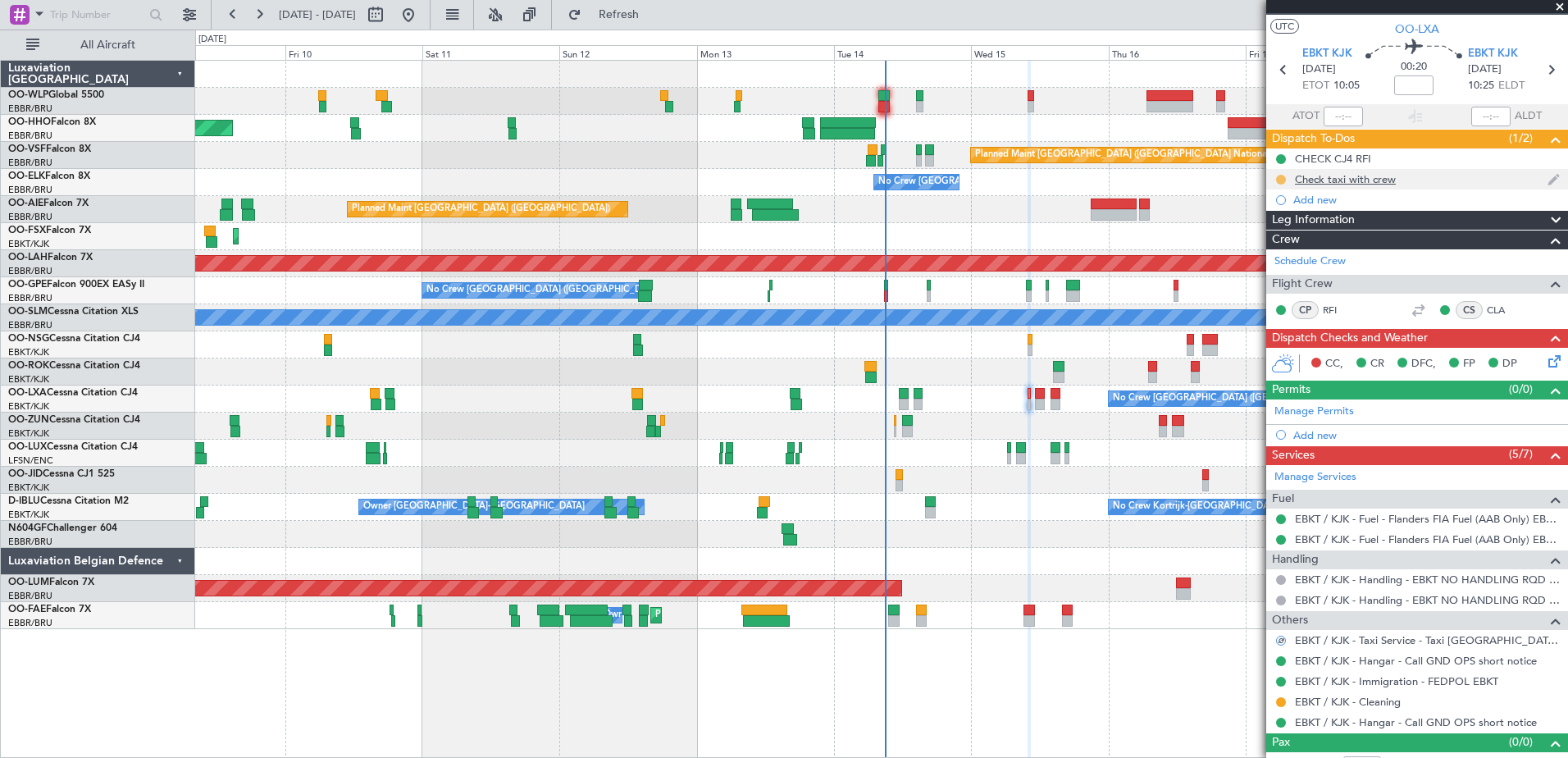
click at [1284, 175] on button at bounding box center [1281, 179] width 10 height 10
click at [1274, 249] on span "Completed" at bounding box center [1288, 252] width 54 height 17
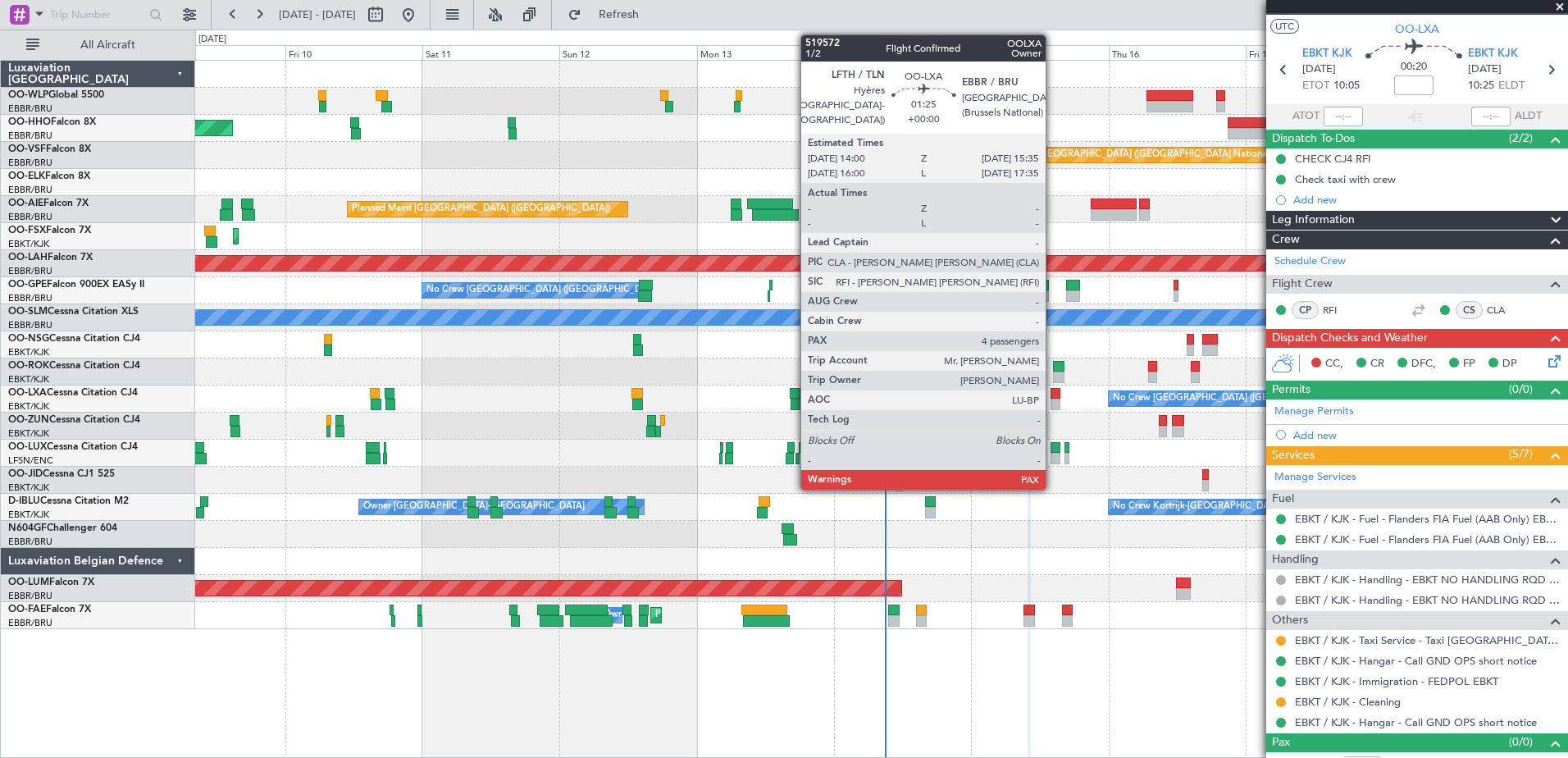
click at [1054, 399] on div at bounding box center [1056, 404] width 10 height 11
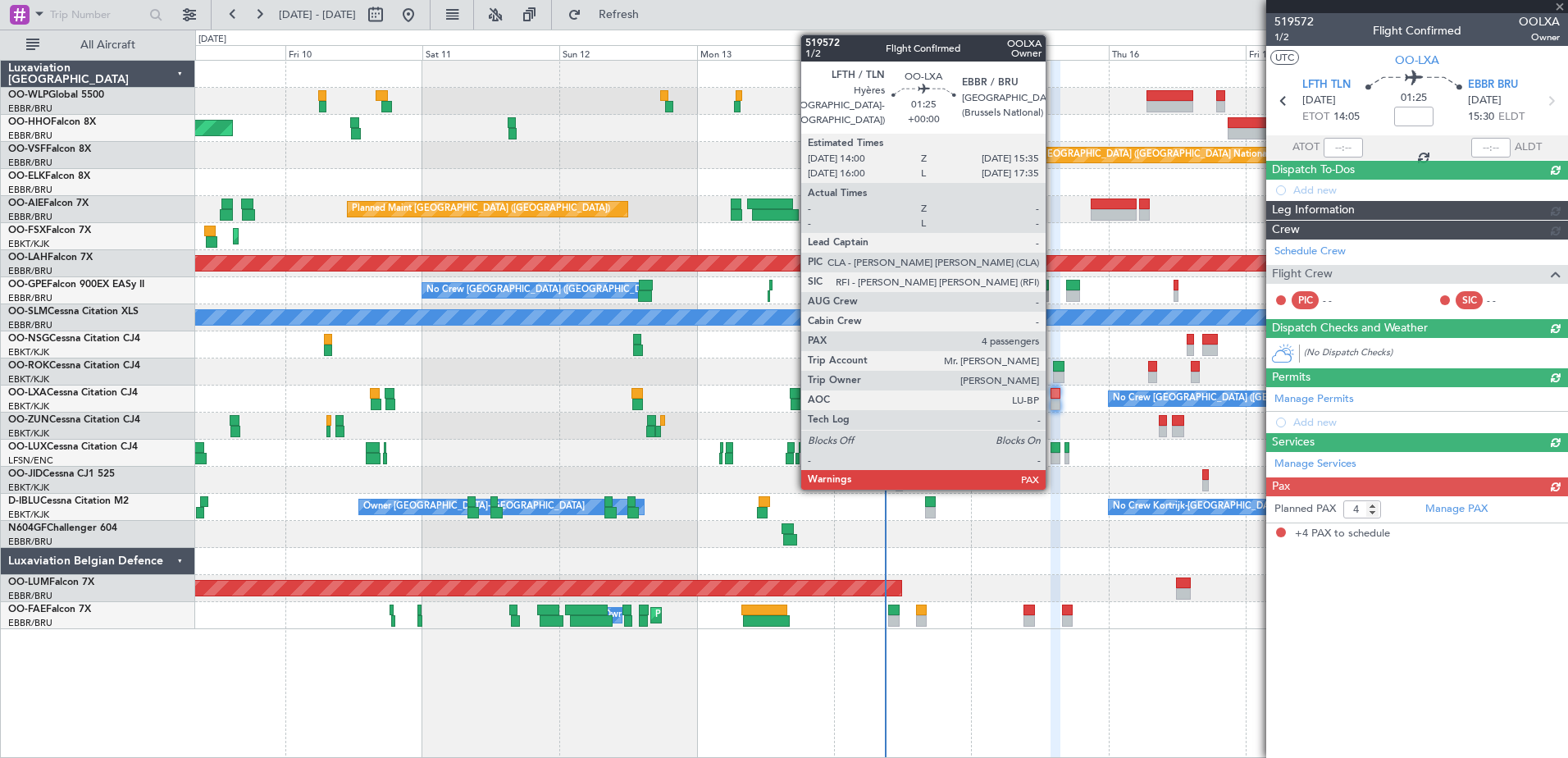
scroll to position [0, 0]
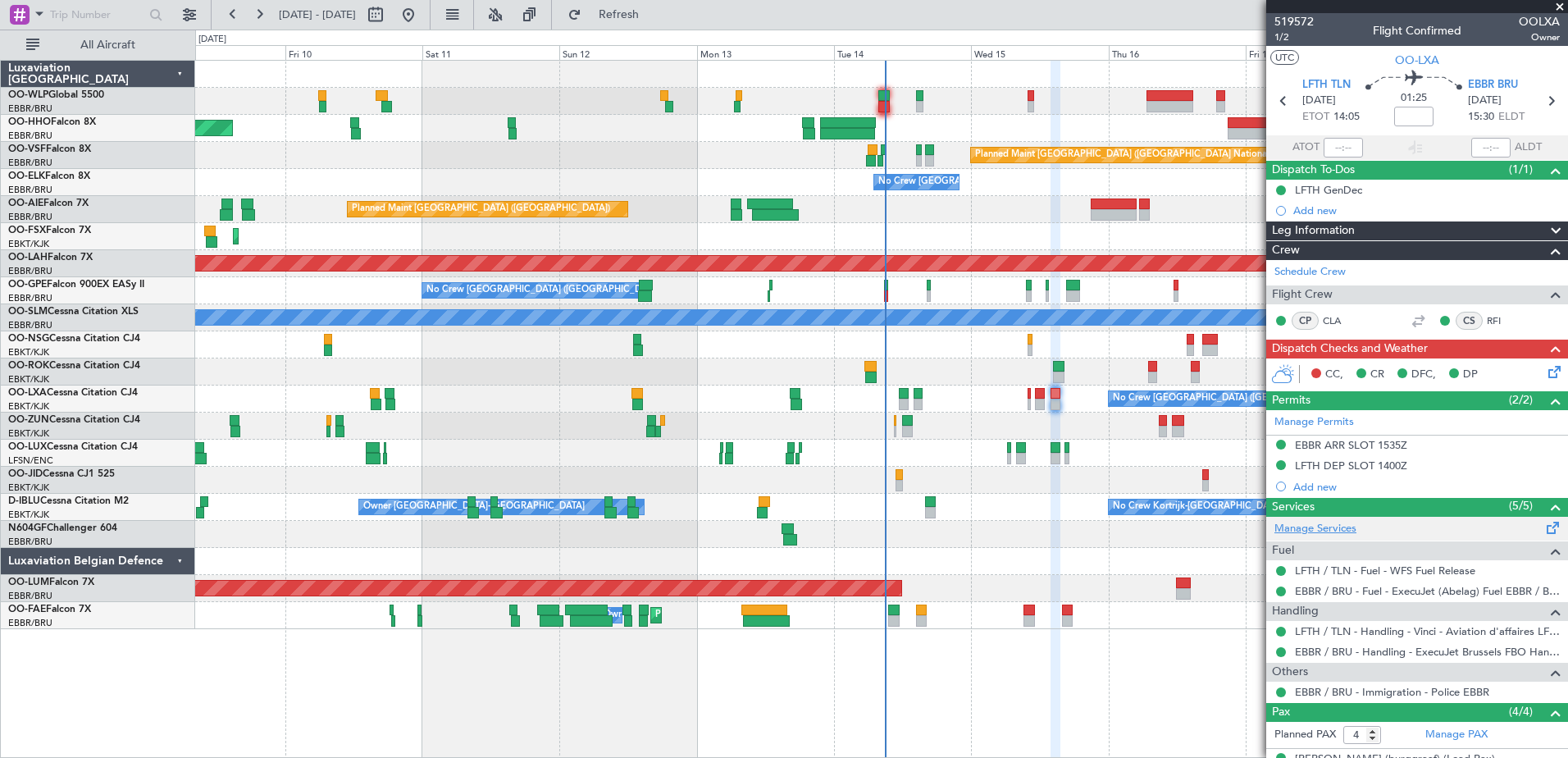
click at [1308, 526] on link "Manage Services" at bounding box center [1315, 529] width 82 height 17
click at [646, 20] on span "Refresh" at bounding box center [619, 15] width 69 height 11
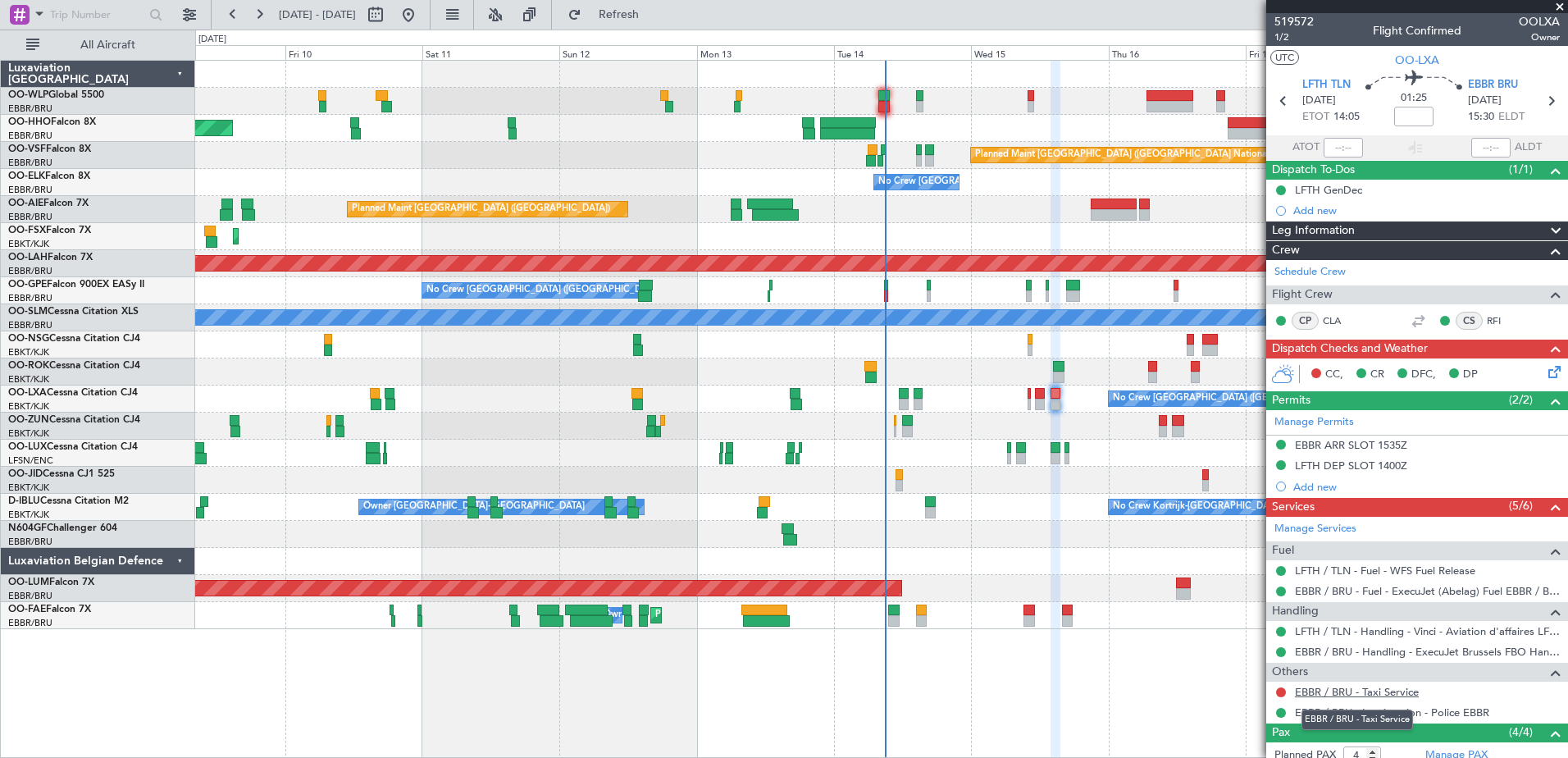
click at [1355, 697] on link "EBBR / BRU - Taxi Service" at bounding box center [1356, 692] width 123 height 14
click at [1312, 692] on div "EBBR / BRU - Immigration - Police EBBR" at bounding box center [1393, 684] width 172 height 20
click at [1408, 689] on link "EBBR / BRU - Taxi Service" at bounding box center [1356, 692] width 123 height 14
click at [1367, 694] on link "EBBR / BRU - Taxi Service" at bounding box center [1356, 692] width 123 height 14
click at [659, 24] on button "Refresh" at bounding box center [609, 15] width 98 height 26
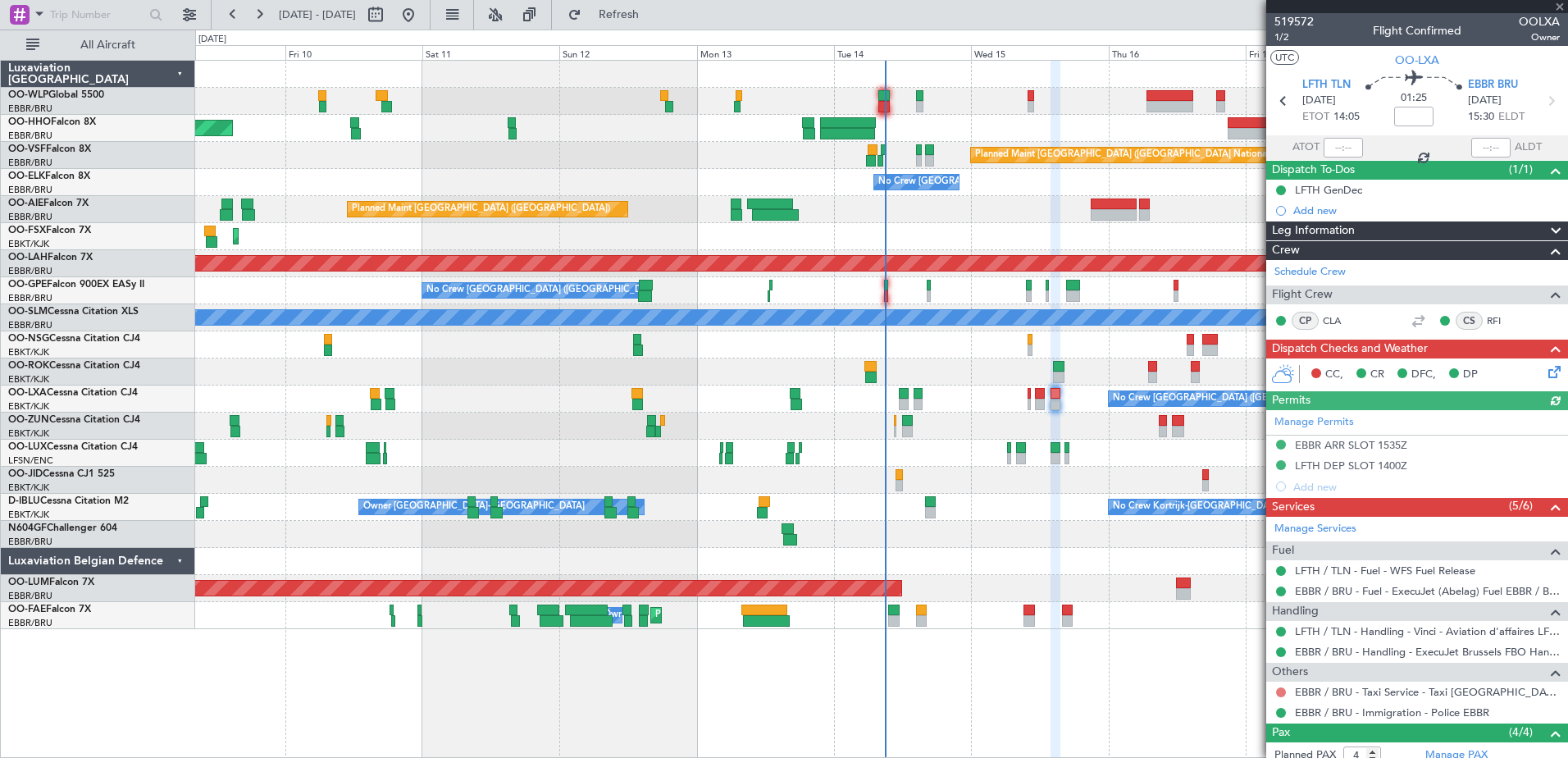
click at [1280, 693] on button at bounding box center [1281, 692] width 10 height 10
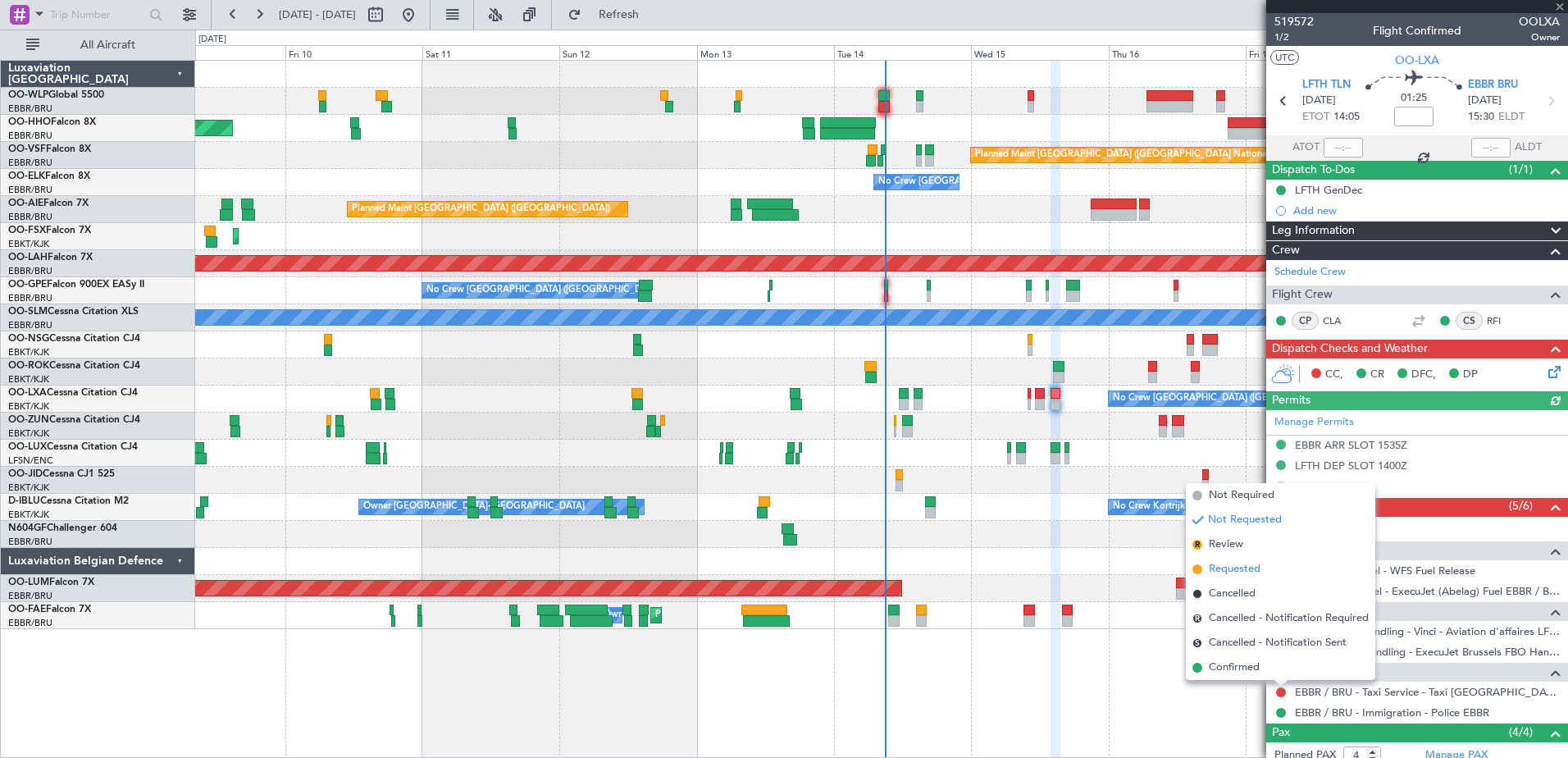
click at [1248, 573] on span "Requested" at bounding box center [1235, 569] width 52 height 17
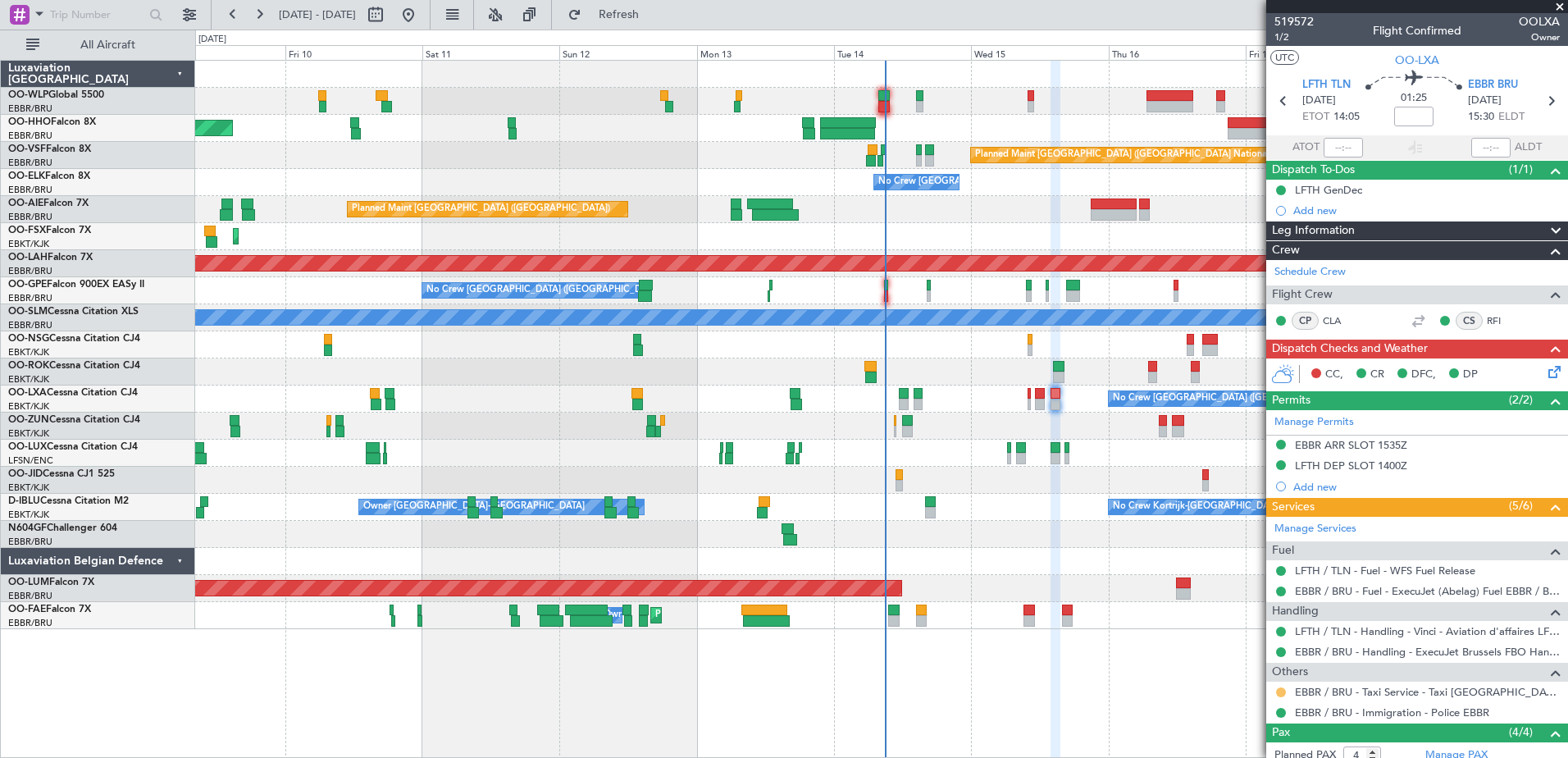
click at [1280, 688] on button at bounding box center [1281, 692] width 10 height 10
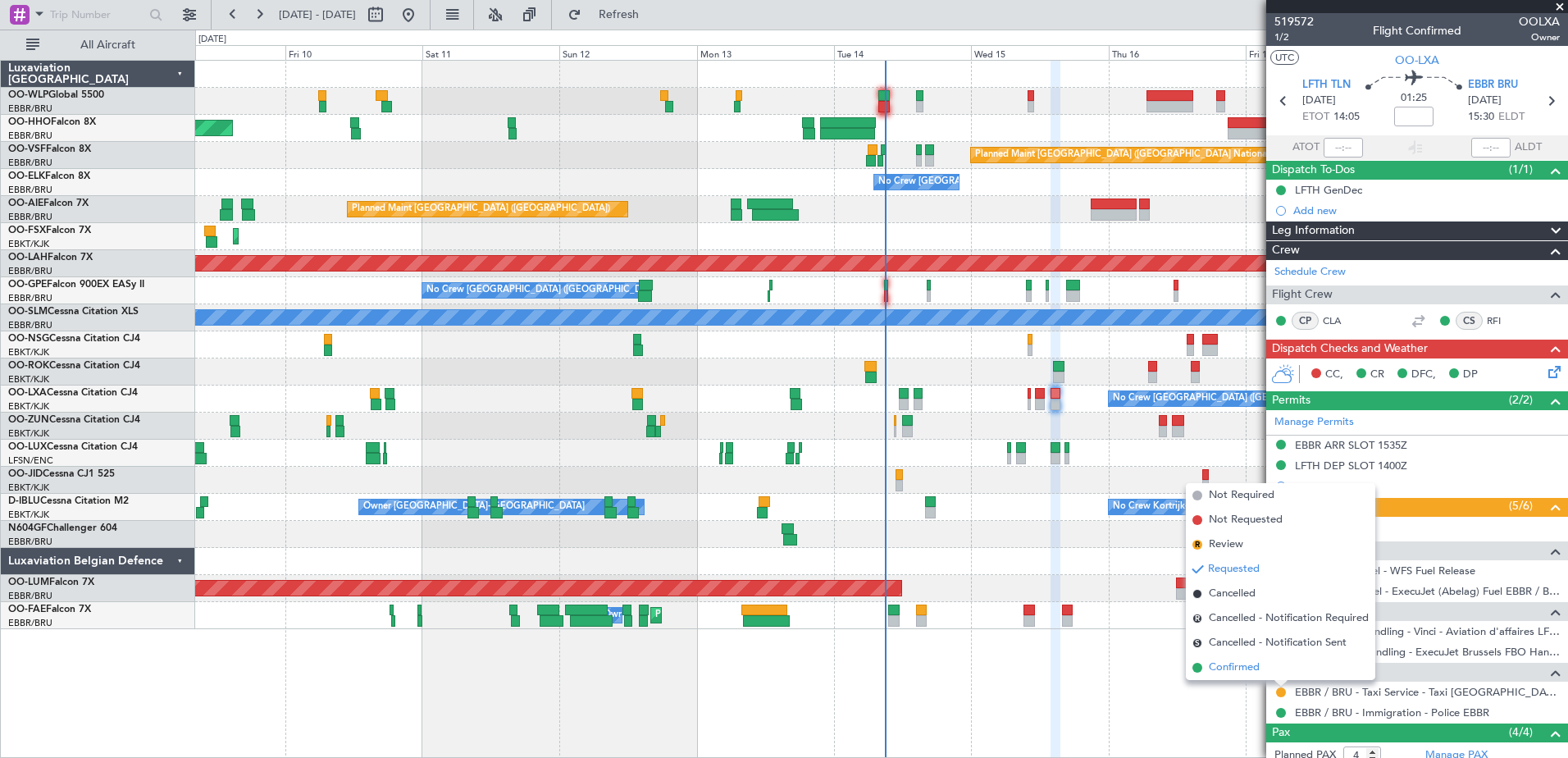
click at [1227, 663] on span "Confirmed" at bounding box center [1234, 668] width 51 height 17
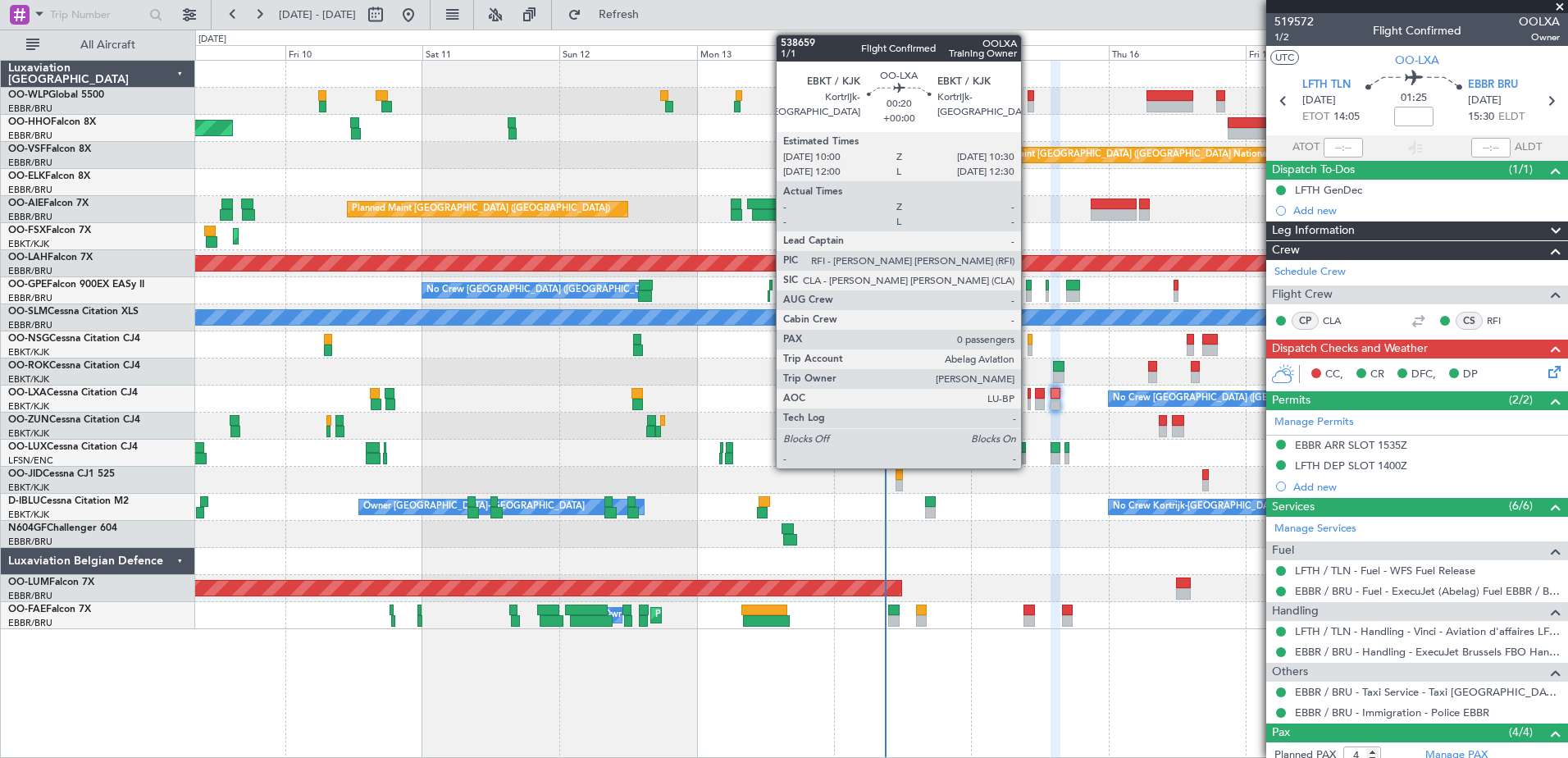
click at [1029, 399] on div at bounding box center [1030, 394] width 4 height 11
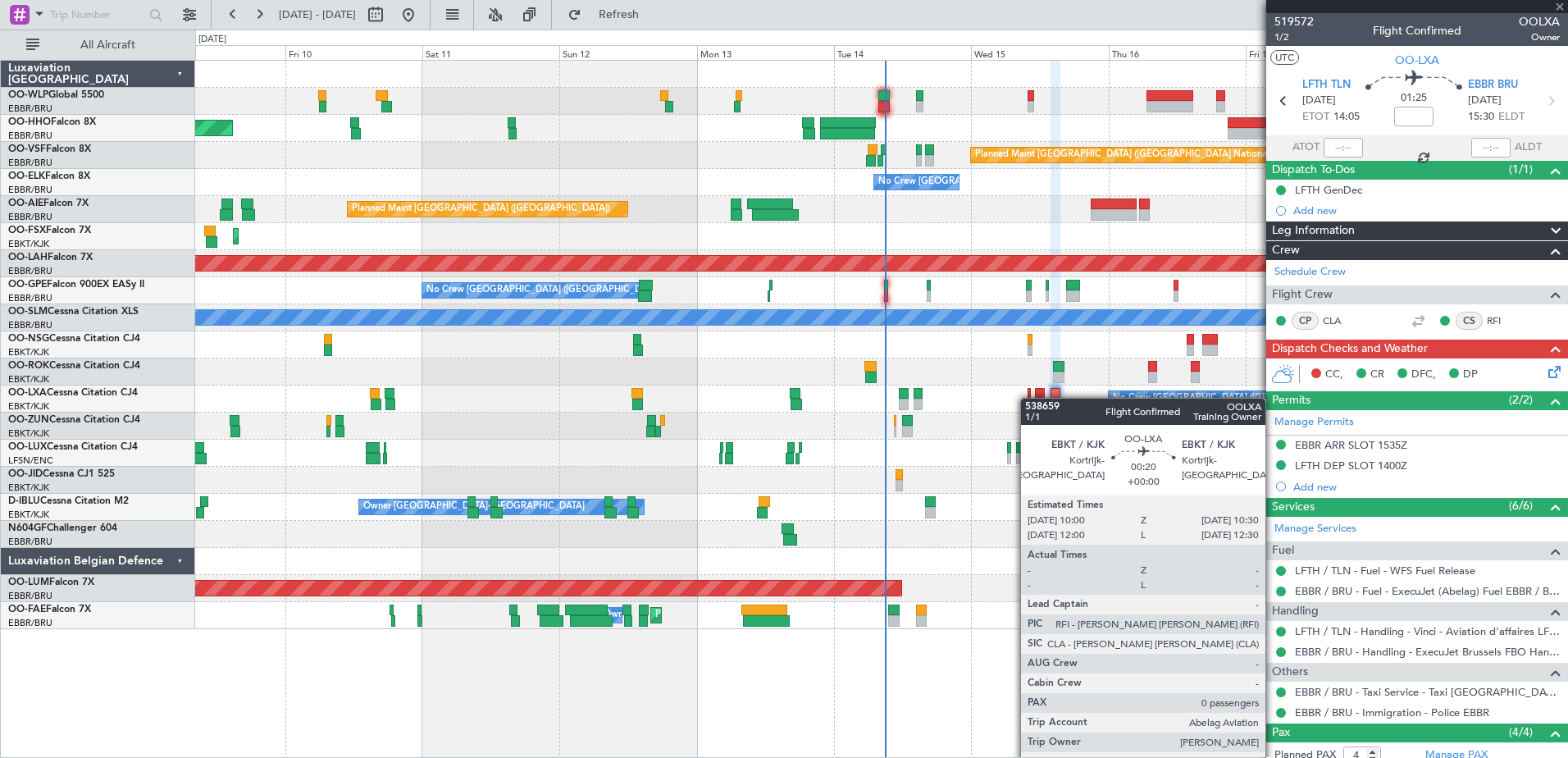
type input "0"
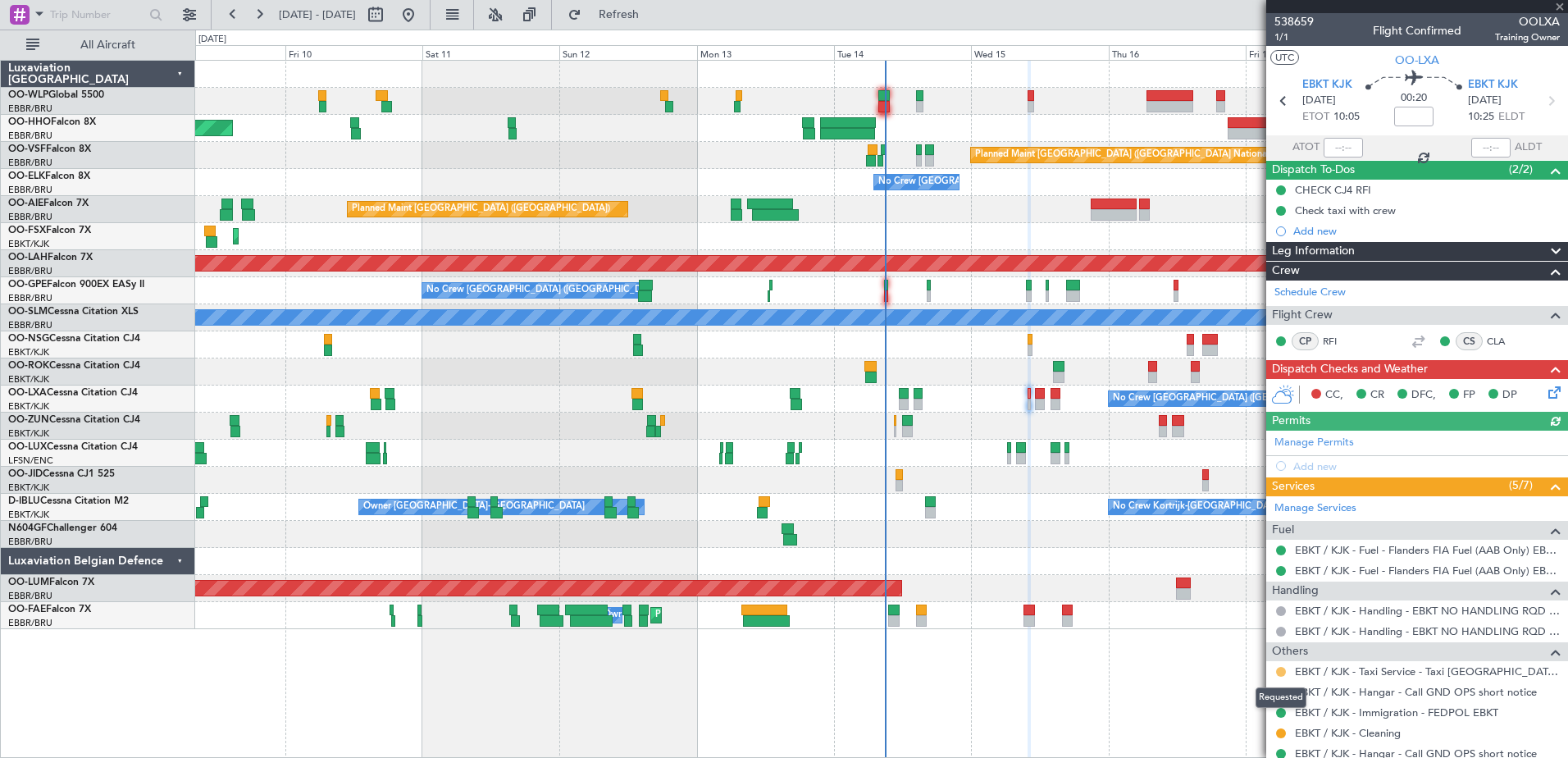
click at [1280, 669] on button at bounding box center [1281, 672] width 10 height 10
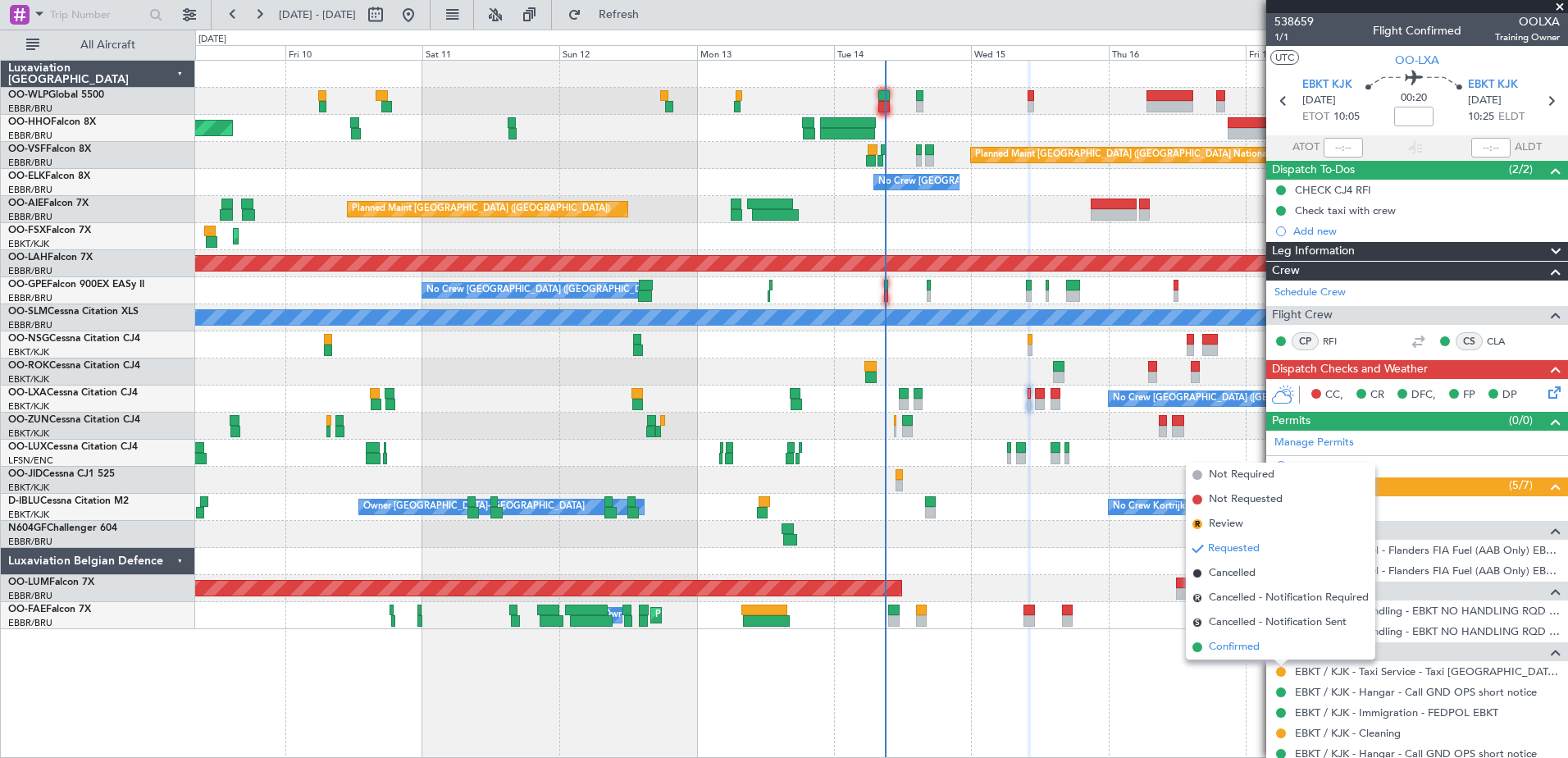
click at [1234, 645] on span "Confirmed" at bounding box center [1234, 647] width 51 height 17
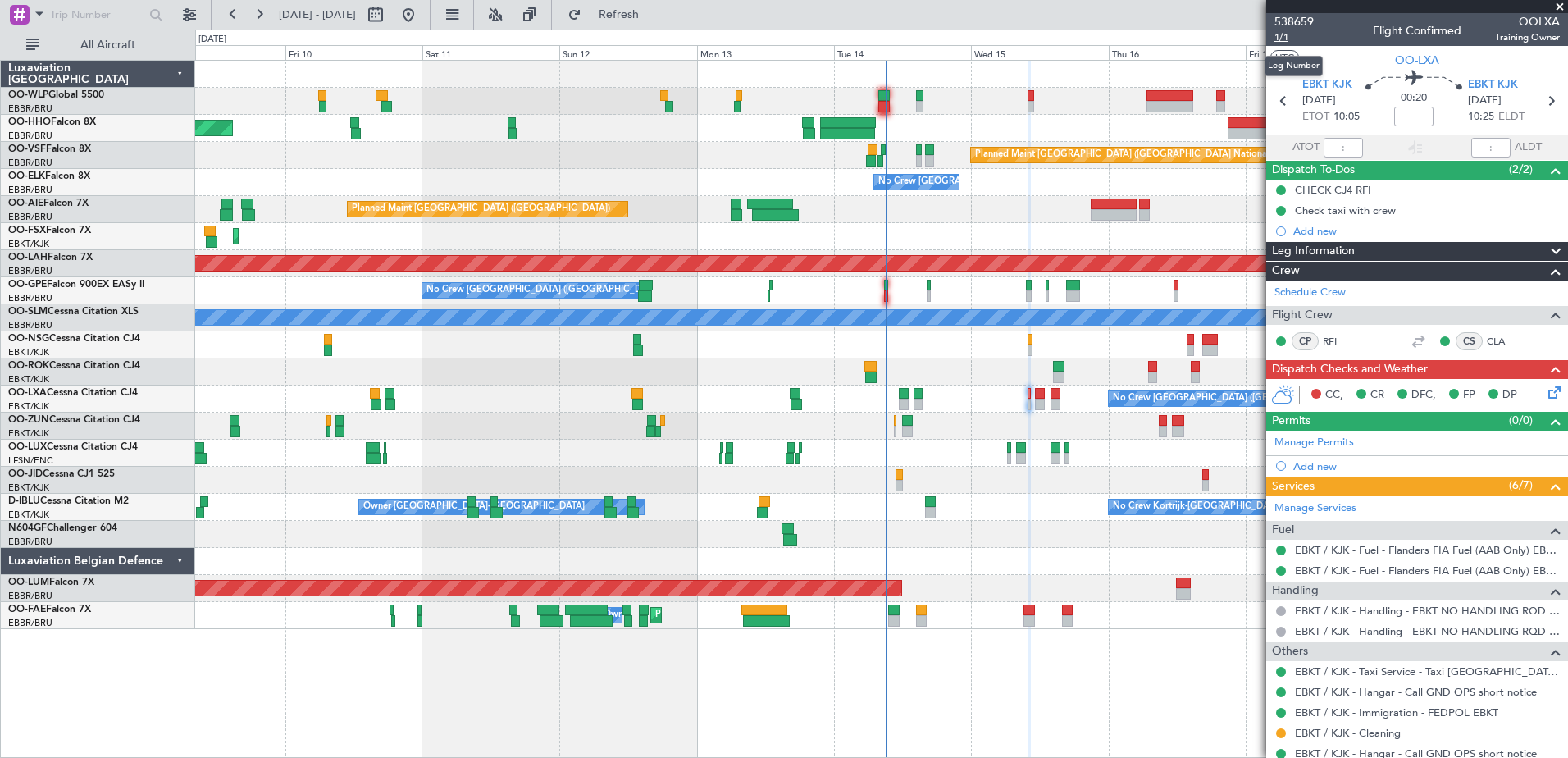
click at [1278, 37] on span "1/1" at bounding box center [1294, 37] width 39 height 14
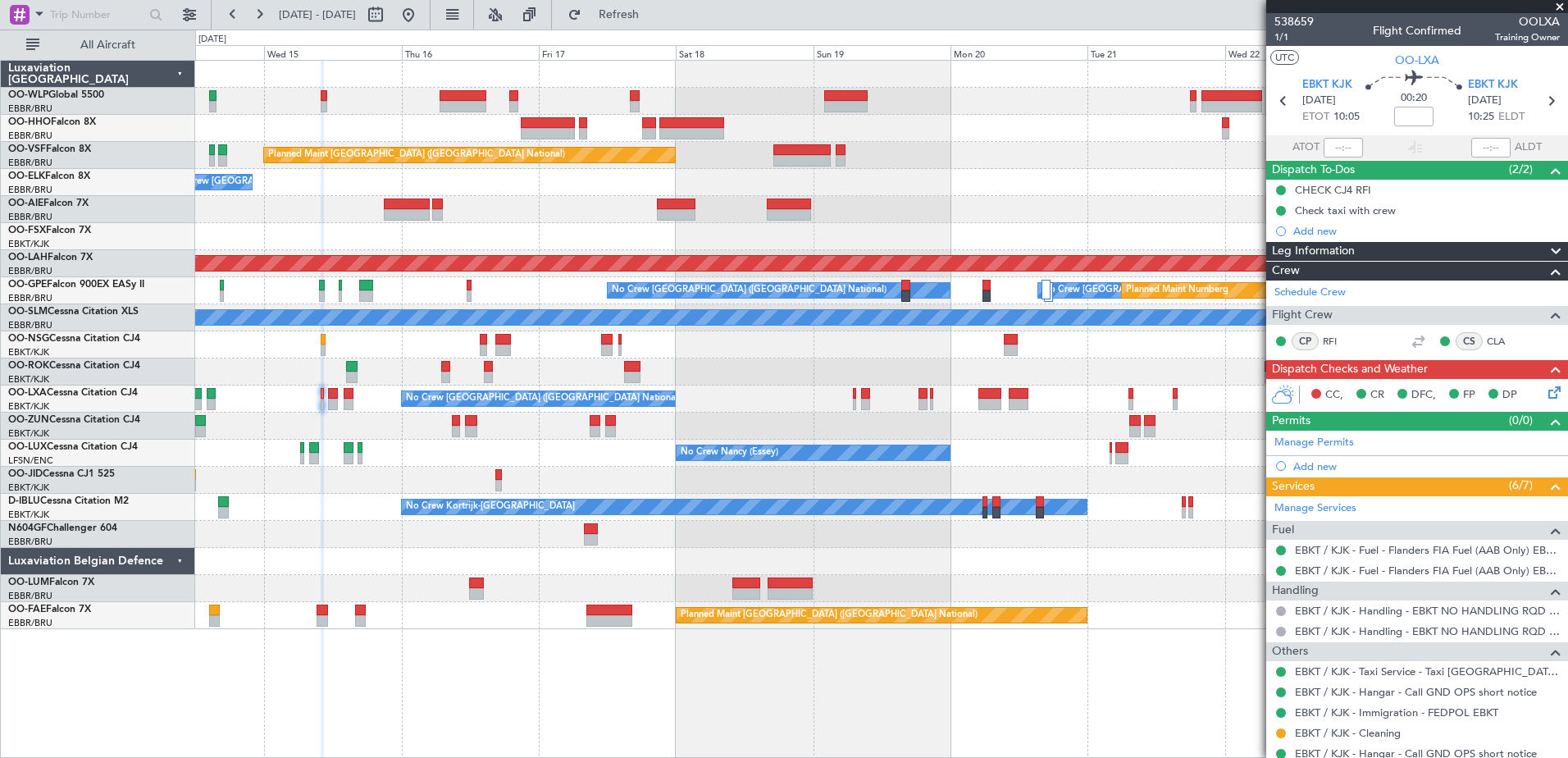
click at [299, 194] on div "No Crew [GEOGRAPHIC_DATA] ([GEOGRAPHIC_DATA] National)" at bounding box center [881, 182] width 1372 height 27
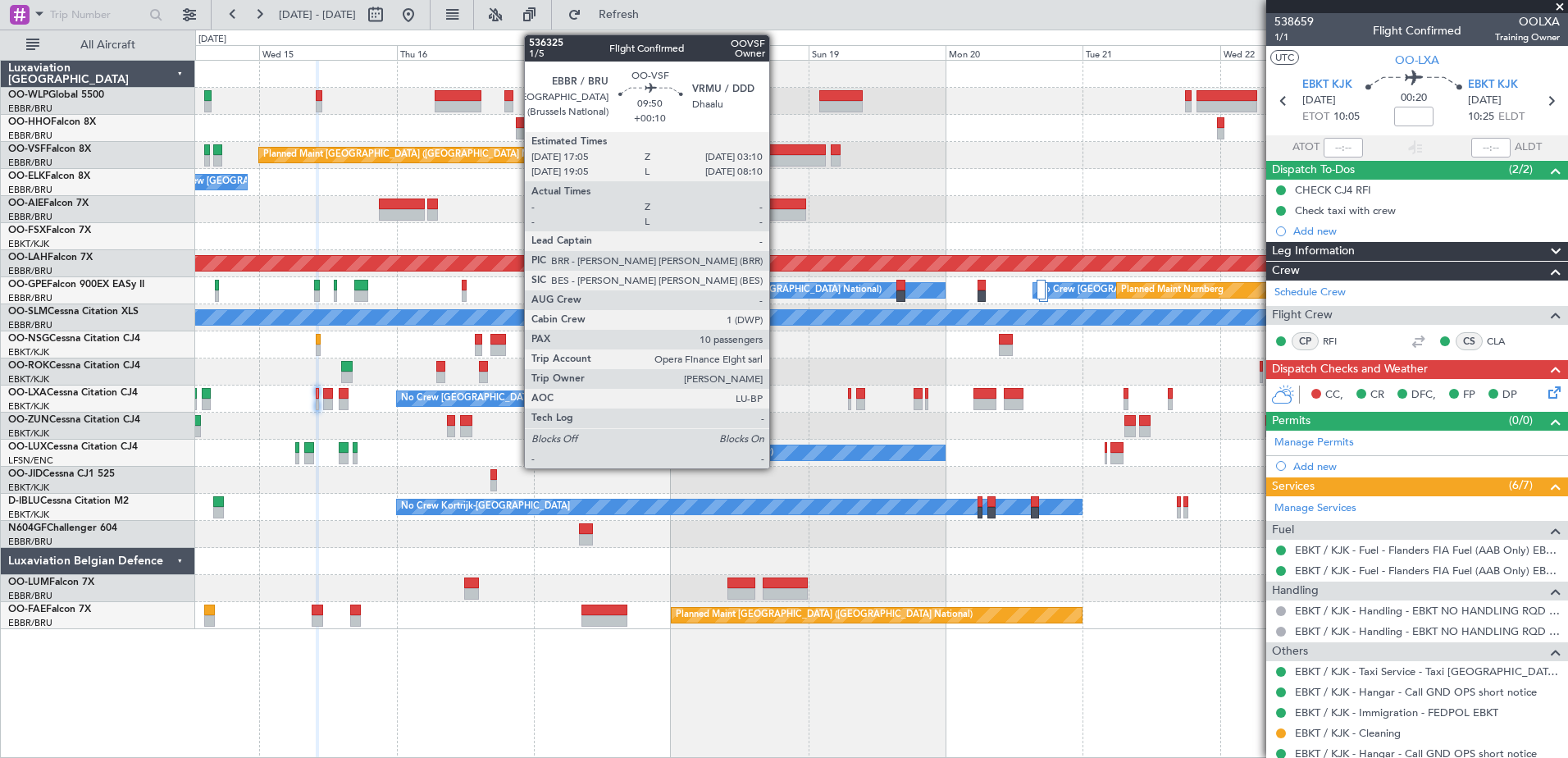
click at [777, 159] on div at bounding box center [797, 161] width 58 height 11
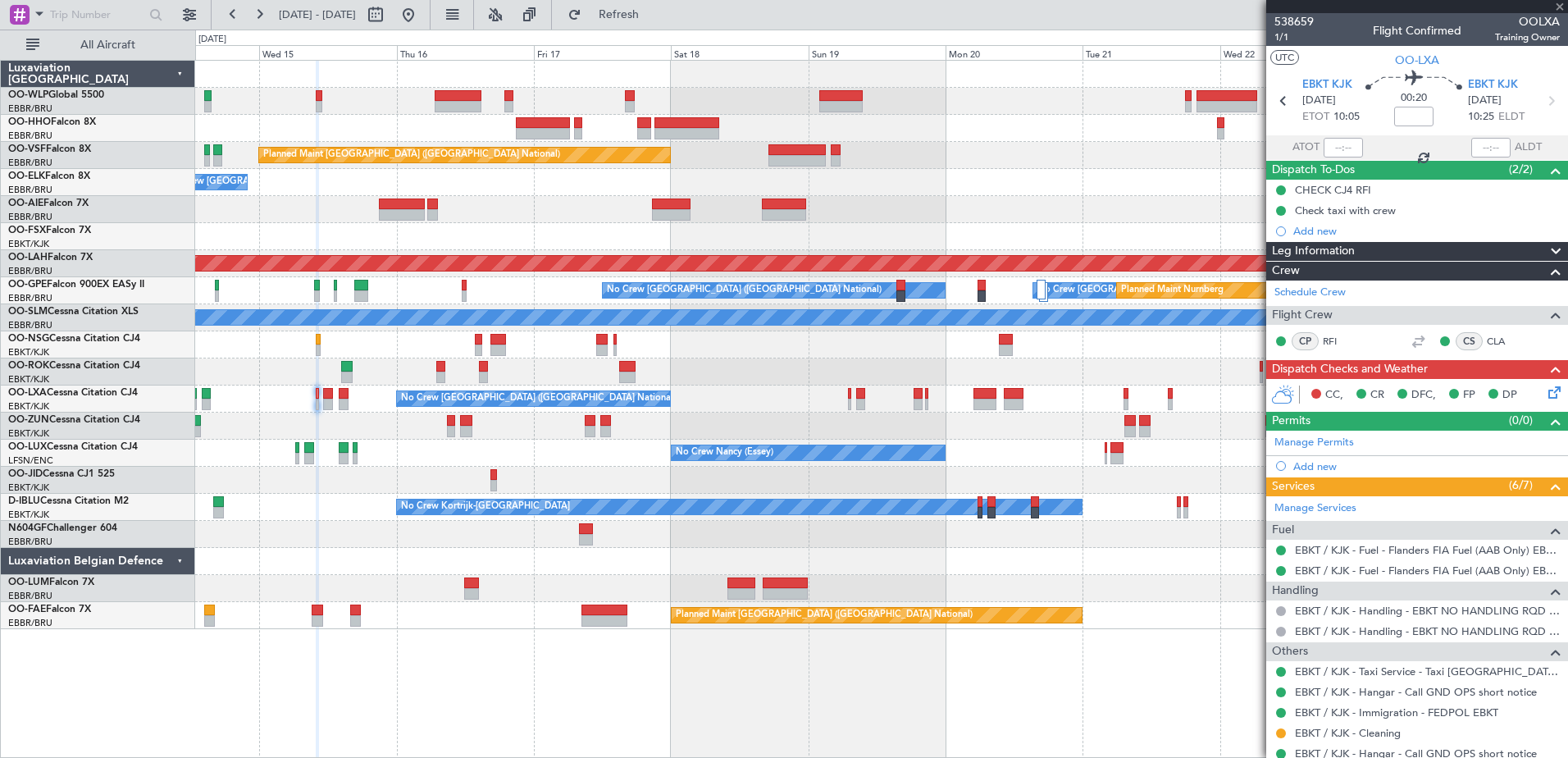
type input "+00:10"
type input "10"
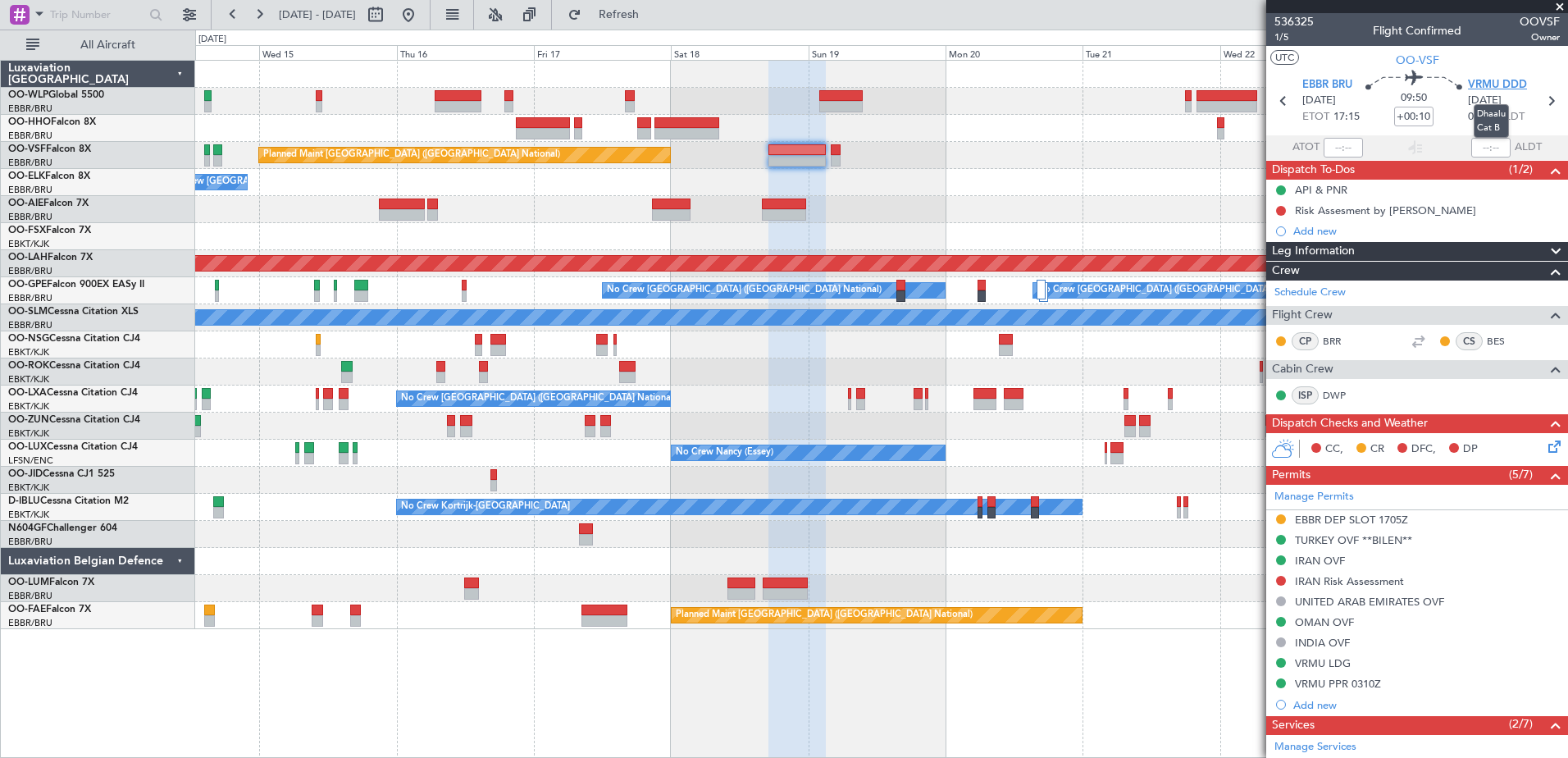
click at [1478, 85] on span "VRMU DDD" at bounding box center [1498, 85] width 59 height 17
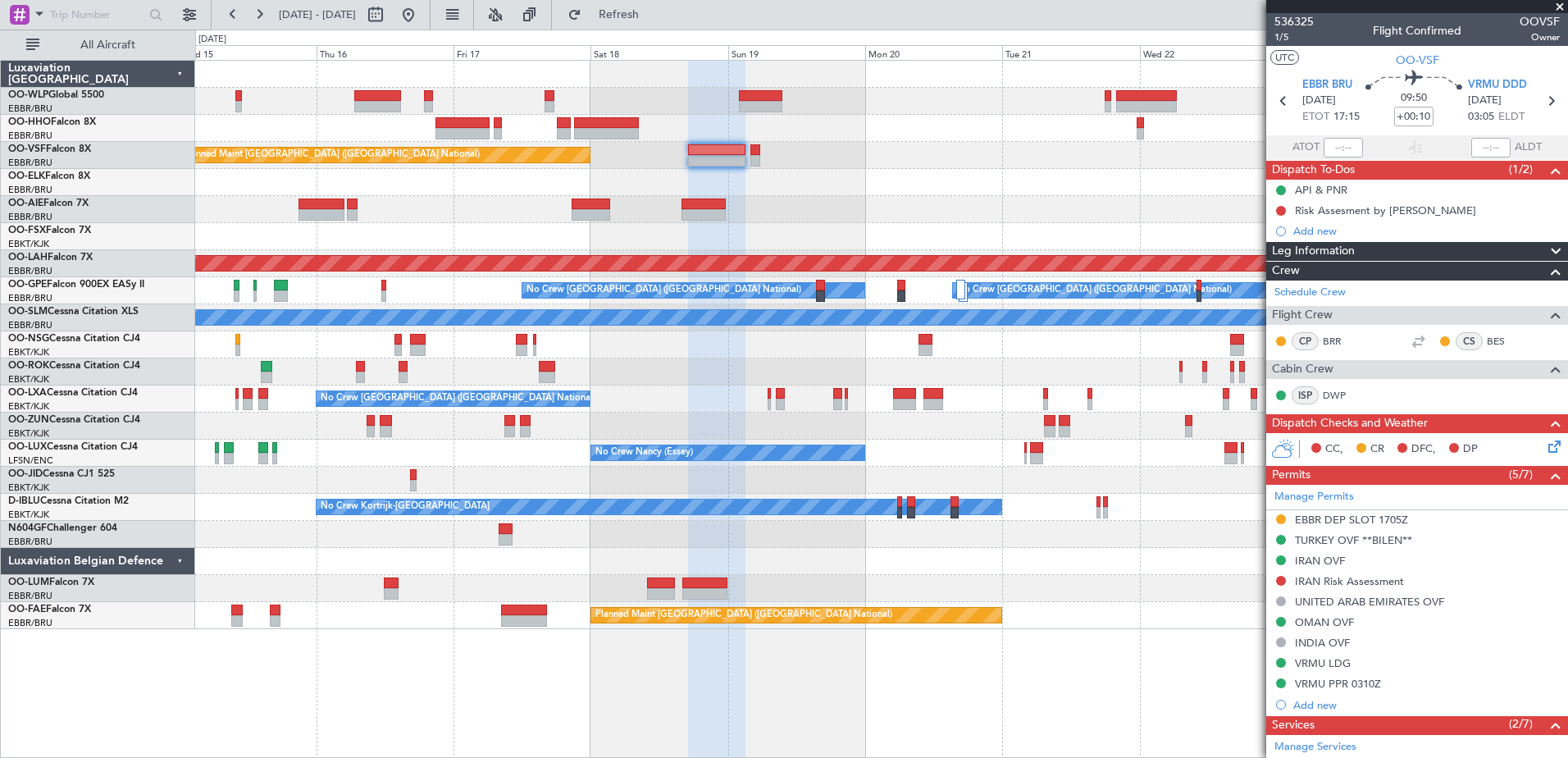
click at [833, 193] on div "No Crew [GEOGRAPHIC_DATA] ([GEOGRAPHIC_DATA] National)" at bounding box center [881, 182] width 1372 height 27
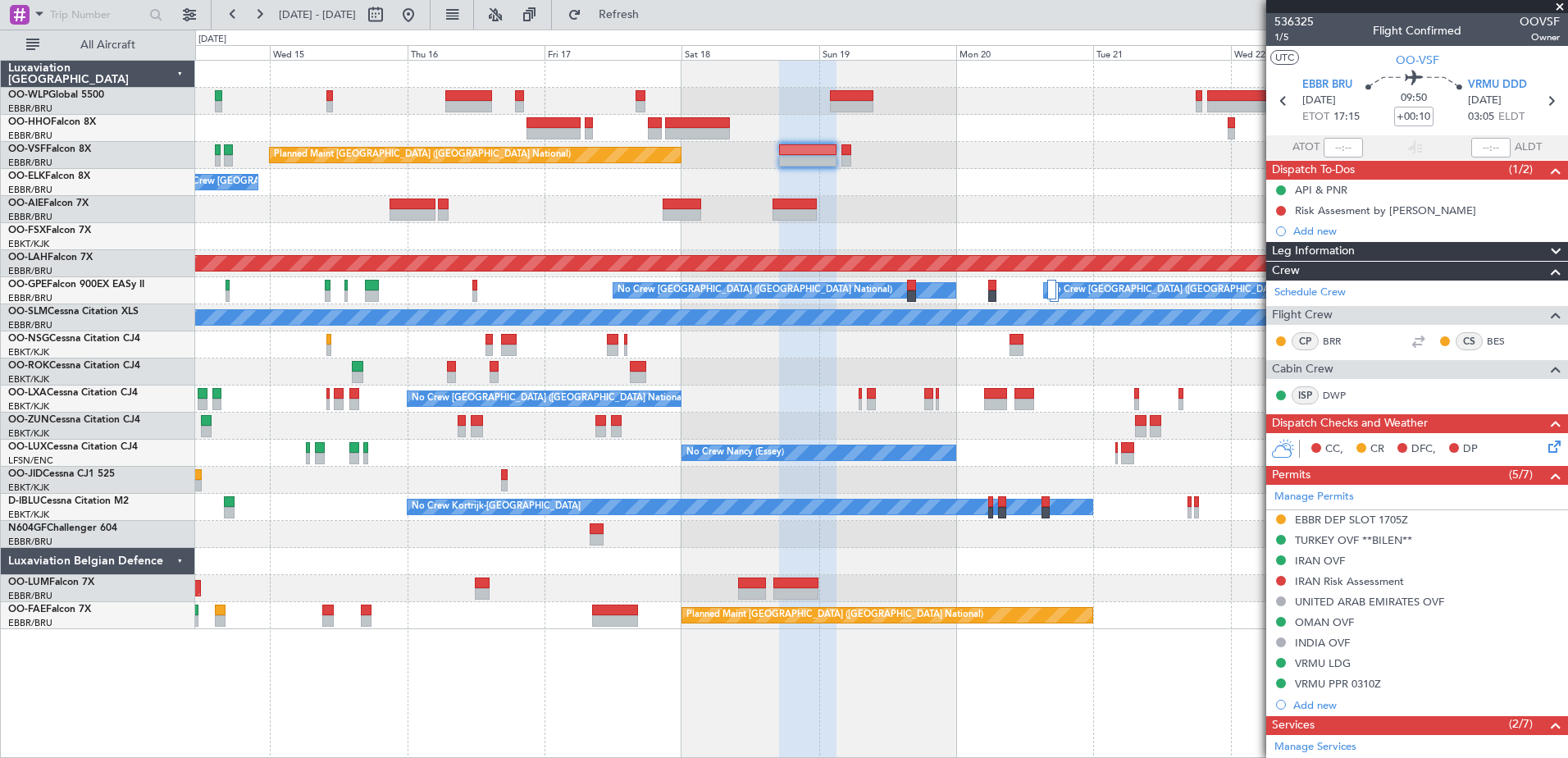
click at [969, 197] on div "Planned Maint Brussels (Brussels National) No Crew Brussels (Brussels National)…" at bounding box center [881, 345] width 1372 height 568
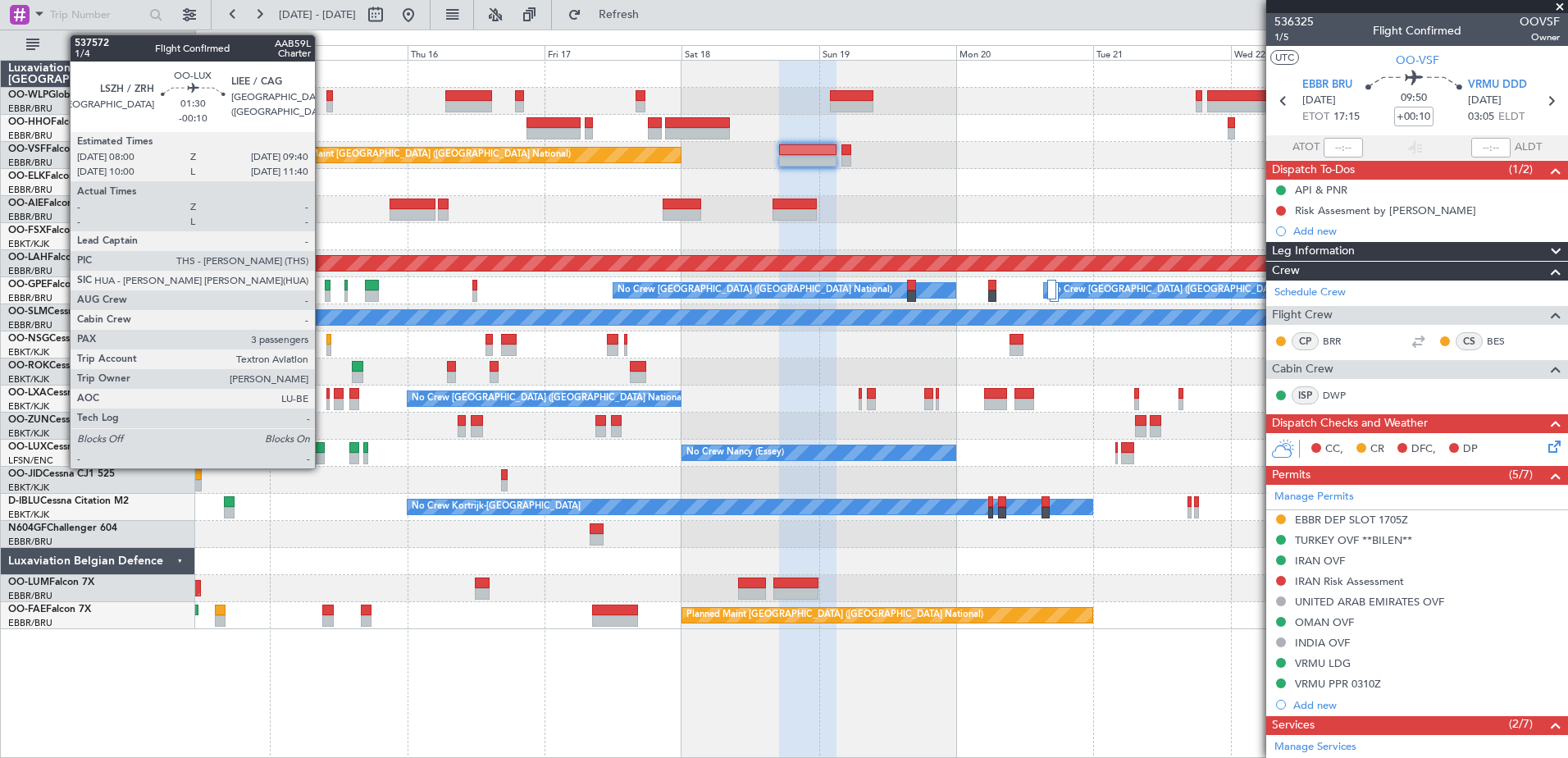
click at [322, 457] on div at bounding box center [319, 459] width 10 height 11
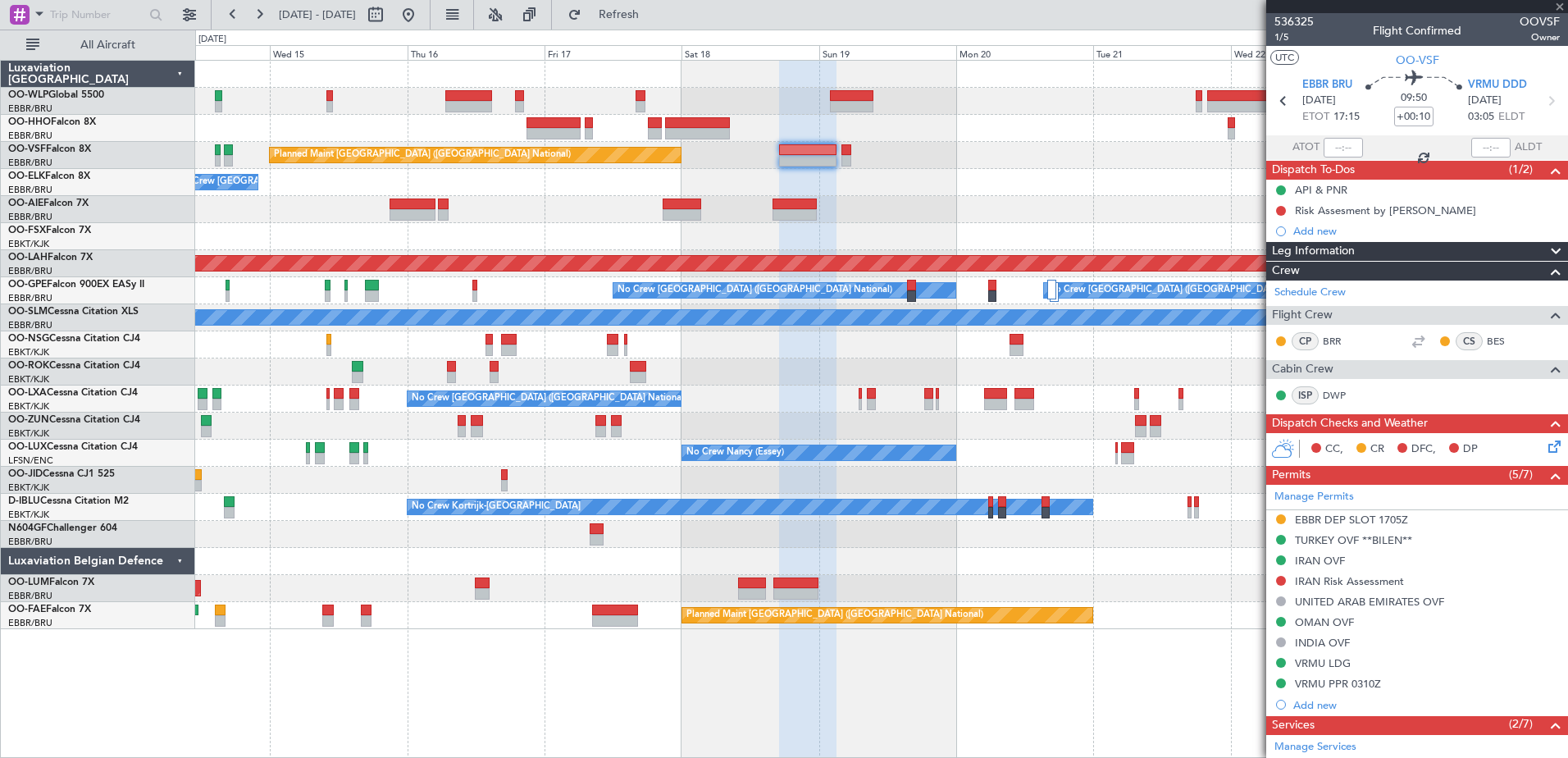
type input "-00:10"
type input "3"
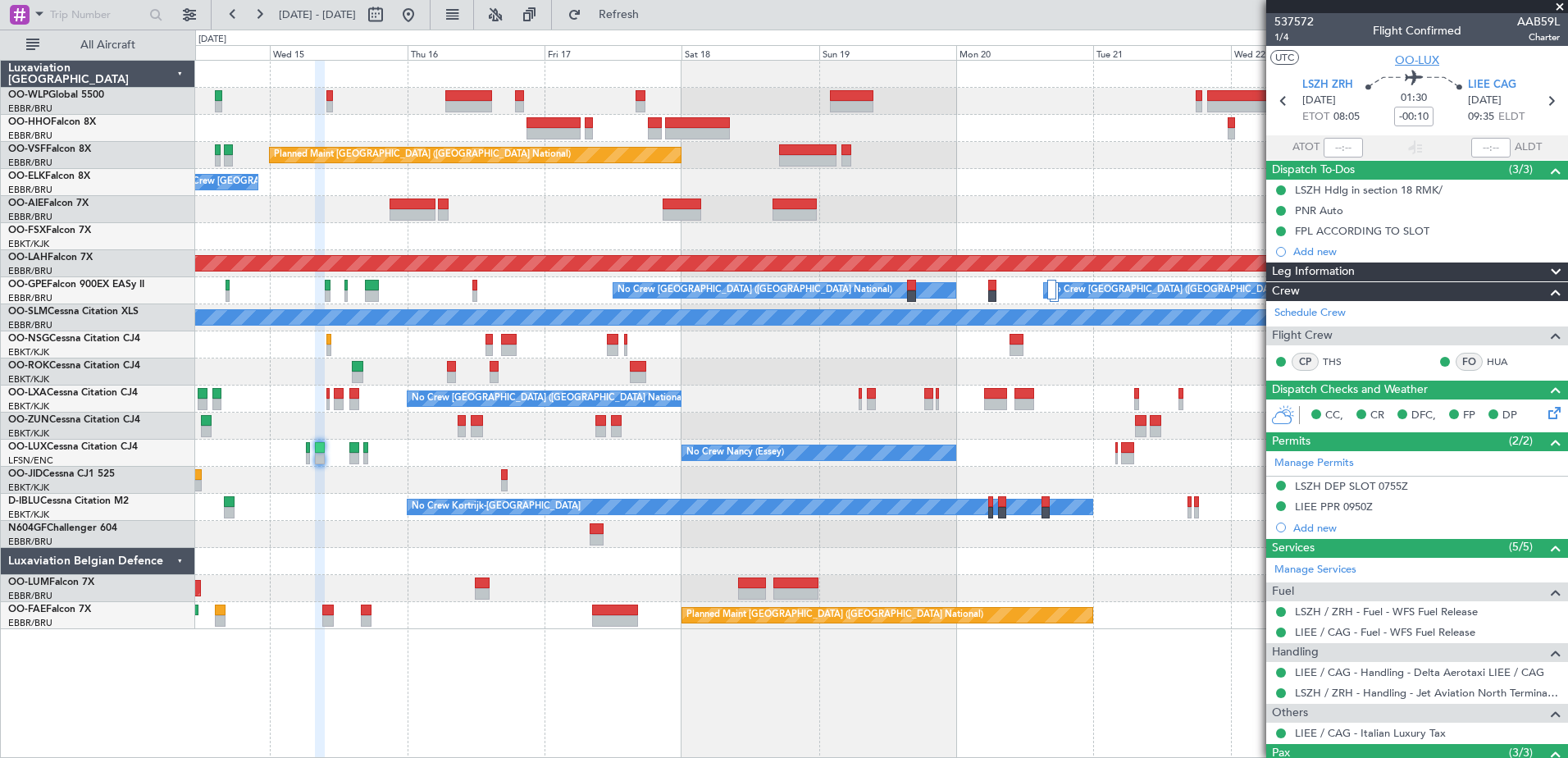
click at [1427, 54] on span "OO-LUX" at bounding box center [1418, 60] width 45 height 18
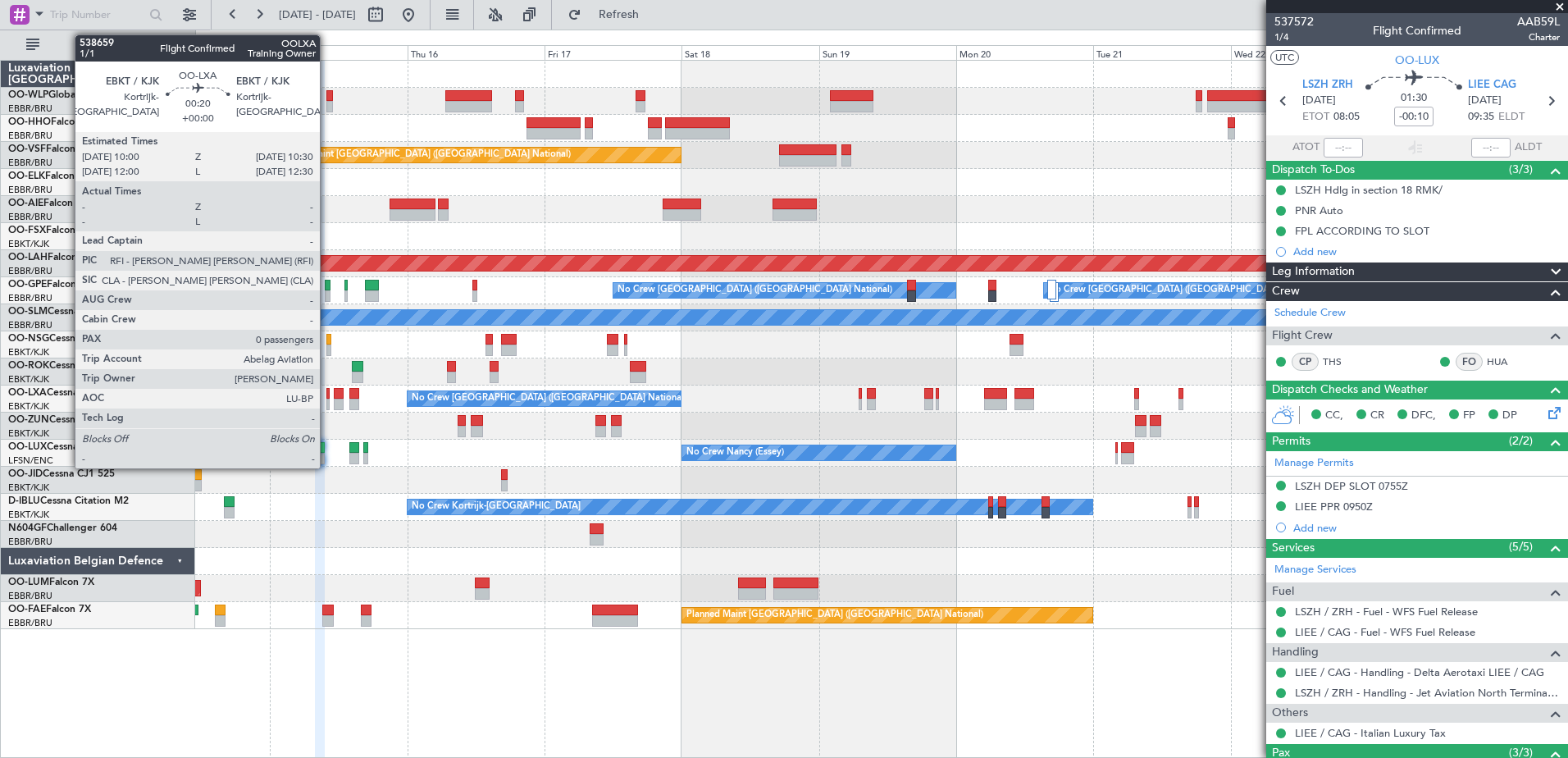
click at [328, 396] on div at bounding box center [329, 394] width 4 height 11
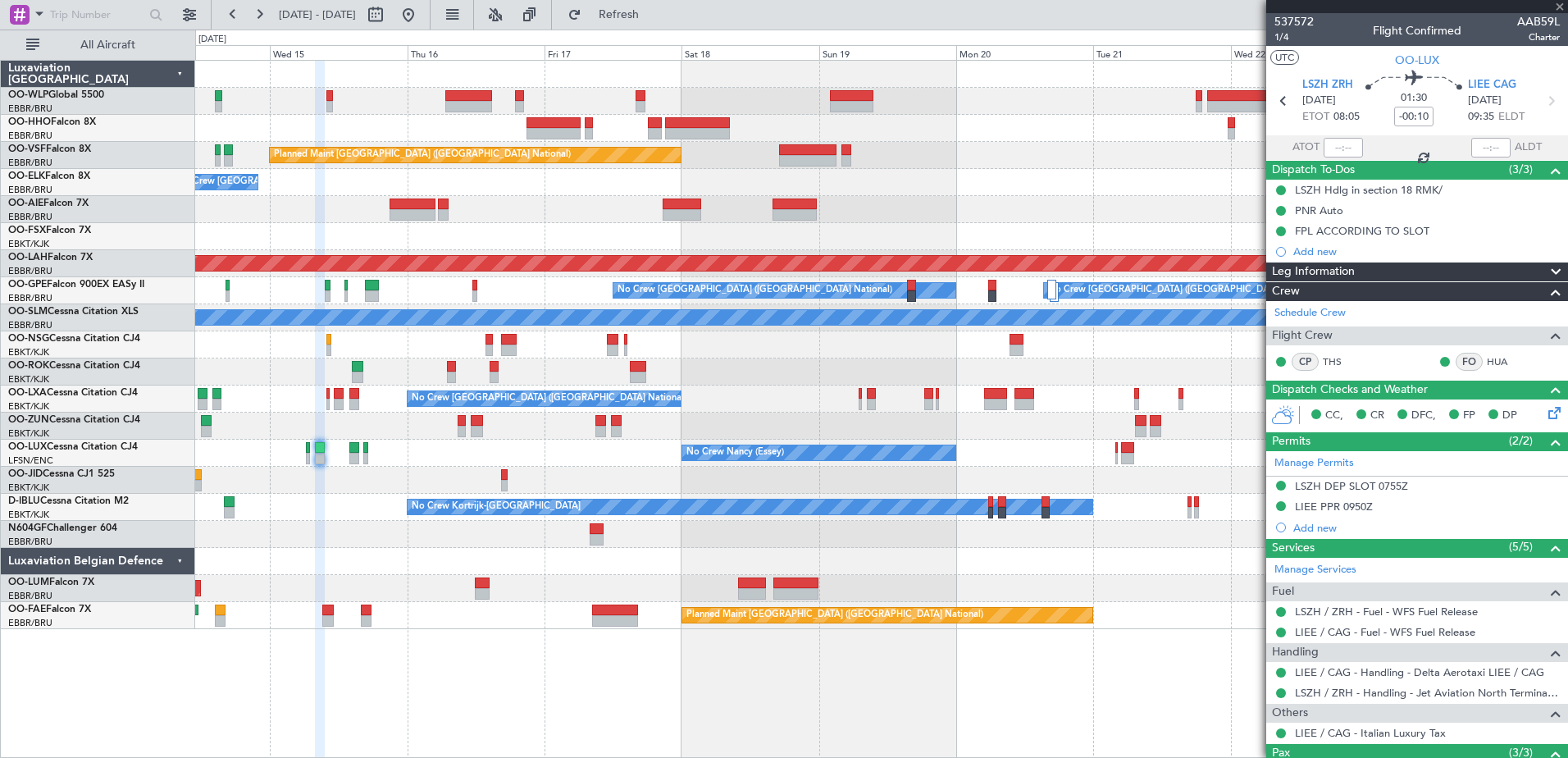
type input "0"
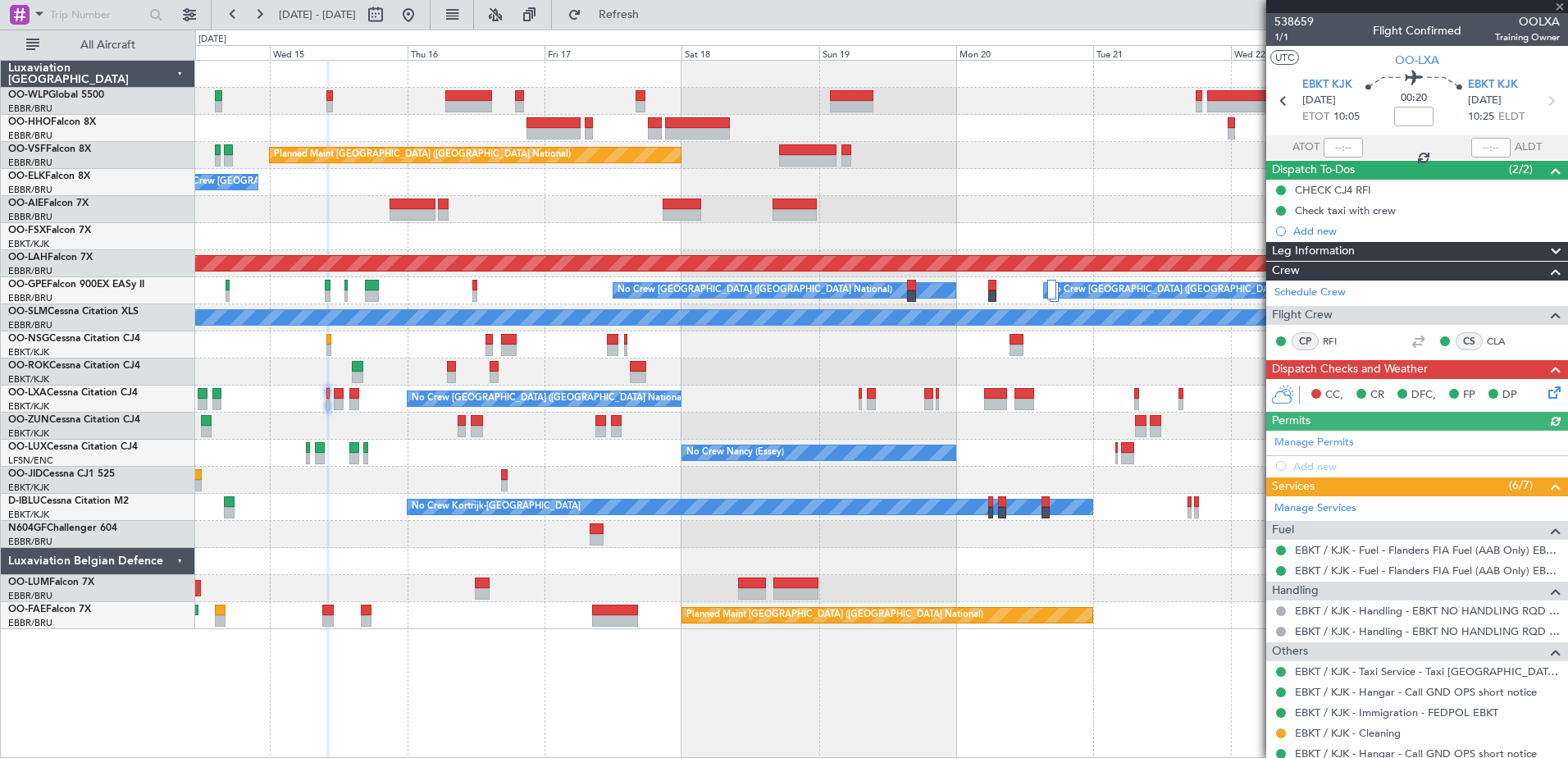
click at [1532, 391] on div "CC, CR DFC, FP DP" at bounding box center [1425, 396] width 241 height 25
click at [1546, 386] on icon at bounding box center [1552, 390] width 13 height 13
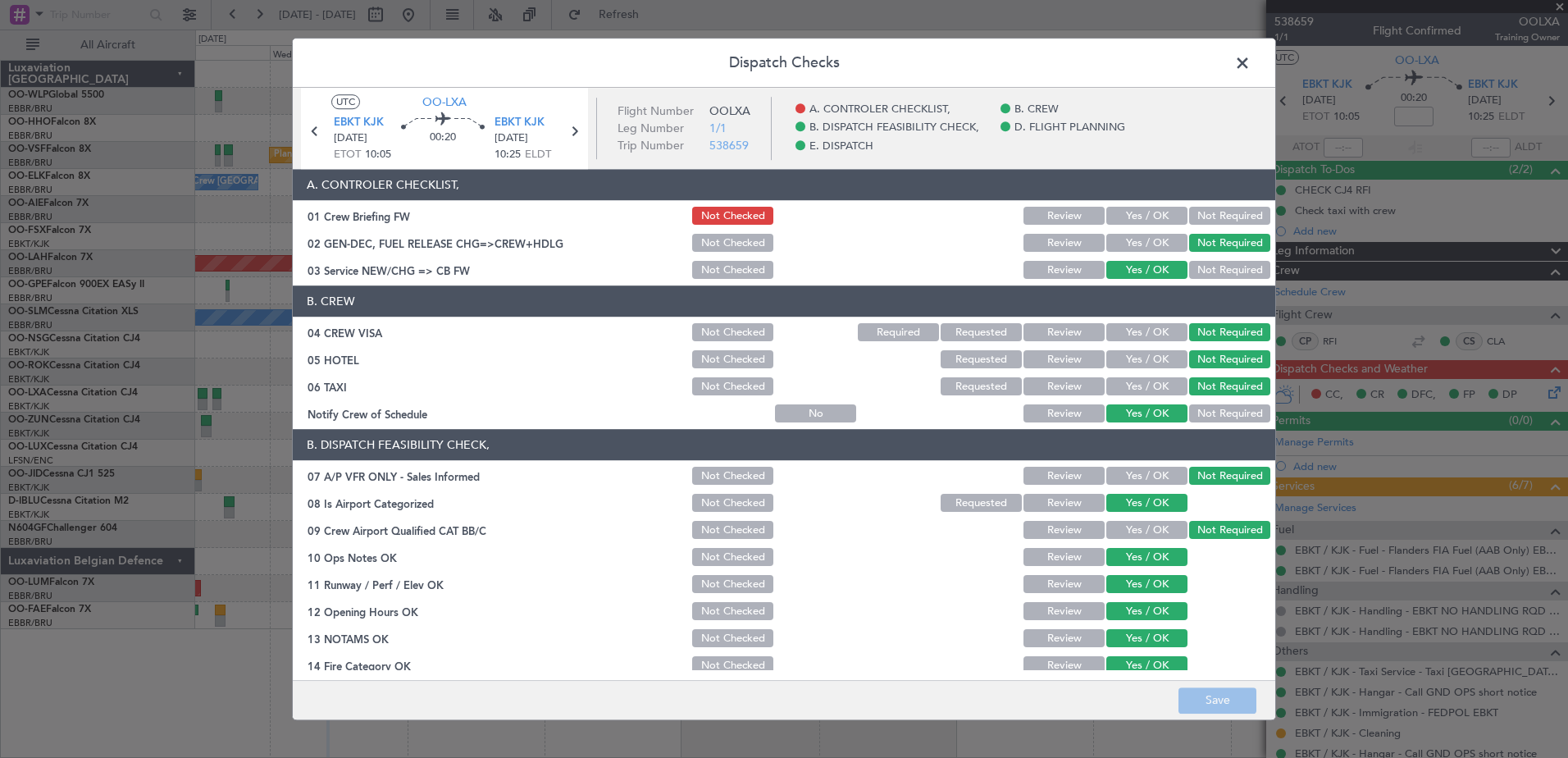
click at [1132, 211] on button "Yes / OK" at bounding box center [1147, 216] width 81 height 18
click at [1244, 701] on button "Save" at bounding box center [1218, 700] width 78 height 26
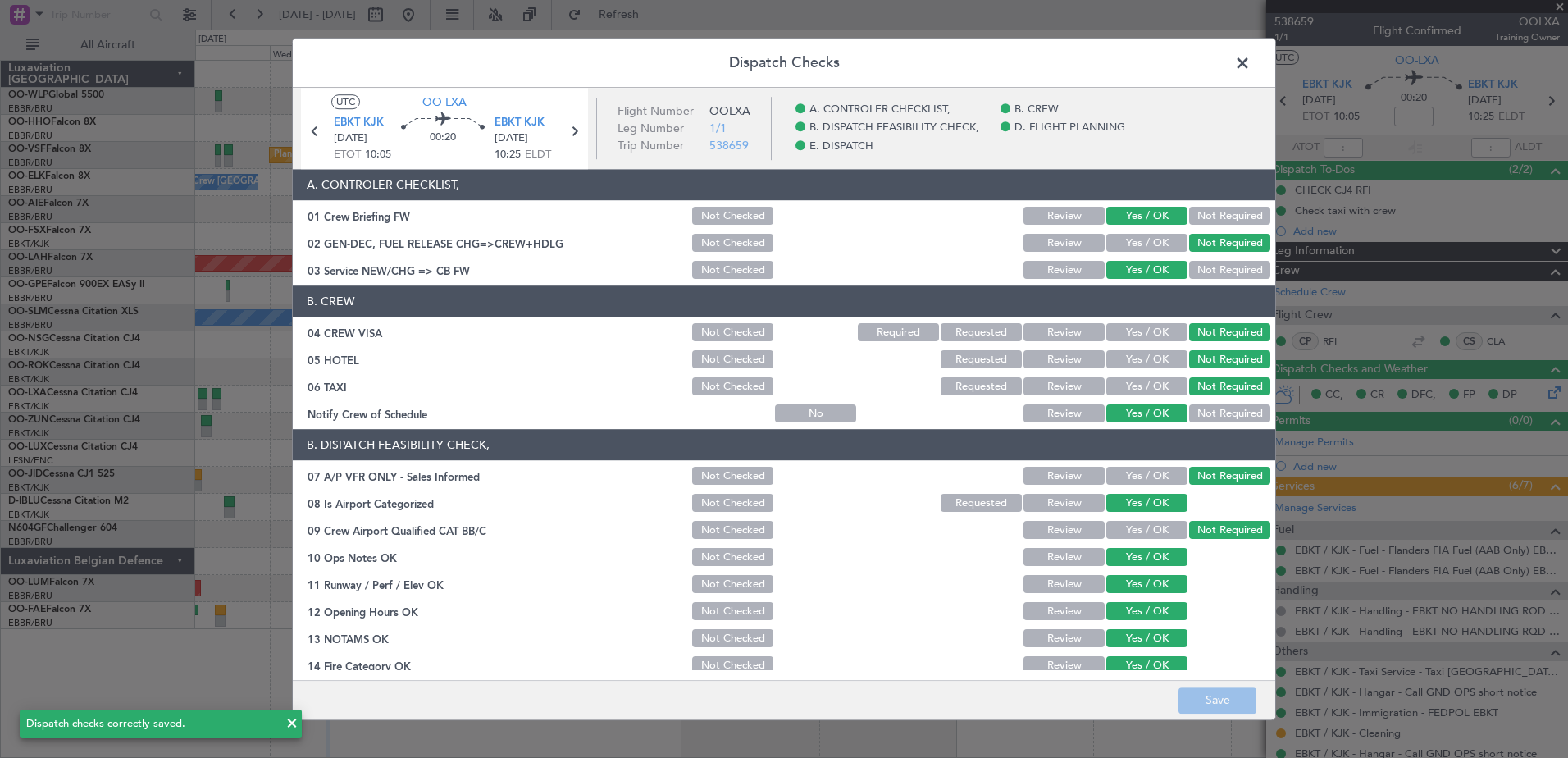
click at [1251, 56] on span at bounding box center [1251, 67] width 0 height 33
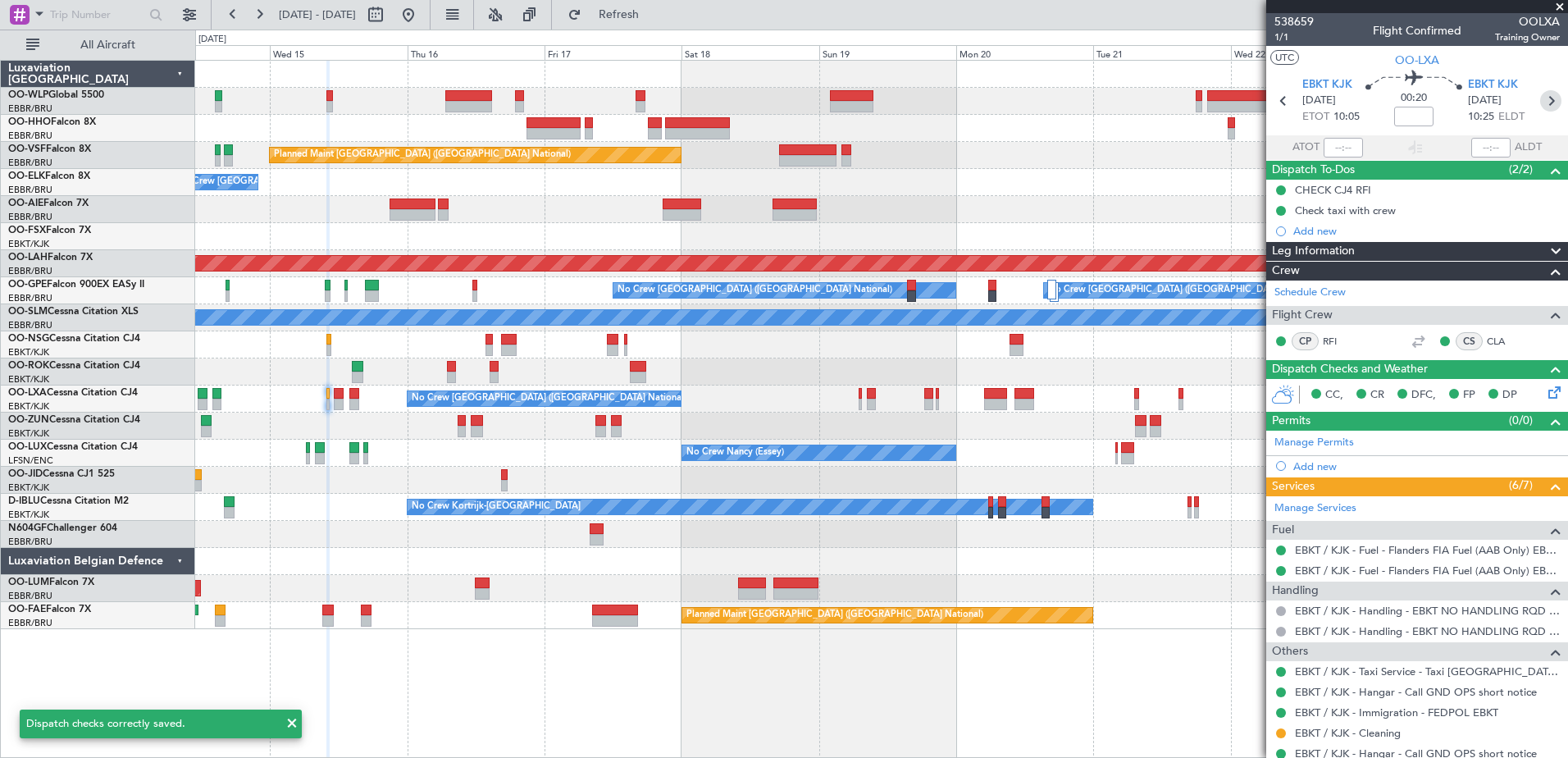
click at [1540, 97] on icon at bounding box center [1550, 100] width 21 height 21
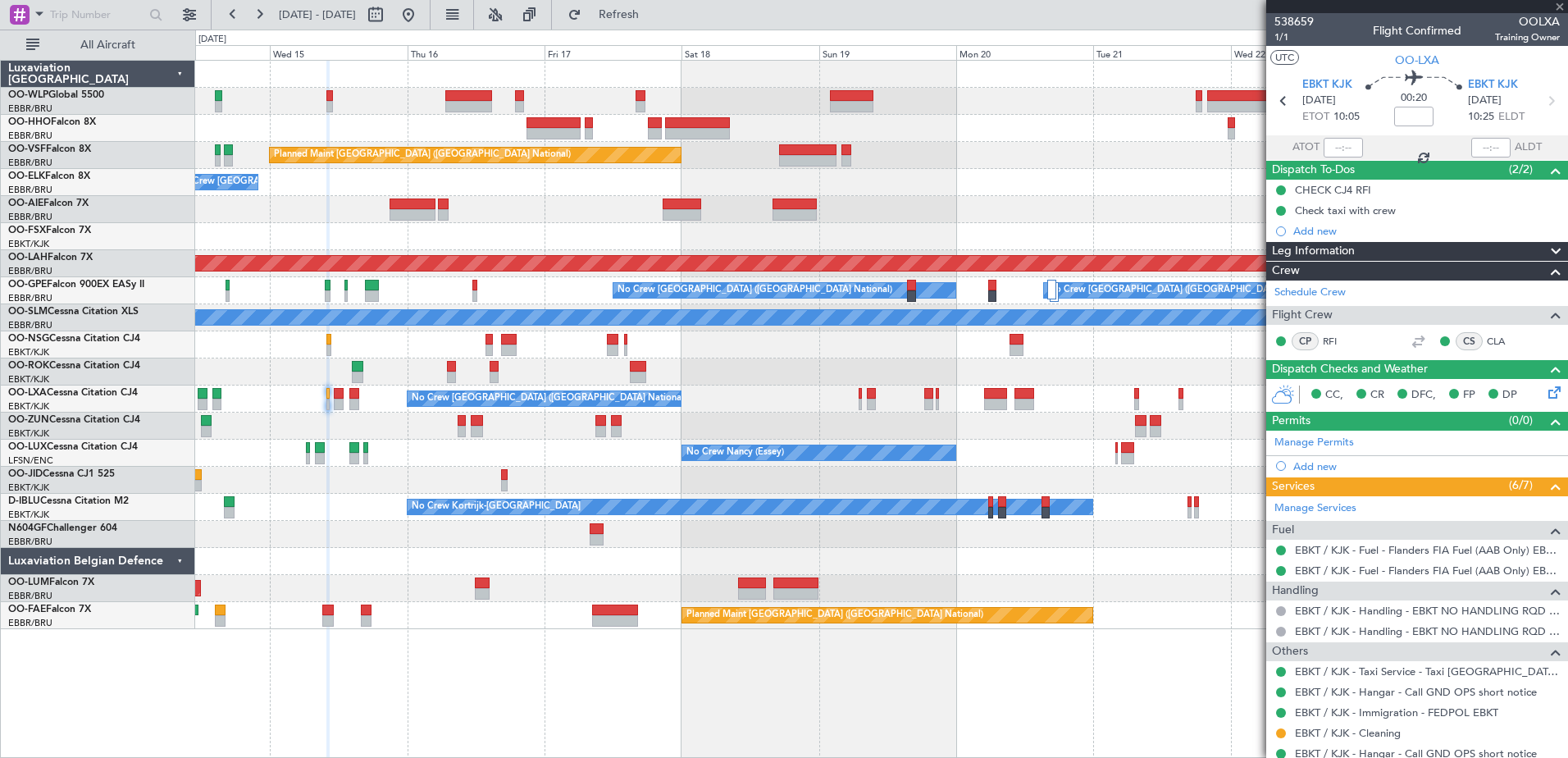
type input "+00:05"
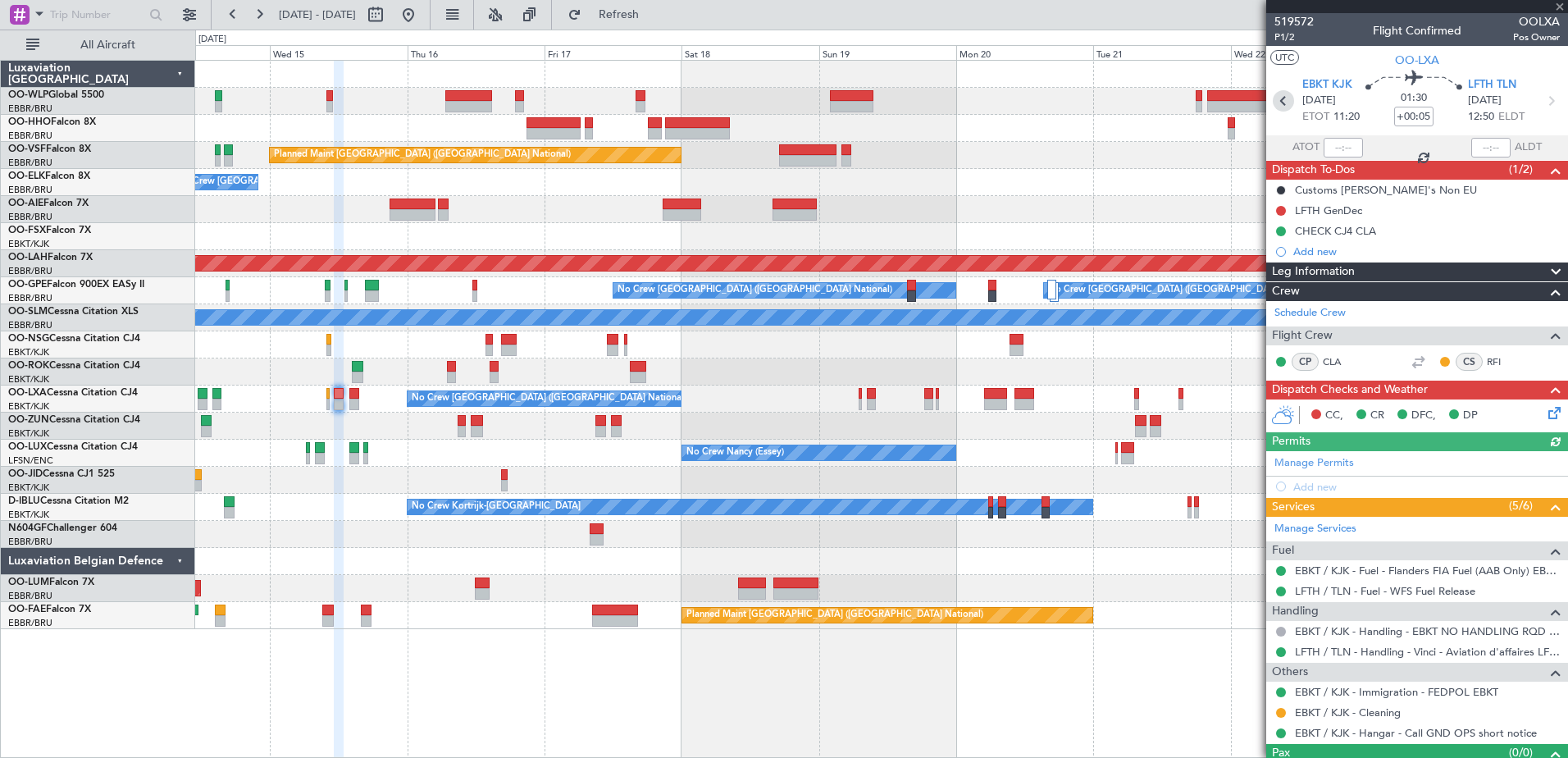
click at [1281, 92] on icon at bounding box center [1283, 100] width 21 height 21
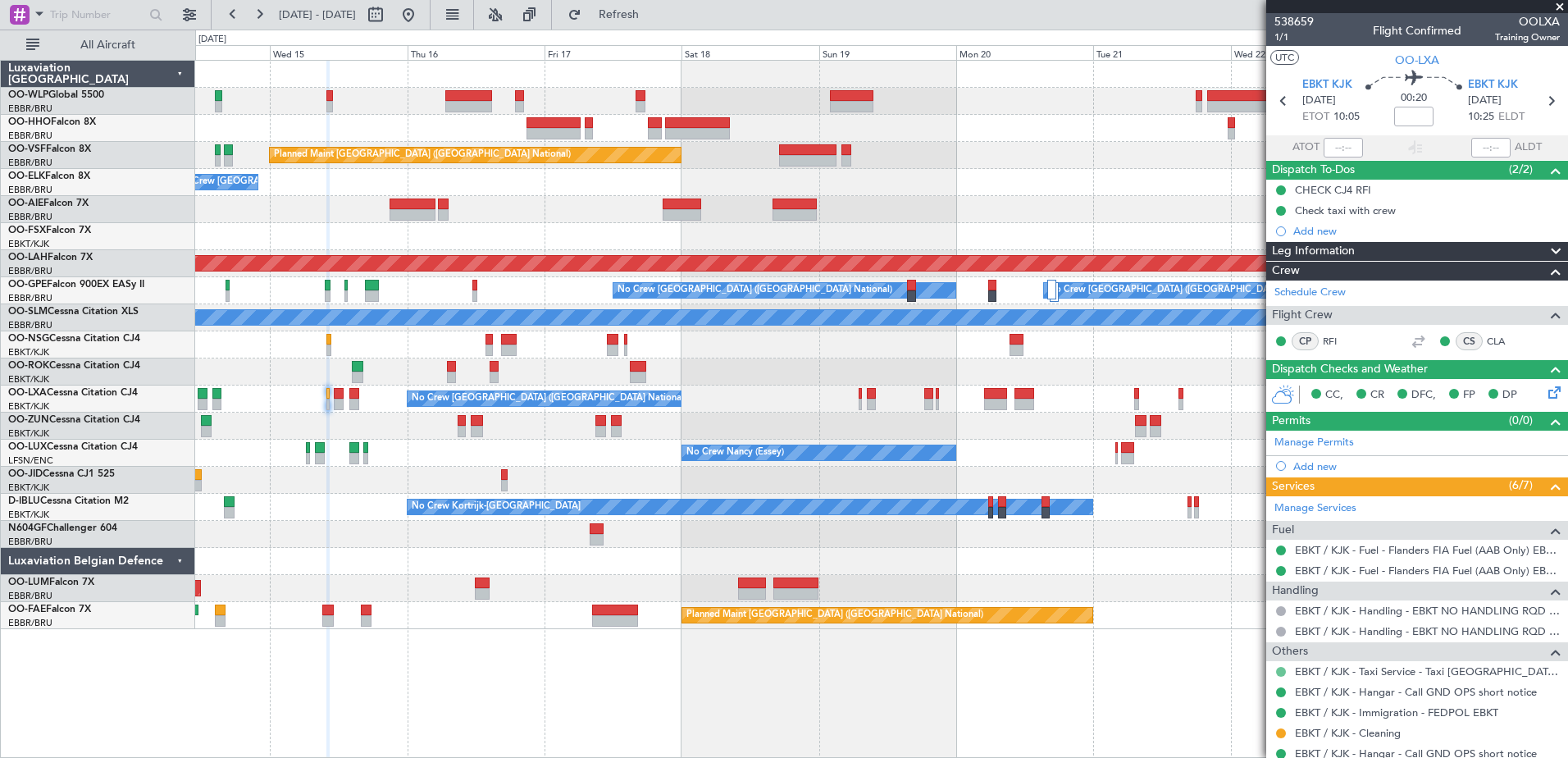
click at [1282, 673] on button at bounding box center [1281, 672] width 10 height 10
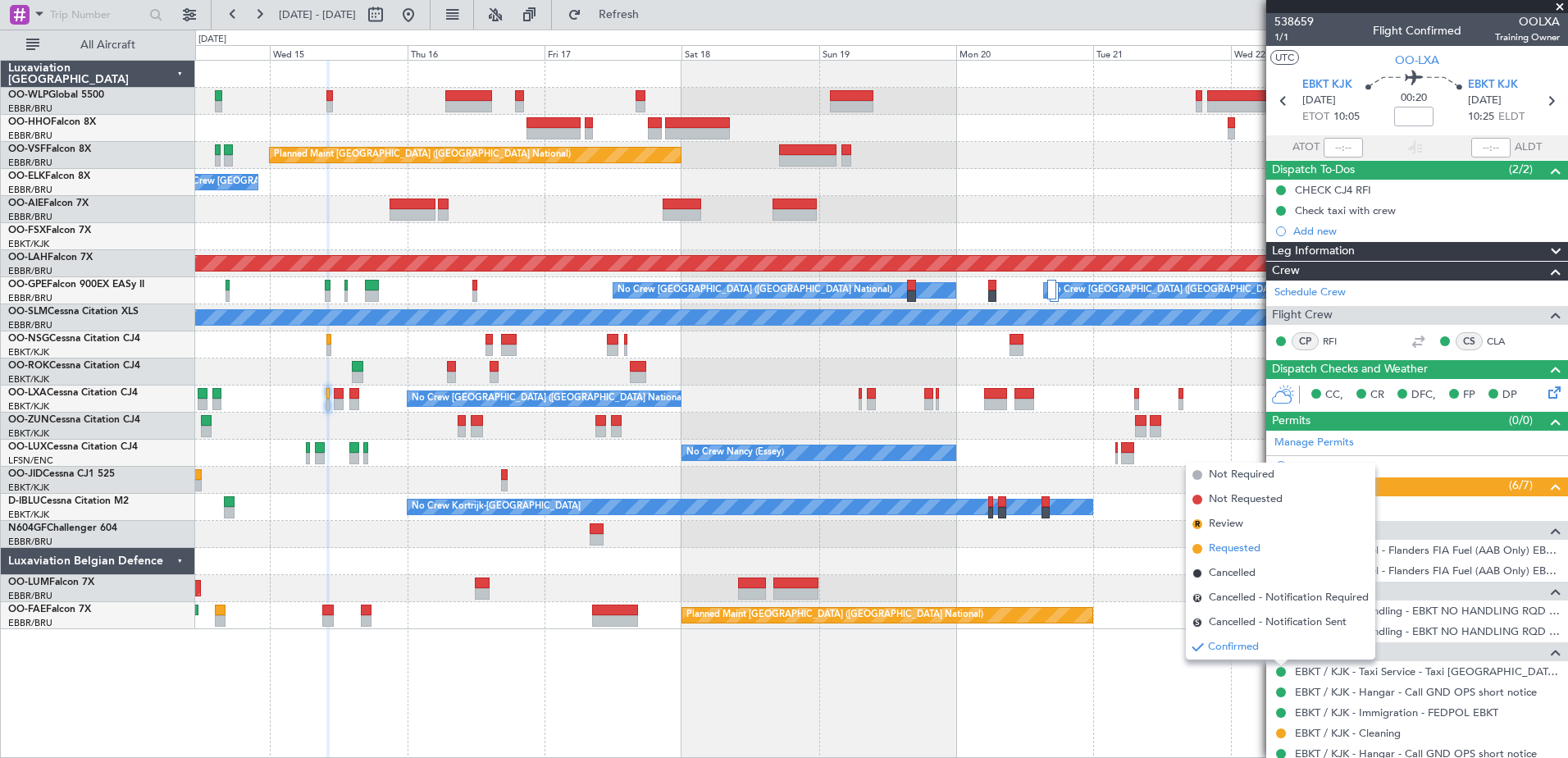
click at [1240, 549] on span "Requested" at bounding box center [1235, 549] width 52 height 17
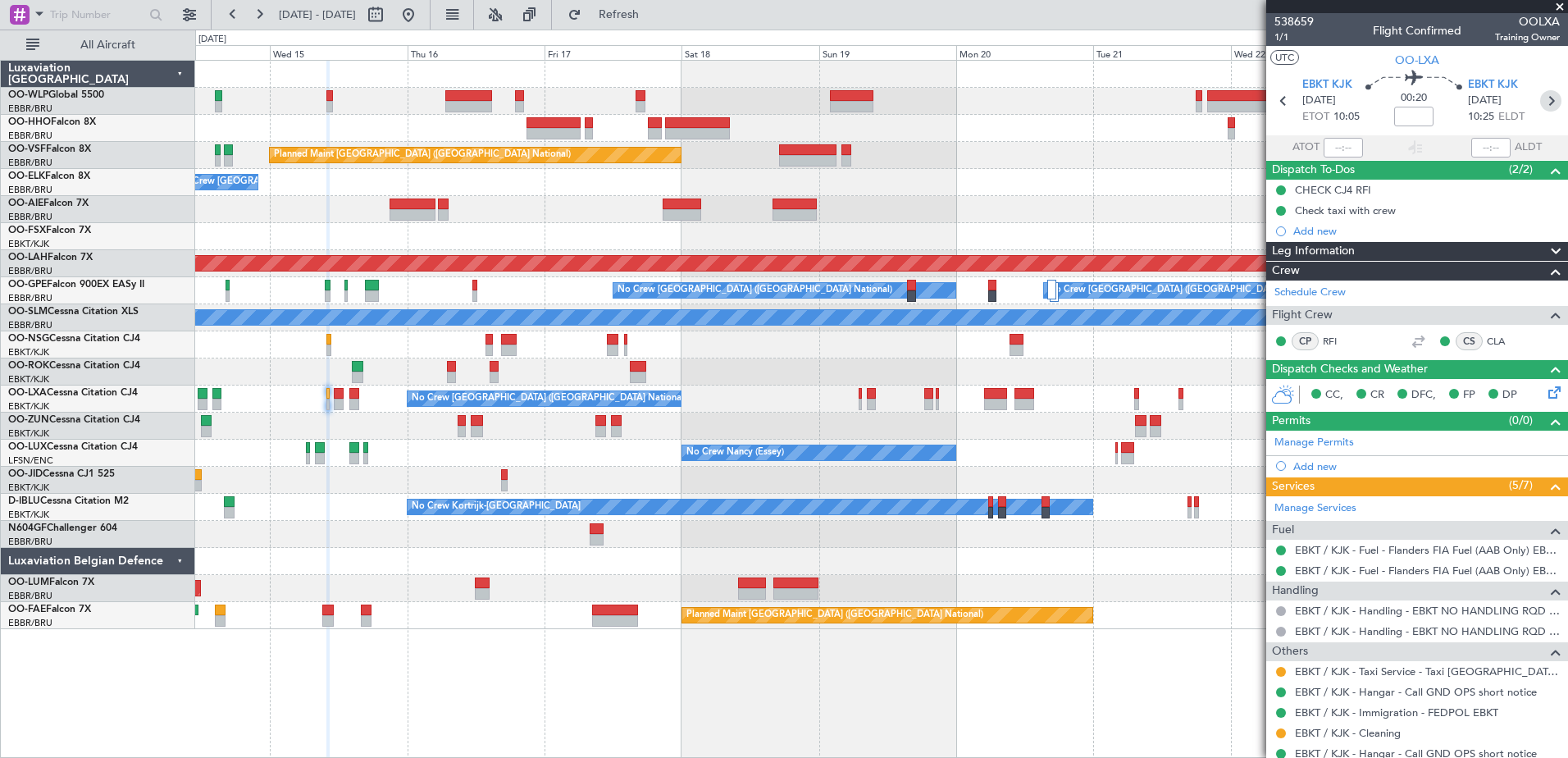
click at [1540, 102] on icon at bounding box center [1550, 100] width 21 height 21
type input "+00:05"
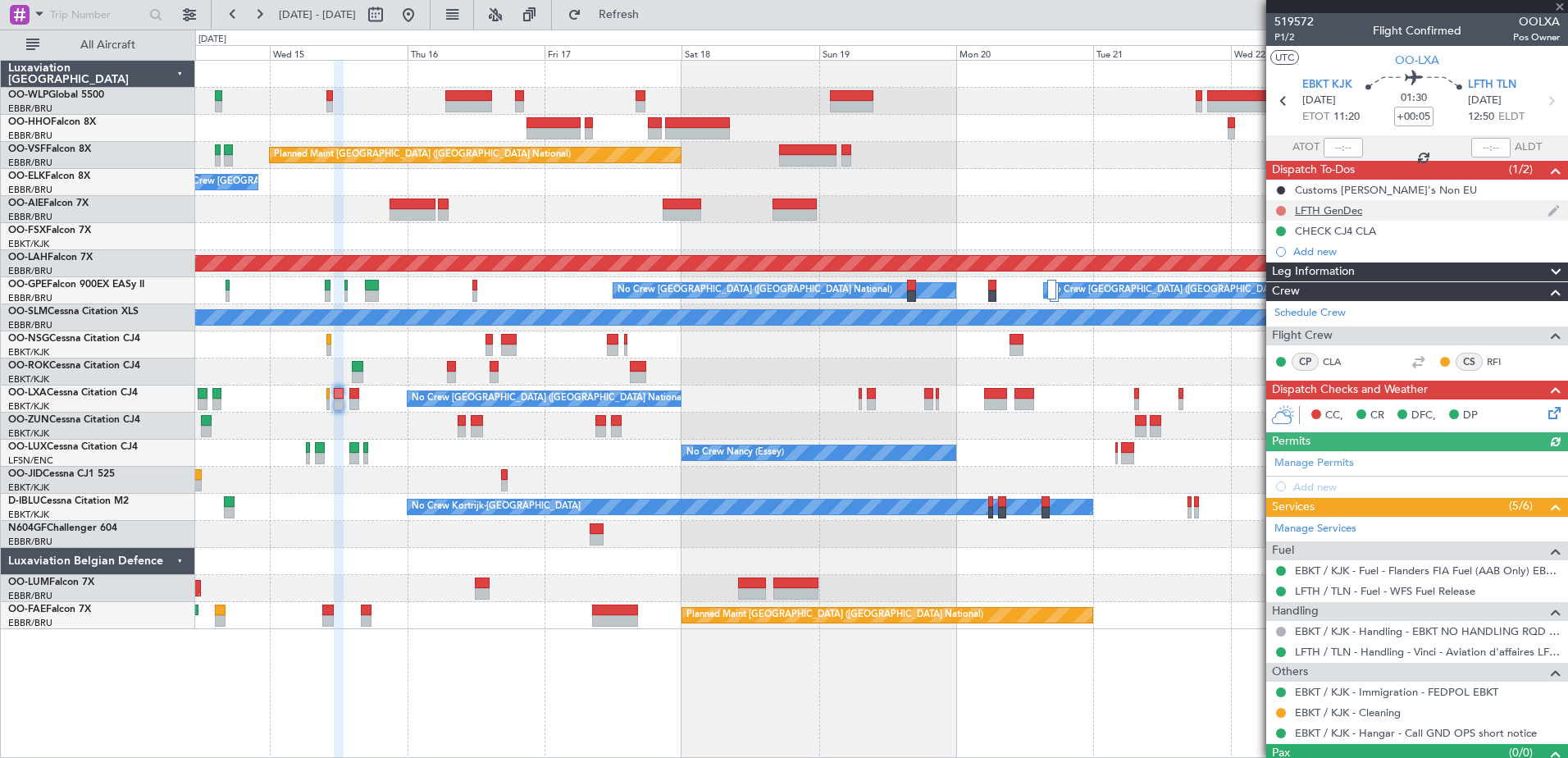
click at [1283, 210] on button at bounding box center [1281, 211] width 10 height 10
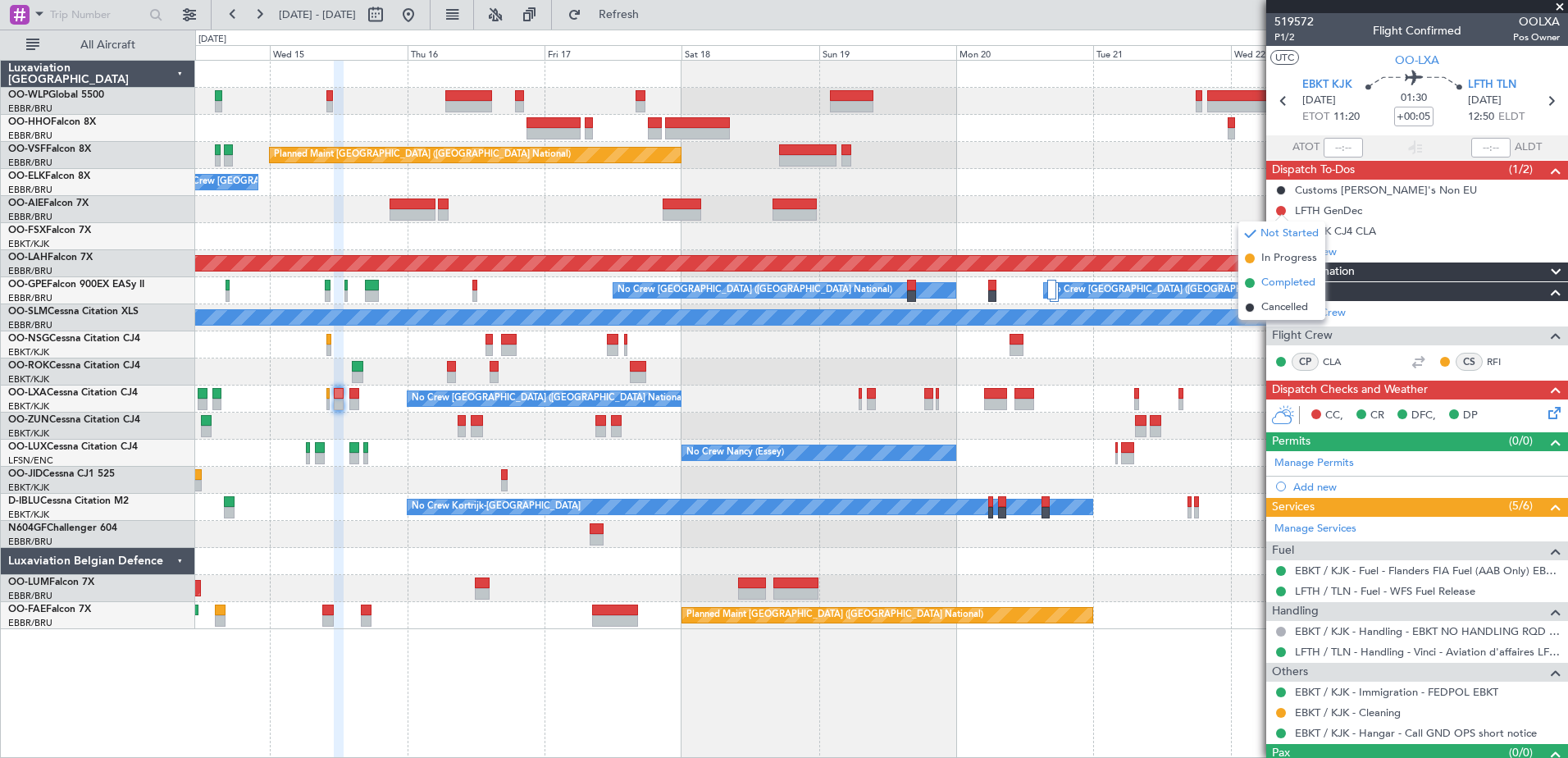
click at [1277, 282] on span "Completed" at bounding box center [1289, 283] width 54 height 17
click at [1546, 406] on icon at bounding box center [1552, 411] width 13 height 13
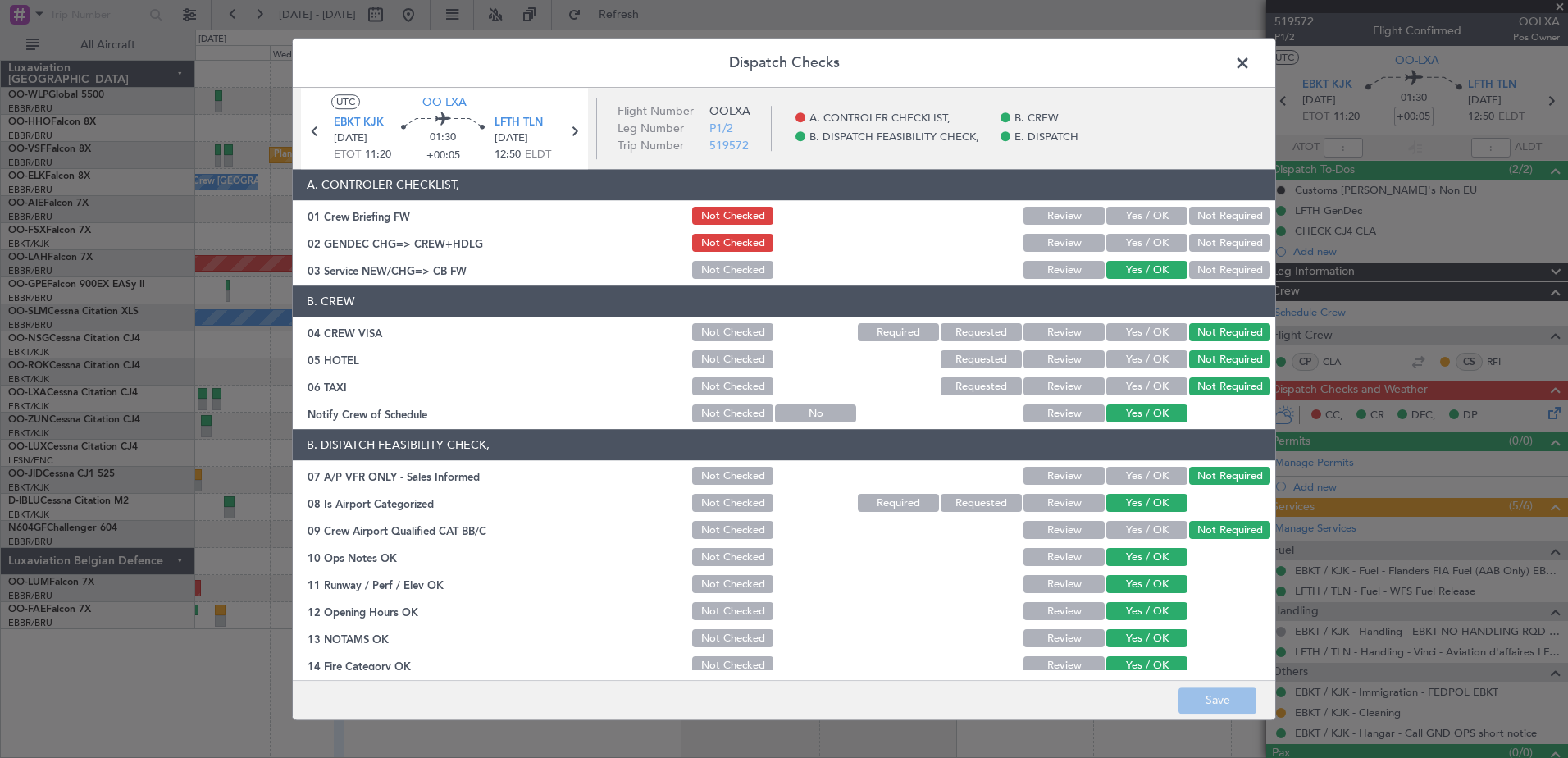
click at [1123, 243] on button "Yes / OK" at bounding box center [1147, 243] width 81 height 18
click at [1134, 212] on button "Yes / OK" at bounding box center [1147, 216] width 81 height 18
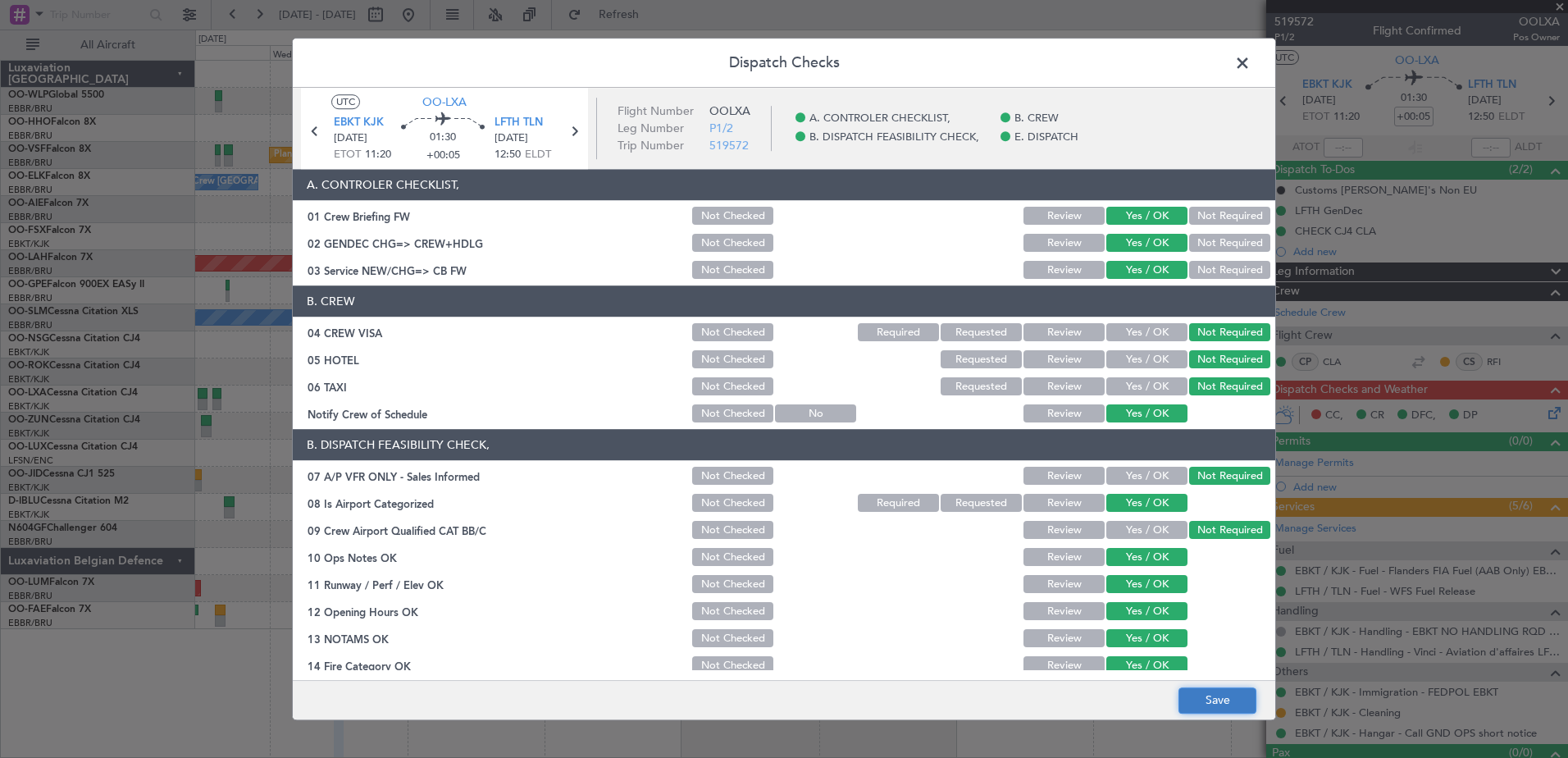
click at [1250, 708] on button "Save" at bounding box center [1218, 700] width 78 height 26
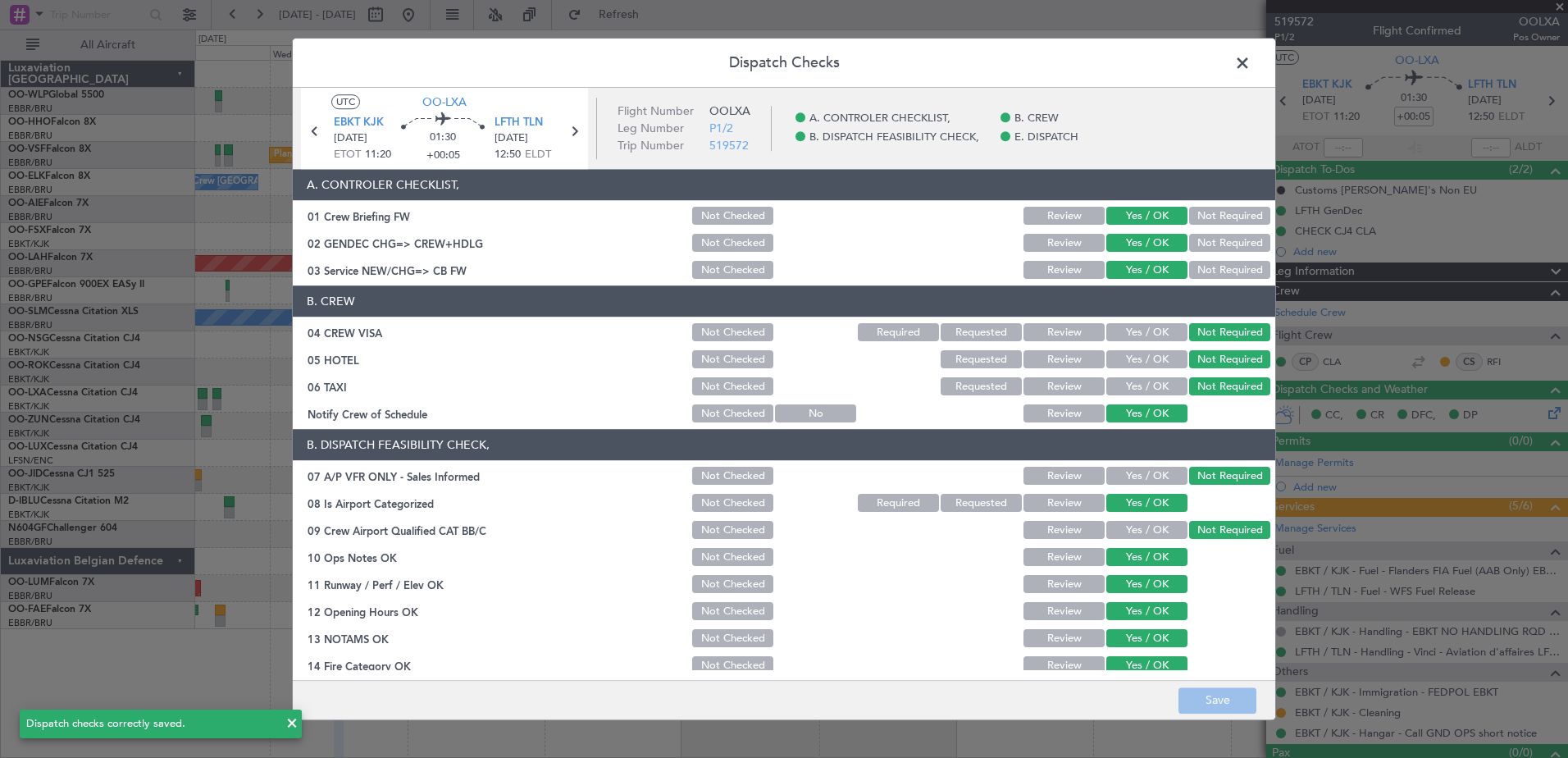
click at [1251, 60] on span at bounding box center [1251, 67] width 0 height 33
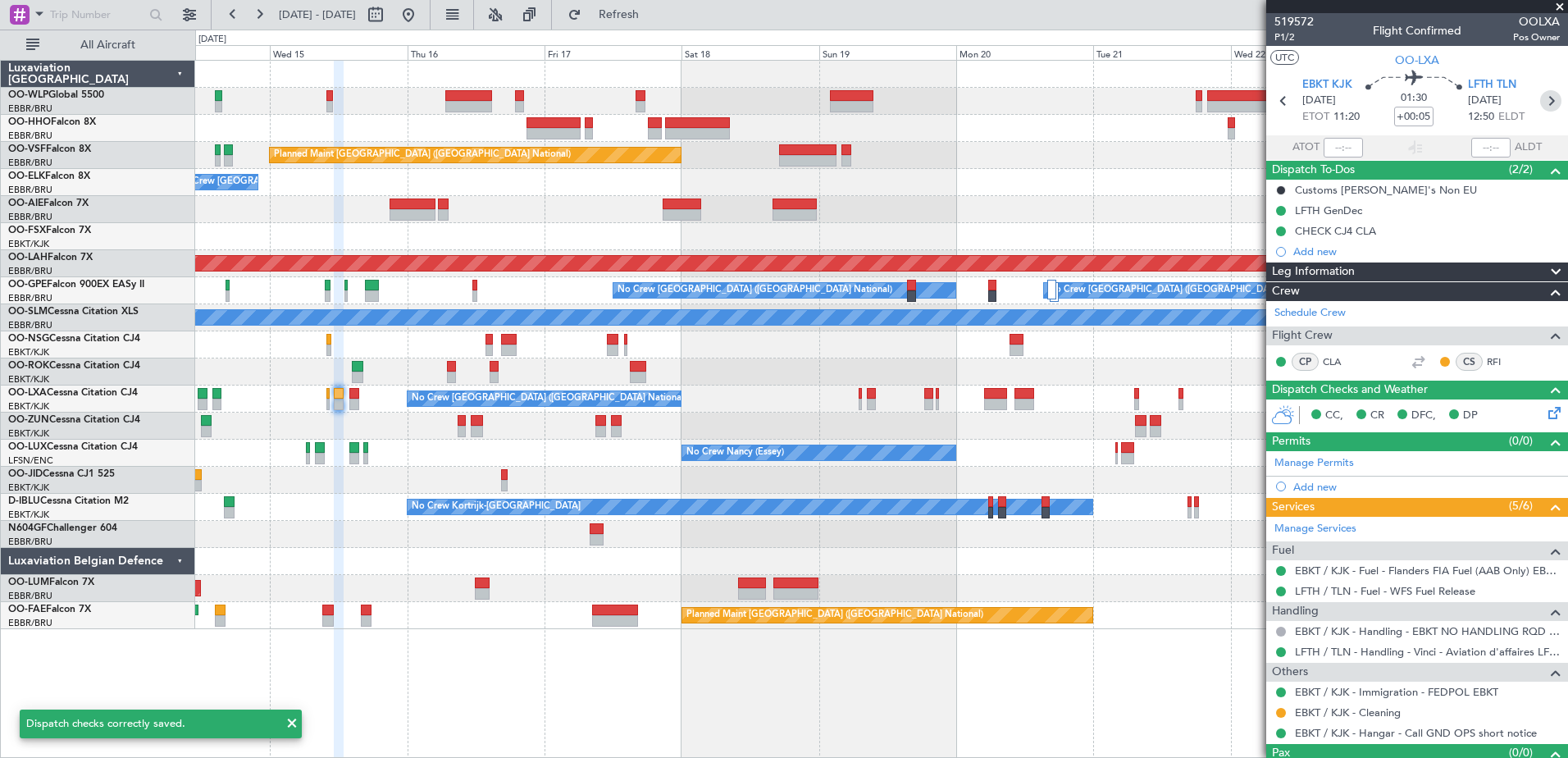
click at [1544, 102] on icon at bounding box center [1550, 100] width 21 height 21
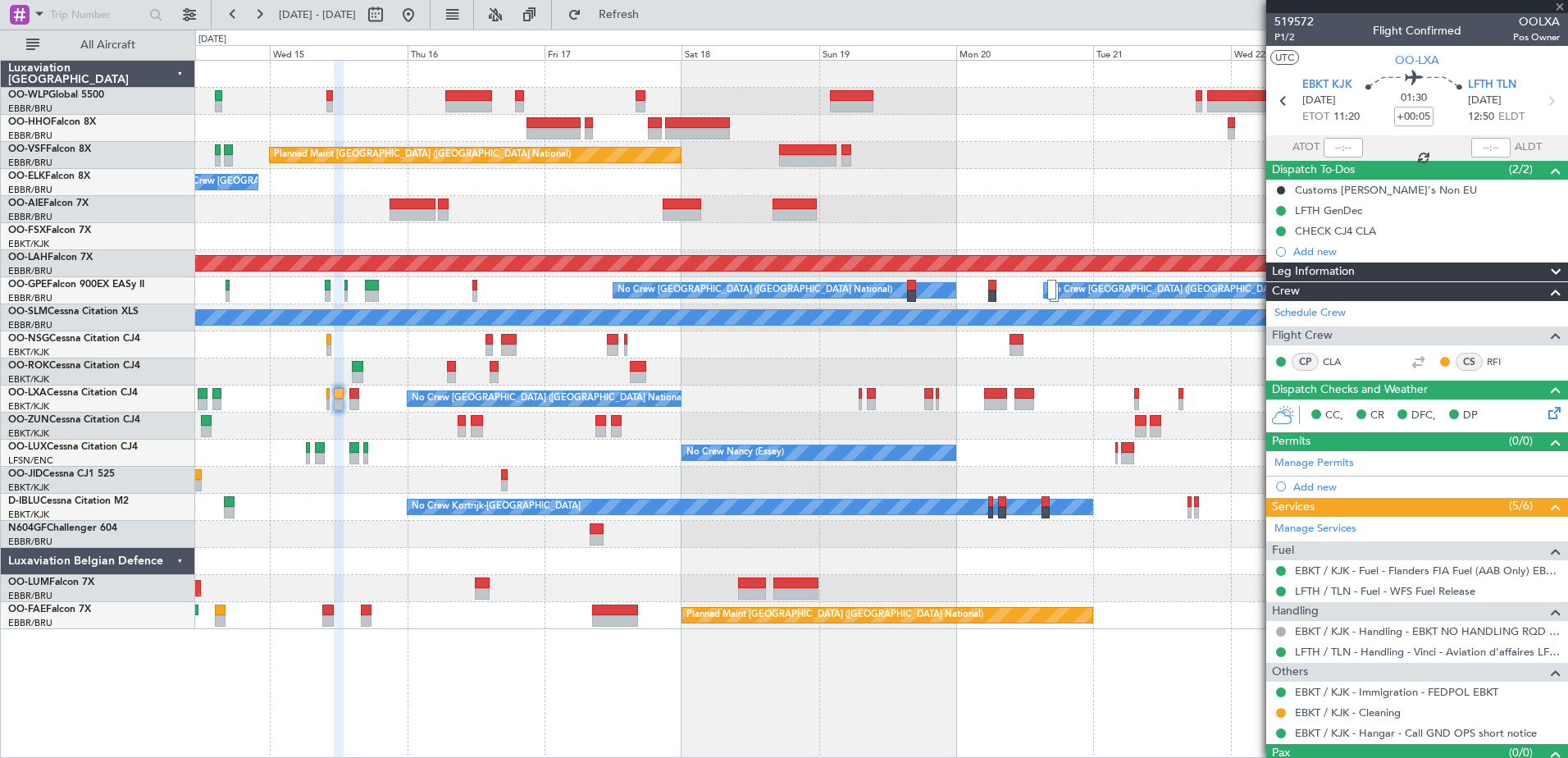
type input "4"
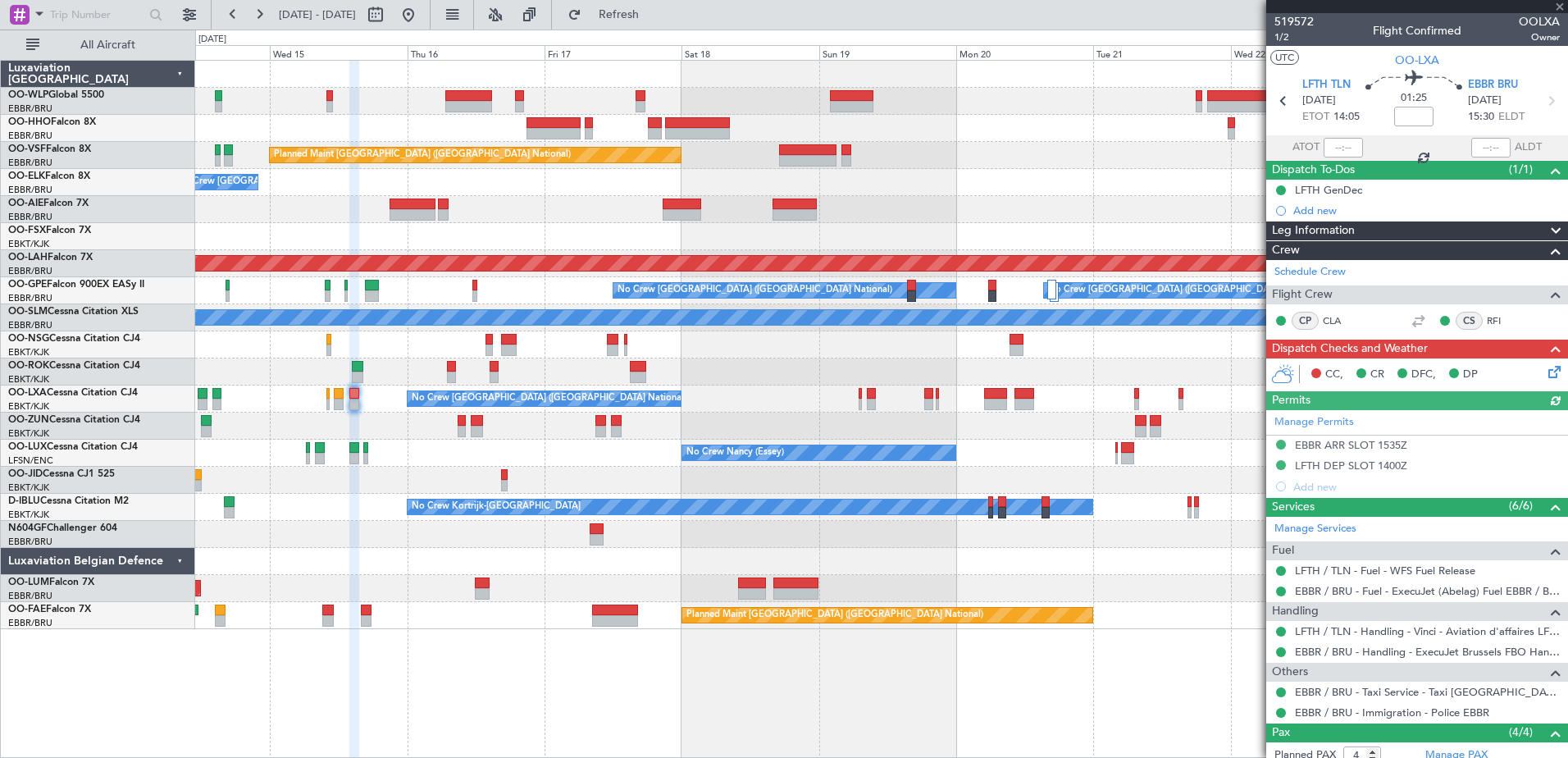
click at [1546, 374] on icon at bounding box center [1552, 370] width 13 height 13
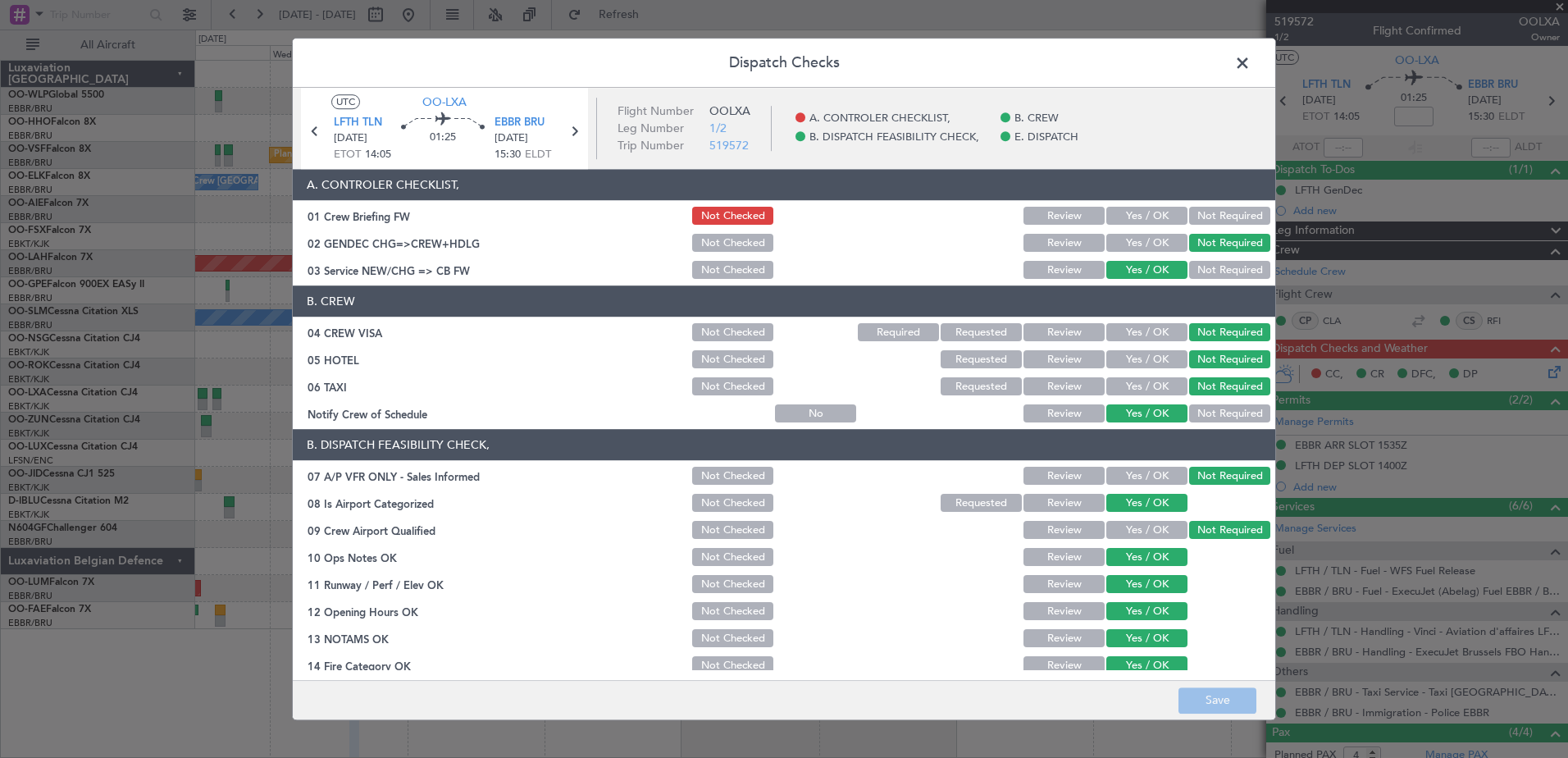
click at [1152, 214] on button "Yes / OK" at bounding box center [1147, 216] width 81 height 18
click at [1218, 697] on button "Save" at bounding box center [1218, 700] width 78 height 26
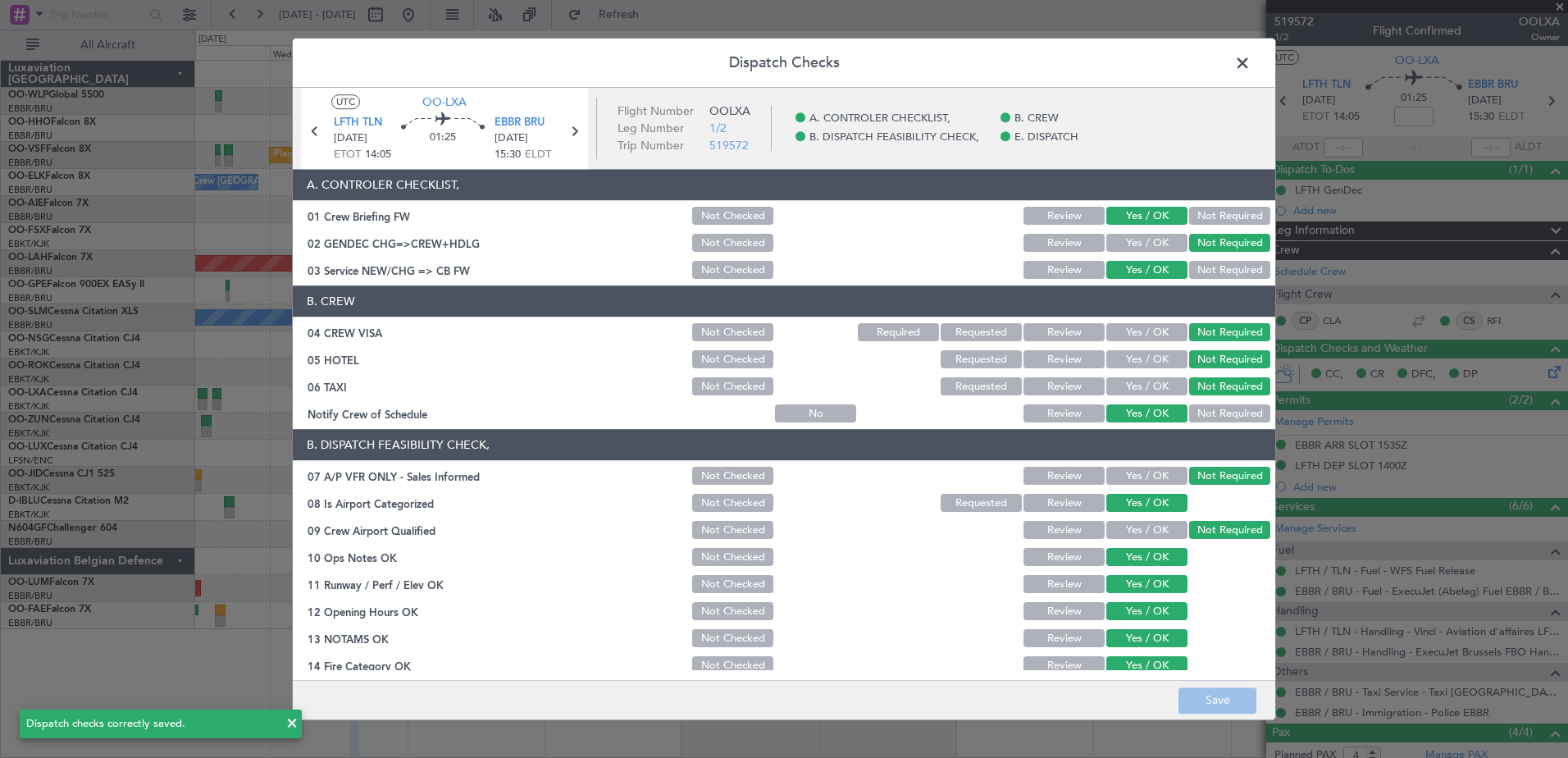
click at [1251, 59] on span at bounding box center [1251, 67] width 0 height 33
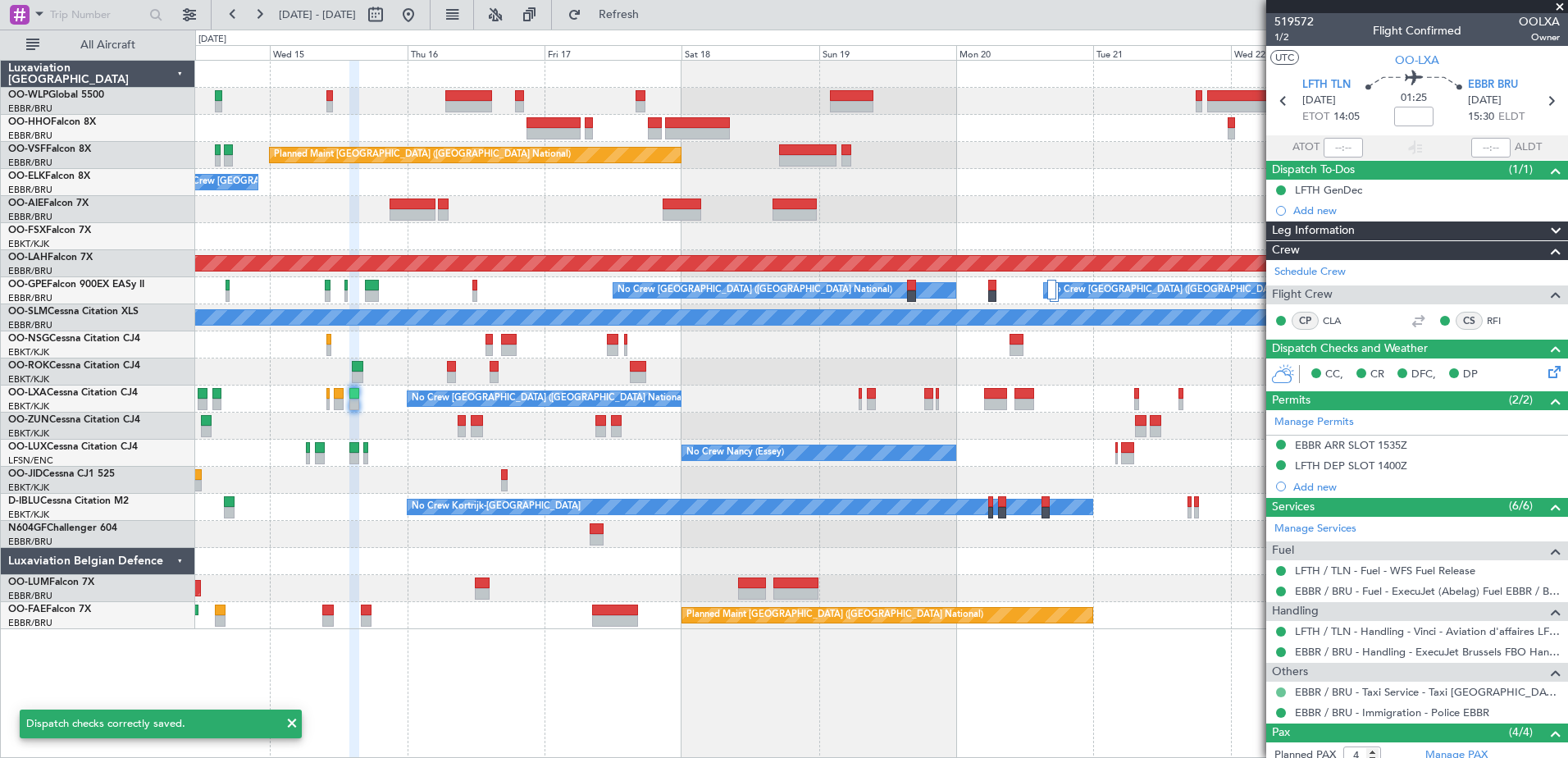
click at [1283, 693] on button at bounding box center [1281, 692] width 10 height 10
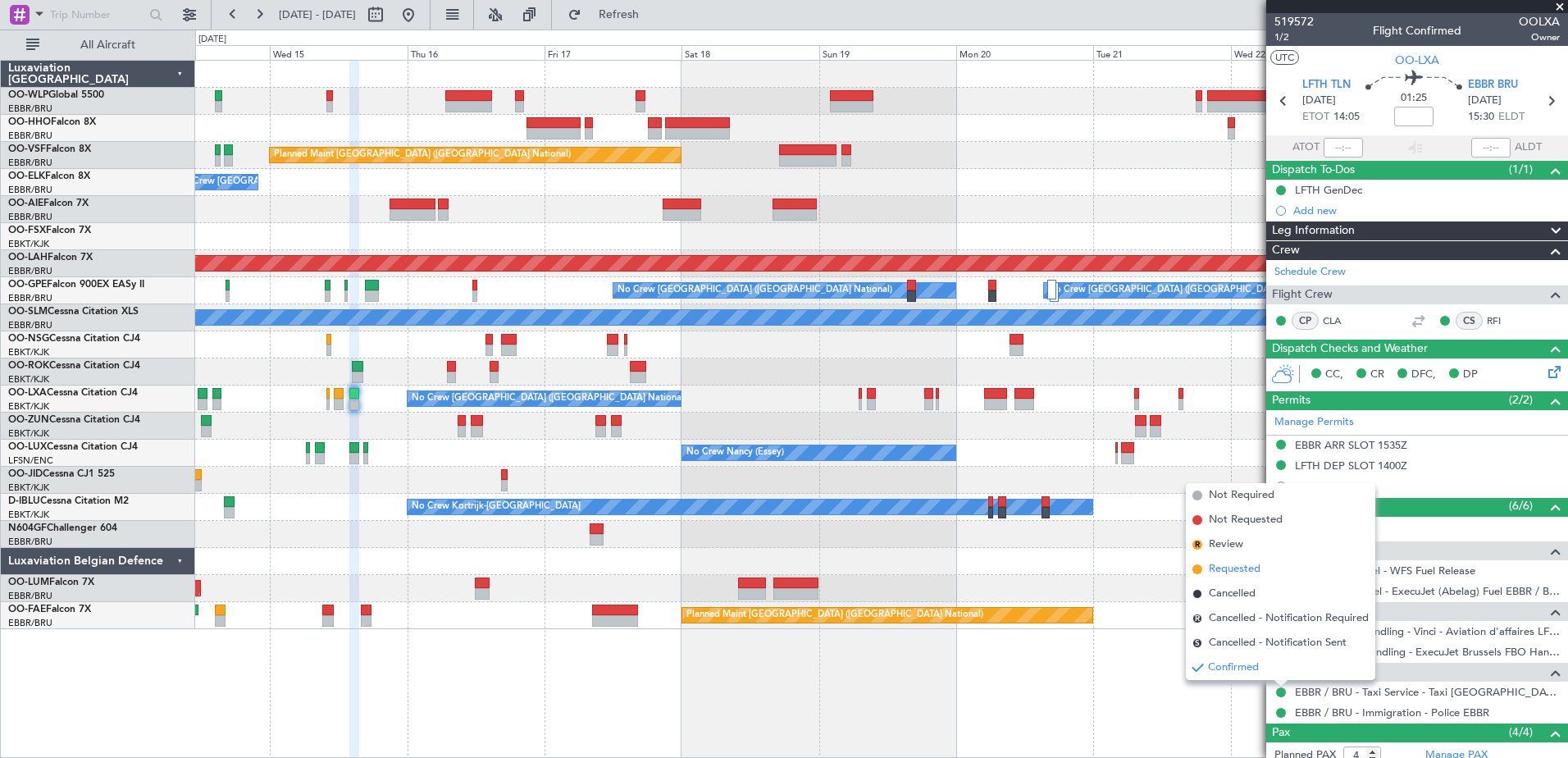
click at [1228, 568] on span "Requested" at bounding box center [1235, 569] width 52 height 17
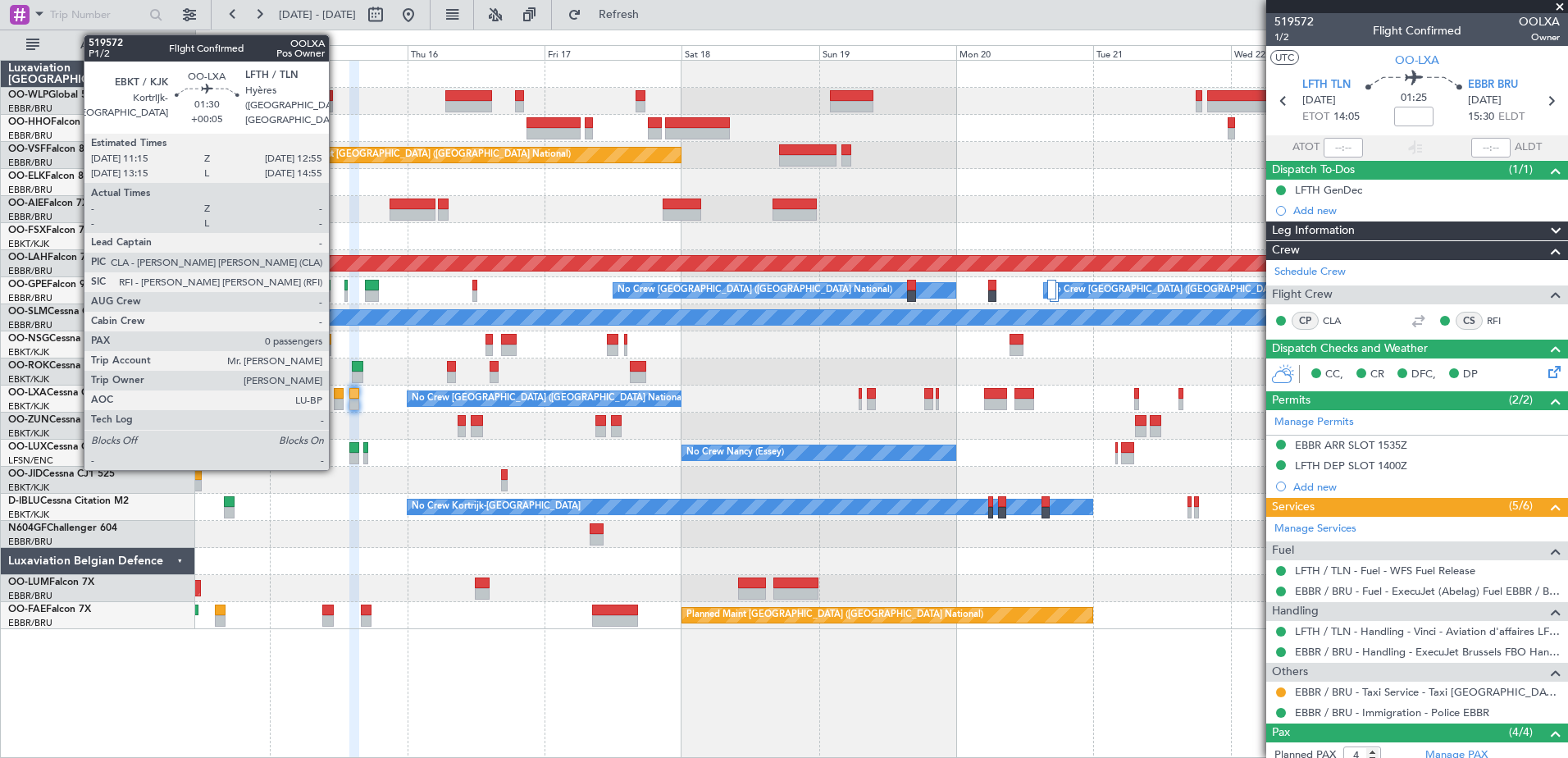
click at [336, 399] on div at bounding box center [339, 394] width 10 height 11
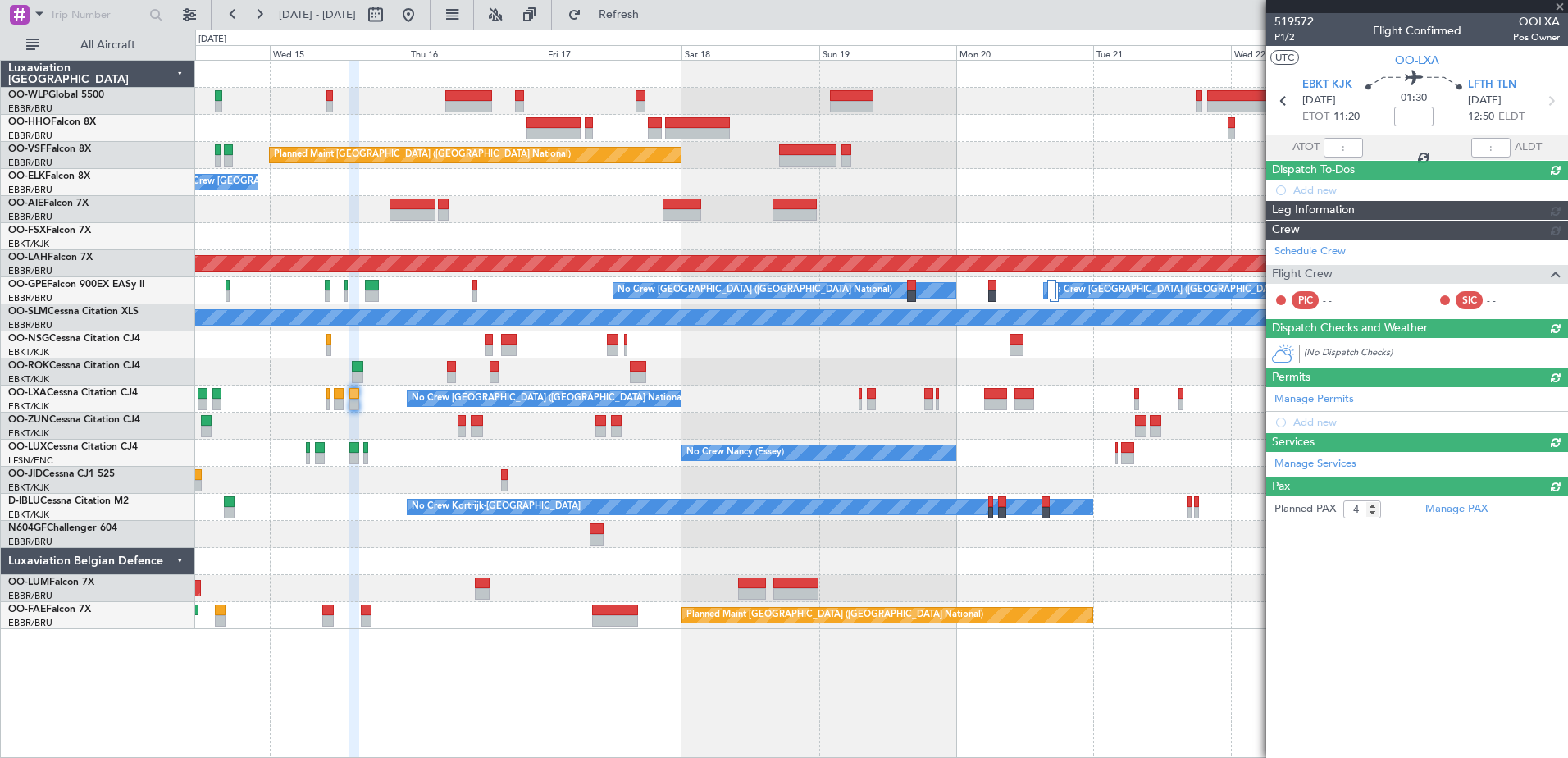
type input "+00:05"
type input "0"
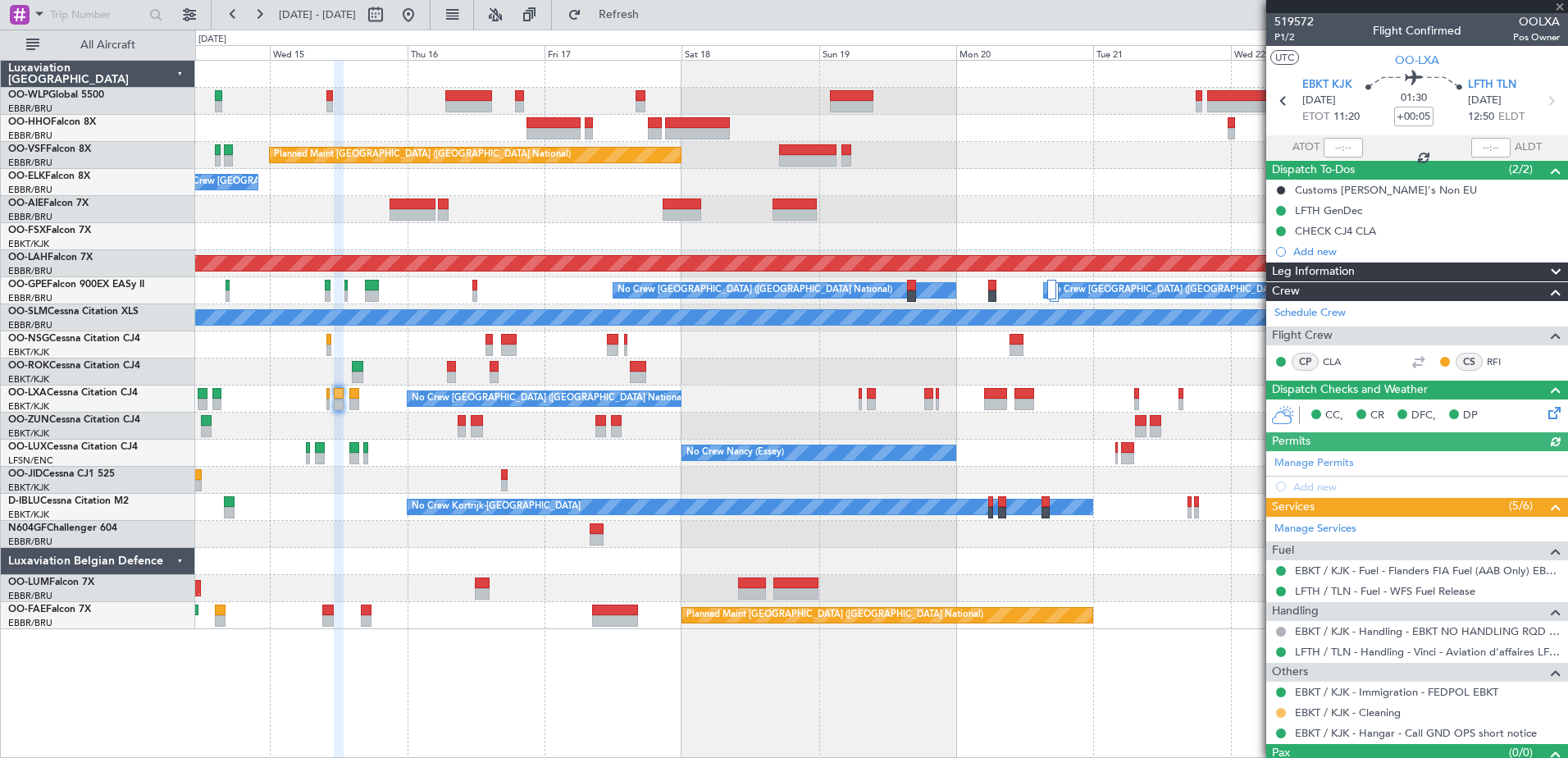
click at [1280, 711] on button at bounding box center [1281, 713] width 10 height 10
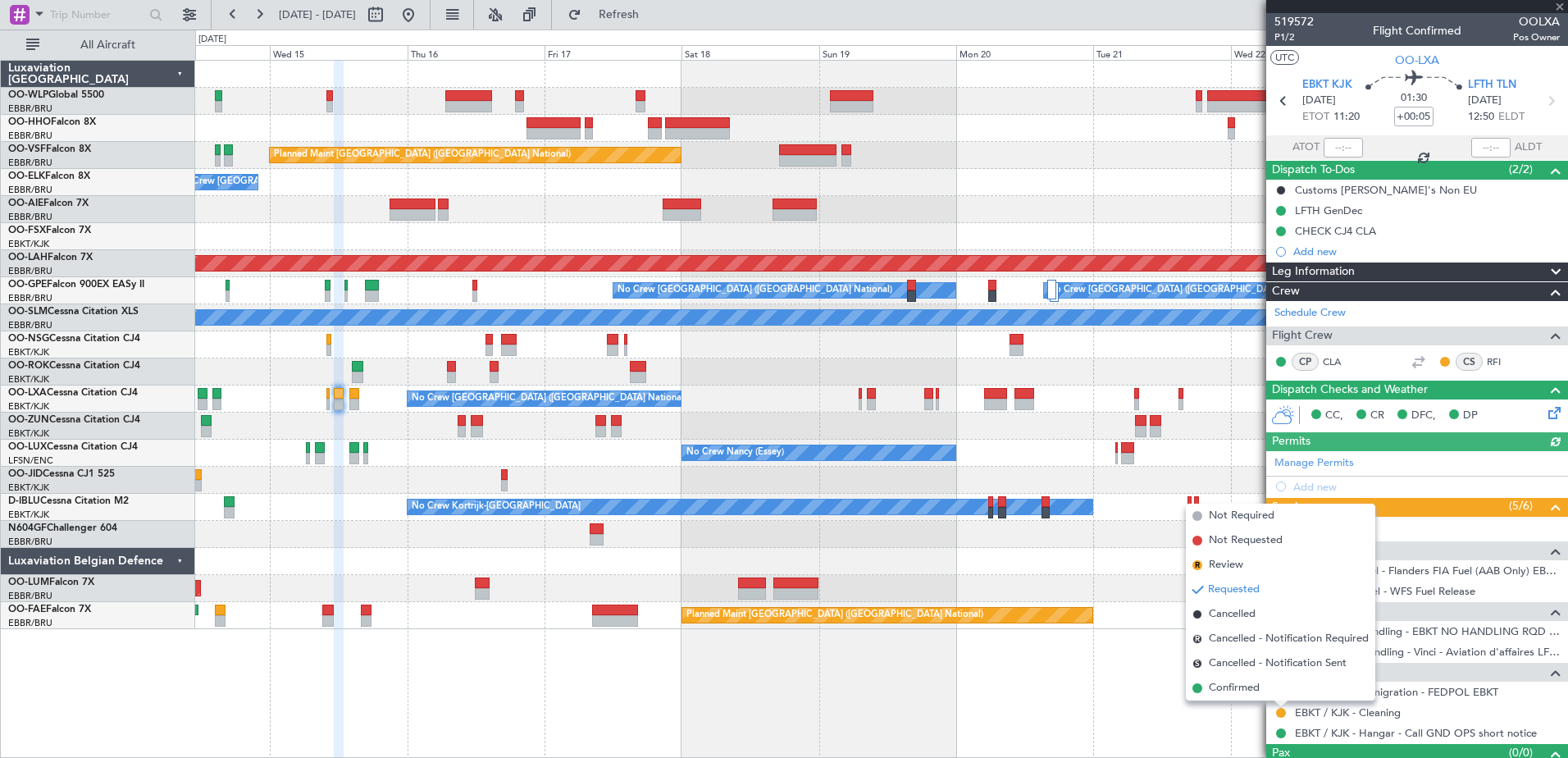
click at [1245, 688] on mat-tooltip-component "Requested" at bounding box center [1281, 686] width 74 height 44
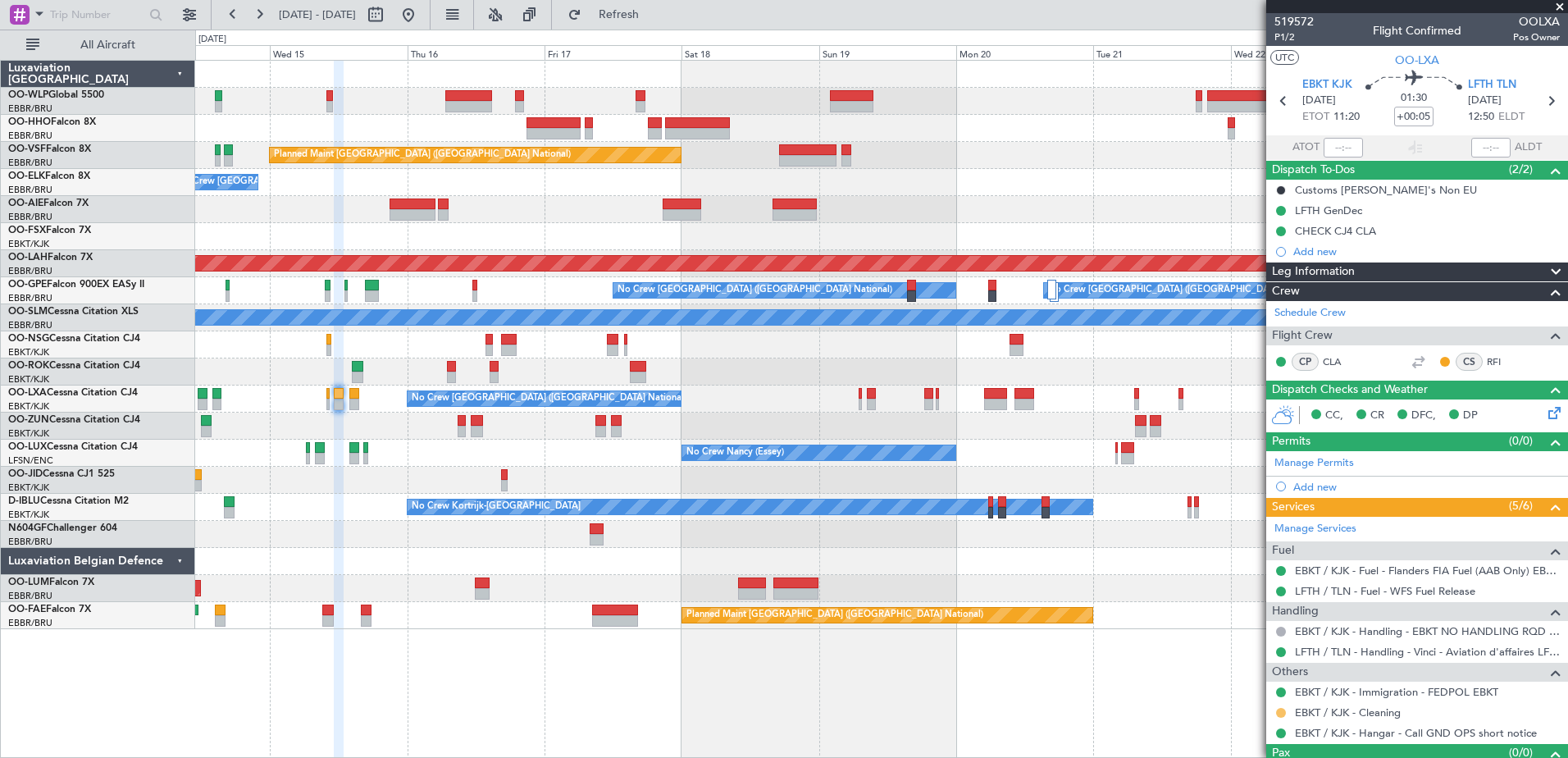
click at [1279, 715] on button at bounding box center [1281, 713] width 10 height 10
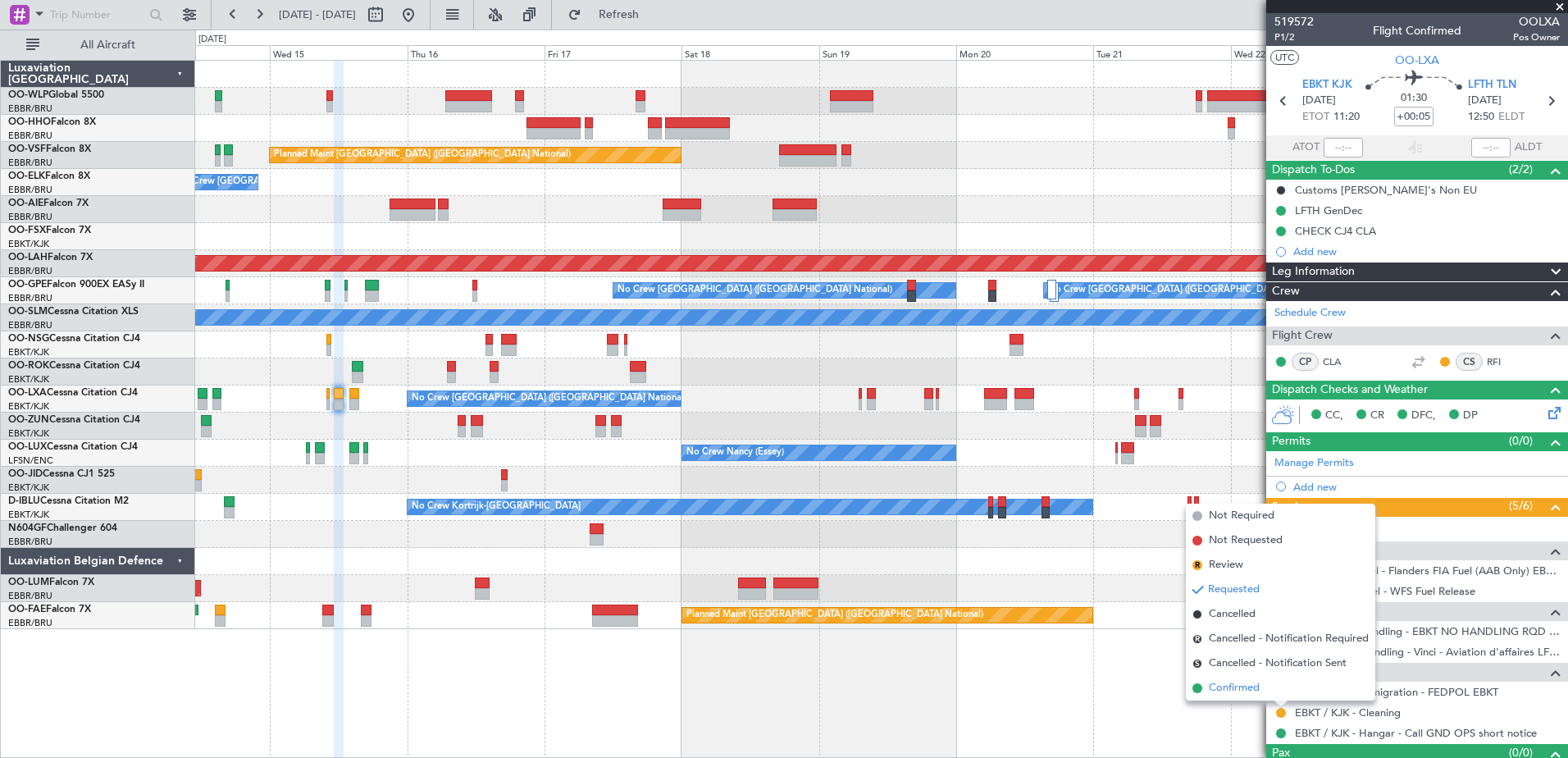
click at [1235, 686] on span "Confirmed" at bounding box center [1234, 689] width 51 height 17
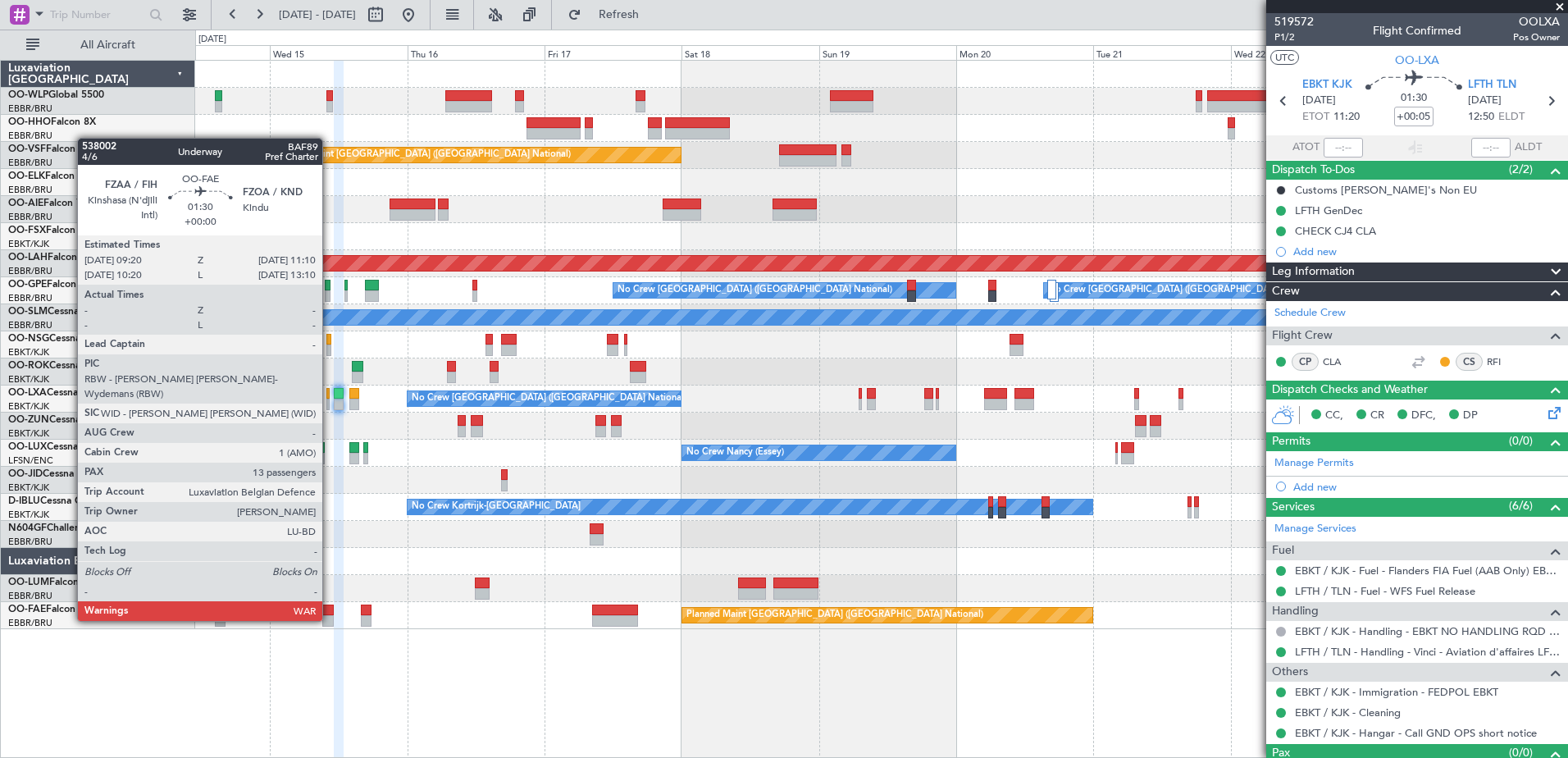
click at [330, 620] on div at bounding box center [327, 621] width 10 height 11
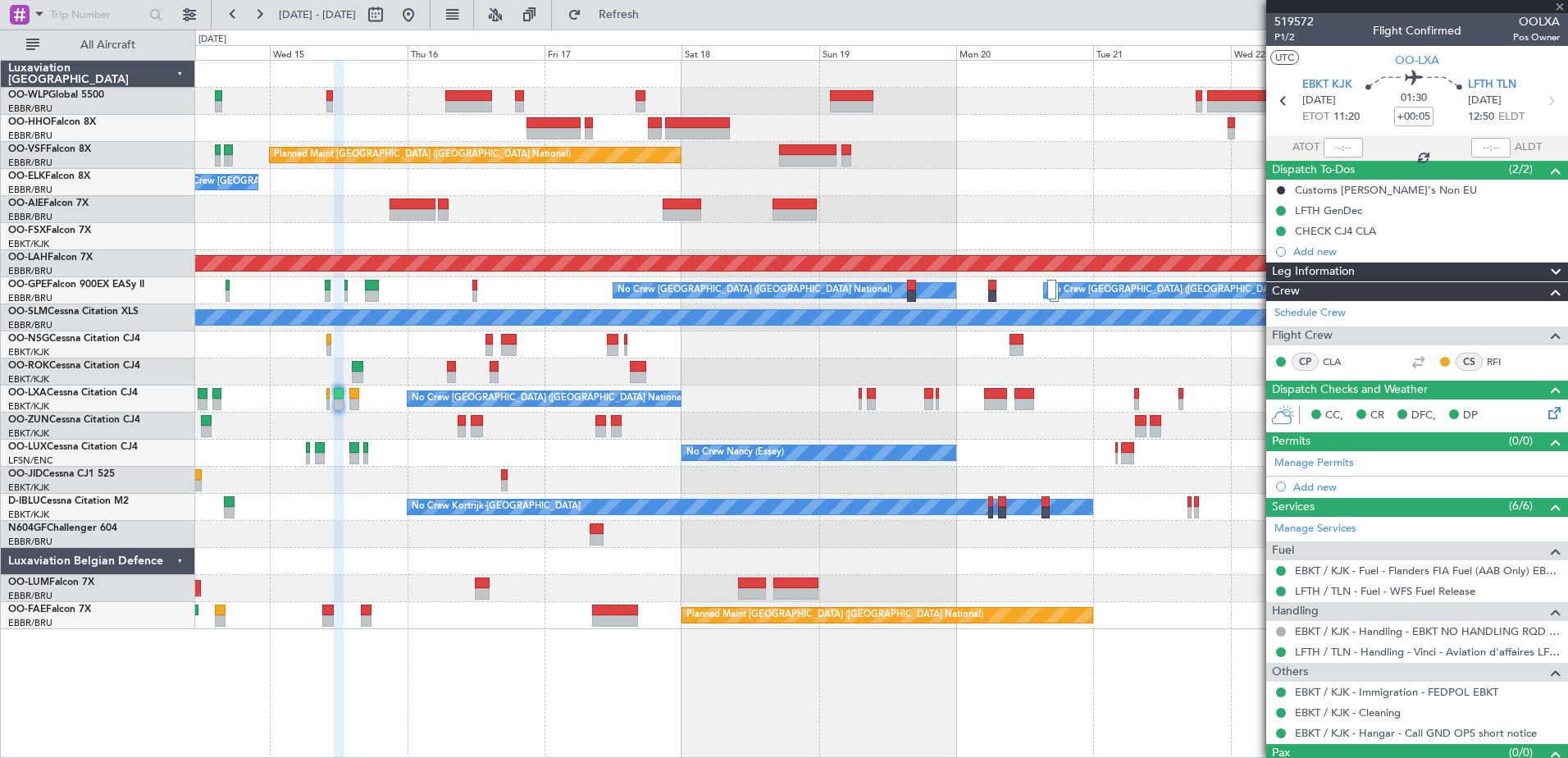
type input "13"
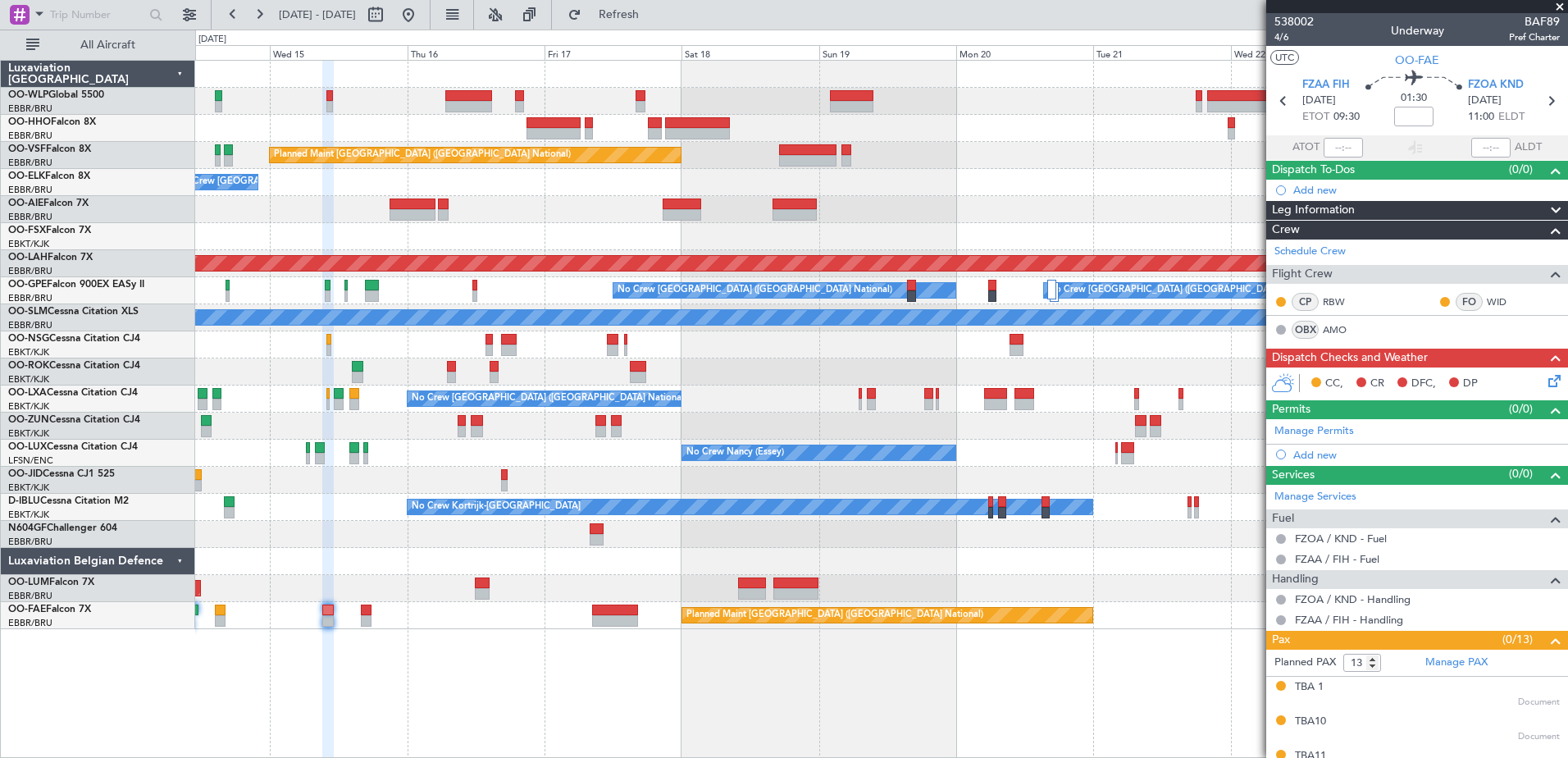
click at [1546, 384] on icon at bounding box center [1552, 378] width 13 height 13
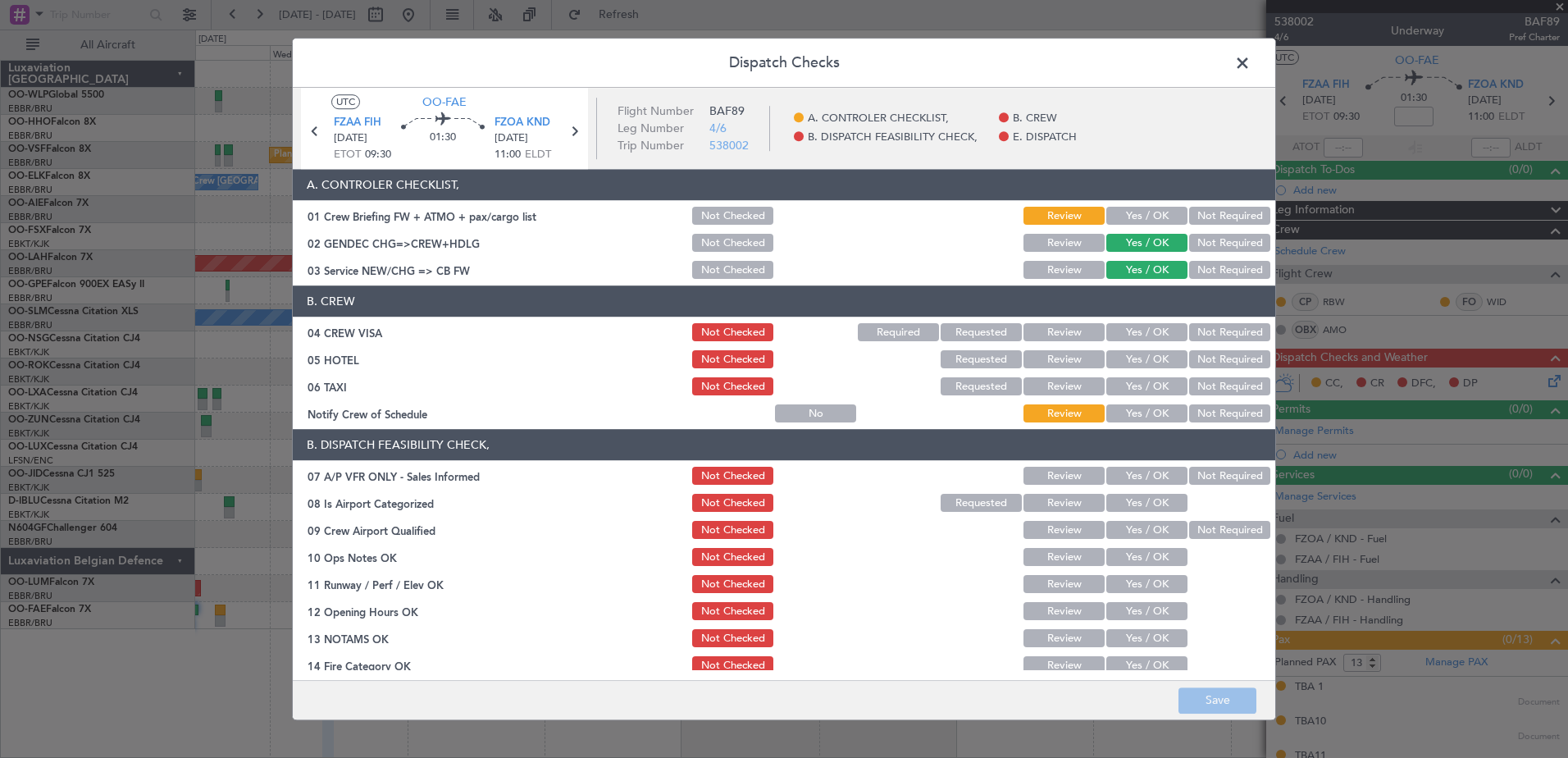
click at [1251, 66] on span at bounding box center [1251, 67] width 0 height 33
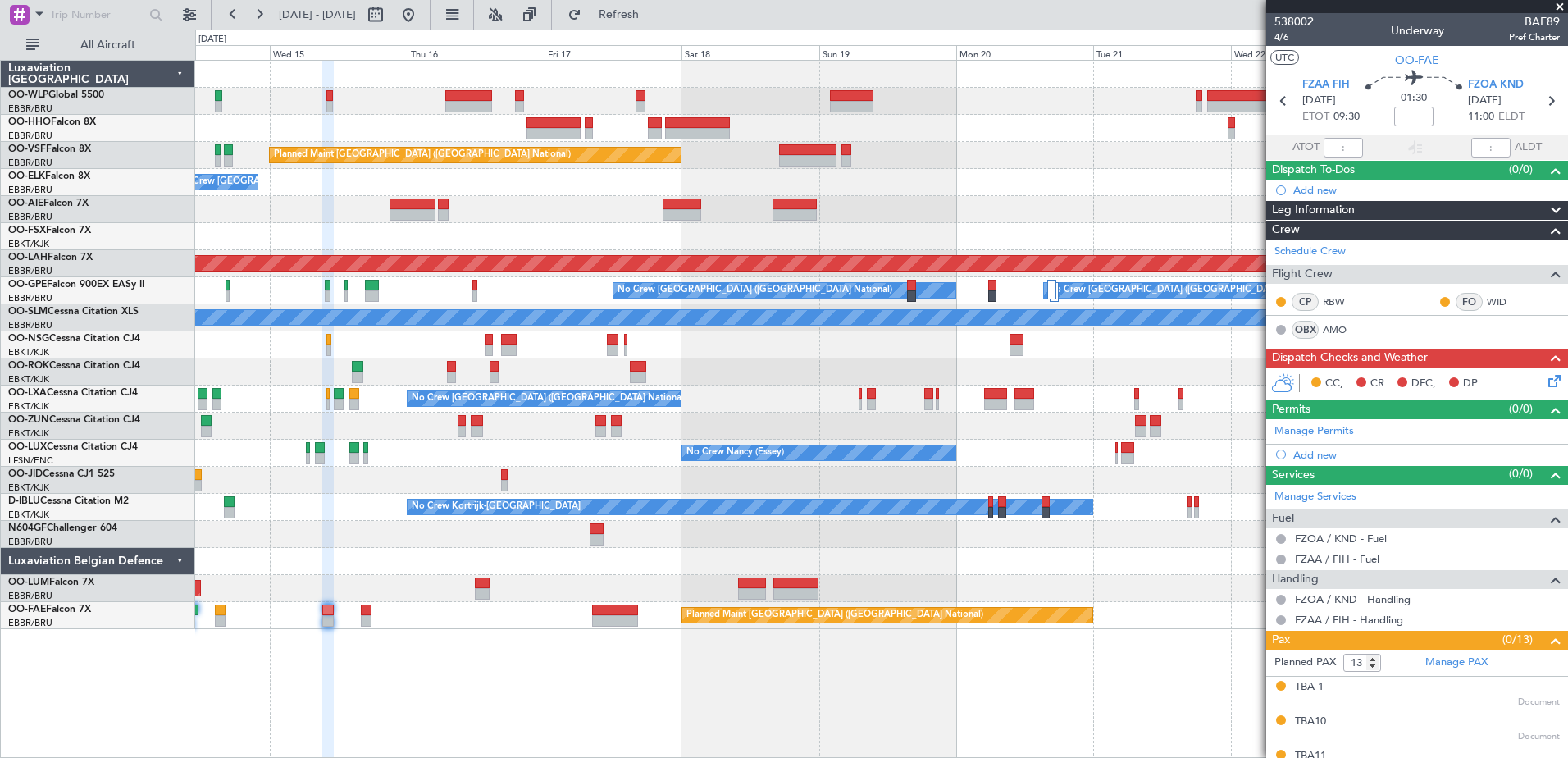
click at [1546, 379] on icon at bounding box center [1552, 378] width 13 height 13
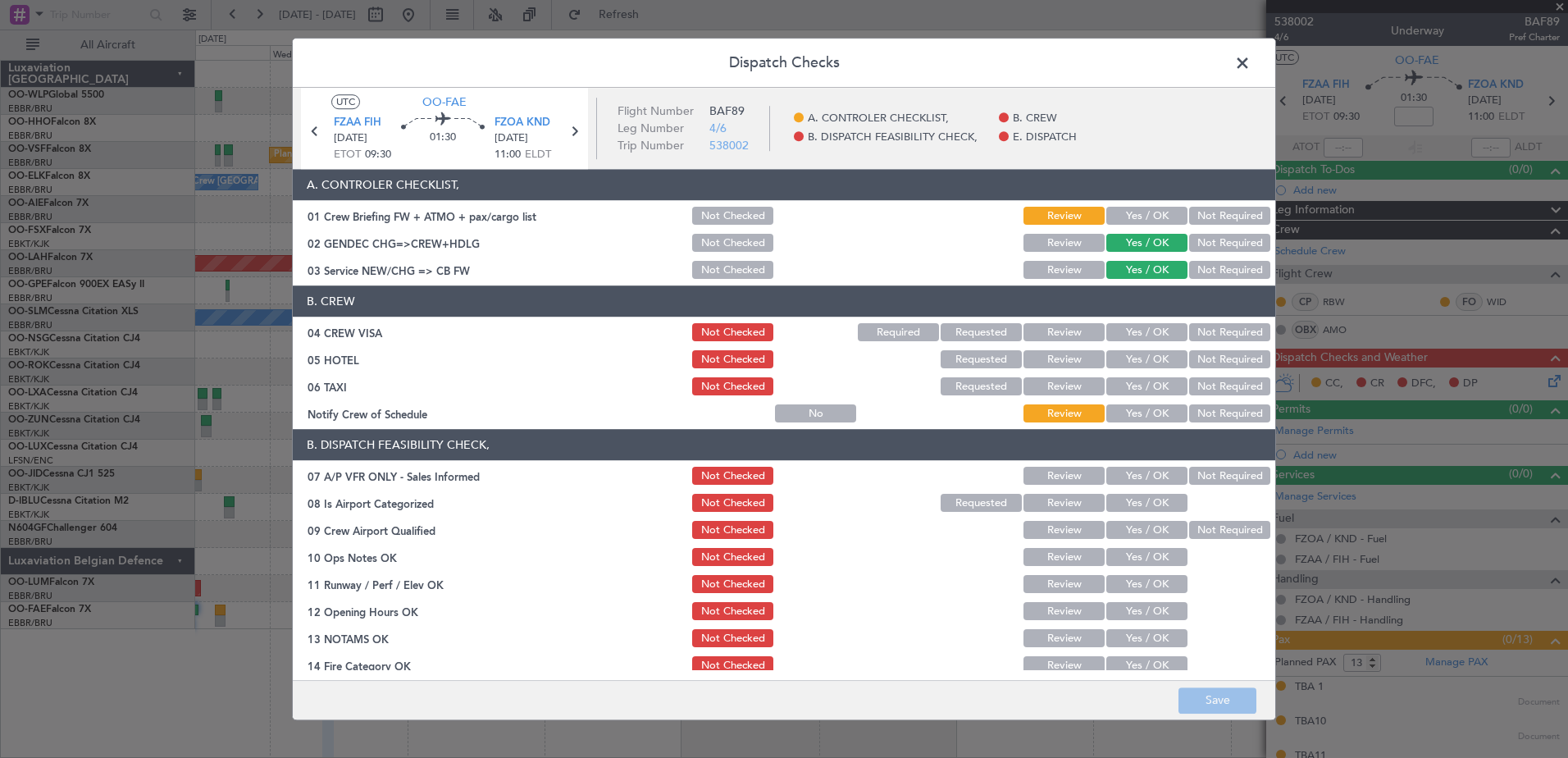
drag, startPoint x: 1147, startPoint y: 410, endPoint x: 1220, endPoint y: 376, distance: 80.5
click at [1151, 409] on button "Yes / OK" at bounding box center [1147, 413] width 81 height 18
drag, startPoint x: 1220, startPoint y: 376, endPoint x: 1215, endPoint y: 389, distance: 13.9
click at [1219, 384] on div "Not Required" at bounding box center [1228, 387] width 83 height 23
click at [1215, 389] on button "Not Required" at bounding box center [1229, 386] width 81 height 18
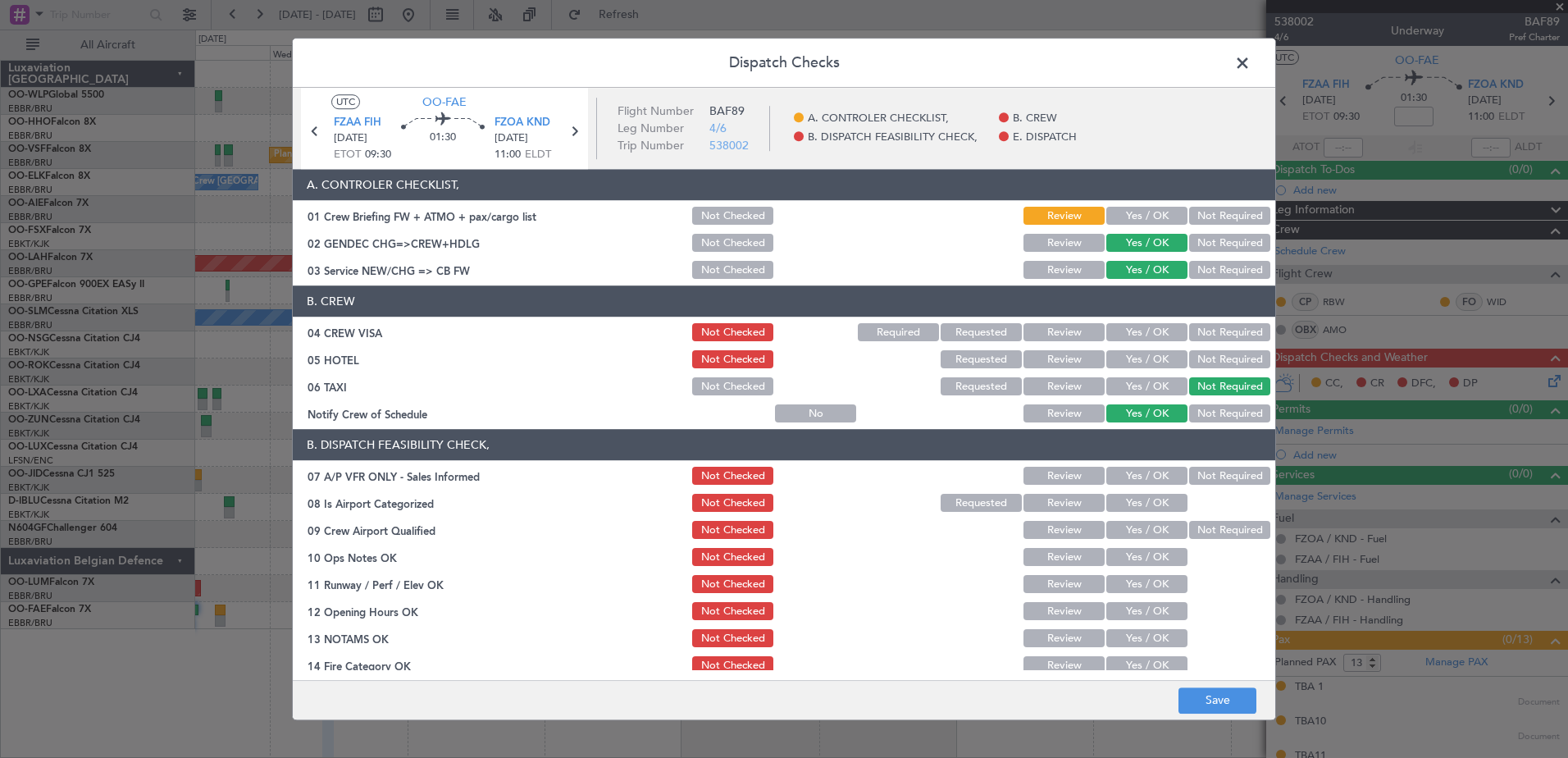
click at [1215, 357] on button "Not Required" at bounding box center [1229, 359] width 81 height 18
click at [1220, 336] on button "Not Required" at bounding box center [1229, 333] width 81 height 18
click at [1194, 468] on button "Not Required" at bounding box center [1229, 477] width 81 height 18
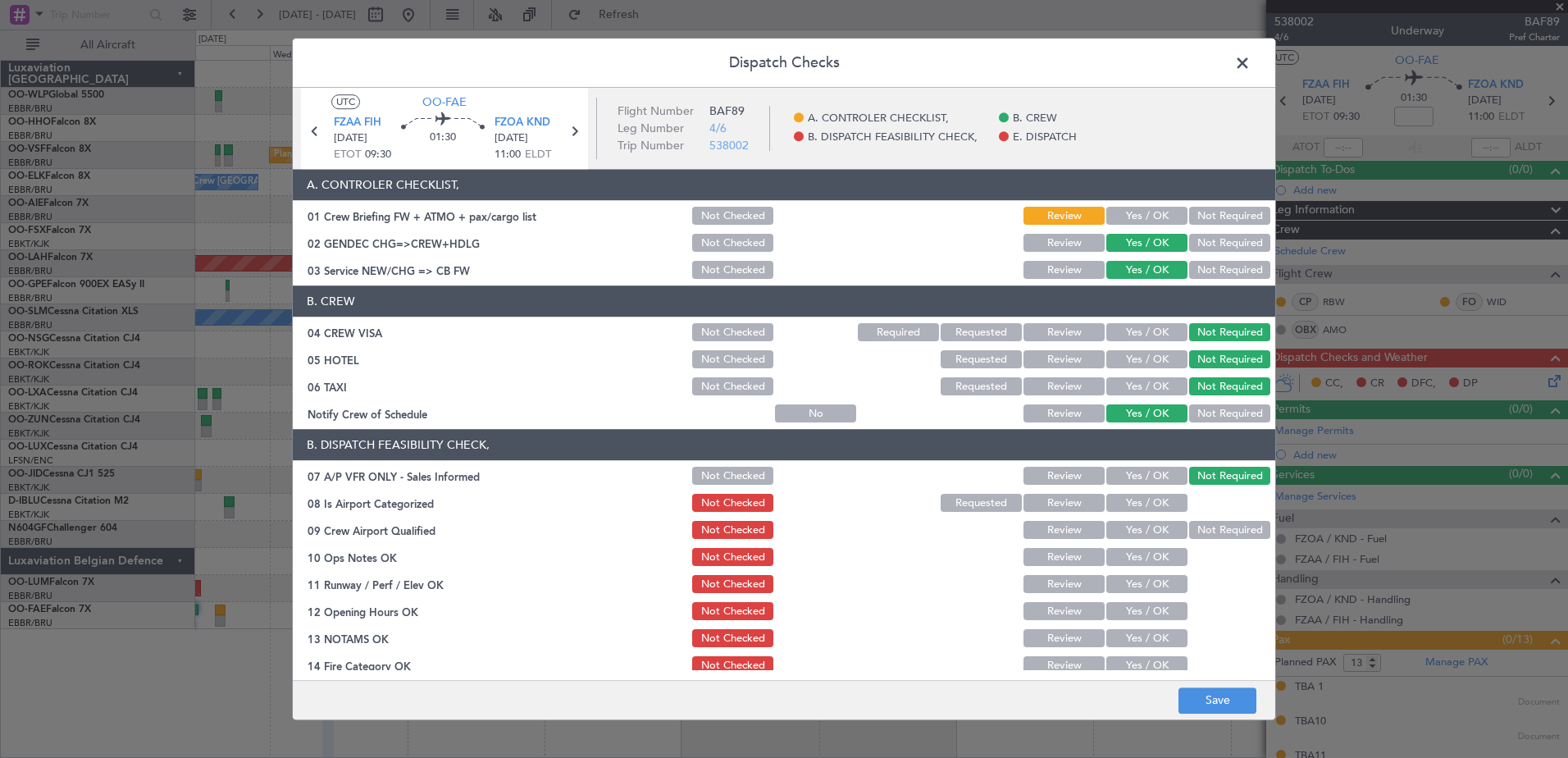
drag, startPoint x: 1167, startPoint y: 490, endPoint x: 1172, endPoint y: 506, distance: 16.8
click at [1167, 497] on section "B. DISPATCH FEASIBILITY CHECK, 07 A/P VFR ONLY - Sales Informed Not Checked Rev…" at bounding box center [784, 608] width 983 height 356
click at [1171, 506] on button "Yes / OK" at bounding box center [1147, 503] width 81 height 18
drag, startPoint x: 1189, startPoint y: 530, endPoint x: 1180, endPoint y: 544, distance: 16.6
click at [1189, 534] on button "Not Required" at bounding box center [1229, 530] width 81 height 18
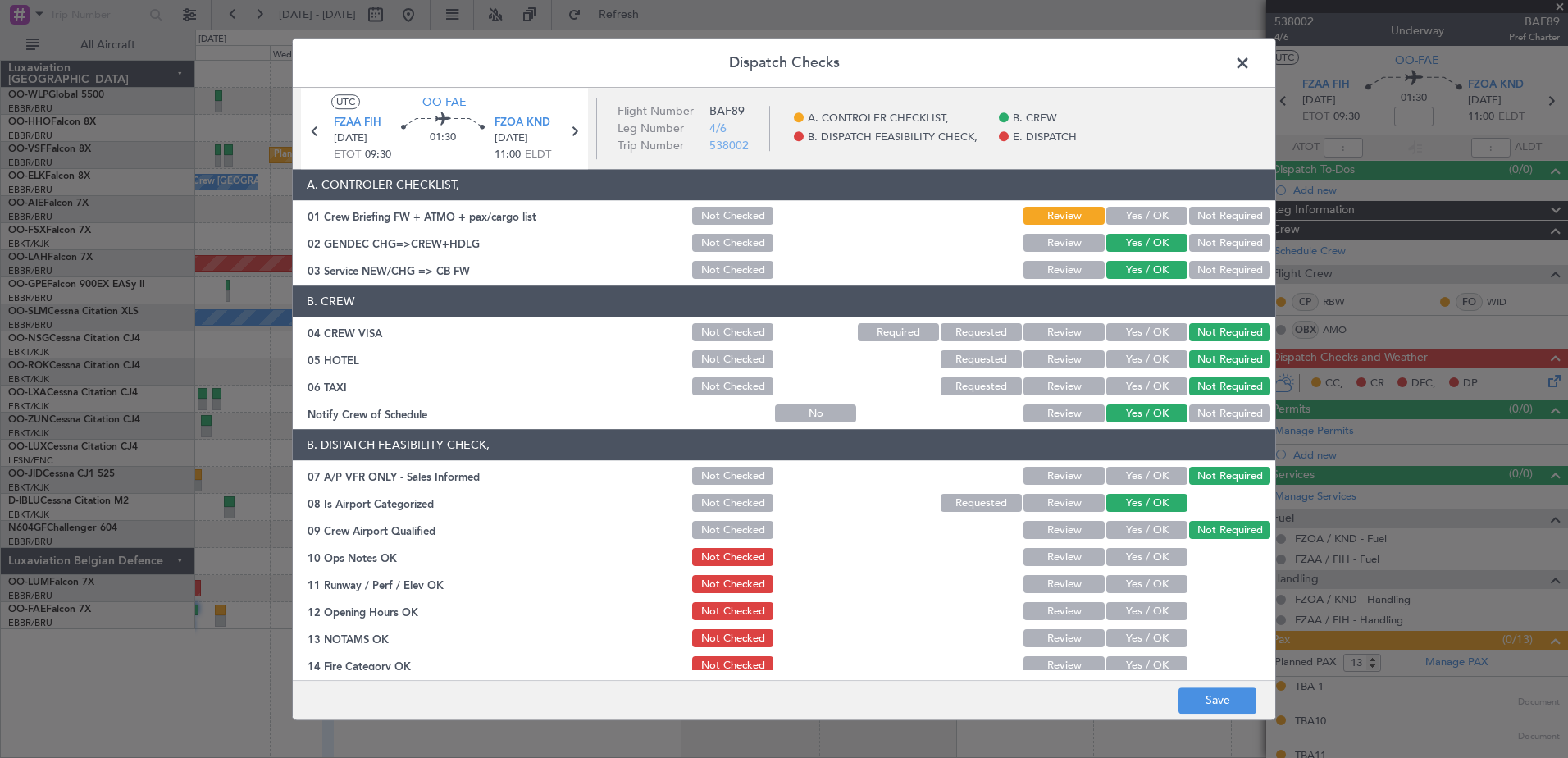
click at [1158, 570] on section "B. DISPATCH FEASIBILITY CHECK, 07 A/P VFR ONLY - Sales Informed Not Checked Rev…" at bounding box center [784, 608] width 983 height 356
click at [1159, 561] on button "Yes / OK" at bounding box center [1147, 557] width 81 height 18
click at [1146, 595] on div "Yes / OK" at bounding box center [1145, 585] width 83 height 23
click at [1154, 590] on button "Yes / OK" at bounding box center [1147, 584] width 81 height 18
click at [1149, 615] on button "Yes / OK" at bounding box center [1147, 611] width 81 height 18
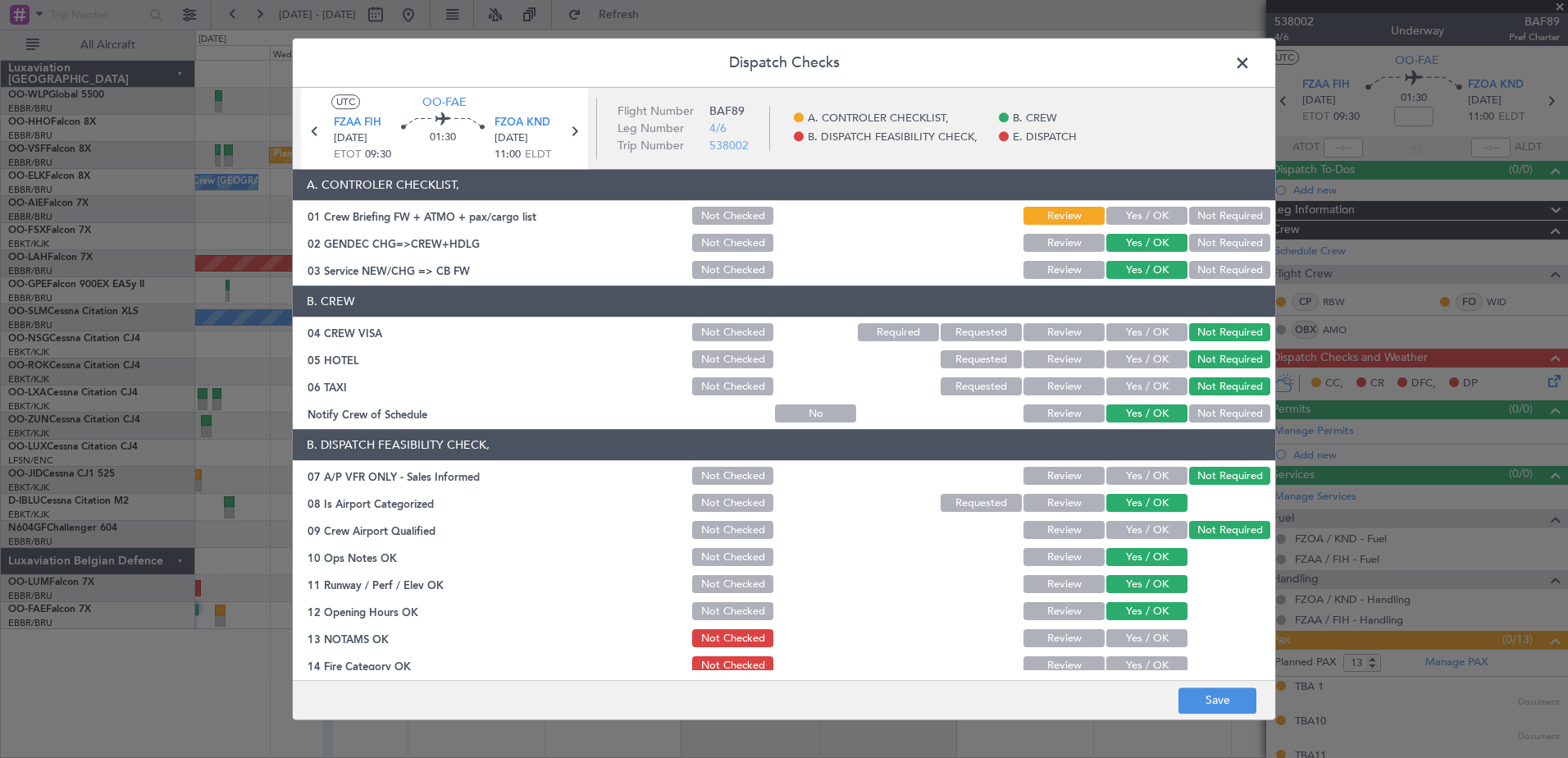
click at [1145, 638] on button "Yes / OK" at bounding box center [1147, 639] width 81 height 18
click at [1138, 662] on button "Yes / OK" at bounding box center [1147, 666] width 81 height 18
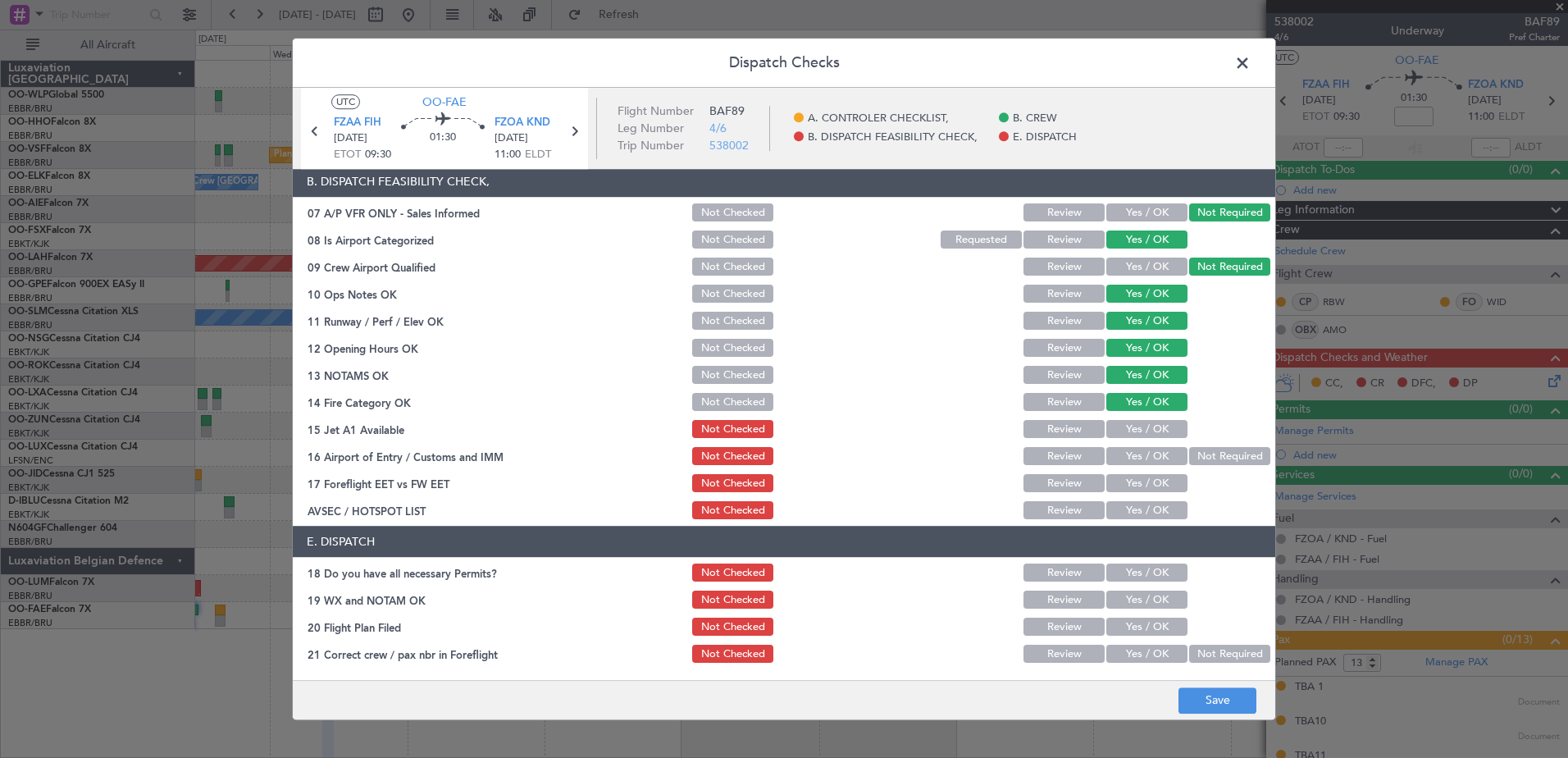
click at [1141, 422] on button "Yes / OK" at bounding box center [1147, 429] width 81 height 18
click at [1134, 455] on button "Yes / OK" at bounding box center [1147, 456] width 81 height 18
click at [1131, 491] on button "Yes / OK" at bounding box center [1147, 484] width 81 height 18
click at [1131, 516] on button "Yes / OK" at bounding box center [1147, 511] width 81 height 18
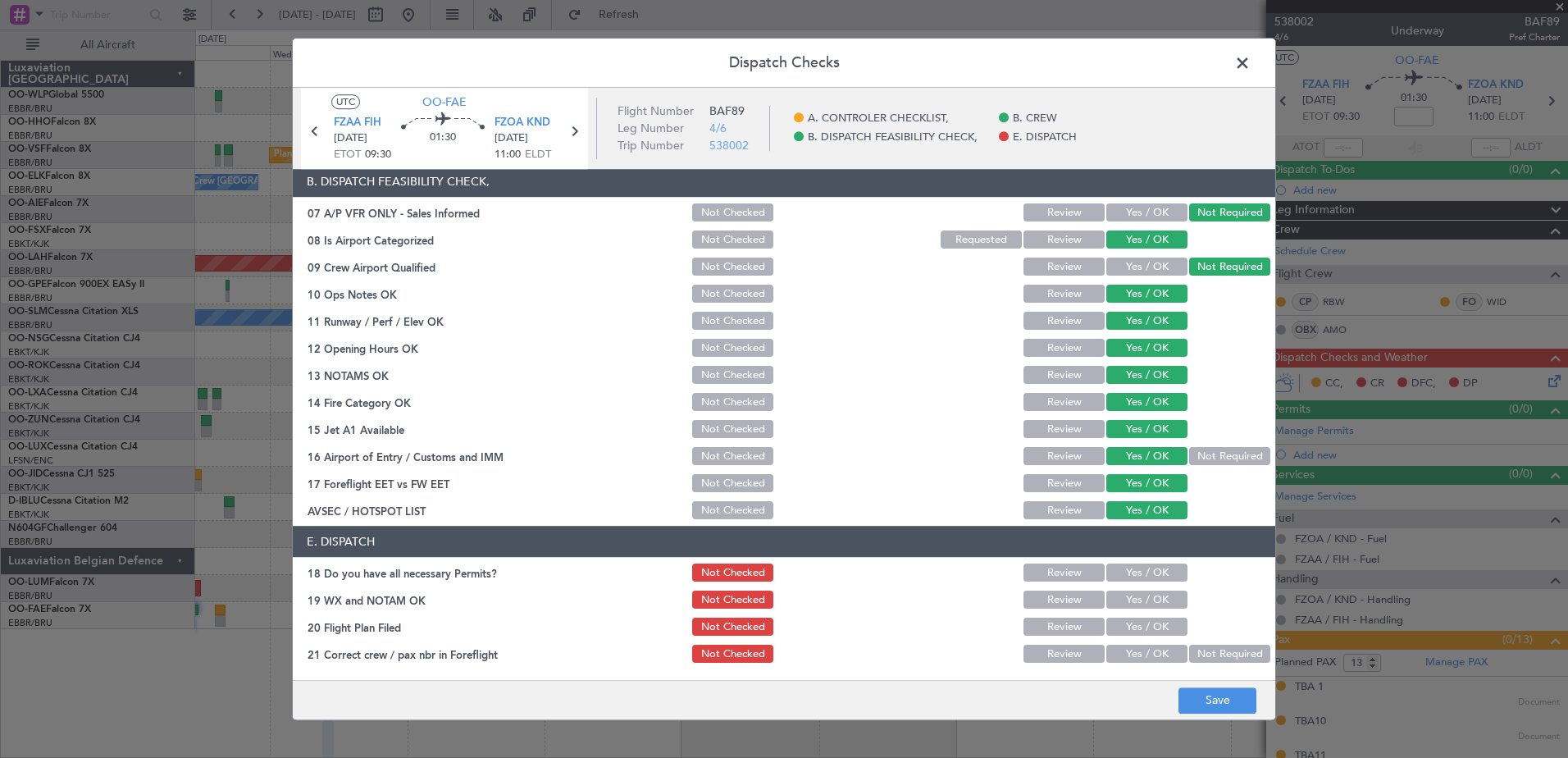
click at [1130, 566] on button "Yes / OK" at bounding box center [1147, 573] width 81 height 18
click at [1131, 595] on button "Yes / OK" at bounding box center [1147, 600] width 81 height 18
click at [1131, 623] on button "Yes / OK" at bounding box center [1147, 627] width 81 height 18
click at [1129, 650] on button "Yes / OK" at bounding box center [1147, 654] width 81 height 18
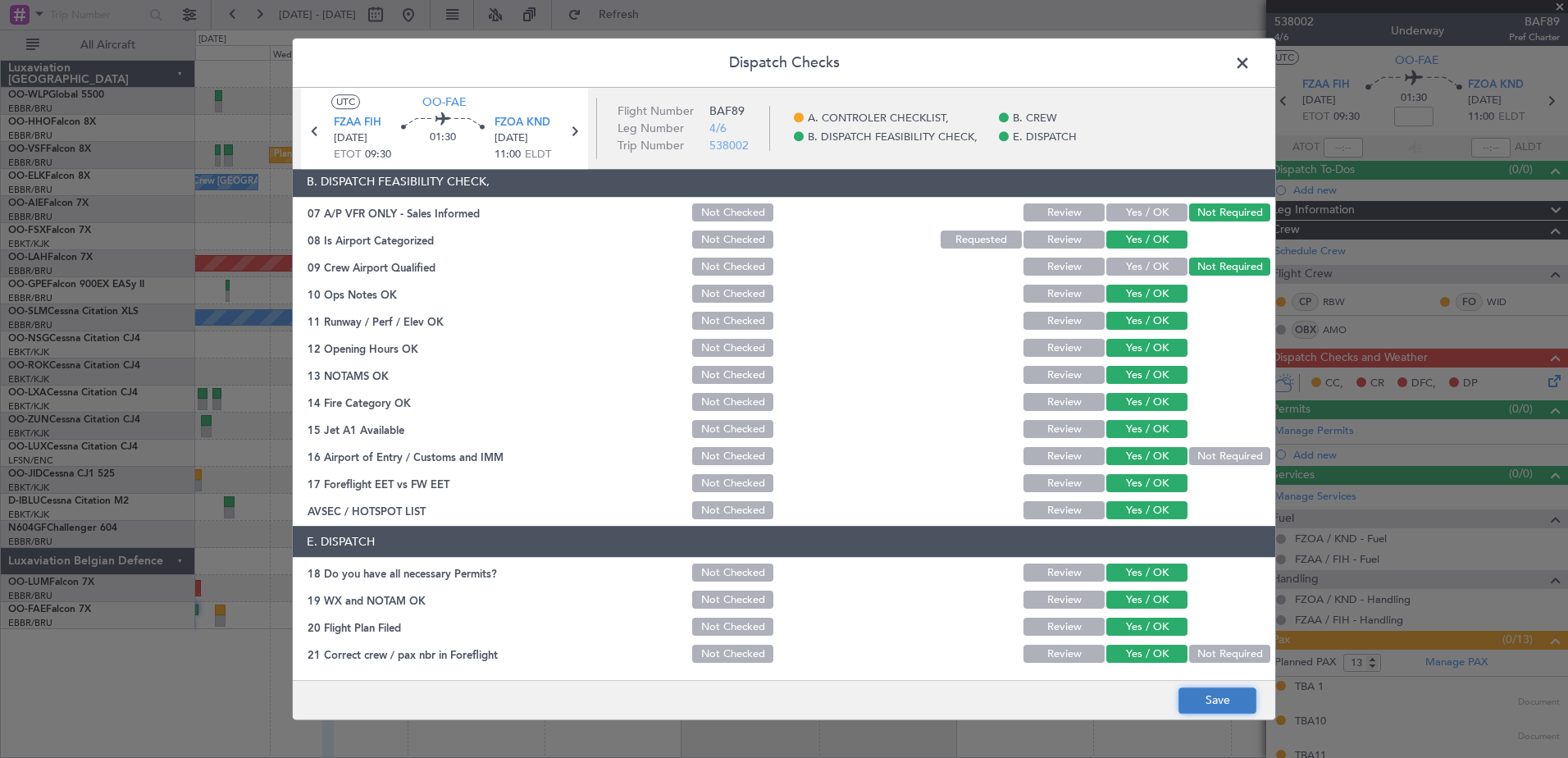
click at [1228, 701] on button "Save" at bounding box center [1218, 700] width 78 height 26
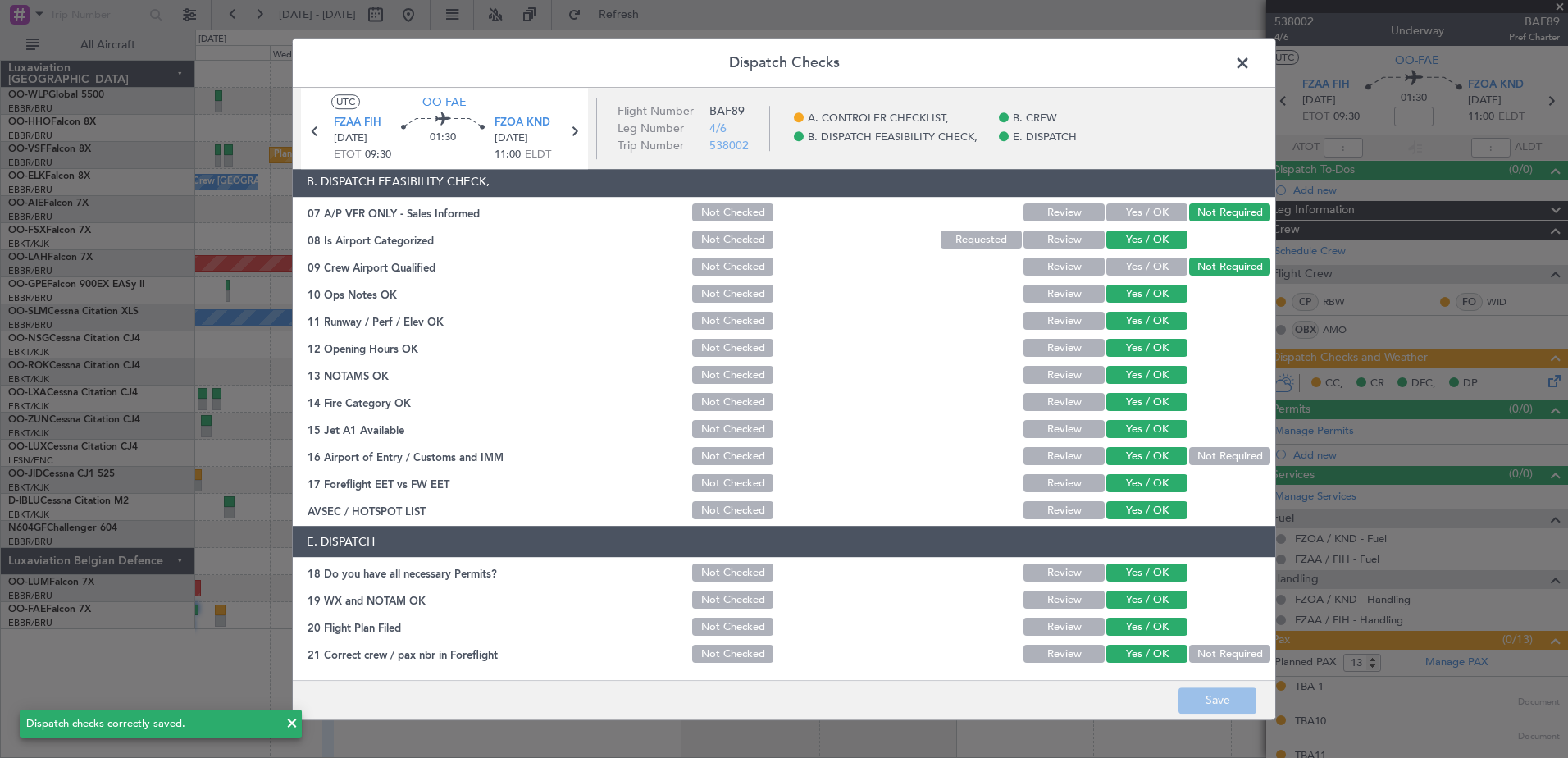
click at [1251, 60] on span at bounding box center [1251, 67] width 0 height 33
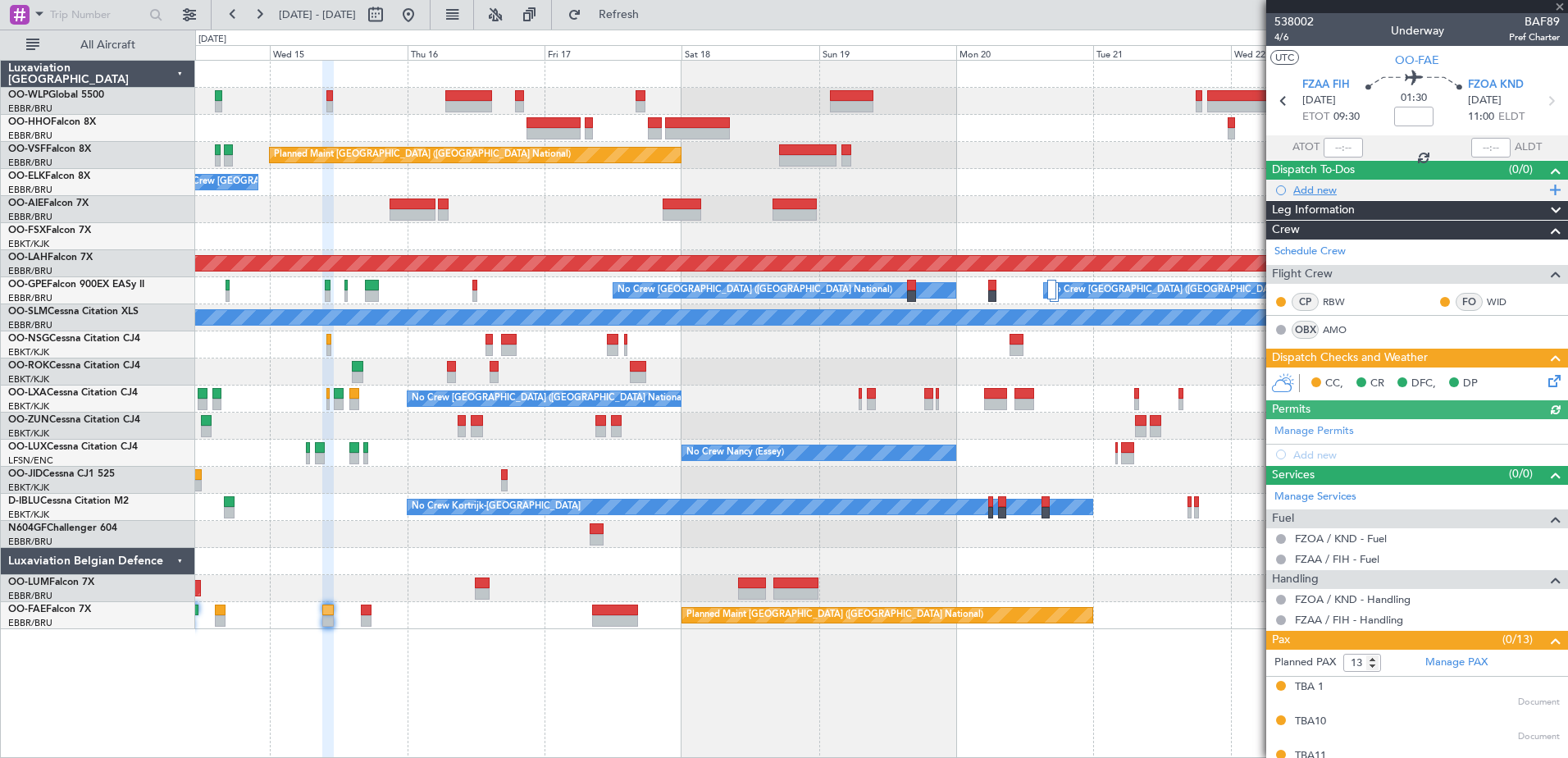
click at [1321, 186] on div "Add new" at bounding box center [1419, 190] width 252 height 14
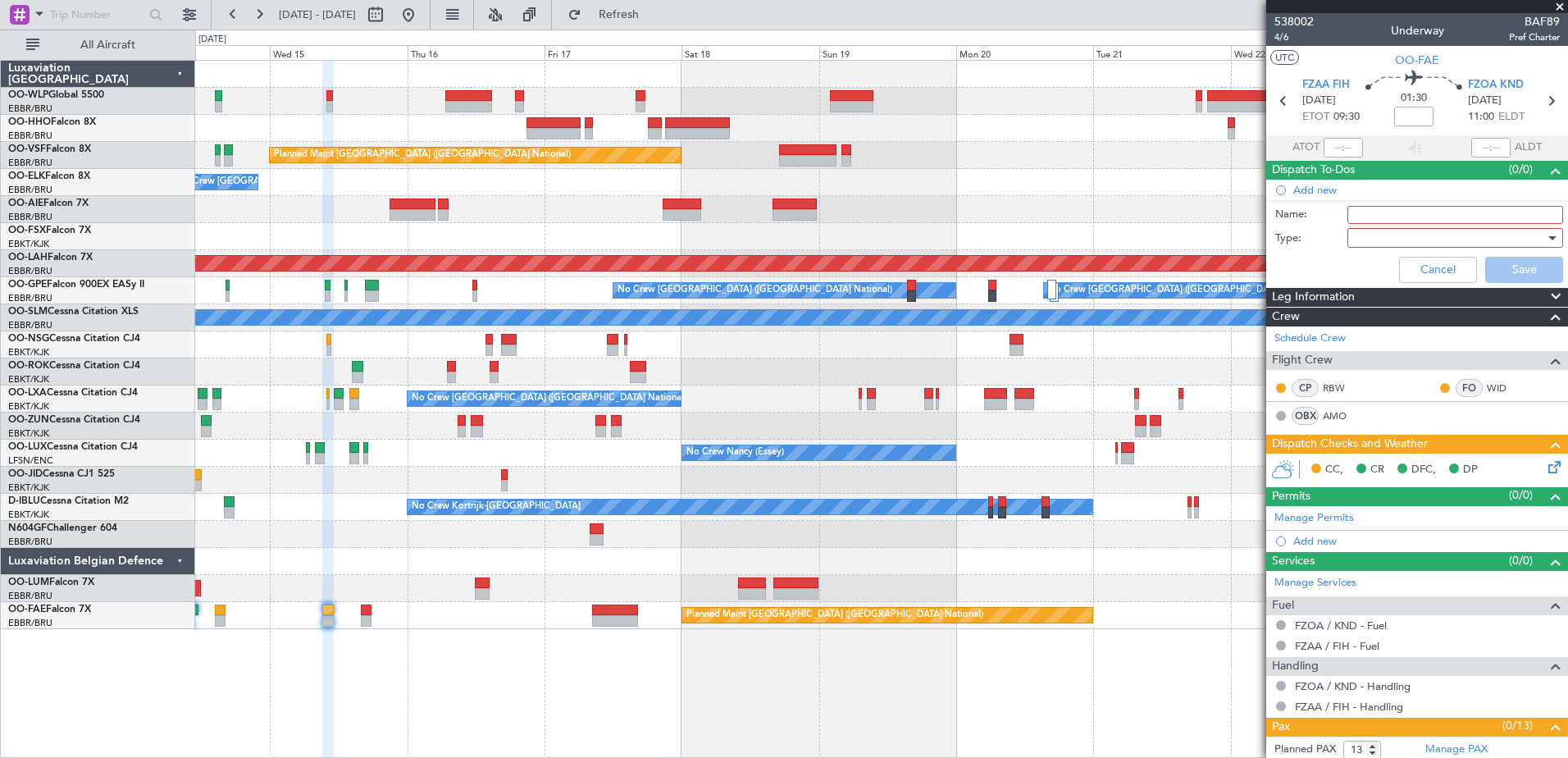
click at [1387, 208] on input "Name:" at bounding box center [1456, 215] width 215 height 18
type input "schedule to be sent to ATC 1020Z"
click at [1374, 234] on div at bounding box center [1450, 238] width 191 height 25
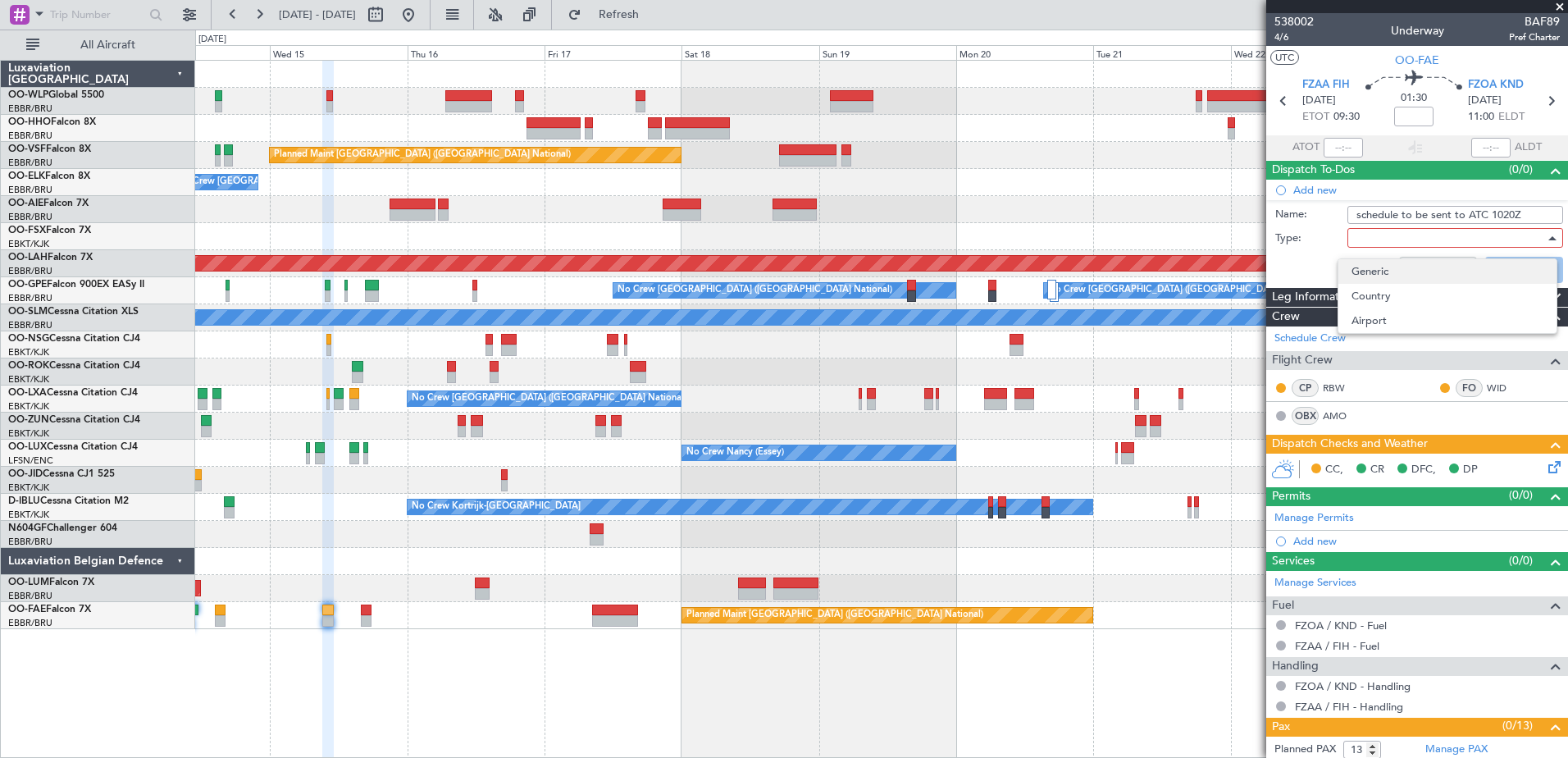
click at [1385, 270] on span "Generic" at bounding box center [1447, 271] width 192 height 25
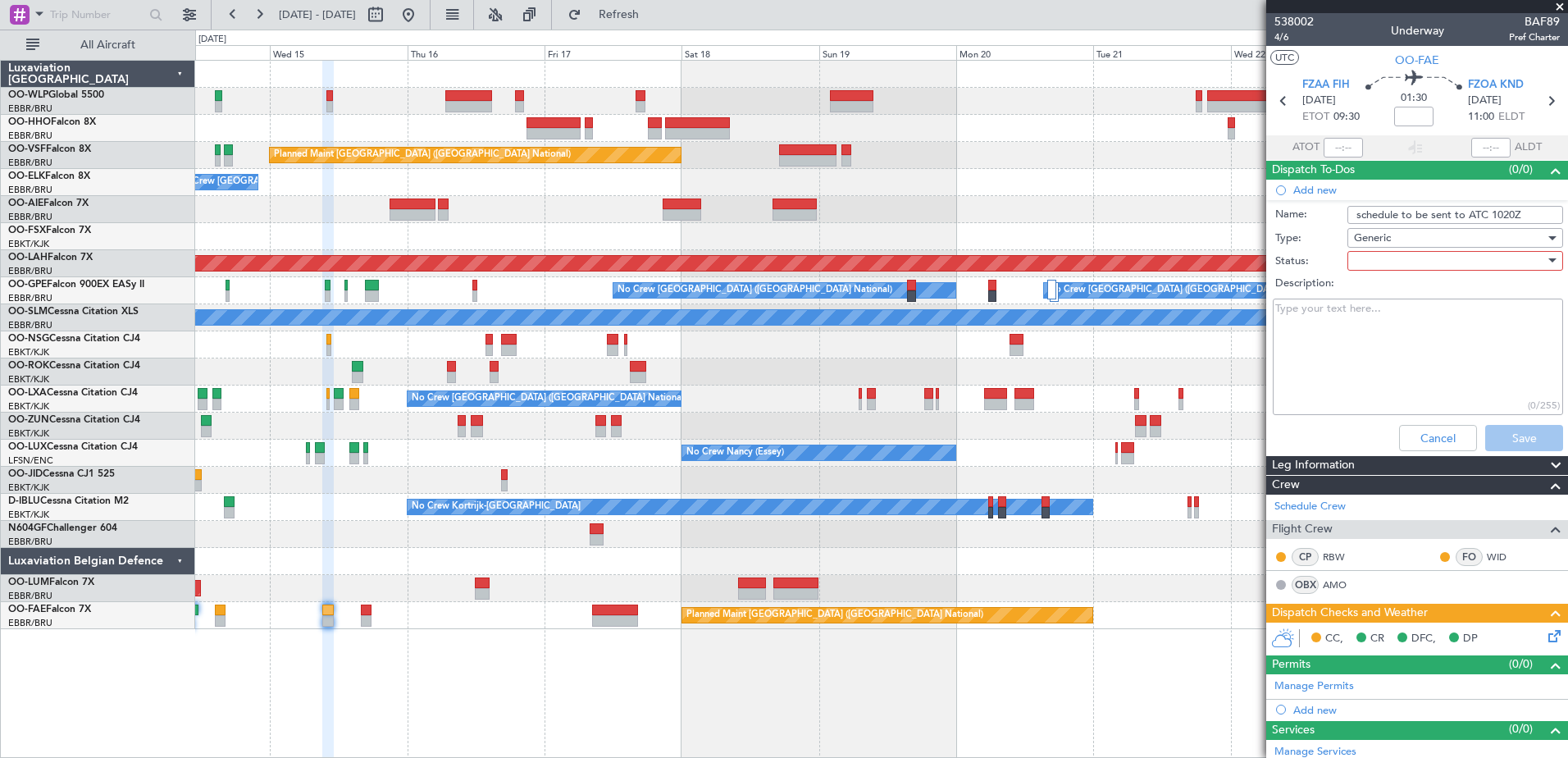
click at [1387, 261] on div at bounding box center [1450, 261] width 191 height 25
click at [1392, 310] on span "In Progress" at bounding box center [1447, 319] width 192 height 25
click at [1511, 438] on button "Save" at bounding box center [1524, 438] width 78 height 26
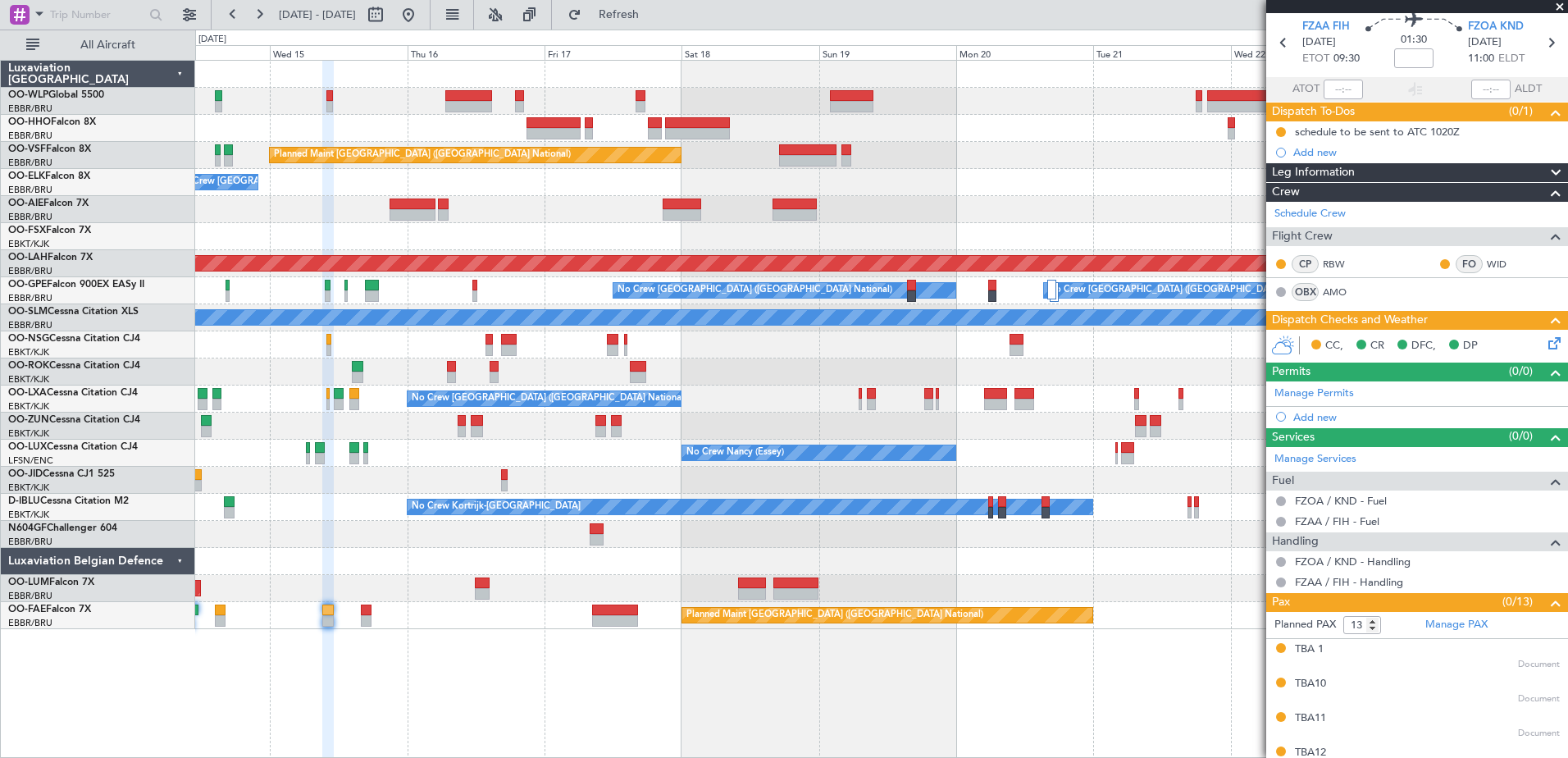
scroll to position [0, 0]
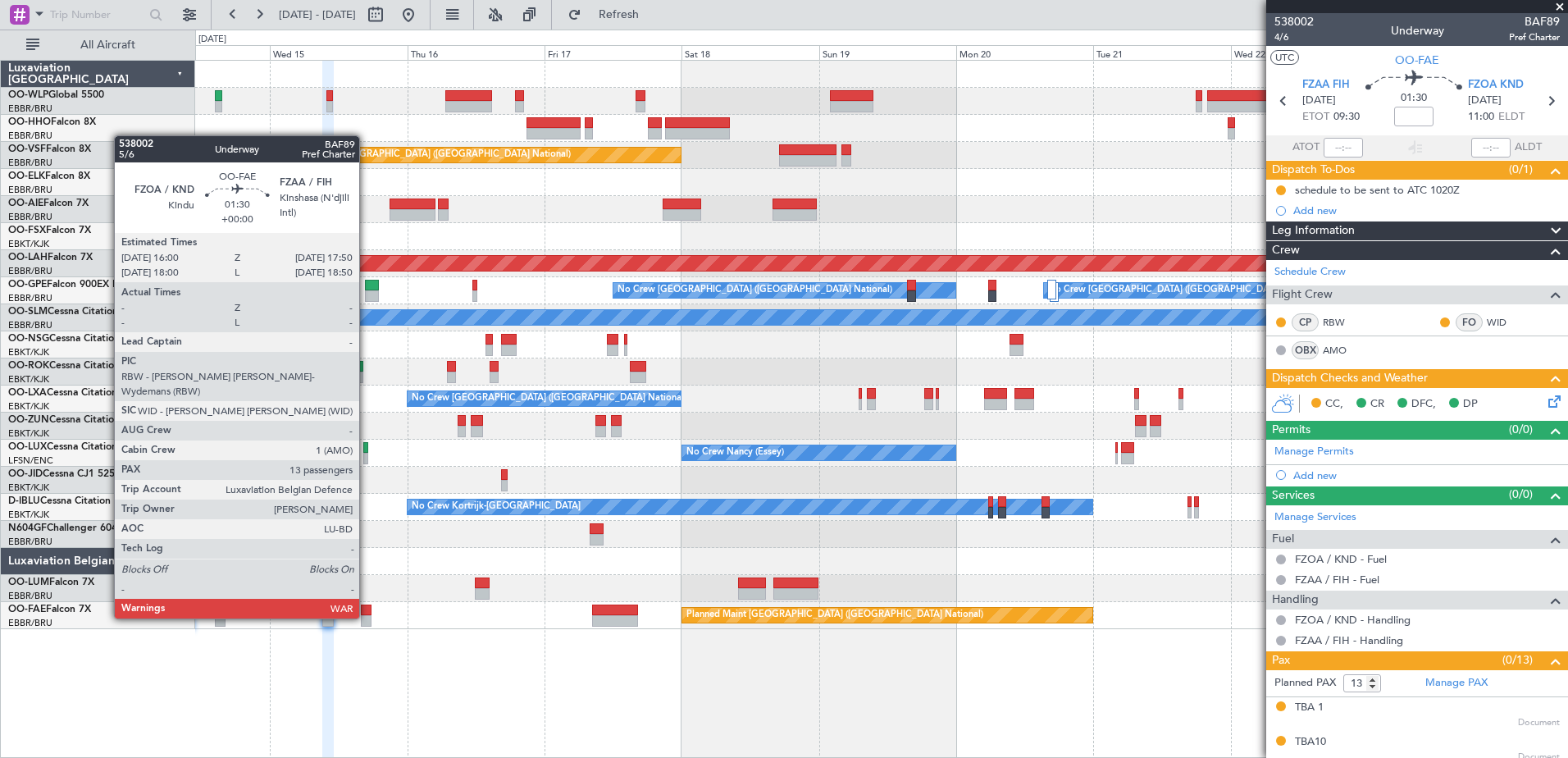
click at [367, 617] on div at bounding box center [366, 621] width 10 height 11
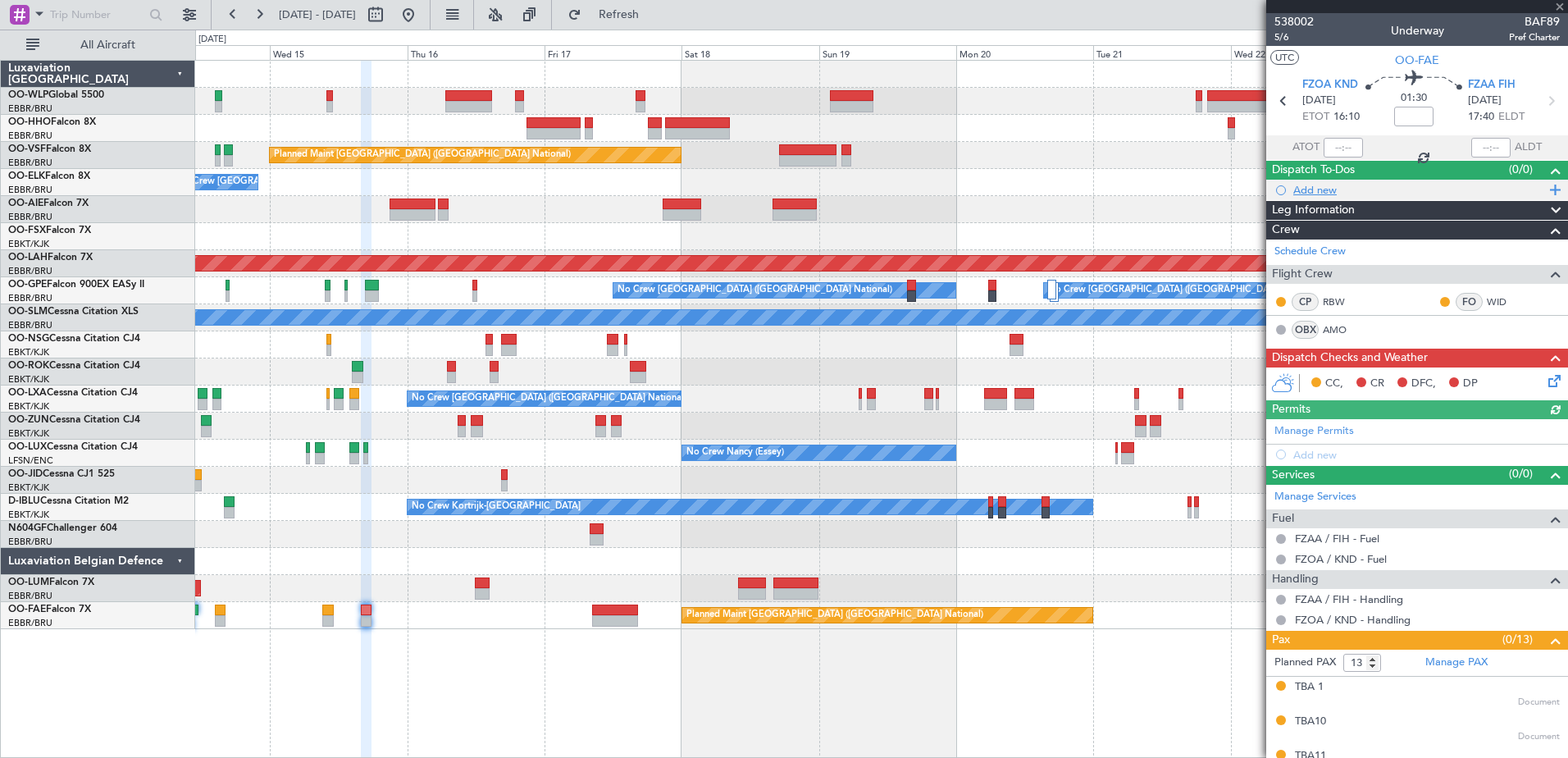
click at [1336, 187] on div "Add new" at bounding box center [1419, 190] width 252 height 14
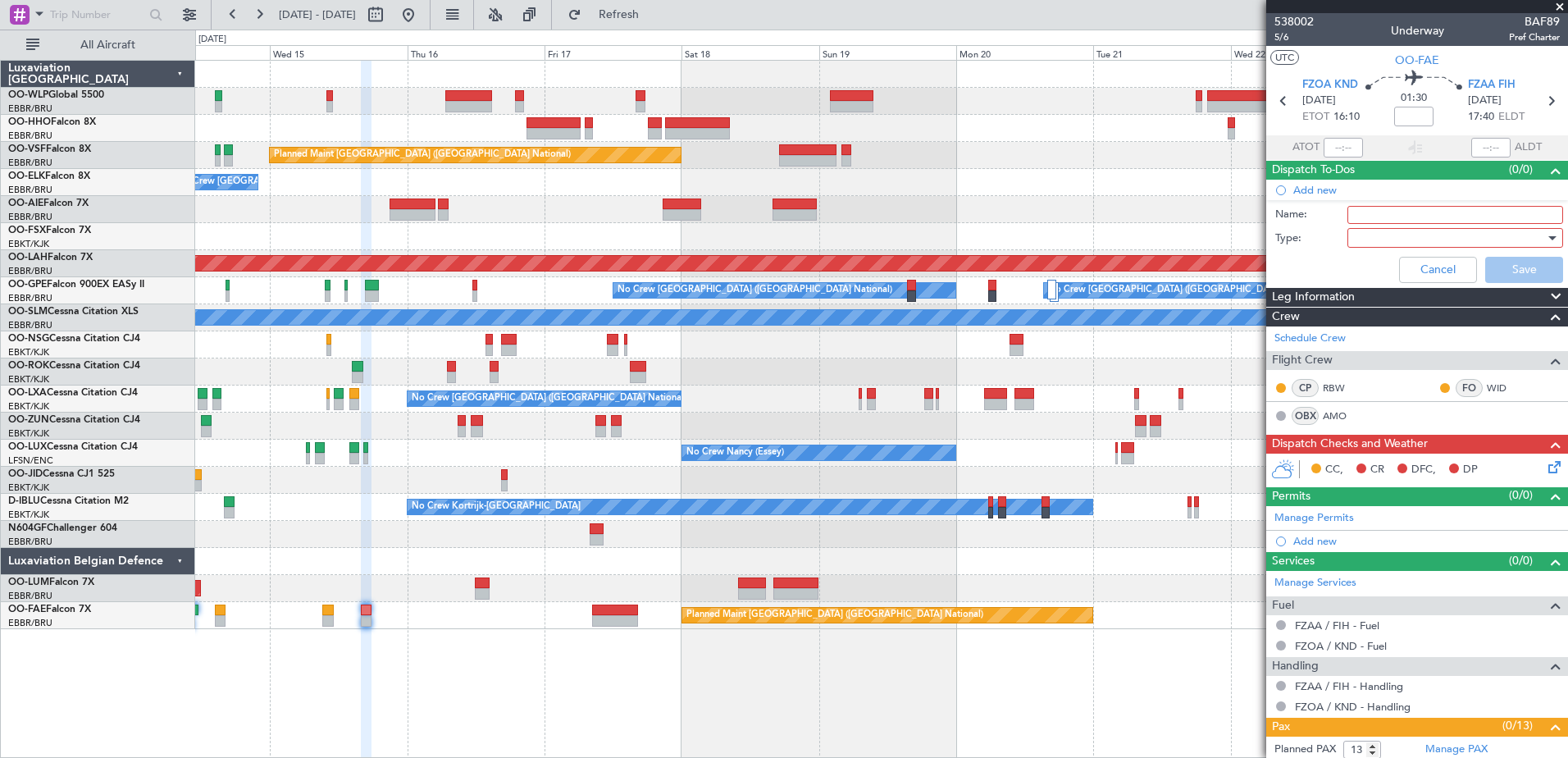
click at [1382, 207] on input "Name:" at bounding box center [1456, 215] width 215 height 18
type input "schedule to be sent to ATC 1810Z"
click at [1378, 239] on div at bounding box center [1450, 238] width 191 height 25
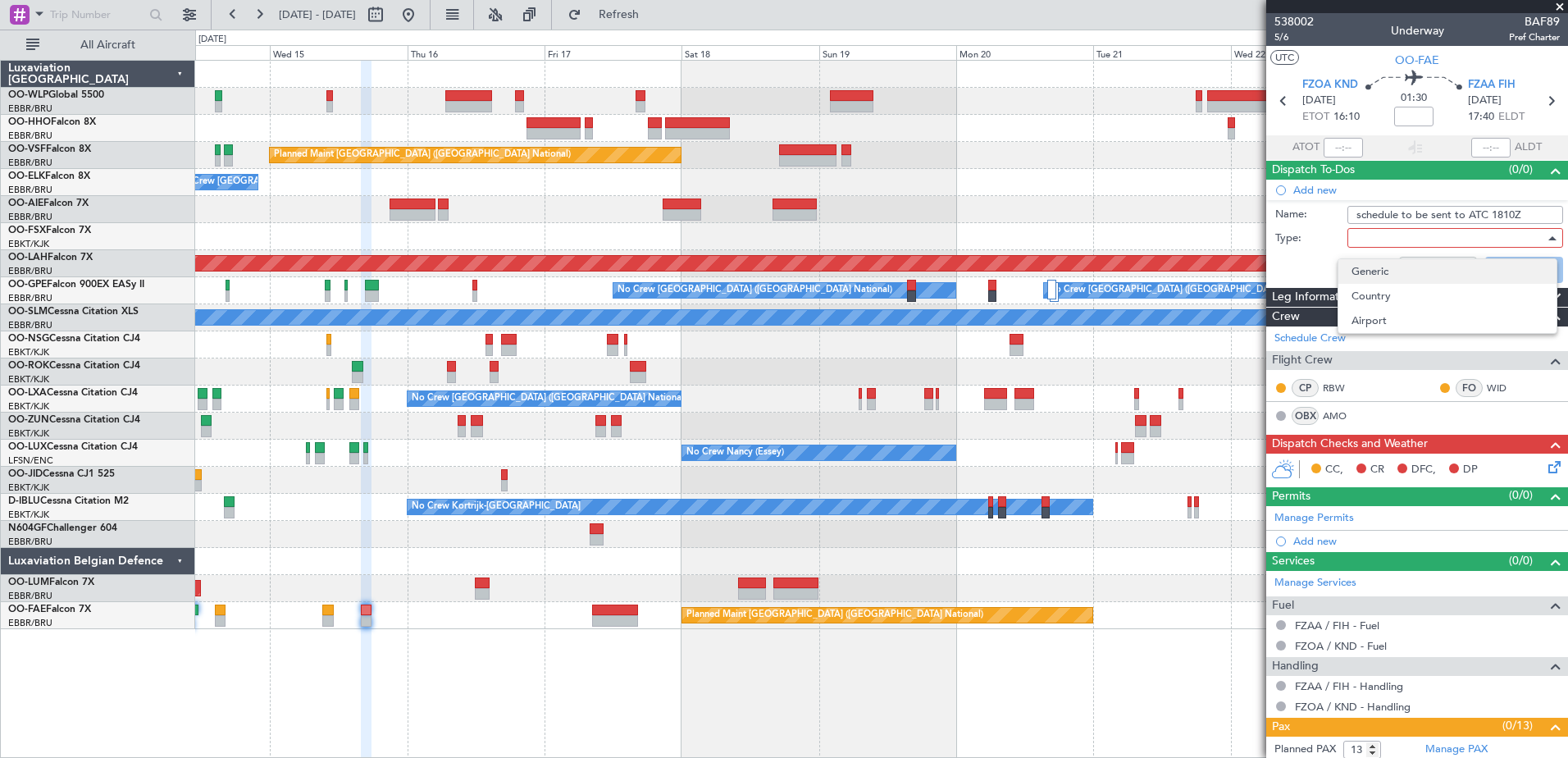
click at [1380, 271] on span "Generic" at bounding box center [1447, 271] width 192 height 25
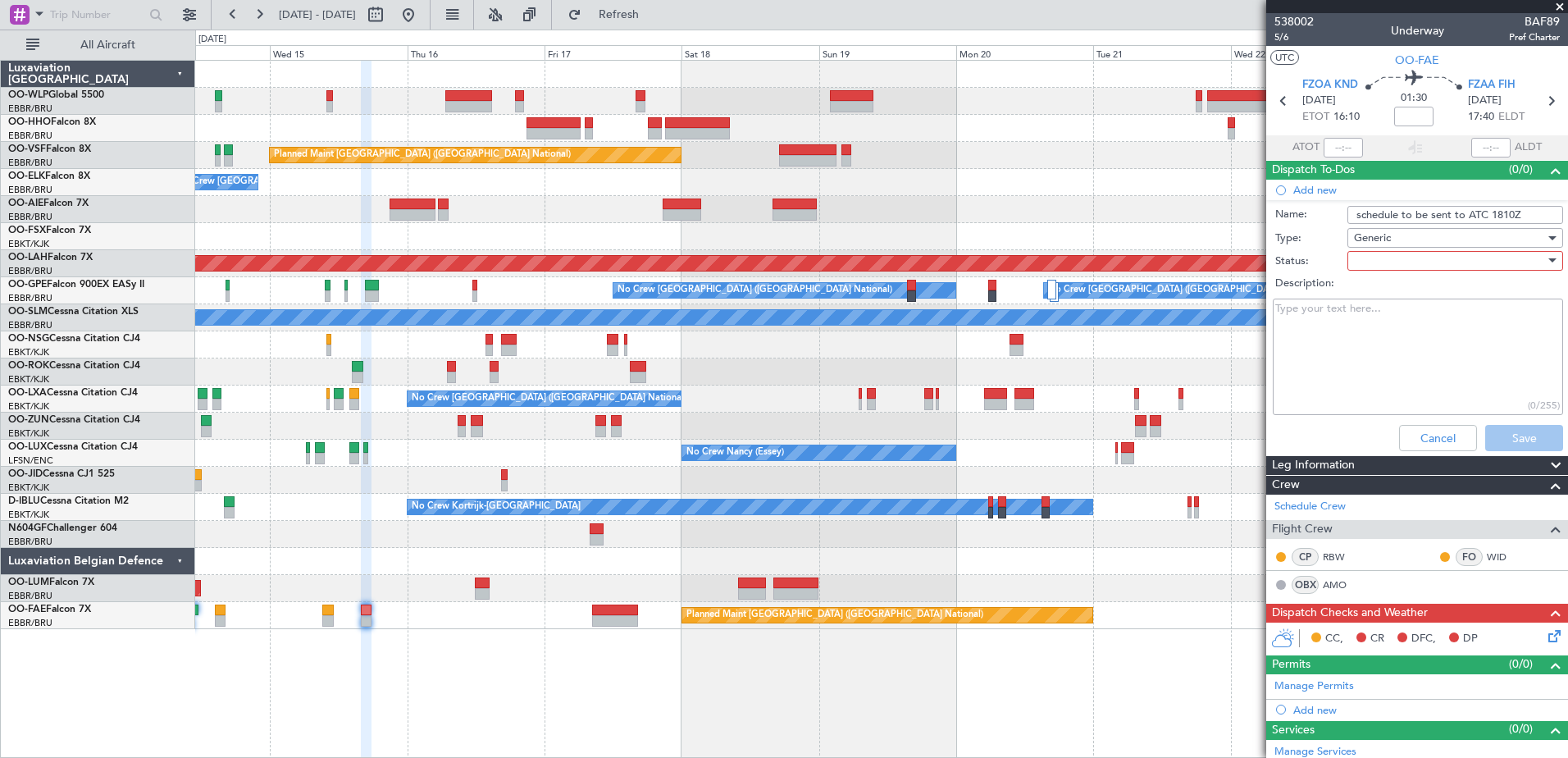
click at [1380, 264] on div at bounding box center [1450, 261] width 191 height 25
click at [1378, 314] on span "In Progress" at bounding box center [1447, 319] width 192 height 25
click at [1519, 434] on button "Save" at bounding box center [1524, 438] width 78 height 26
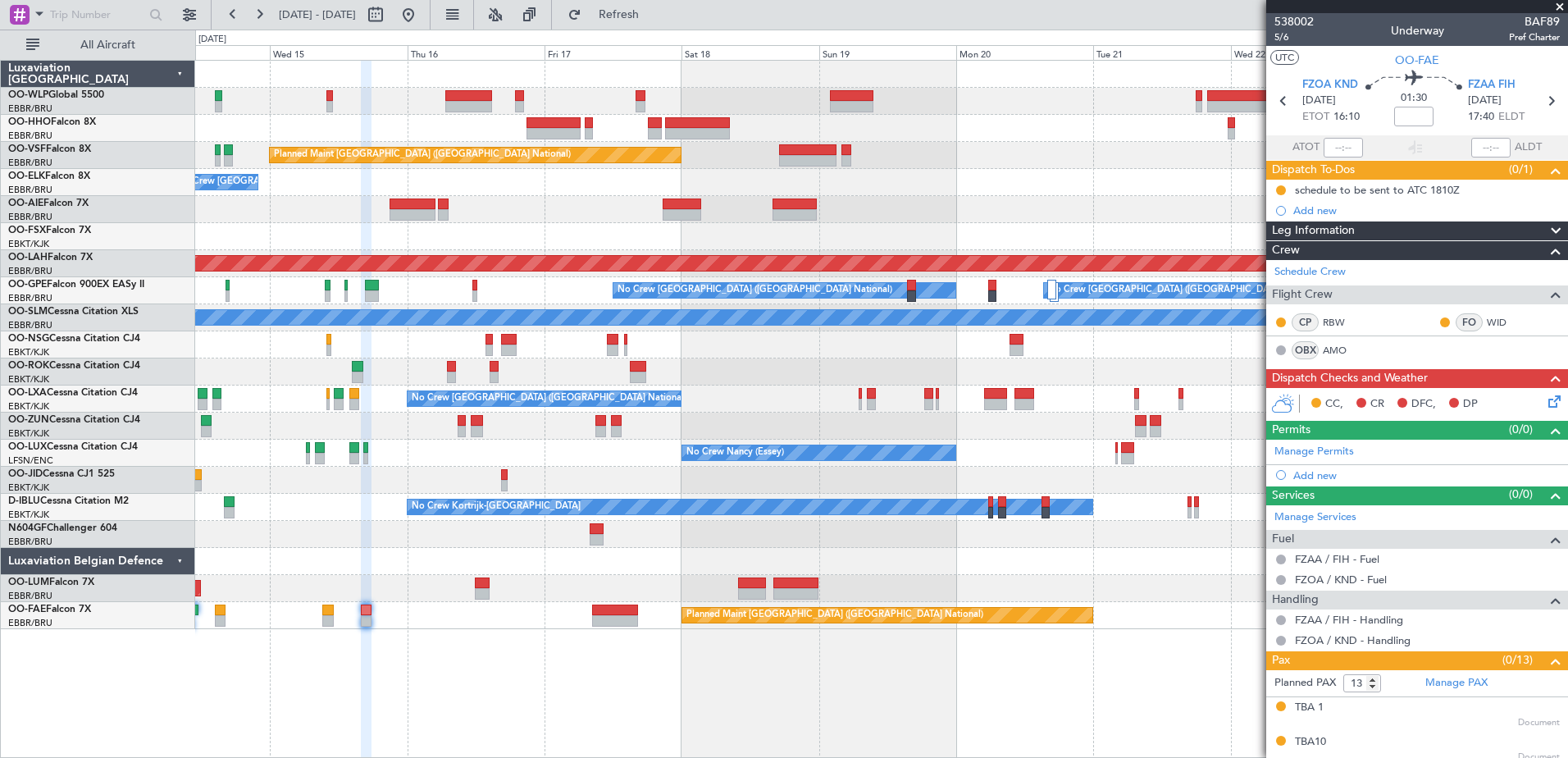
click at [1546, 400] on icon at bounding box center [1552, 399] width 13 height 13
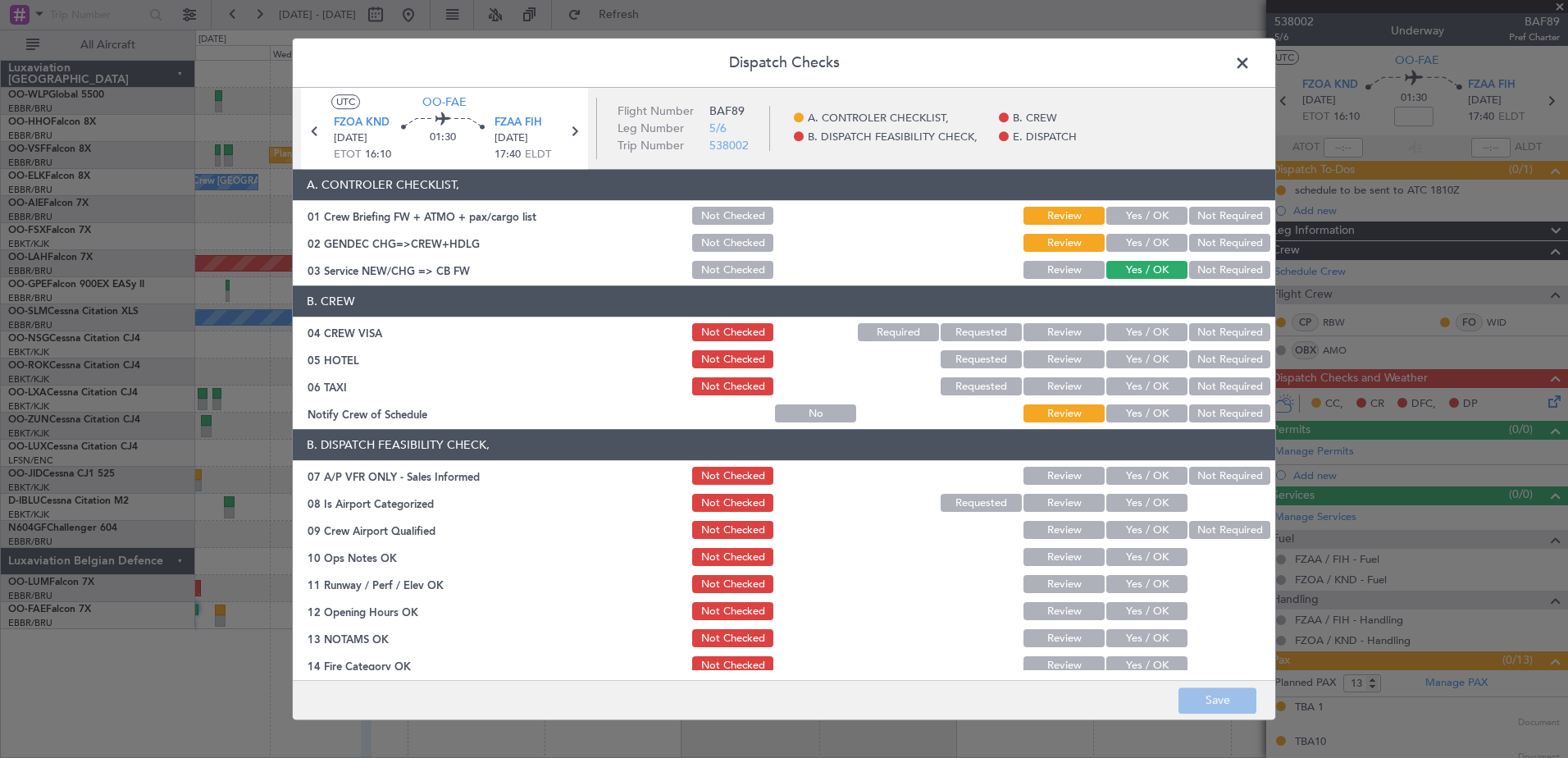
click at [1118, 419] on button "Yes / OK" at bounding box center [1147, 413] width 81 height 18
click at [1227, 385] on button "Not Required" at bounding box center [1229, 386] width 81 height 18
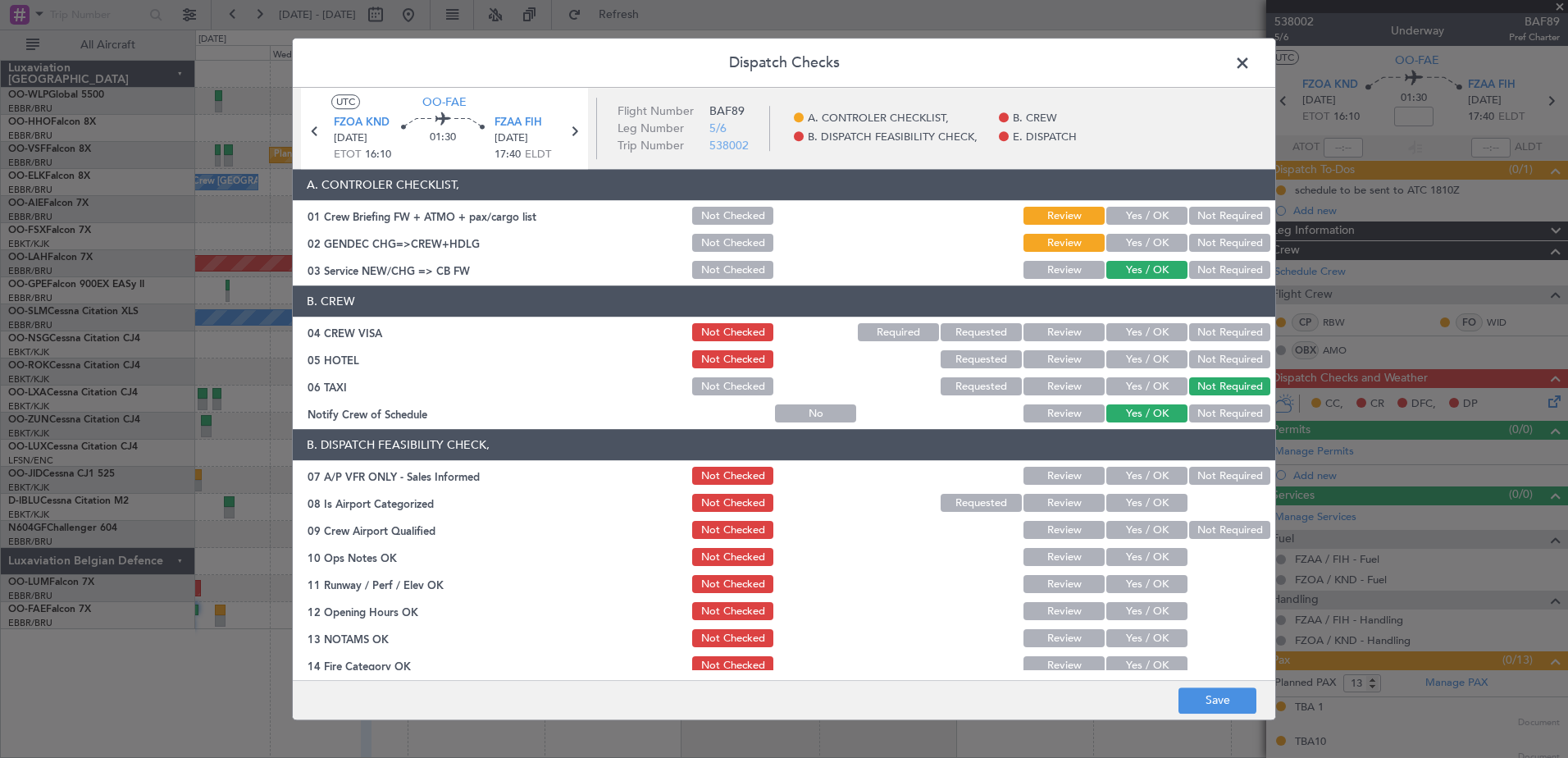
click at [1215, 354] on button "Not Required" at bounding box center [1229, 359] width 81 height 18
click at [1220, 325] on button "Not Required" at bounding box center [1229, 333] width 81 height 18
click at [1138, 245] on button "Yes / OK" at bounding box center [1147, 243] width 81 height 18
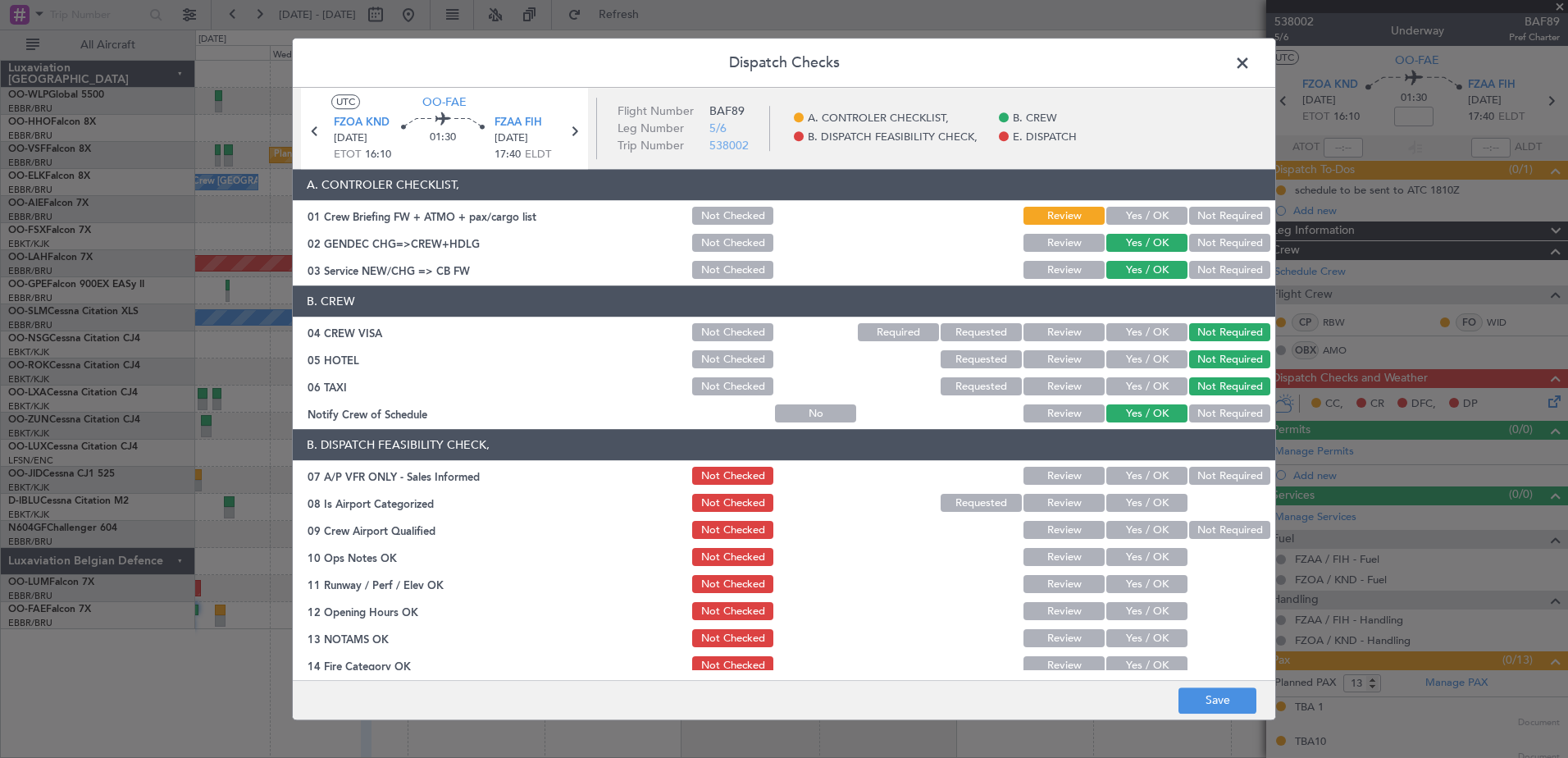
click at [1227, 470] on button "Not Required" at bounding box center [1229, 477] width 81 height 18
click at [1135, 495] on button "Yes / OK" at bounding box center [1147, 503] width 81 height 18
click at [1202, 526] on button "Not Required" at bounding box center [1229, 530] width 81 height 18
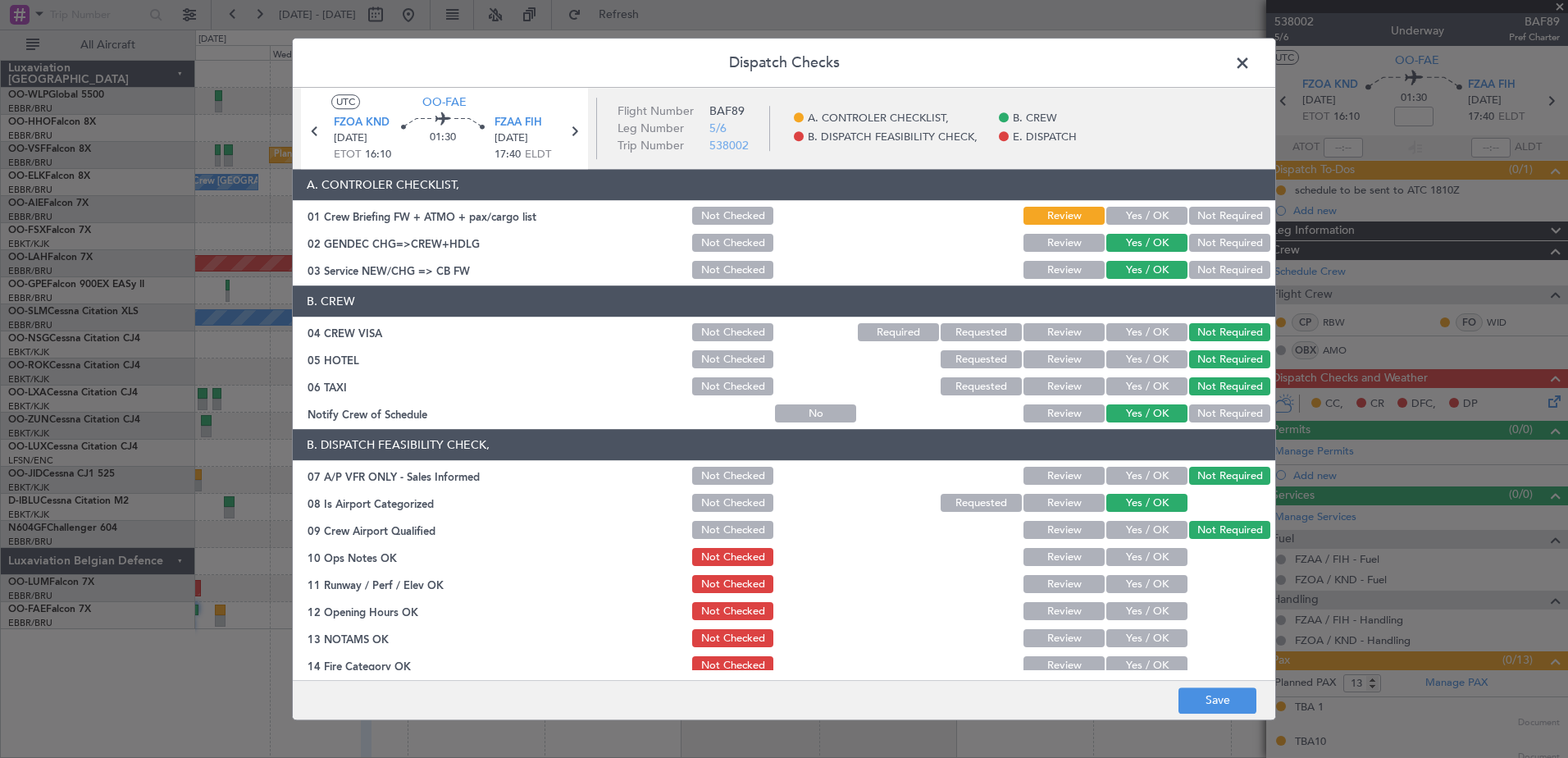
click at [1160, 555] on button "Yes / OK" at bounding box center [1147, 557] width 81 height 18
click at [1150, 591] on button "Yes / OK" at bounding box center [1147, 584] width 81 height 18
click at [1150, 612] on button "Yes / OK" at bounding box center [1147, 611] width 81 height 18
click at [1152, 639] on button "Yes / OK" at bounding box center [1147, 639] width 81 height 18
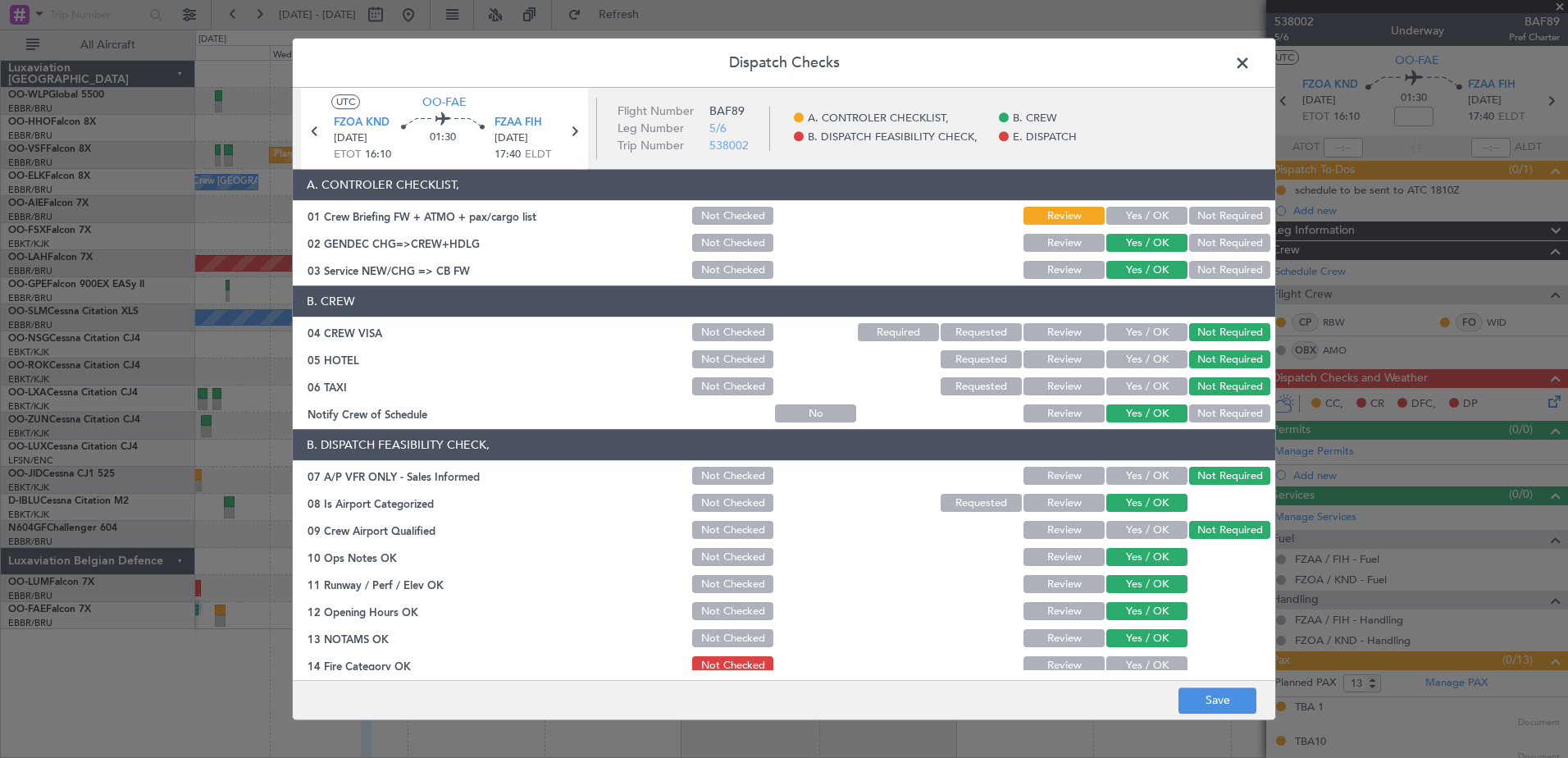
click at [1149, 661] on button "Yes / OK" at bounding box center [1147, 666] width 81 height 18
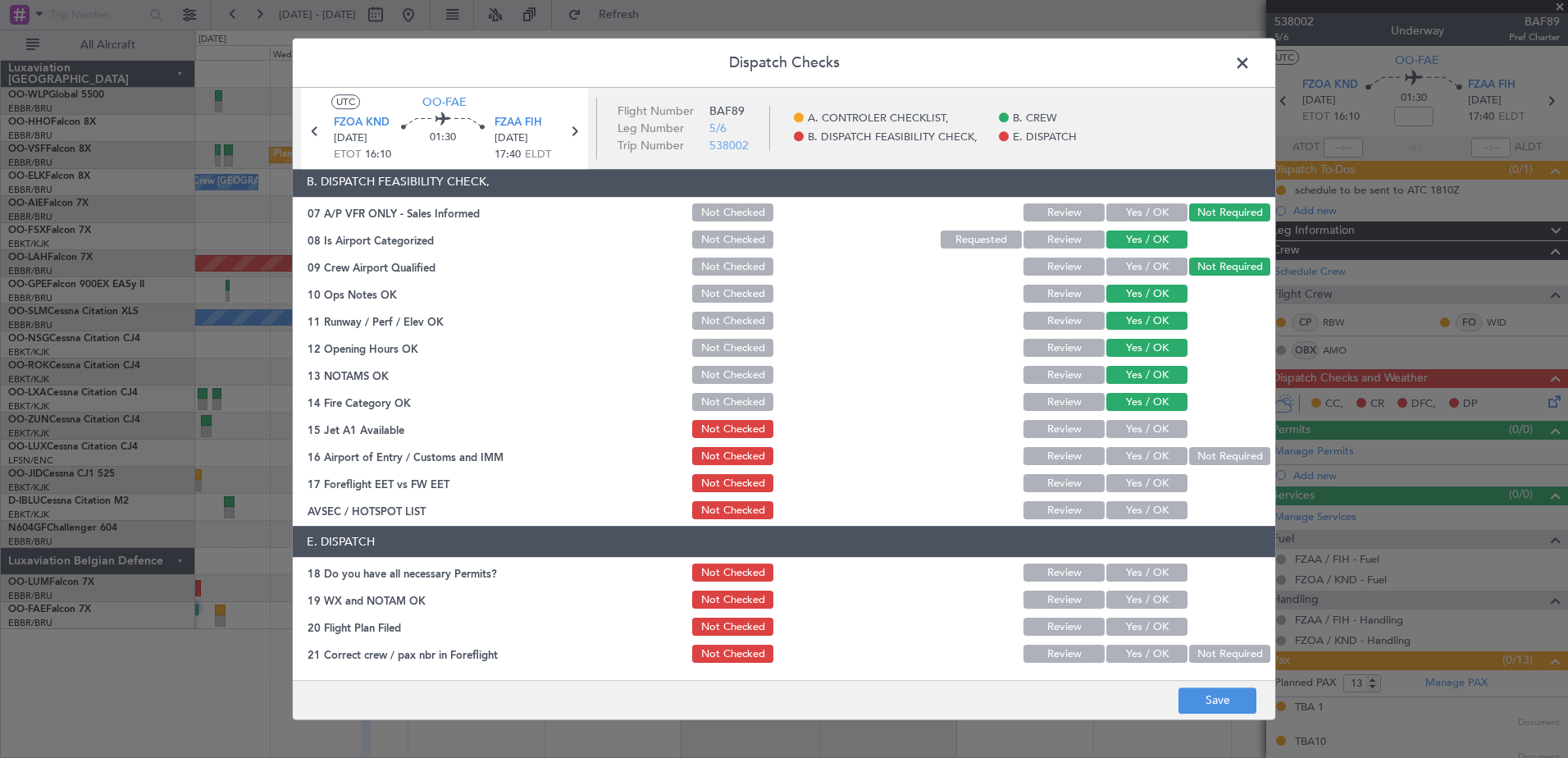
click at [1141, 431] on button "Yes / OK" at bounding box center [1147, 429] width 81 height 18
click at [1141, 452] on button "Yes / OK" at bounding box center [1147, 456] width 81 height 18
click at [1145, 482] on button "Yes / OK" at bounding box center [1147, 484] width 81 height 18
click at [1146, 514] on button "Yes / OK" at bounding box center [1147, 511] width 81 height 18
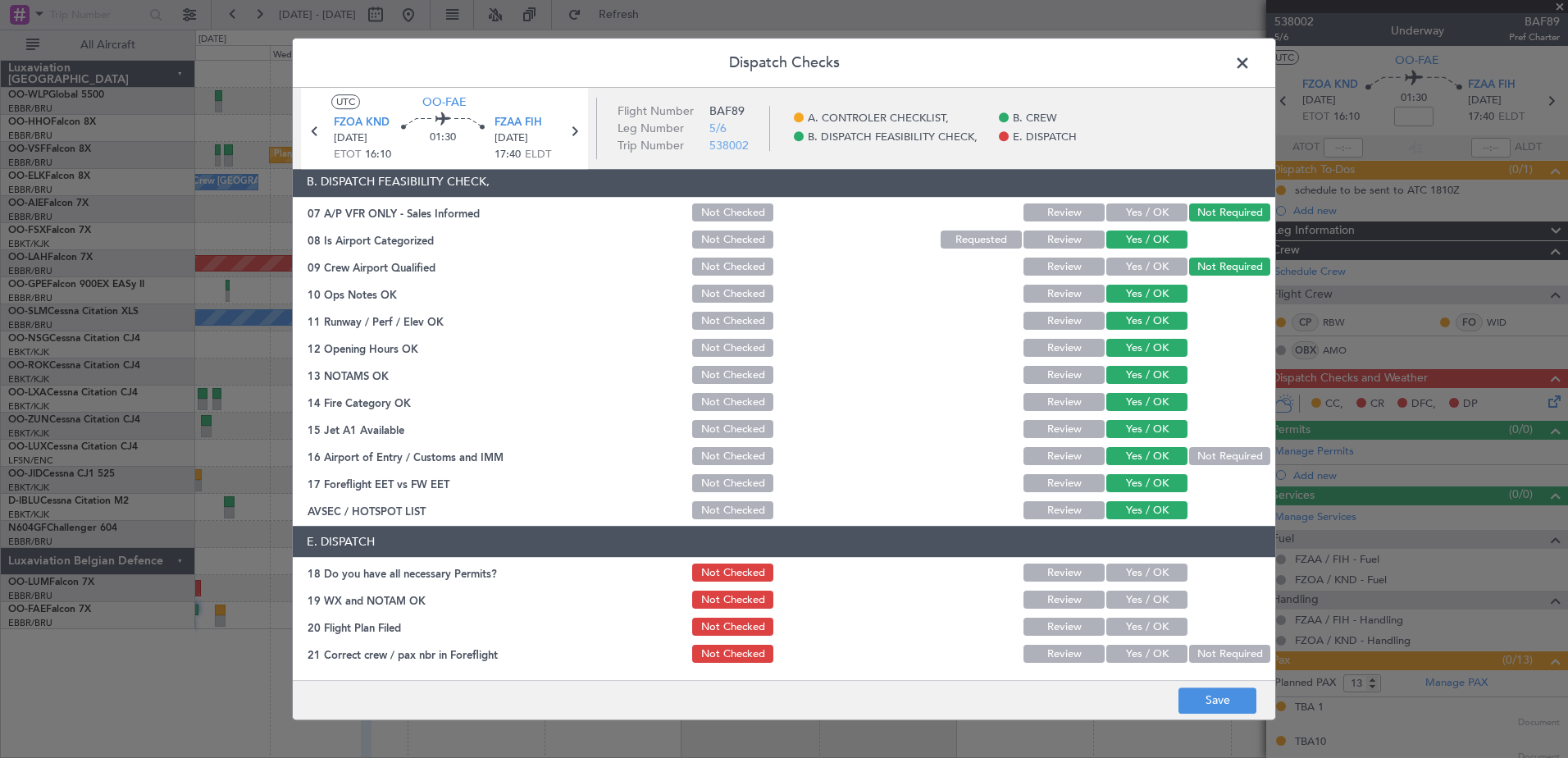
click at [1150, 575] on button "Yes / OK" at bounding box center [1147, 573] width 81 height 18
click at [1142, 603] on button "Yes / OK" at bounding box center [1147, 600] width 81 height 18
click at [1143, 624] on button "Yes / OK" at bounding box center [1147, 627] width 81 height 18
click at [1143, 648] on button "Yes / OK" at bounding box center [1147, 654] width 81 height 18
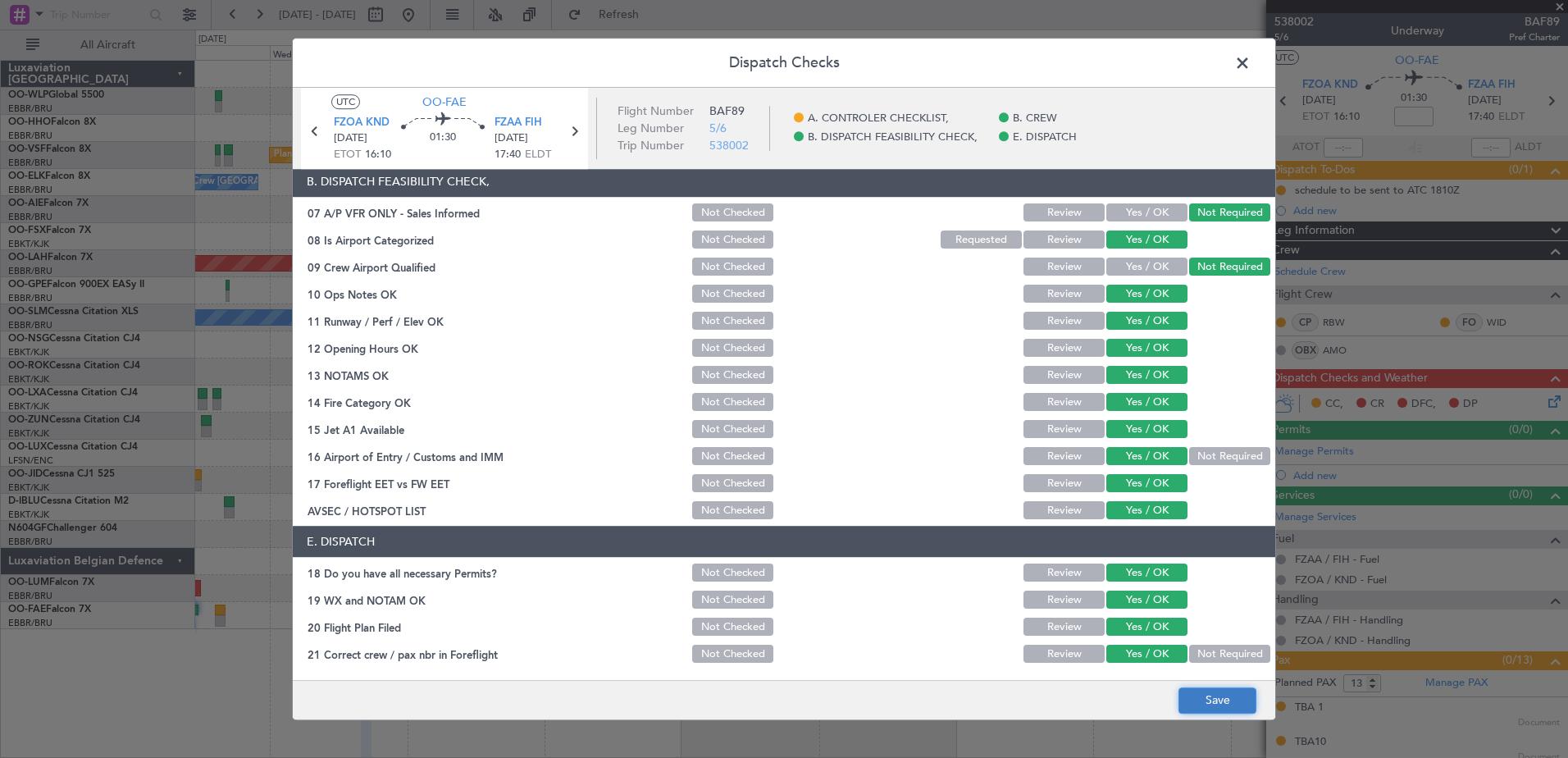
click at [1225, 703] on button "Save" at bounding box center [1218, 700] width 78 height 26
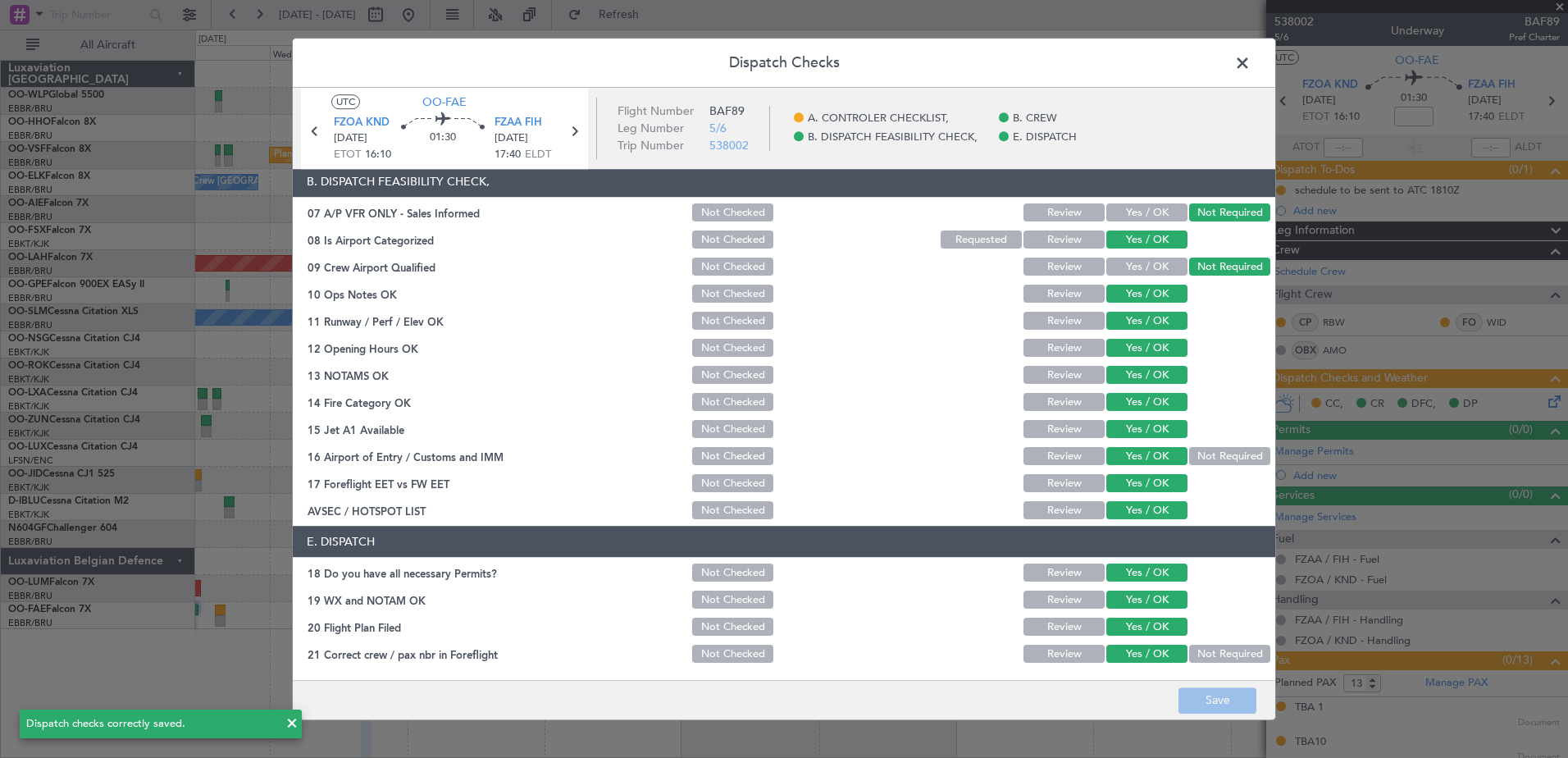
click at [1251, 63] on span at bounding box center [1251, 67] width 0 height 33
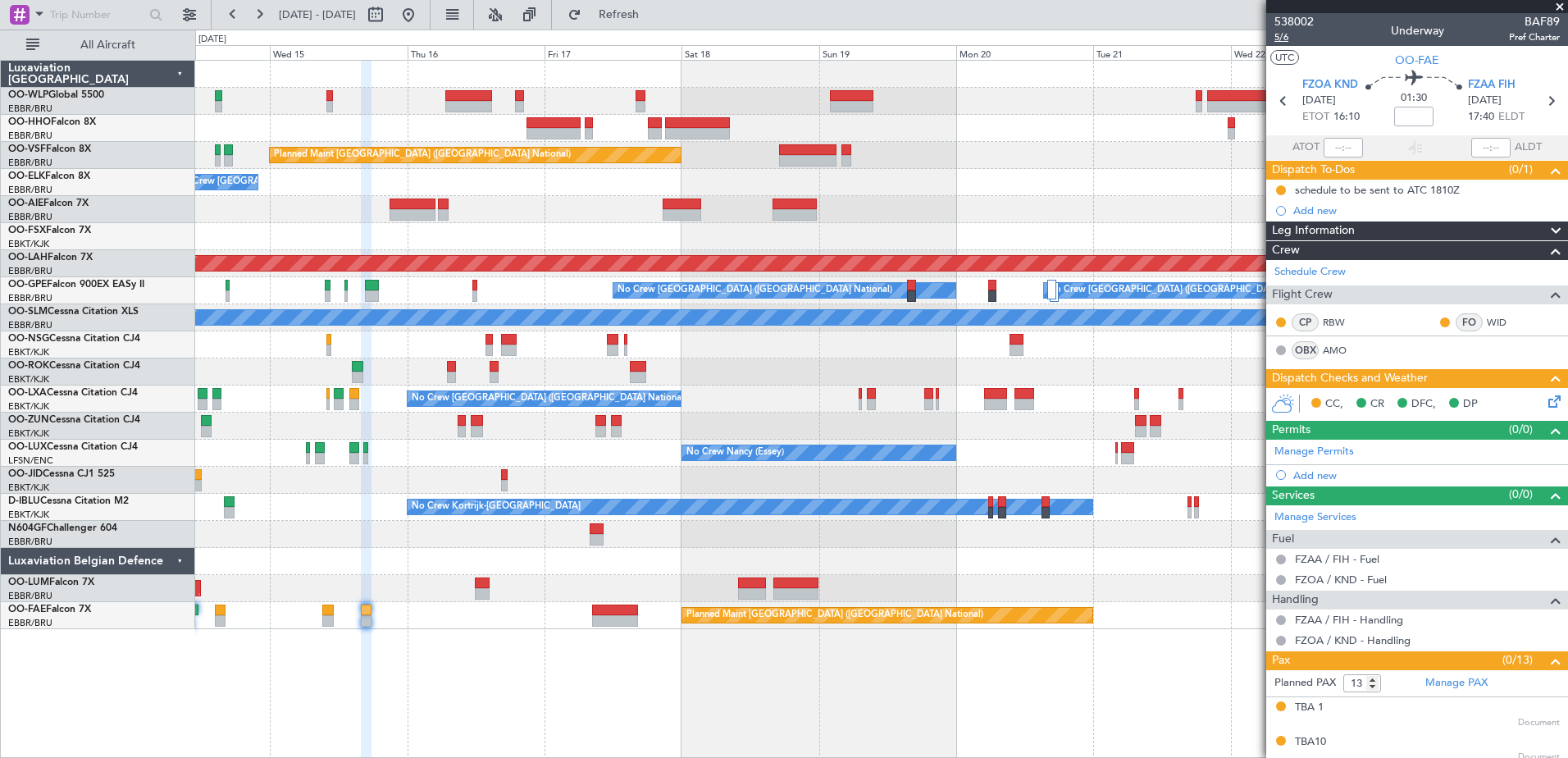
click at [1289, 32] on span "5/6" at bounding box center [1294, 37] width 39 height 14
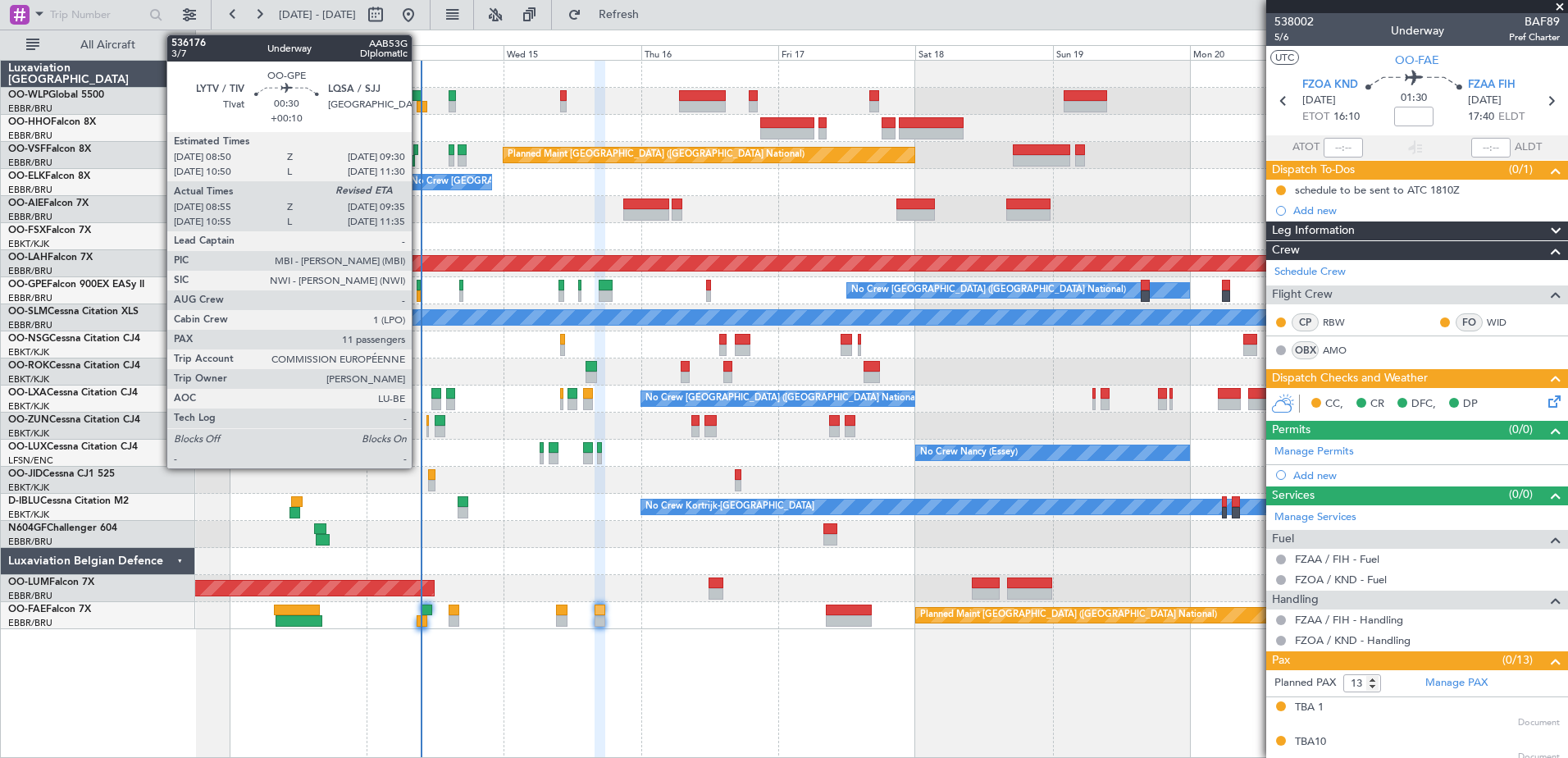
click at [420, 293] on div at bounding box center [419, 296] width 4 height 11
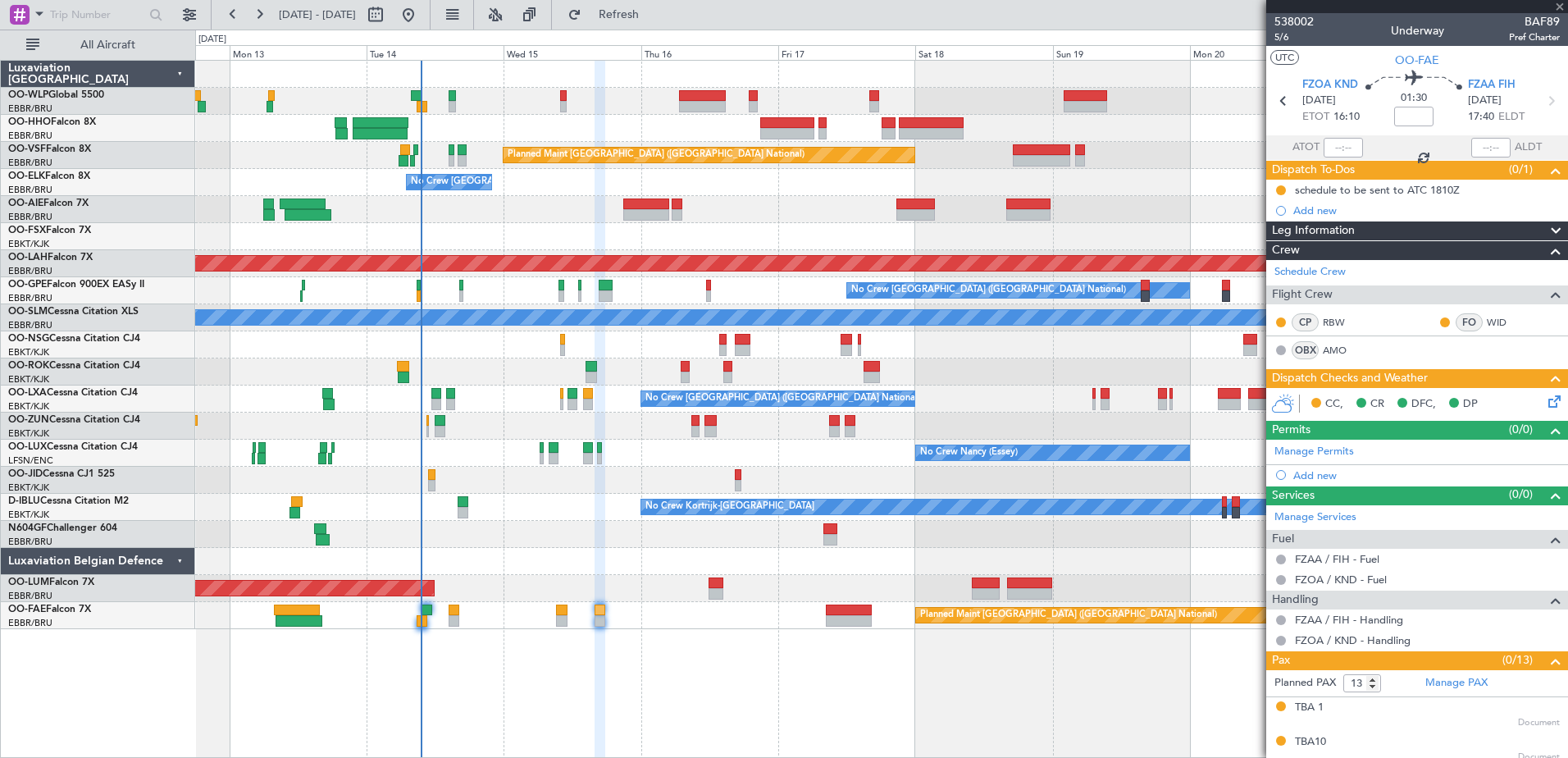
type input "+00:10"
type input "09:00"
type input "11"
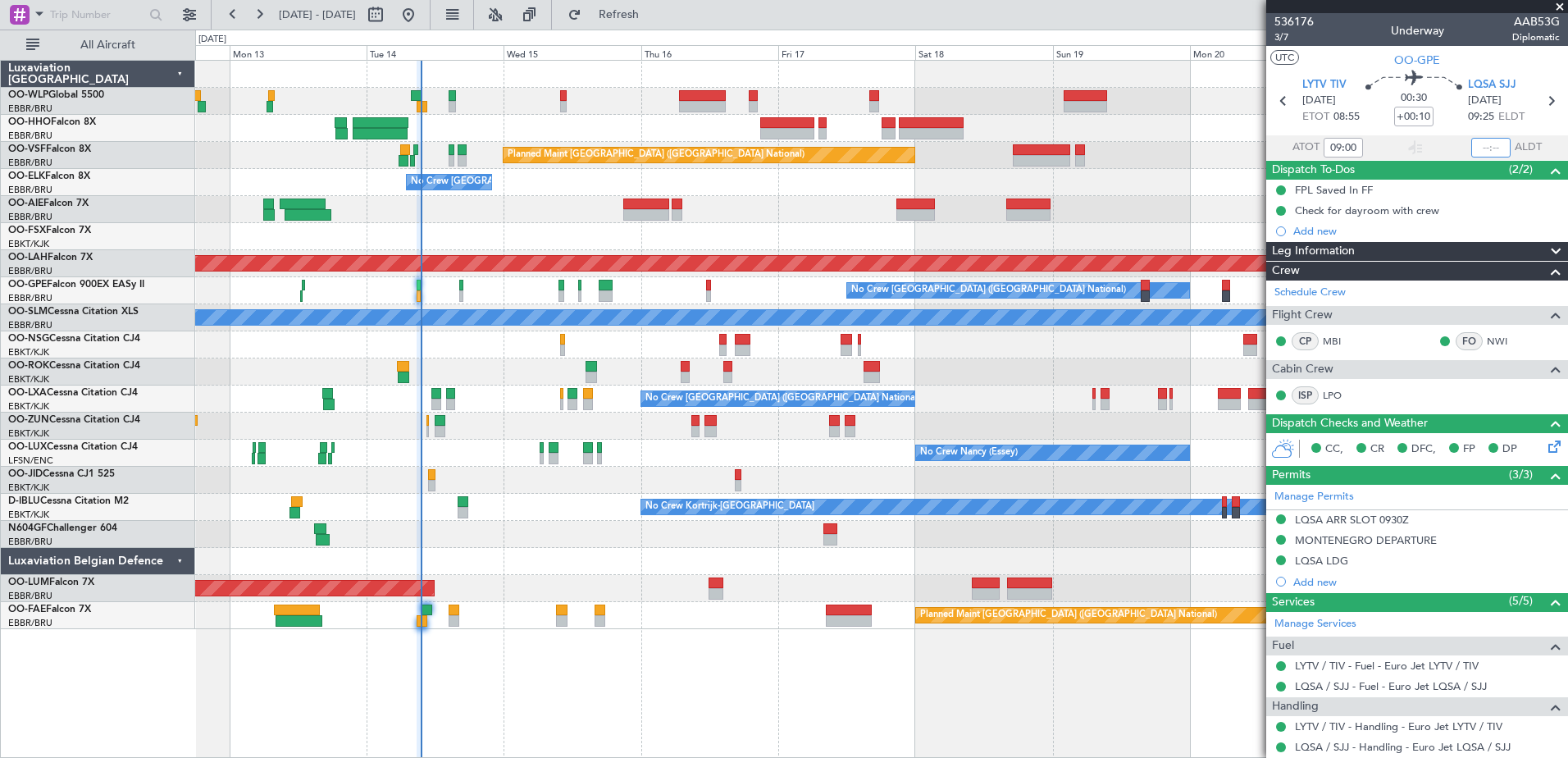
click at [1475, 145] on input "text" at bounding box center [1491, 147] width 39 height 20
type input "09:28"
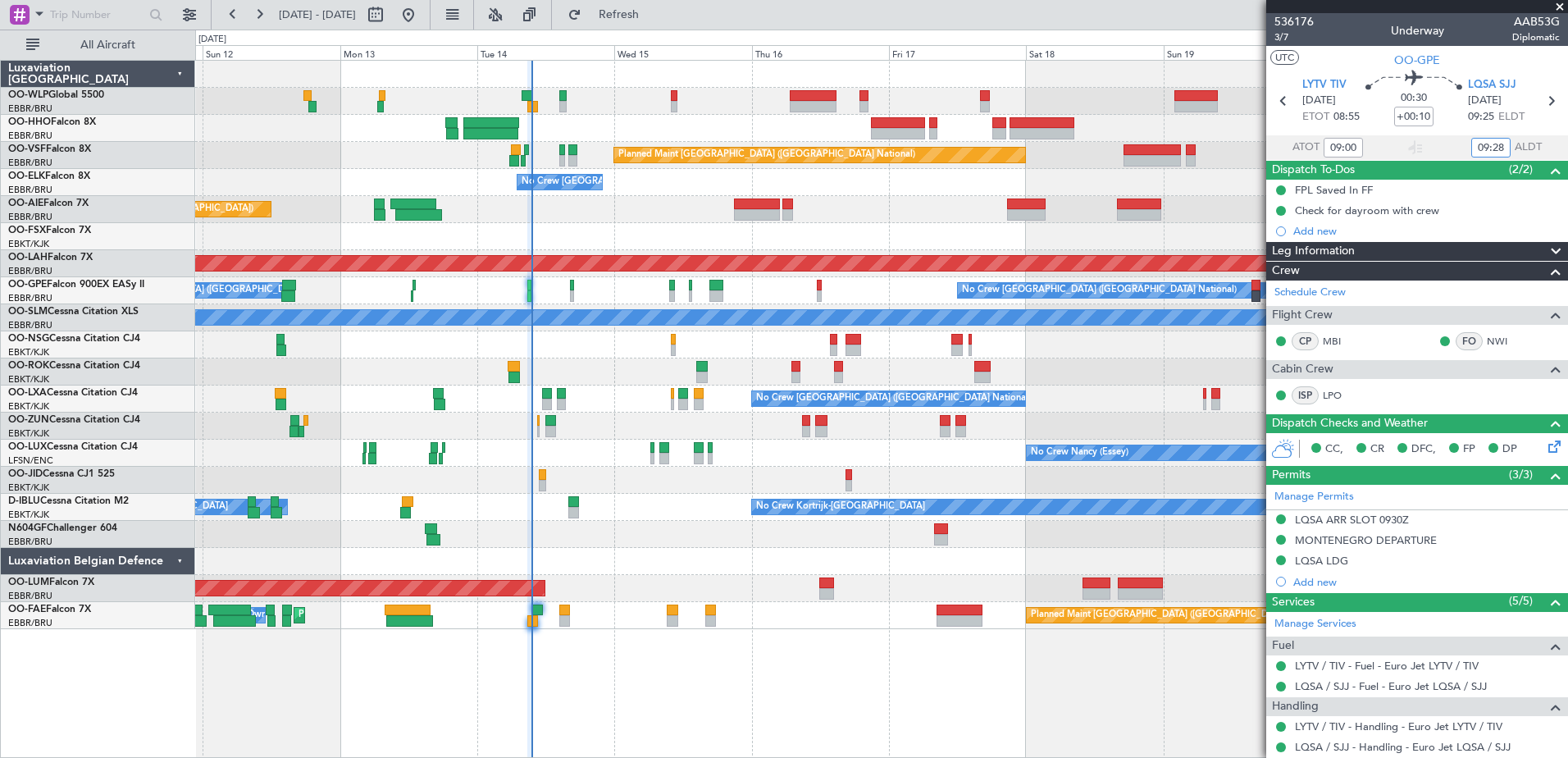
click at [674, 243] on div "Planned Maint Kortrijk-[GEOGRAPHIC_DATA]" at bounding box center [881, 236] width 1372 height 27
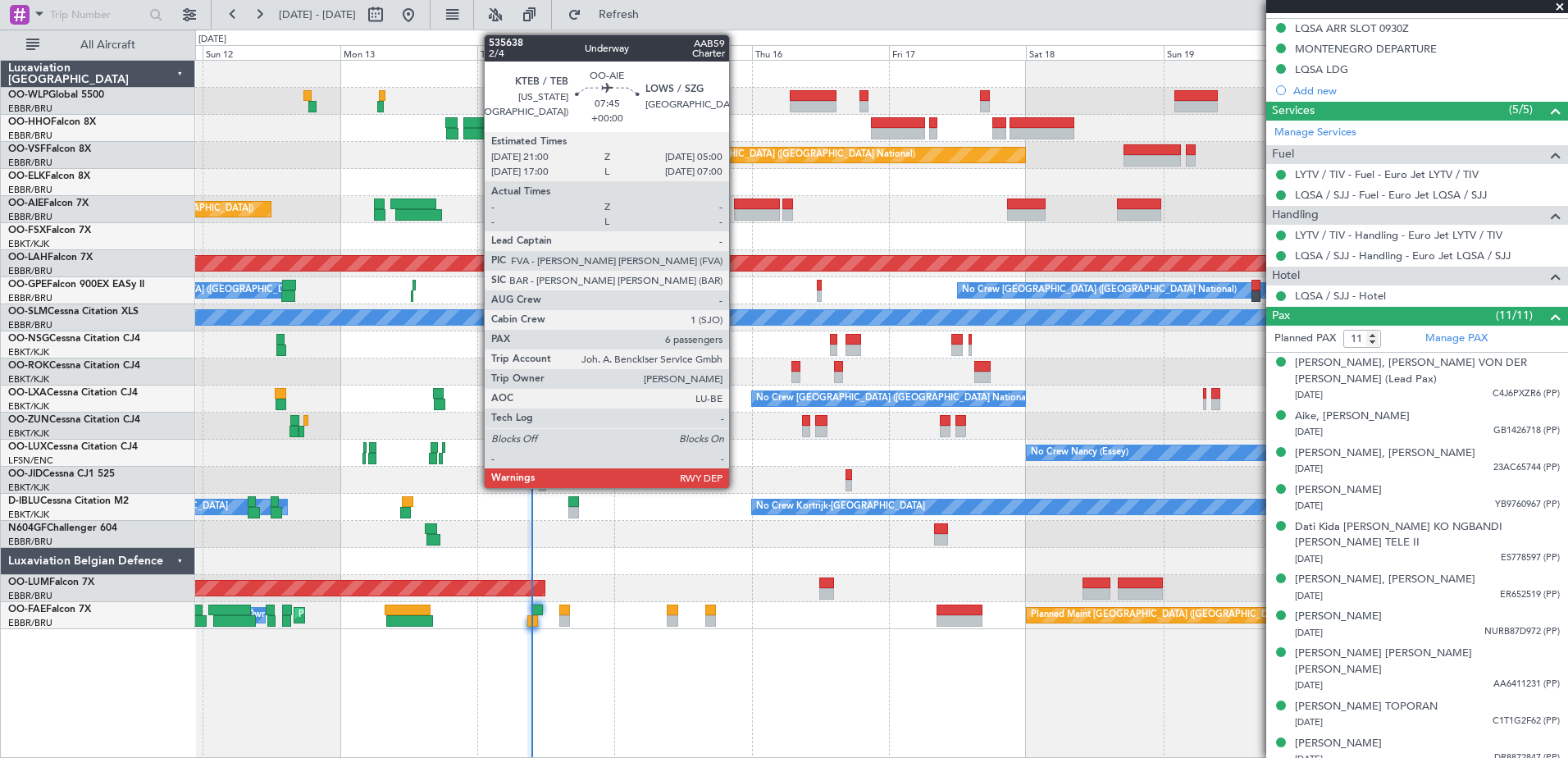
click at [736, 203] on div at bounding box center [757, 204] width 45 height 11
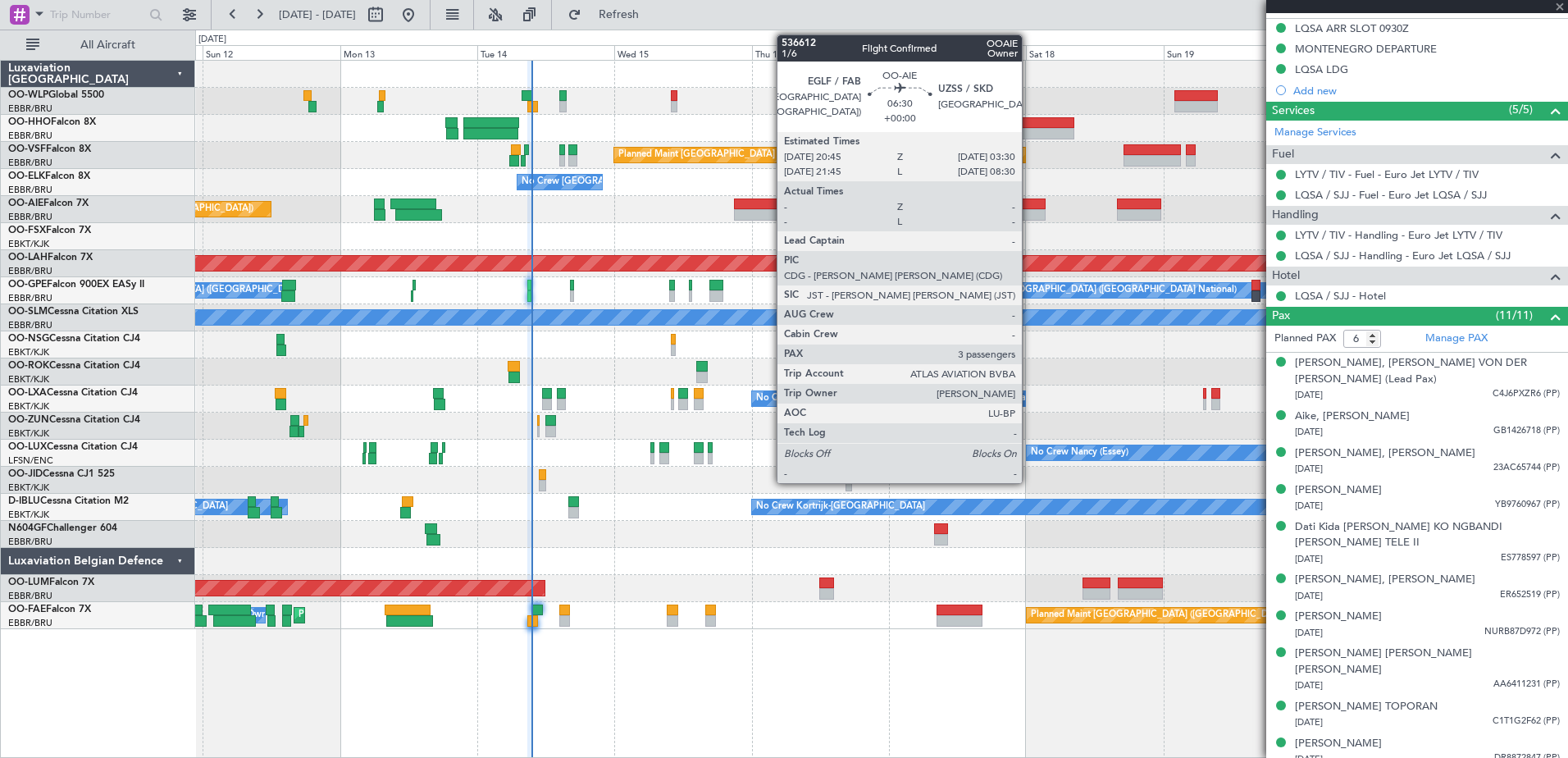
scroll to position [0, 0]
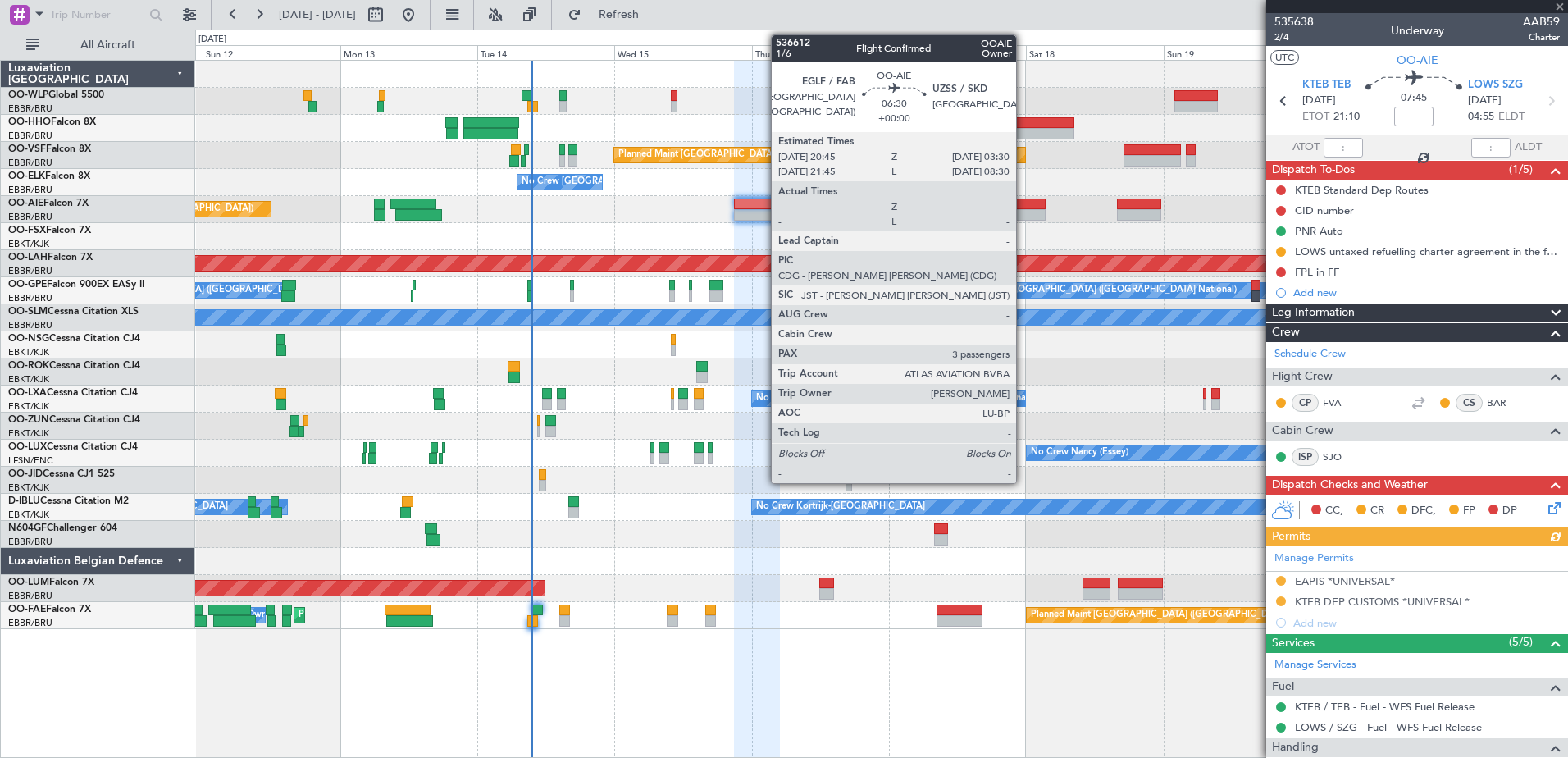
click at [1024, 205] on div at bounding box center [1027, 204] width 39 height 11
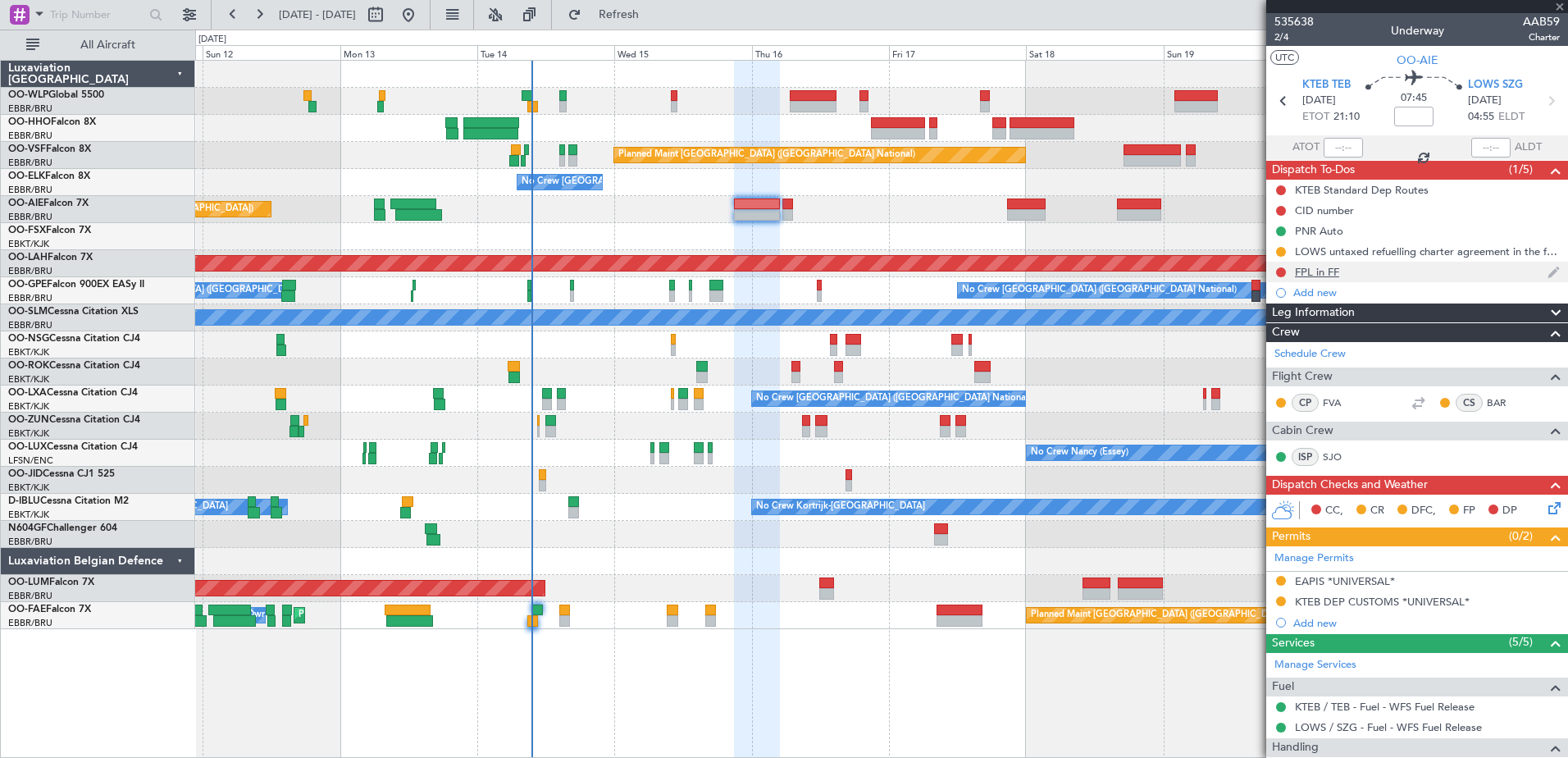
type input "3"
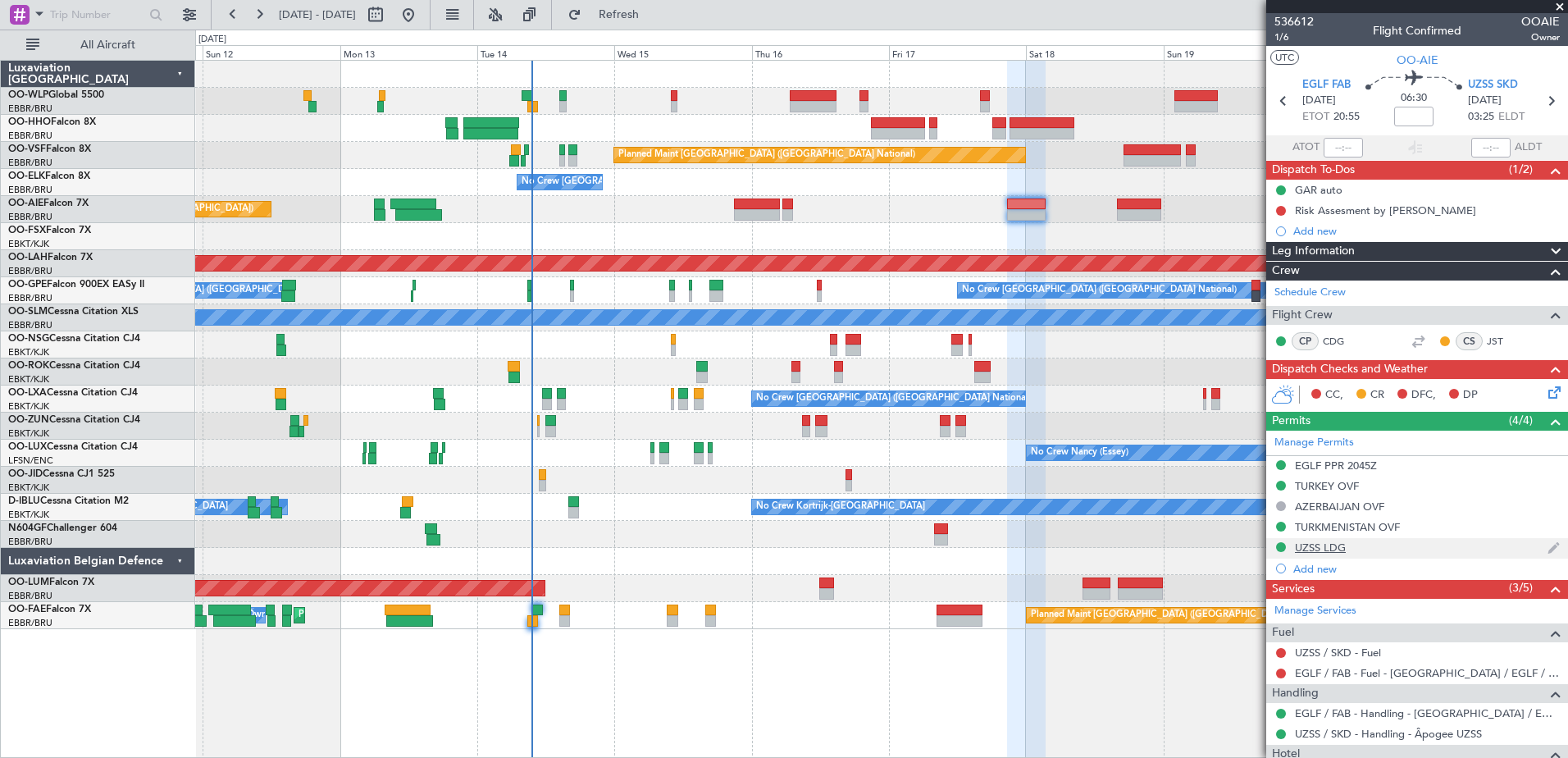
click at [1330, 550] on div "UZSS LDG" at bounding box center [1320, 547] width 51 height 14
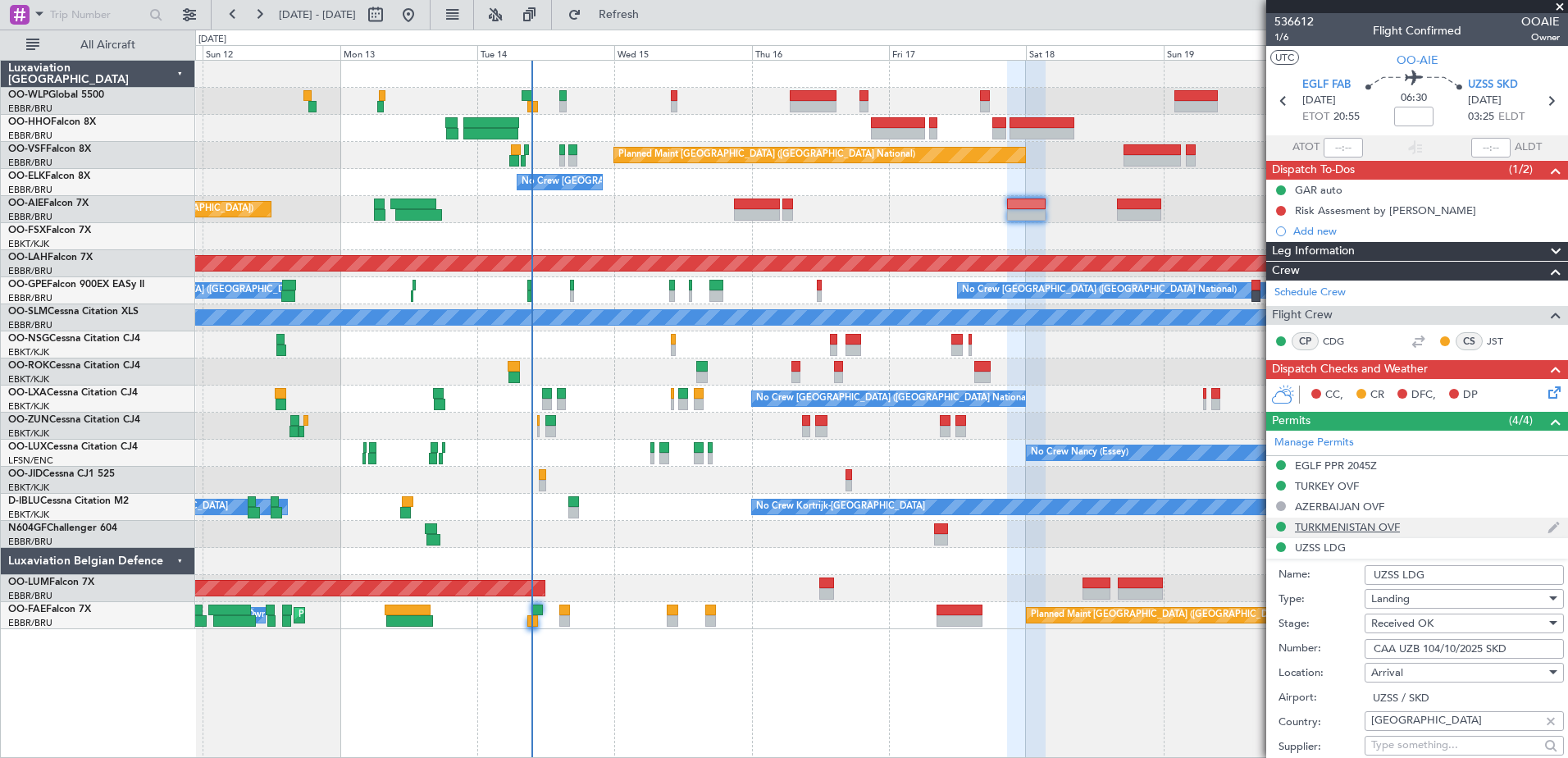
click at [1385, 525] on div "TURKMENISTAN OVF" at bounding box center [1347, 527] width 105 height 14
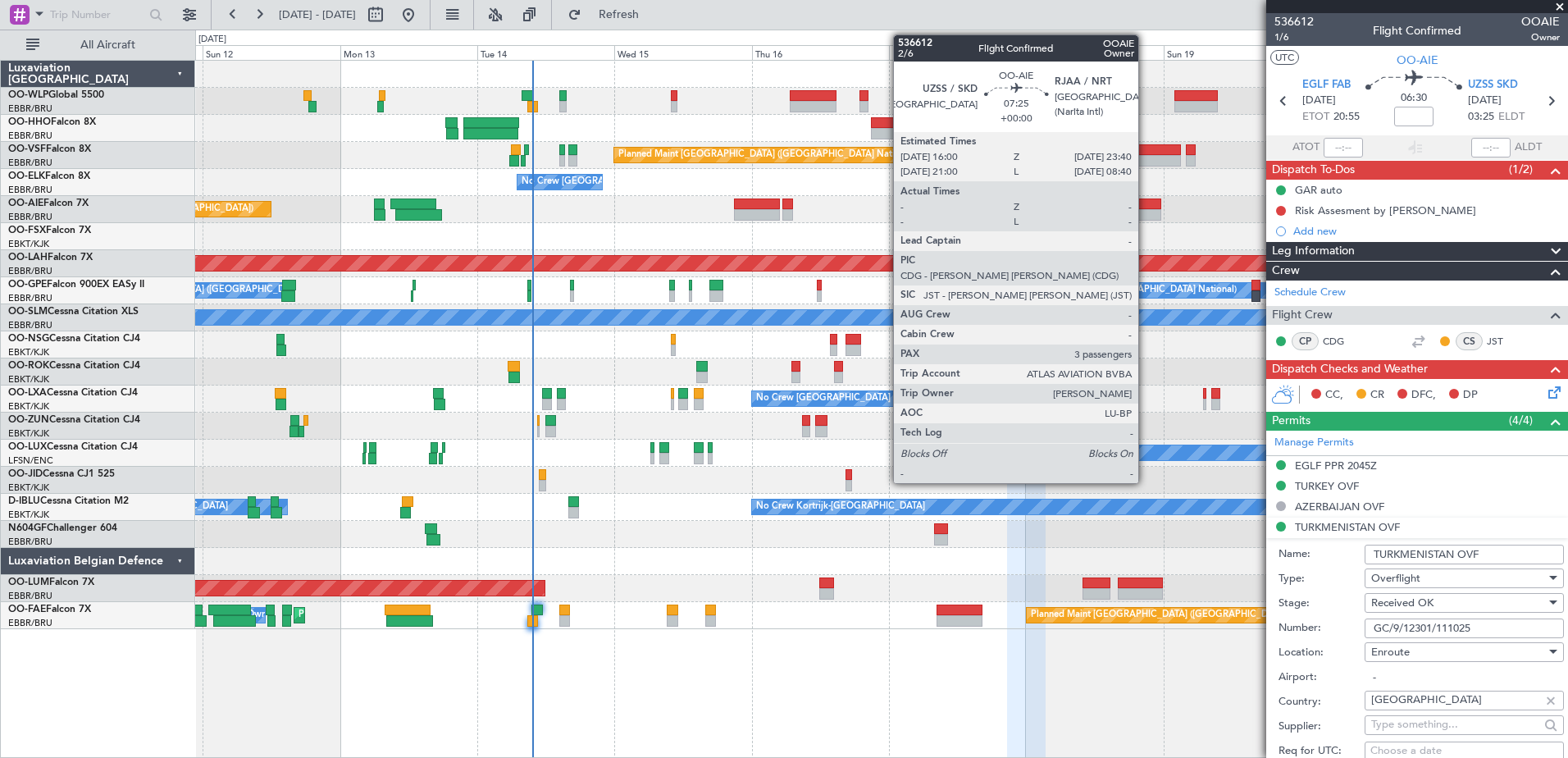
click at [1146, 204] on div at bounding box center [1139, 204] width 45 height 11
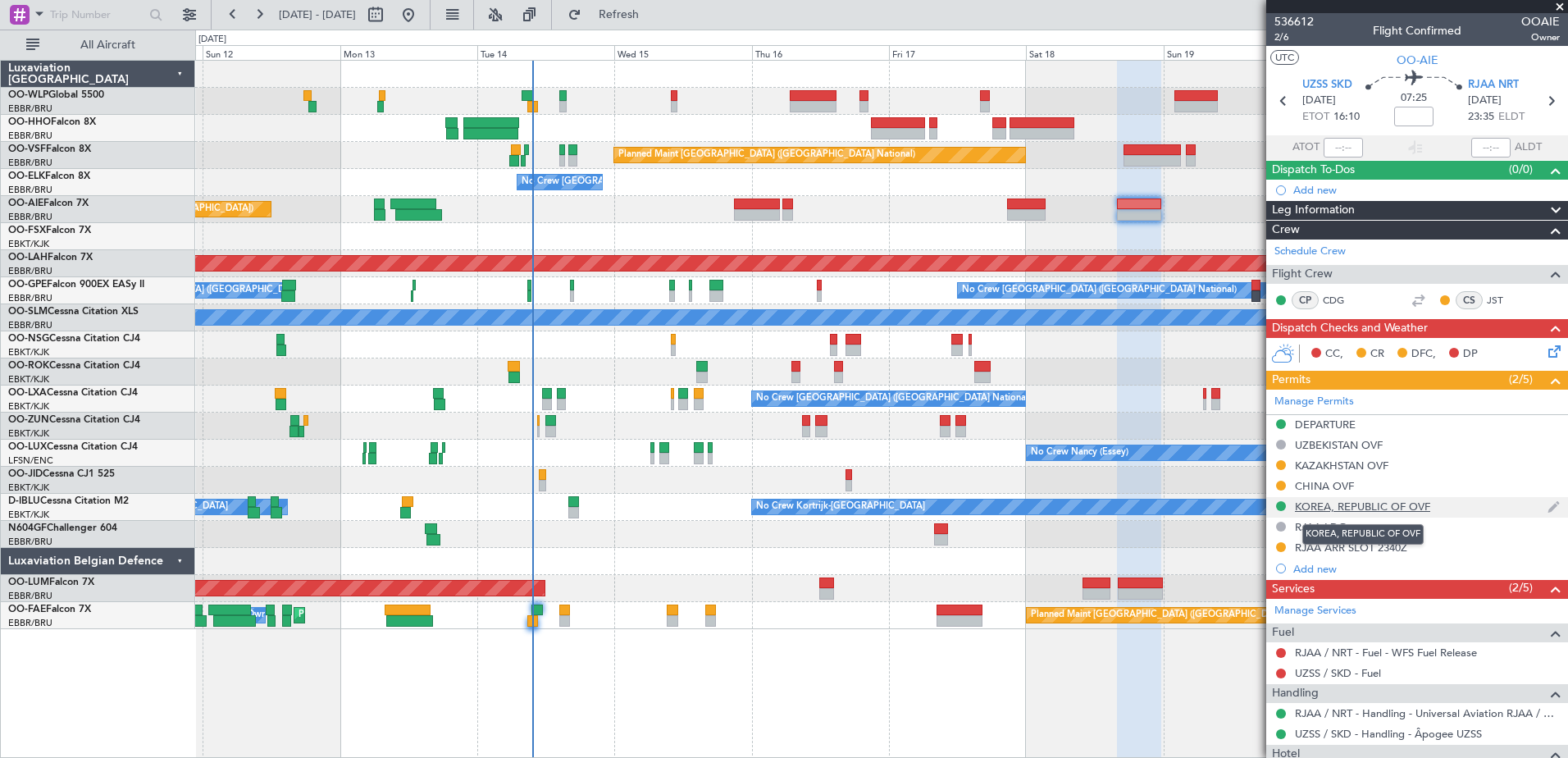
click at [1372, 505] on div "KOREA, REPUBLIC OF OVF" at bounding box center [1363, 506] width 136 height 14
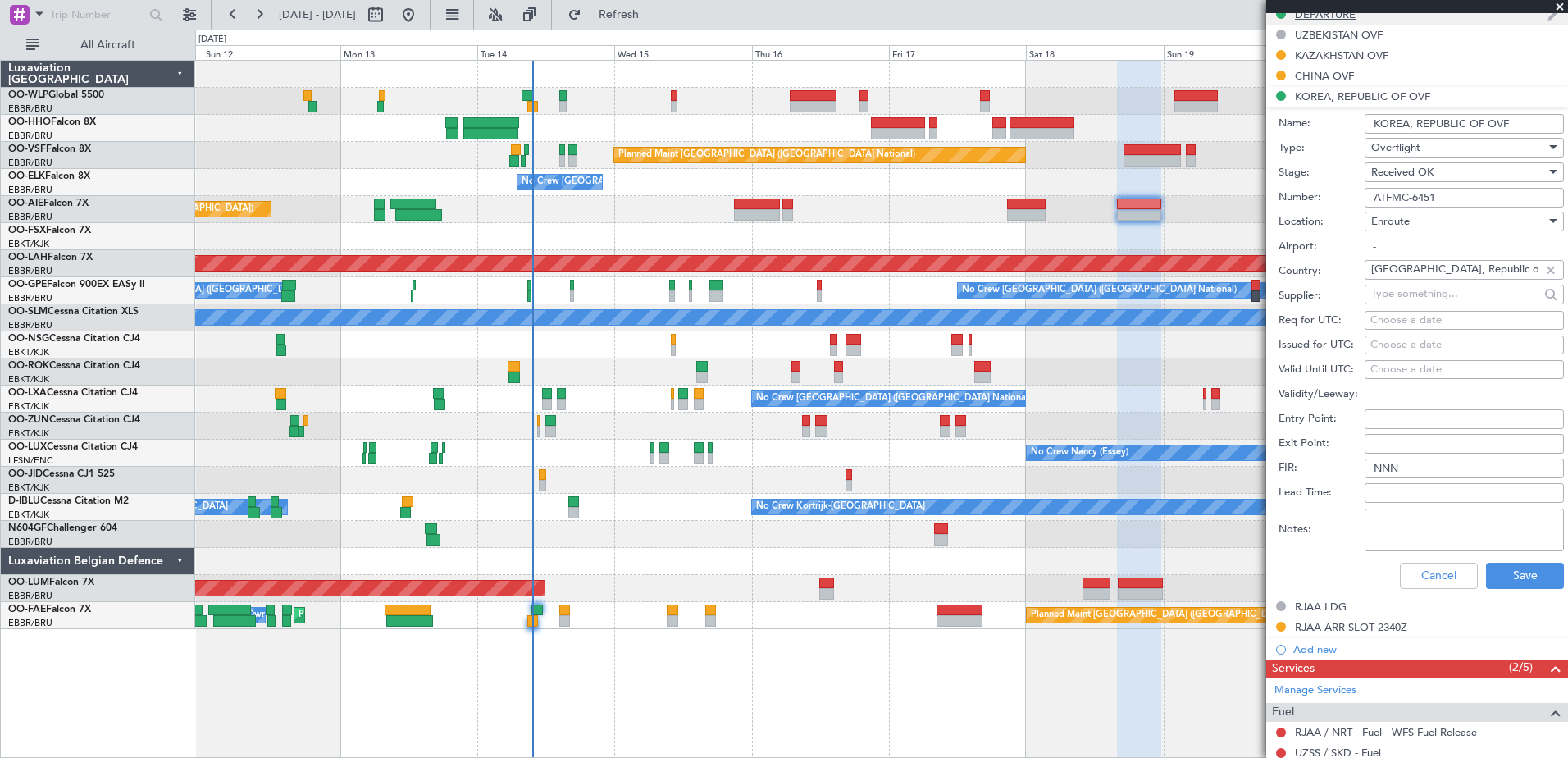
scroll to position [575, 0]
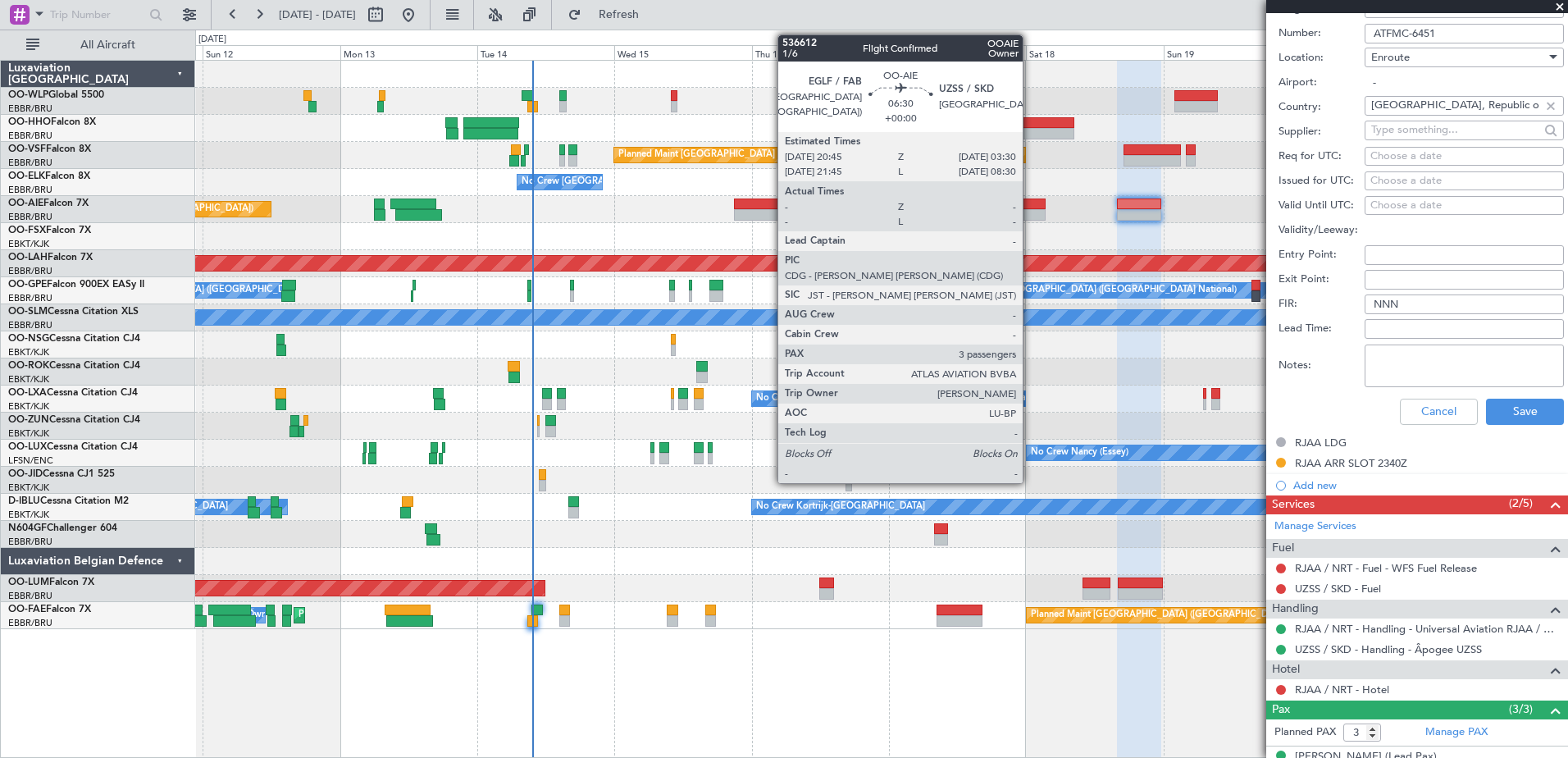
click at [1030, 217] on div at bounding box center [1027, 215] width 39 height 11
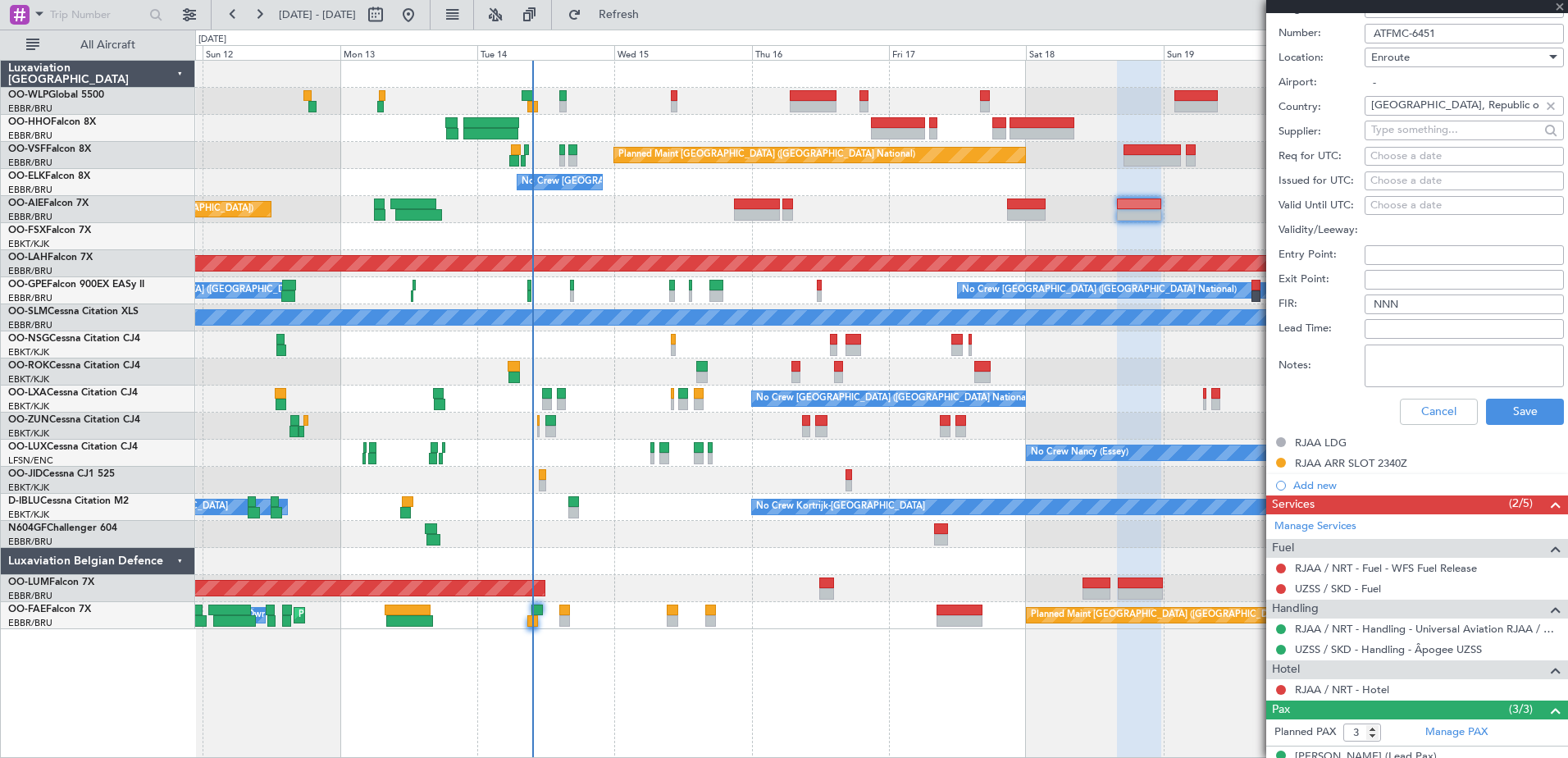
scroll to position [0, 0]
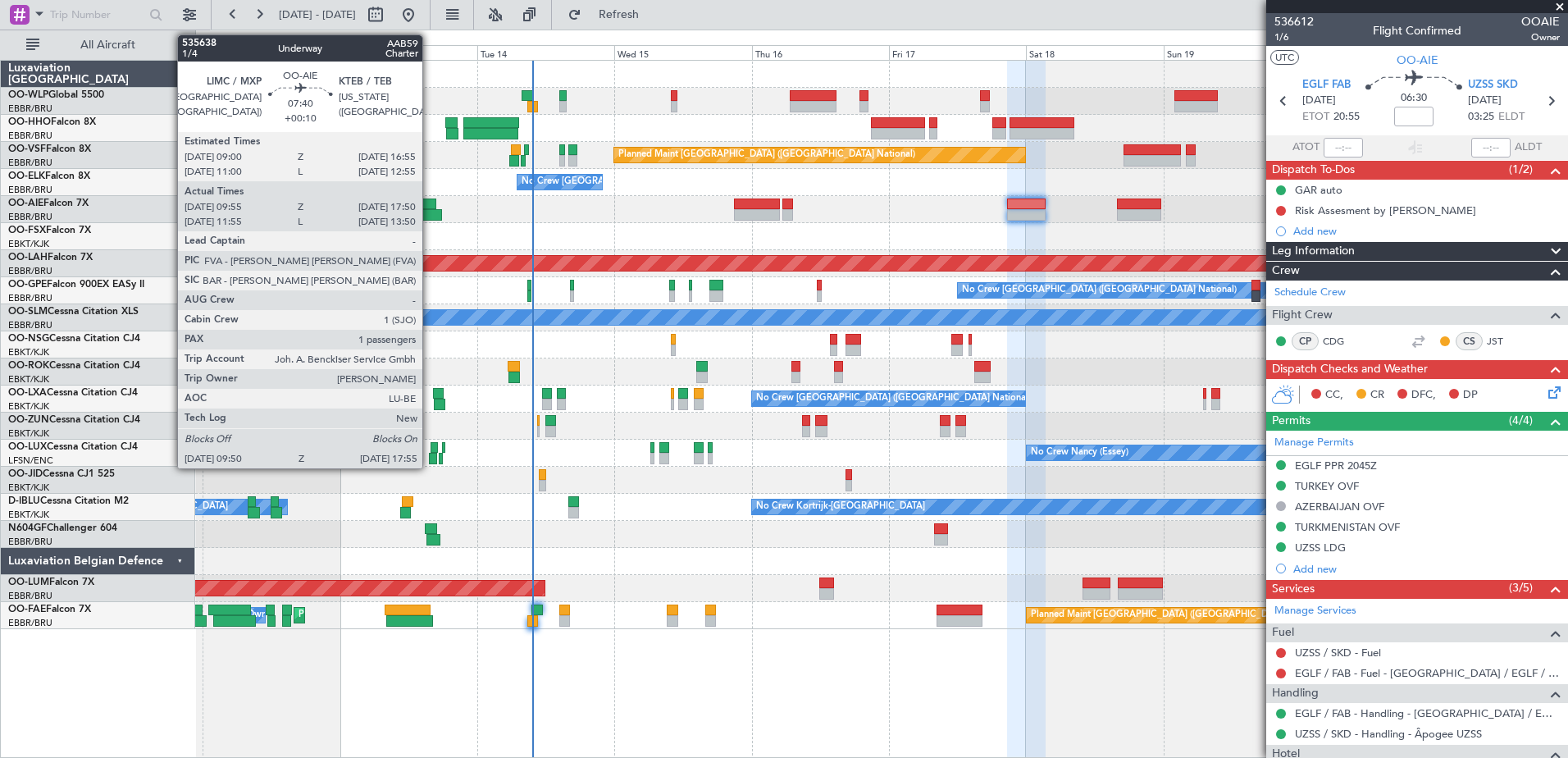
click at [430, 199] on div at bounding box center [413, 204] width 45 height 11
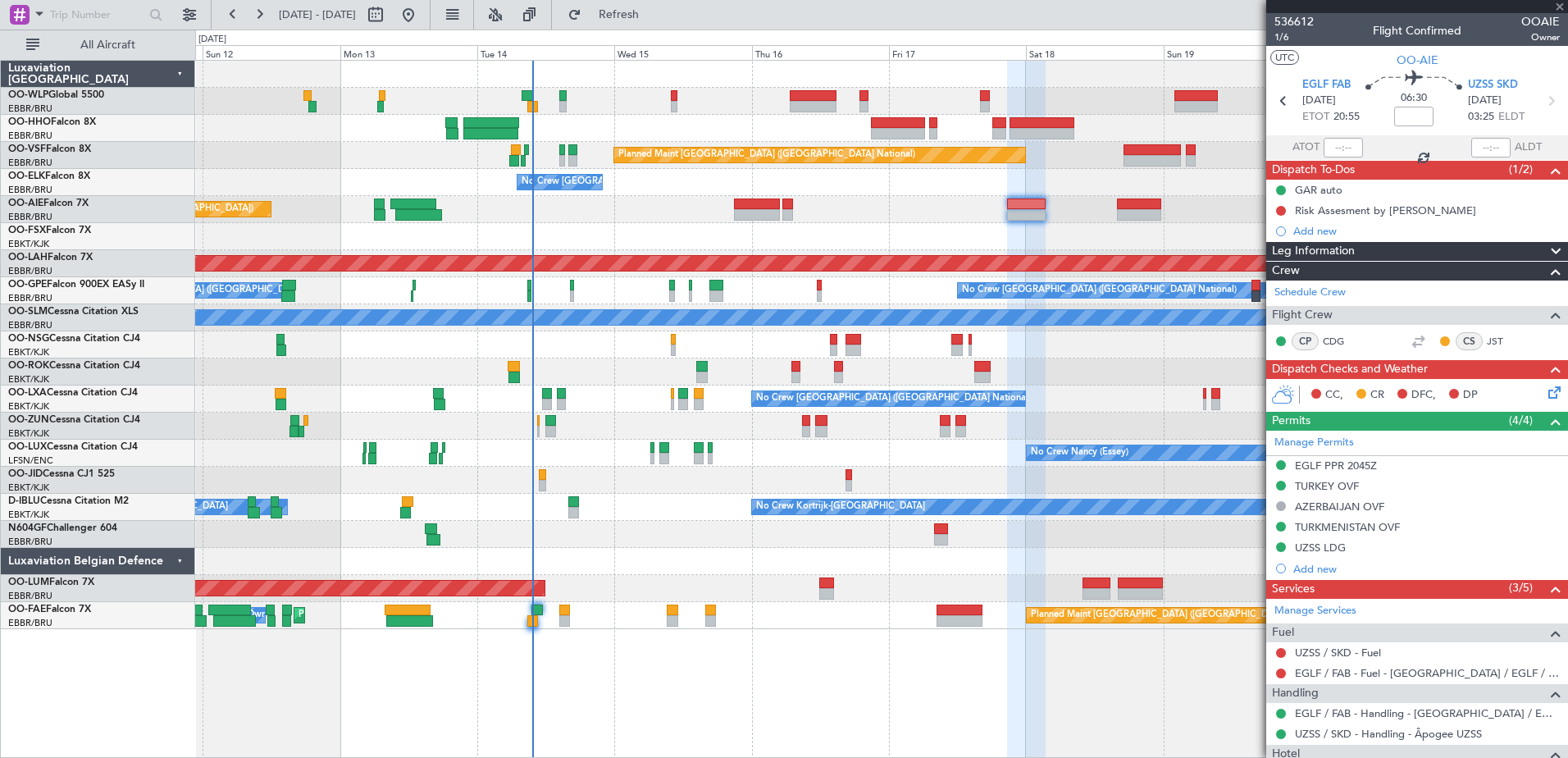
type input "+00:10"
type input "10:05"
type input "17:45"
type input "1"
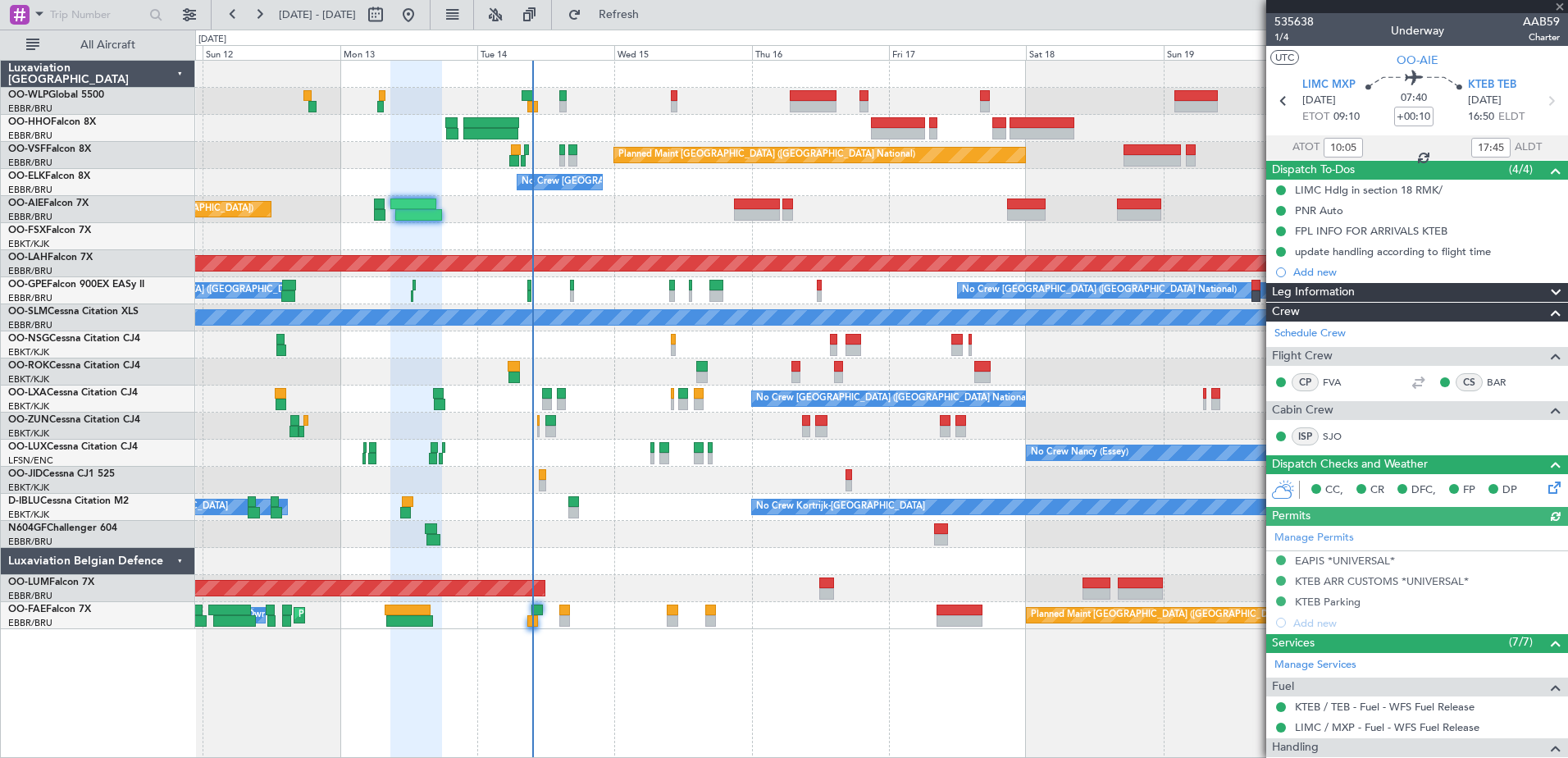
scroll to position [164, 0]
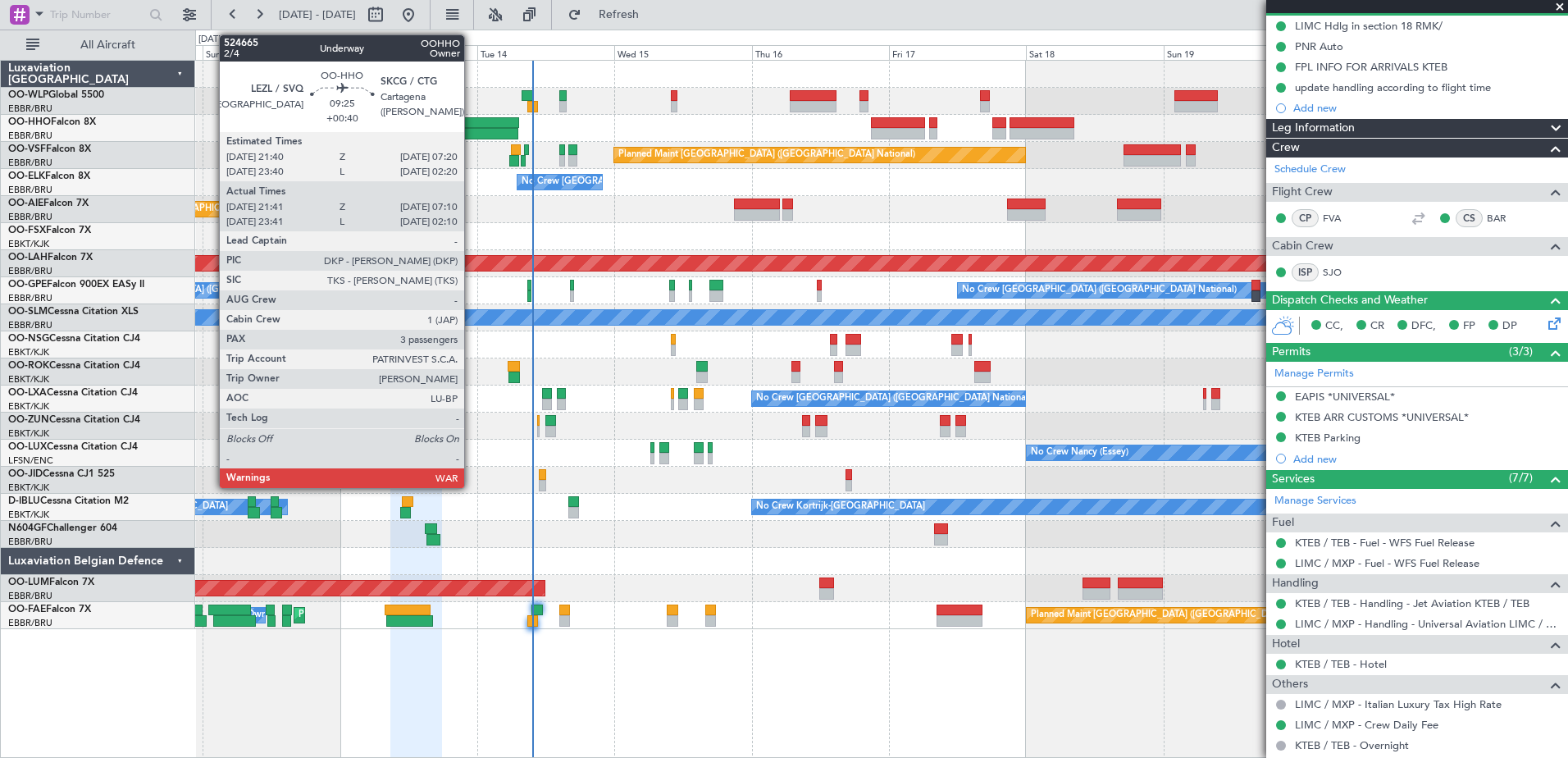
click at [472, 122] on div at bounding box center [491, 123] width 56 height 11
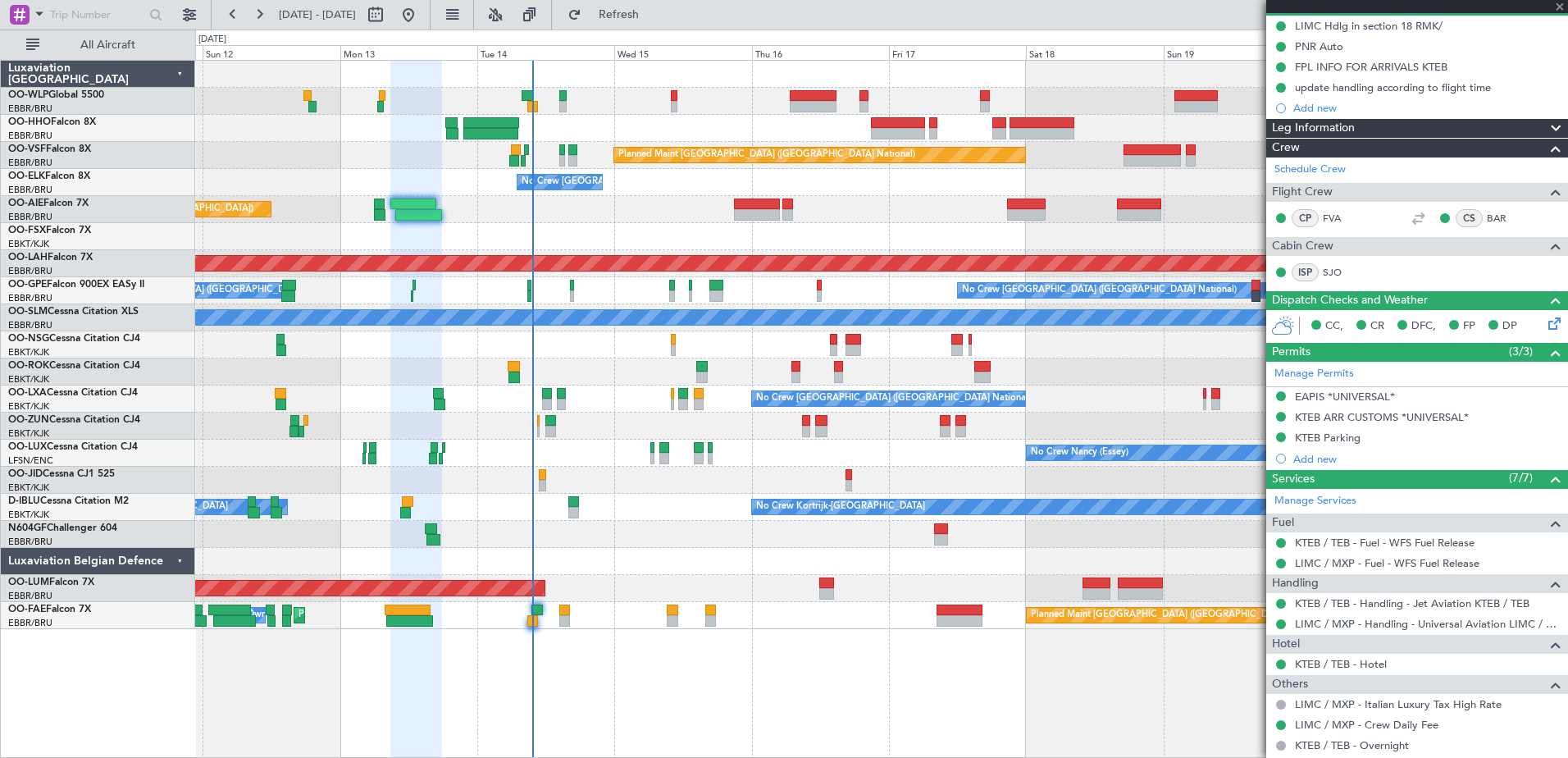
type input "+00:40"
type input "21:51"
type input "07:05"
type input "3"
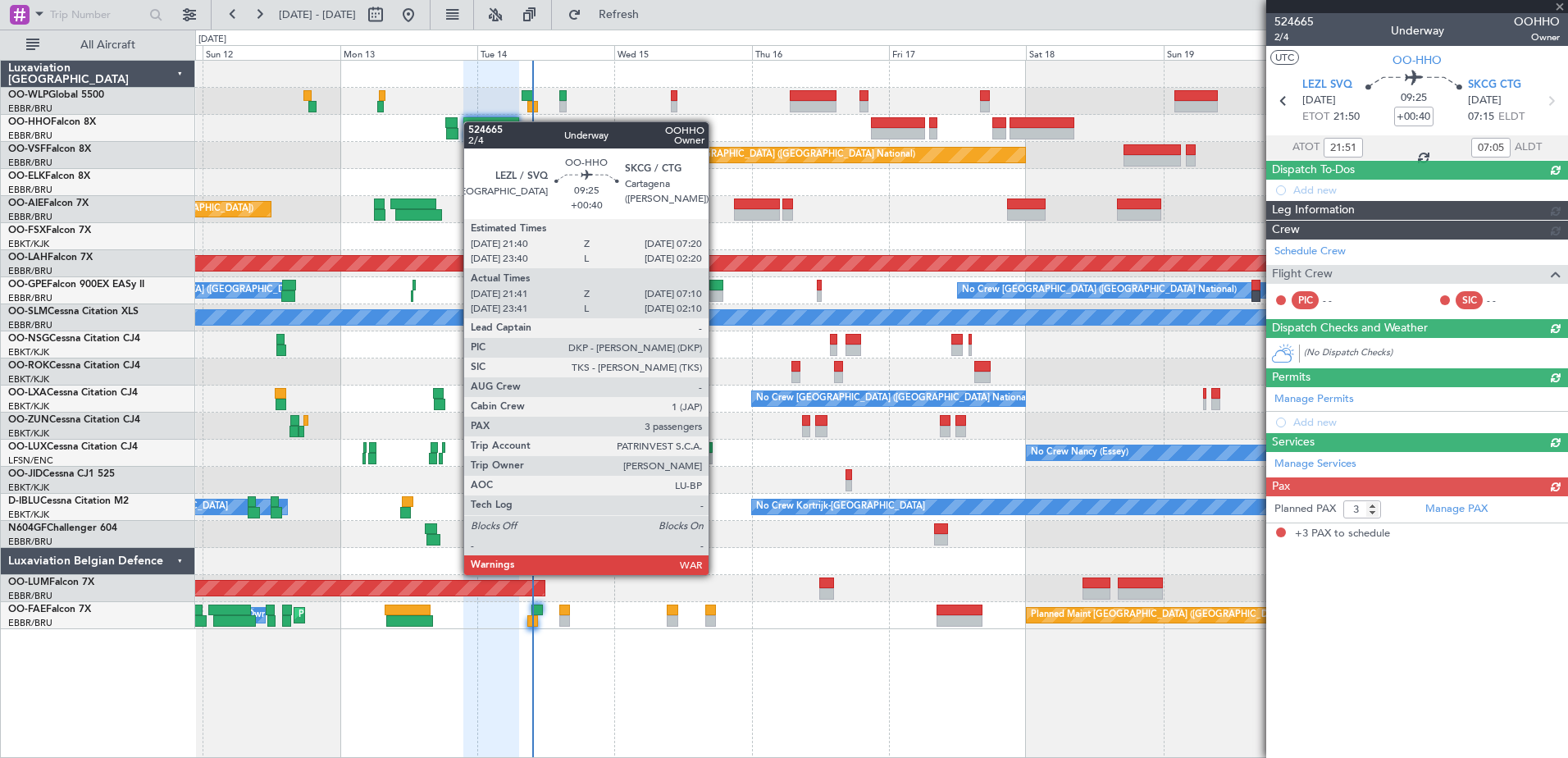
scroll to position [0, 0]
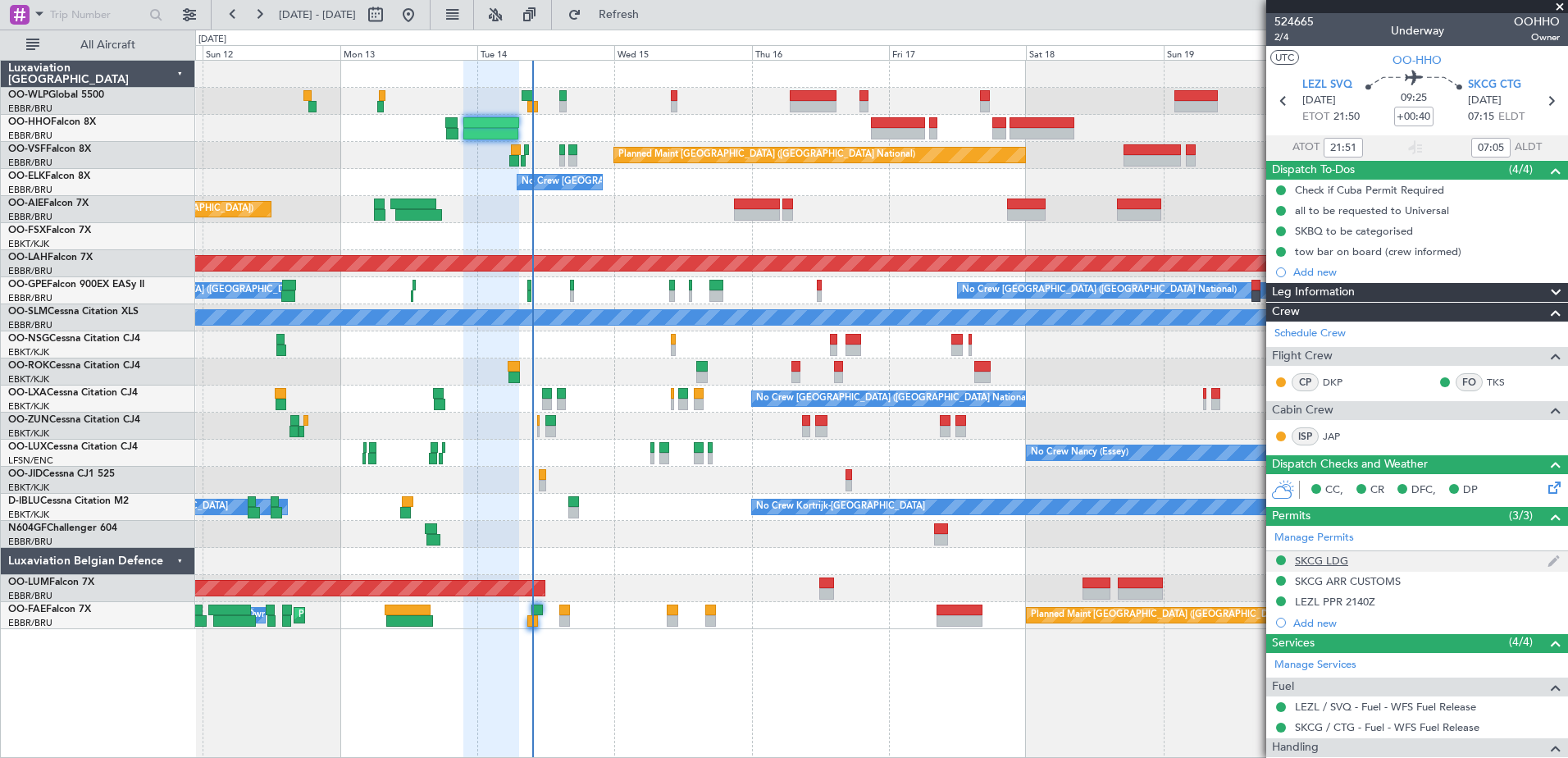
click at [1312, 562] on div "SKCG LDG" at bounding box center [1321, 560] width 53 height 14
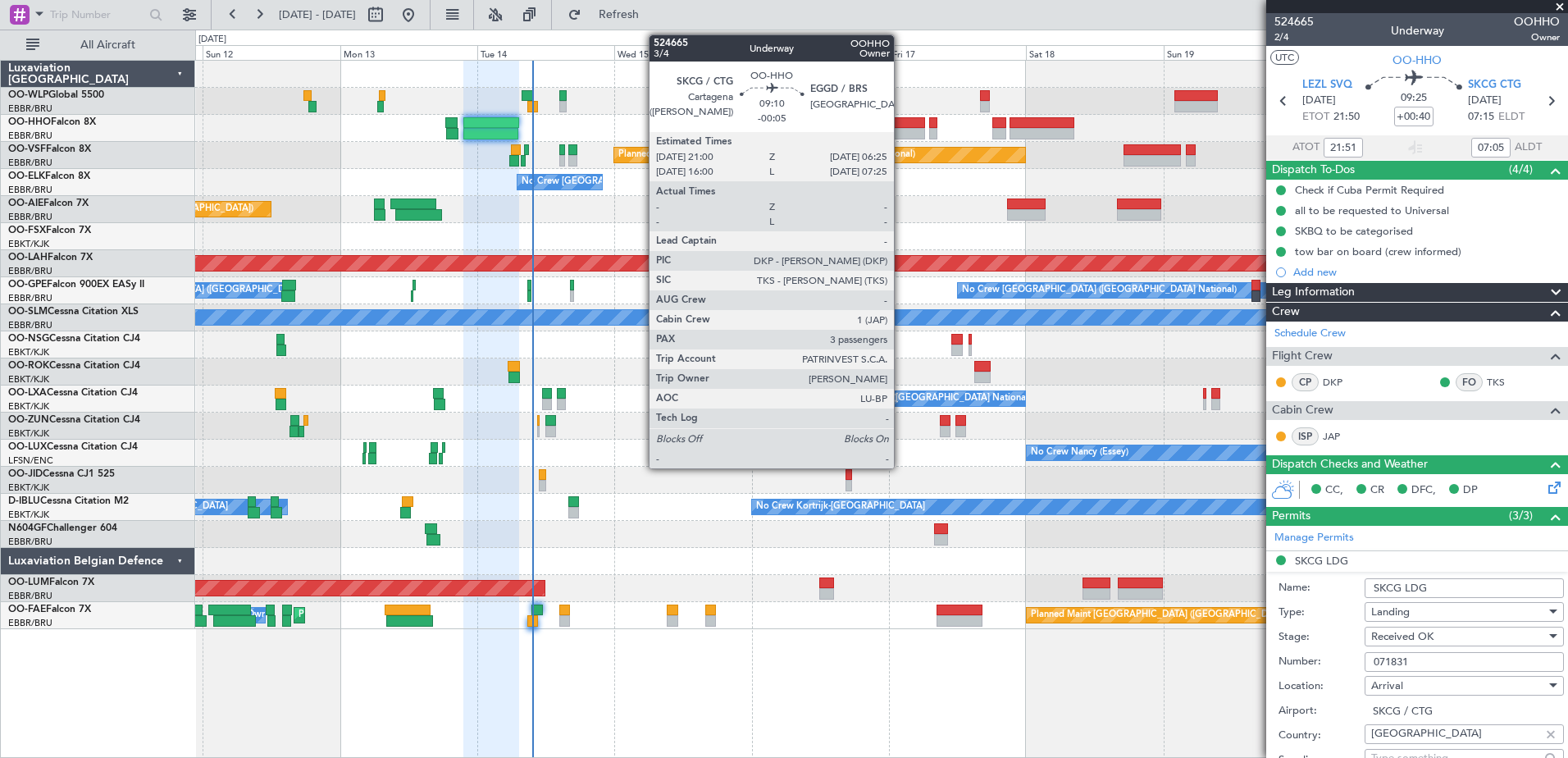
click at [901, 137] on div at bounding box center [898, 134] width 54 height 11
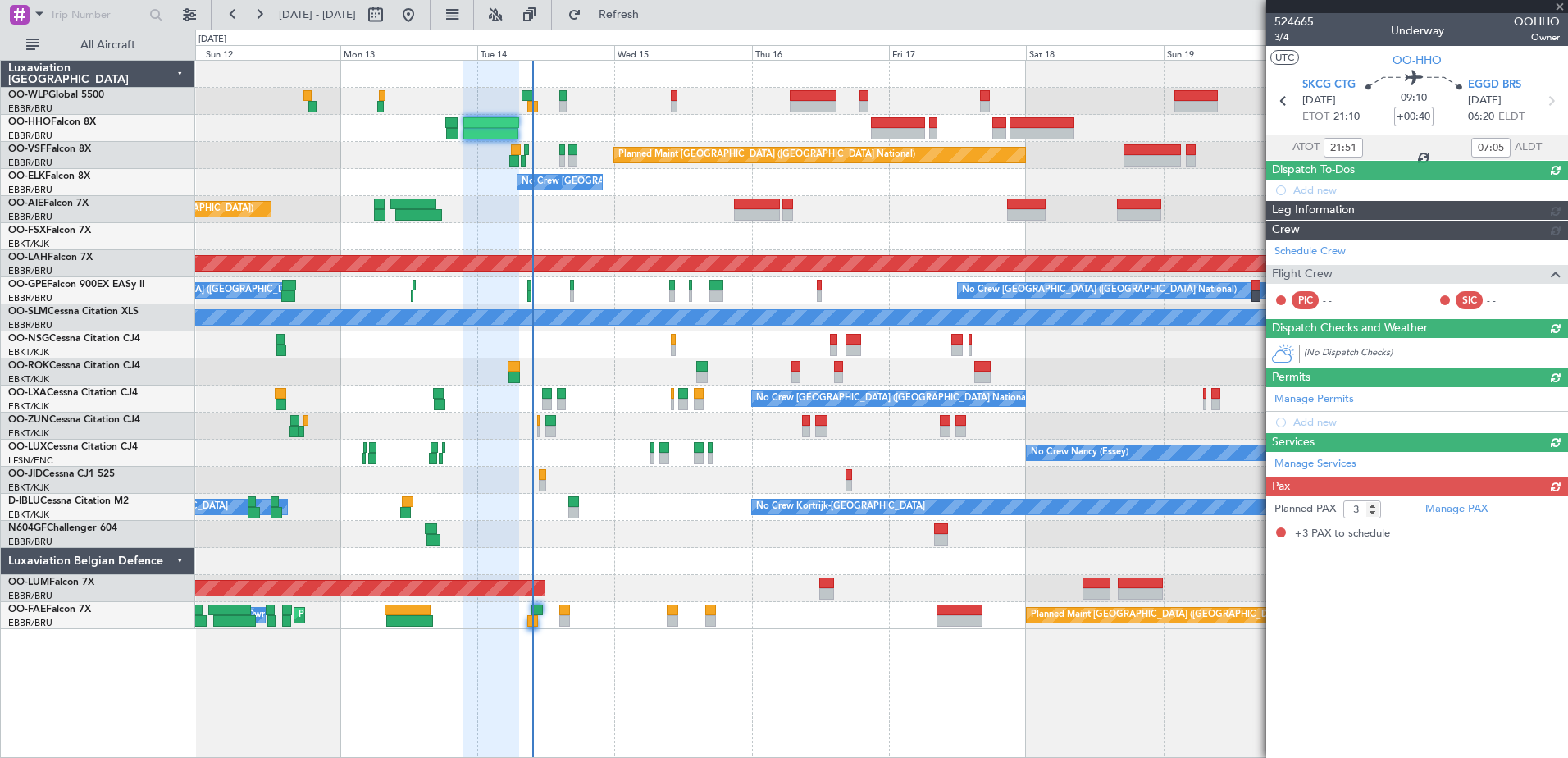
type input "-00:05"
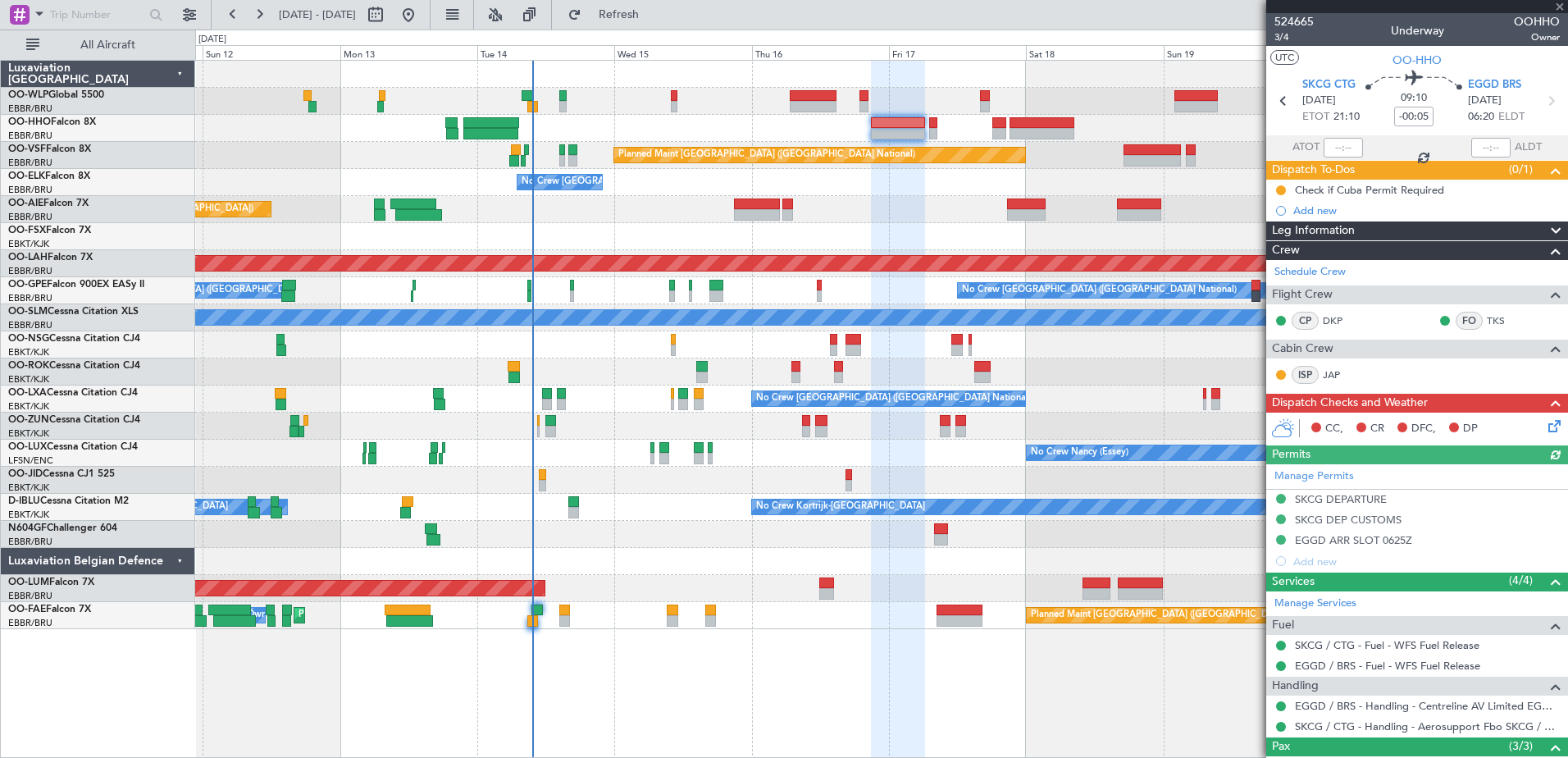
scroll to position [136, 0]
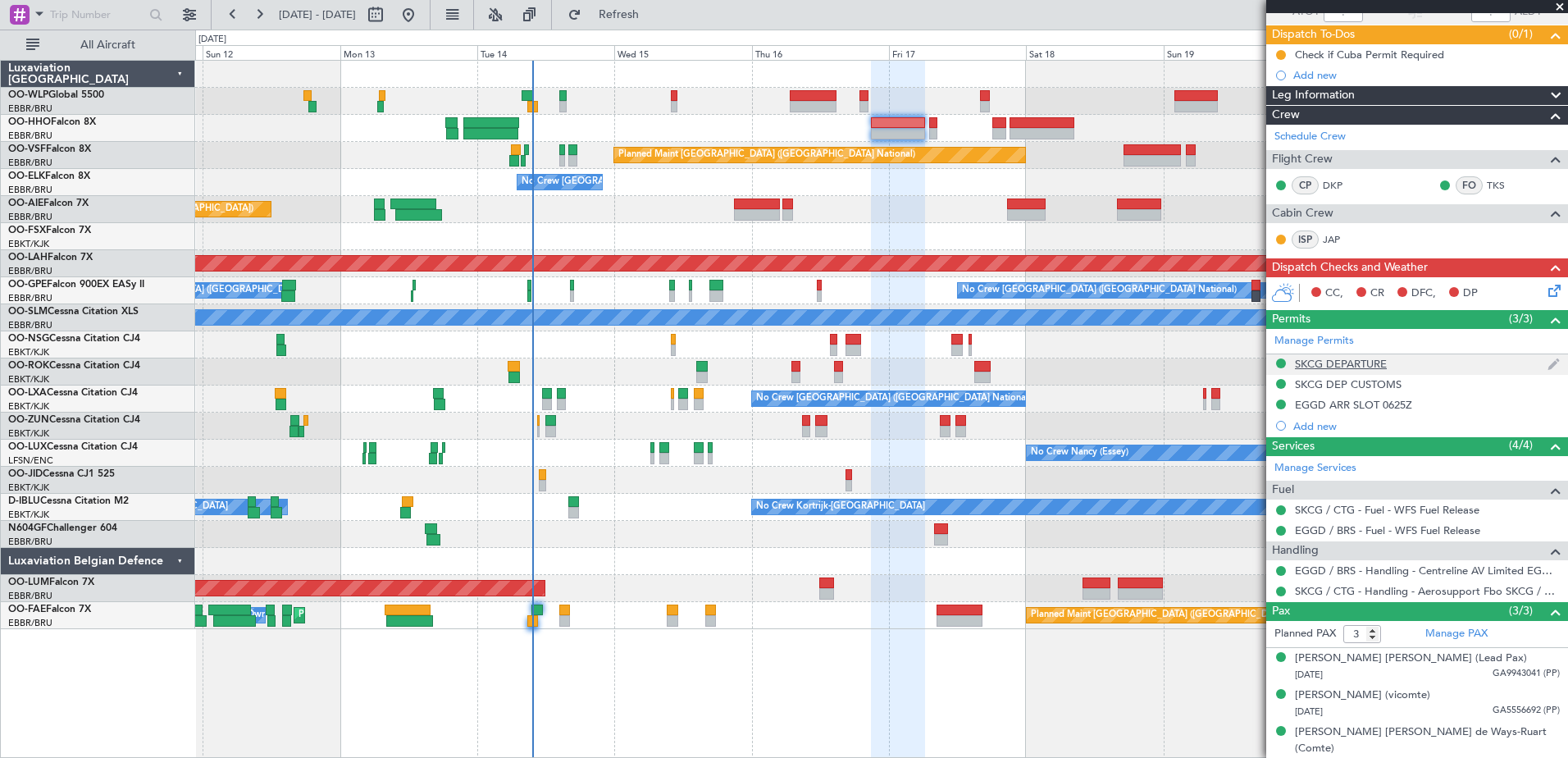
click at [1351, 365] on div "SKCG DEPARTURE" at bounding box center [1341, 363] width 92 height 14
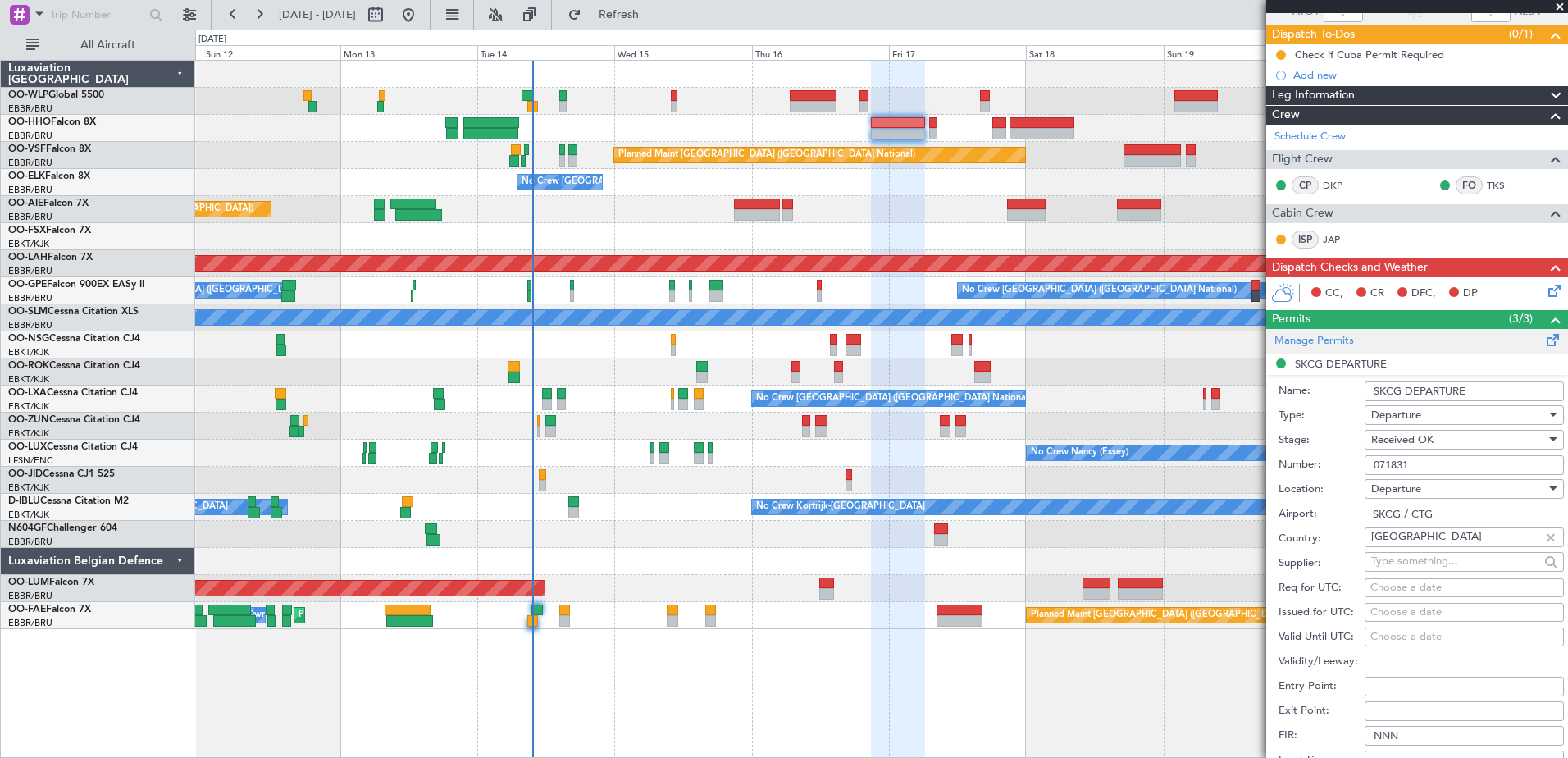
scroll to position [625, 0]
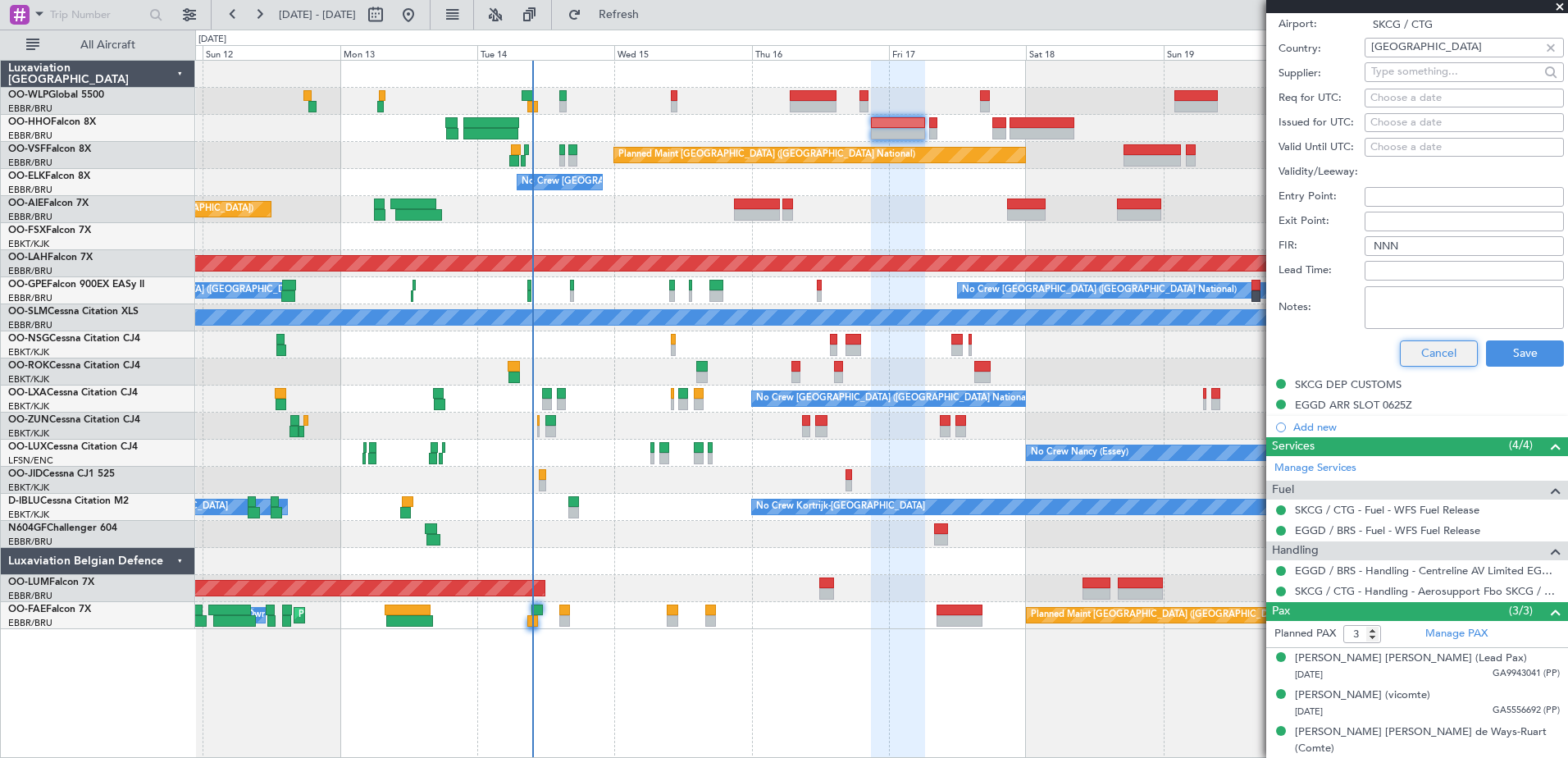
click at [1425, 362] on button "Cancel" at bounding box center [1439, 354] width 78 height 26
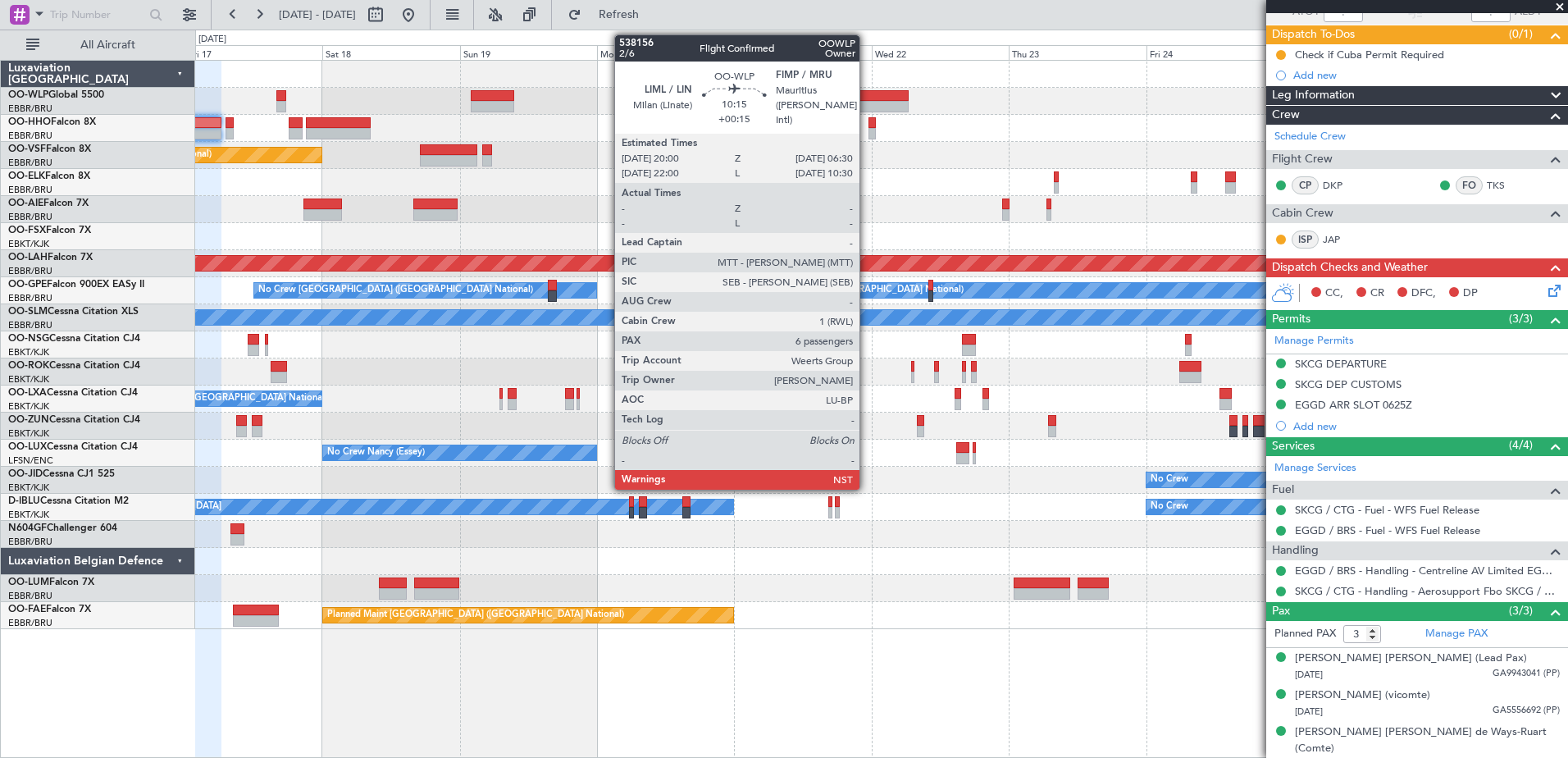
click at [867, 93] on div at bounding box center [878, 96] width 60 height 11
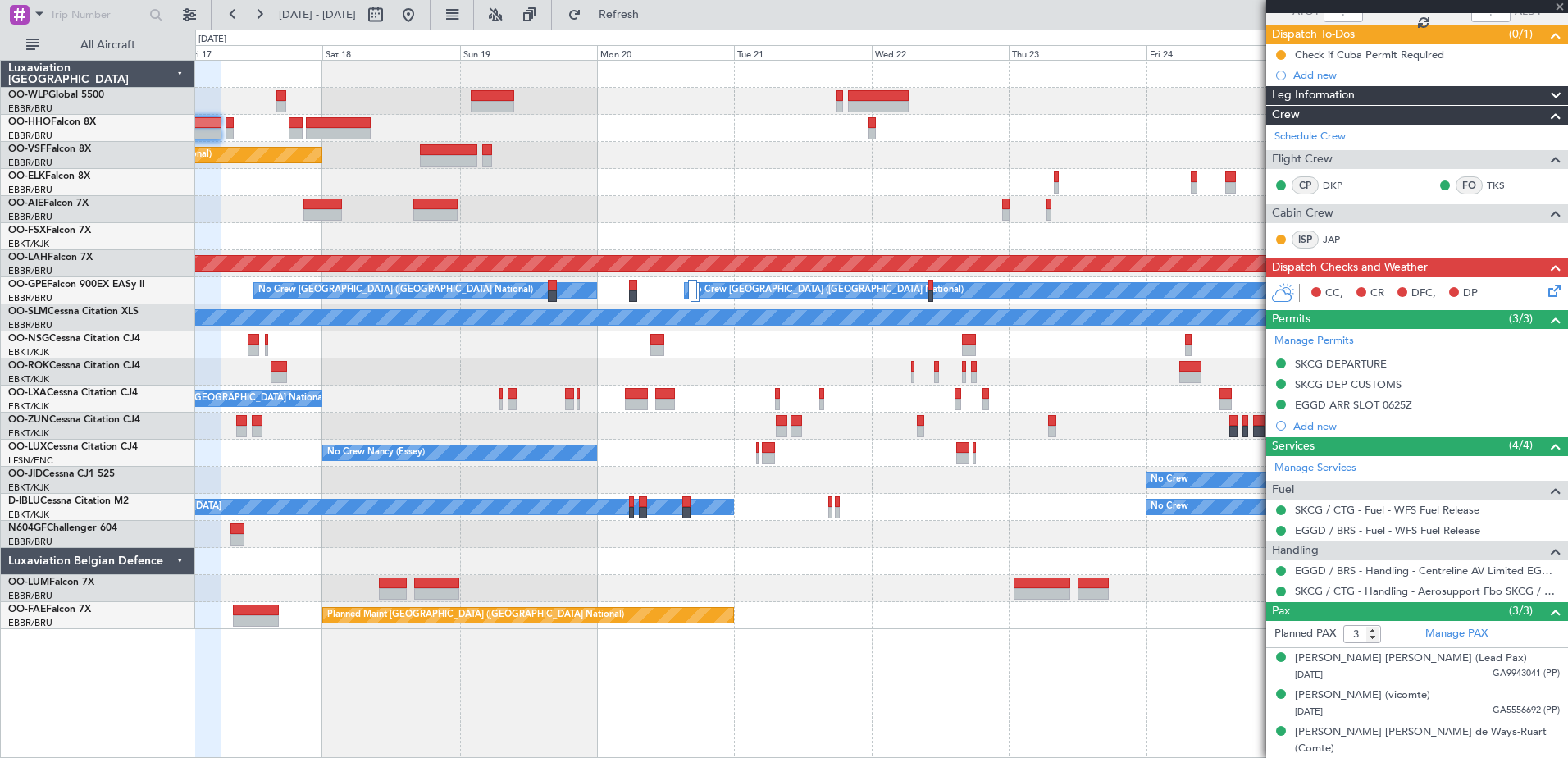
type input "+00:15"
type input "6"
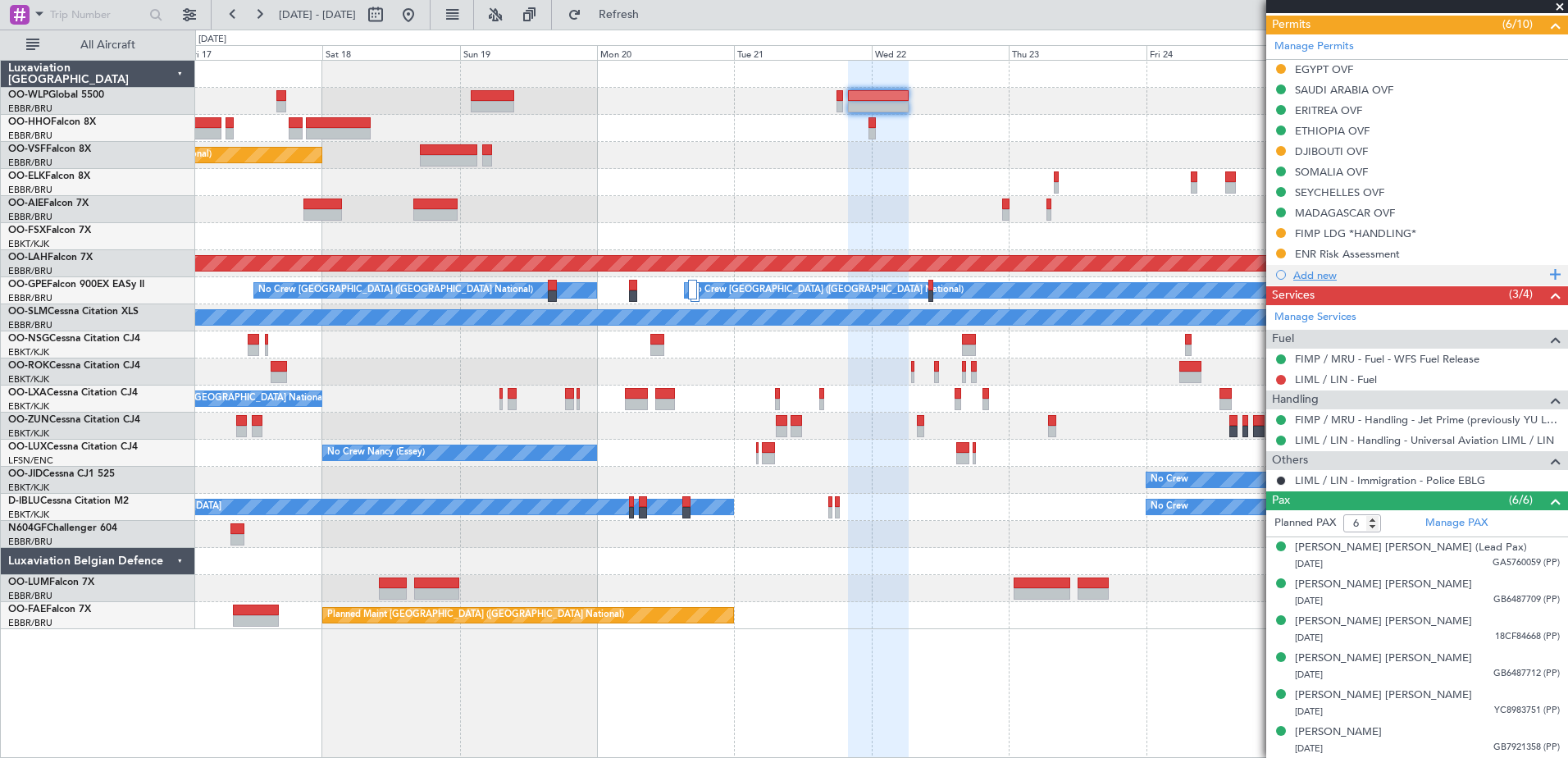
scroll to position [0, 0]
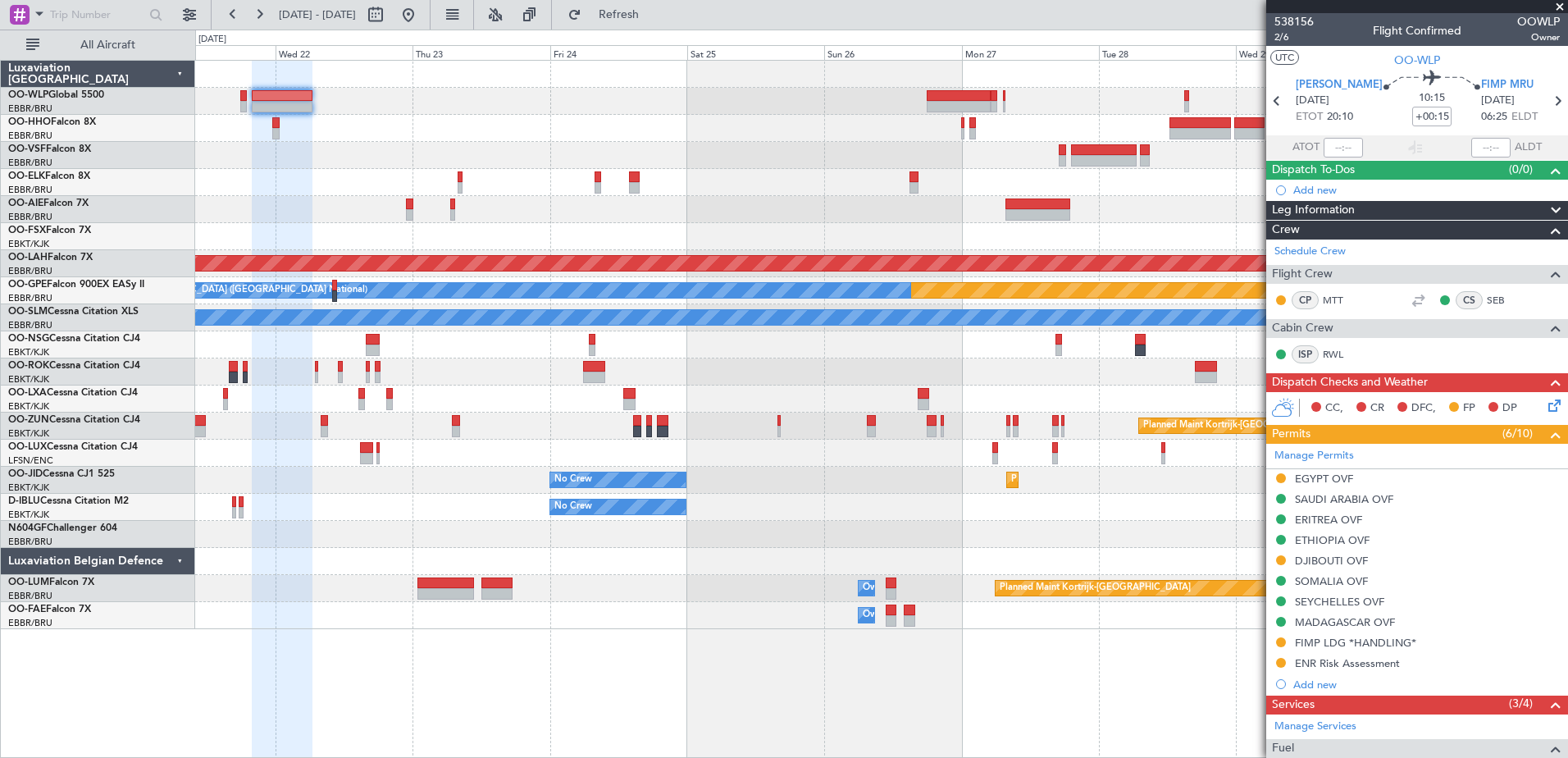
click at [416, 162] on div "Planned Maint Alton-st Louis (St Louis Regl) Planned Maint Nurnberg No Crew Bru…" at bounding box center [881, 345] width 1372 height 568
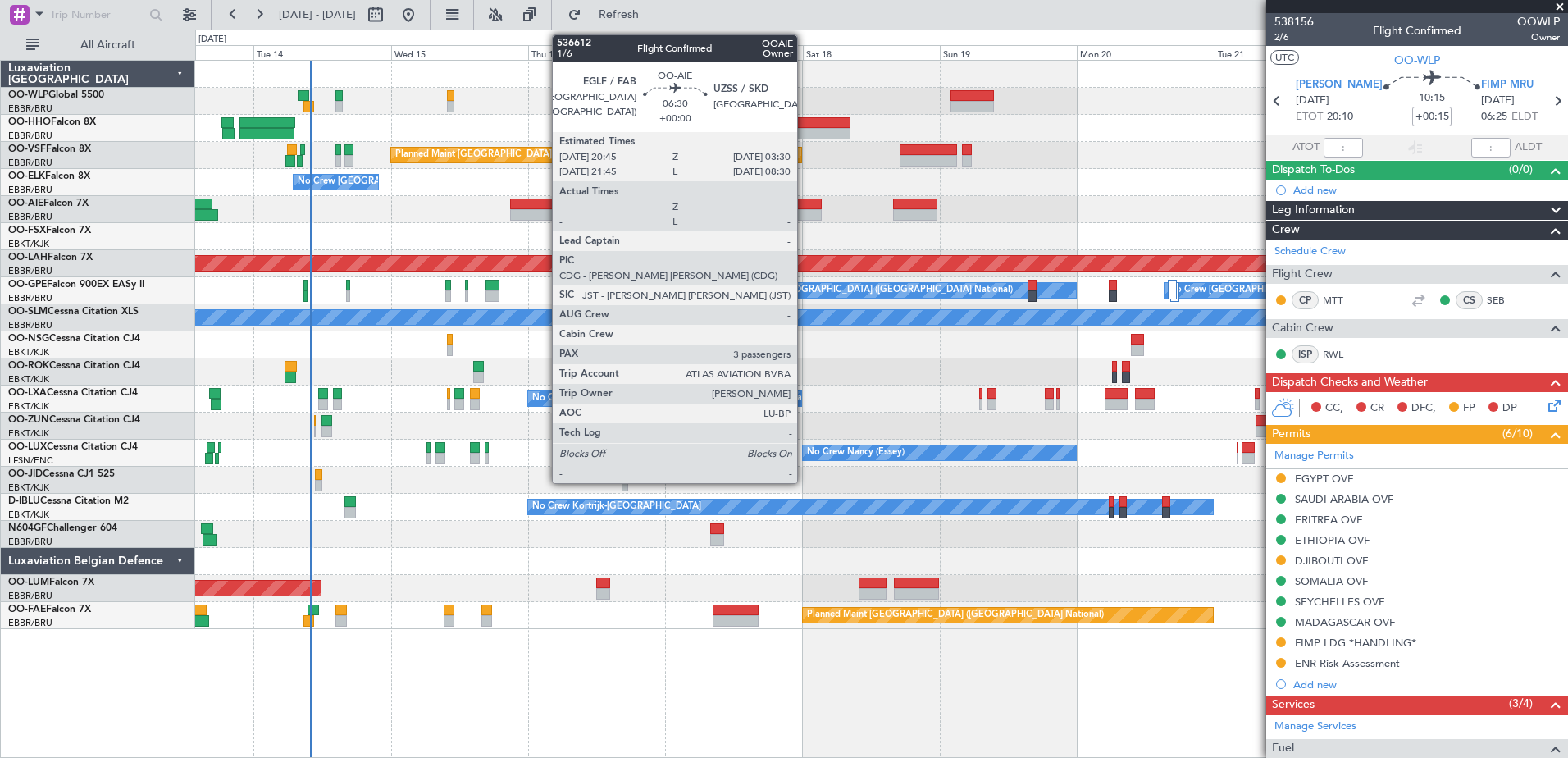
click at [805, 211] on div at bounding box center [803, 215] width 39 height 11
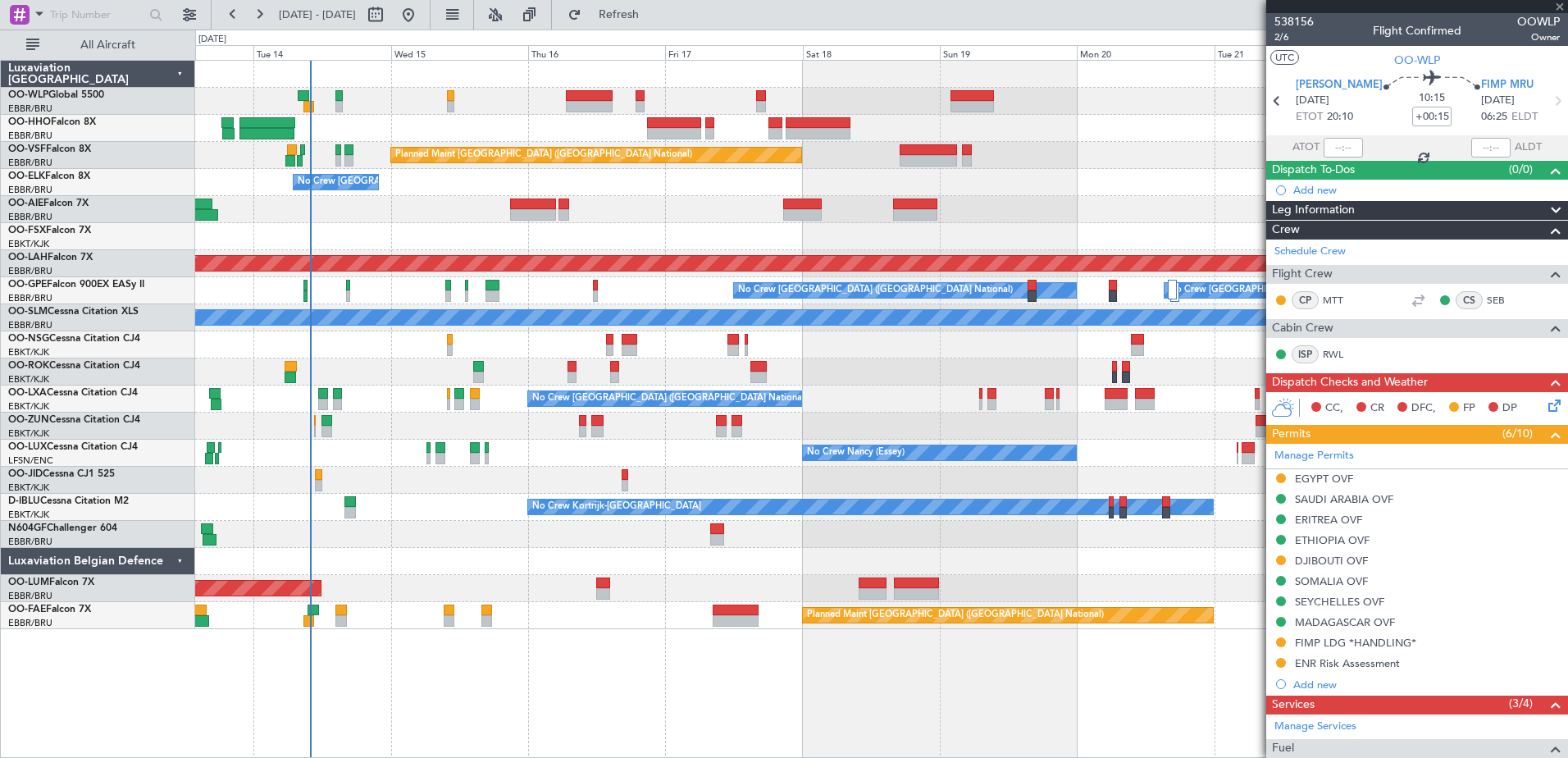
type input "3"
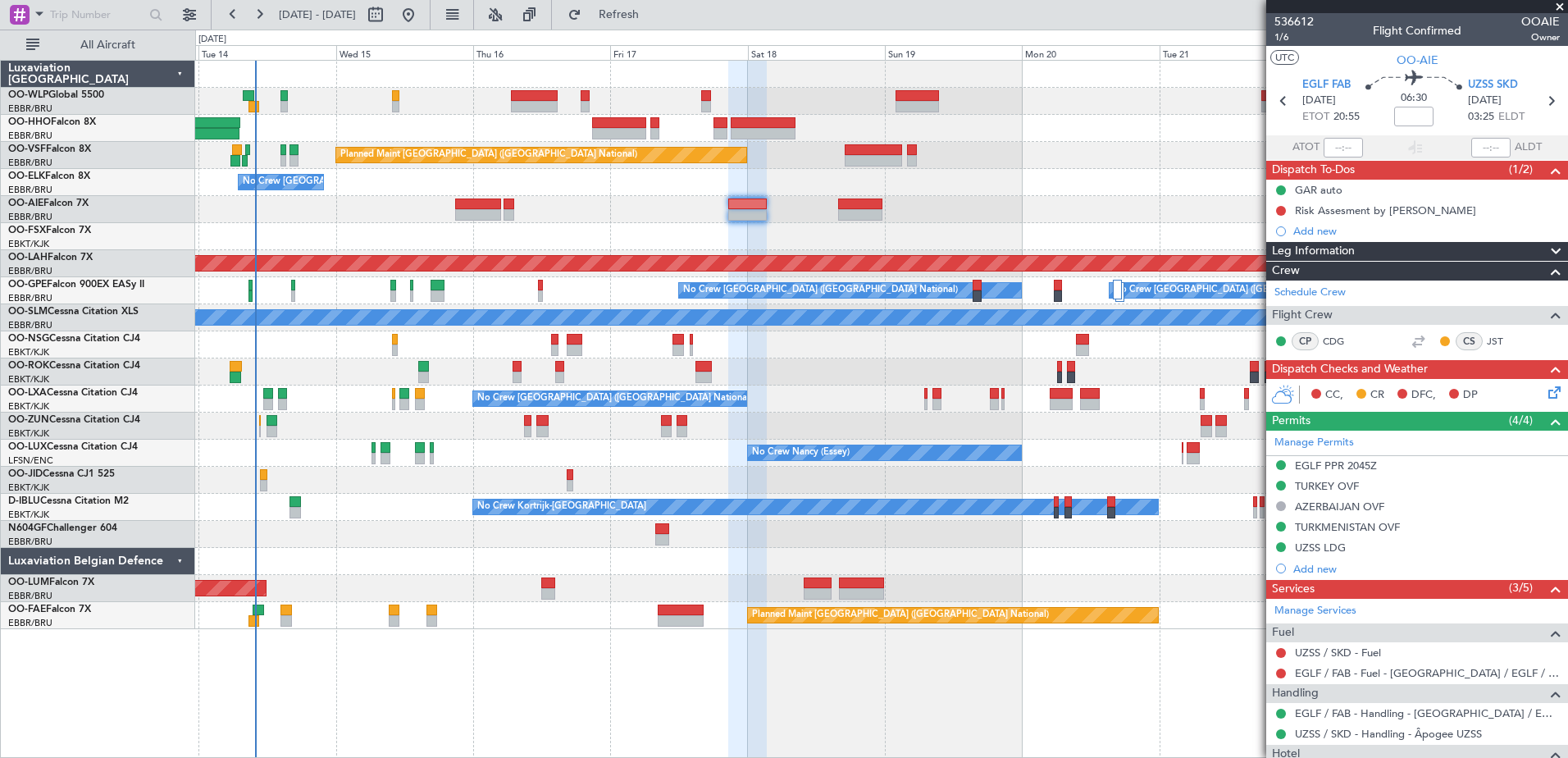
click at [1046, 216] on div "Planned Maint [GEOGRAPHIC_DATA] ([GEOGRAPHIC_DATA])" at bounding box center [881, 209] width 1372 height 27
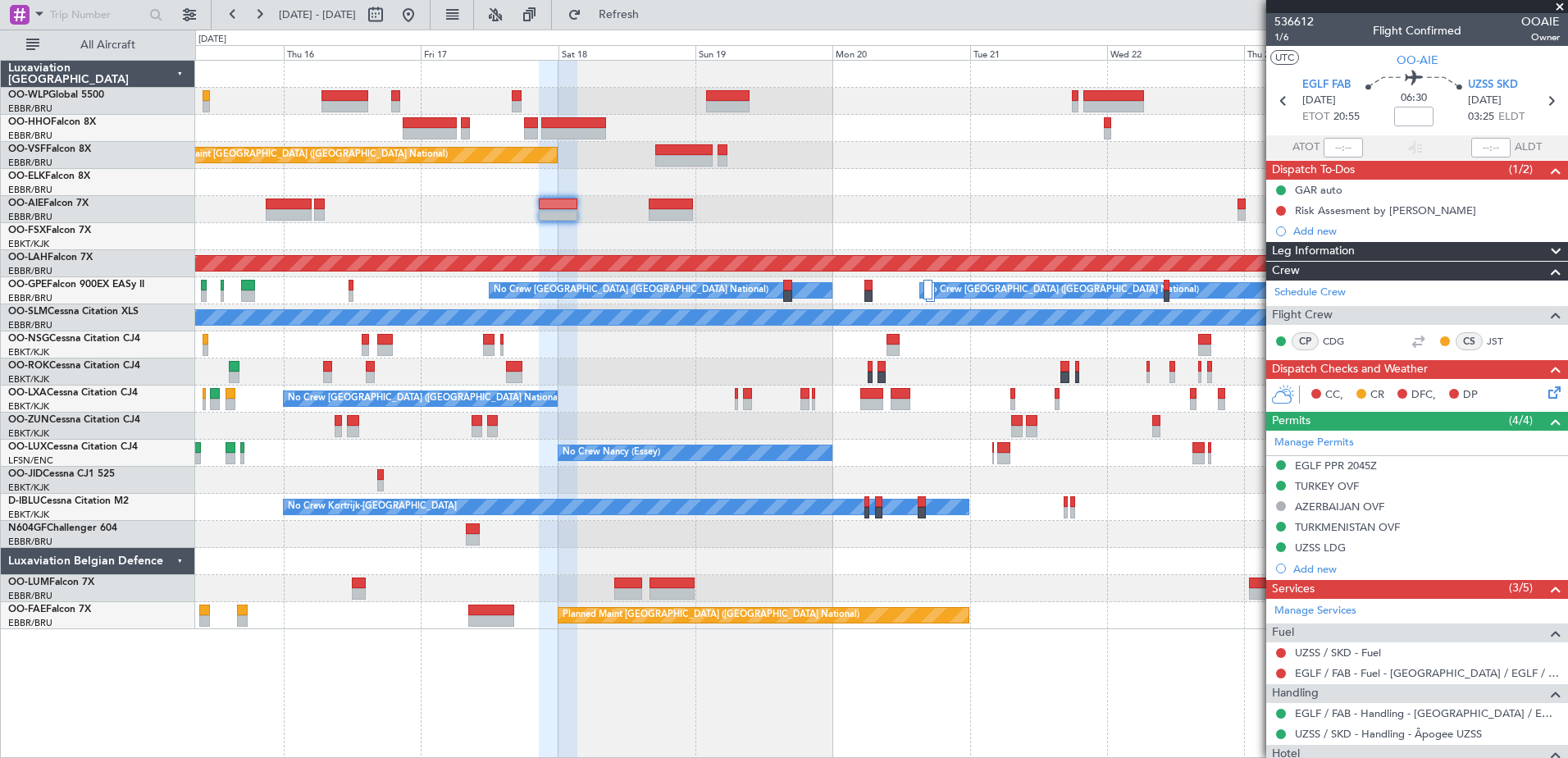
click at [711, 215] on div at bounding box center [881, 209] width 1372 height 27
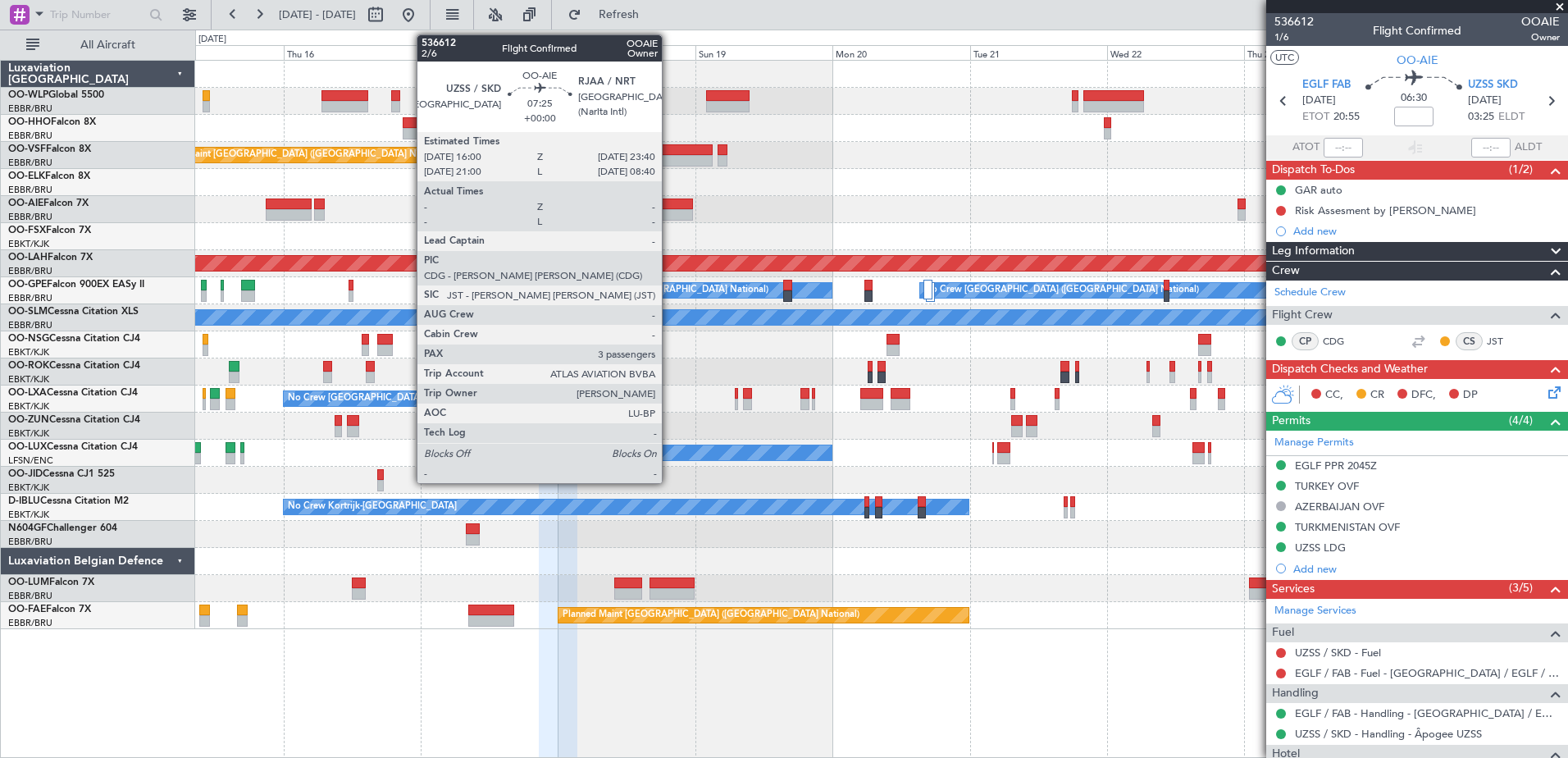
click at [669, 206] on div at bounding box center [671, 204] width 45 height 11
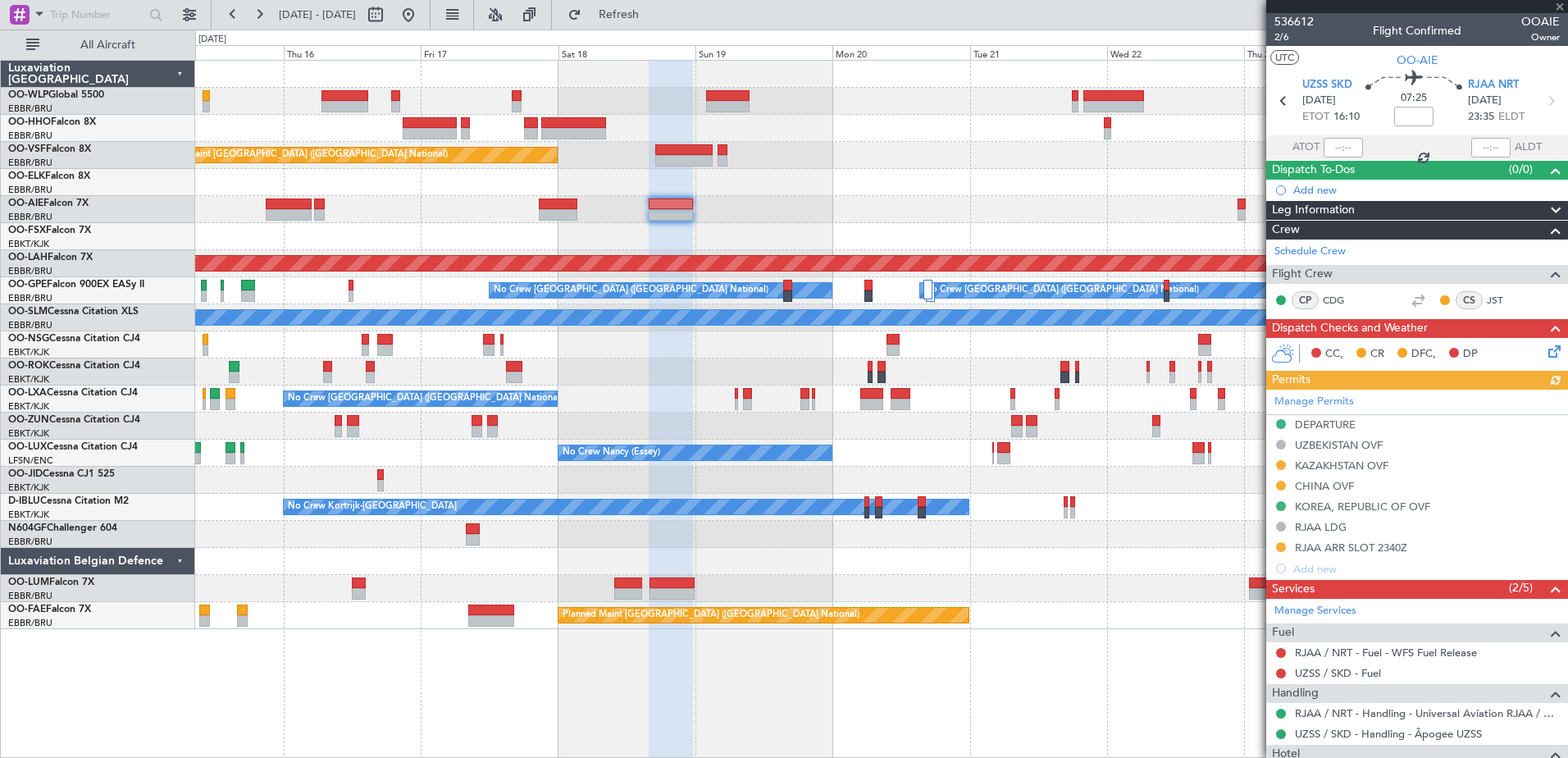
scroll to position [200, 0]
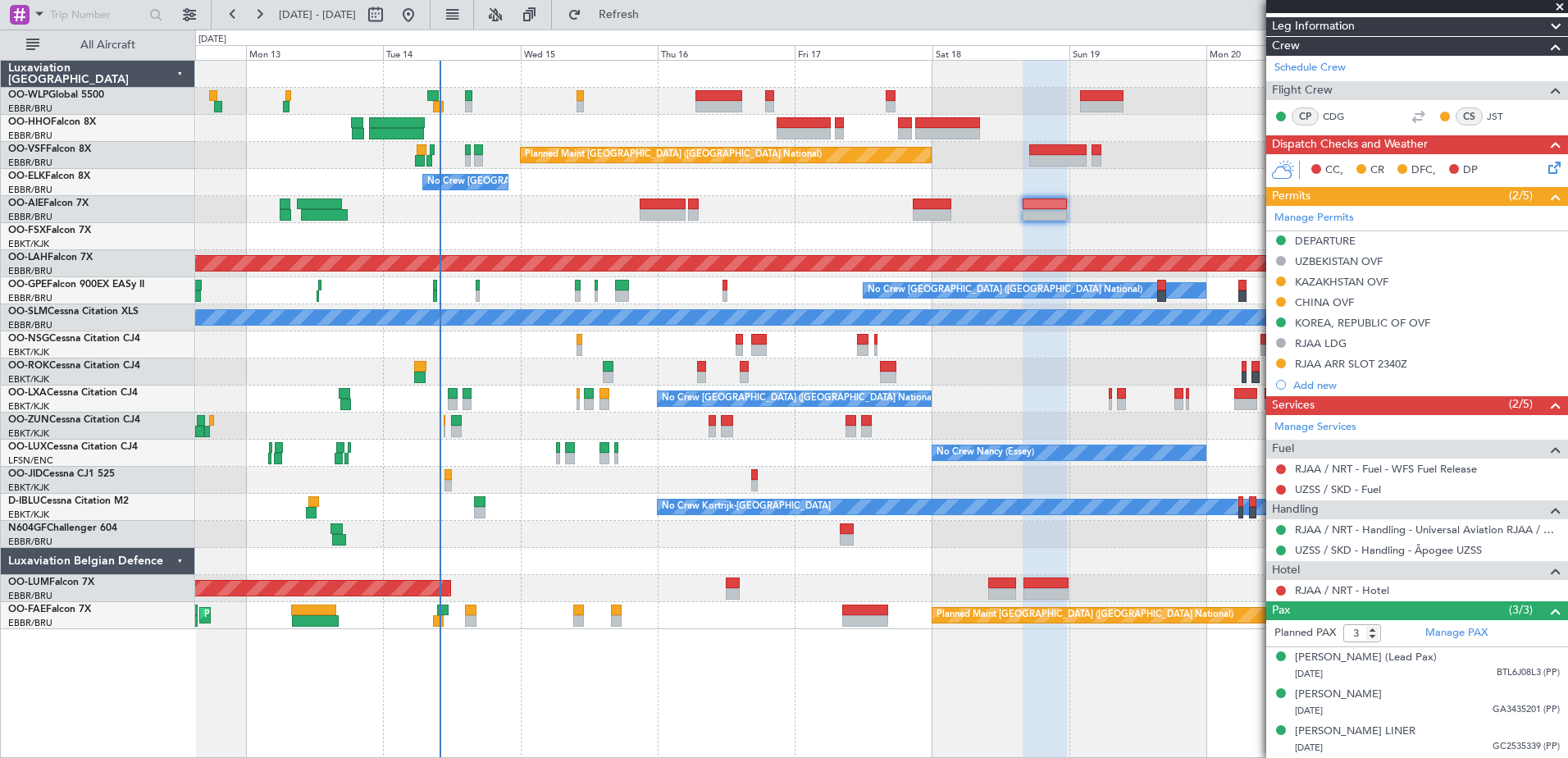
click at [1001, 405] on div "No Crew [GEOGRAPHIC_DATA] ([GEOGRAPHIC_DATA] National)" at bounding box center [881, 399] width 1372 height 27
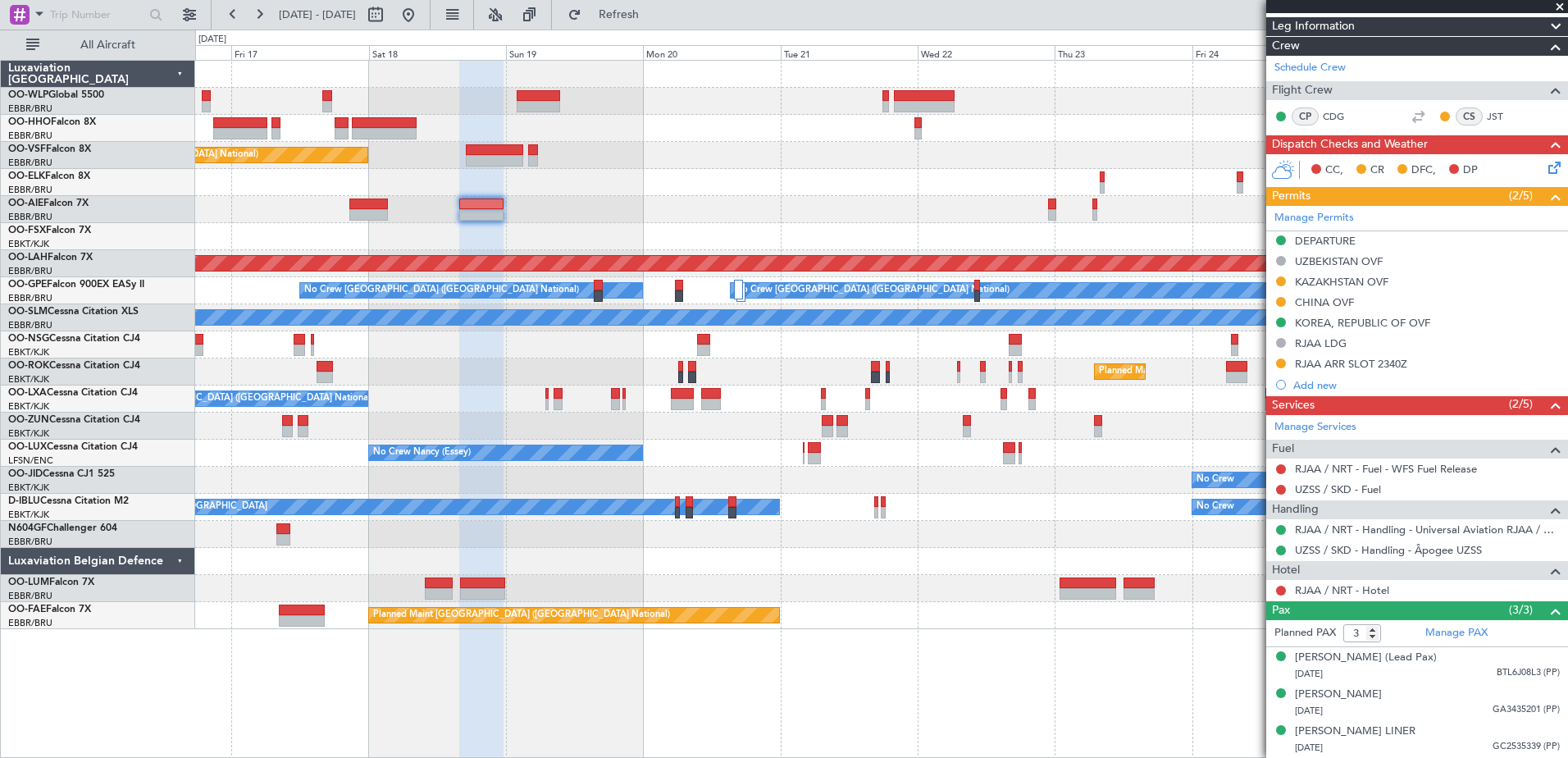
click at [579, 233] on div "Planned Maint Brussels (Brussels National) No Crew Brussels (Brussels National)…" at bounding box center [881, 345] width 1372 height 568
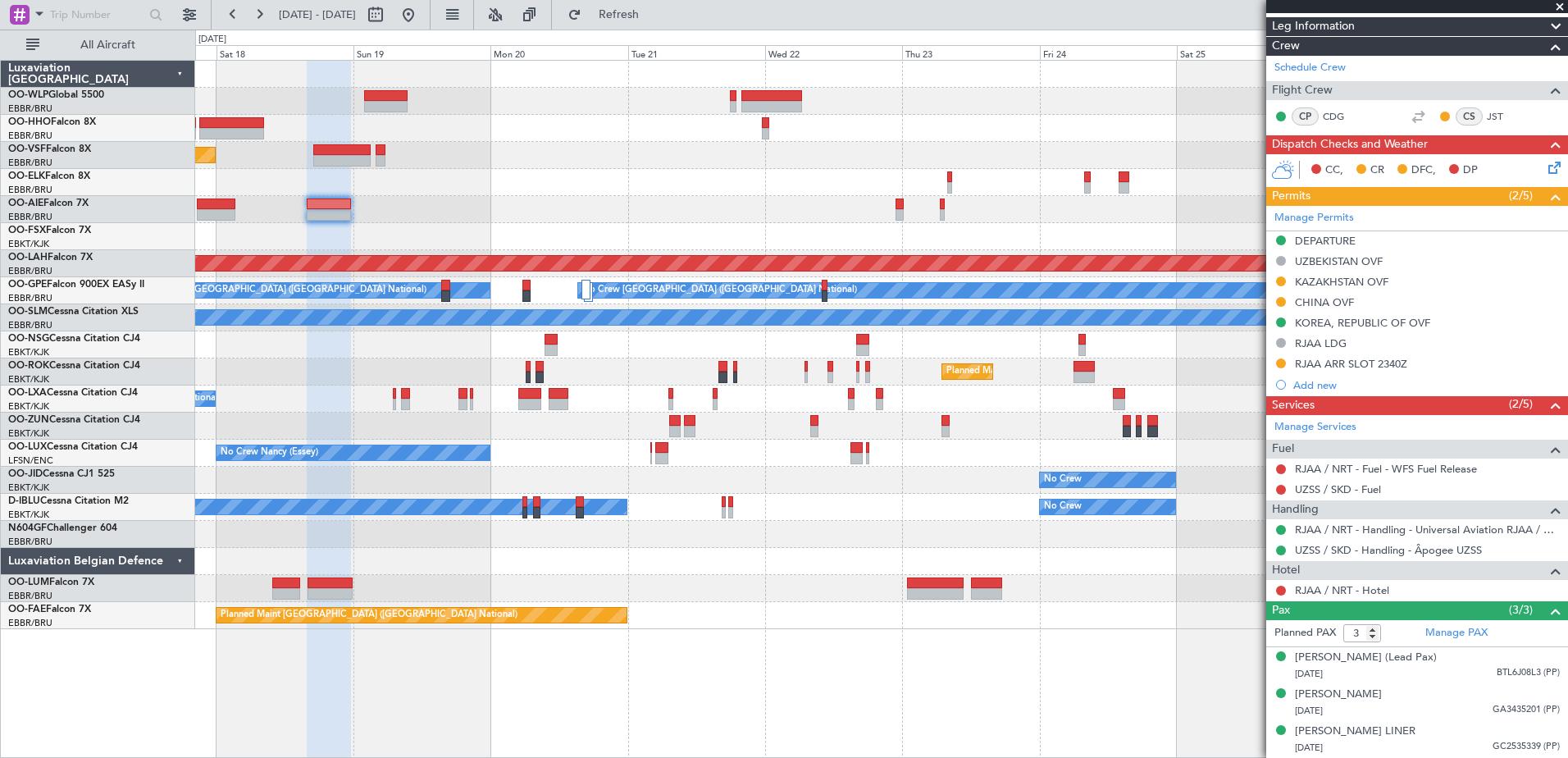
click at [673, 193] on div at bounding box center [881, 182] width 1372 height 27
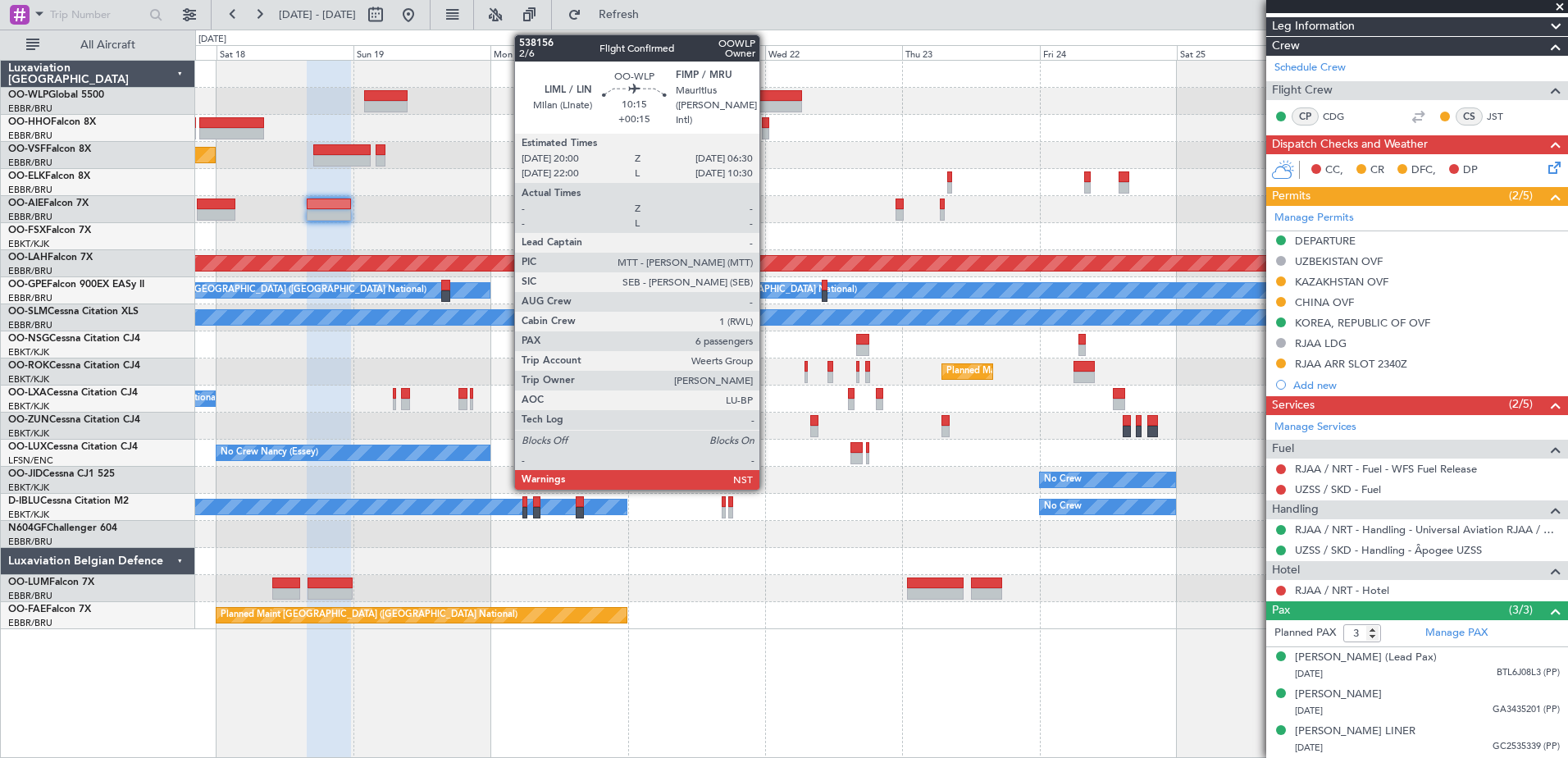
click at [767, 101] on div at bounding box center [771, 107] width 60 height 11
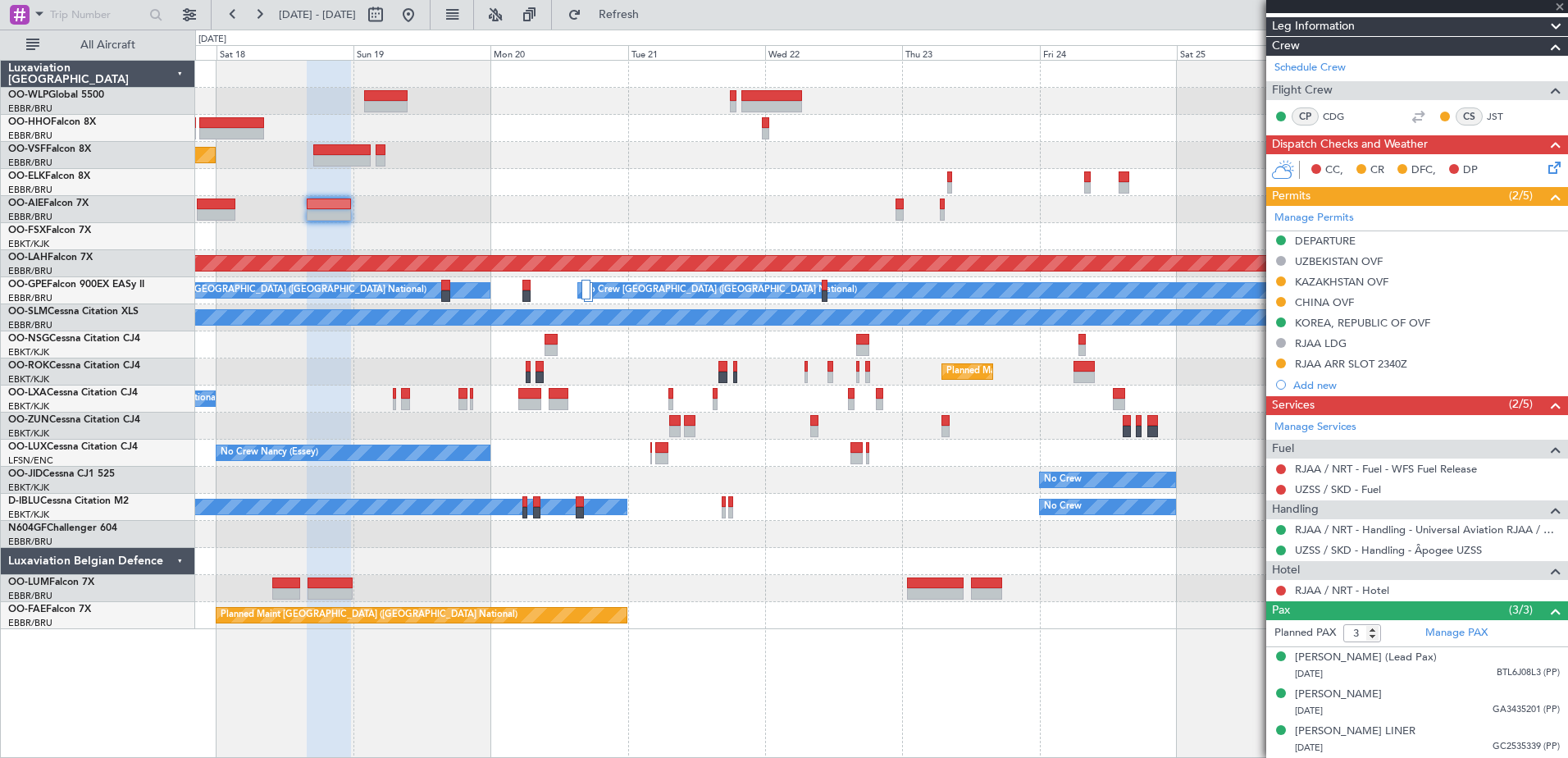
type input "+00:15"
type input "6"
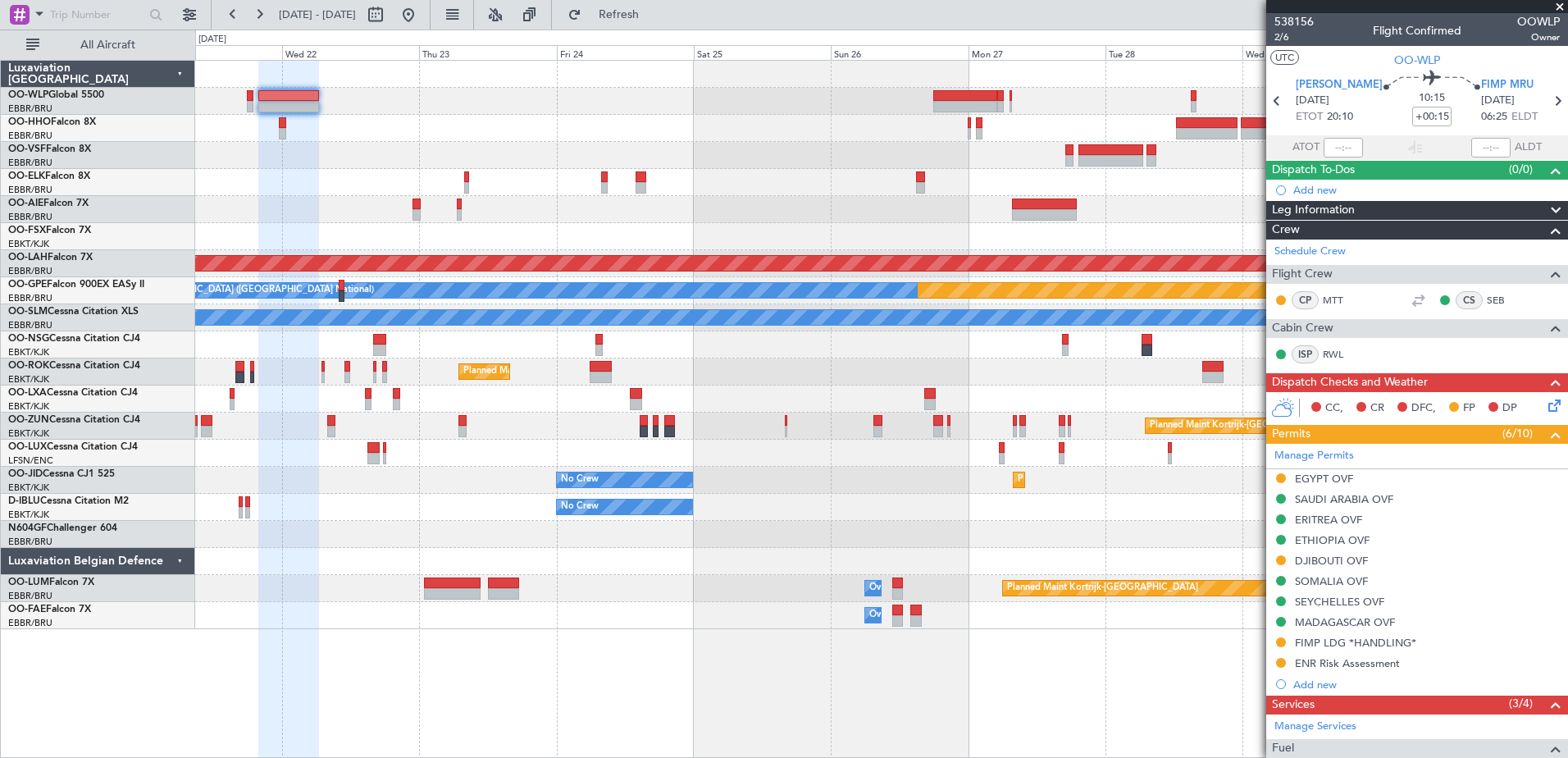
click at [710, 588] on div "Planned Maint [PERSON_NAME]-[GEOGRAPHIC_DATA][PERSON_NAME] ([GEOGRAPHIC_DATA][P…" at bounding box center [881, 410] width 1373 height 699
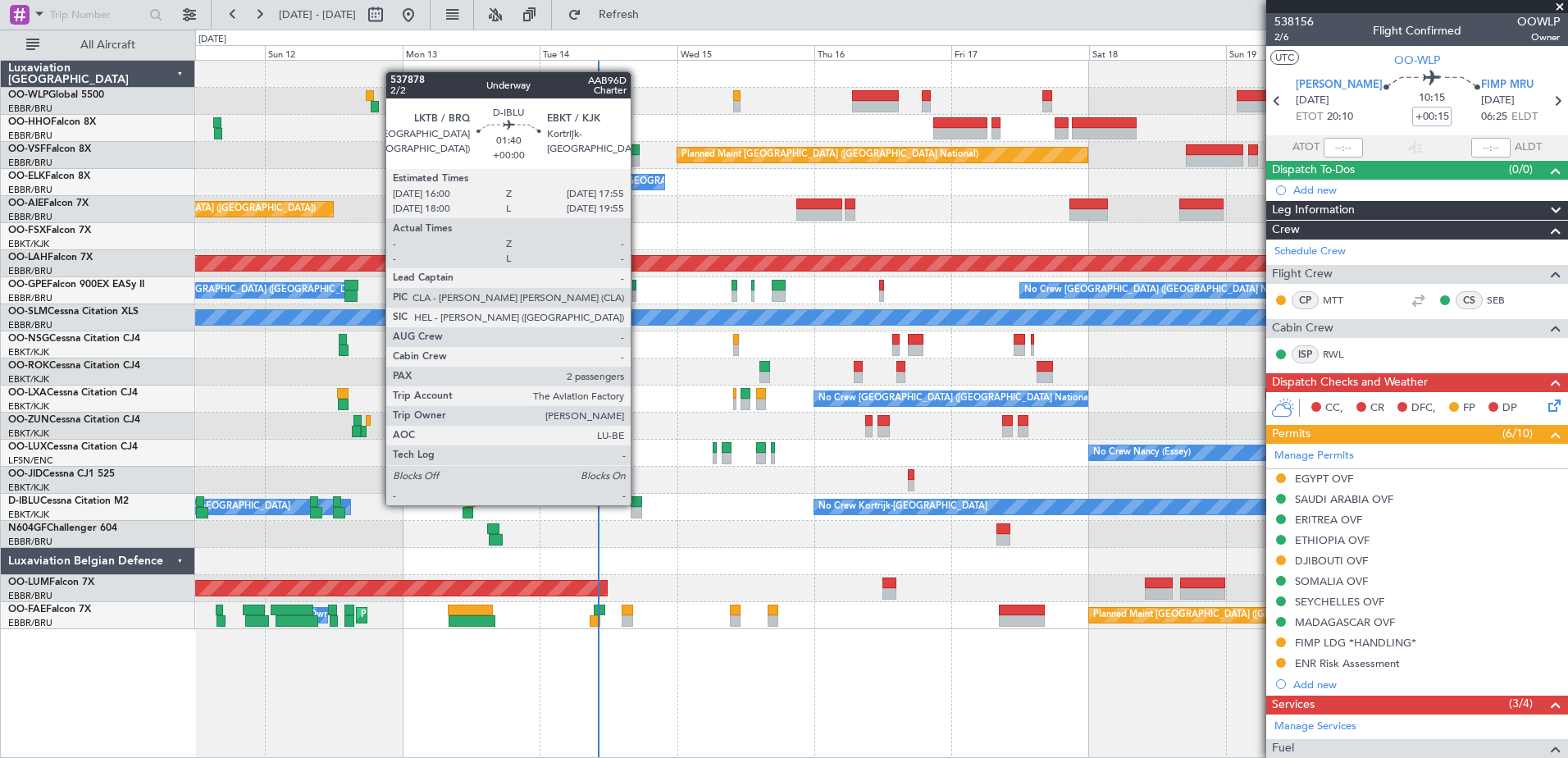
click at [638, 504] on div at bounding box center [636, 503] width 11 height 11
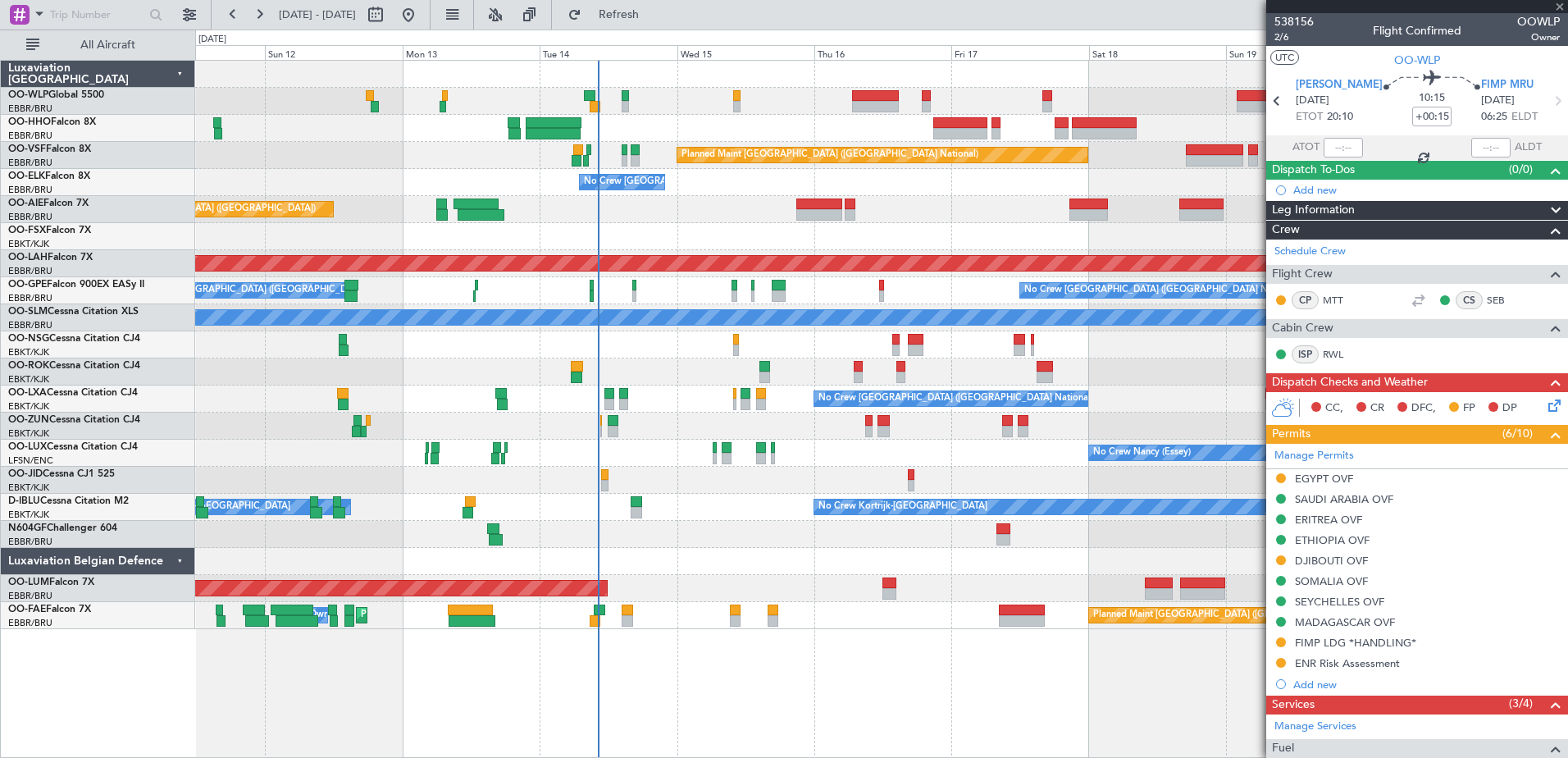
type input "2"
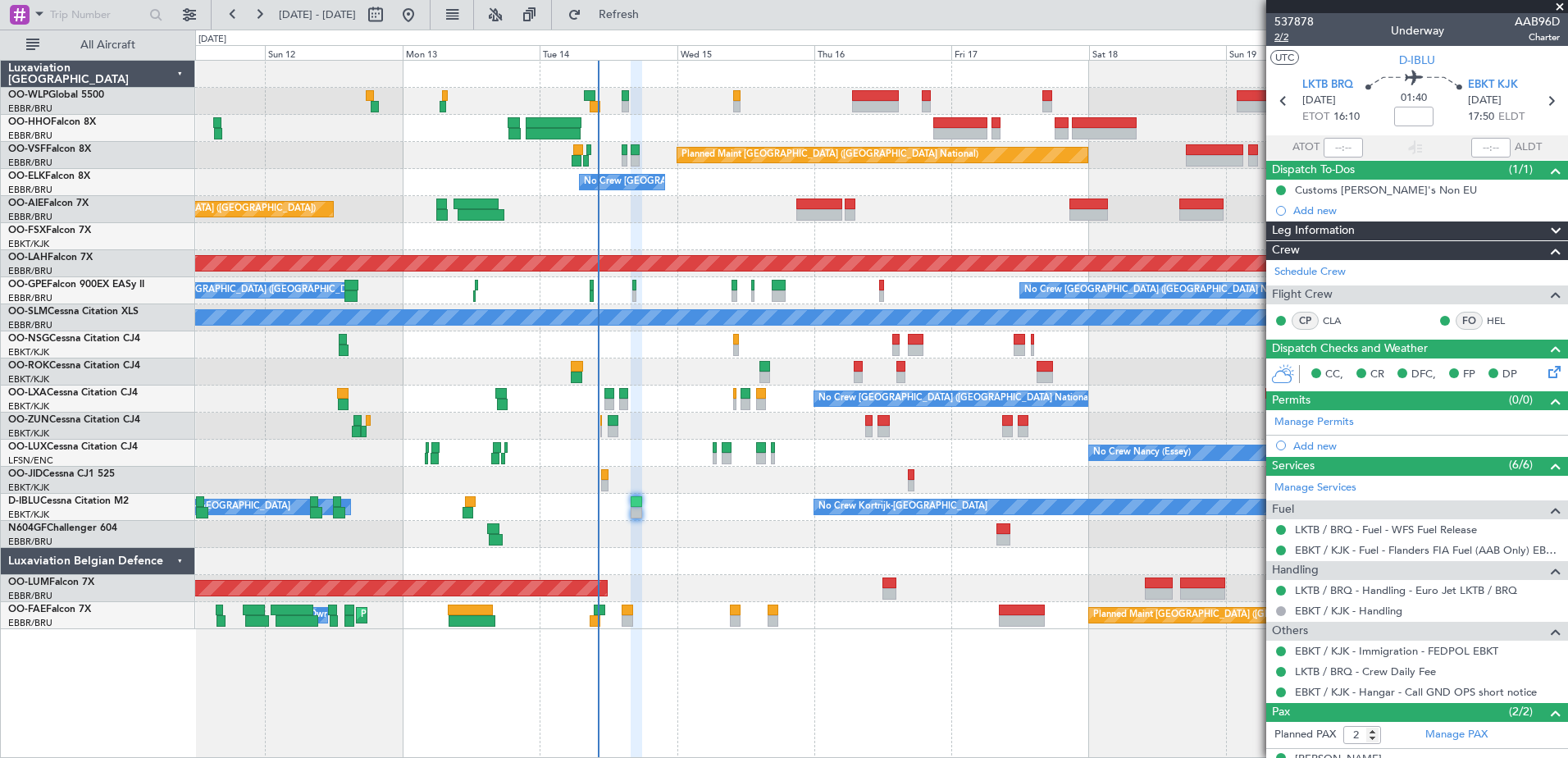
click at [1281, 33] on span "2/2" at bounding box center [1294, 37] width 39 height 14
click at [650, 15] on span "Refresh" at bounding box center [619, 15] width 69 height 11
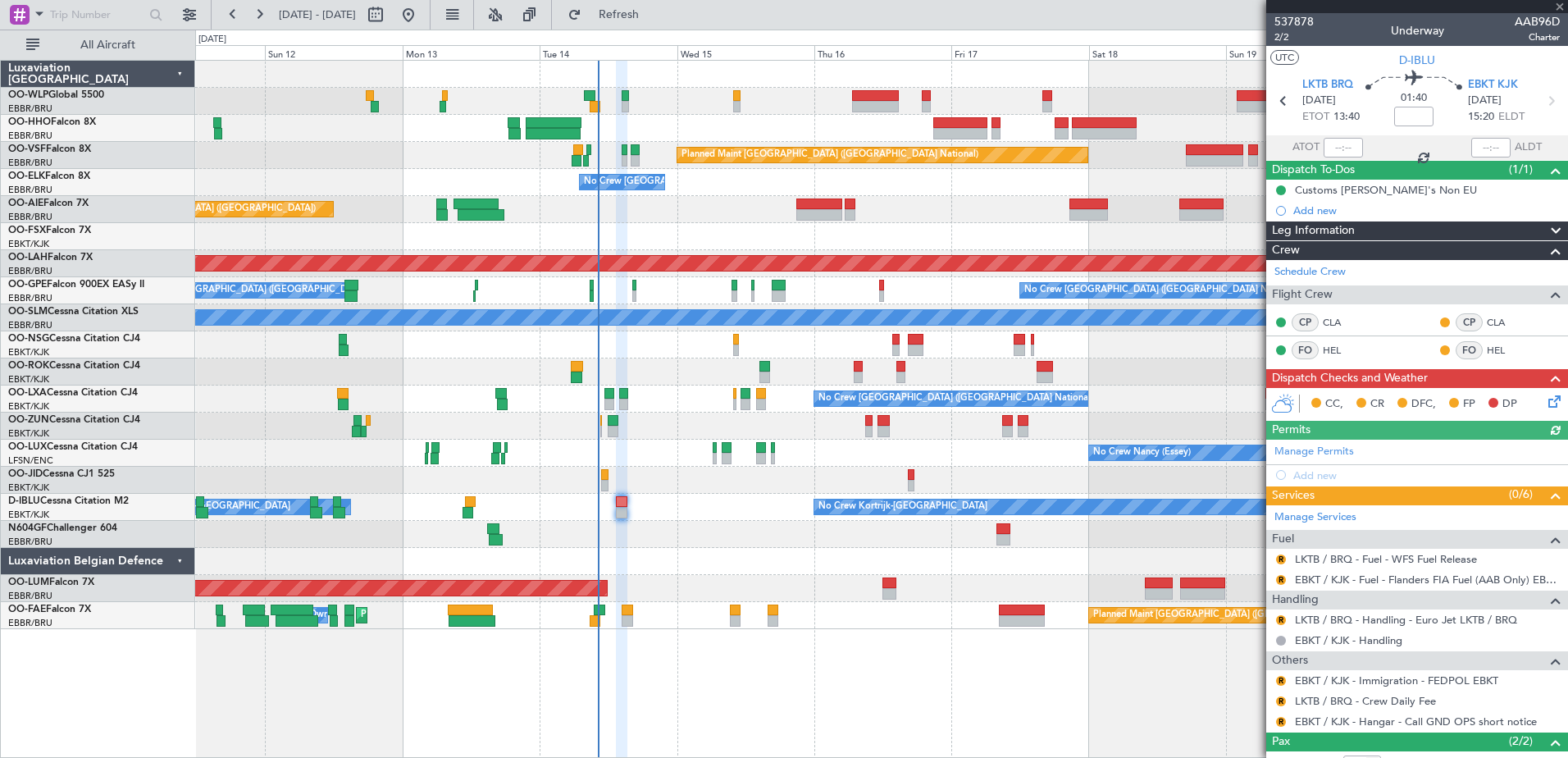
click at [1546, 399] on icon at bounding box center [1552, 399] width 13 height 13
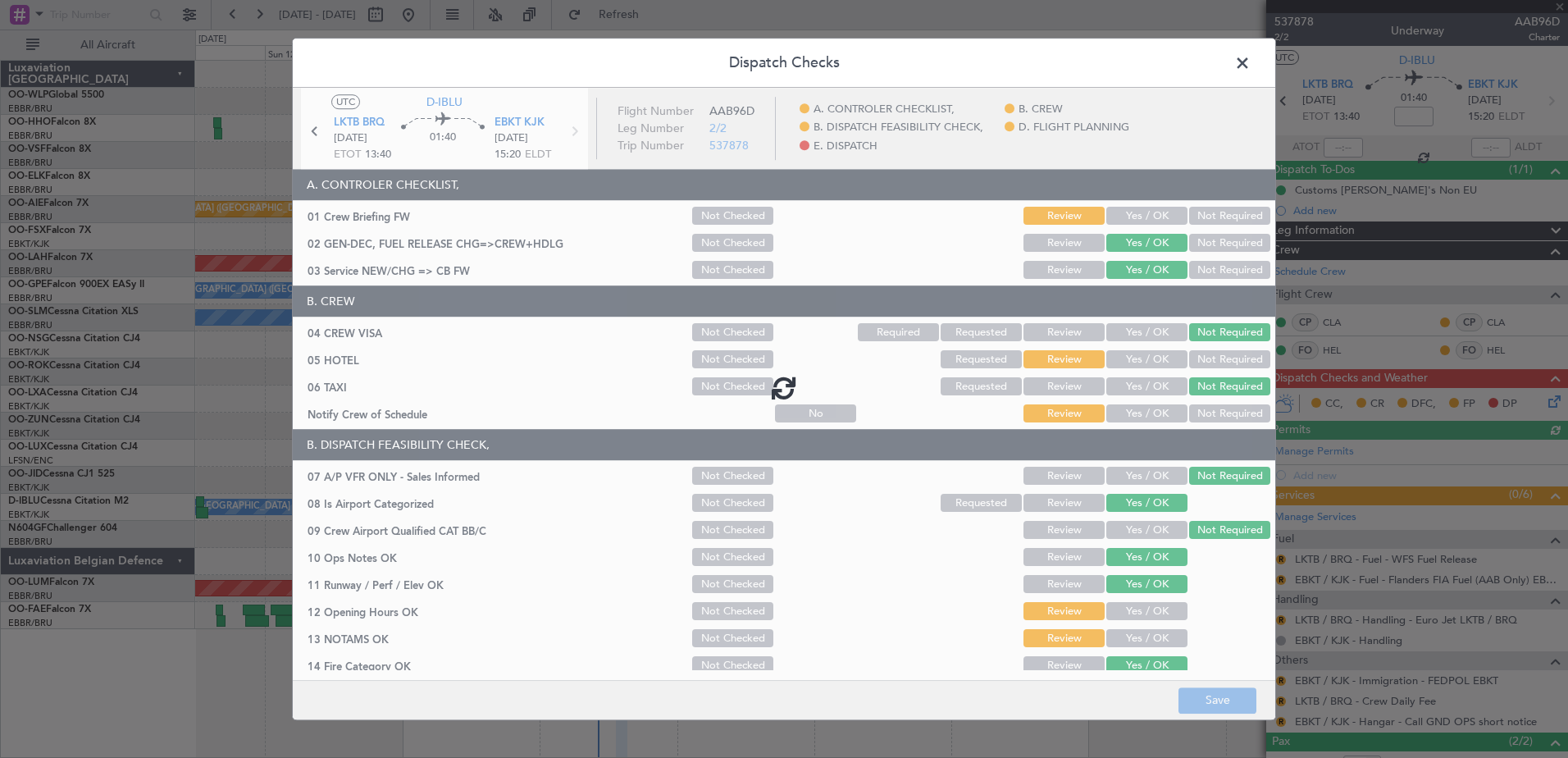
click at [1133, 605] on div at bounding box center [784, 387] width 983 height 599
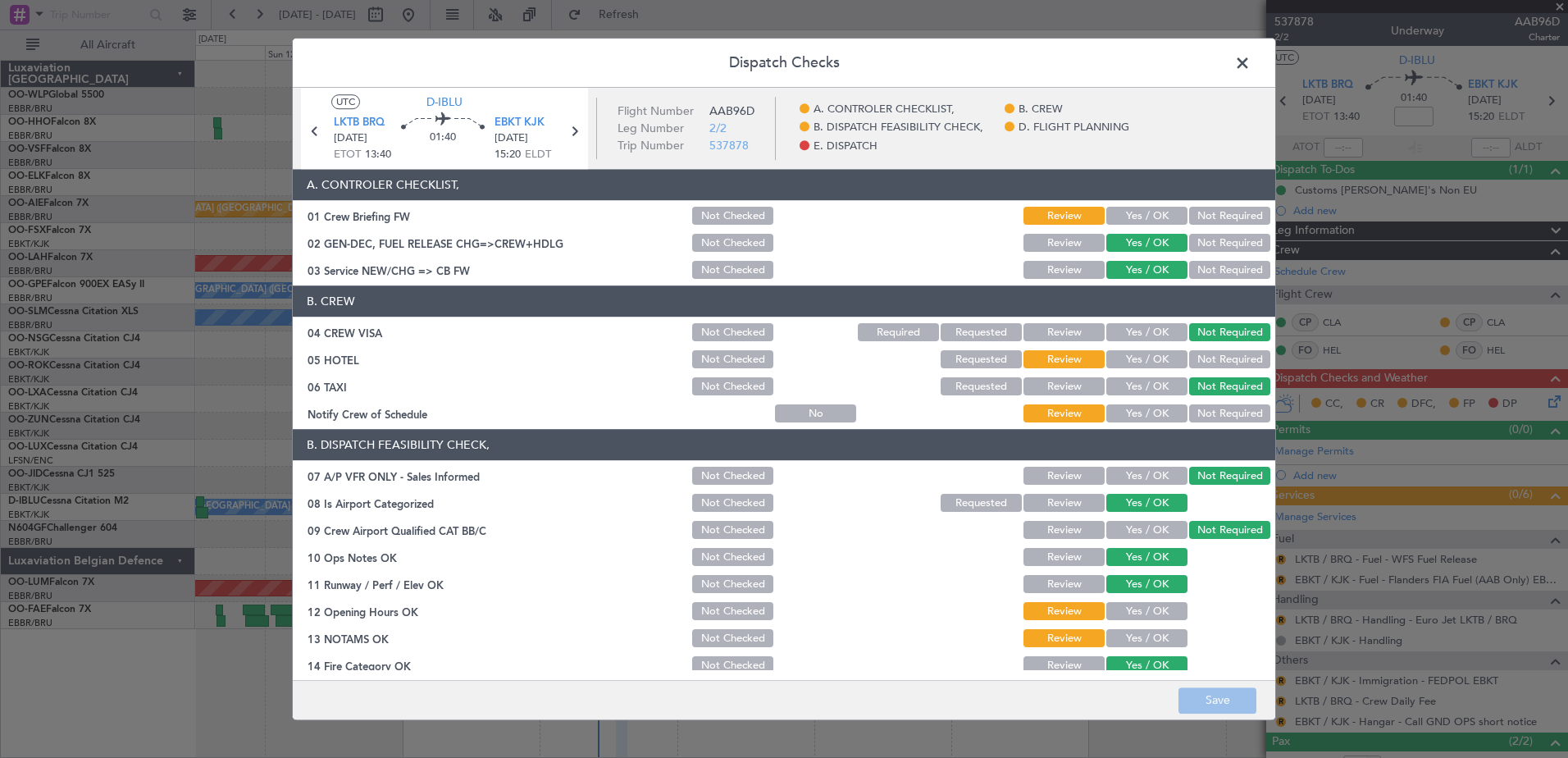
click at [1152, 414] on button "Yes / OK" at bounding box center [1147, 413] width 81 height 18
click at [1236, 349] on div "Not Required" at bounding box center [1228, 360] width 83 height 23
click at [1225, 351] on button "Not Required" at bounding box center [1229, 359] width 81 height 18
click at [1155, 605] on button "Yes / OK" at bounding box center [1147, 611] width 81 height 18
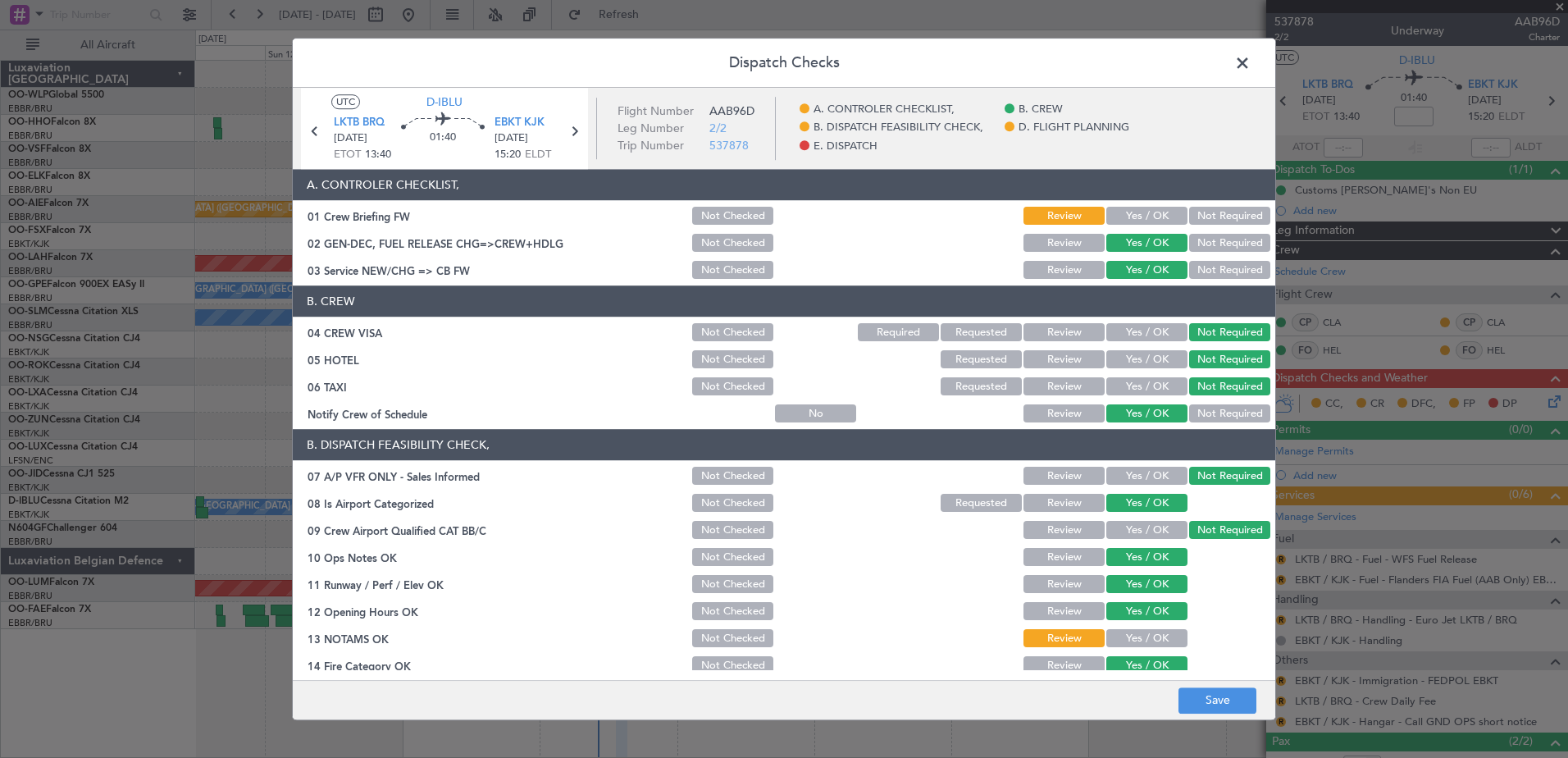
click at [1147, 644] on button "Yes / OK" at bounding box center [1147, 639] width 81 height 18
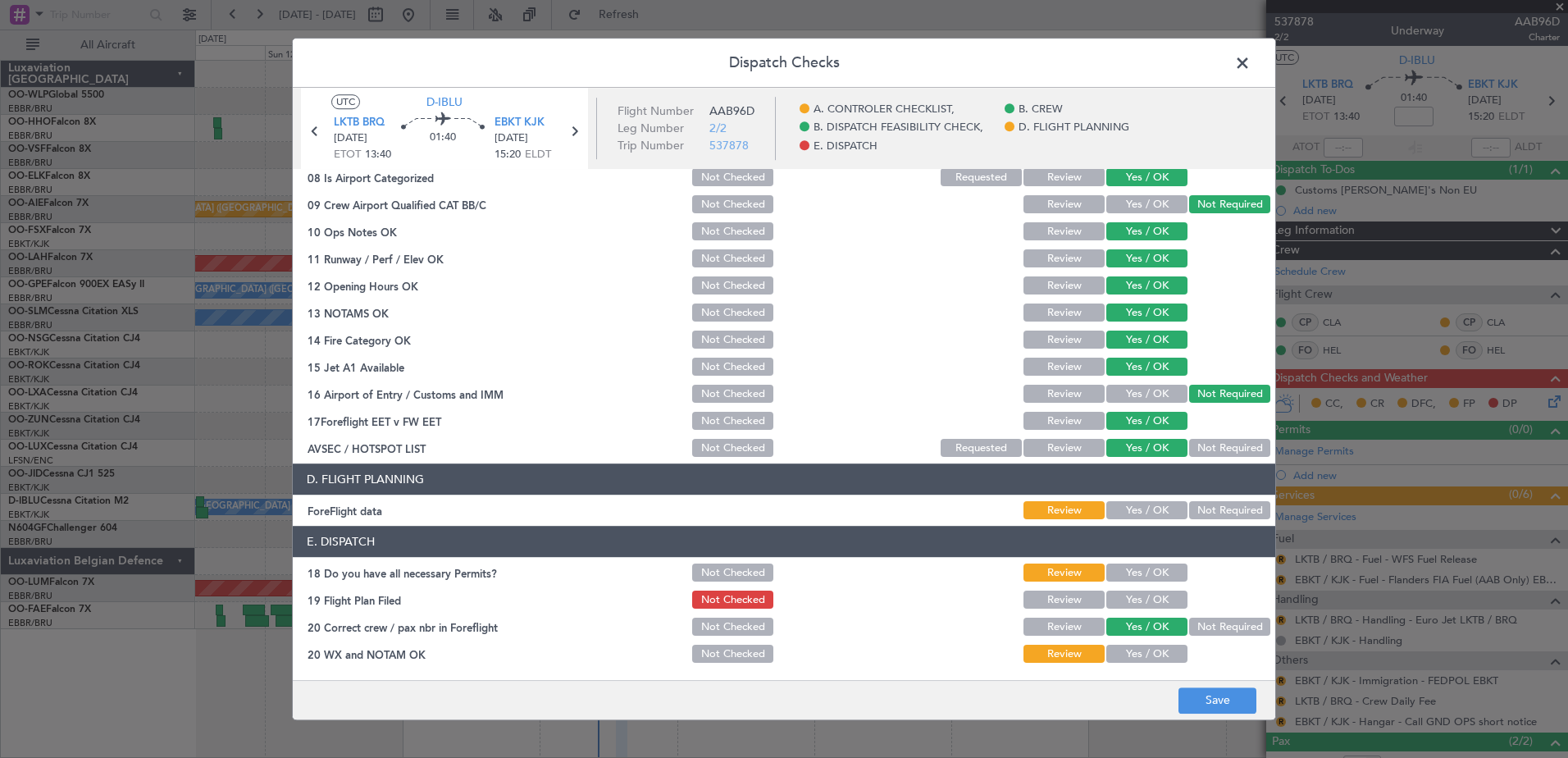
click at [1154, 514] on button "Yes / OK" at bounding box center [1147, 511] width 81 height 18
click at [1158, 568] on button "Yes / OK" at bounding box center [1147, 573] width 81 height 18
click at [1157, 595] on button "Yes / OK" at bounding box center [1147, 600] width 81 height 18
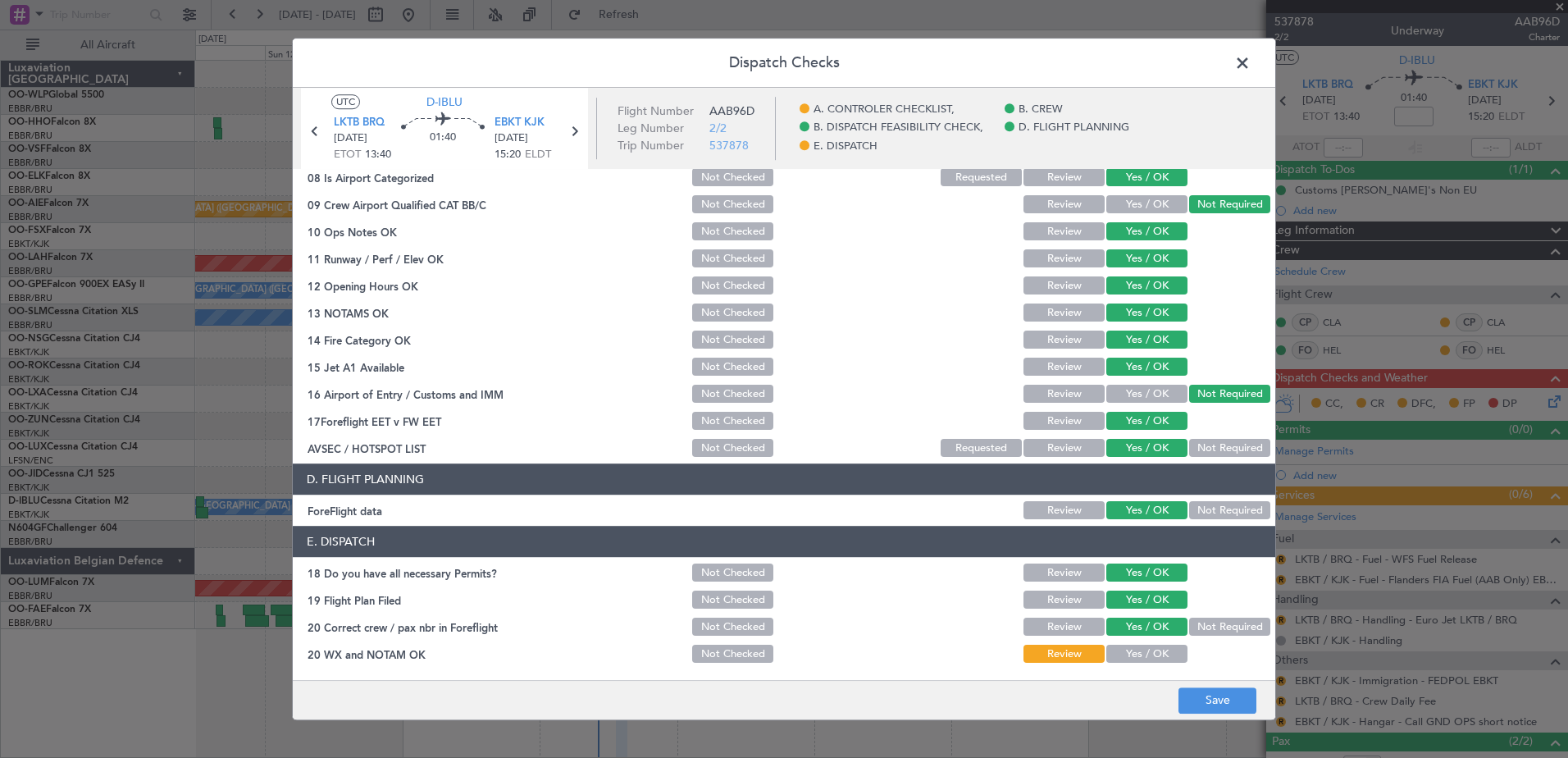
click at [1143, 650] on button "Yes / OK" at bounding box center [1147, 654] width 81 height 18
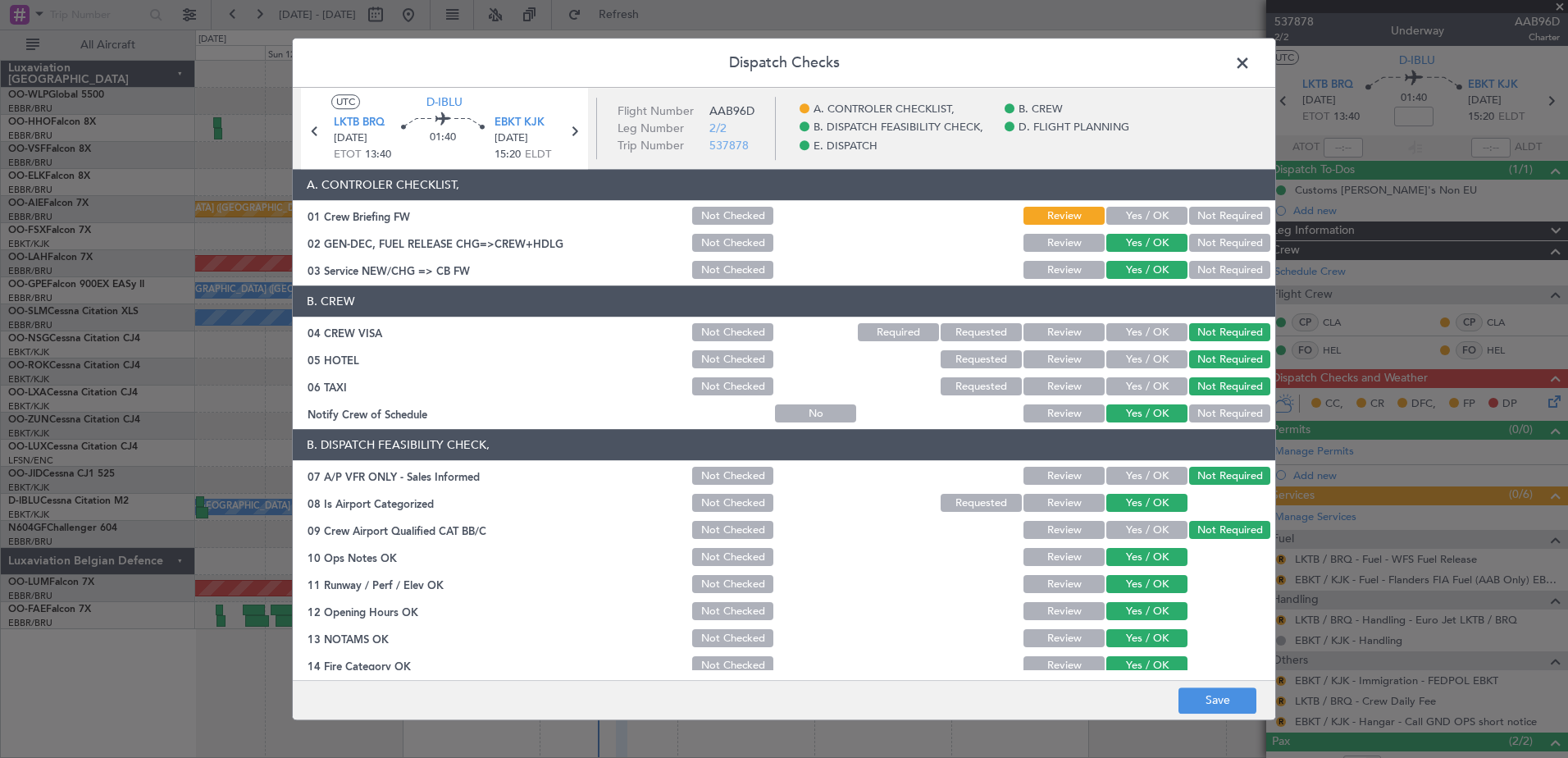
click at [1207, 216] on button "Not Required" at bounding box center [1229, 216] width 81 height 18
click at [1220, 699] on button "Save" at bounding box center [1218, 700] width 78 height 26
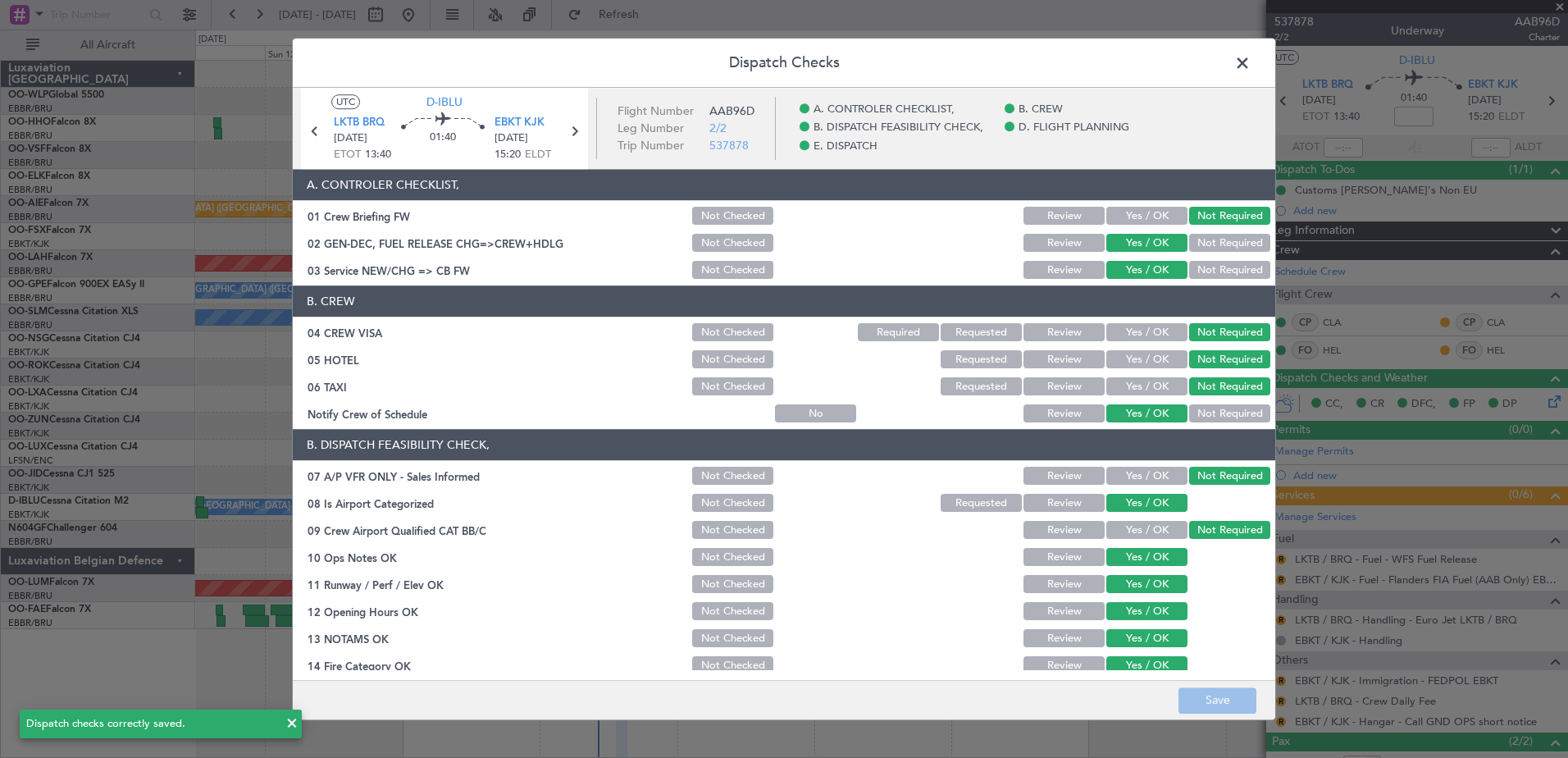
click at [1251, 67] on span at bounding box center [1251, 67] width 0 height 33
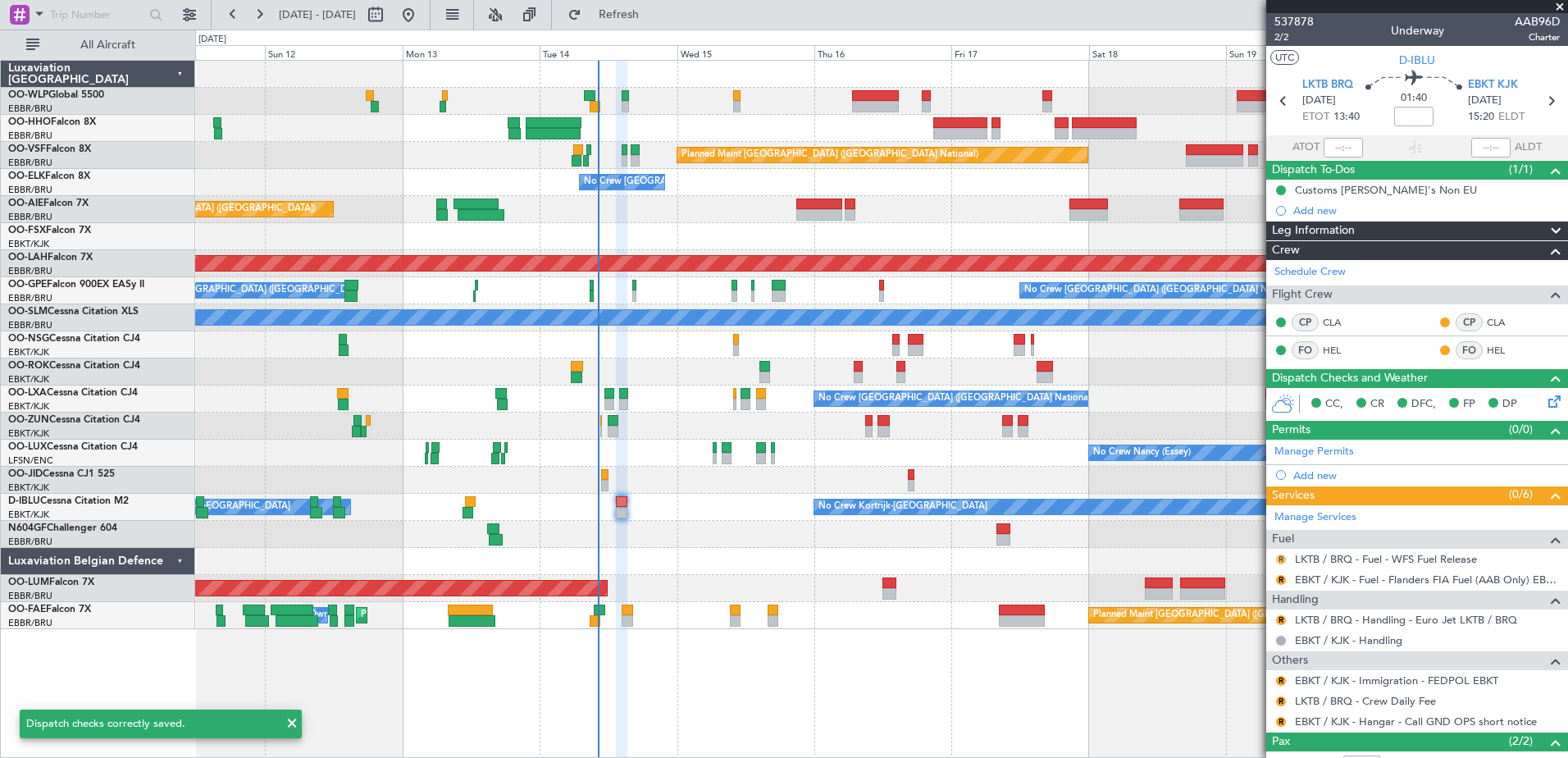
click at [1280, 556] on button "R" at bounding box center [1281, 559] width 10 height 10
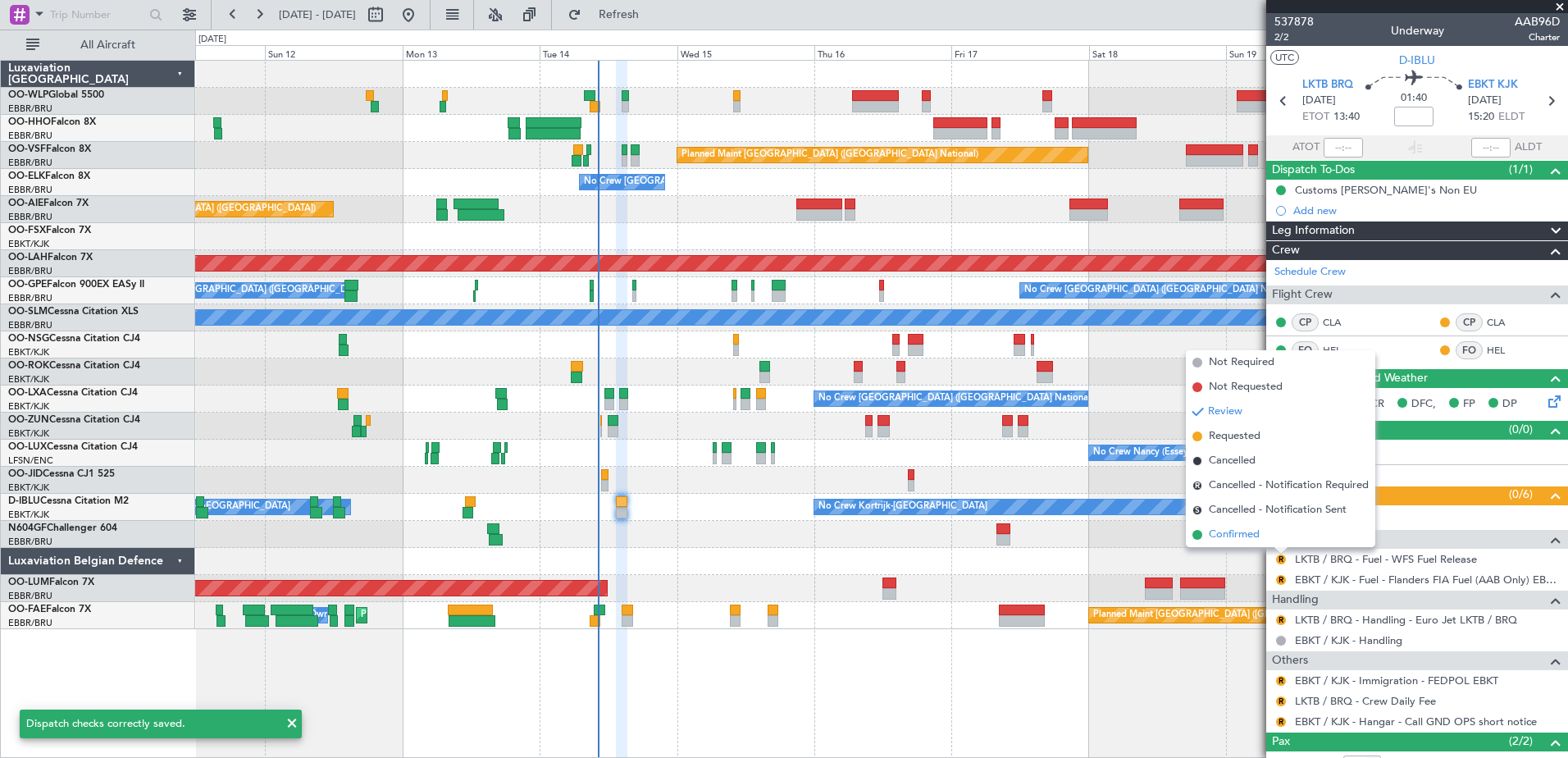
click at [1242, 539] on span "Confirmed" at bounding box center [1234, 535] width 51 height 17
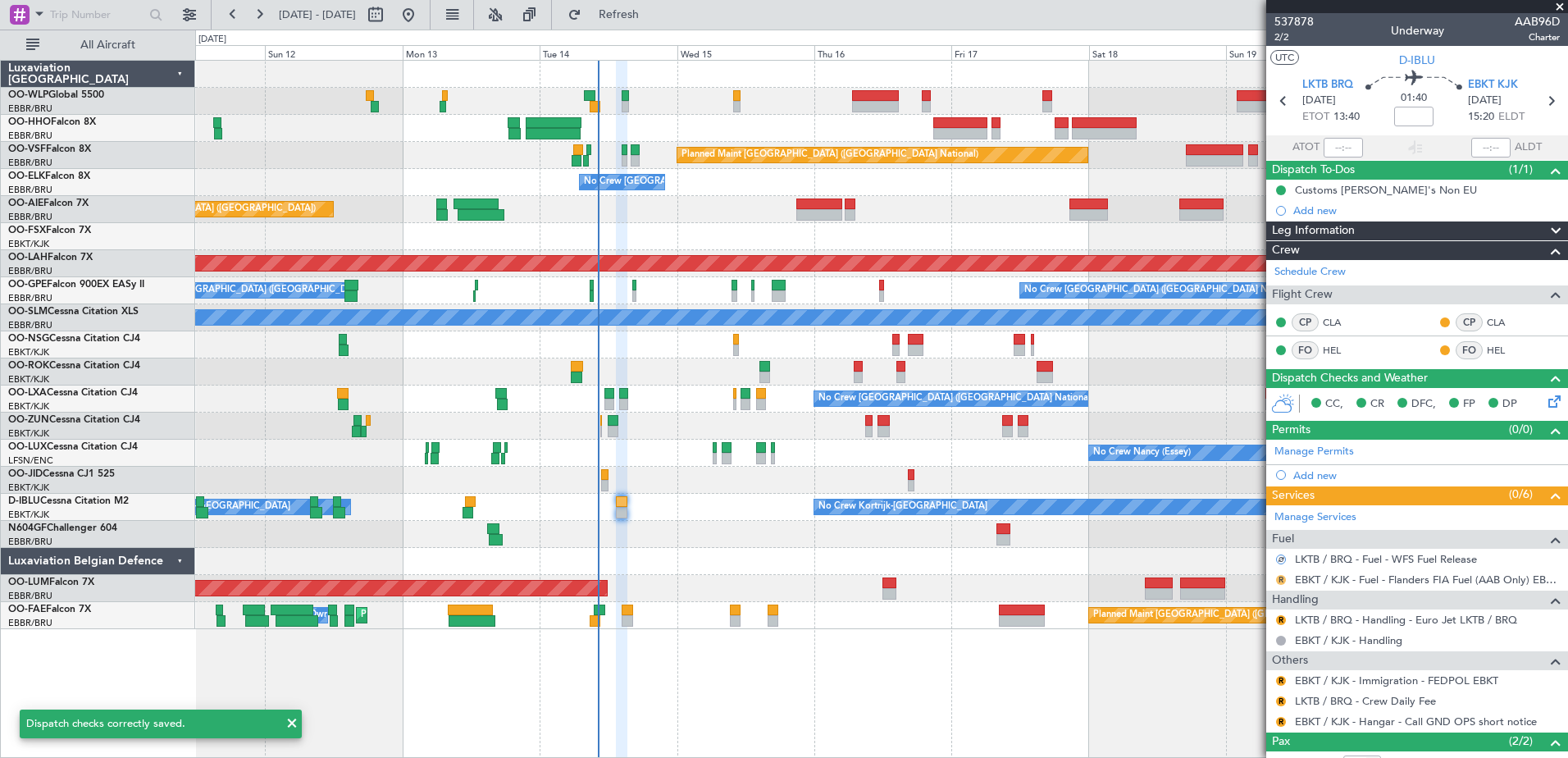
click at [1278, 579] on button "R" at bounding box center [1281, 580] width 10 height 10
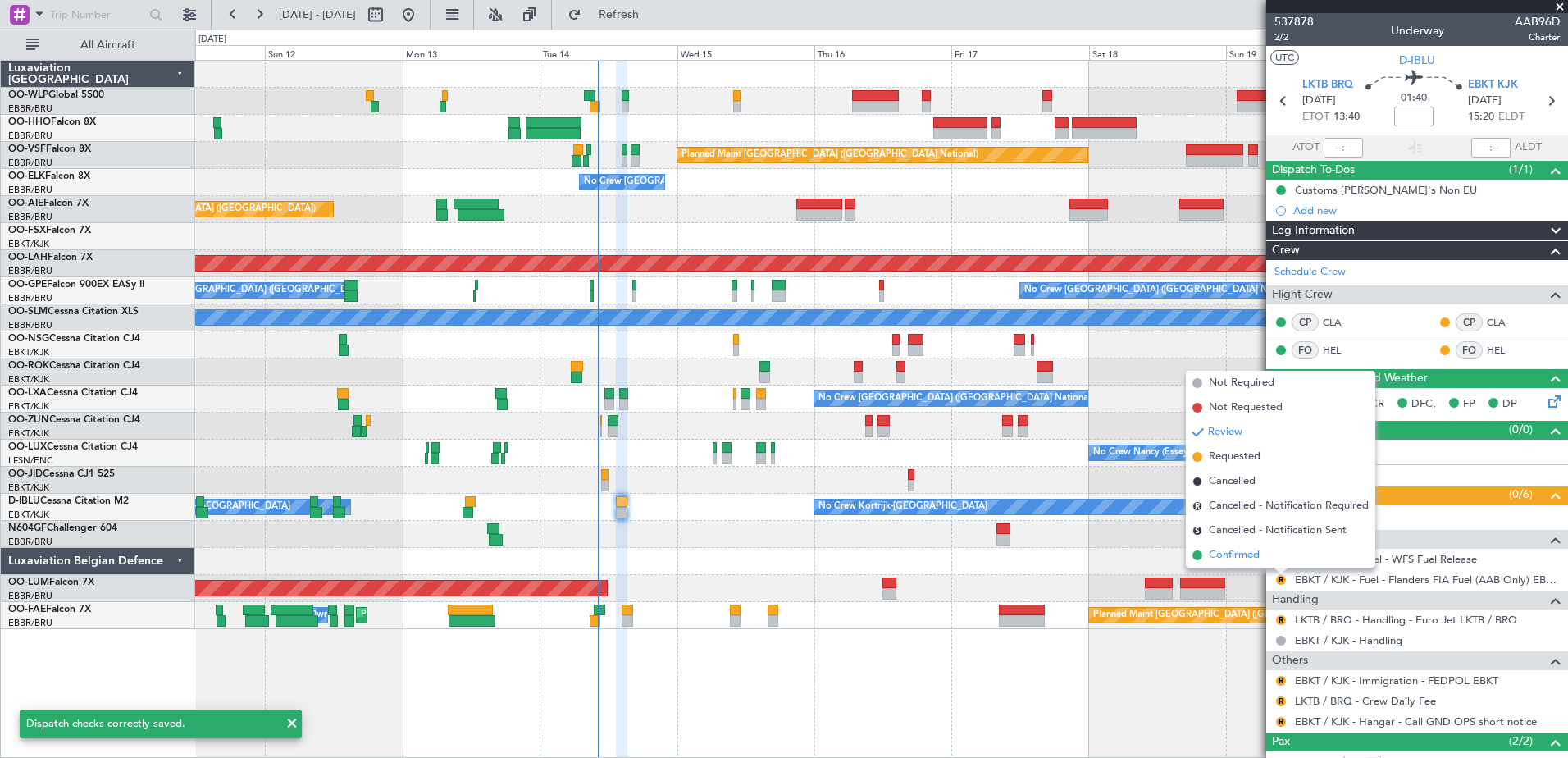
click at [1235, 555] on span "Confirmed" at bounding box center [1234, 555] width 51 height 17
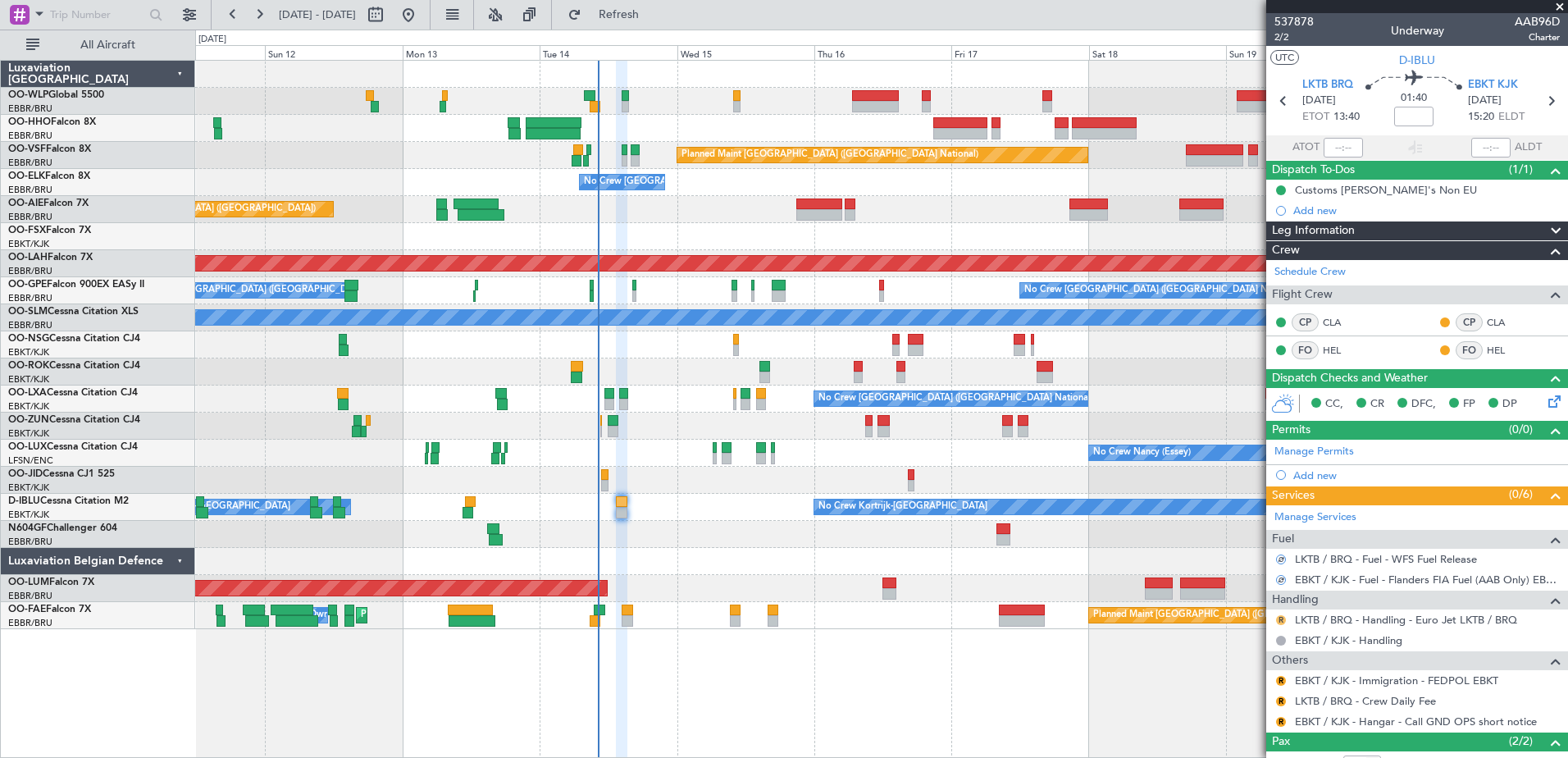
click at [1284, 618] on button "R" at bounding box center [1281, 621] width 10 height 10
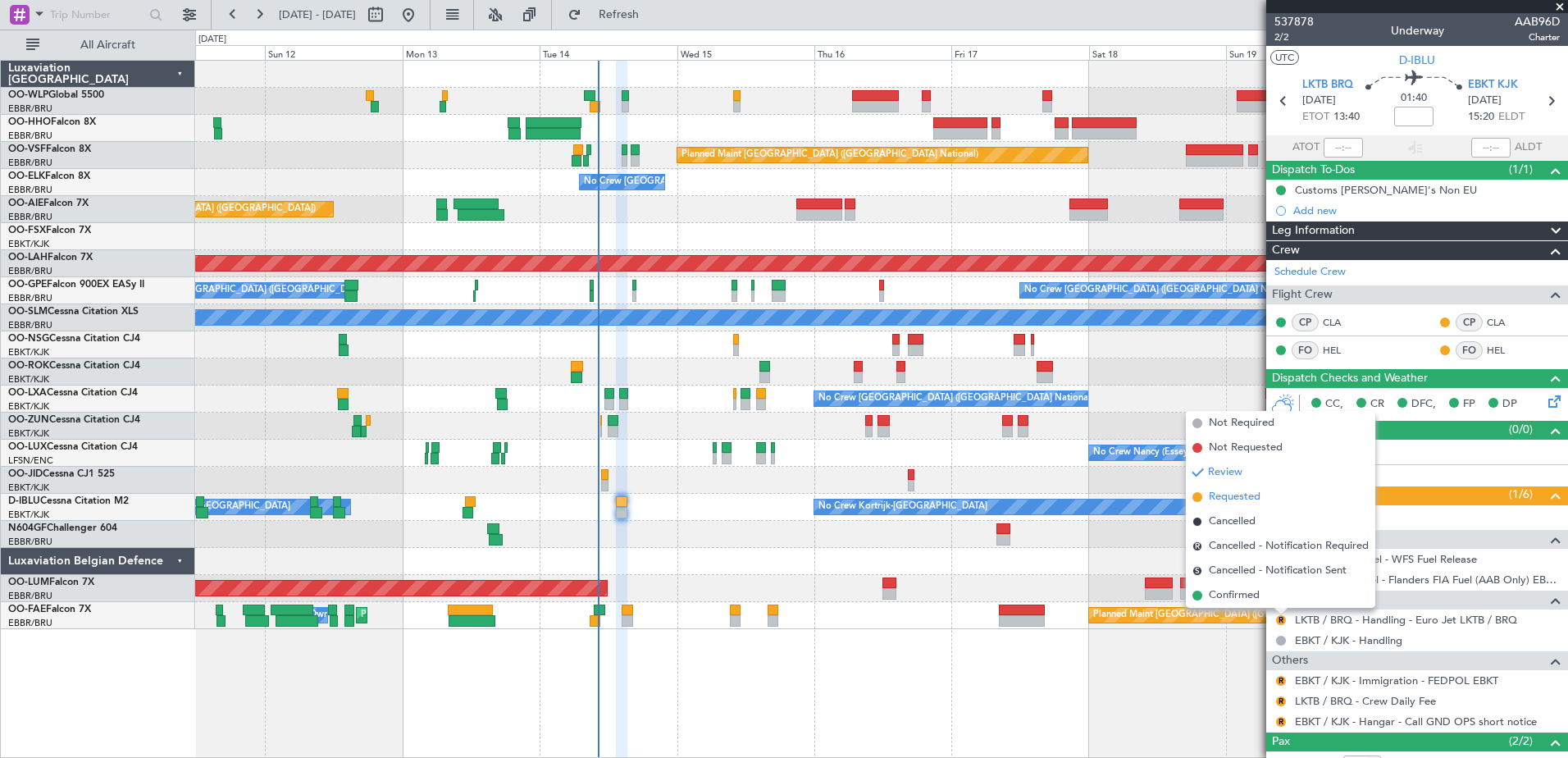
click at [1256, 501] on span "Requested" at bounding box center [1235, 498] width 52 height 17
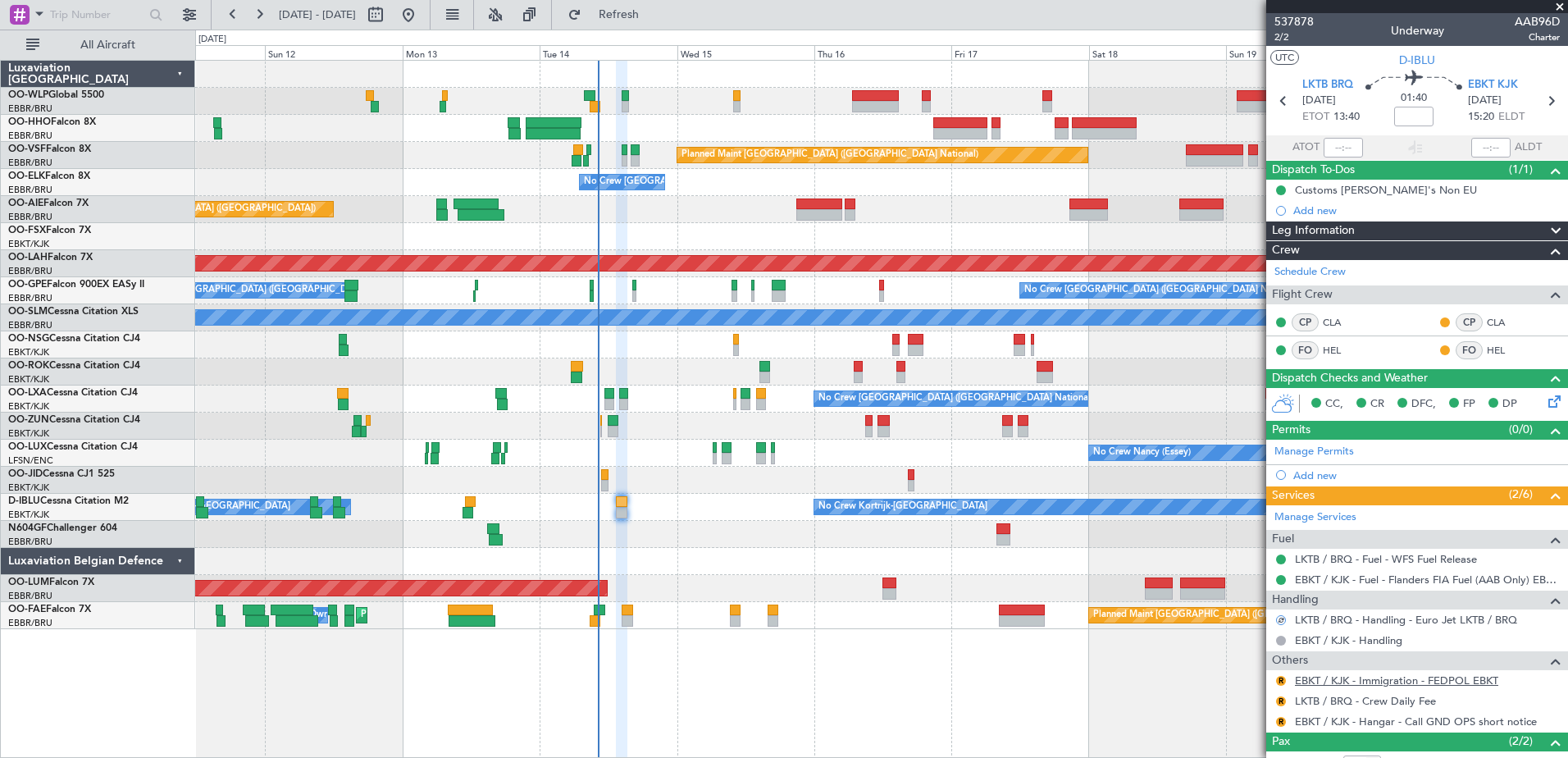
click at [1451, 683] on link "EBKT / KJK - Immigration - FEDPOL EBKT" at bounding box center [1396, 680] width 203 height 14
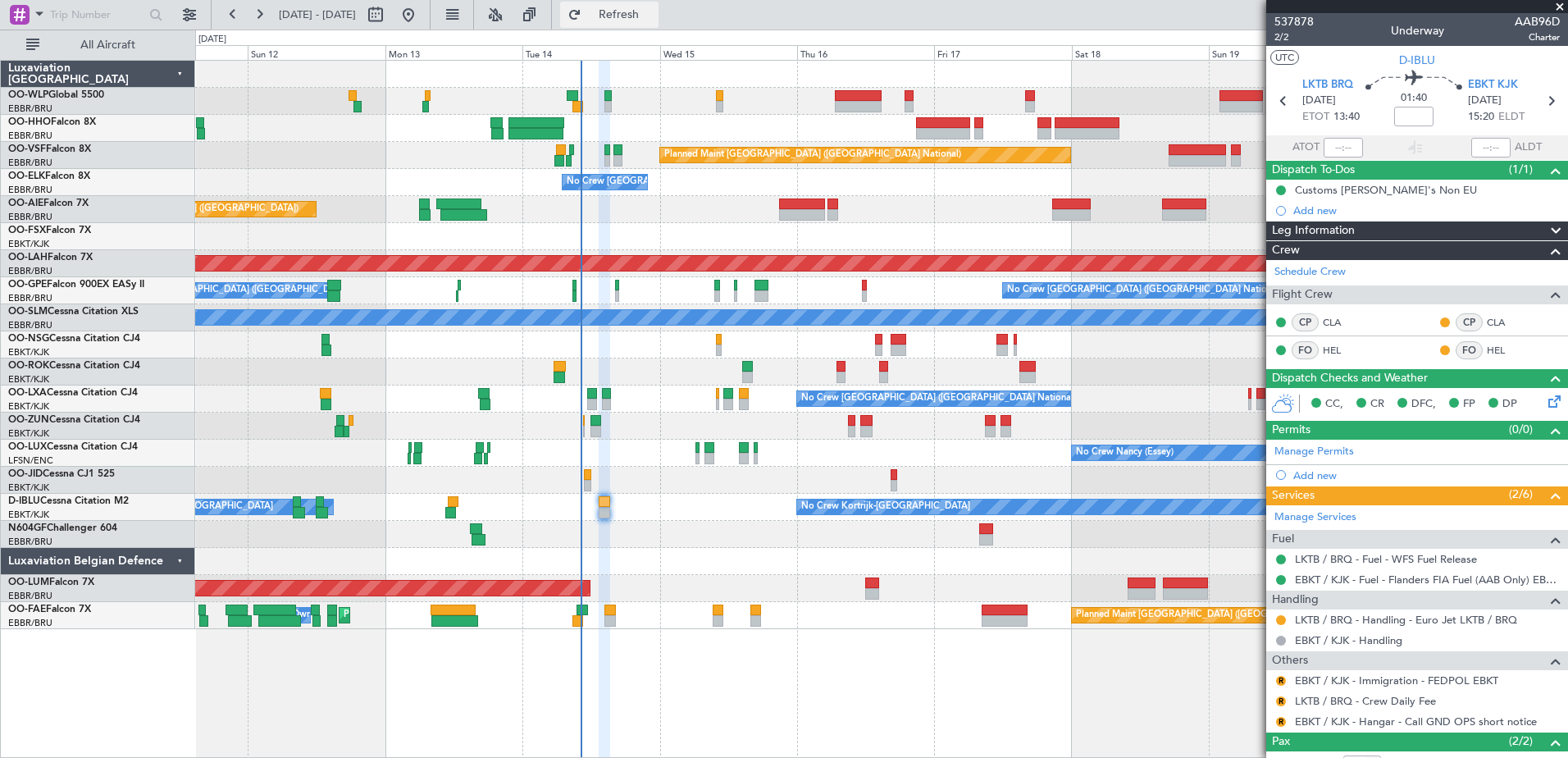
click at [649, 18] on span "Refresh" at bounding box center [619, 15] width 69 height 11
click at [1283, 681] on button at bounding box center [1281, 681] width 10 height 10
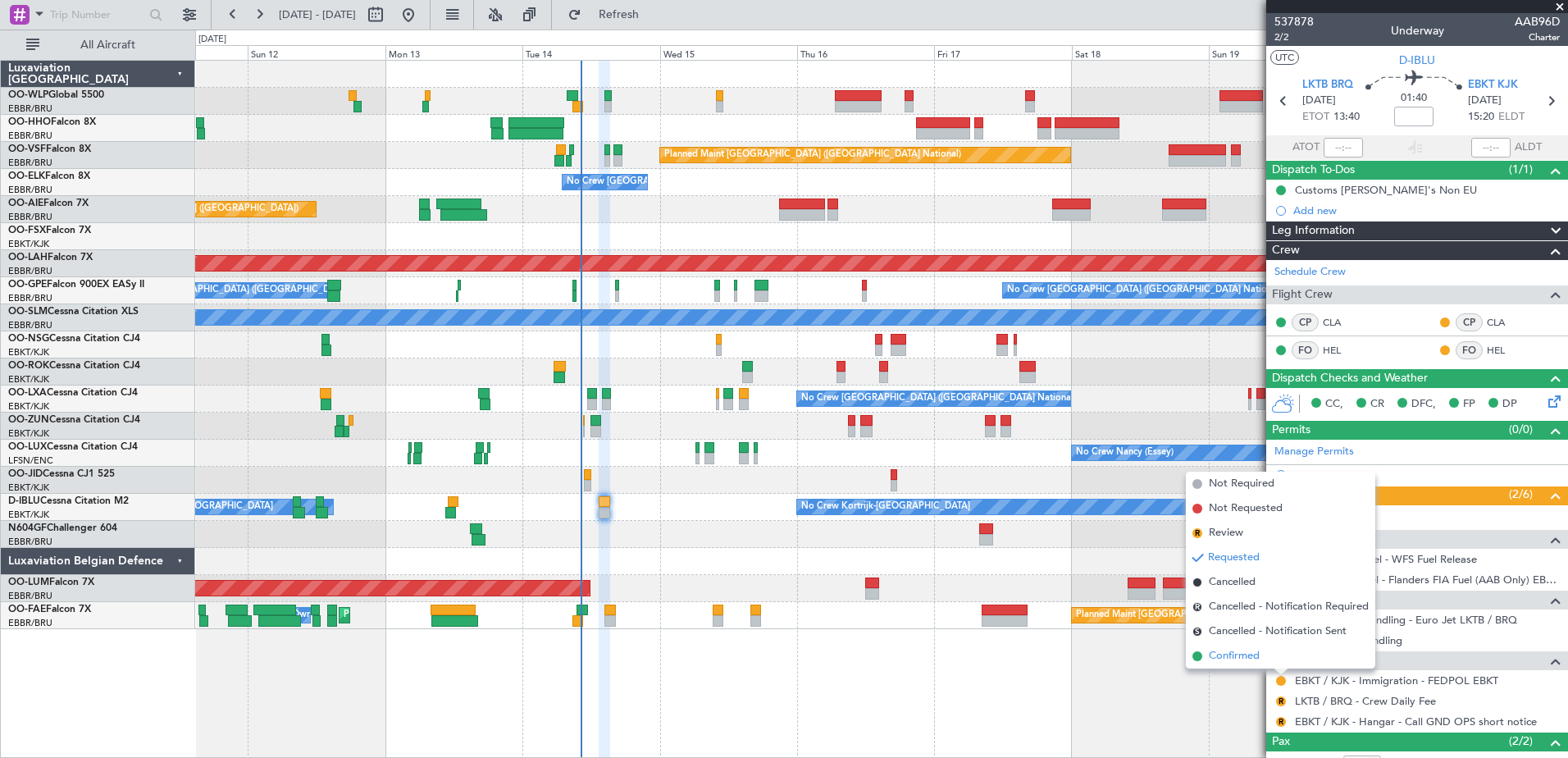
click at [1249, 659] on span "Confirmed" at bounding box center [1234, 657] width 51 height 17
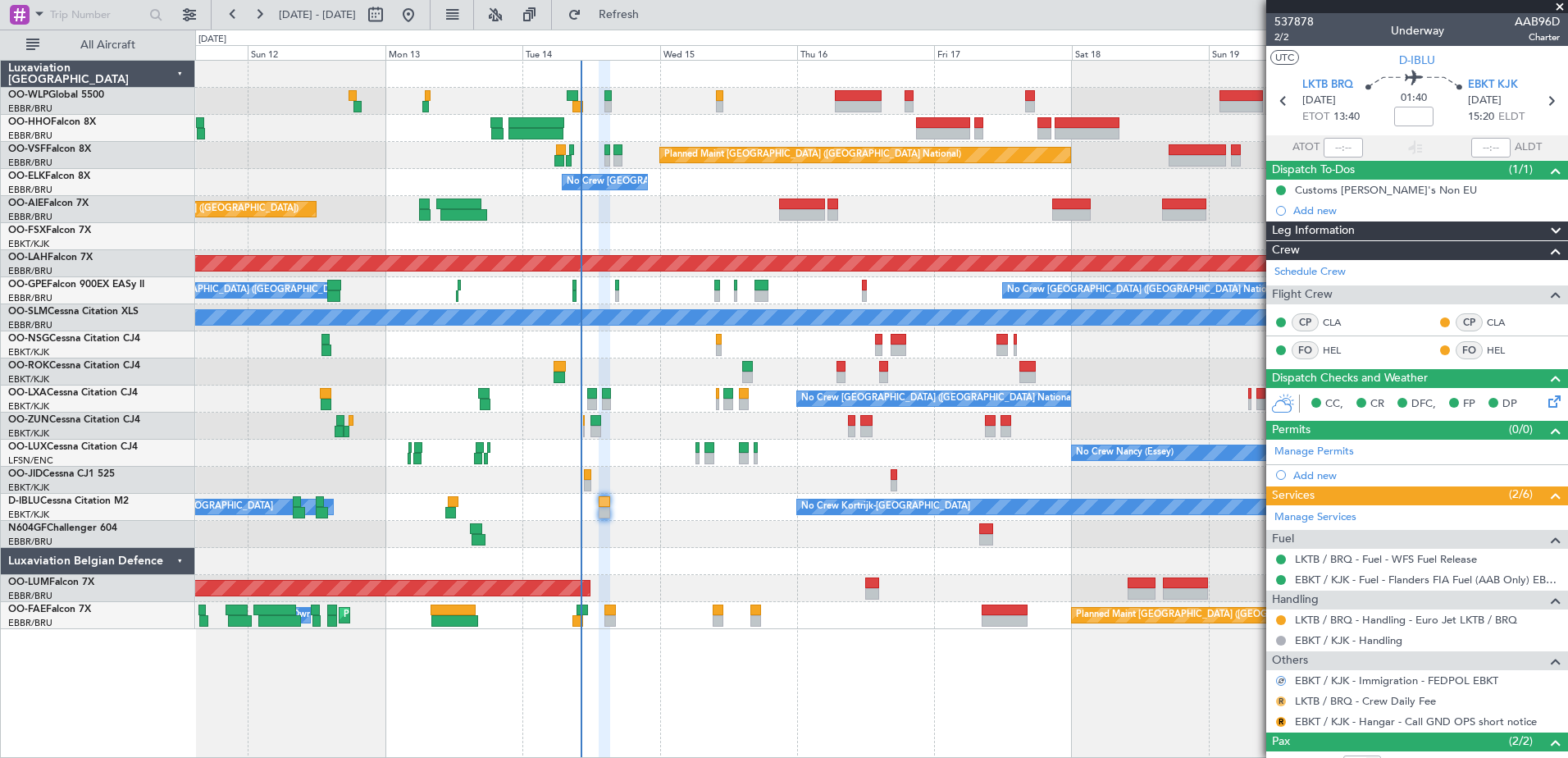
click at [1278, 701] on button "R" at bounding box center [1281, 701] width 10 height 10
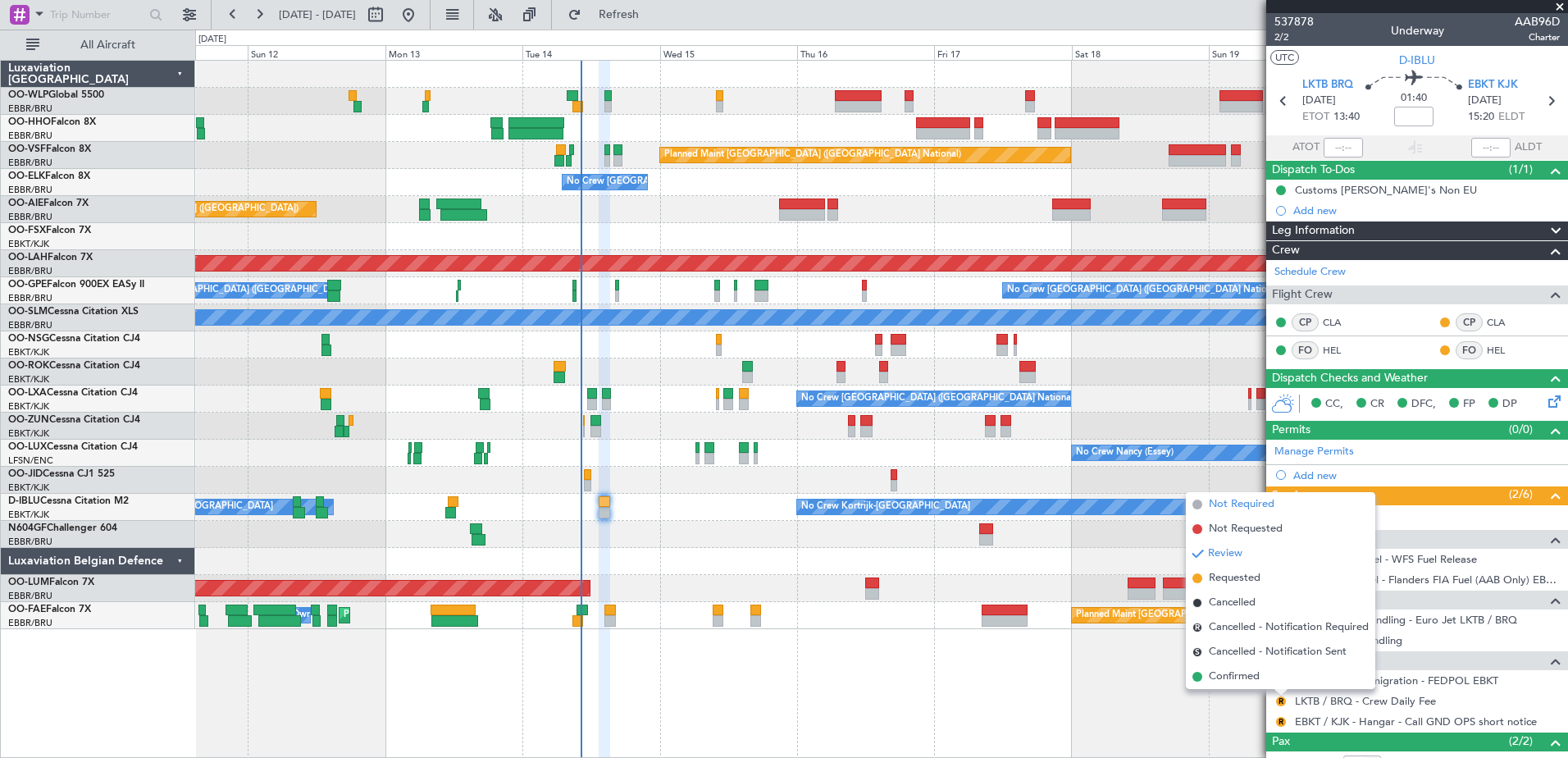
click at [1251, 503] on span "Not Required" at bounding box center [1241, 505] width 66 height 17
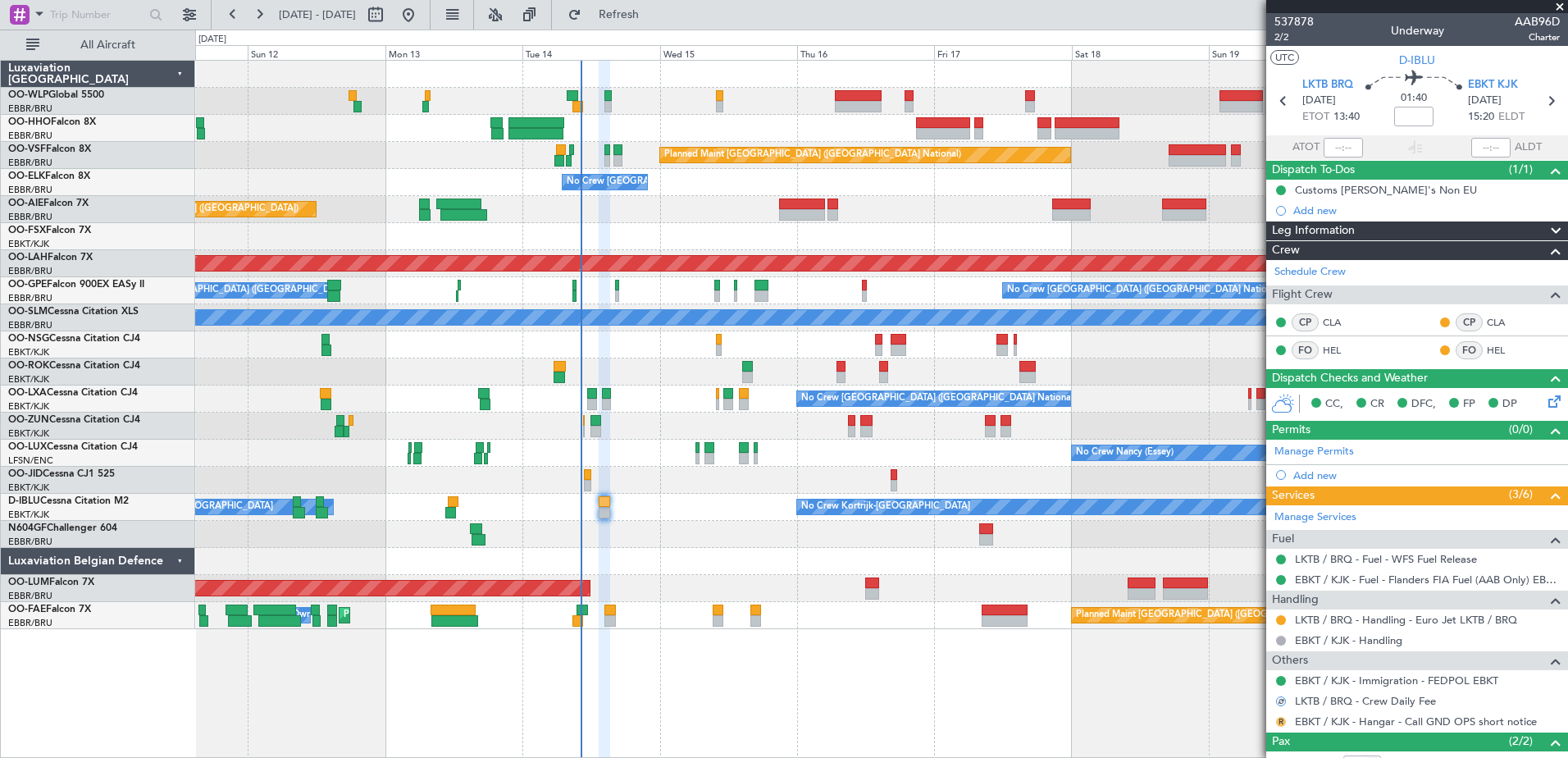
click at [1279, 722] on button "R" at bounding box center [1281, 722] width 10 height 10
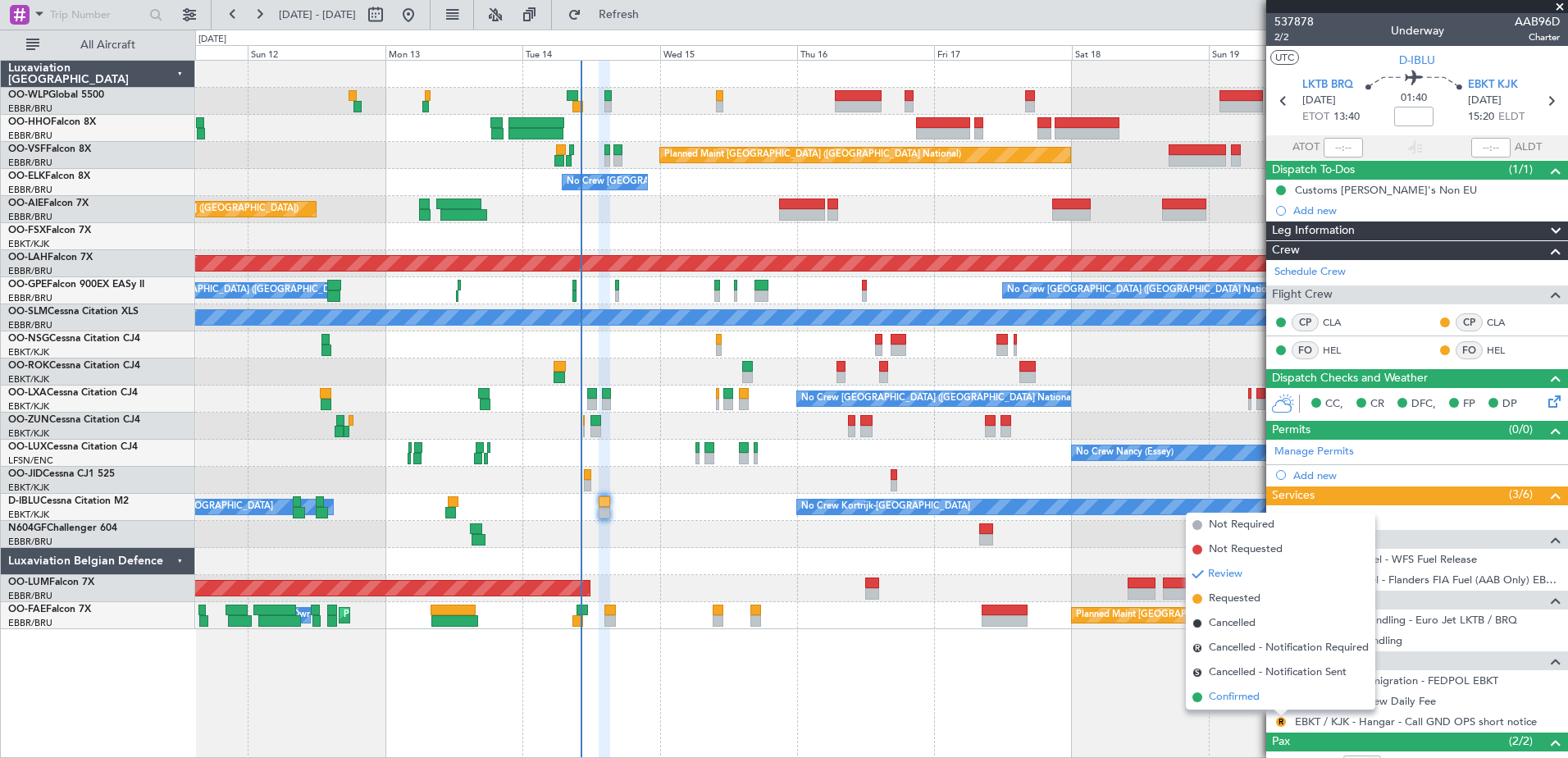
click at [1220, 702] on span "Confirmed" at bounding box center [1234, 698] width 51 height 17
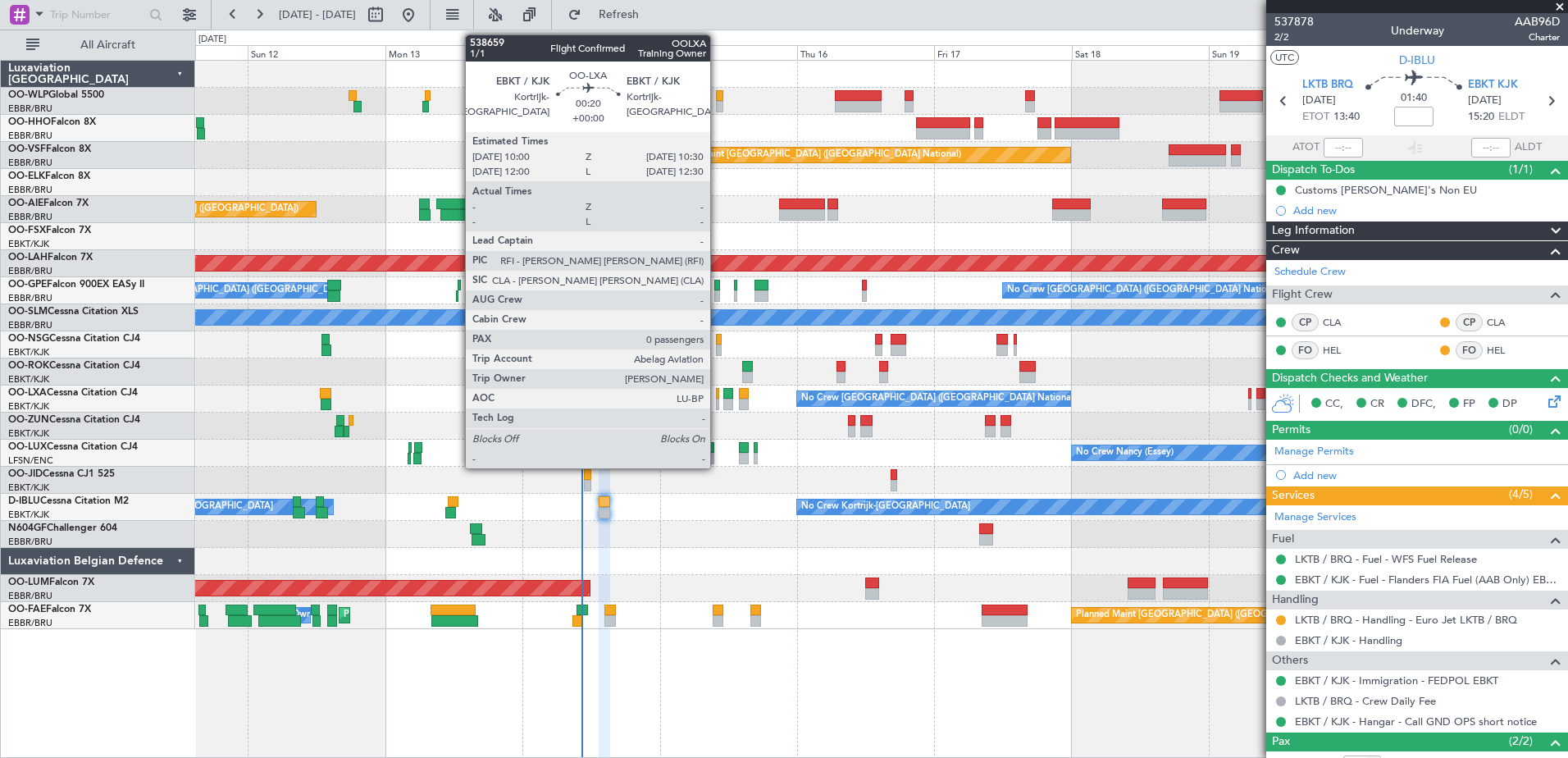
click at [718, 407] on div at bounding box center [718, 404] width 4 height 11
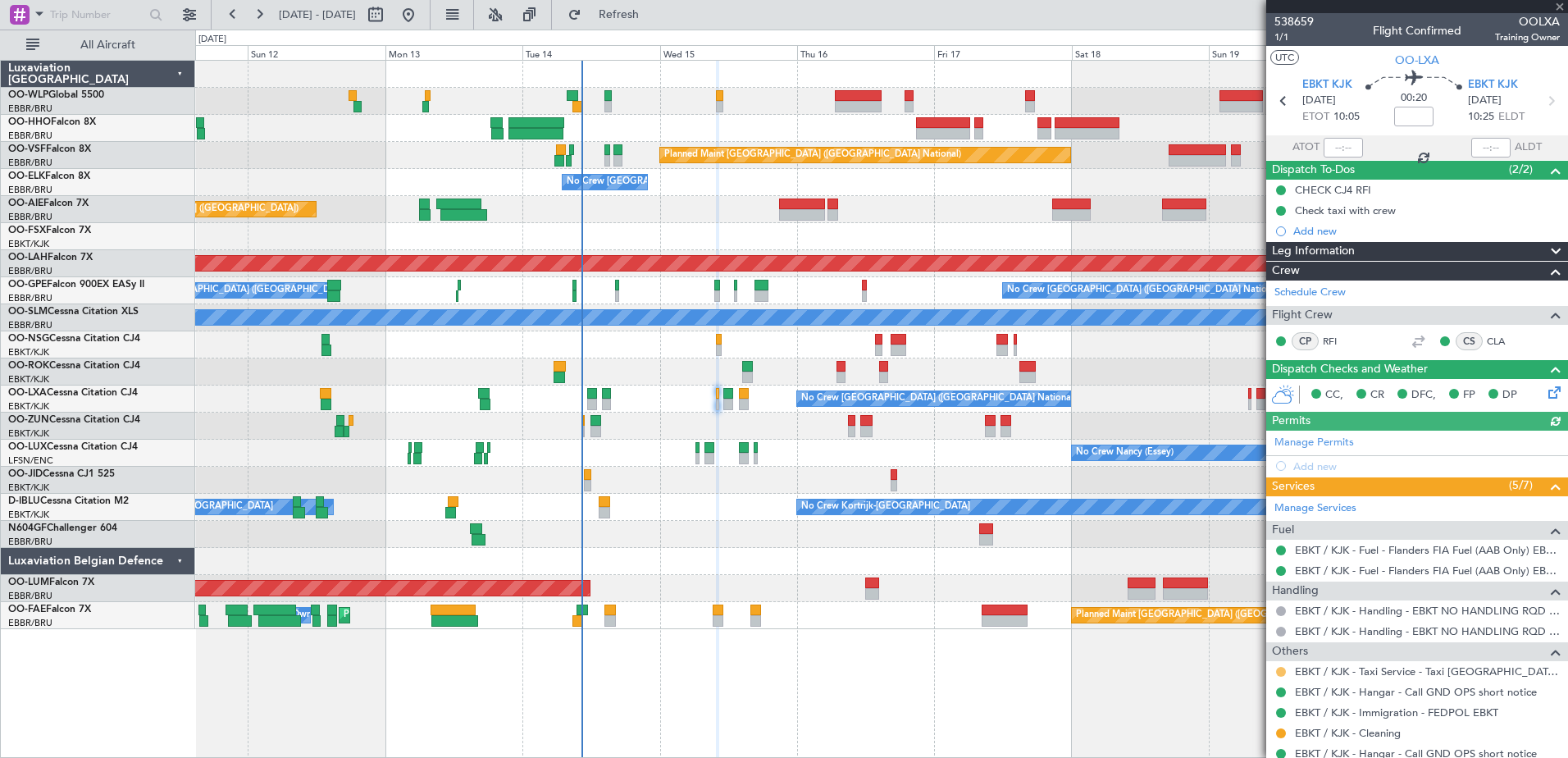
click at [1282, 667] on button at bounding box center [1281, 672] width 10 height 10
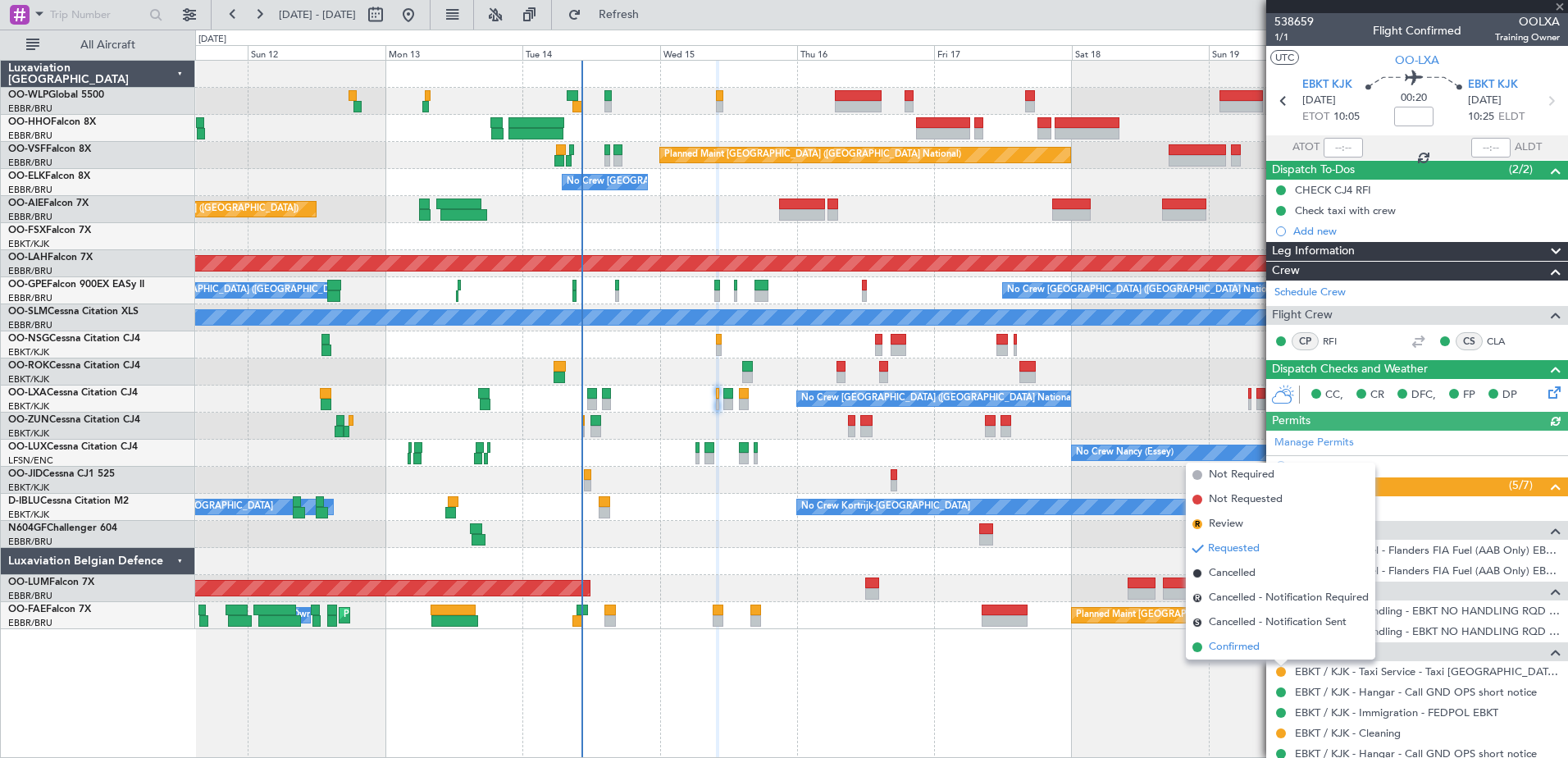
click at [1254, 651] on span "Confirmed" at bounding box center [1234, 647] width 51 height 17
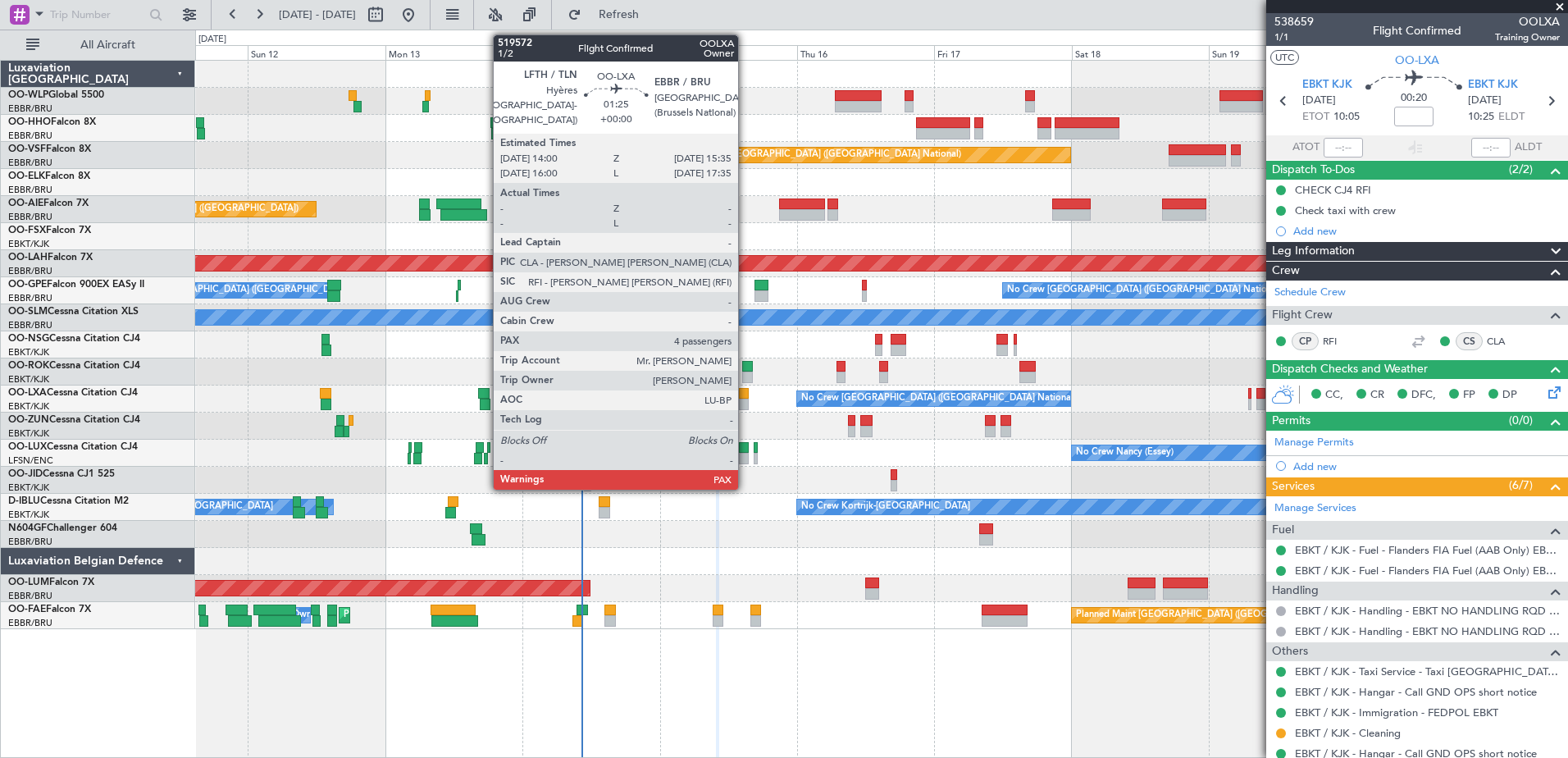
click at [745, 401] on div at bounding box center [744, 404] width 10 height 11
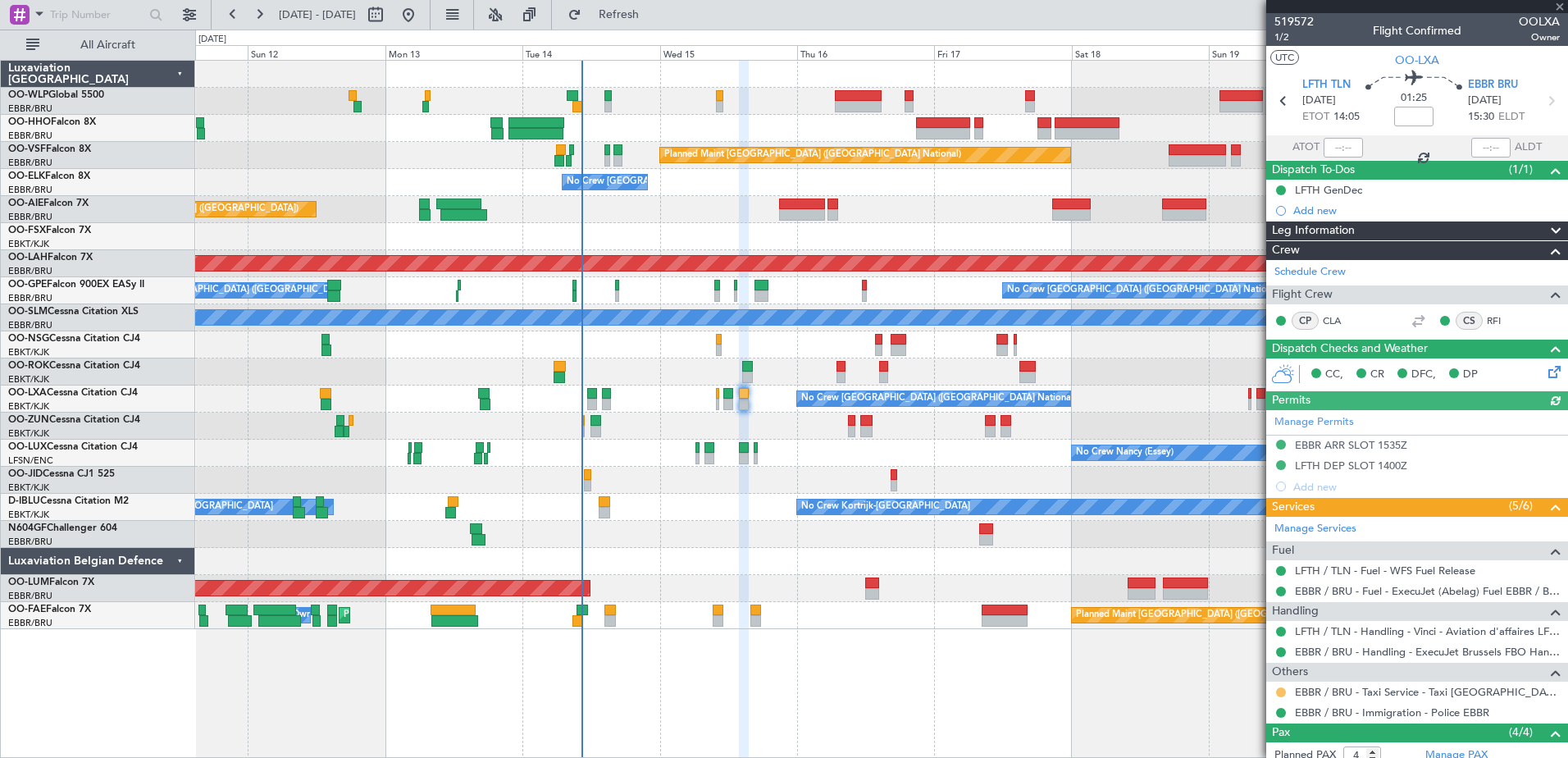
click at [1281, 692] on button at bounding box center [1281, 692] width 10 height 10
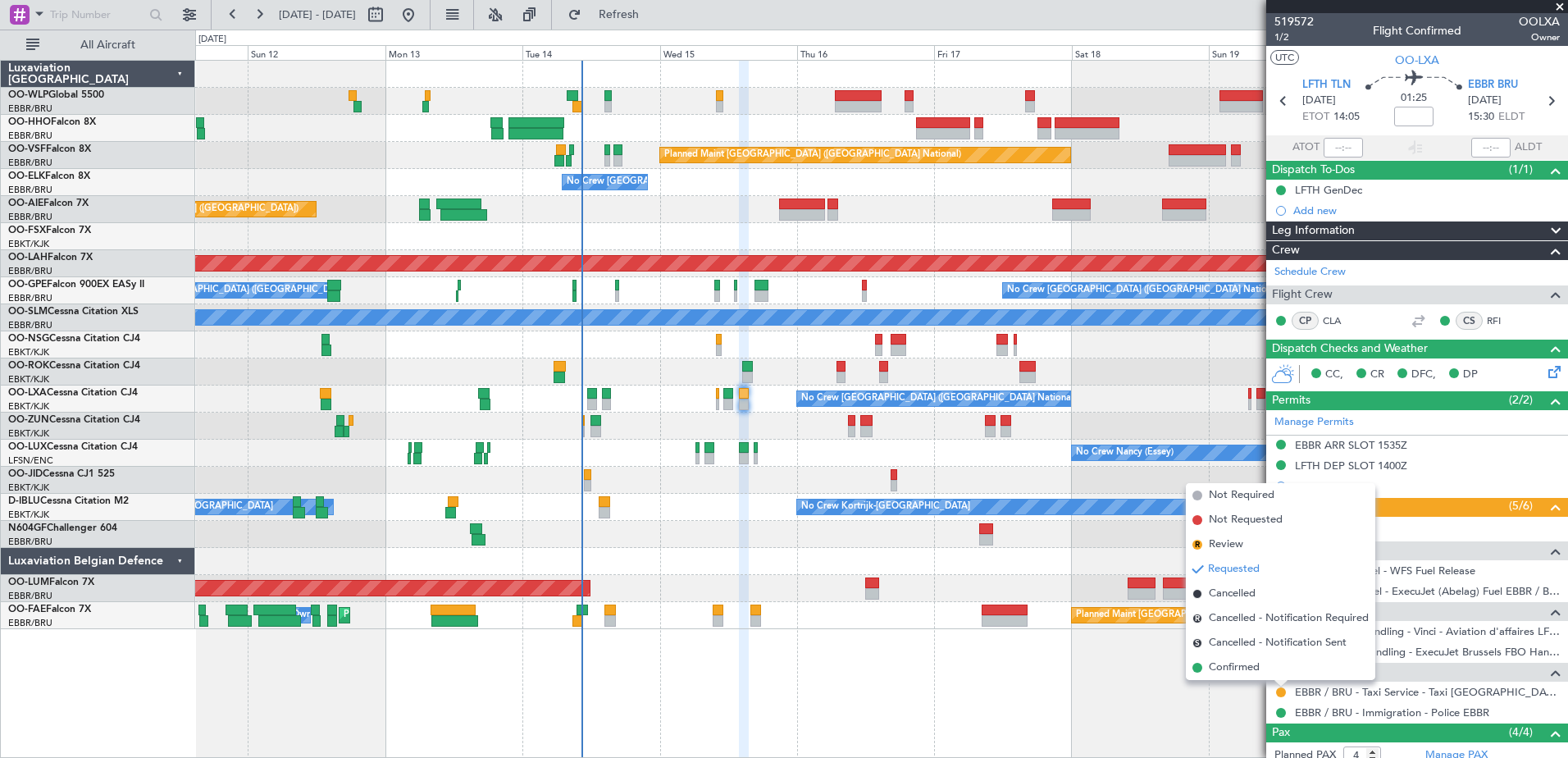
click at [1237, 671] on span "Confirmed" at bounding box center [1234, 668] width 51 height 17
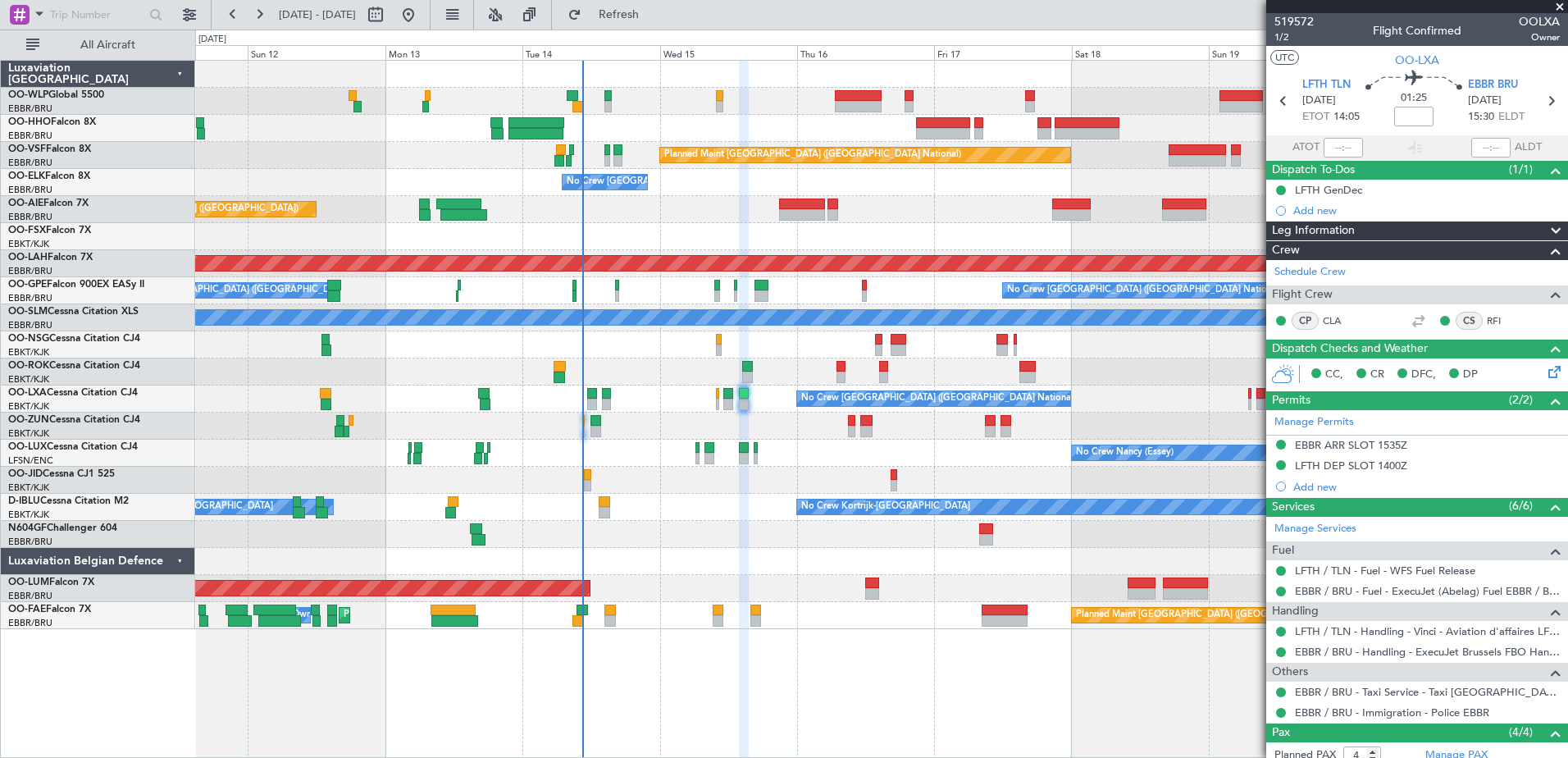
click at [903, 692] on div "Planned Maint Geneva (Cointrin) Planned Maint [GEOGRAPHIC_DATA] ([GEOGRAPHIC_DA…" at bounding box center [881, 410] width 1373 height 699
click at [276, 408] on div "No Crew [GEOGRAPHIC_DATA] ([GEOGRAPHIC_DATA] National)" at bounding box center [881, 399] width 1372 height 27
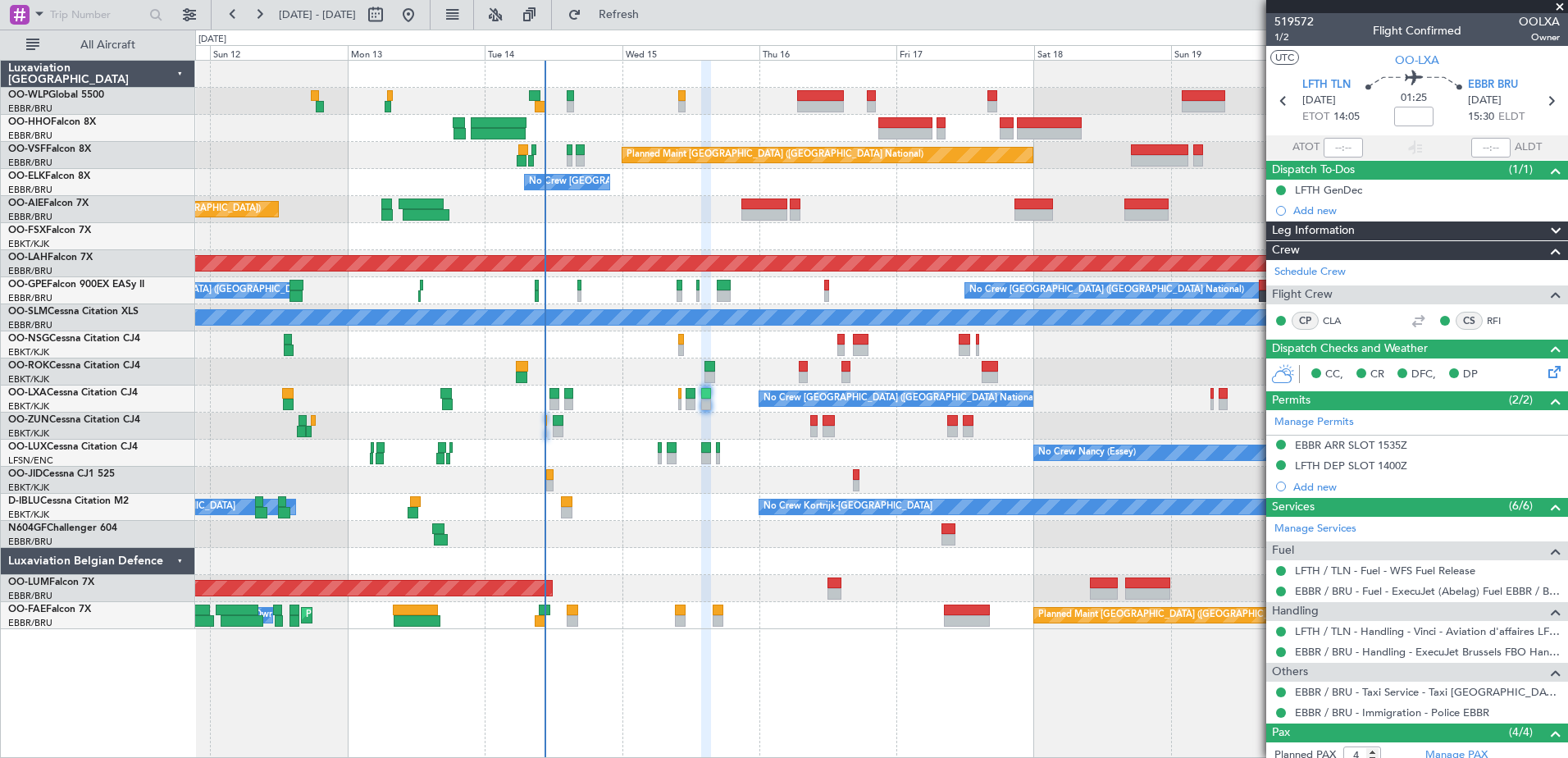
click at [610, 518] on div "No Crew Kortrijk-[GEOGRAPHIC_DATA] Owner [GEOGRAPHIC_DATA]-[GEOGRAPHIC_DATA] No…" at bounding box center [881, 507] width 1372 height 27
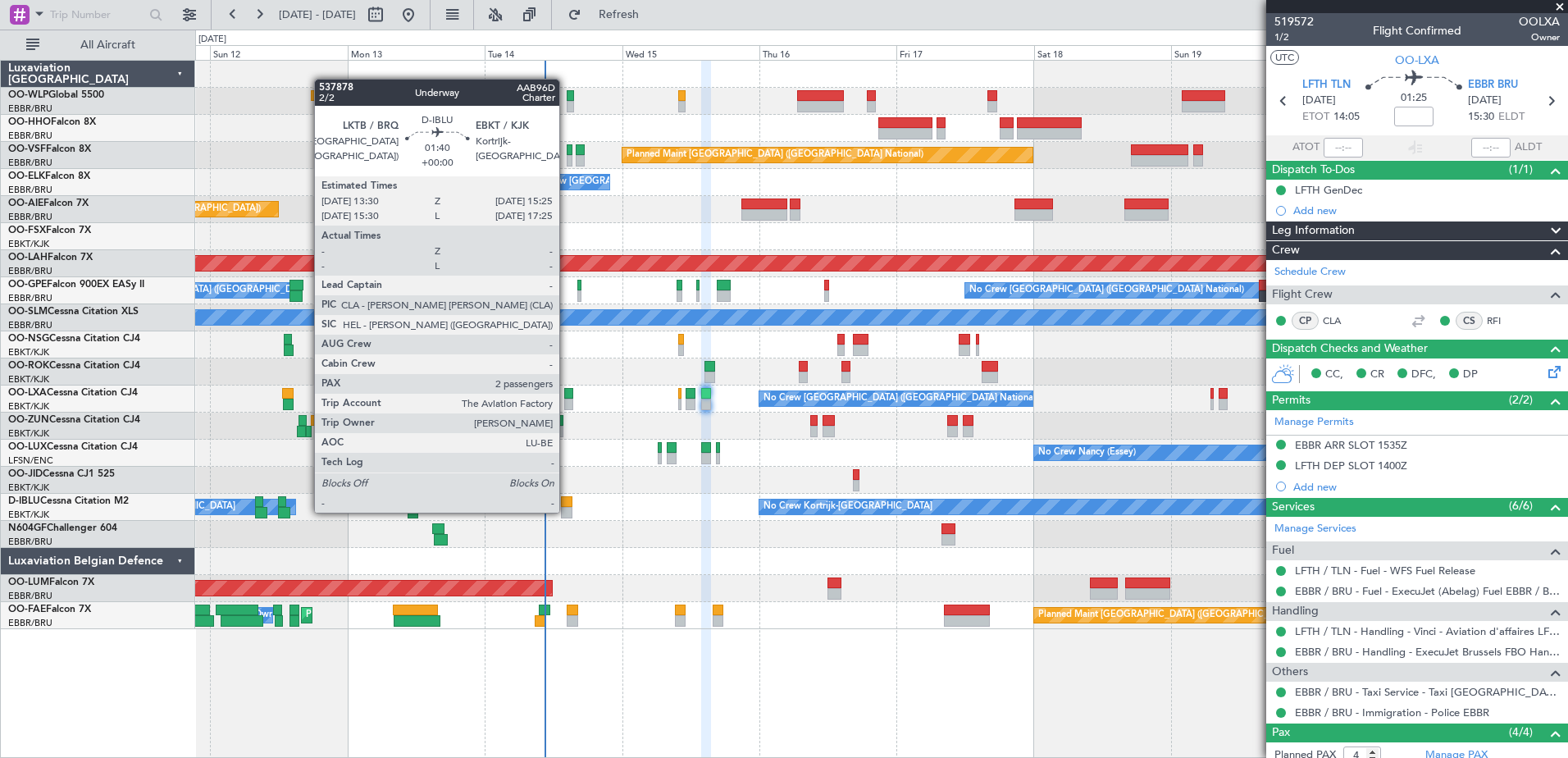
click at [567, 511] on div at bounding box center [566, 513] width 11 height 11
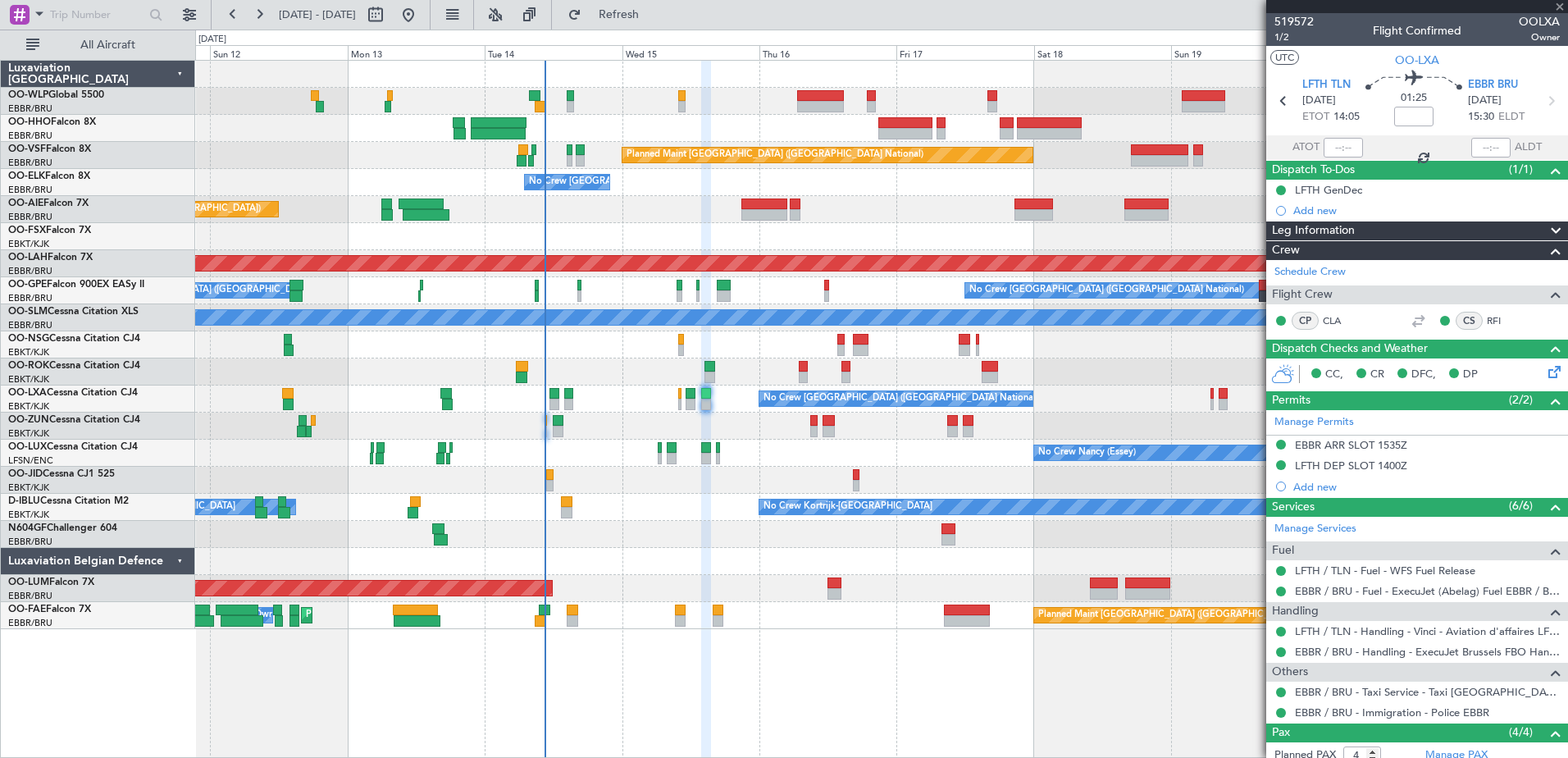
type input "2"
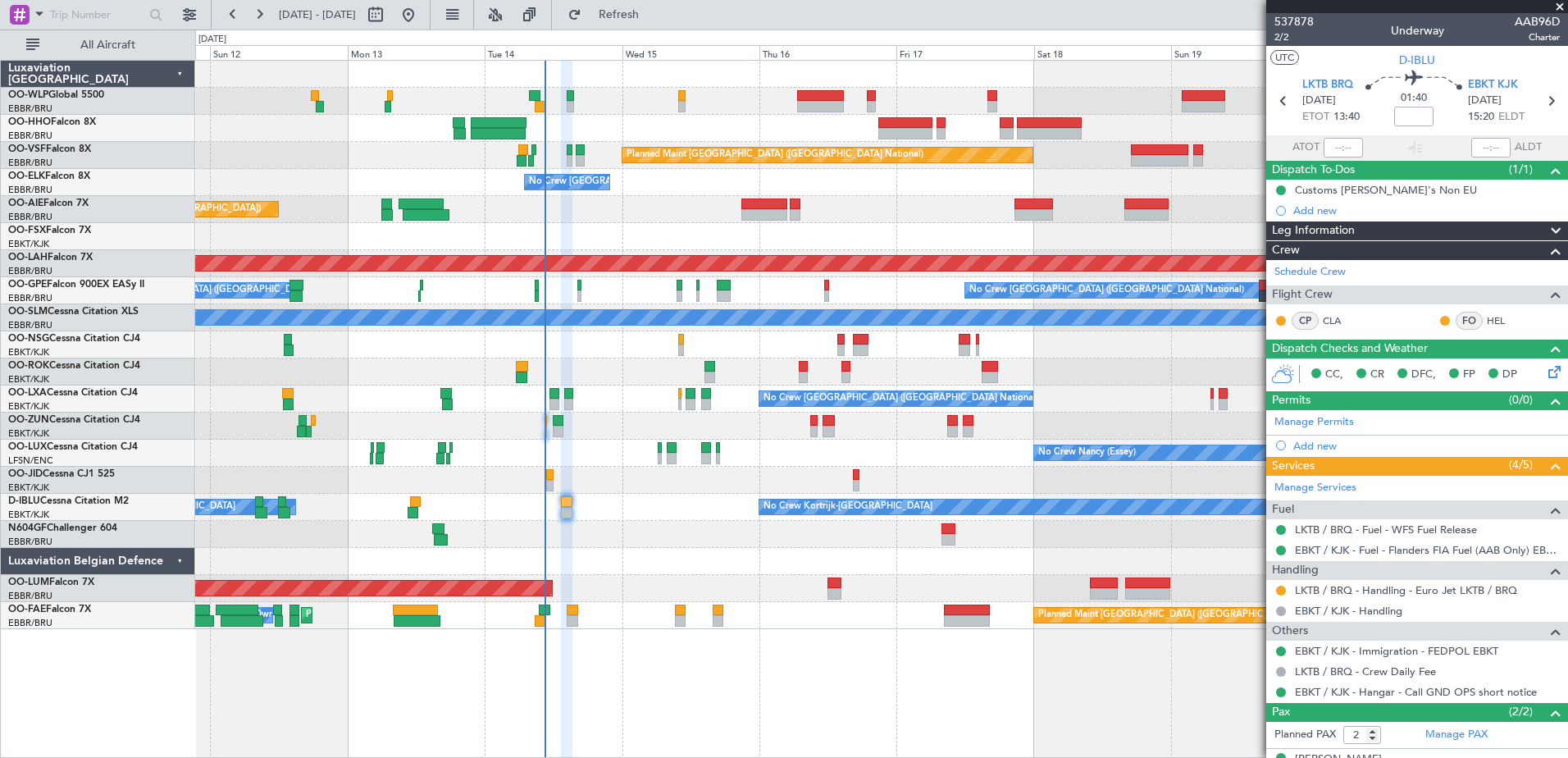
scroll to position [64, 0]
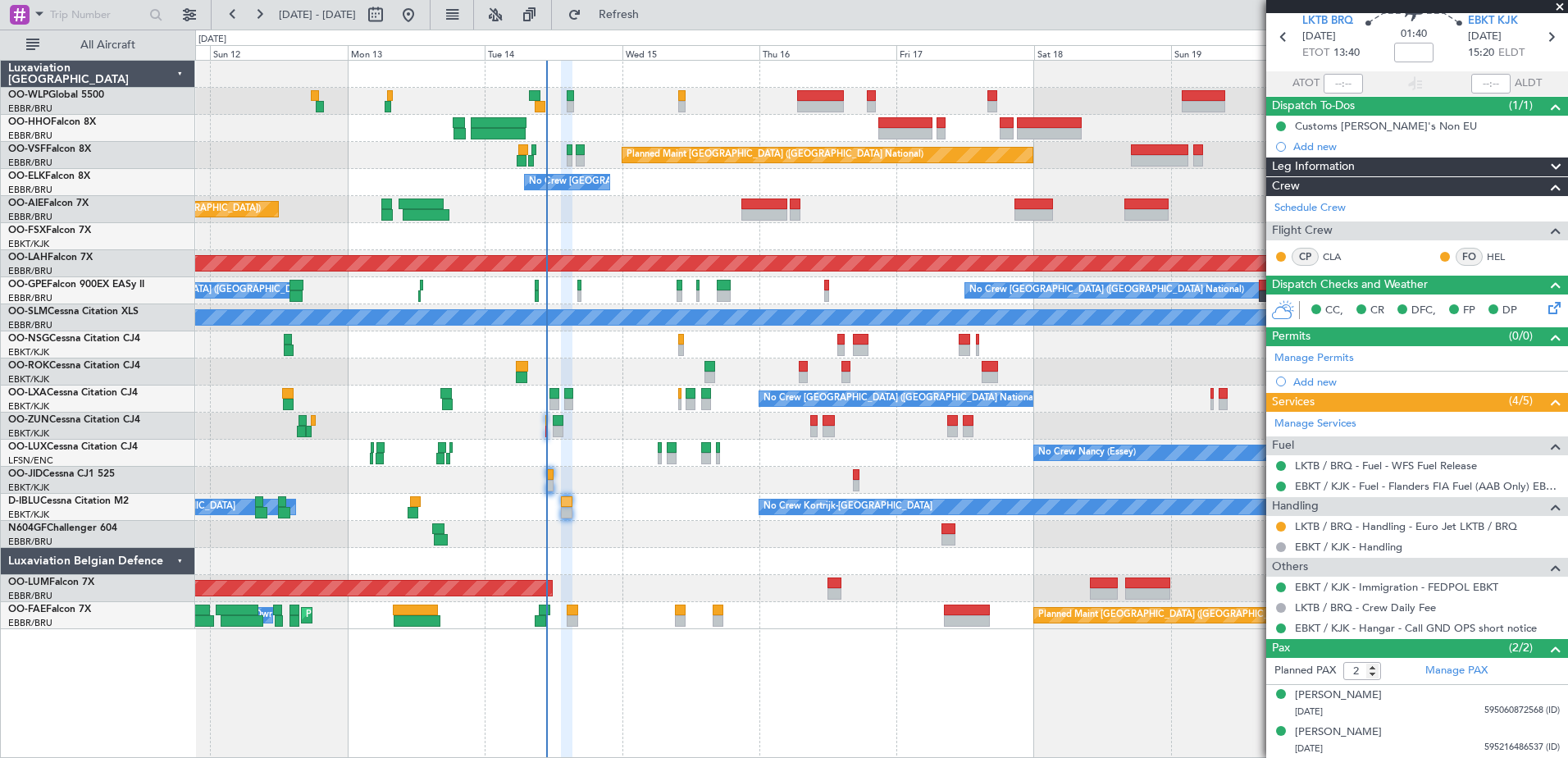
click at [832, 704] on div "Planned Maint Geneva (Cointrin) Planned Maint [GEOGRAPHIC_DATA] ([GEOGRAPHIC_DA…" at bounding box center [881, 410] width 1373 height 699
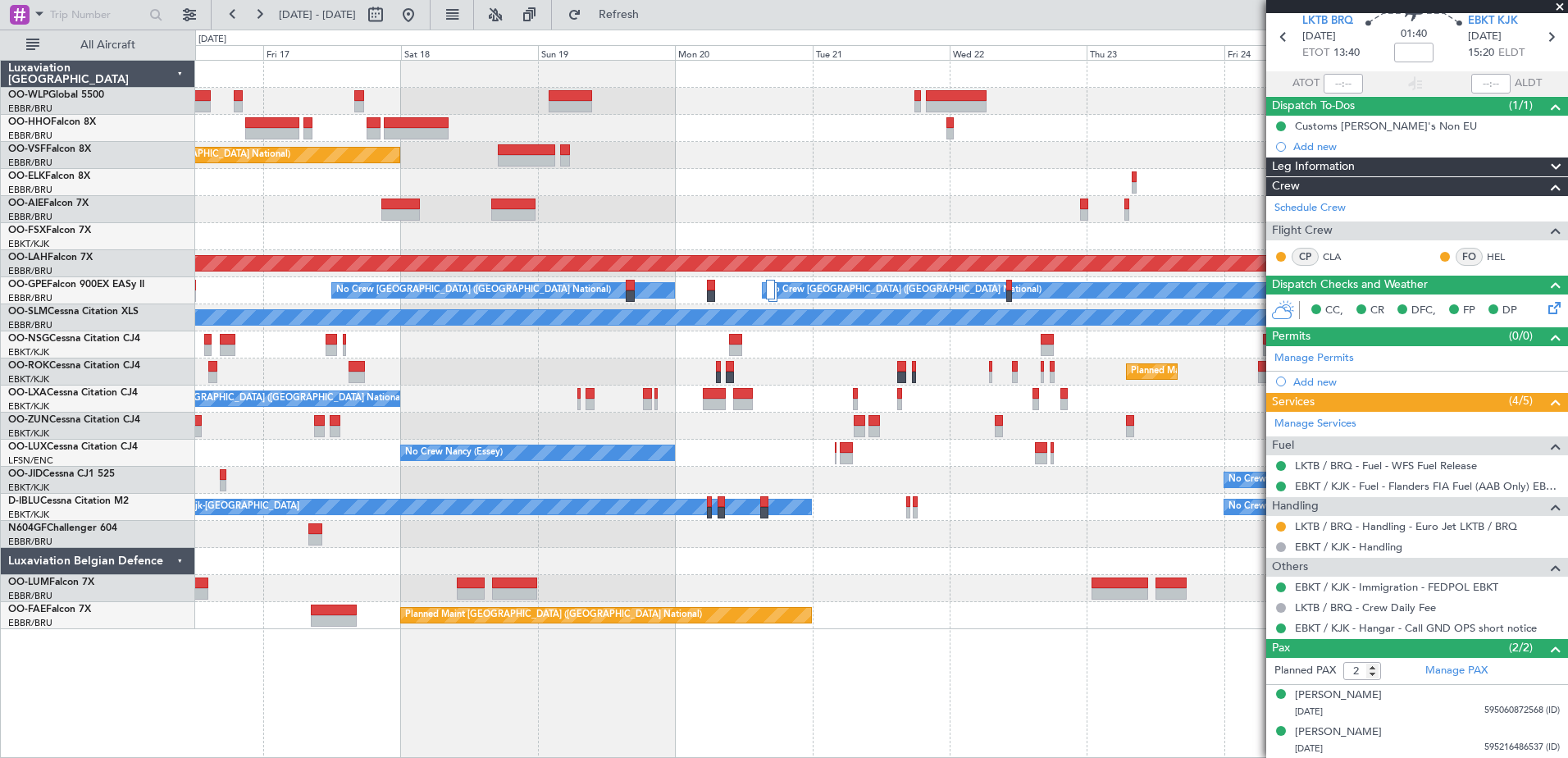
click at [345, 648] on div "Planned Maint [GEOGRAPHIC_DATA] ([GEOGRAPHIC_DATA] National) No Crew [GEOGRAPHI…" at bounding box center [881, 410] width 1373 height 699
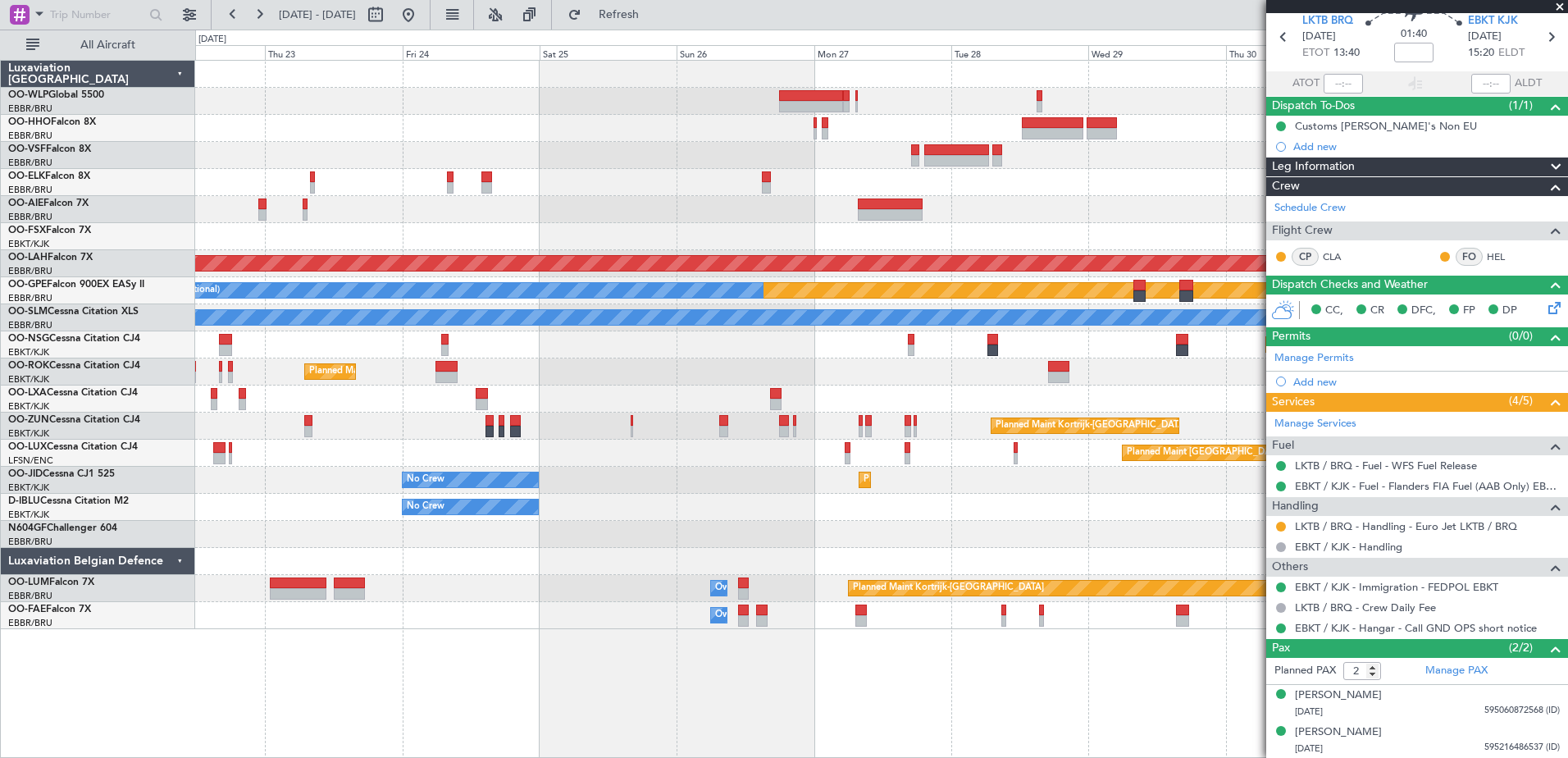
click at [194, 589] on div "Planned Maint [PERSON_NAME]-[GEOGRAPHIC_DATA][PERSON_NAME] ([GEOGRAPHIC_DATA][P…" at bounding box center [784, 394] width 1568 height 729
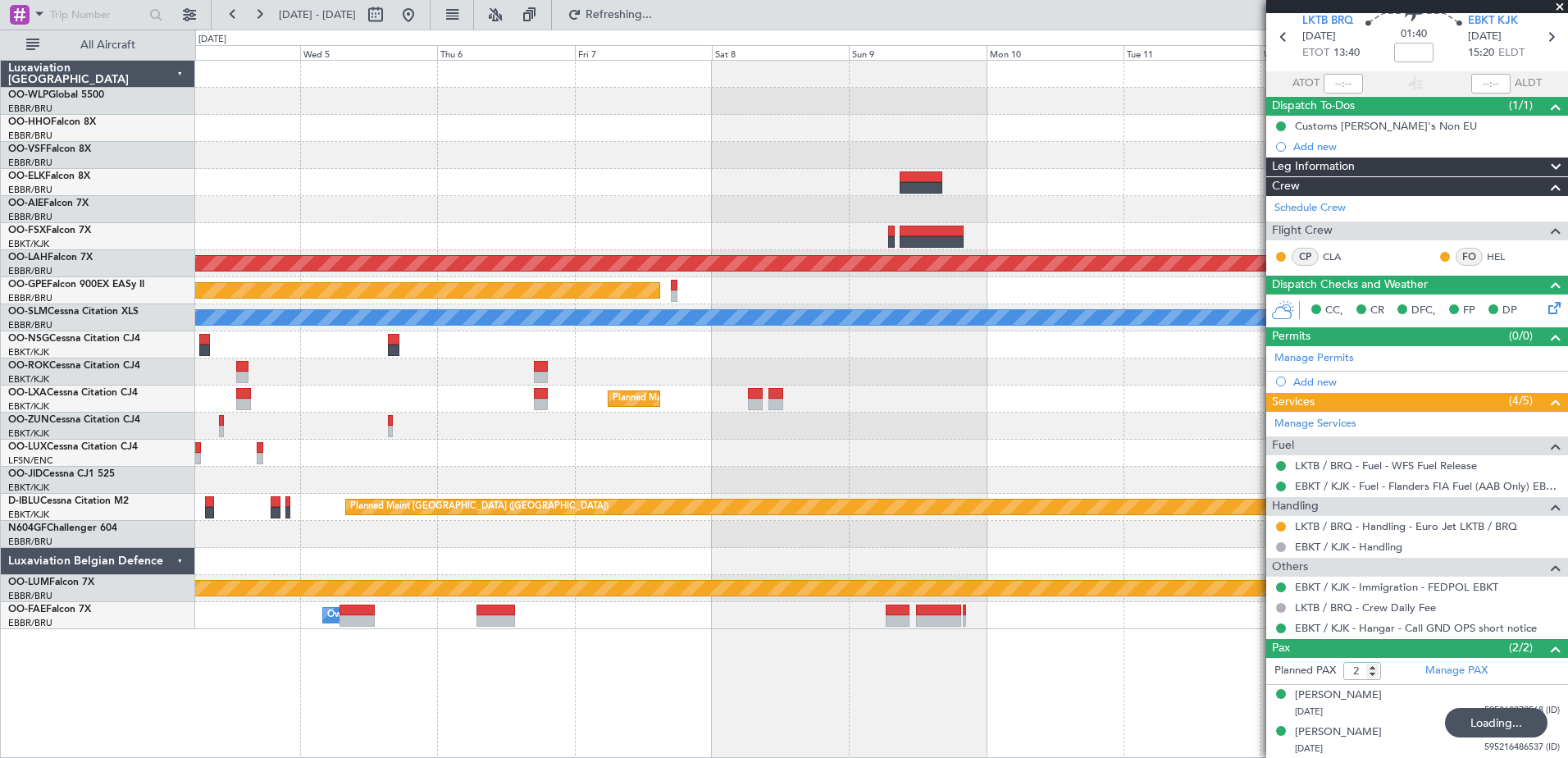
click at [198, 508] on div "Planned Maint [PERSON_NAME]-[GEOGRAPHIC_DATA][PERSON_NAME] ([GEOGRAPHIC_DATA][P…" at bounding box center [881, 410] width 1373 height 699
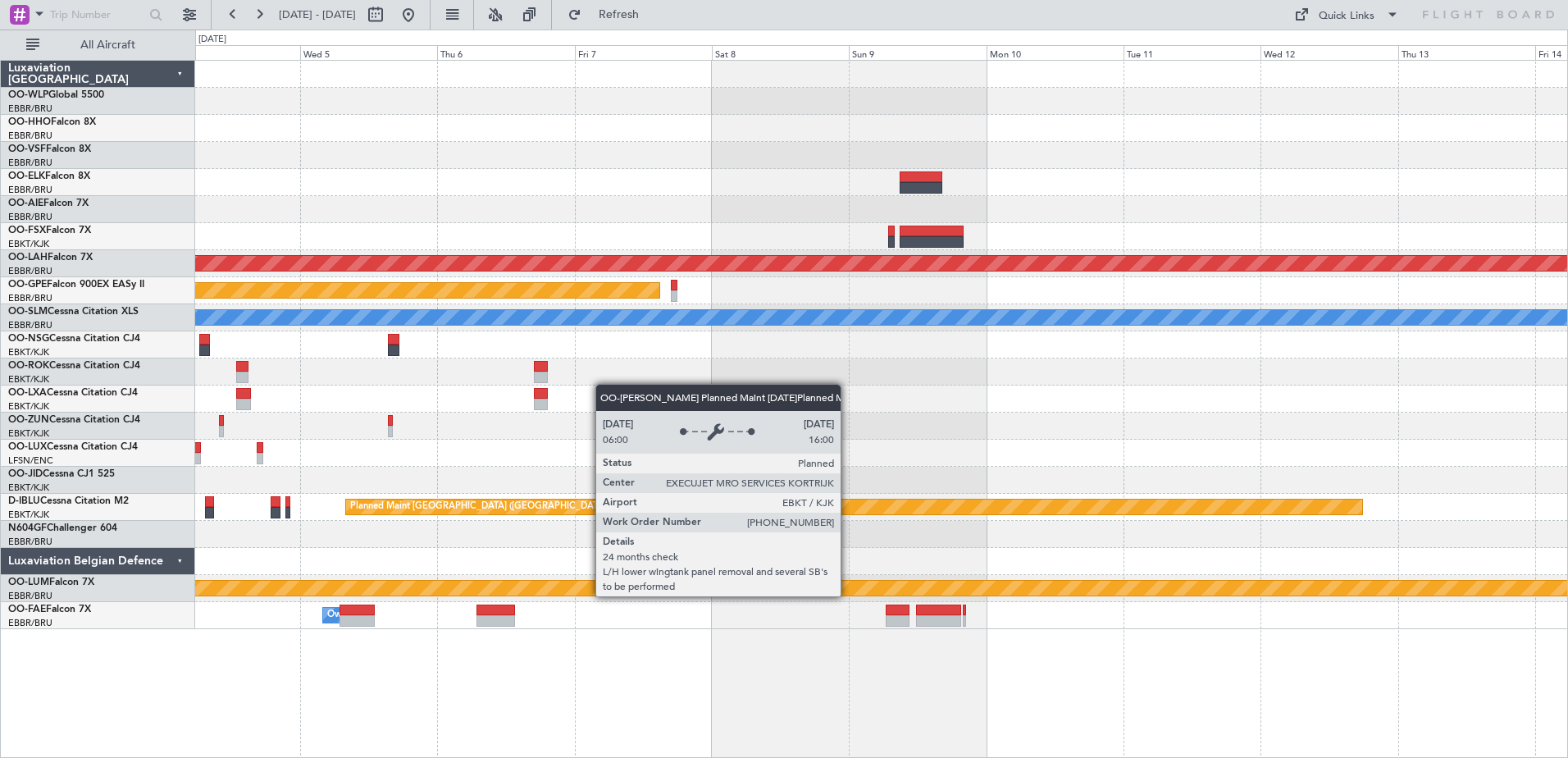
scroll to position [0, 0]
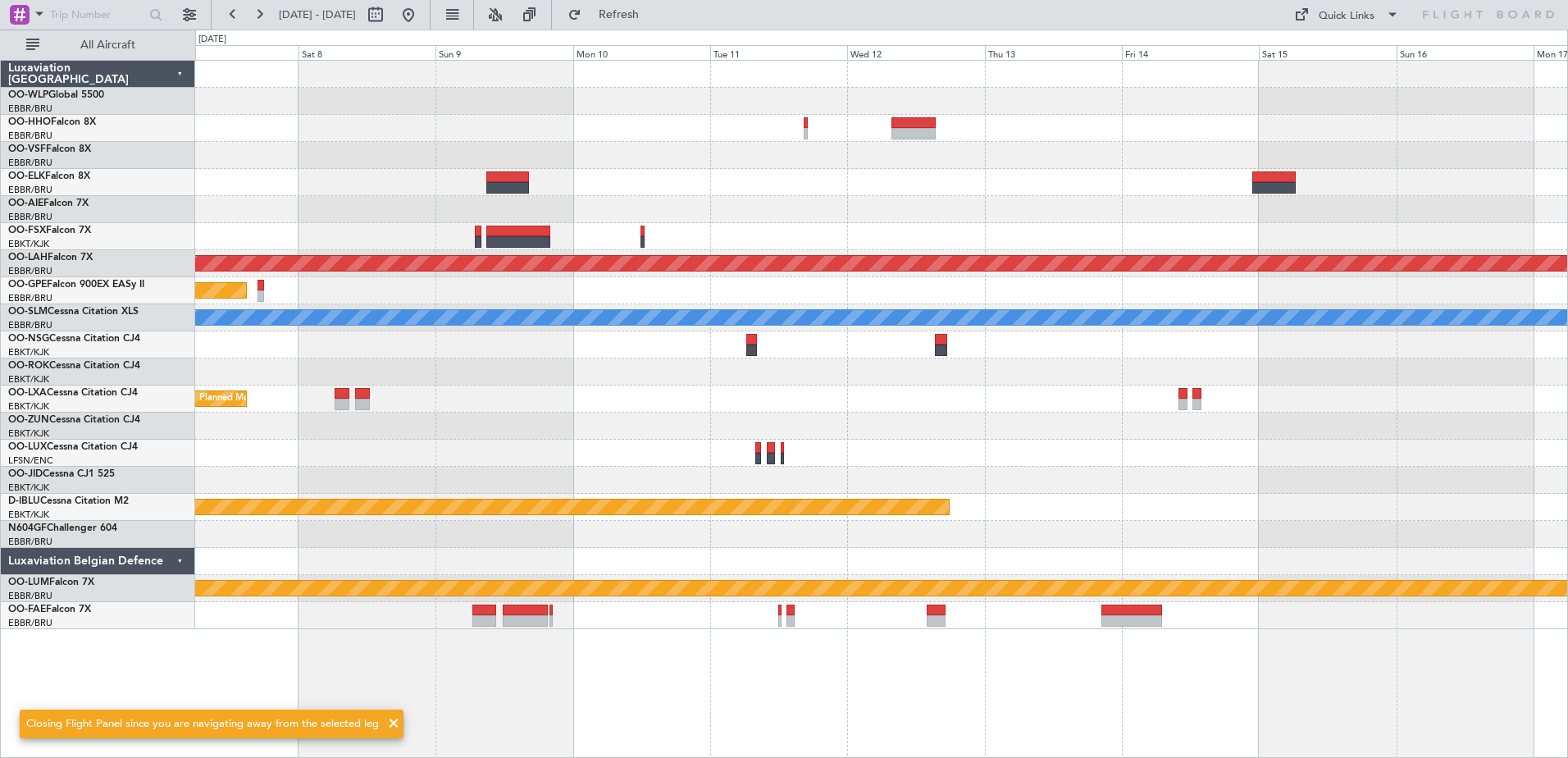
click at [857, 652] on div "Planned Maint [PERSON_NAME]-[GEOGRAPHIC_DATA][PERSON_NAME] ([GEOGRAPHIC_DATA][P…" at bounding box center [881, 410] width 1373 height 699
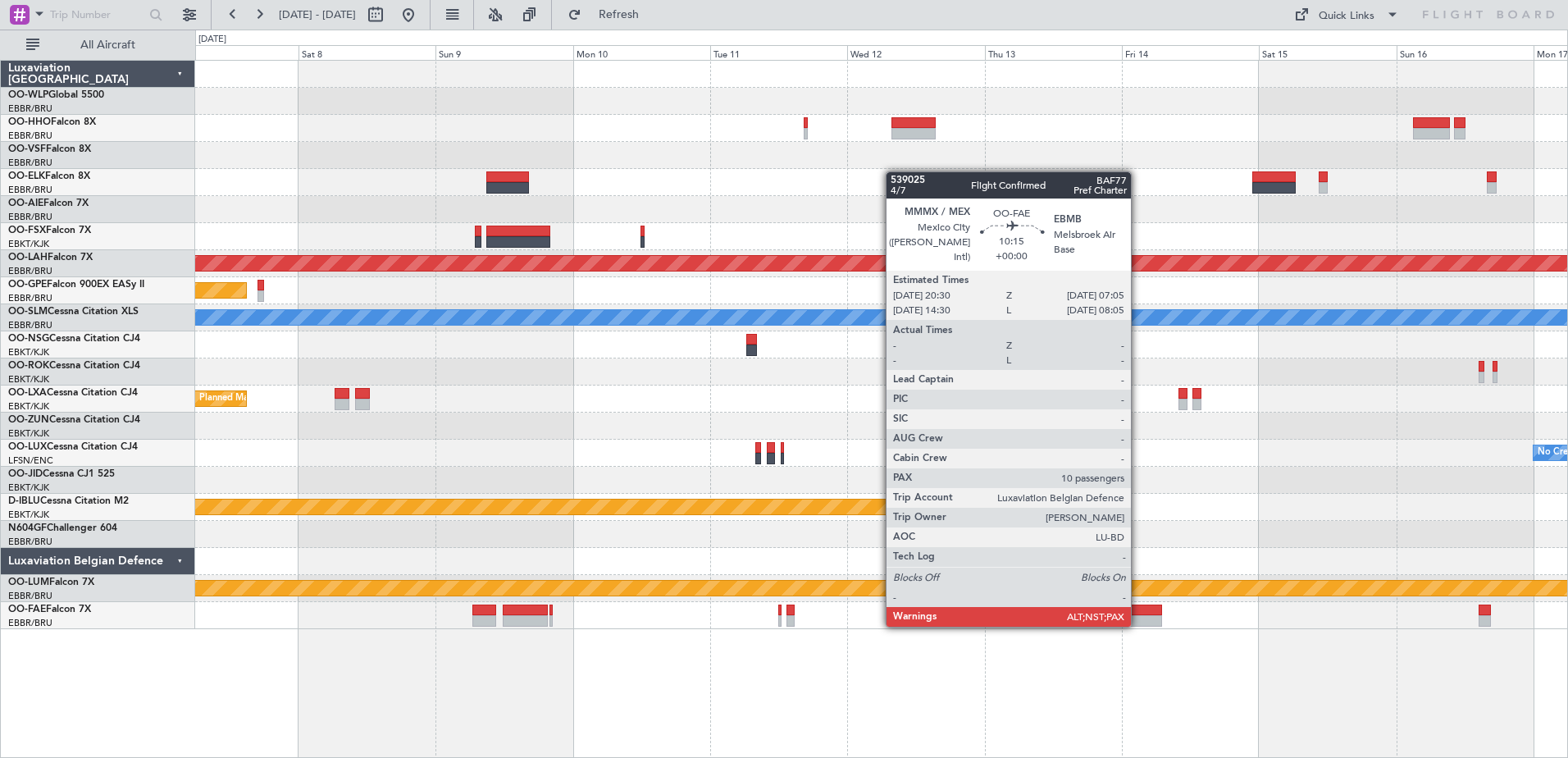
click at [1138, 625] on div at bounding box center [1132, 621] width 60 height 11
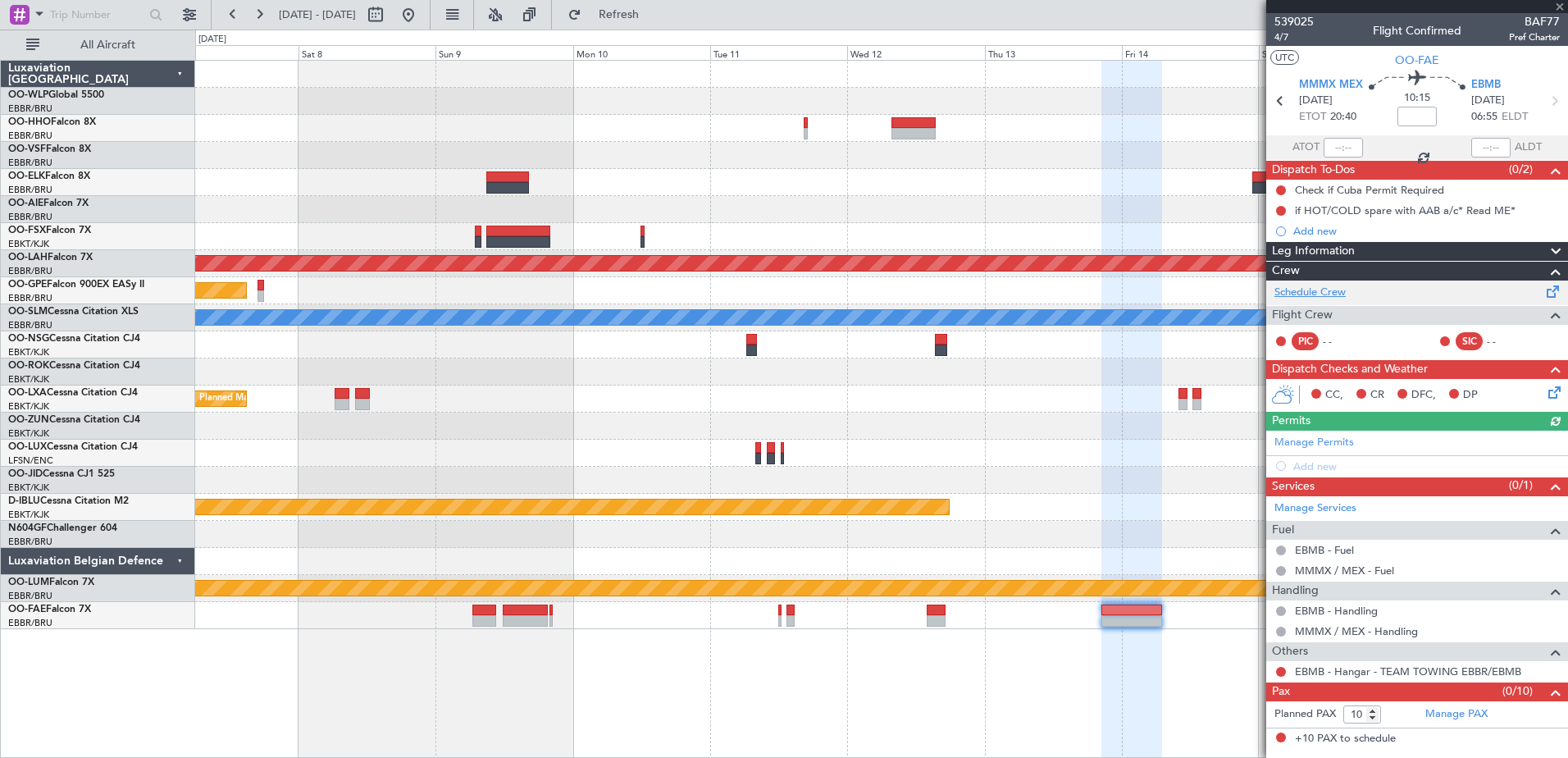
click at [1322, 294] on link "Schedule Crew" at bounding box center [1310, 294] width 71 height 17
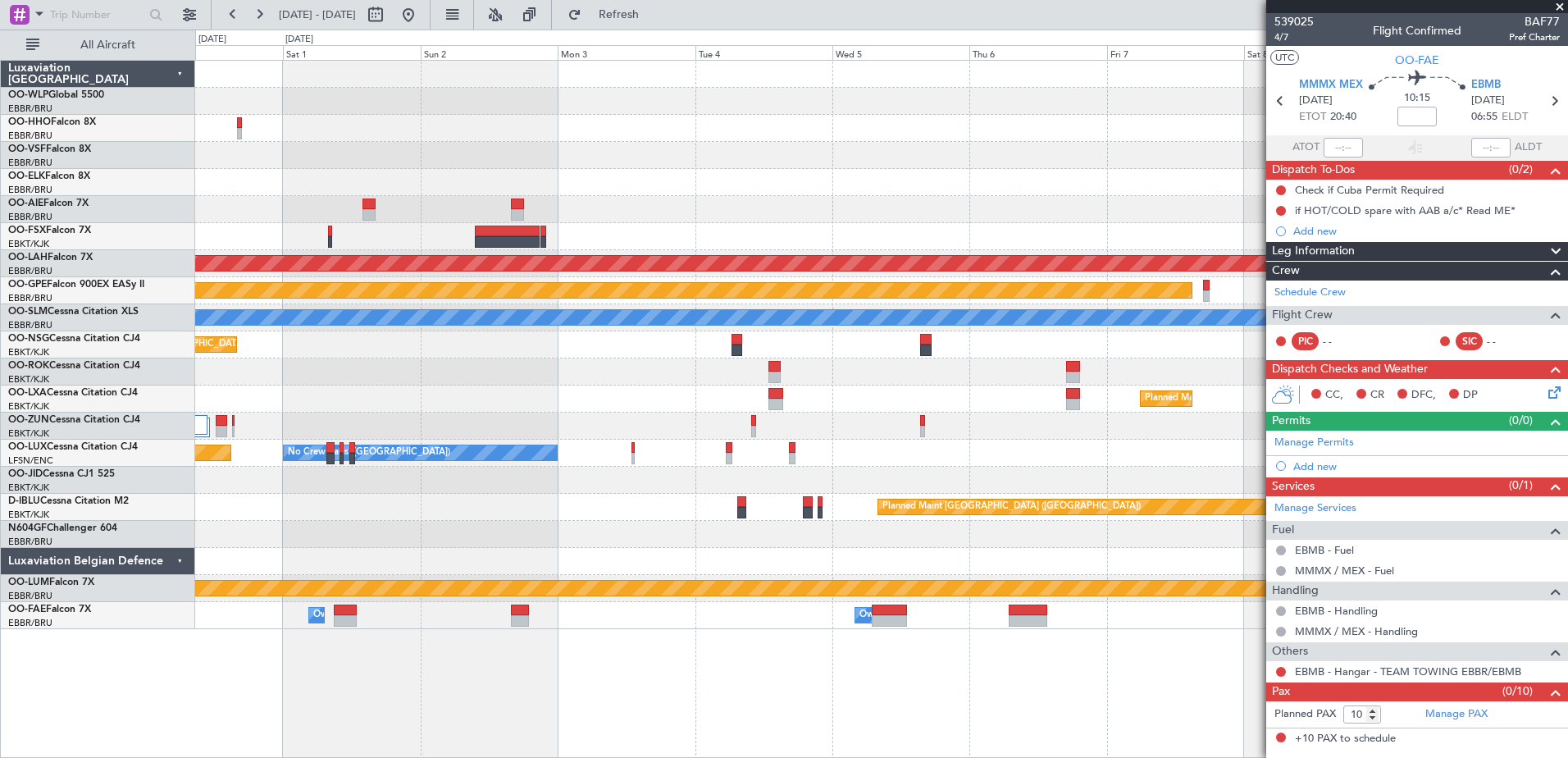
click at [905, 145] on div at bounding box center [881, 155] width 1372 height 27
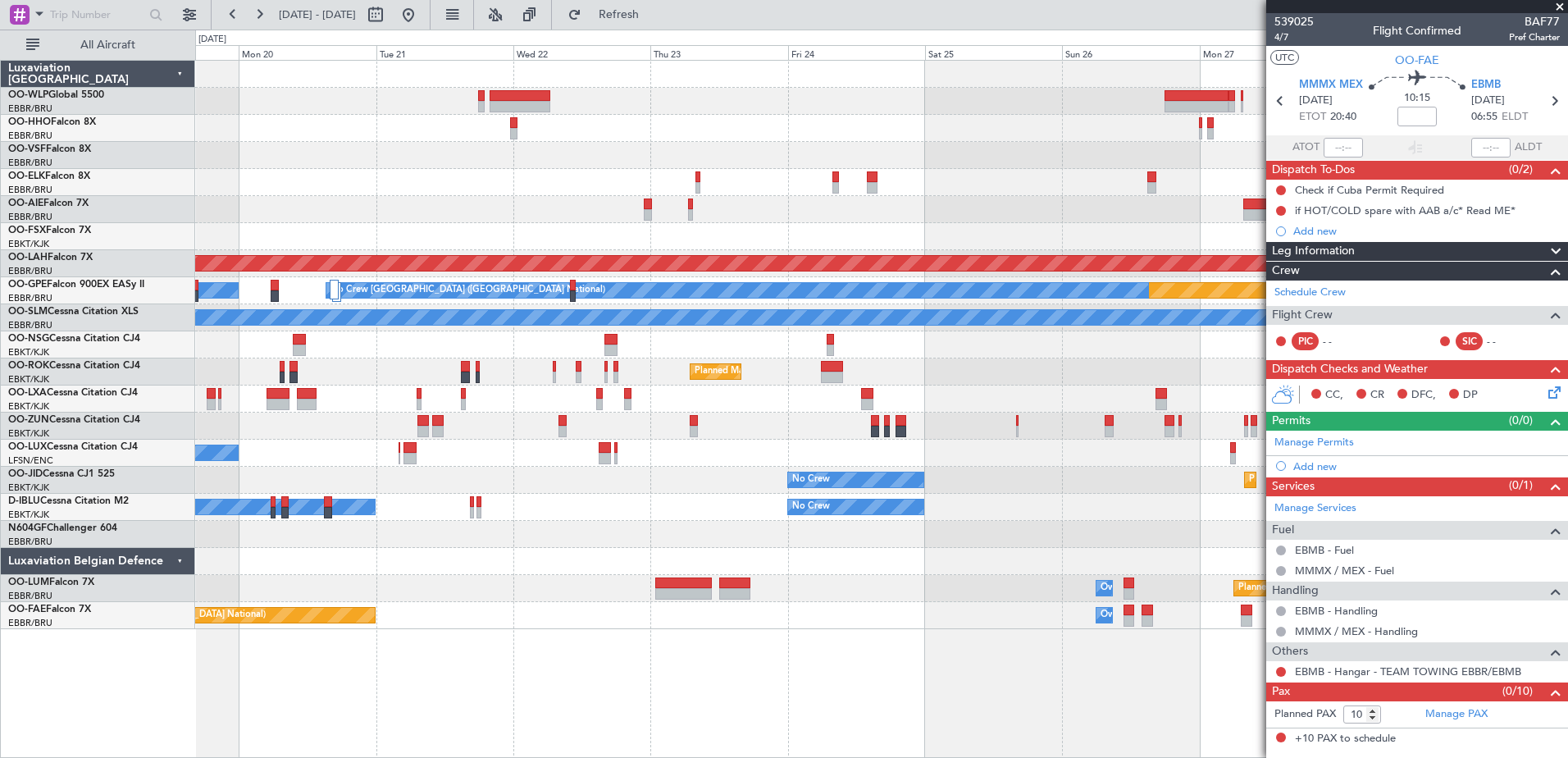
click at [1229, 527] on div at bounding box center [881, 534] width 1372 height 27
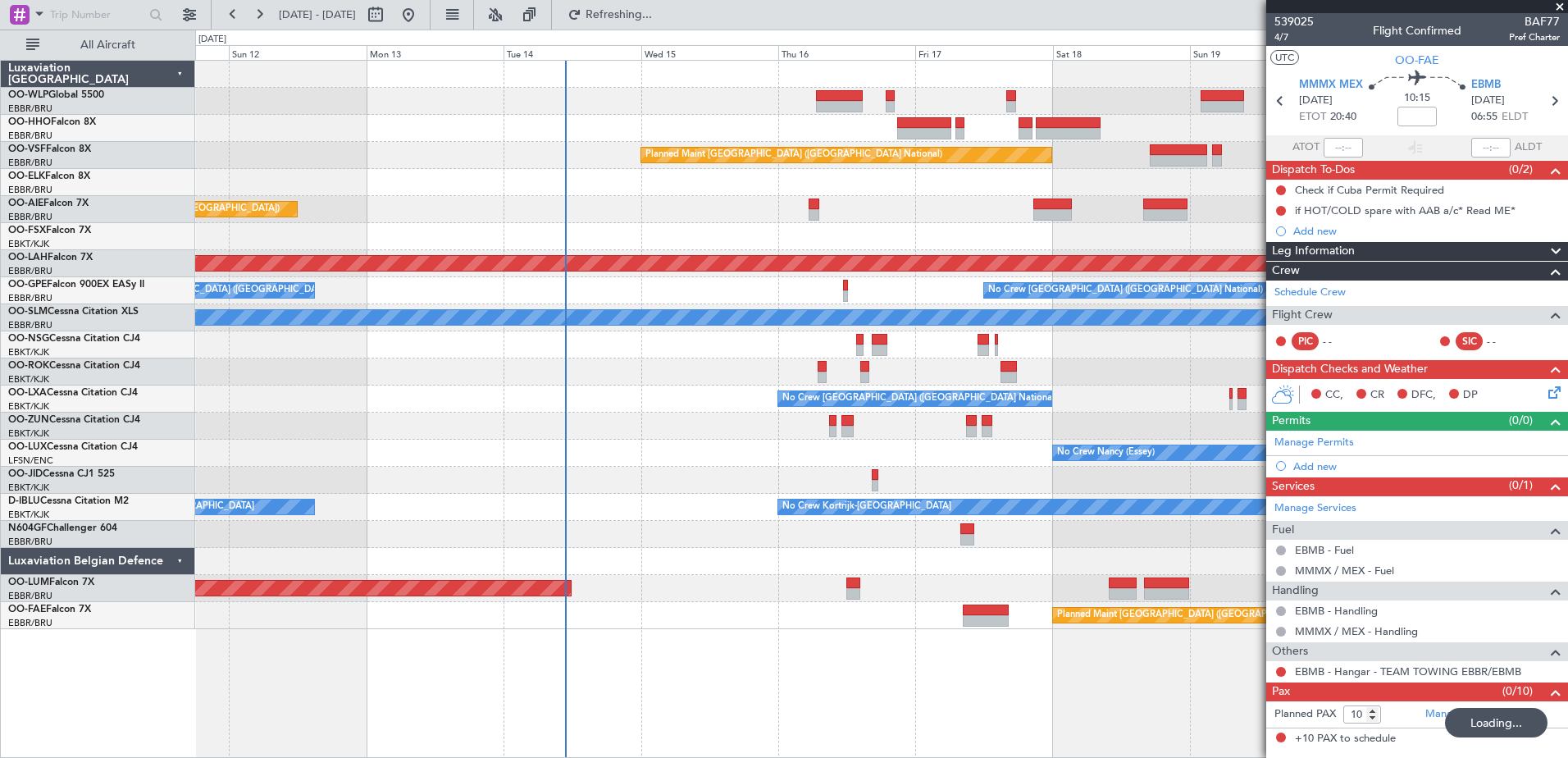
click at [729, 619] on div "Planned Maint Geneva (Cointrin) Planned Maint Brussels (Brussels National) Plan…" at bounding box center [881, 410] width 1373 height 699
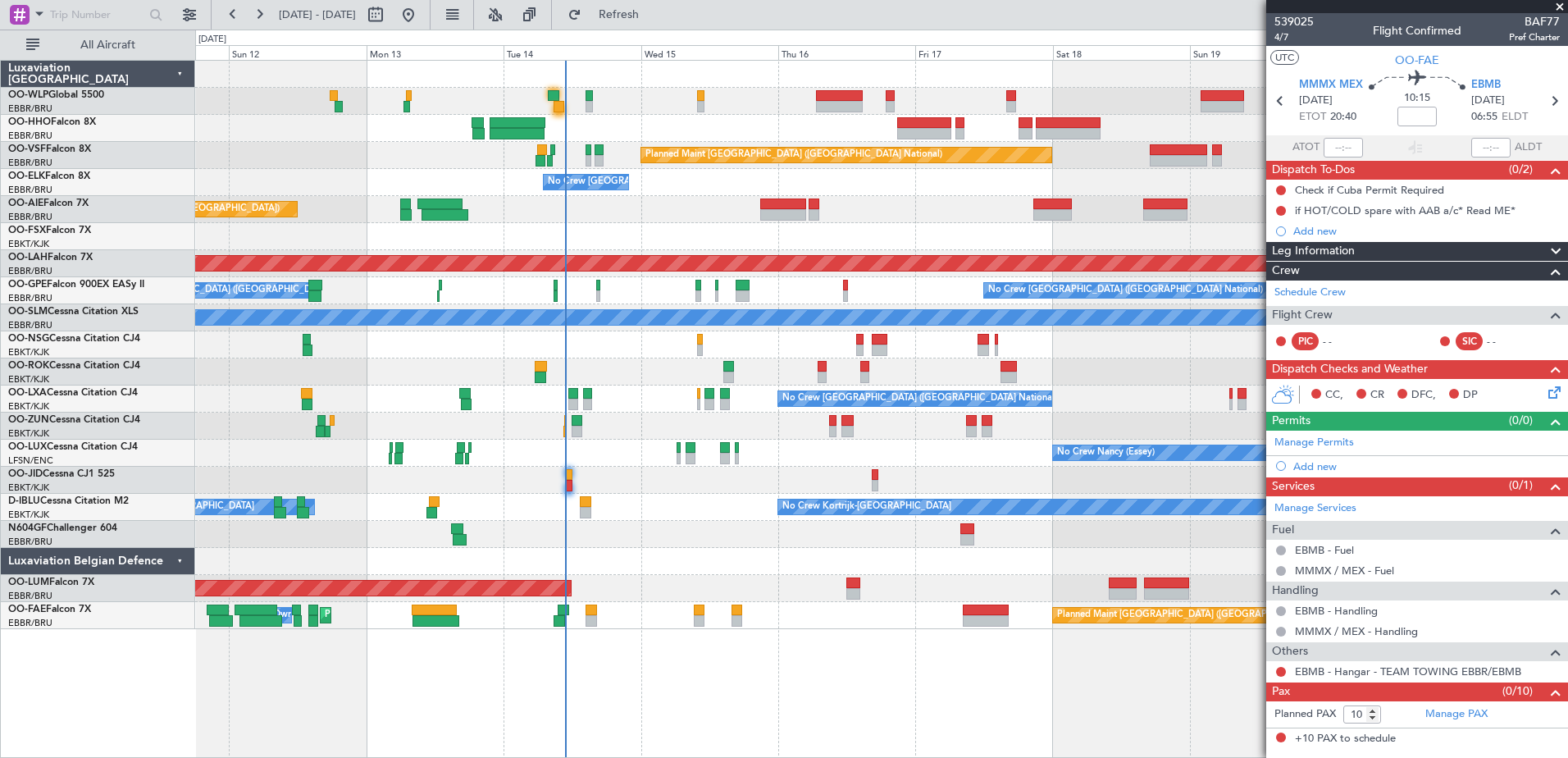
click at [836, 599] on div "AOG Maint [GEOGRAPHIC_DATA]" at bounding box center [881, 588] width 1372 height 27
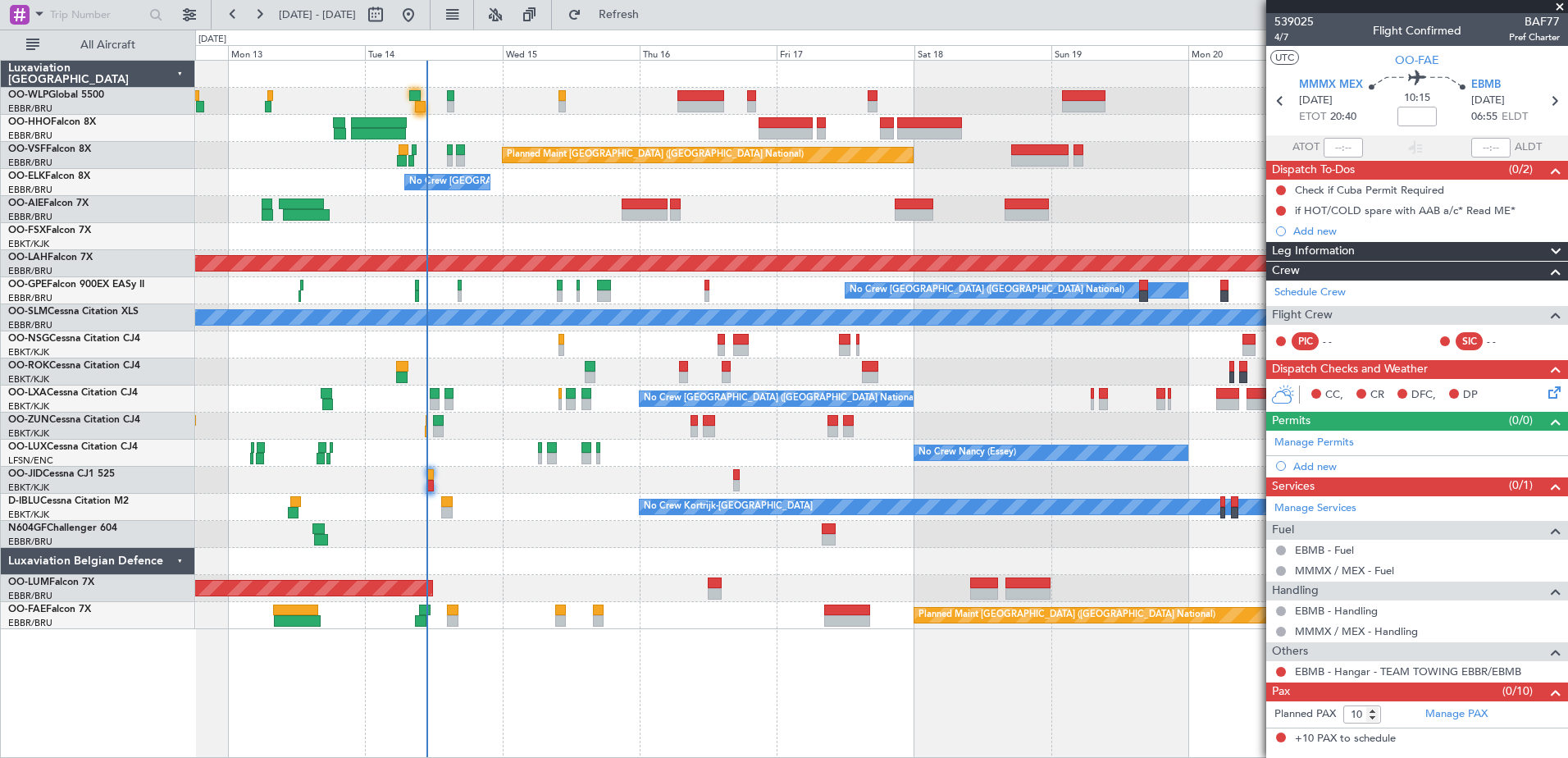
click at [811, 248] on div "Planned Maint Brussels (Brussels National) No Crew Brussels (Brussels National)…" at bounding box center [881, 345] width 1372 height 568
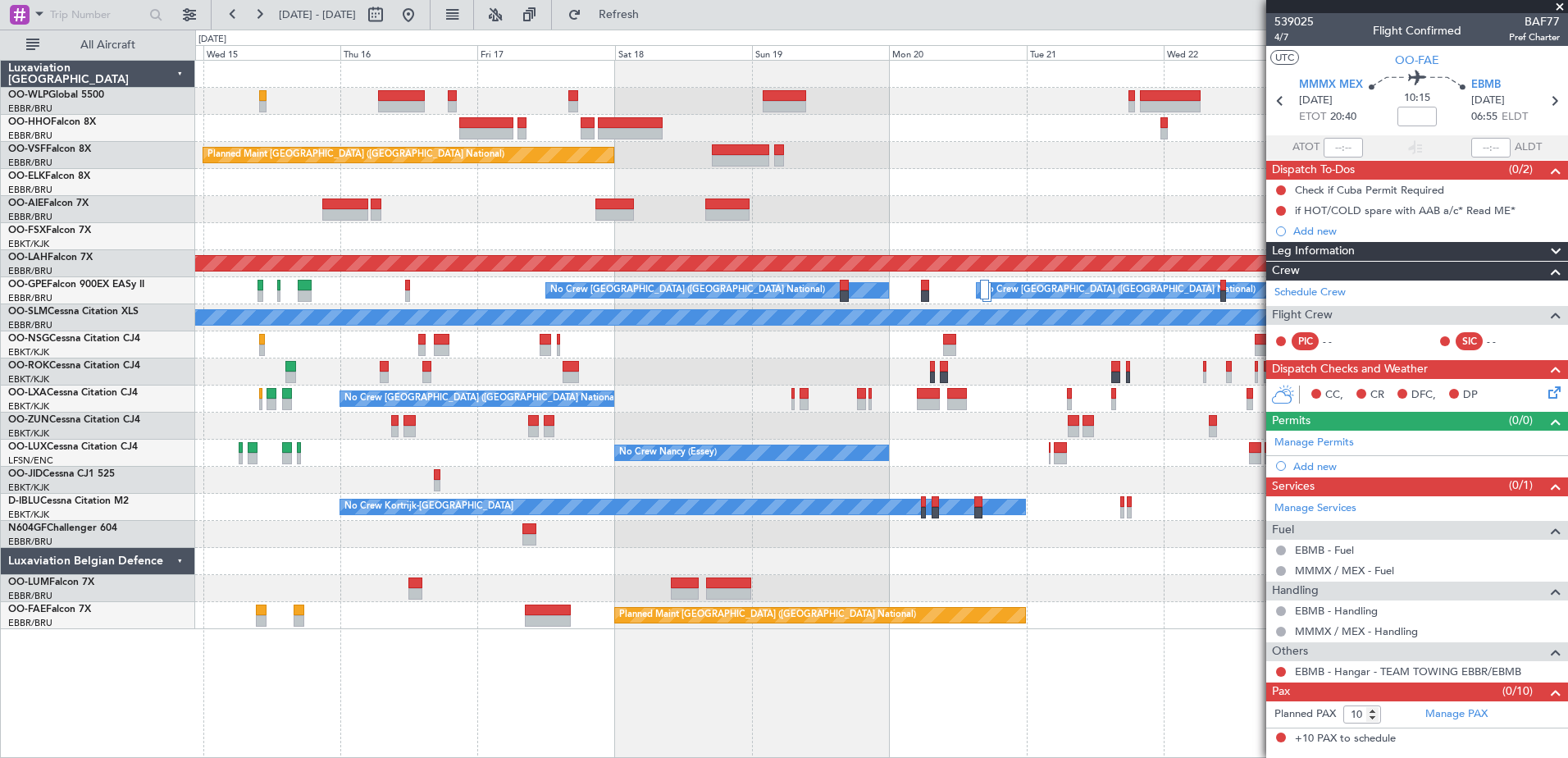
click at [798, 154] on div "Planned Maint Brussels (Brussels National) No Crew Brussels (Brussels National)…" at bounding box center [881, 345] width 1372 height 568
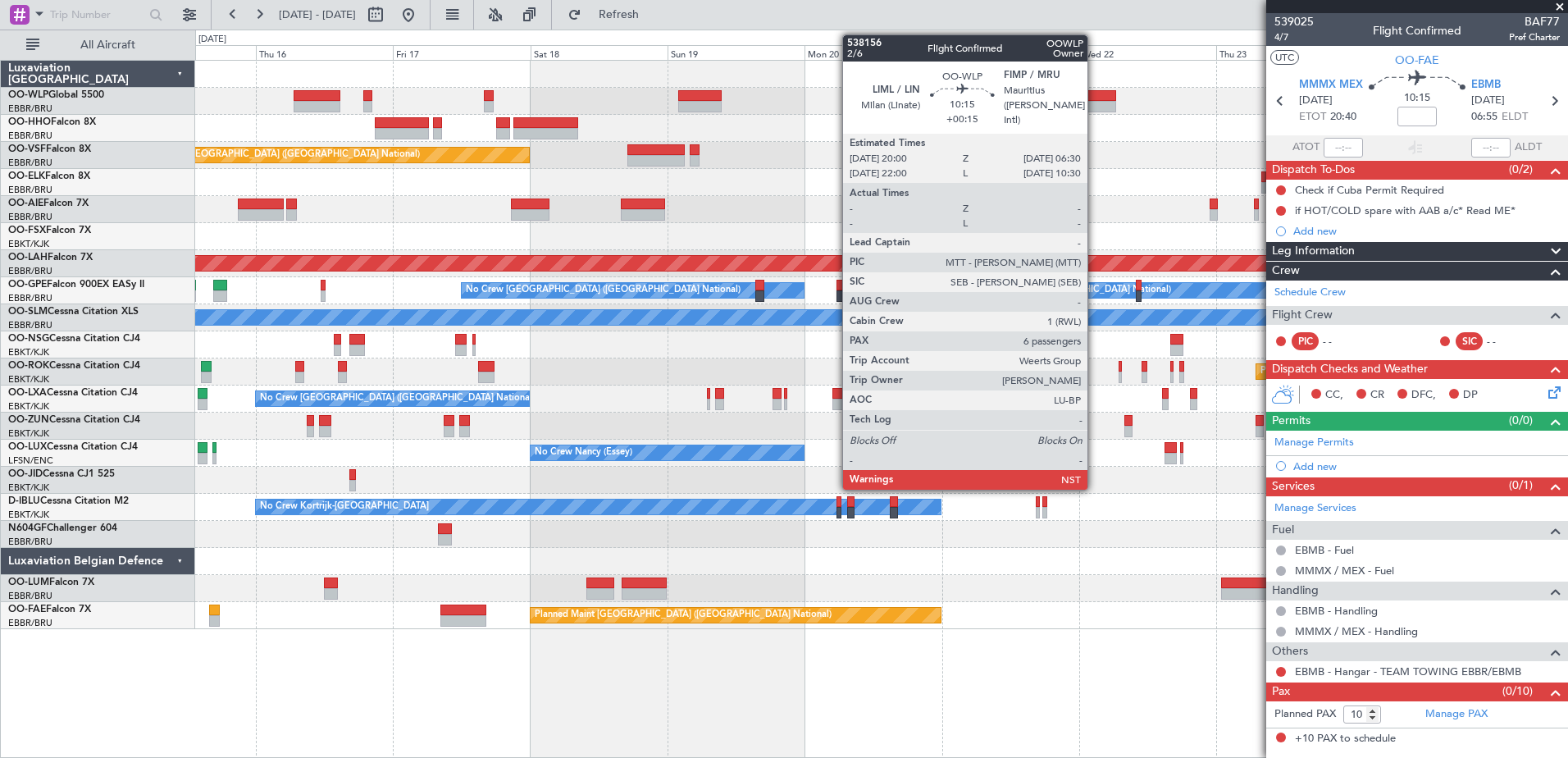
click at [1095, 95] on div at bounding box center [1085, 96] width 60 height 11
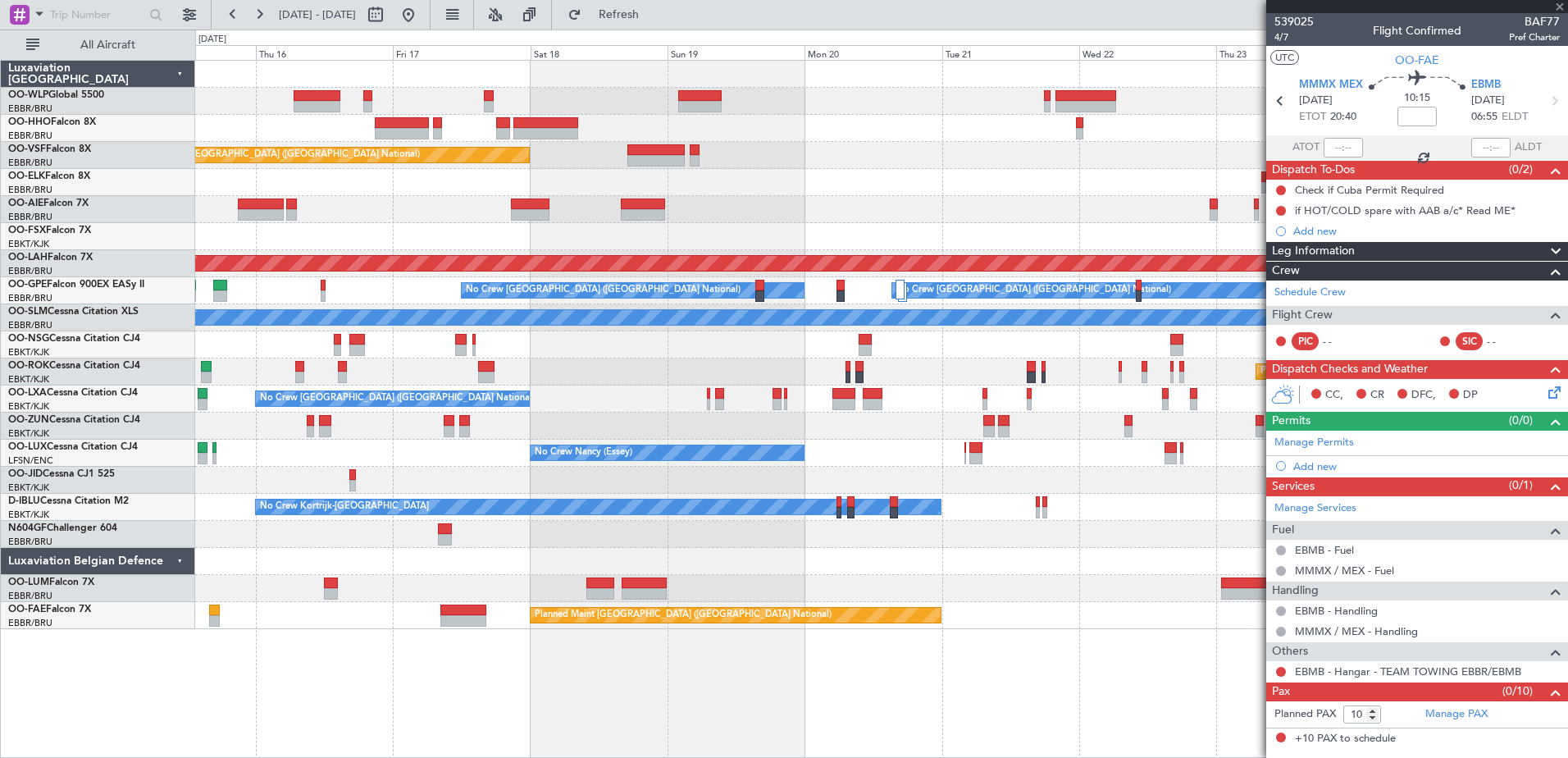
type input "+00:15"
type input "6"
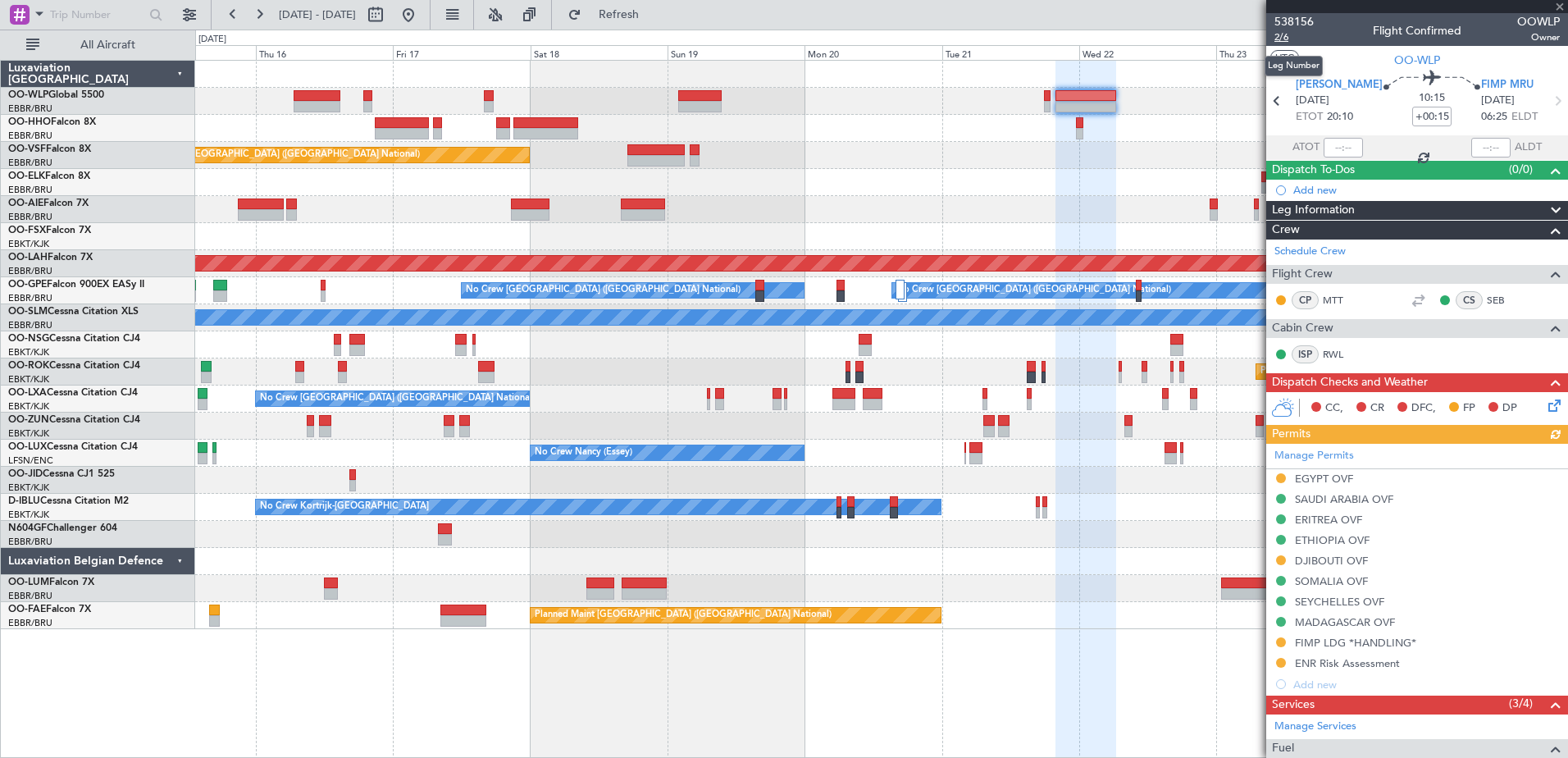
click at [1289, 37] on span "2/6" at bounding box center [1294, 37] width 39 height 14
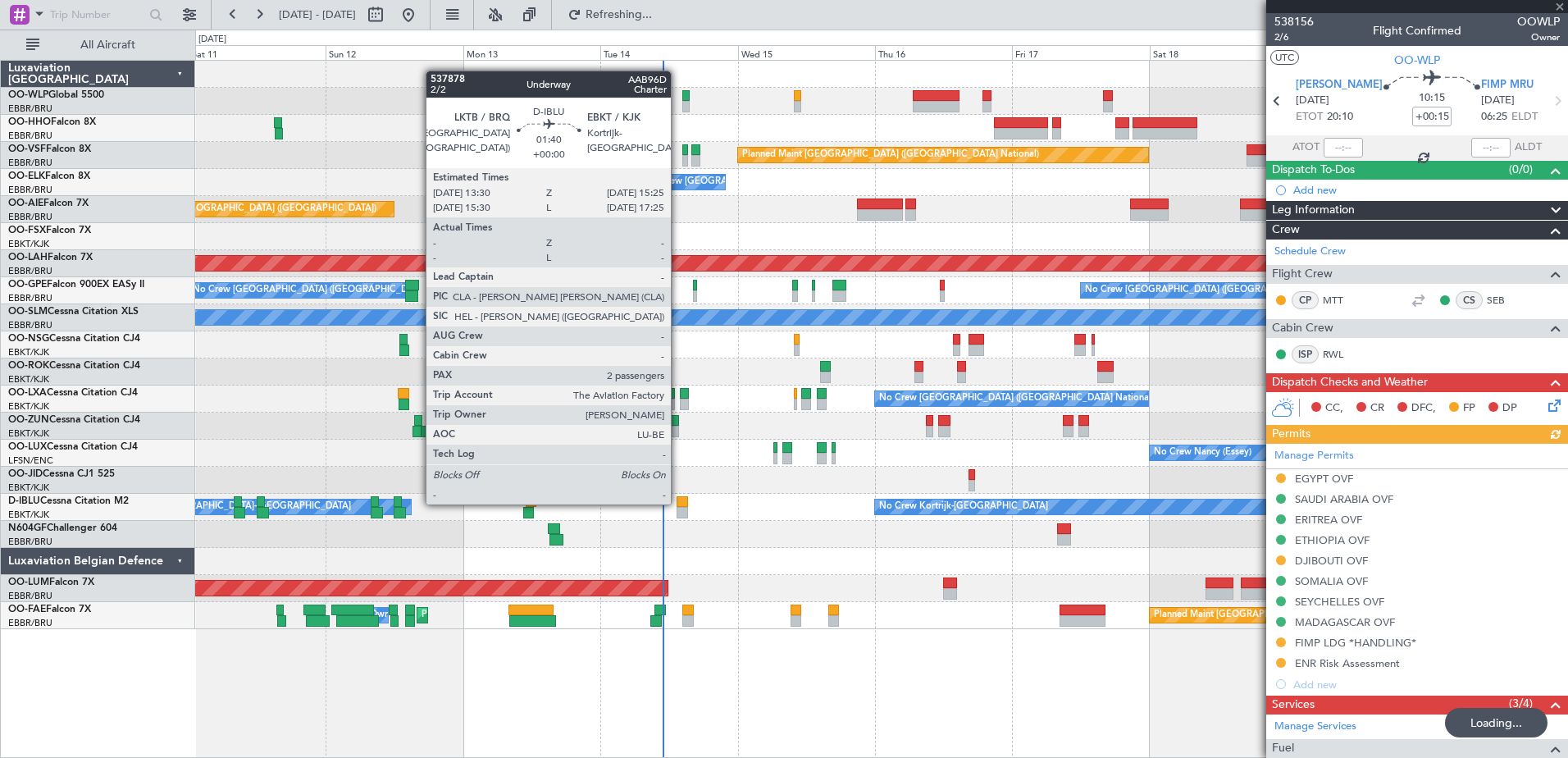
click at [679, 503] on div at bounding box center [682, 503] width 11 height 11
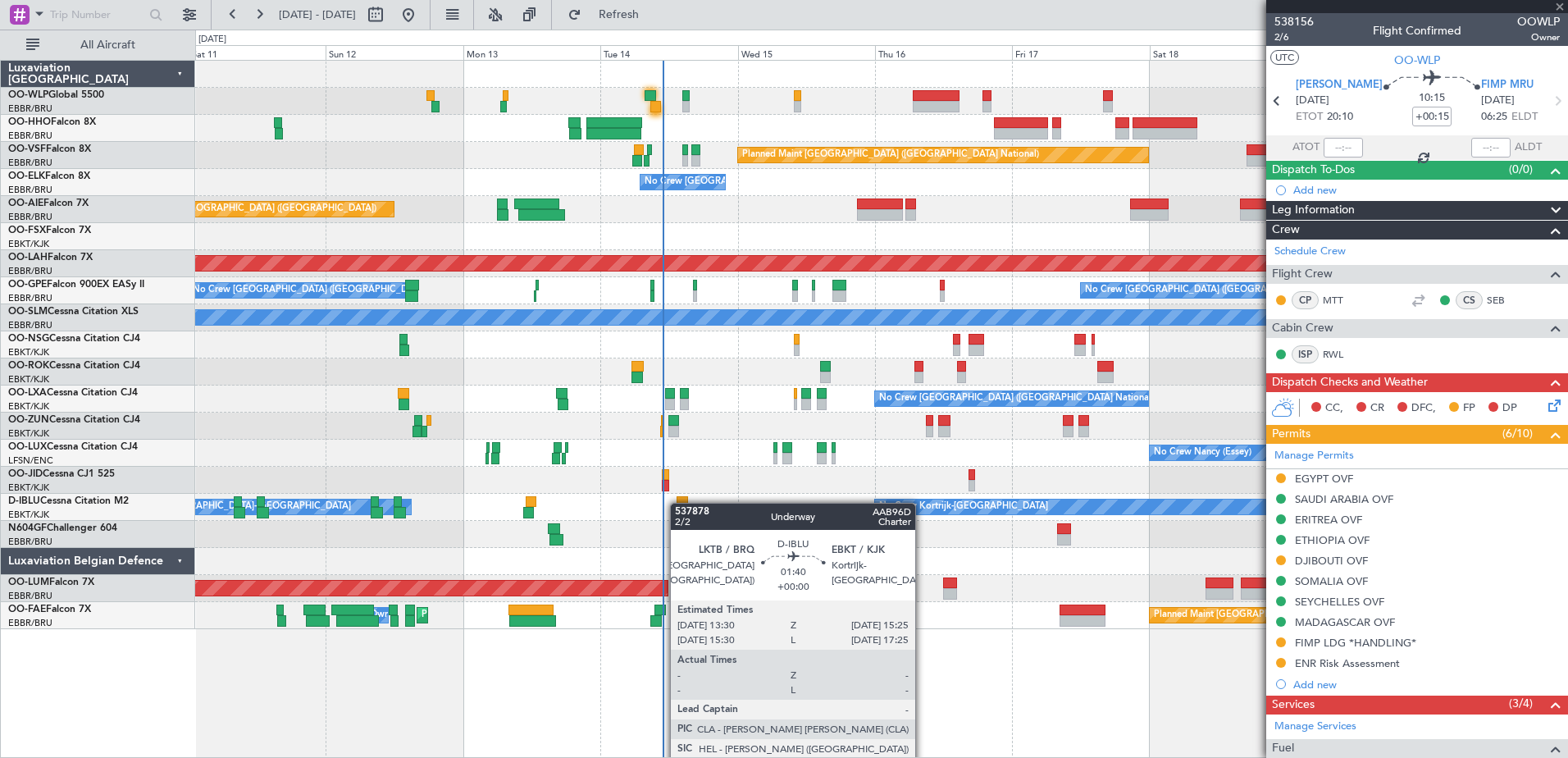
type input "2"
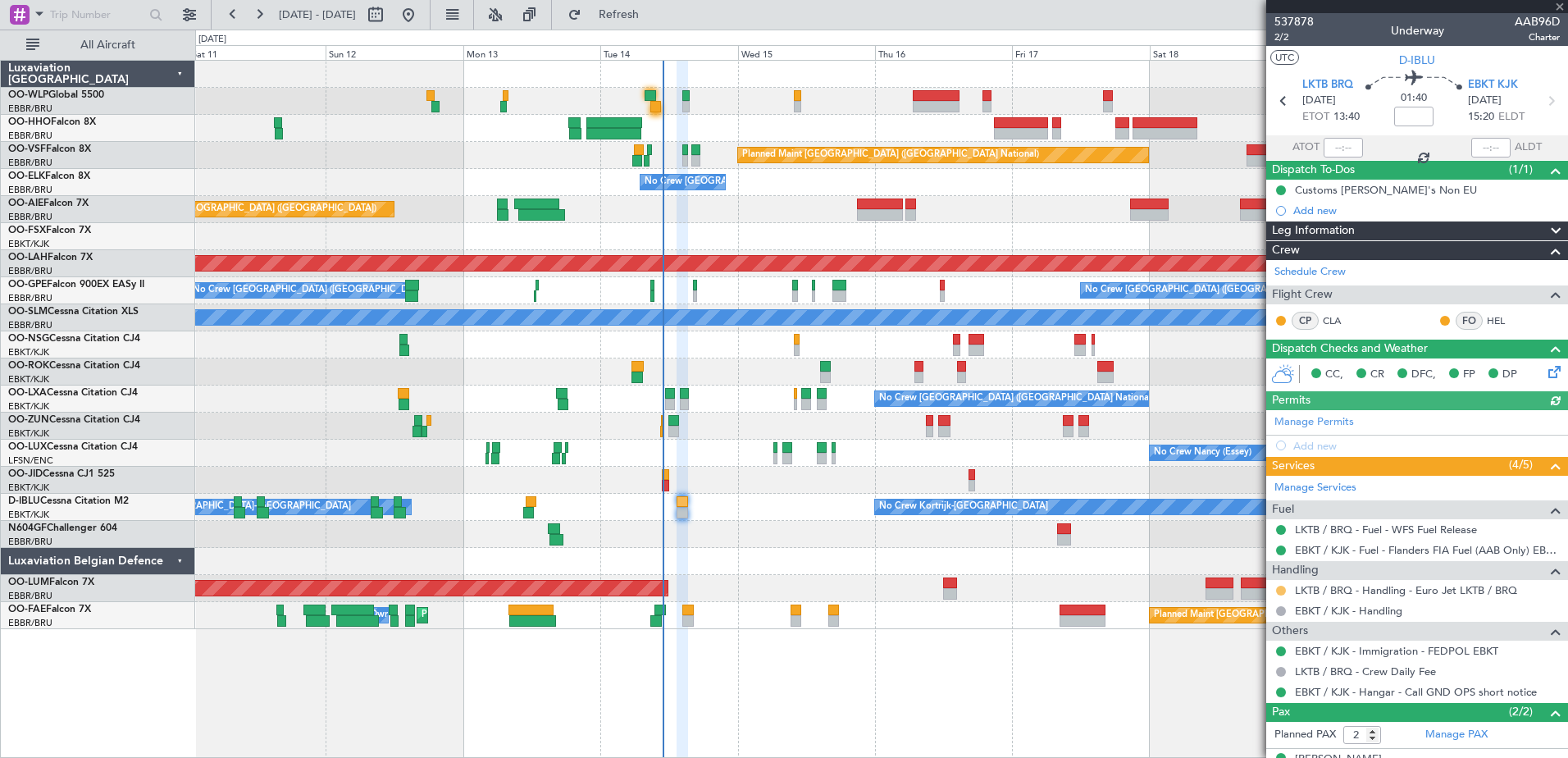
click at [1280, 589] on button at bounding box center [1281, 591] width 10 height 10
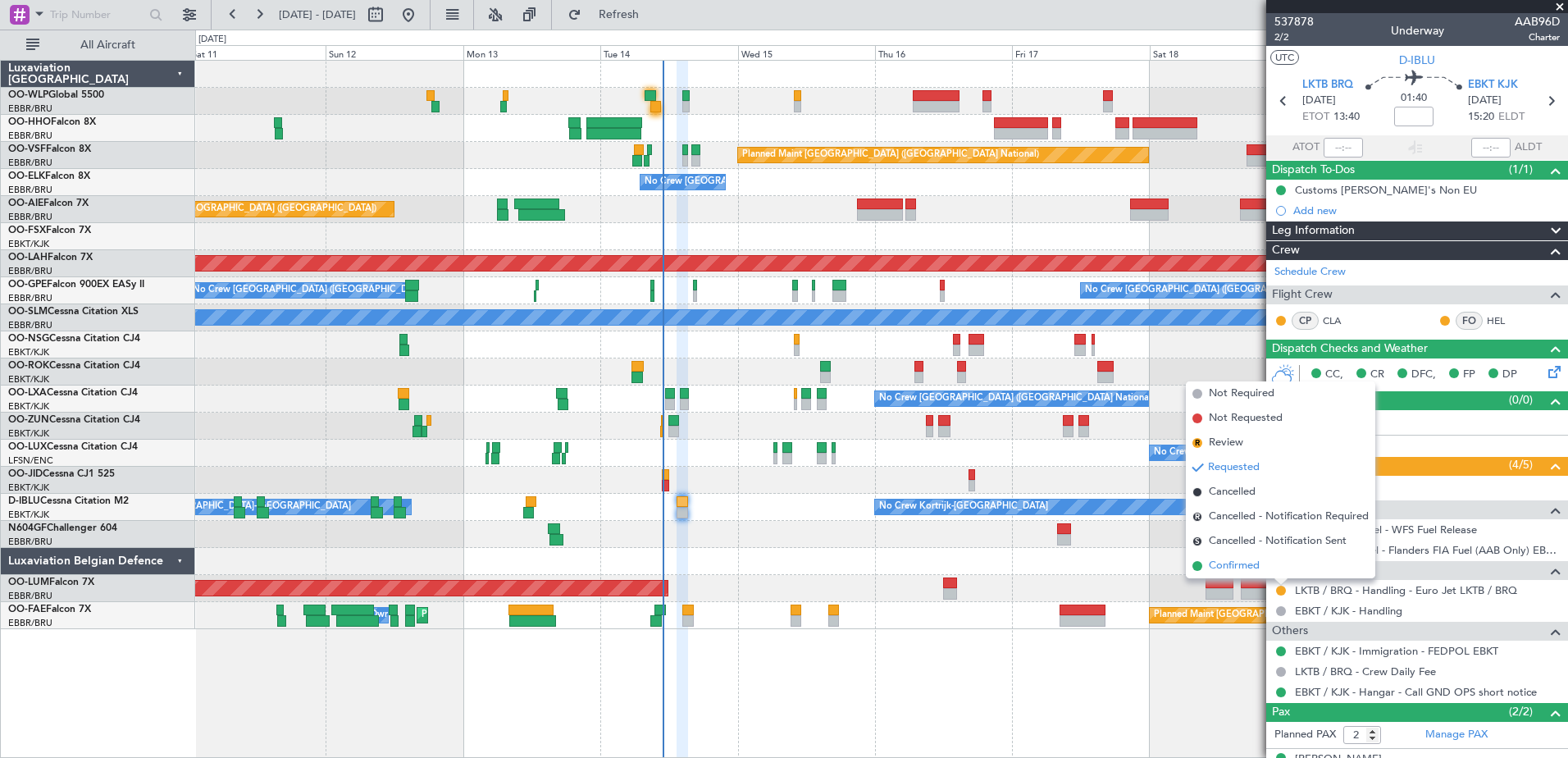
click at [1241, 568] on span "Confirmed" at bounding box center [1234, 567] width 51 height 17
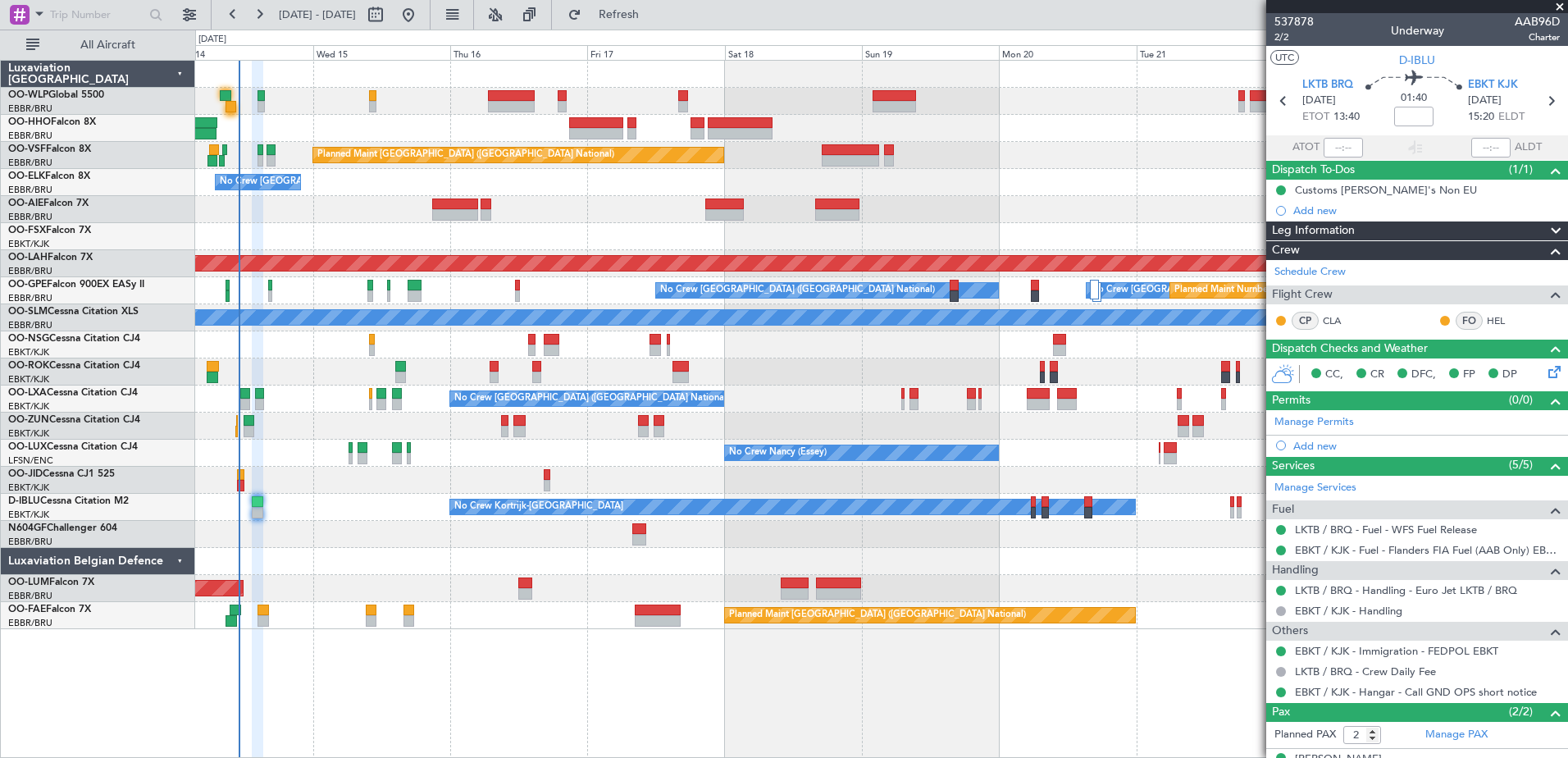
click at [522, 137] on div "Planned Maint [GEOGRAPHIC_DATA] ([GEOGRAPHIC_DATA] National) No Crew [GEOGRAPHI…" at bounding box center [881, 345] width 1372 height 568
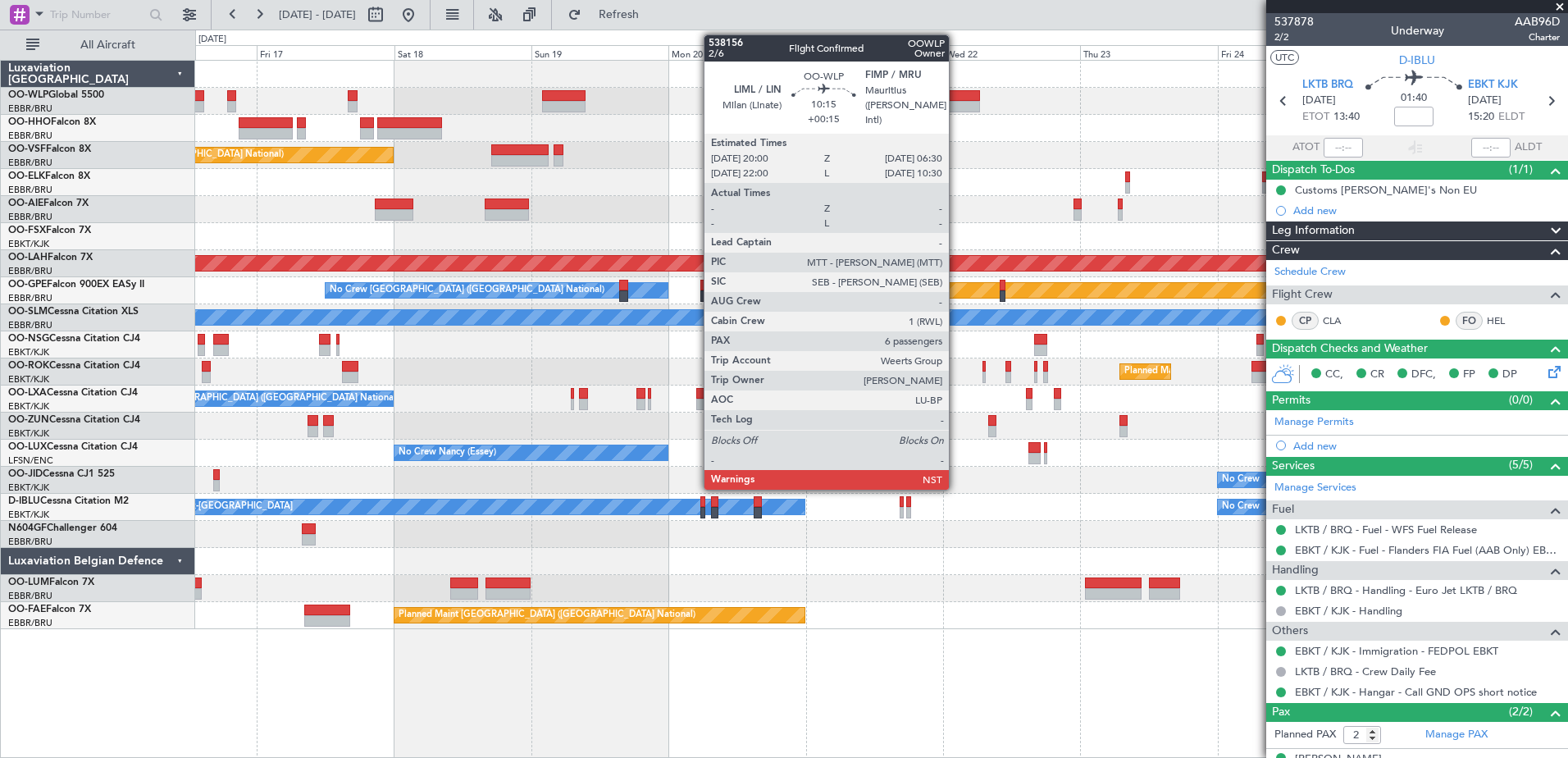
click at [958, 98] on div at bounding box center [950, 96] width 60 height 11
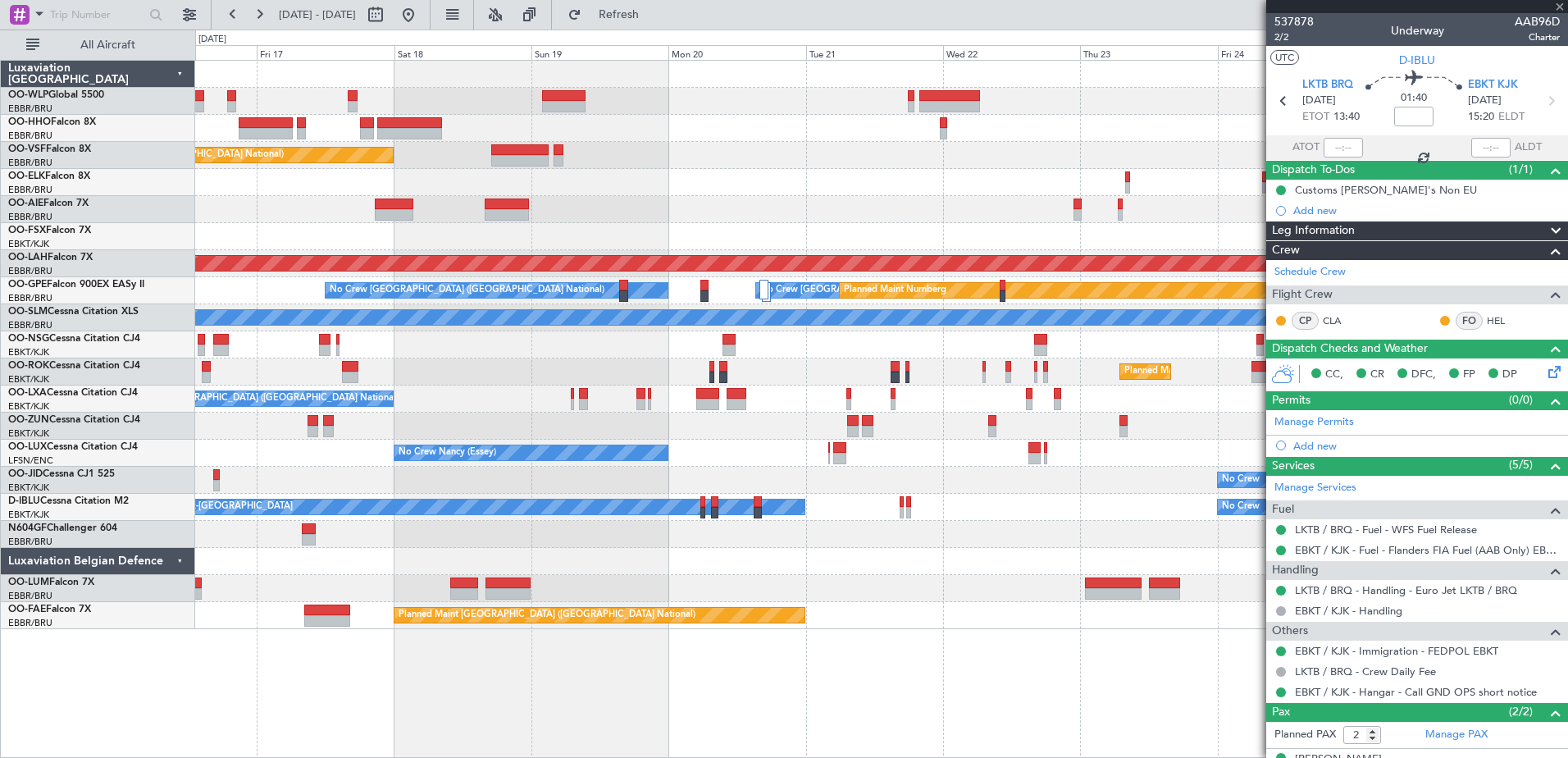
type input "+00:15"
type input "6"
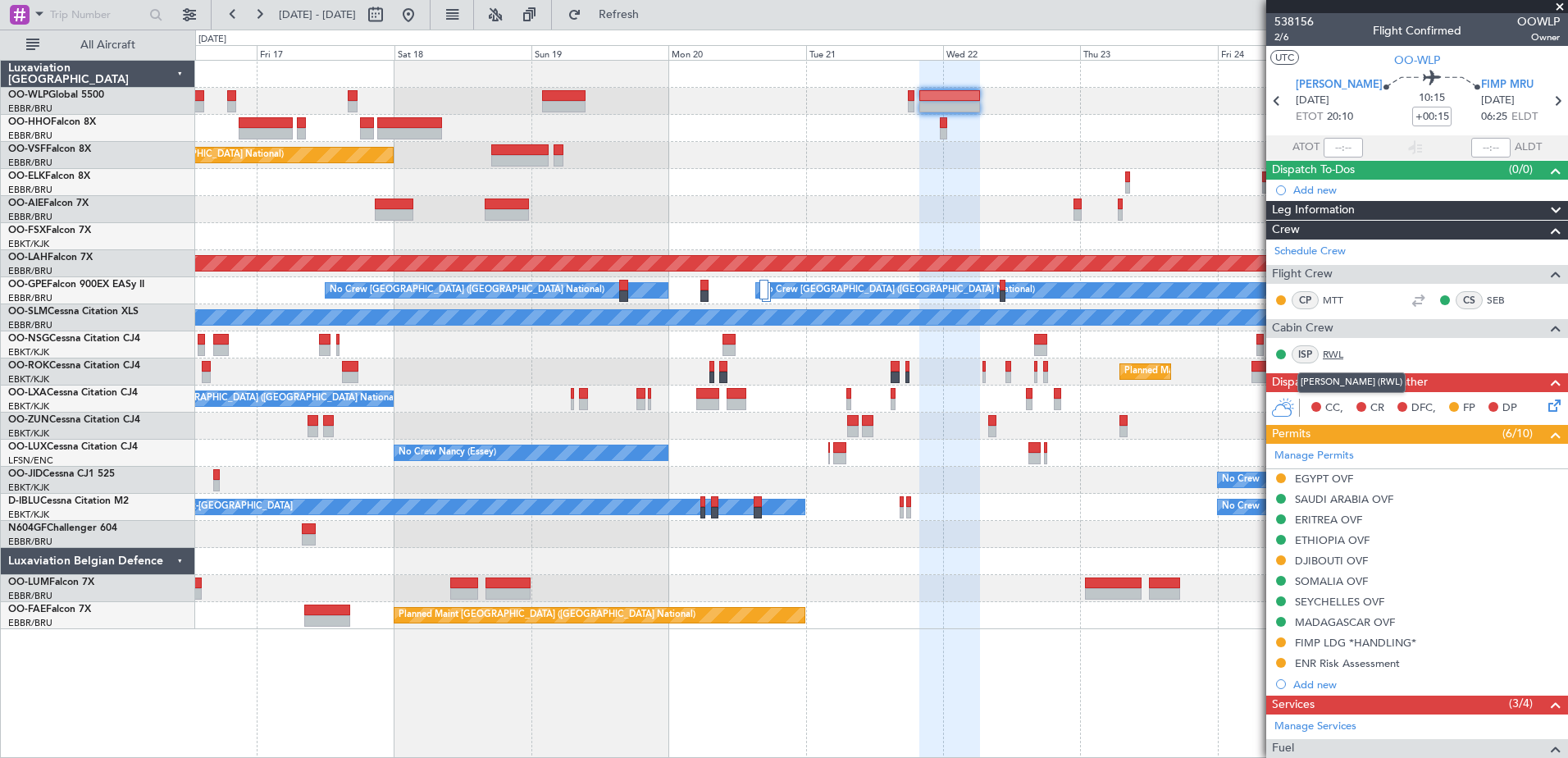
click at [1336, 350] on link "RWL" at bounding box center [1341, 355] width 37 height 15
click at [772, 673] on div "Planned Maint [GEOGRAPHIC_DATA] ([GEOGRAPHIC_DATA] National) No Crew [GEOGRAPHI…" at bounding box center [881, 410] width 1373 height 699
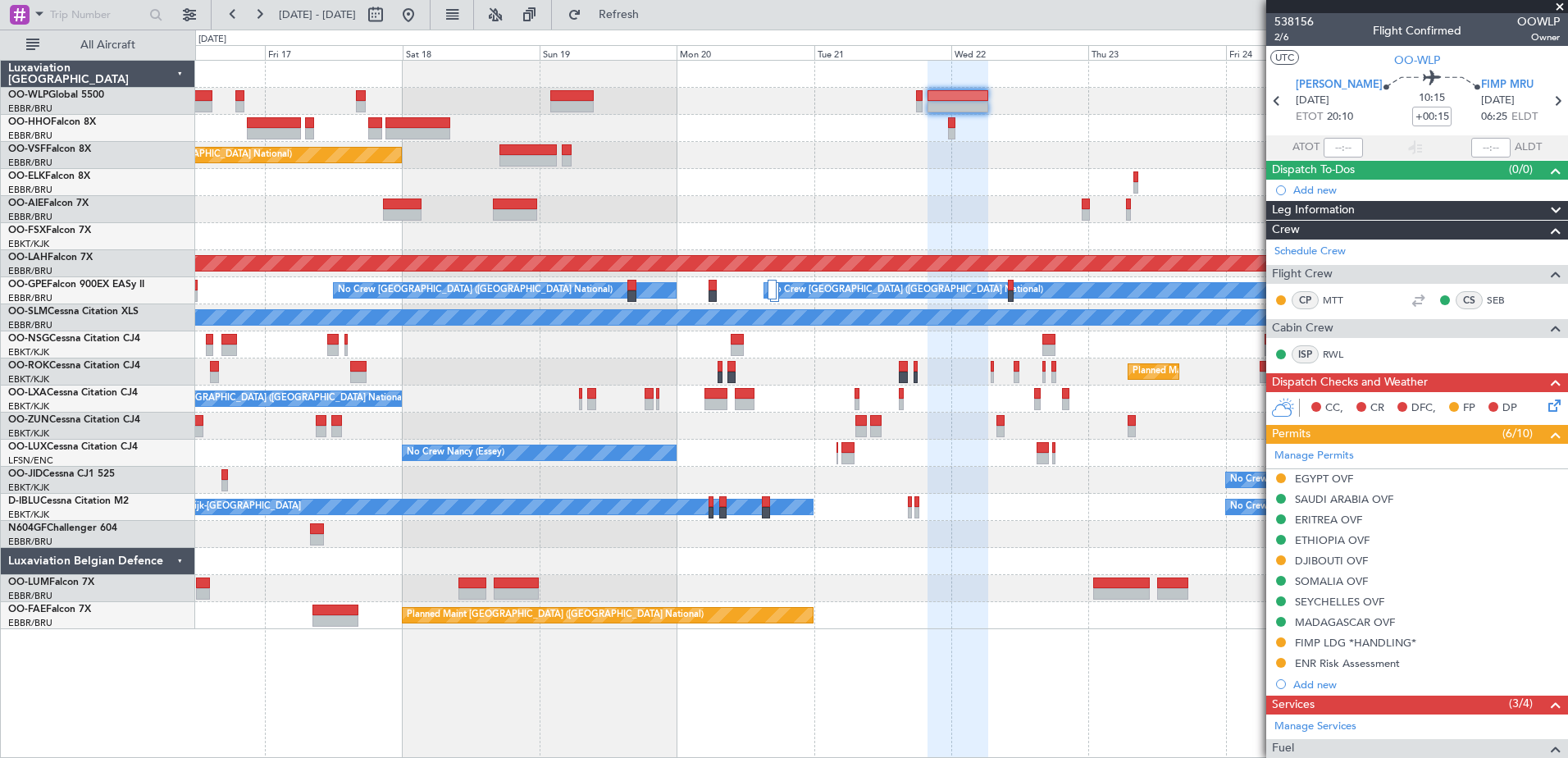
click at [1184, 206] on div at bounding box center [881, 209] width 1372 height 27
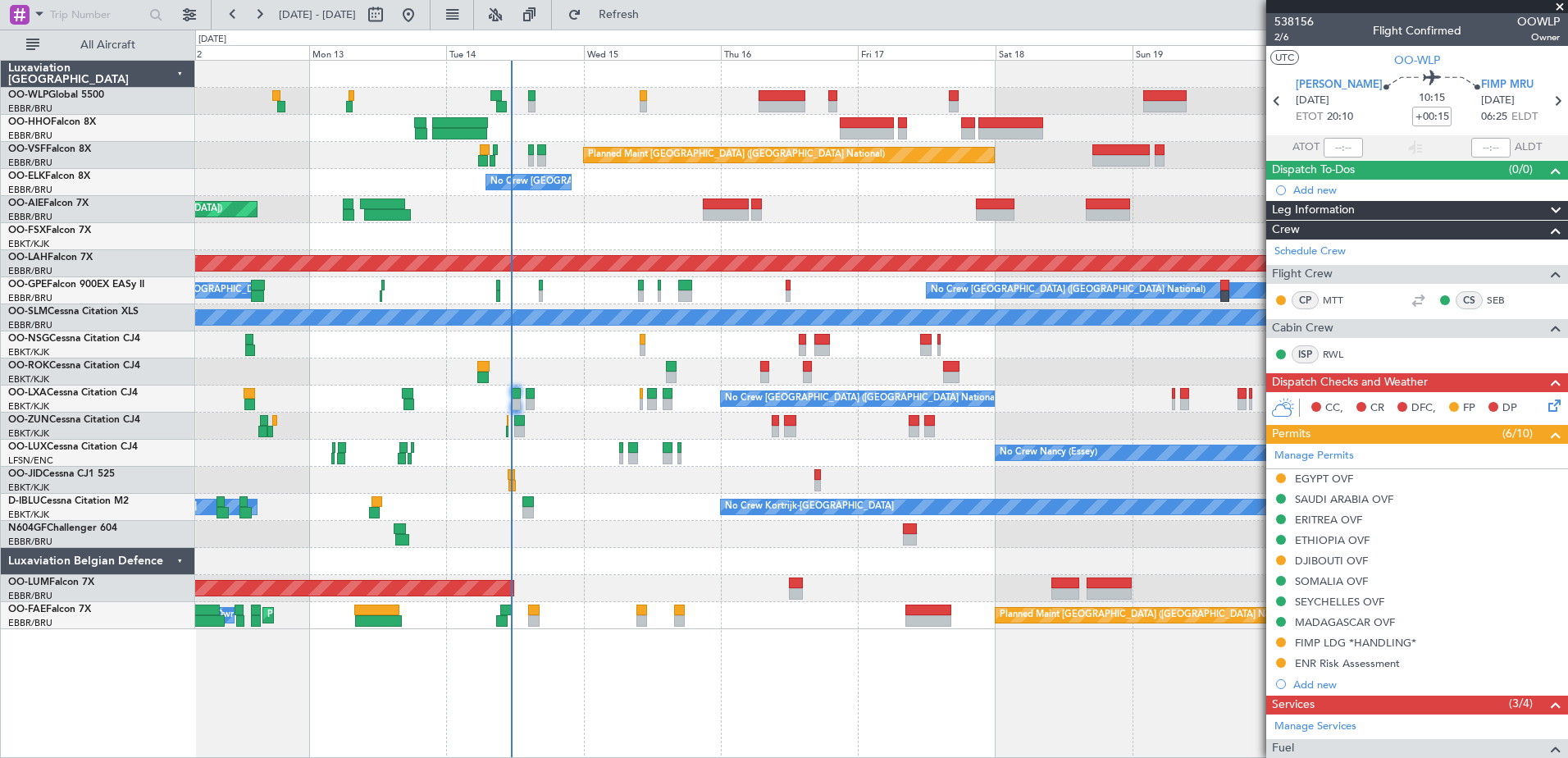
click at [975, 551] on div "Planned Maint [GEOGRAPHIC_DATA] ([GEOGRAPHIC_DATA] National) No Crew [GEOGRAPHI…" at bounding box center [881, 345] width 1372 height 568
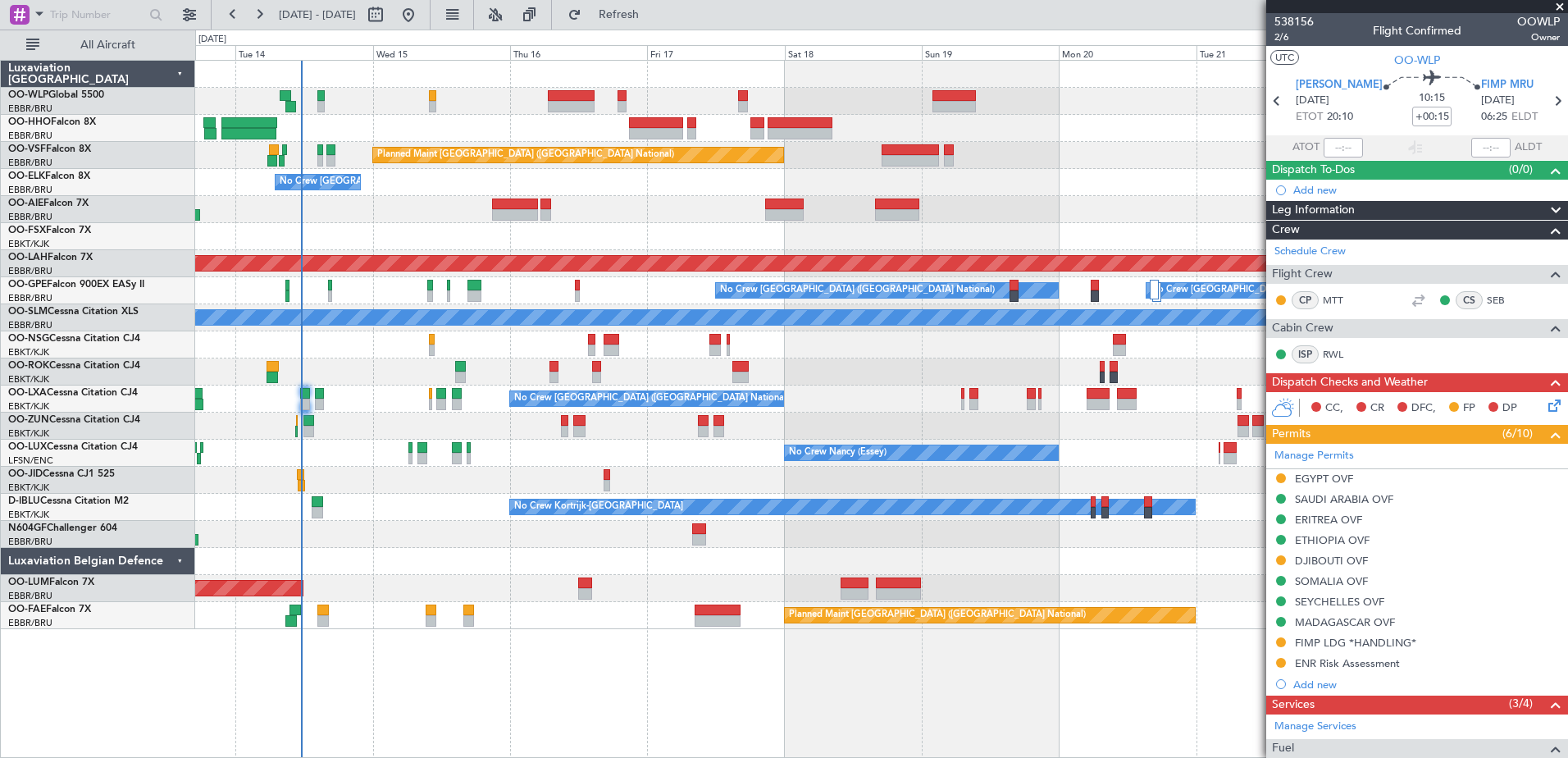
click at [849, 546] on div "Planned Maint [GEOGRAPHIC_DATA] ([GEOGRAPHIC_DATA] National) No Crew [GEOGRAPHI…" at bounding box center [881, 345] width 1372 height 568
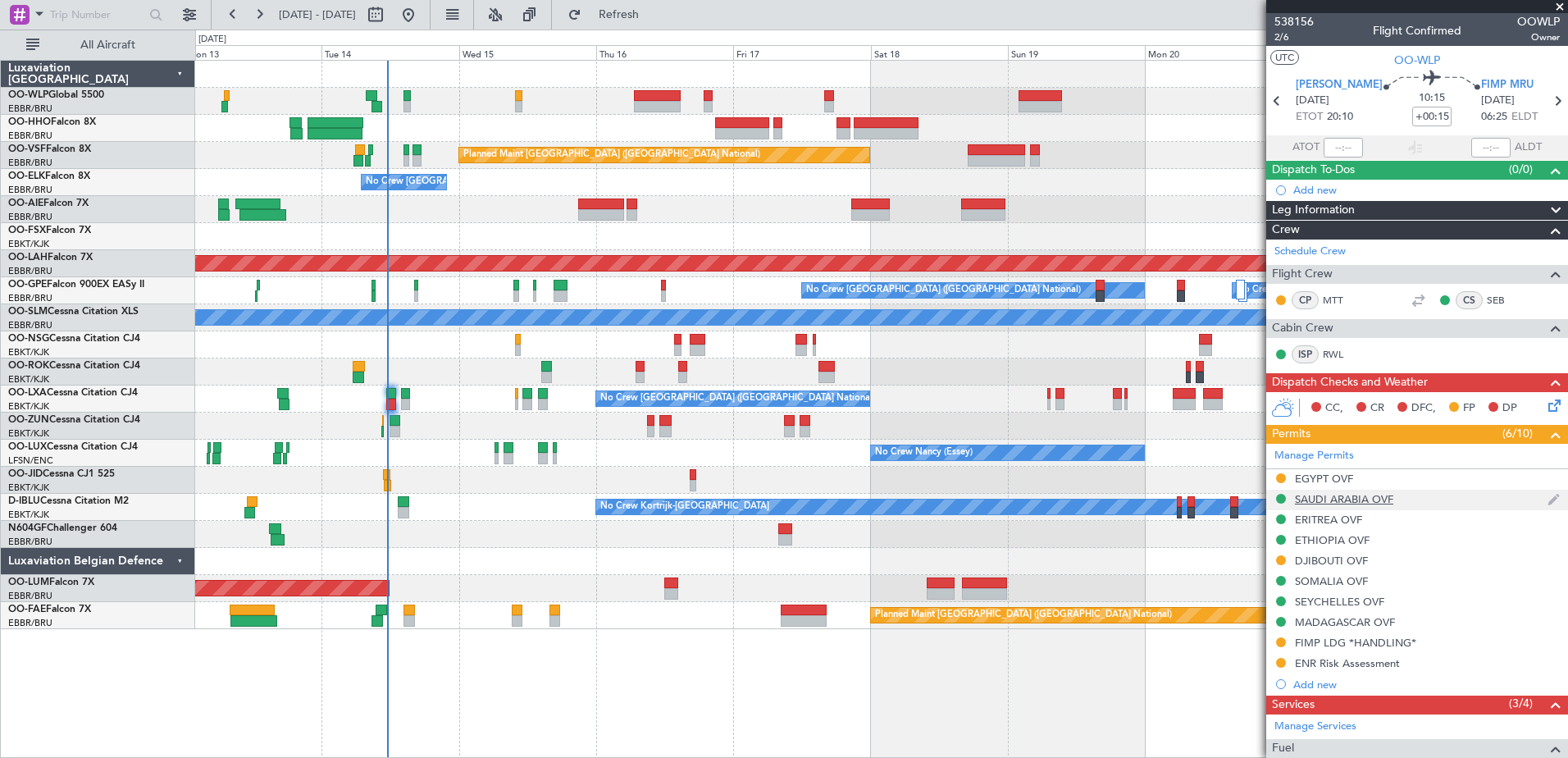
scroll to position [410, 0]
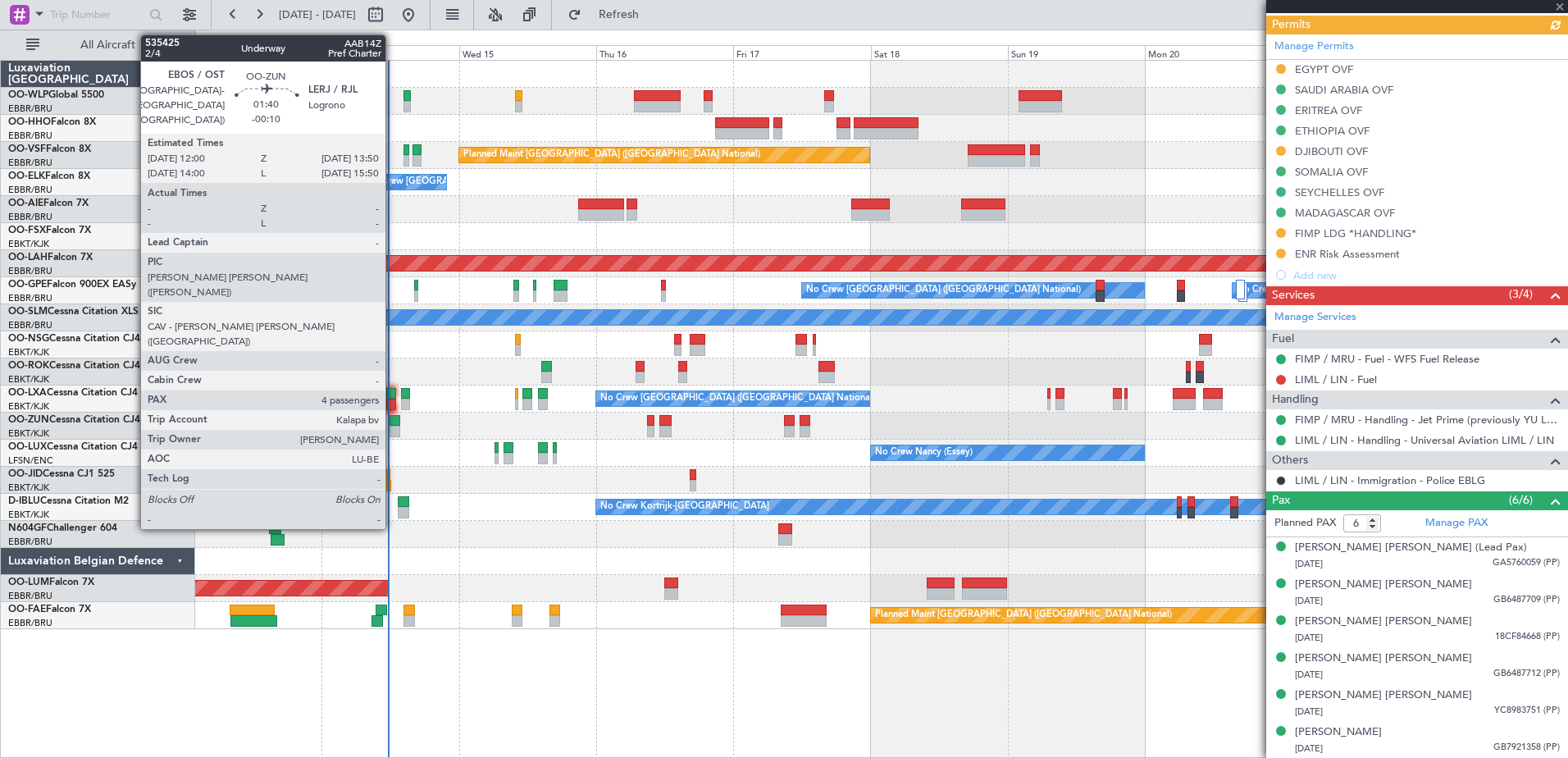
click at [393, 426] on div at bounding box center [395, 432] width 10 height 11
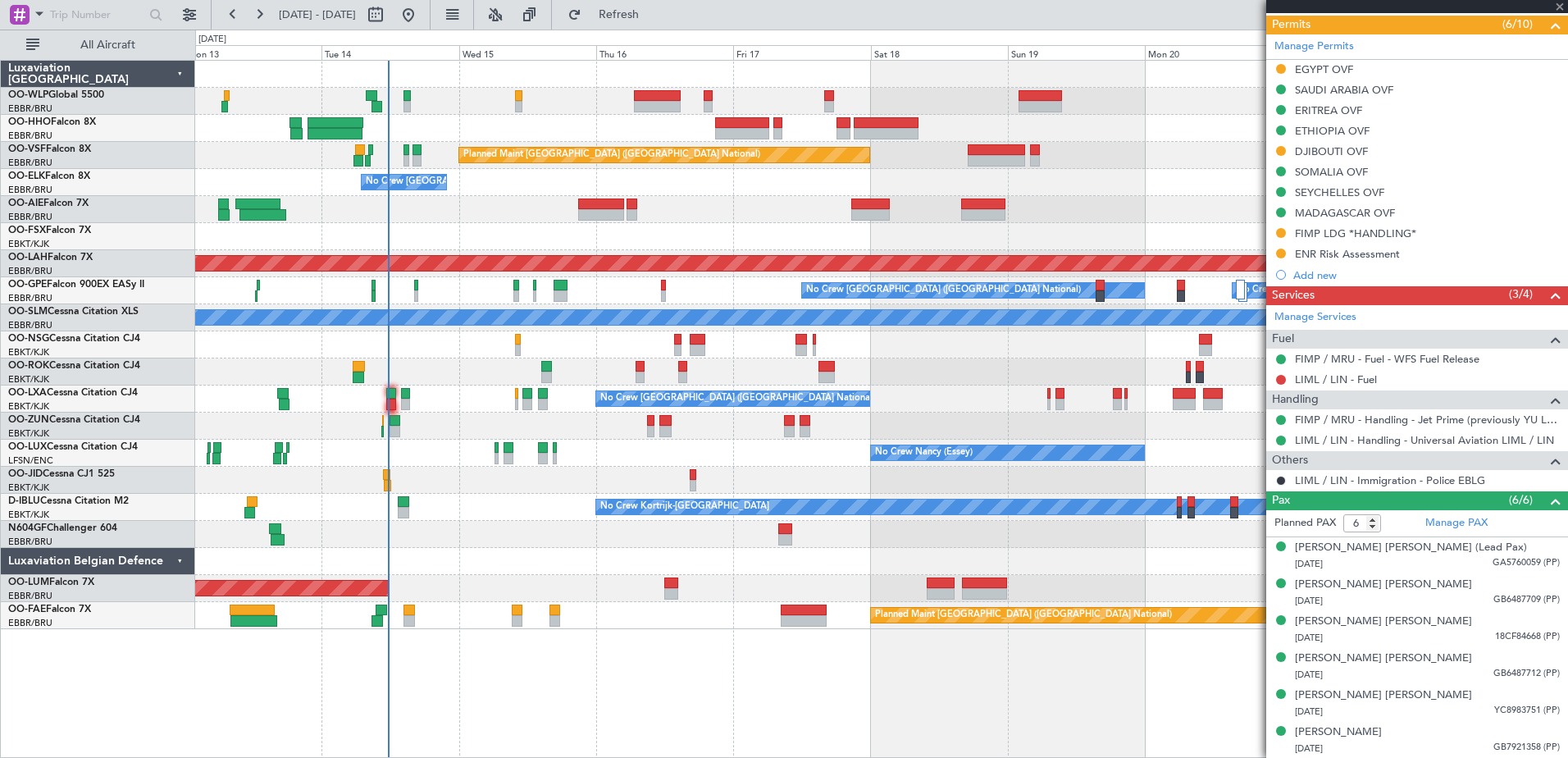
type input "-00:10"
type input "4"
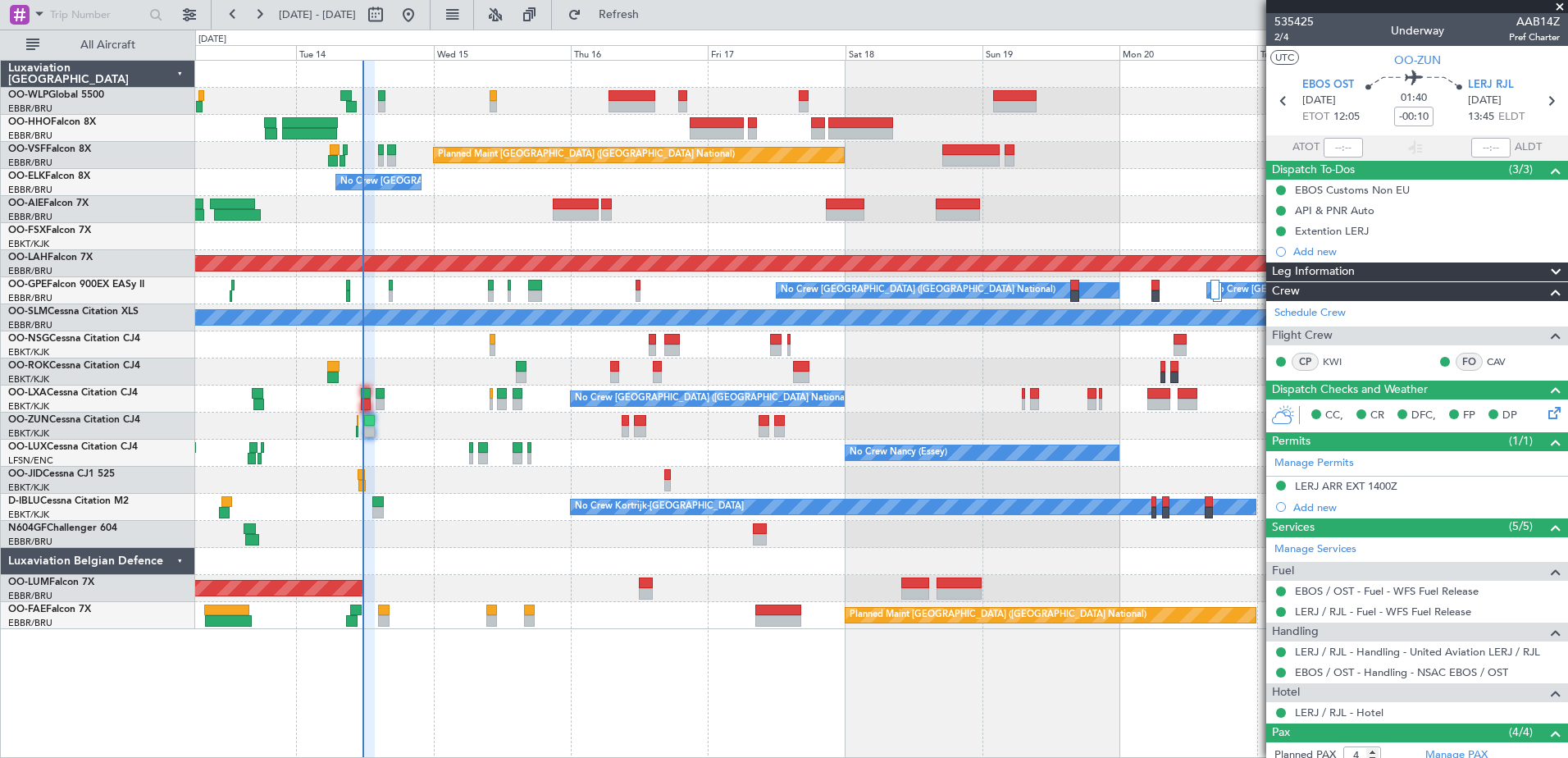
click at [629, 461] on div "No Crew Nancy (Essey)" at bounding box center [881, 453] width 1372 height 27
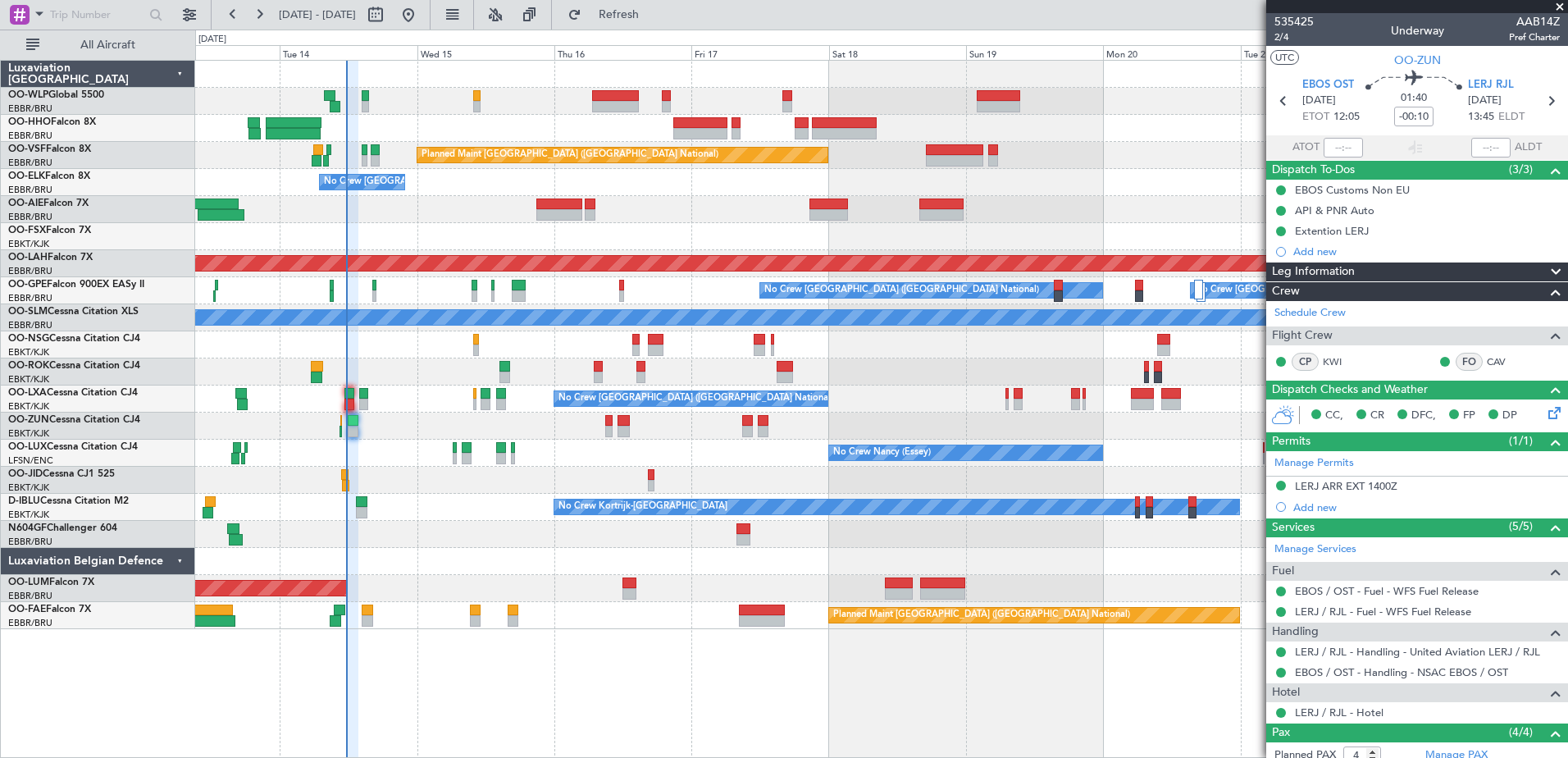
click at [610, 453] on div "No Crew Nancy (Essey)" at bounding box center [881, 453] width 1372 height 27
click at [633, 435] on div at bounding box center [881, 425] width 1372 height 27
click at [499, 520] on div "No Crew Kortrijk-[GEOGRAPHIC_DATA] No Crew Owner [GEOGRAPHIC_DATA]-[GEOGRAPHIC_…" at bounding box center [881, 507] width 1372 height 27
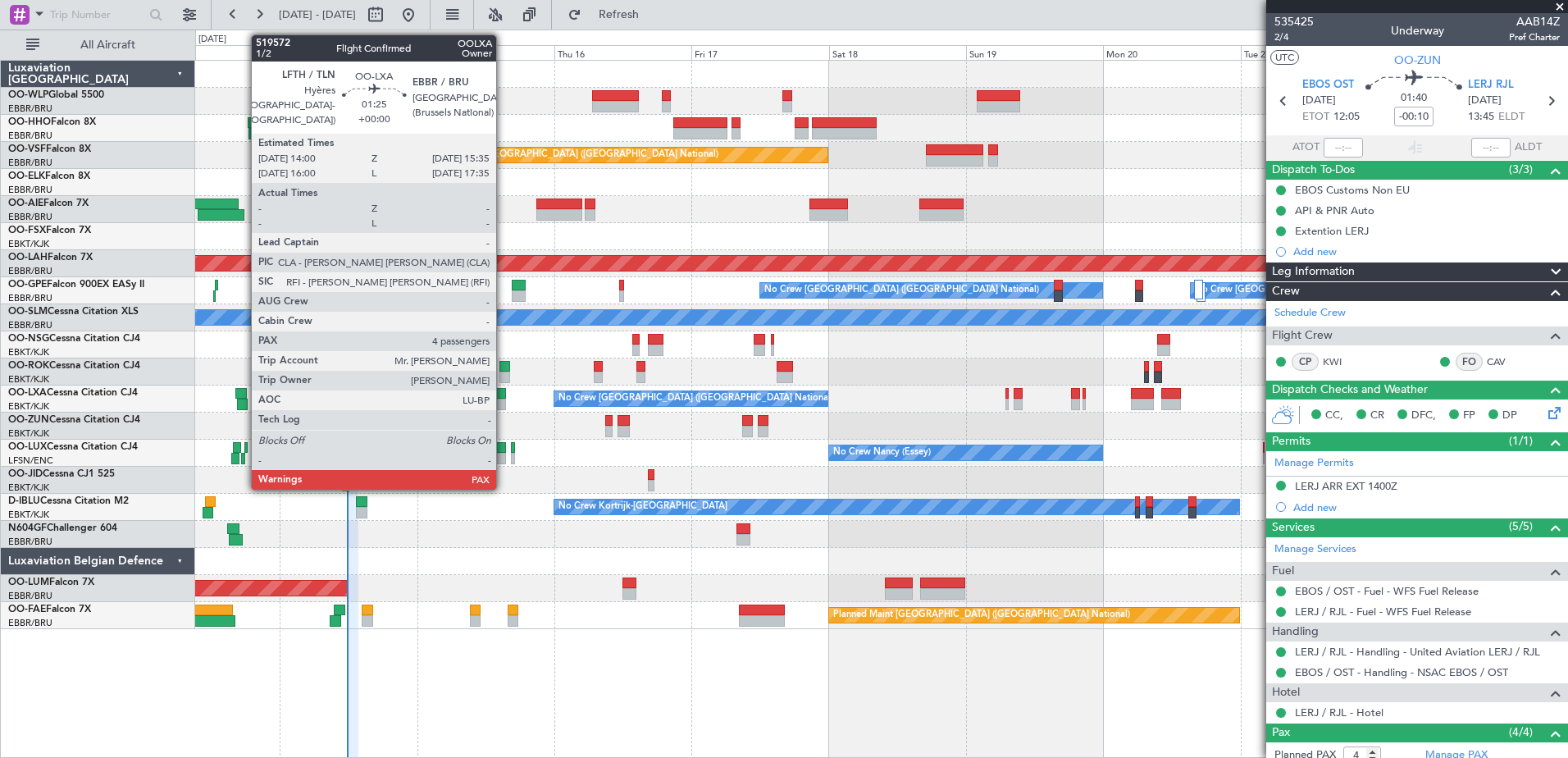
click at [504, 407] on div at bounding box center [501, 404] width 10 height 11
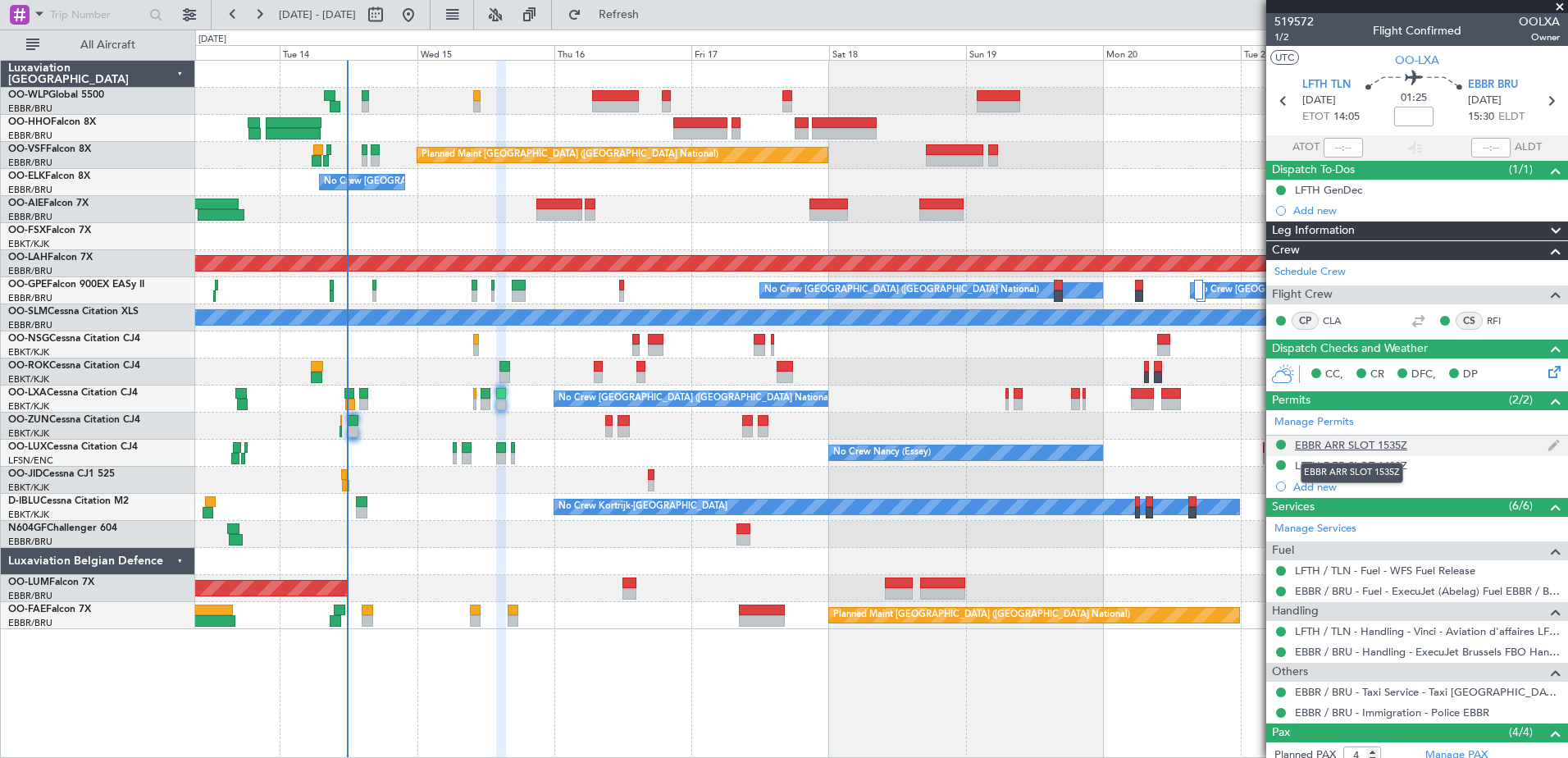
click at [1326, 444] on div "EBBR ARR SLOT 1535Z" at bounding box center [1351, 445] width 112 height 14
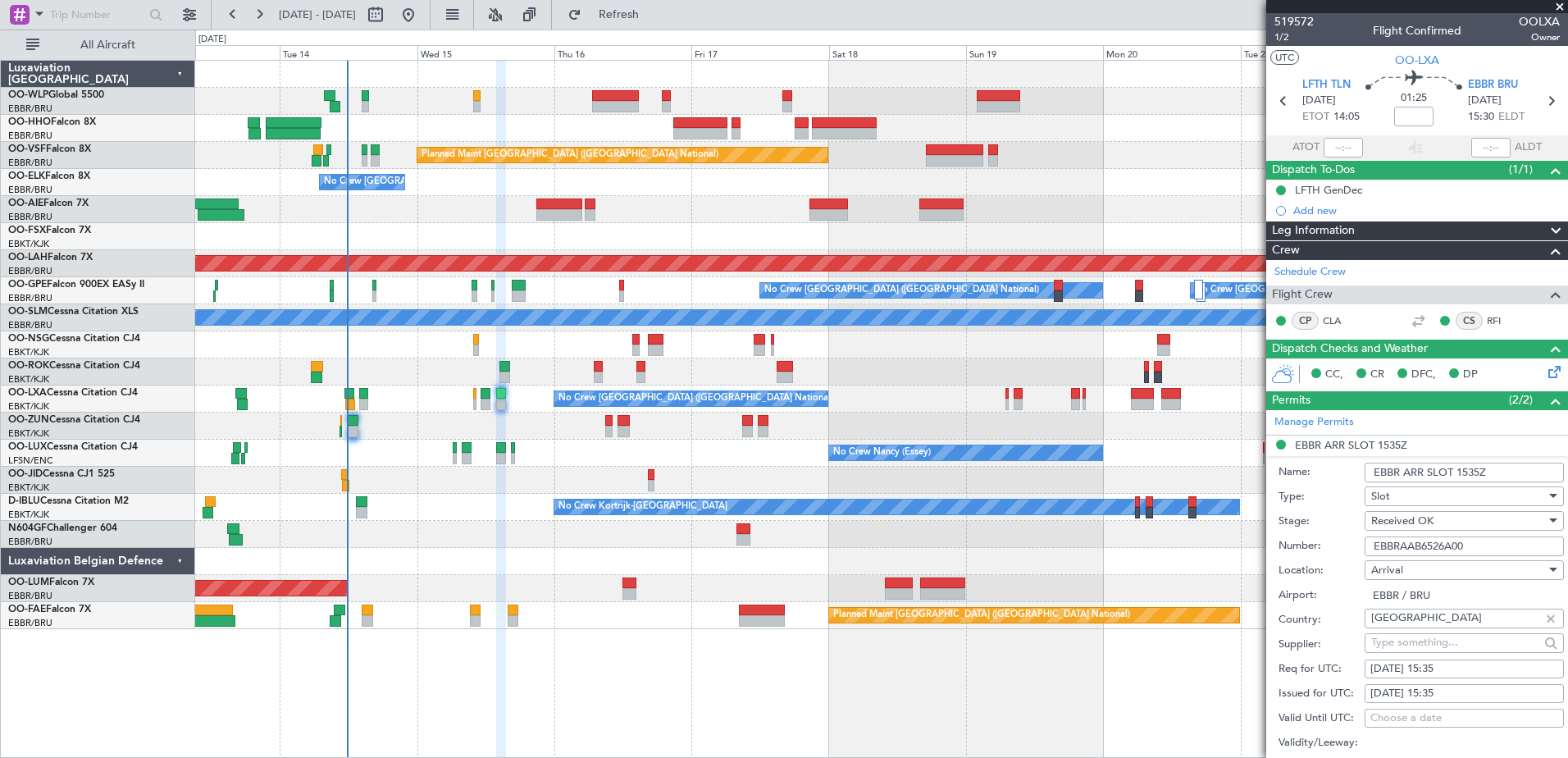
drag, startPoint x: 1483, startPoint y: 546, endPoint x: 1399, endPoint y: 554, distance: 84.4
click at [1356, 554] on div "Number: EBBRAAB6526A00" at bounding box center [1421, 546] width 285 height 25
click at [1176, 582] on div "AOG Maint [GEOGRAPHIC_DATA]" at bounding box center [881, 588] width 1372 height 27
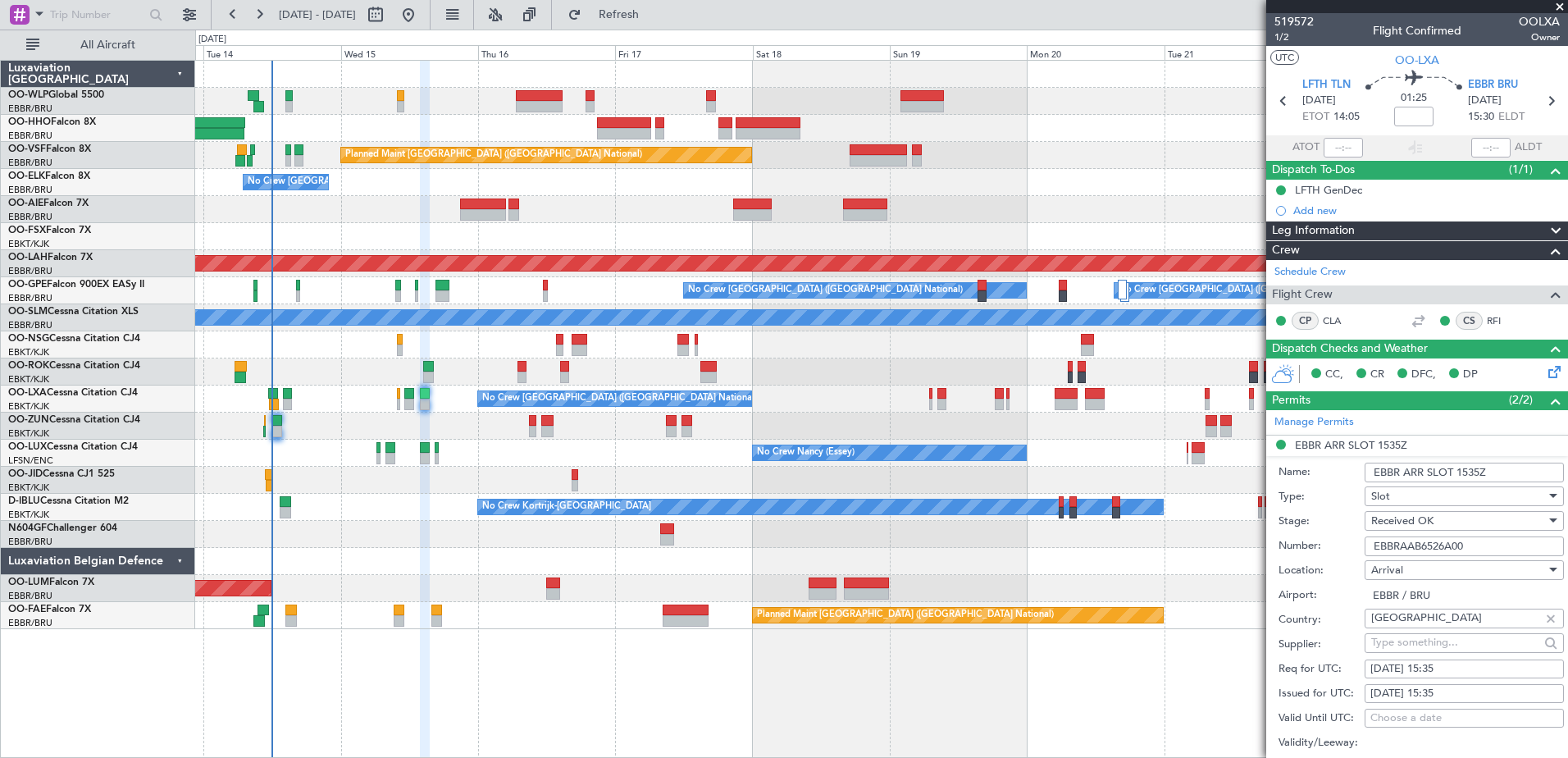
click at [440, 567] on div at bounding box center [881, 561] width 1372 height 27
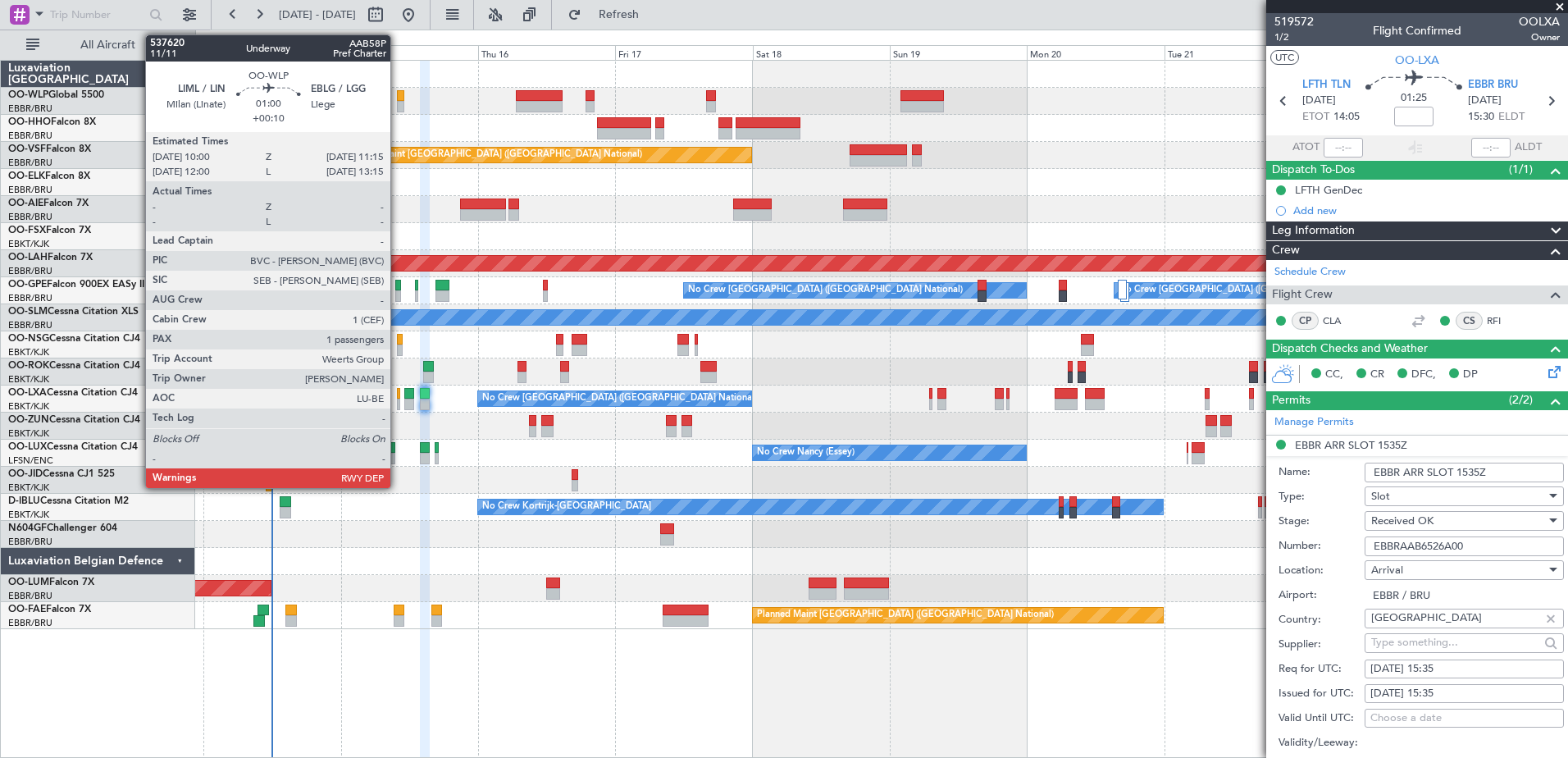
click at [398, 99] on div at bounding box center [401, 96] width 7 height 11
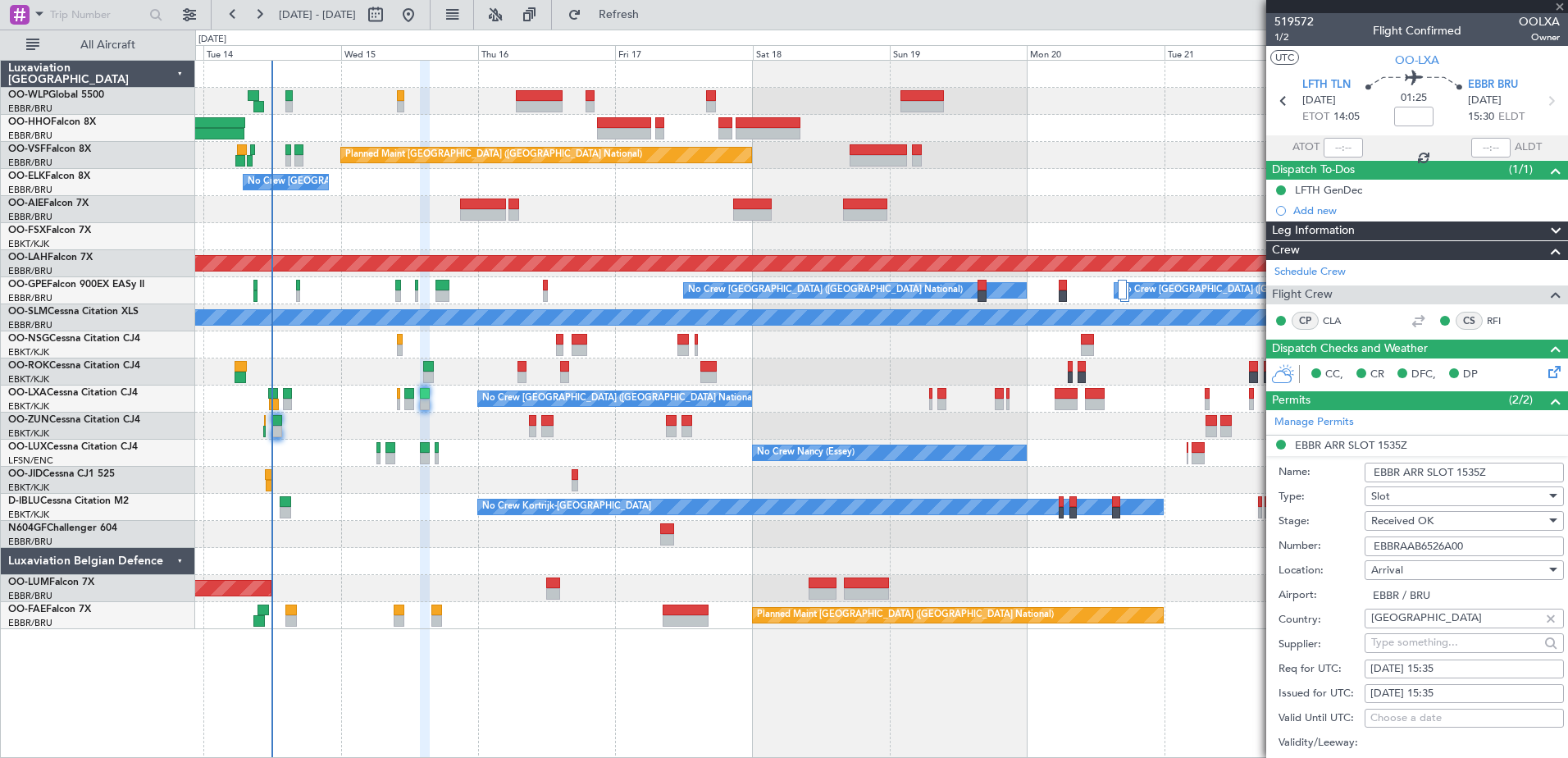
type input "+00:10"
type input "1"
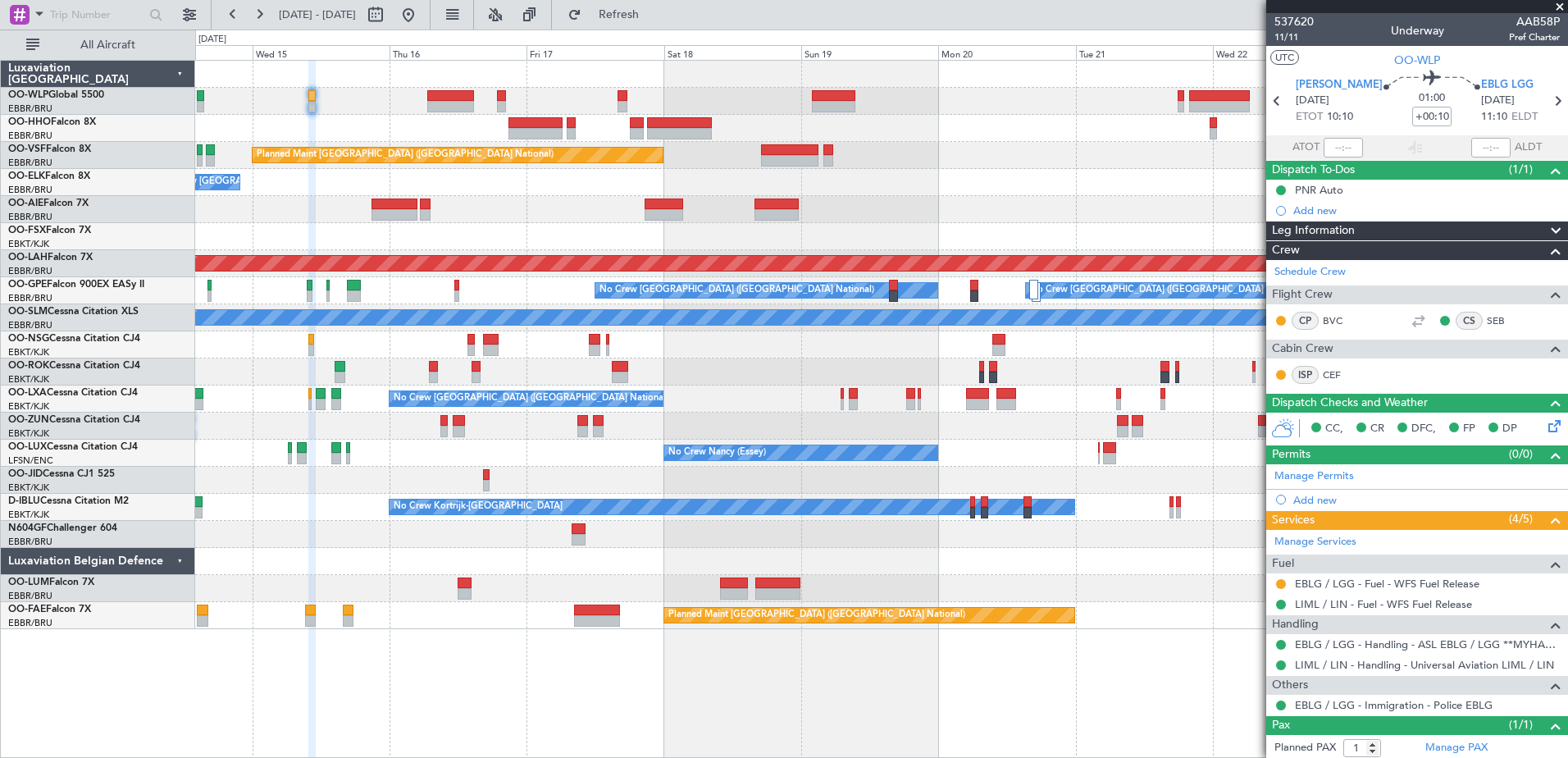
scroll to position [40, 0]
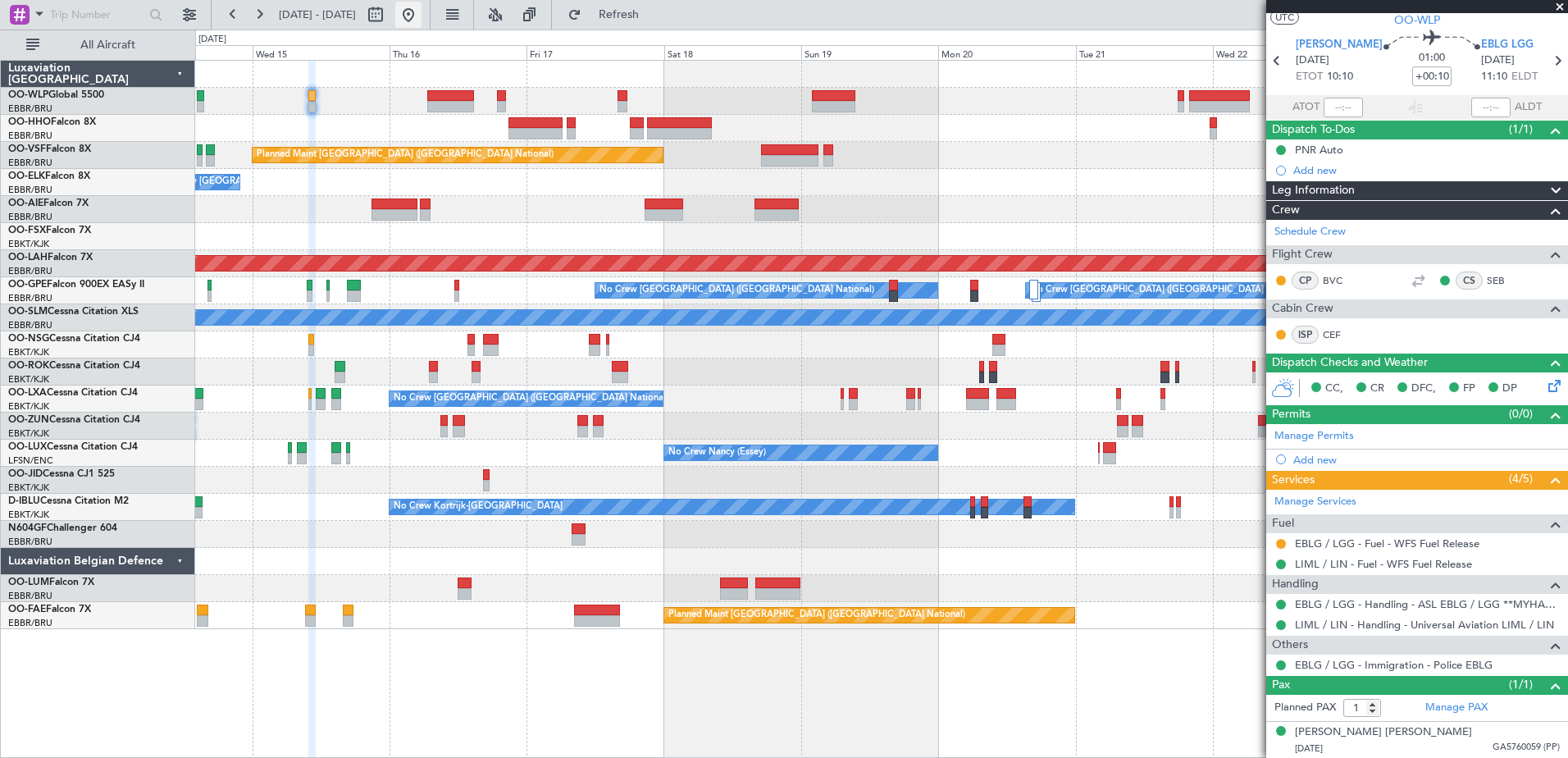
click at [421, 22] on button at bounding box center [408, 15] width 26 height 26
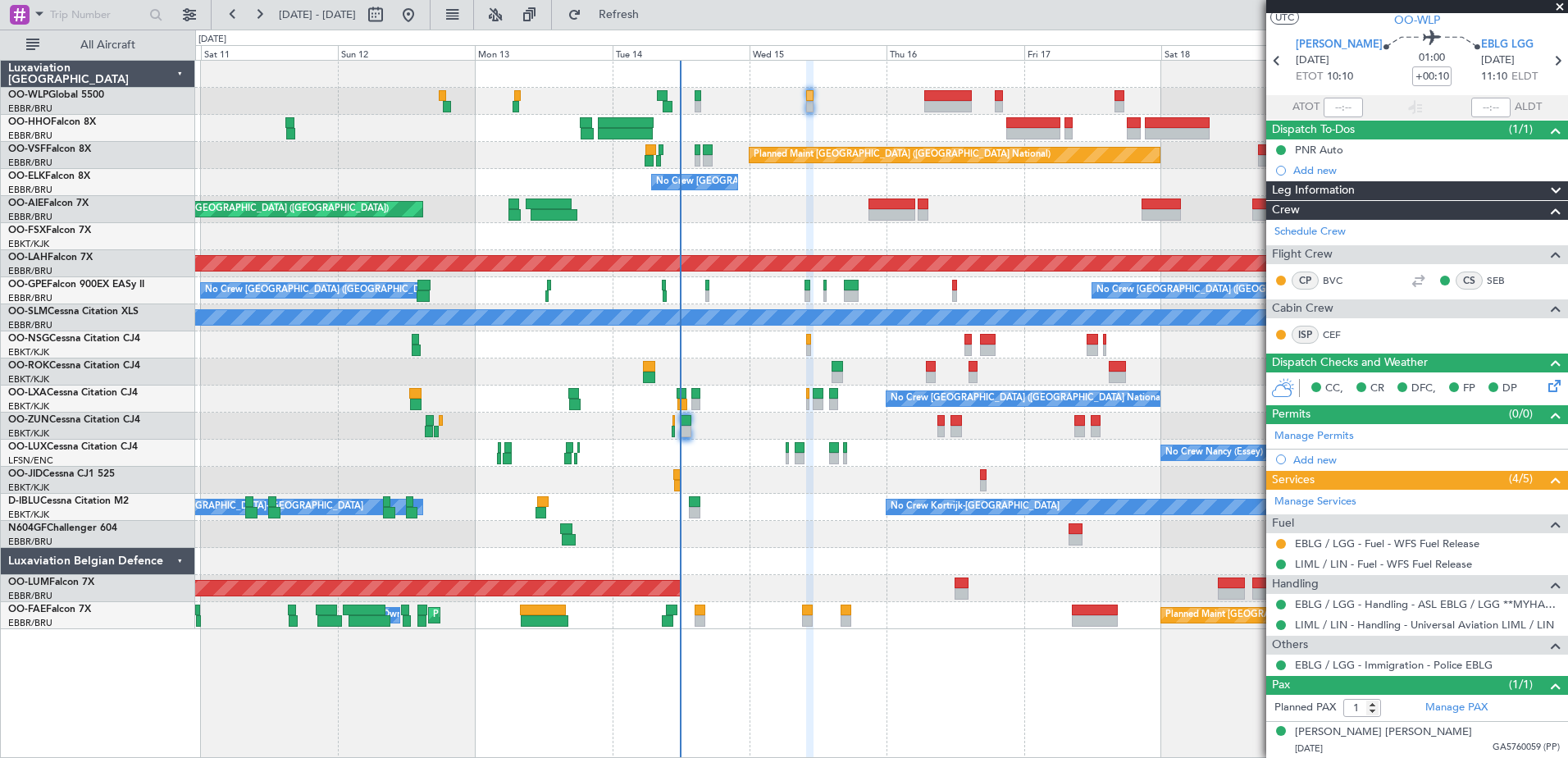
click at [750, 110] on div at bounding box center [881, 101] width 1372 height 27
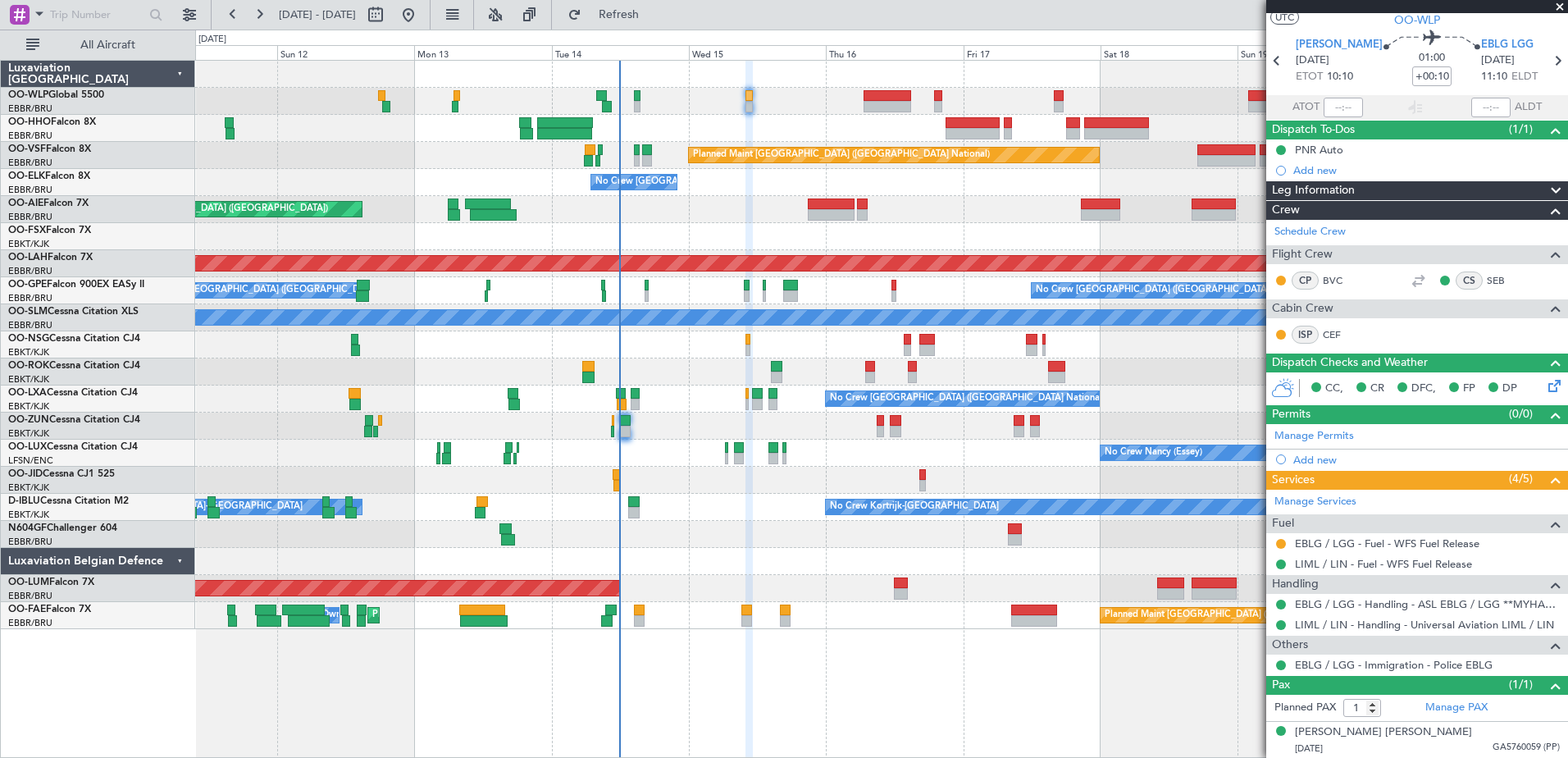
click at [622, 138] on div "Planned Maint Geneva (Cointrin)" at bounding box center [881, 128] width 1372 height 27
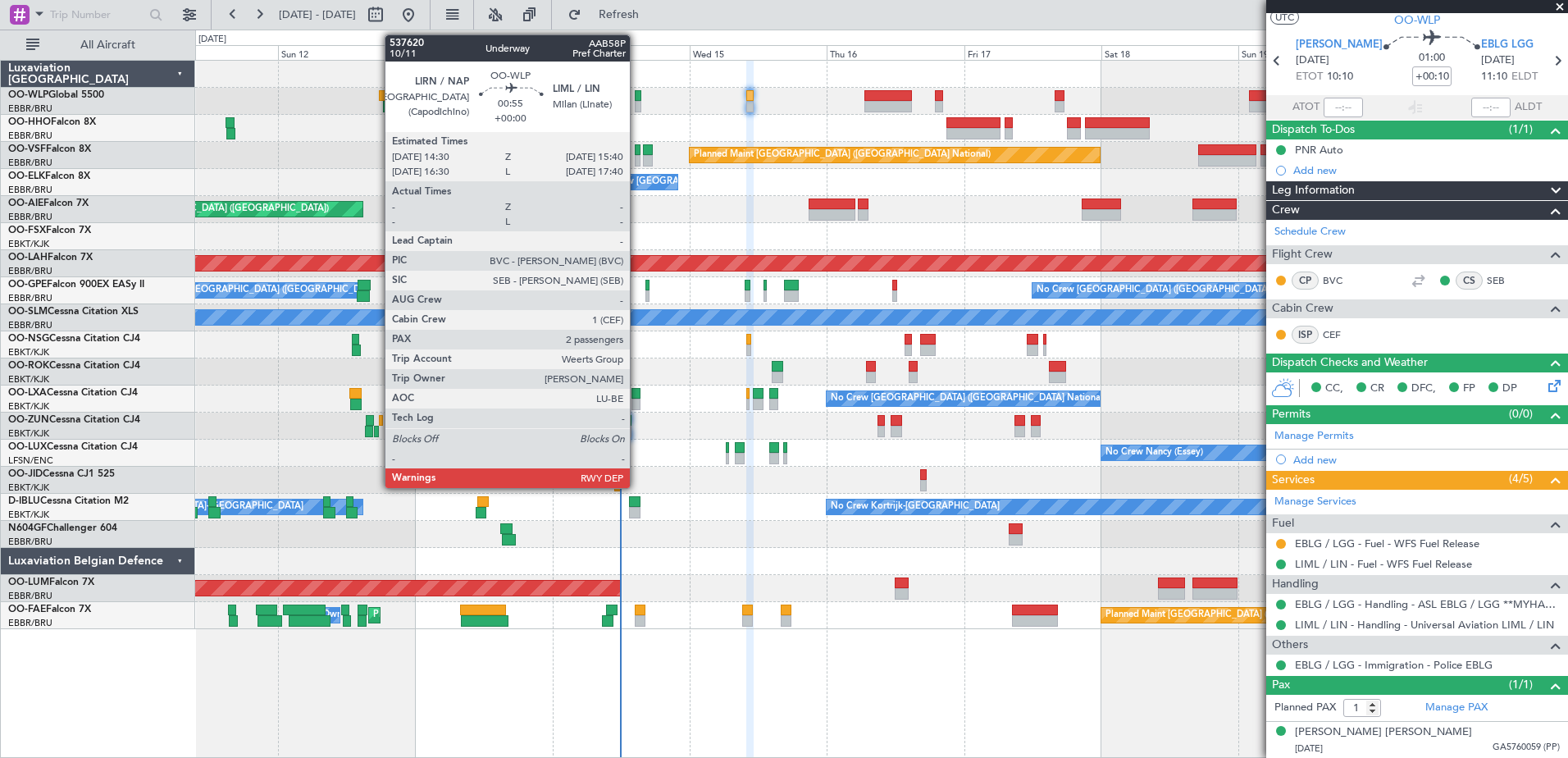
click at [638, 102] on div at bounding box center [639, 107] width 7 height 11
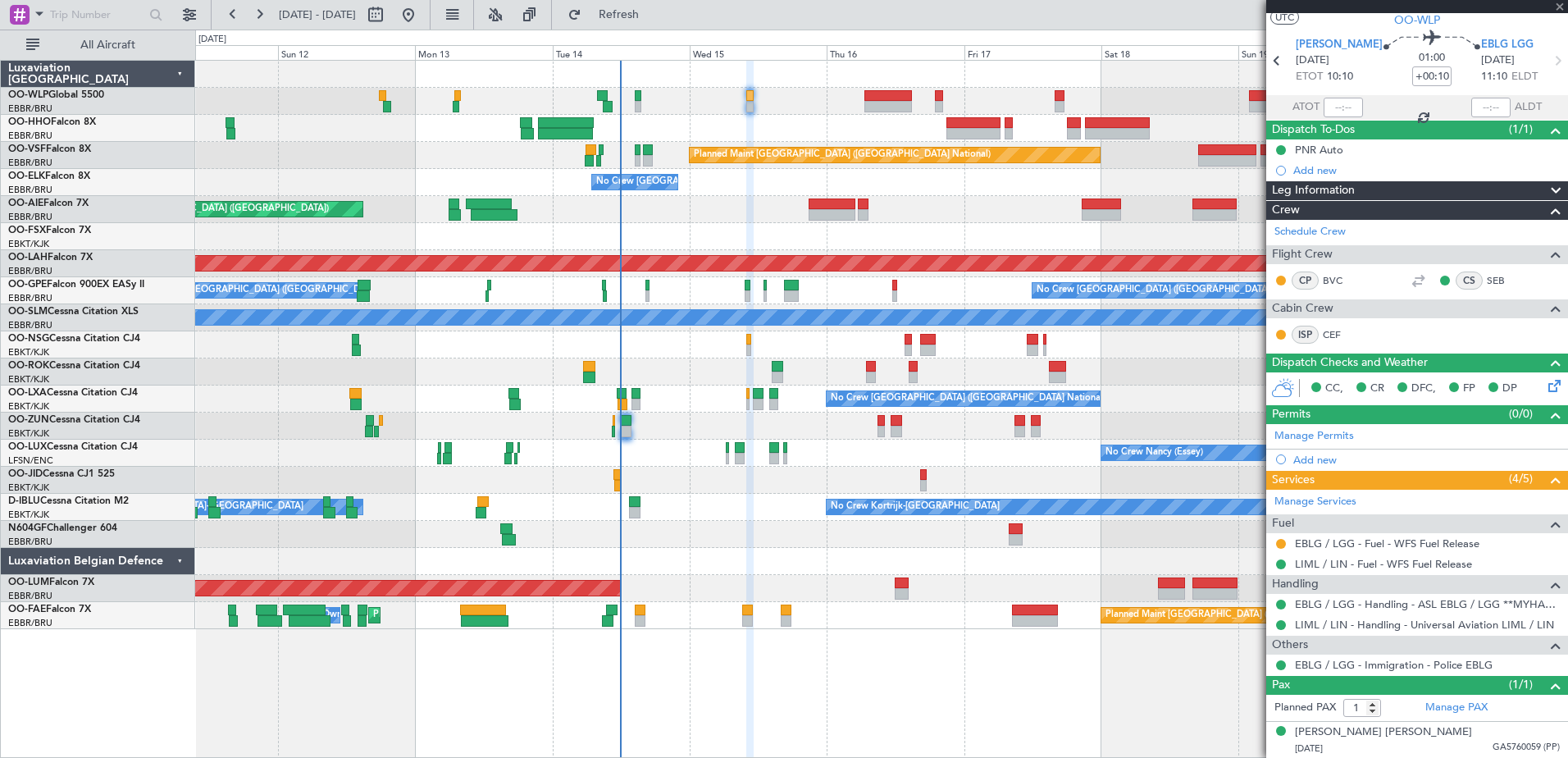
type input "2"
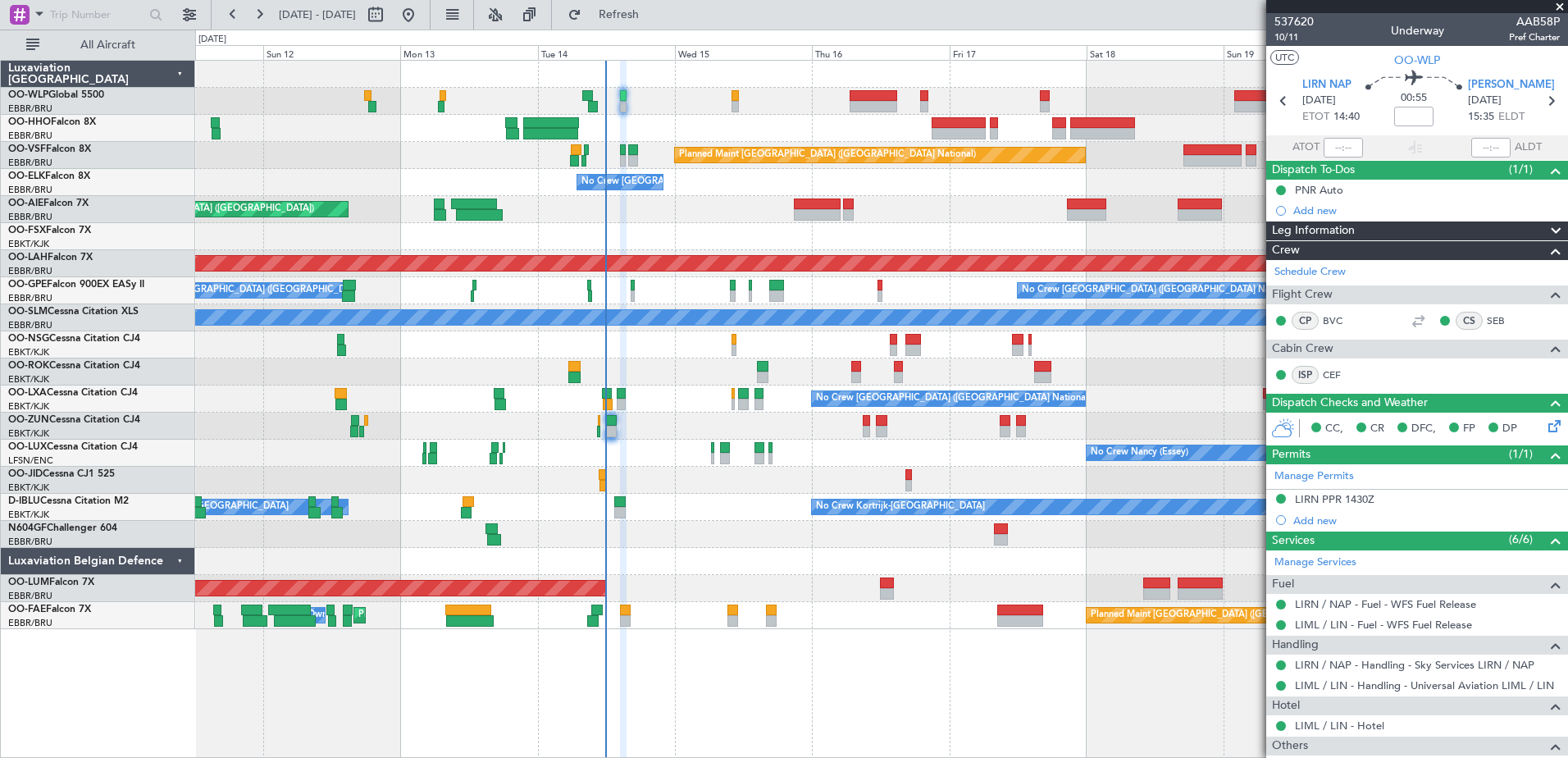
click at [651, 123] on div "Planned Maint Geneva (Cointrin)" at bounding box center [881, 128] width 1372 height 27
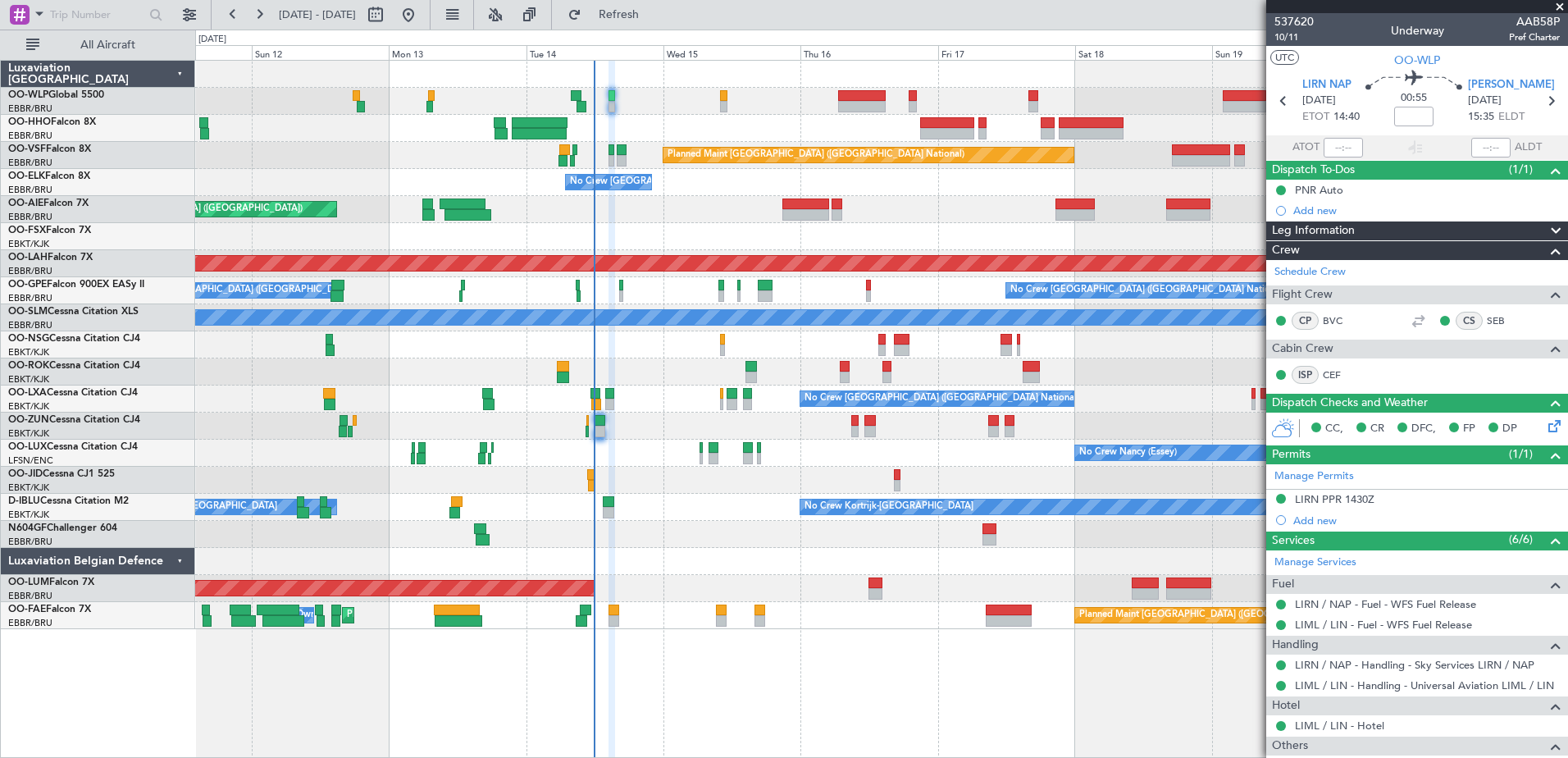
click at [638, 216] on div "Planned Maint [GEOGRAPHIC_DATA] ([GEOGRAPHIC_DATA])" at bounding box center [881, 209] width 1372 height 27
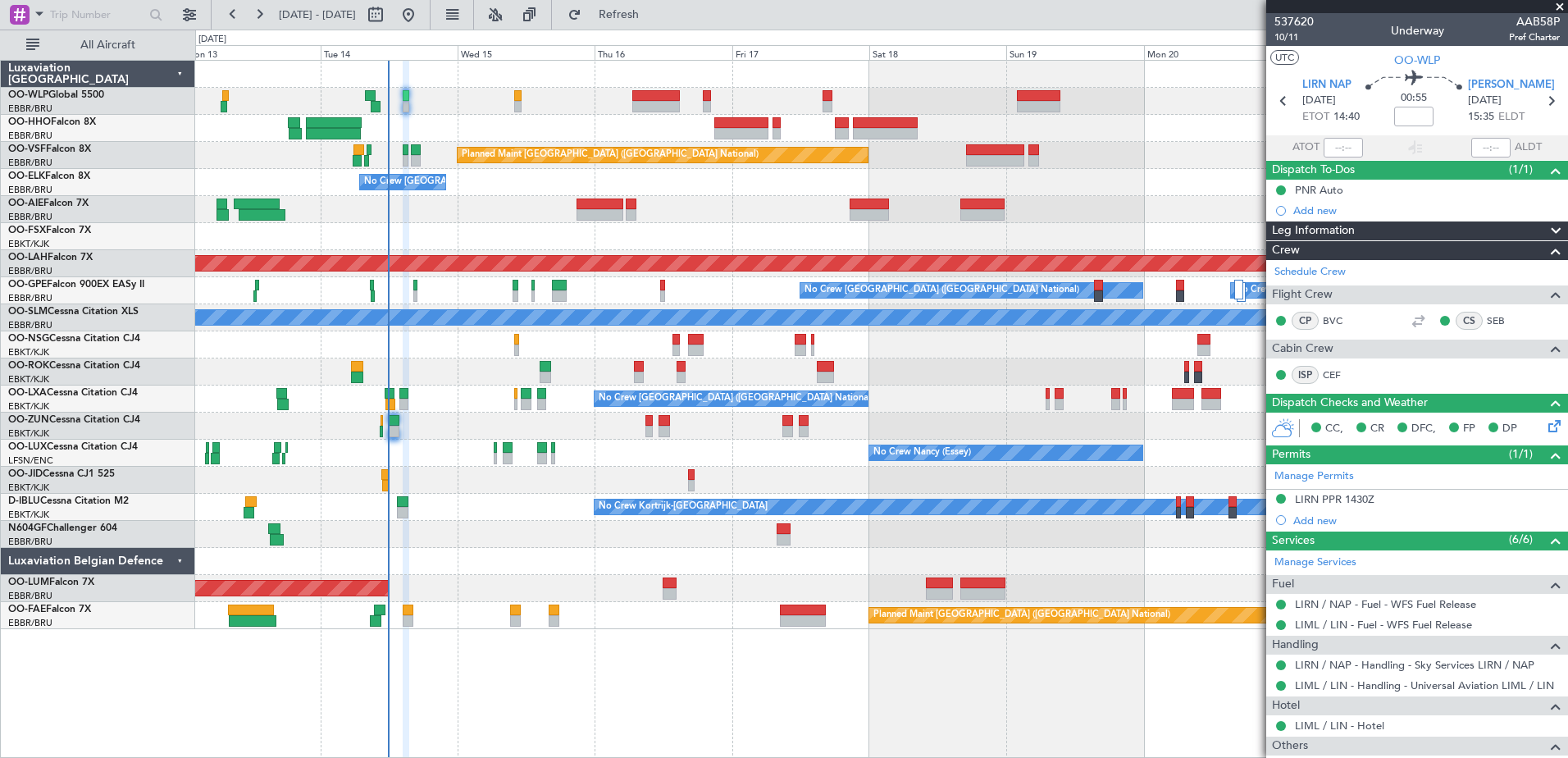
click at [439, 533] on div at bounding box center [881, 534] width 1372 height 27
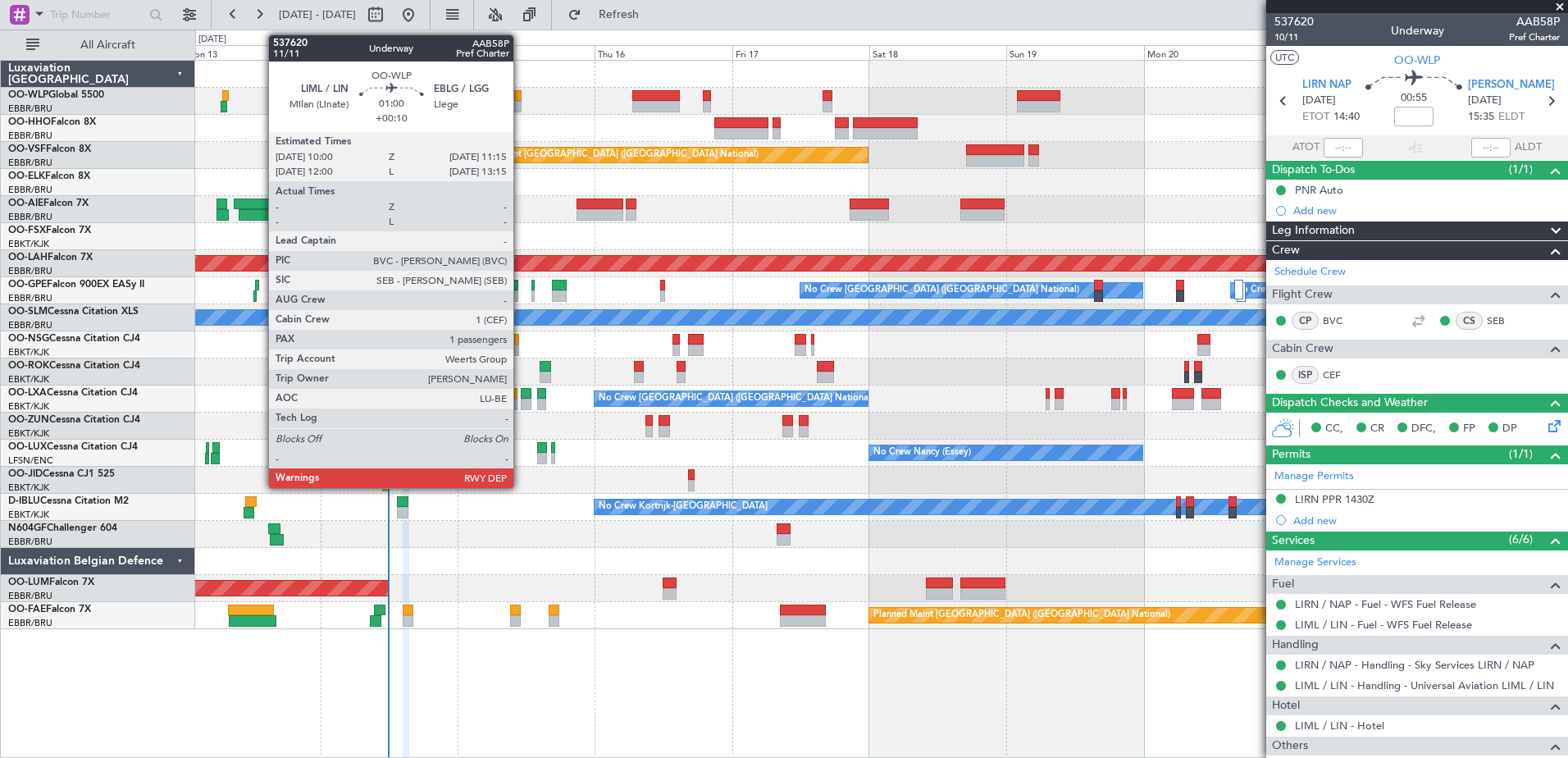
click at [521, 99] on div at bounding box center [518, 96] width 7 height 11
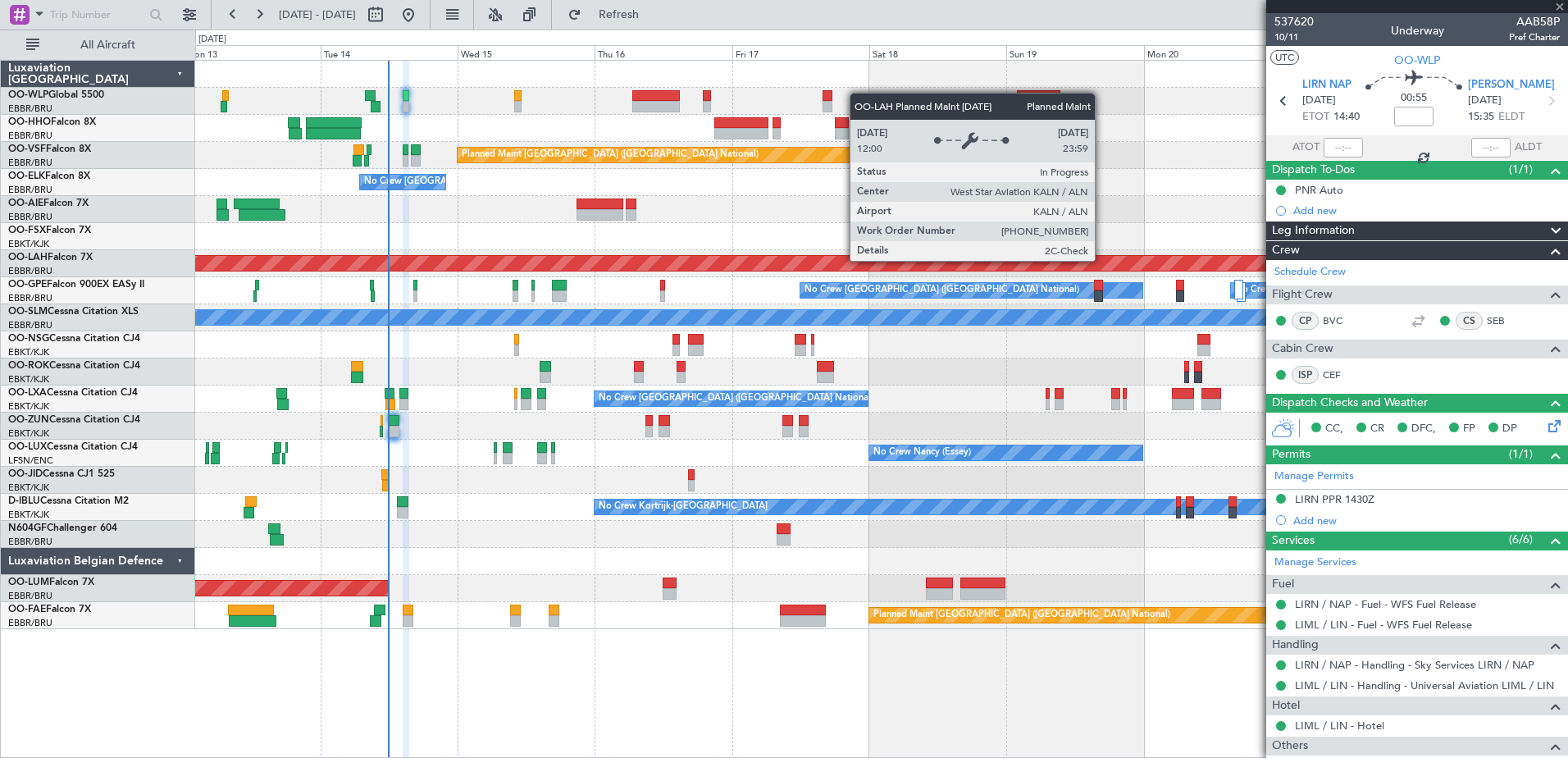
type input "+00:10"
type input "1"
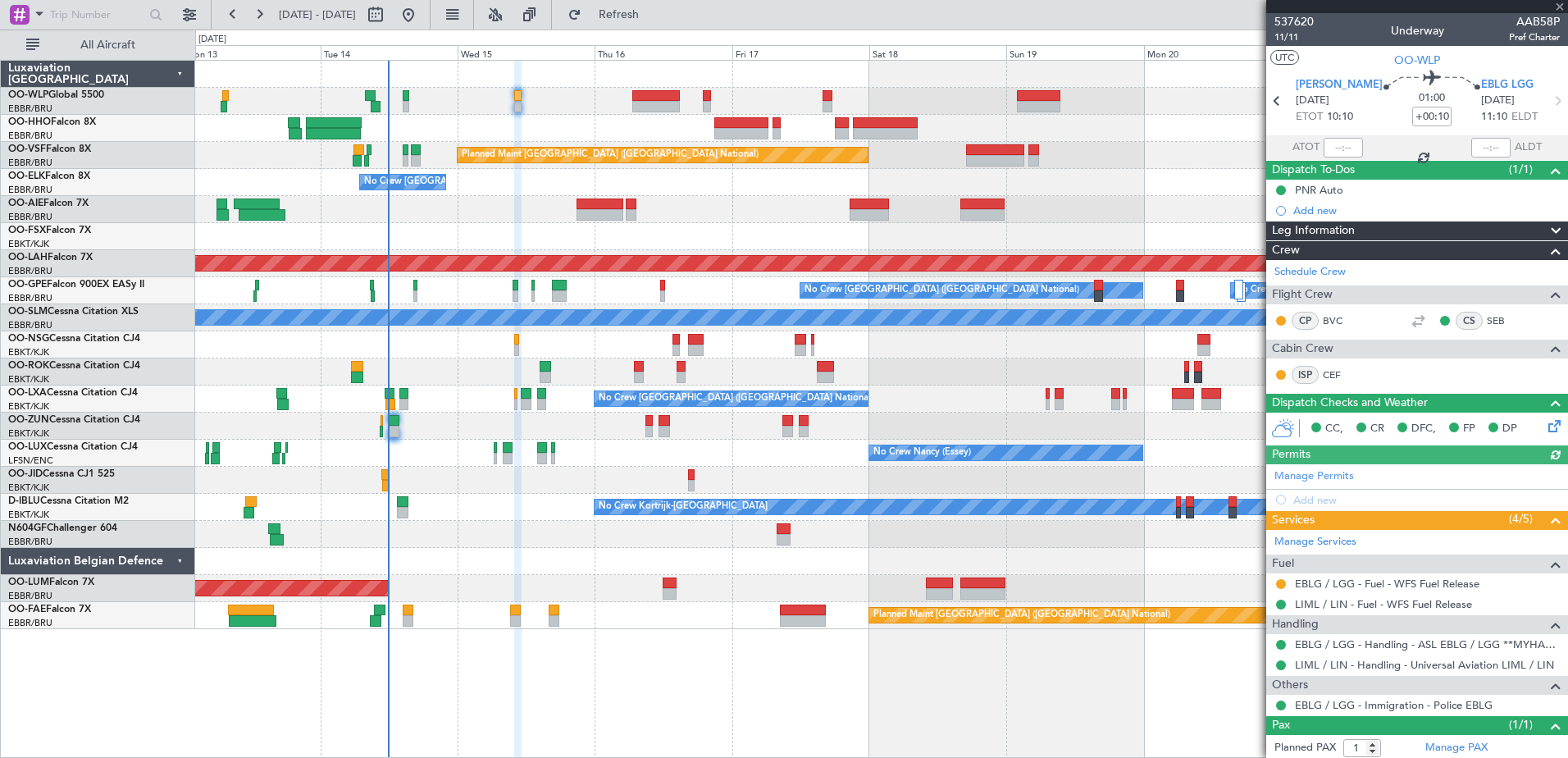
scroll to position [40, 0]
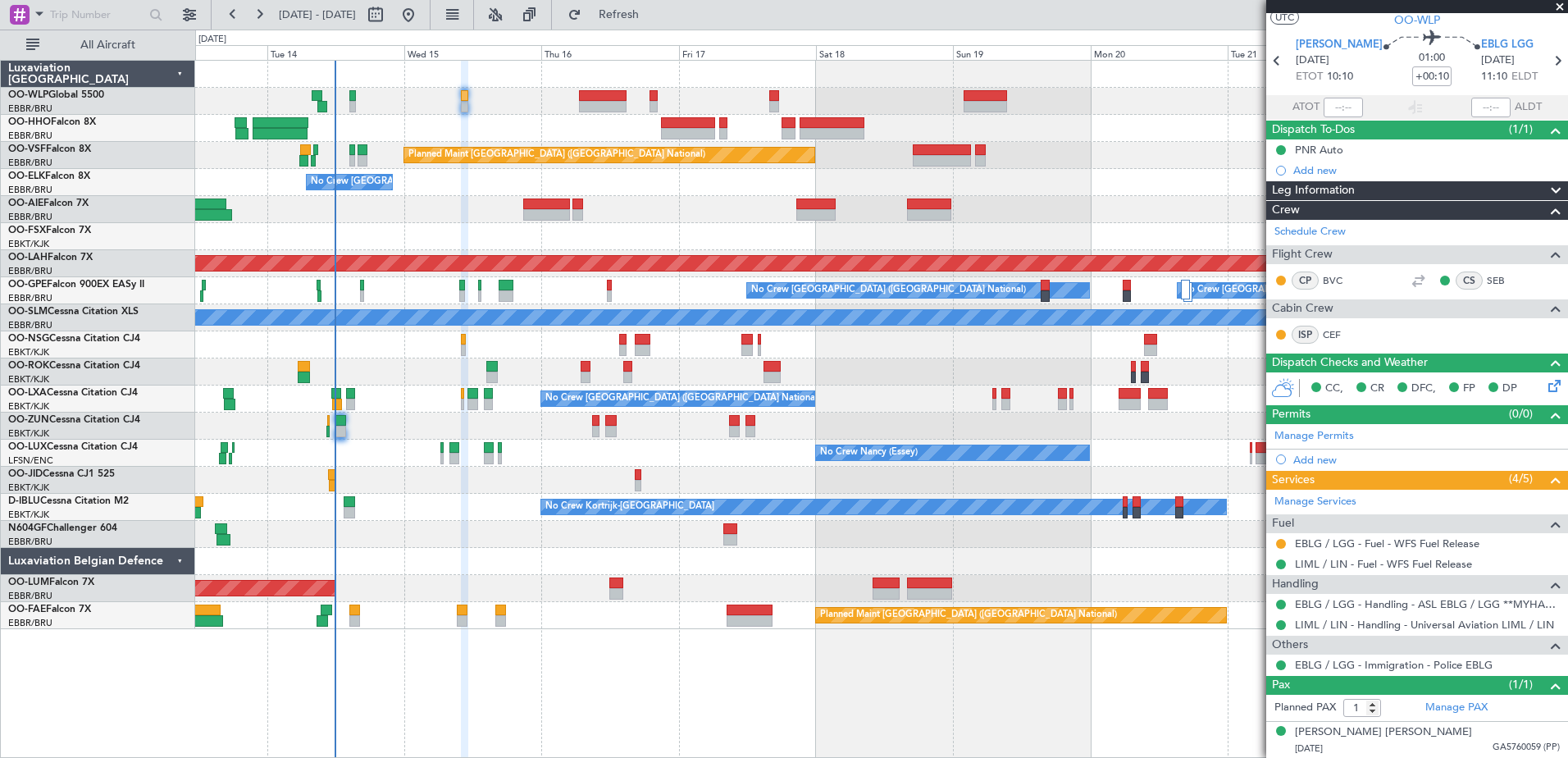
click at [517, 345] on div at bounding box center [881, 345] width 1372 height 27
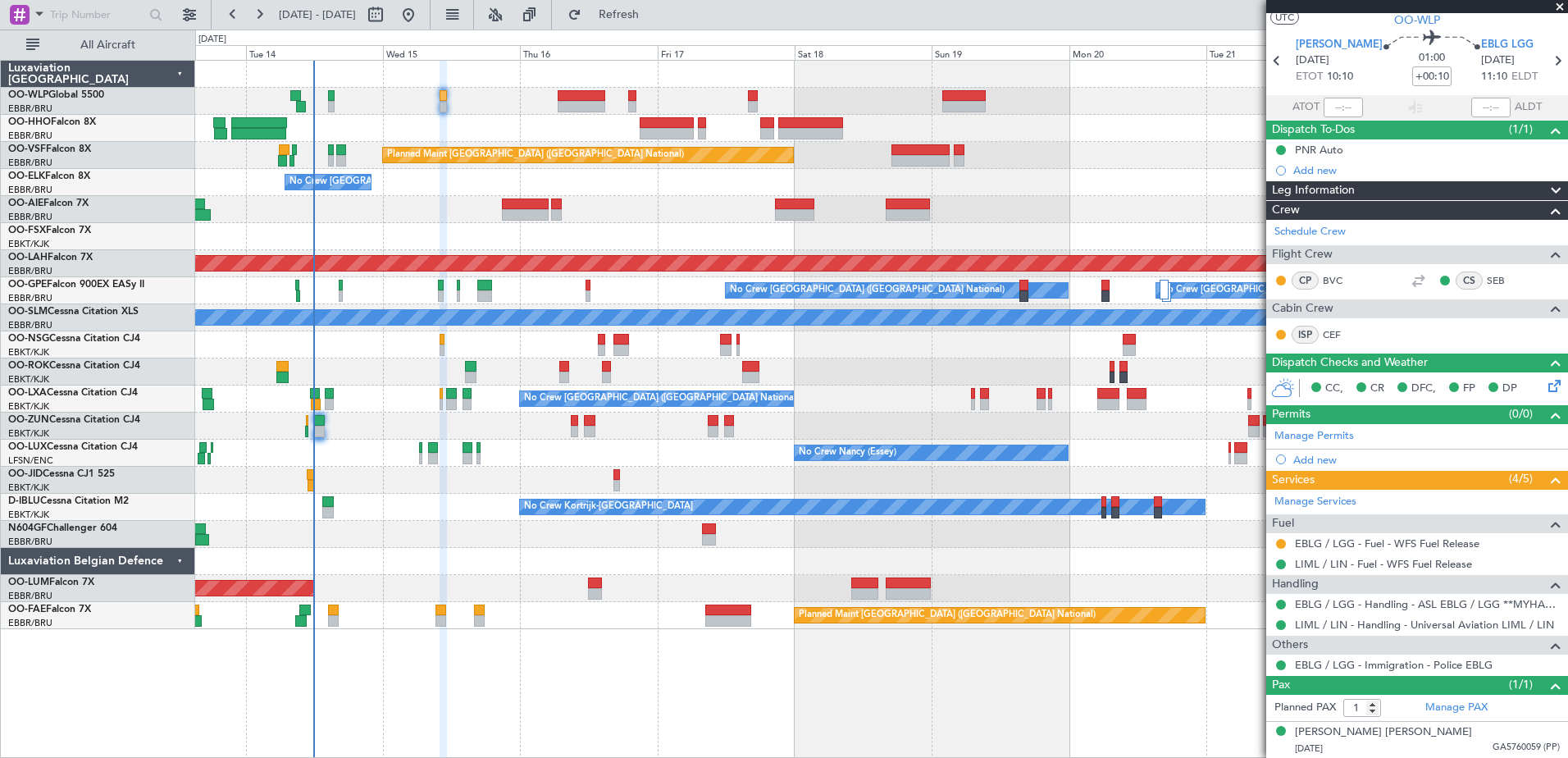
click at [525, 341] on div at bounding box center [881, 345] width 1372 height 27
